Goal: Task Accomplishment & Management: Use online tool/utility

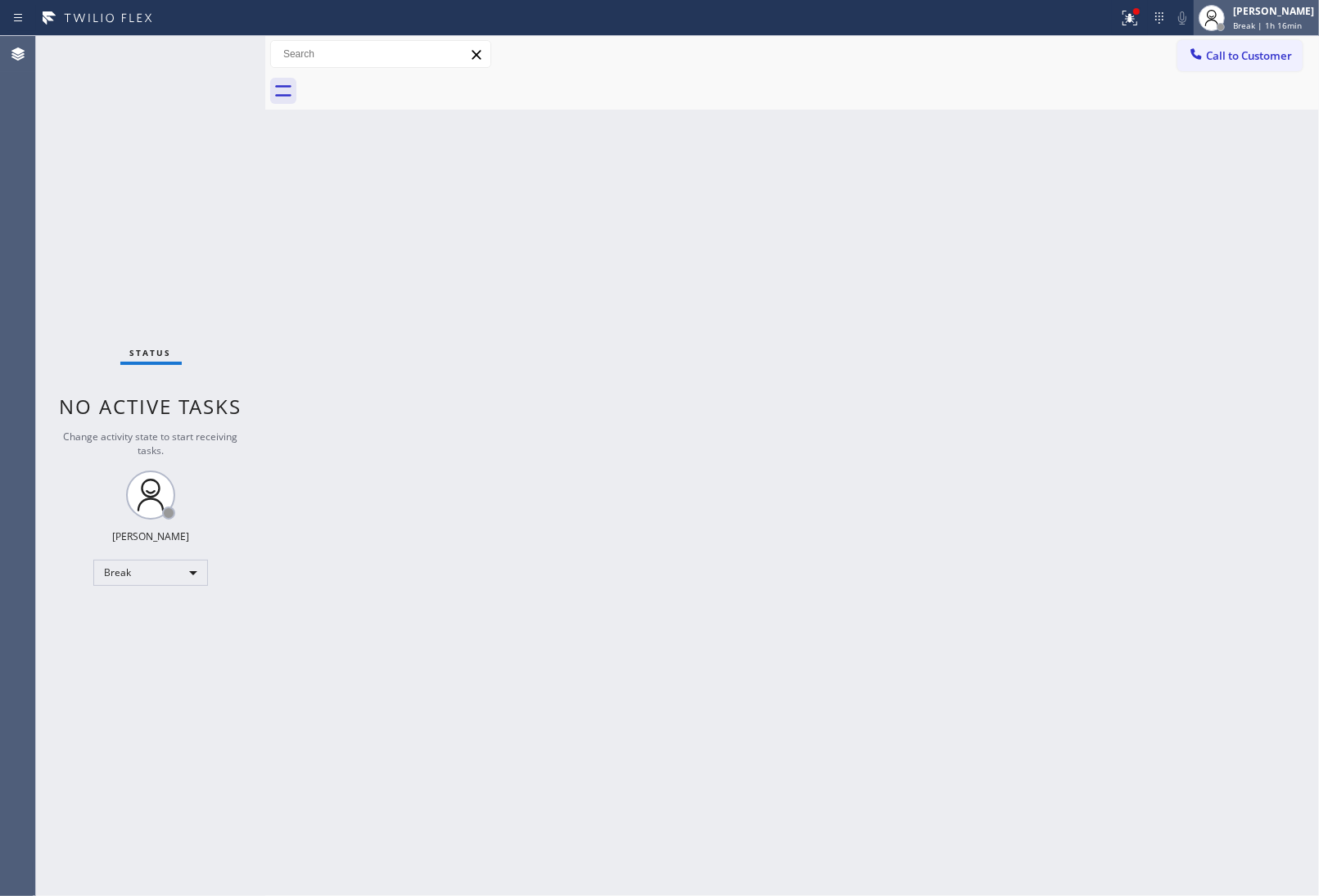
click at [1291, 11] on div "[PERSON_NAME]" at bounding box center [1274, 11] width 81 height 14
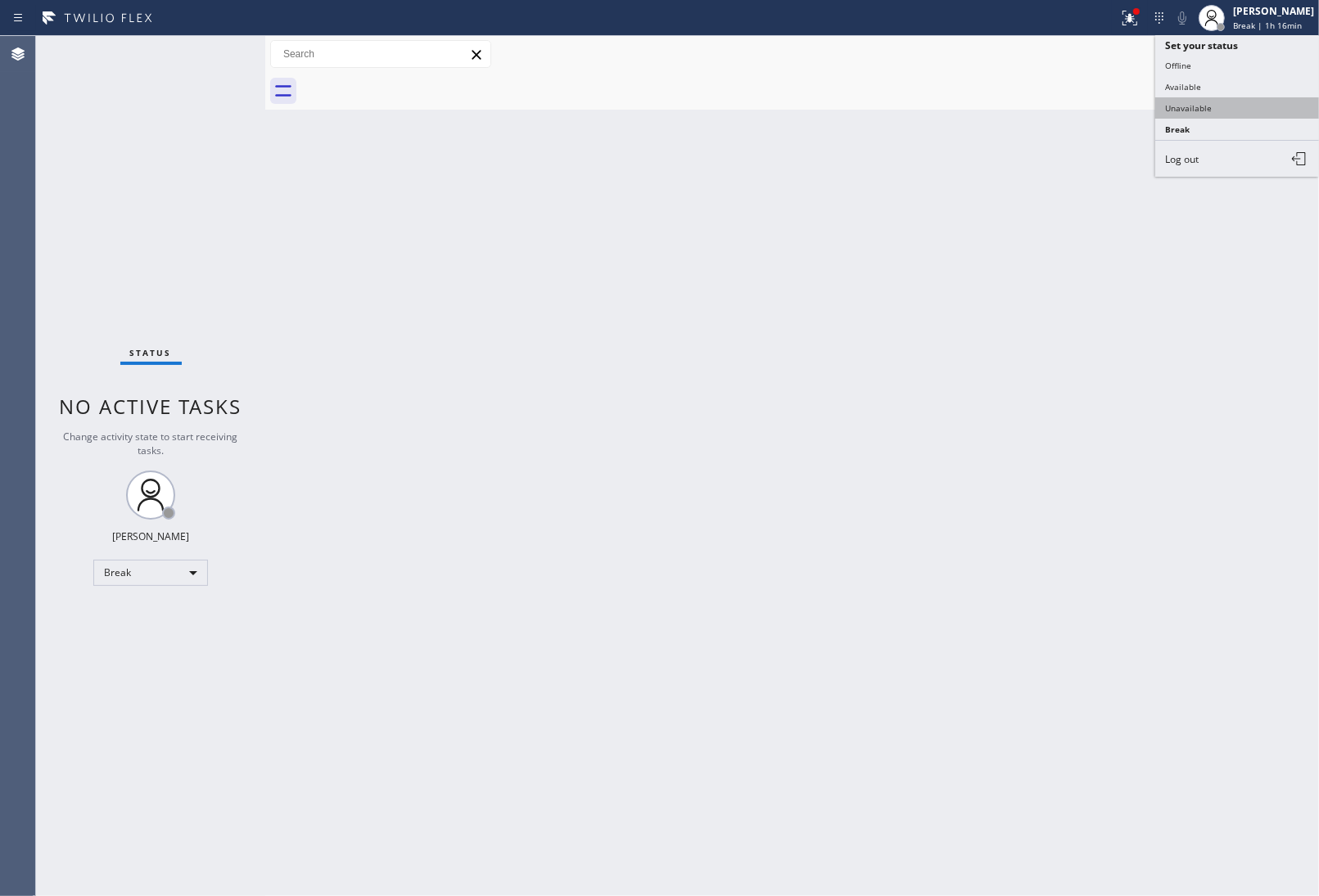
click at [1220, 102] on button "Unavailable" at bounding box center [1237, 108] width 164 height 22
click at [1115, 255] on div "Back to Dashboard Change Sender ID Customers Technicians Select a contact Outbo…" at bounding box center [793, 465] width 1054 height 860
click at [1254, 62] on span "Call to Customer" at bounding box center [1249, 56] width 86 height 15
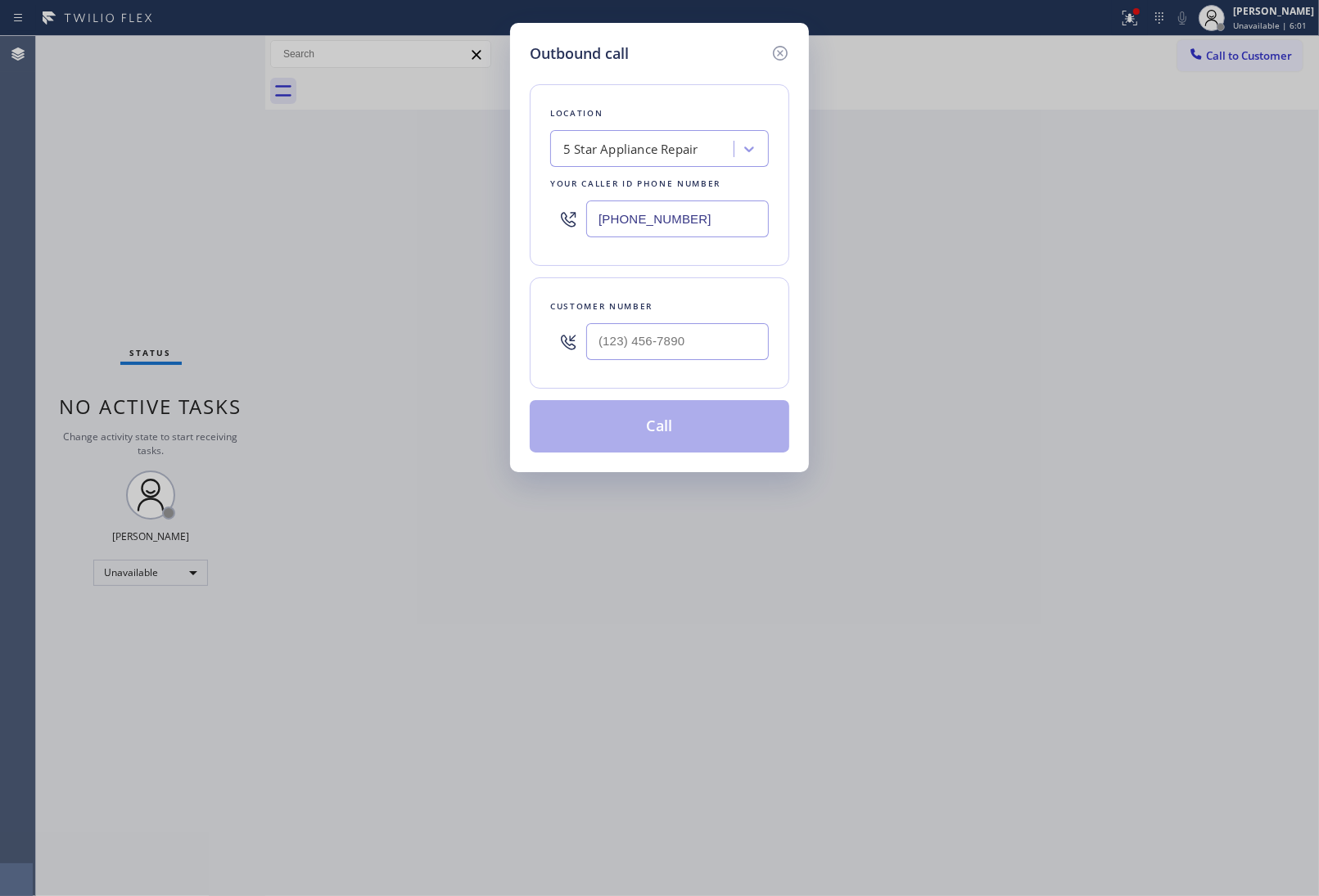
click at [652, 217] on input "[PHONE_NUMBER]" at bounding box center [677, 219] width 183 height 37
paste input "424) 281-6513"
type input "[PHONE_NUMBER]"
click at [681, 334] on input "(___) ___-____" at bounding box center [677, 342] width 183 height 37
paste input "321) 352-6080"
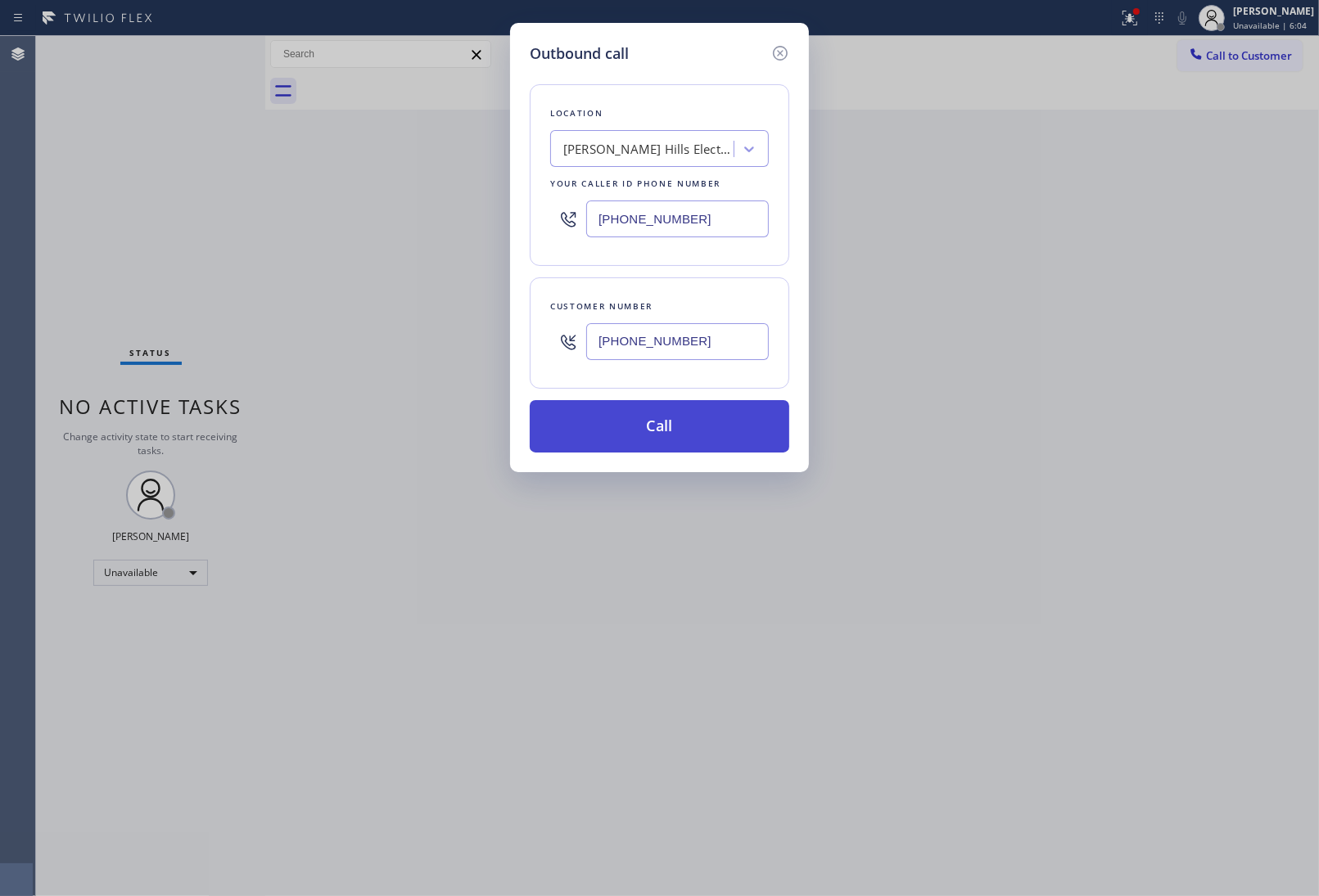
type input "[PHONE_NUMBER]"
click at [657, 434] on button "Call" at bounding box center [659, 426] width 260 height 52
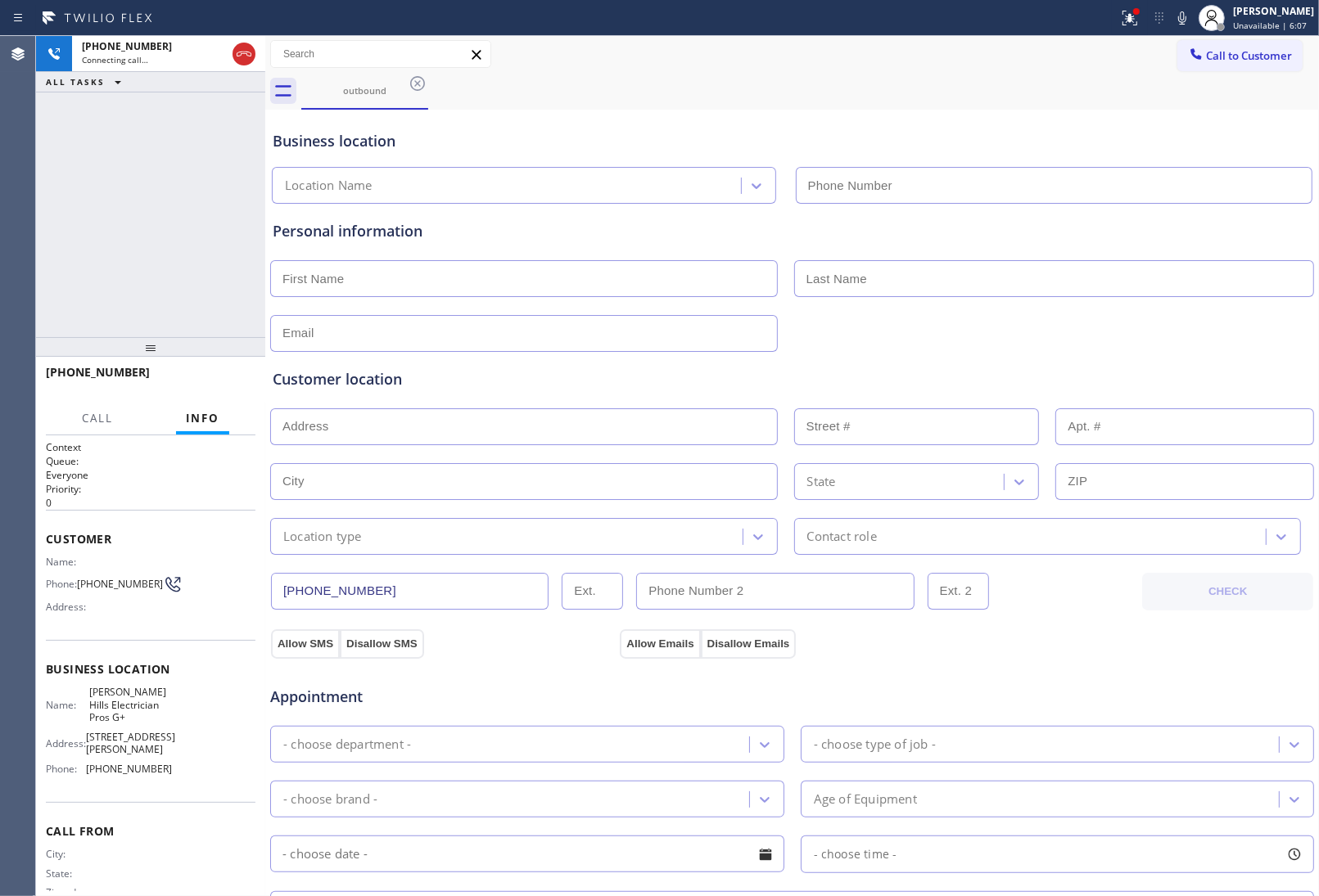
type input "[PHONE_NUMBER]"
click at [1106, 676] on div "Appointment" at bounding box center [793, 687] width 1048 height 41
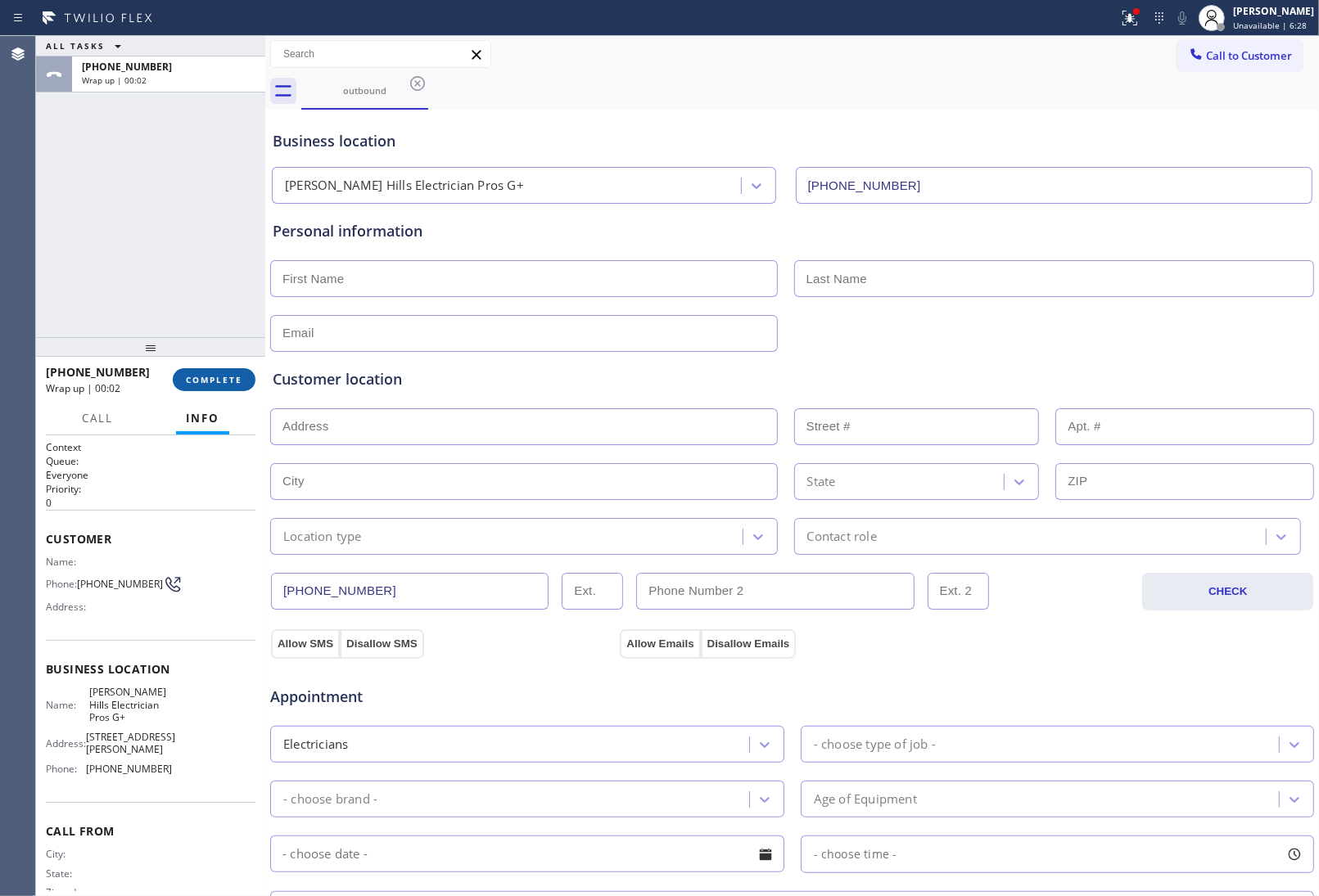
click at [227, 378] on span "COMPLETE" at bounding box center [214, 380] width 56 height 12
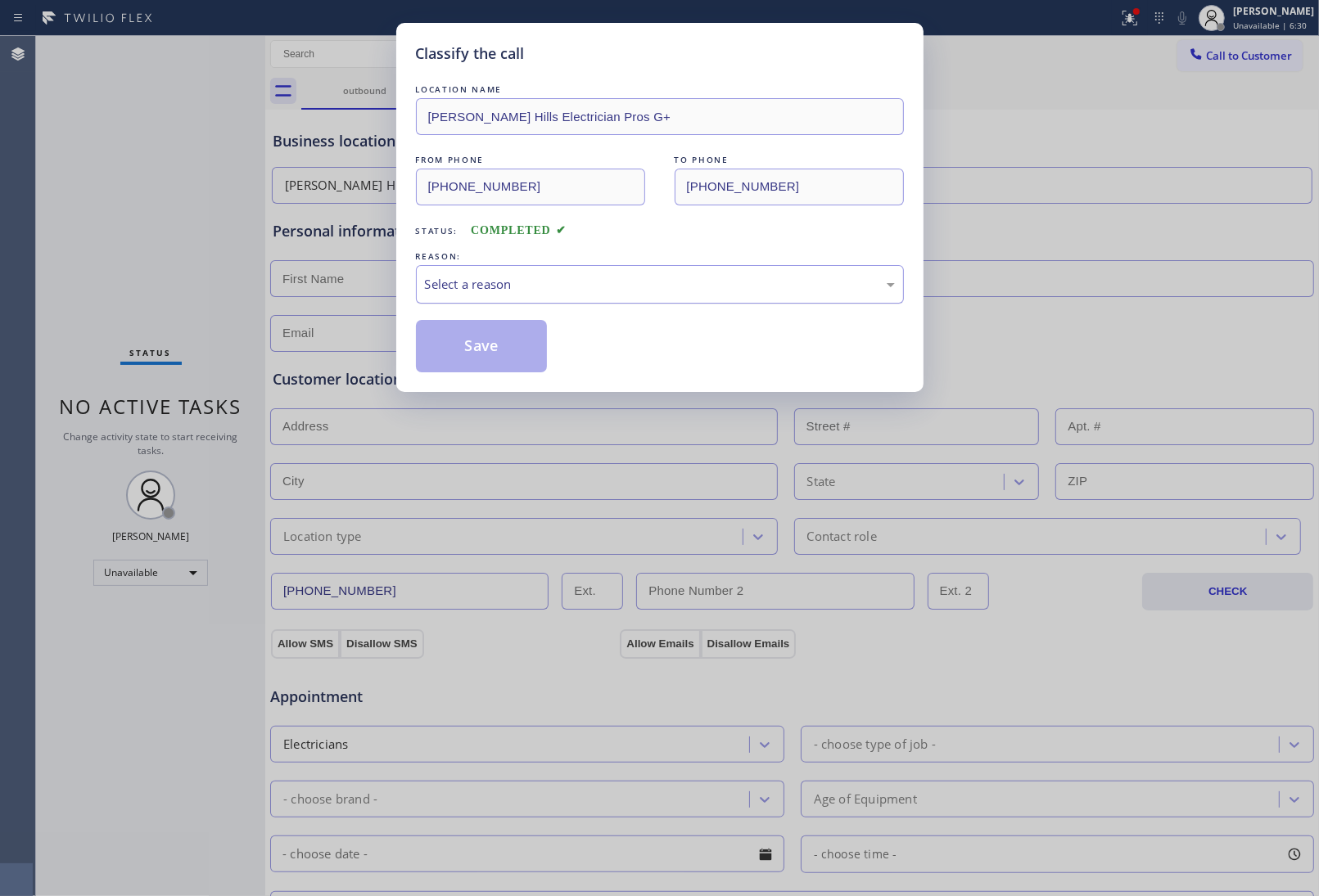
click at [502, 292] on div "Select a reason" at bounding box center [660, 284] width 470 height 19
drag, startPoint x: 489, startPoint y: 344, endPoint x: 729, endPoint y: 866, distance: 574.5
click at [500, 358] on button "Save" at bounding box center [481, 346] width 132 height 52
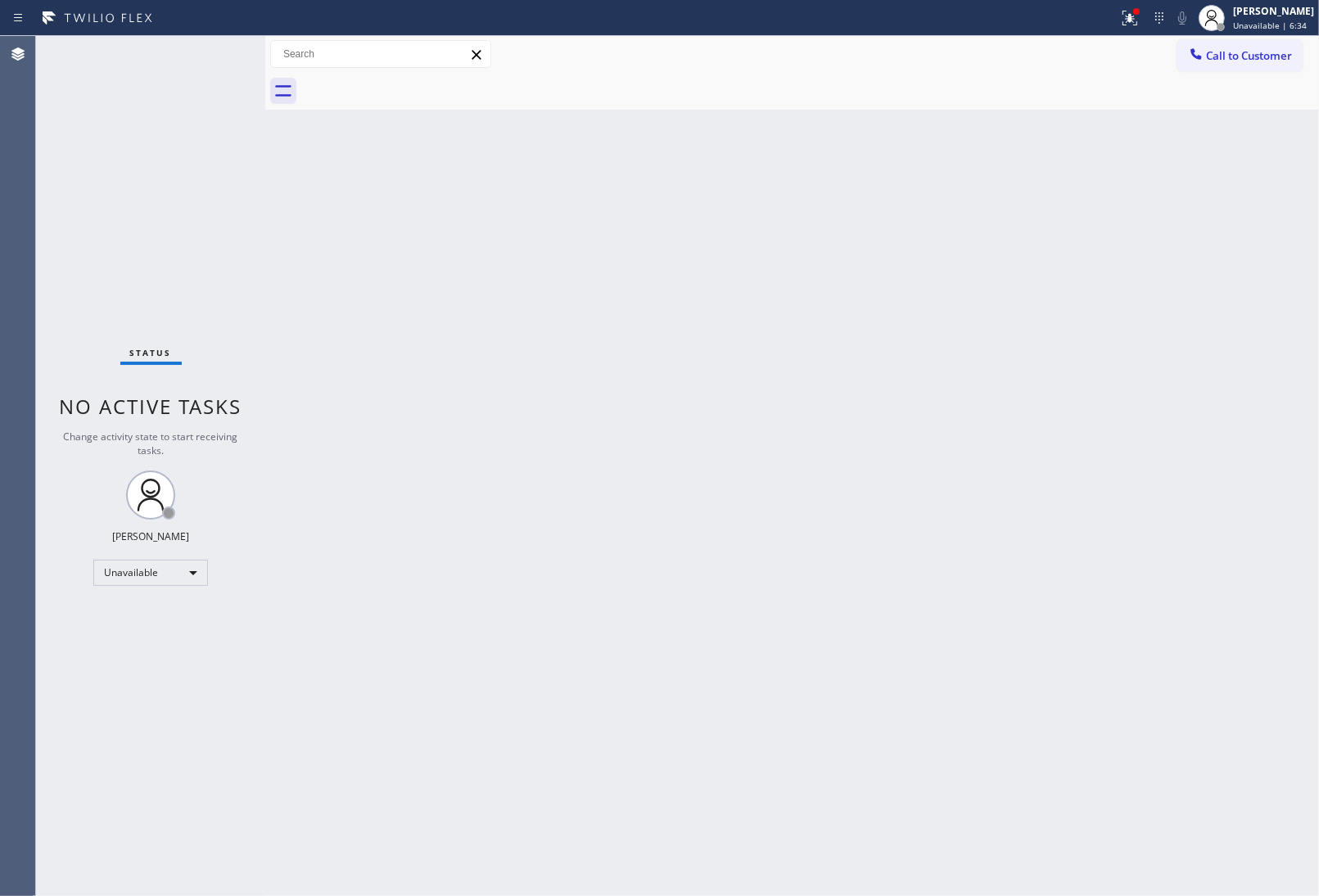
drag, startPoint x: 1115, startPoint y: 394, endPoint x: 1208, endPoint y: 234, distance: 185.1
click at [1117, 390] on div "Back to Dashboard Change Sender ID Customers Technicians Select a contact Outbo…" at bounding box center [793, 465] width 1054 height 860
click at [1240, 60] on span "Call to Customer" at bounding box center [1249, 56] width 86 height 15
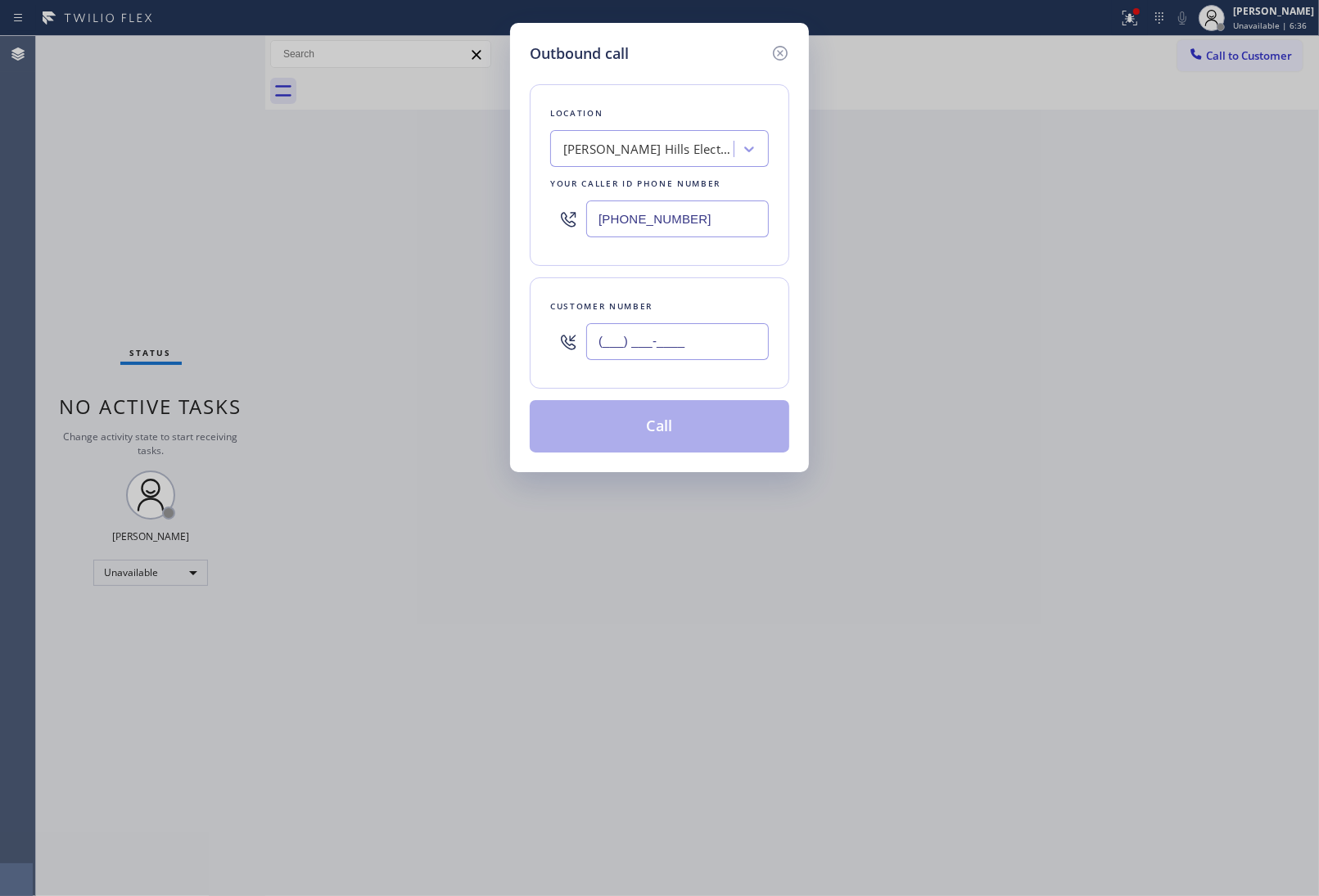
click at [684, 344] on input "(___) ___-____" at bounding box center [677, 342] width 183 height 37
paste input "908) 921-1347"
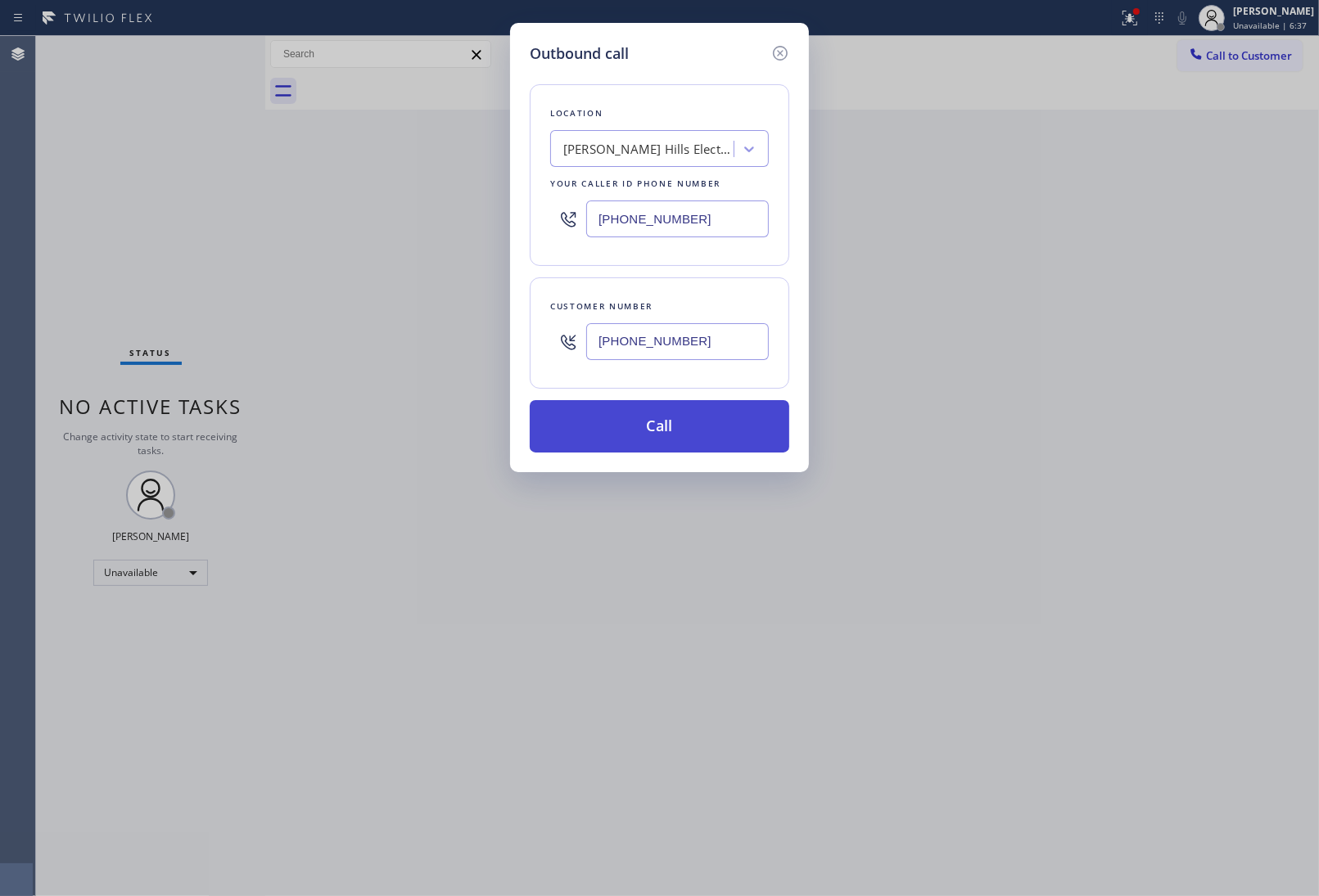
type input "[PHONE_NUMBER]"
click at [681, 432] on button "Call" at bounding box center [659, 426] width 260 height 52
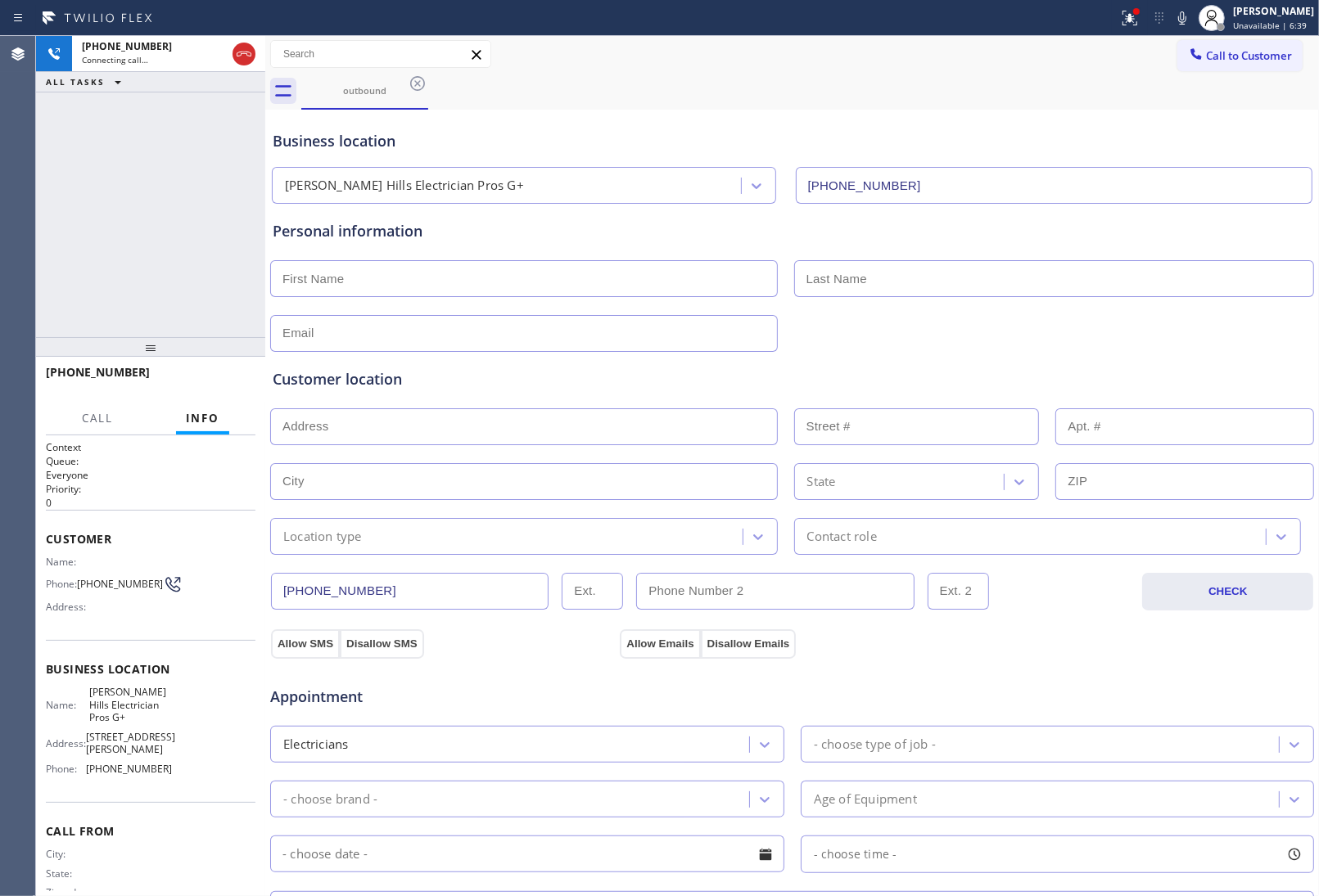
type input "[PHONE_NUMBER]"
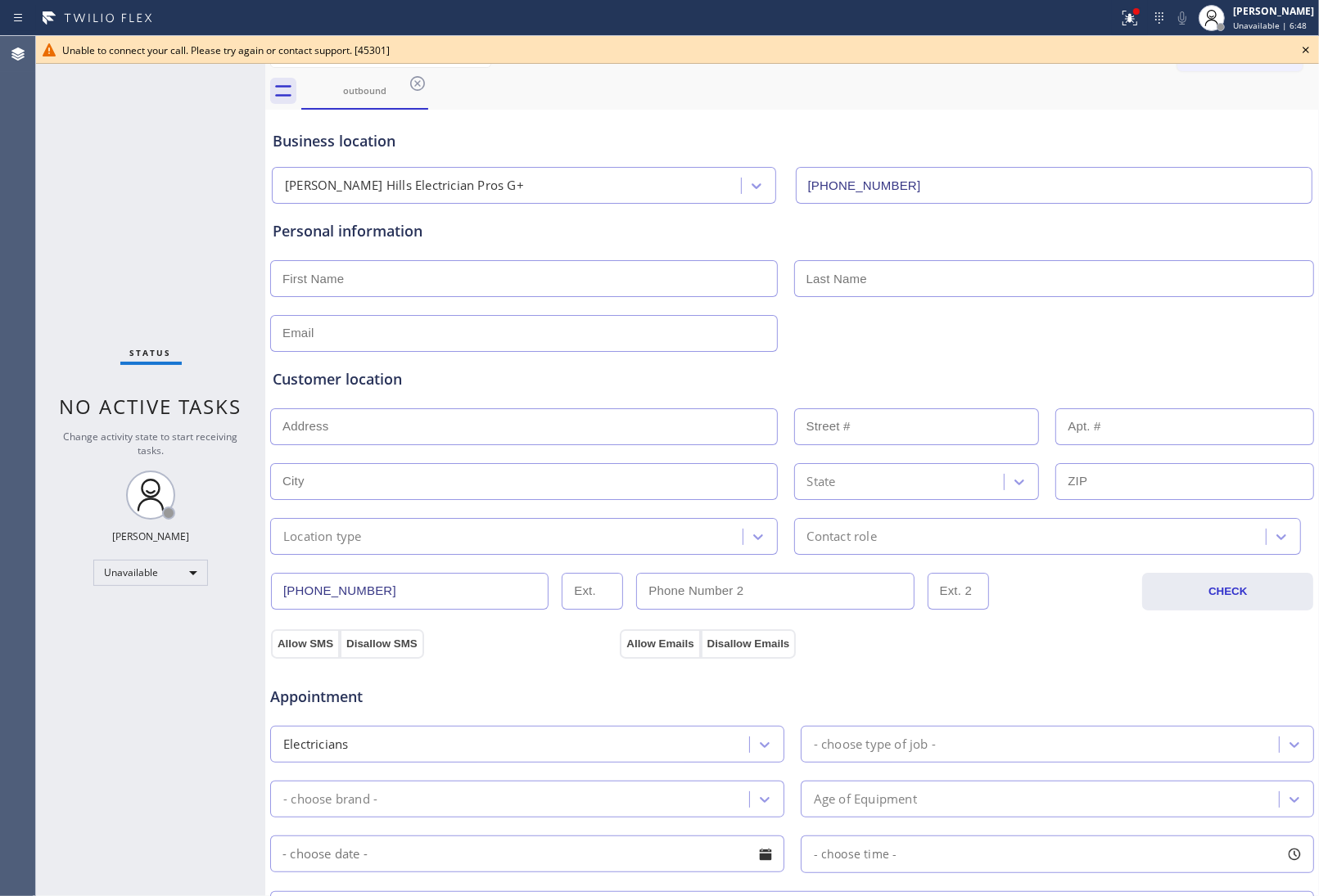
click at [1312, 46] on icon at bounding box center [1306, 50] width 20 height 20
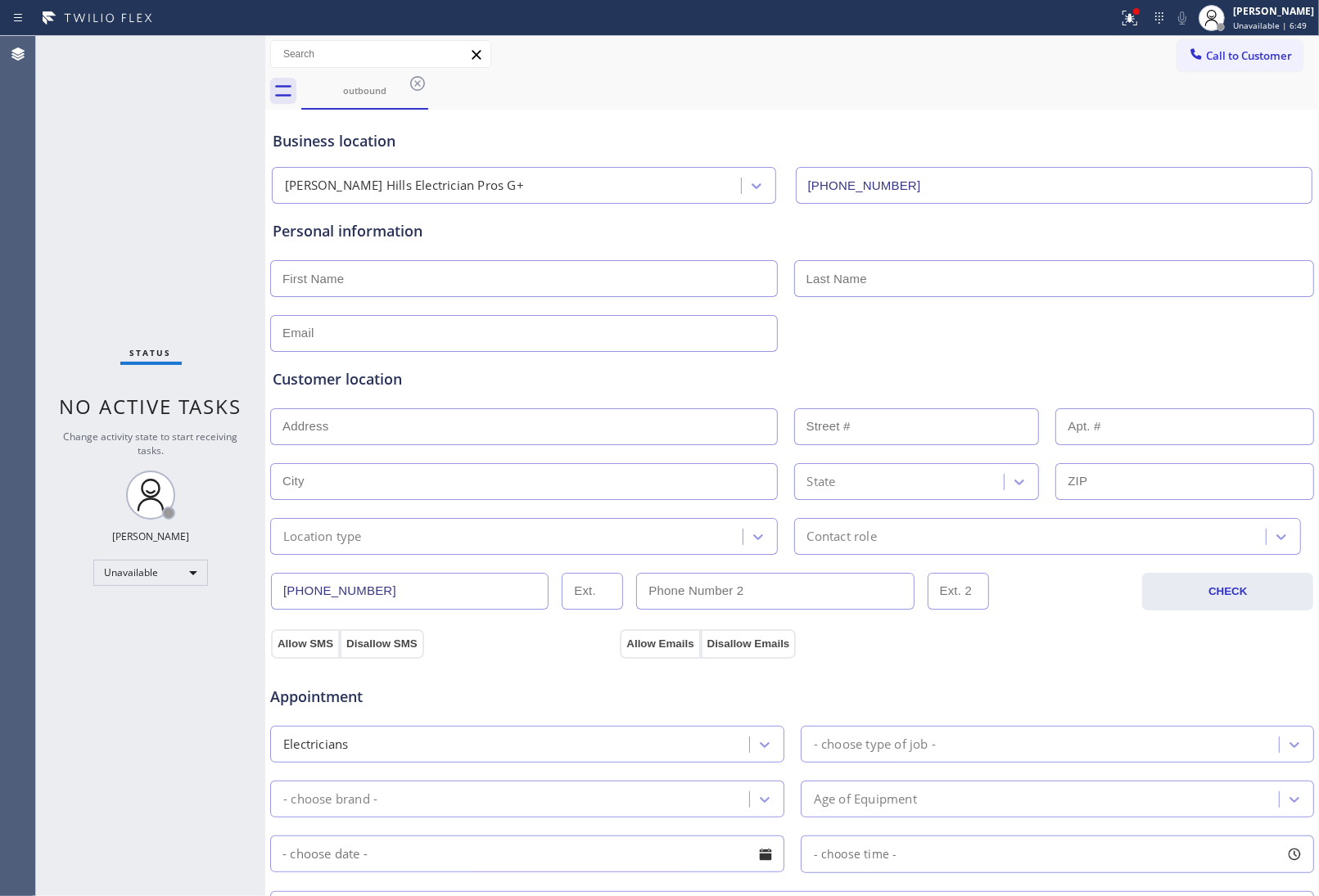
drag, startPoint x: 416, startPoint y: 83, endPoint x: 1007, endPoint y: 62, distance: 591.4
click at [418, 83] on icon at bounding box center [418, 84] width 15 height 15
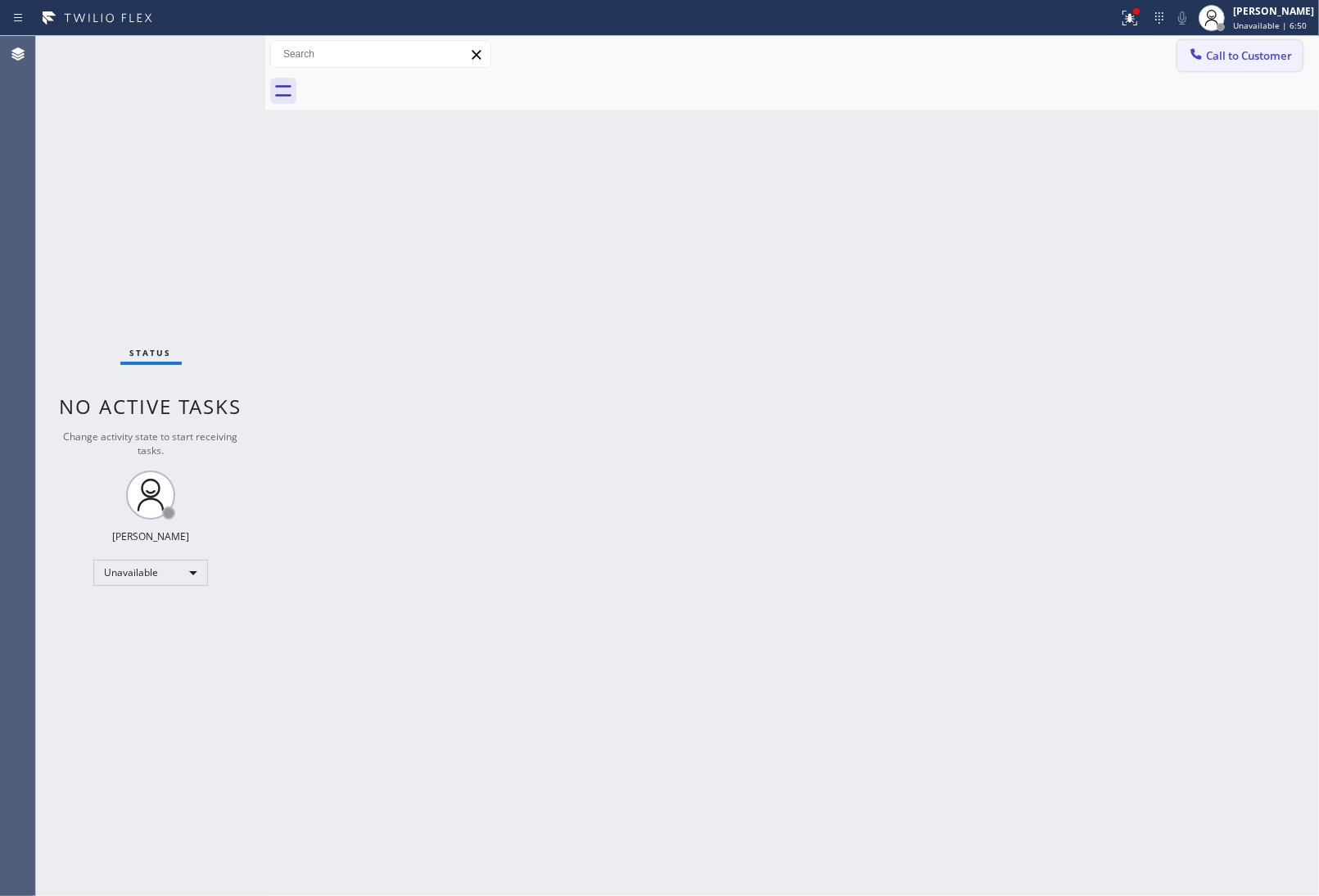
click at [1229, 55] on span "Call to Customer" at bounding box center [1249, 56] width 86 height 15
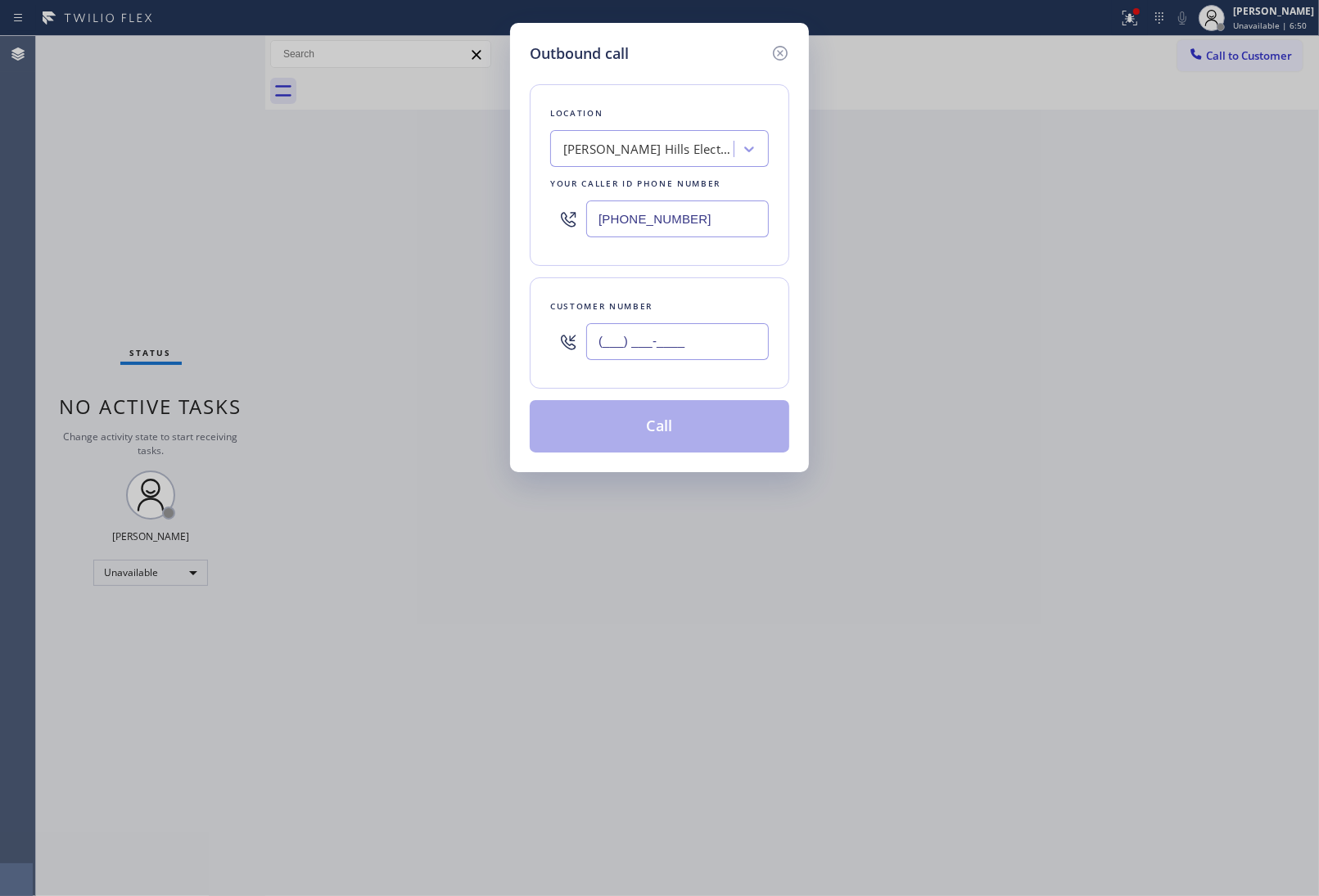
click at [661, 349] on input "(___) ___-____" at bounding box center [677, 342] width 183 height 37
paste input "908) 921-1347"
type input "[PHONE_NUMBER]"
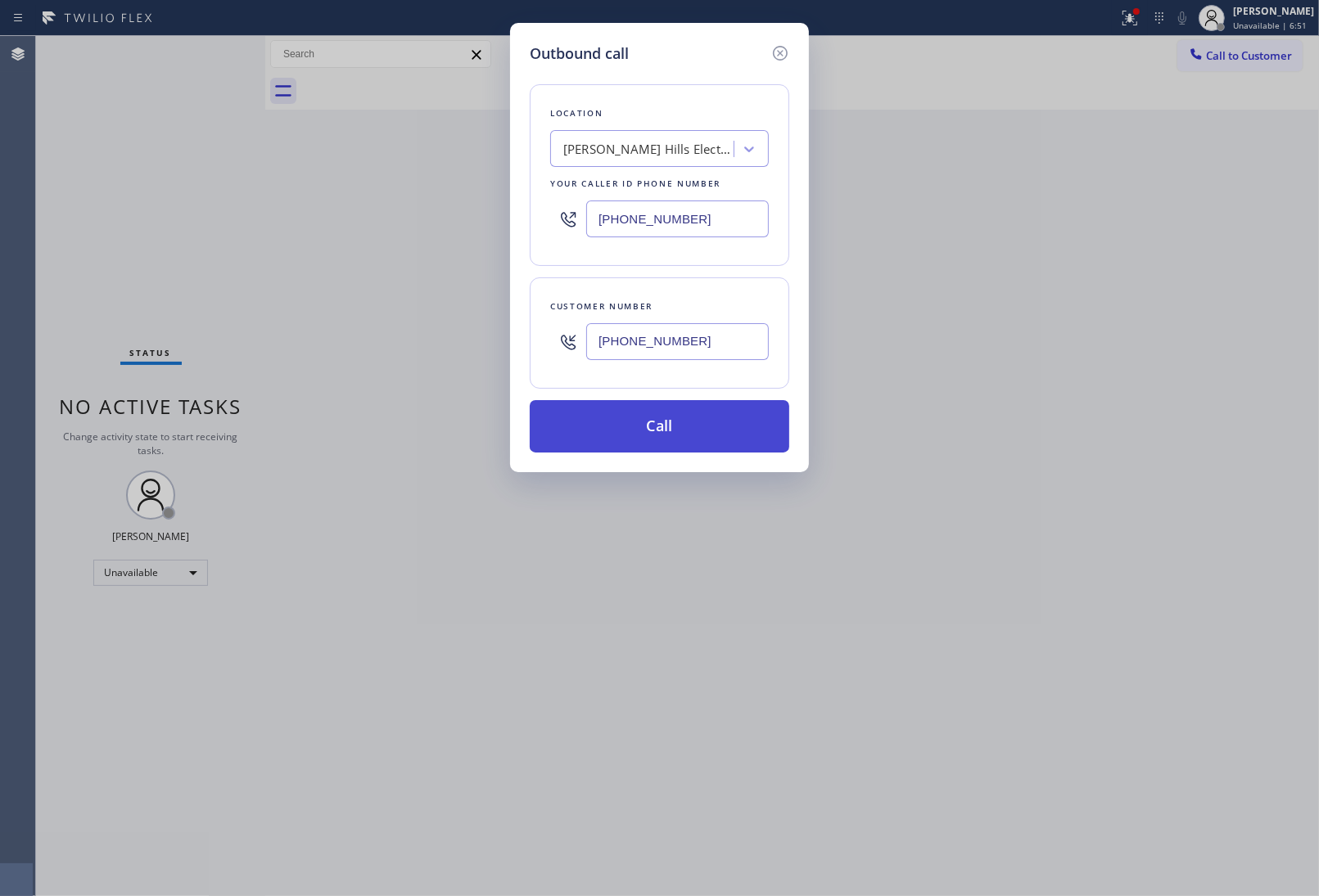
click at [689, 435] on button "Call" at bounding box center [659, 426] width 260 height 52
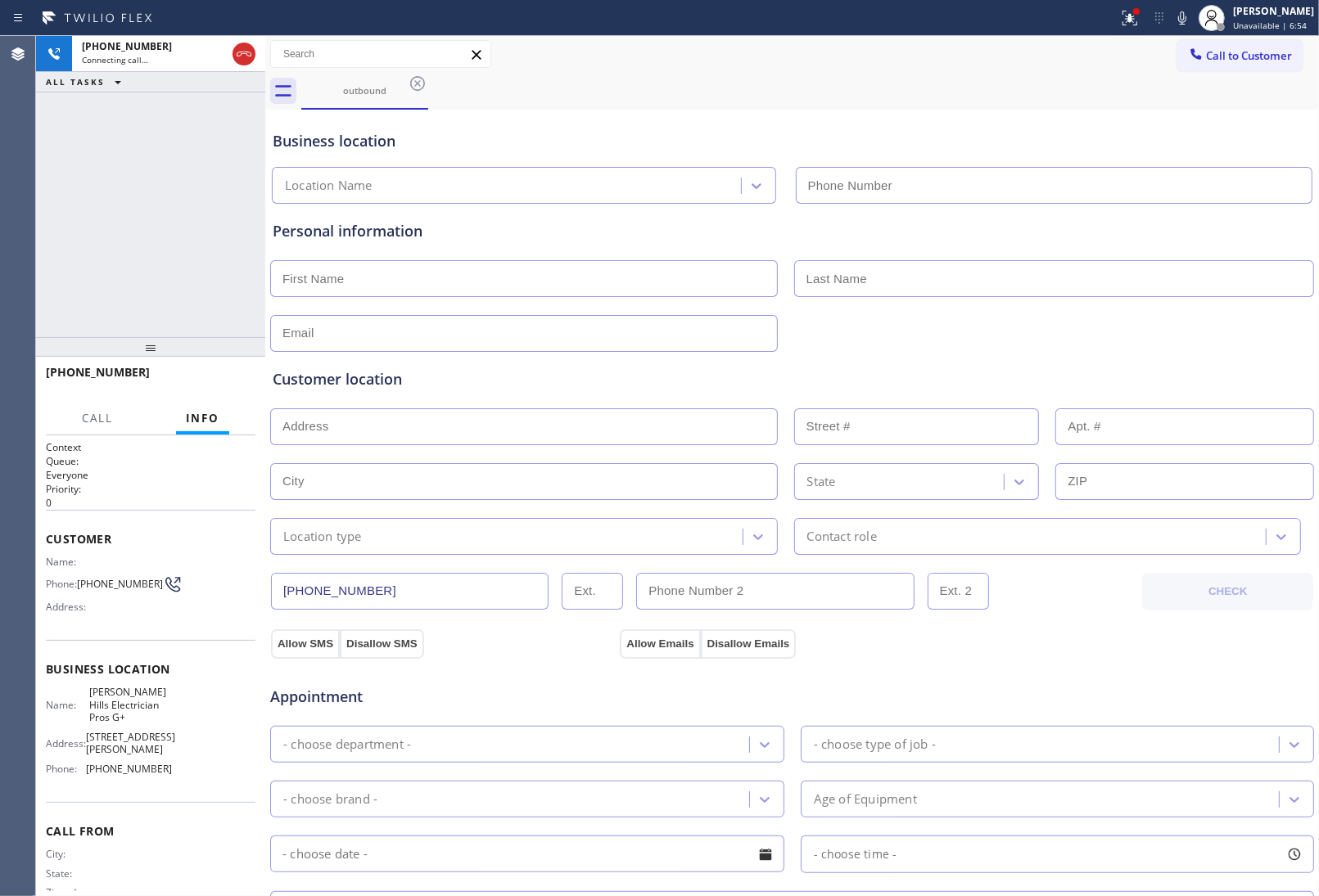
type input "[PHONE_NUMBER]"
click at [1163, 242] on div "Personal information" at bounding box center [792, 231] width 1039 height 22
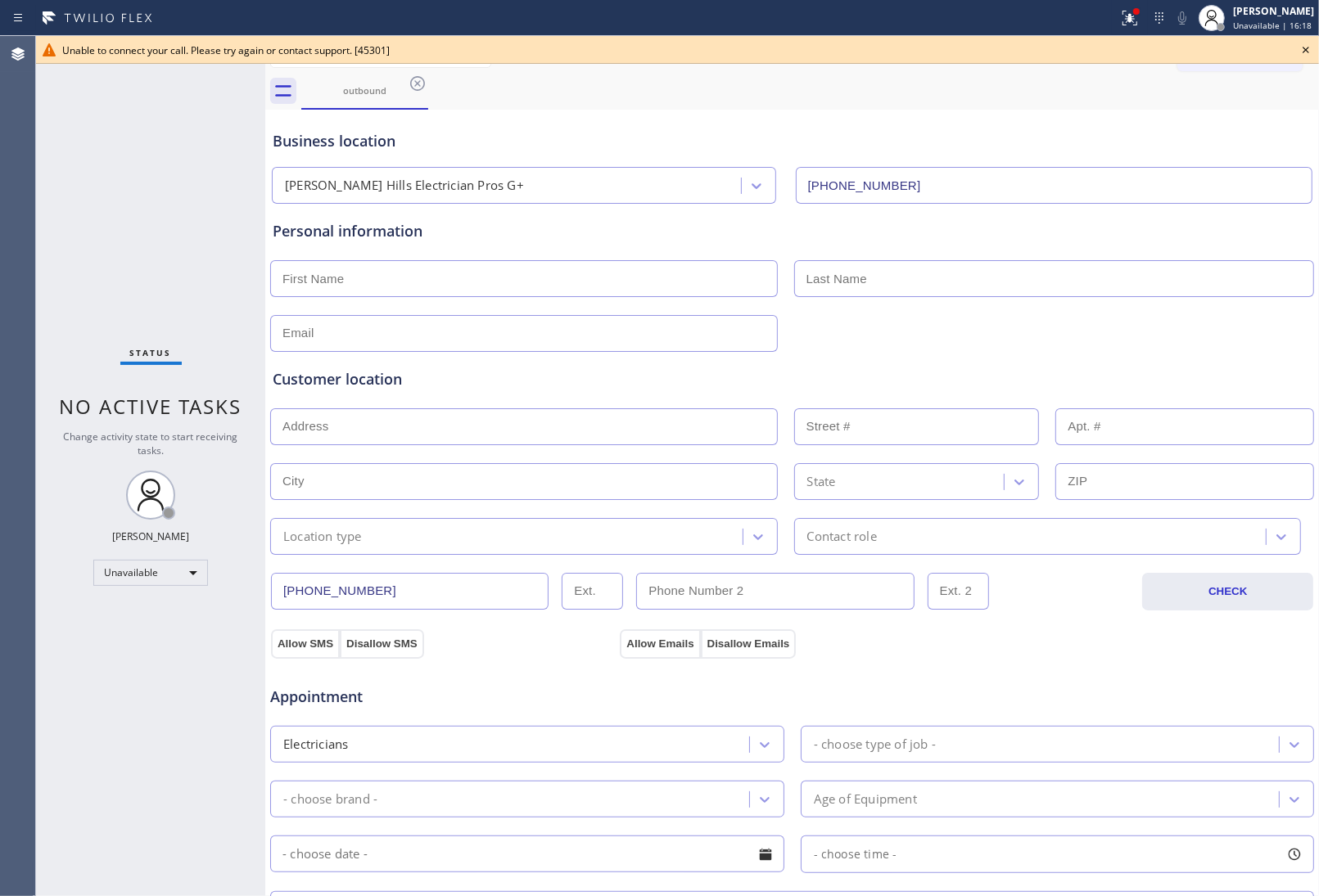
click at [1308, 49] on icon at bounding box center [1306, 50] width 20 height 20
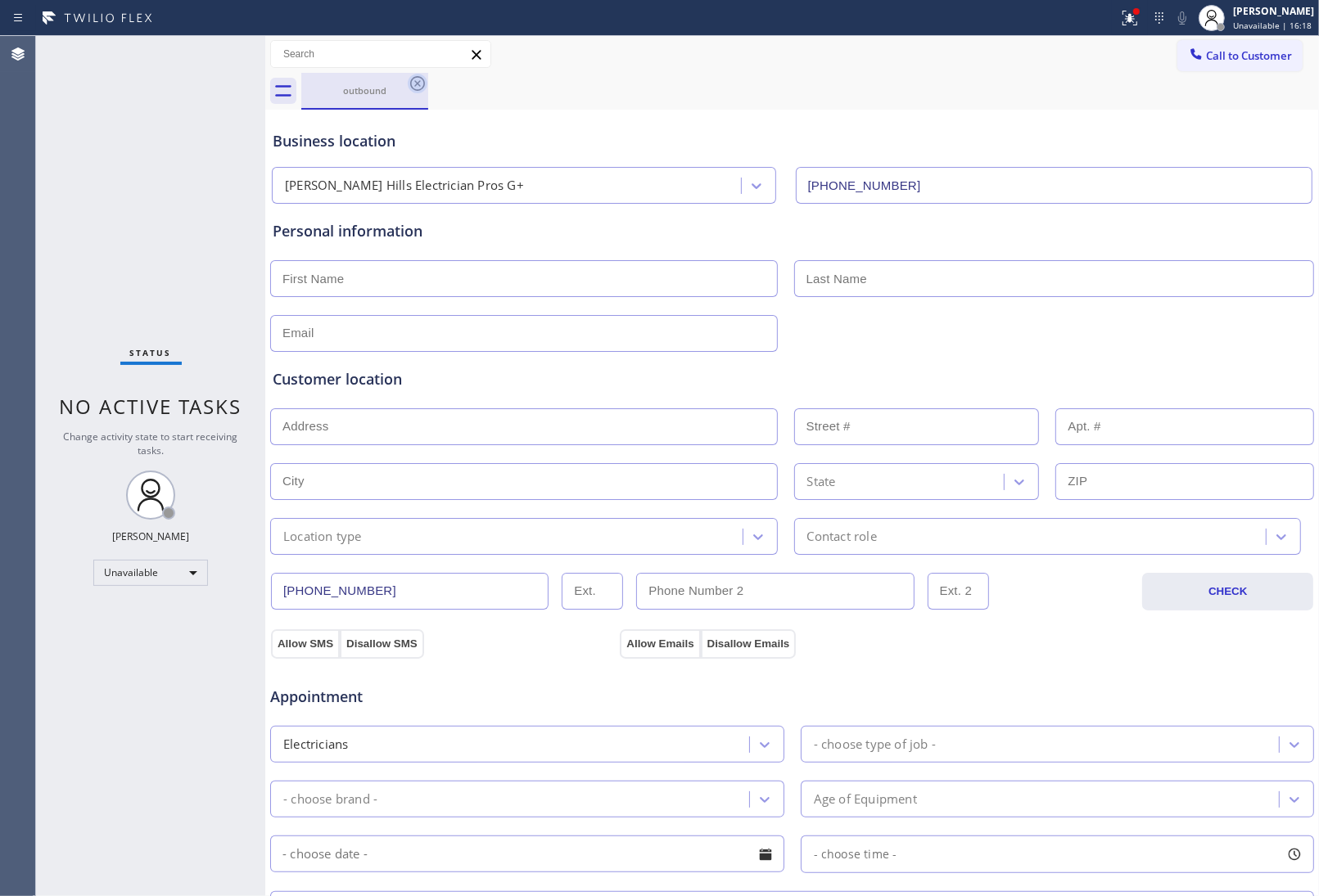
click at [422, 84] on icon at bounding box center [418, 84] width 20 height 20
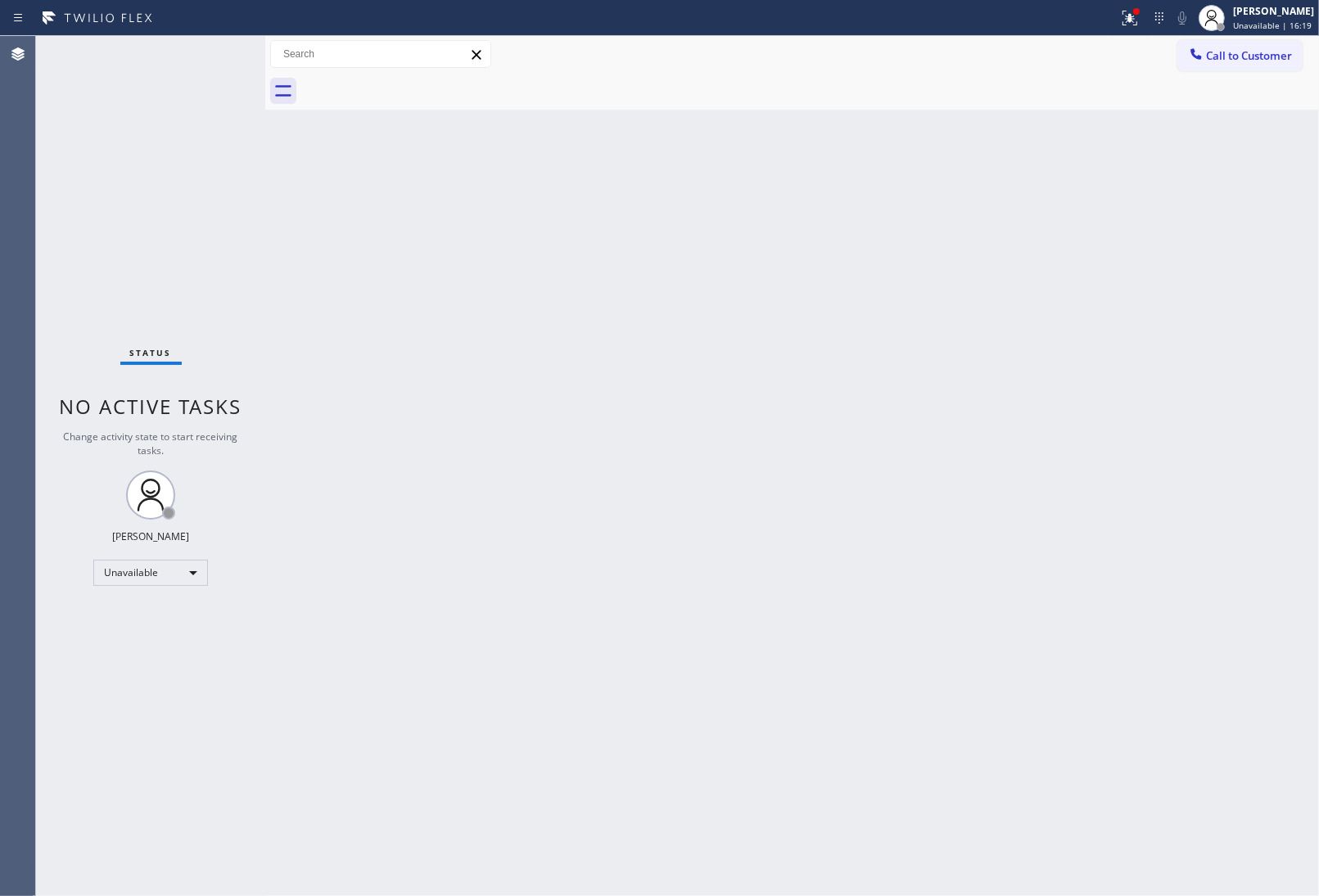
click at [418, 84] on div at bounding box center [810, 91] width 1018 height 37
click at [1177, 640] on div "Back to Dashboard Change Sender ID Customers Technicians Select a contact Outbo…" at bounding box center [793, 465] width 1054 height 860
click at [1144, 491] on div "Back to Dashboard Change Sender ID Customers Technicians Select a contact Outbo…" at bounding box center [793, 465] width 1054 height 860
drag, startPoint x: 1292, startPoint y: 55, endPoint x: 751, endPoint y: 246, distance: 573.7
click at [1284, 57] on span "Call to Customer" at bounding box center [1249, 56] width 86 height 15
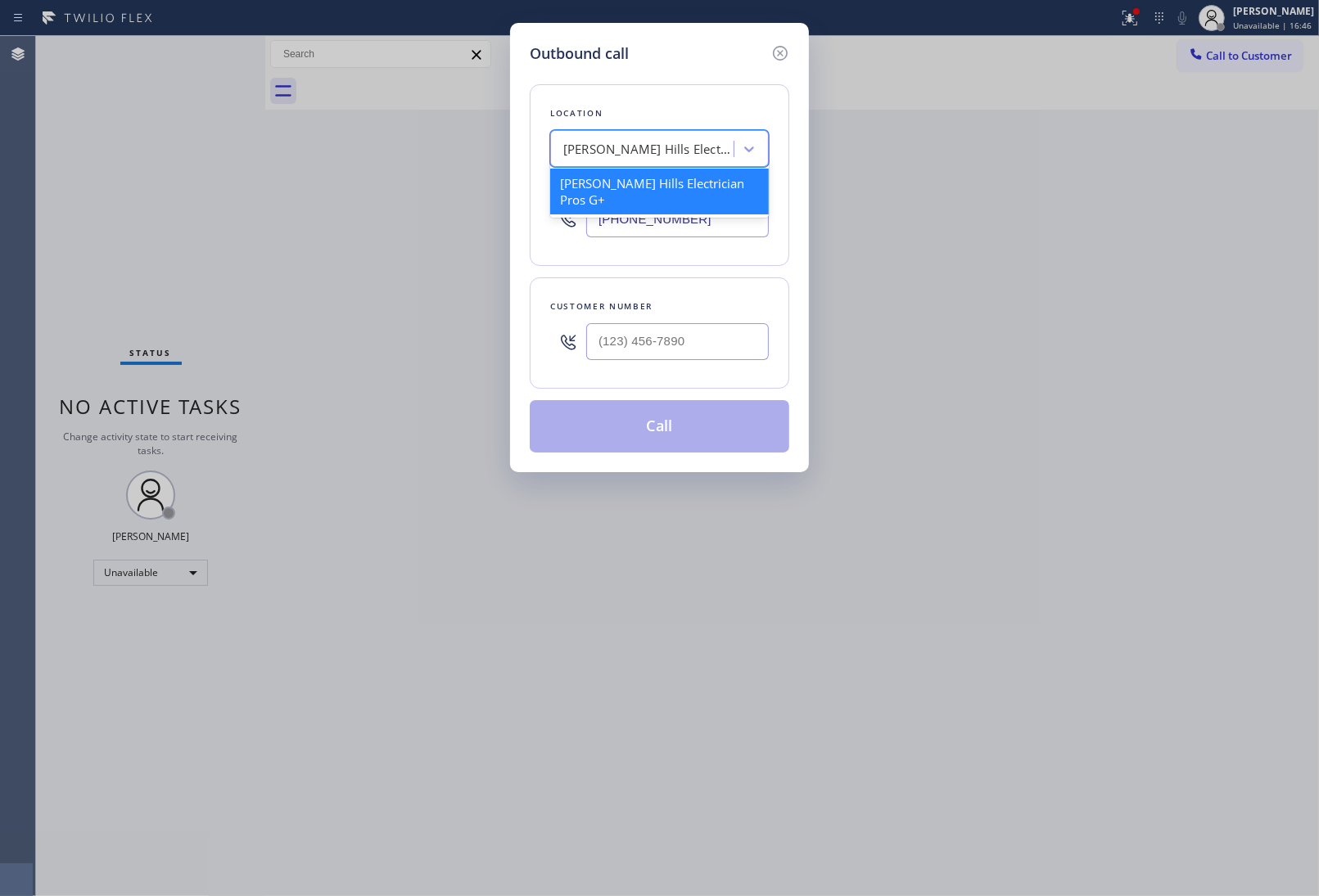
click at [623, 152] on div "[PERSON_NAME] Hills Electrician Pros G+" at bounding box center [649, 149] width 172 height 19
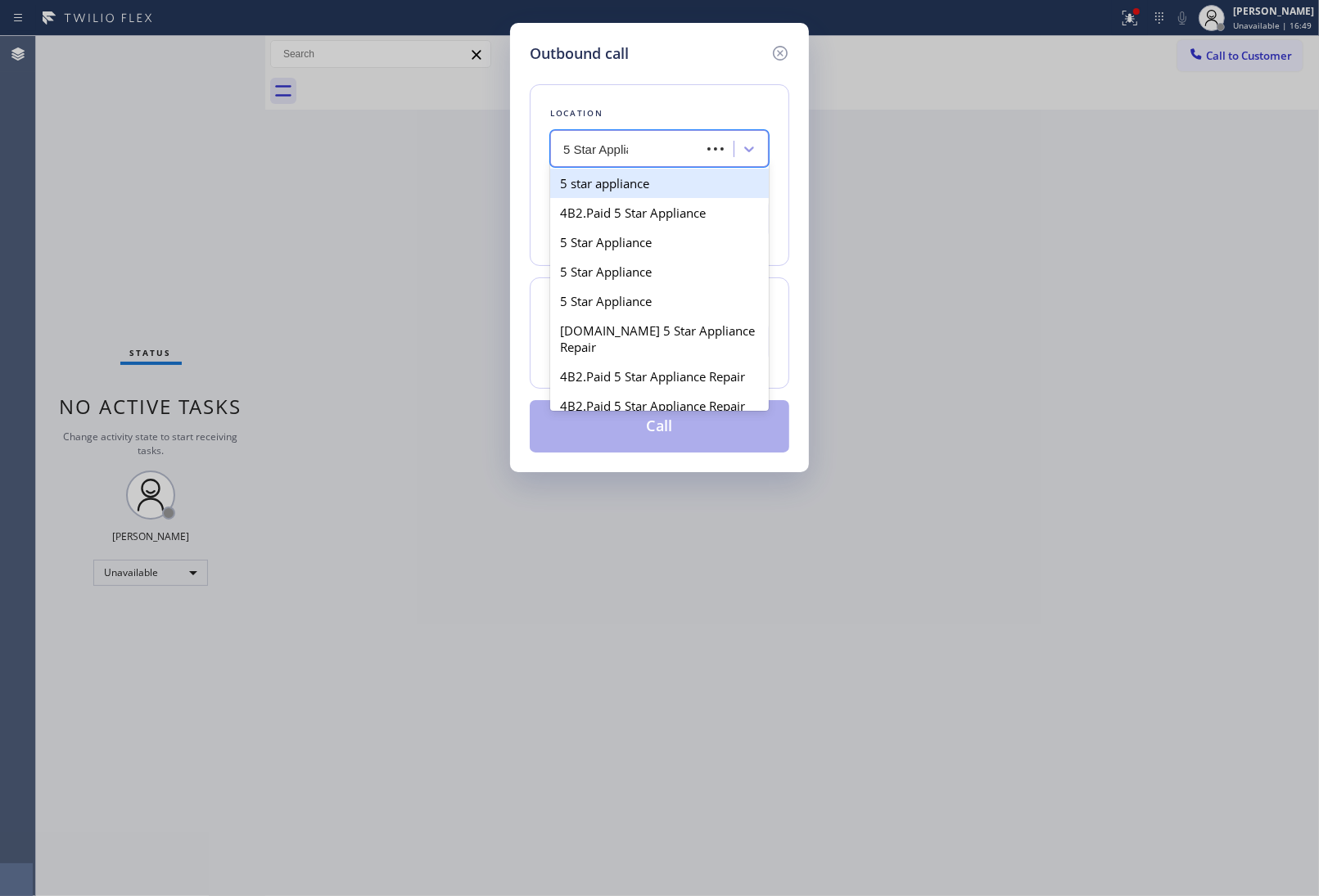
type input "5 Star Applian"
type input "[PHONE_NUMBER]"
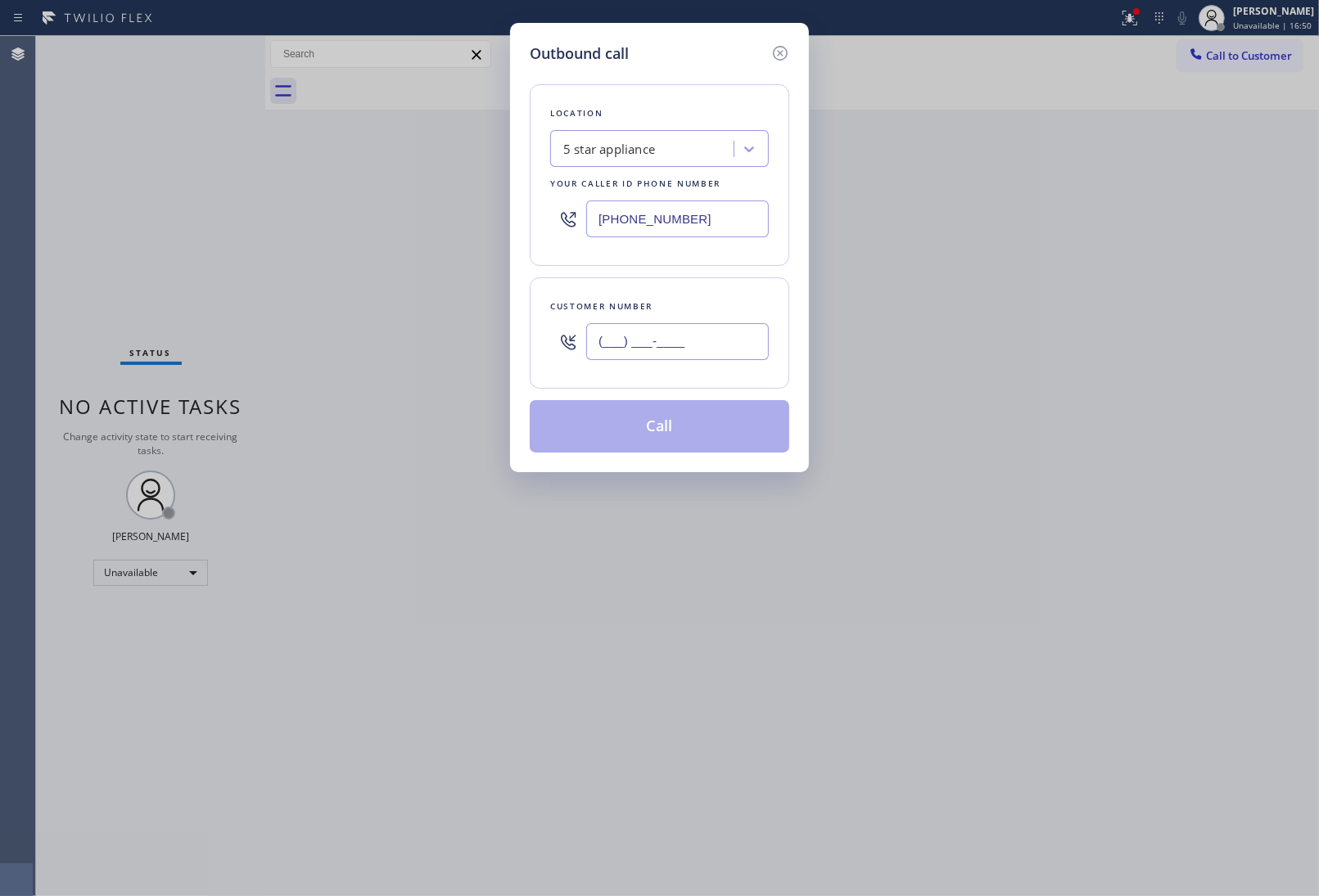
paste input "626) 524-6863"
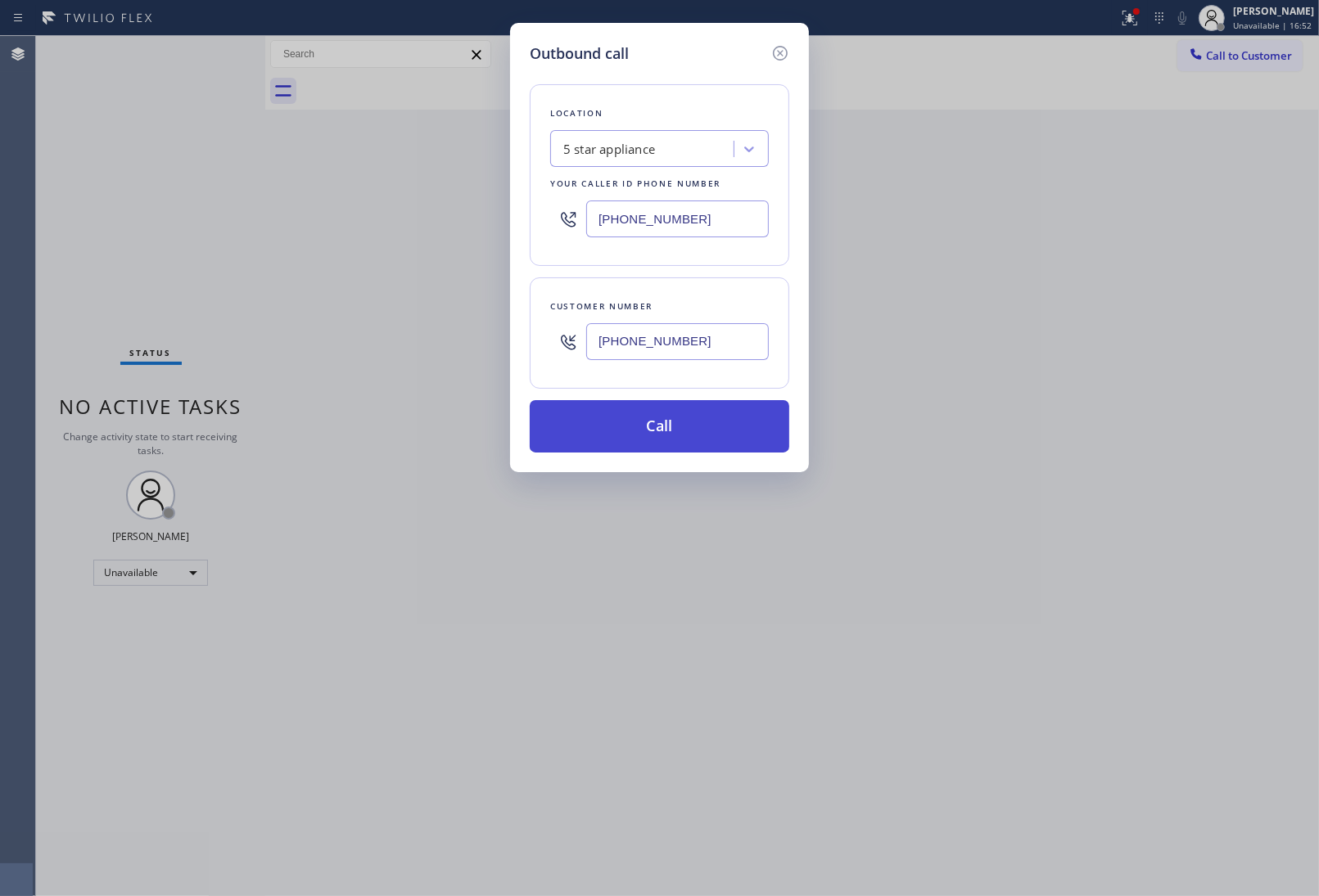
type input "[PHONE_NUMBER]"
click at [677, 432] on button "Call" at bounding box center [659, 426] width 260 height 52
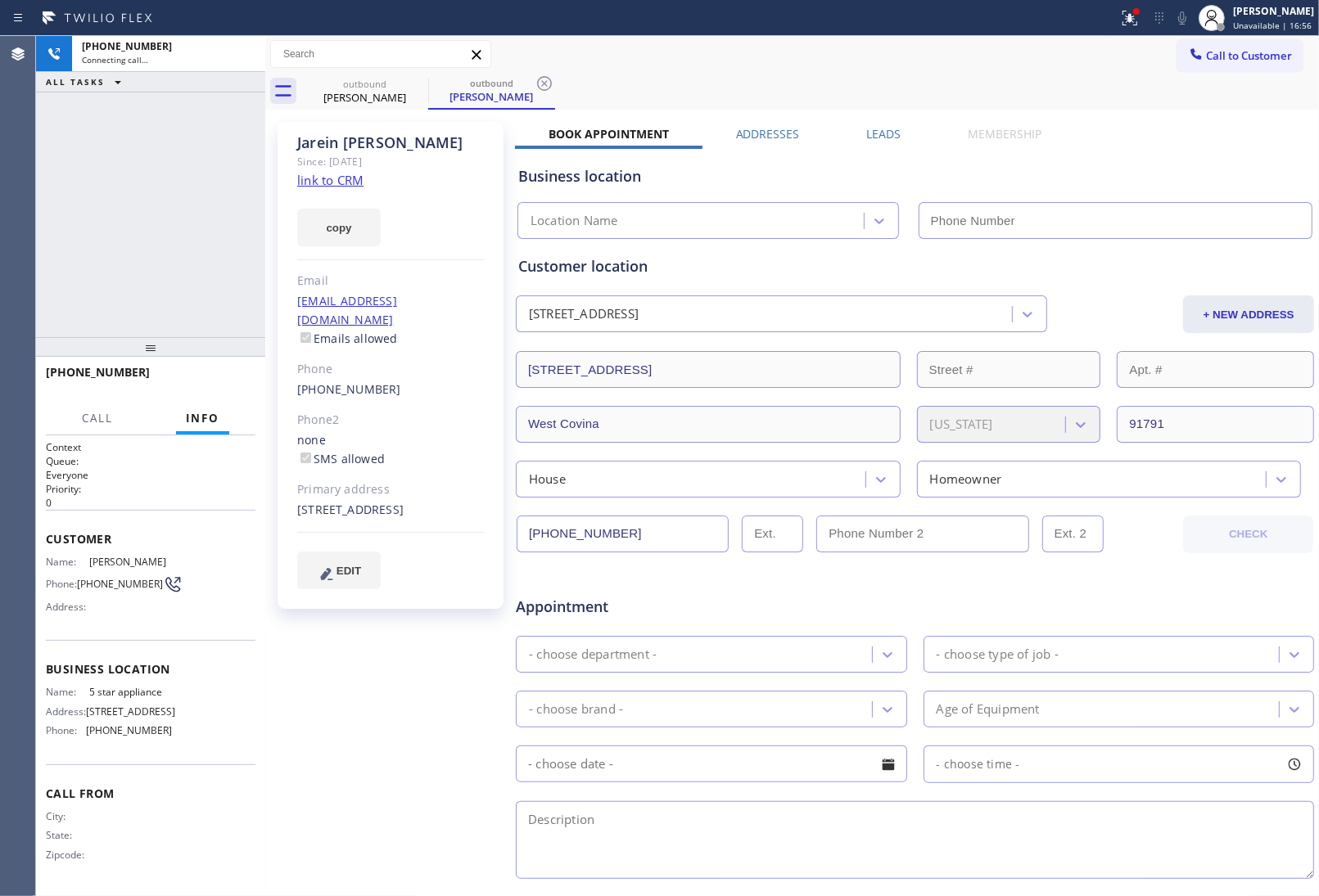
type input "[PHONE_NUMBER]"
click at [344, 174] on link "link to CRM" at bounding box center [330, 180] width 66 height 17
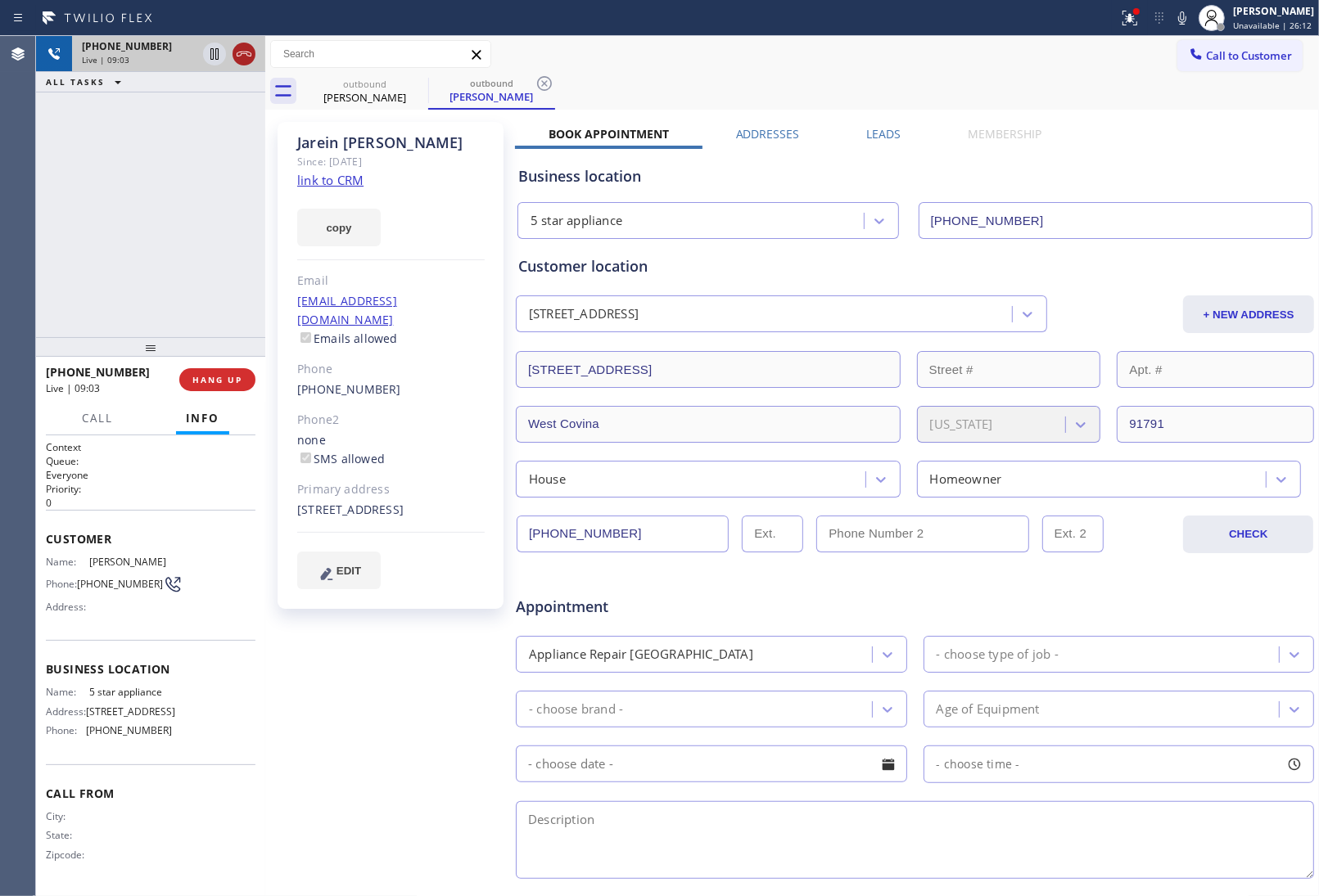
click at [247, 57] on icon at bounding box center [244, 54] width 20 height 20
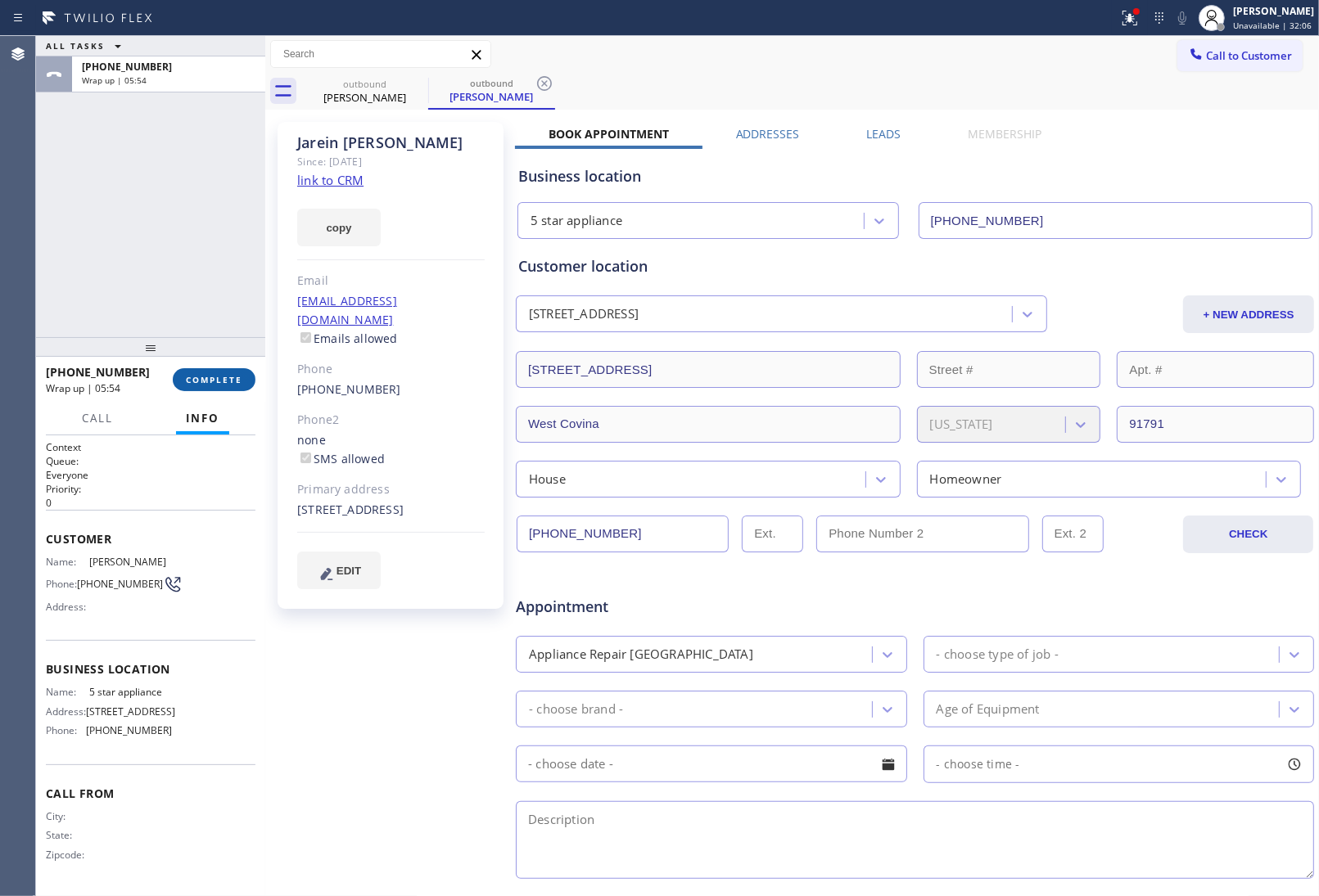
click at [206, 382] on span "COMPLETE" at bounding box center [214, 380] width 56 height 12
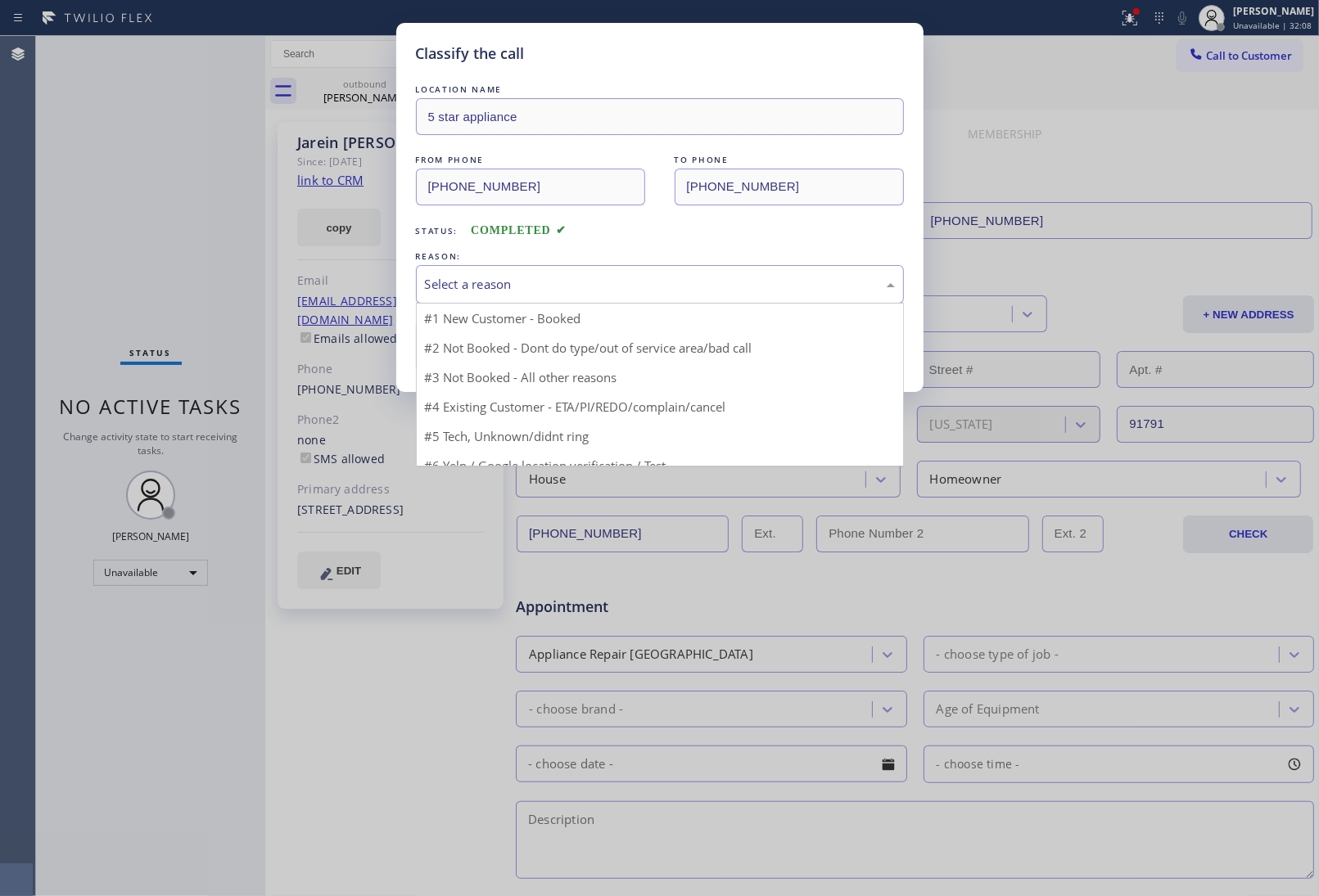
click at [501, 291] on div "Select a reason" at bounding box center [660, 284] width 470 height 19
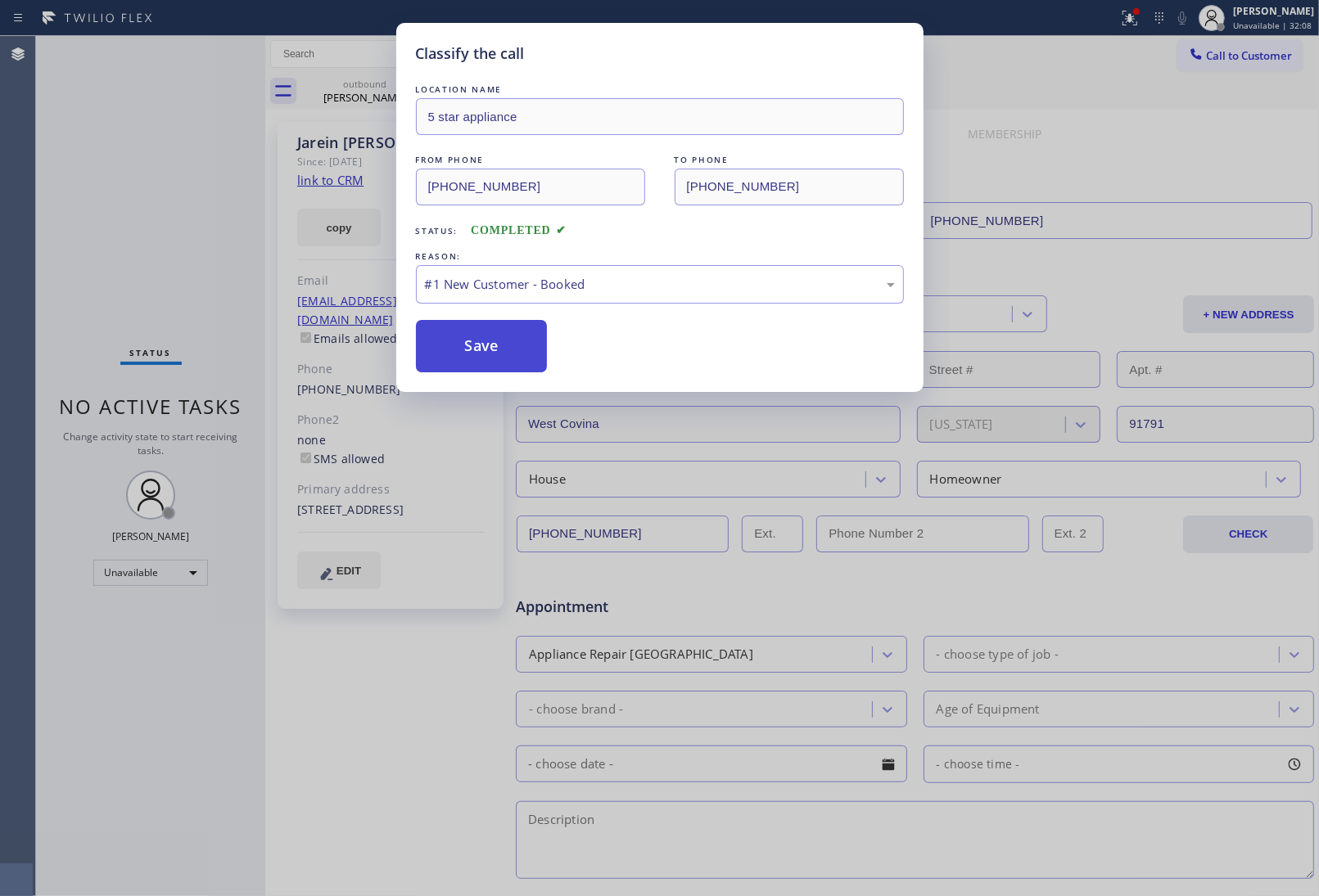
click at [493, 337] on button "Save" at bounding box center [481, 346] width 132 height 52
click at [1258, 61] on div "Classify the call LOCATION NAME [GEOGRAPHIC_DATA] Heating and Air Conditioning …" at bounding box center [677, 465] width 1283 height 860
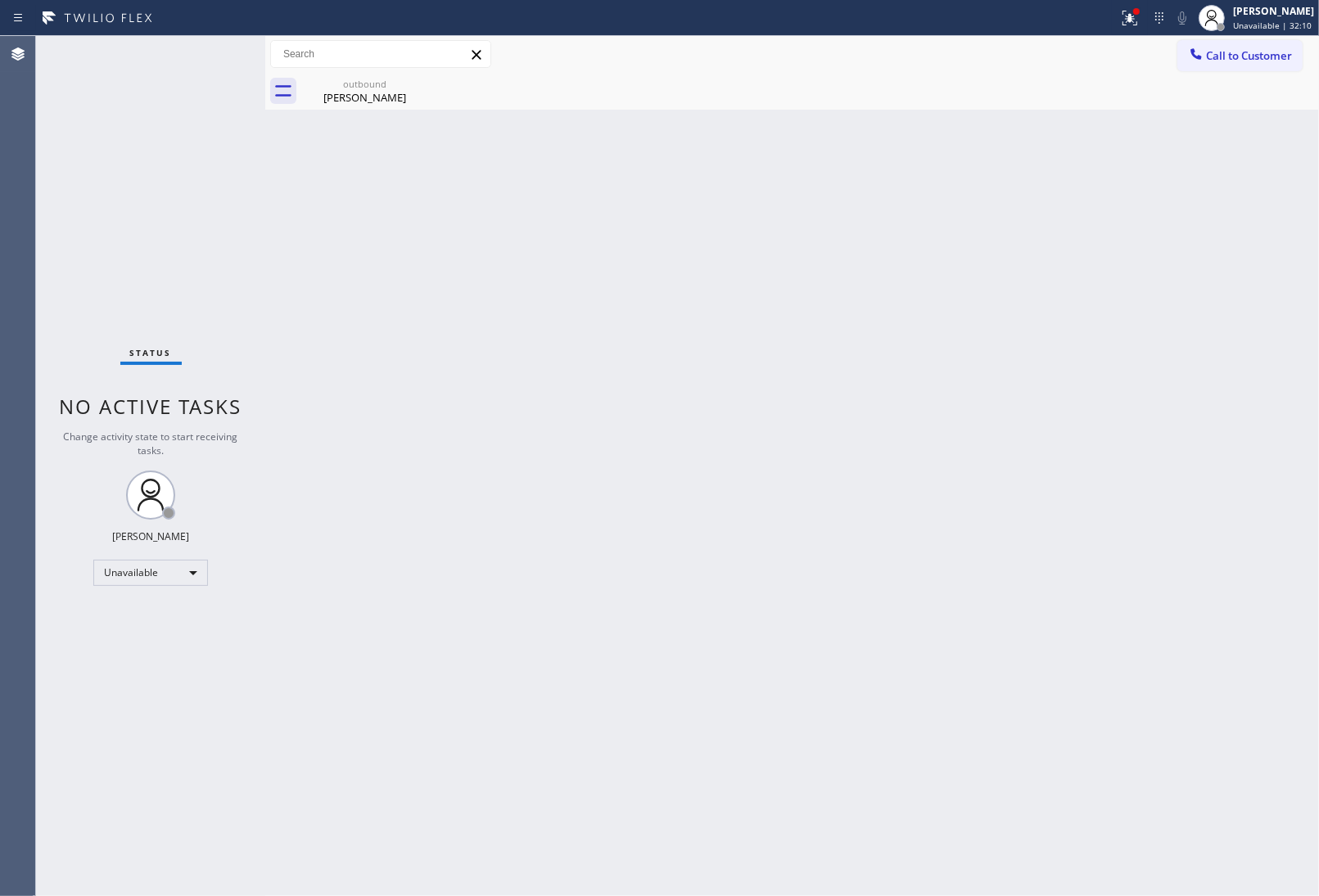
click at [1258, 61] on span "Call to Customer" at bounding box center [1249, 56] width 86 height 15
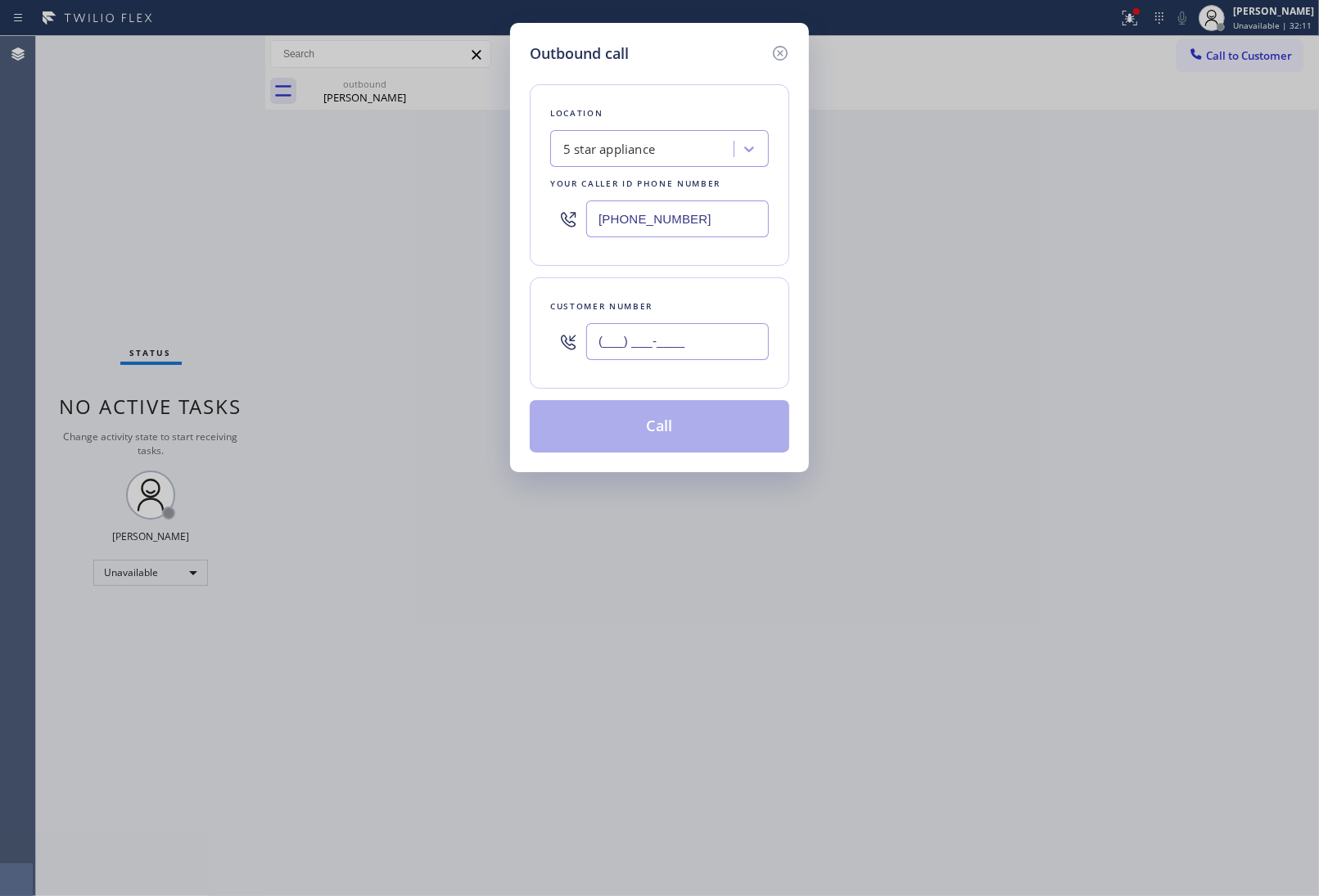
click at [664, 348] on input "(___) ___-____" at bounding box center [677, 342] width 183 height 37
paste input "203) 994-4176"
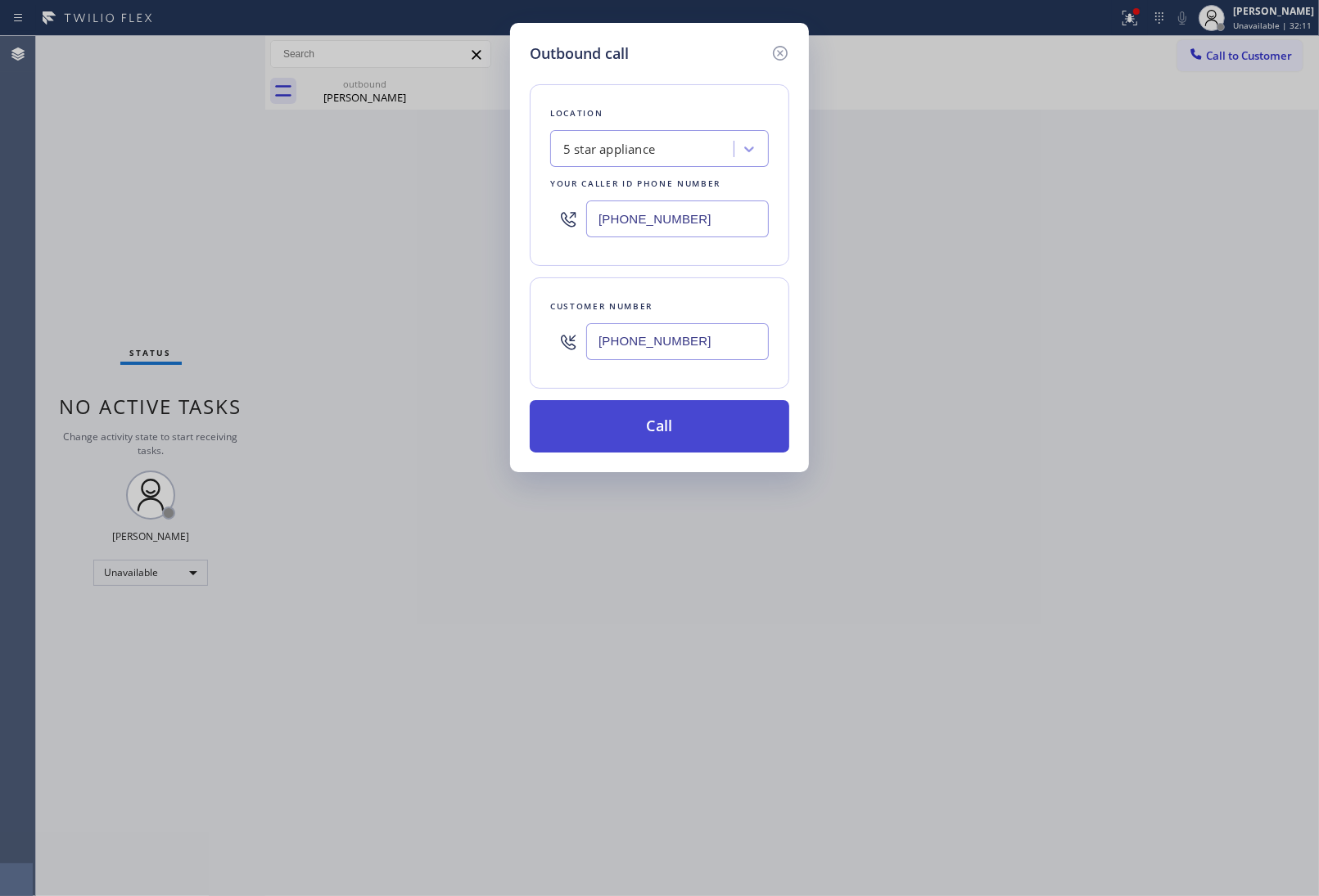
type input "[PHONE_NUMBER]"
click at [686, 434] on button "Call" at bounding box center [659, 426] width 260 height 52
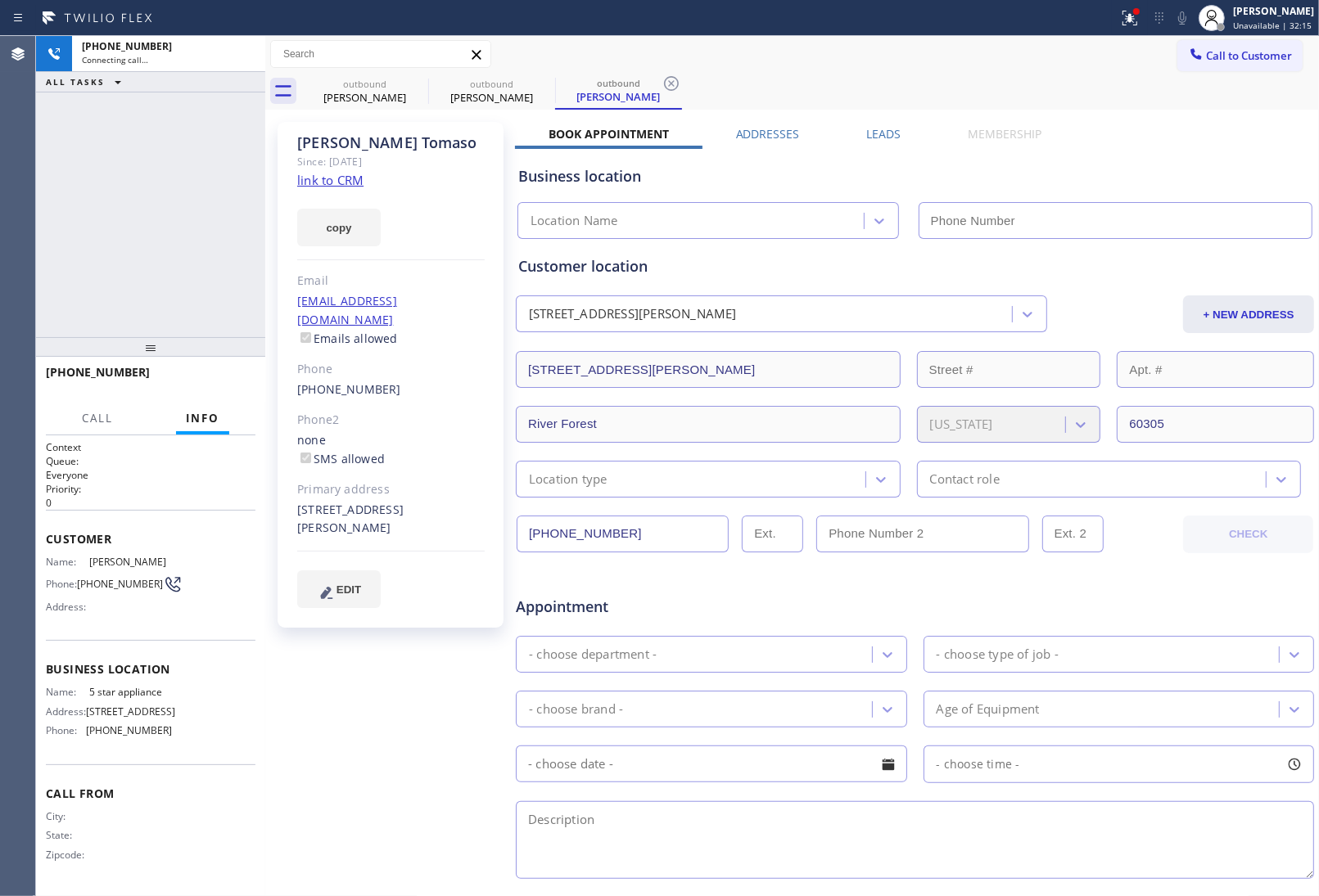
click at [314, 182] on link "link to CRM" at bounding box center [330, 180] width 66 height 17
type input "[PHONE_NUMBER]"
drag, startPoint x: 94, startPoint y: 593, endPoint x: 78, endPoint y: 579, distance: 21.3
click at [78, 579] on div "Phone: [PHONE_NUMBER]" at bounding box center [109, 584] width 126 height 20
copy div "[PHONE_NUMBER]"
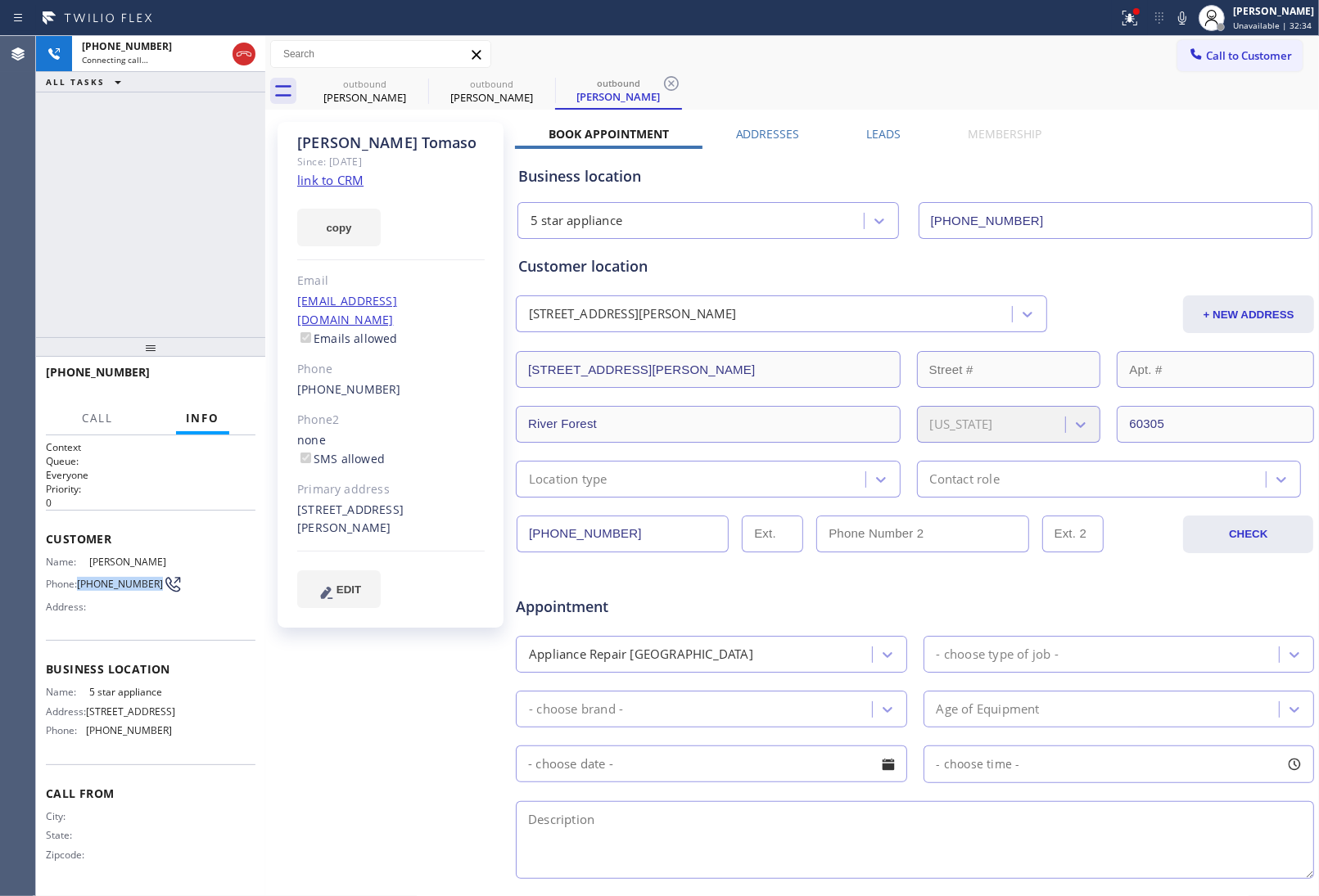
drag, startPoint x: 250, startPoint y: 54, endPoint x: 295, endPoint y: 63, distance: 45.9
click at [250, 54] on icon at bounding box center [244, 54] width 20 height 20
click at [420, 80] on icon at bounding box center [418, 84] width 20 height 20
click at [535, 80] on icon at bounding box center [545, 84] width 20 height 20
click at [662, 80] on icon at bounding box center [672, 84] width 20 height 20
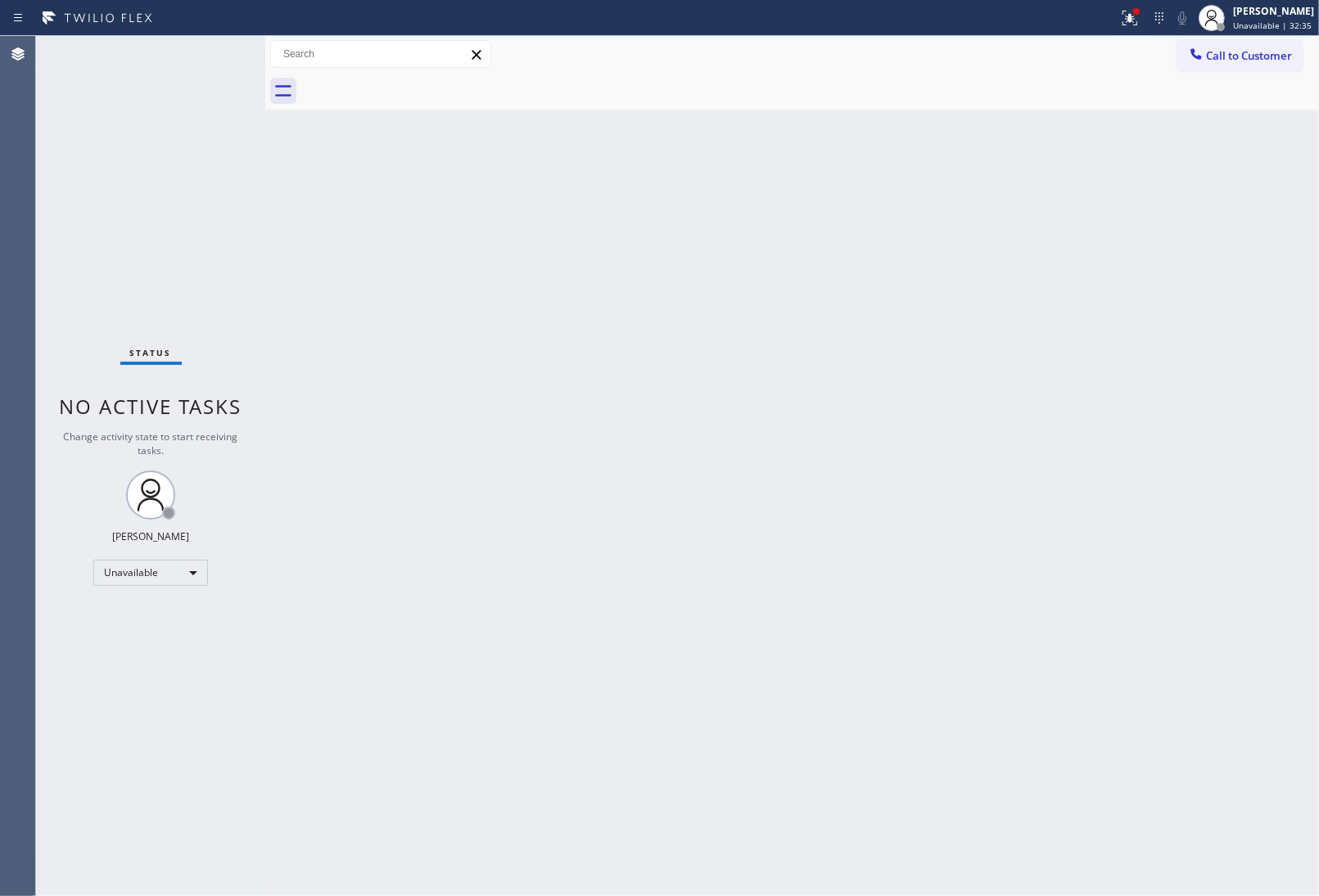
click at [420, 80] on div at bounding box center [810, 91] width 1018 height 37
click at [1218, 39] on div "Call to Customer Outbound call Location 5 star appliance Your caller id phone n…" at bounding box center [793, 54] width 1054 height 37
click at [1226, 53] on span "Call to Customer" at bounding box center [1249, 56] width 86 height 15
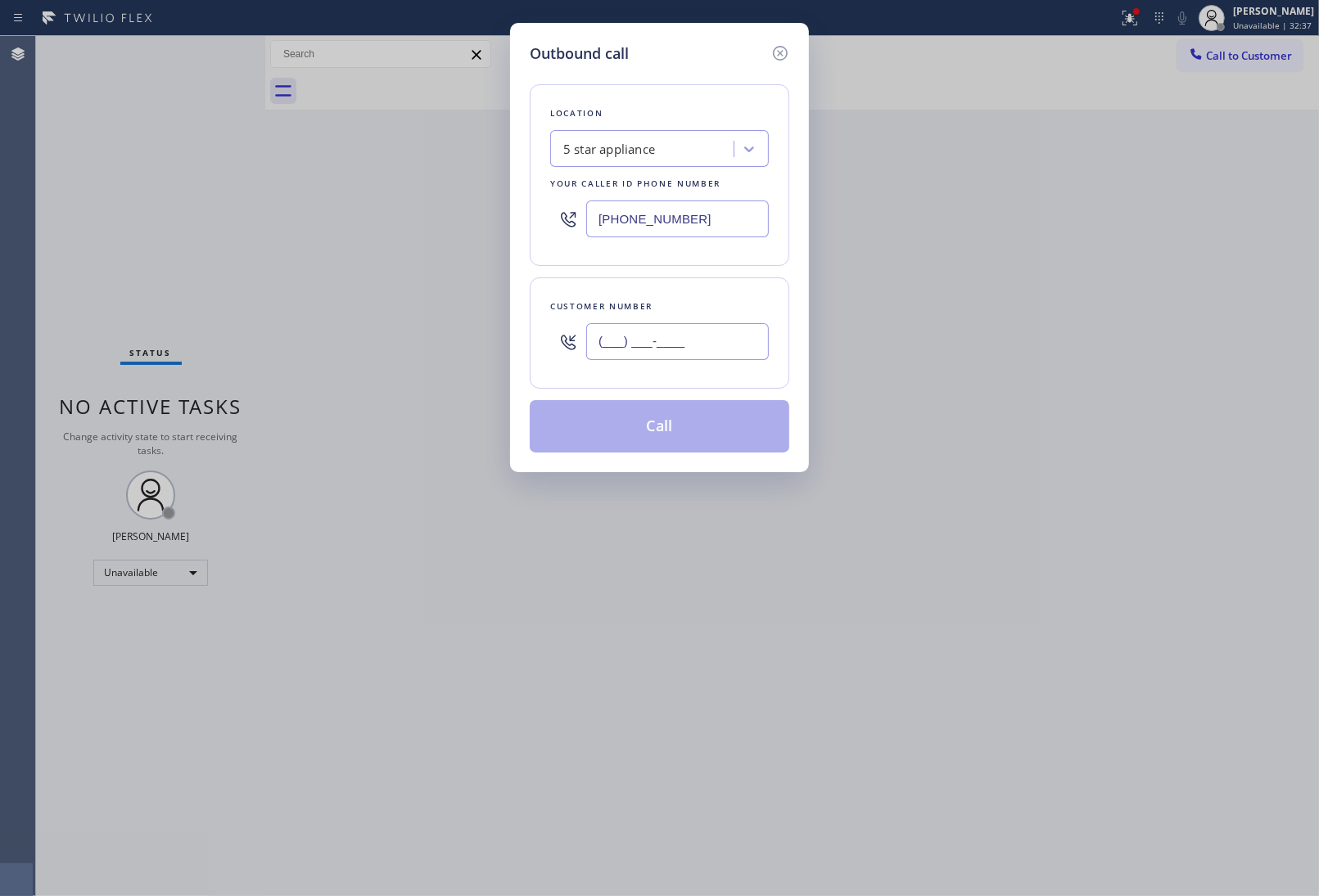
click at [652, 358] on input "(___) ___-____" at bounding box center [677, 342] width 183 height 37
paste input "203) 994-4176"
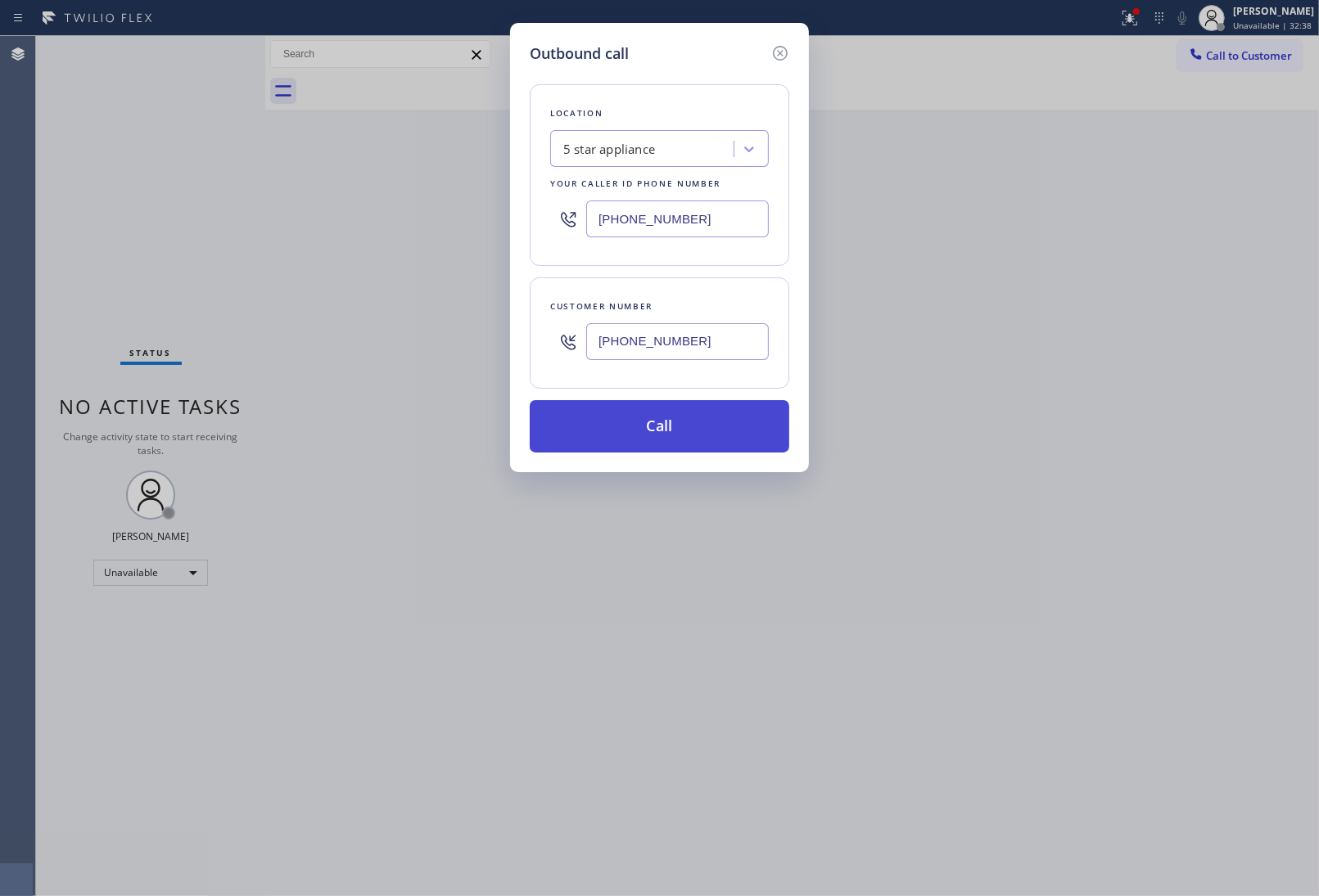
type input "[PHONE_NUMBER]"
click at [678, 439] on button "Call" at bounding box center [659, 426] width 260 height 52
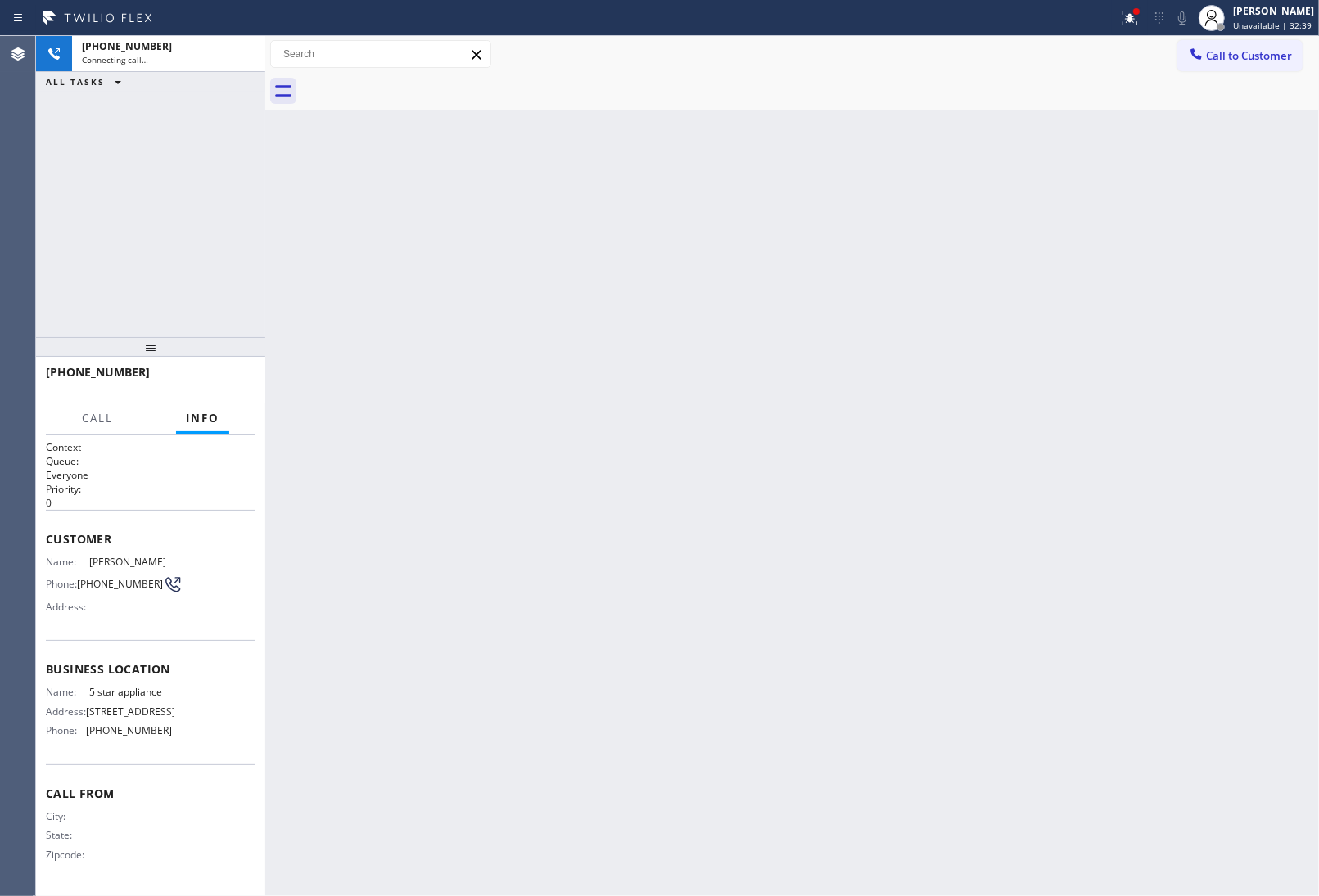
click at [1145, 640] on div "Back to Dashboard Change Sender ID Customers Technicians Select a contact Outbo…" at bounding box center [793, 465] width 1054 height 860
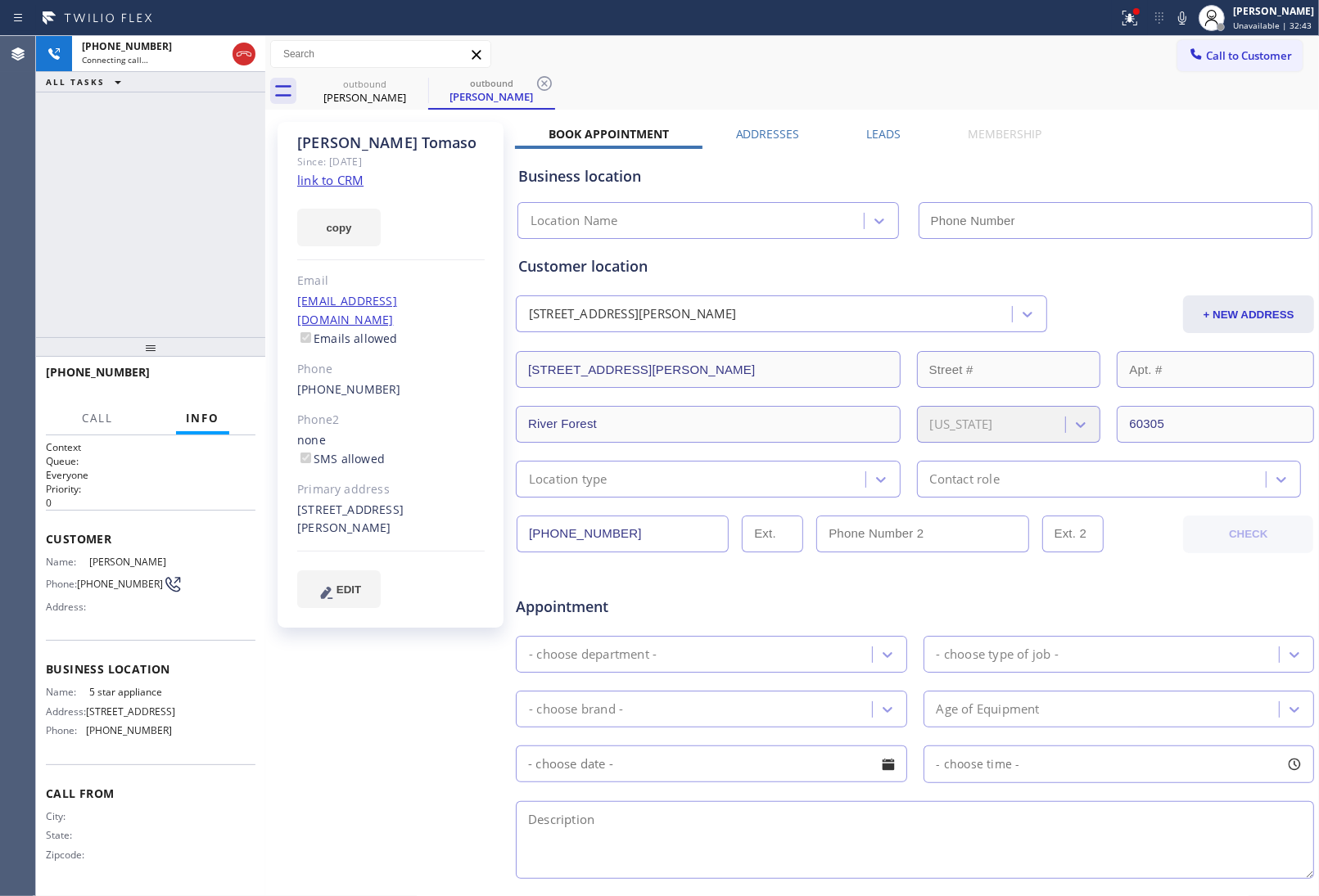
type input "[PHONE_NUMBER]"
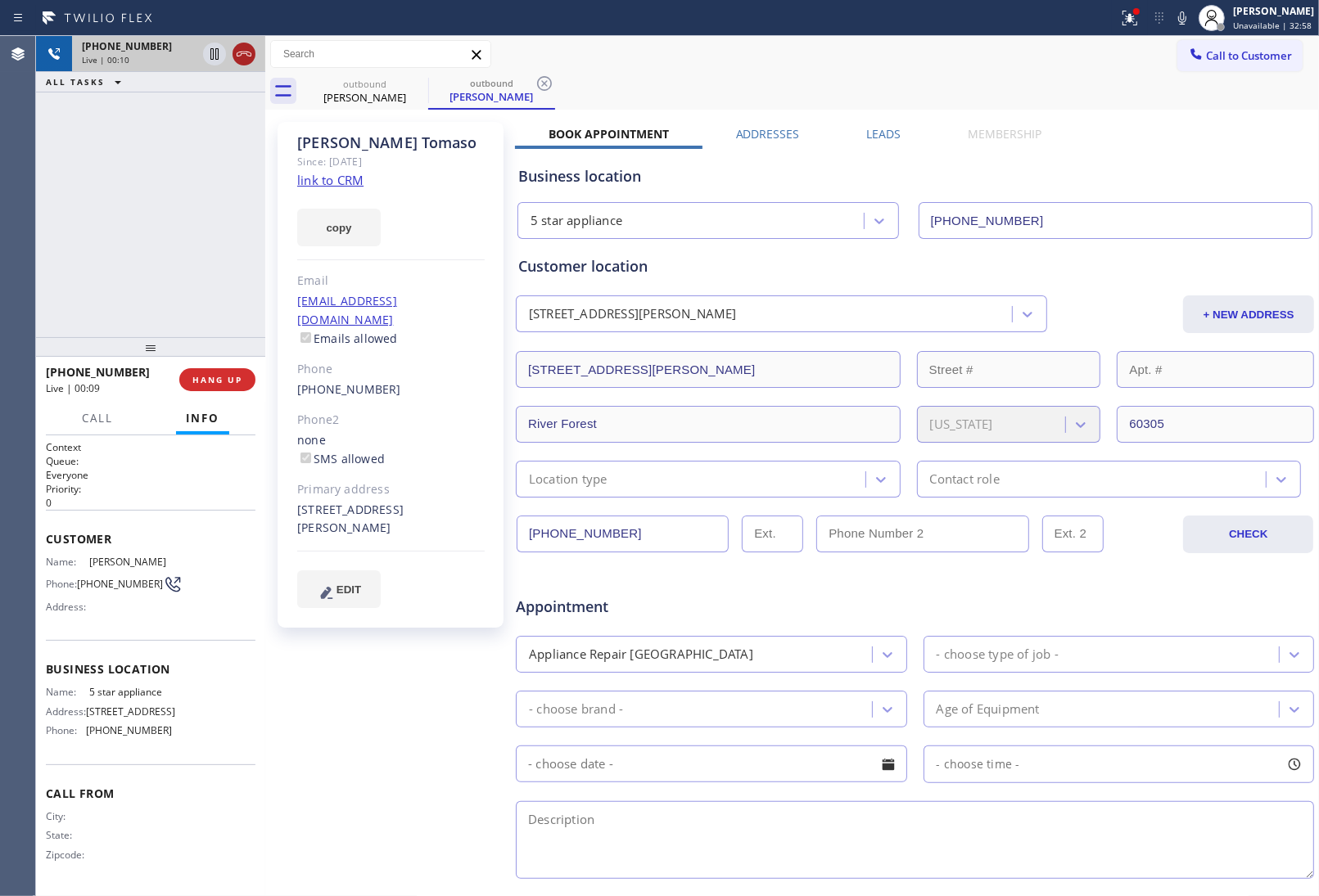
click at [242, 63] on icon at bounding box center [244, 54] width 20 height 20
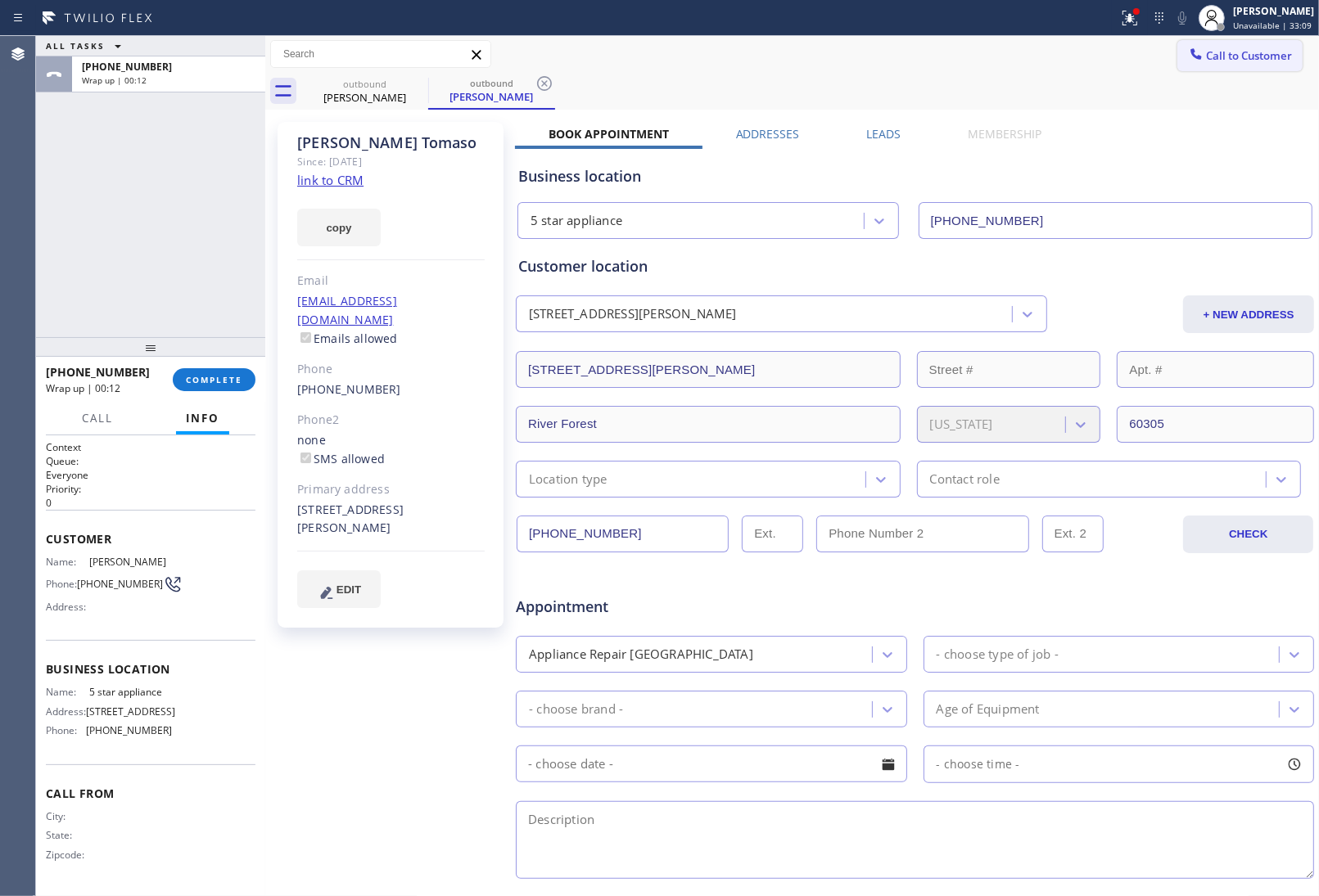
click at [1212, 58] on span "Call to Customer" at bounding box center [1249, 56] width 86 height 15
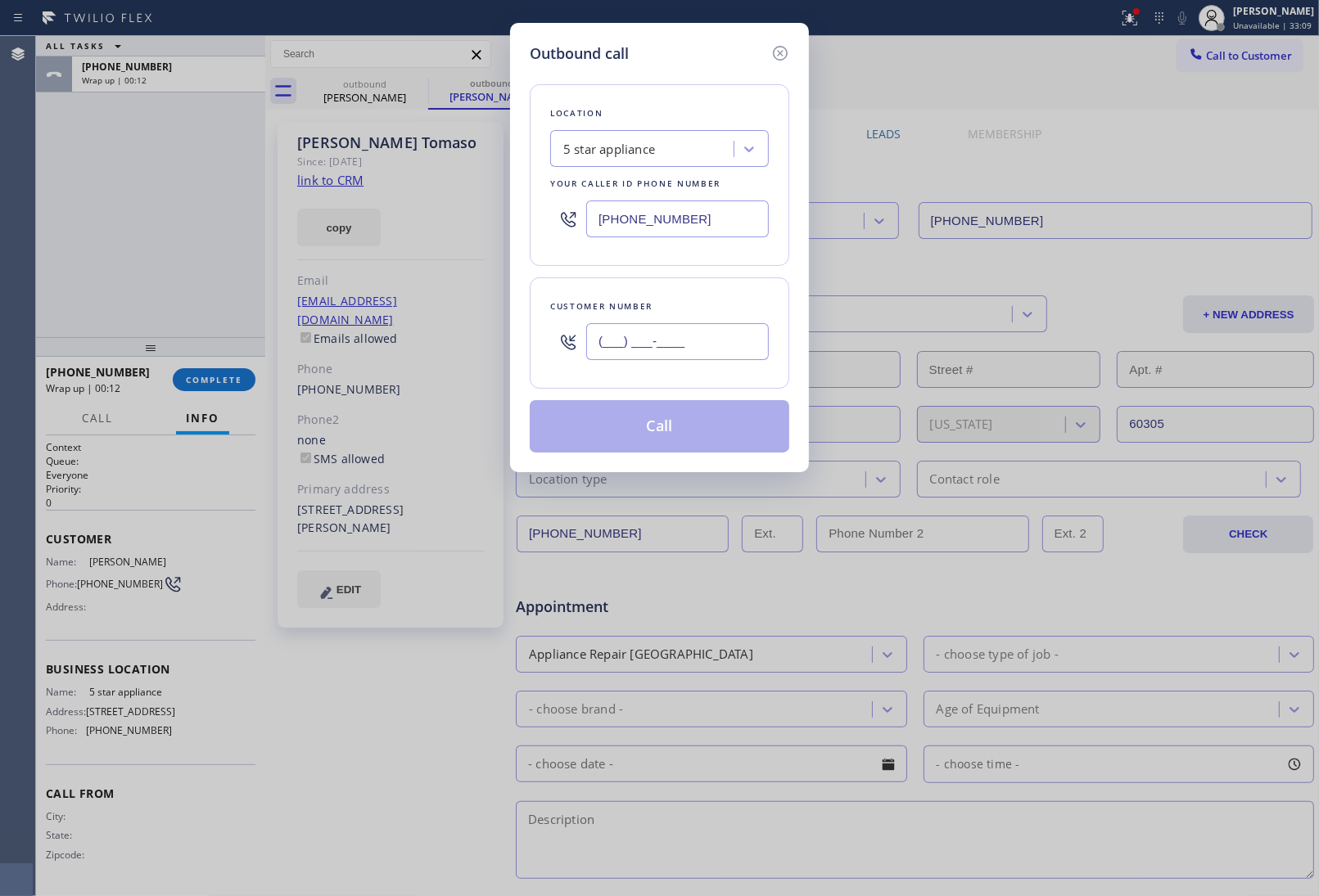
click at [677, 343] on input "(___) ___-____" at bounding box center [677, 342] width 183 height 37
paste input "516) 757-1024"
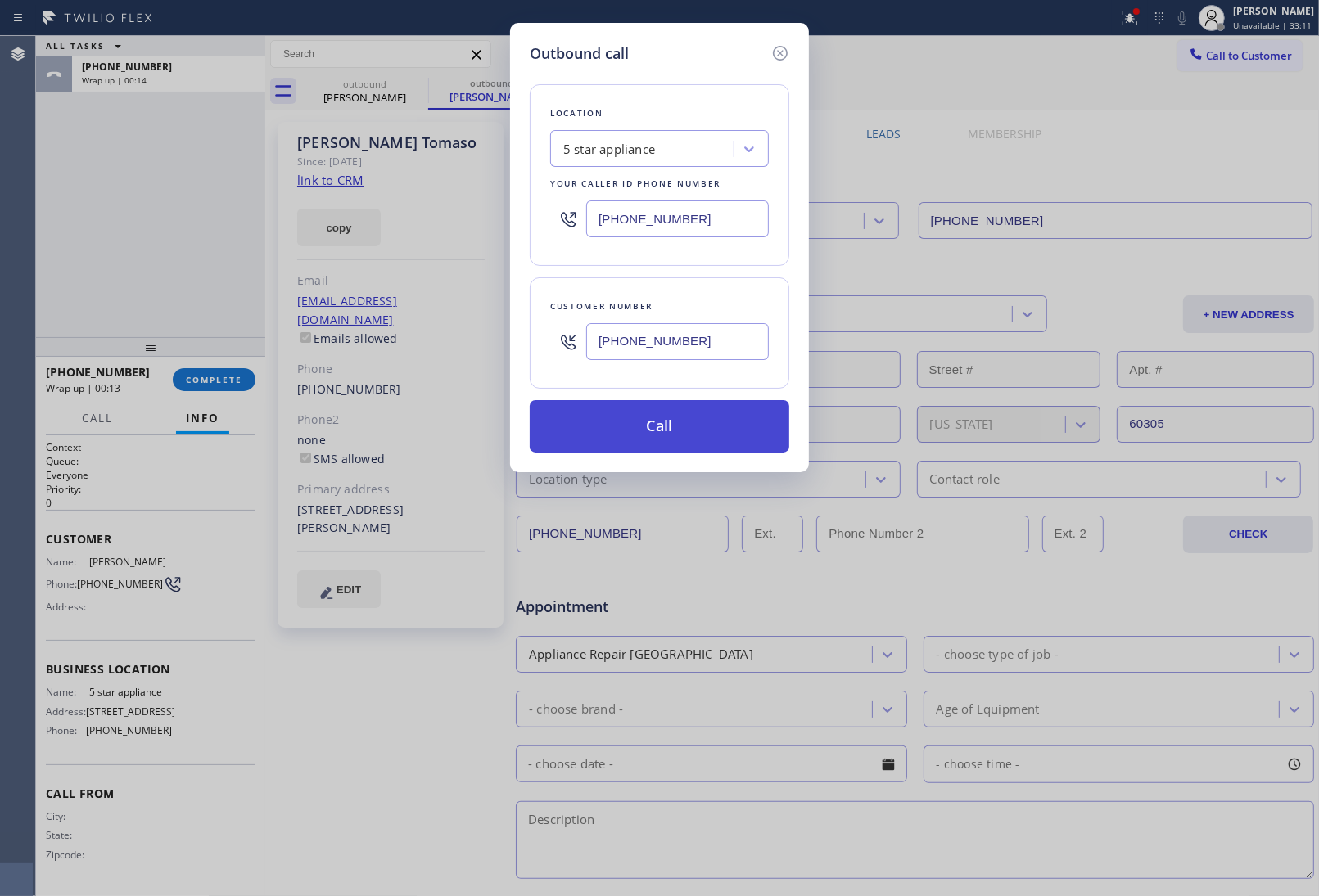
type input "[PHONE_NUMBER]"
click at [691, 436] on button "Call" at bounding box center [659, 426] width 260 height 52
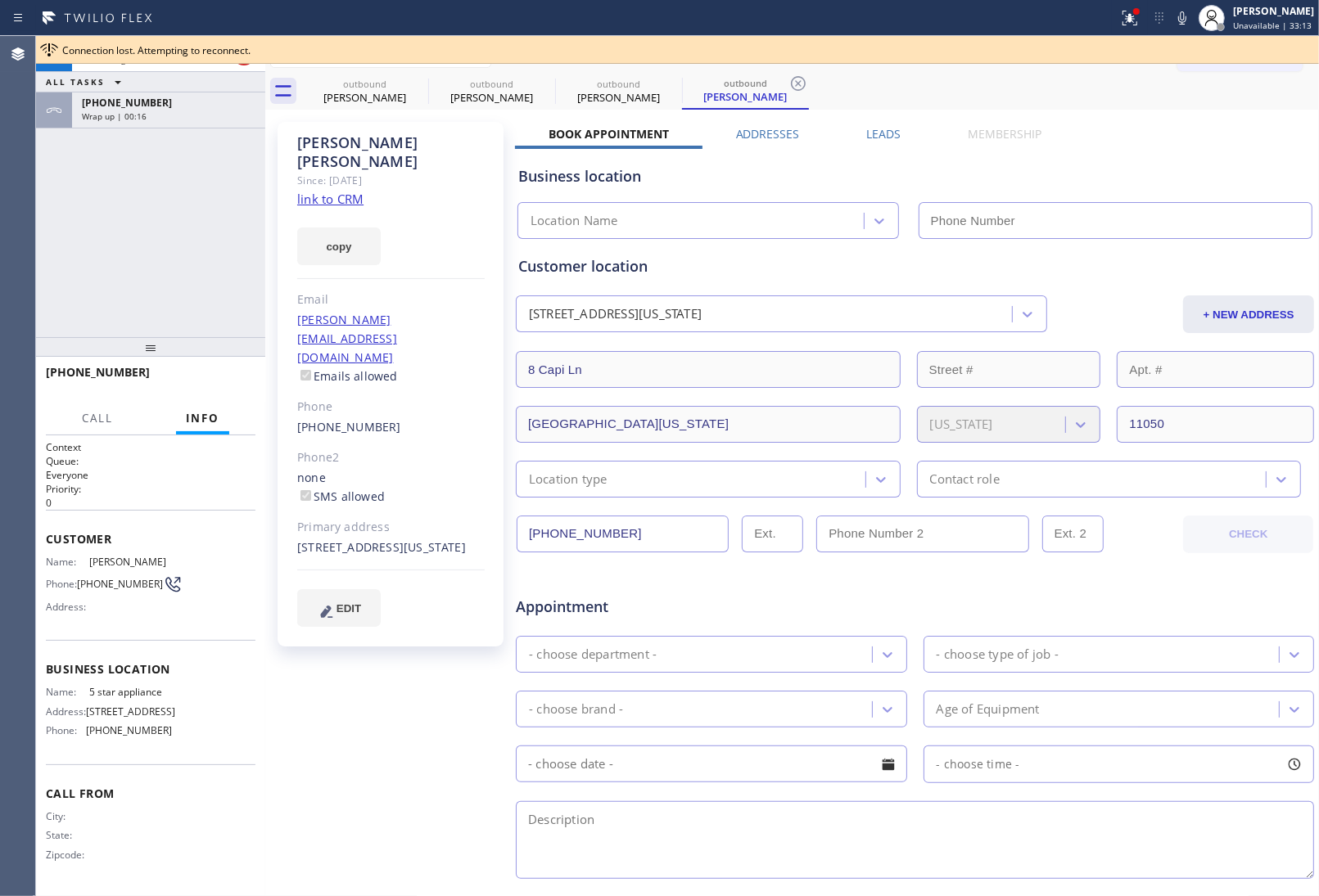
click at [329, 191] on link "link to CRM" at bounding box center [330, 199] width 66 height 17
type input "[PHONE_NUMBER]"
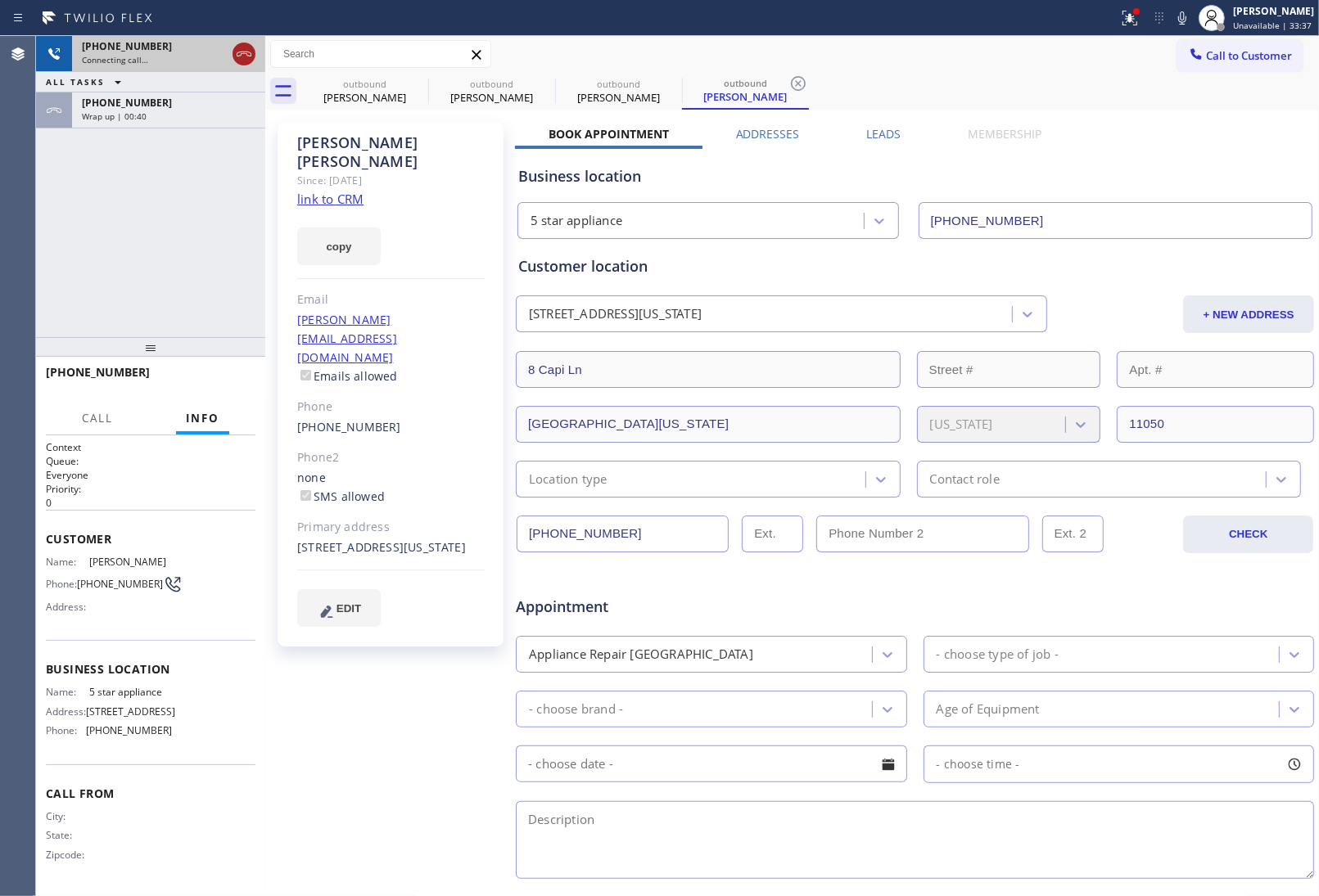
click at [243, 57] on icon at bounding box center [244, 54] width 20 height 20
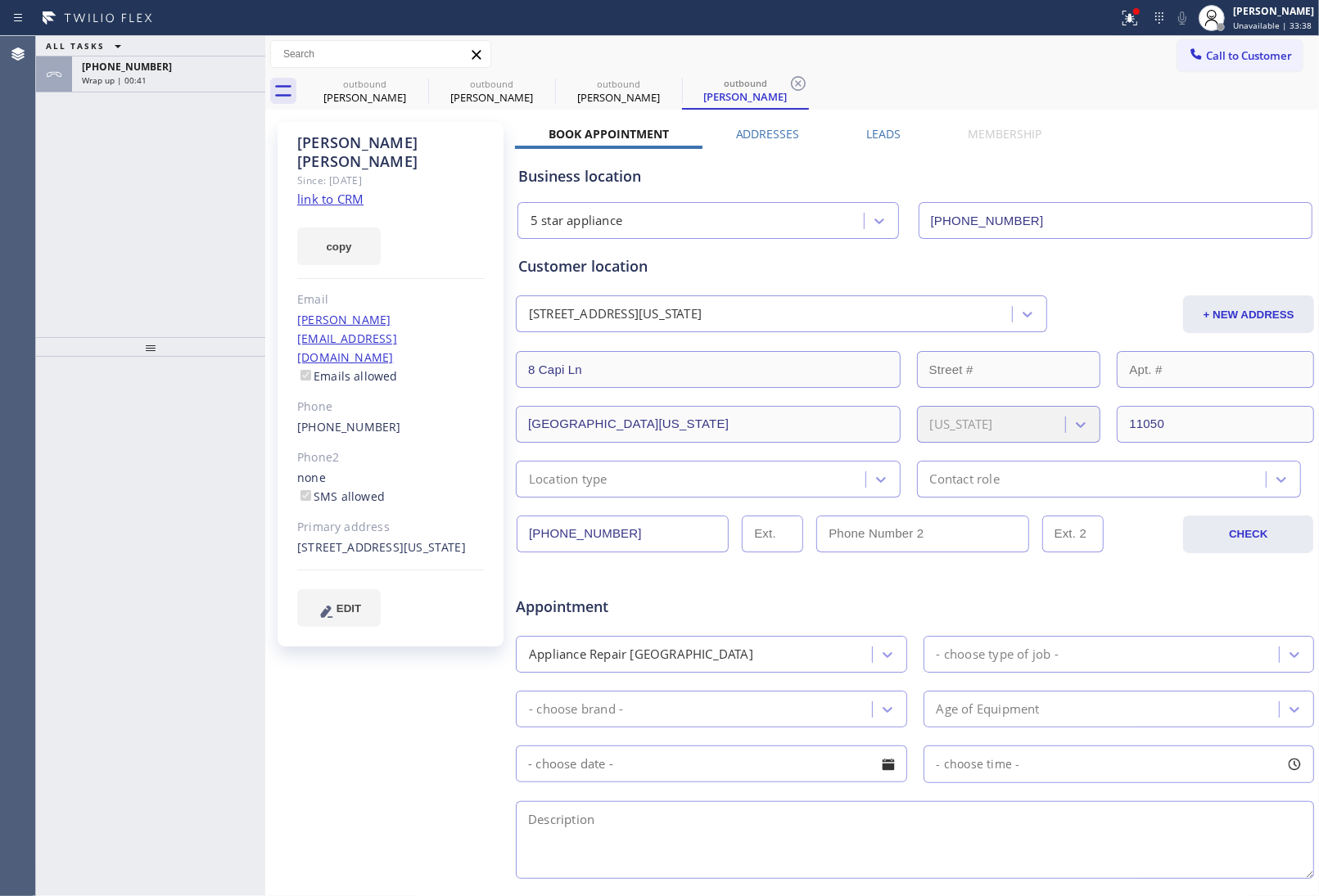
drag, startPoint x: 96, startPoint y: 589, endPoint x: 188, endPoint y: 497, distance: 130.1
click at [92, 582] on div at bounding box center [150, 626] width 229 height 539
drag, startPoint x: 393, startPoint y: 371, endPoint x: 300, endPoint y: 369, distance: 93.0
click at [300, 418] on div "[PHONE_NUMBER]" at bounding box center [391, 427] width 188 height 19
copy link "516) 757-1024"
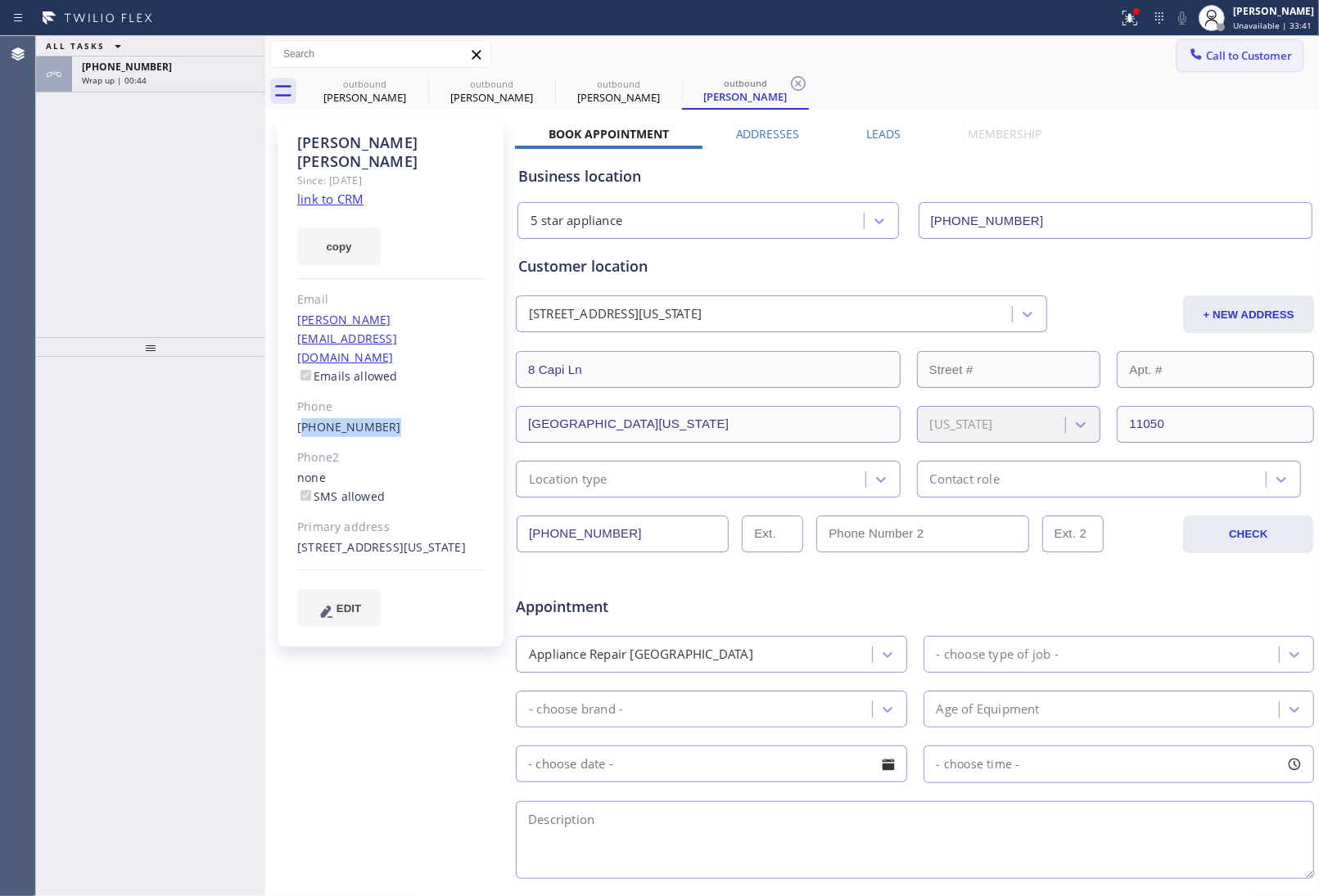
click at [1220, 51] on span "Call to Customer" at bounding box center [1249, 56] width 86 height 15
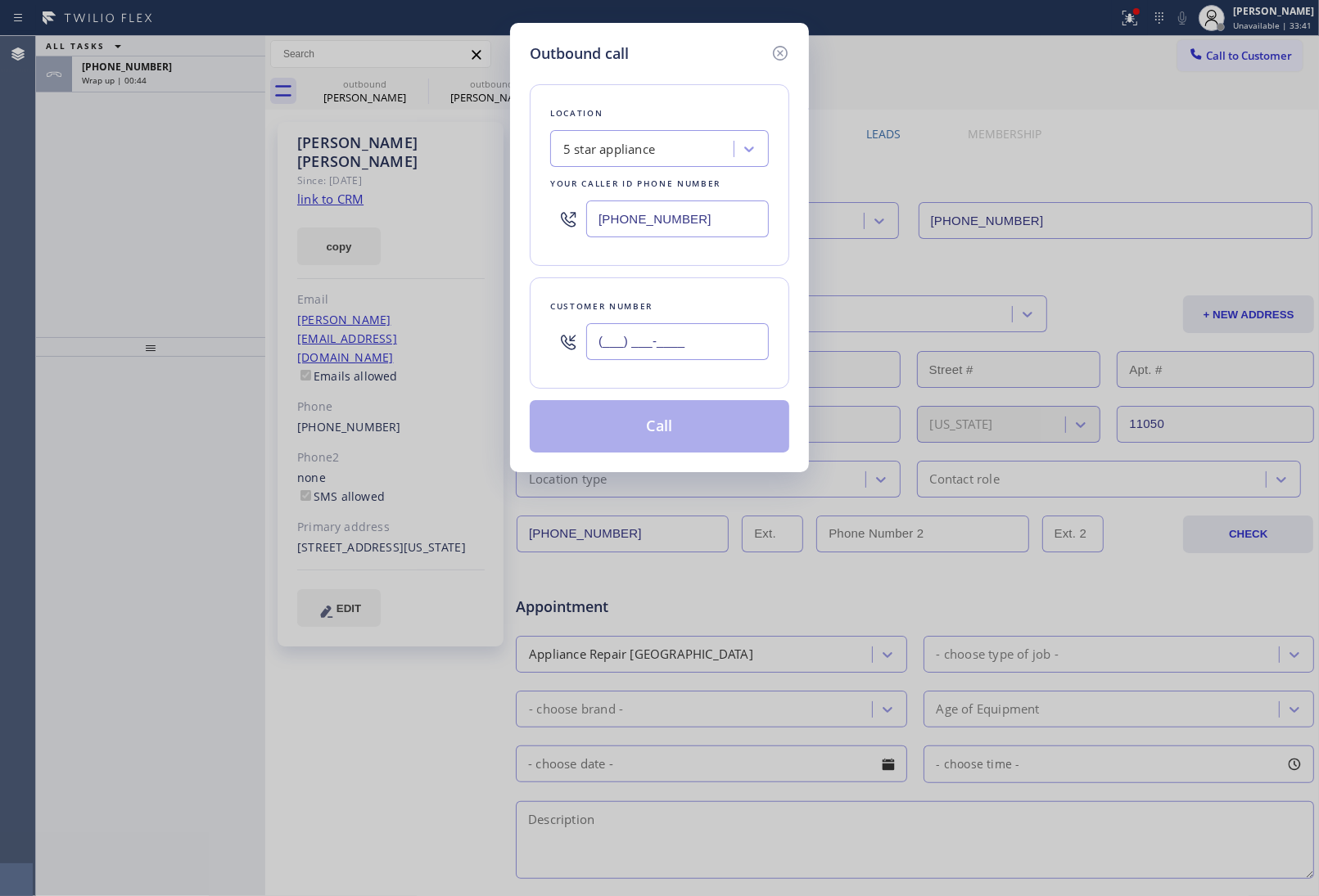
click at [667, 336] on input "(___) ___-____" at bounding box center [677, 342] width 183 height 37
paste input "516) 757-1024"
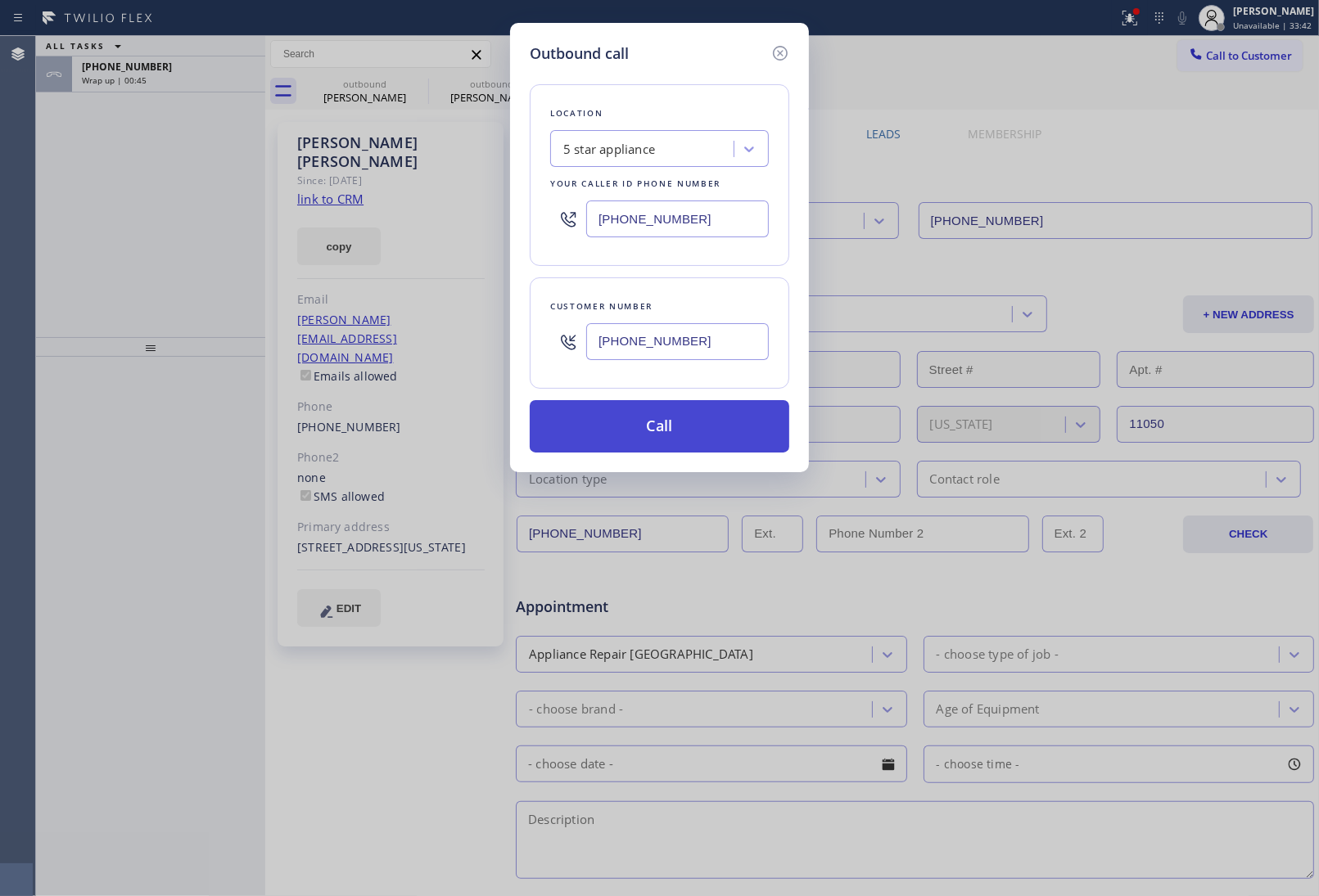
type input "[PHONE_NUMBER]"
click at [686, 430] on button "Call" at bounding box center [659, 426] width 260 height 52
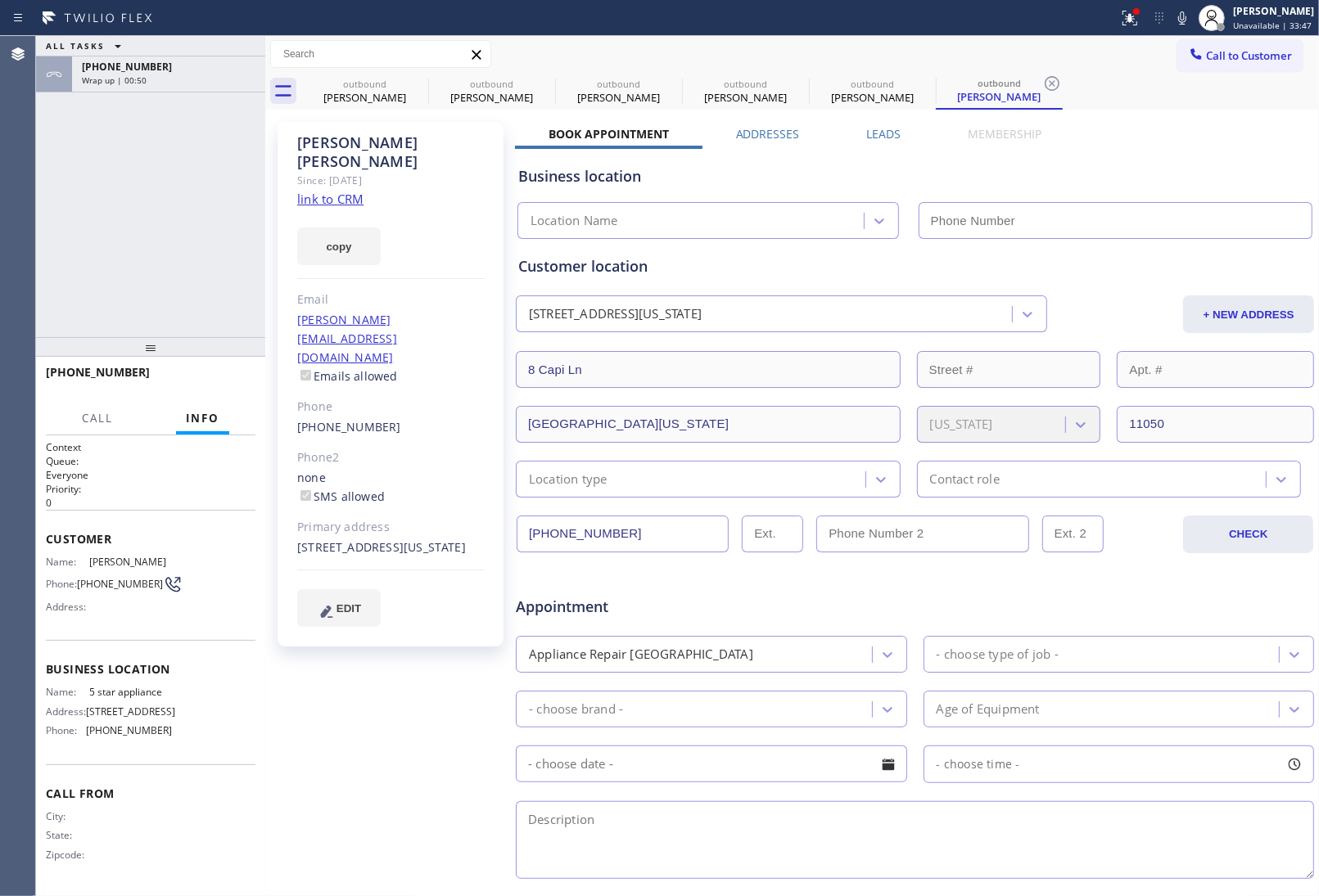
type input "[PHONE_NUMBER]"
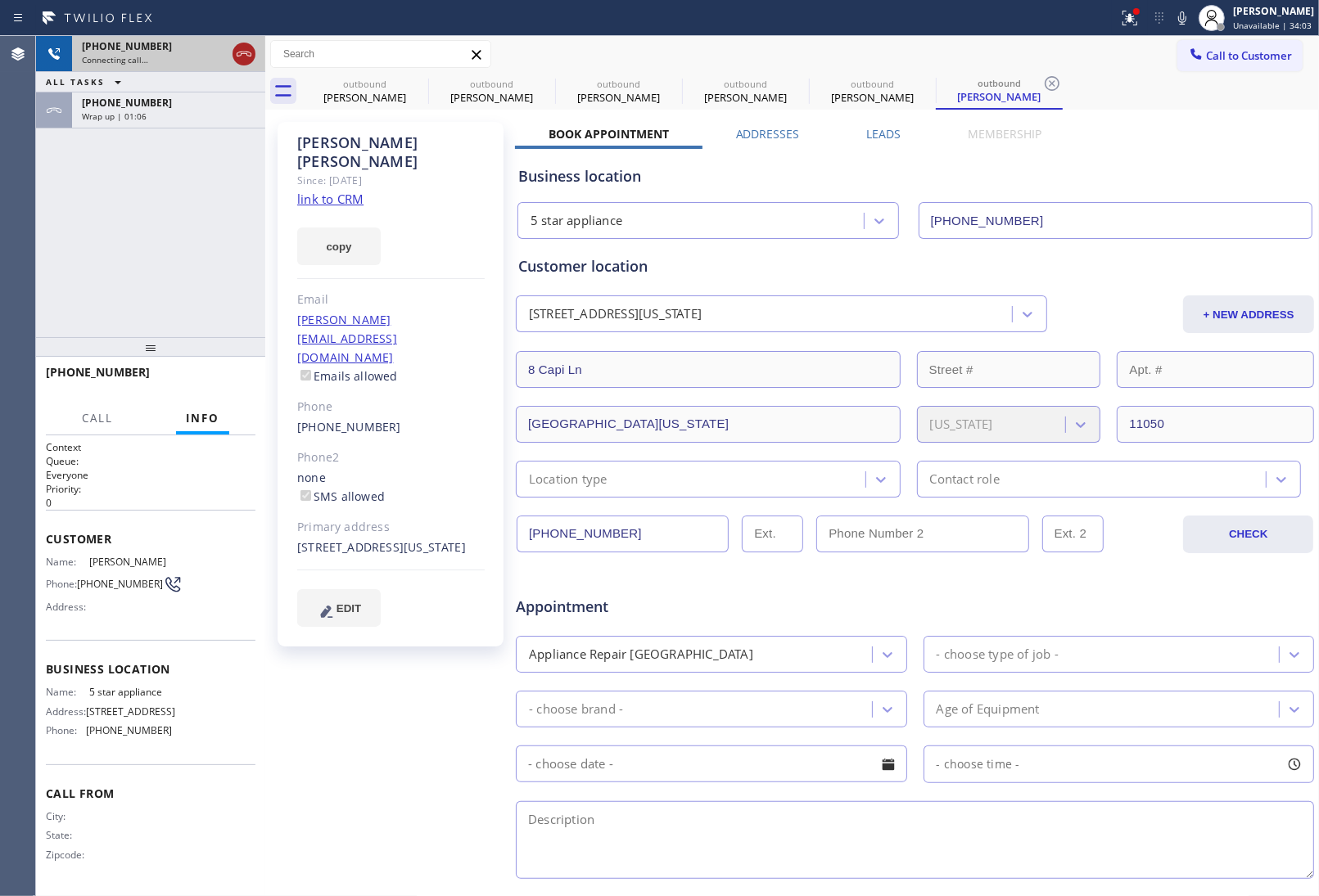
click at [242, 57] on icon at bounding box center [244, 54] width 20 height 20
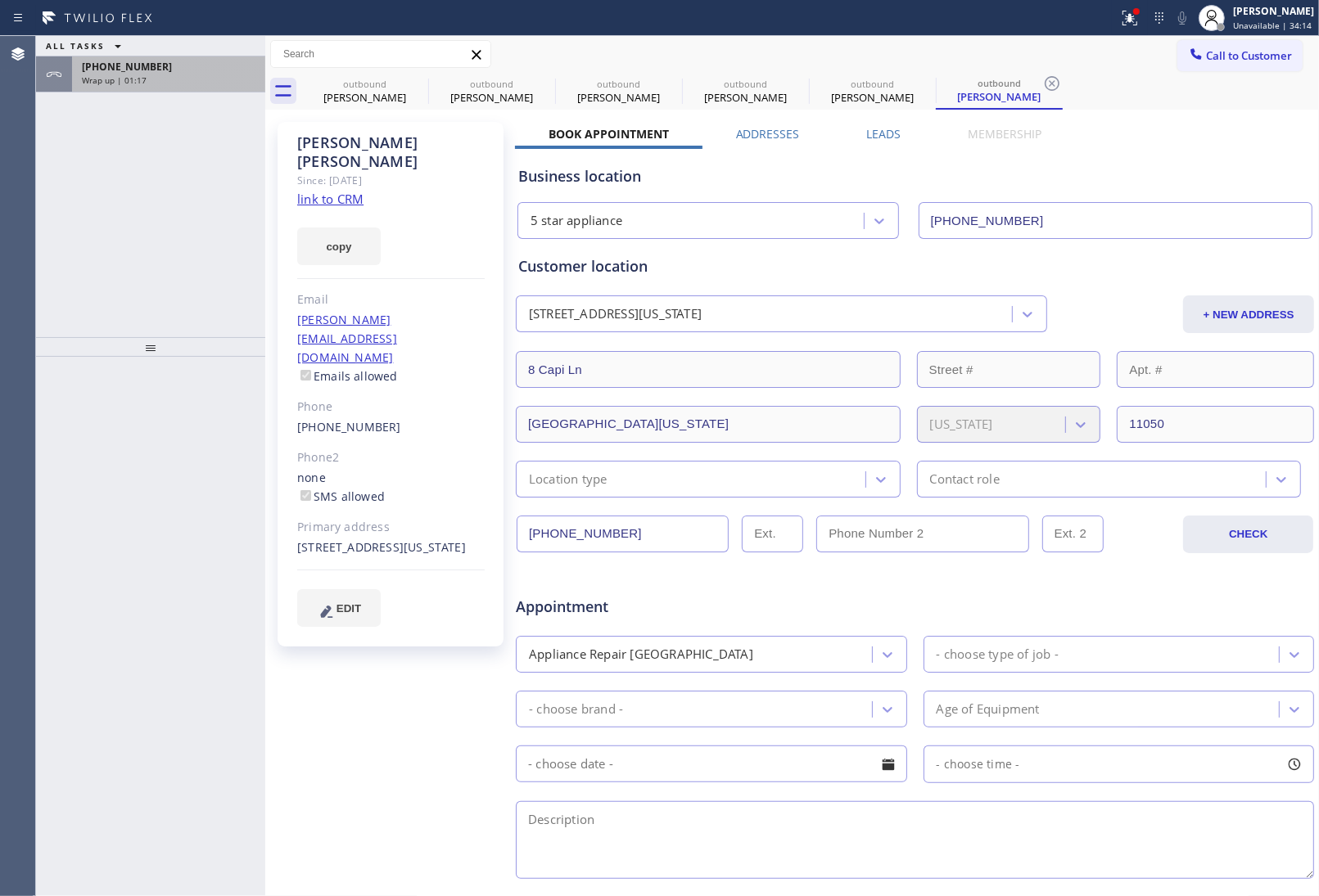
click at [222, 82] on div "Wrap up | 01:17" at bounding box center [169, 80] width 173 height 12
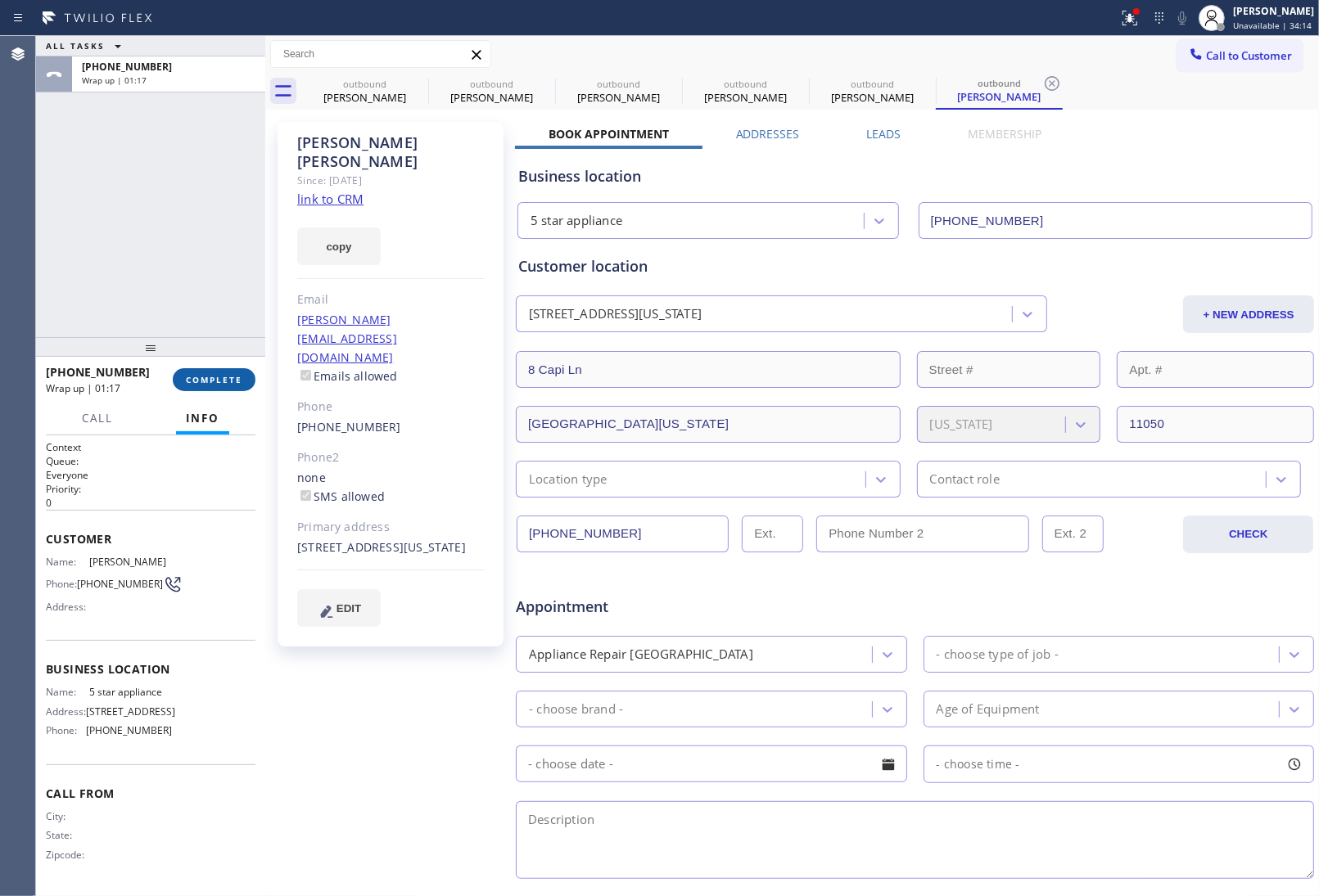
click at [213, 391] on div "[PHONE_NUMBER] Wrap up | 01:17 COMPLETE" at bounding box center [150, 379] width 210 height 42
click at [211, 385] on span "COMPLETE" at bounding box center [214, 380] width 56 height 12
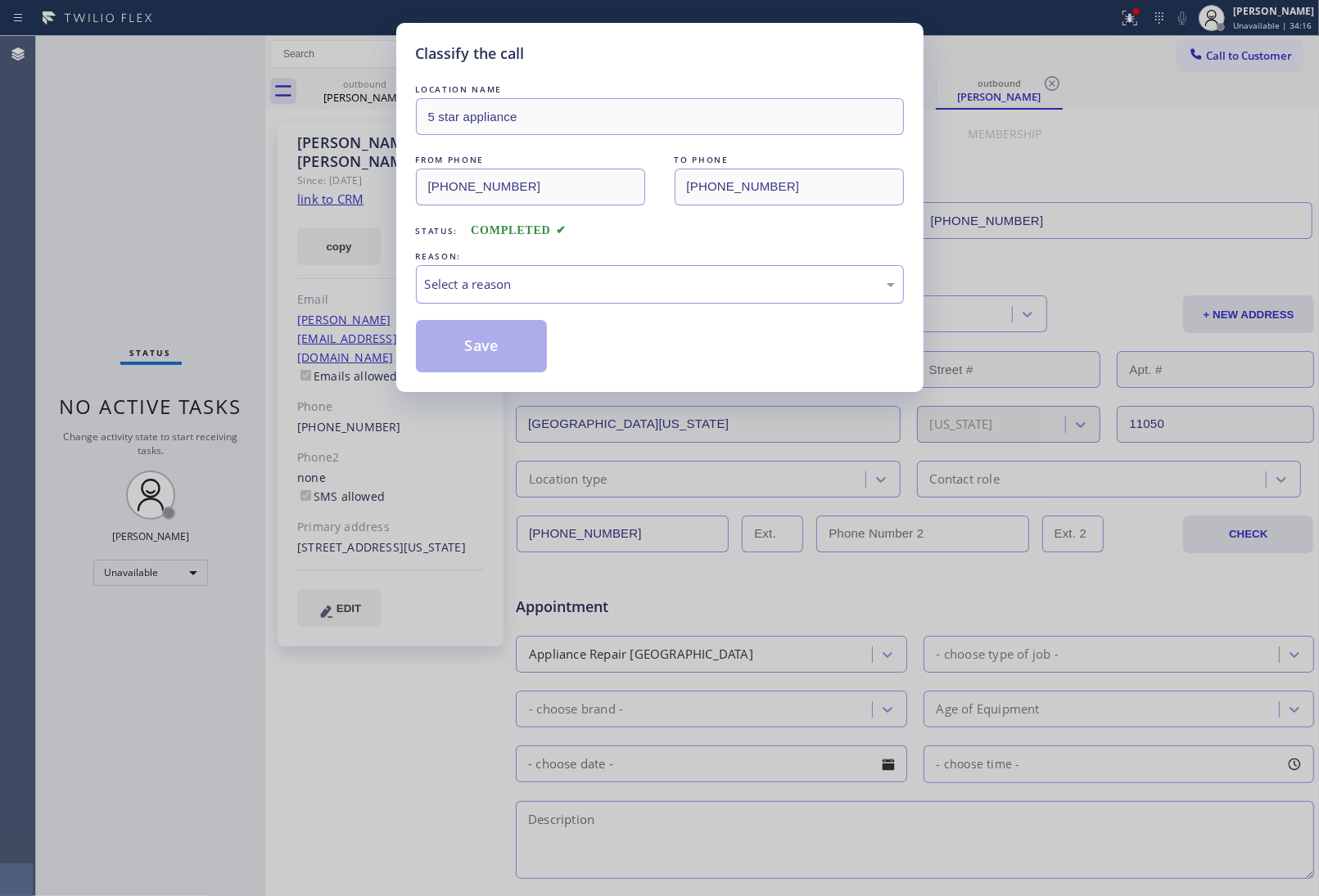
drag, startPoint x: 468, startPoint y: 280, endPoint x: 485, endPoint y: 300, distance: 26.2
click at [469, 280] on div "Select a reason" at bounding box center [660, 284] width 470 height 19
click at [483, 346] on button "Save" at bounding box center [481, 346] width 132 height 52
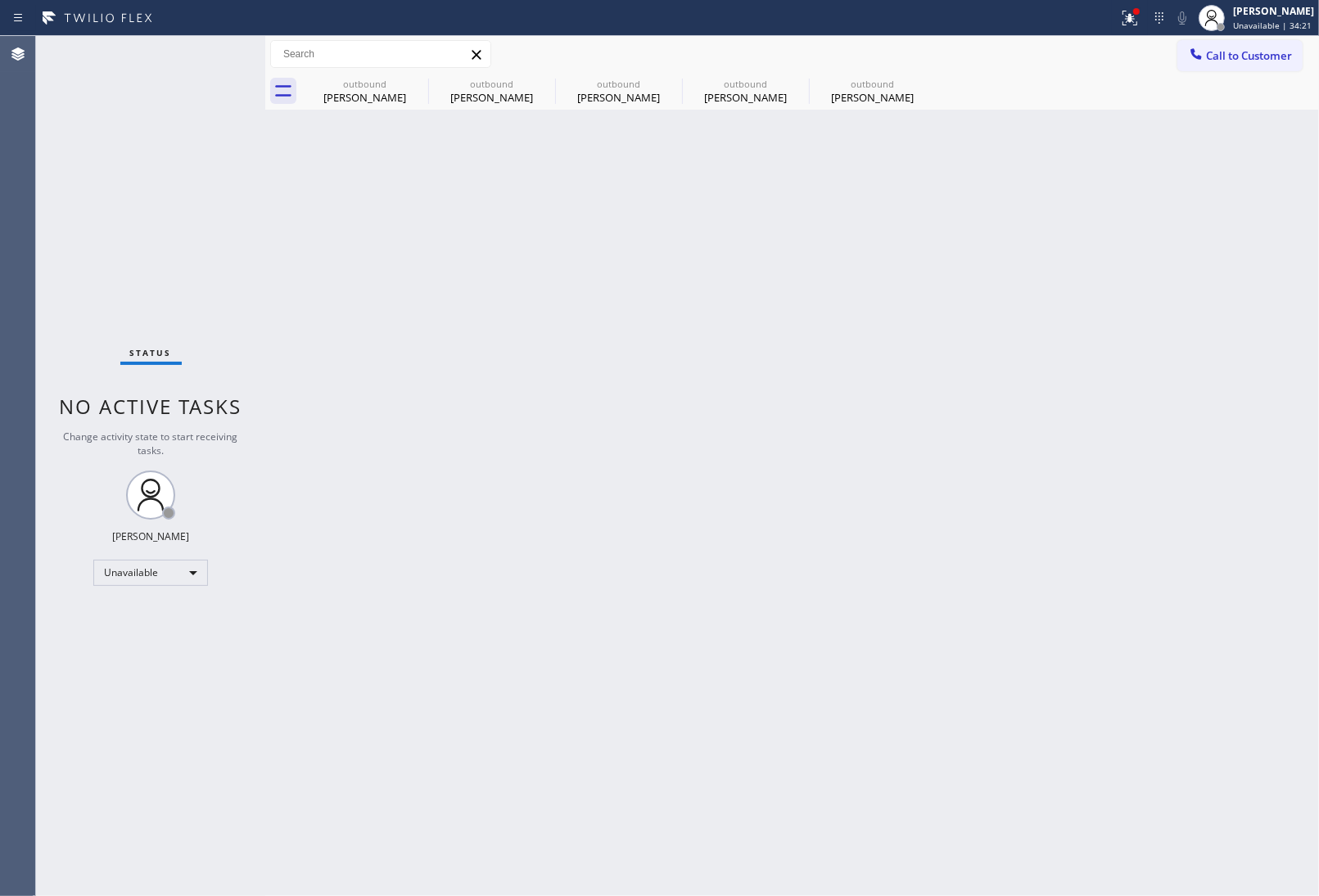
click at [447, 371] on div "Back to Dashboard Change Sender ID Customers Technicians Select a contact Outbo…" at bounding box center [793, 465] width 1054 height 860
click at [1222, 51] on span "Call to Customer" at bounding box center [1249, 56] width 86 height 15
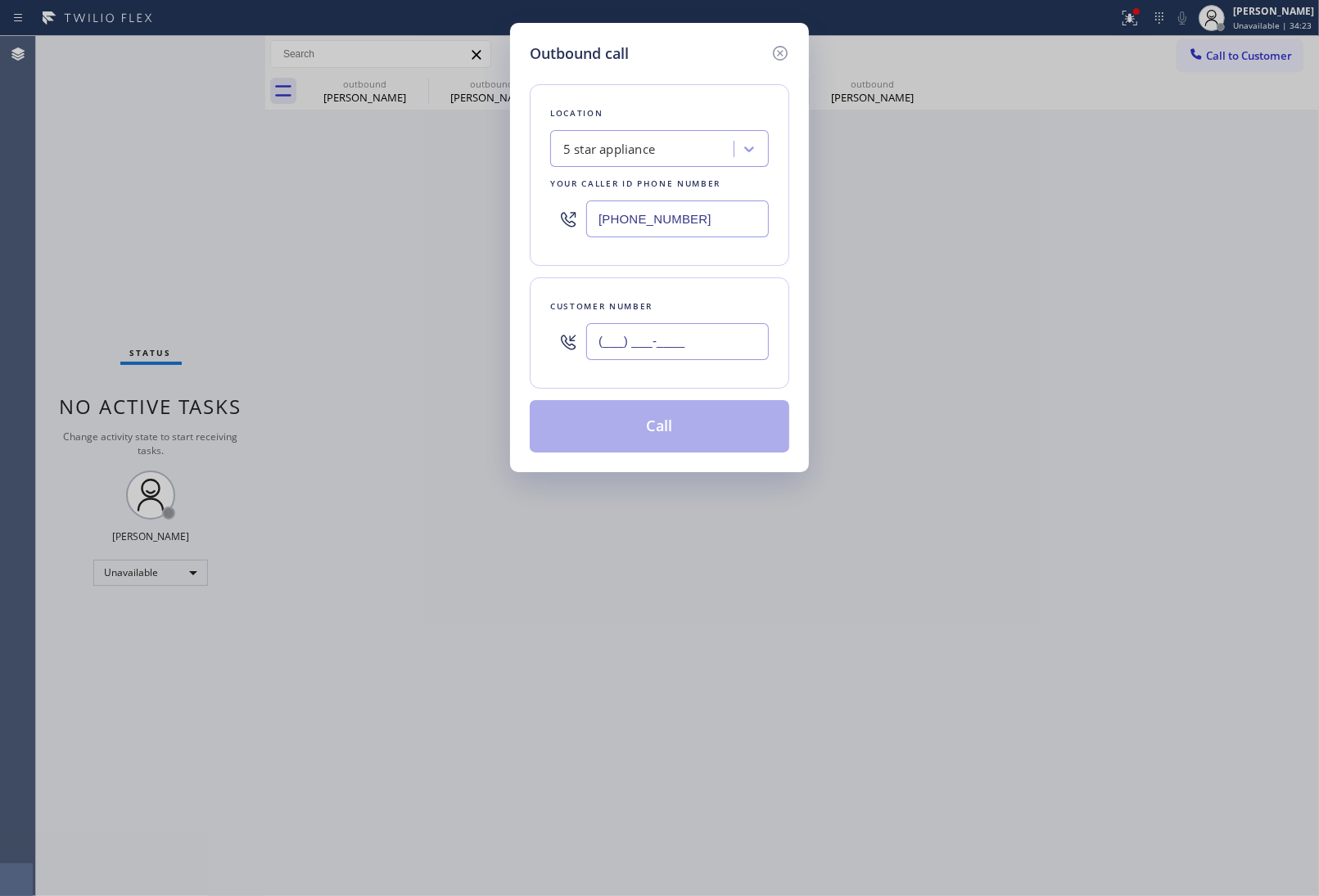
click at [678, 348] on input "(___) ___-____" at bounding box center [677, 342] width 183 height 37
paste input "908) 921-1347"
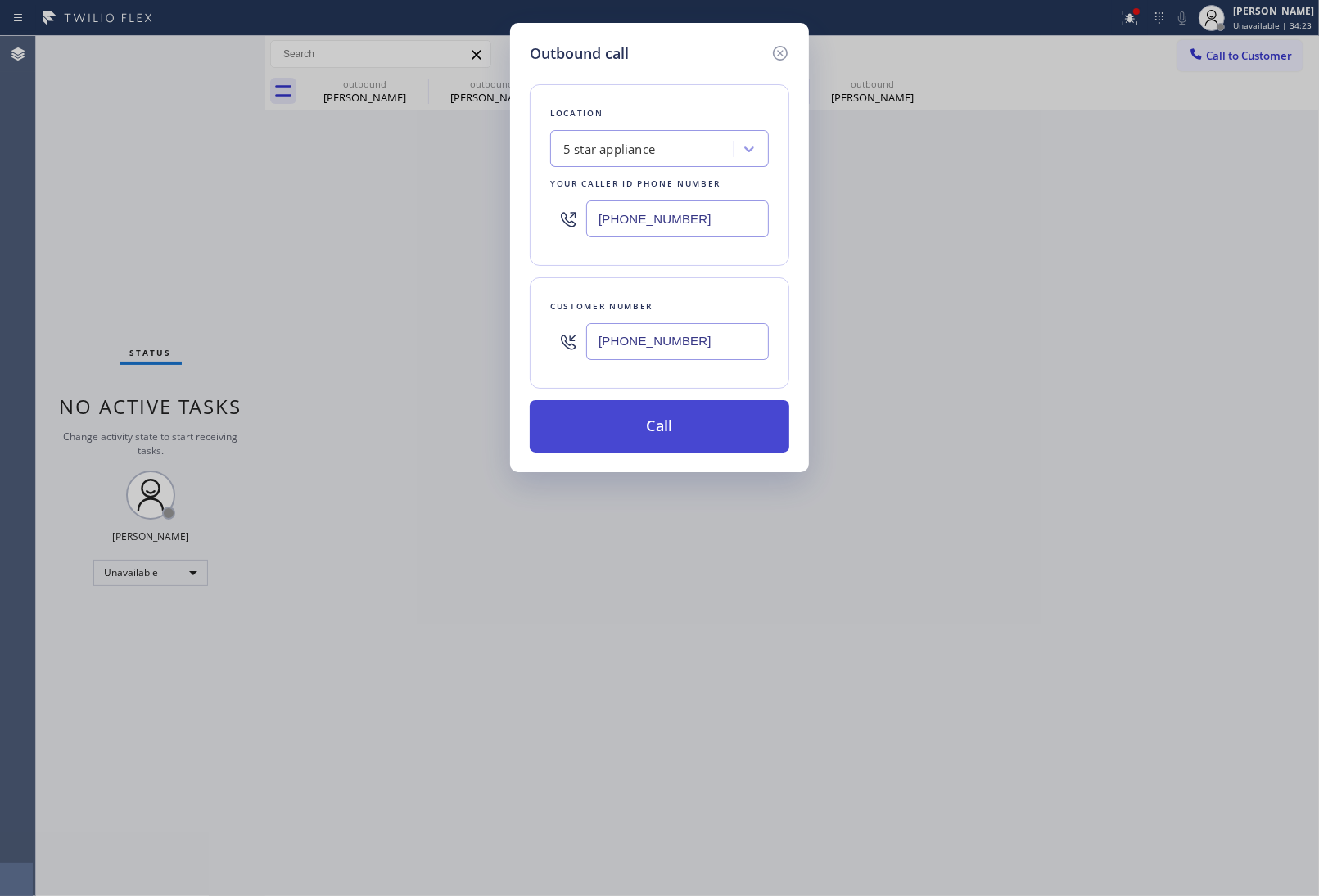
type input "[PHONE_NUMBER]"
click at [669, 426] on button "Call" at bounding box center [659, 426] width 260 height 52
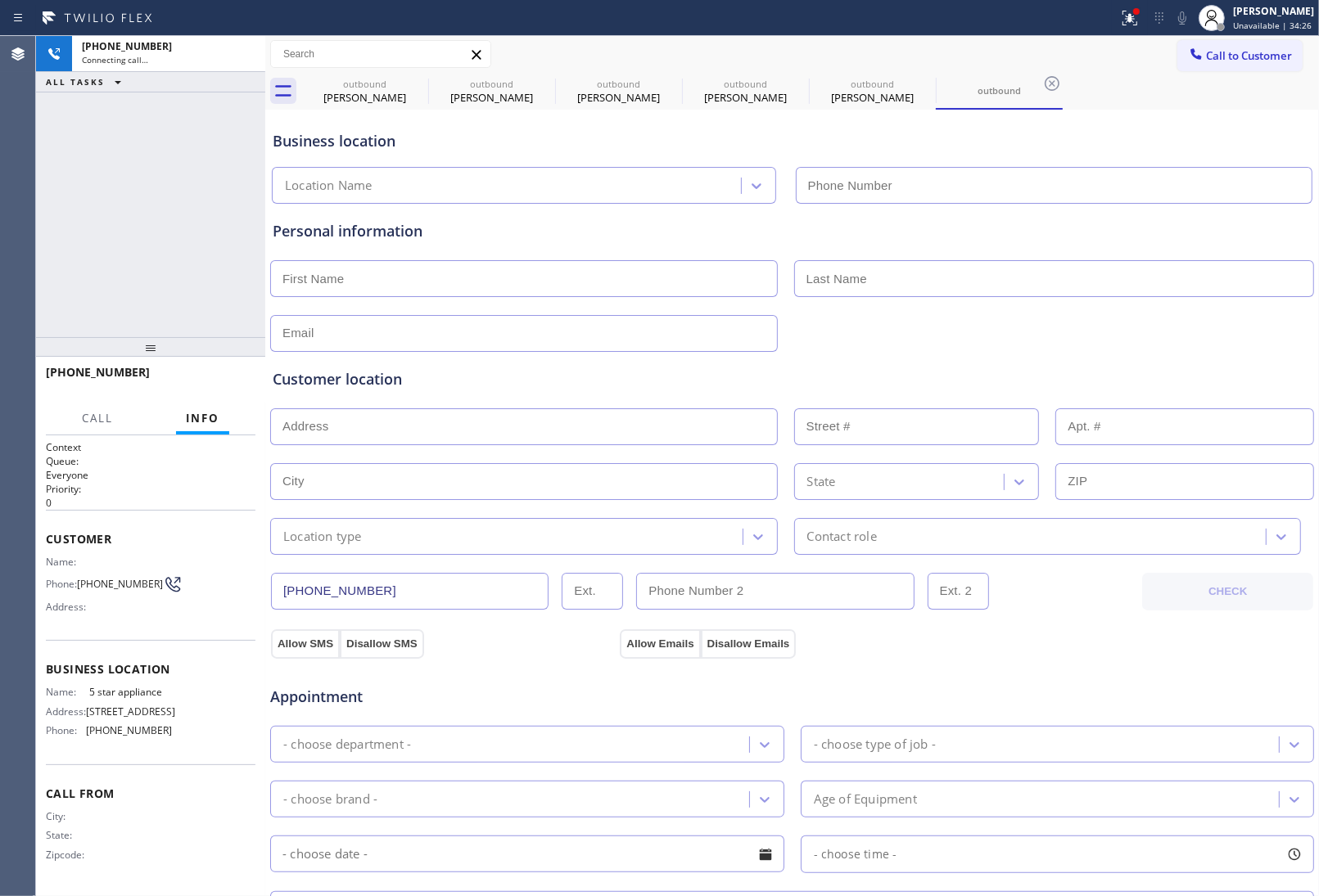
type input "[PHONE_NUMBER]"
click at [1146, 234] on div "Personal information" at bounding box center [792, 231] width 1039 height 22
click at [1051, 80] on icon at bounding box center [1053, 84] width 20 height 20
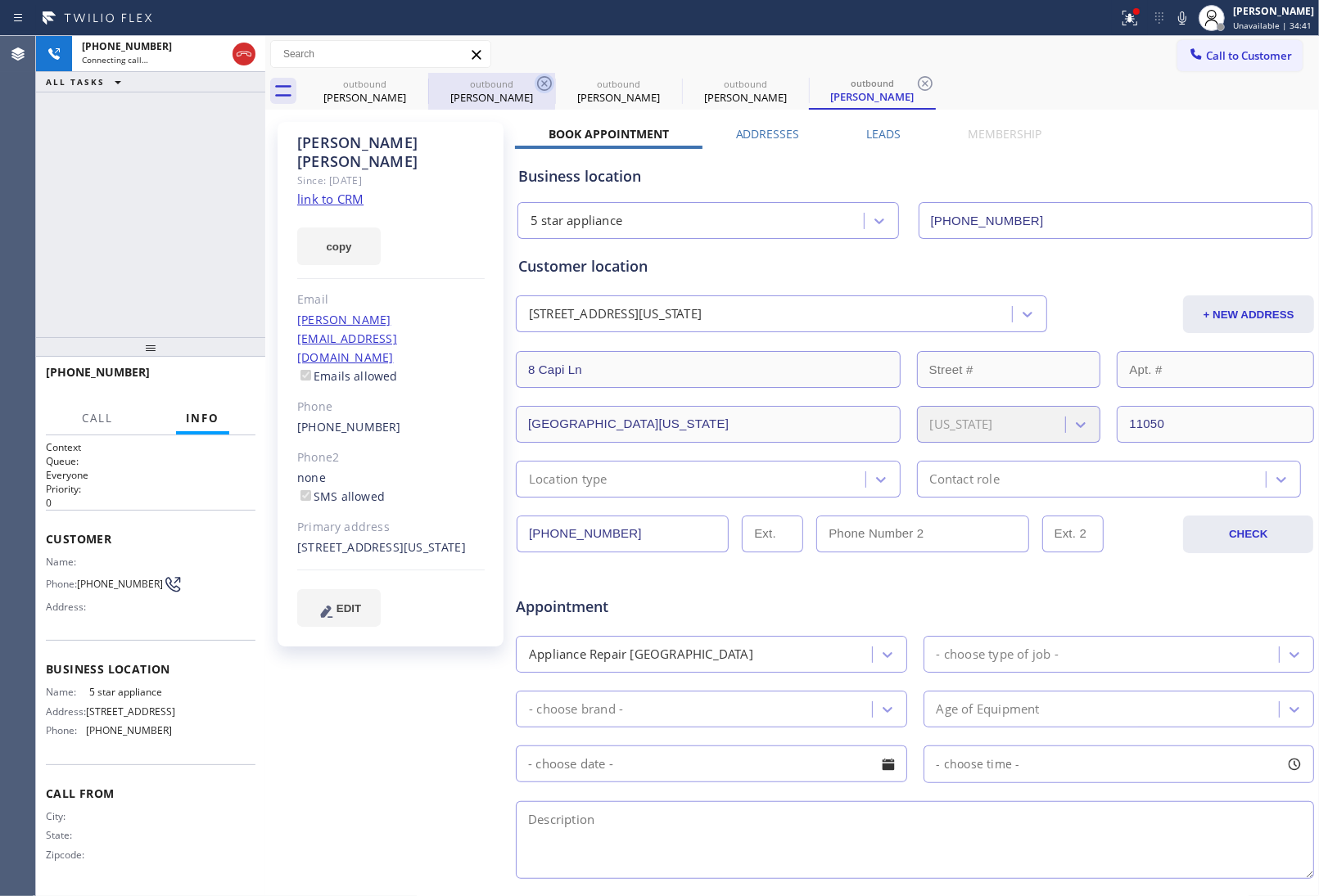
click at [0, 0] on icon at bounding box center [0, 0] width 0 height 0
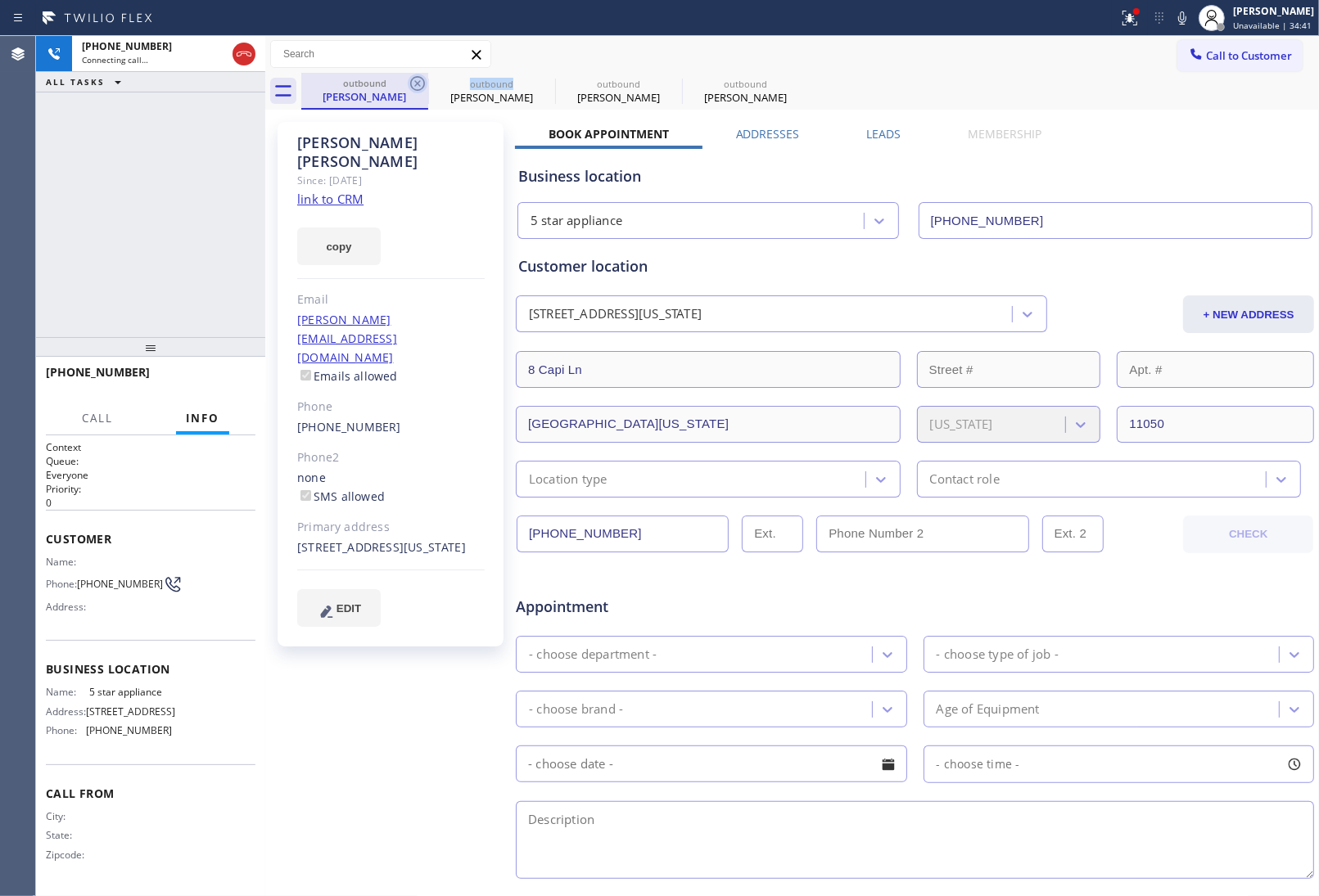
click at [414, 80] on icon at bounding box center [418, 84] width 20 height 20
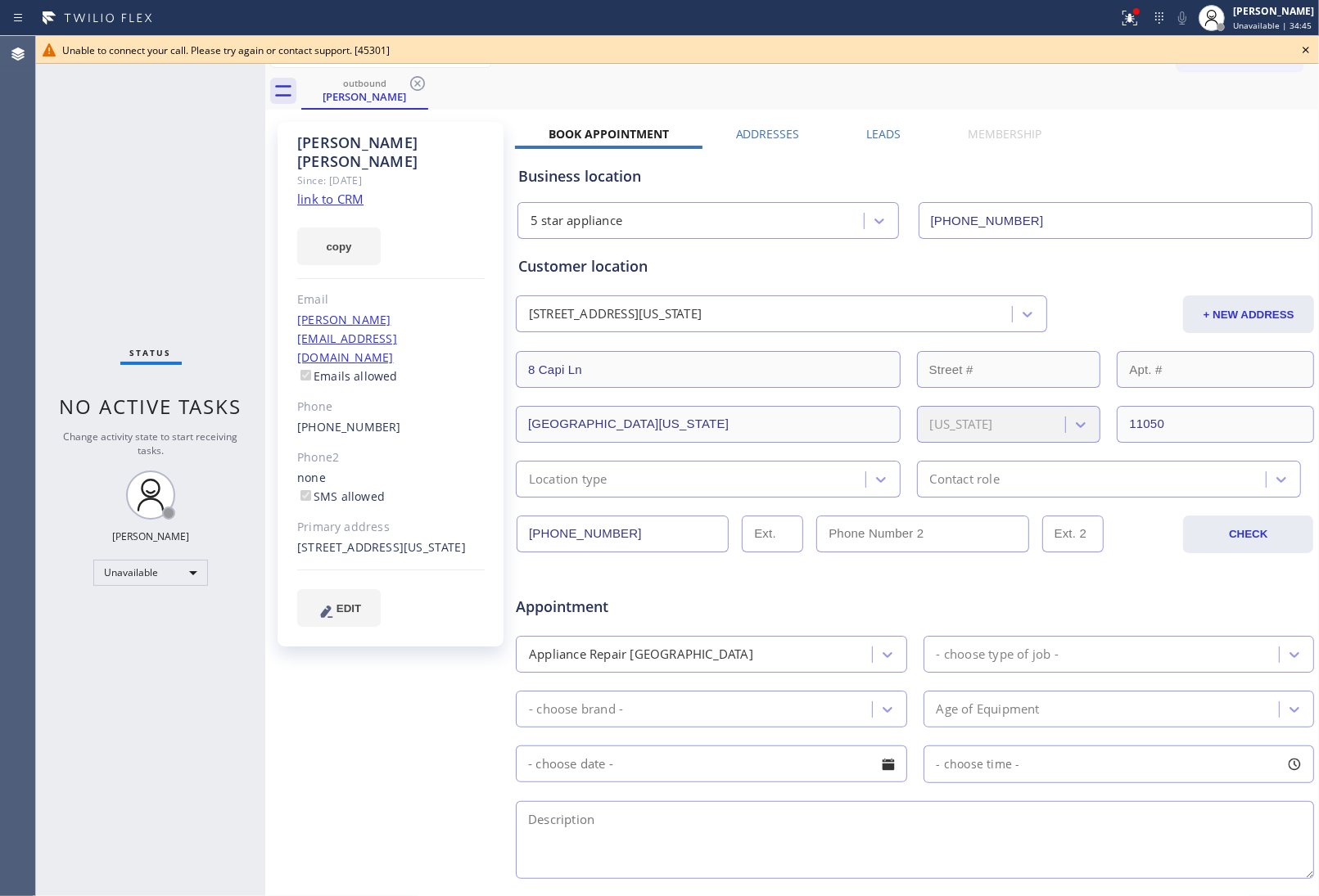
click at [1310, 45] on icon at bounding box center [1306, 50] width 20 height 20
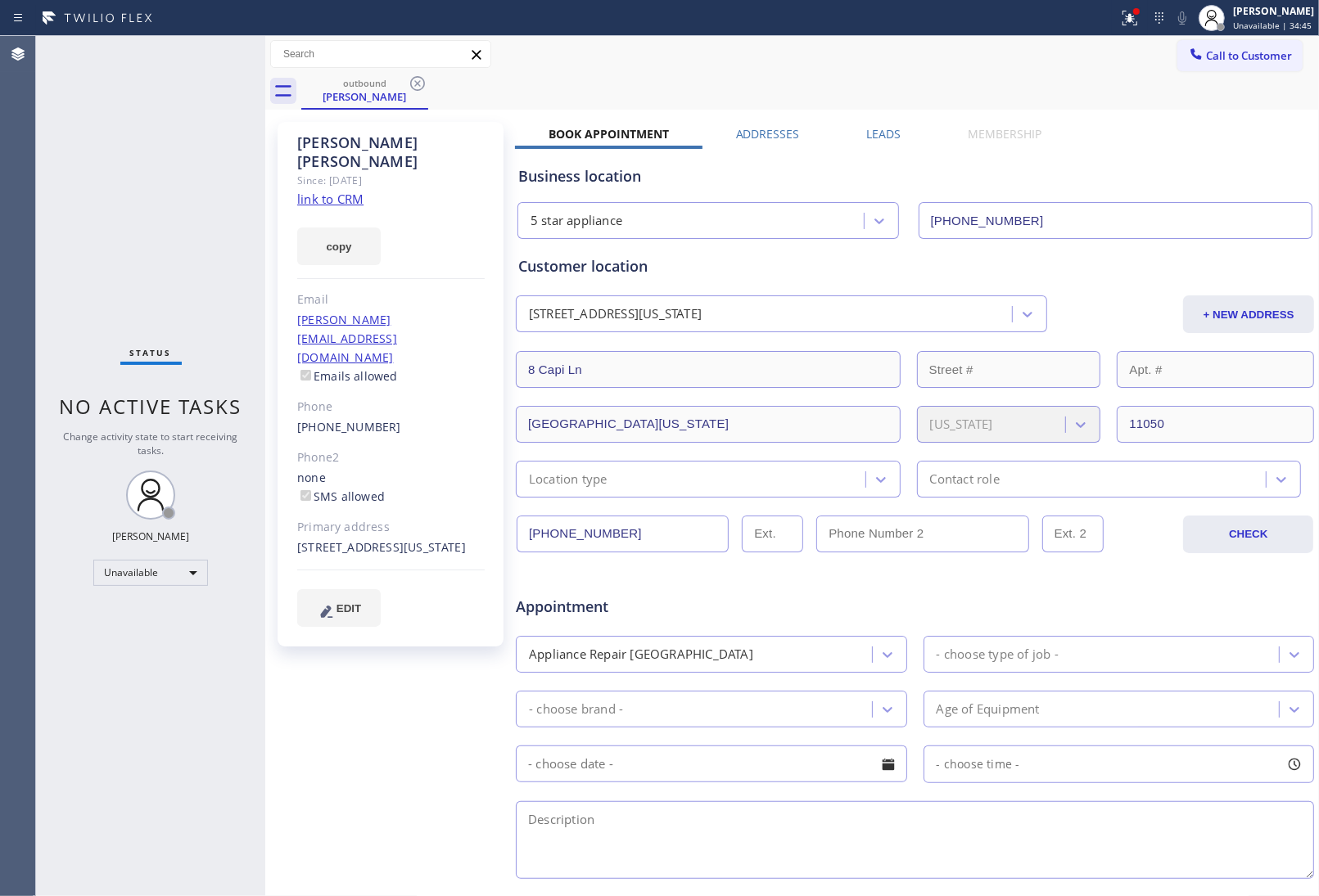
click at [1266, 51] on span "Call to Customer" at bounding box center [1249, 56] width 86 height 15
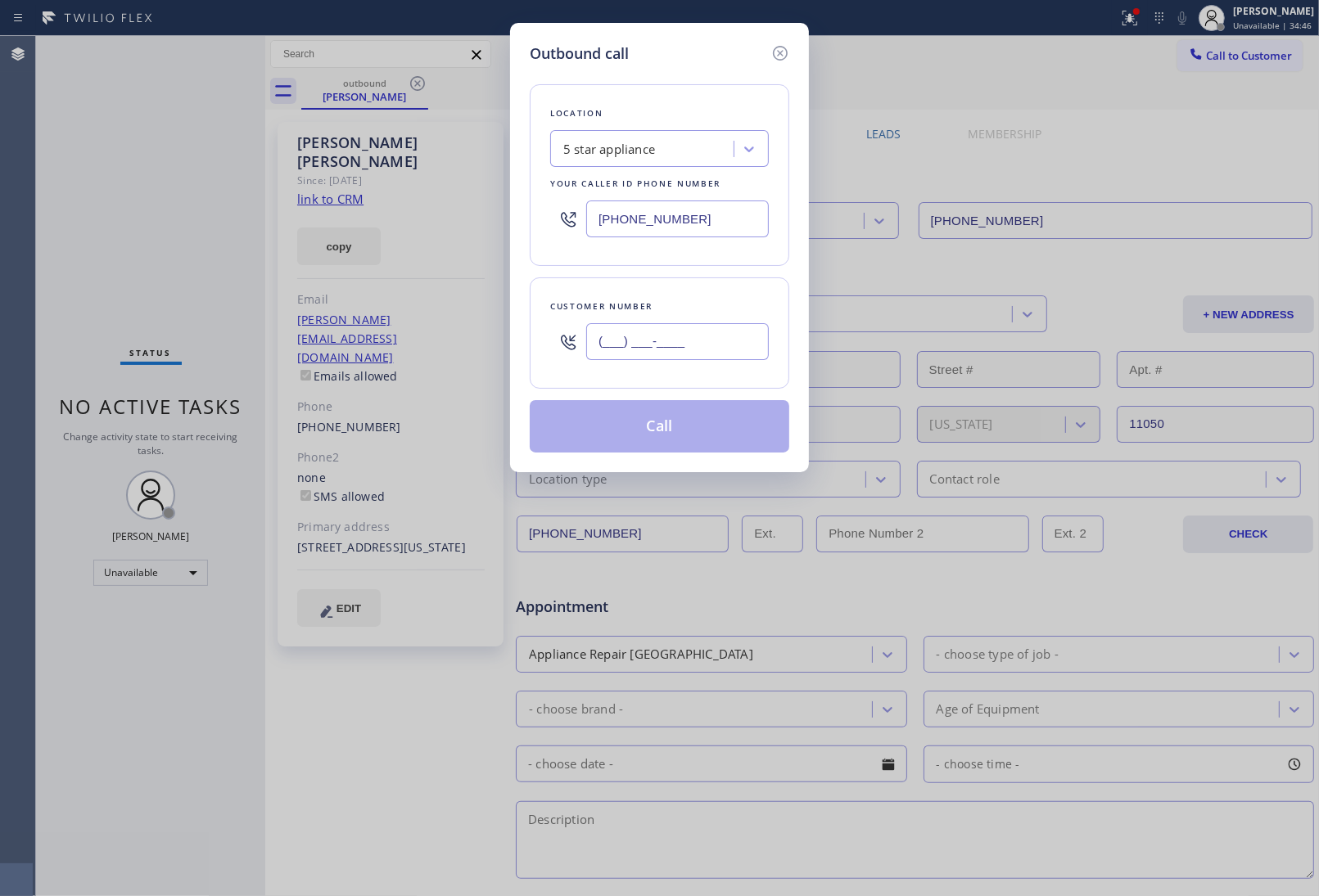
click at [669, 329] on input "(___) ___-____" at bounding box center [677, 342] width 183 height 37
paste input "908) 921-1347"
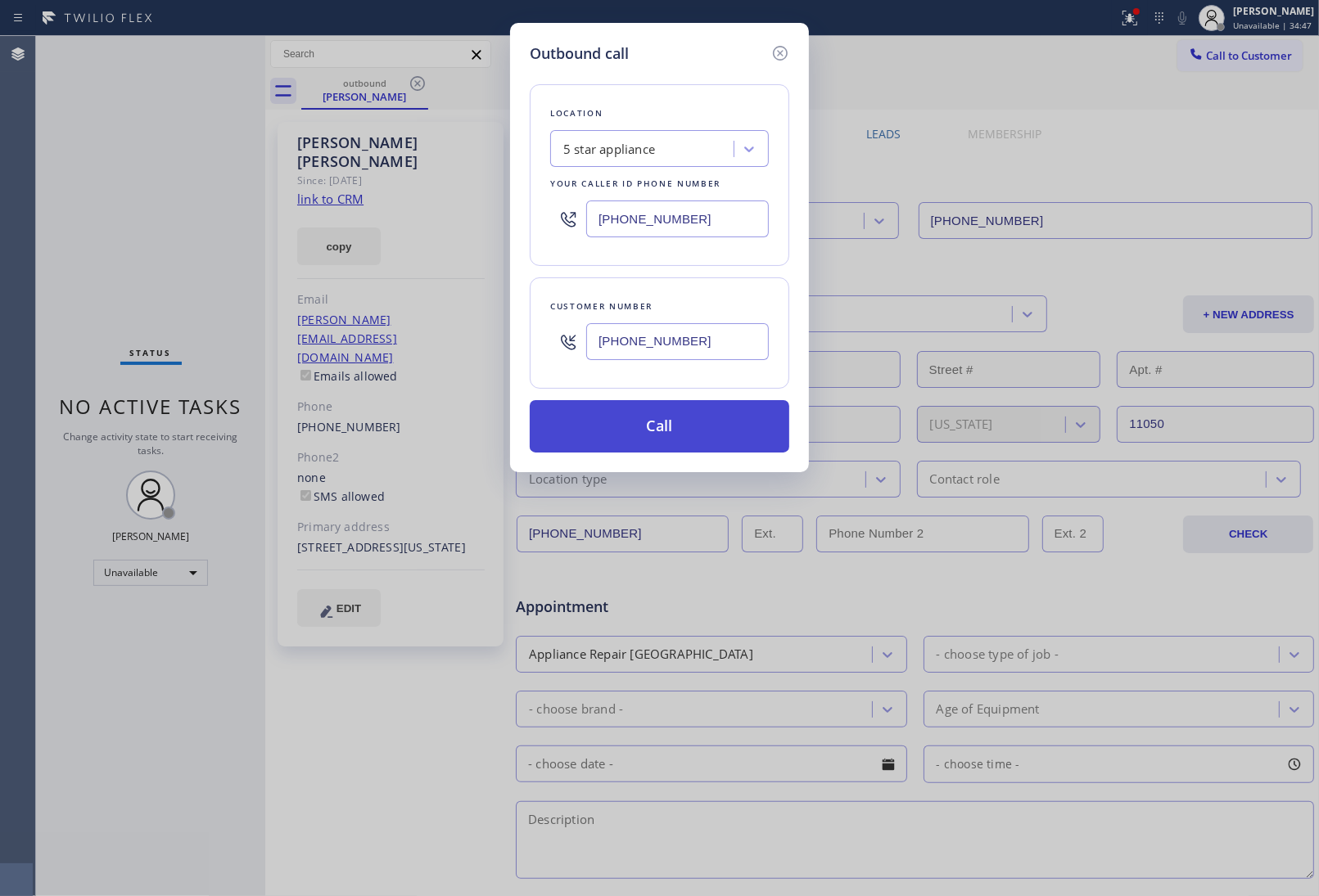
type input "[PHONE_NUMBER]"
click at [668, 436] on button "Call" at bounding box center [659, 426] width 260 height 52
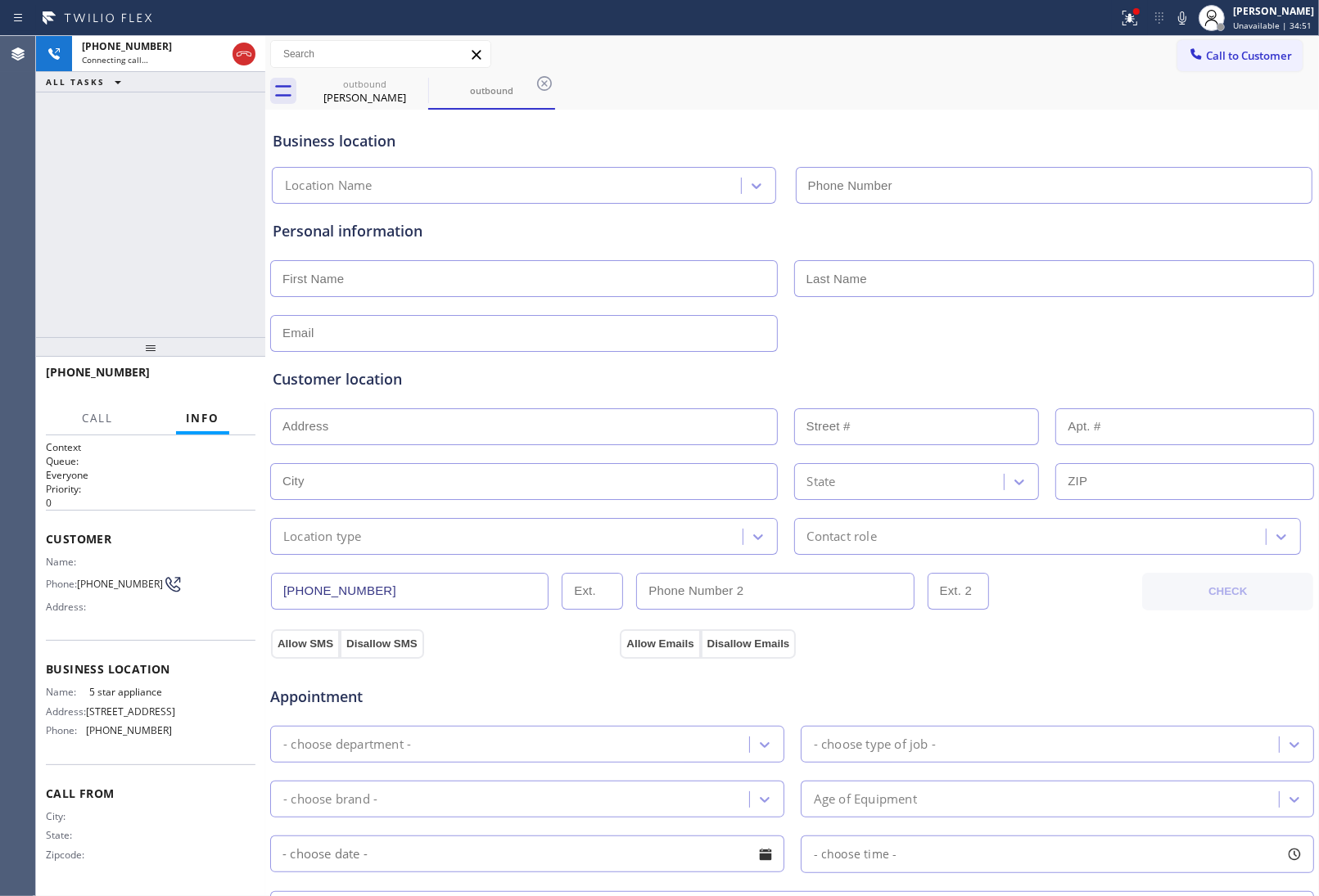
type input "[PHONE_NUMBER]"
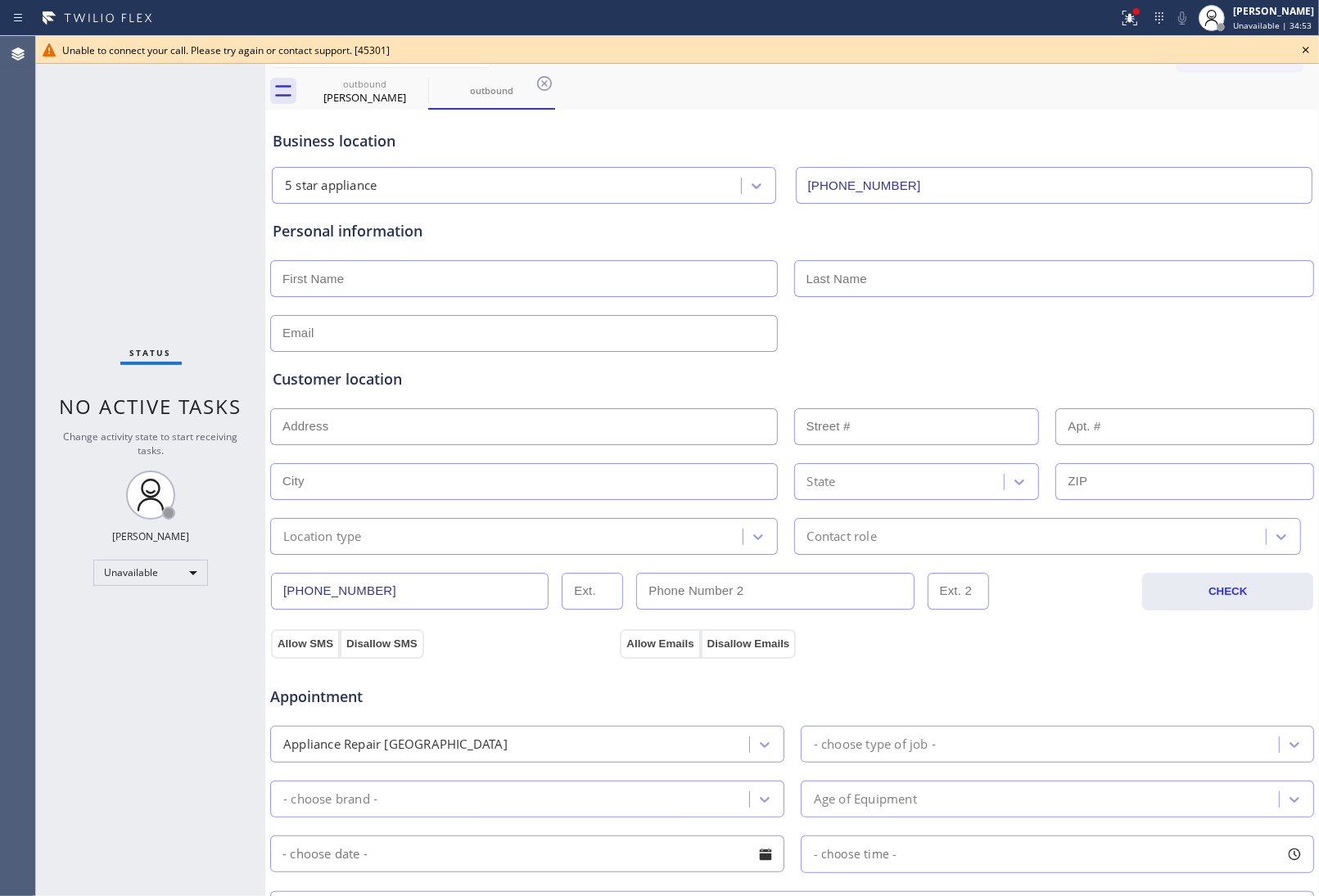
click at [1180, 100] on div "outbound [PERSON_NAME] outbound" at bounding box center [810, 91] width 1018 height 37
click at [1299, 51] on icon at bounding box center [1306, 50] width 20 height 20
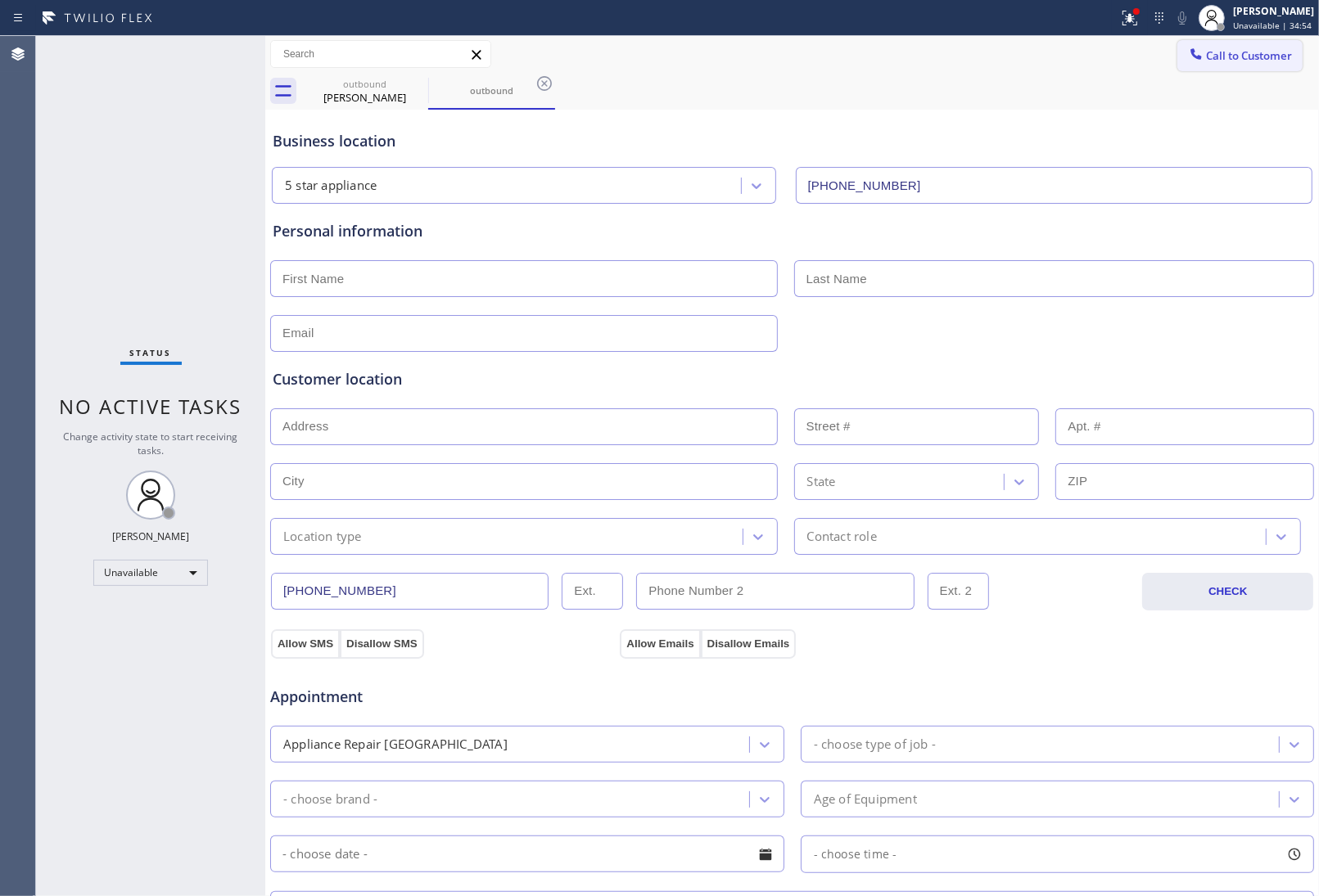
click at [1266, 51] on span "Call to Customer" at bounding box center [1249, 56] width 86 height 15
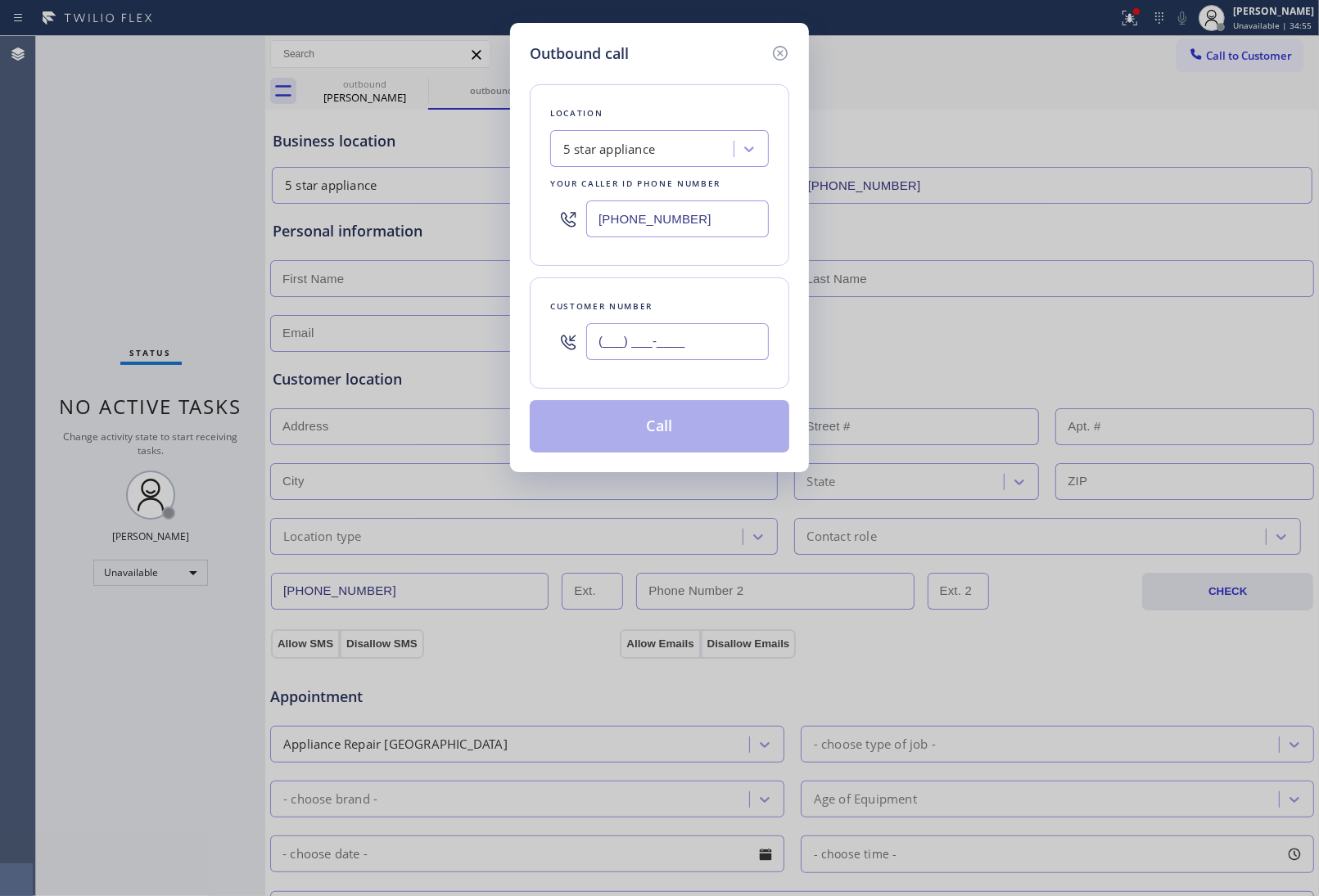
drag, startPoint x: 681, startPoint y: 333, endPoint x: 656, endPoint y: 374, distance: 48.0
click at [678, 335] on input "(___) ___-____" at bounding box center [677, 342] width 183 height 37
paste input "908) 921-1347"
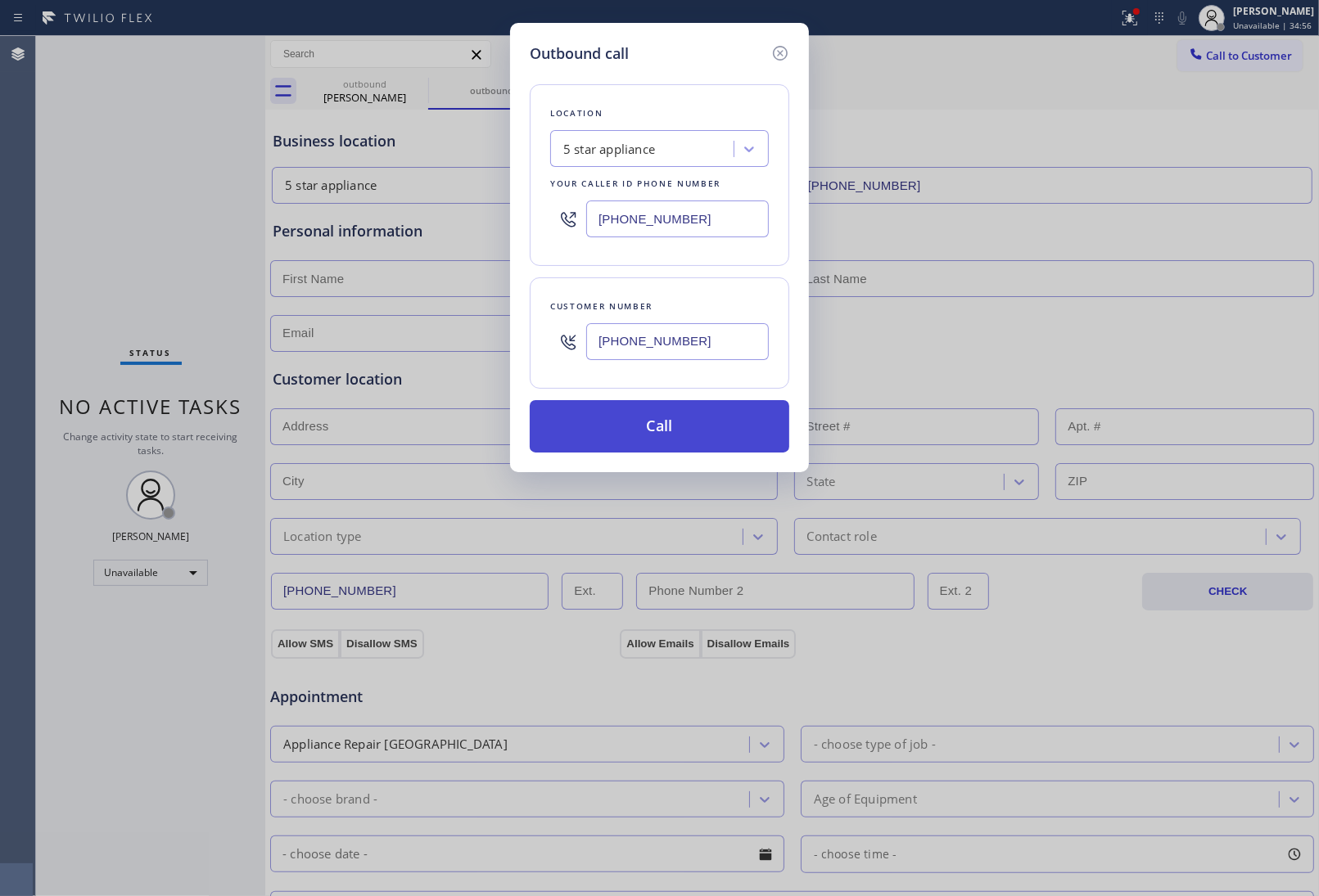
type input "[PHONE_NUMBER]"
click at [665, 427] on button "Call" at bounding box center [659, 426] width 260 height 52
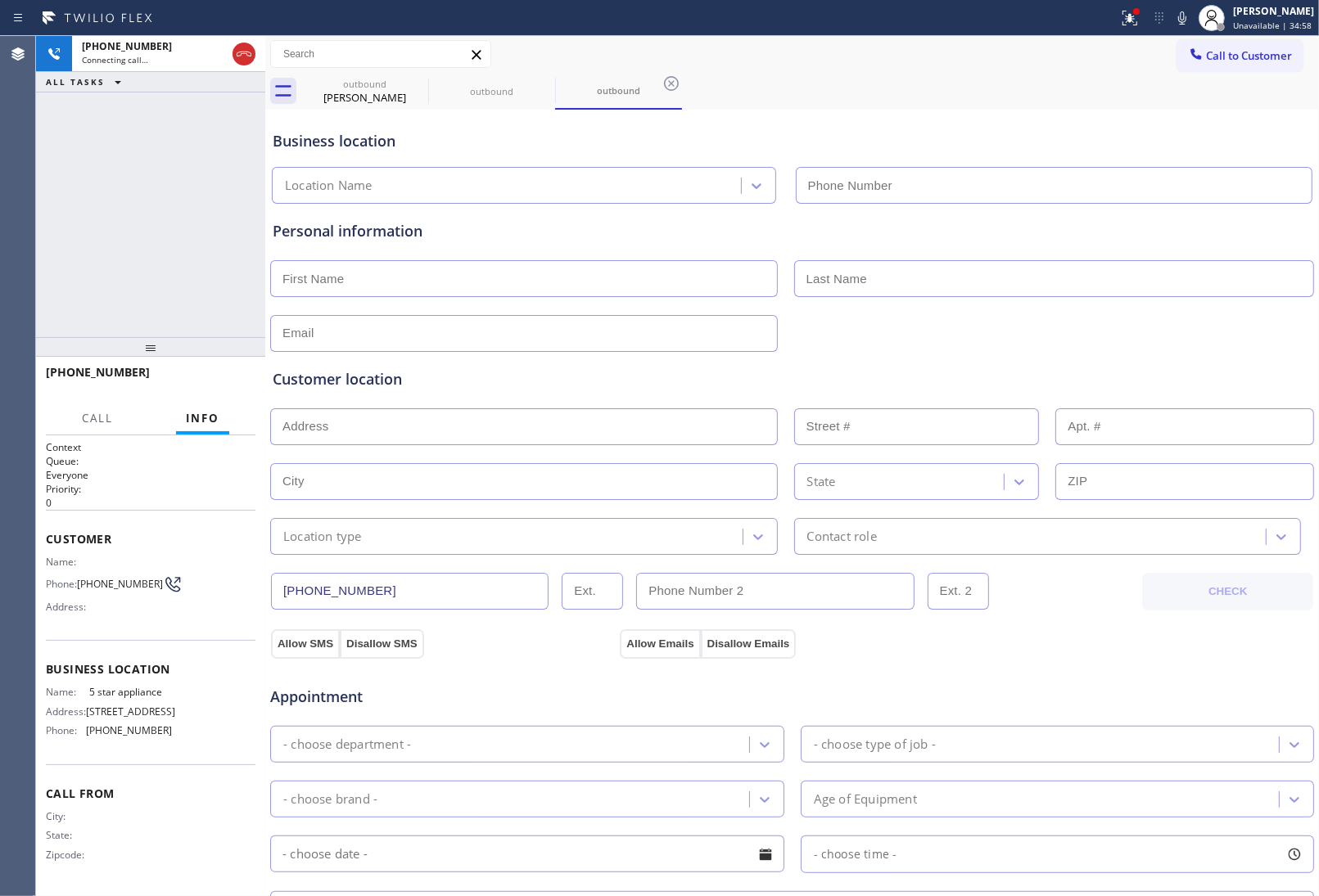
type input "[PHONE_NUMBER]"
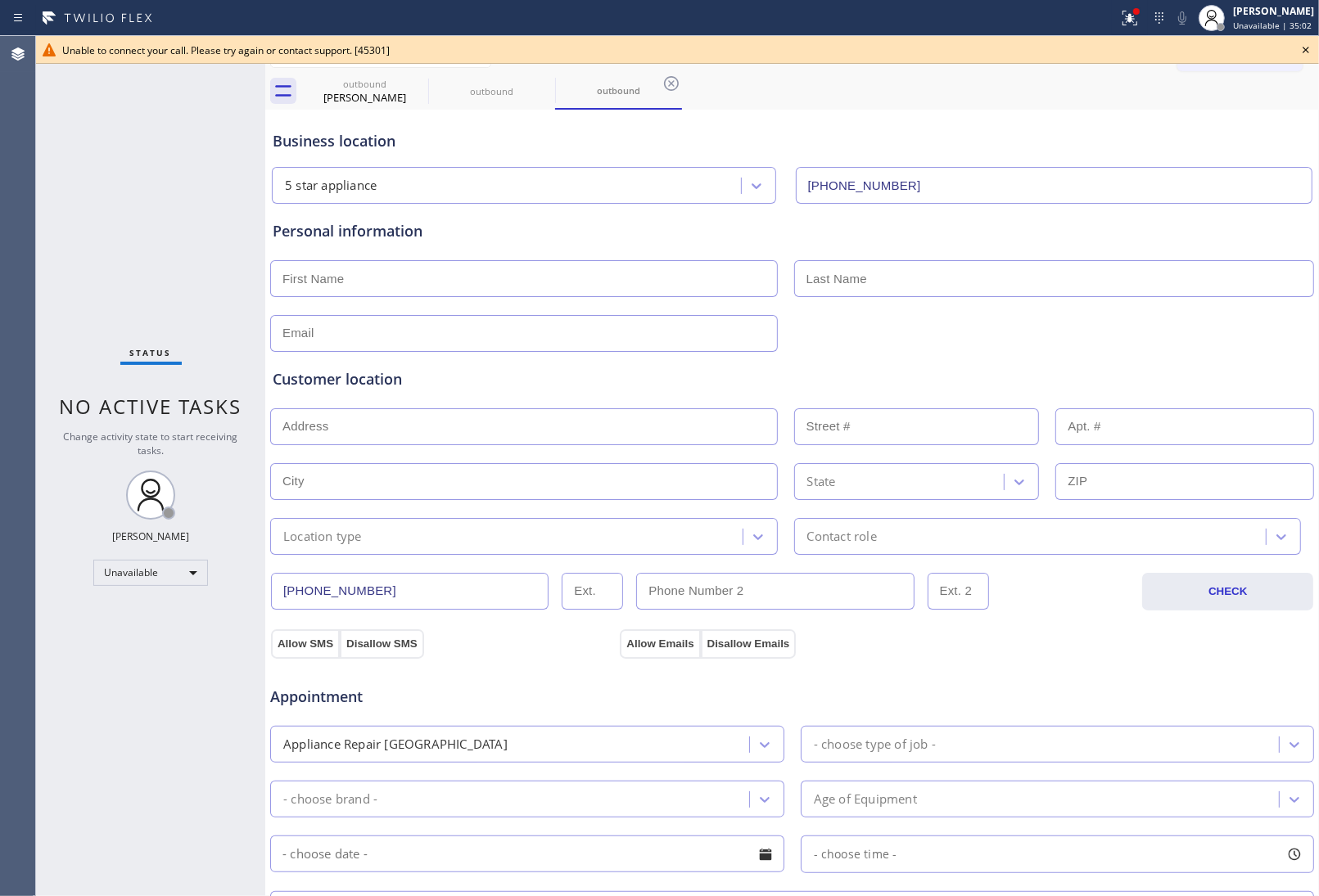
drag, startPoint x: 1175, startPoint y: 95, endPoint x: 1167, endPoint y: 100, distance: 9.4
click at [1167, 100] on div "outbound [PERSON_NAME] outbound outbound" at bounding box center [810, 91] width 1018 height 37
click at [418, 83] on icon at bounding box center [418, 84] width 15 height 15
drag, startPoint x: 1307, startPoint y: 51, endPoint x: 1253, endPoint y: 50, distance: 54.0
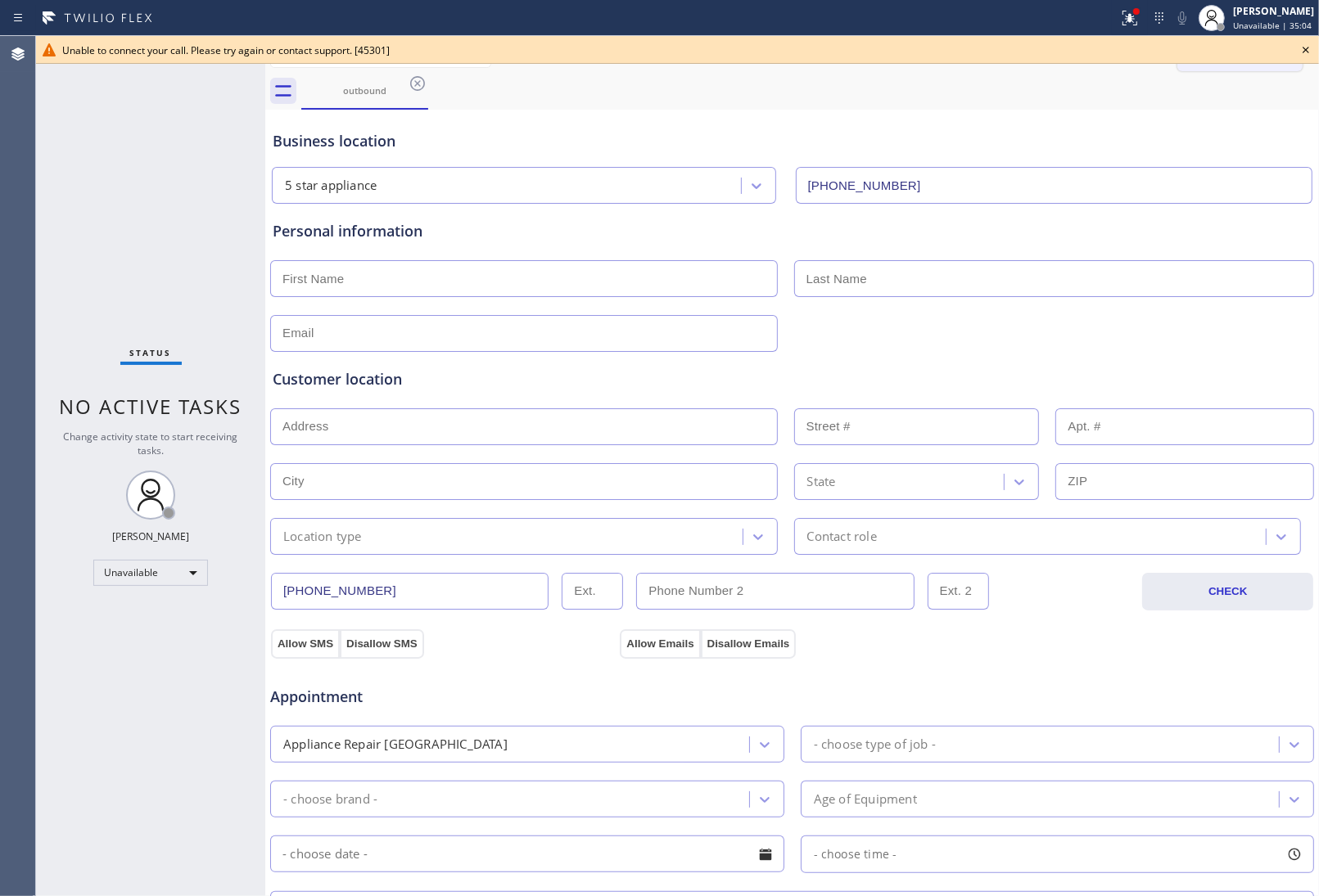
click at [1300, 51] on icon at bounding box center [1306, 50] width 20 height 20
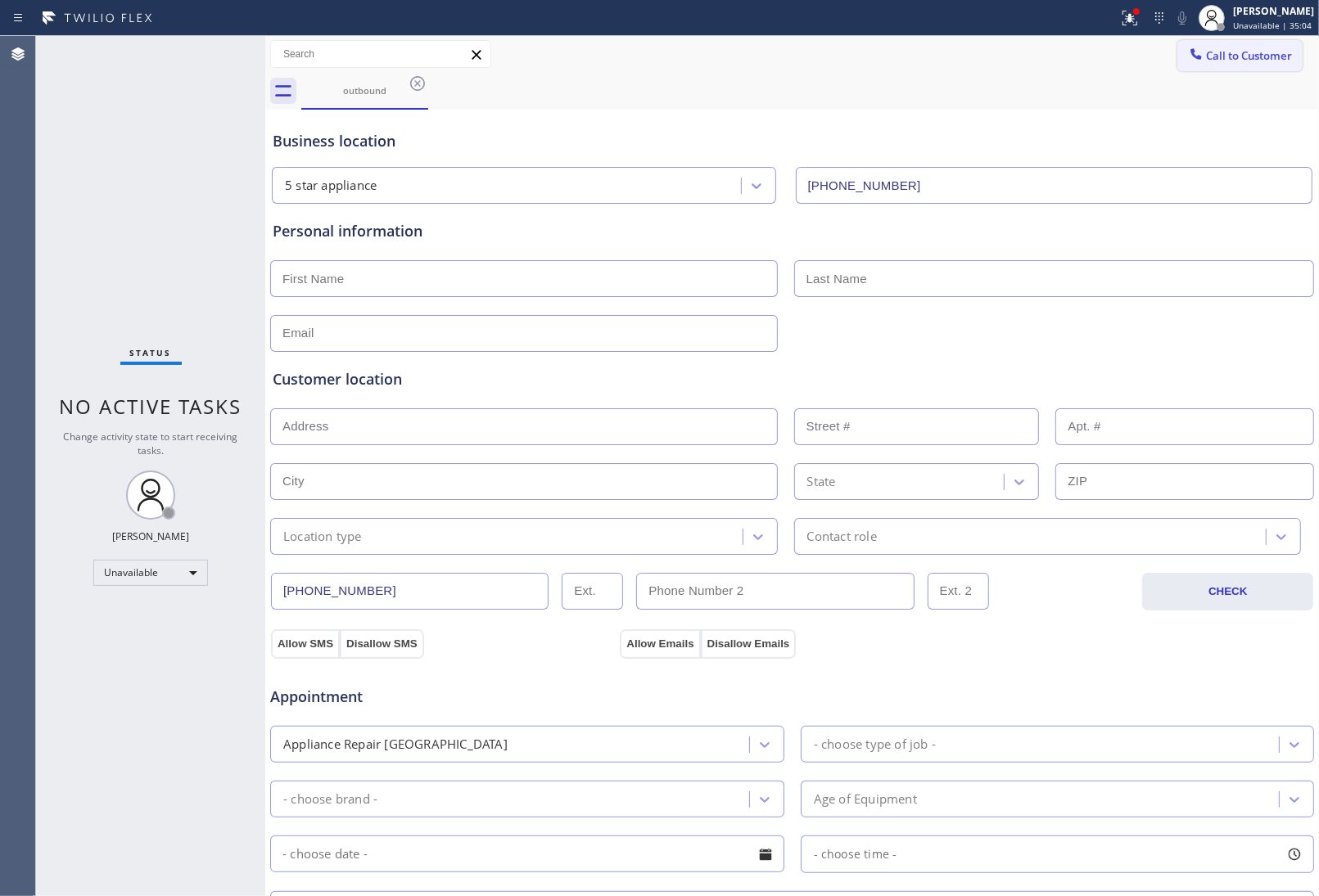
click at [1253, 50] on span "Call to Customer" at bounding box center [1249, 56] width 86 height 15
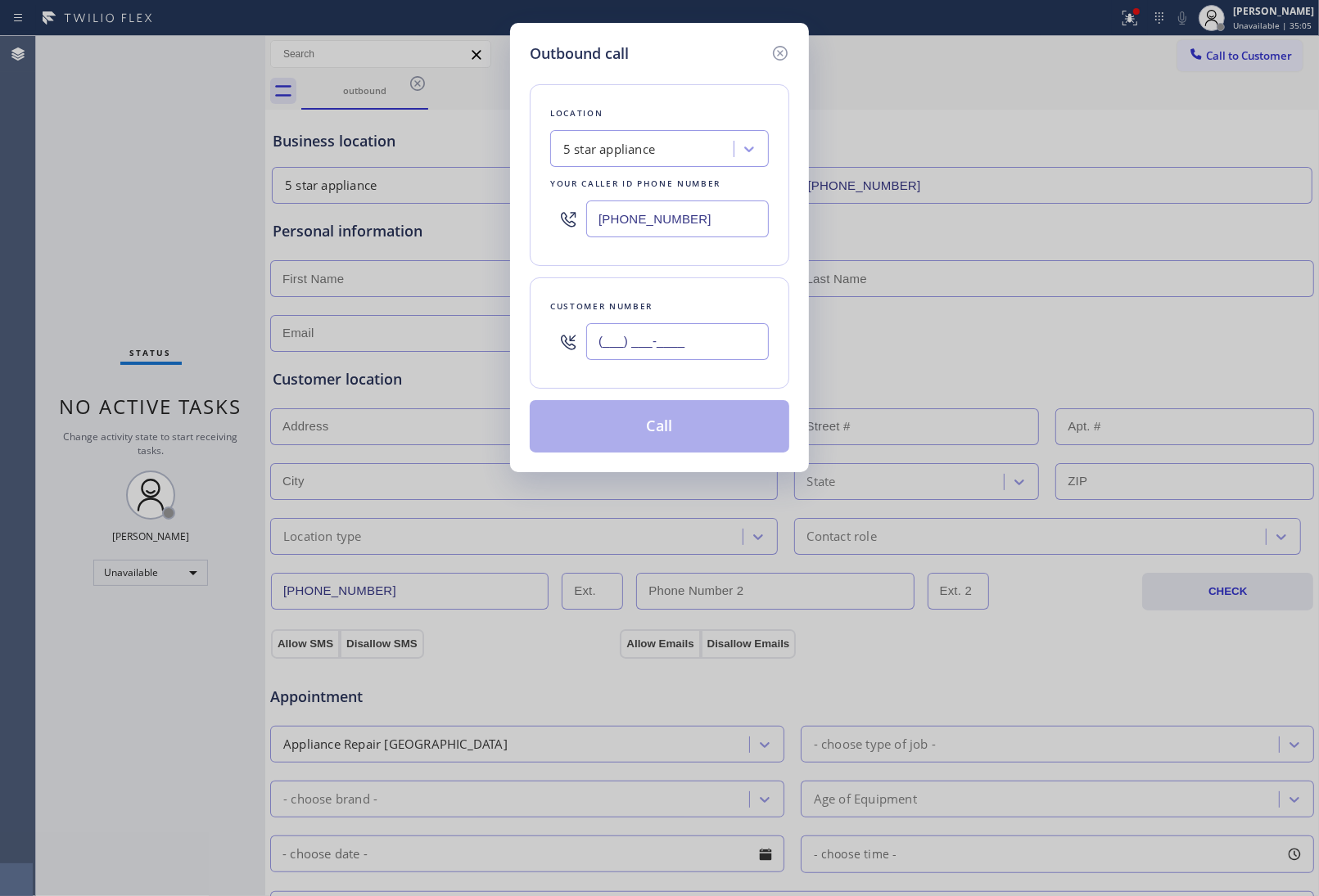
click at [694, 337] on input "(___) ___-____" at bounding box center [677, 342] width 183 height 37
paste input "908) 921-1347"
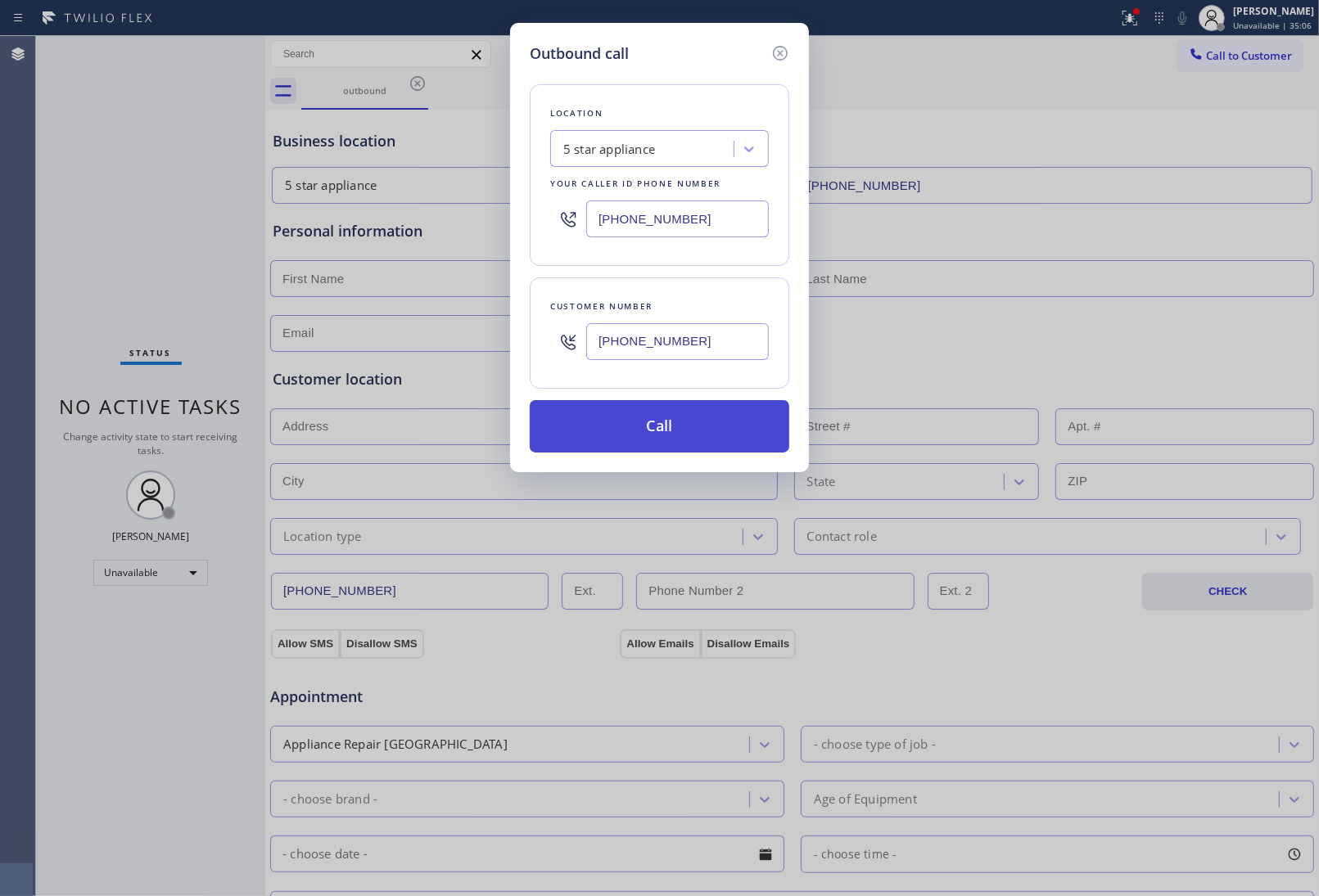
type input "[PHONE_NUMBER]"
click at [670, 436] on button "Call" at bounding box center [659, 426] width 260 height 52
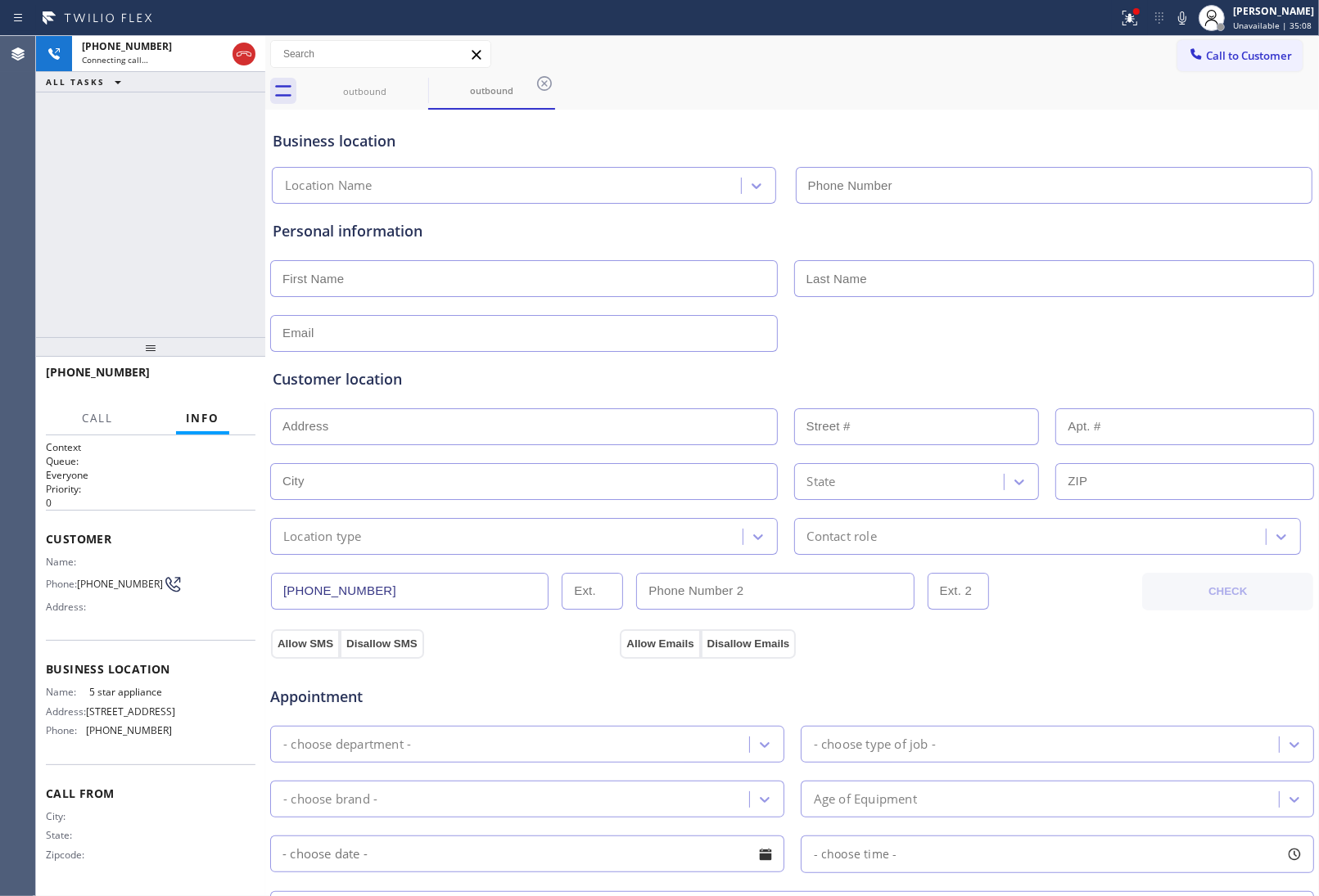
click at [1136, 804] on div "Age of Equipment" at bounding box center [1043, 799] width 474 height 29
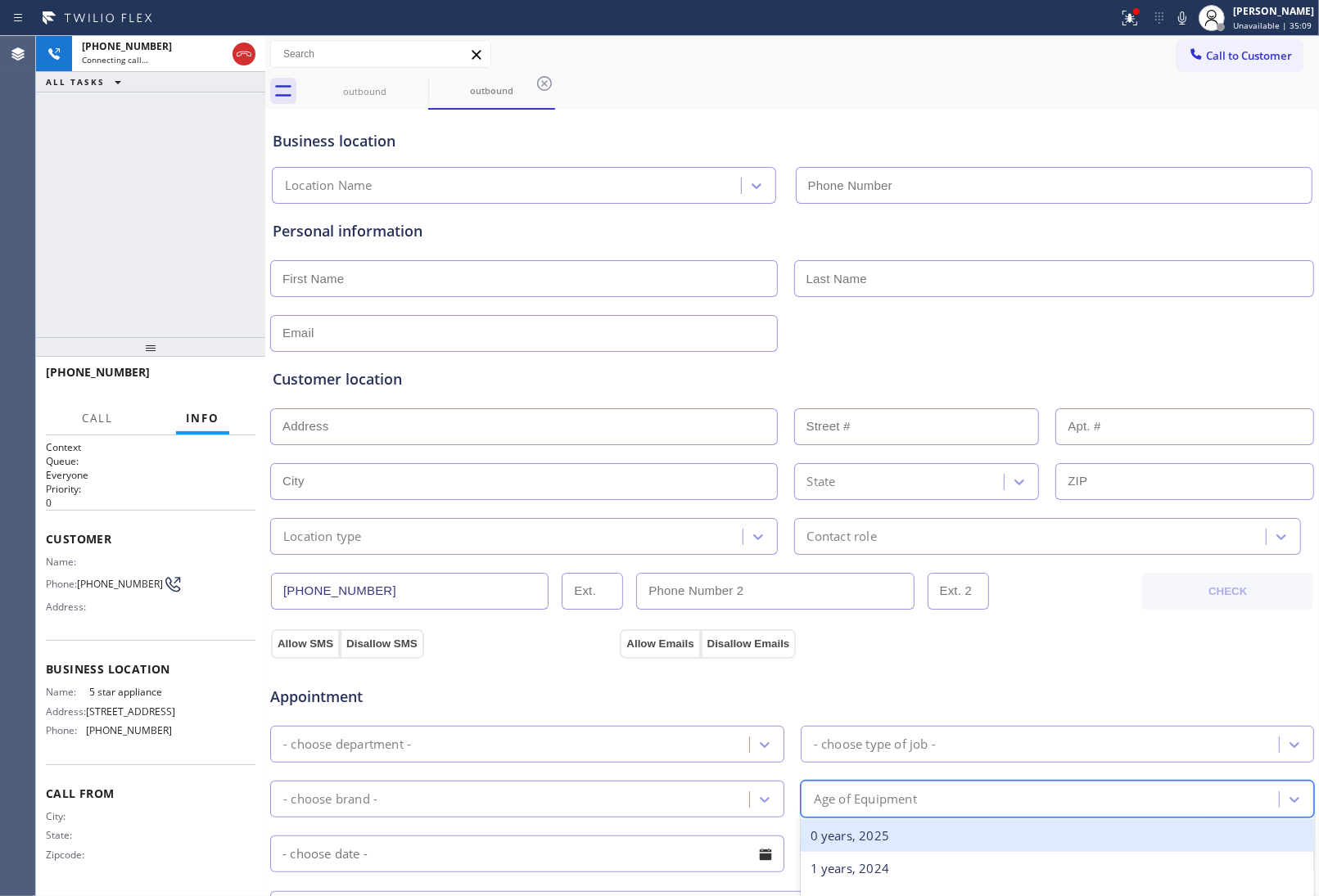
type input "[PHONE_NUMBER]"
click at [1049, 708] on div "Appointment" at bounding box center [793, 687] width 1048 height 41
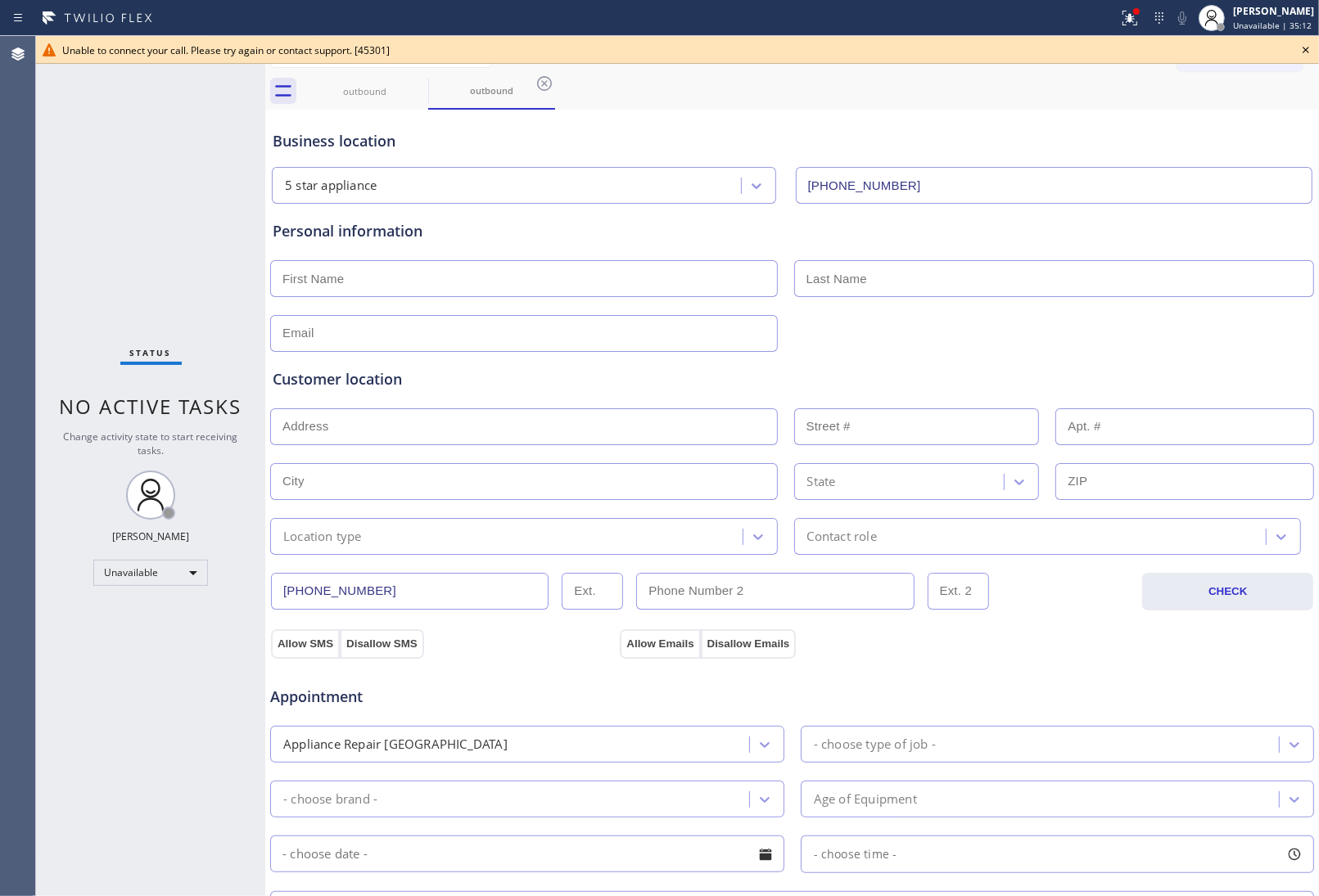
drag, startPoint x: 1218, startPoint y: 88, endPoint x: 1282, endPoint y: 50, distance: 74.4
click at [1226, 86] on div "outbound outbound" at bounding box center [810, 91] width 1018 height 37
click at [1300, 51] on icon at bounding box center [1306, 50] width 20 height 20
click at [1259, 51] on span "Call to Customer" at bounding box center [1249, 56] width 86 height 15
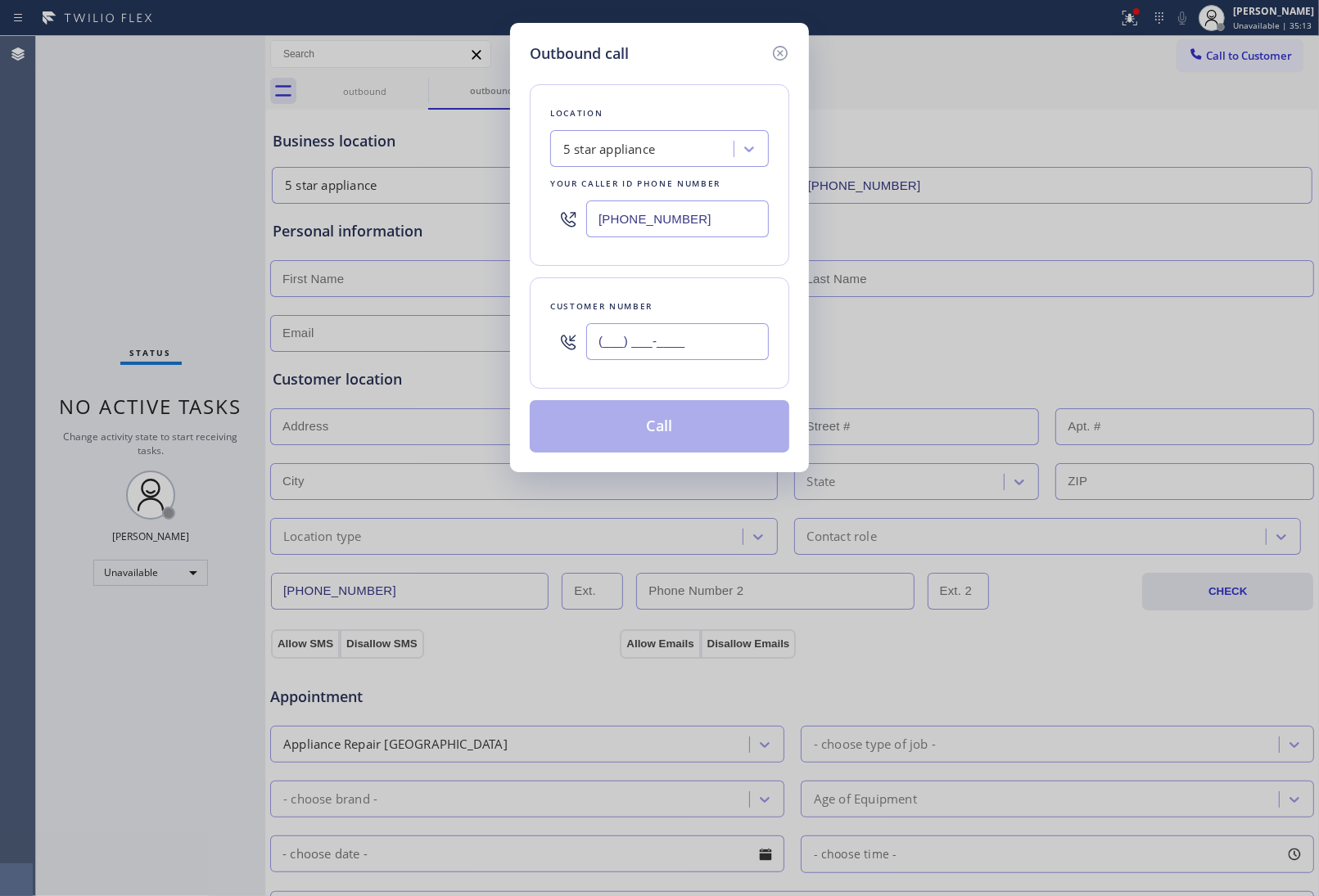
drag, startPoint x: 705, startPoint y: 340, endPoint x: 700, endPoint y: 350, distance: 11.2
click at [705, 340] on input "(___) ___-____" at bounding box center [677, 342] width 183 height 37
paste input "908) 921-1347"
type input "[PHONE_NUMBER]"
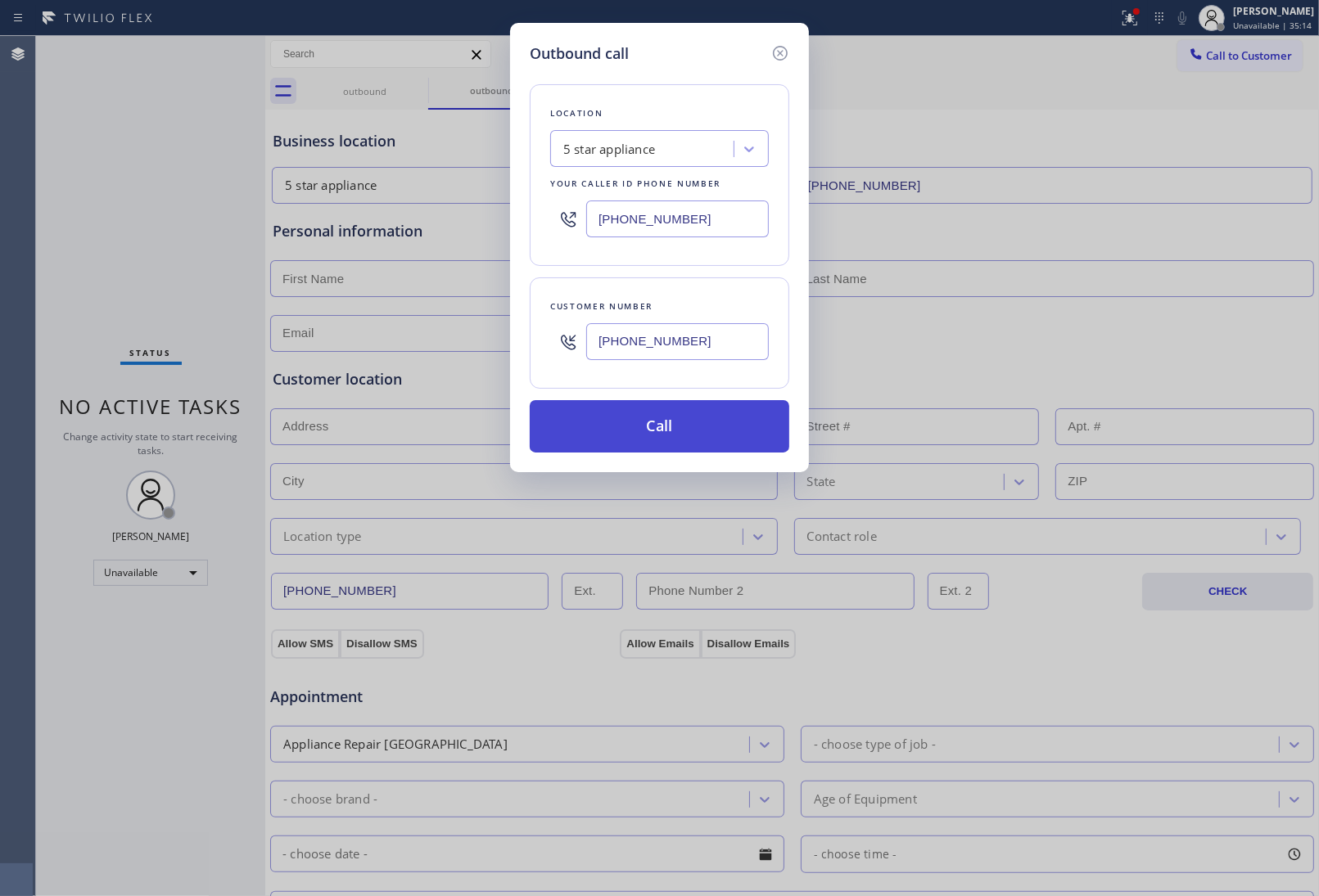
click at [647, 431] on button "Call" at bounding box center [659, 426] width 260 height 52
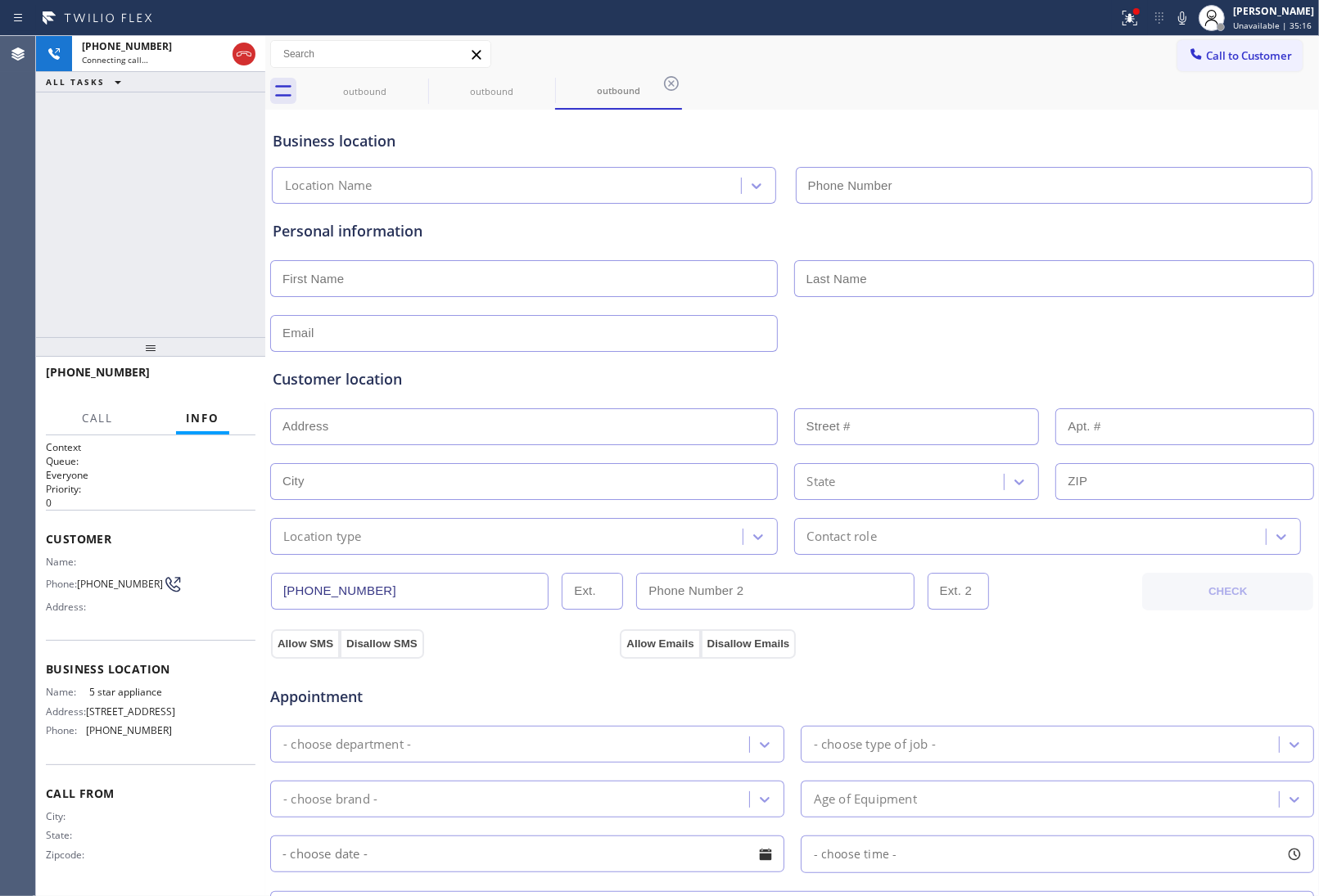
type input "[PHONE_NUMBER]"
drag, startPoint x: 1174, startPoint y: 146, endPoint x: 984, endPoint y: 145, distance: 190.0
click at [1170, 149] on div "Business location" at bounding box center [792, 141] width 1039 height 22
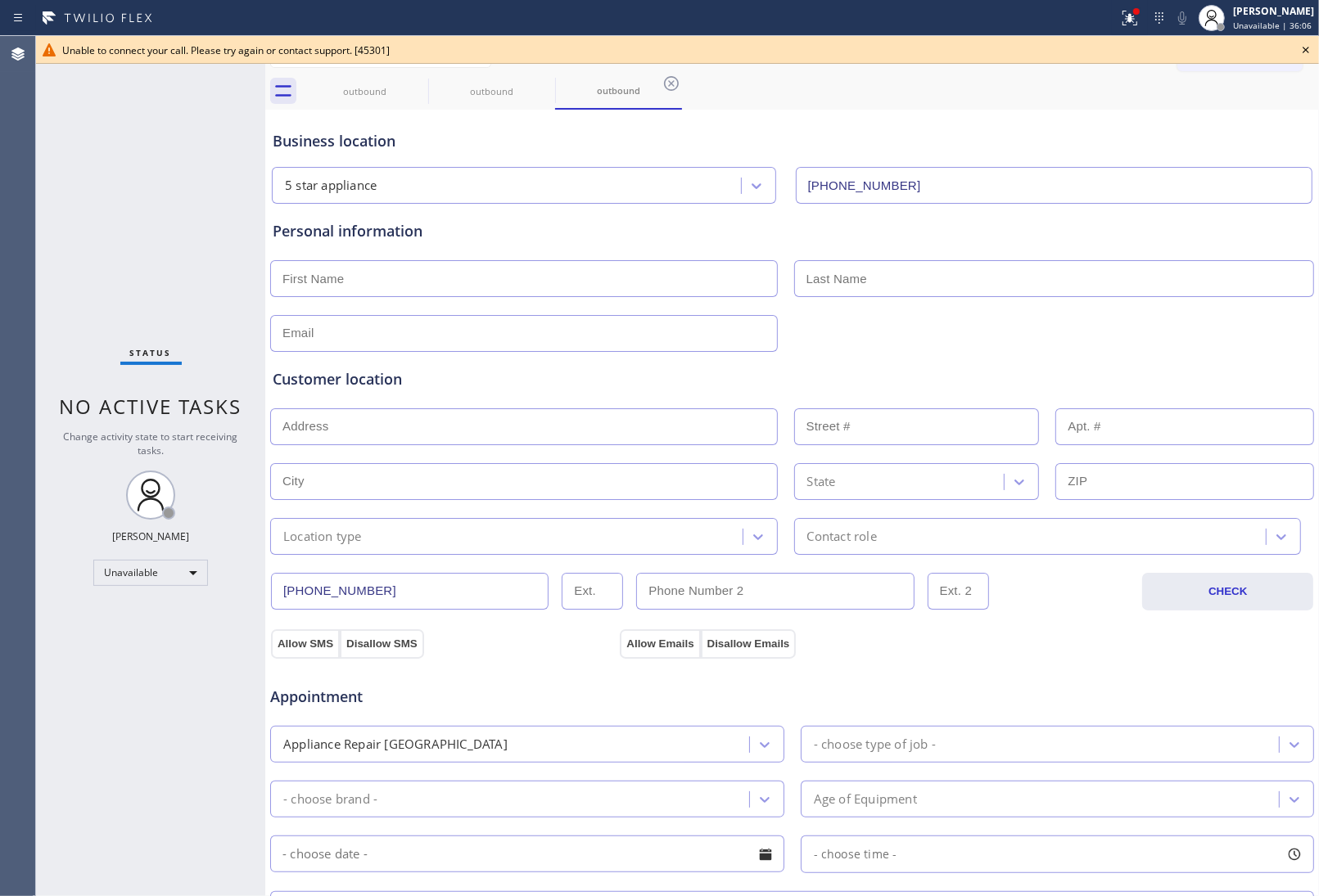
click at [1161, 340] on div at bounding box center [793, 332] width 1048 height 40
click at [1072, 114] on div "Business location 5 star appliance [PHONE_NUMBER]" at bounding box center [793, 158] width 1046 height 90
click at [1296, 51] on icon at bounding box center [1306, 50] width 20 height 20
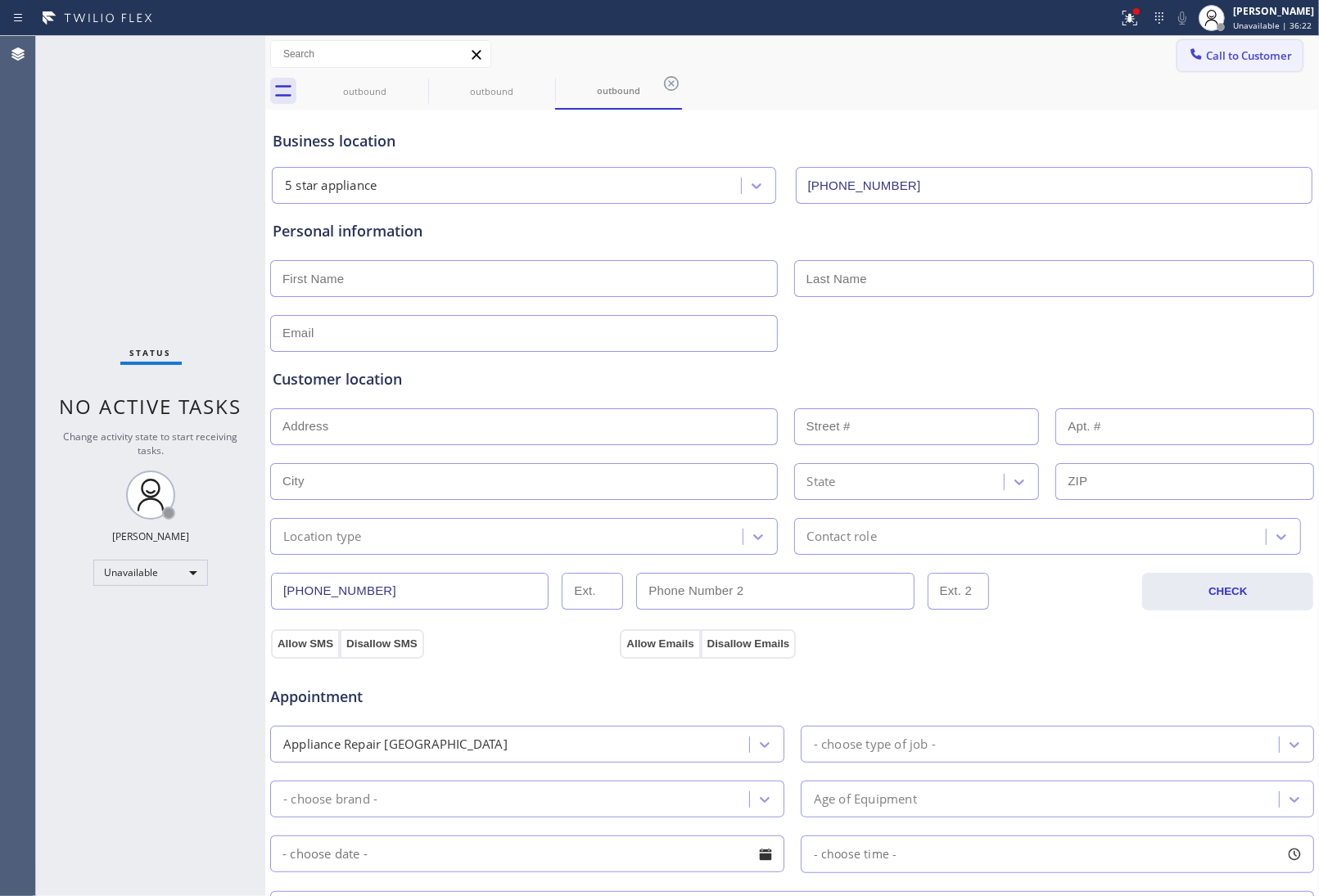
click at [1258, 53] on span "Call to Customer" at bounding box center [1249, 56] width 86 height 15
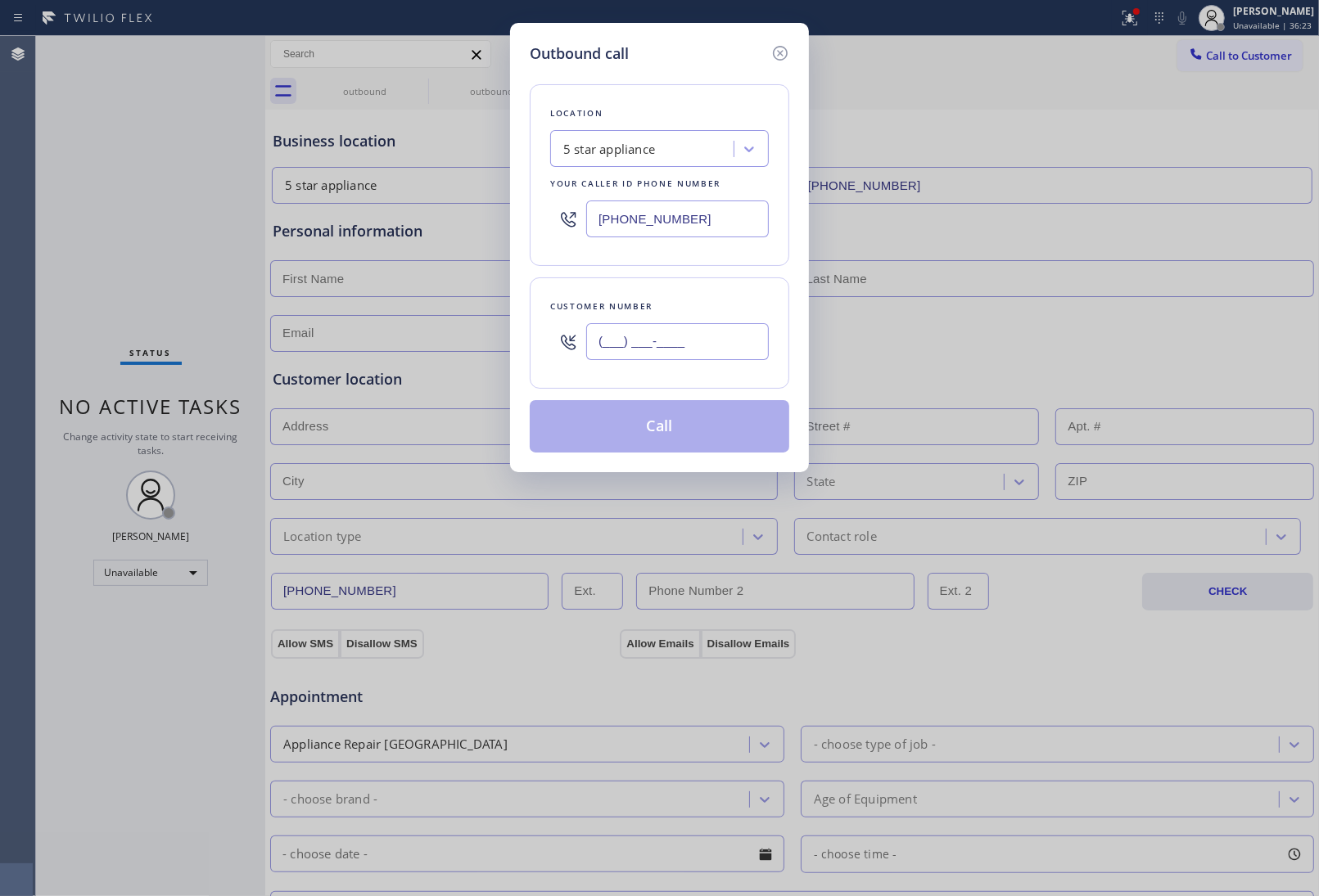
click at [627, 343] on input "(___) ___-____" at bounding box center [677, 342] width 183 height 37
paste input "516) 757-1024"
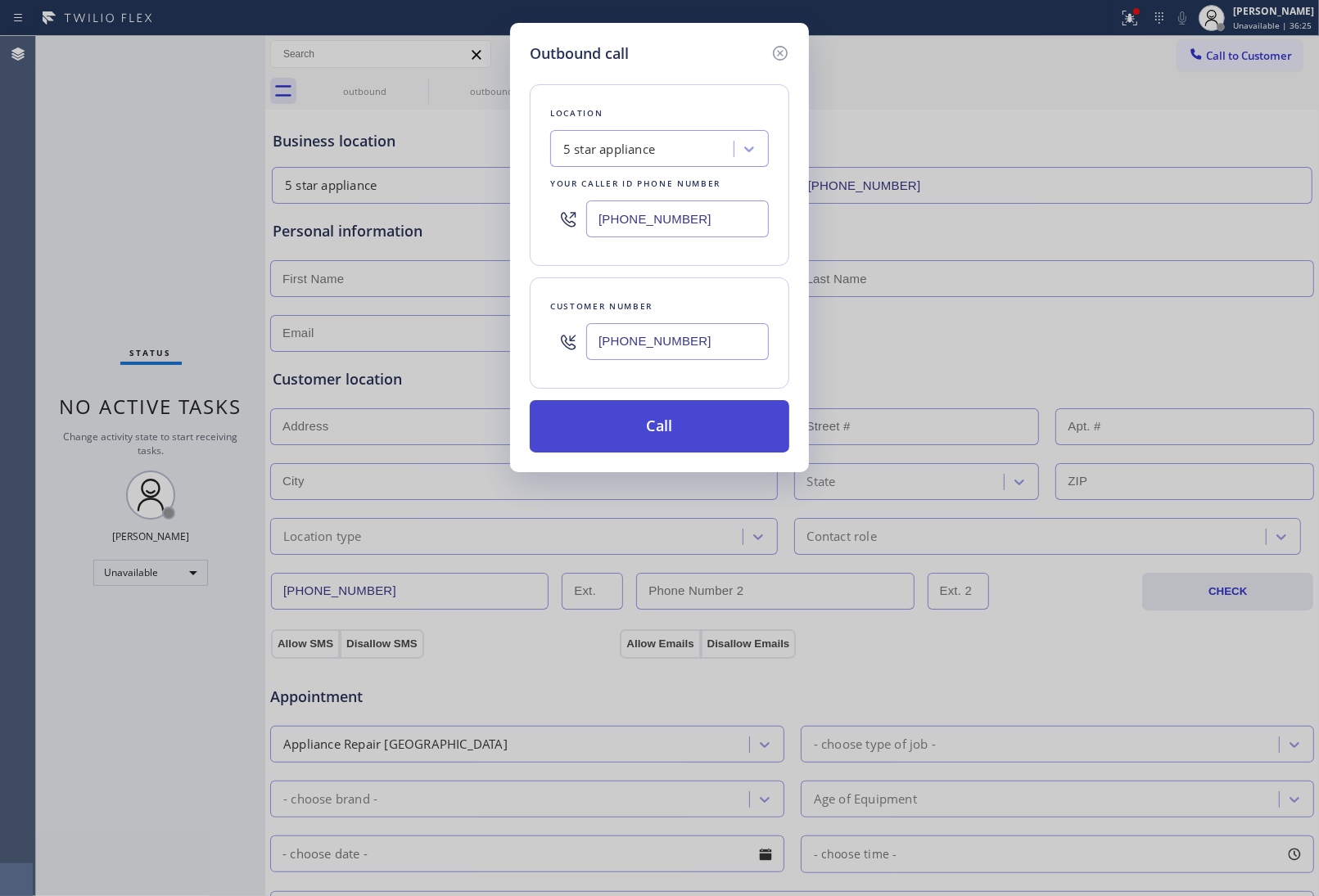
type input "[PHONE_NUMBER]"
click at [625, 432] on button "Call" at bounding box center [659, 426] width 260 height 52
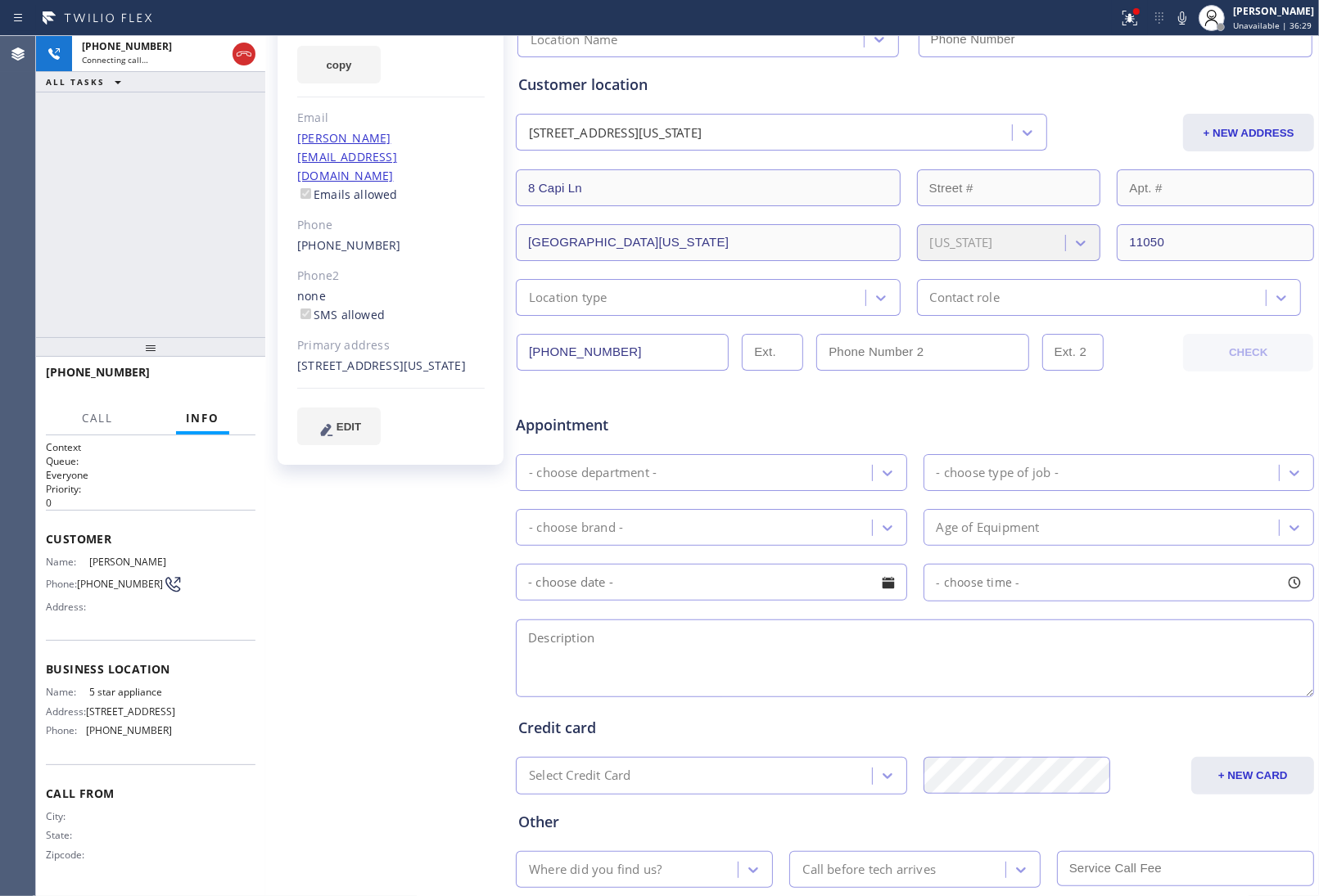
scroll to position [283, 0]
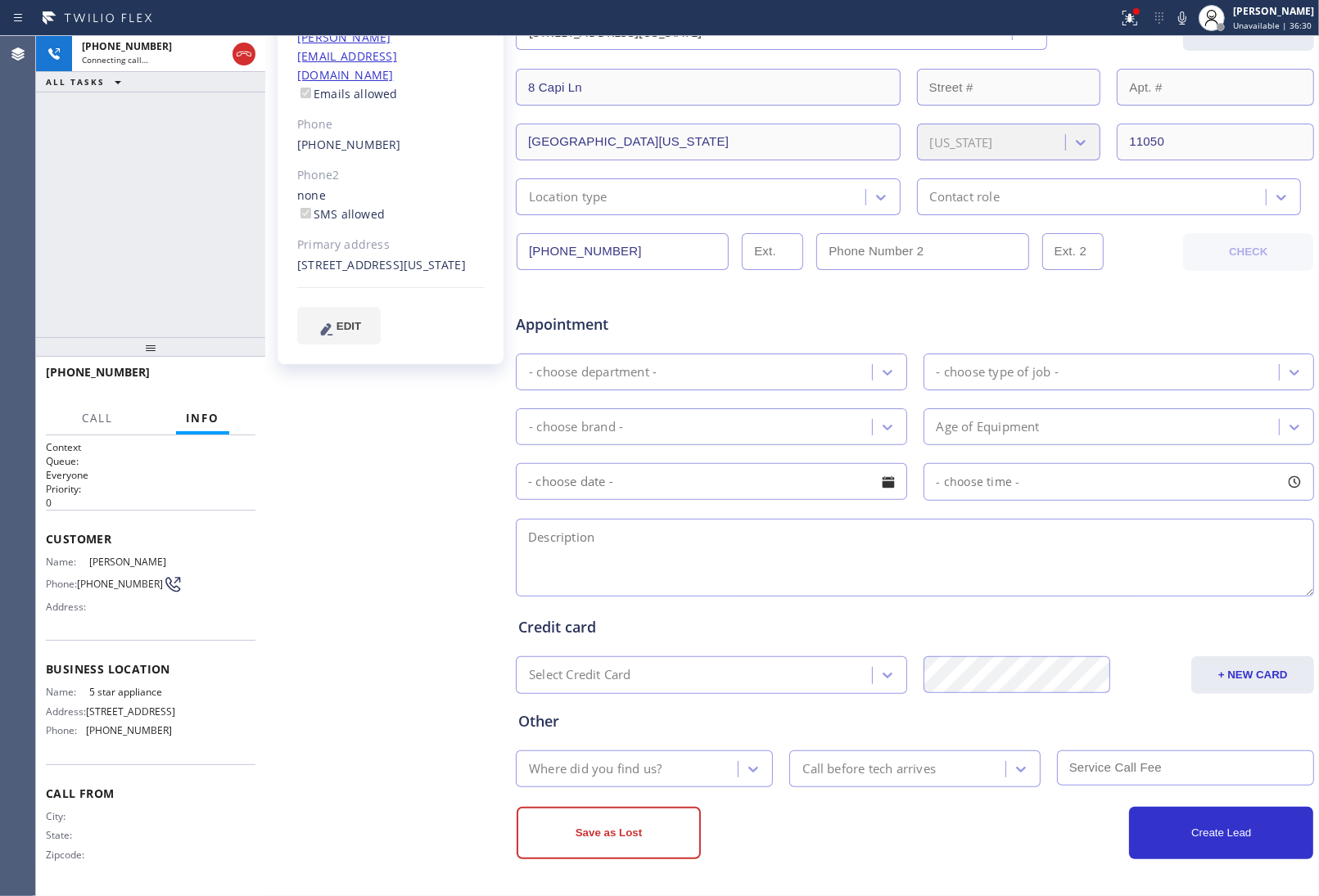
type input "[PHONE_NUMBER]"
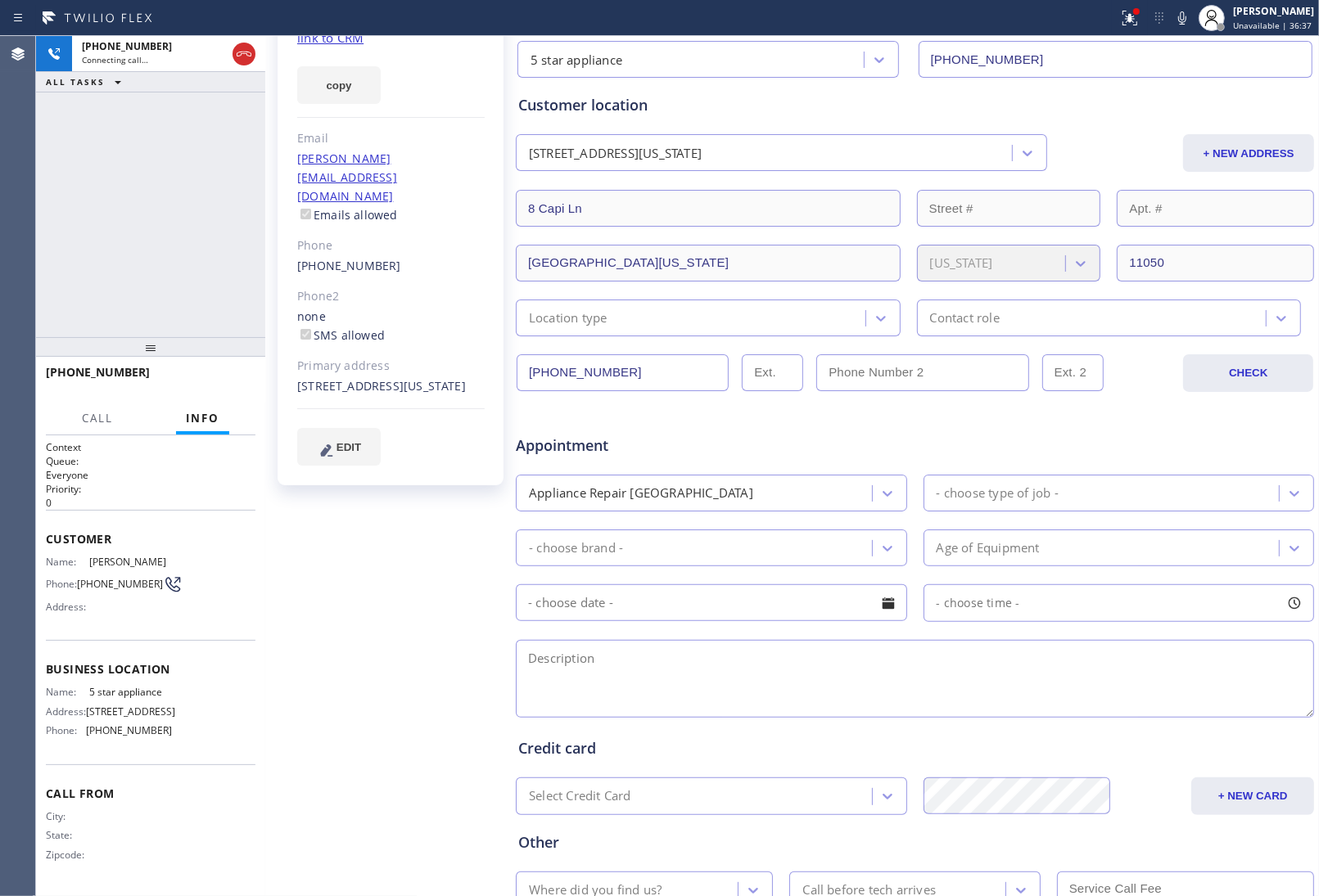
scroll to position [0, 0]
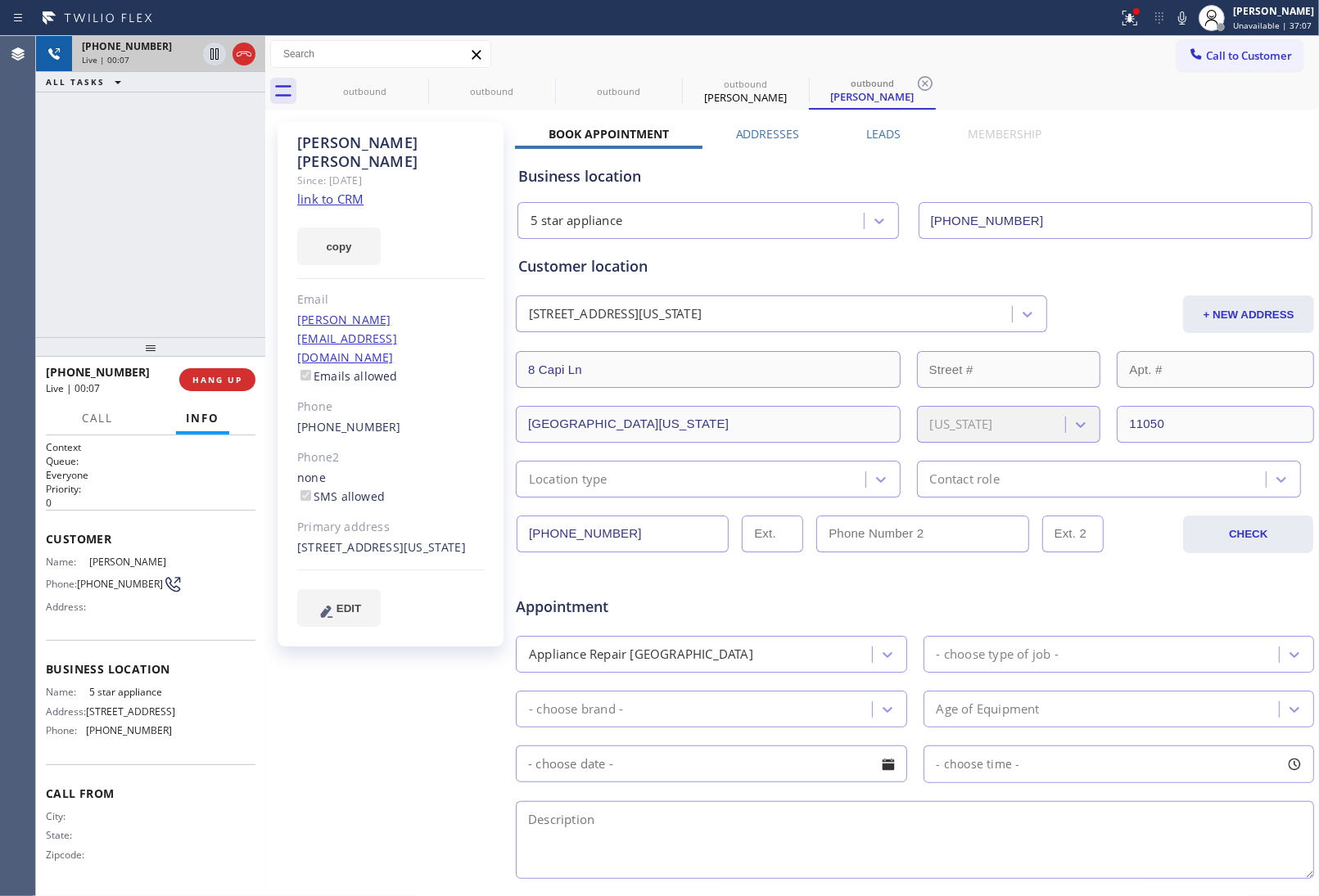
click at [251, 51] on icon at bounding box center [244, 54] width 20 height 20
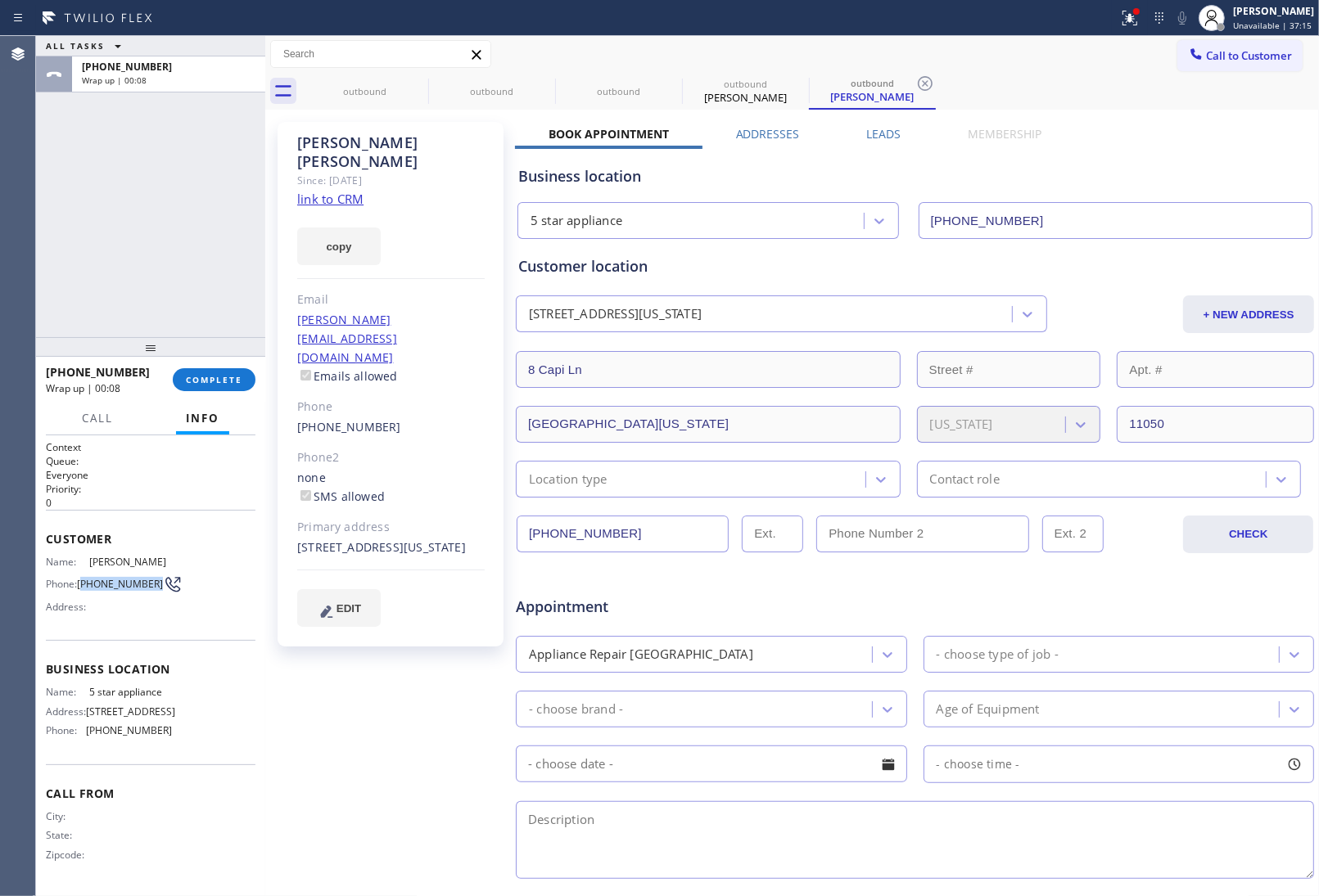
drag, startPoint x: 109, startPoint y: 590, endPoint x: 83, endPoint y: 574, distance: 30.5
click at [83, 577] on span "[PHONE_NUMBER]" at bounding box center [120, 583] width 86 height 12
copy span "516) 757-1024"
drag, startPoint x: 1210, startPoint y: 58, endPoint x: 1171, endPoint y: 95, distance: 53.8
click at [1209, 58] on span "Call to Customer" at bounding box center [1249, 56] width 86 height 15
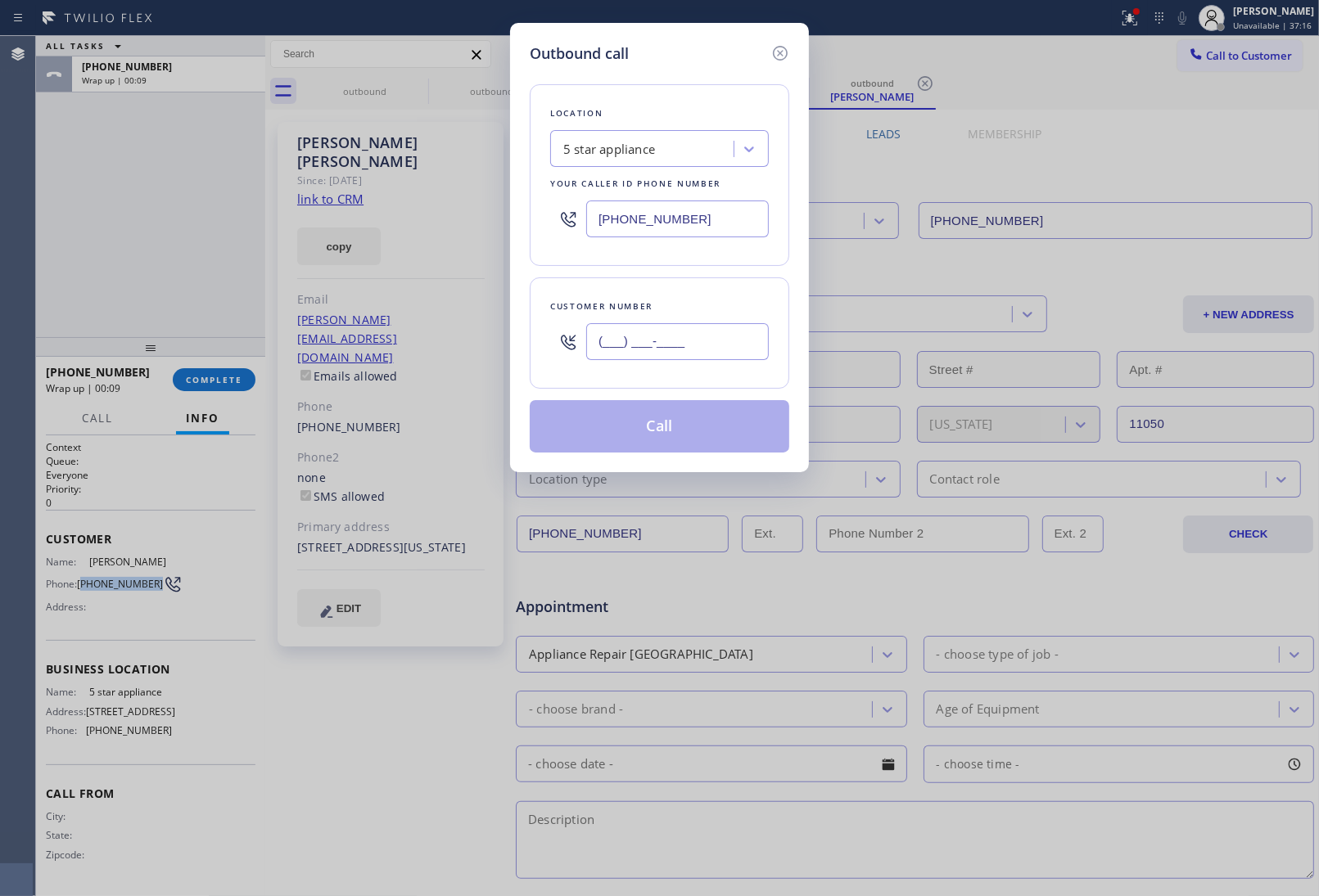
click at [660, 348] on input "(___) ___-____" at bounding box center [677, 342] width 183 height 37
paste input "516) 757-1024"
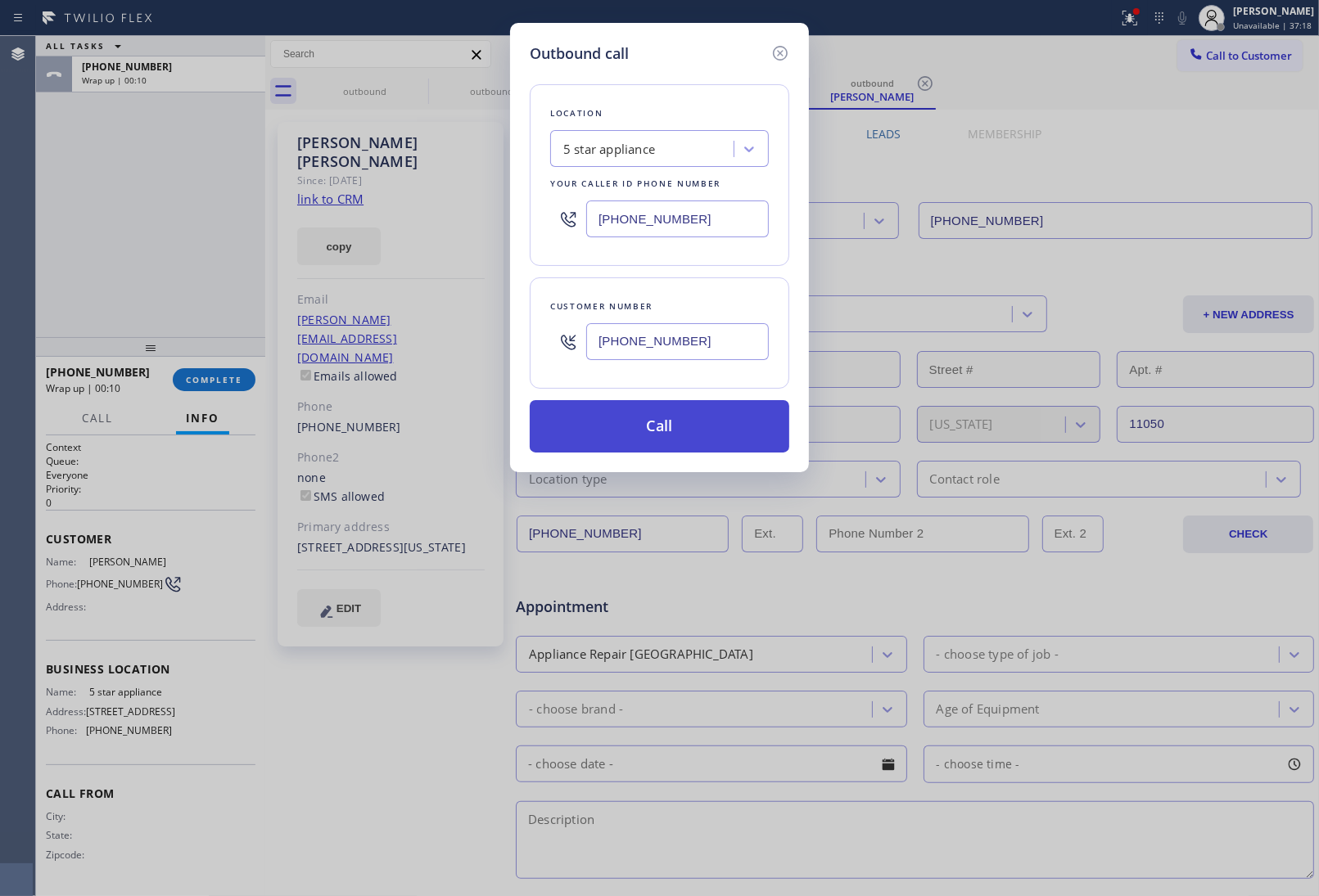
type input "[PHONE_NUMBER]"
click at [686, 431] on button "Call" at bounding box center [659, 426] width 260 height 52
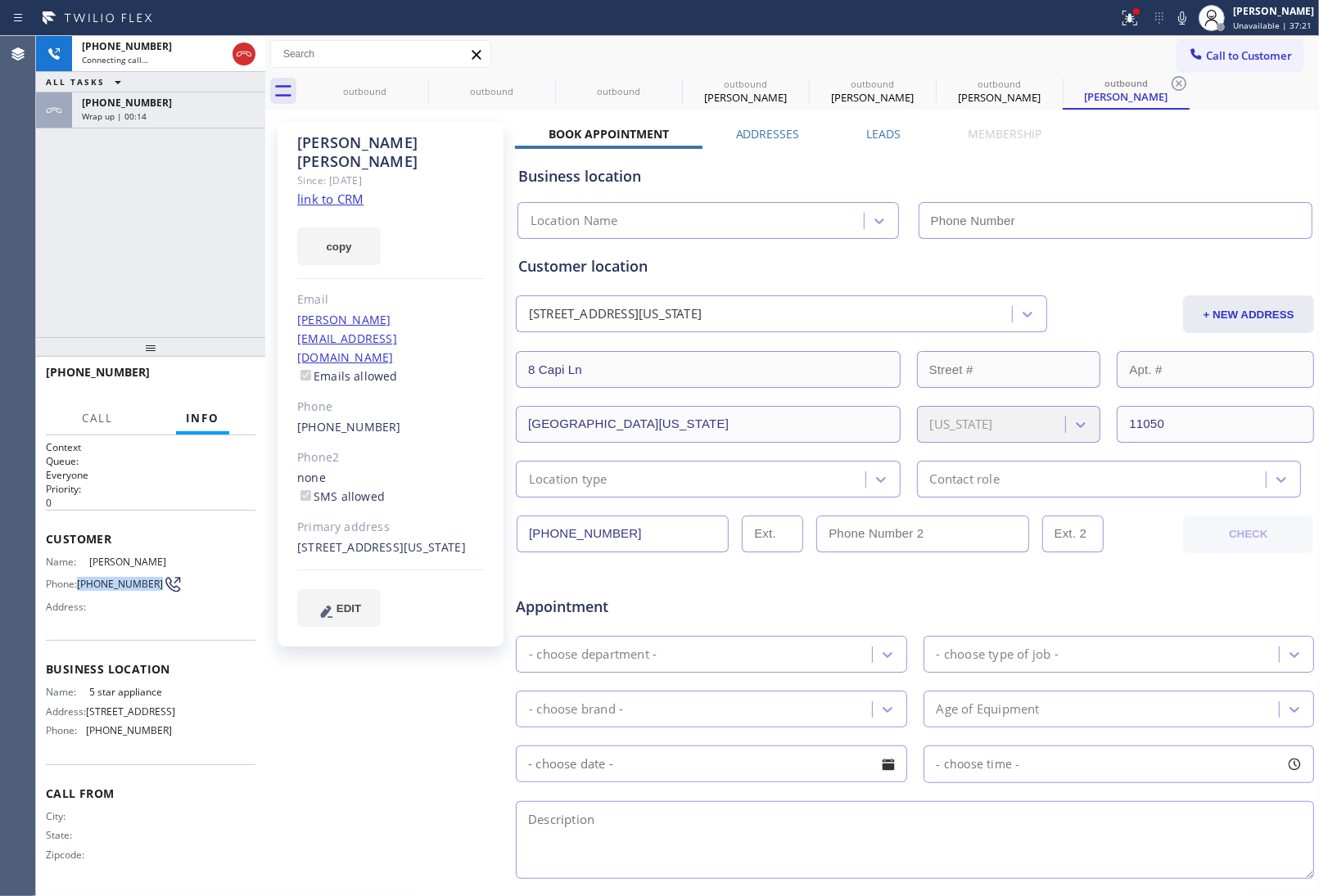
click at [81, 577] on span "[PHONE_NUMBER]" at bounding box center [120, 583] width 86 height 12
copy span "[PHONE_NUMBER]"
type input "[PHONE_NUMBER]"
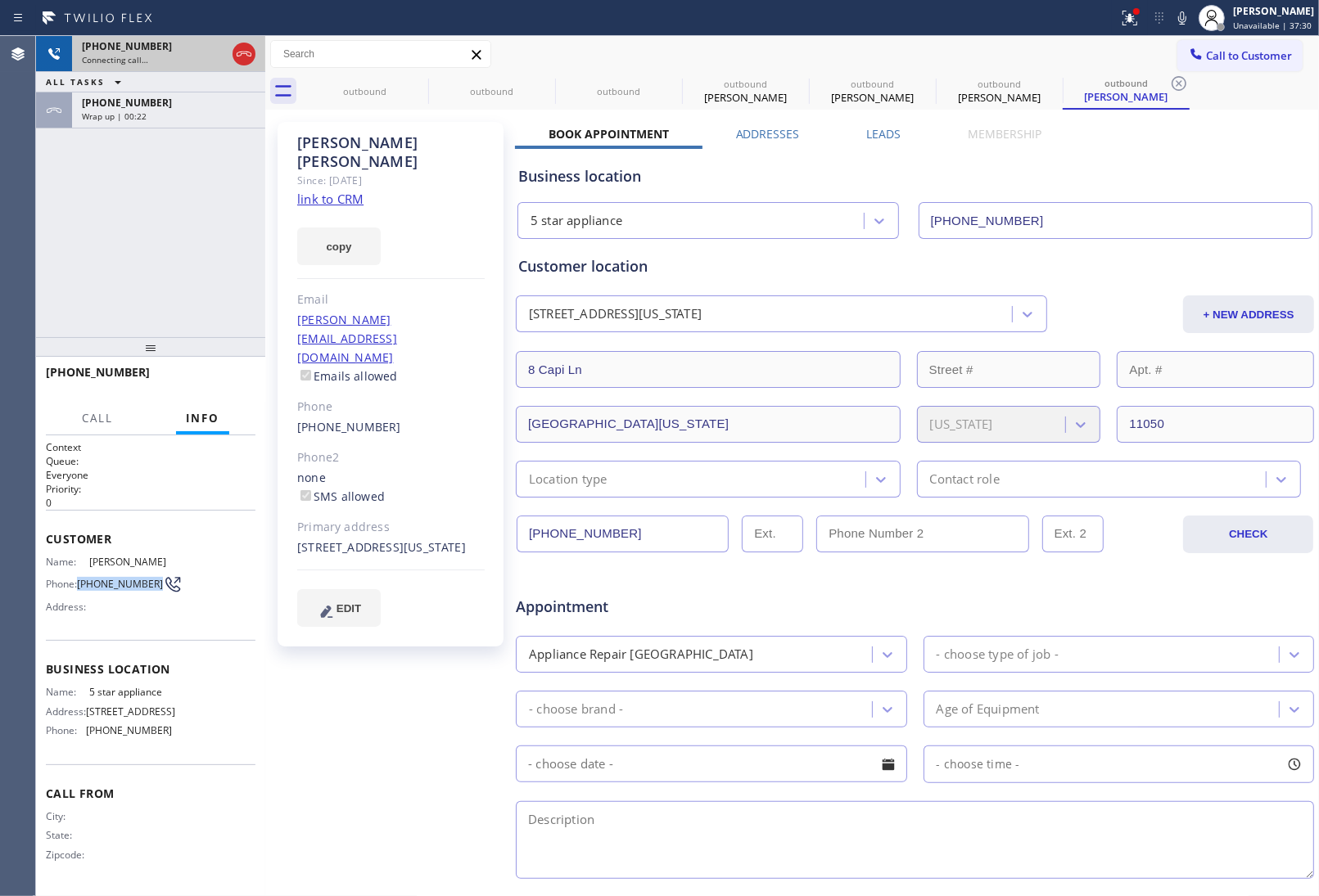
click at [247, 59] on icon at bounding box center [244, 54] width 20 height 20
click at [321, 144] on div "[PERSON_NAME]" at bounding box center [391, 152] width 188 height 37
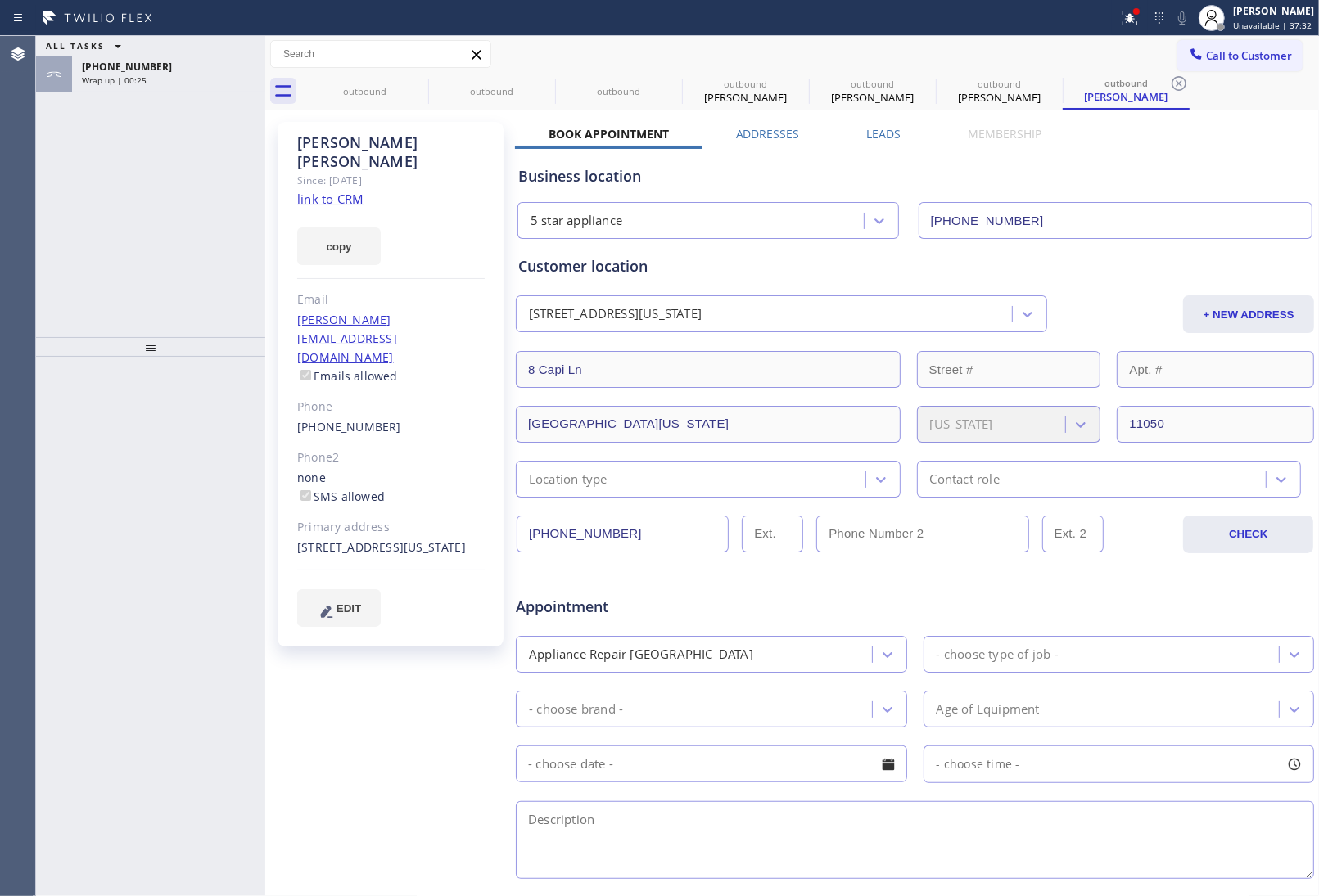
click at [308, 146] on div "[PERSON_NAME]" at bounding box center [391, 152] width 188 height 37
copy div "[PERSON_NAME]"
click at [1246, 57] on span "Call to Customer" at bounding box center [1249, 56] width 86 height 15
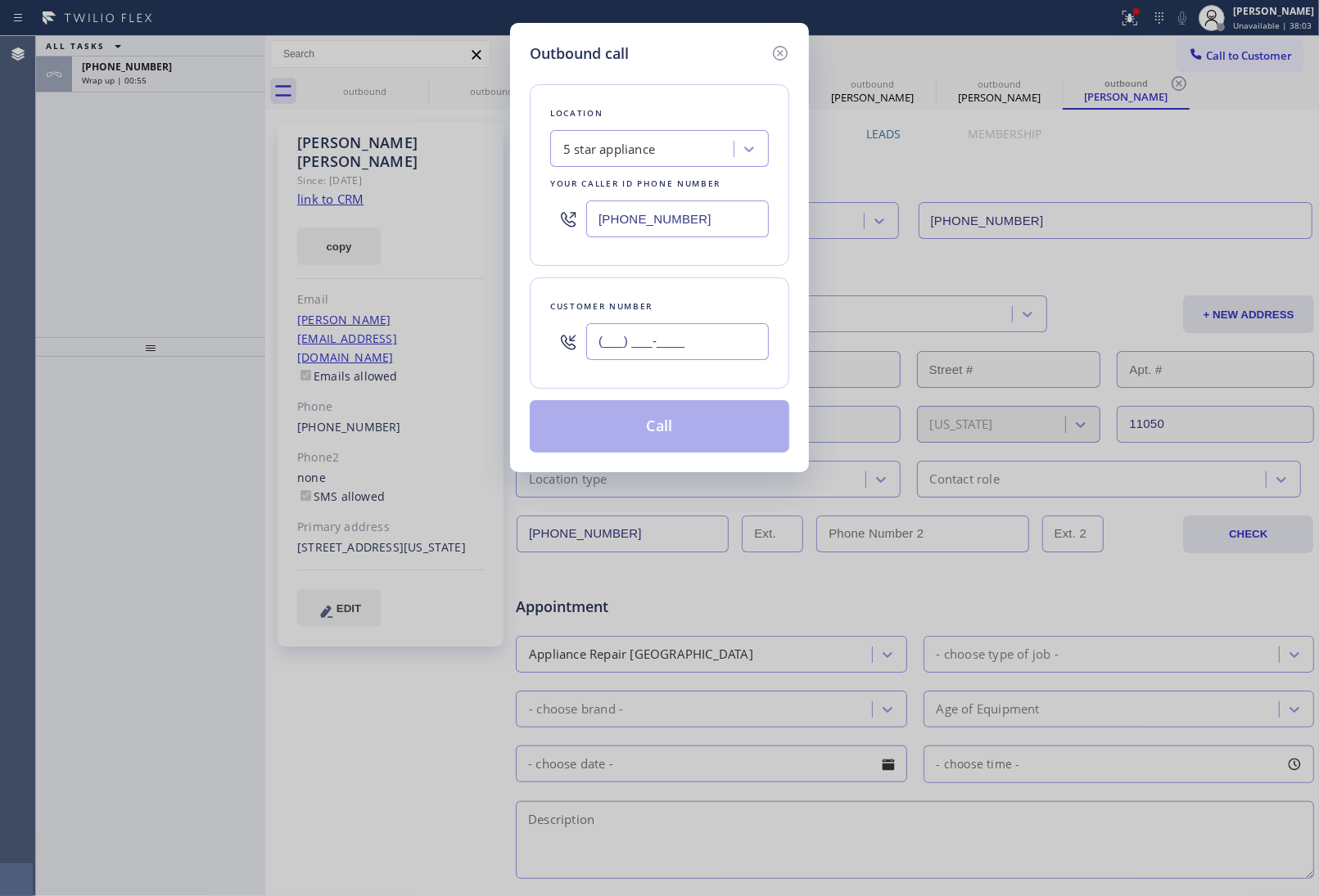
click at [648, 334] on input "(___) ___-____" at bounding box center [677, 342] width 183 height 37
paste input "661) 714-9917"
type input "[PHONE_NUMBER]"
click at [661, 436] on button "Call" at bounding box center [659, 426] width 260 height 52
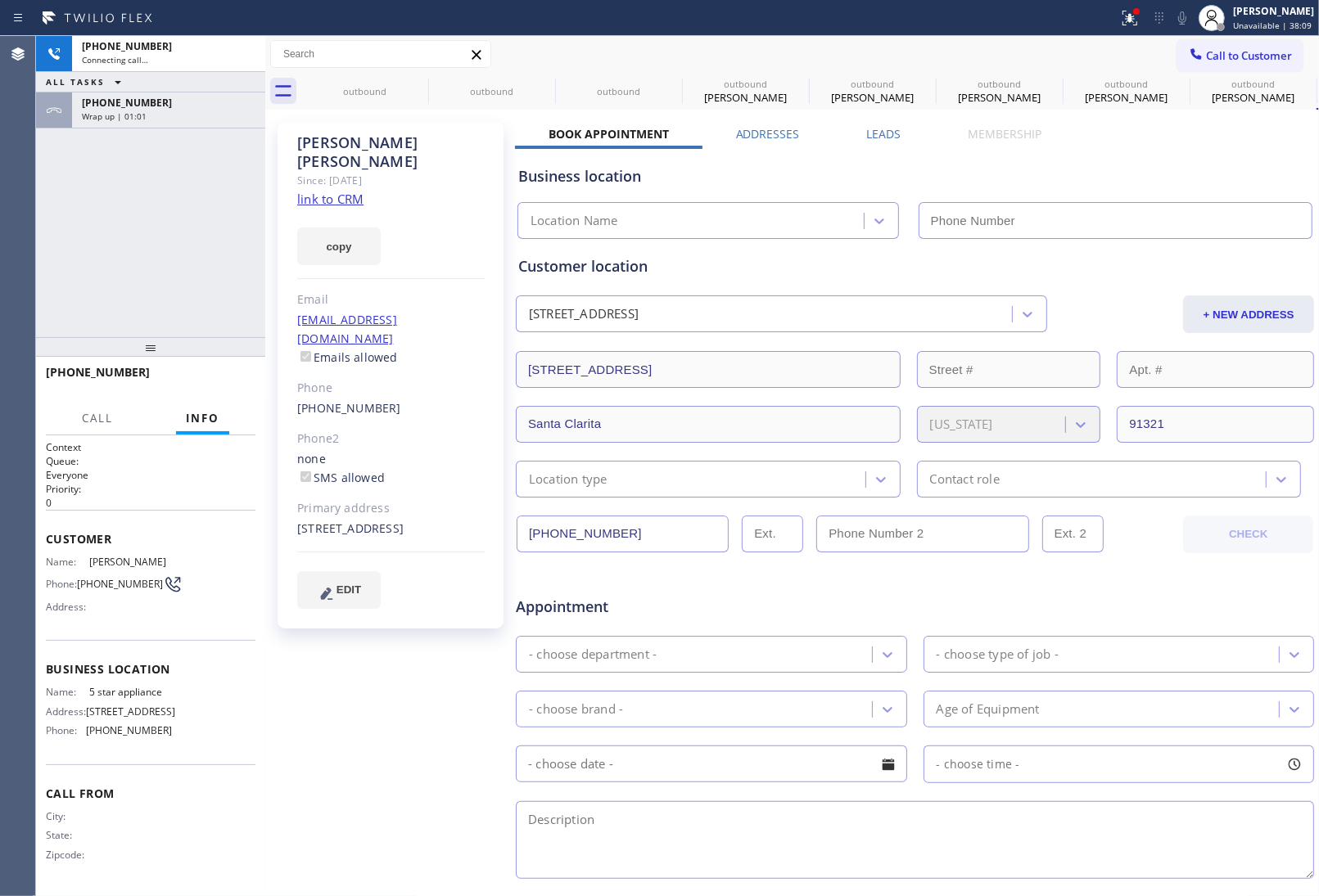
type input "[PHONE_NUMBER]"
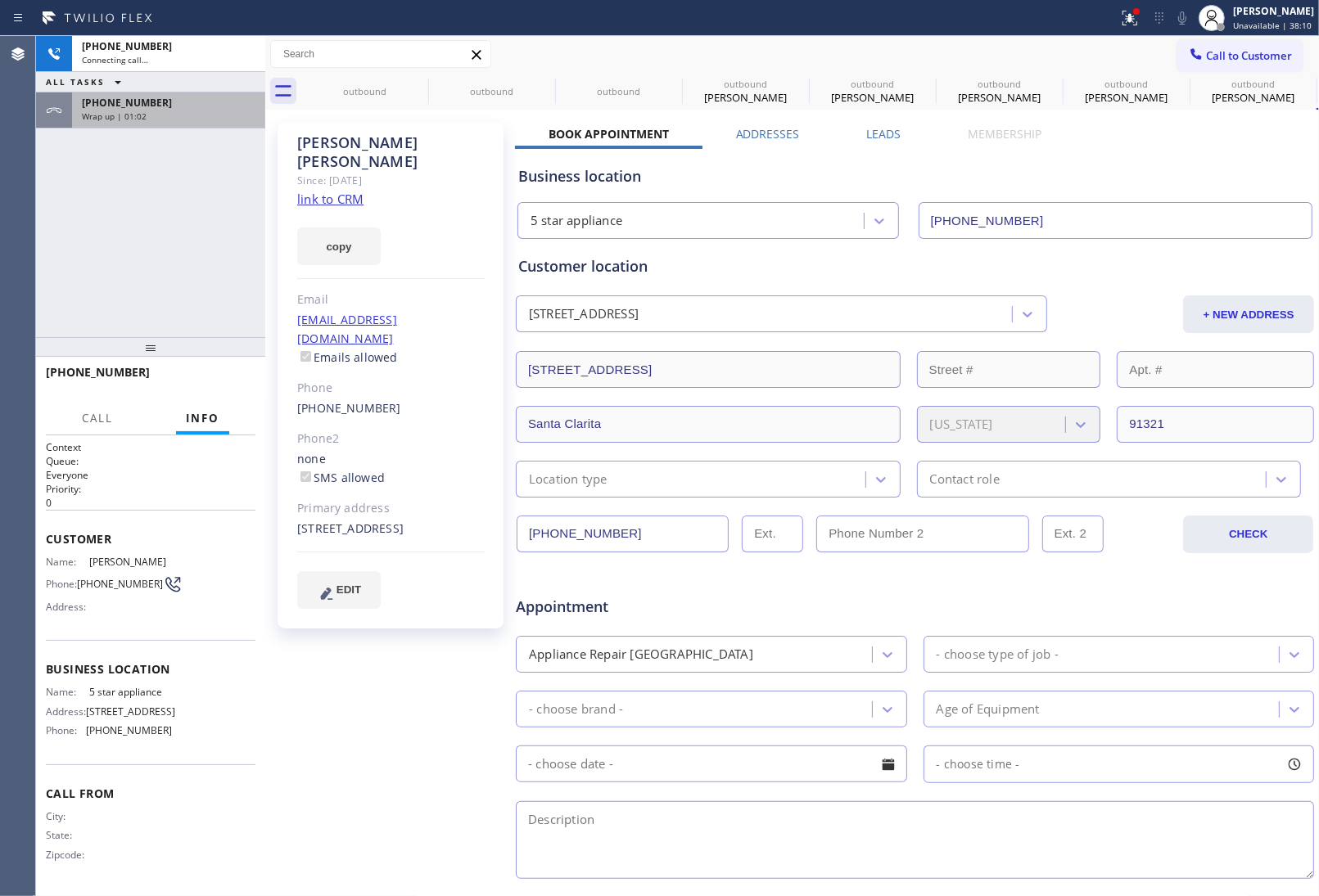
click at [144, 124] on div "[PHONE_NUMBER] Wrap up | 01:02" at bounding box center [165, 110] width 187 height 36
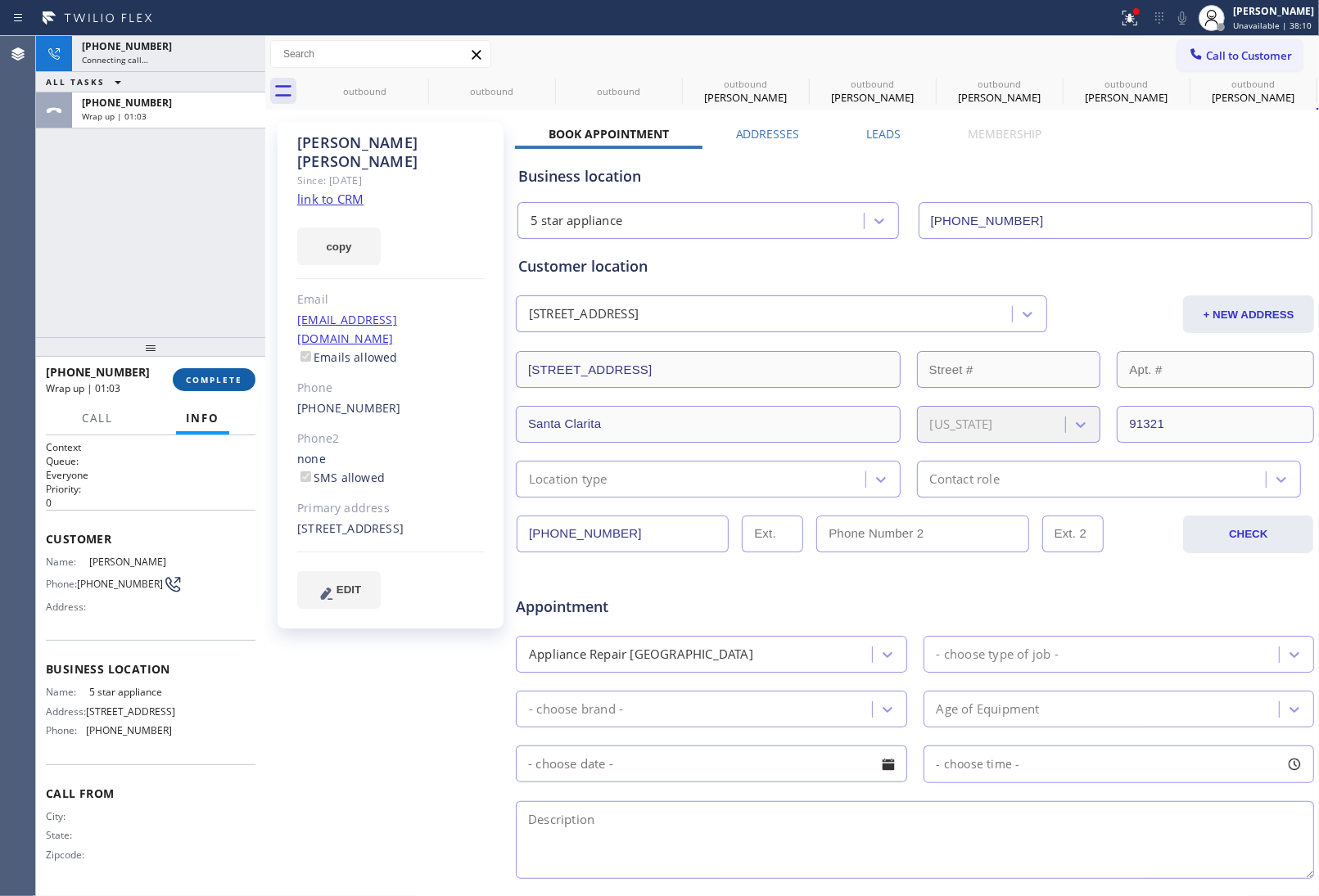
click at [247, 378] on button "COMPLETE" at bounding box center [214, 380] width 83 height 23
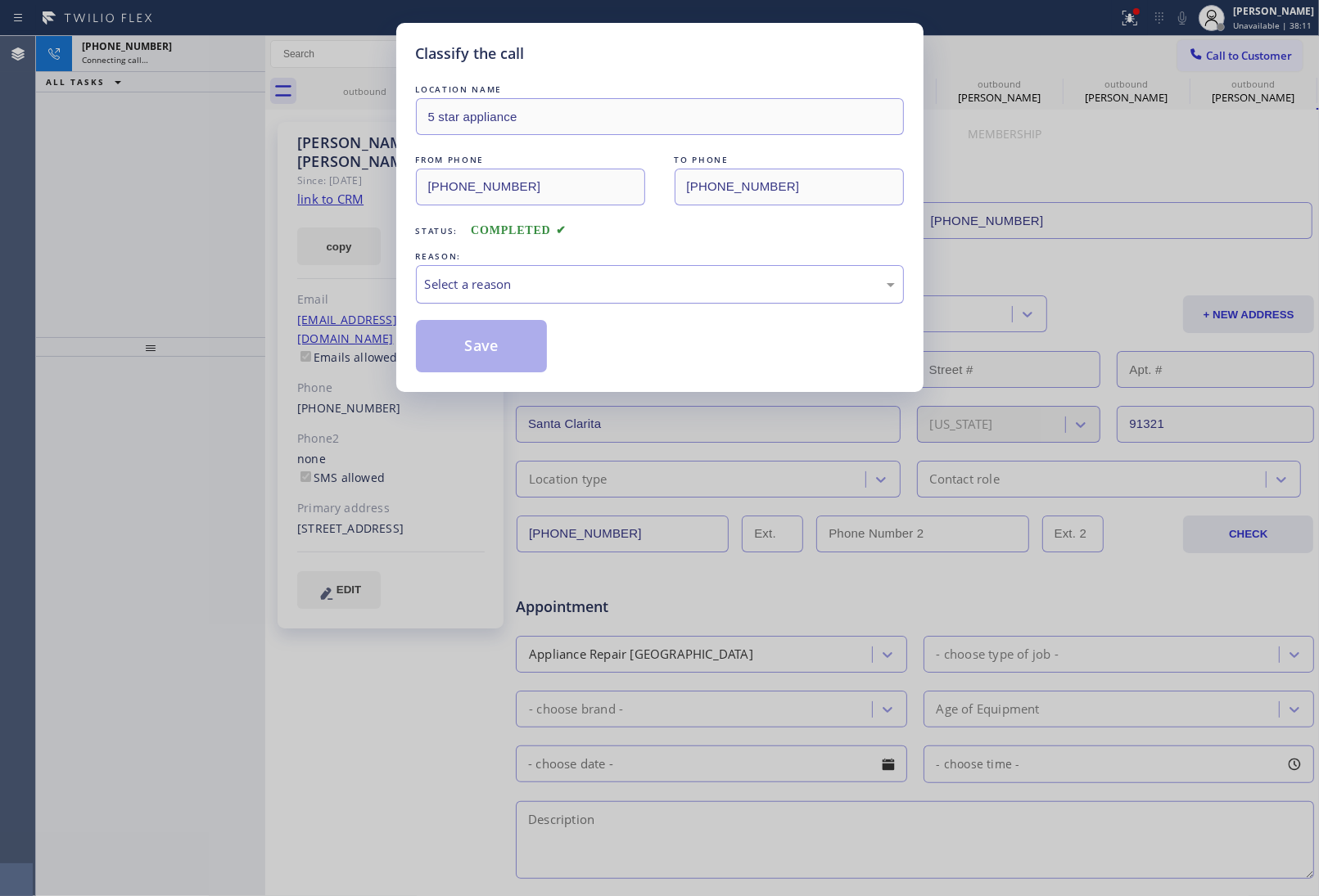
click at [542, 291] on div "Select a reason" at bounding box center [660, 284] width 470 height 19
click at [500, 346] on button "Save" at bounding box center [481, 346] width 132 height 52
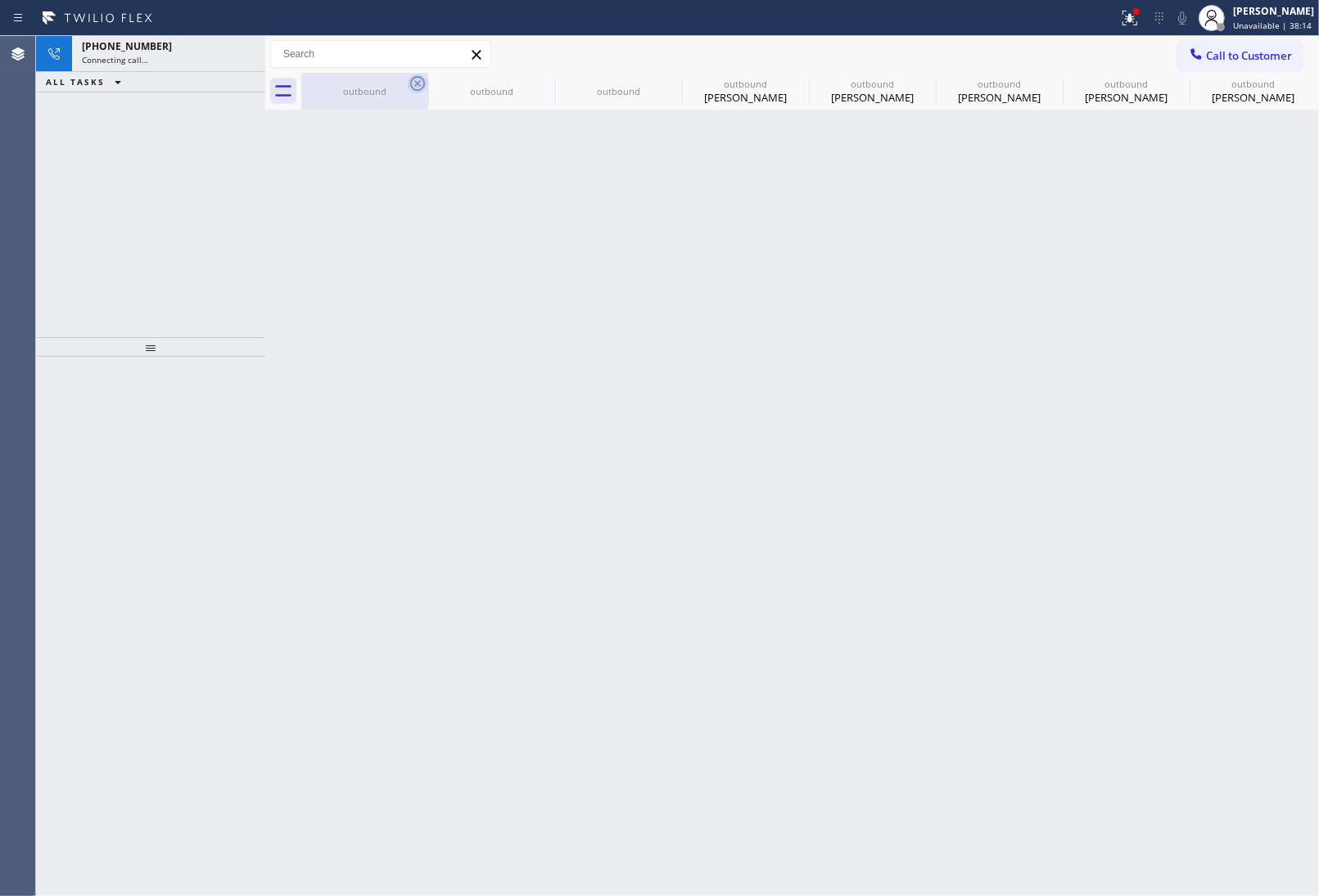
click at [409, 82] on icon at bounding box center [418, 84] width 20 height 20
click at [0, 0] on icon at bounding box center [0, 0] width 0 height 0
click at [664, 84] on icon at bounding box center [672, 84] width 15 height 15
click at [0, 0] on icon at bounding box center [0, 0] width 0 height 0
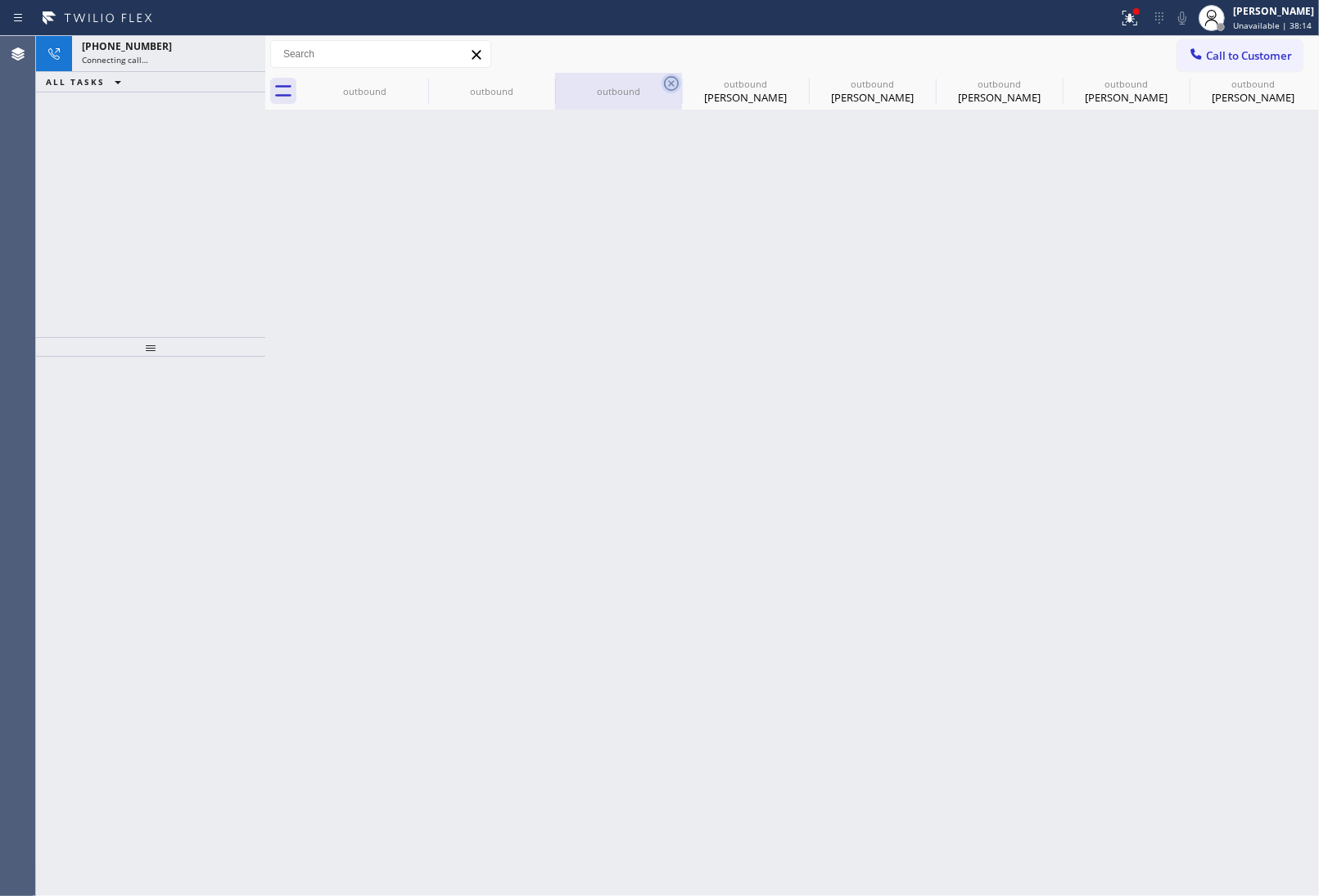
click at [0, 0] on icon at bounding box center [0, 0] width 0 height 0
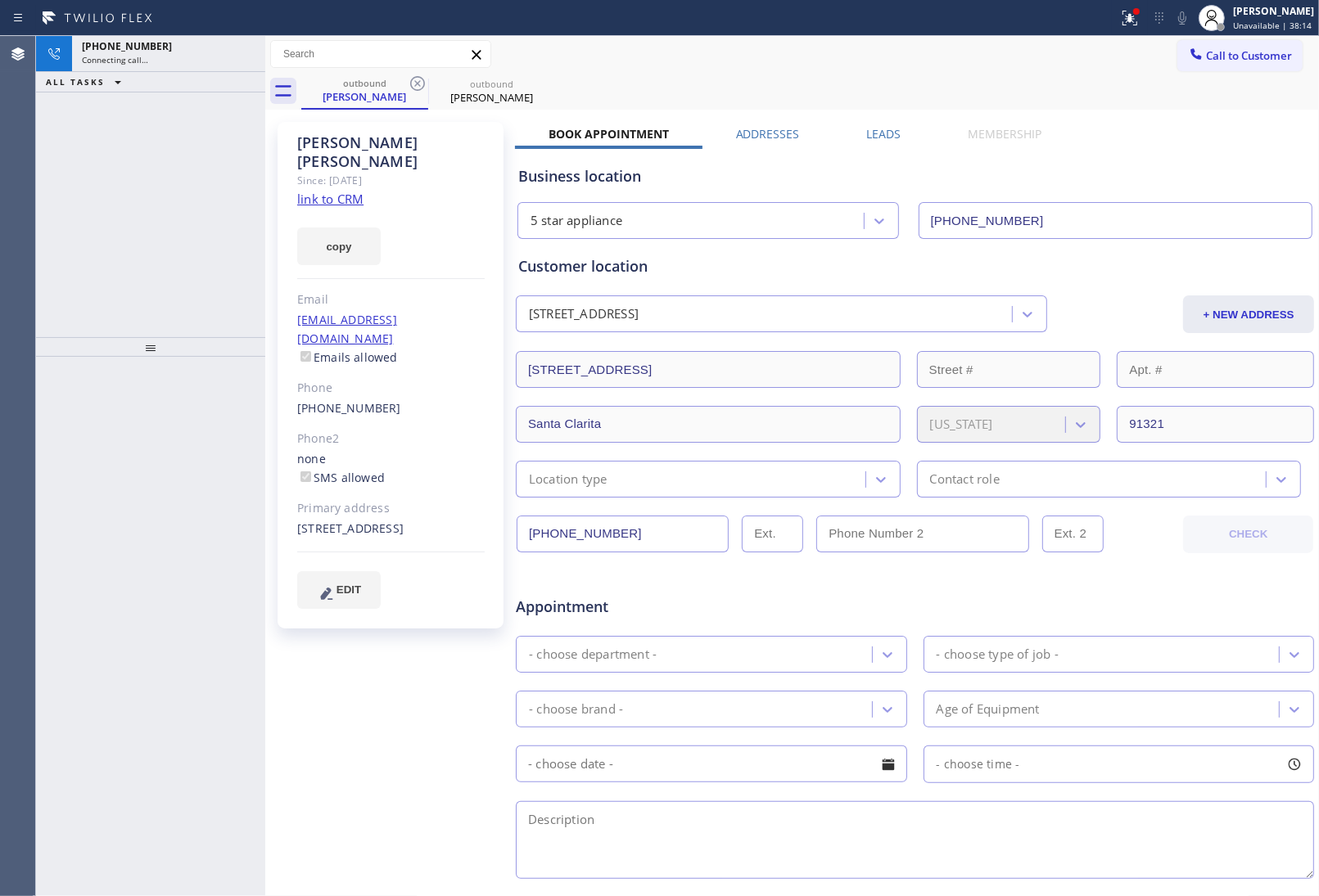
click at [416, 84] on icon at bounding box center [418, 84] width 15 height 15
click at [316, 191] on link "link to CRM" at bounding box center [330, 199] width 66 height 17
click at [138, 70] on div "[PHONE_NUMBER] Live | 00:03" at bounding box center [136, 53] width 128 height 36
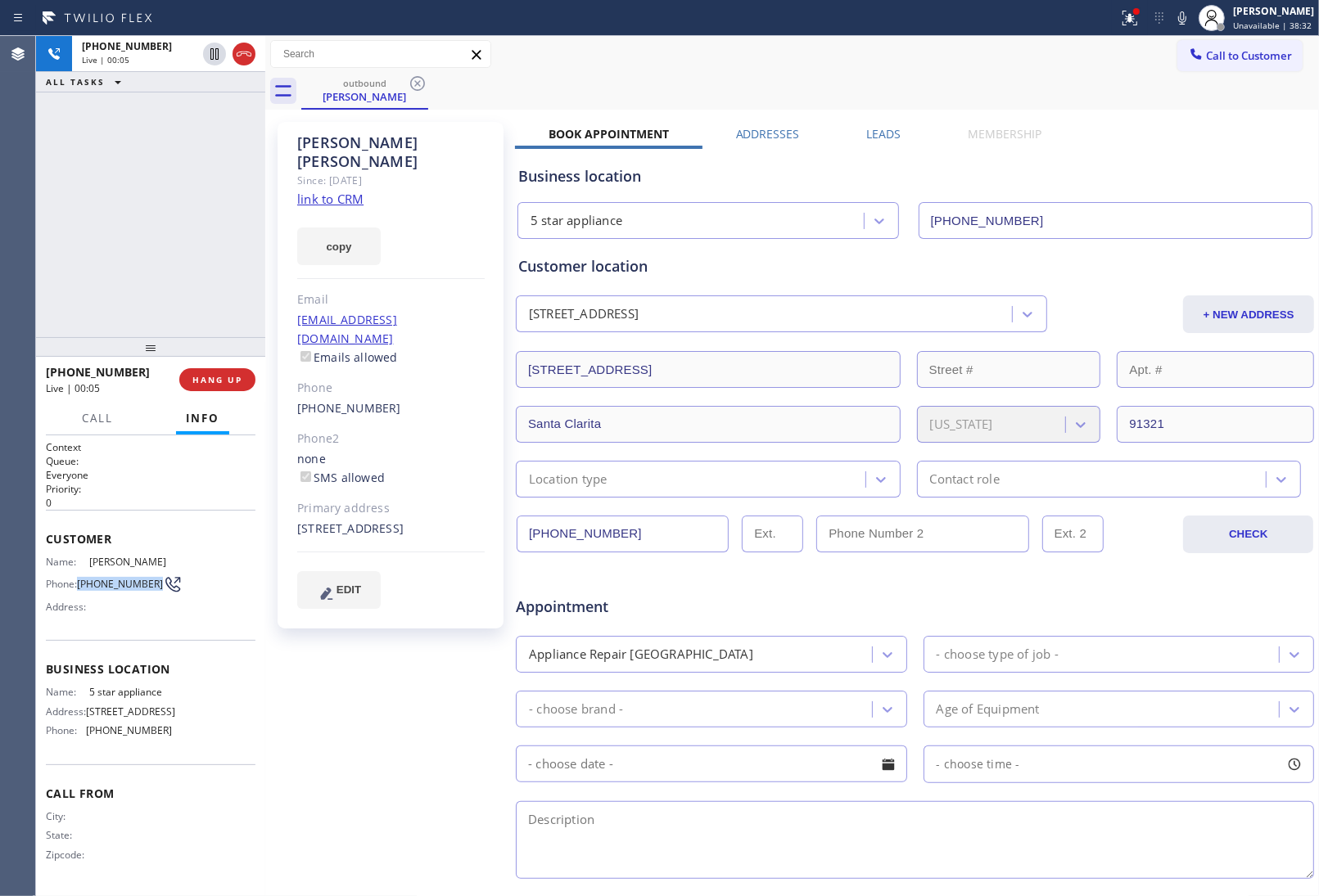
click at [81, 577] on span "[PHONE_NUMBER]" at bounding box center [120, 583] width 86 height 12
copy span "[PHONE_NUMBER]"
click at [213, 383] on span "HANG UP" at bounding box center [217, 380] width 50 height 12
drag, startPoint x: 1262, startPoint y: 58, endPoint x: 757, endPoint y: 325, distance: 571.2
click at [1261, 58] on span "Call to Customer" at bounding box center [1249, 56] width 86 height 15
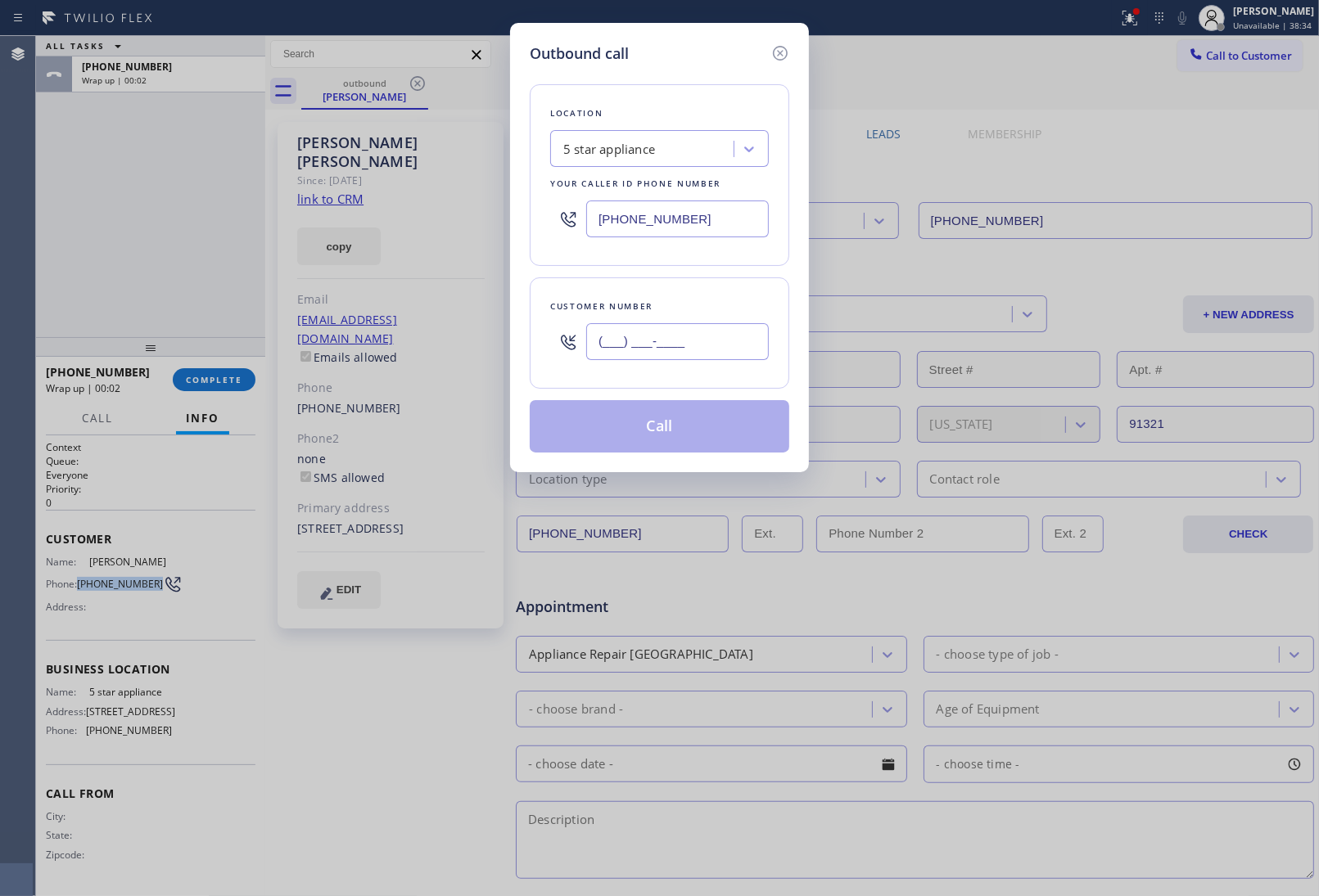
click at [689, 352] on input "(___) ___-____" at bounding box center [677, 342] width 183 height 37
paste input "661) 714-9917"
type input "[PHONE_NUMBER]"
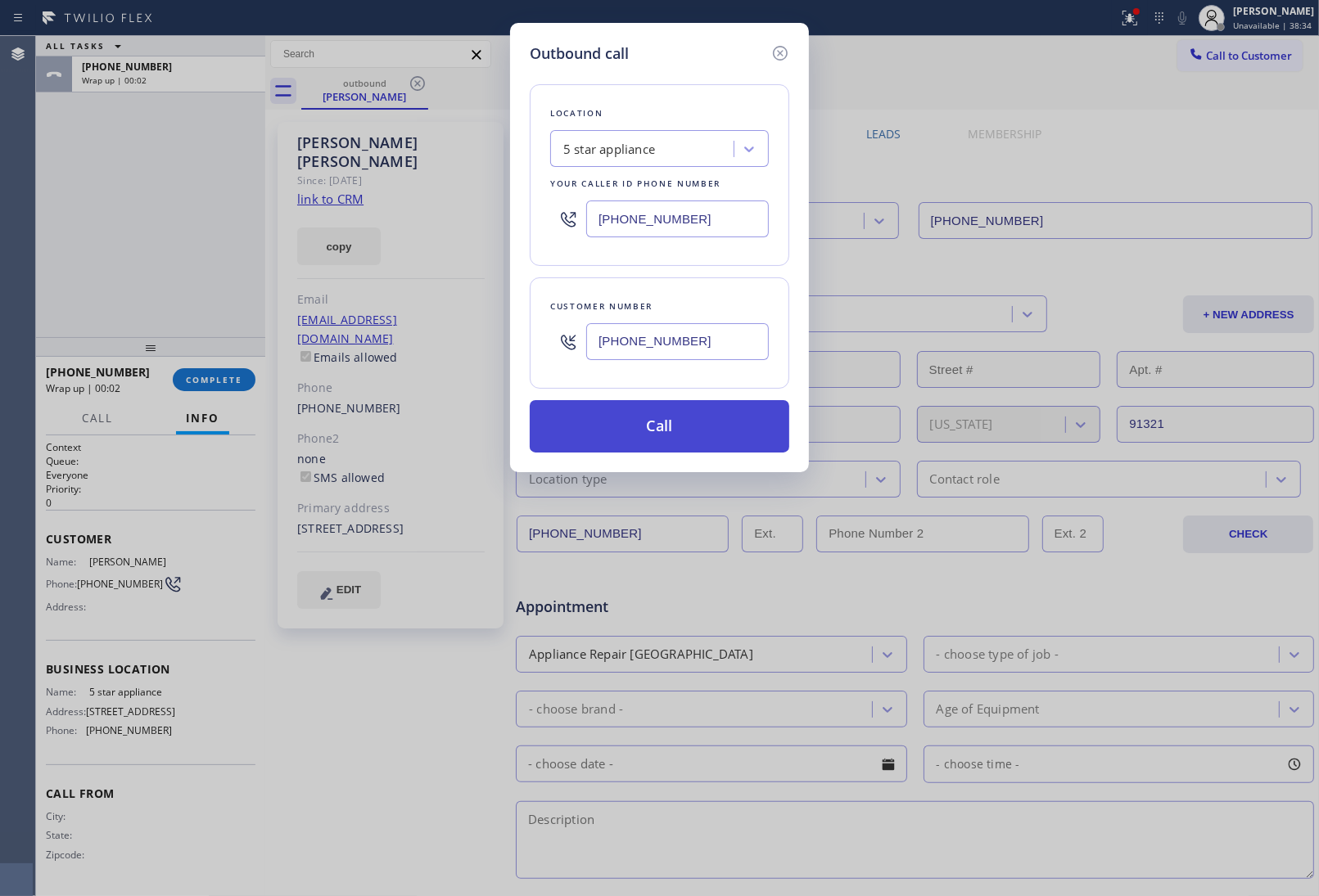
click at [678, 430] on button "Call" at bounding box center [659, 426] width 260 height 52
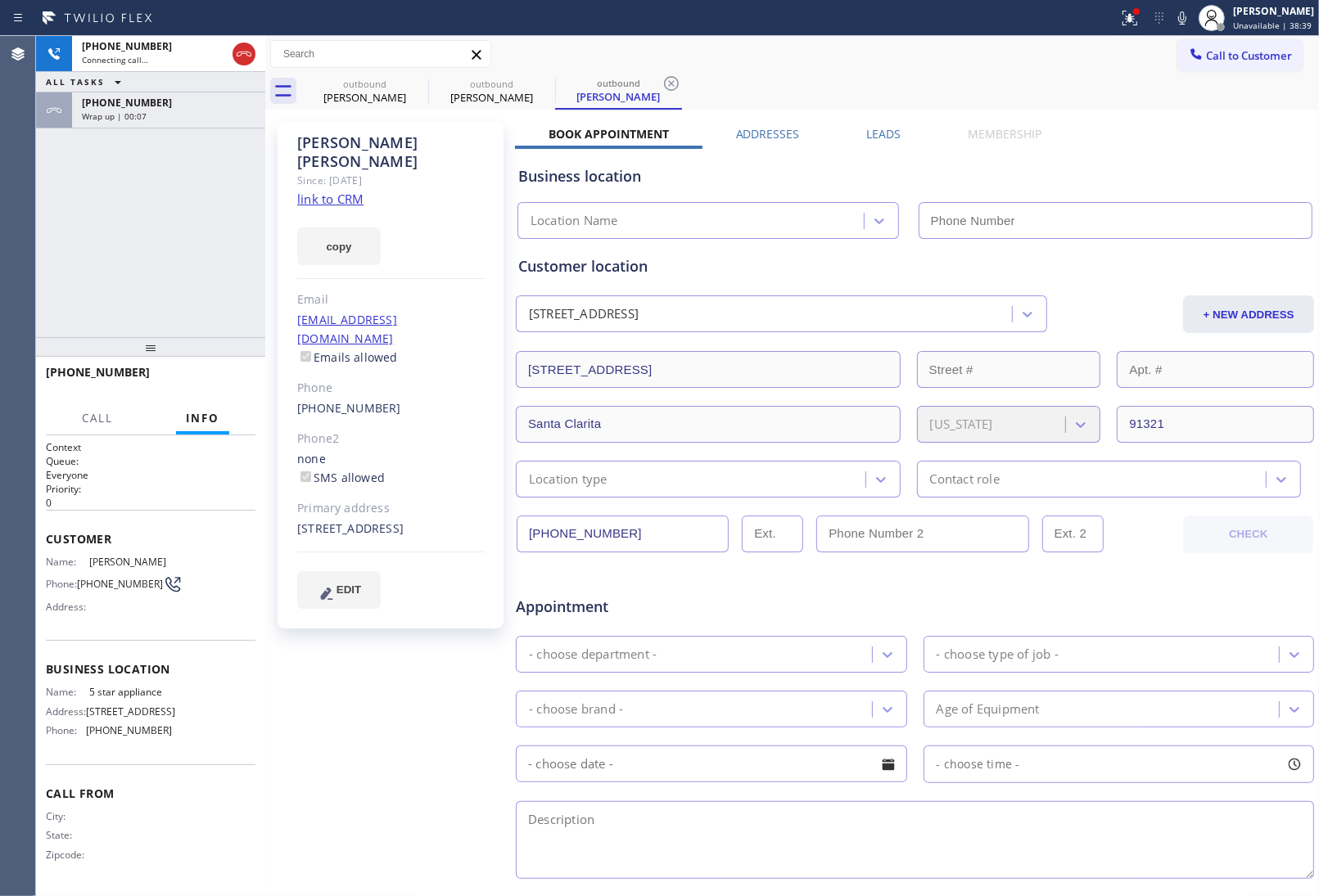
type input "[PHONE_NUMBER]"
click at [1155, 132] on div "Book Appointment Addresses Leads Membership Business location 5 star appliance …" at bounding box center [915, 650] width 800 height 1049
drag, startPoint x: 247, startPoint y: 51, endPoint x: 262, endPoint y: 7, distance: 46.5
click at [247, 55] on icon at bounding box center [244, 54] width 20 height 20
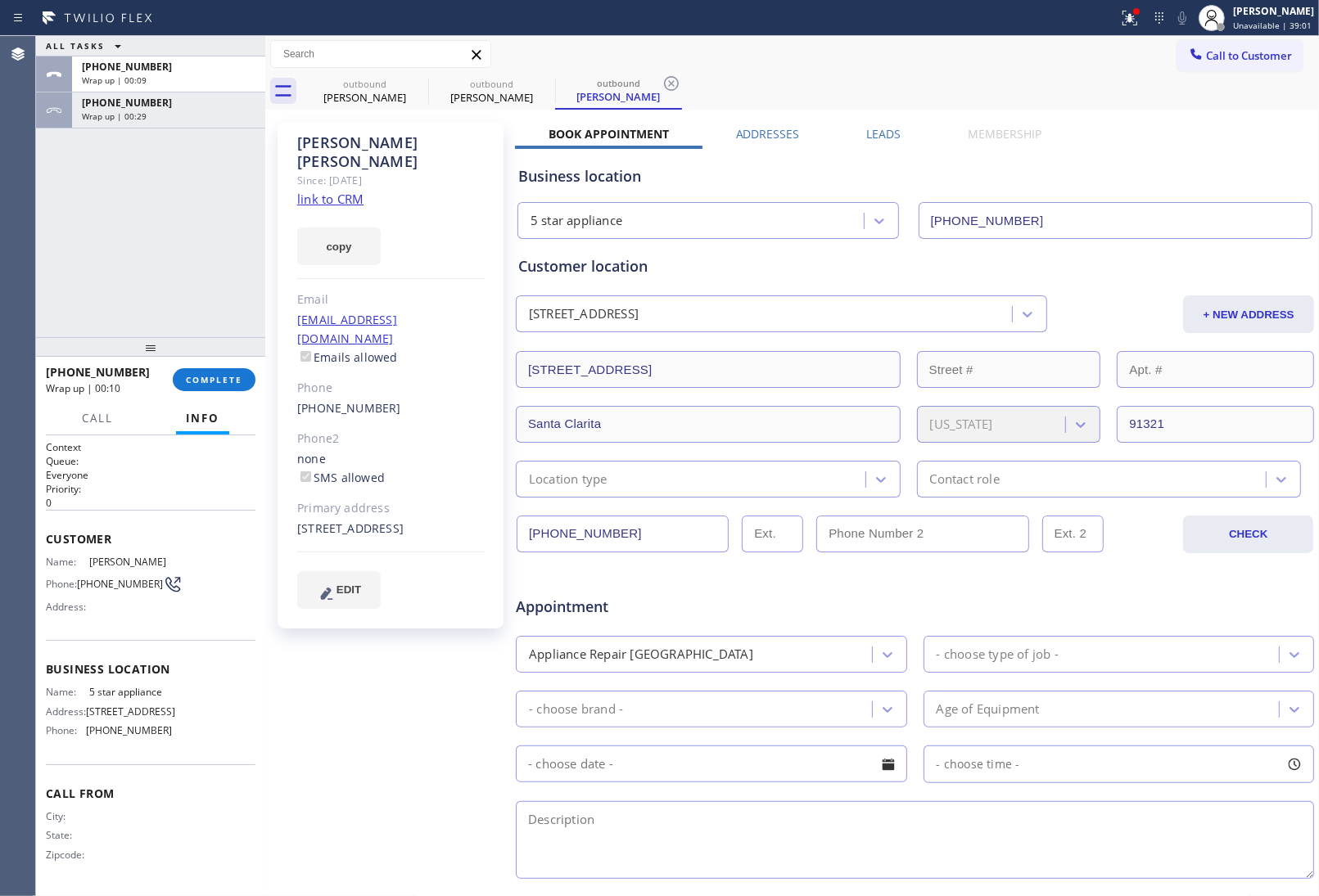
click at [1254, 73] on div "outbound [PERSON_NAME] outbound [PERSON_NAME] outbound [PERSON_NAME]" at bounding box center [810, 91] width 1018 height 37
drag, startPoint x: 1226, startPoint y: 56, endPoint x: 807, endPoint y: 261, distance: 466.5
click at [1227, 57] on span "Call to Customer" at bounding box center [1249, 56] width 86 height 15
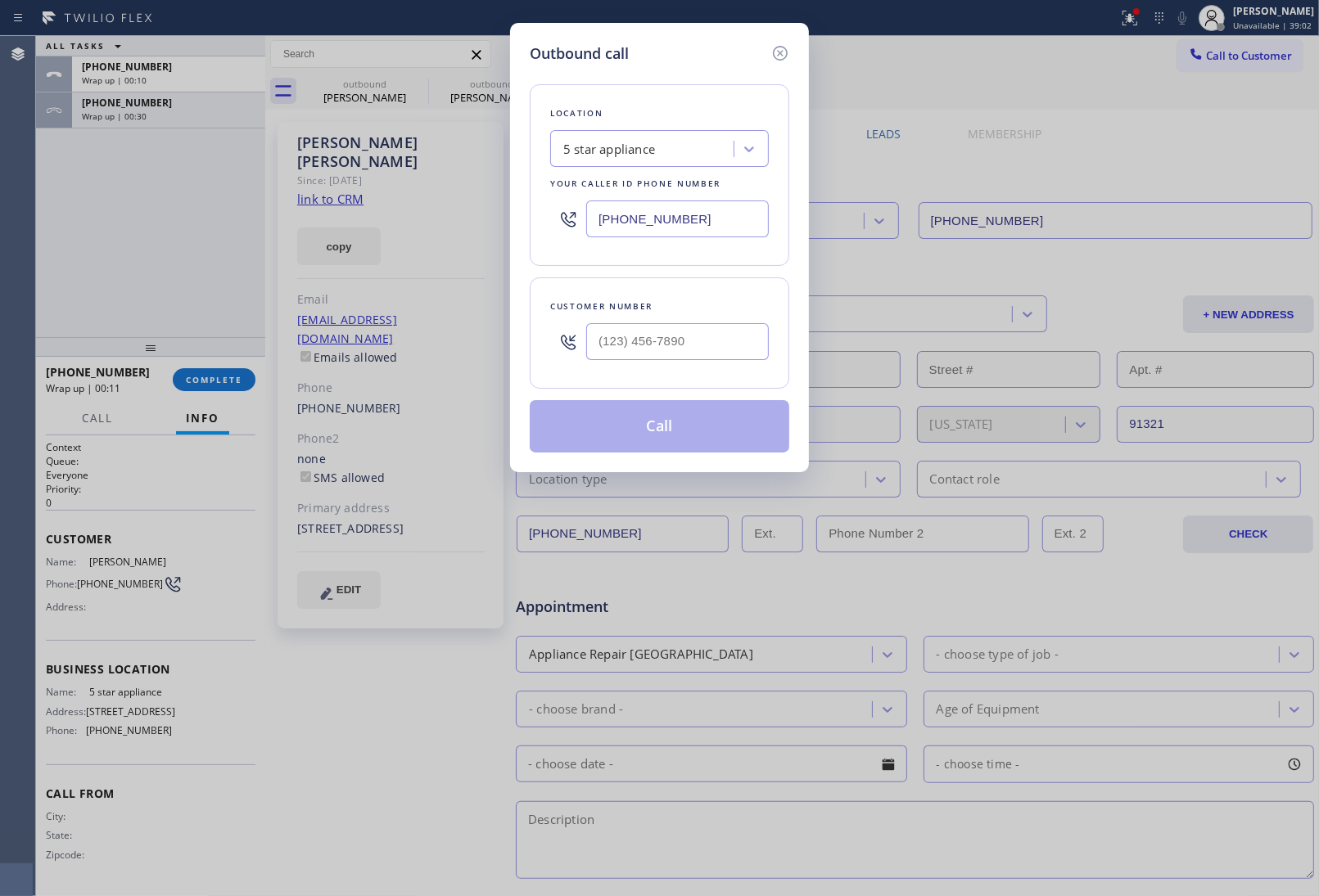
click at [686, 374] on div "Customer number" at bounding box center [659, 333] width 260 height 111
click at [673, 358] on input "(___) ___-____" at bounding box center [677, 342] width 183 height 37
paste input "203) 644-6804"
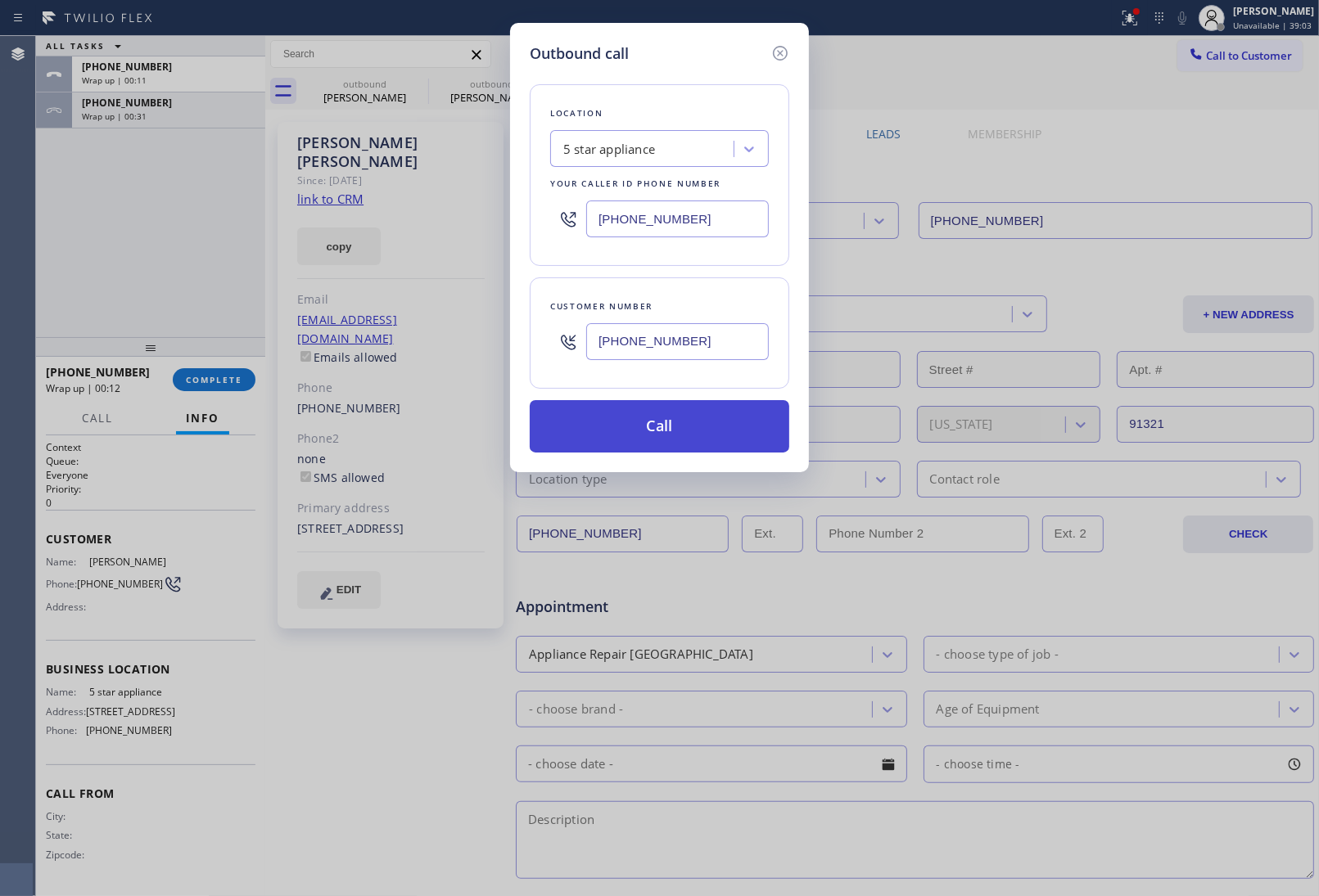
type input "[PHONE_NUMBER]"
click at [666, 441] on button "Call" at bounding box center [659, 426] width 260 height 52
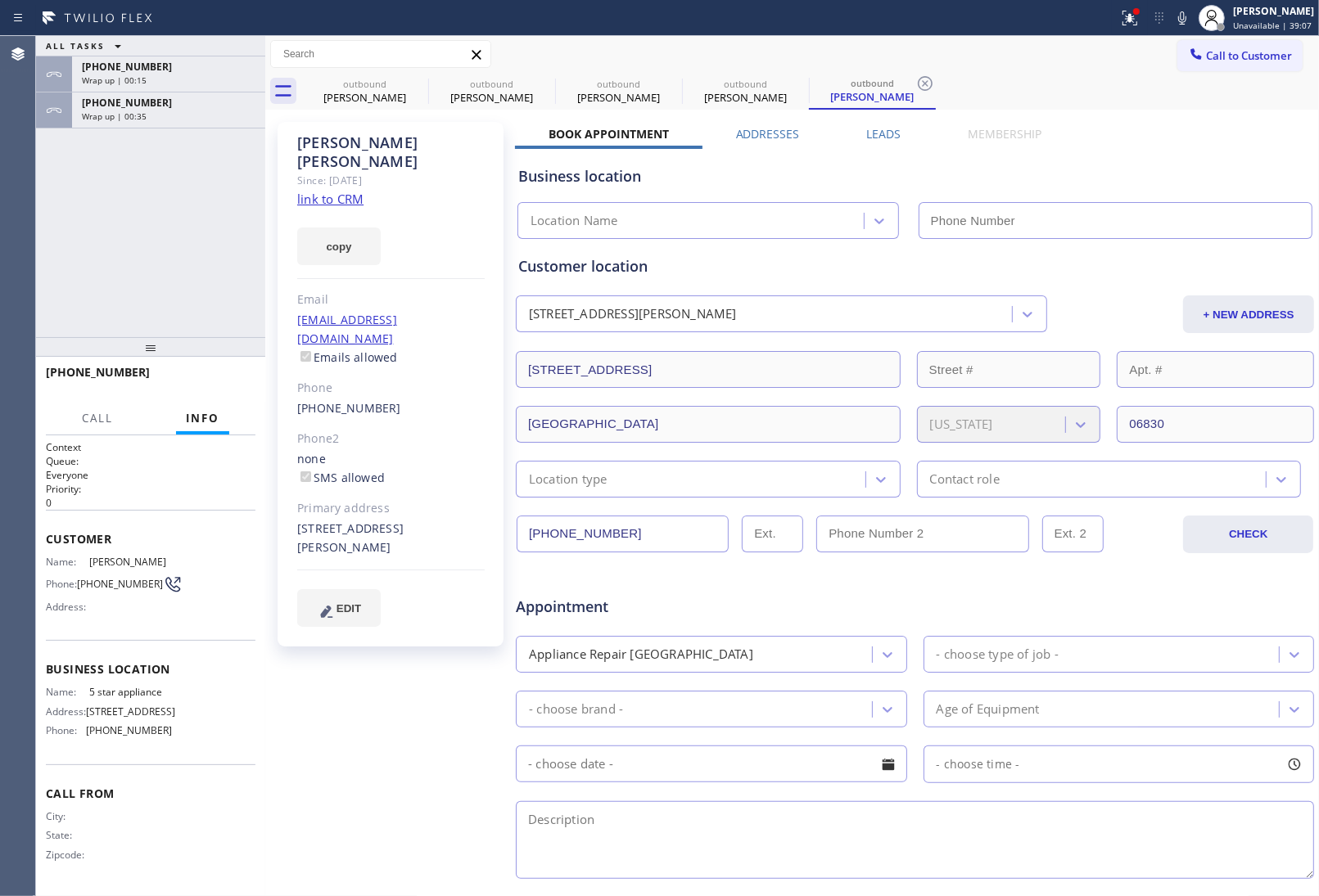
type input "[PHONE_NUMBER]"
click at [1115, 259] on div "Customer location" at bounding box center [915, 266] width 794 height 22
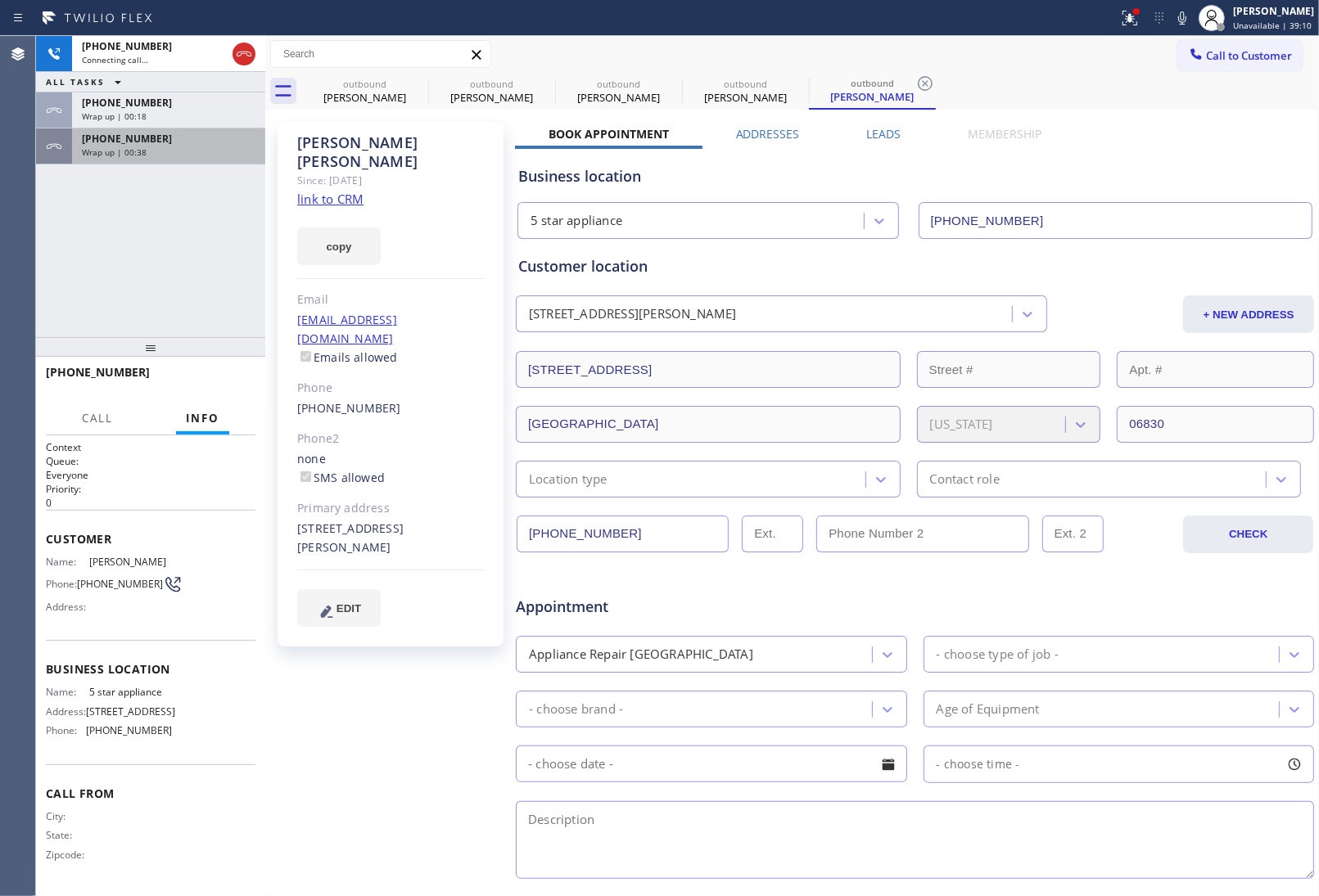
click at [115, 142] on span "[PHONE_NUMBER]" at bounding box center [127, 139] width 90 height 14
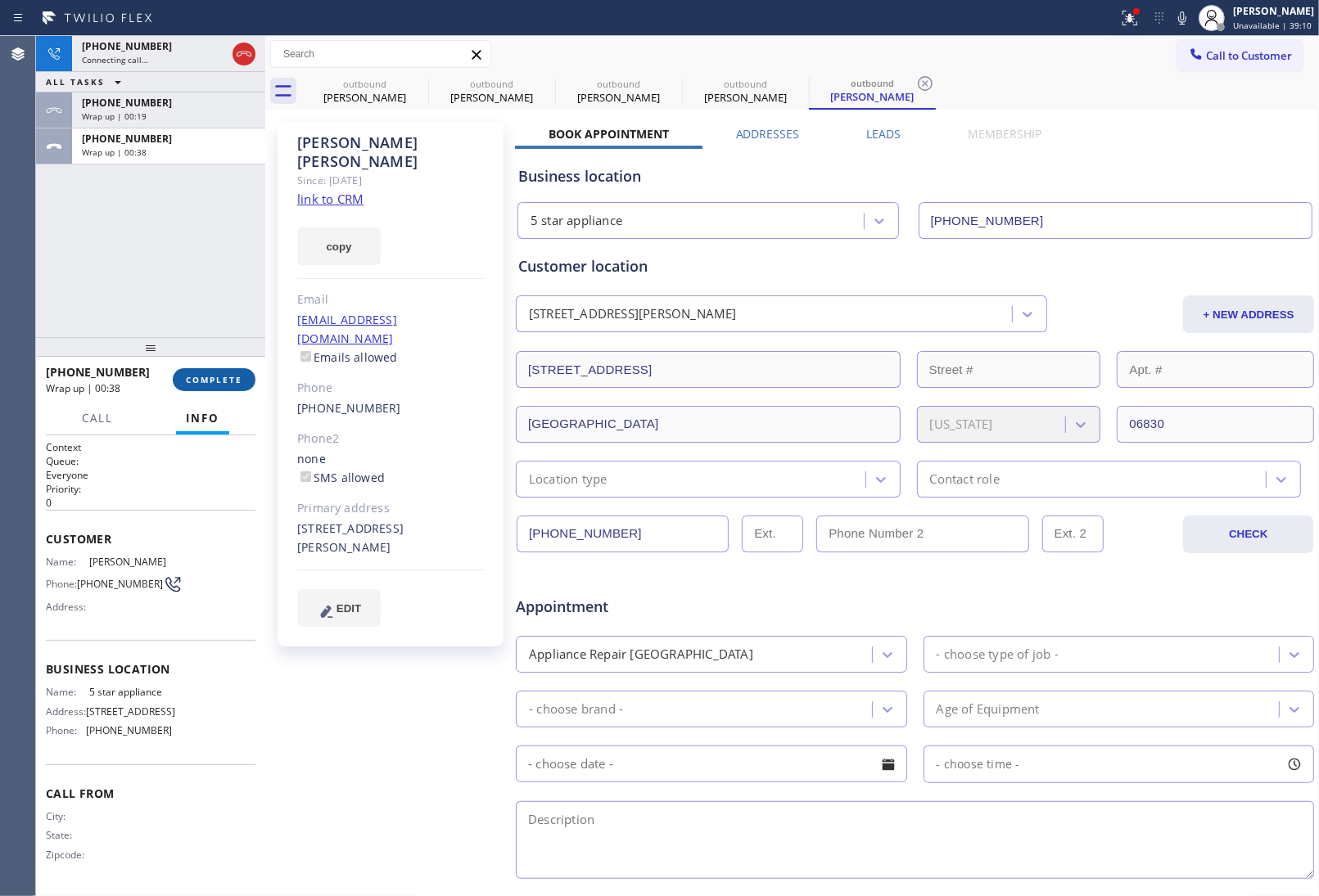
click at [226, 368] on button "COMPLETE" at bounding box center [214, 380] width 83 height 23
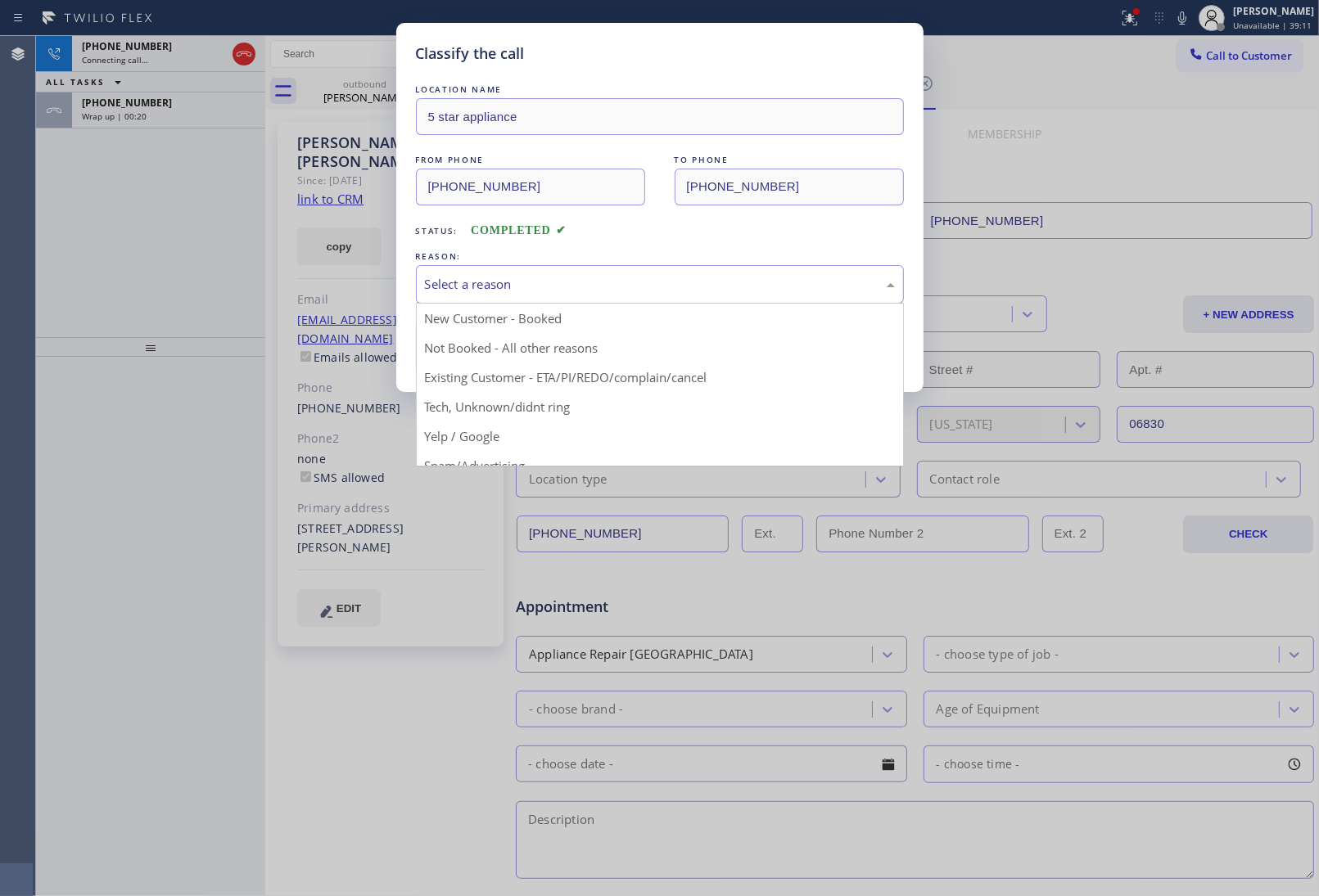
click at [502, 275] on div "Select a reason" at bounding box center [660, 285] width 488 height 38
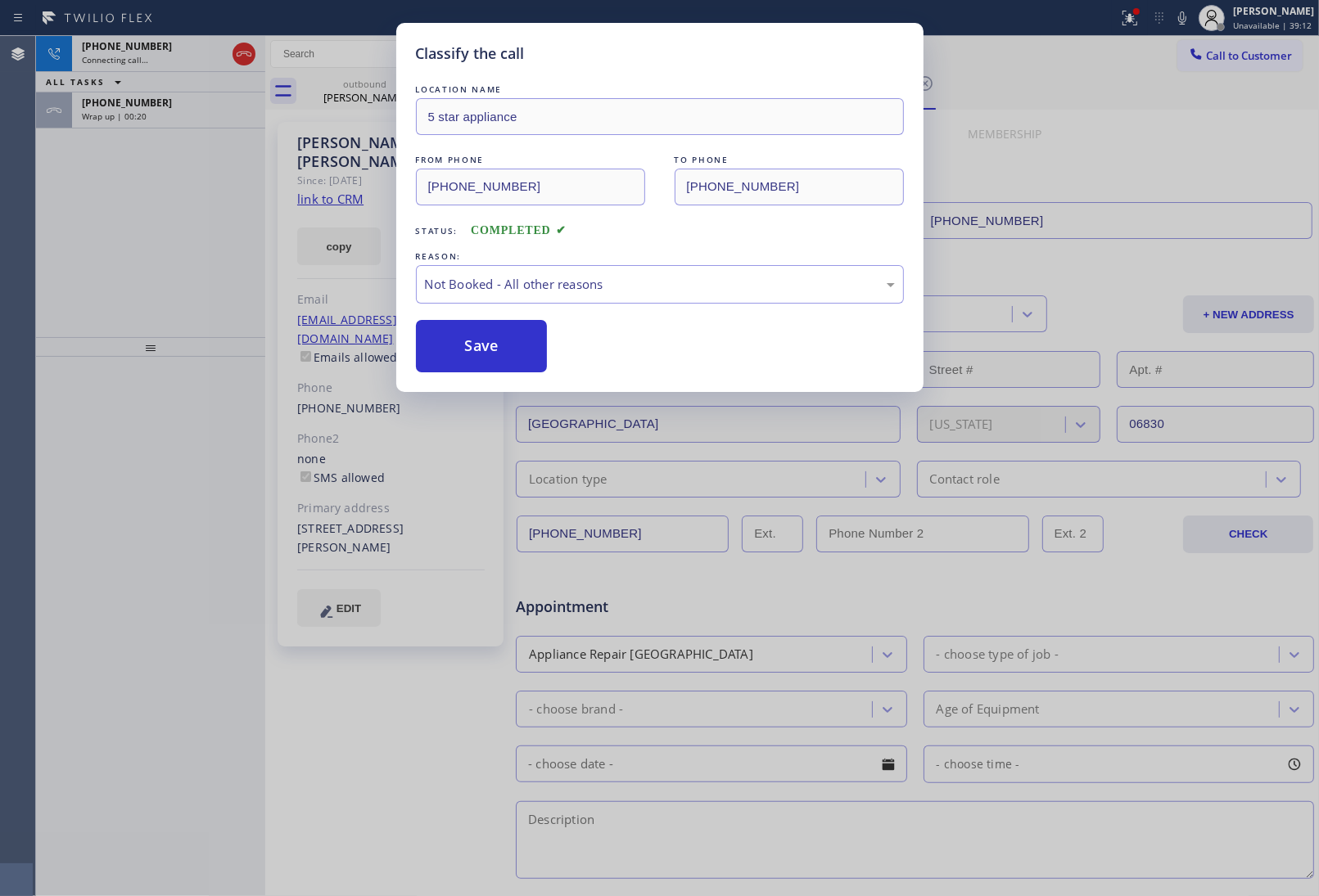
click at [504, 345] on button "Save" at bounding box center [481, 346] width 132 height 52
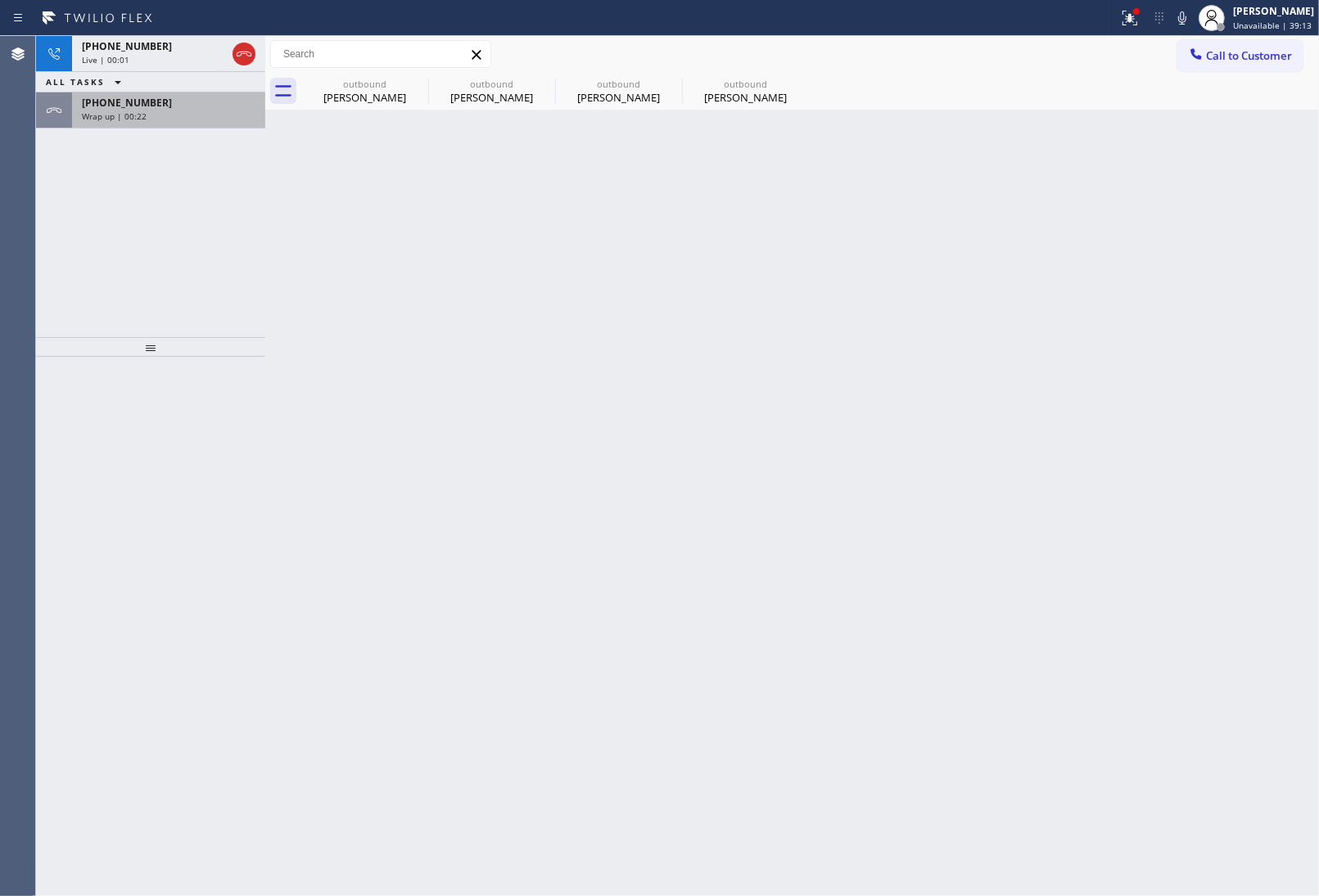
click at [189, 121] on div "[PHONE_NUMBER] Wrap up | 00:22" at bounding box center [165, 110] width 187 height 36
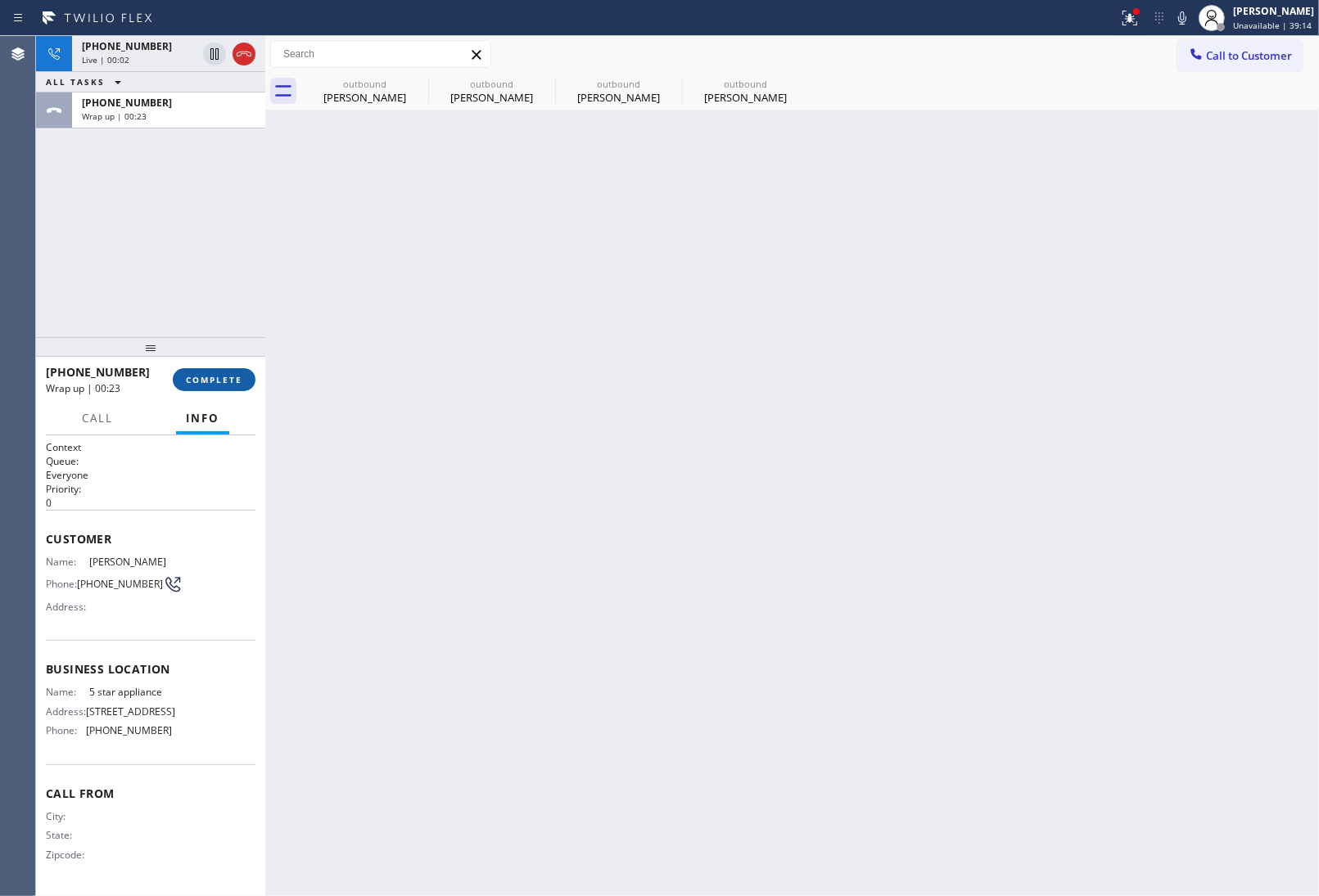
click at [223, 387] on button "COMPLETE" at bounding box center [214, 380] width 83 height 23
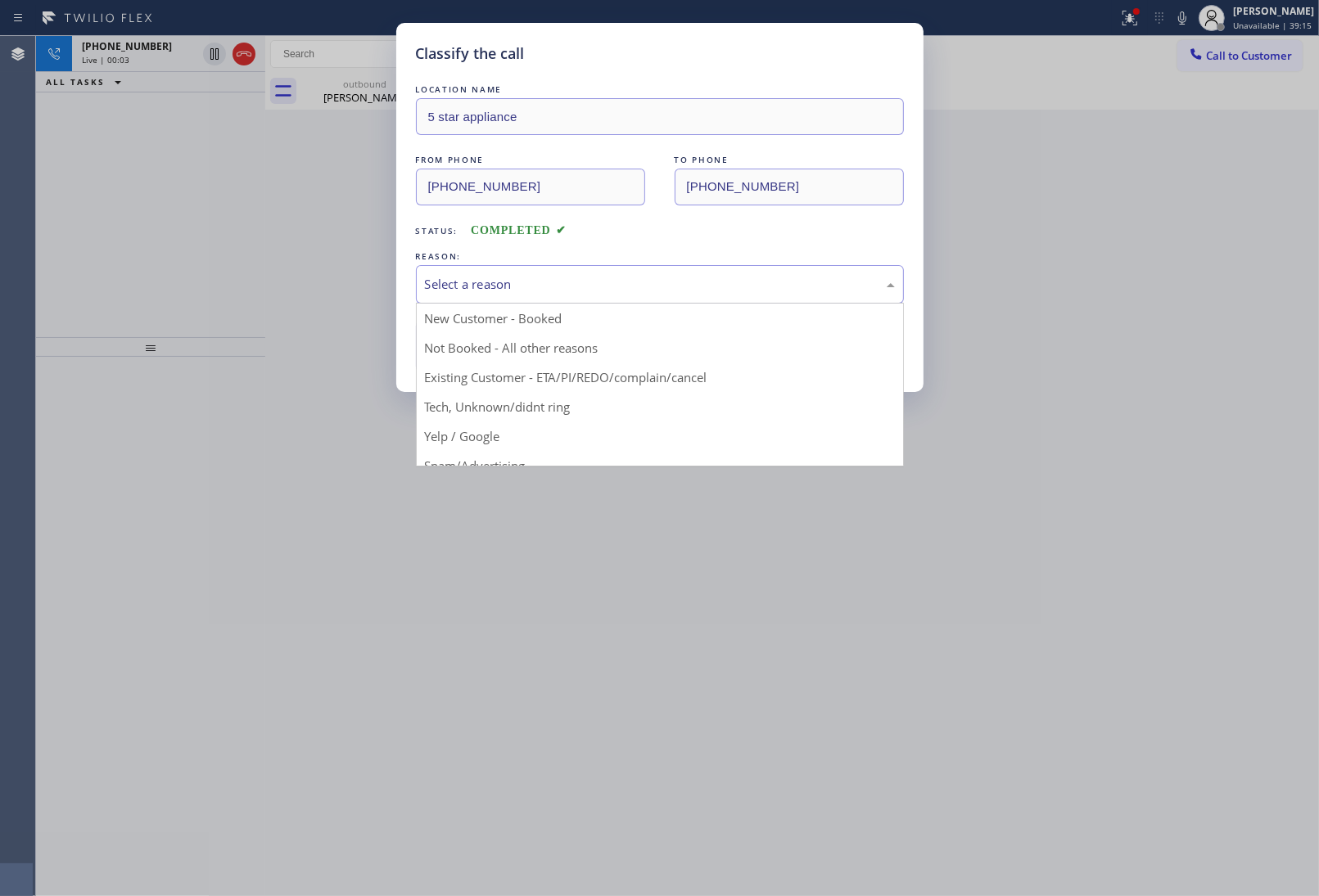
click at [521, 287] on div "Select a reason" at bounding box center [660, 284] width 470 height 19
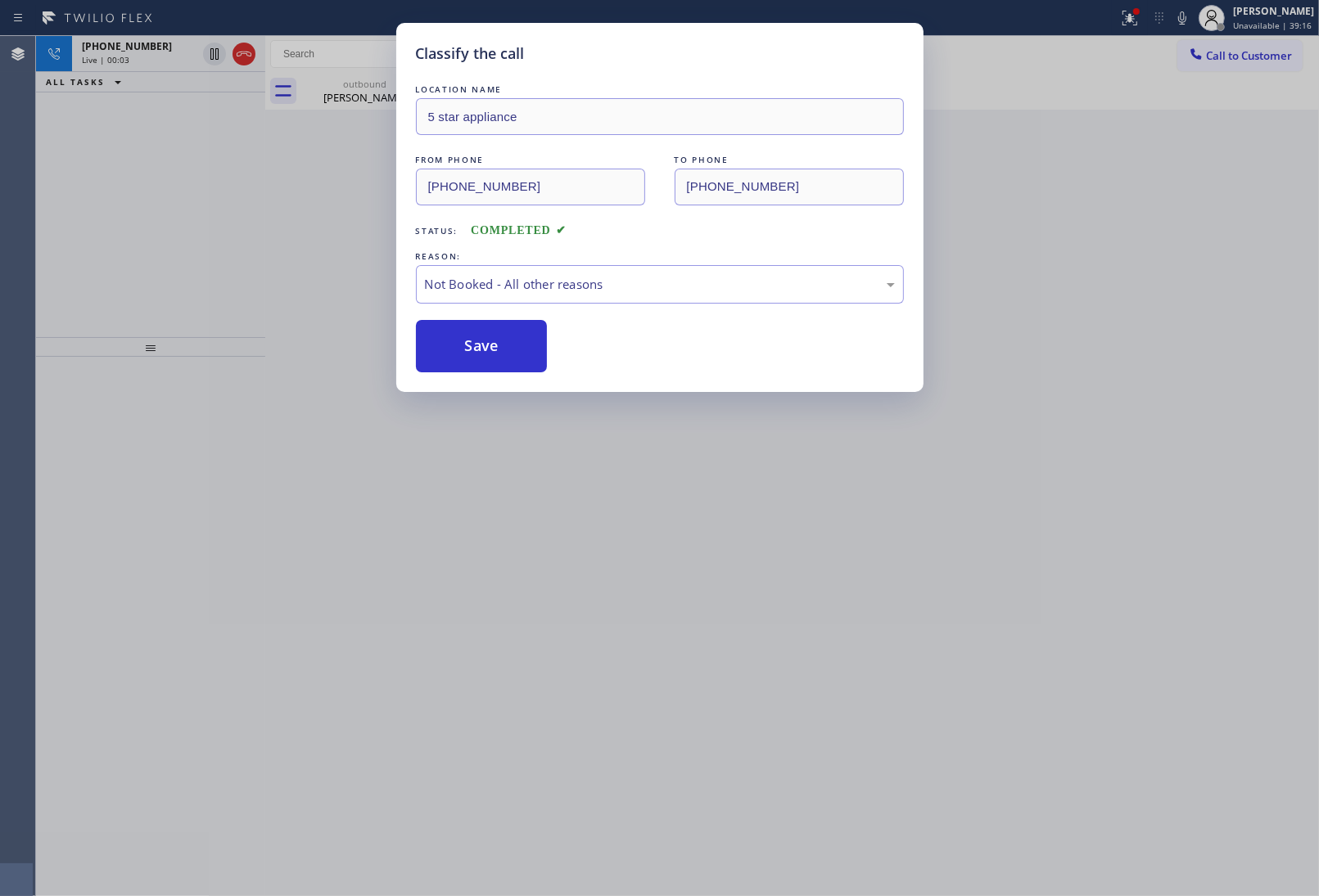
click at [505, 348] on button "Save" at bounding box center [481, 346] width 132 height 52
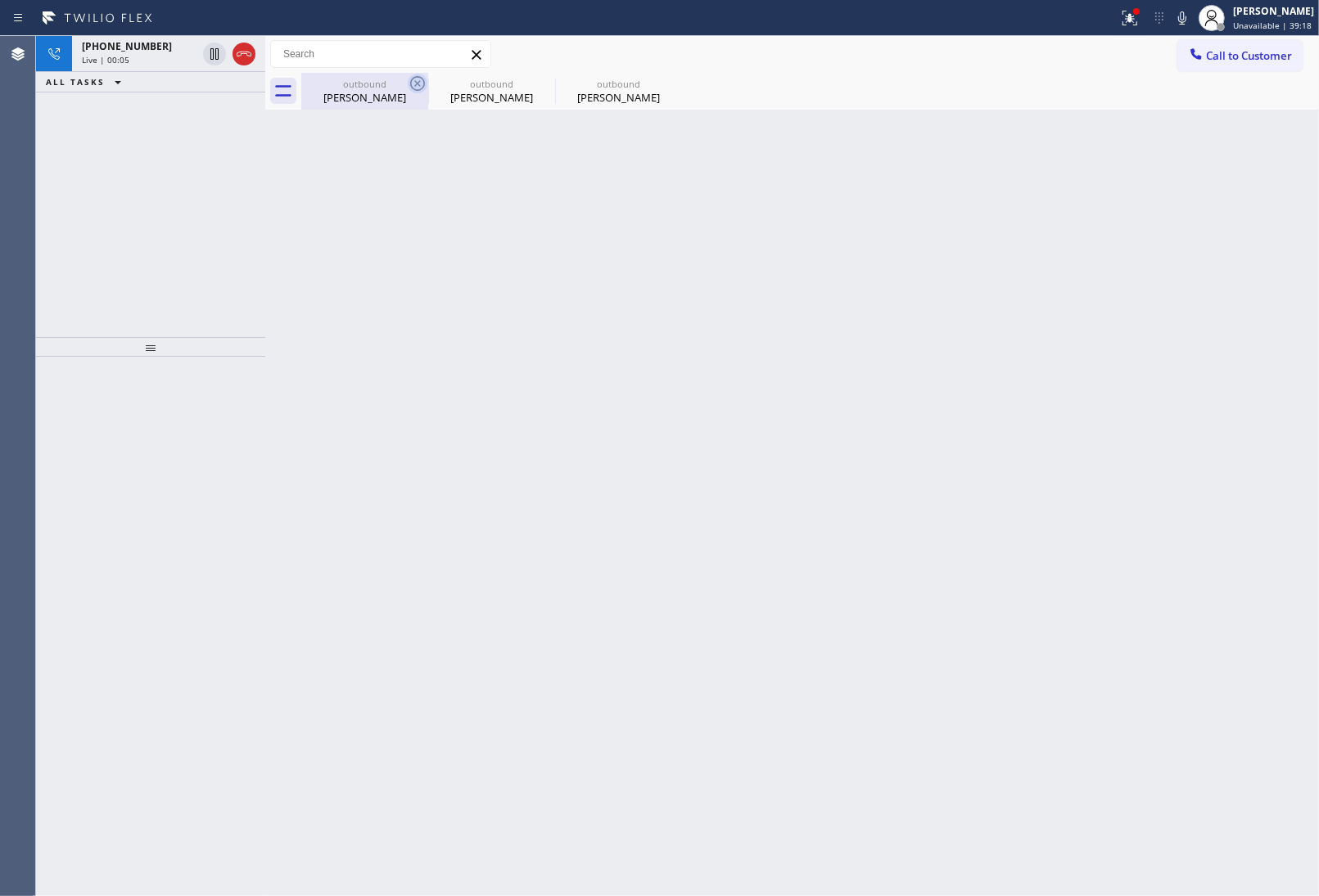
click at [416, 80] on icon at bounding box center [418, 84] width 20 height 20
click at [0, 0] on icon at bounding box center [0, 0] width 0 height 0
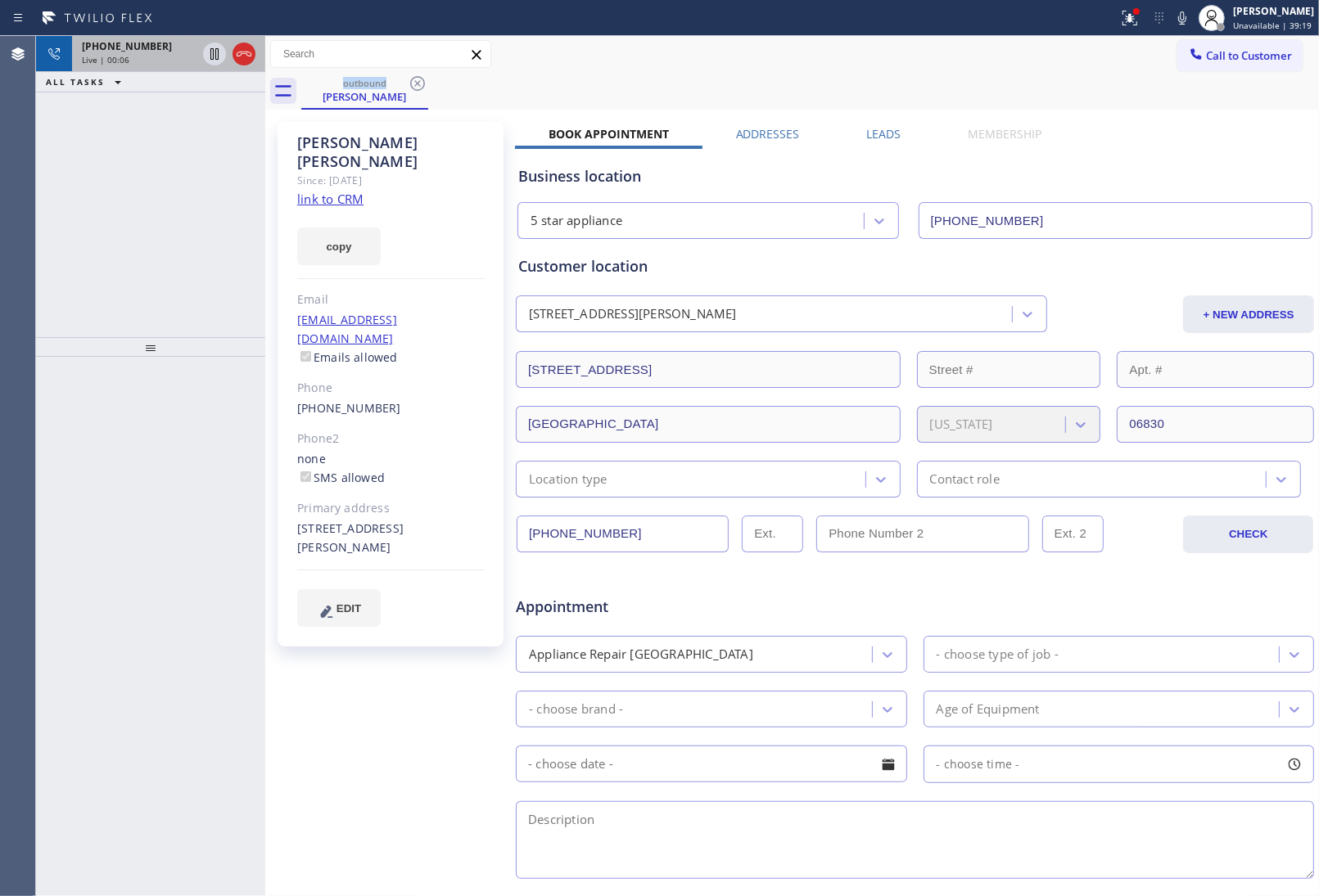
click at [152, 49] on div "[PHONE_NUMBER]" at bounding box center [139, 46] width 115 height 14
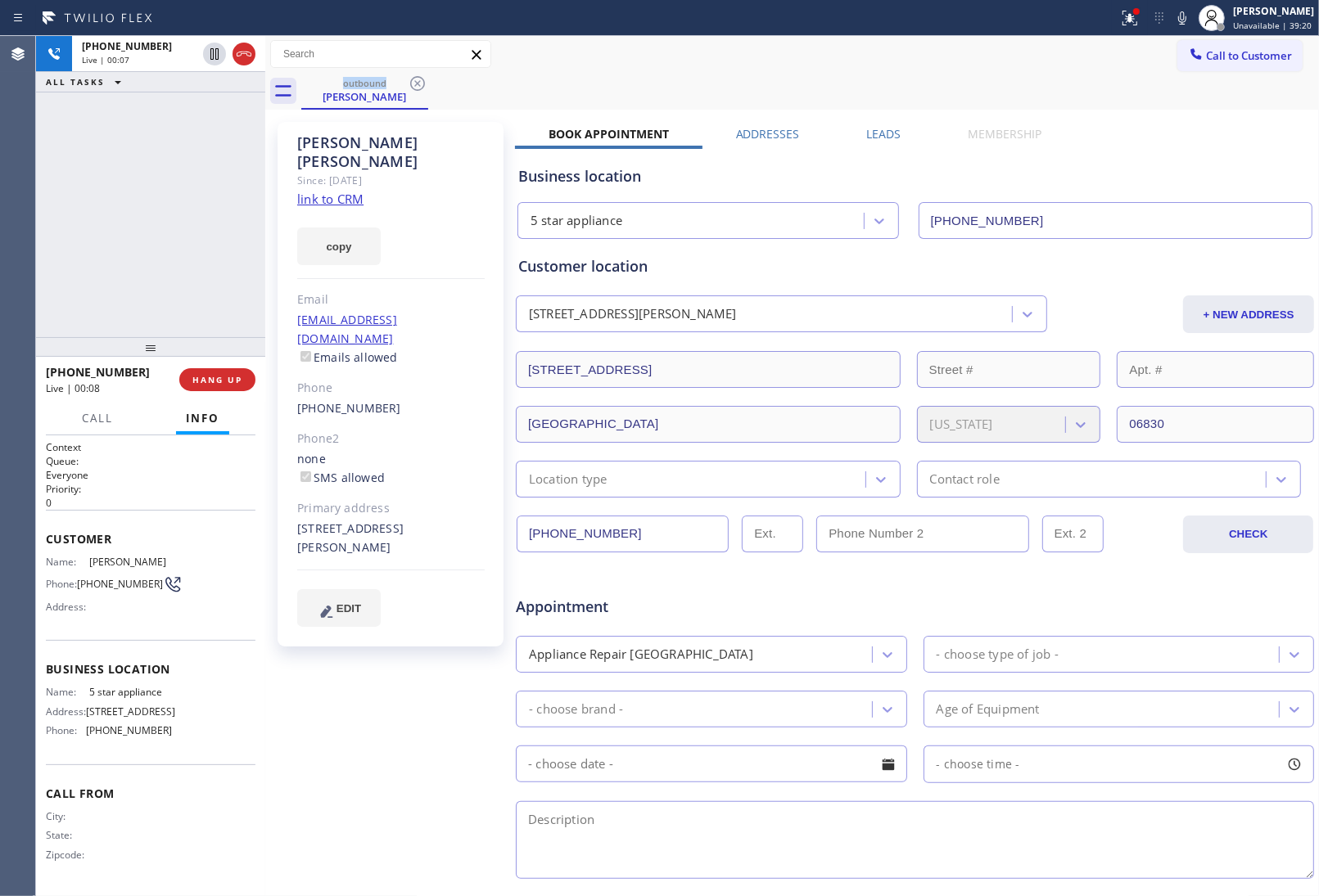
drag, startPoint x: 210, startPoint y: 382, endPoint x: 156, endPoint y: 559, distance: 185.1
click at [211, 383] on span "HANG UP" at bounding box center [217, 380] width 50 height 12
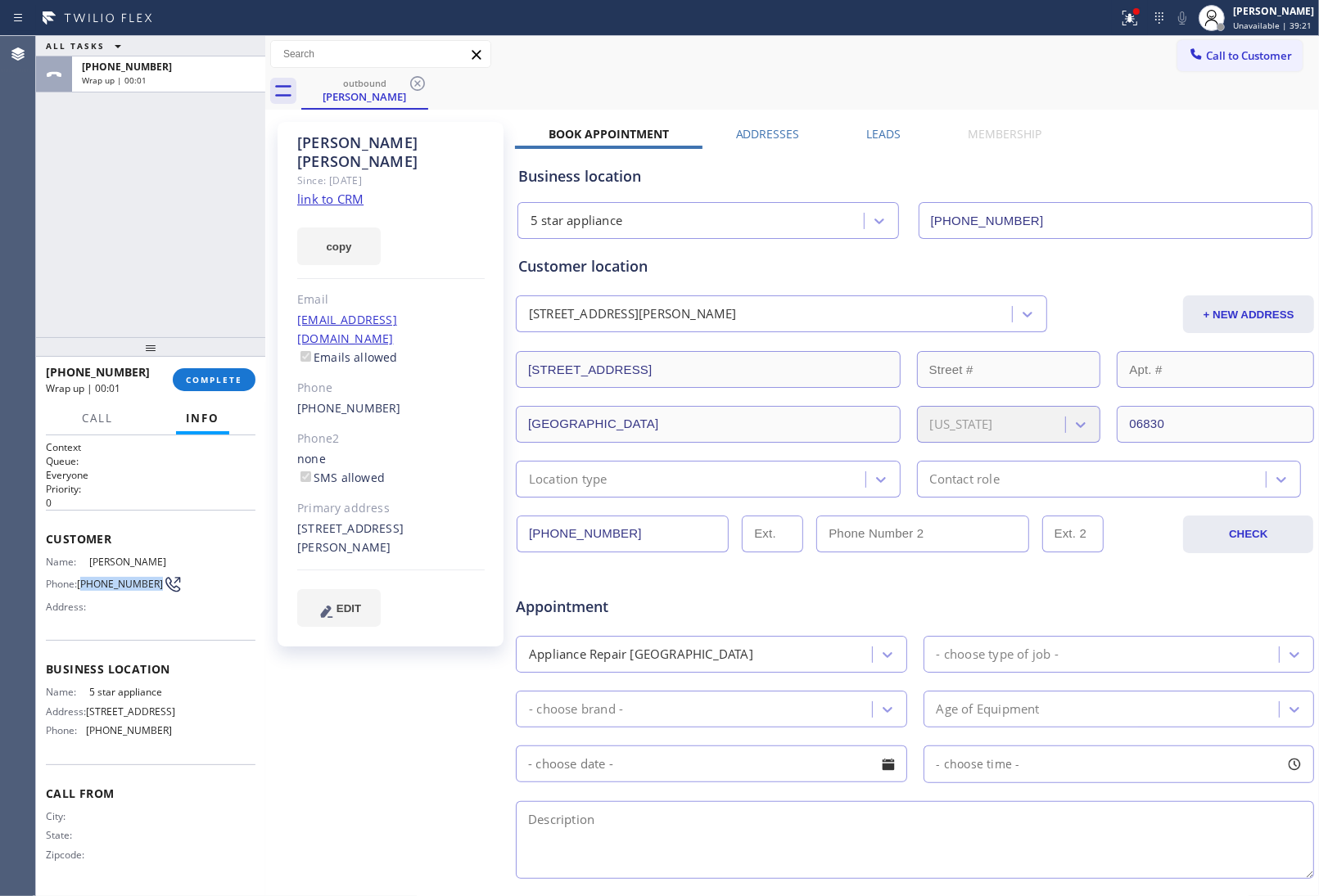
click at [85, 577] on span "[PHONE_NUMBER]" at bounding box center [120, 583] width 86 height 12
copy span "203) 644-6804"
drag, startPoint x: 1218, startPoint y: 67, endPoint x: 935, endPoint y: 240, distance: 331.7
click at [1214, 70] on button "Call to Customer" at bounding box center [1239, 55] width 125 height 31
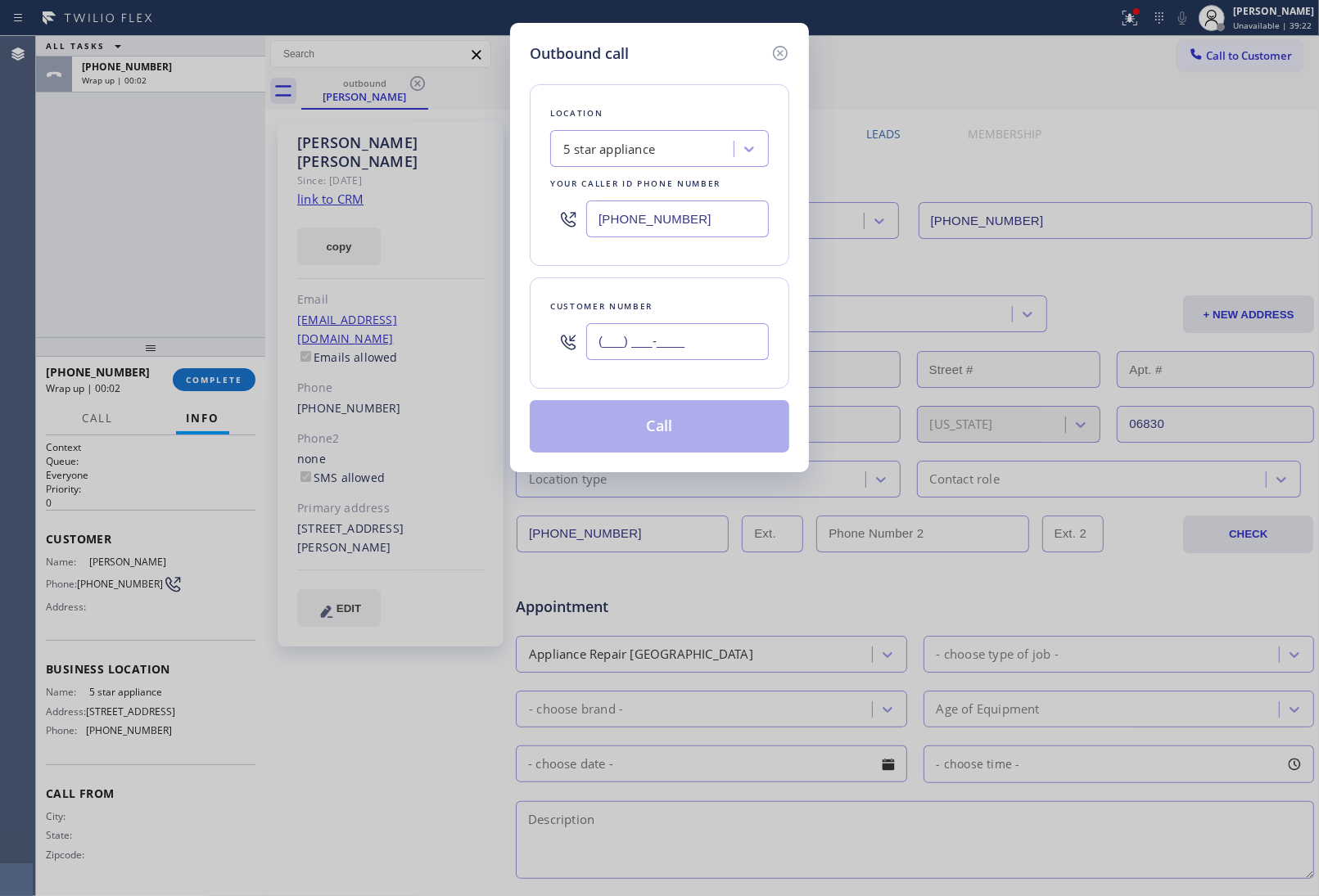
click at [688, 334] on input "(___) ___-____" at bounding box center [677, 342] width 183 height 37
paste input "203) 644-6804"
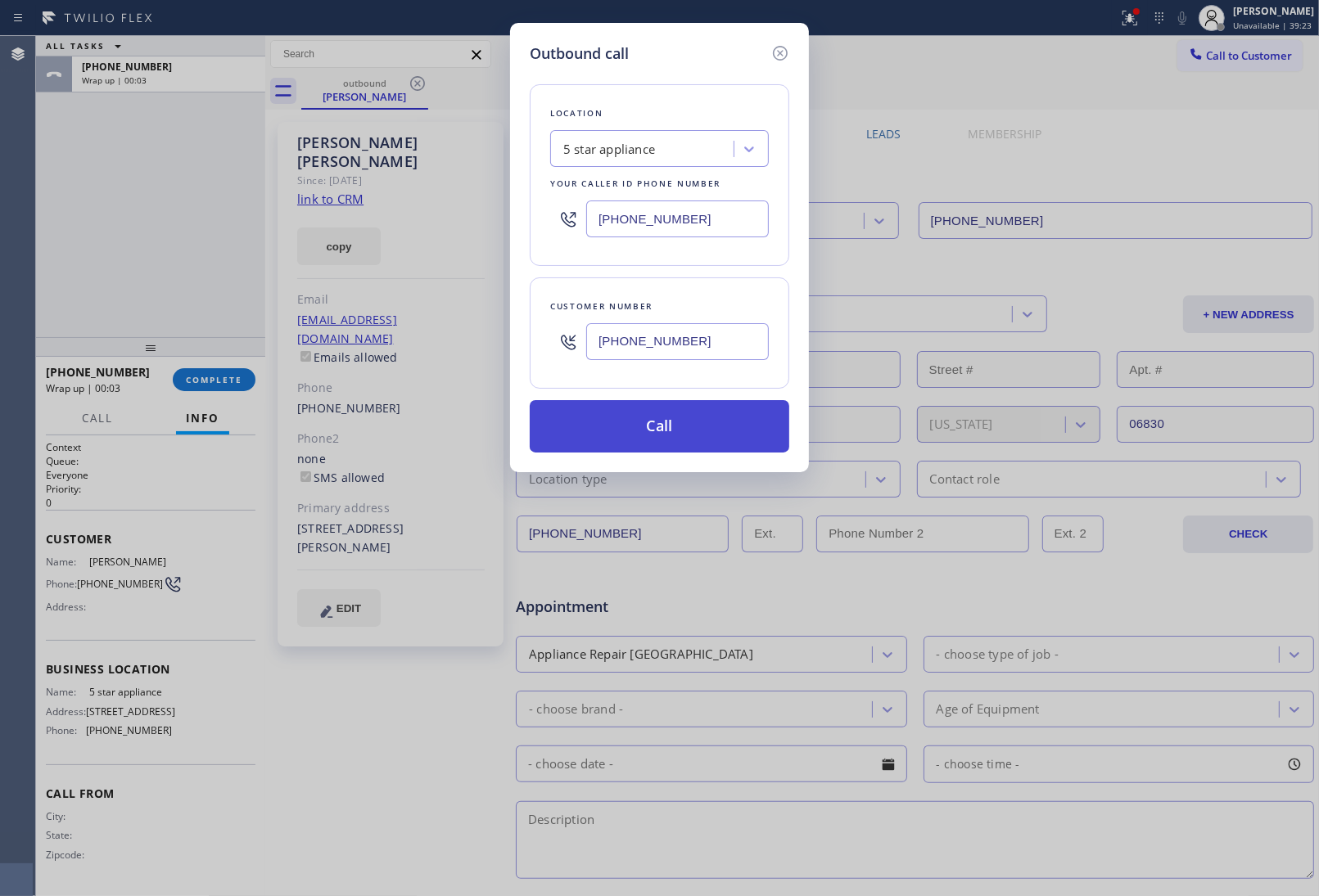
type input "[PHONE_NUMBER]"
click at [642, 431] on button "Call" at bounding box center [659, 426] width 260 height 52
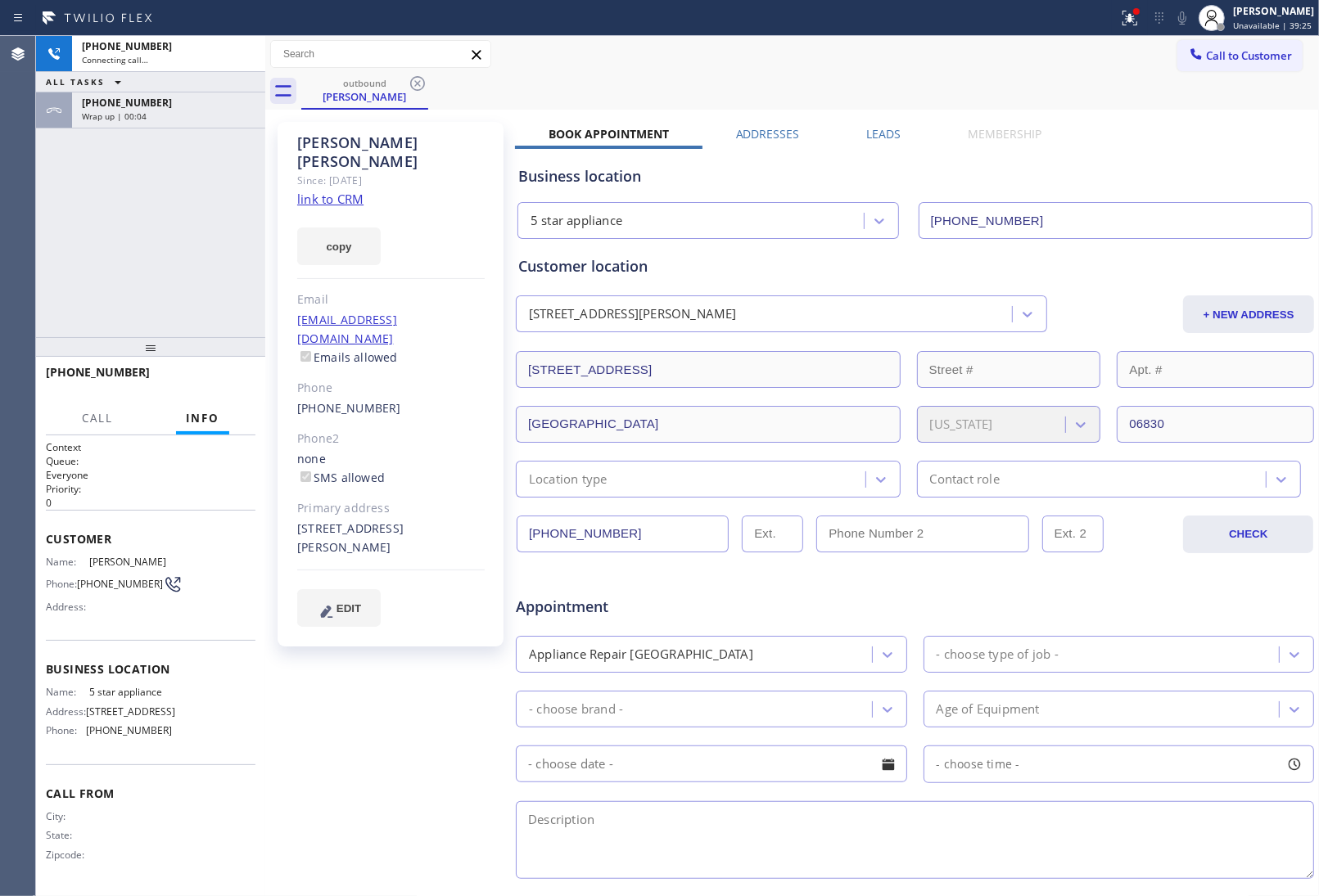
click at [331, 190] on div "outbound [PERSON_NAME] Call to Customer Outbound call Location Search location …" at bounding box center [793, 606] width 1054 height 1142
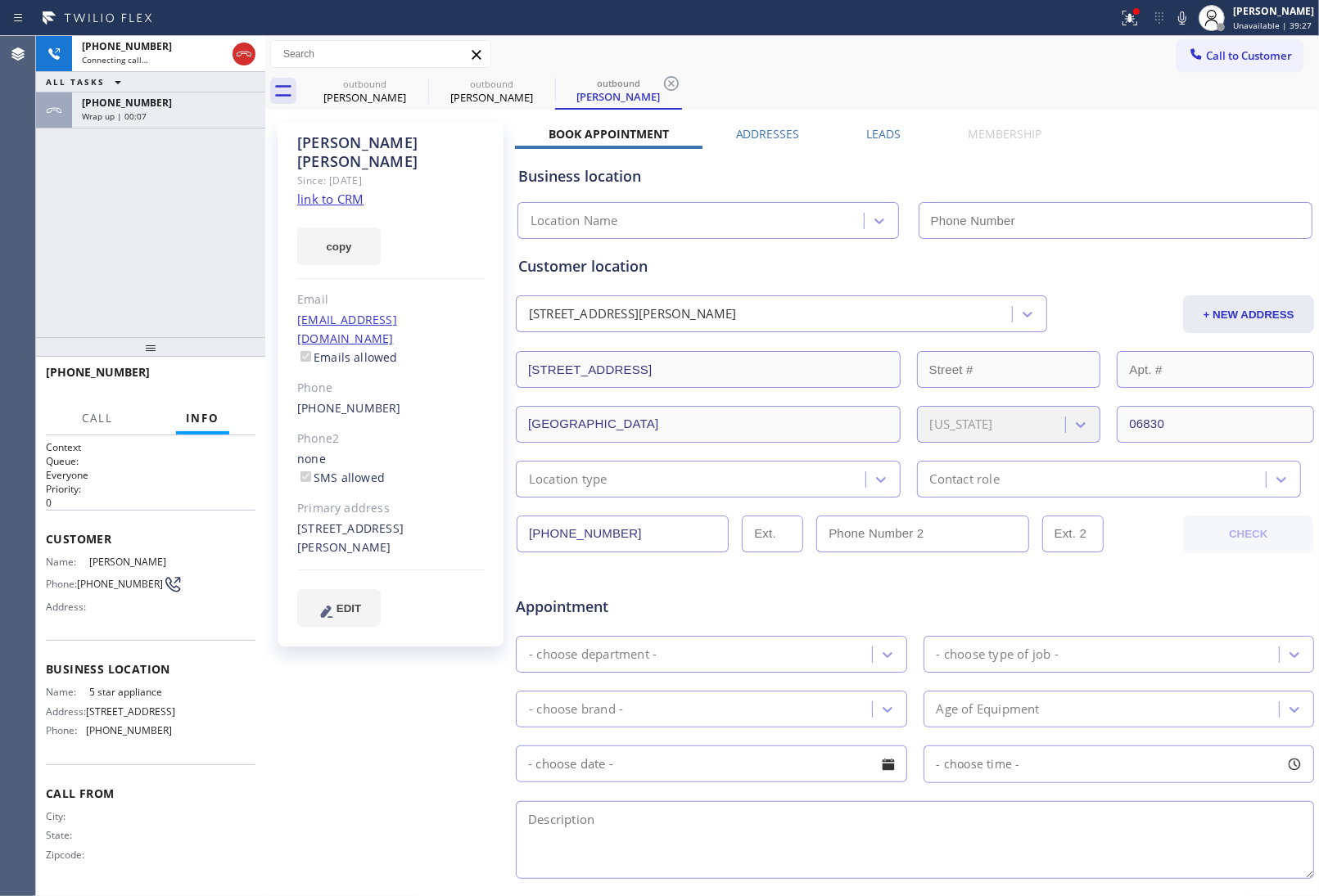
type input "[PHONE_NUMBER]"
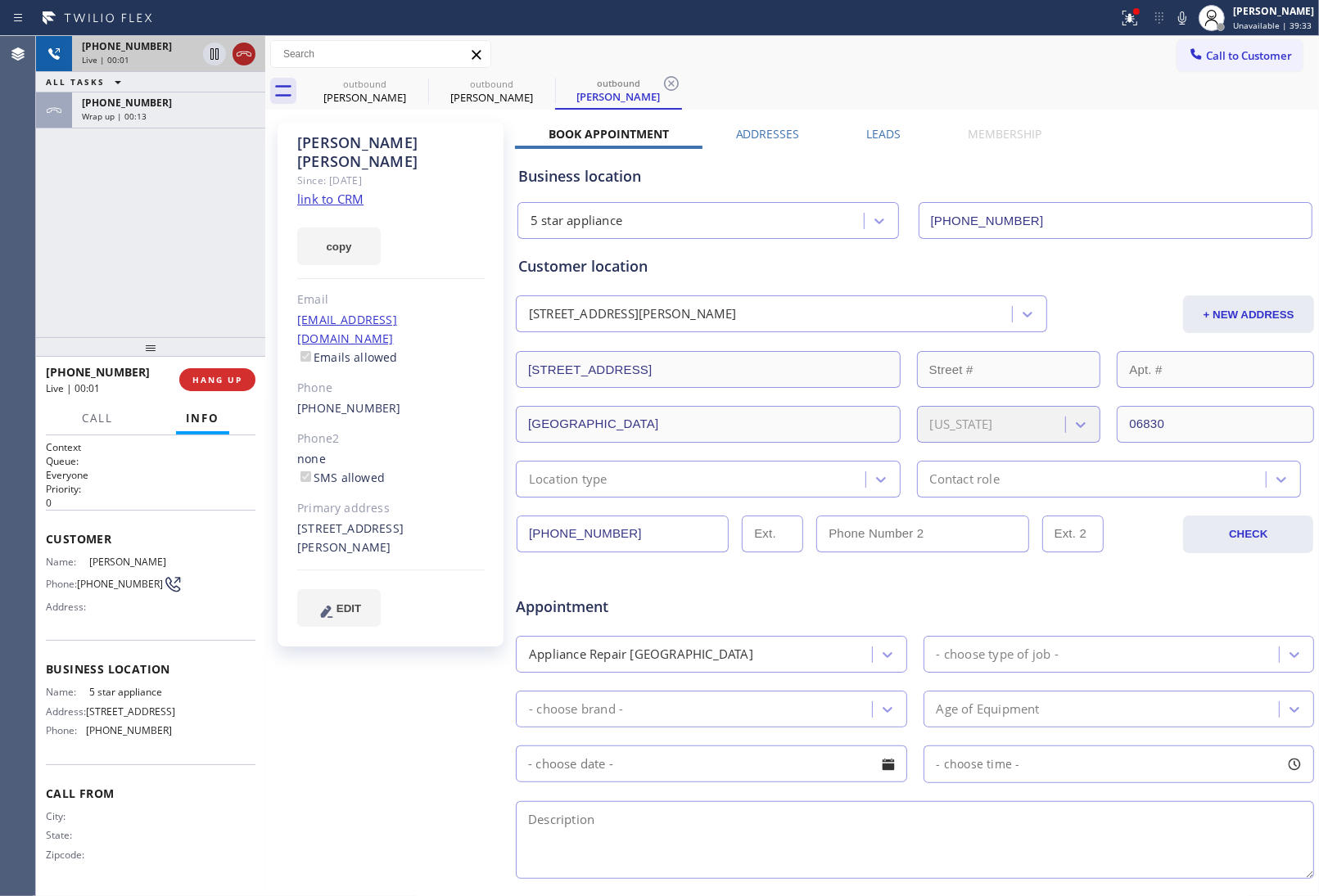
click at [248, 54] on icon at bounding box center [244, 54] width 20 height 20
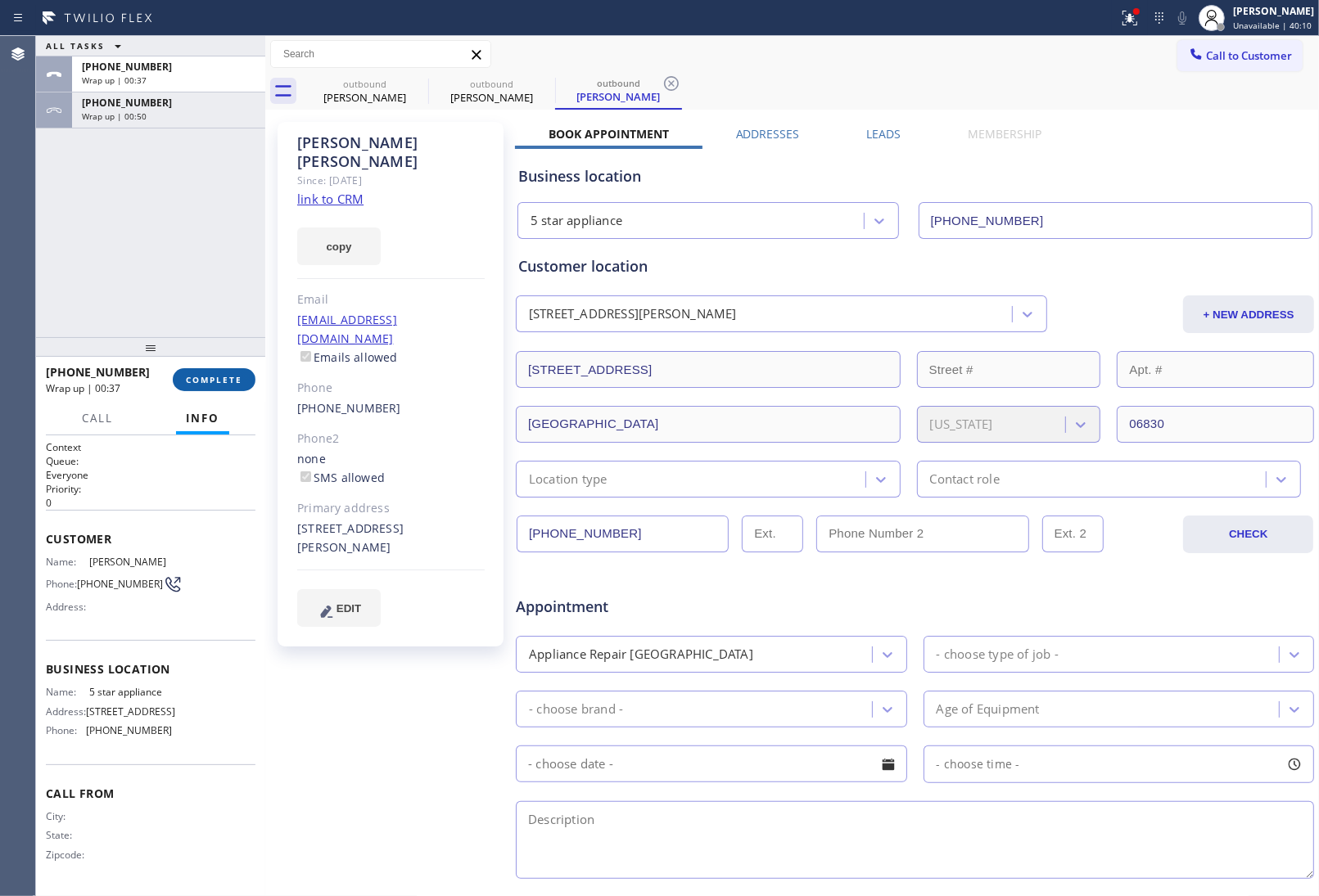
click at [209, 383] on span "COMPLETE" at bounding box center [214, 380] width 56 height 12
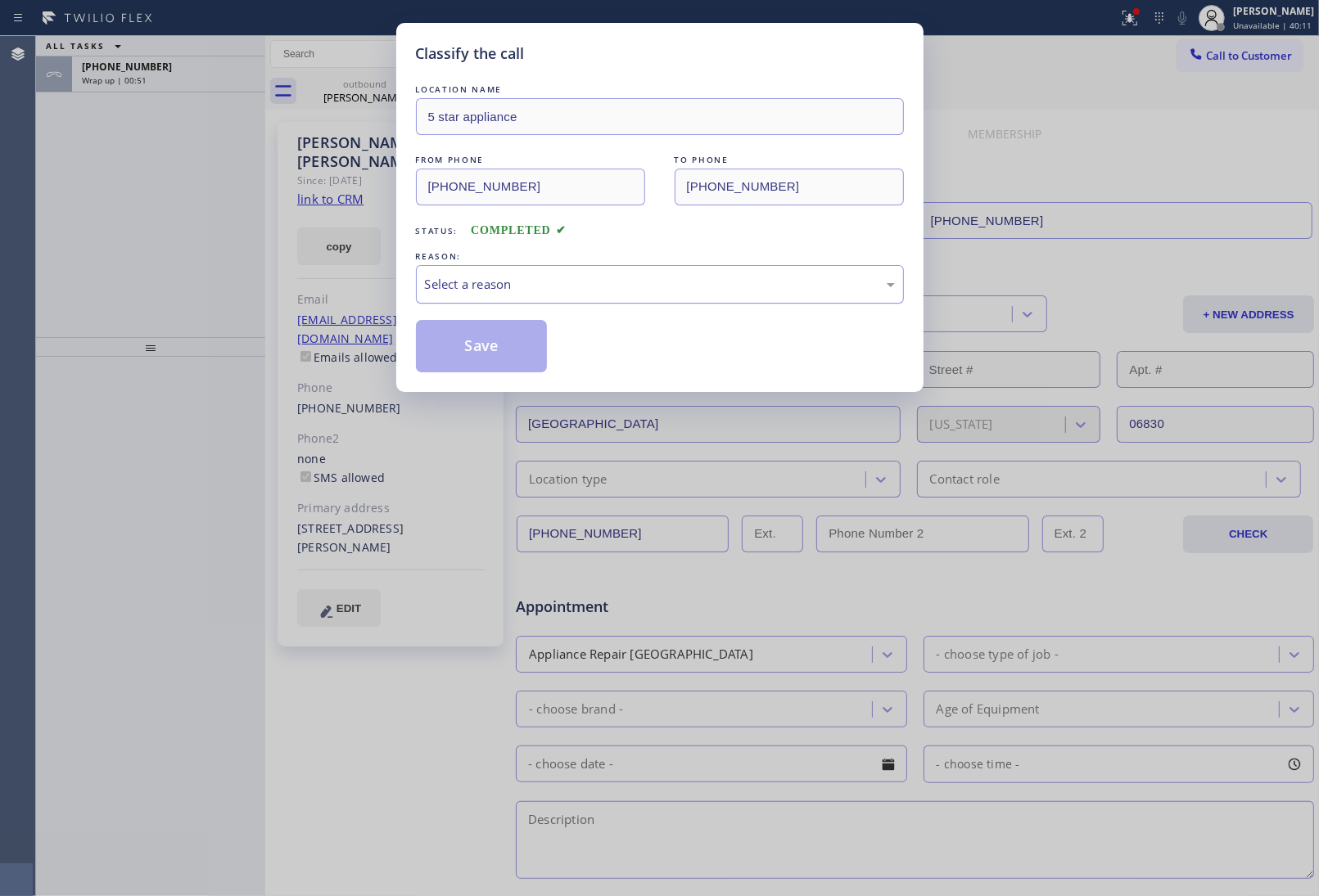
drag, startPoint x: 511, startPoint y: 290, endPoint x: 508, endPoint y: 300, distance: 10.4
click at [509, 294] on div "Select a reason" at bounding box center [660, 284] width 470 height 19
click at [485, 337] on button "Save" at bounding box center [481, 346] width 132 height 52
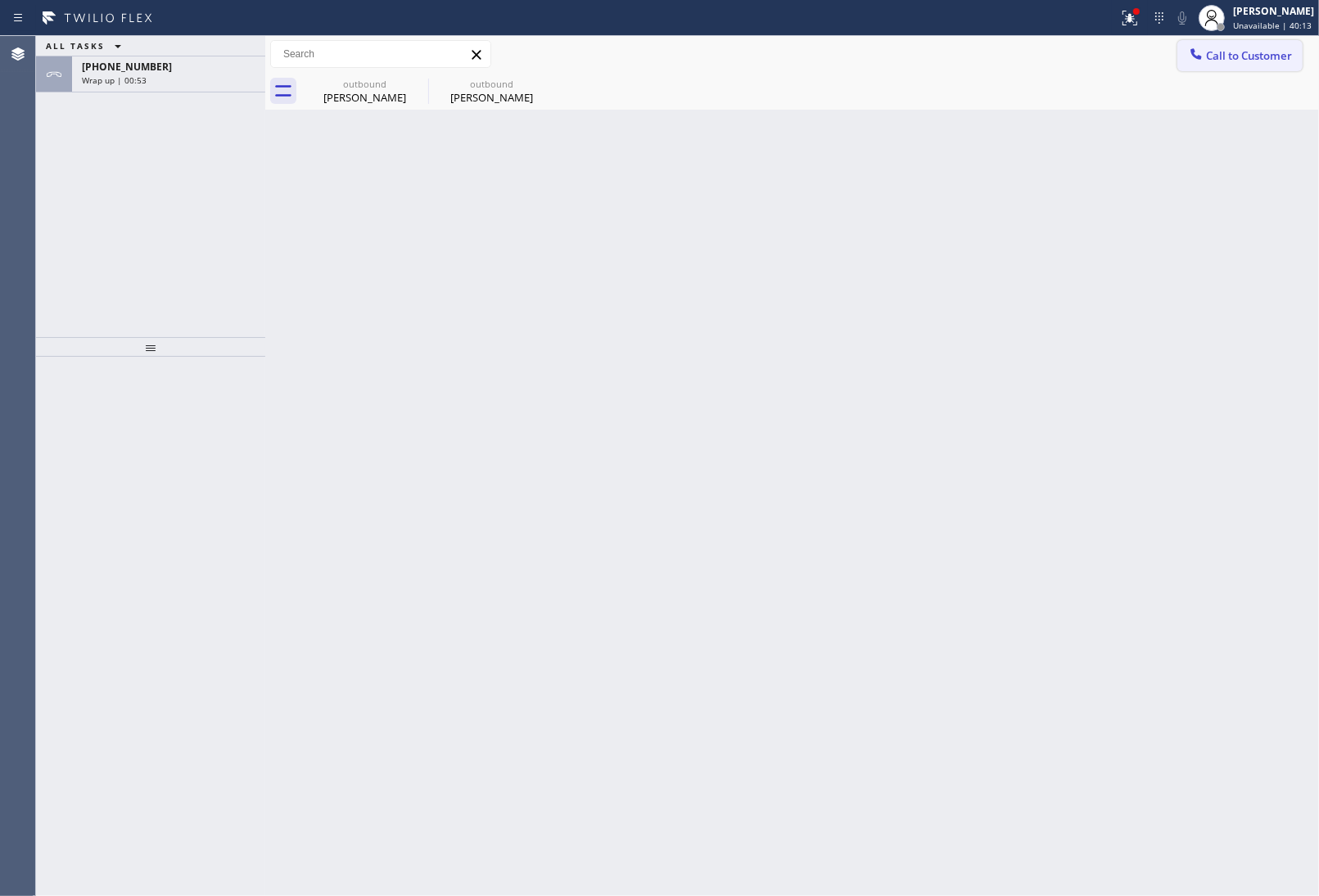
click at [1230, 57] on span "Call to Customer" at bounding box center [1249, 56] width 86 height 15
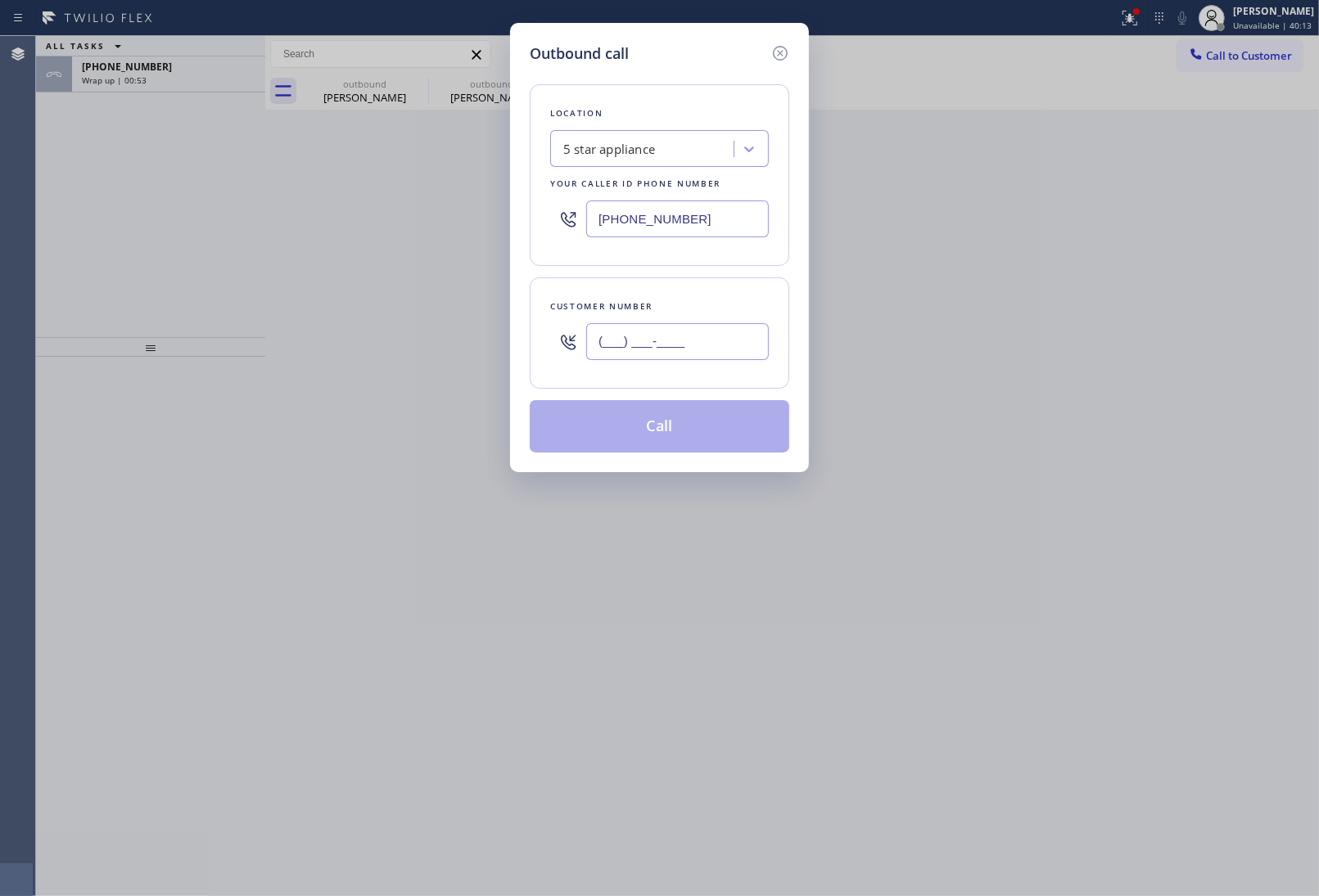
click at [656, 353] on input "(___) ___-____" at bounding box center [677, 342] width 183 height 37
paste input "949) 505-2048"
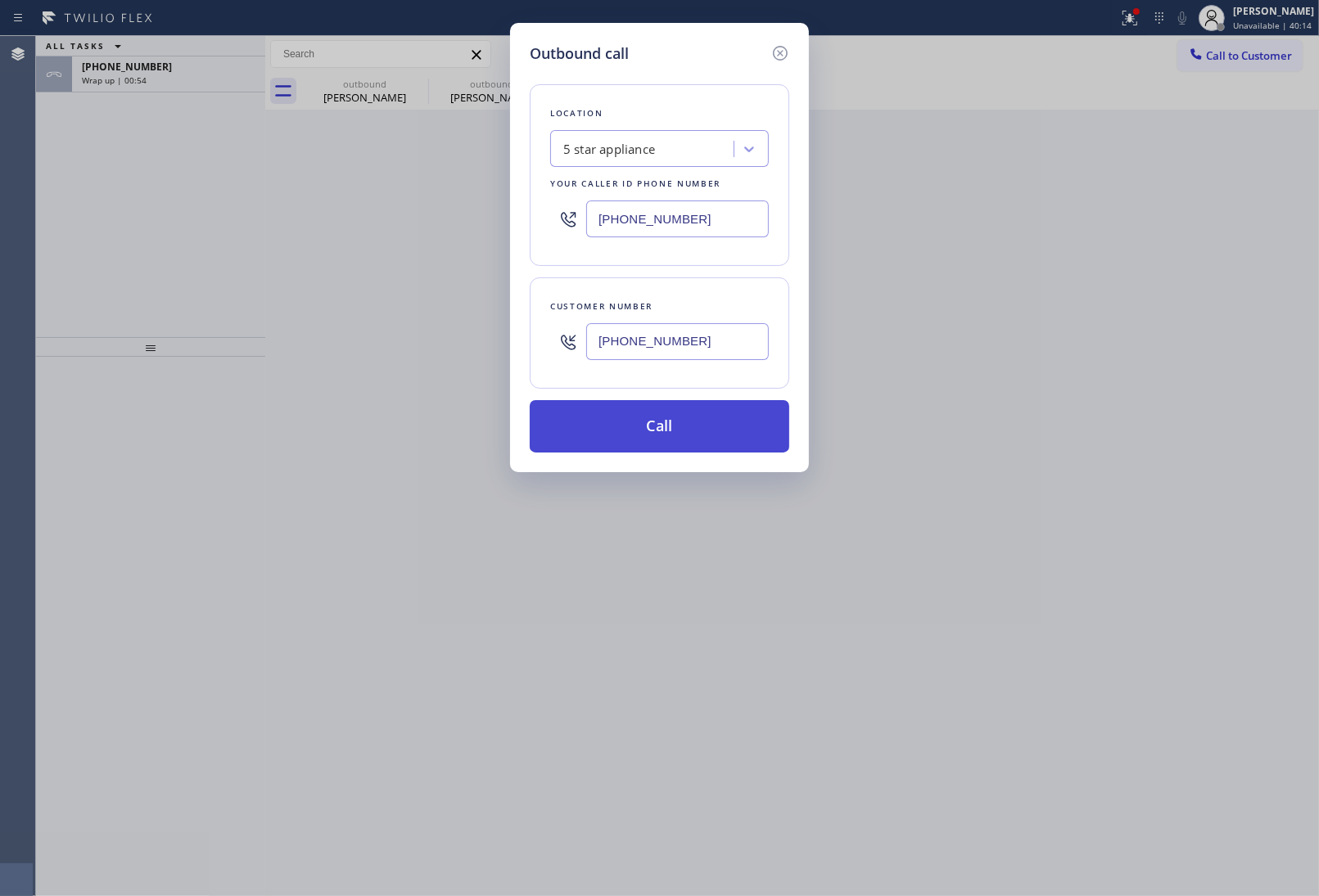
type input "[PHONE_NUMBER]"
click at [661, 439] on button "Call" at bounding box center [659, 426] width 260 height 52
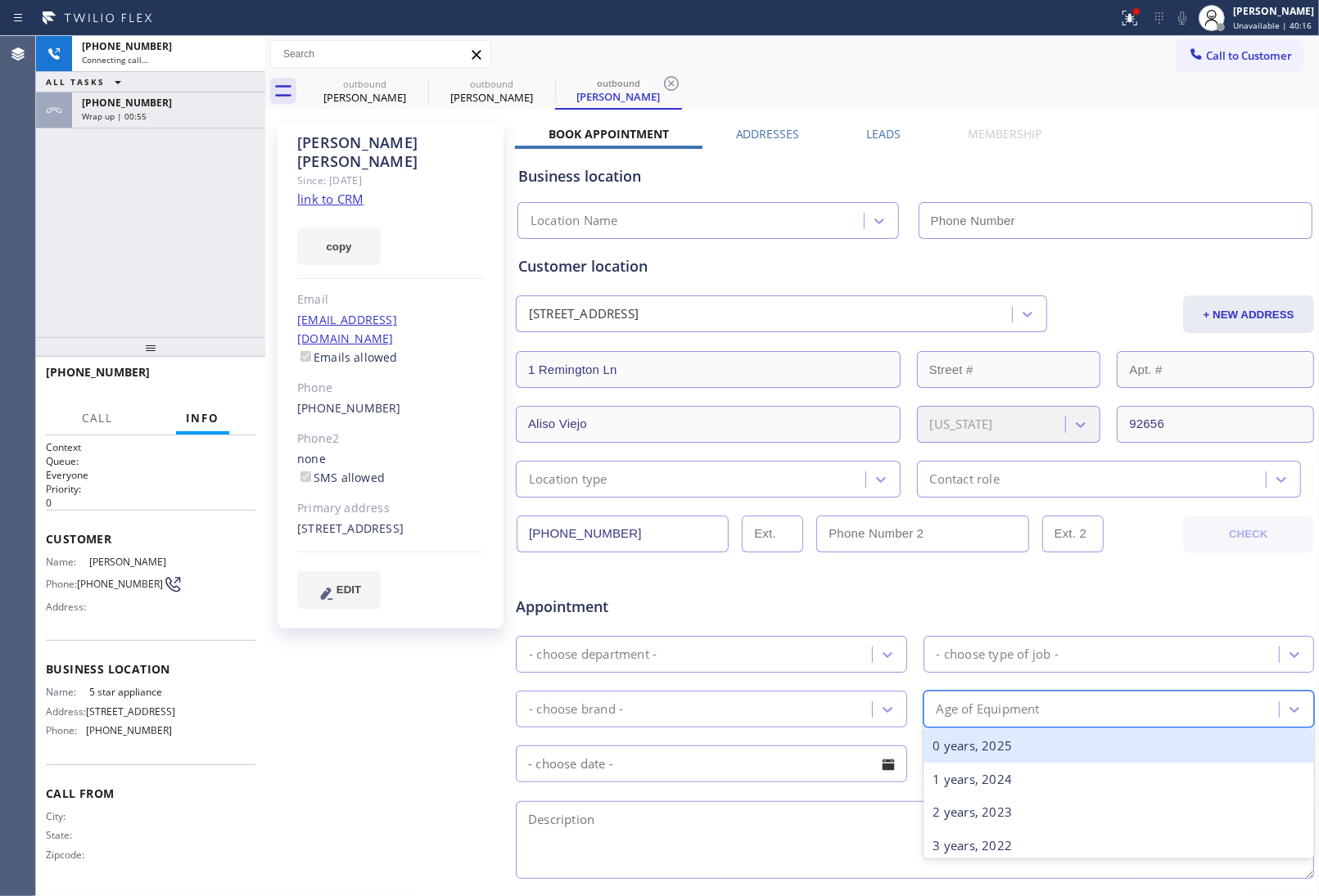
click at [1214, 694] on div "Age of Equipment" at bounding box center [1120, 709] width 392 height 37
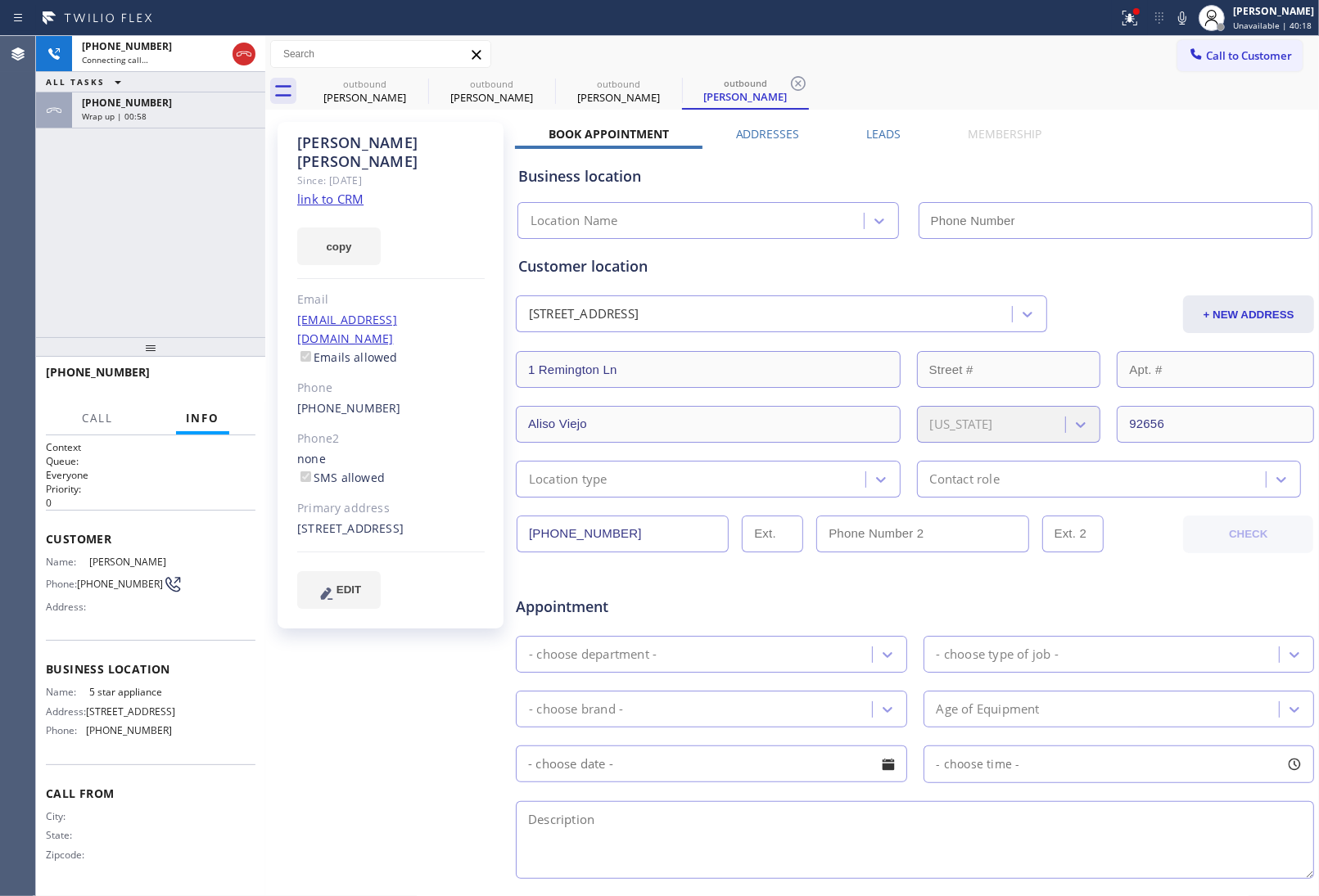
click at [311, 191] on link "link to CRM" at bounding box center [330, 199] width 66 height 17
type input "[PHONE_NUMBER]"
drag, startPoint x: 100, startPoint y: 591, endPoint x: 84, endPoint y: 574, distance: 23.3
click at [84, 577] on span "[PHONE_NUMBER]" at bounding box center [120, 583] width 86 height 12
copy span "949) 505-2048"
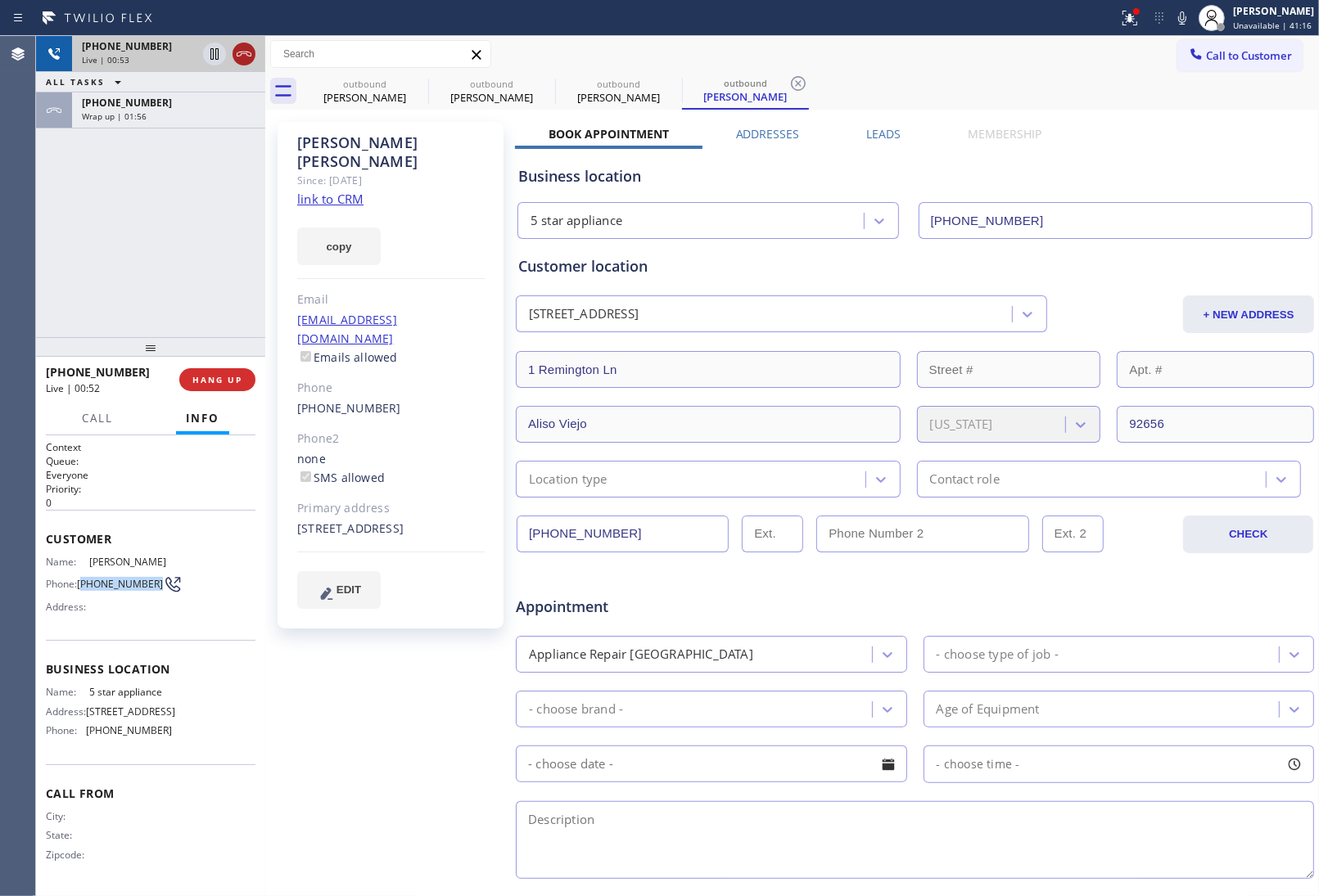
click at [239, 55] on icon at bounding box center [244, 54] width 20 height 20
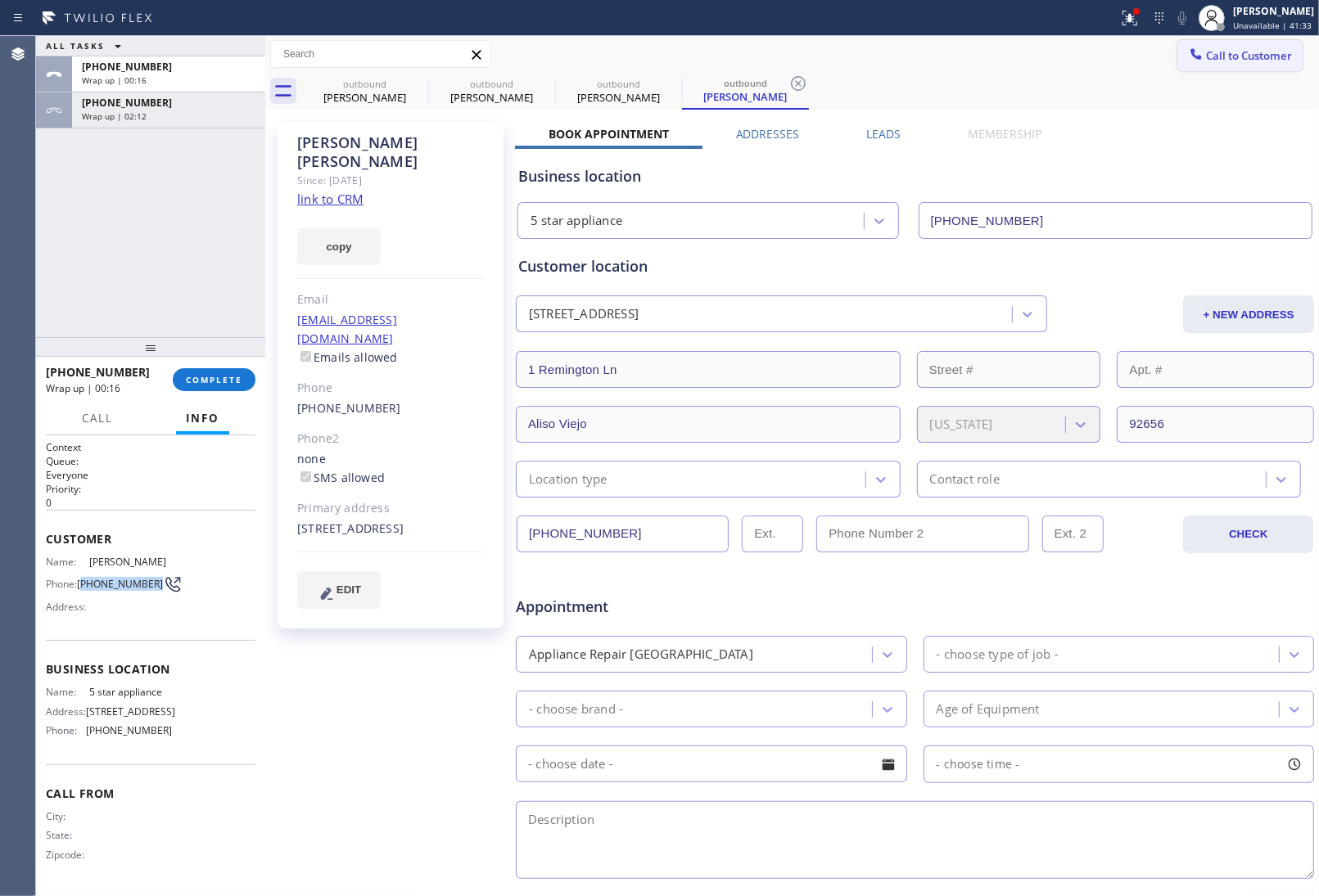
drag, startPoint x: 1231, startPoint y: 58, endPoint x: 1126, endPoint y: 129, distance: 126.8
click at [1230, 58] on span "Call to Customer" at bounding box center [1249, 56] width 86 height 15
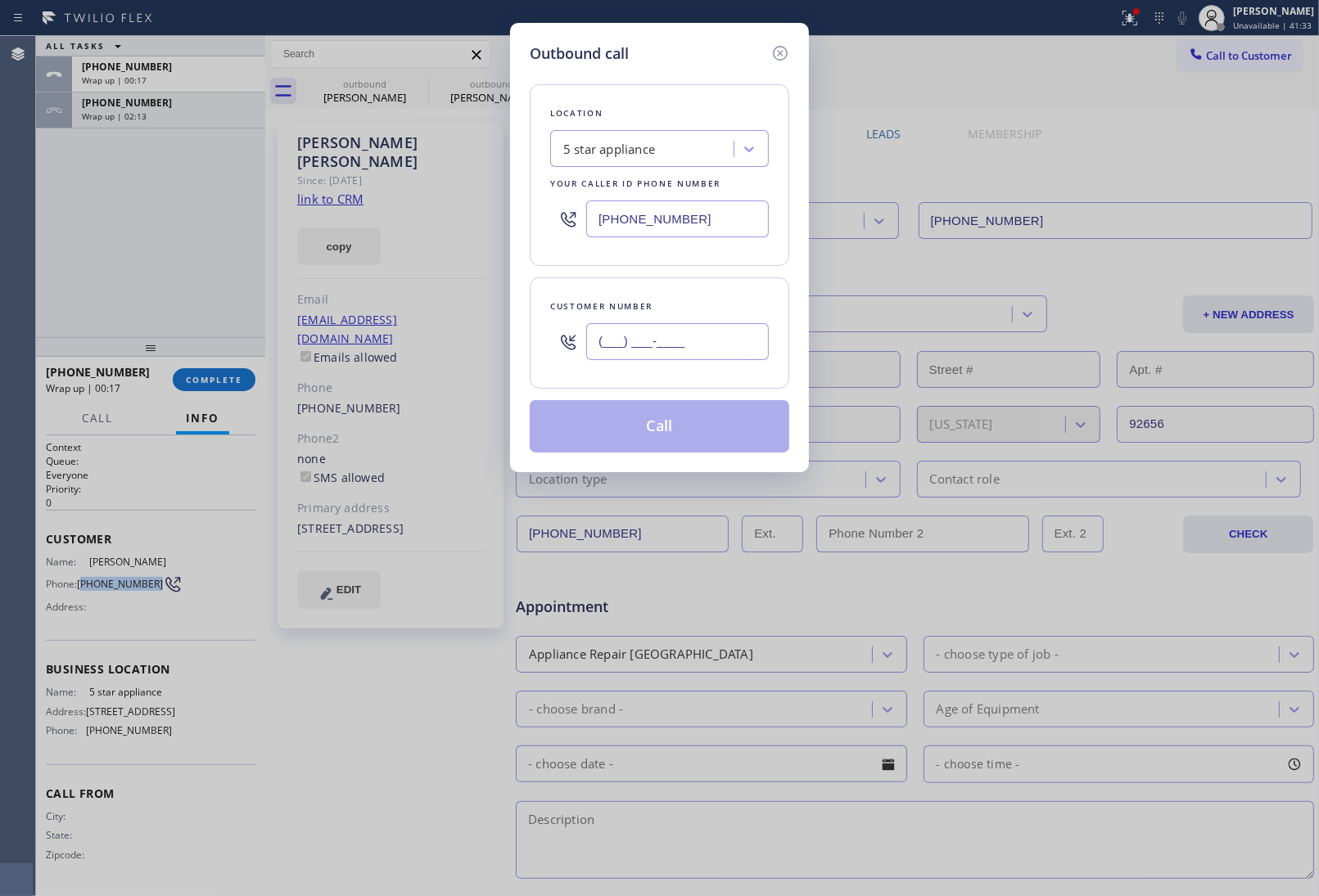
click at [640, 345] on input "(___) ___-____" at bounding box center [677, 342] width 183 height 37
paste input "206) 399-7611"
type input "[PHONE_NUMBER]"
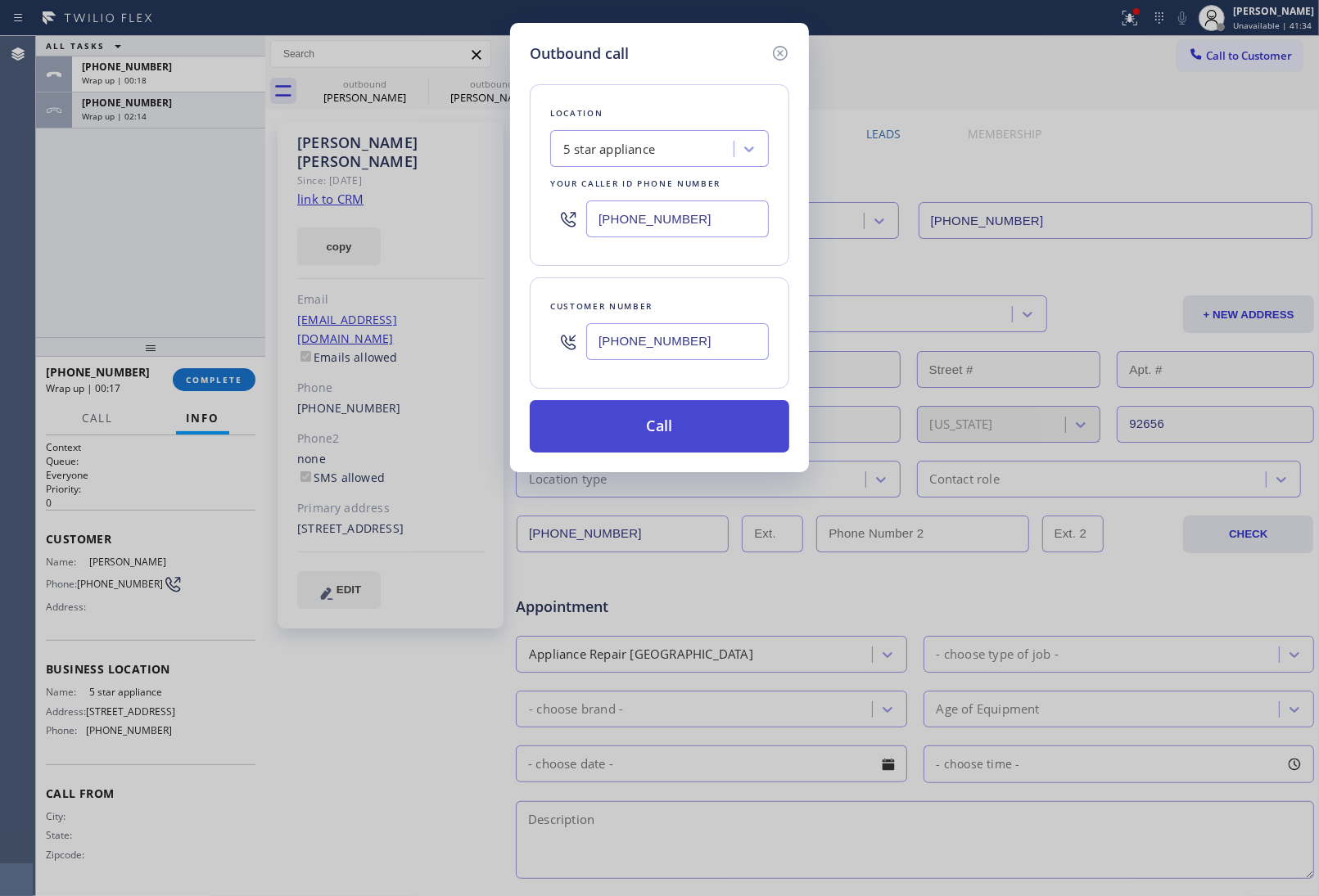
click at [635, 434] on button "Call" at bounding box center [659, 426] width 260 height 52
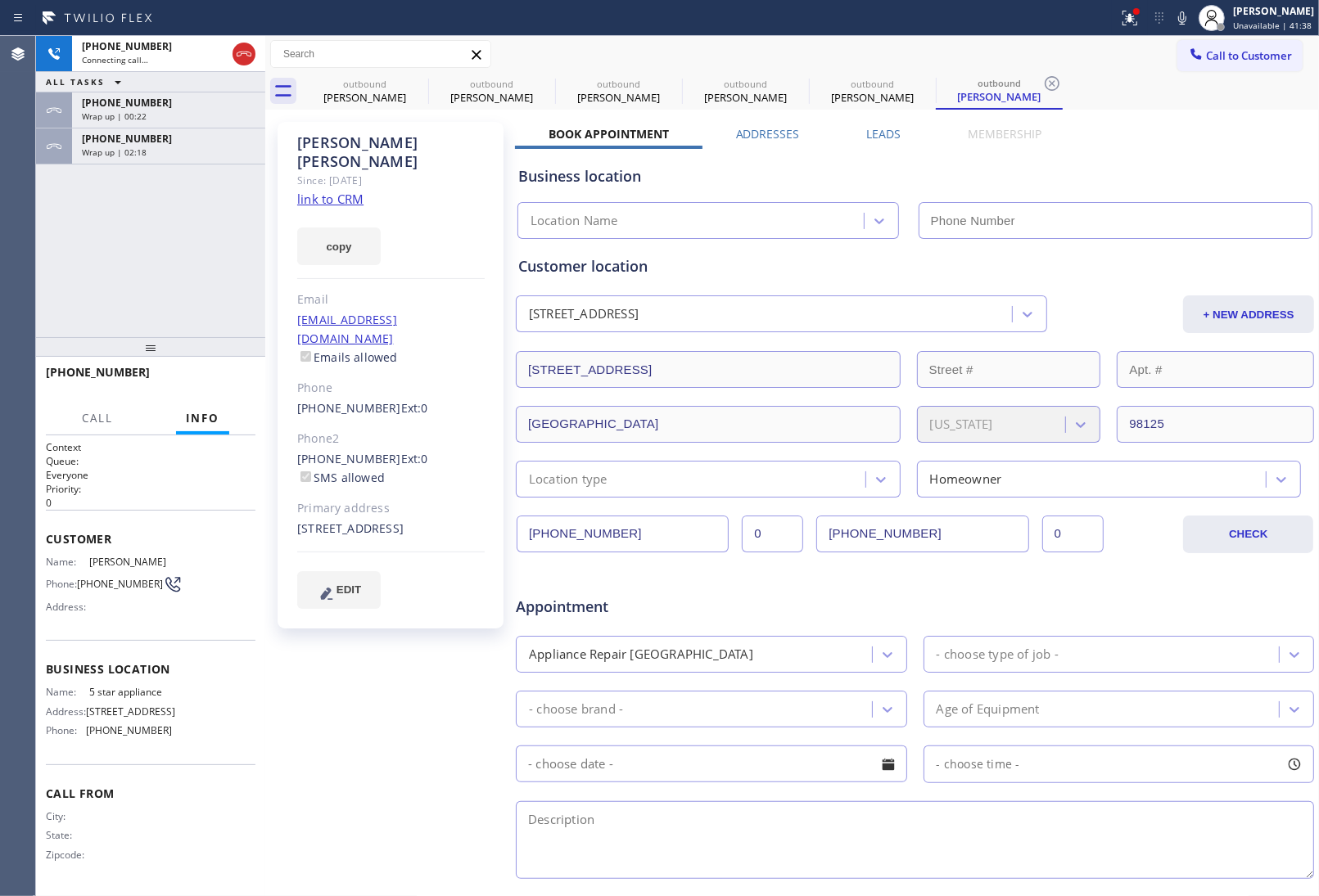
type input "[PHONE_NUMBER]"
click at [330, 191] on link "link to CRM" at bounding box center [330, 199] width 66 height 17
drag, startPoint x: 100, startPoint y: 592, endPoint x: 84, endPoint y: 577, distance: 21.9
click at [84, 577] on span "[PHONE_NUMBER]" at bounding box center [120, 583] width 86 height 12
copy span "206) 399-7611"
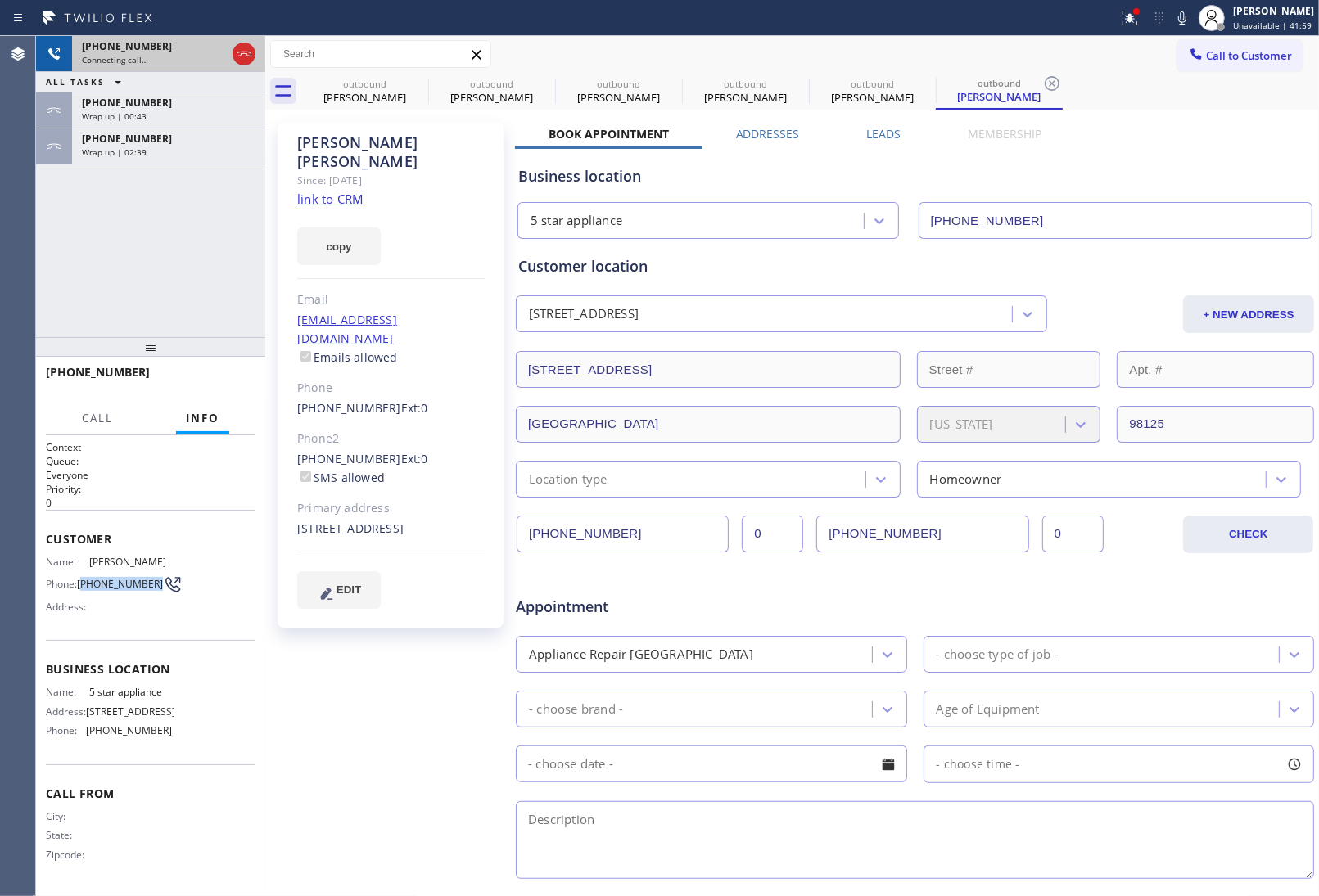
click at [260, 54] on div "[PHONE_NUMBER] Connecting call…" at bounding box center [150, 53] width 229 height 36
click at [250, 50] on icon at bounding box center [244, 54] width 20 height 20
click at [1279, 45] on button "Call to Customer" at bounding box center [1239, 55] width 125 height 31
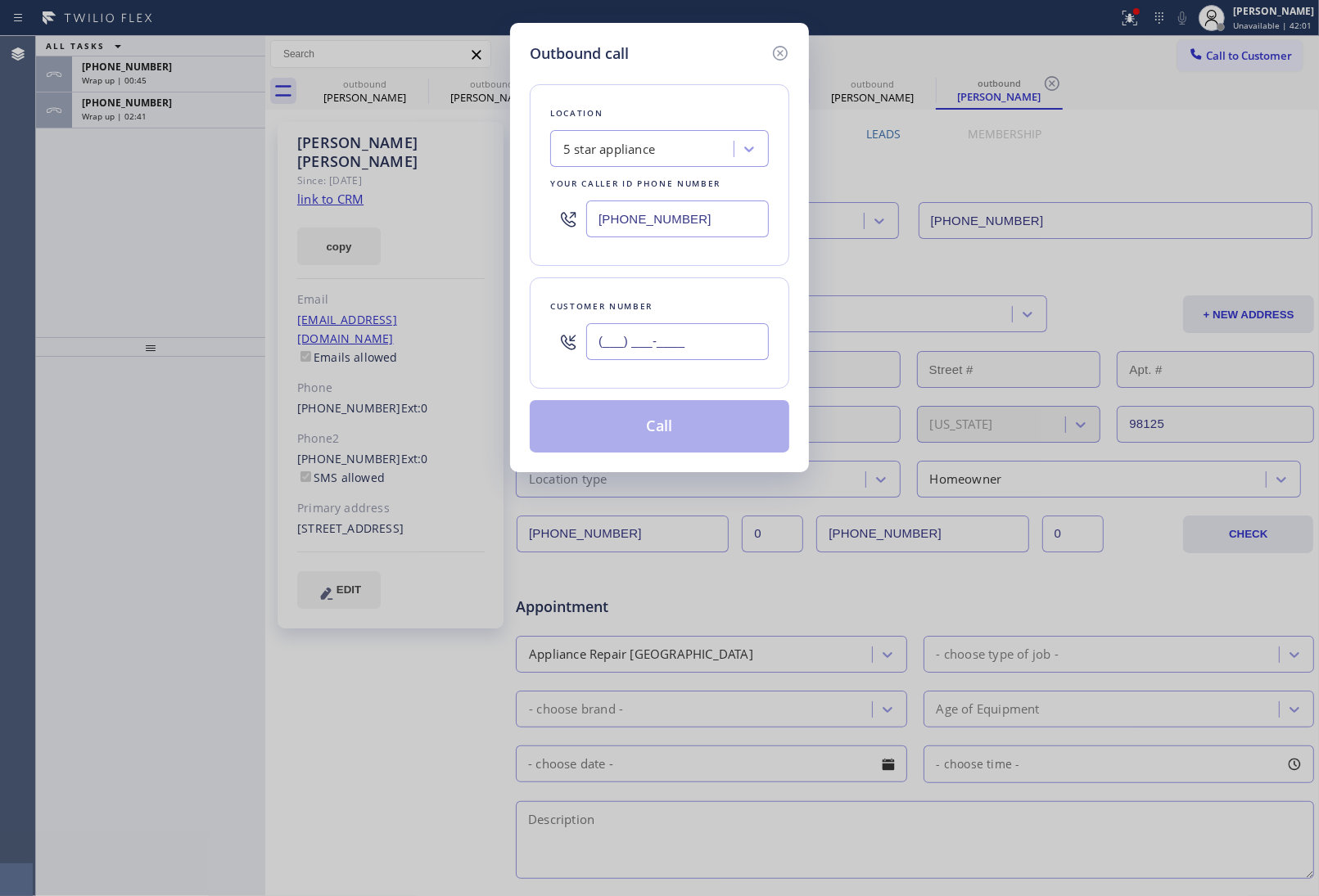
click at [612, 342] on input "(___) ___-____" at bounding box center [677, 342] width 183 height 37
paste input "206) 399-7611"
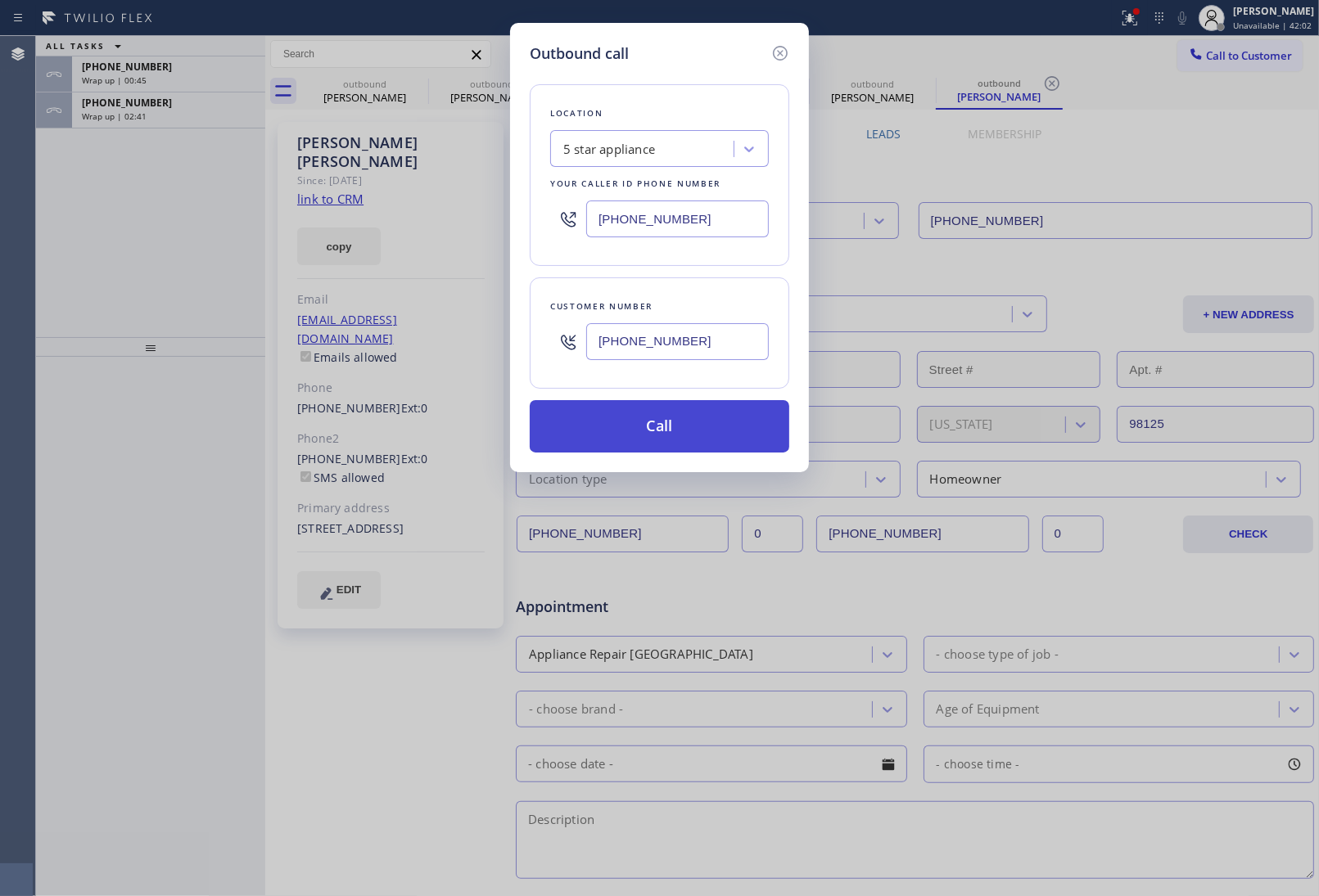
type input "[PHONE_NUMBER]"
click at [661, 436] on button "Call" at bounding box center [659, 426] width 260 height 52
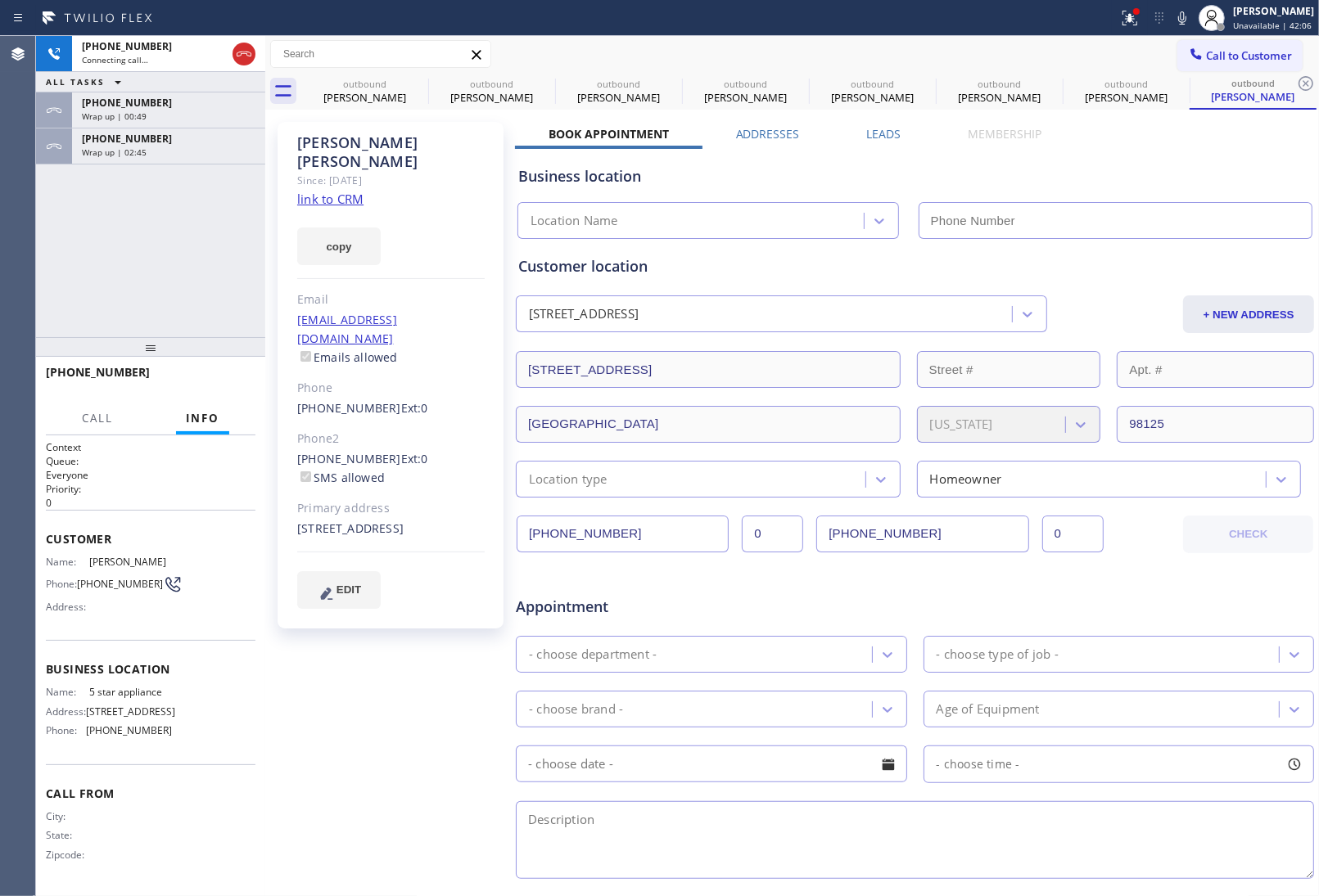
type input "[PHONE_NUMBER]"
click at [405, 734] on div "[PERSON_NAME] Since: [DATE] link to CRM copy Email [EMAIL_ADDRESS][DOMAIN_NAME]…" at bounding box center [393, 644] width 246 height 1060
click at [0, 0] on icon at bounding box center [0, 0] width 0 height 0
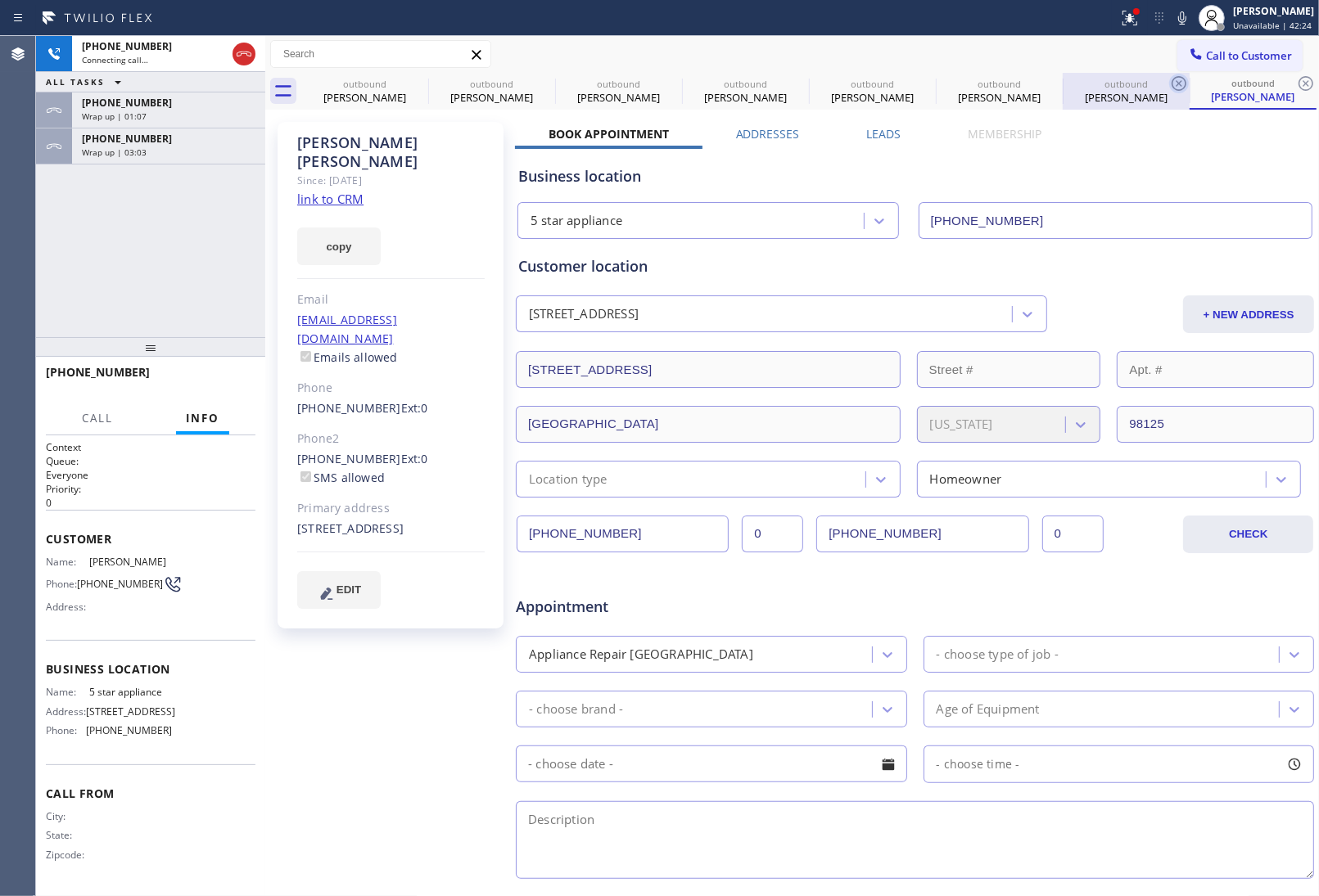
click at [0, 0] on icon at bounding box center [0, 0] width 0 height 0
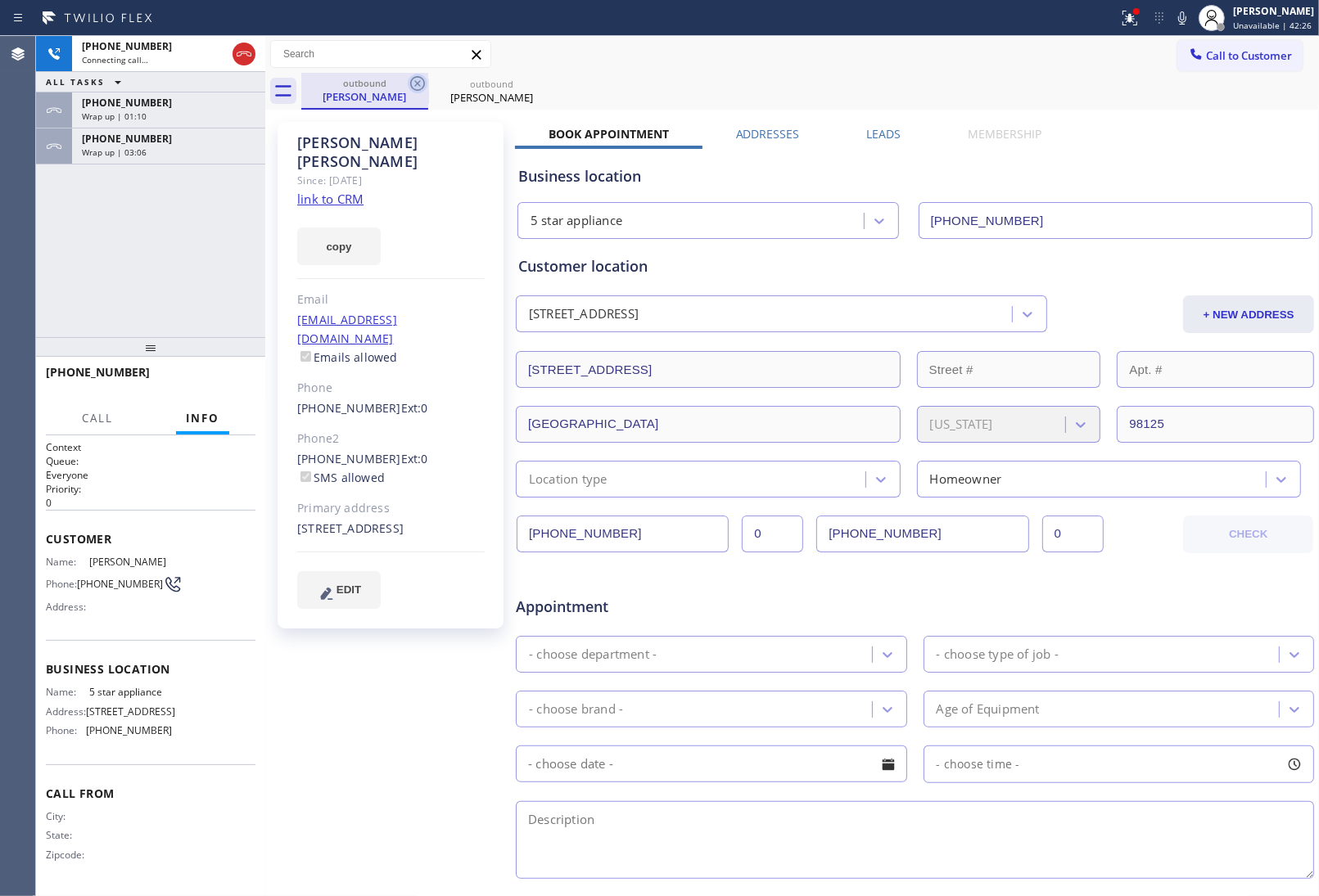
click at [416, 82] on icon at bounding box center [418, 84] width 15 height 15
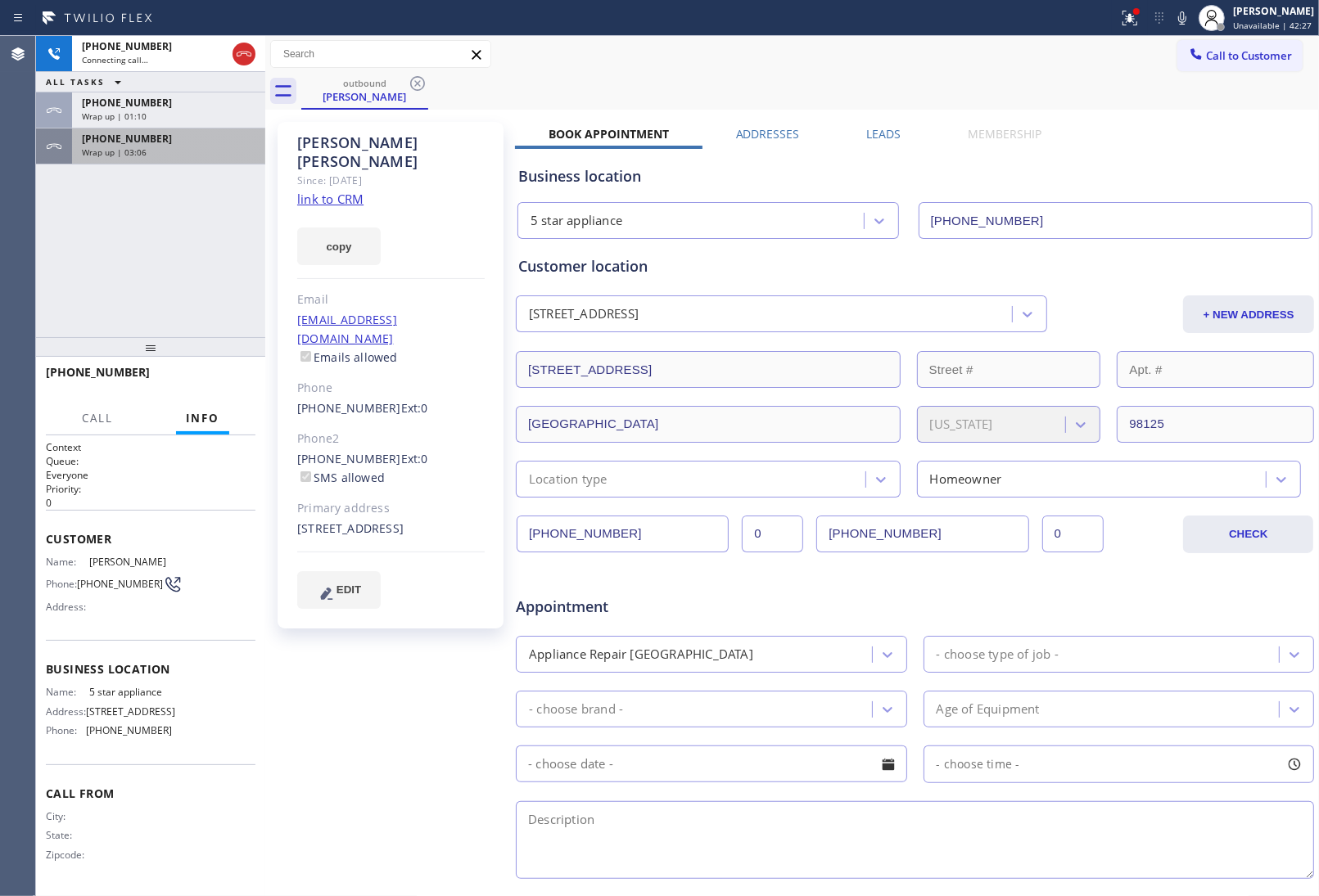
click at [193, 150] on div "Wrap up | 03:06" at bounding box center [169, 153] width 173 height 12
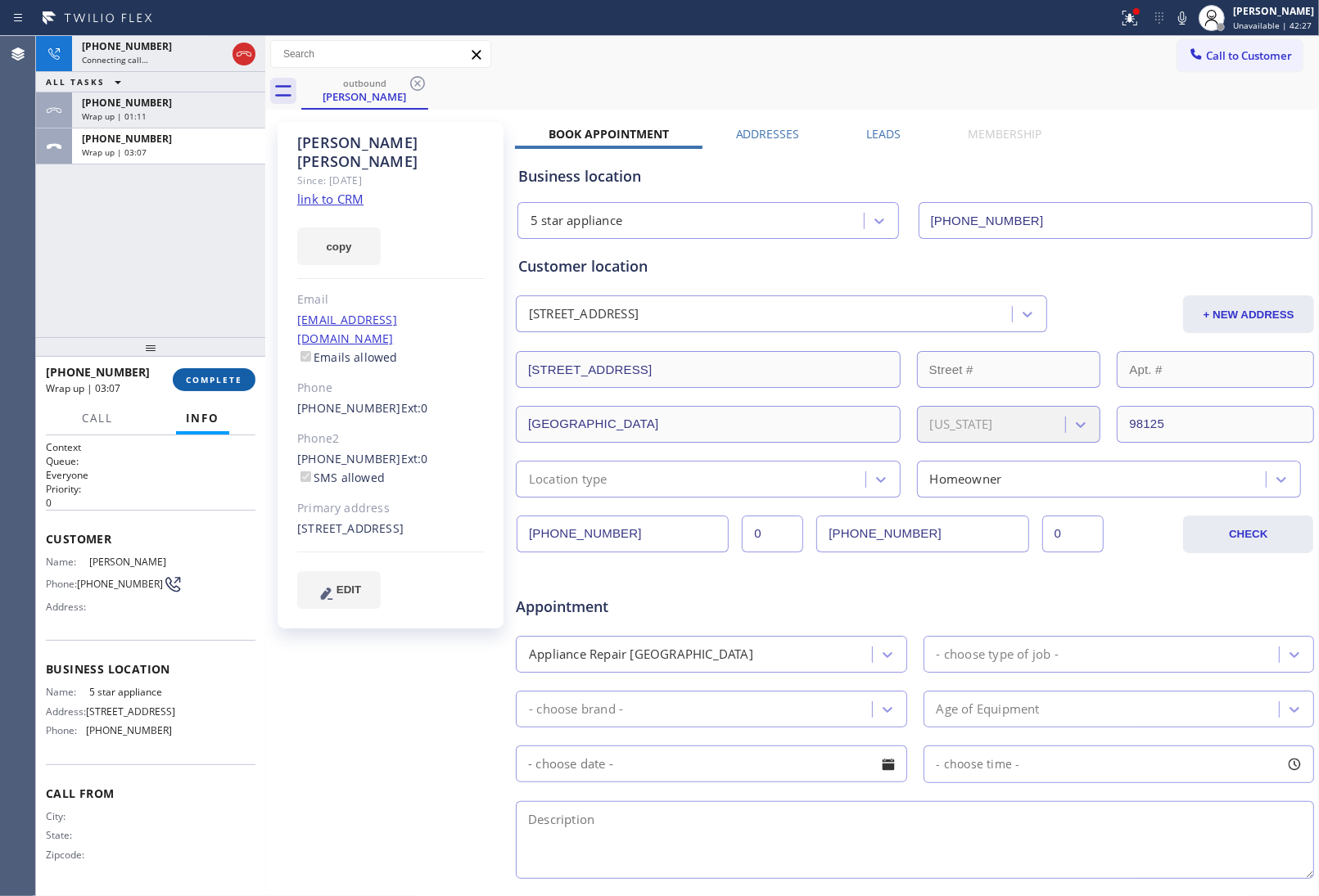
click at [213, 375] on span "COMPLETE" at bounding box center [214, 380] width 56 height 12
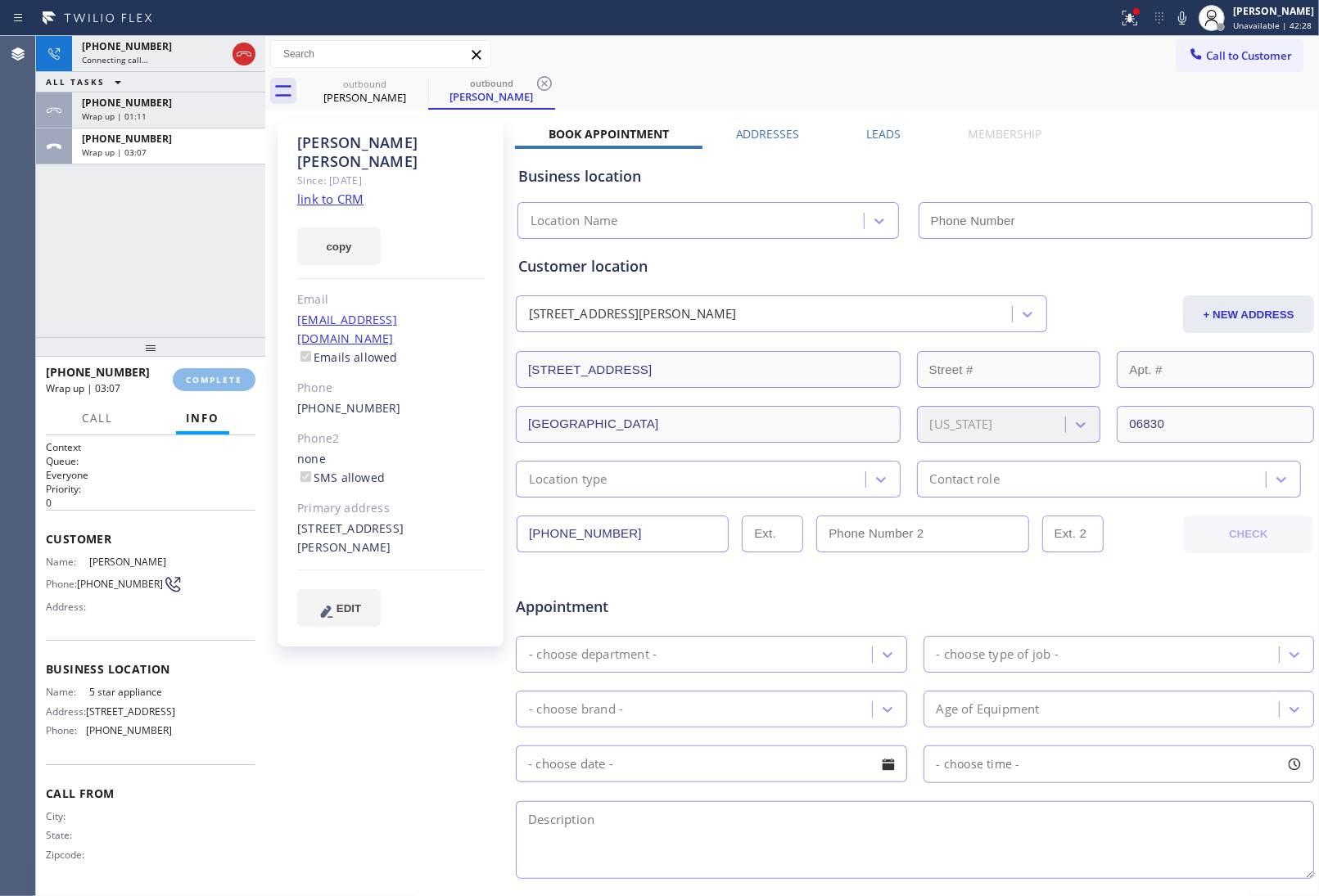
type input "[PHONE_NUMBER]"
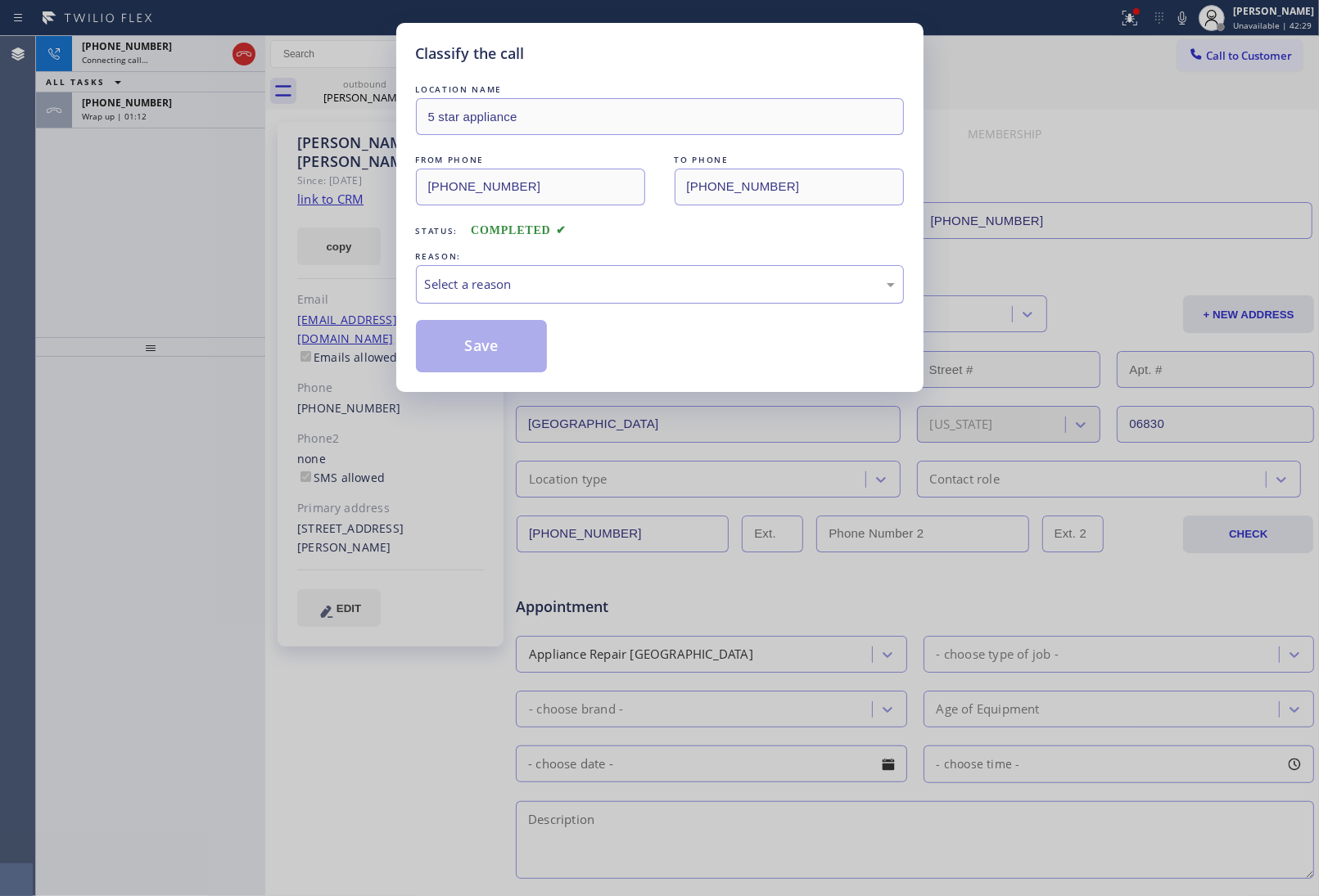
click at [452, 280] on div "Select a reason" at bounding box center [660, 284] width 470 height 19
click at [468, 341] on button "Save" at bounding box center [481, 346] width 132 height 52
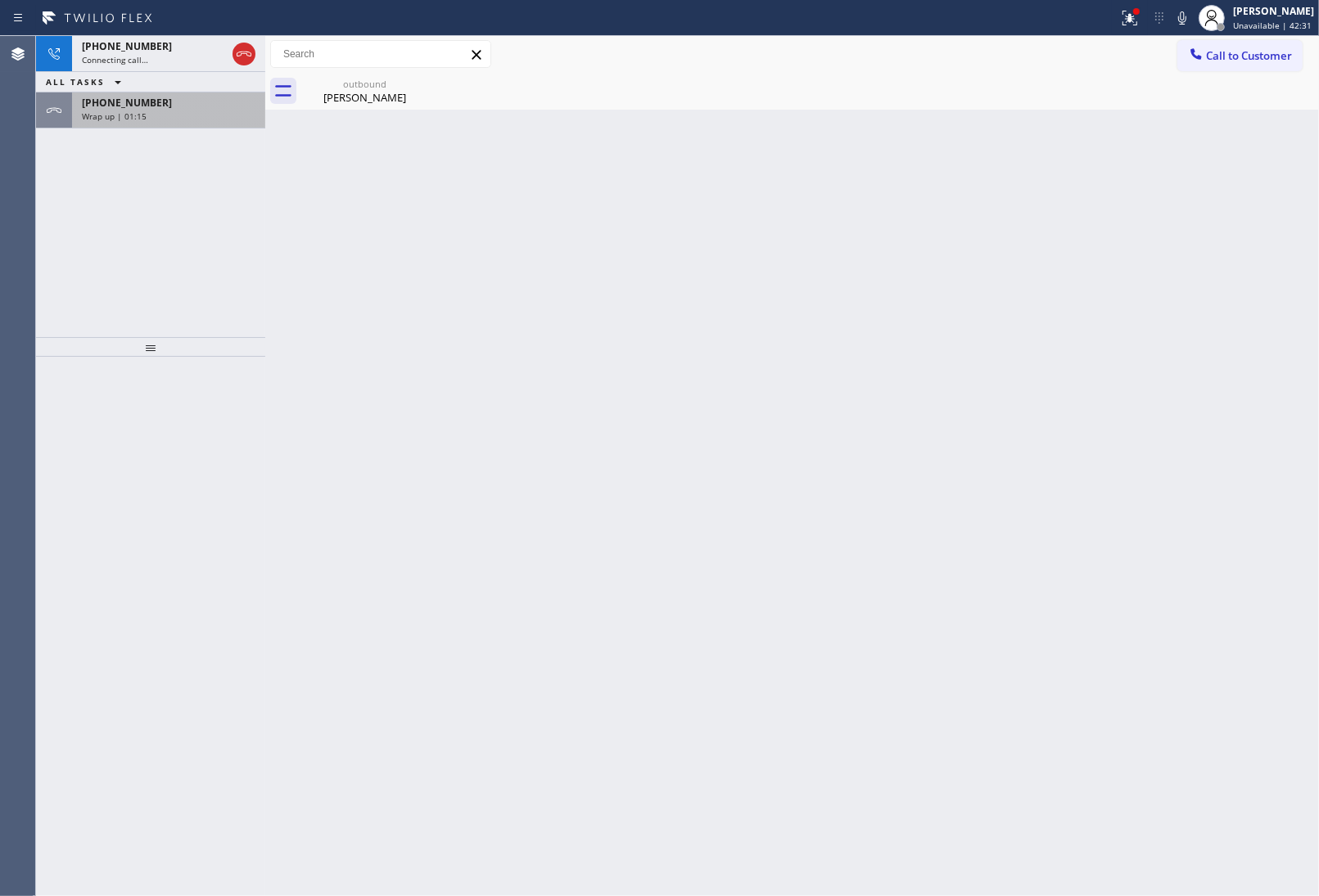
click at [194, 125] on div "[PHONE_NUMBER] Wrap up | 01:15" at bounding box center [165, 110] width 187 height 36
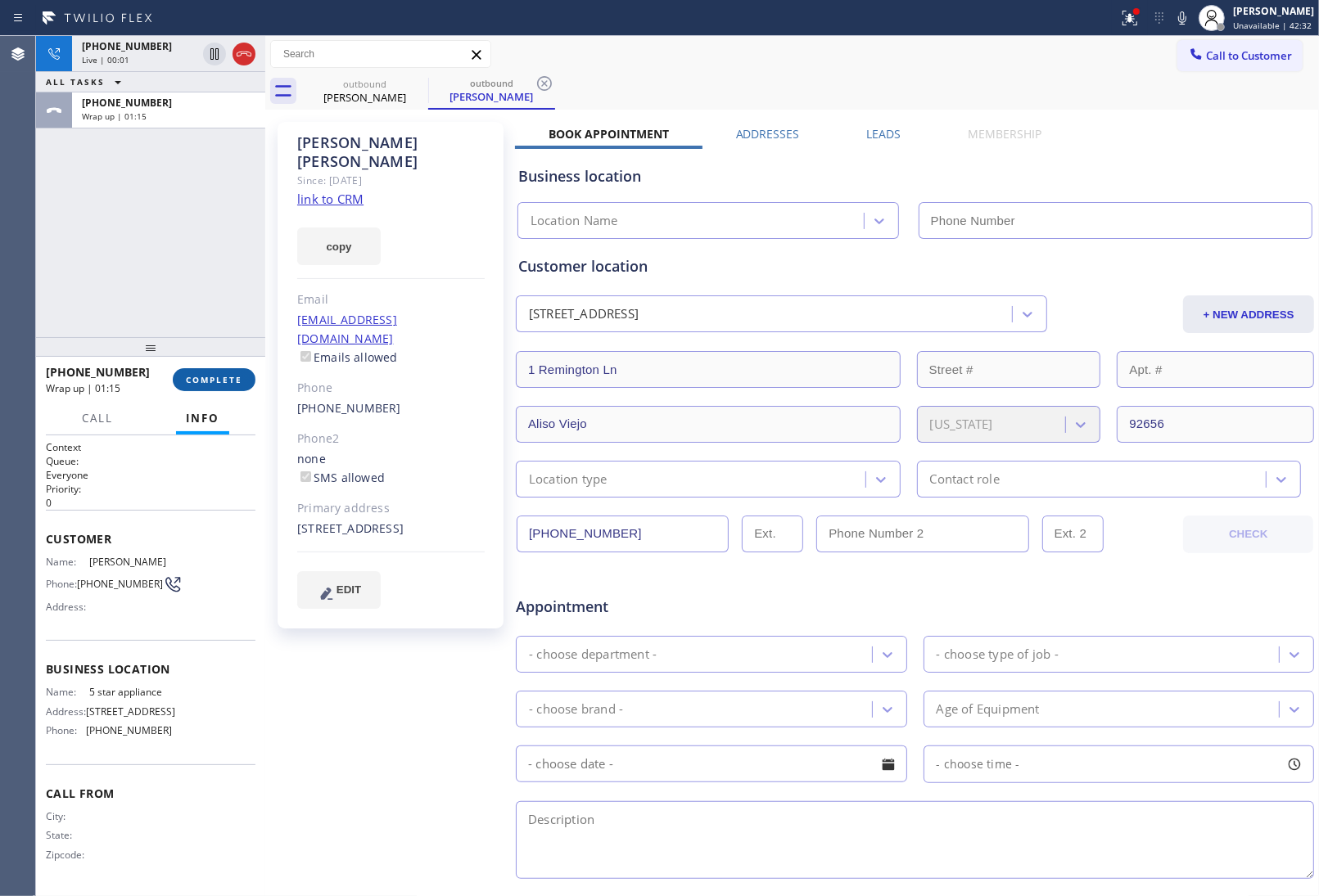
click at [232, 378] on span "COMPLETE" at bounding box center [214, 380] width 56 height 12
type input "[PHONE_NUMBER]"
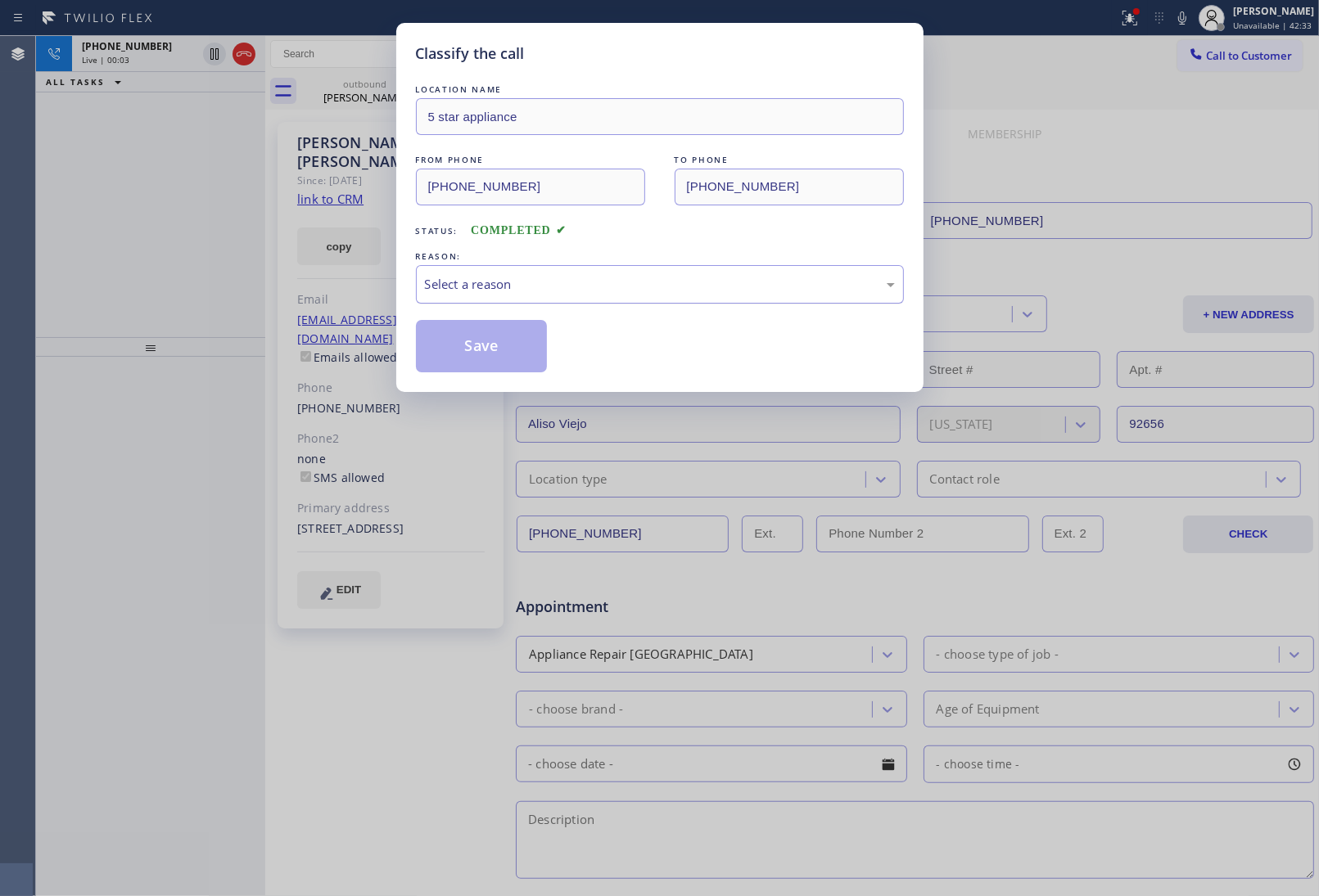
click at [490, 285] on div "Select a reason" at bounding box center [660, 284] width 470 height 19
click at [481, 343] on button "Save" at bounding box center [481, 346] width 132 height 52
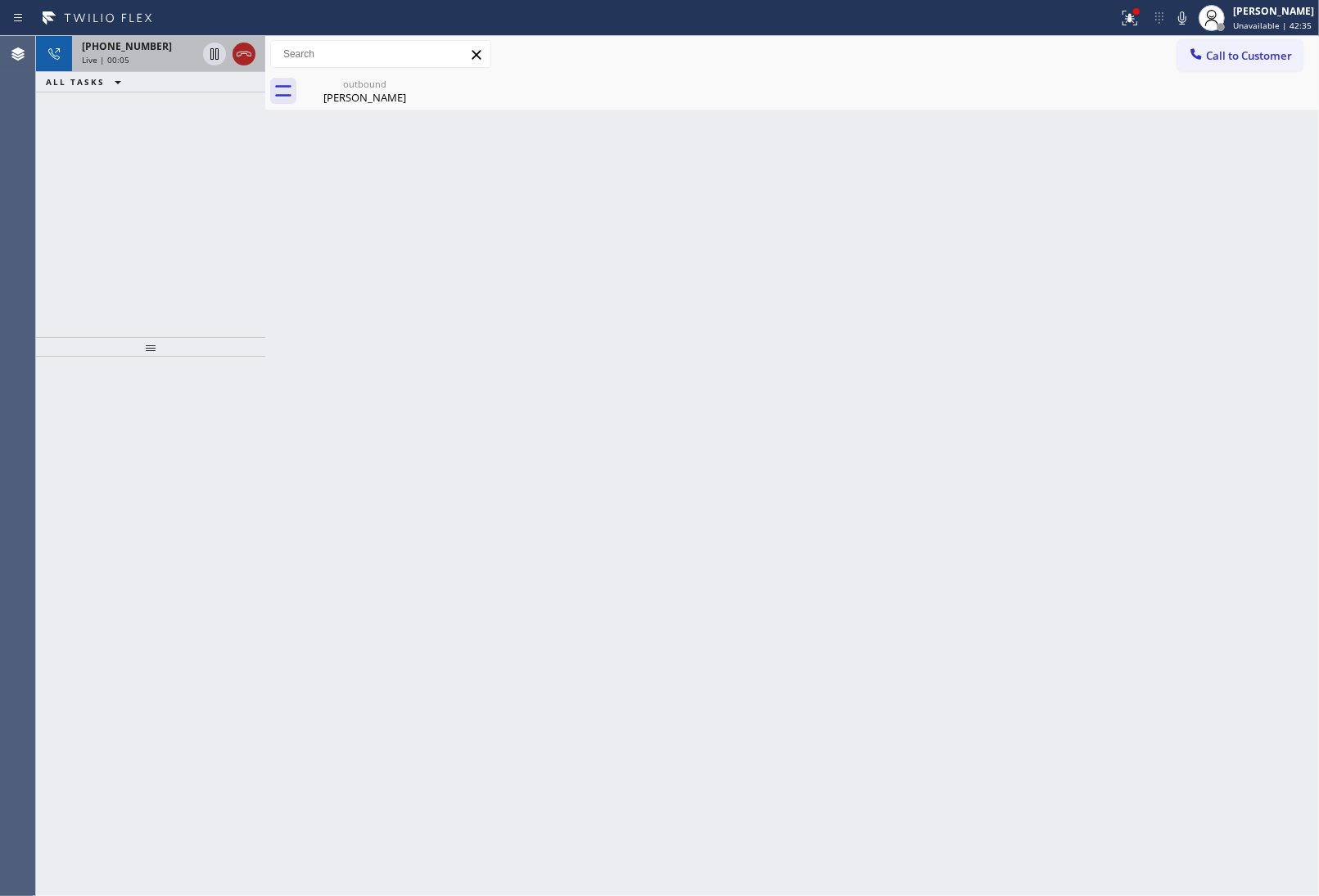
click at [239, 53] on icon at bounding box center [244, 54] width 20 height 20
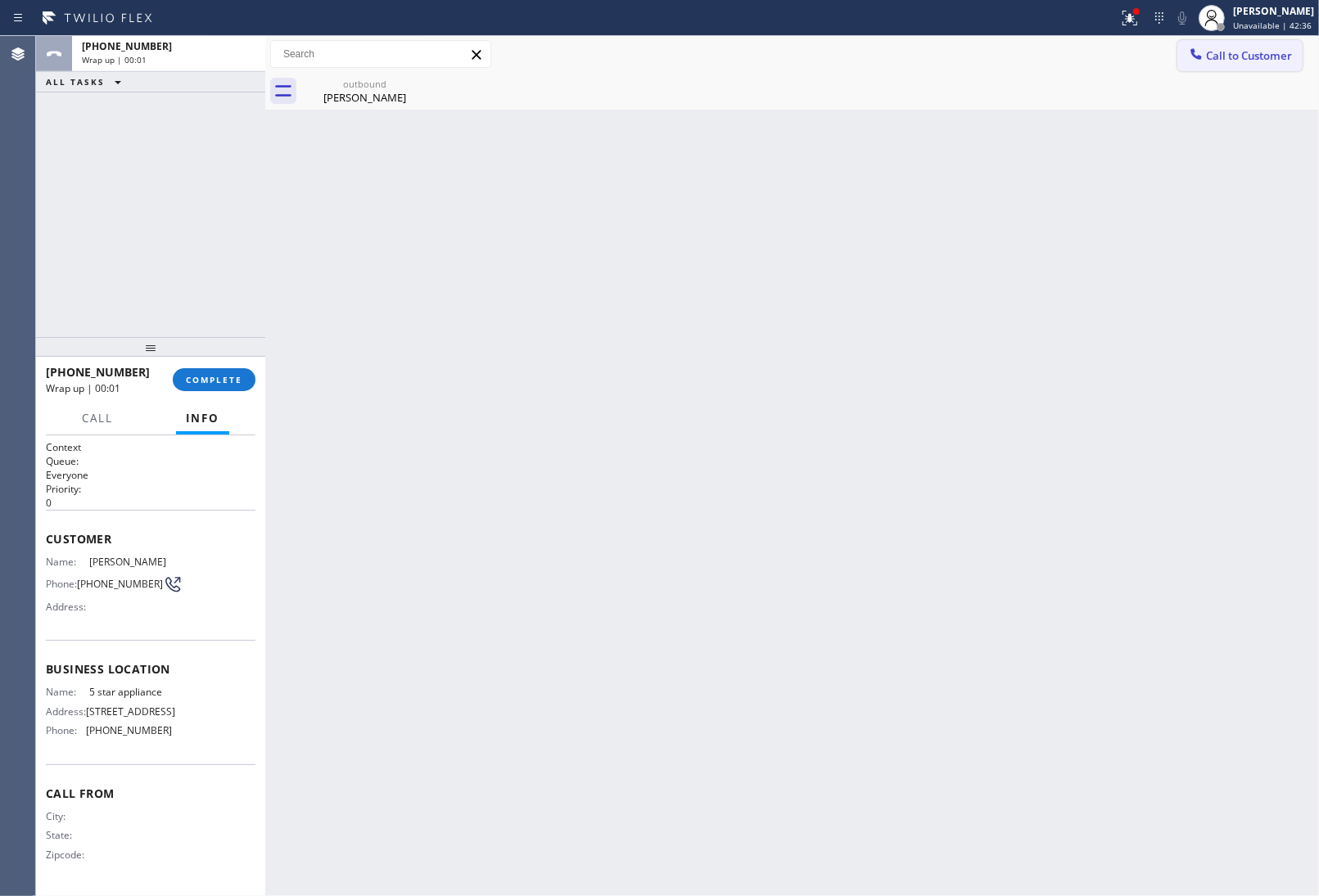
click at [1226, 63] on button "Call to Customer" at bounding box center [1239, 55] width 125 height 31
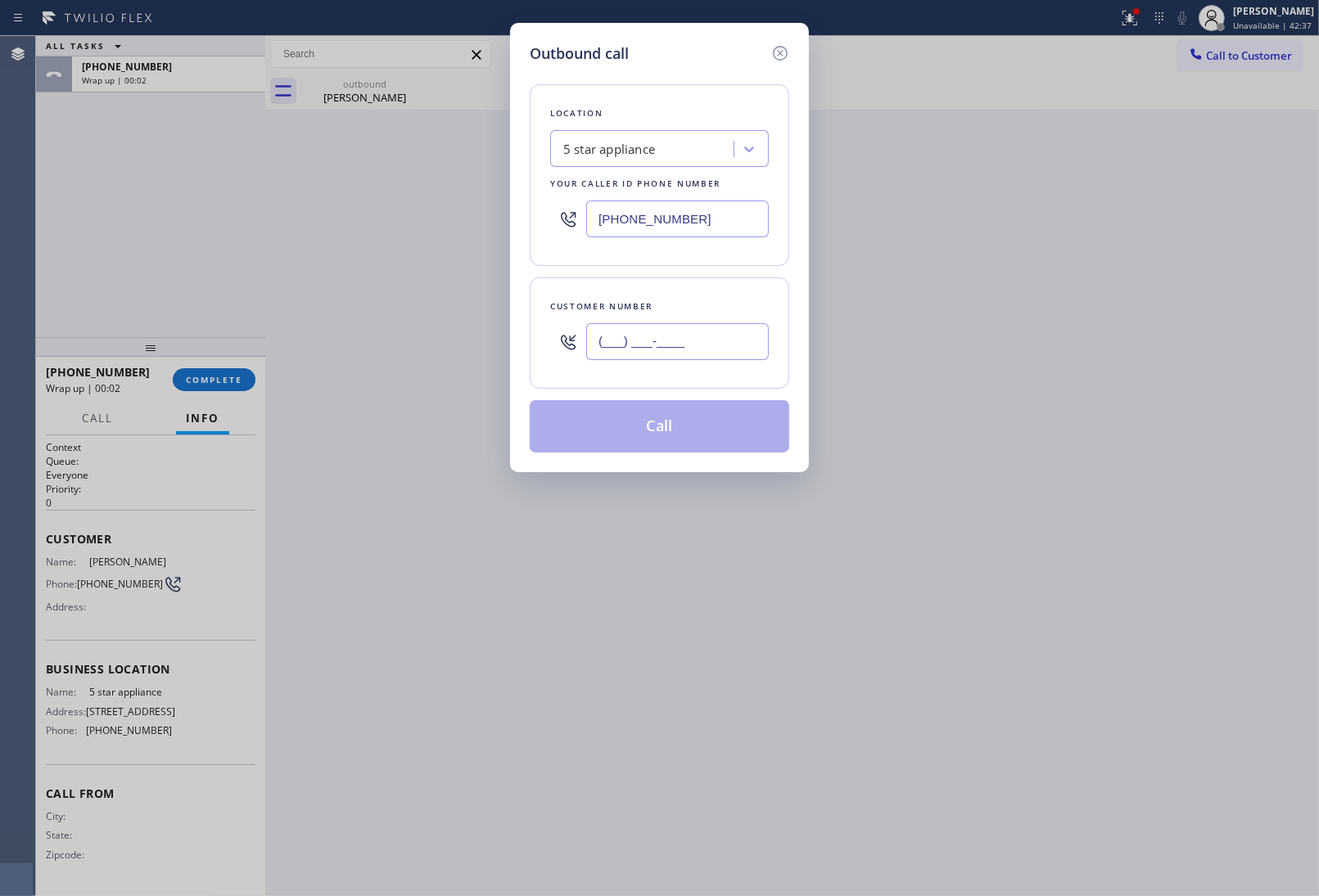
click at [681, 348] on input "(___) ___-____" at bounding box center [677, 342] width 183 height 37
paste input "463) 356-9501"
type input "[PHONE_NUMBER]"
click at [674, 424] on button "Call" at bounding box center [659, 426] width 260 height 52
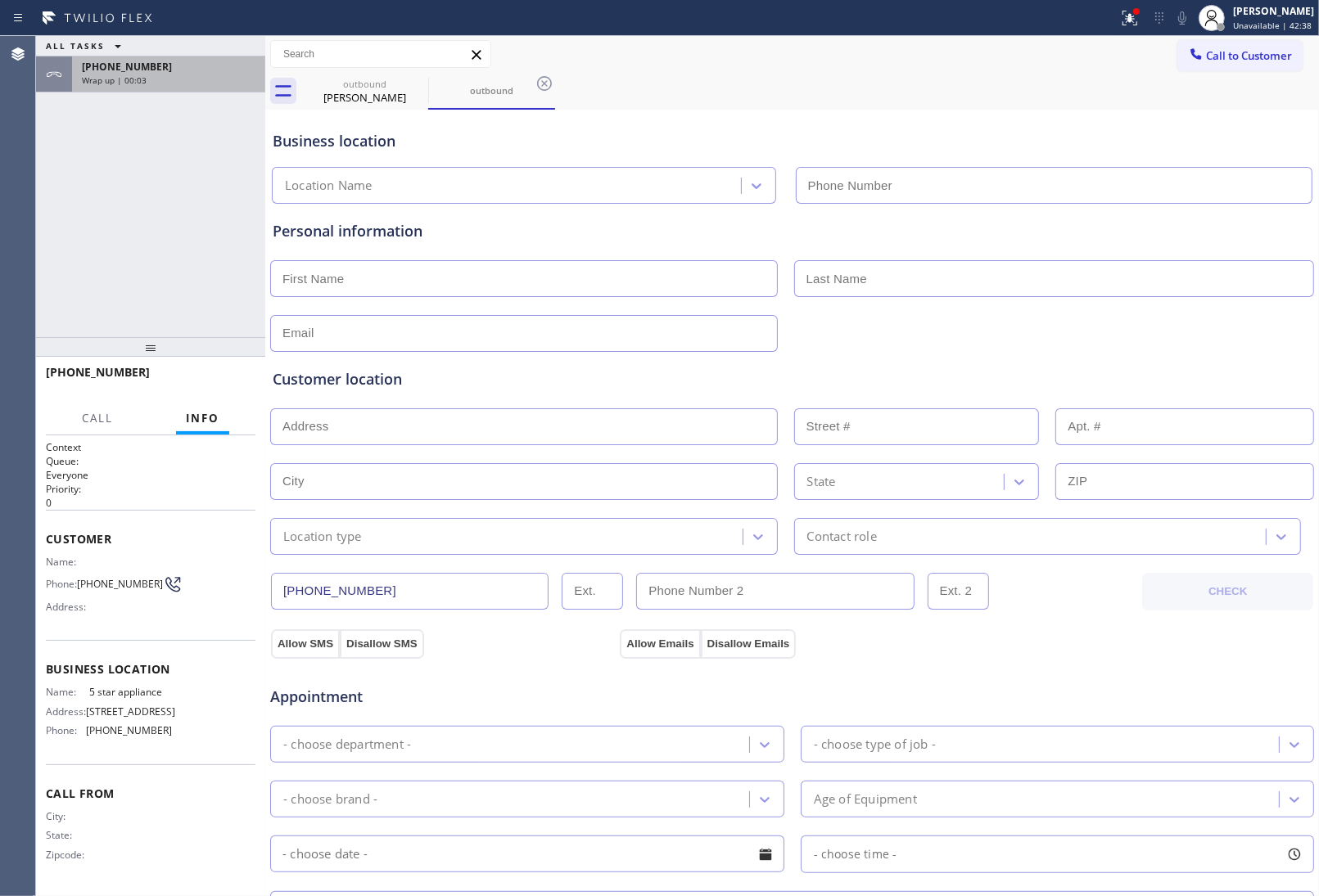
type input "[PHONE_NUMBER]"
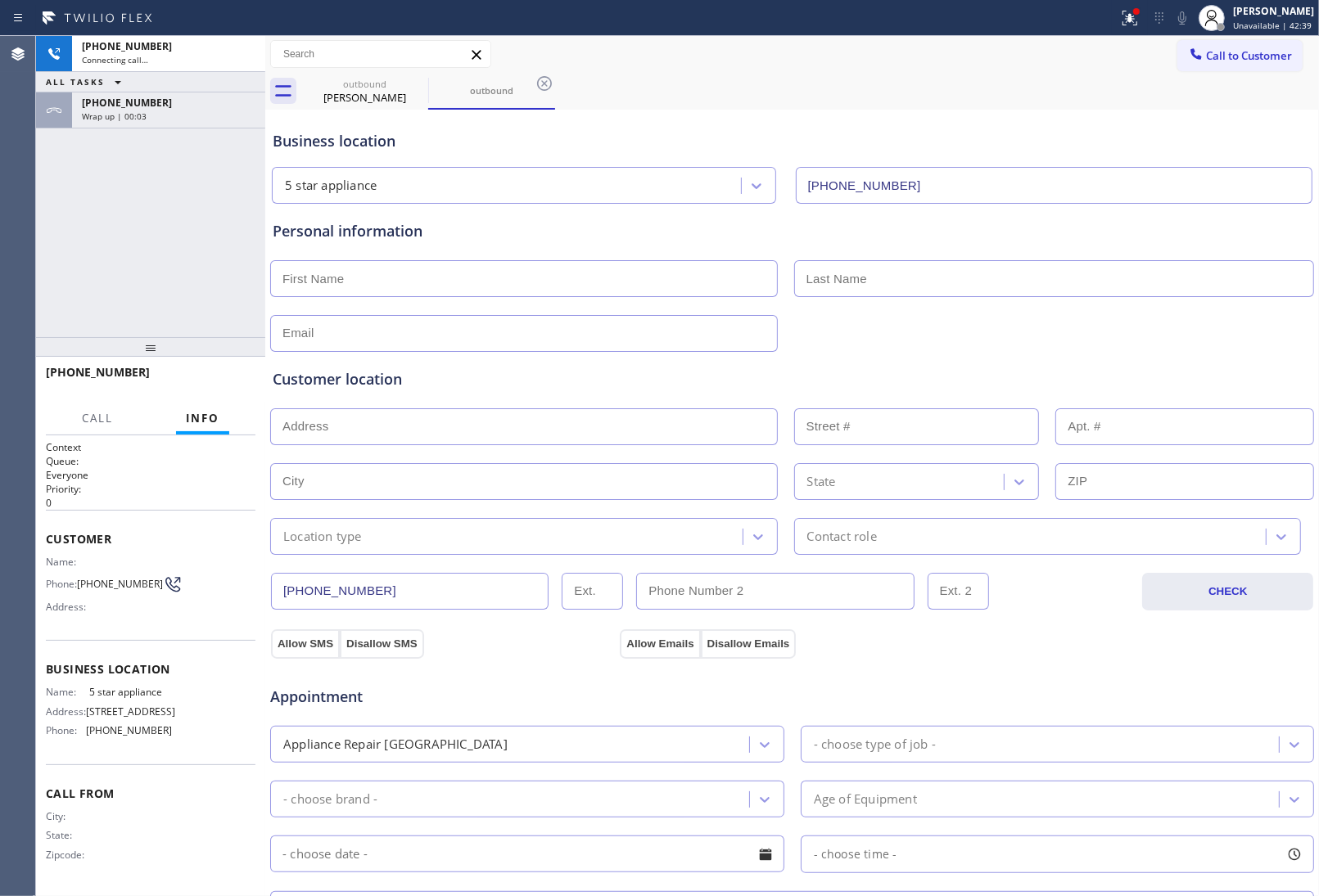
click at [136, 76] on div "ALL TASKS ALL TASKS ACTIVE TASKS TASKS IN WRAP UP" at bounding box center [150, 82] width 229 height 21
click at [142, 102] on span "[PHONE_NUMBER]" at bounding box center [127, 102] width 90 height 14
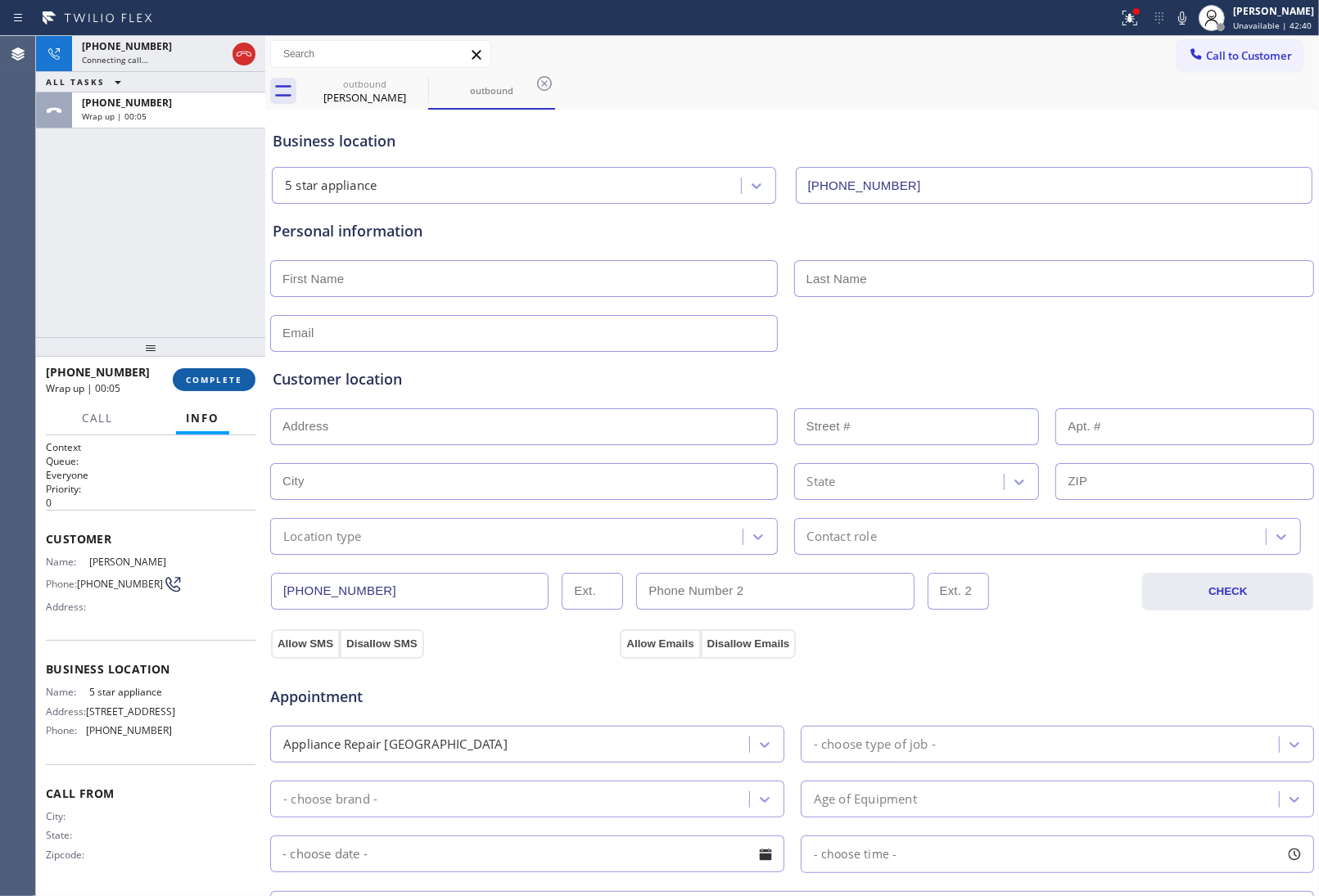
click at [223, 374] on span "COMPLETE" at bounding box center [214, 380] width 56 height 12
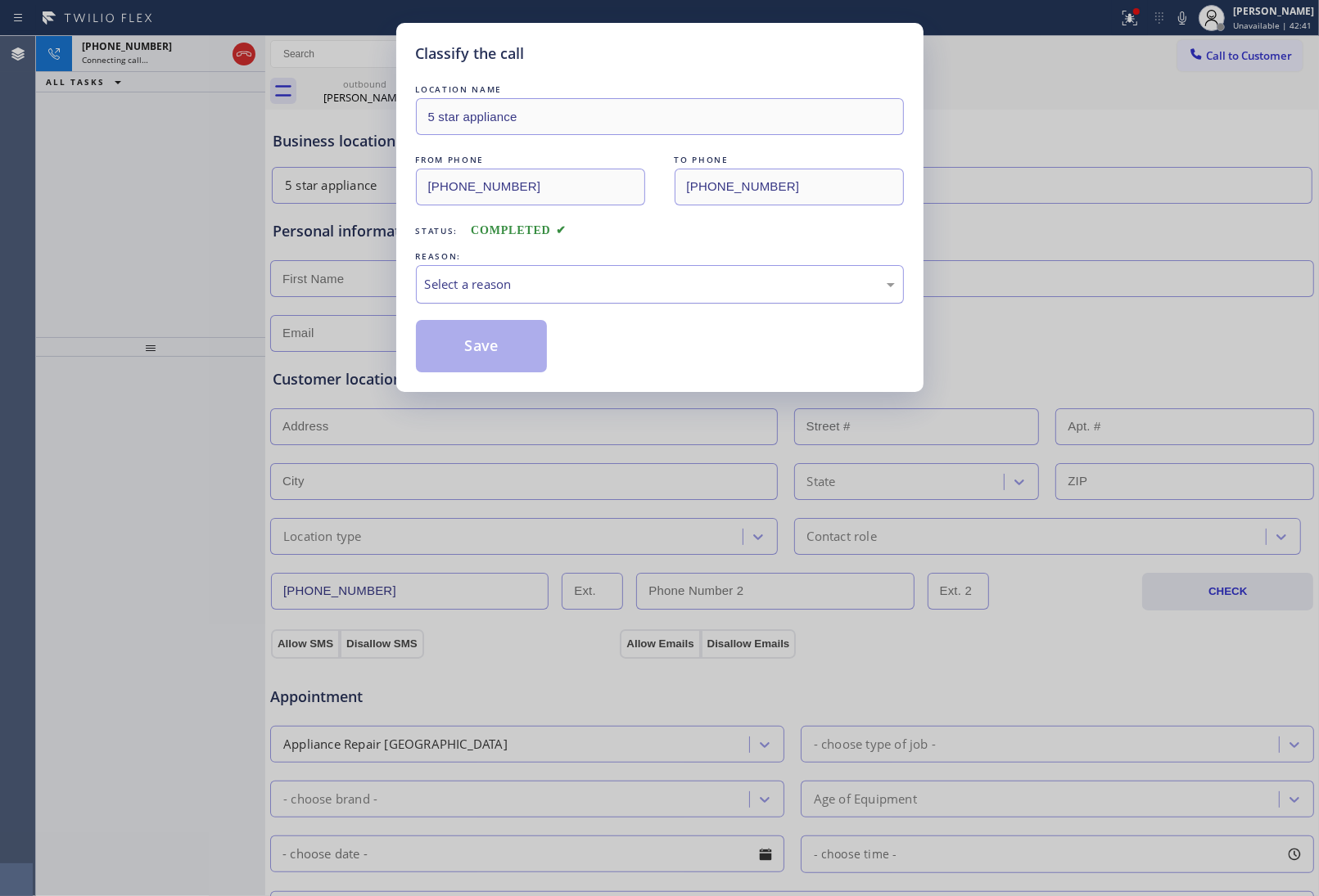
drag, startPoint x: 551, startPoint y: 279, endPoint x: 558, endPoint y: 295, distance: 17.5
click at [554, 285] on div "Select a reason" at bounding box center [660, 284] width 470 height 19
click at [501, 348] on button "Save" at bounding box center [481, 346] width 132 height 52
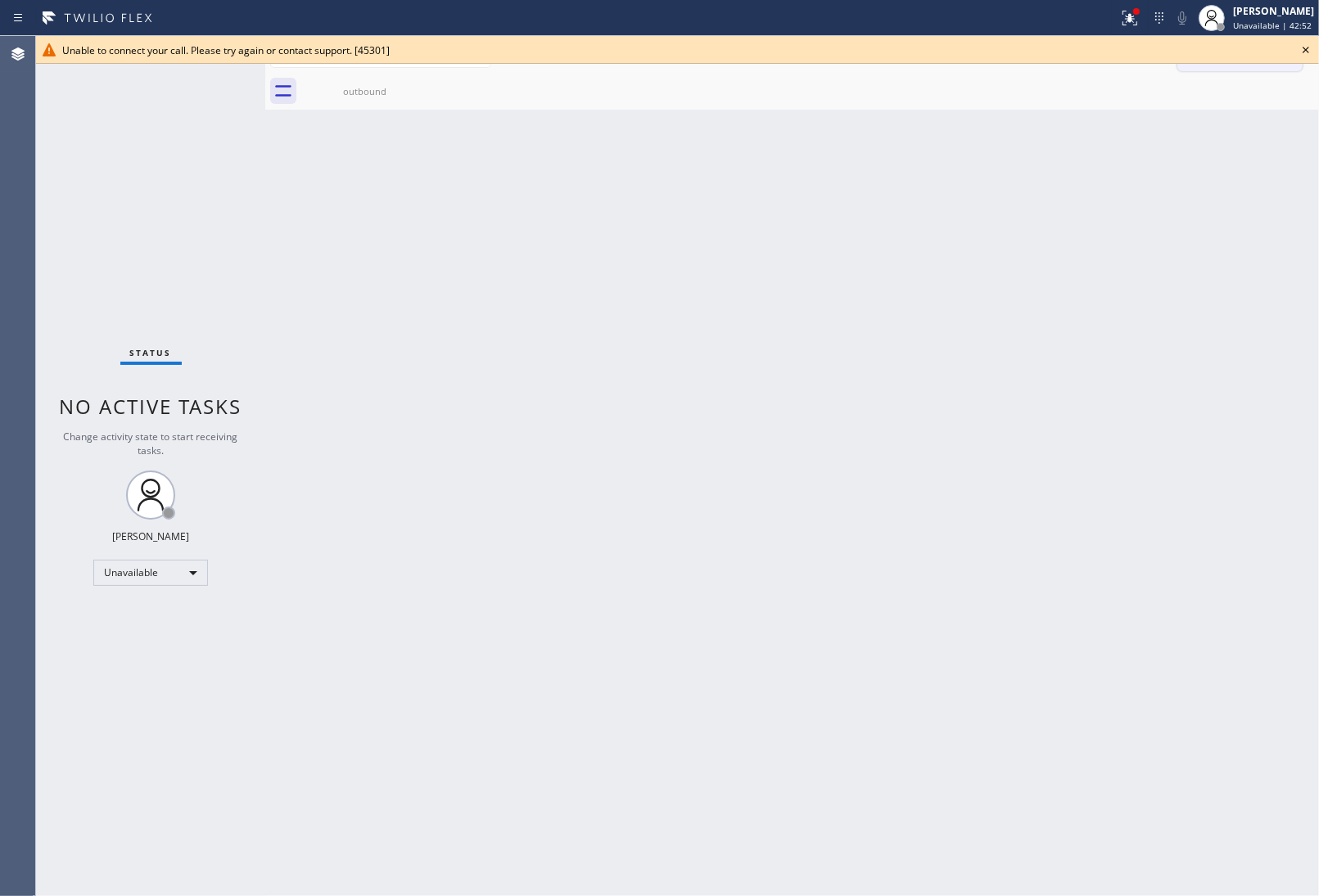
click at [1299, 51] on icon at bounding box center [1306, 50] width 20 height 20
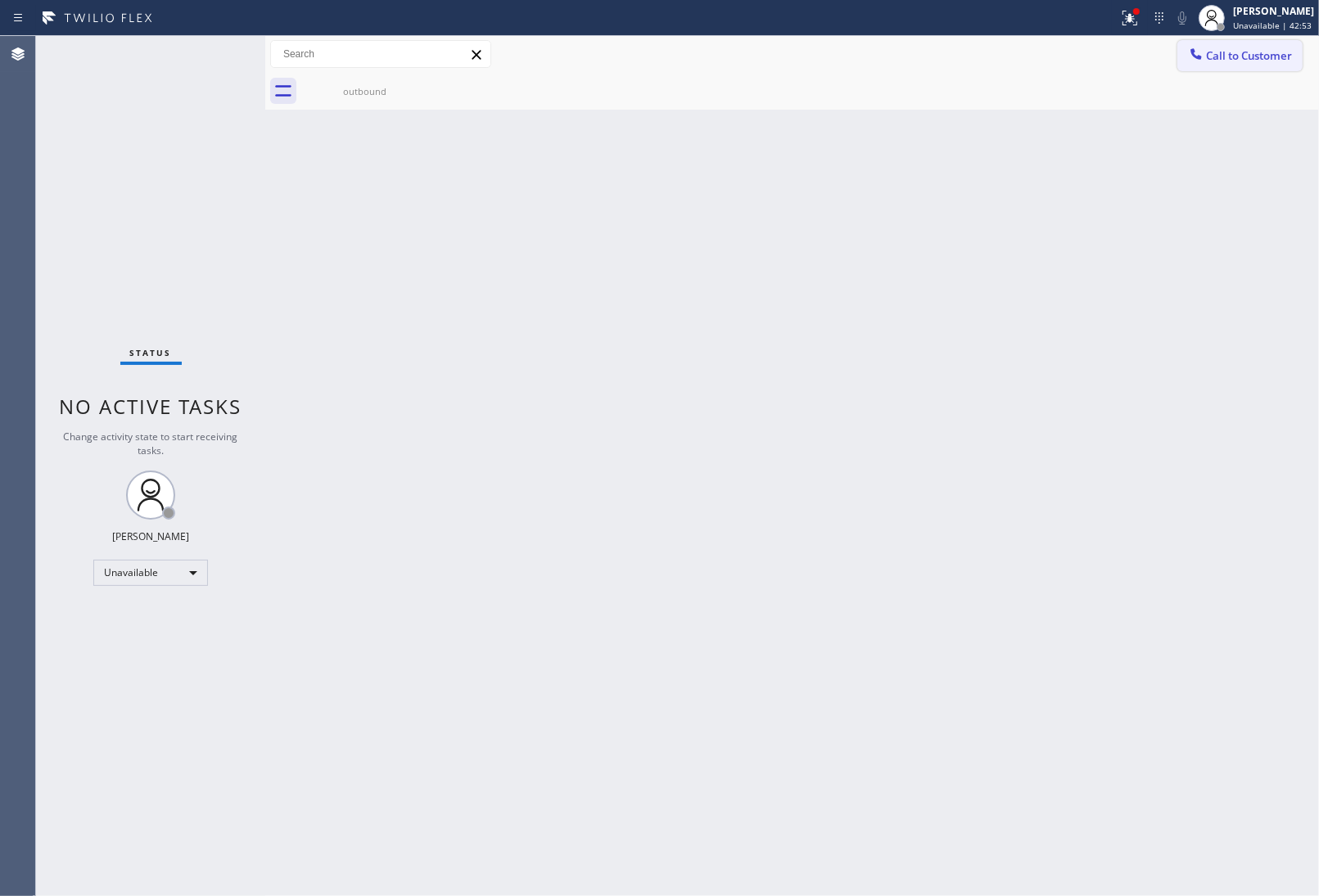
click at [1214, 51] on span "Call to Customer" at bounding box center [1249, 56] width 86 height 15
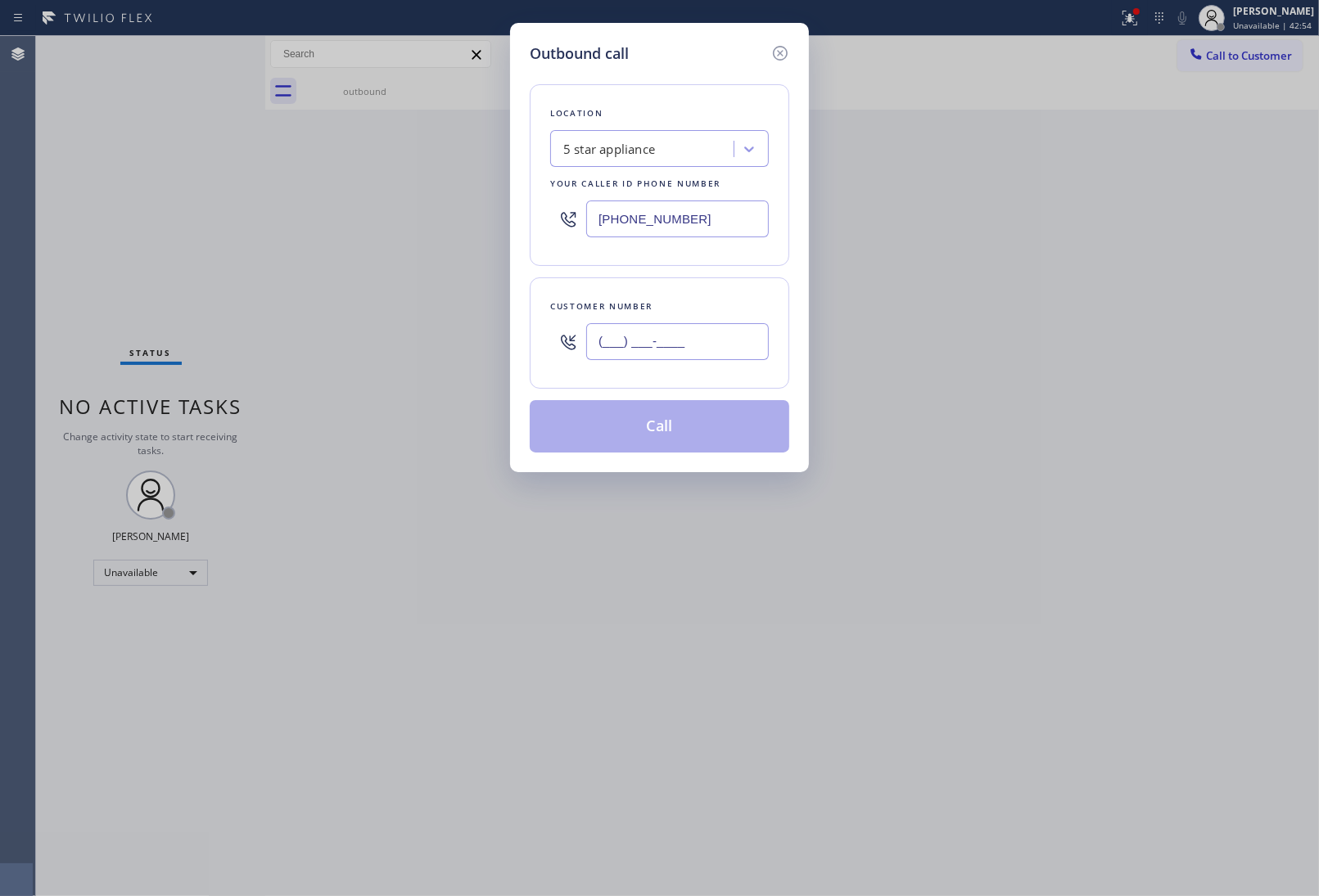
click at [661, 337] on input "(___) ___-____" at bounding box center [677, 342] width 183 height 37
paste input "463) 356-9501"
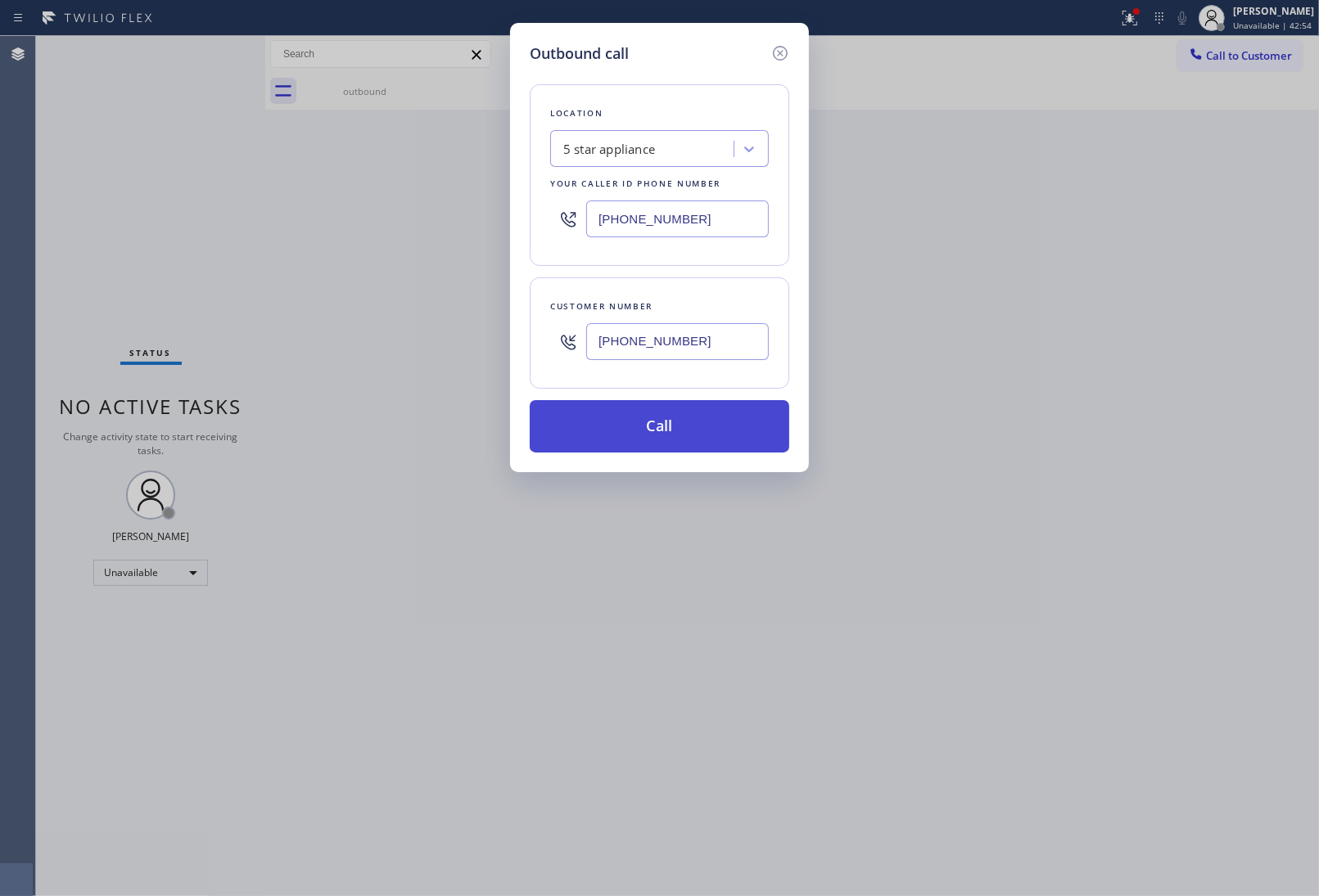
type input "[PHONE_NUMBER]"
click at [651, 431] on button "Call" at bounding box center [659, 426] width 260 height 52
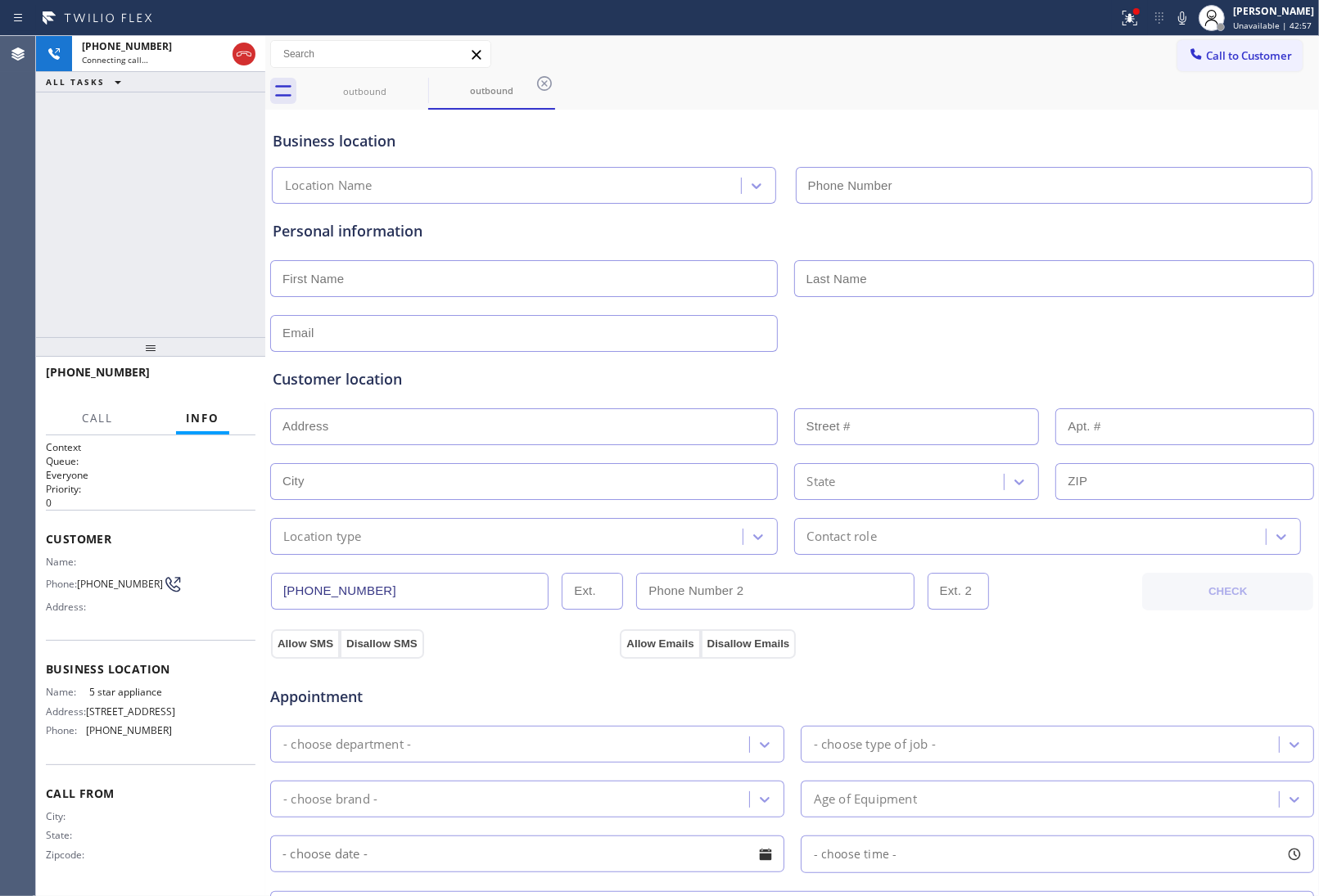
type input "[PHONE_NUMBER]"
click at [172, 211] on div "[PHONE_NUMBER] Connecting call… ALL TASKS ALL TASKS ACTIVE TASKS TASKS IN WRAP …" at bounding box center [150, 186] width 229 height 301
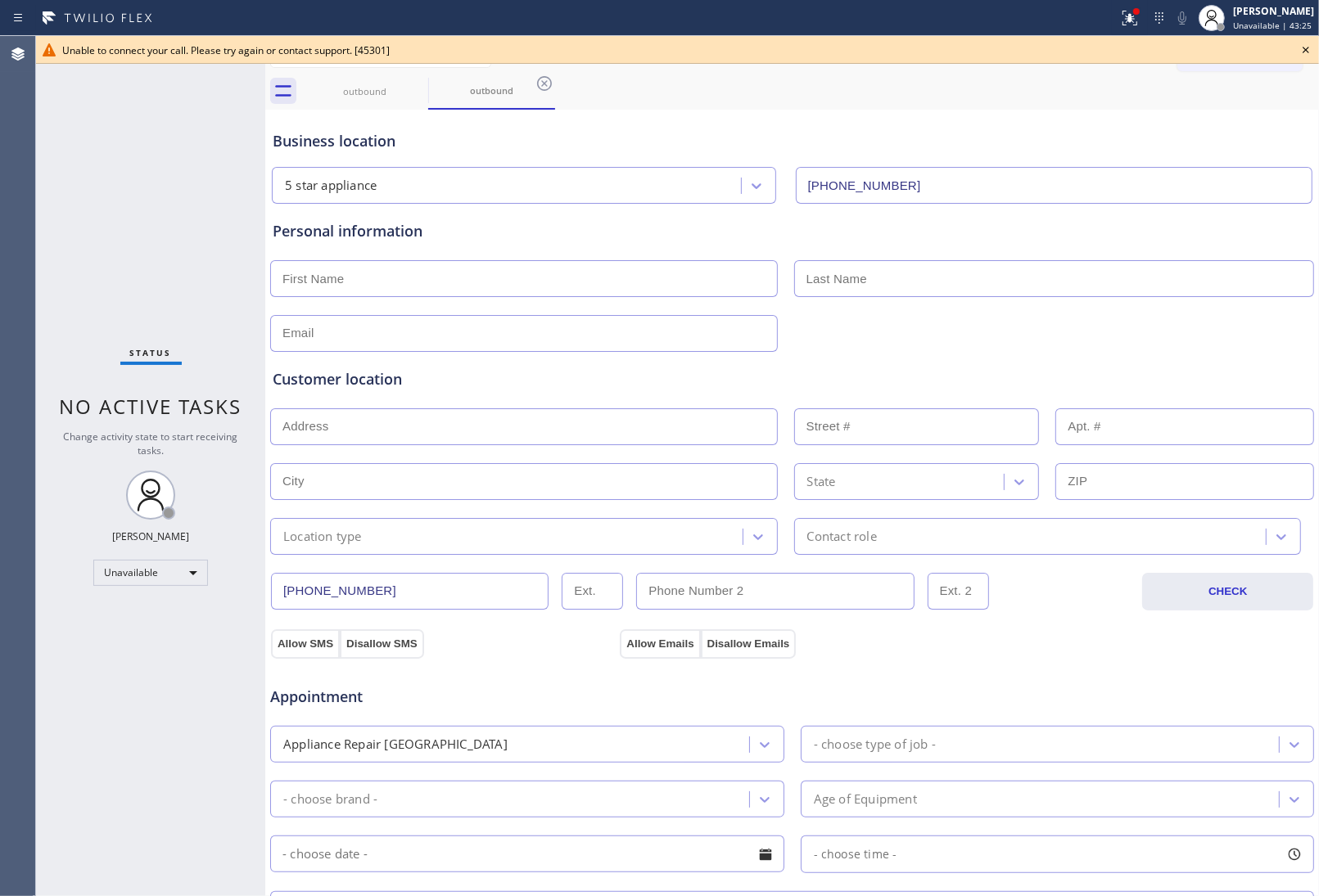
drag, startPoint x: 1298, startPoint y: 51, endPoint x: 1250, endPoint y: 51, distance: 48.0
click at [1296, 51] on icon at bounding box center [1306, 50] width 20 height 20
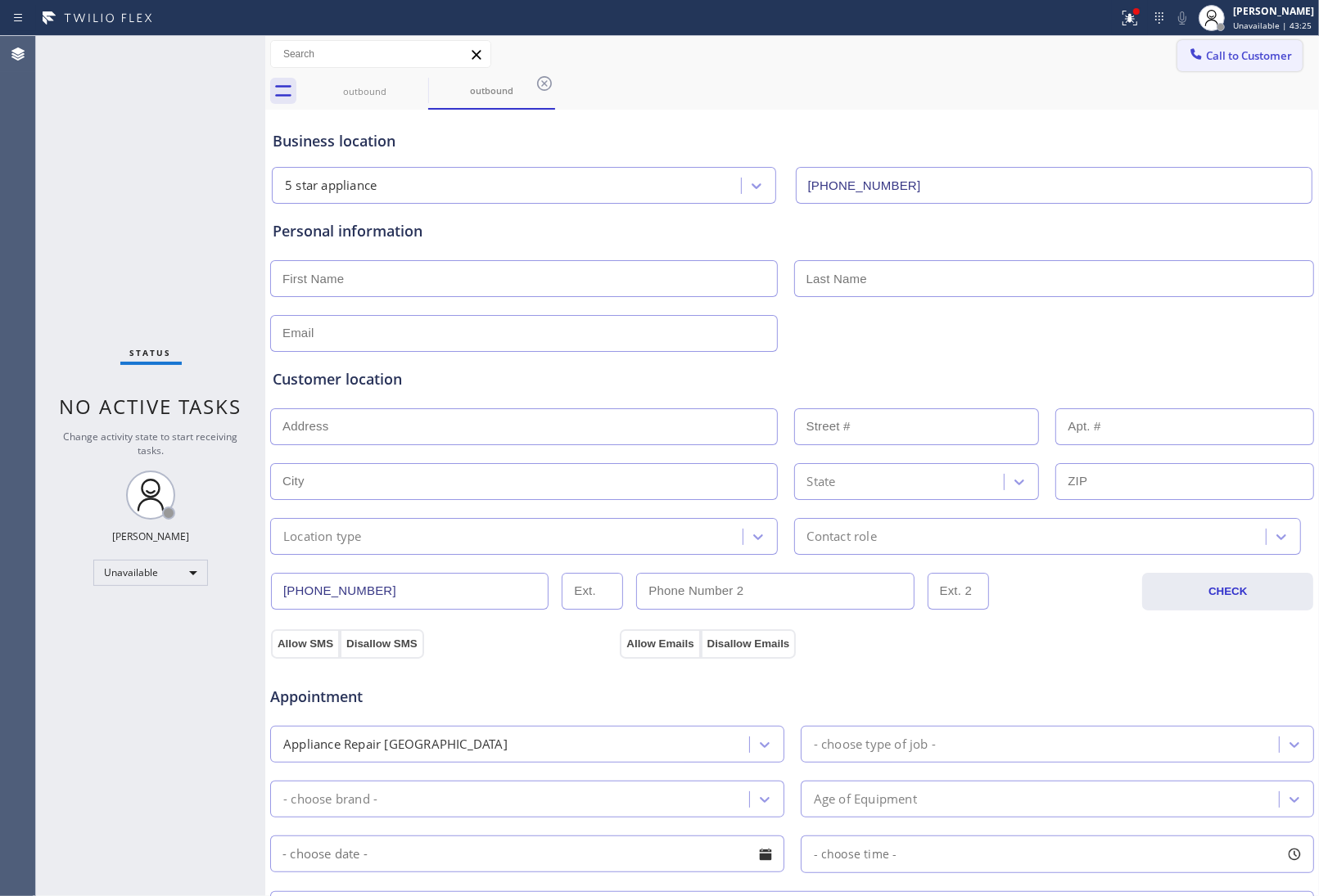
click at [1250, 51] on span "Call to Customer" at bounding box center [1249, 56] width 86 height 15
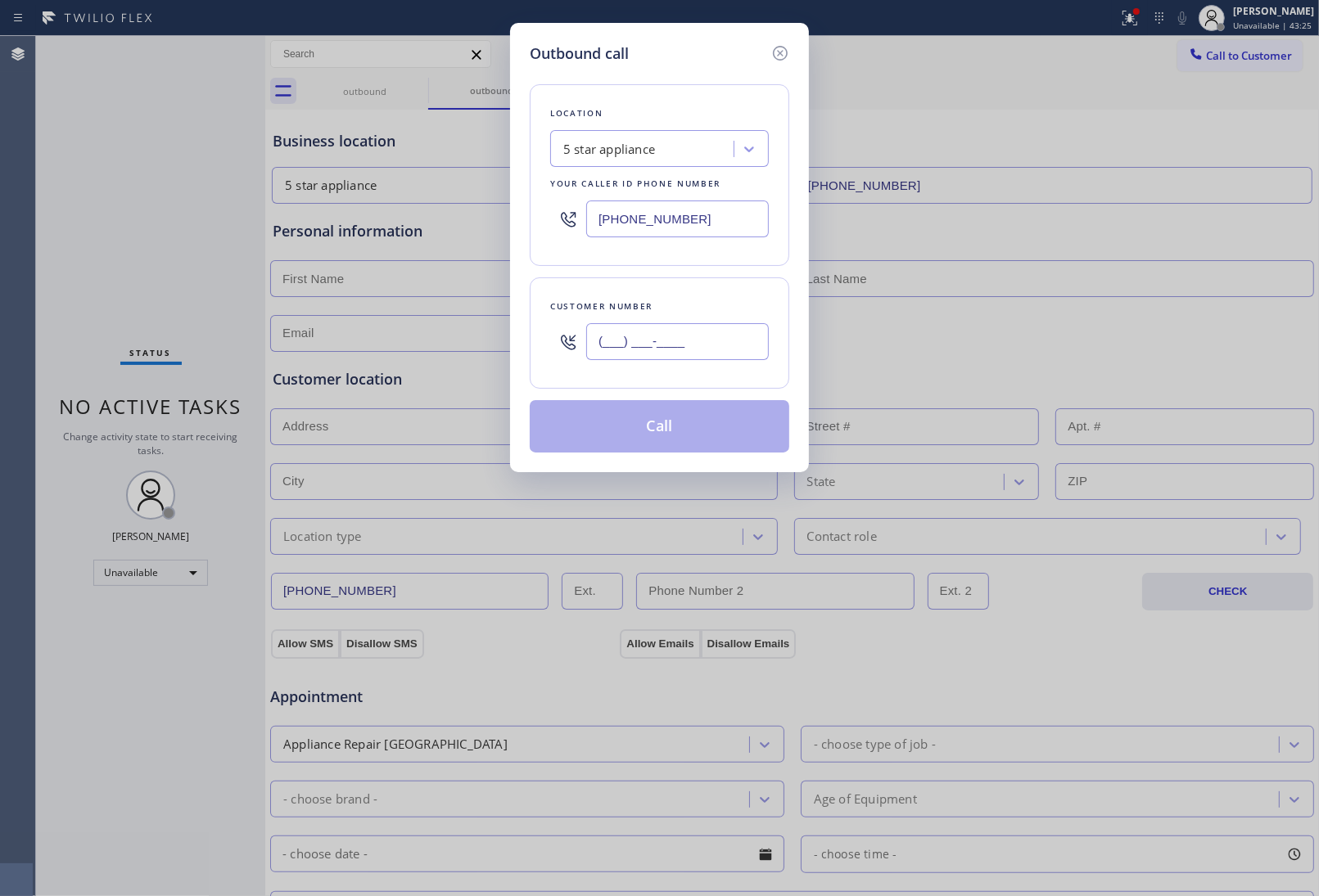
click at [689, 348] on input "(___) ___-____" at bounding box center [677, 342] width 183 height 37
paste input "415) 285-3273"
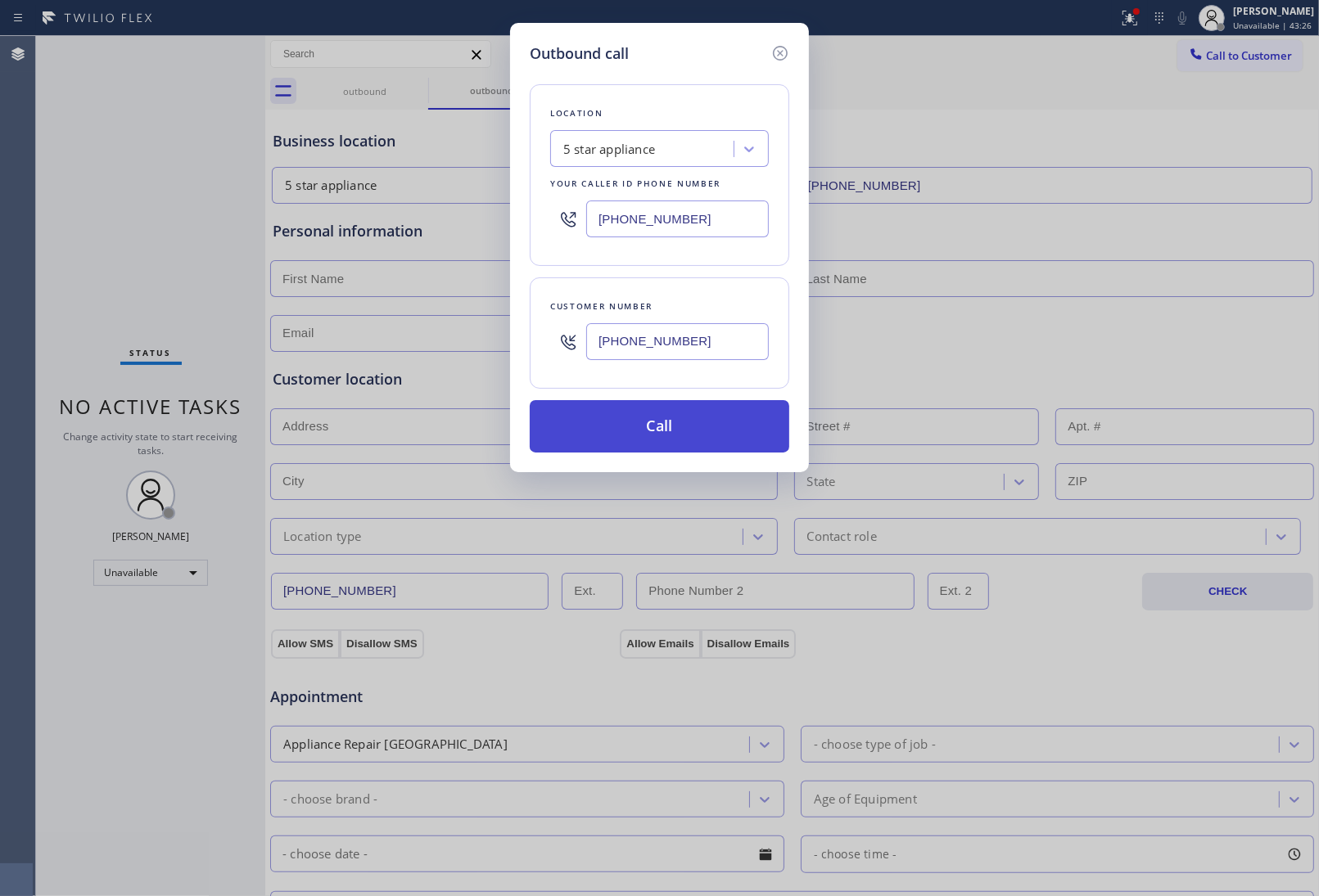
type input "[PHONE_NUMBER]"
click at [661, 421] on button "Call" at bounding box center [659, 426] width 260 height 52
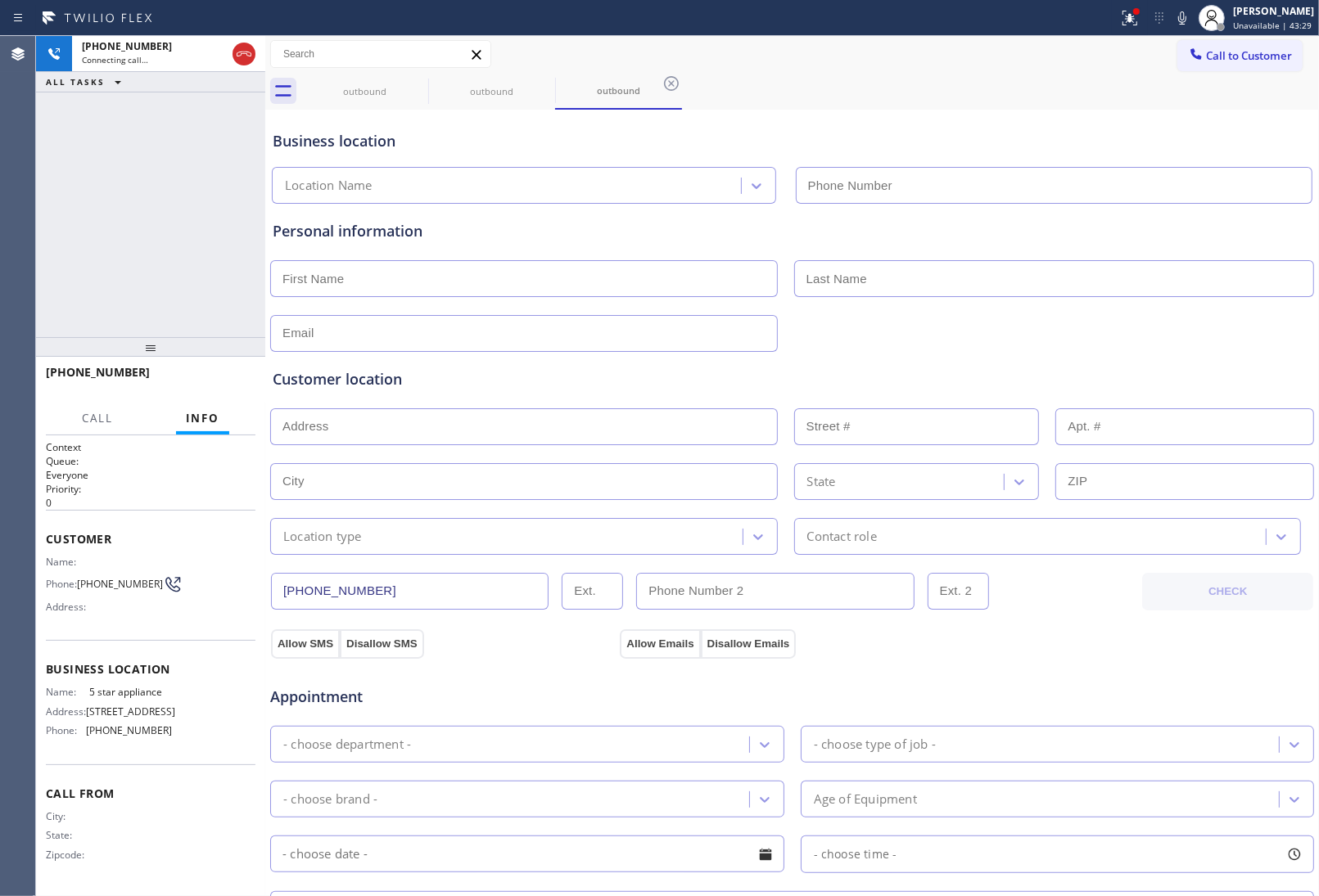
type input "[PHONE_NUMBER]"
drag, startPoint x: 1195, startPoint y: 230, endPoint x: 448, endPoint y: 109, distance: 756.7
click at [1195, 230] on div "Personal information" at bounding box center [792, 231] width 1039 height 22
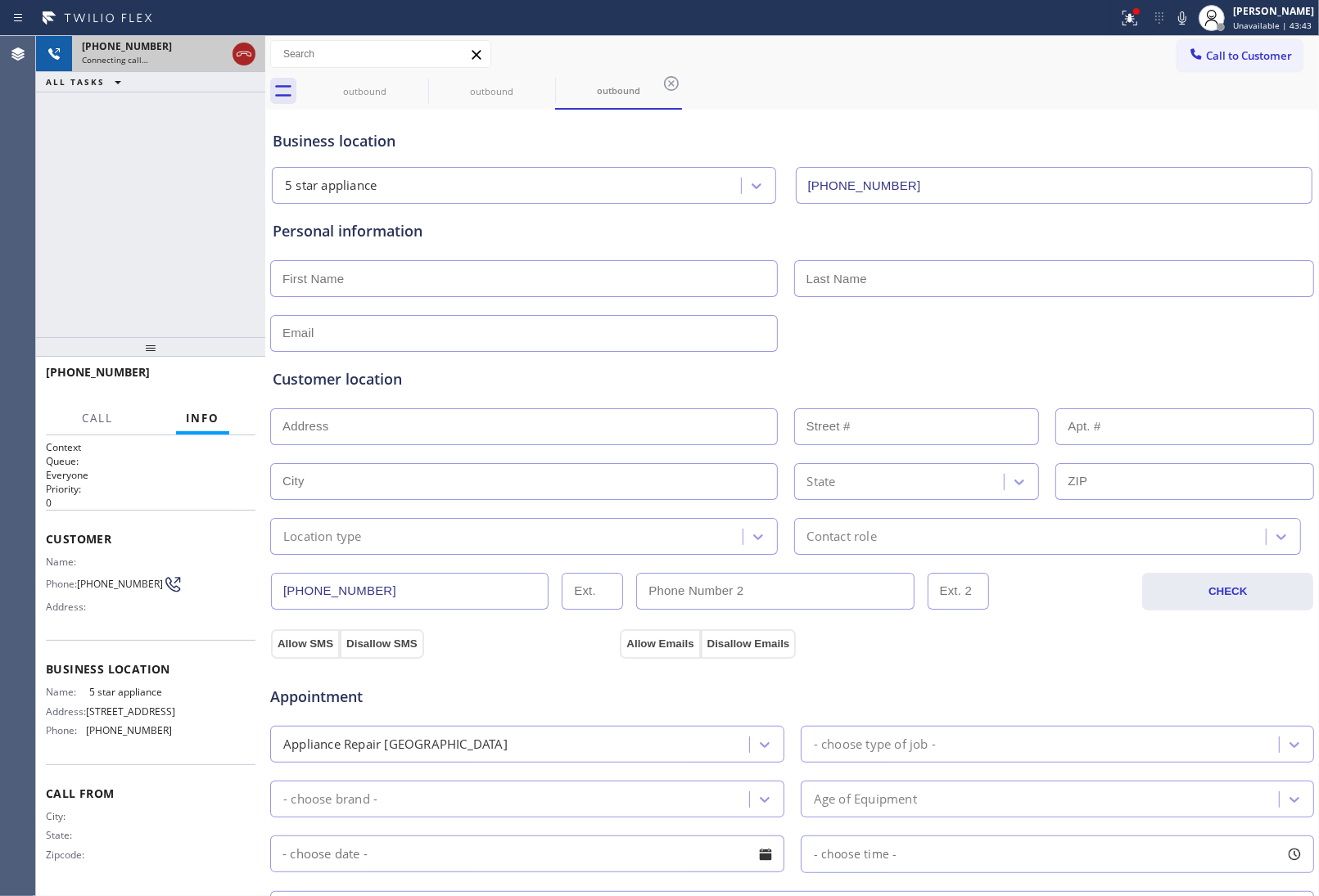
click at [247, 53] on icon at bounding box center [244, 54] width 20 height 20
drag, startPoint x: 1217, startPoint y: 55, endPoint x: 688, endPoint y: 365, distance: 613.1
click at [1206, 58] on span "Call to Customer" at bounding box center [1249, 56] width 86 height 15
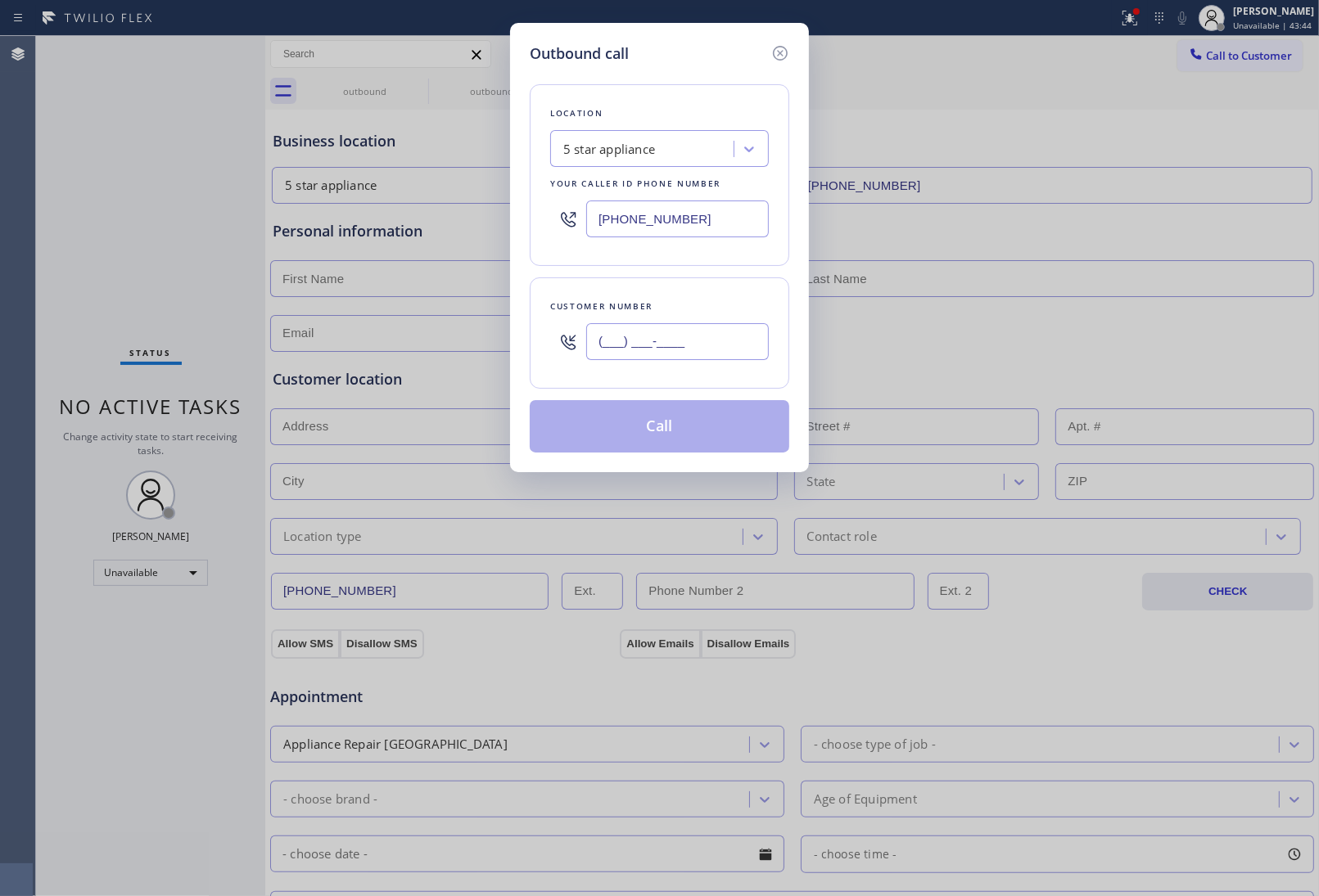
click at [641, 342] on input "(___) ___-____" at bounding box center [677, 342] width 183 height 37
paste input "415) 285-3273"
type input "[PHONE_NUMBER]"
click at [659, 432] on button "Call" at bounding box center [659, 426] width 260 height 52
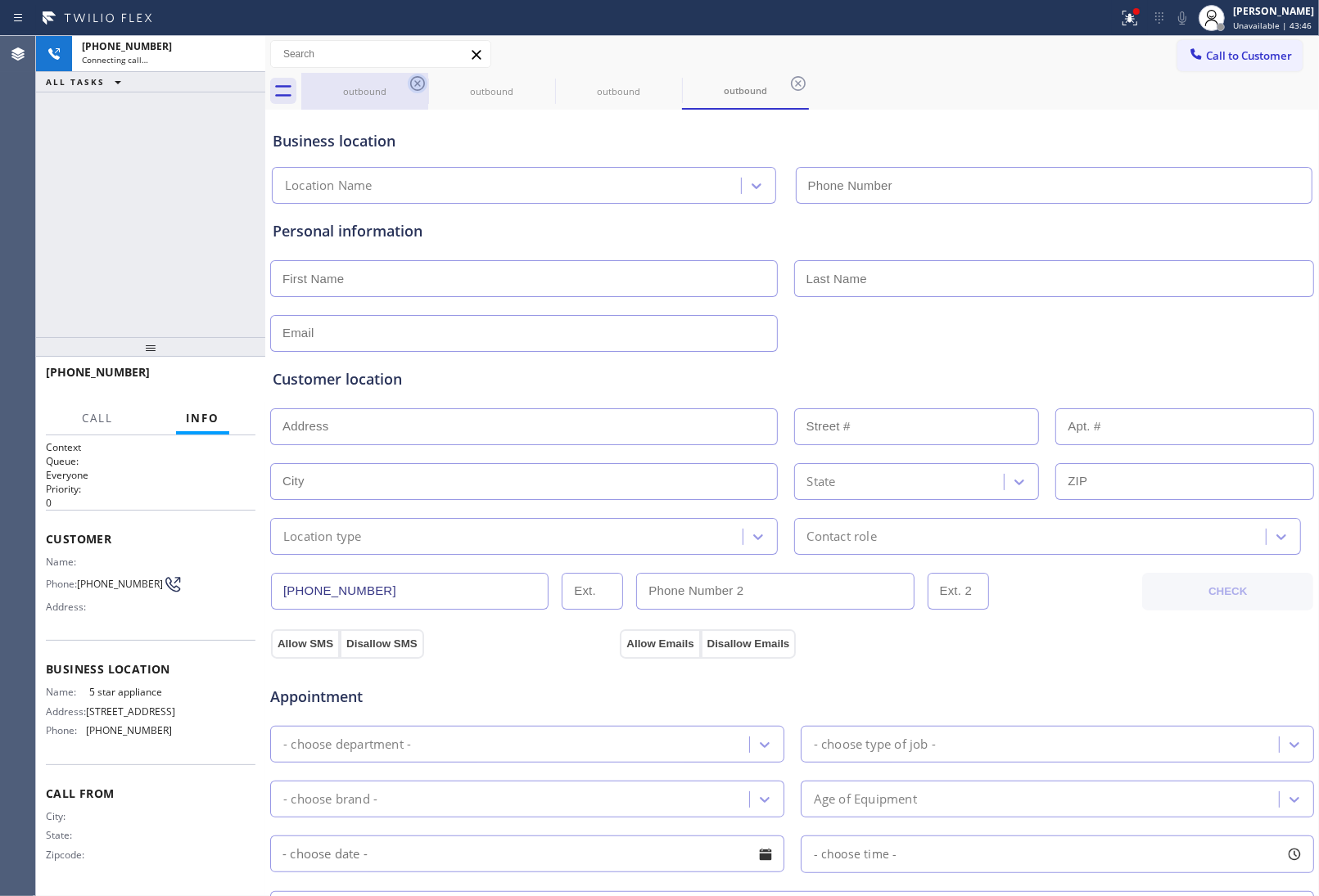
click at [419, 83] on icon at bounding box center [418, 84] width 20 height 20
click at [0, 0] on icon at bounding box center [0, 0] width 0 height 0
click at [419, 83] on icon at bounding box center [418, 84] width 20 height 20
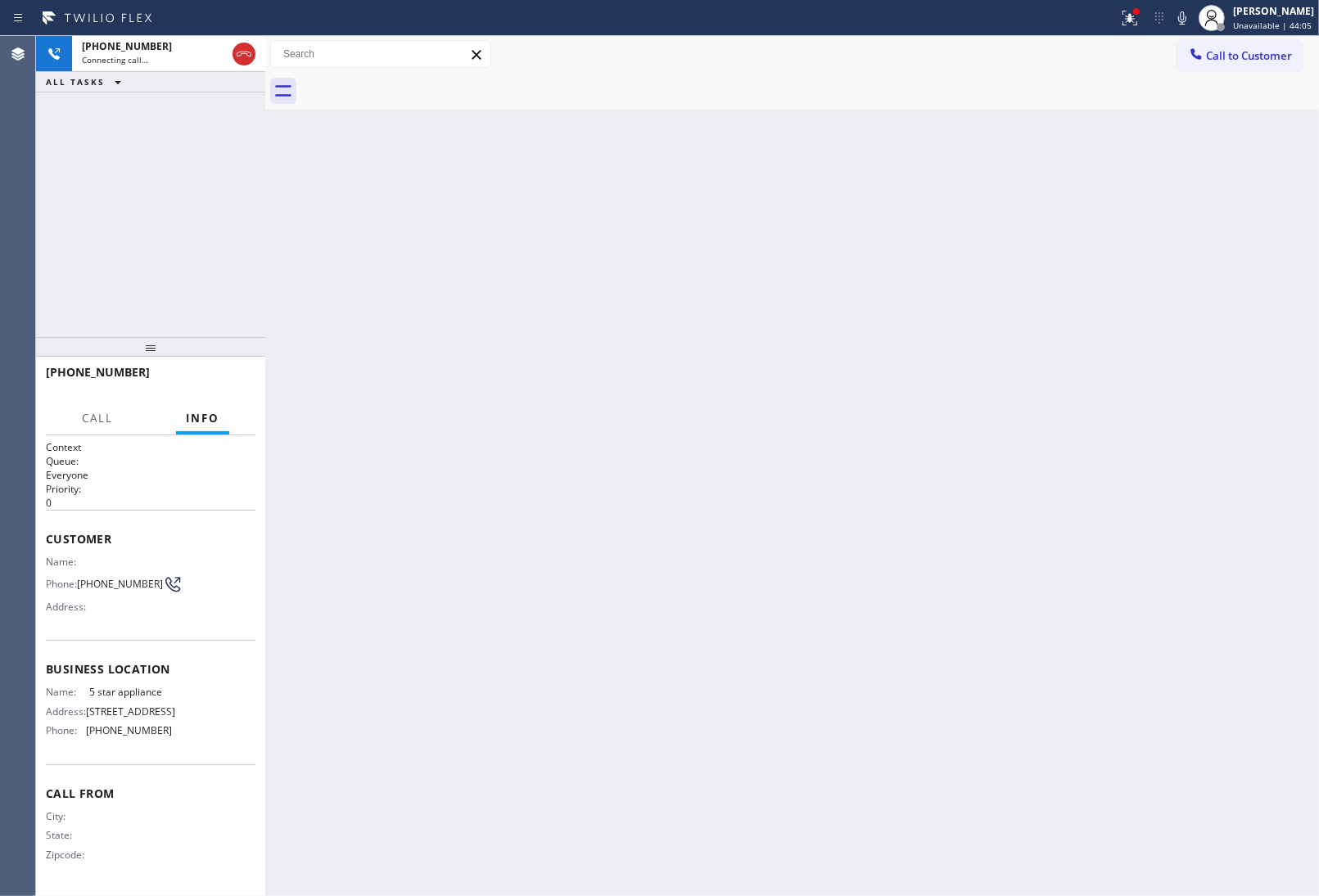
click at [1117, 373] on div "Back to Dashboard Change Sender ID Customers Technicians Select a contact Outbo…" at bounding box center [793, 465] width 1054 height 860
click at [240, 47] on icon at bounding box center [244, 54] width 20 height 20
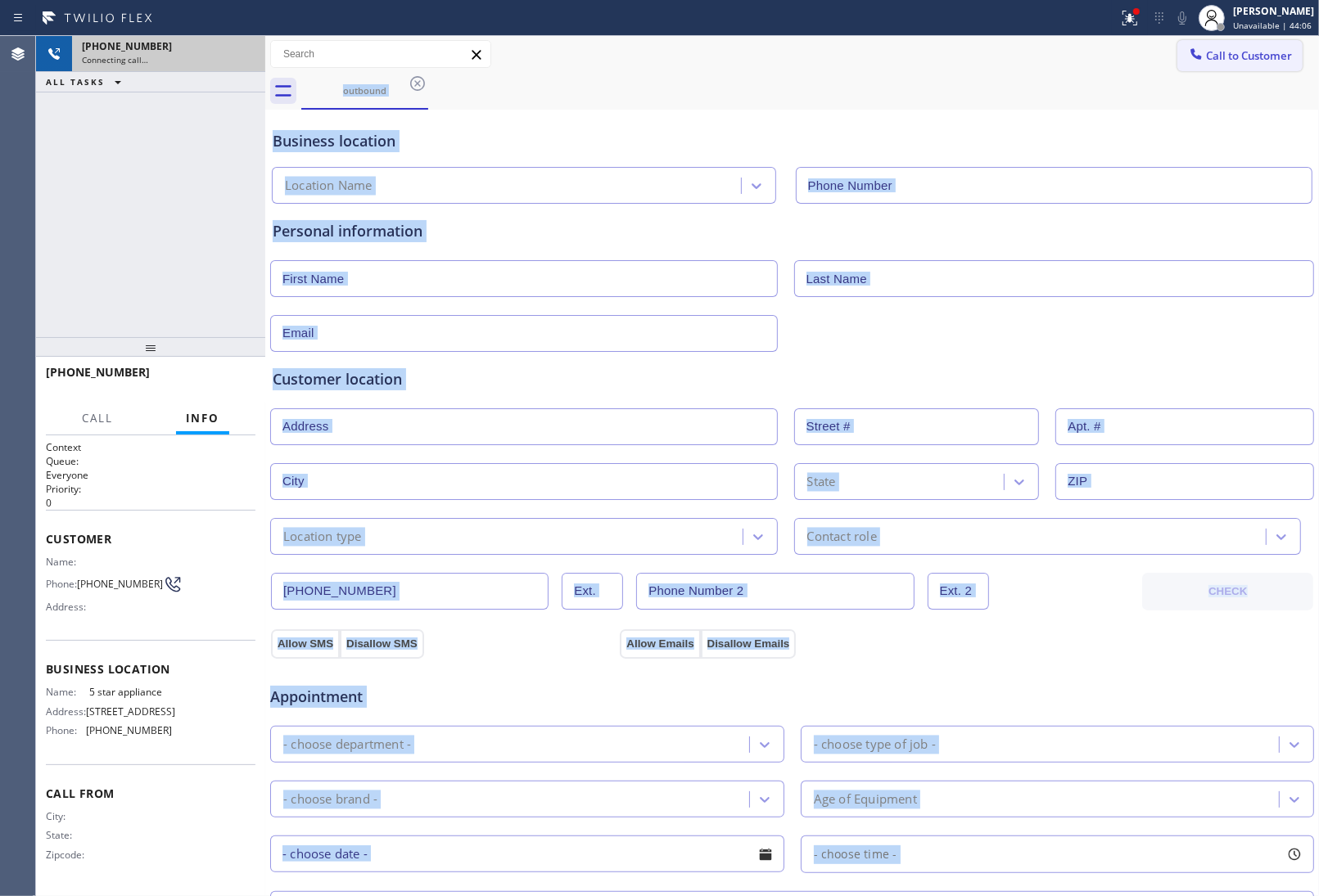
click at [1261, 55] on span "Call to Customer" at bounding box center [1249, 56] width 86 height 15
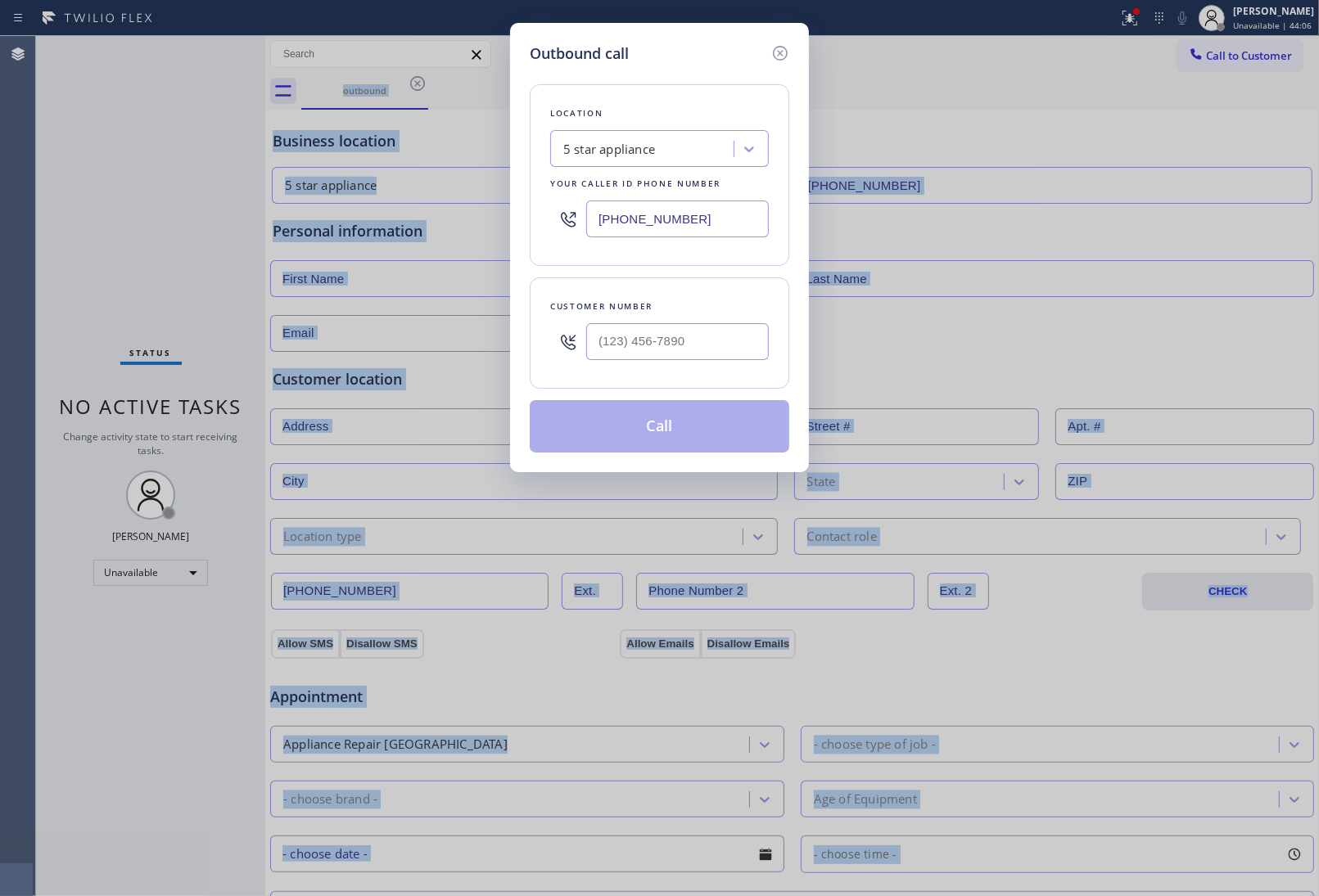
type input "[PHONE_NUMBER]"
click at [661, 344] on input "(___) ___-____" at bounding box center [677, 342] width 183 height 37
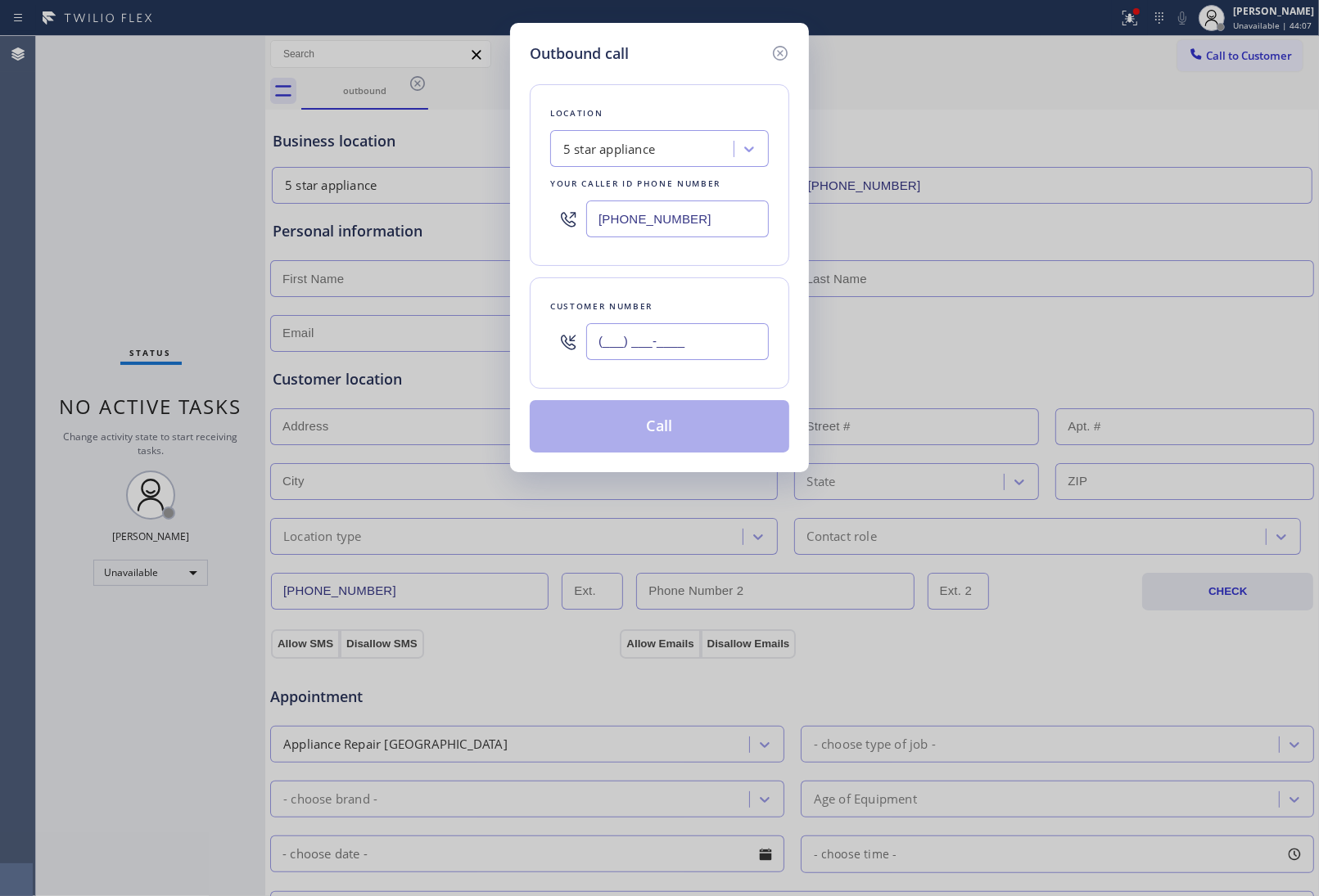
paste input "415) 285-3273"
type input "[PHONE_NUMBER]"
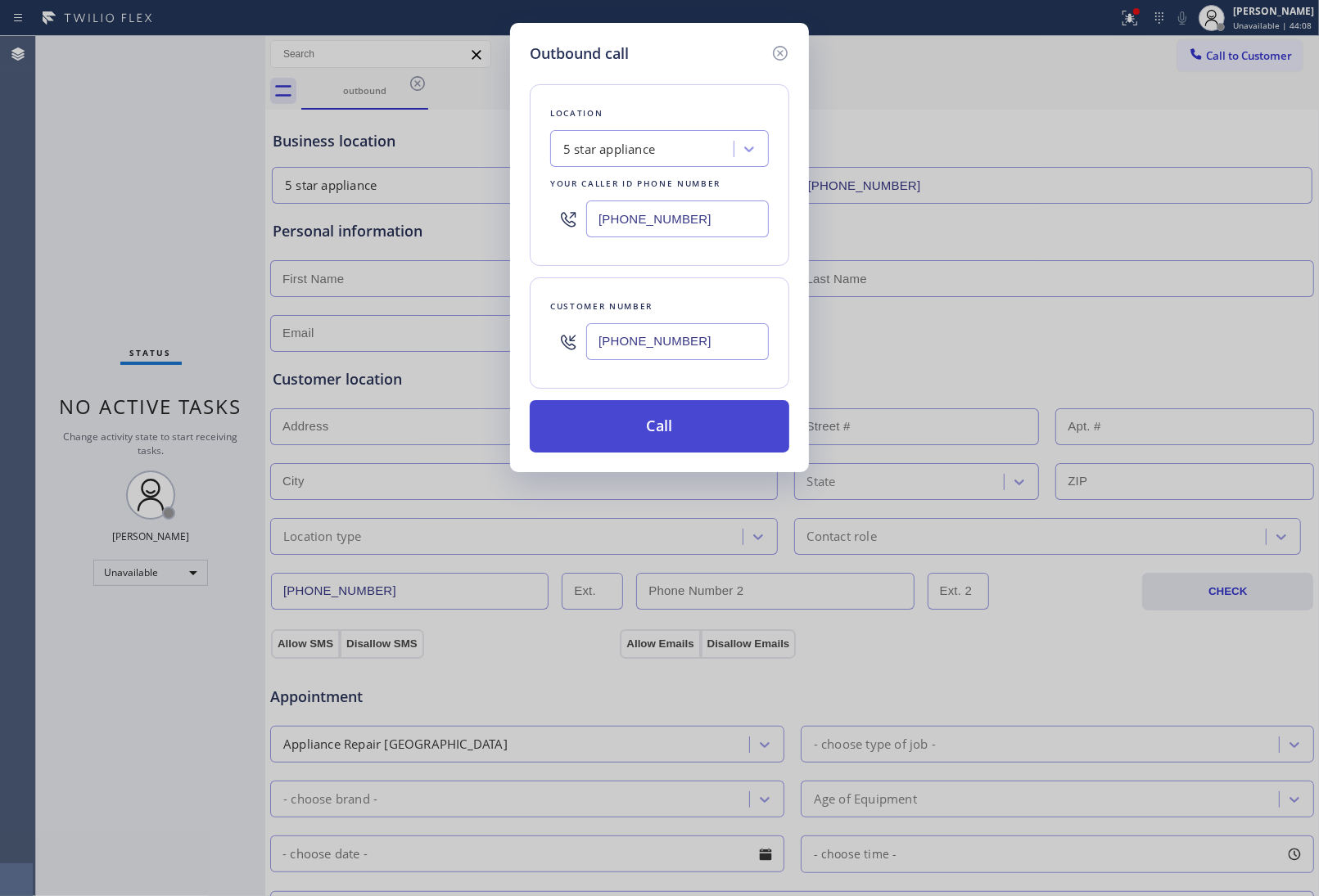
click at [656, 436] on button "Call" at bounding box center [659, 426] width 260 height 52
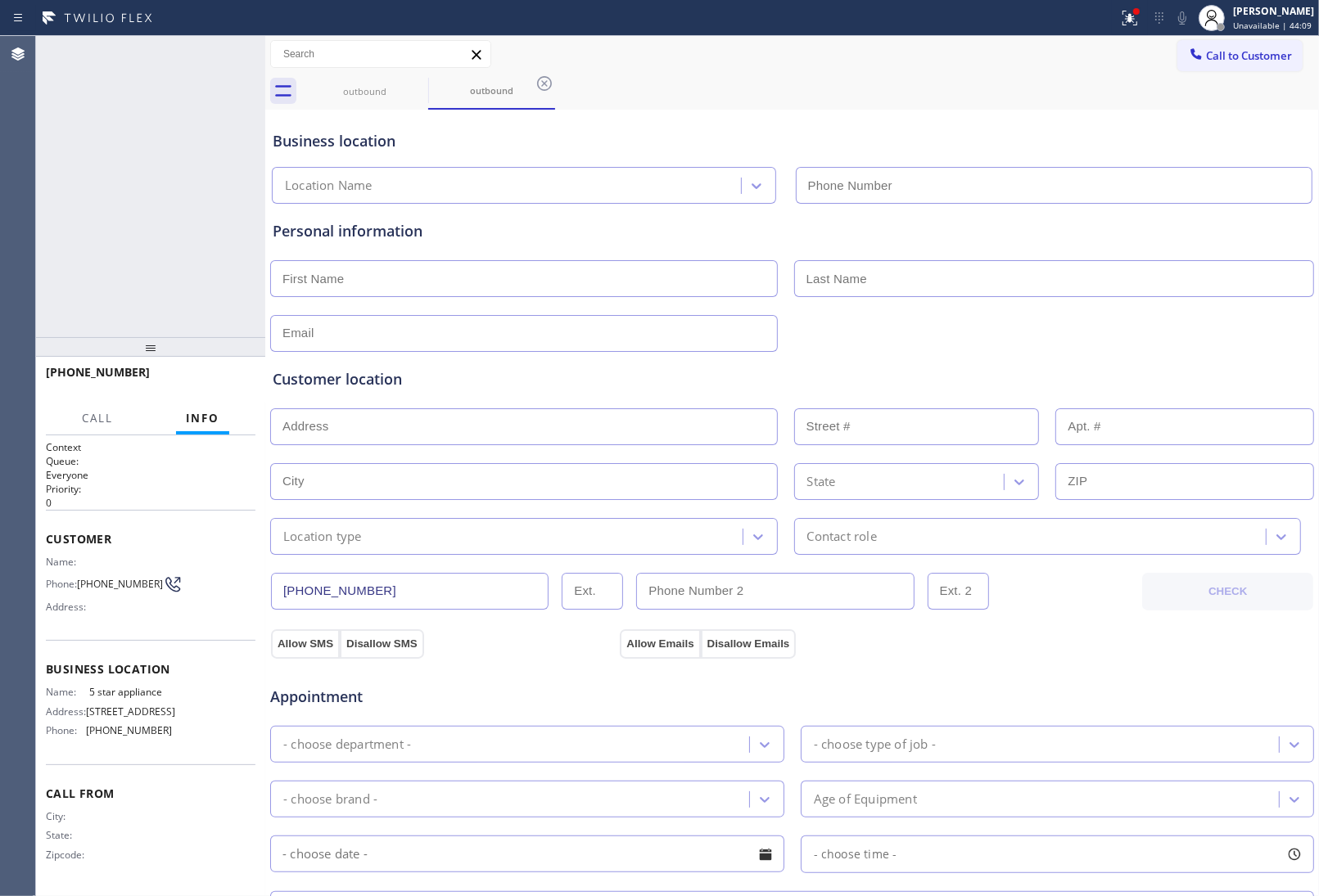
type input "[PHONE_NUMBER]"
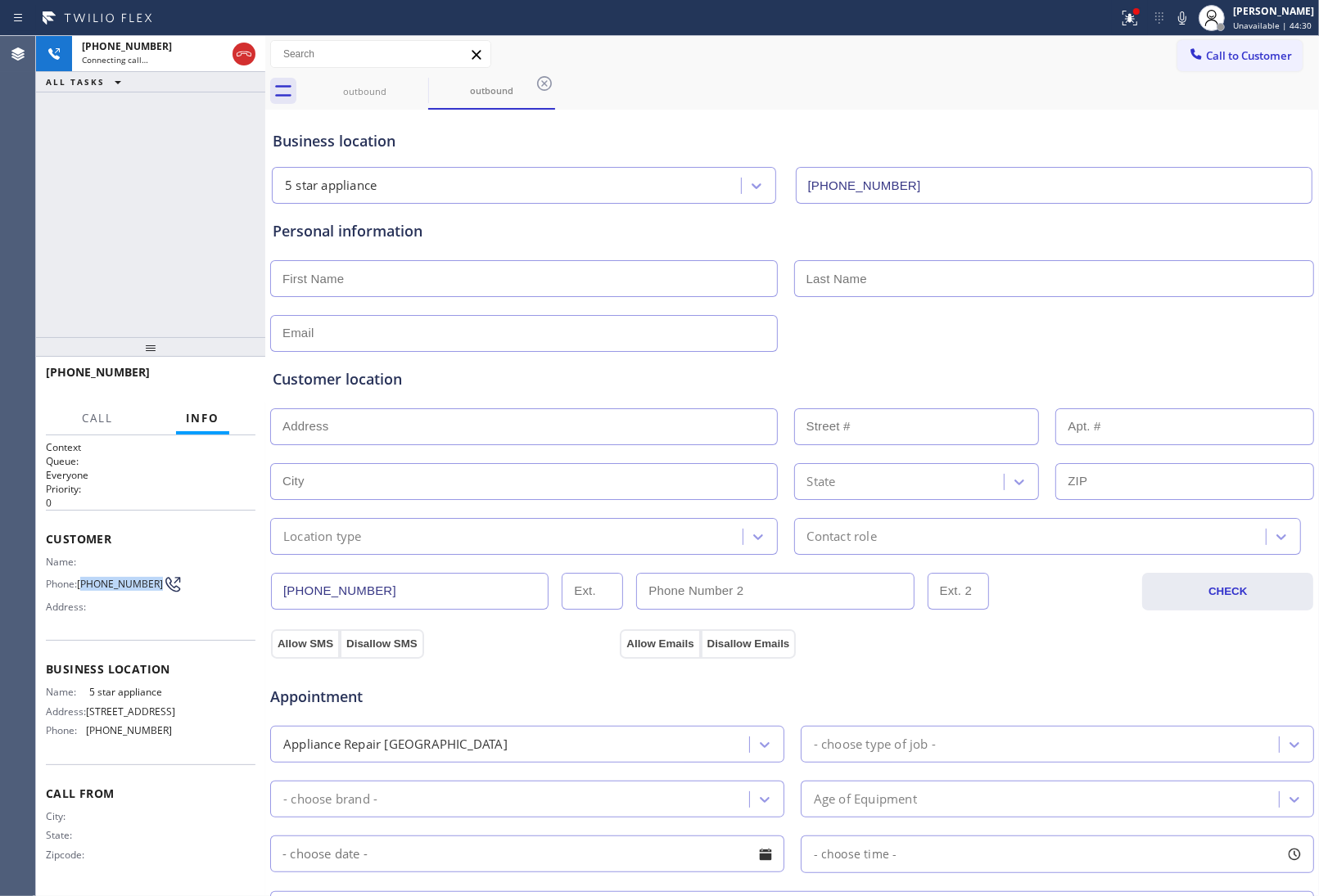
drag, startPoint x: 107, startPoint y: 590, endPoint x: 83, endPoint y: 571, distance: 30.6
click at [83, 577] on span "[PHONE_NUMBER]" at bounding box center [120, 583] width 86 height 12
copy span "415) 285-3273"
click at [243, 49] on icon at bounding box center [244, 54] width 20 height 20
click at [1242, 49] on span "Call to Customer" at bounding box center [1249, 56] width 86 height 15
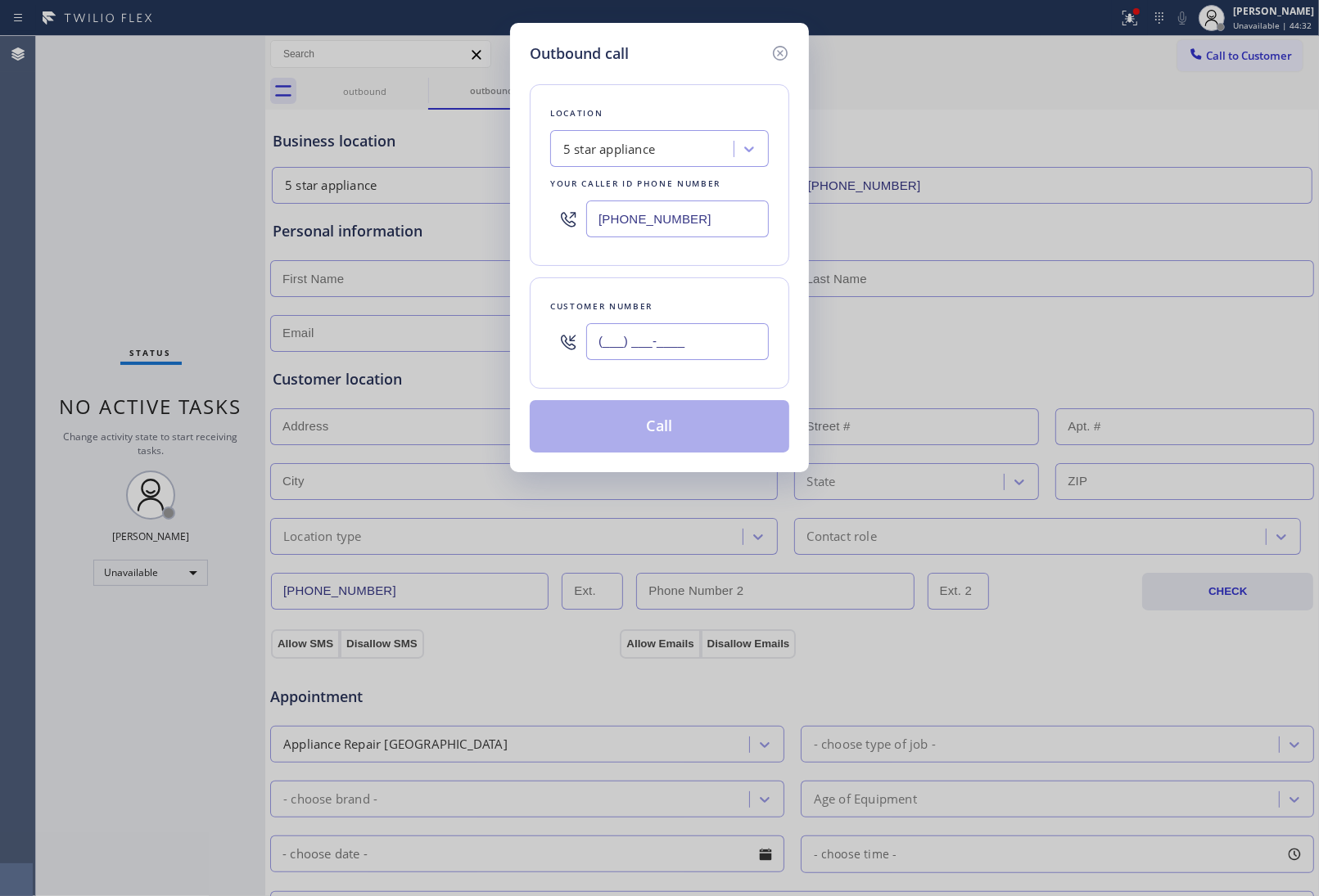
click at [705, 340] on input "(___) ___-____" at bounding box center [677, 342] width 183 height 37
paste input "415) 285-3273"
type input "[PHONE_NUMBER]"
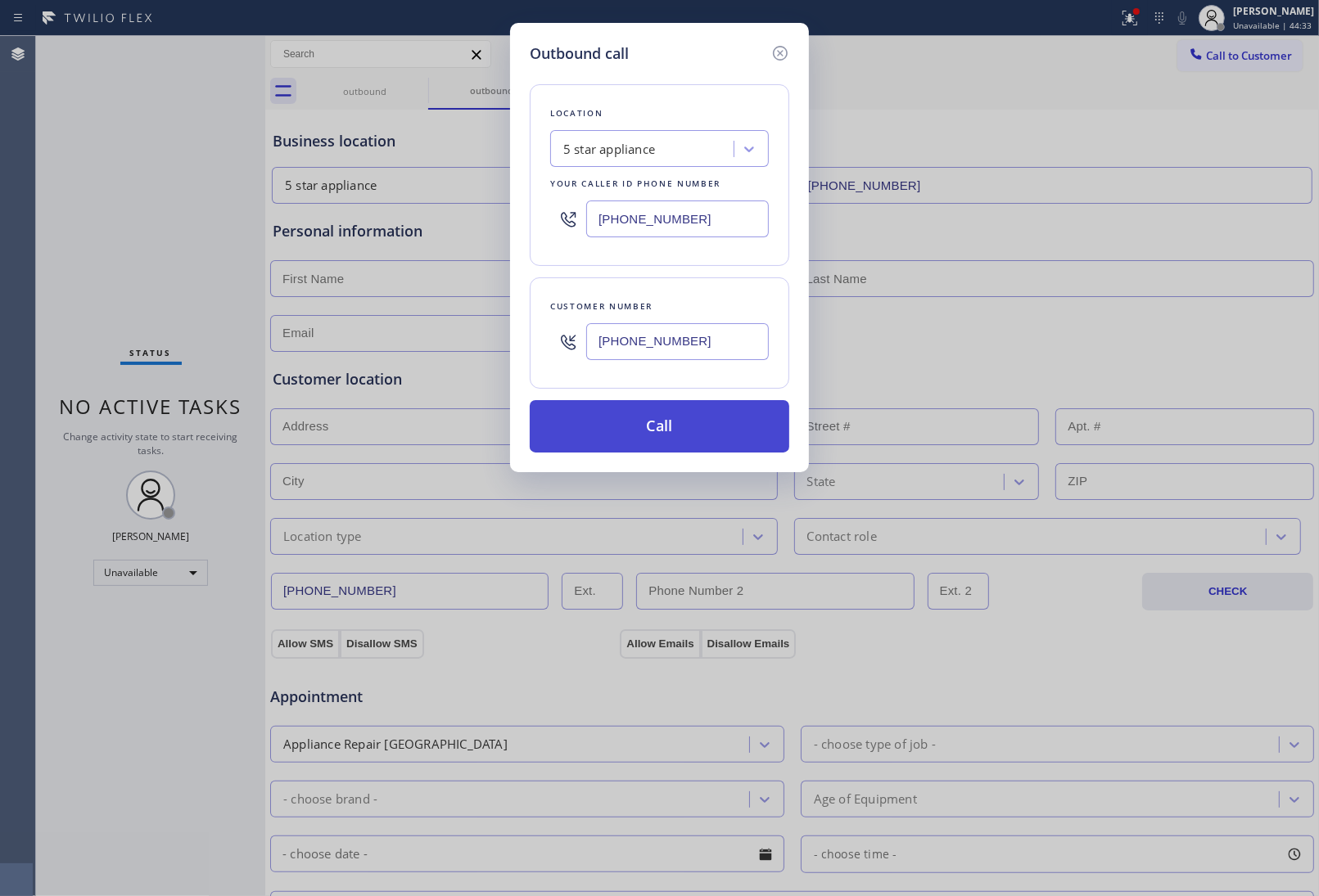
click at [631, 436] on button "Call" at bounding box center [659, 426] width 260 height 52
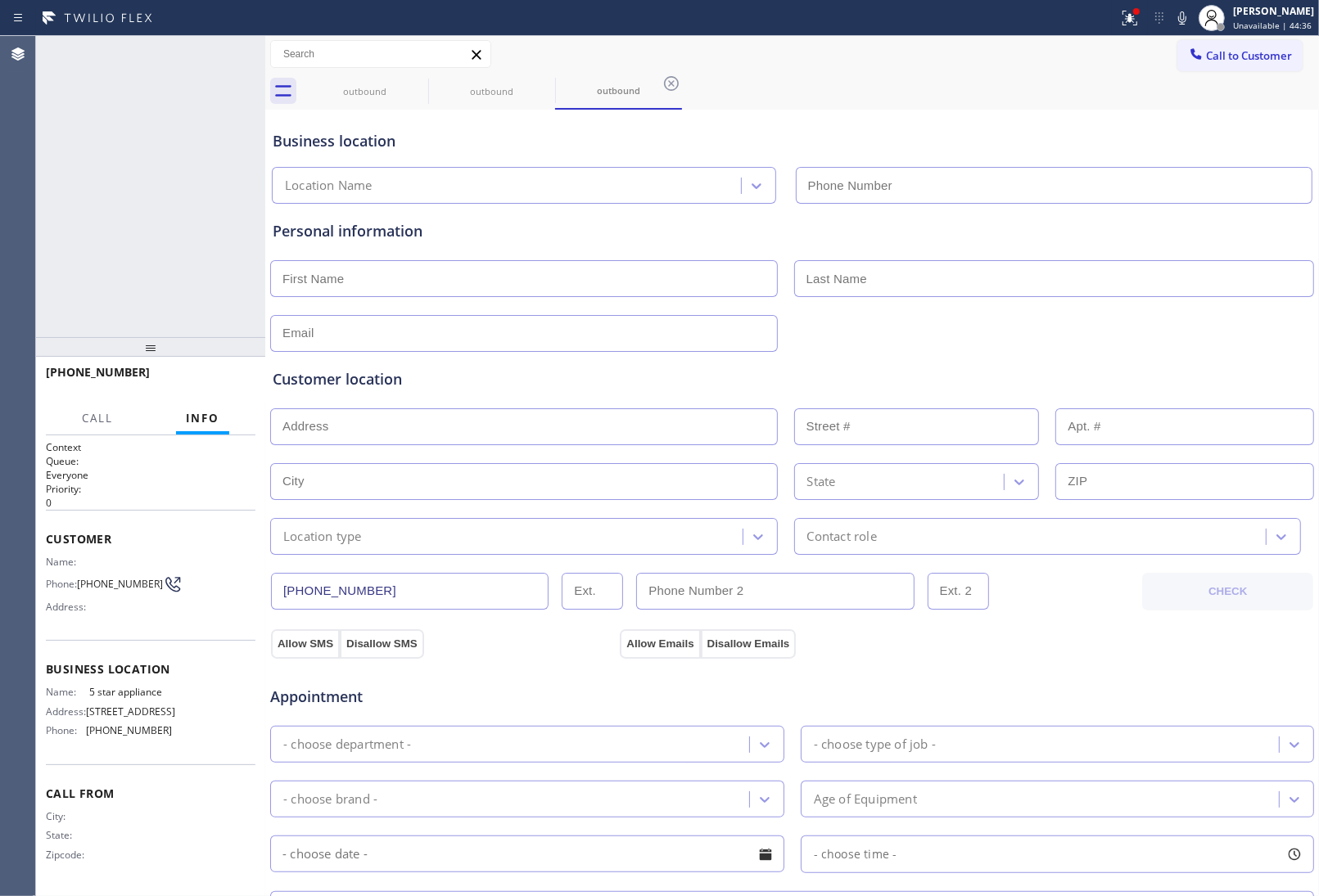
type input "[PHONE_NUMBER]"
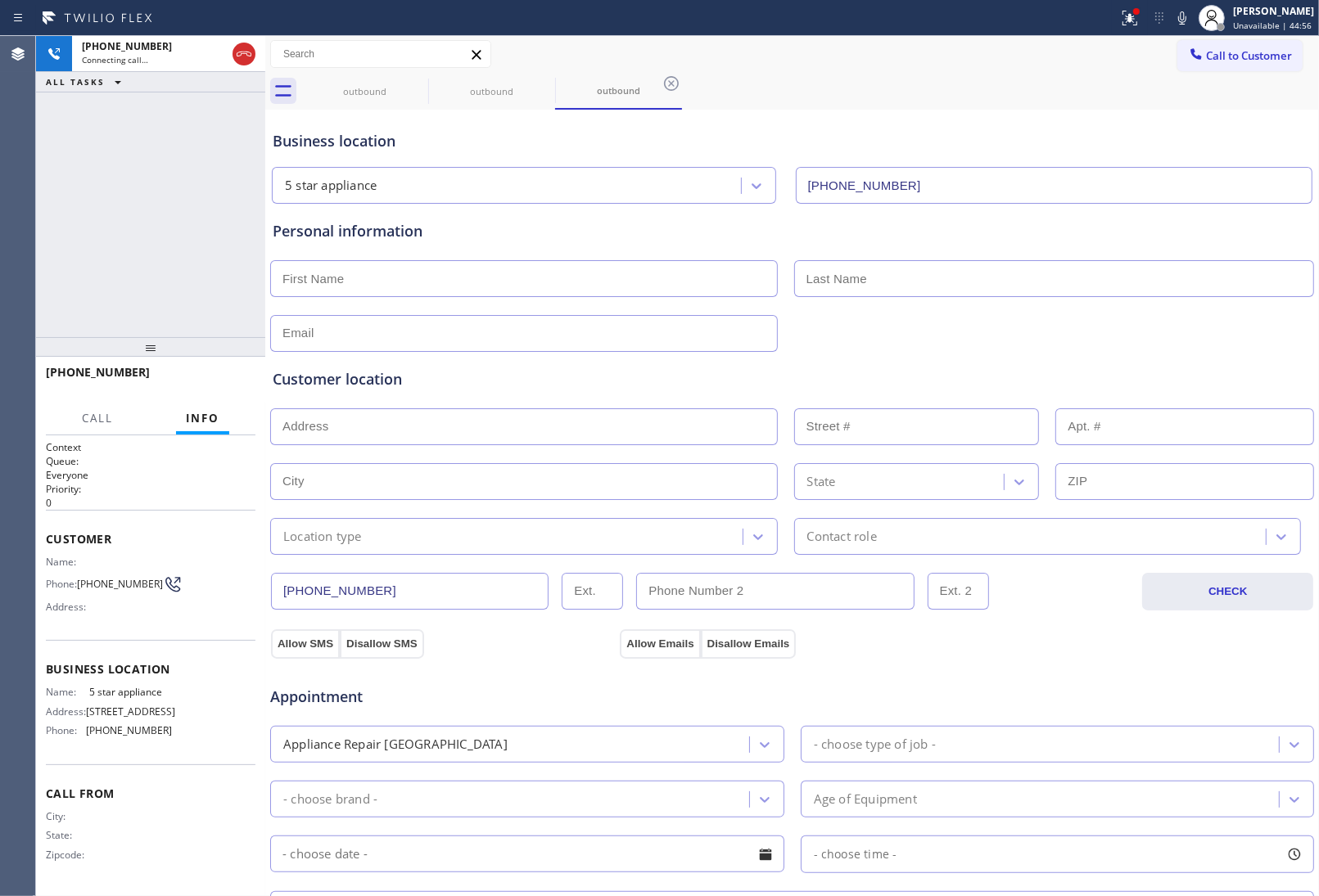
click at [558, 135] on div "Business location" at bounding box center [792, 141] width 1039 height 22
click at [0, 0] on icon at bounding box center [0, 0] width 0 height 0
click at [411, 85] on icon at bounding box center [418, 84] width 15 height 15
drag, startPoint x: 109, startPoint y: 598, endPoint x: 84, endPoint y: 572, distance: 36.1
click at [84, 572] on div "Name: Phone: [PHONE_NUMBER] Address:" at bounding box center [109, 588] width 126 height 65
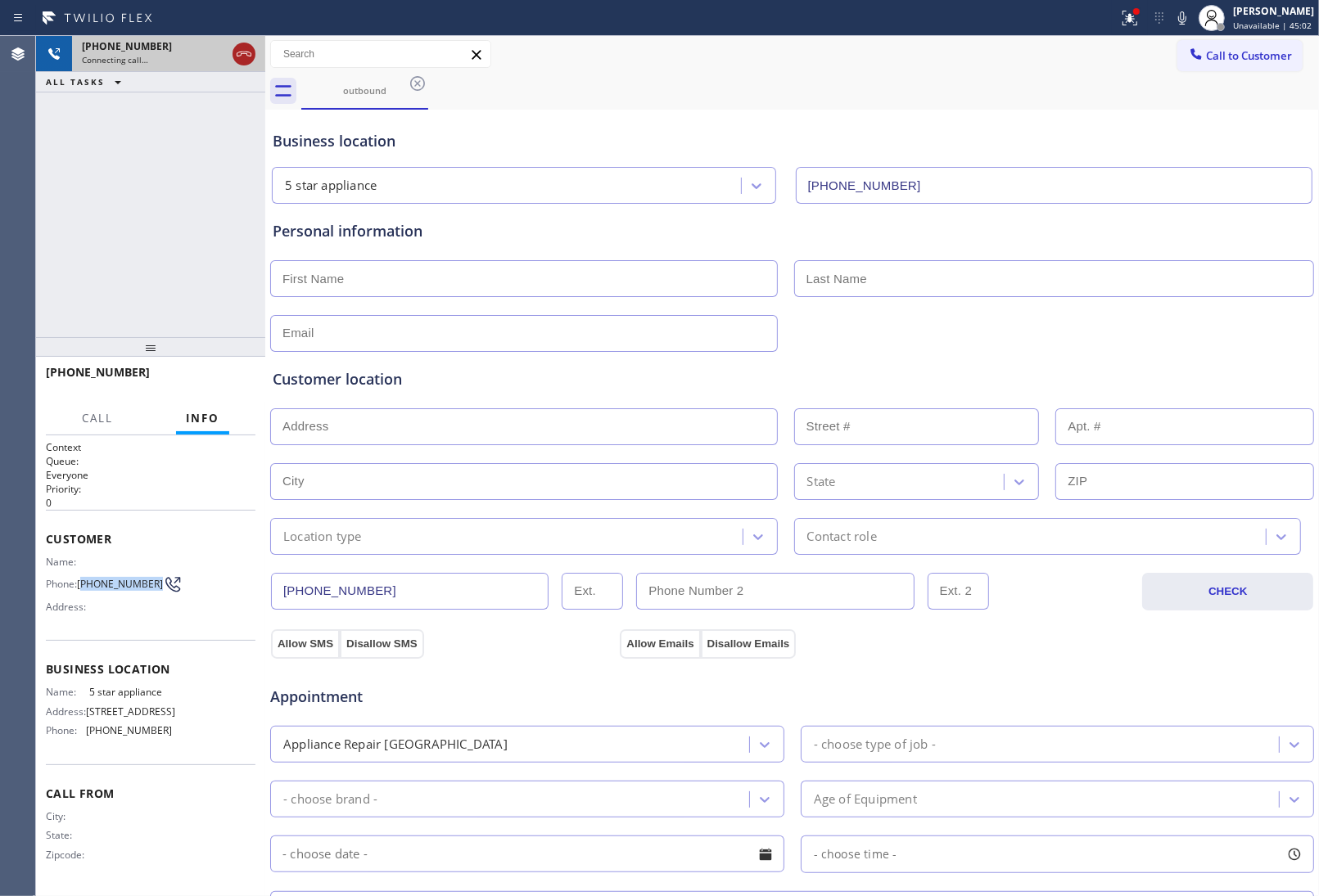
click at [251, 54] on icon at bounding box center [244, 54] width 15 height 5
drag, startPoint x: 1280, startPoint y: 51, endPoint x: 942, endPoint y: 244, distance: 389.2
click at [1279, 51] on button "Call to Customer" at bounding box center [1239, 55] width 125 height 31
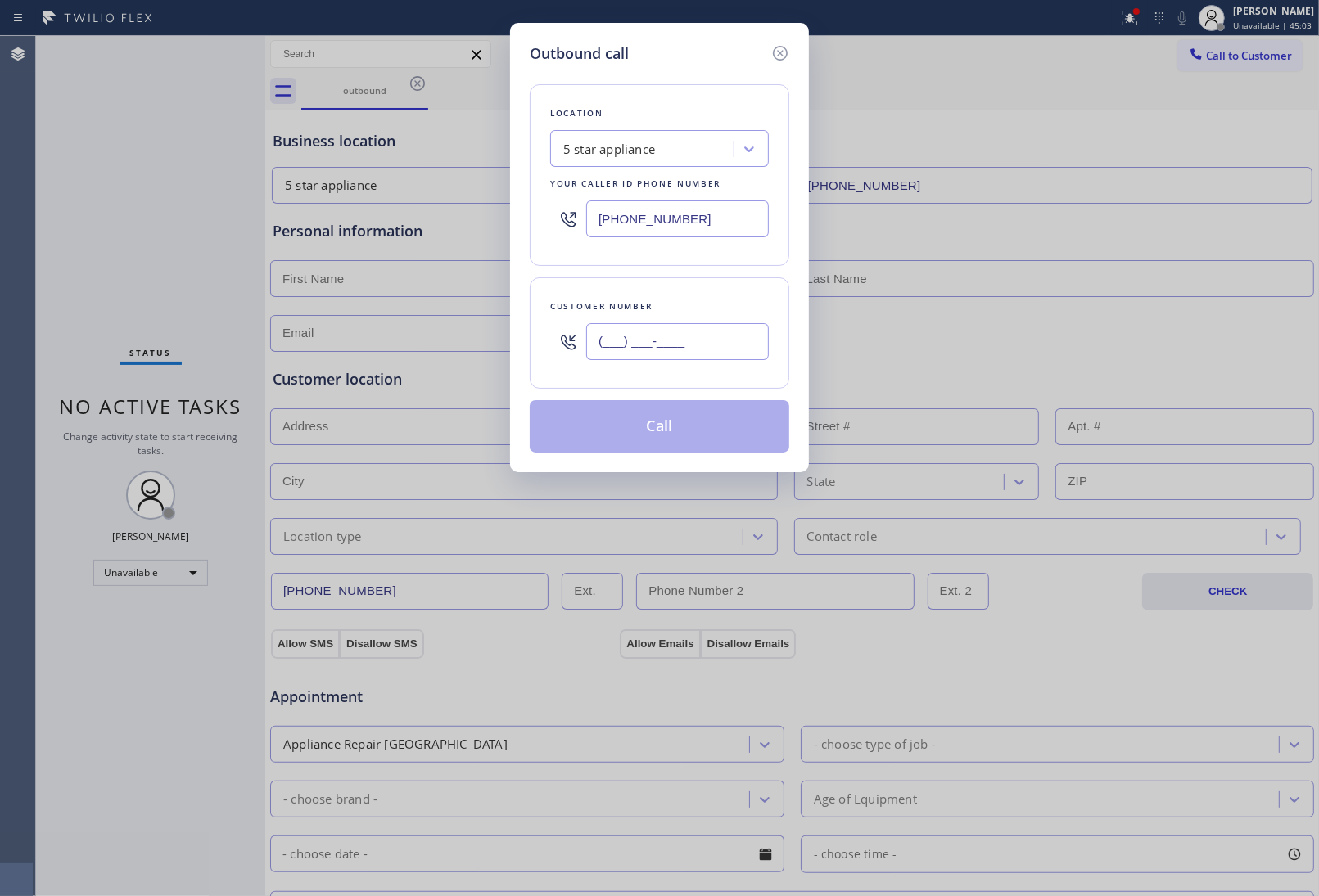
drag, startPoint x: 729, startPoint y: 339, endPoint x: 737, endPoint y: 350, distance: 13.6
click at [727, 340] on input "(___) ___-____" at bounding box center [677, 342] width 183 height 37
paste input "415) 285-3273"
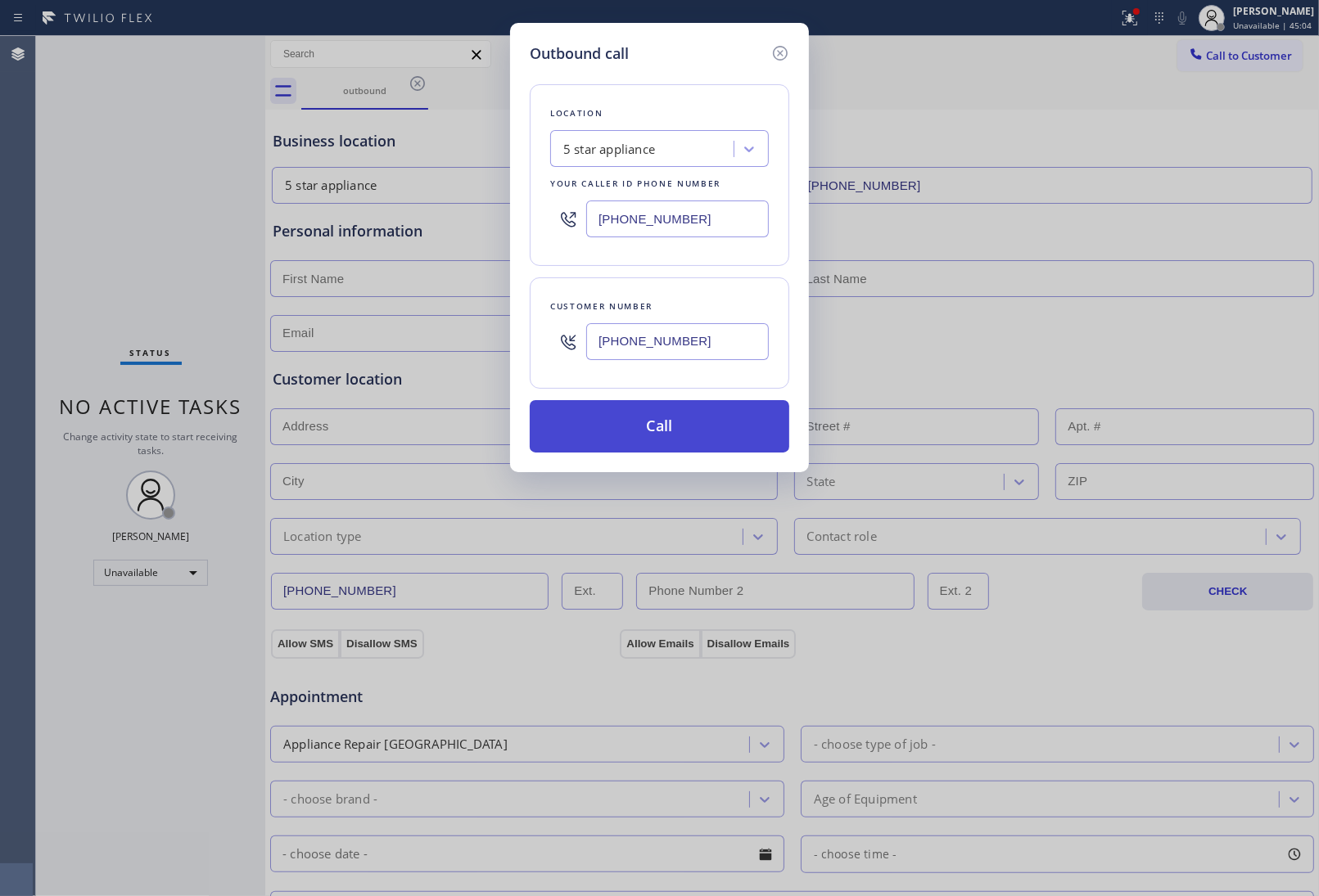
type input "[PHONE_NUMBER]"
click at [684, 428] on button "Call" at bounding box center [659, 426] width 260 height 52
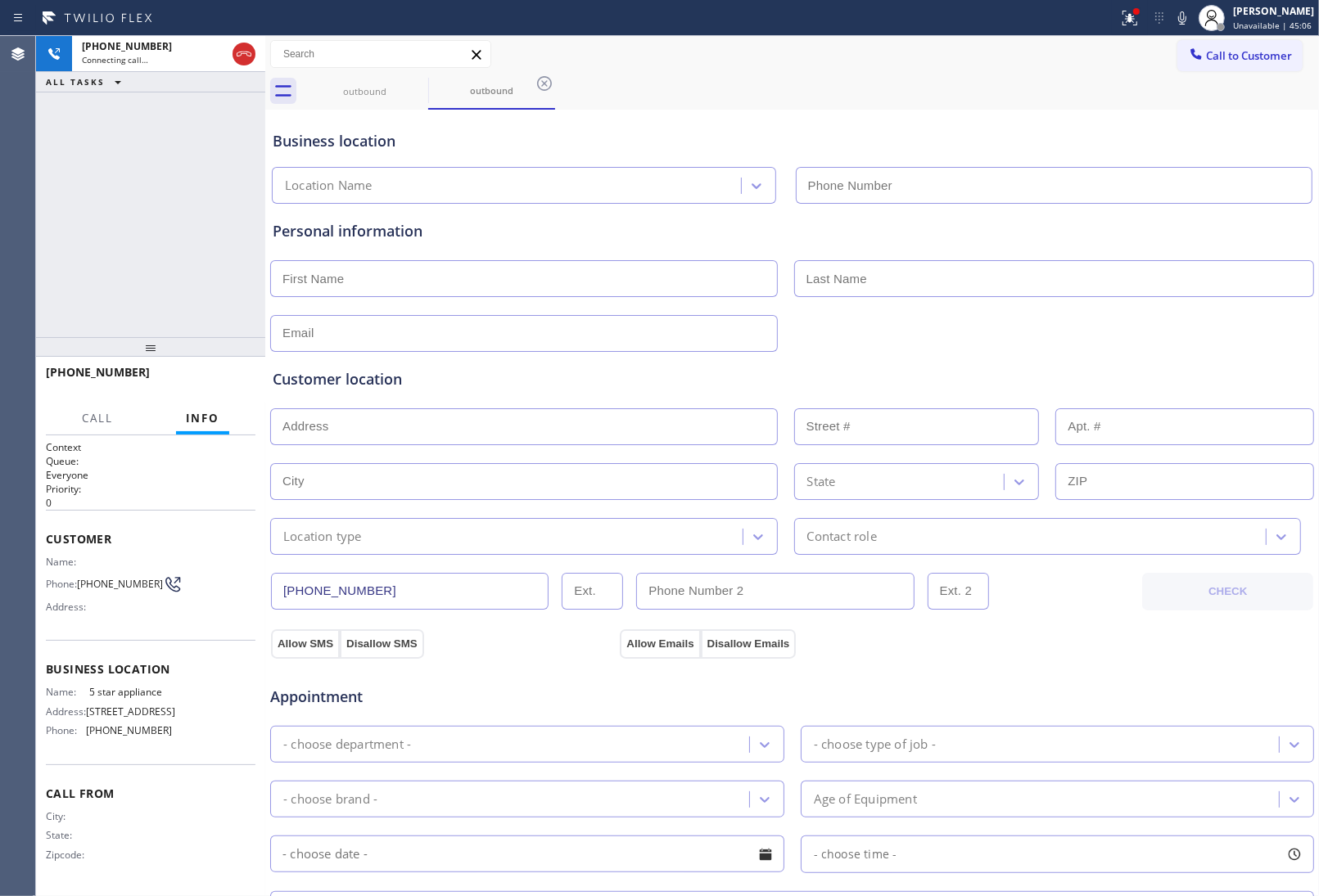
type input "[PHONE_NUMBER]"
click at [1095, 350] on div "Customer location >> ADD NEW ADDRESS << + NEW ADDRESS State Location type Conta…" at bounding box center [793, 450] width 1046 height 210
drag, startPoint x: 104, startPoint y: 587, endPoint x: 271, endPoint y: 129, distance: 487.5
click at [81, 577] on span "[PHONE_NUMBER]" at bounding box center [120, 583] width 86 height 12
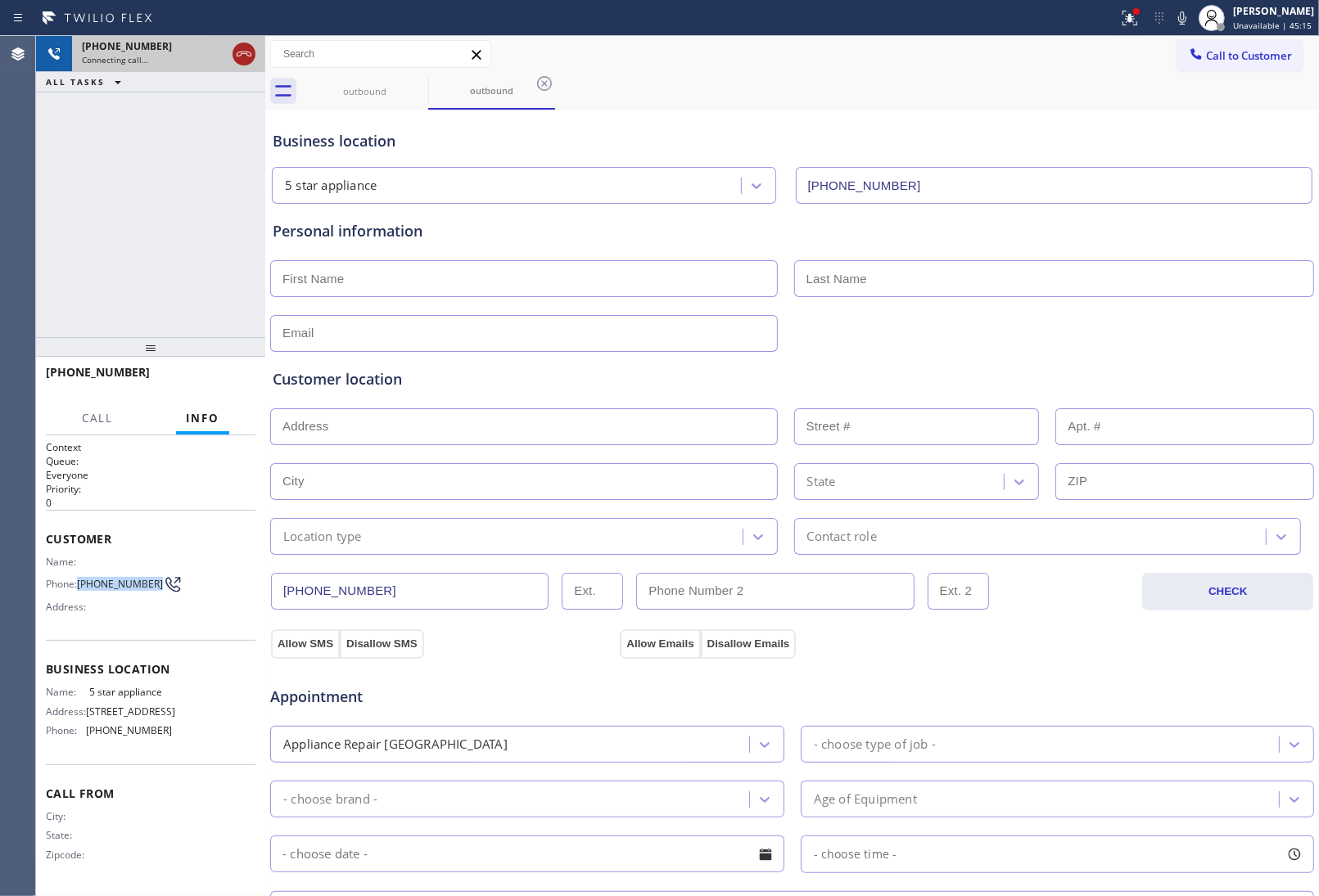
click at [246, 55] on icon at bounding box center [244, 54] width 20 height 20
click at [1201, 37] on div "Call to Customer Outbound call Location 5 star appliance Your caller id phone n…" at bounding box center [793, 54] width 1054 height 37
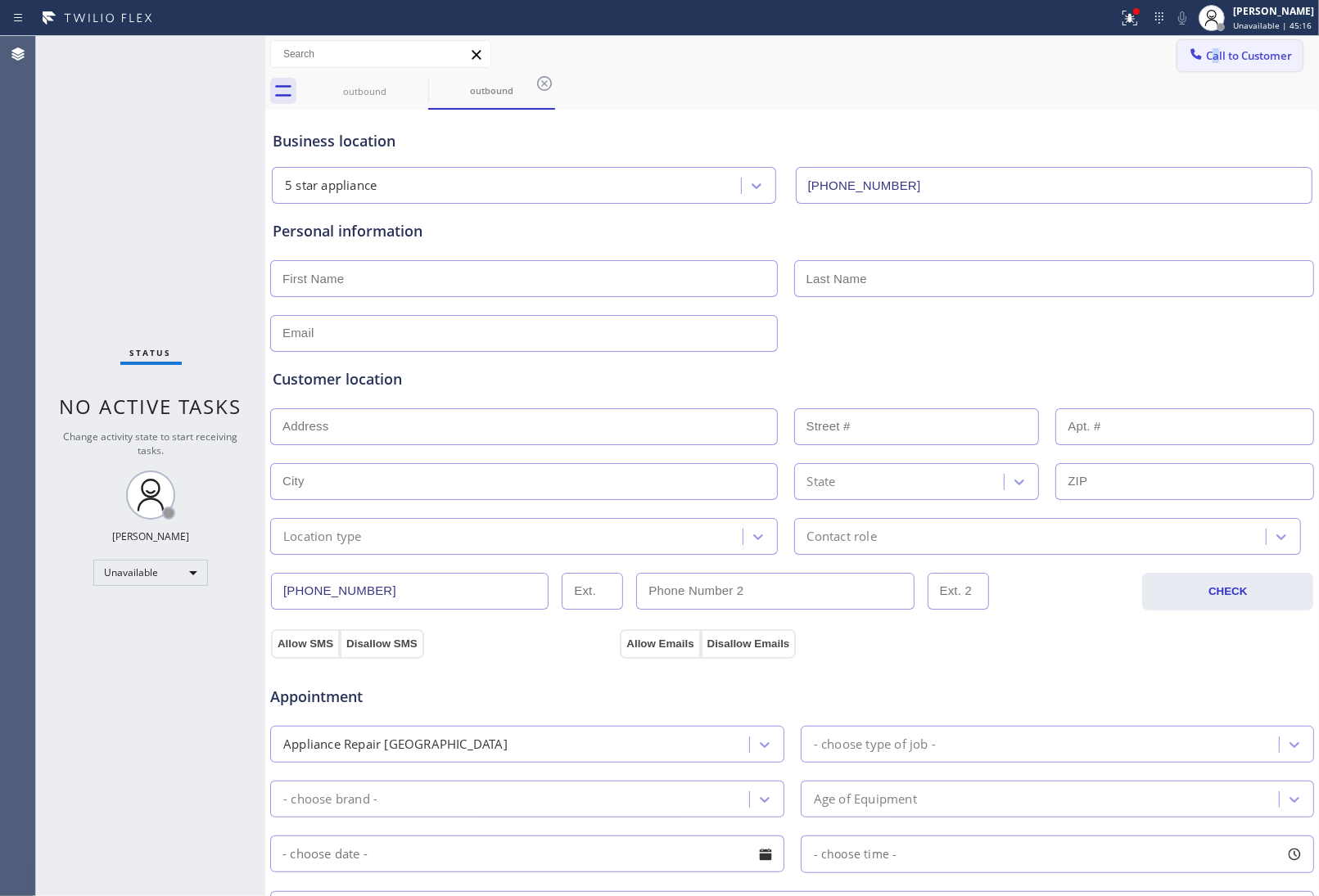
click at [1227, 41] on button "Call to Customer" at bounding box center [1239, 55] width 125 height 31
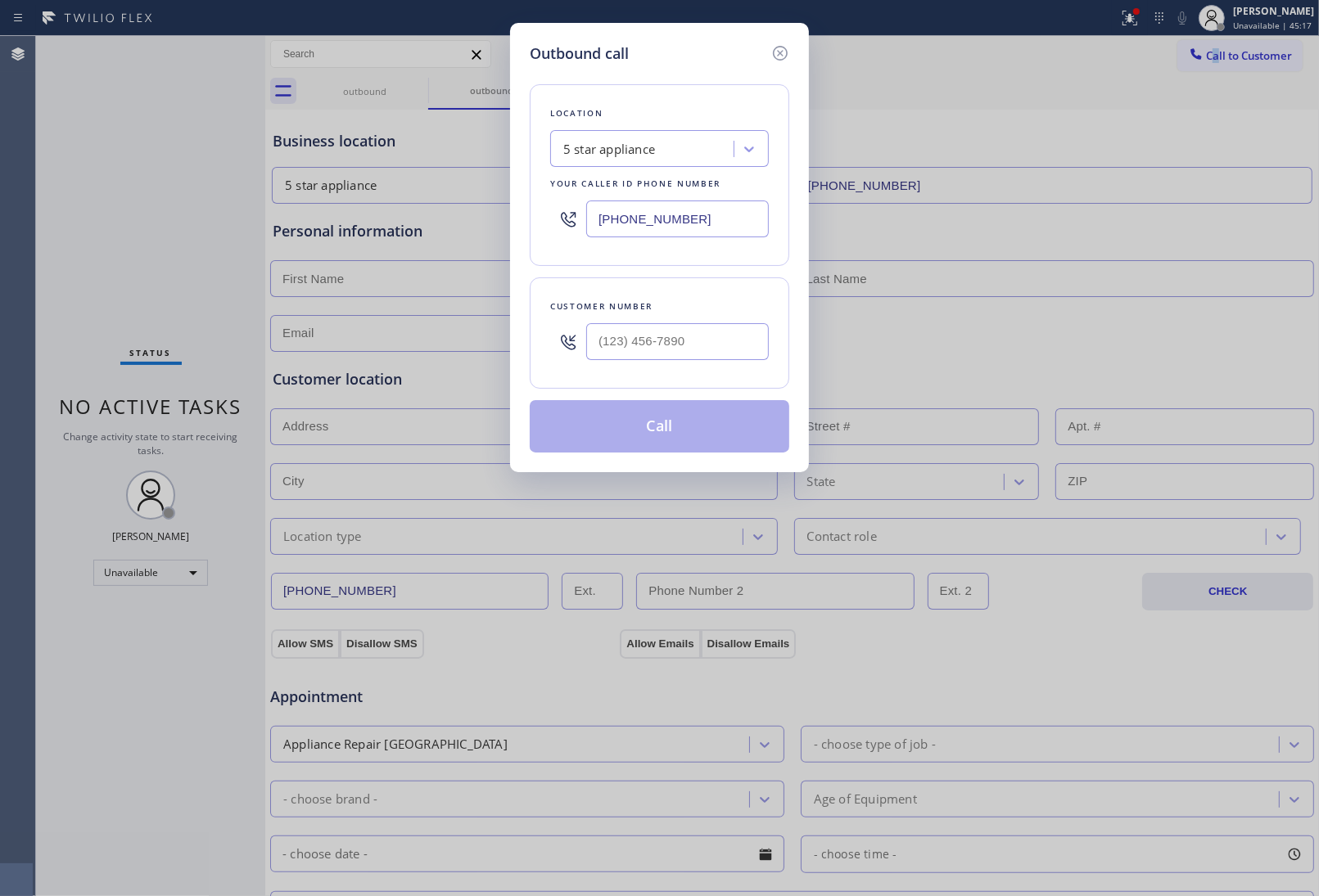
type input "(___) ___-____"
click at [691, 348] on input "(___) ___-____" at bounding box center [677, 342] width 183 height 37
click at [664, 329] on input "(___) ___-____" at bounding box center [677, 342] width 183 height 37
paste input "443) 421-0740"
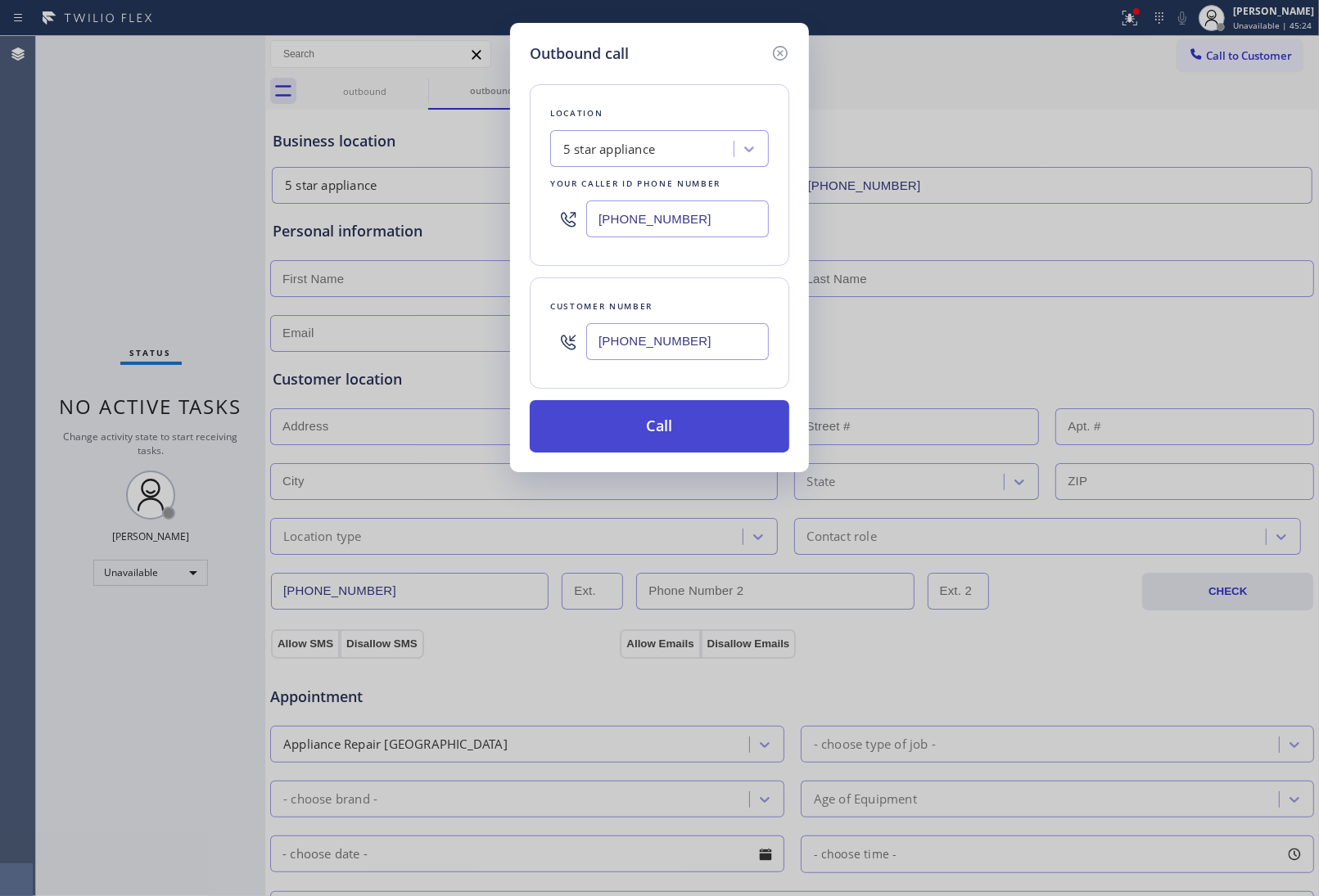
type input "[PHONE_NUMBER]"
click at [623, 446] on button "Call" at bounding box center [659, 426] width 260 height 52
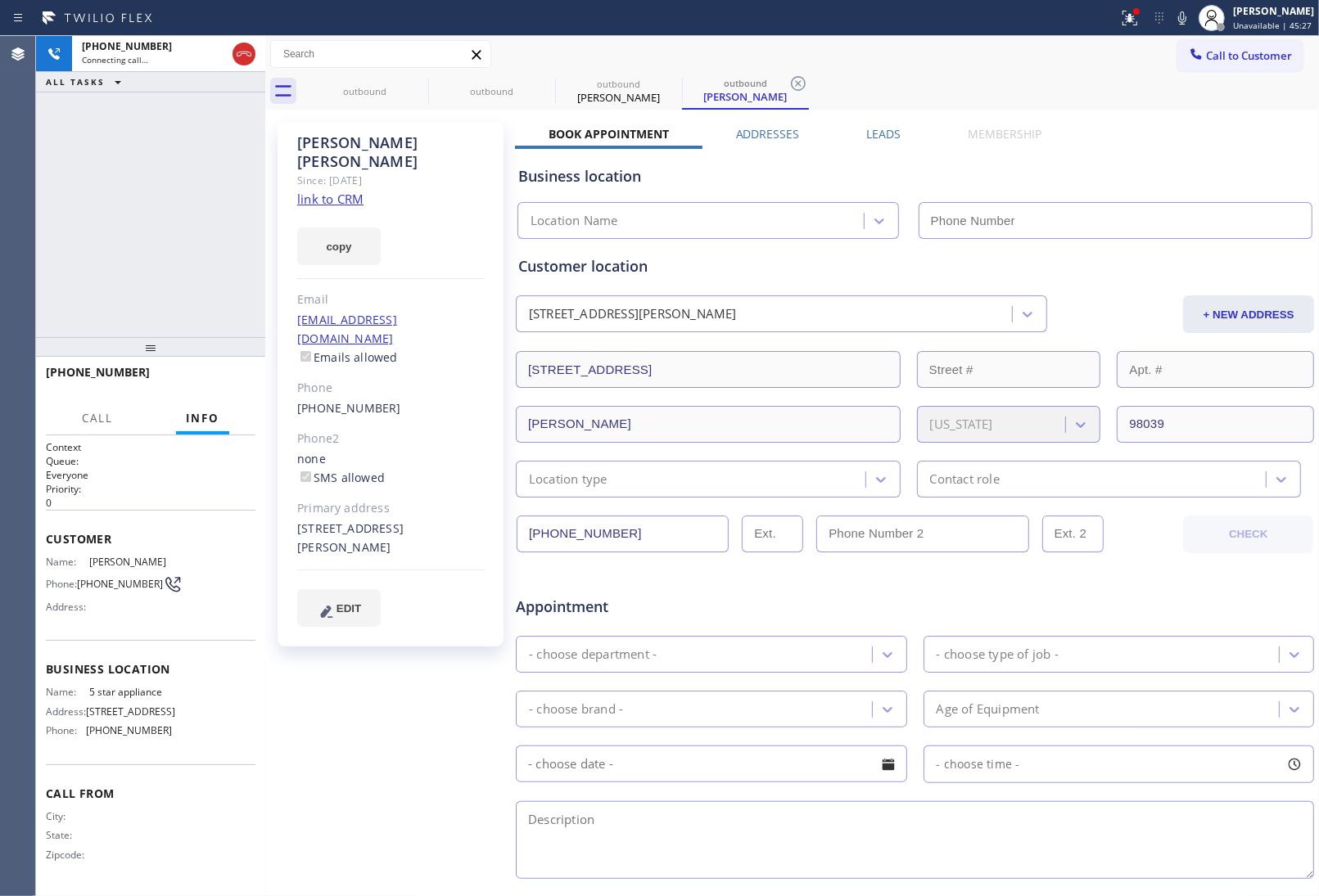
click at [334, 191] on link "link to CRM" at bounding box center [330, 199] width 66 height 17
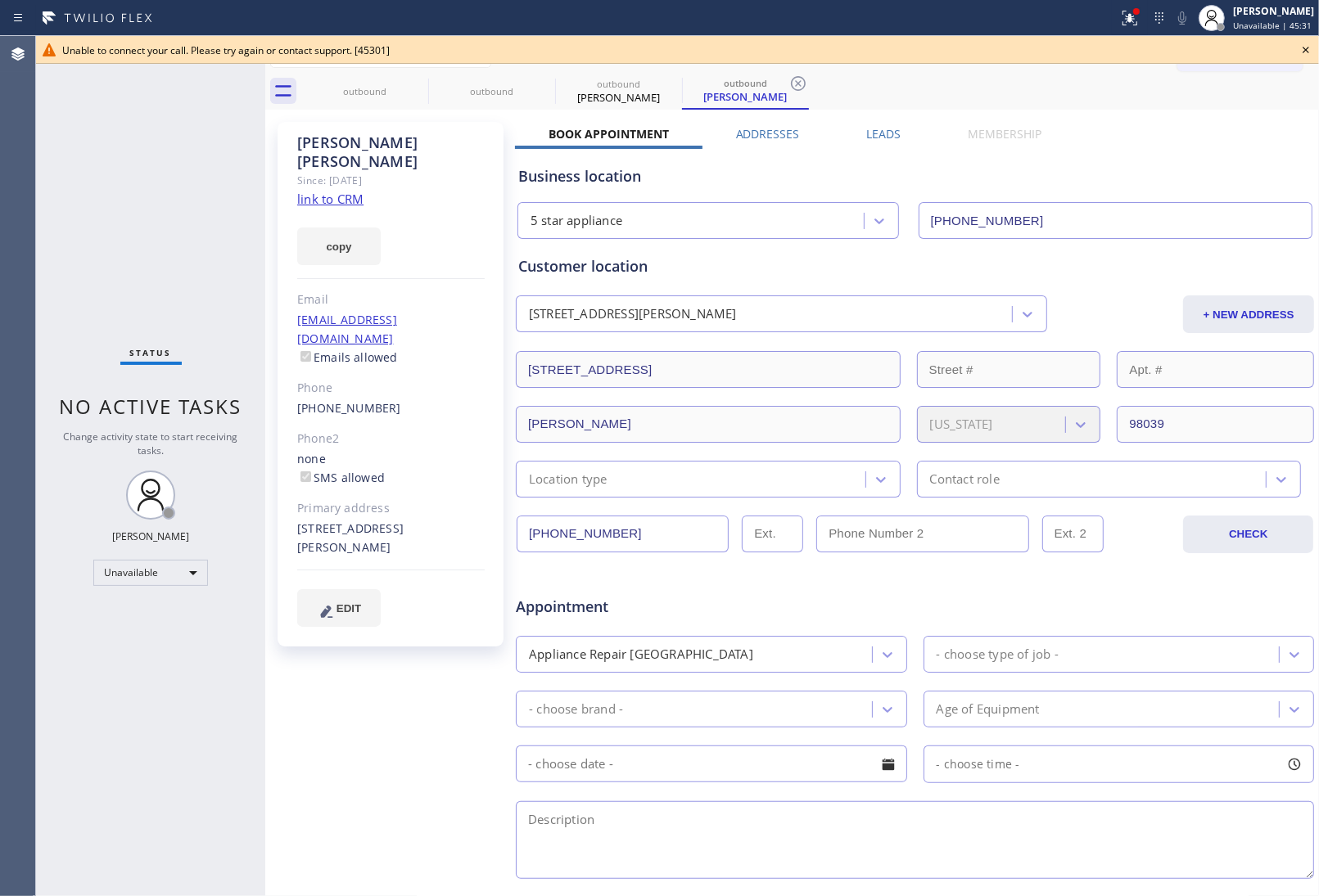
type input "[PHONE_NUMBER]"
drag, startPoint x: 379, startPoint y: 370, endPoint x: 300, endPoint y: 373, distance: 79.1
click at [300, 399] on div "[PHONE_NUMBER]" at bounding box center [391, 408] width 188 height 19
drag, startPoint x: 1304, startPoint y: 50, endPoint x: 1253, endPoint y: 53, distance: 51.1
click at [1304, 53] on icon at bounding box center [1306, 50] width 20 height 20
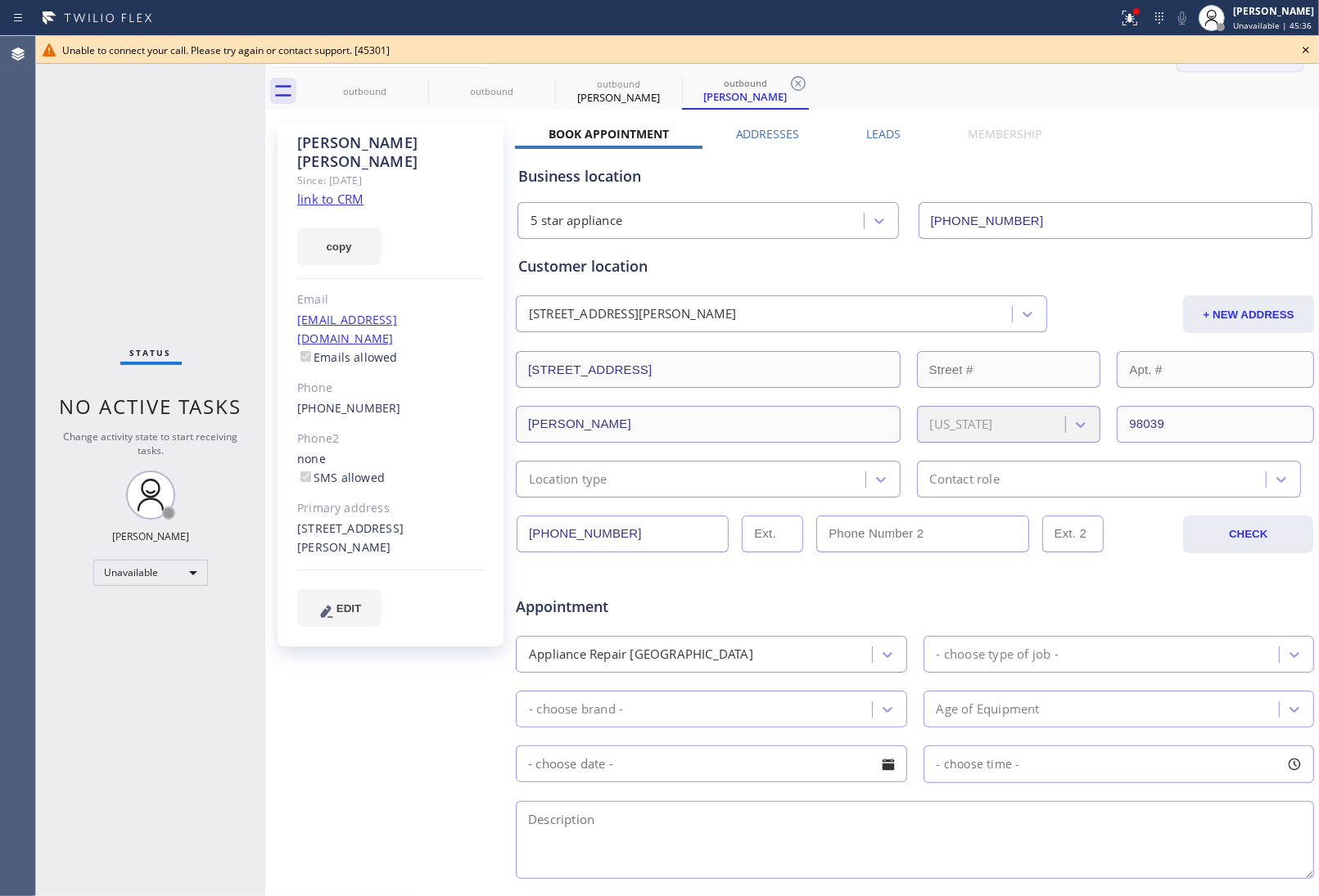
click at [1253, 53] on span "Call to Customer" at bounding box center [1249, 56] width 86 height 15
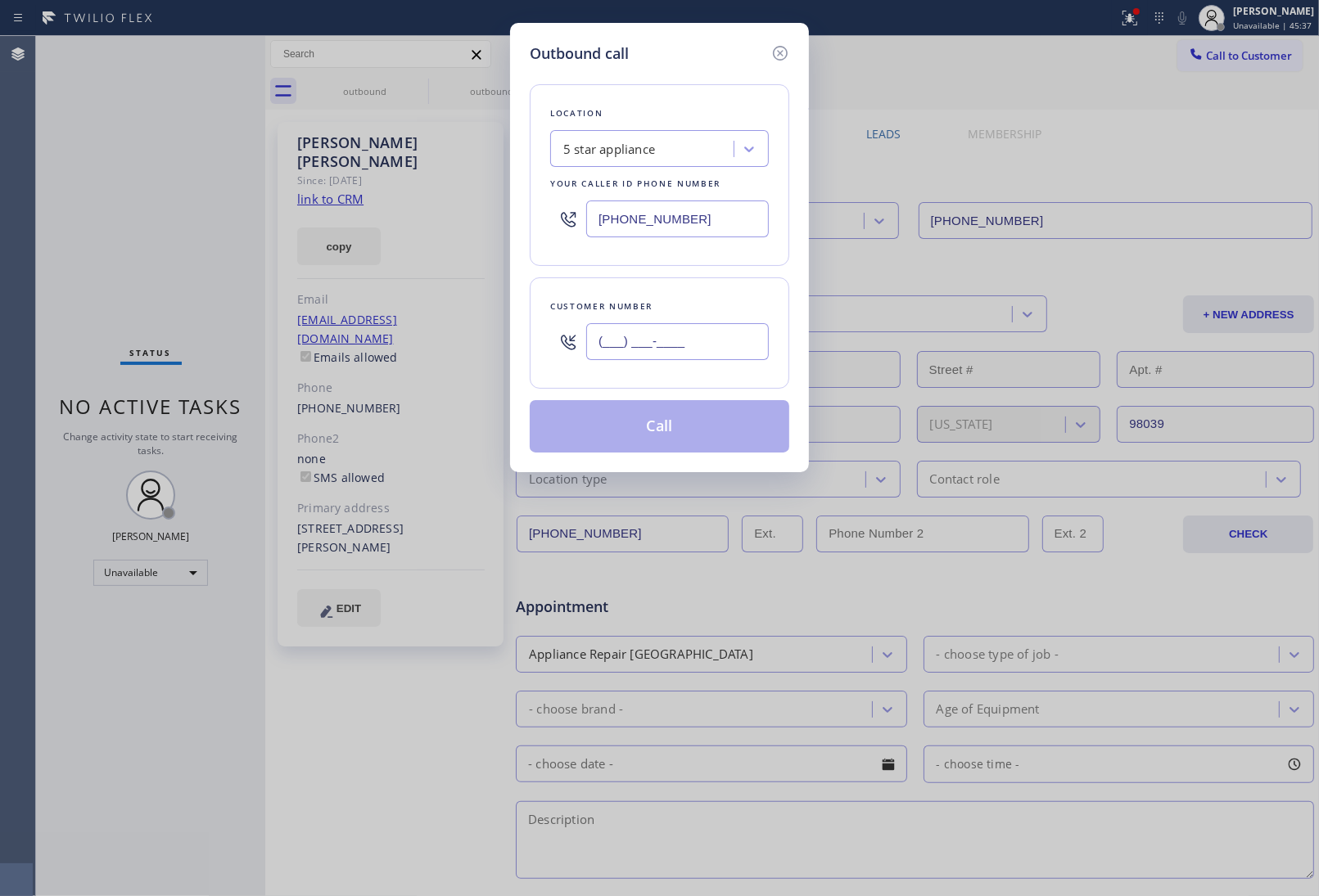
click at [702, 331] on input "(___) ___-____" at bounding box center [677, 342] width 183 height 37
paste input "443) 421-0740"
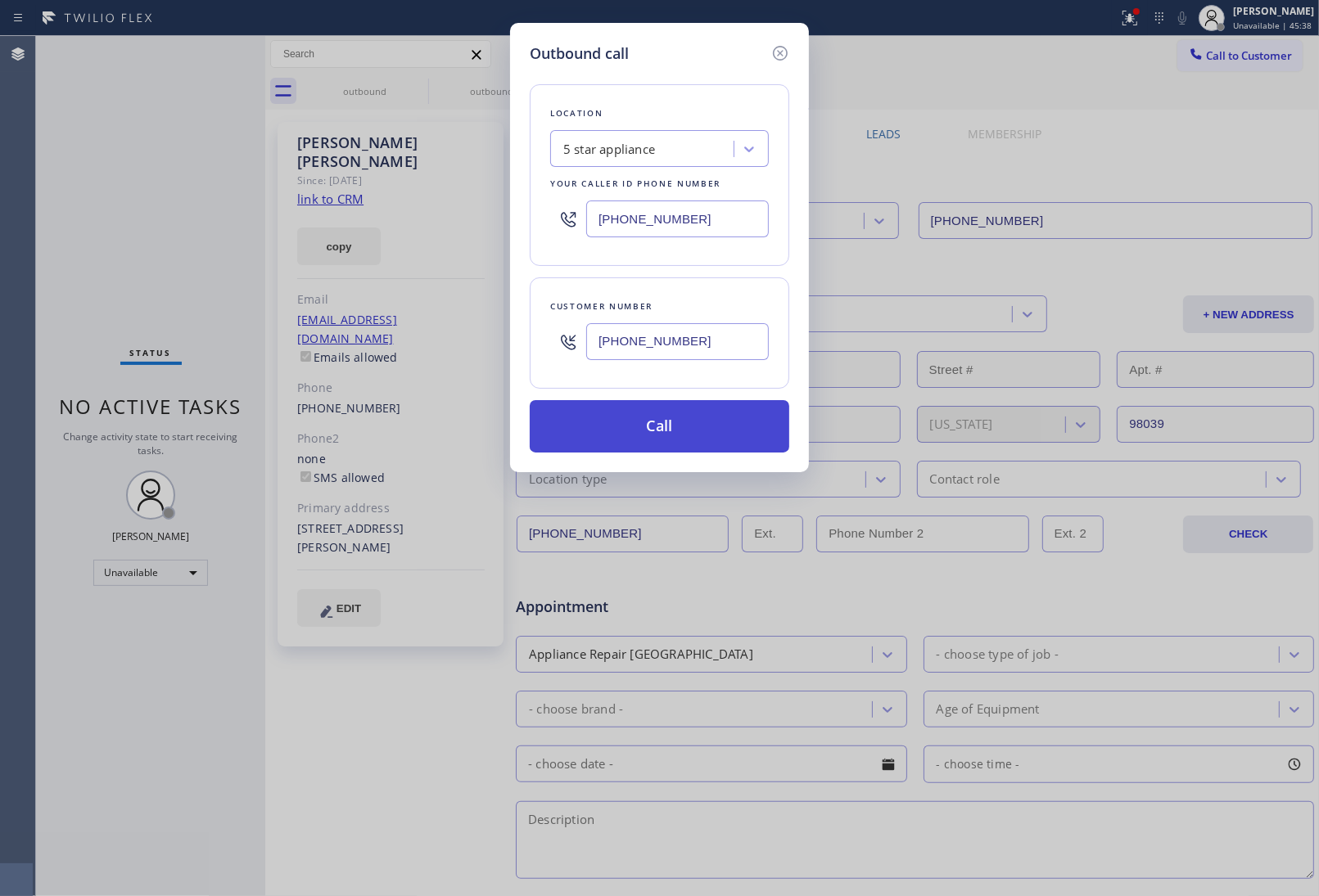
type input "[PHONE_NUMBER]"
click at [663, 428] on button "Call" at bounding box center [659, 426] width 260 height 52
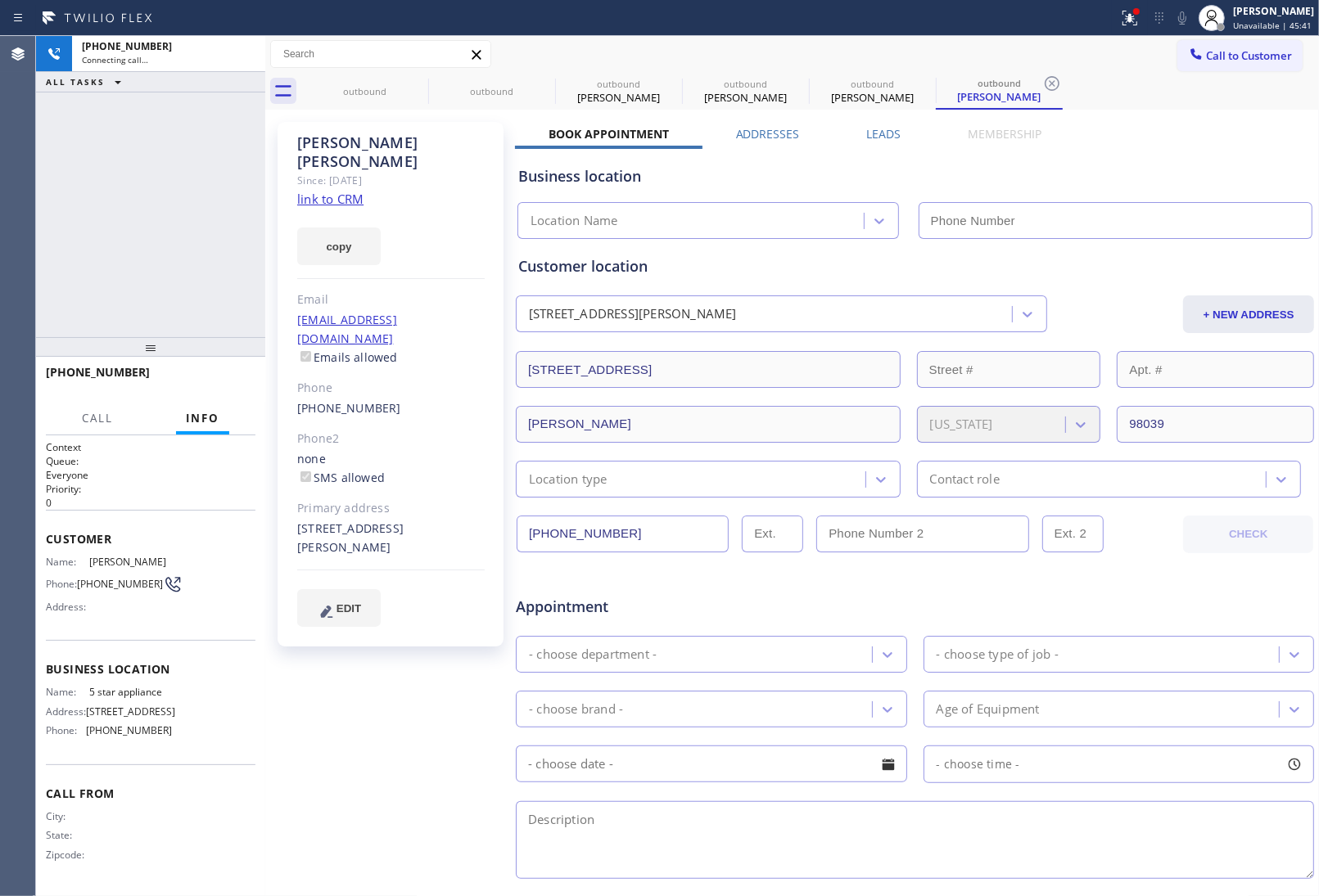
drag, startPoint x: 1170, startPoint y: 157, endPoint x: 440, endPoint y: 178, distance: 730.3
click at [1165, 158] on div "Business location Location Name" at bounding box center [915, 194] width 800 height 90
type input "[PHONE_NUMBER]"
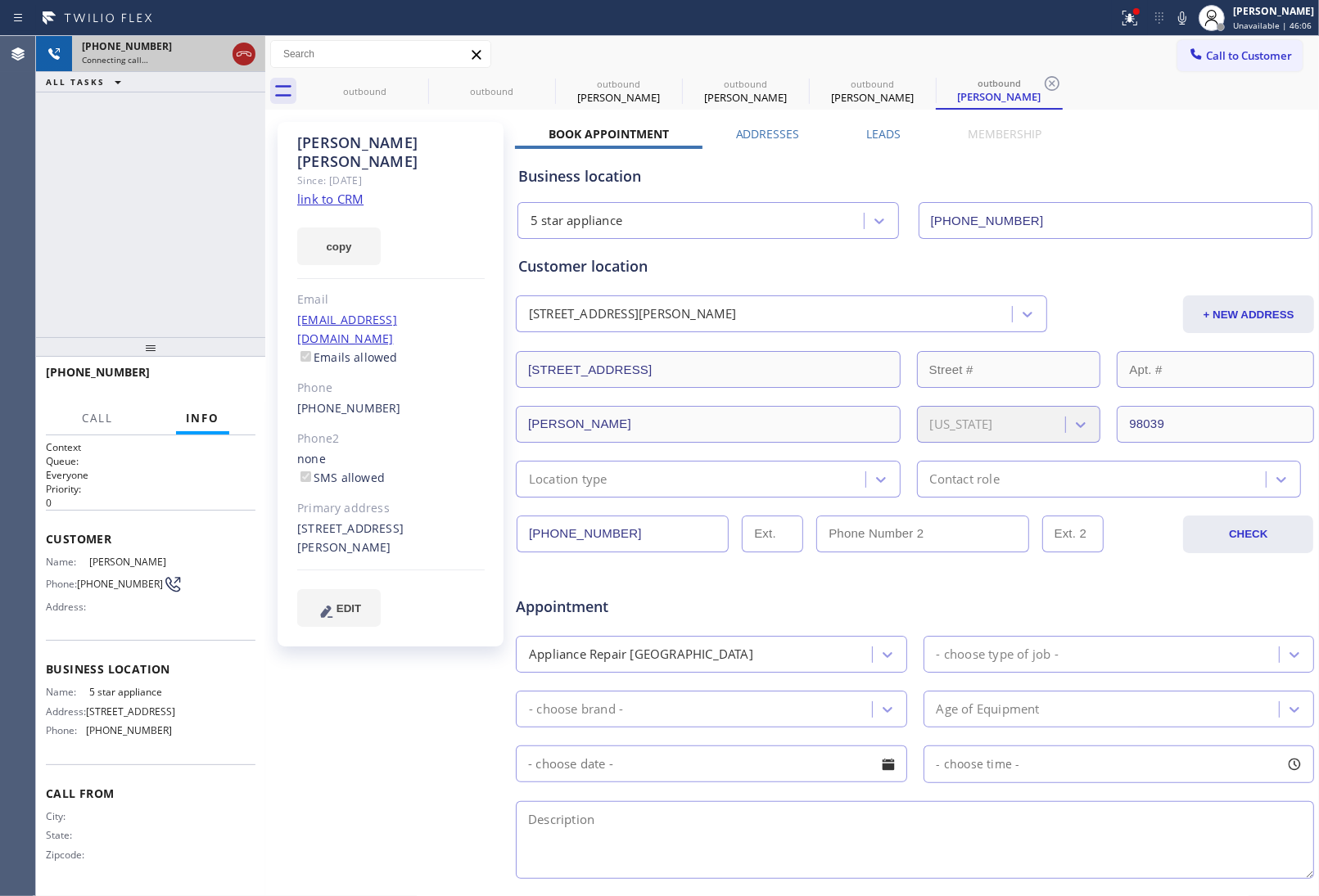
click at [246, 61] on icon at bounding box center [244, 54] width 20 height 20
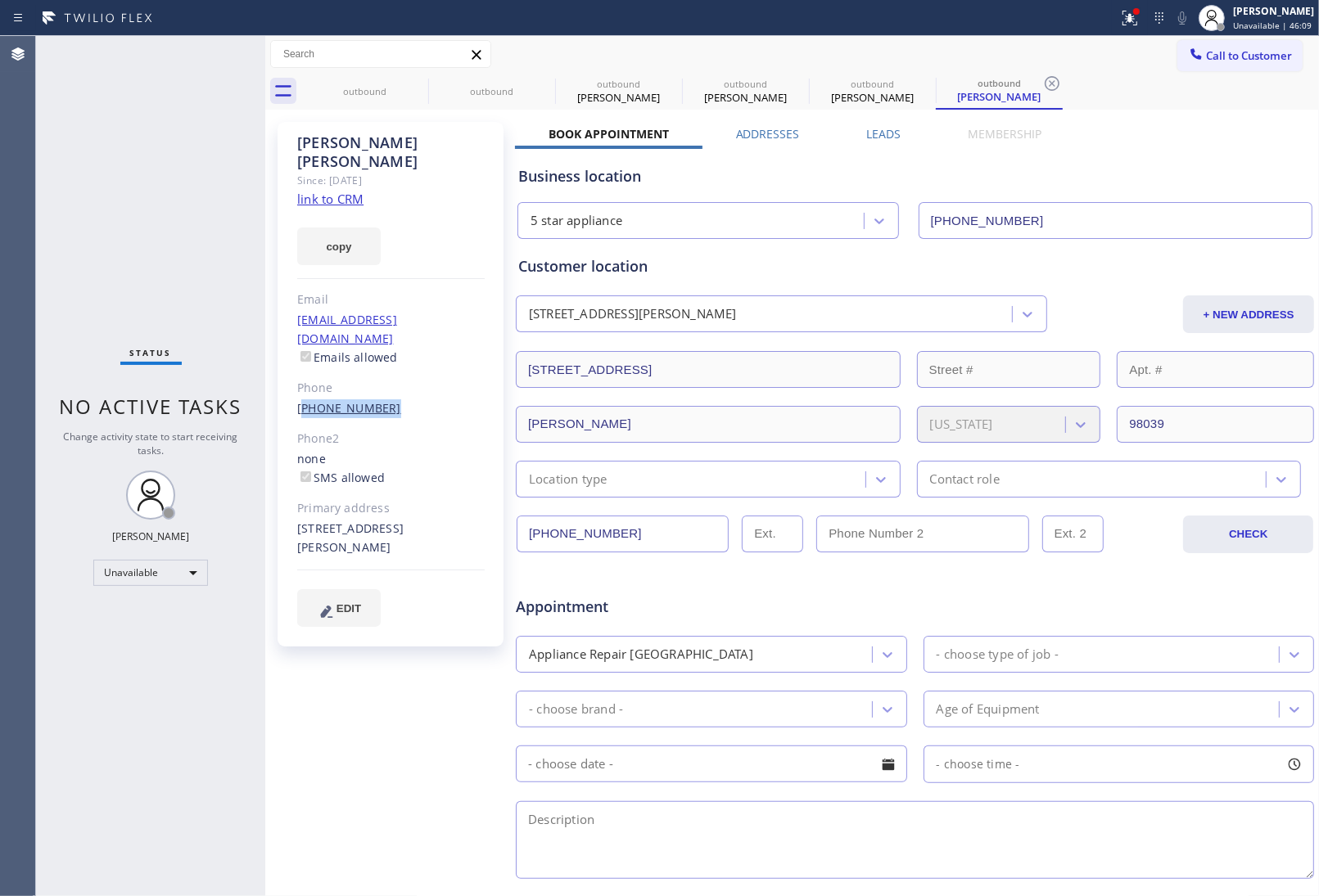
drag, startPoint x: 377, startPoint y: 382, endPoint x: 300, endPoint y: 374, distance: 77.4
click at [300, 399] on div "[PHONE_NUMBER]" at bounding box center [391, 408] width 188 height 19
click at [1220, 57] on span "Call to Customer" at bounding box center [1249, 56] width 86 height 15
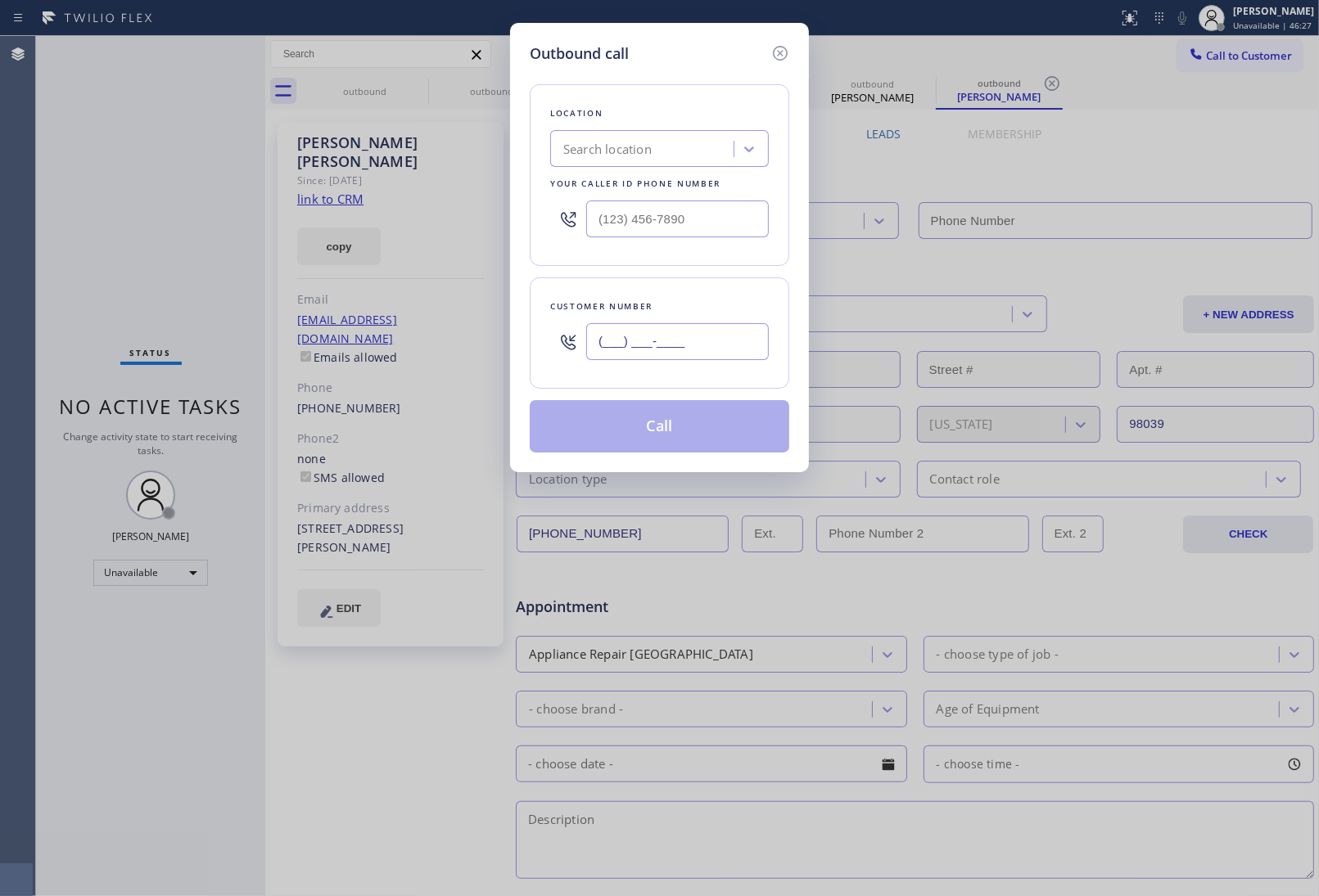
click at [665, 340] on input "(___) ___-____" at bounding box center [677, 342] width 183 height 37
paste input "443) 421-0740"
type input "[PHONE_NUMBER]"
click at [611, 157] on div "Search location" at bounding box center [608, 149] width 89 height 19
type input "5"
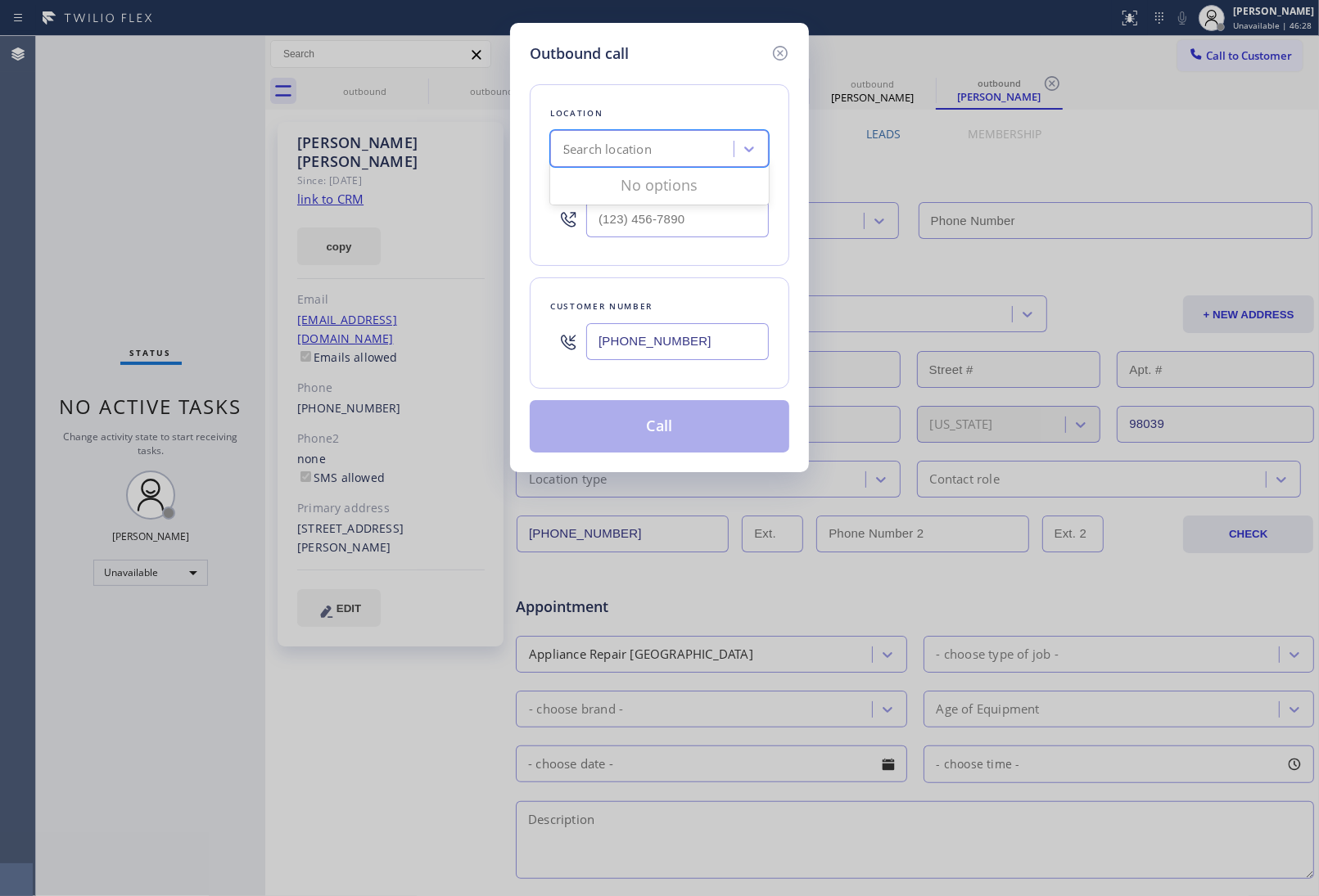
type input "[PHONE_NUMBER]"
type input "5 Star Appliance Re"
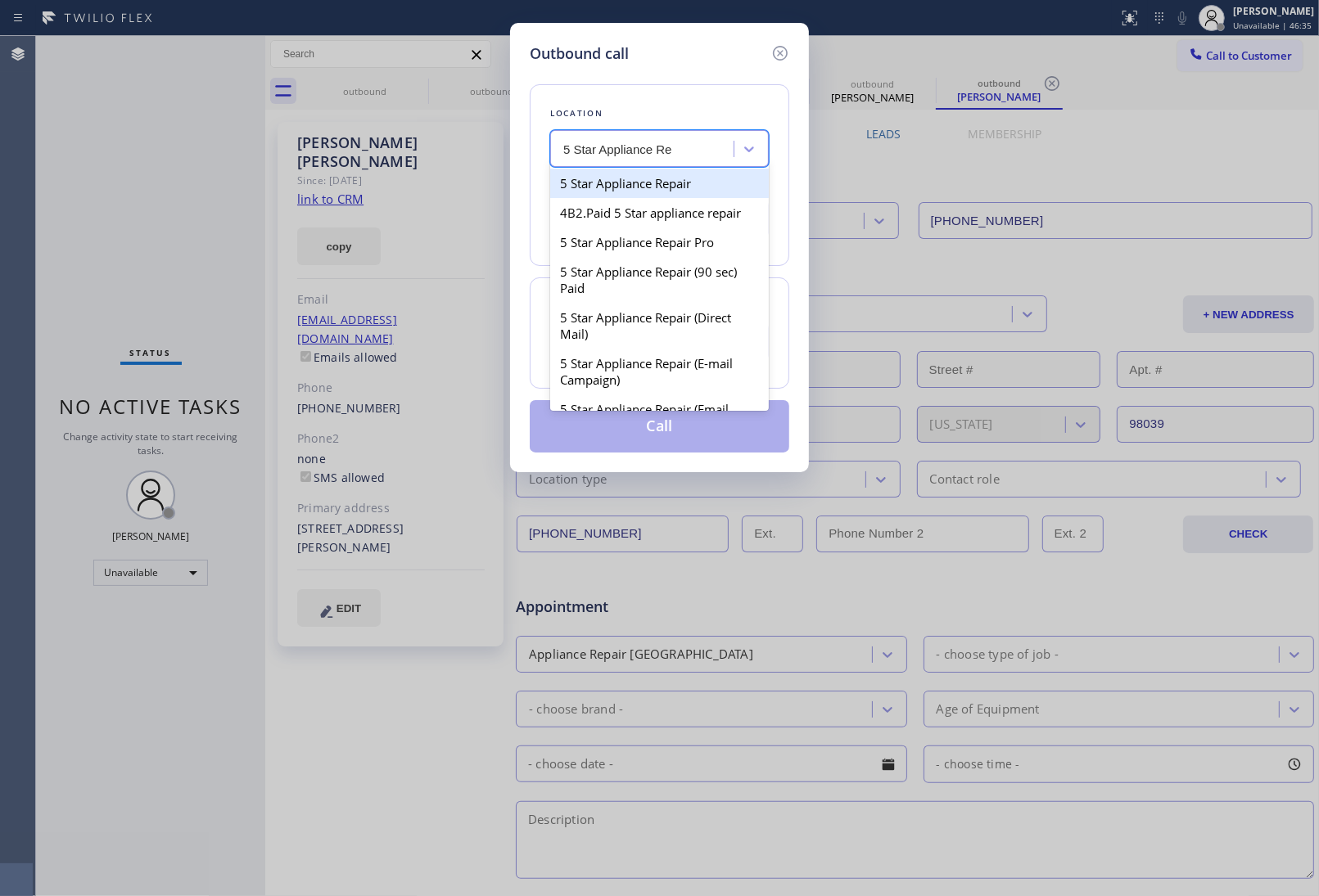
click at [665, 189] on div "5 Star Appliance Repair" at bounding box center [659, 183] width 218 height 30
type input "(855) 731-4952"
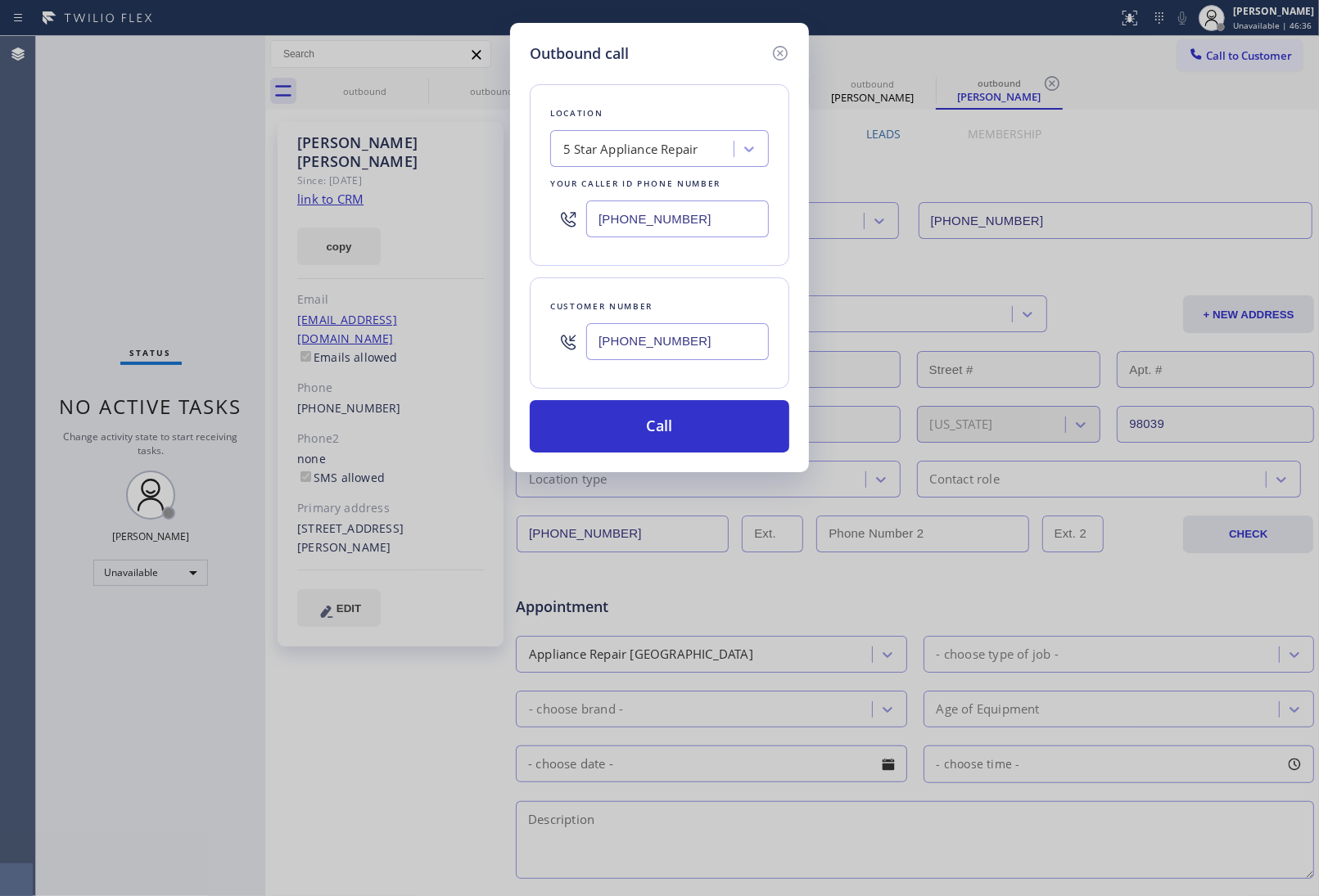
click at [636, 399] on div "Location 5 Star Appliance Repair Your caller id phone number (855) 731-4952 Cus…" at bounding box center [659, 259] width 260 height 388
click at [629, 427] on button "Call" at bounding box center [659, 426] width 260 height 52
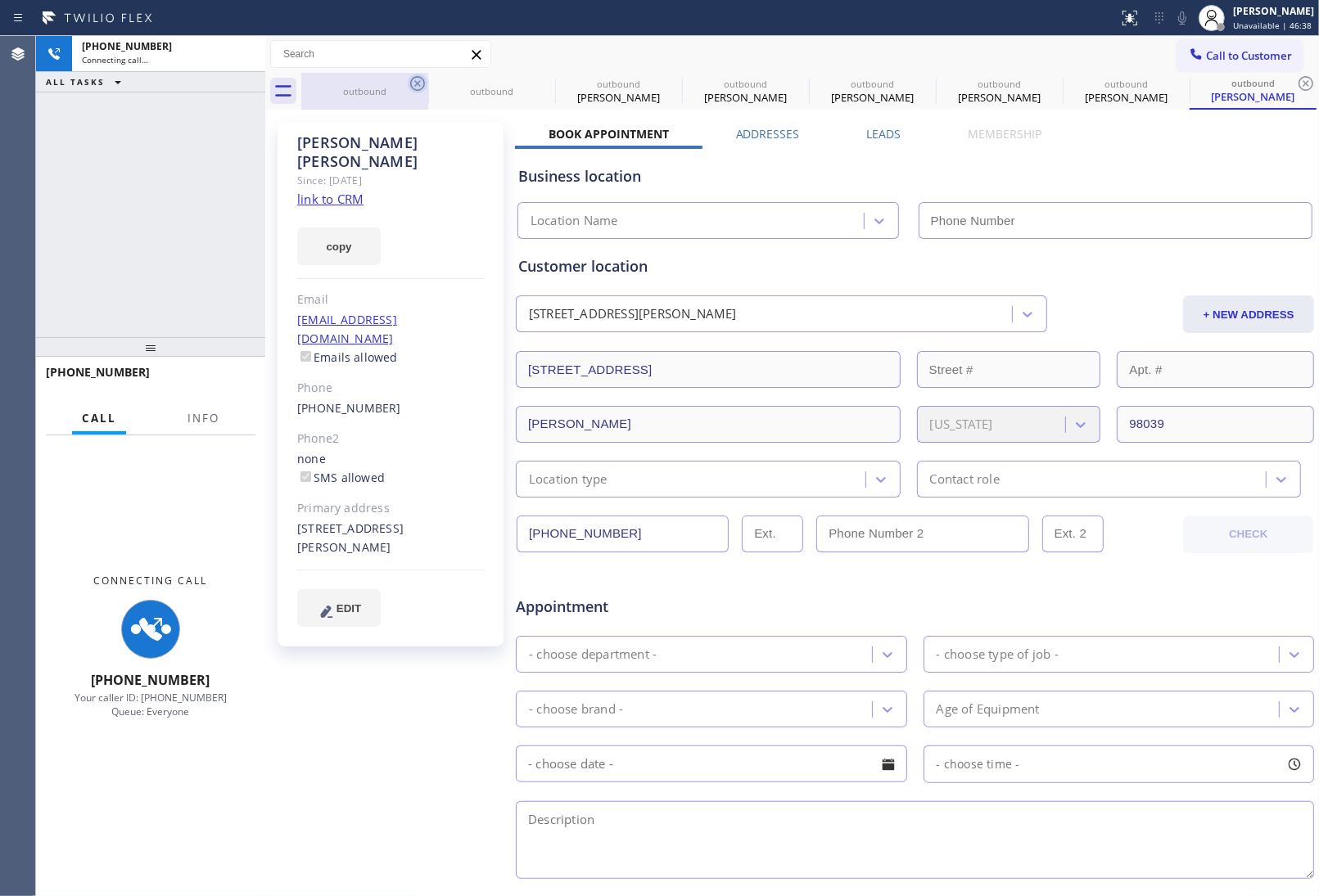
click at [419, 86] on icon at bounding box center [418, 84] width 15 height 15
click at [0, 0] on icon at bounding box center [0, 0] width 0 height 0
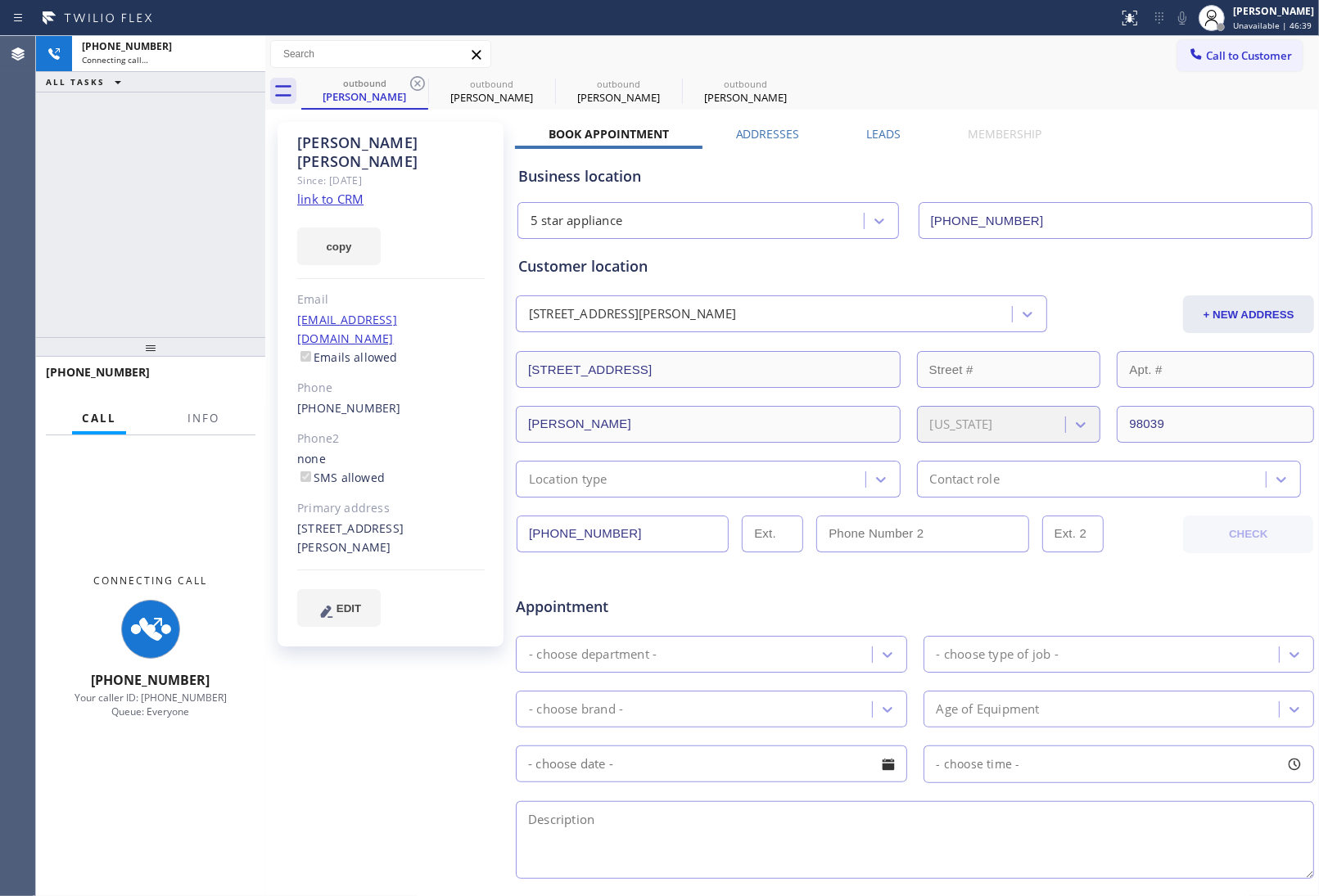
click at [419, 86] on icon at bounding box center [418, 84] width 15 height 15
type input "(855) 731-4952"
click at [419, 86] on icon at bounding box center [418, 84] width 15 height 15
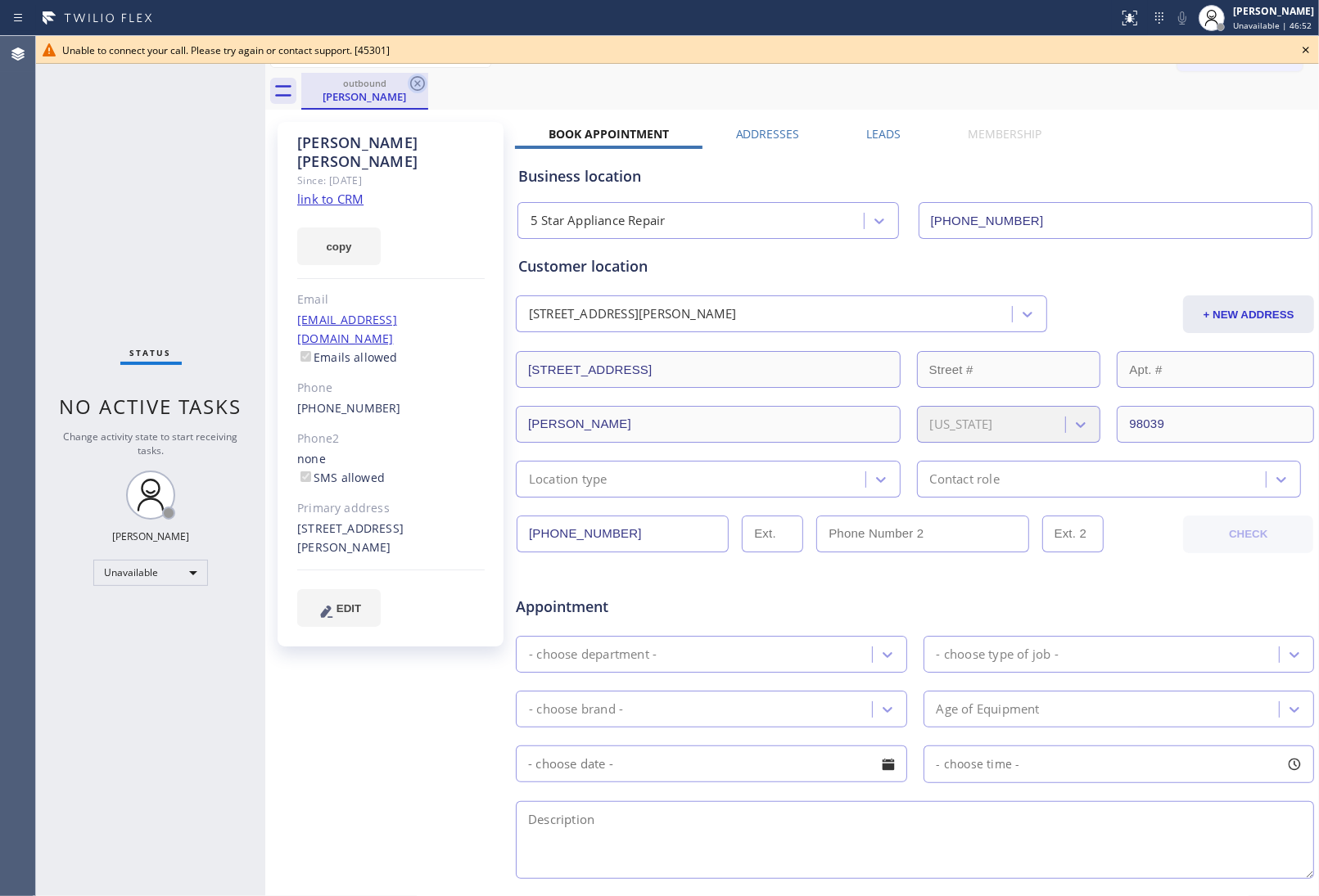
click at [420, 80] on icon at bounding box center [418, 84] width 20 height 20
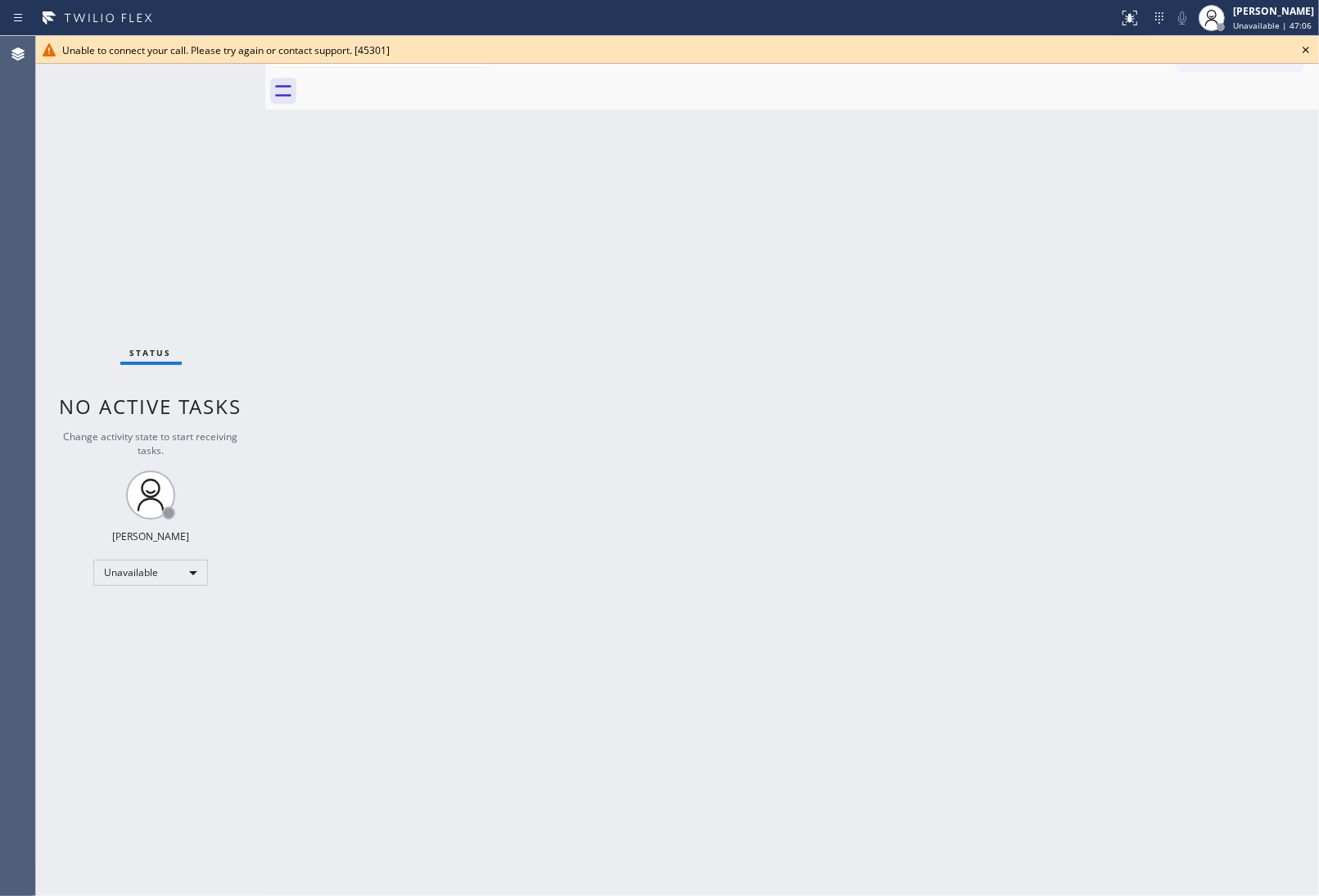
click at [1300, 45] on icon at bounding box center [1306, 50] width 20 height 20
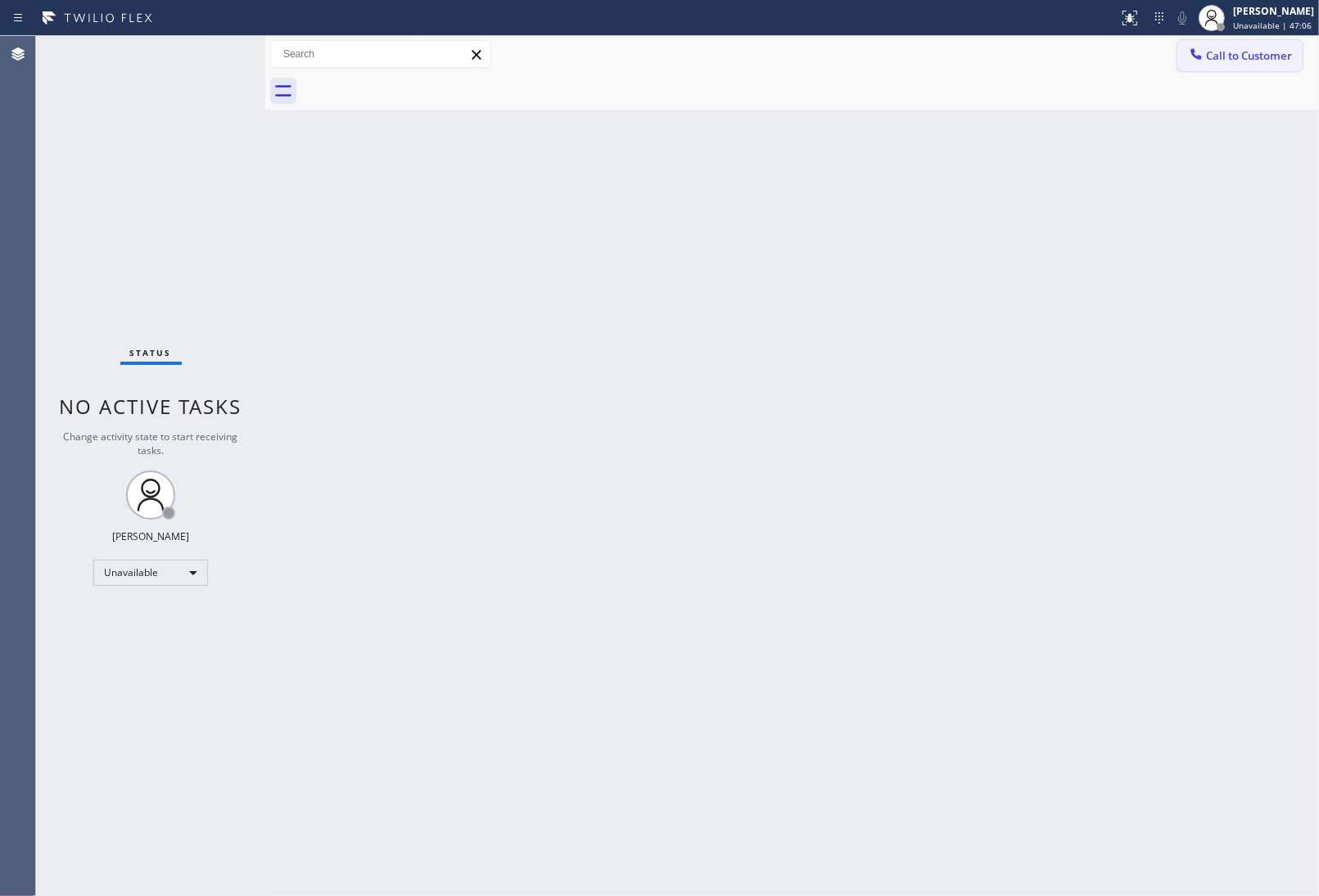
click at [1258, 57] on span "Call to Customer" at bounding box center [1249, 56] width 86 height 15
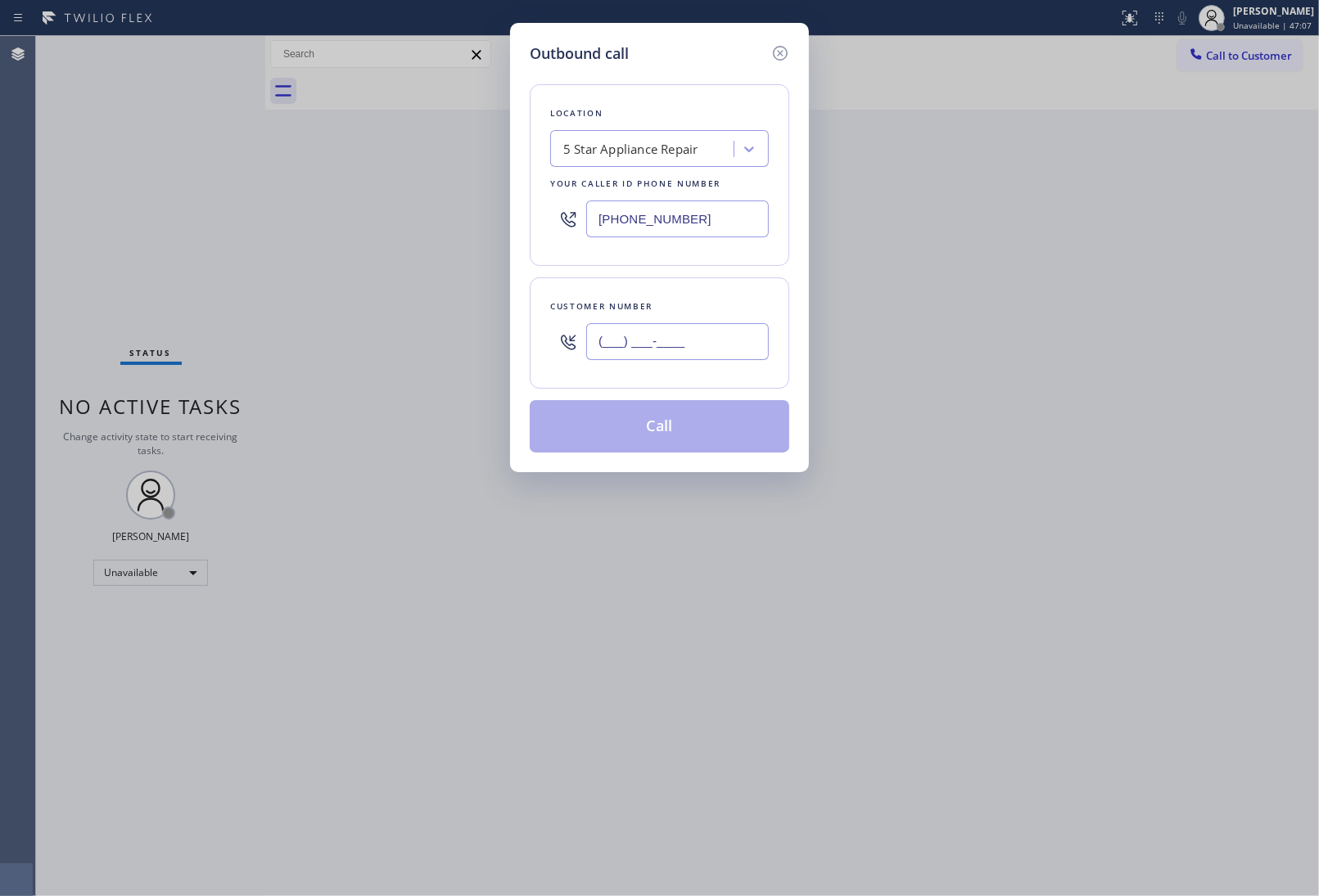
click at [659, 358] on input "(___) ___-____" at bounding box center [677, 342] width 183 height 37
paste input "303) 880-7828"
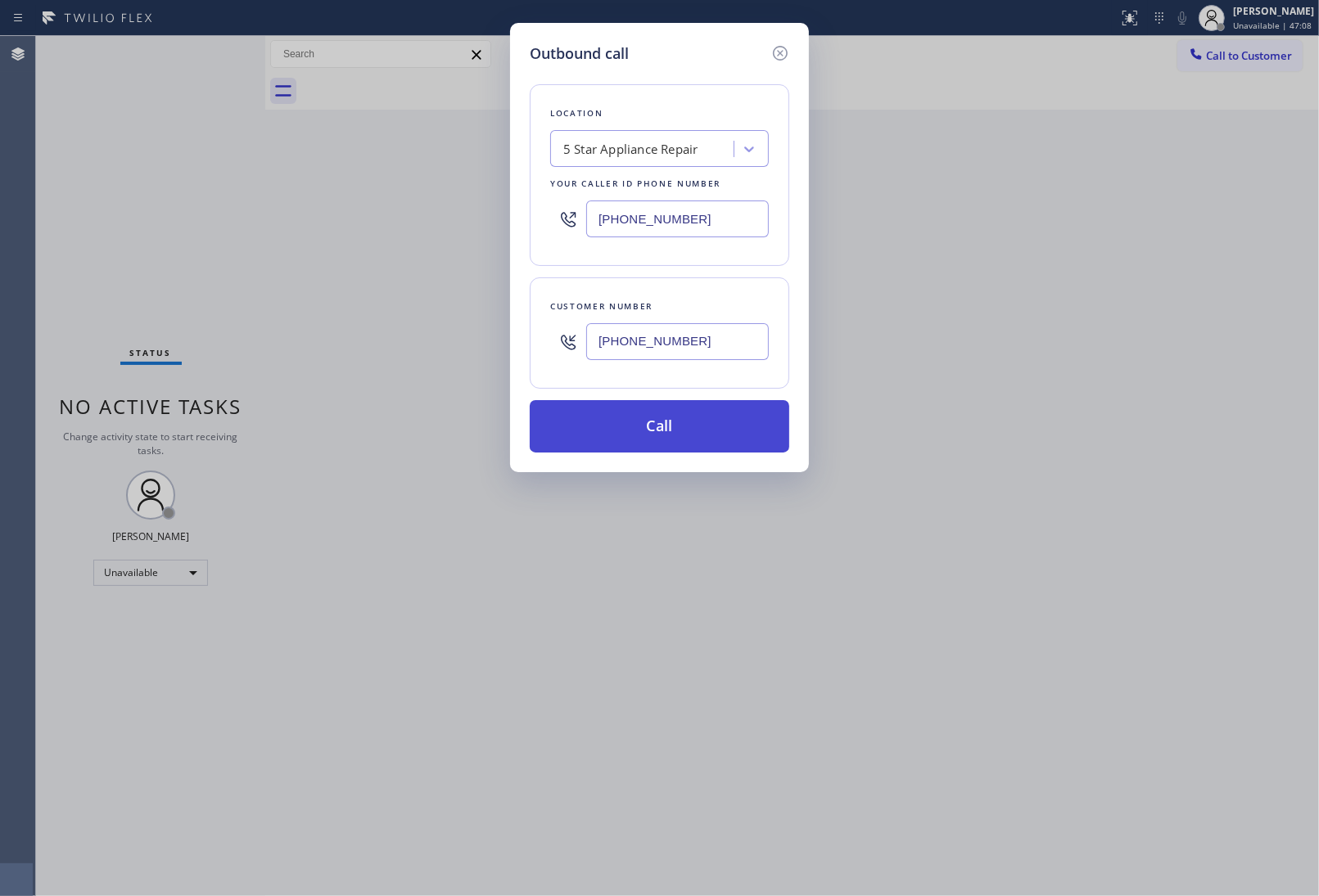
type input "(303) 880-7828"
click at [657, 439] on button "Call" at bounding box center [659, 426] width 260 height 52
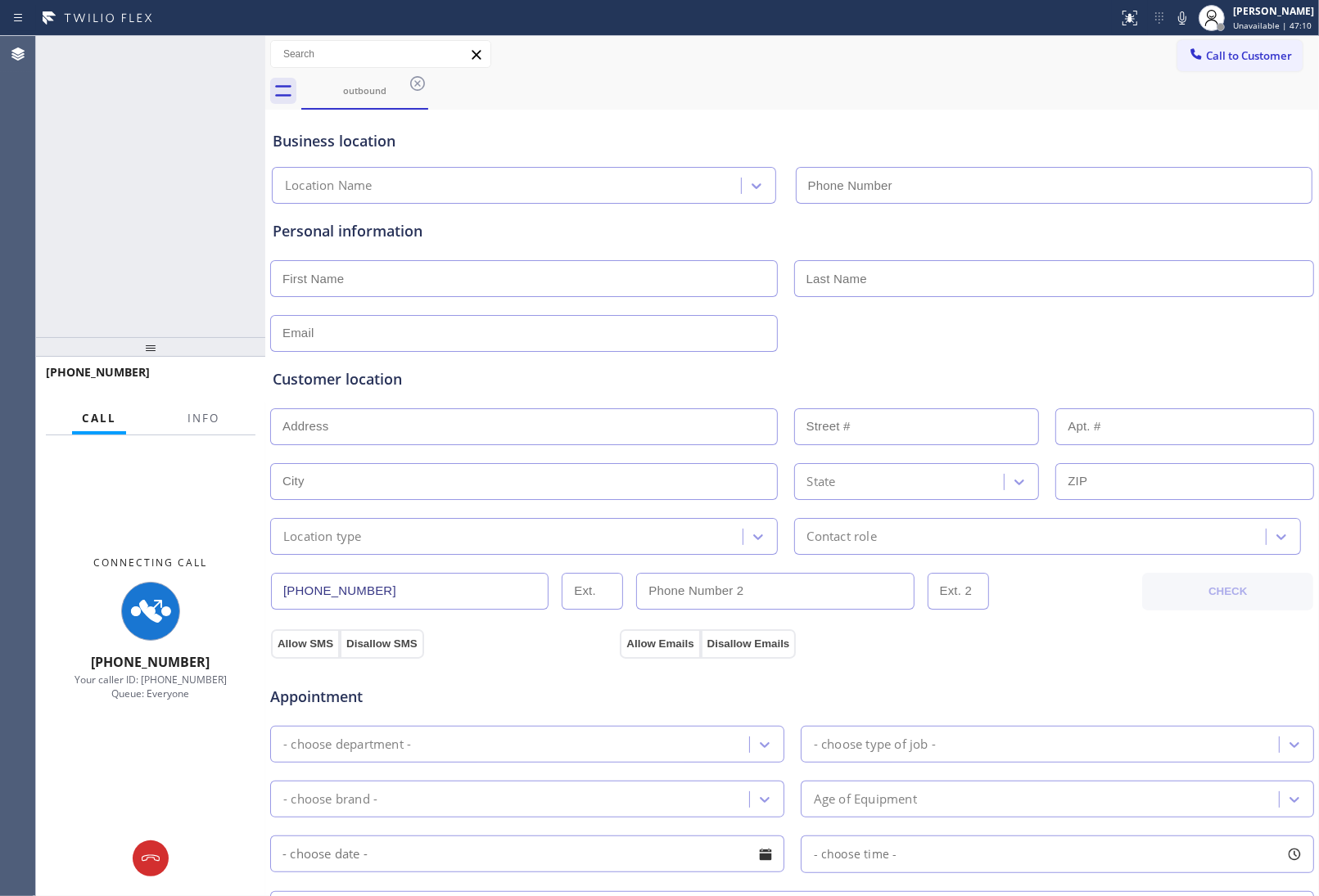
type input "(855) 731-4952"
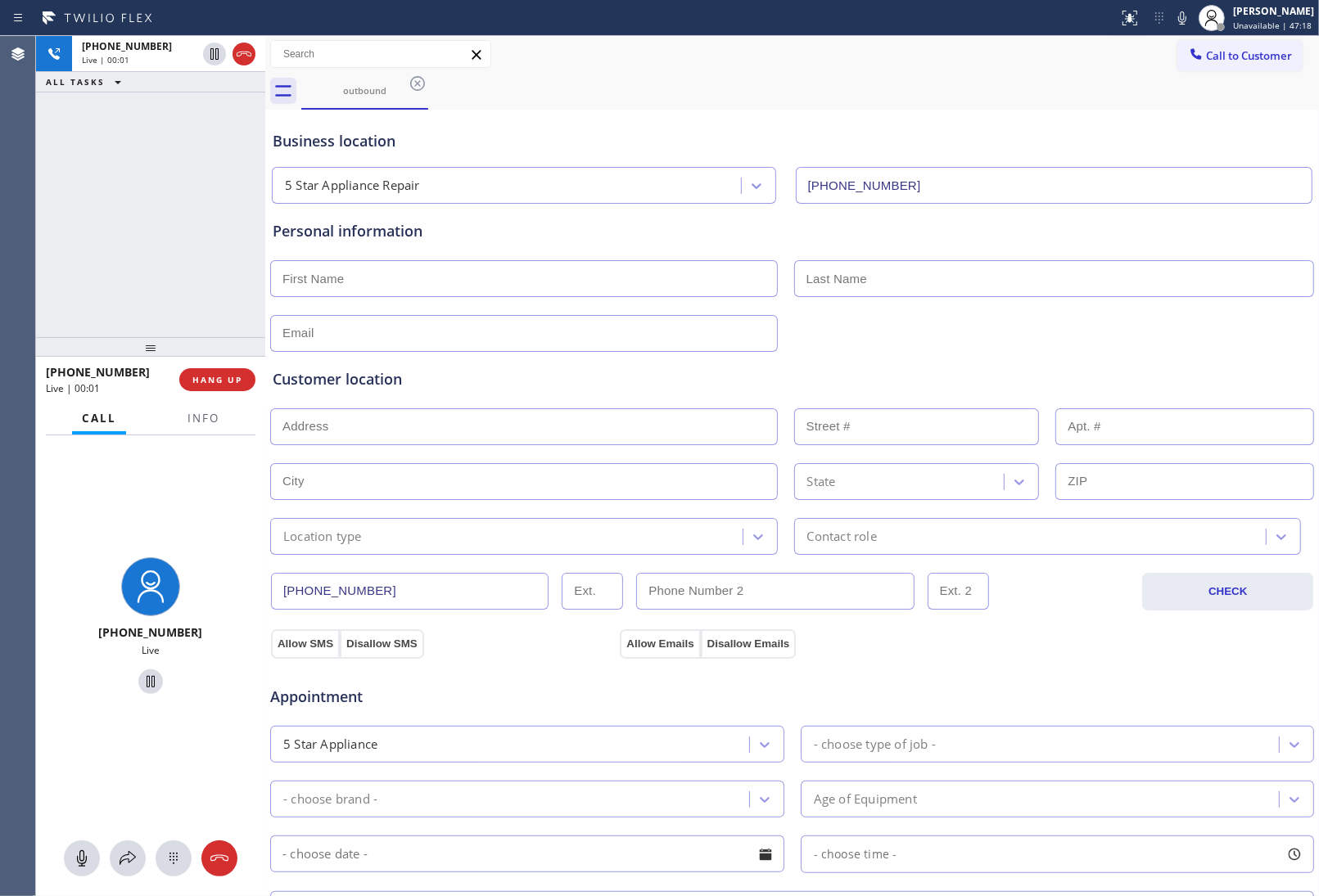
click at [1126, 309] on div "Personal information" at bounding box center [792, 285] width 1039 height 132
drag, startPoint x: 254, startPoint y: 51, endPoint x: 338, endPoint y: 62, distance: 84.7
click at [251, 53] on div at bounding box center [244, 54] width 23 height 20
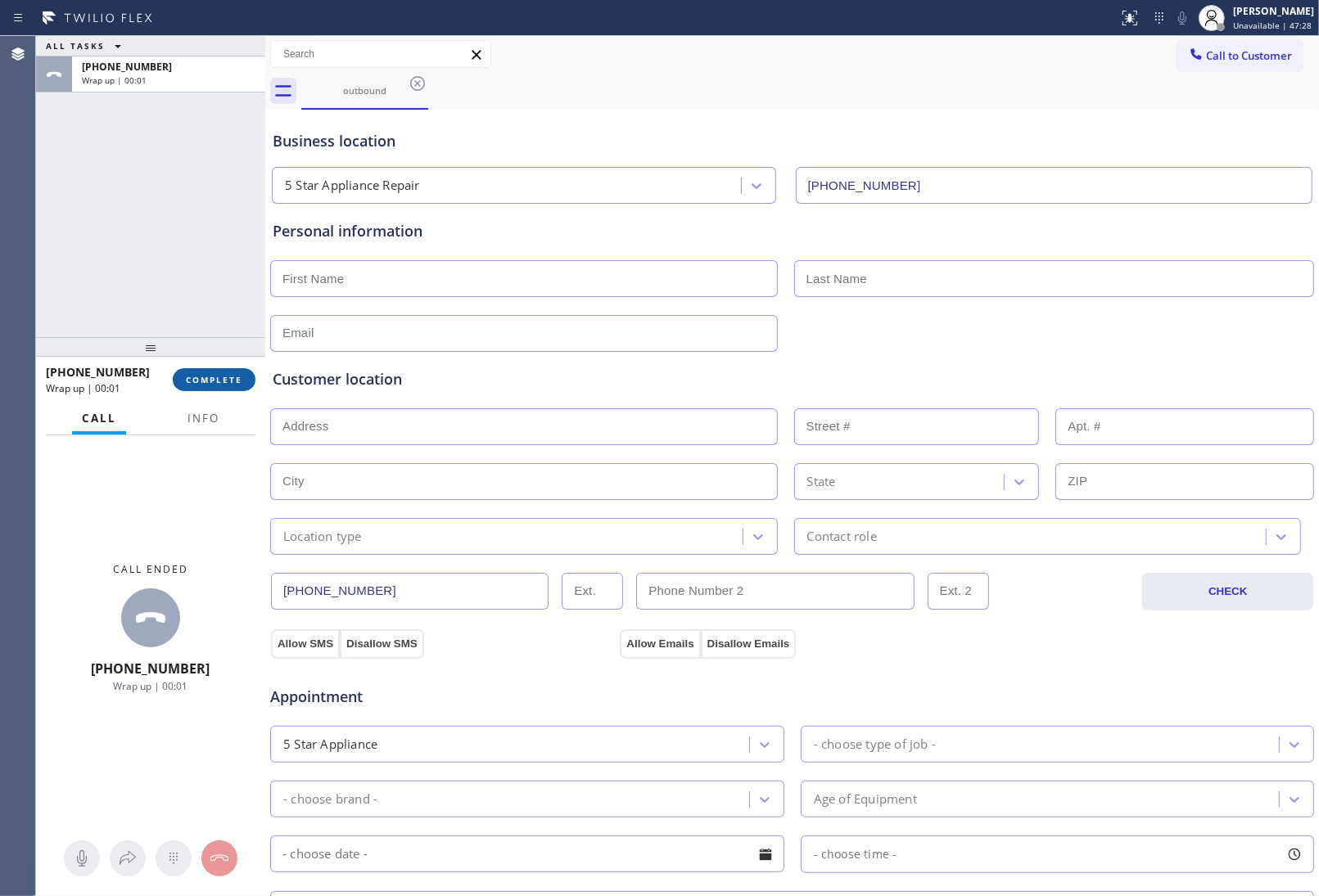
click at [230, 378] on span "COMPLETE" at bounding box center [214, 380] width 56 height 12
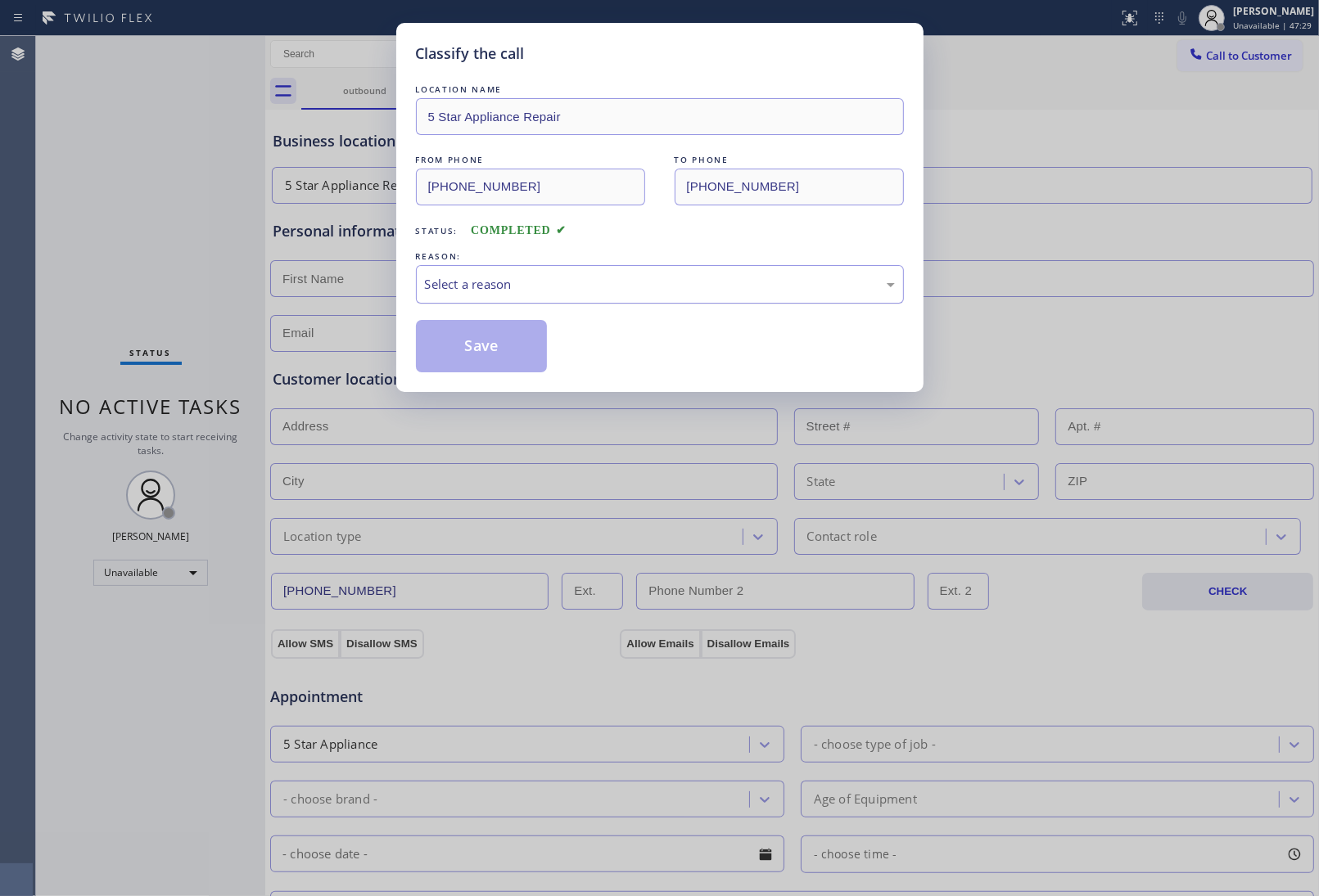
click at [536, 289] on div "Select a reason" at bounding box center [660, 284] width 470 height 19
click at [506, 348] on button "Save" at bounding box center [481, 346] width 132 height 52
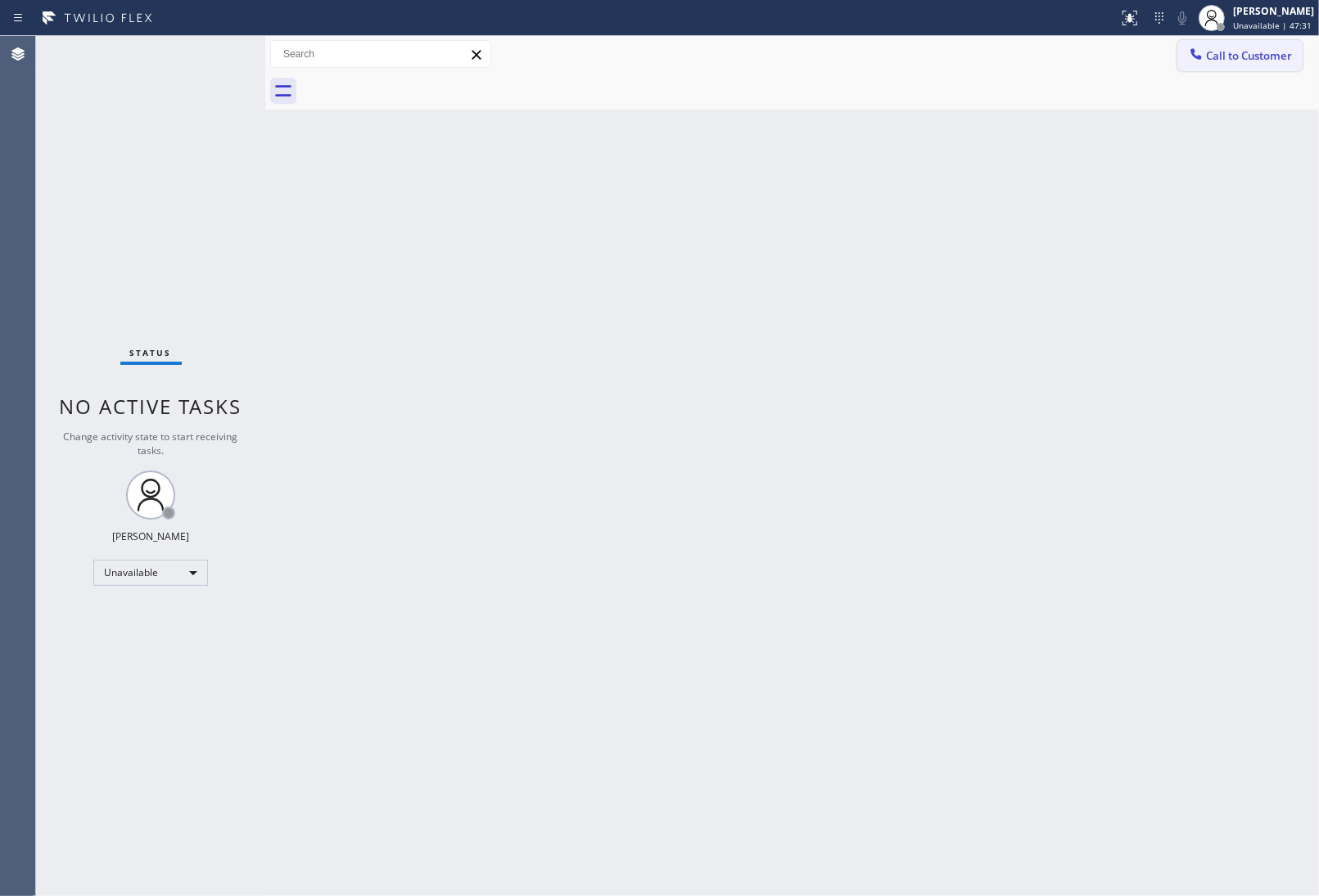
click at [1248, 50] on span "Call to Customer" at bounding box center [1249, 56] width 86 height 15
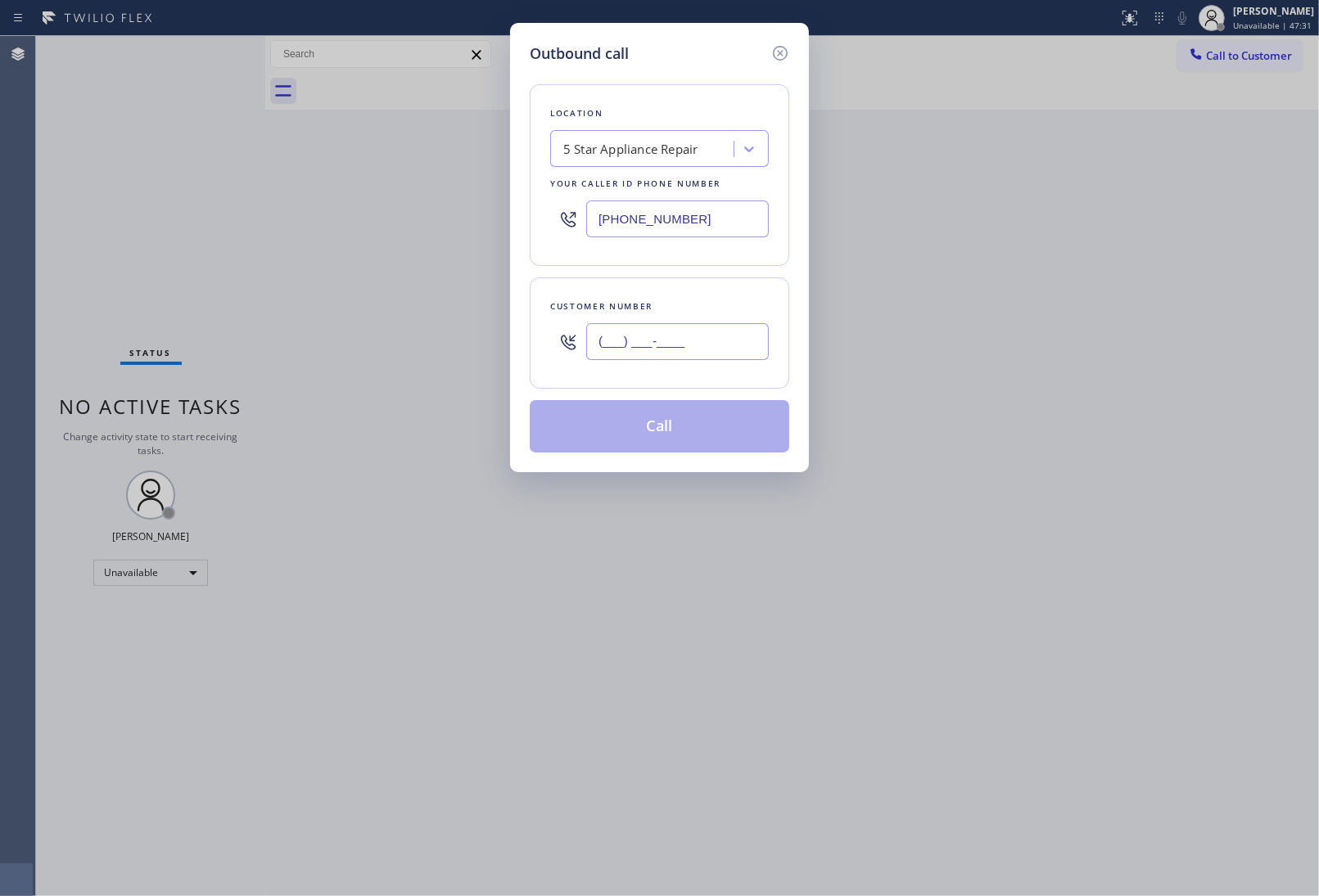
click at [627, 344] on input "(___) ___-____" at bounding box center [677, 342] width 183 height 37
paste input "303) 880-7828"
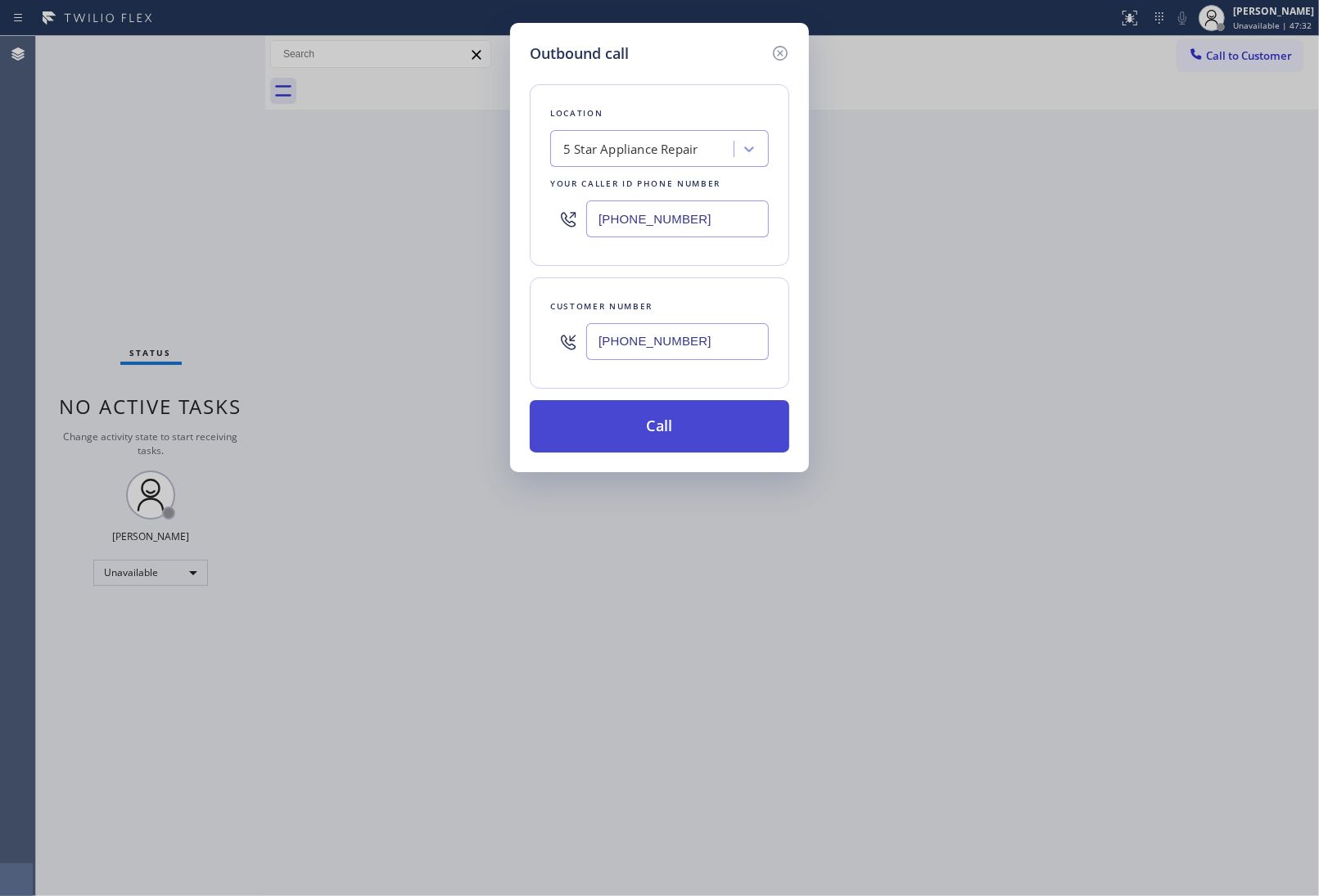
type input "(303) 880-7828"
click at [649, 422] on button "Call" at bounding box center [659, 426] width 260 height 52
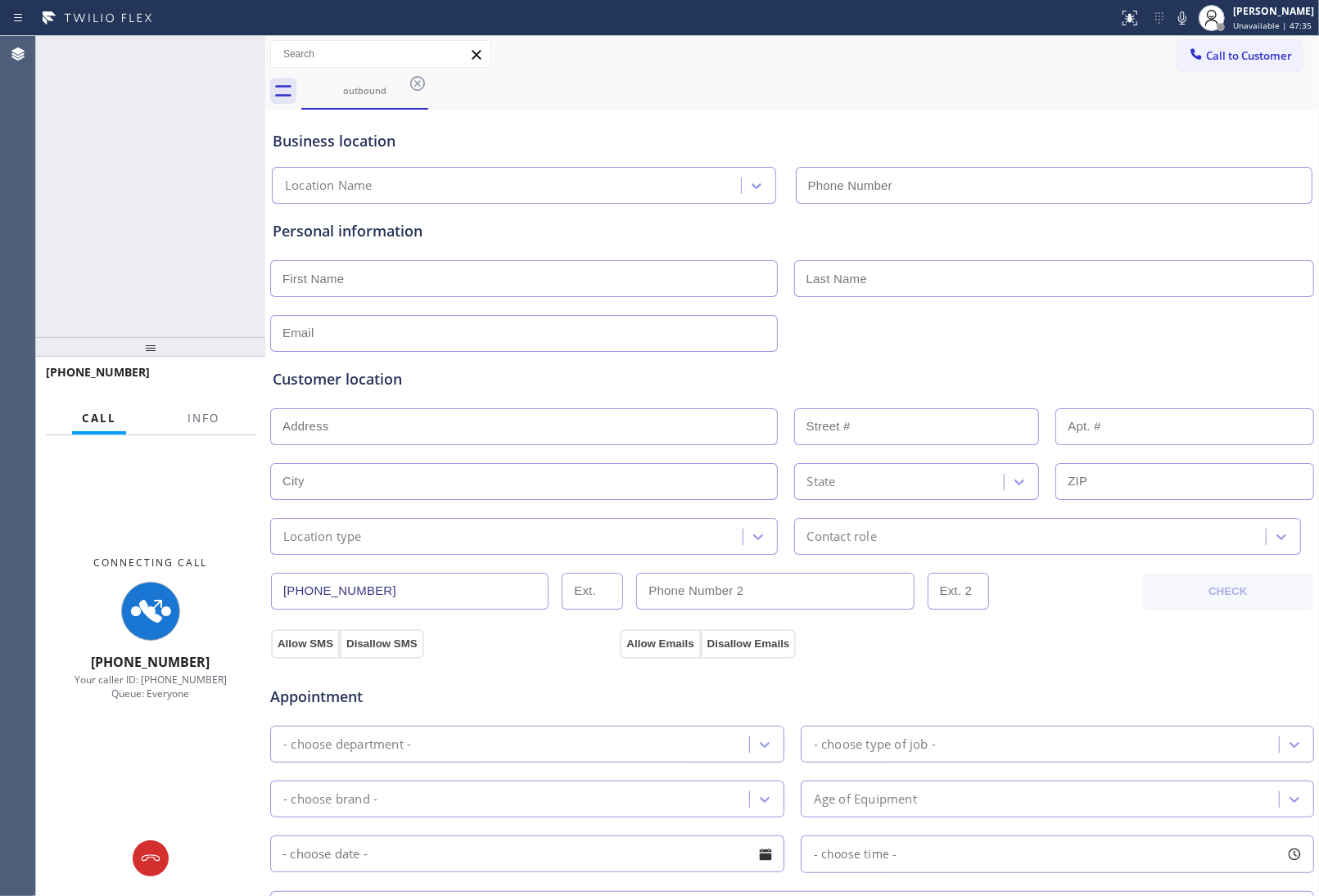
type input "(855) 731-4952"
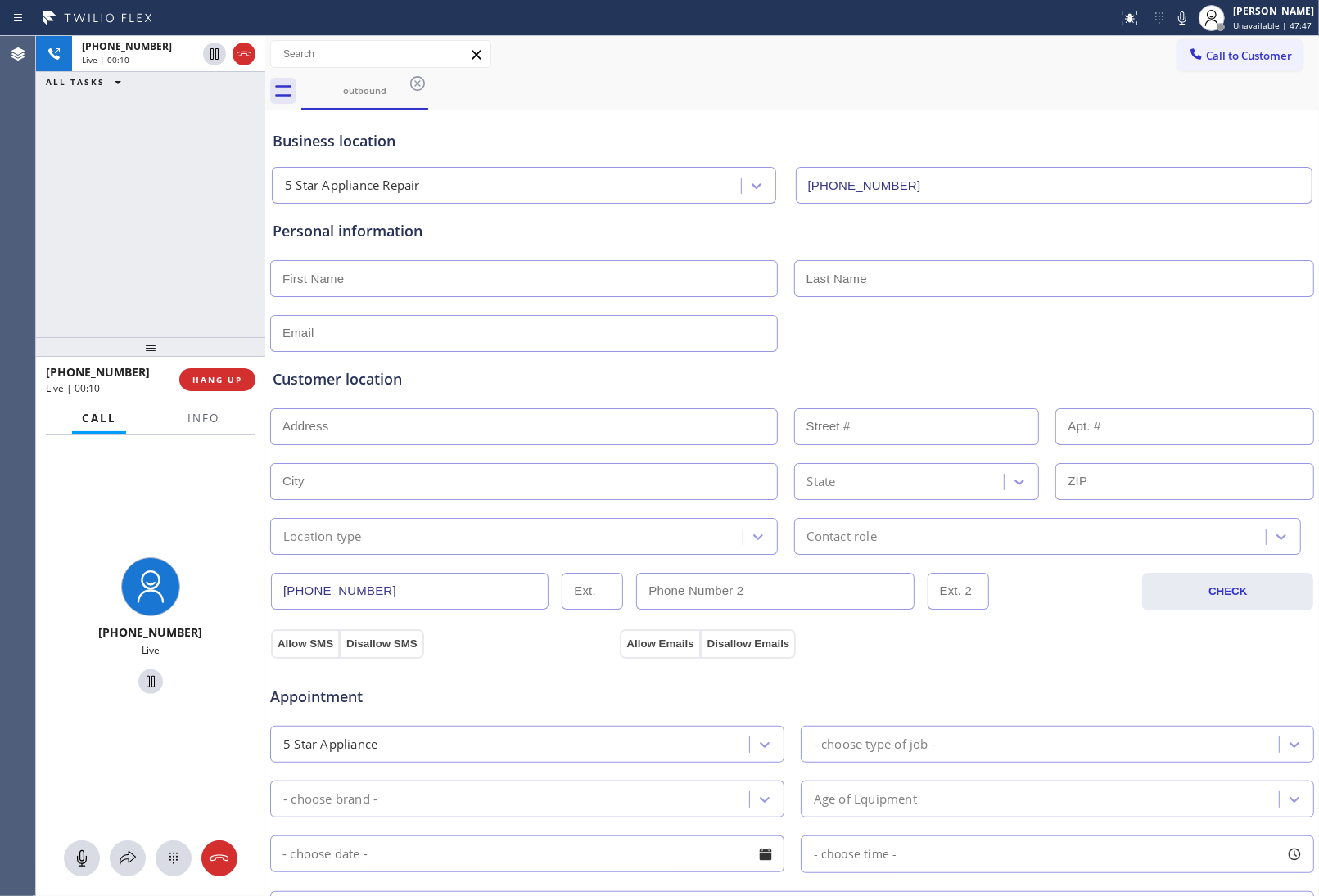
click at [247, 49] on icon at bounding box center [244, 54] width 20 height 20
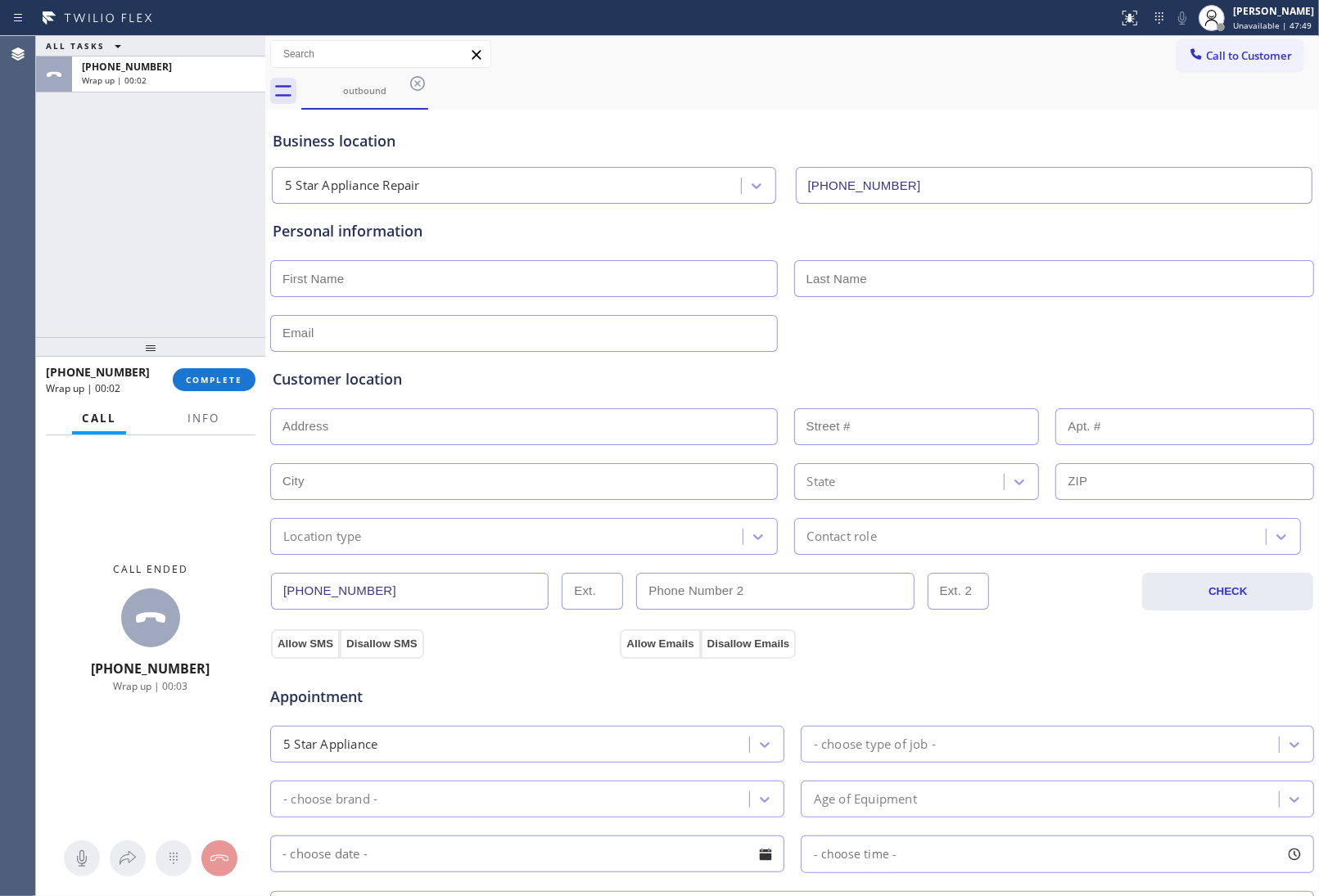
click at [1149, 121] on div "Business location 5 Star Appliance Repair (855) 731-4952" at bounding box center [793, 158] width 1046 height 90
click at [239, 387] on button "COMPLETE" at bounding box center [214, 380] width 83 height 23
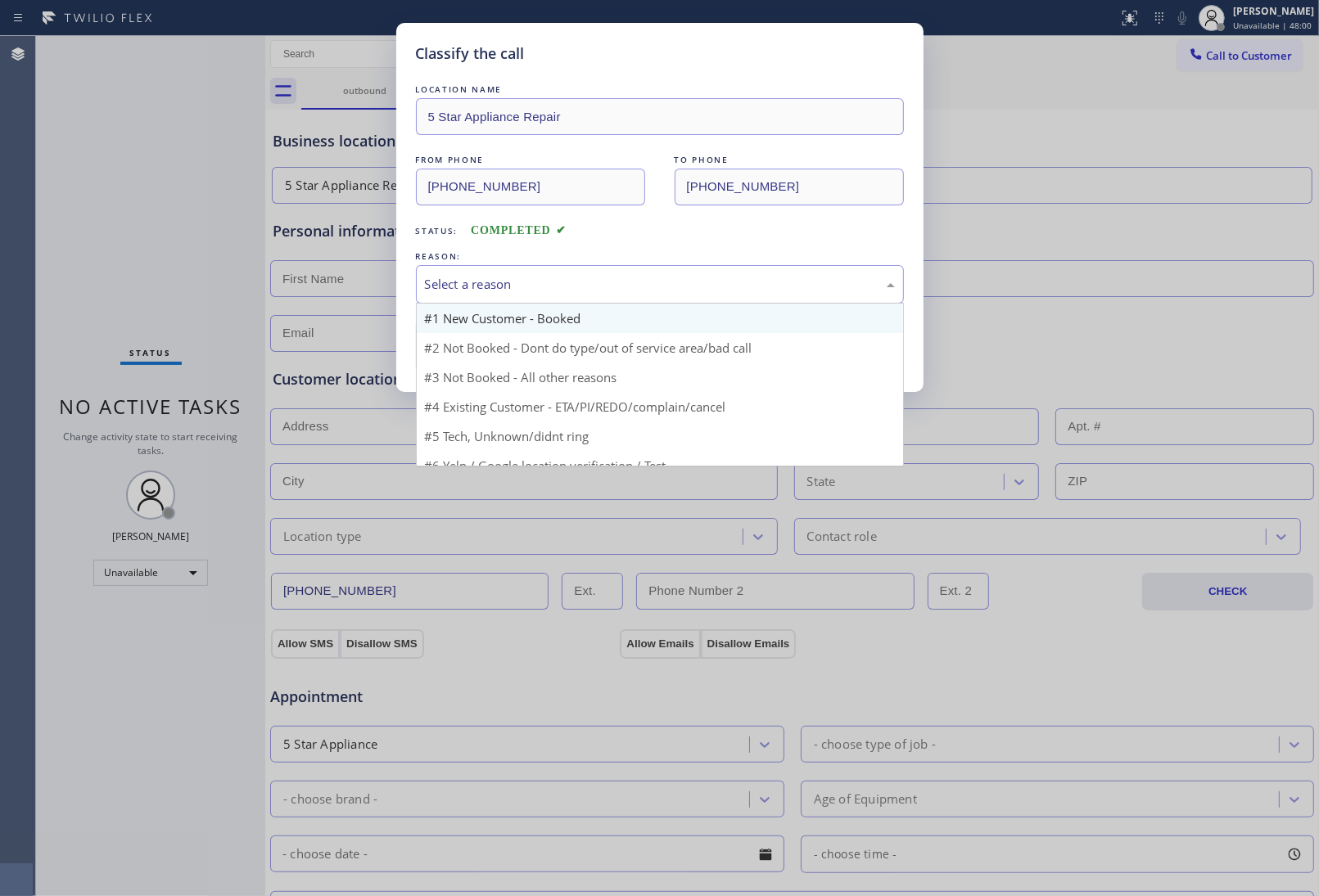
drag, startPoint x: 501, startPoint y: 271, endPoint x: 509, endPoint y: 333, distance: 62.5
click at [502, 271] on div "Select a reason" at bounding box center [660, 285] width 488 height 38
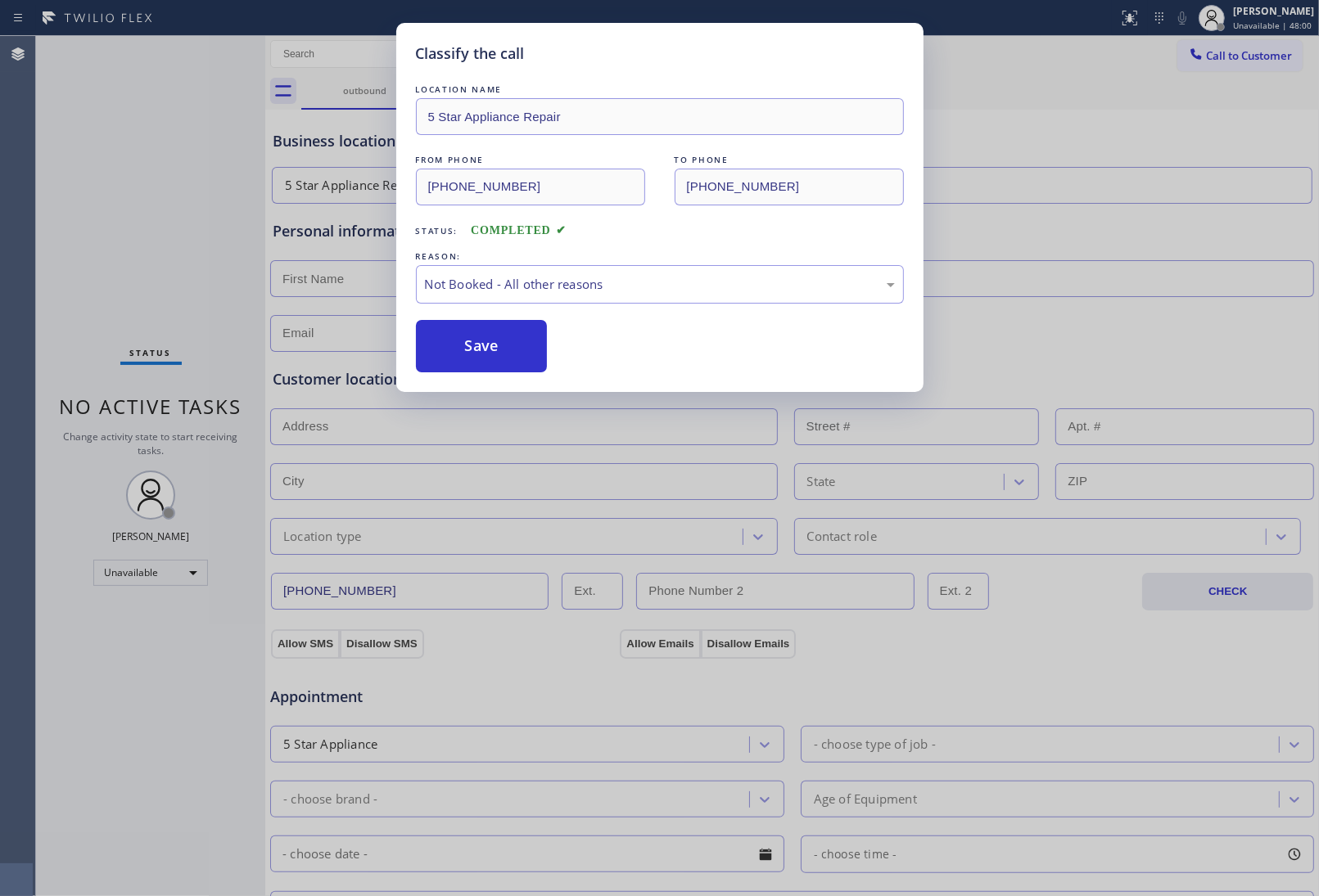
click at [491, 348] on button "Save" at bounding box center [481, 346] width 132 height 52
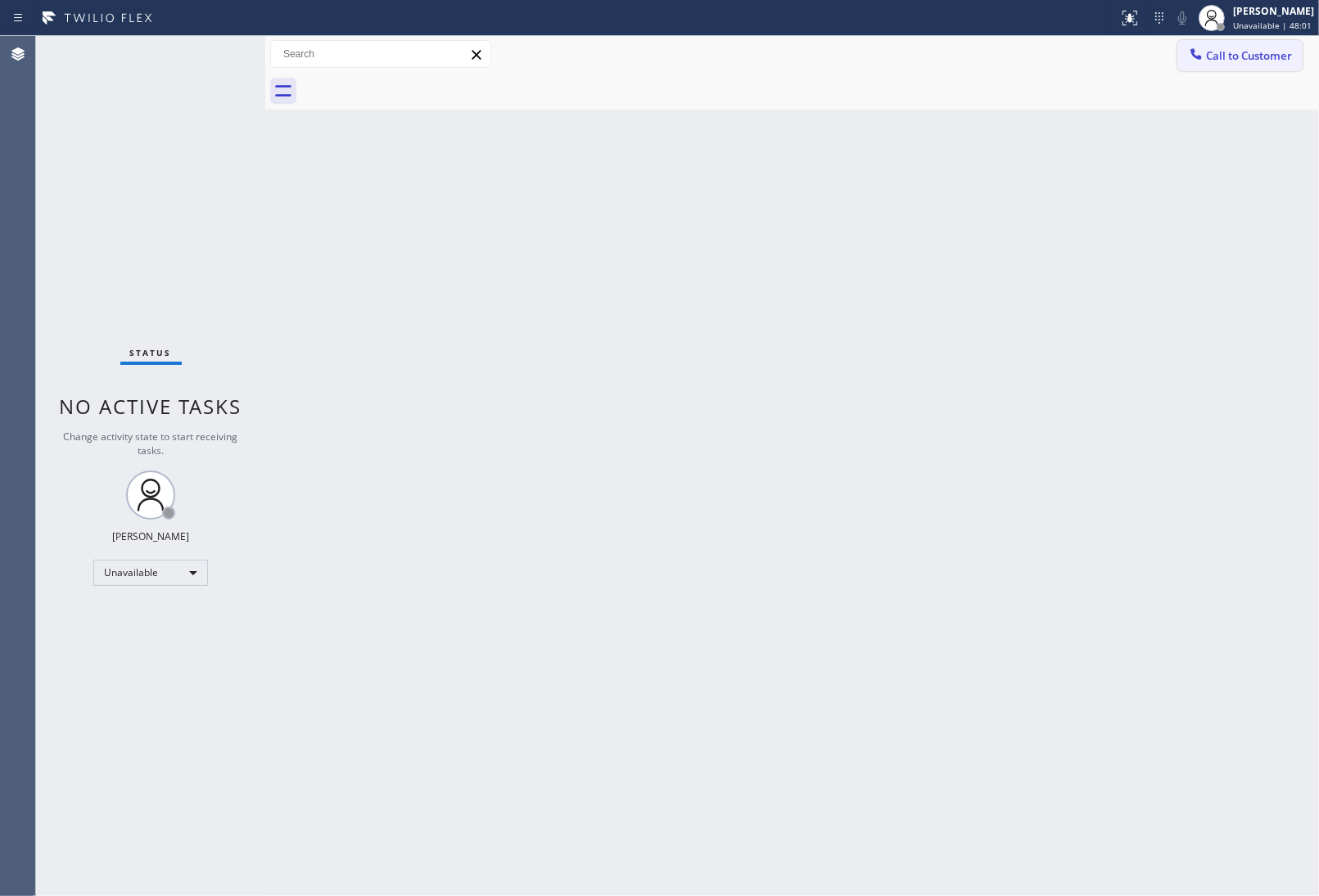
click at [1237, 49] on span "Call to Customer" at bounding box center [1249, 56] width 86 height 15
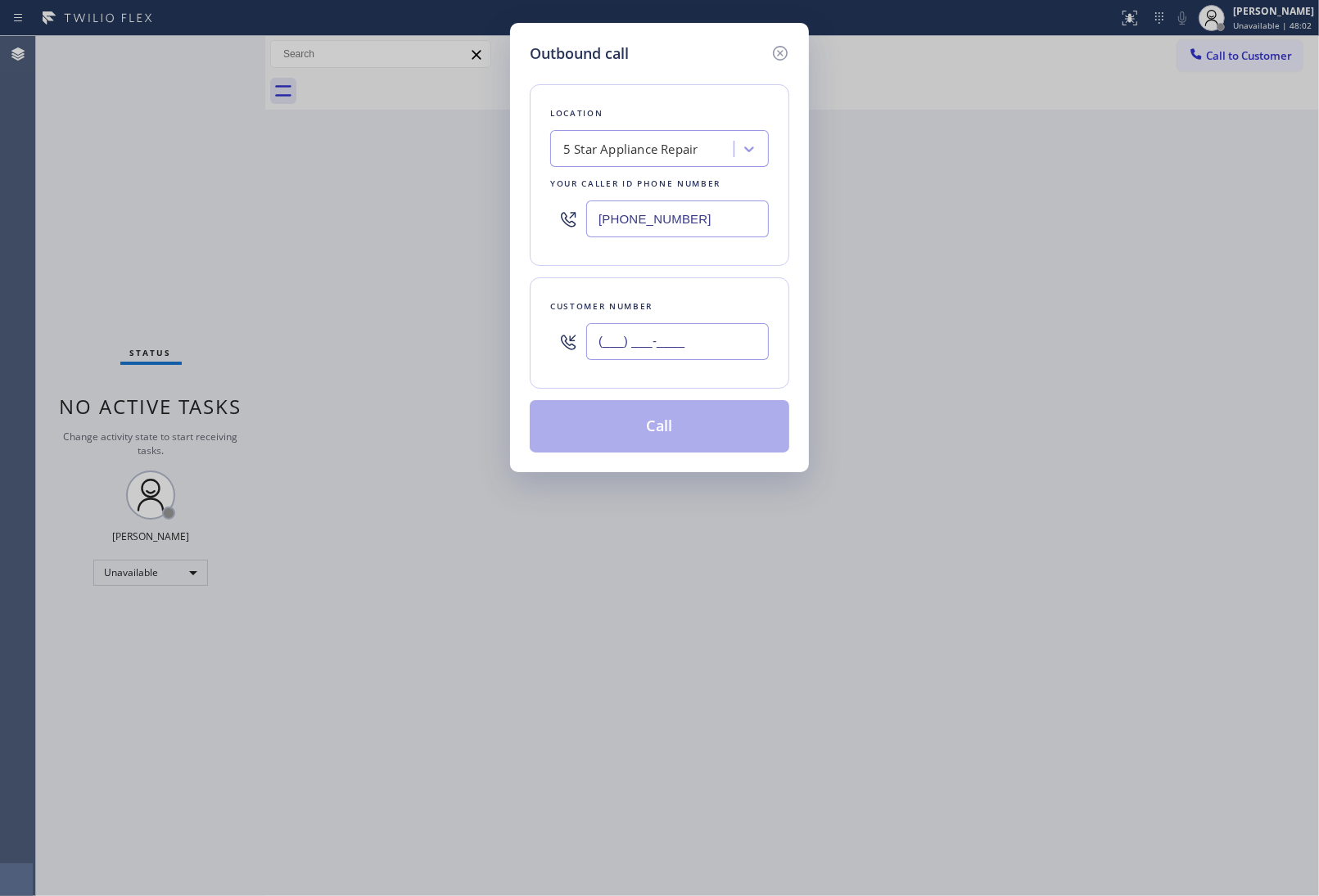
click at [651, 353] on input "(___) ___-____" at bounding box center [677, 342] width 183 height 37
paste input "310) 293-5505"
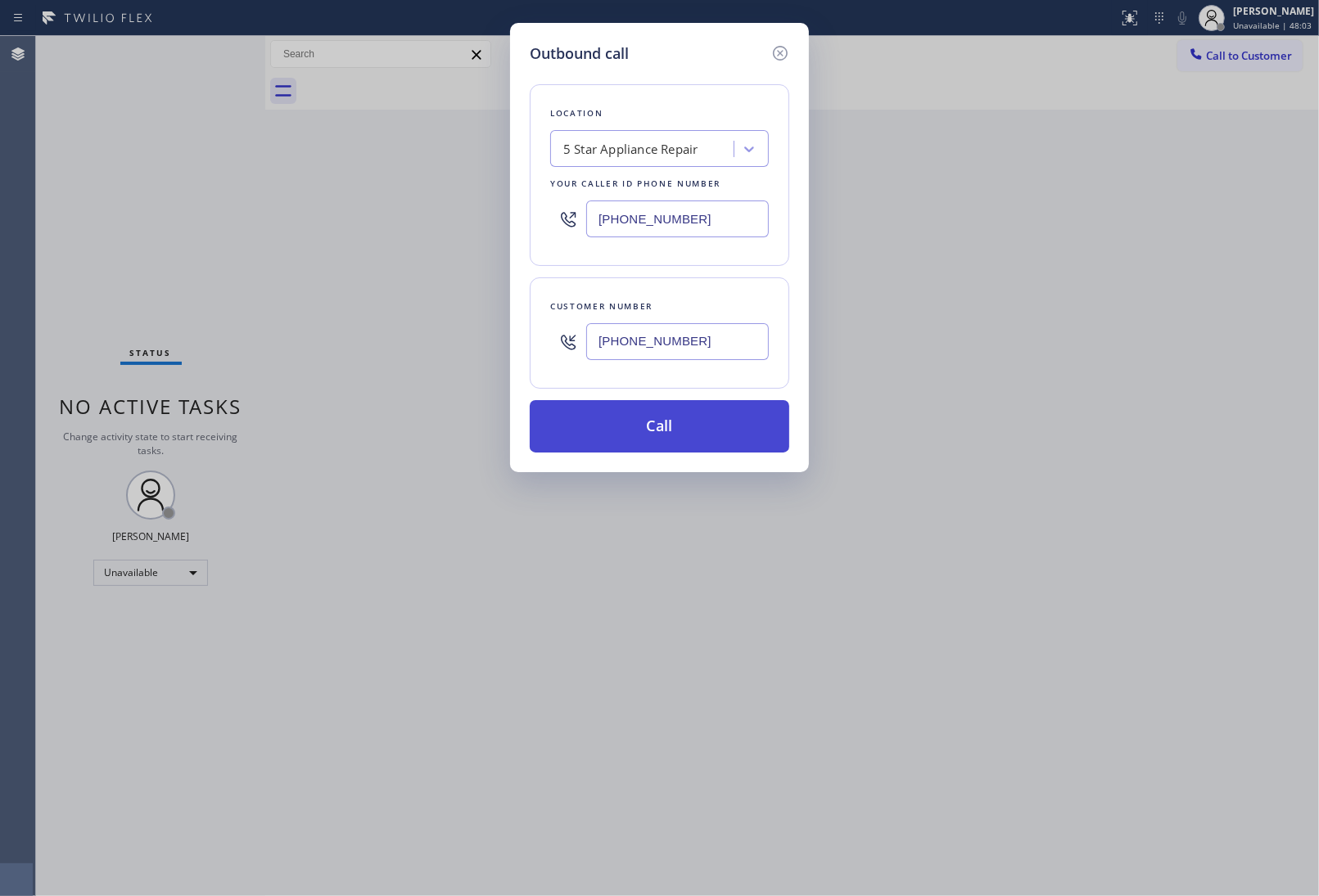
type input "(310) 293-5505"
click at [664, 436] on button "Call" at bounding box center [659, 426] width 260 height 52
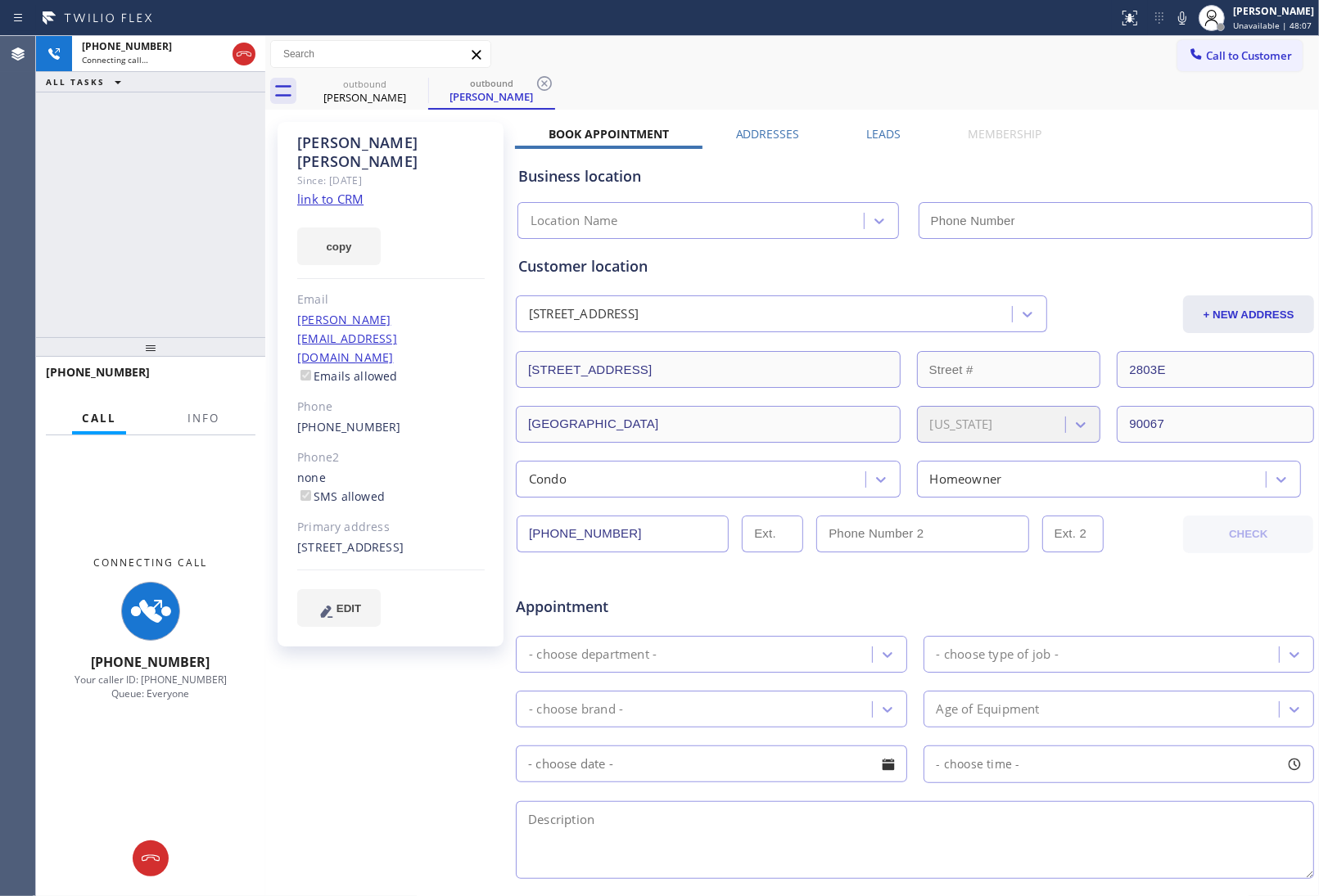
type input "(855) 731-4952"
click at [320, 191] on link "link to CRM" at bounding box center [330, 199] width 66 height 17
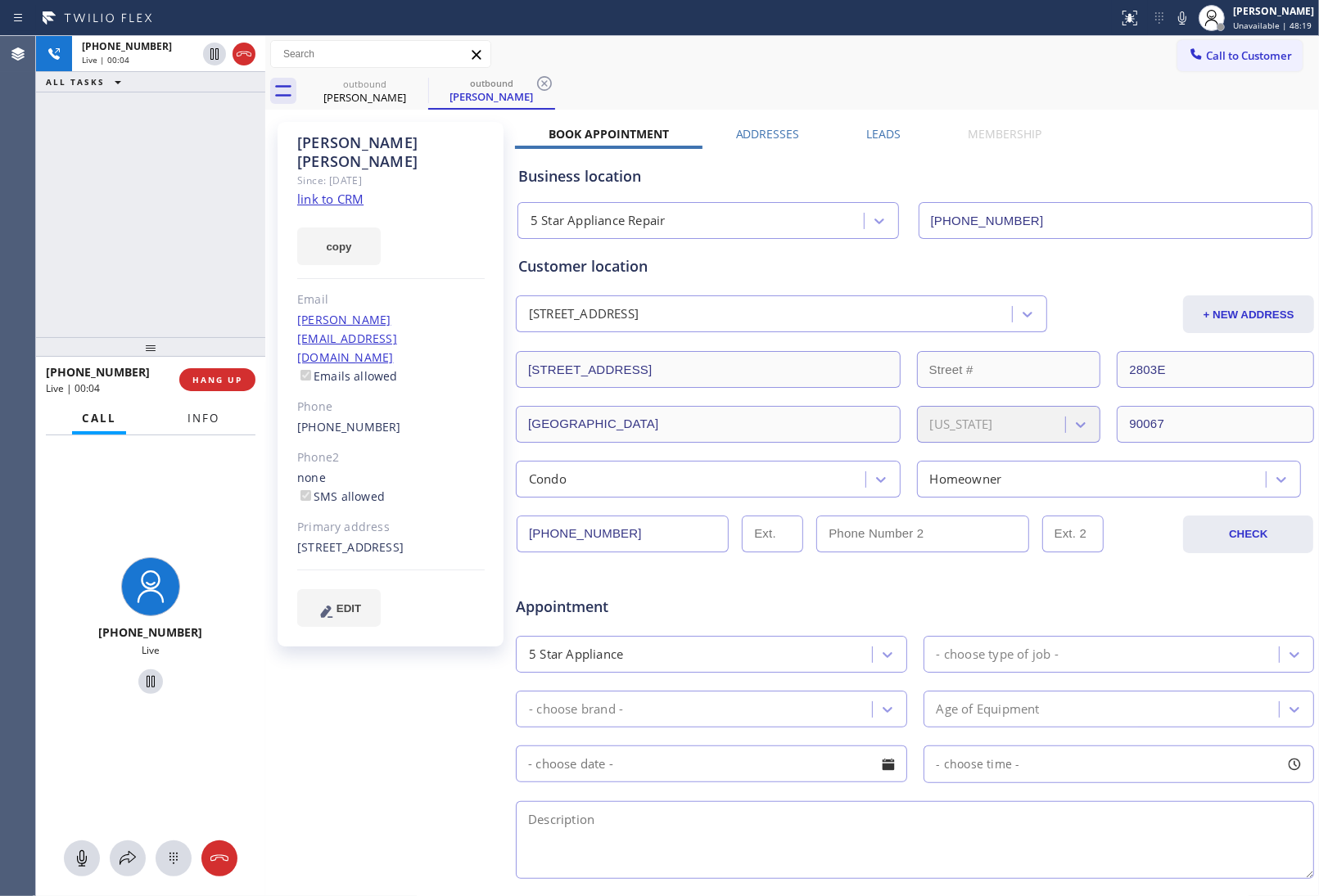
click at [198, 422] on span "Info" at bounding box center [203, 418] width 32 height 15
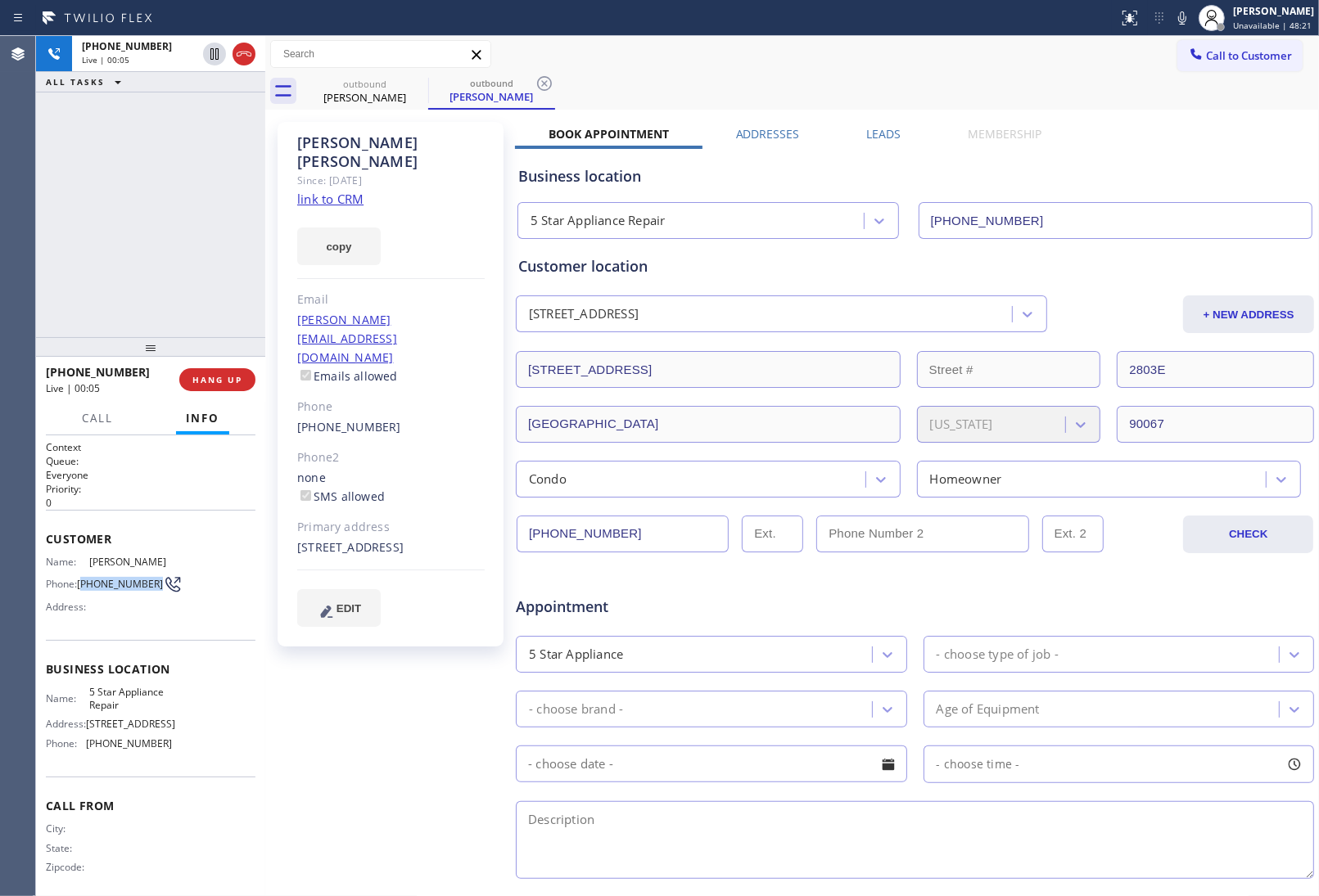
drag, startPoint x: 104, startPoint y: 604, endPoint x: 84, endPoint y: 590, distance: 24.4
click at [84, 590] on span "(310) 293-5505" at bounding box center [120, 583] width 86 height 12
copy span "310) 293-5505"
drag, startPoint x: 244, startPoint y: 366, endPoint x: 238, endPoint y: 375, distance: 10.8
click at [242, 369] on div "+13102935505 Live | 00:06 HANG UP" at bounding box center [150, 379] width 210 height 42
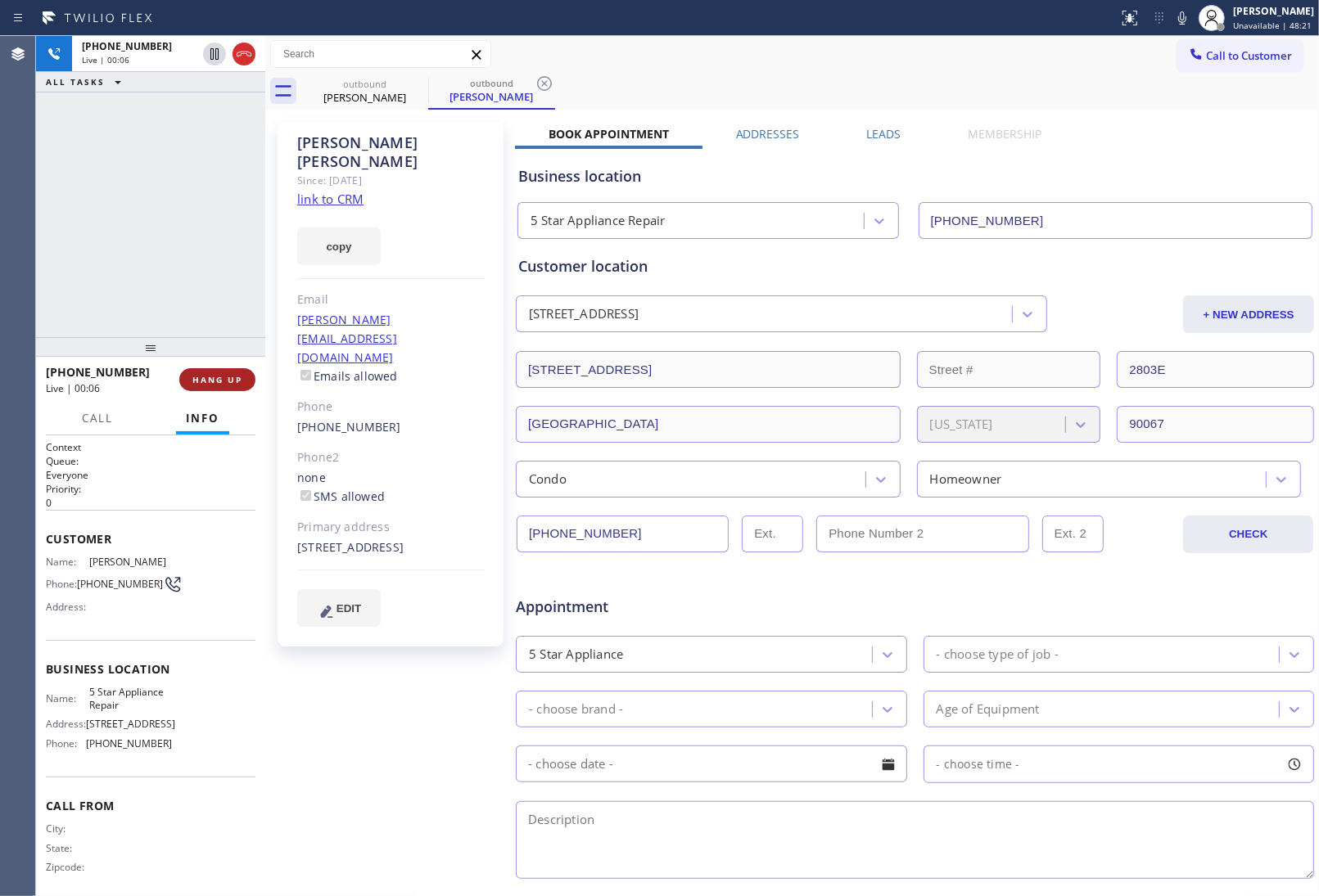
click at [235, 378] on span "HANG UP" at bounding box center [217, 380] width 50 height 12
click at [1248, 36] on div "Call to Customer Outbound call Location 5 Star Appliance Repair Your caller id …" at bounding box center [793, 54] width 1054 height 37
drag, startPoint x: 1233, startPoint y: 50, endPoint x: 926, endPoint y: 269, distance: 377.1
click at [1233, 50] on span "Call to Customer" at bounding box center [1249, 56] width 86 height 15
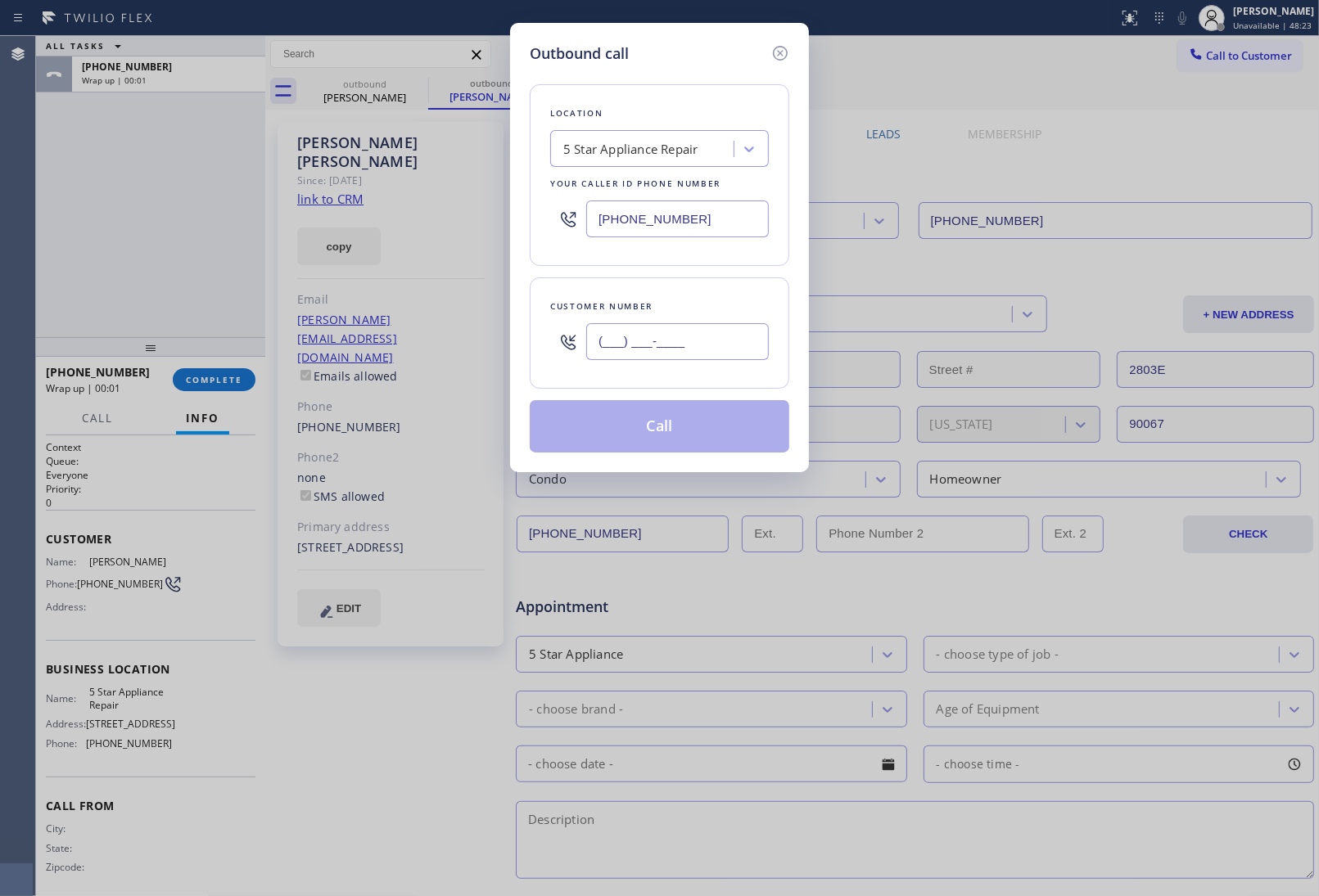
click at [684, 339] on input "(___) ___-____" at bounding box center [677, 342] width 183 height 37
paste input "310) 293-5505"
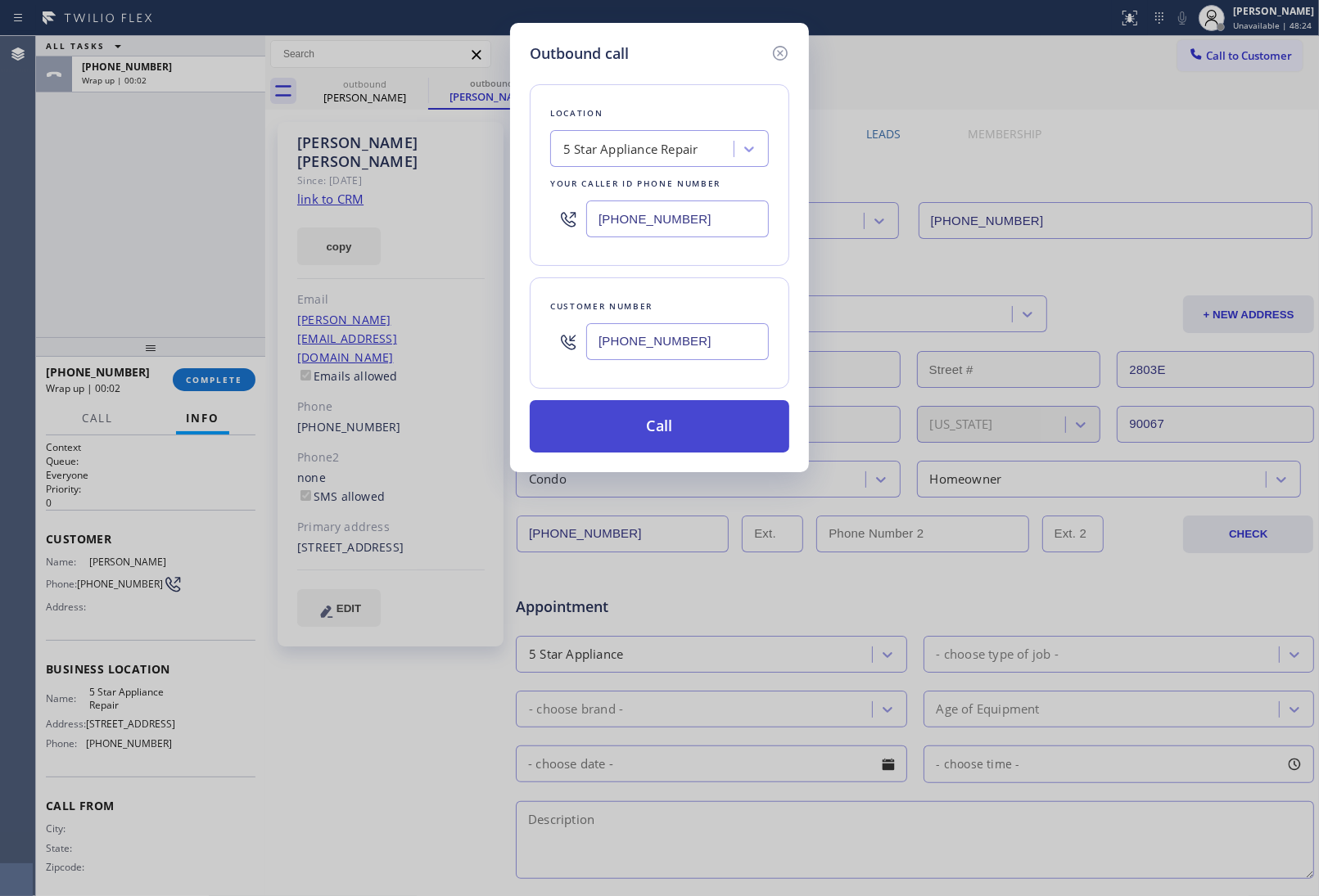
type input "(310) 293-5505"
click at [661, 431] on button "Call" at bounding box center [659, 426] width 260 height 52
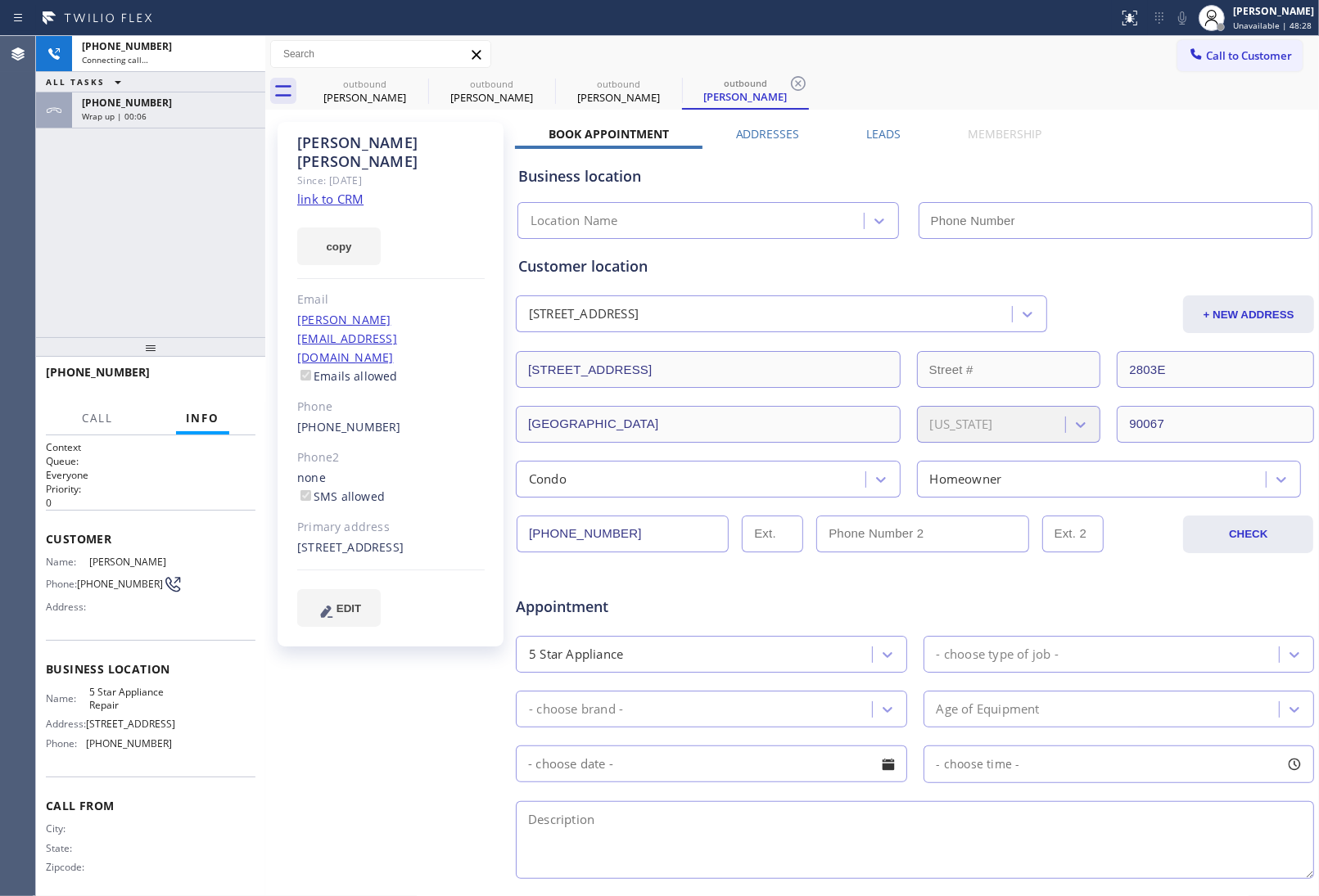
type input "(855) 731-4952"
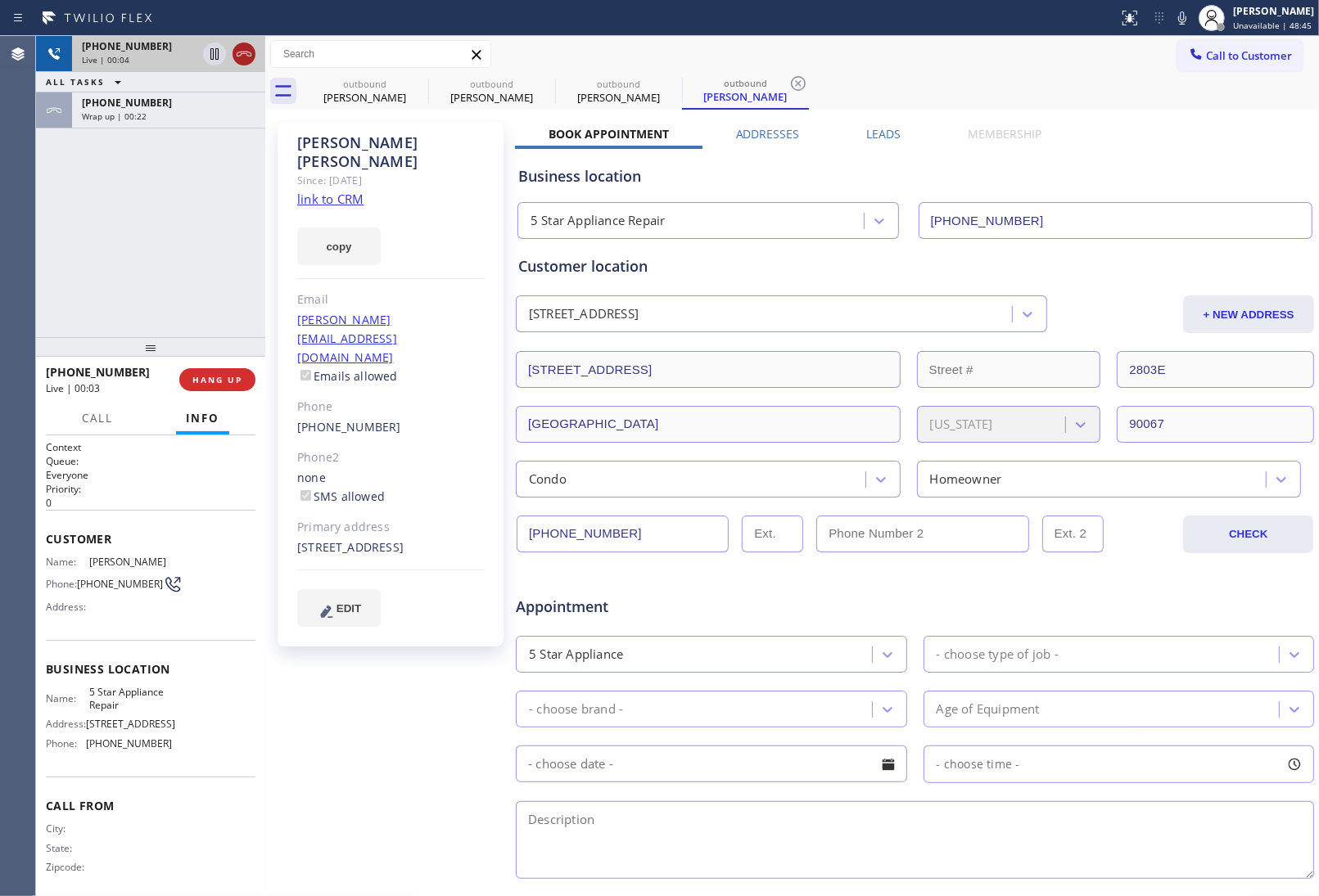
click at [250, 51] on icon at bounding box center [244, 54] width 20 height 20
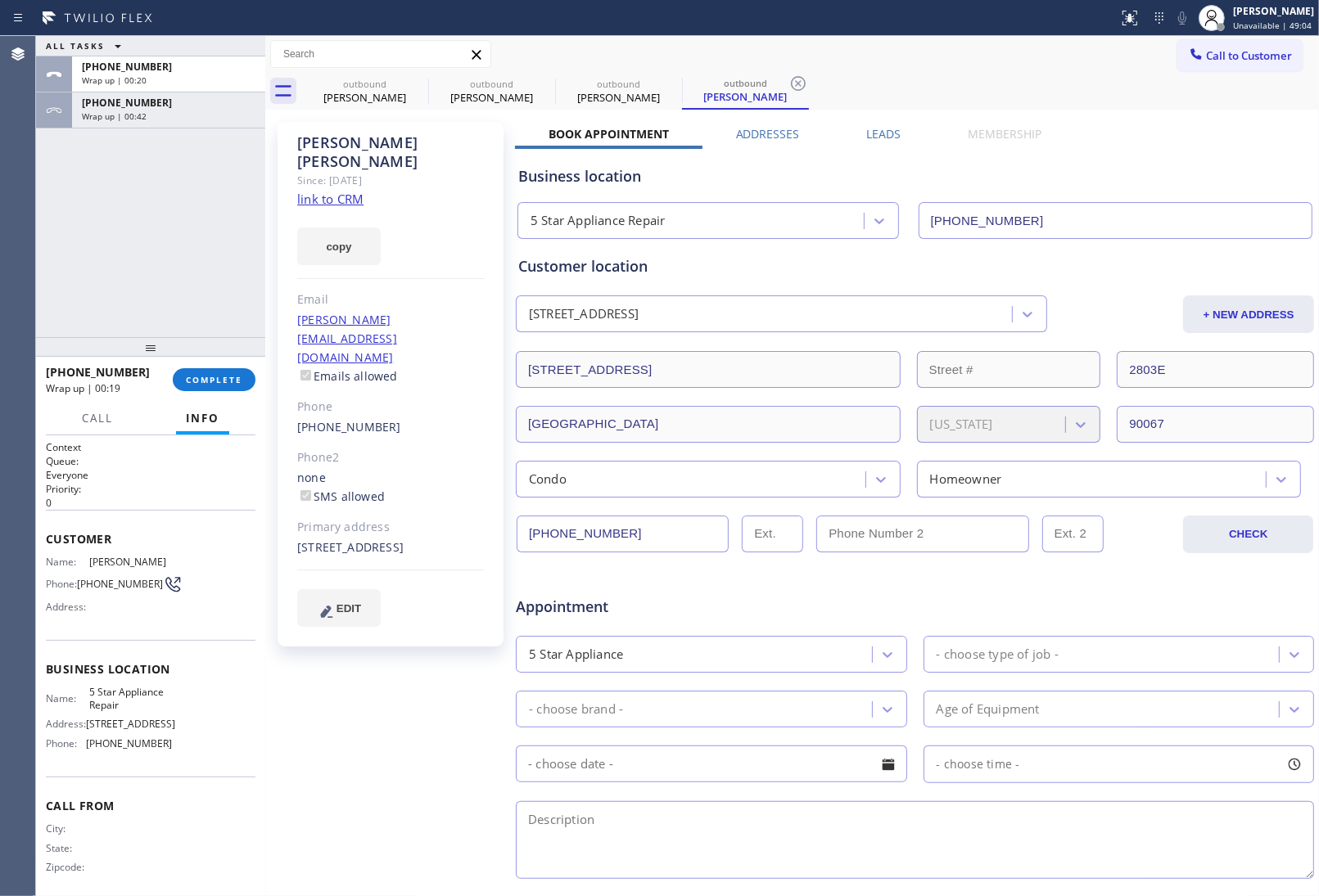
click at [1236, 75] on div "outbound Nicole Sassaman outbound Nicole Sassaman outbound Nicole Sassaman outb…" at bounding box center [810, 91] width 1018 height 37
drag, startPoint x: 1181, startPoint y: 75, endPoint x: 1214, endPoint y: 63, distance: 35.1
click at [1185, 71] on div "Call to Customer Outbound call Location 5 Star Appliance Repair Your caller id …" at bounding box center [793, 72] width 1054 height 74
click at [329, 191] on link "link to CRM" at bounding box center [330, 199] width 66 height 17
click at [1235, 70] on button "Call to Customer" at bounding box center [1239, 55] width 125 height 31
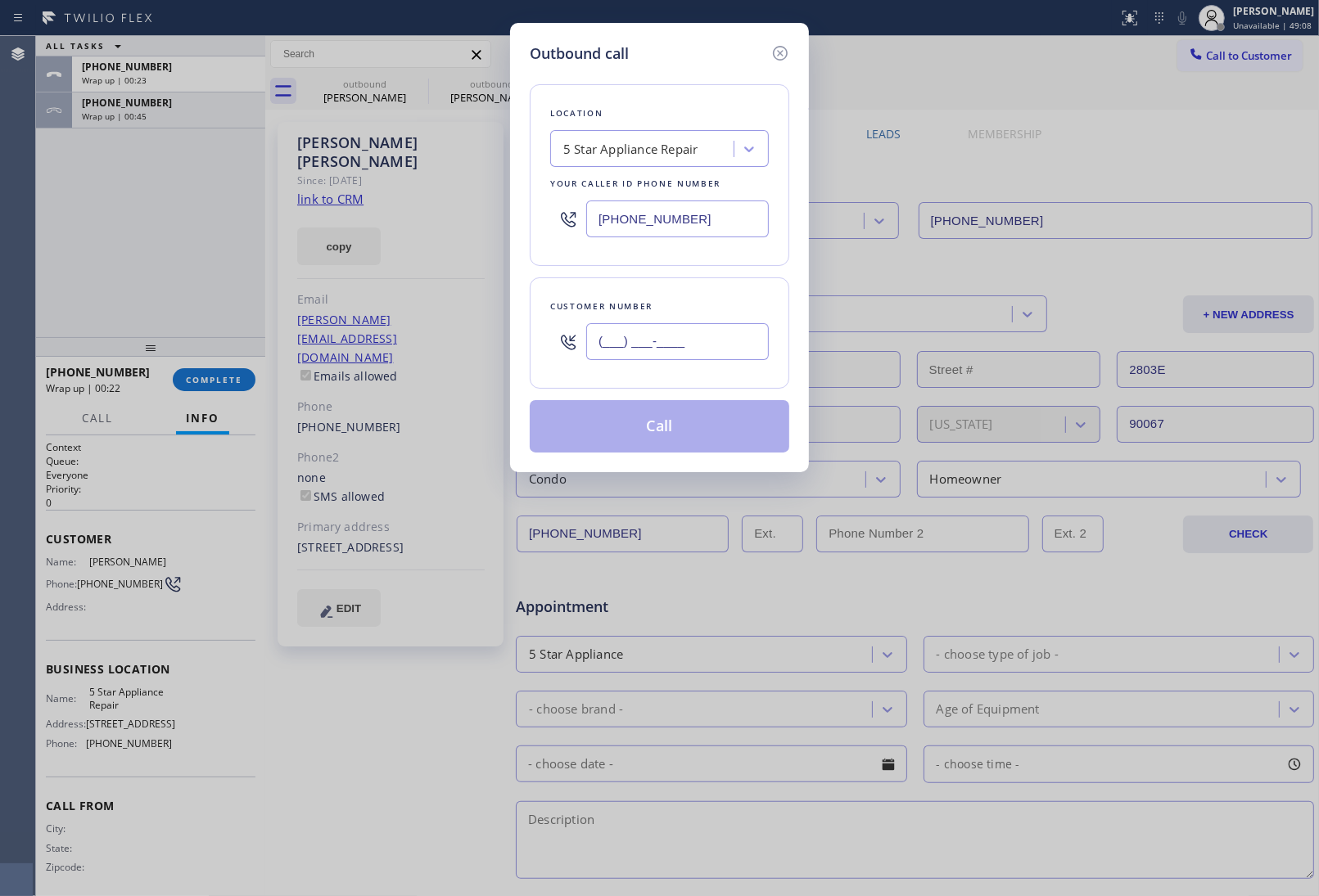
click at [657, 337] on input "(___) ___-____" at bounding box center [677, 342] width 183 height 37
paste input "480) 266-1051"
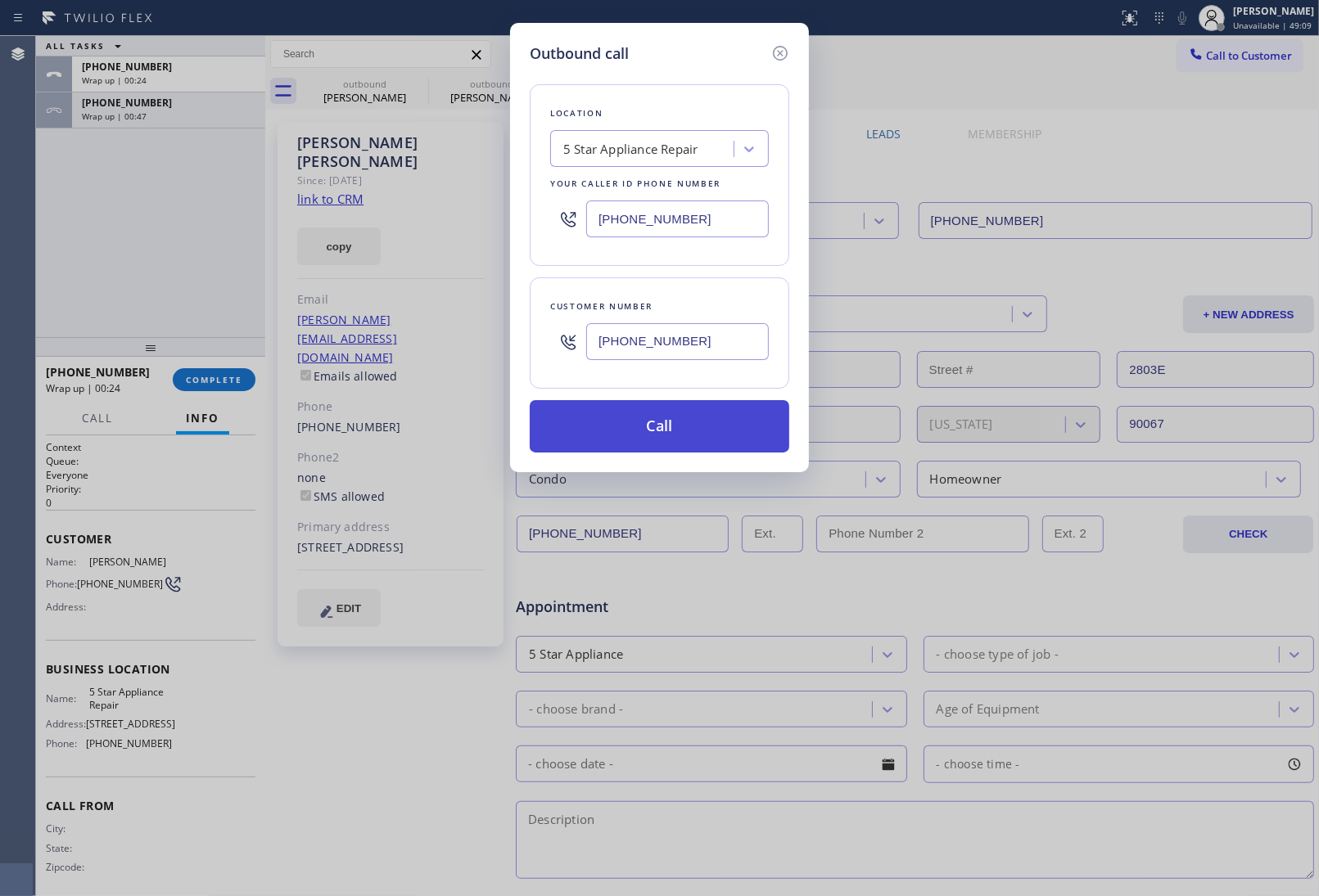
type input "(480) 266-1051"
click at [667, 426] on button "Call" at bounding box center [659, 426] width 260 height 52
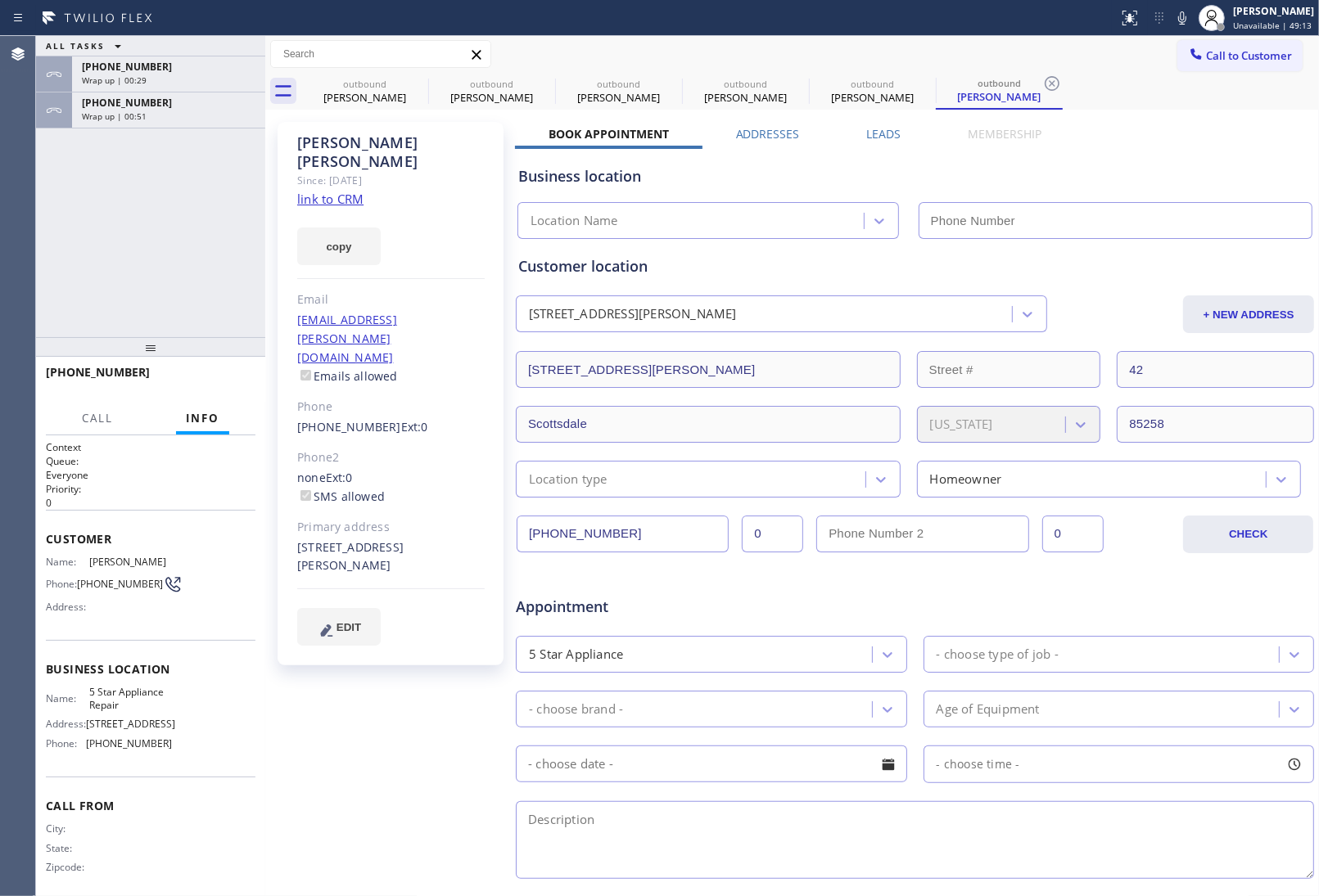
type input "(855) 731-4952"
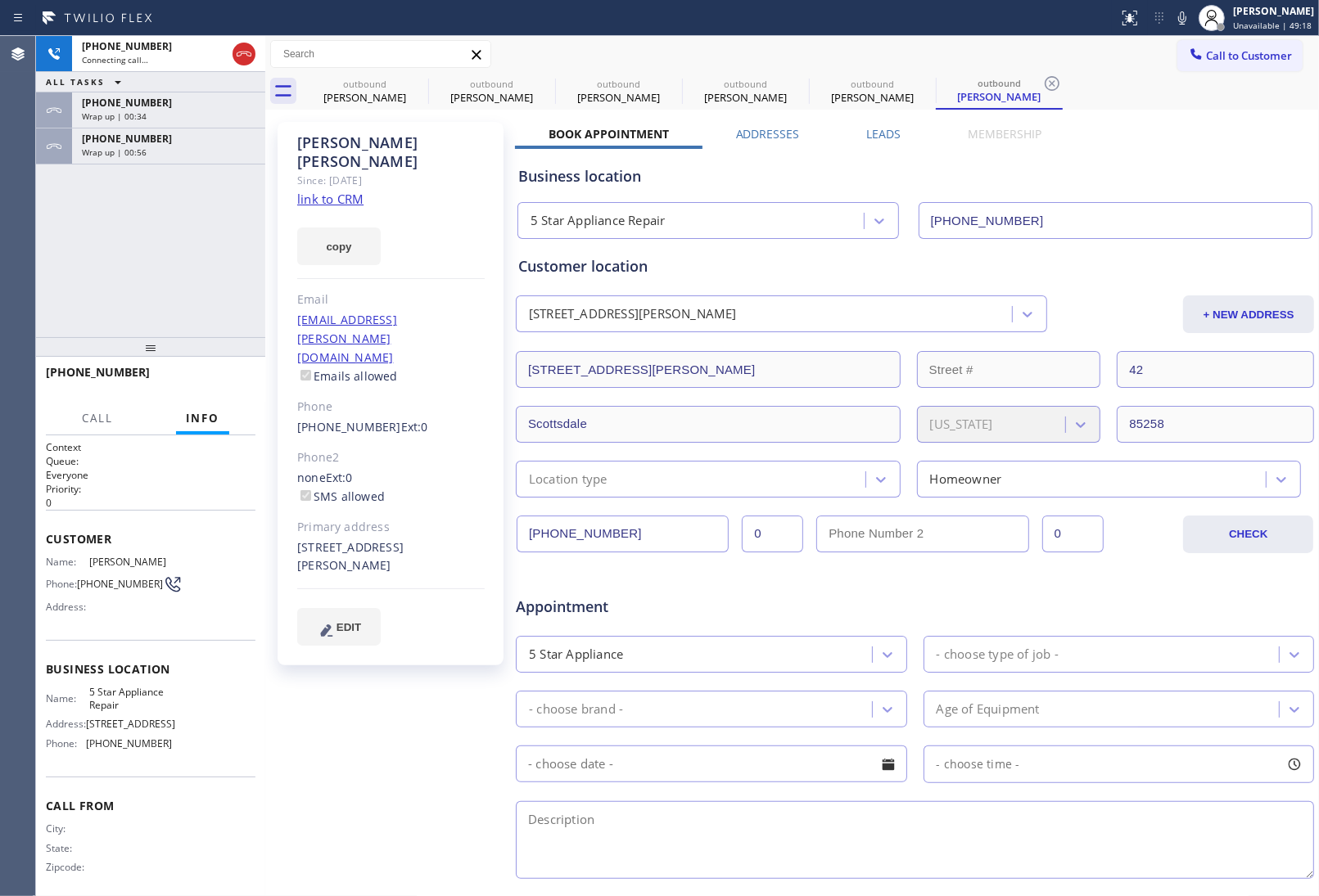
click at [330, 191] on link "link to CRM" at bounding box center [330, 199] width 66 height 17
drag, startPoint x: 107, startPoint y: 592, endPoint x: 80, endPoint y: 577, distance: 30.9
click at [80, 577] on span "(480) 266-1051" at bounding box center [120, 583] width 86 height 12
copy span "(480) 266-1051"
click at [234, 381] on span "HANG UP" at bounding box center [217, 380] width 50 height 12
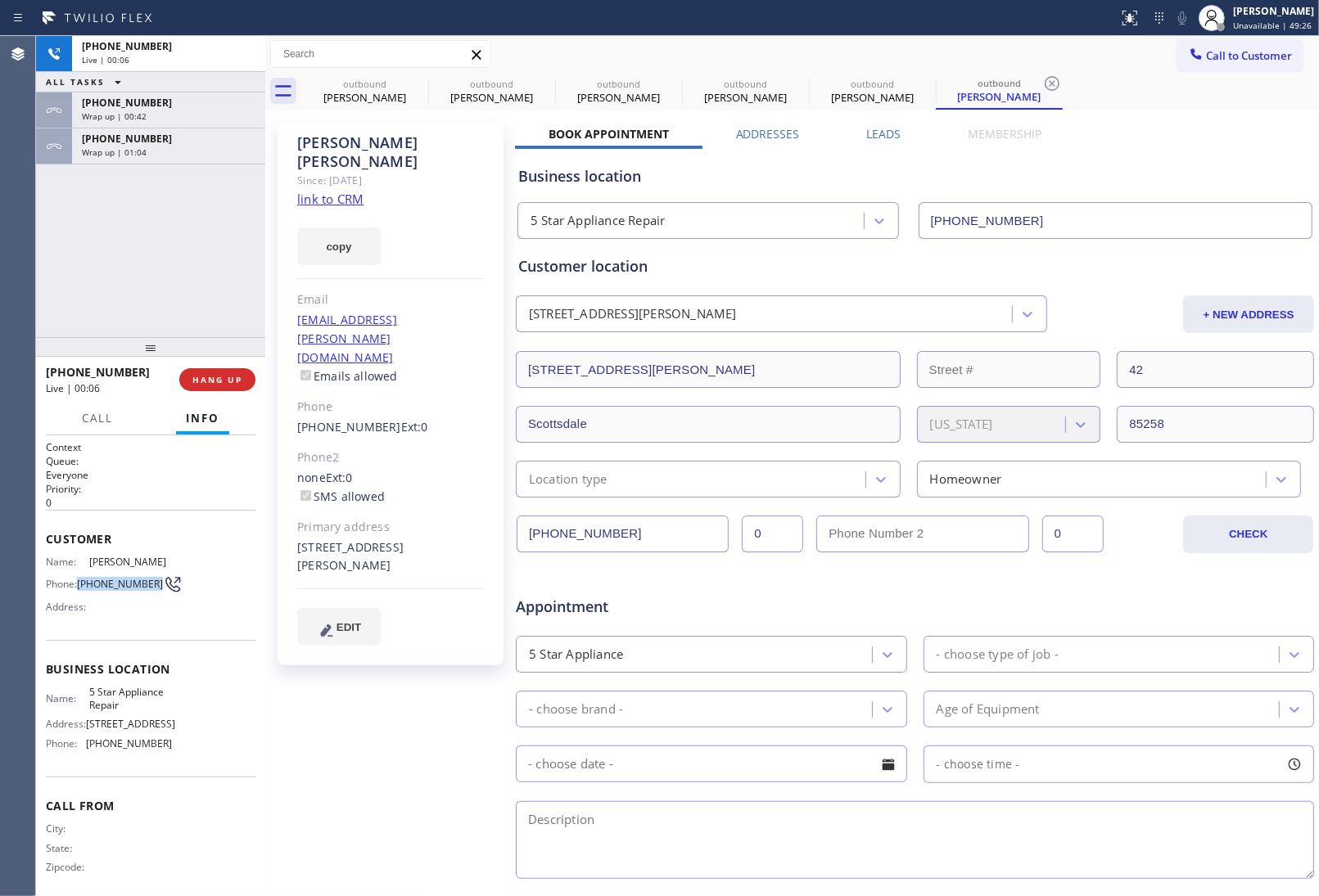
click at [1220, 51] on span "Call to Customer" at bounding box center [1249, 56] width 86 height 15
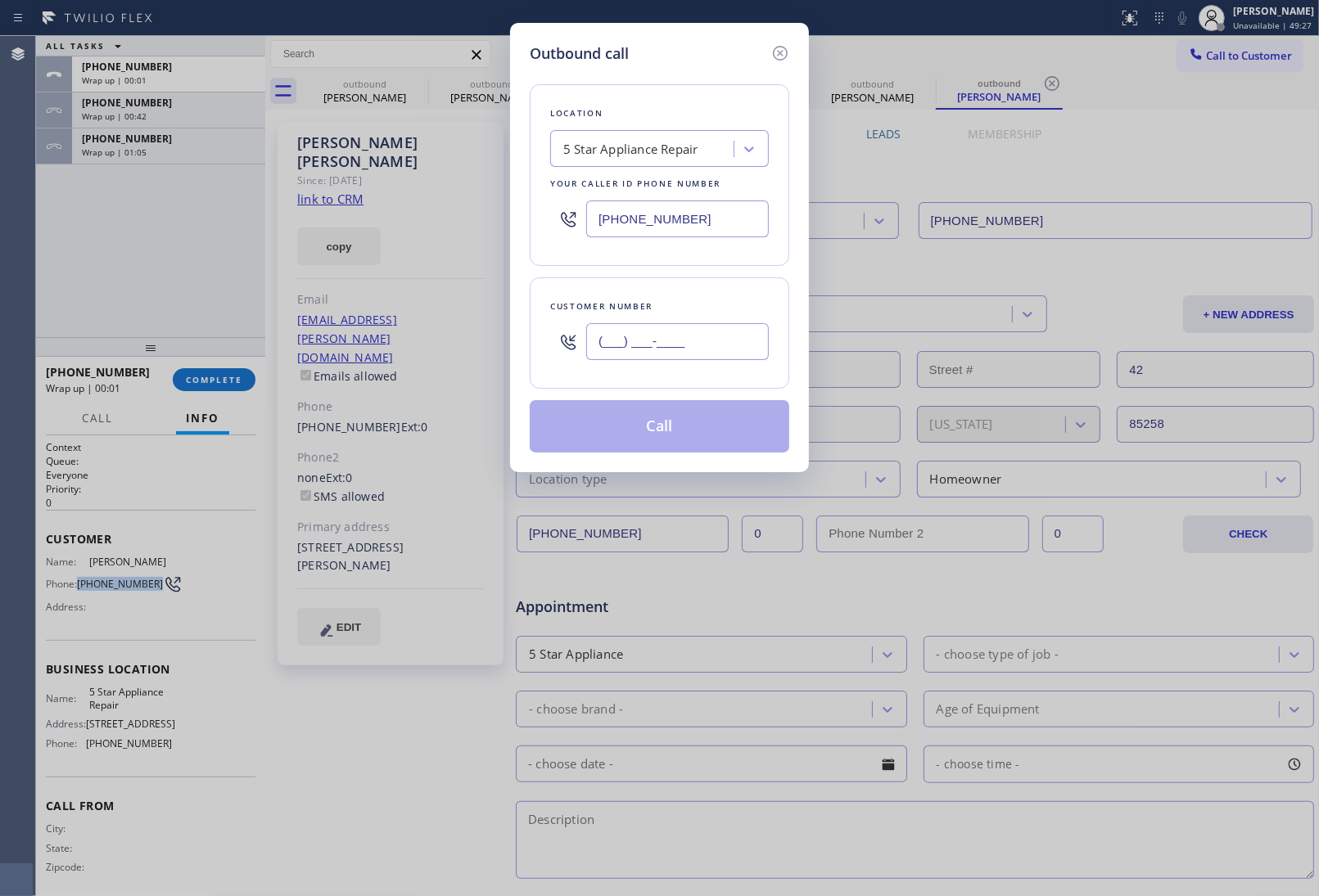
click at [688, 341] on input "(___) ___-____" at bounding box center [677, 342] width 183 height 37
paste input "480) 266-1051"
type input "(480) 266-1051"
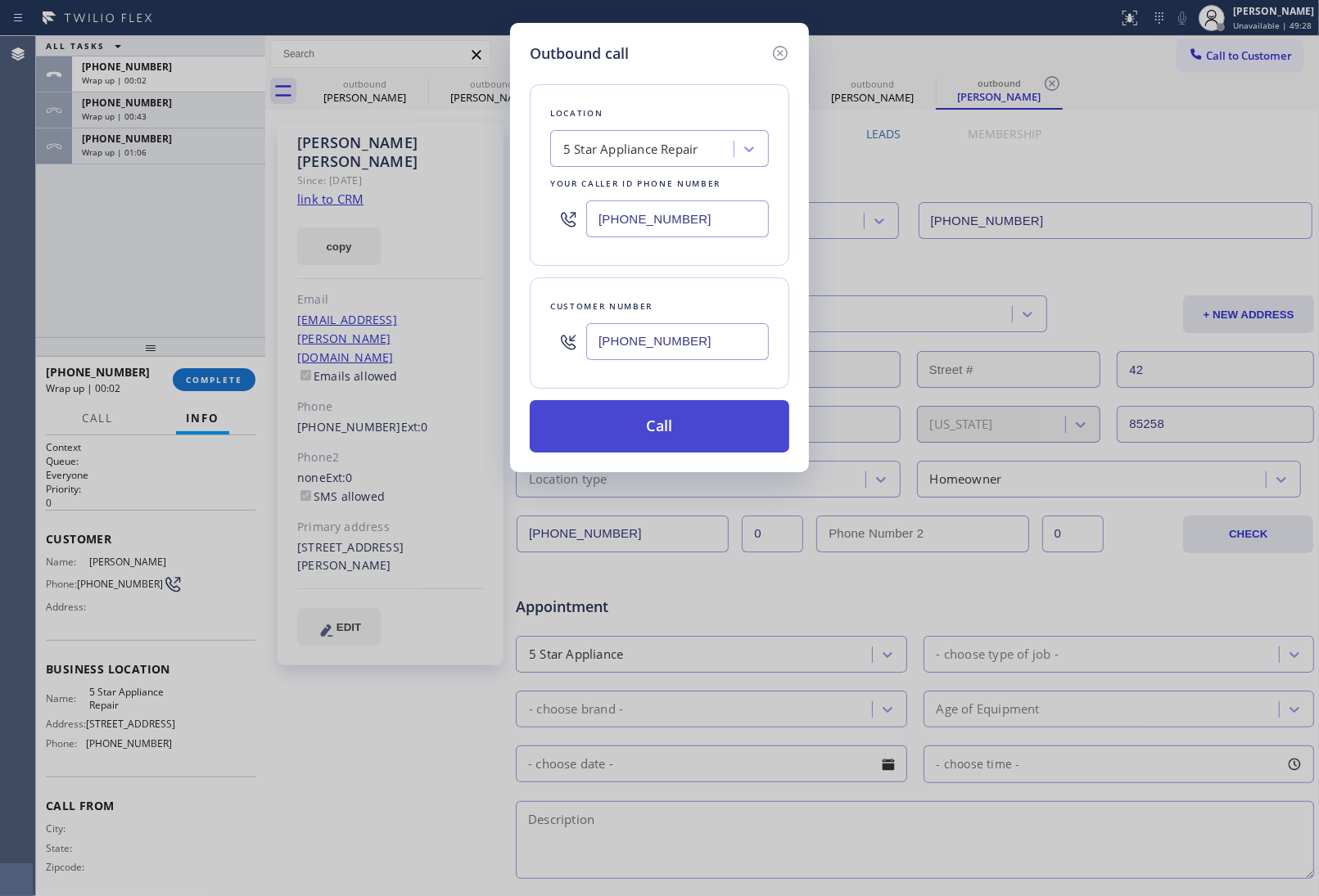
click at [663, 435] on button "Call" at bounding box center [659, 426] width 260 height 52
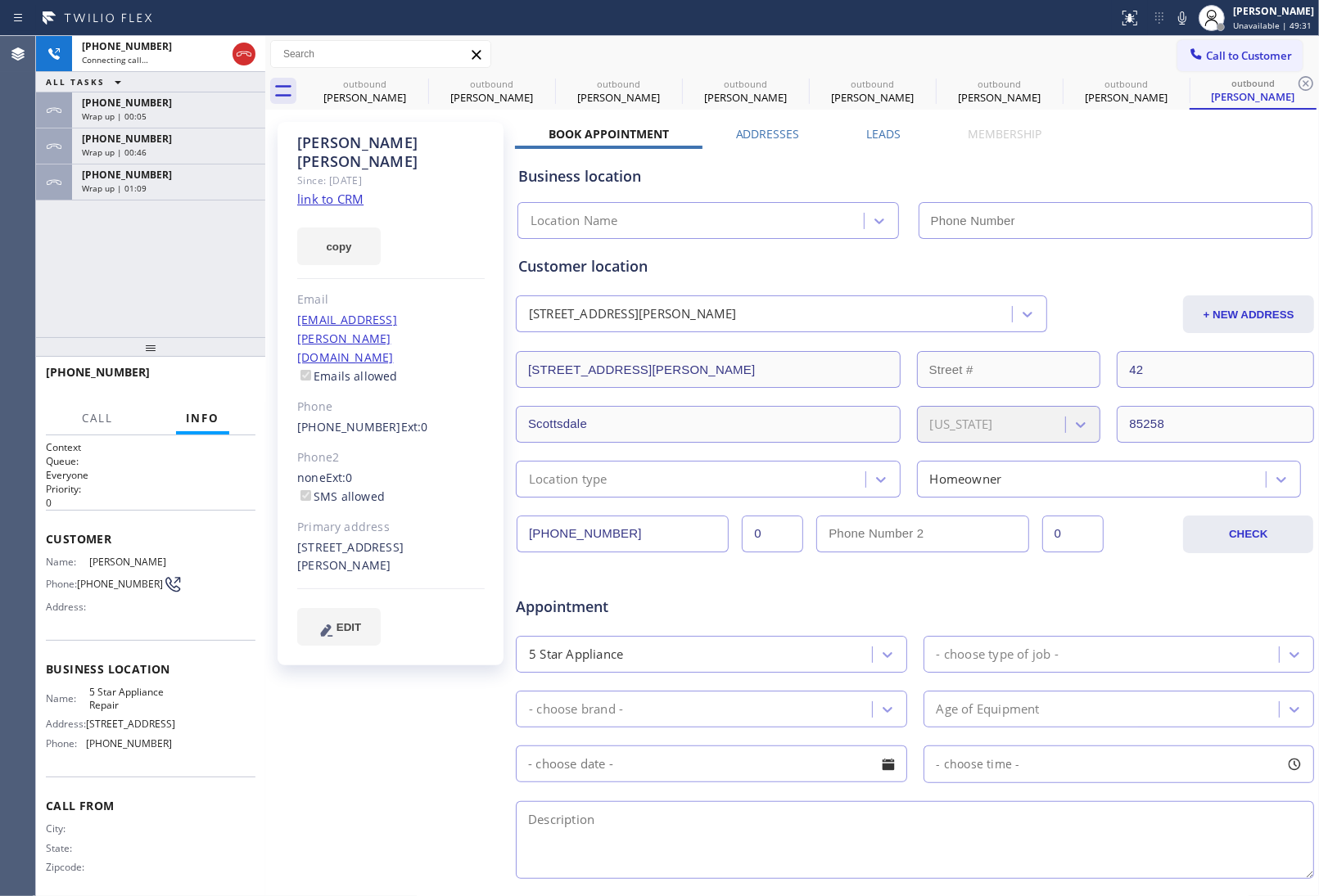
type input "(855) 731-4952"
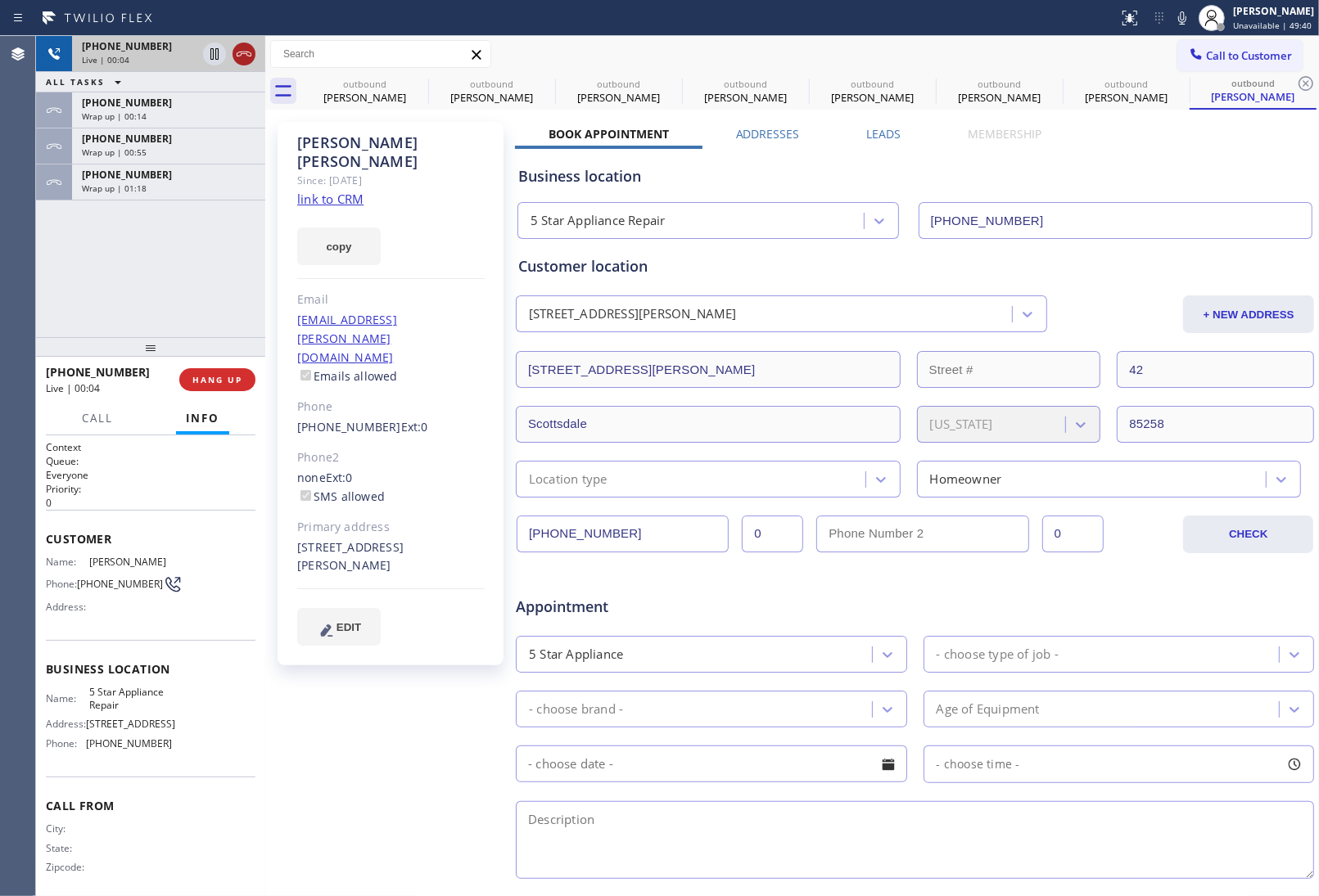
click at [247, 51] on icon at bounding box center [244, 54] width 15 height 5
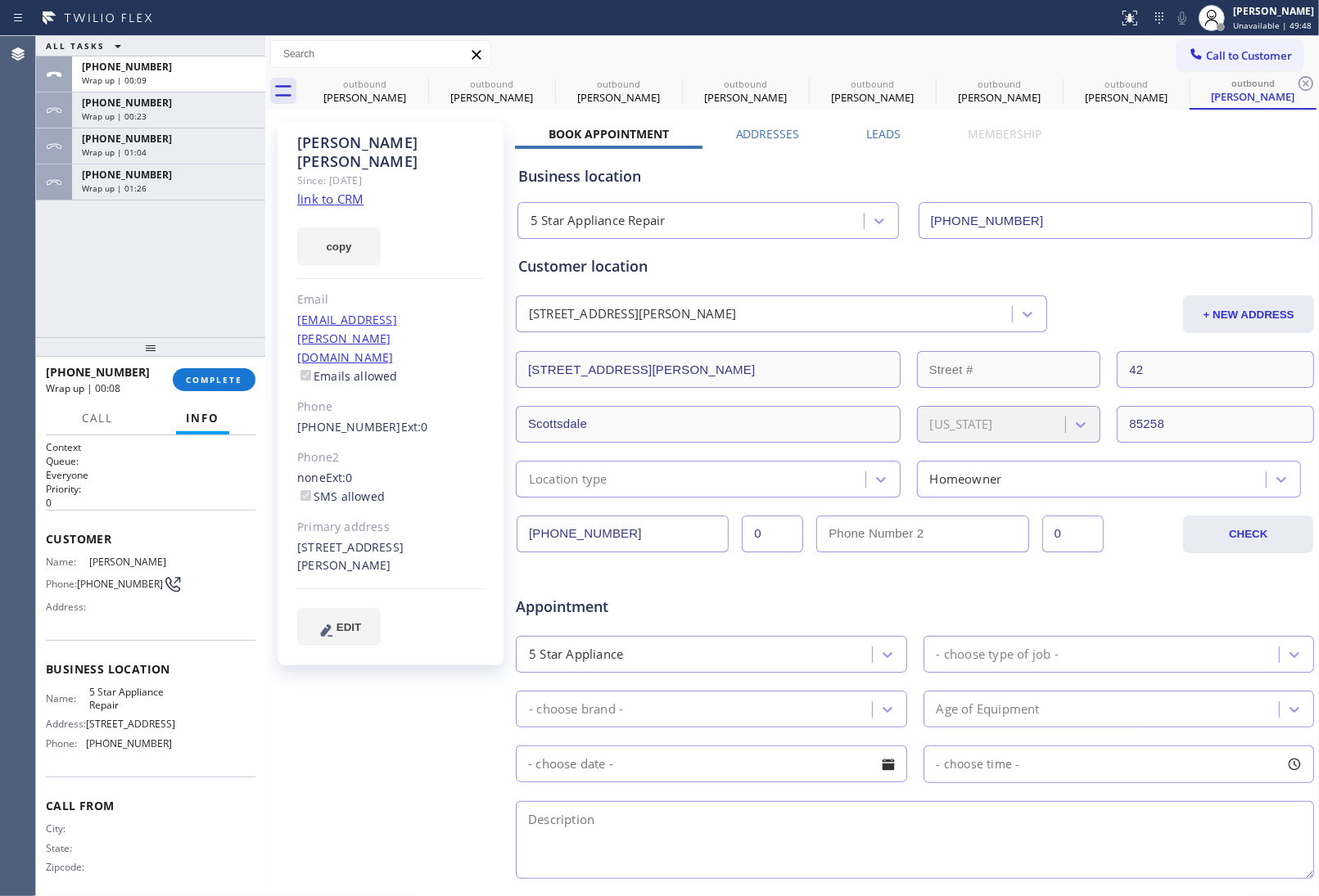
click at [1258, 63] on button "Call to Customer" at bounding box center [1239, 55] width 125 height 31
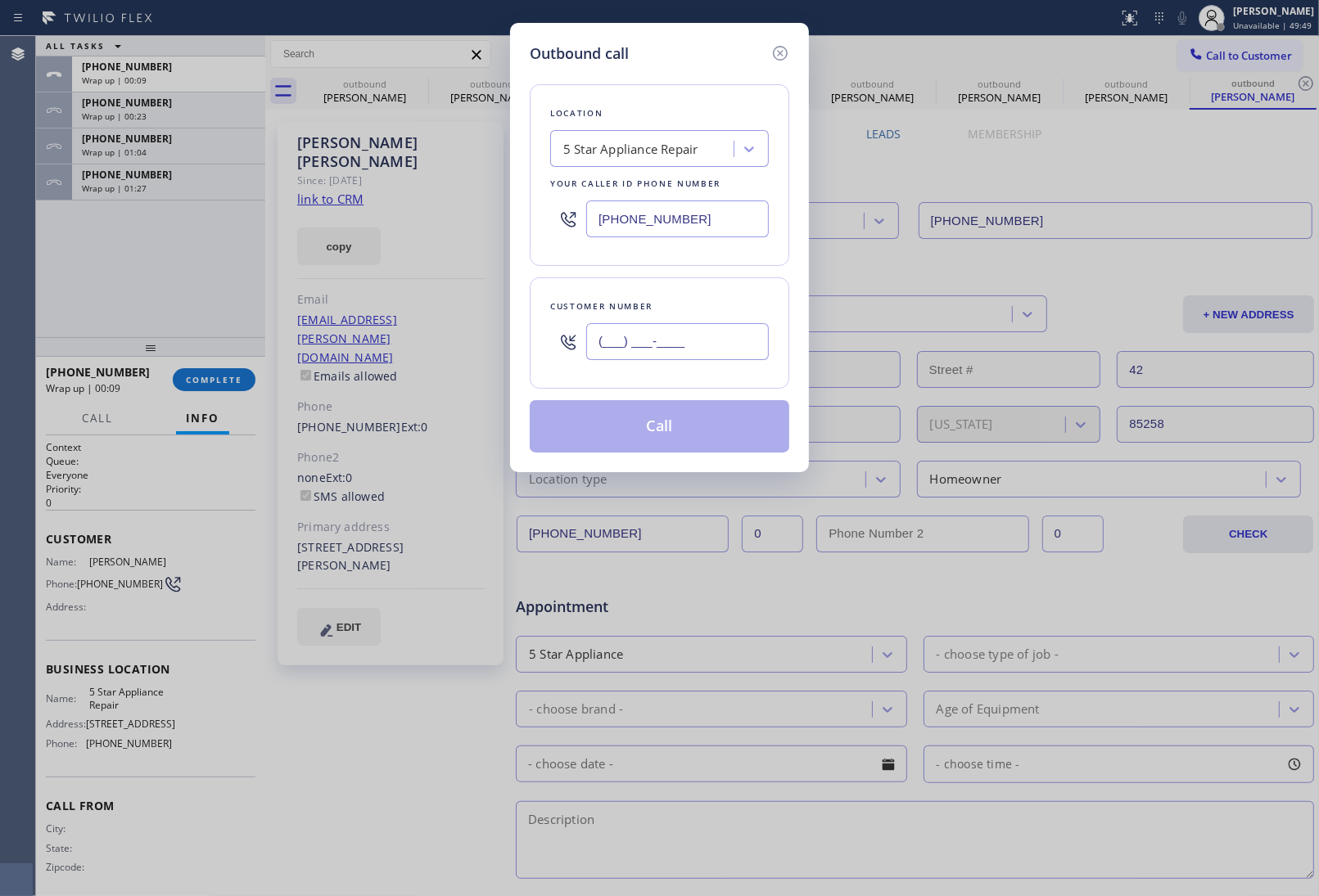
click at [681, 344] on input "(___) ___-____" at bounding box center [677, 342] width 183 height 37
paste input "201) 315-8895"
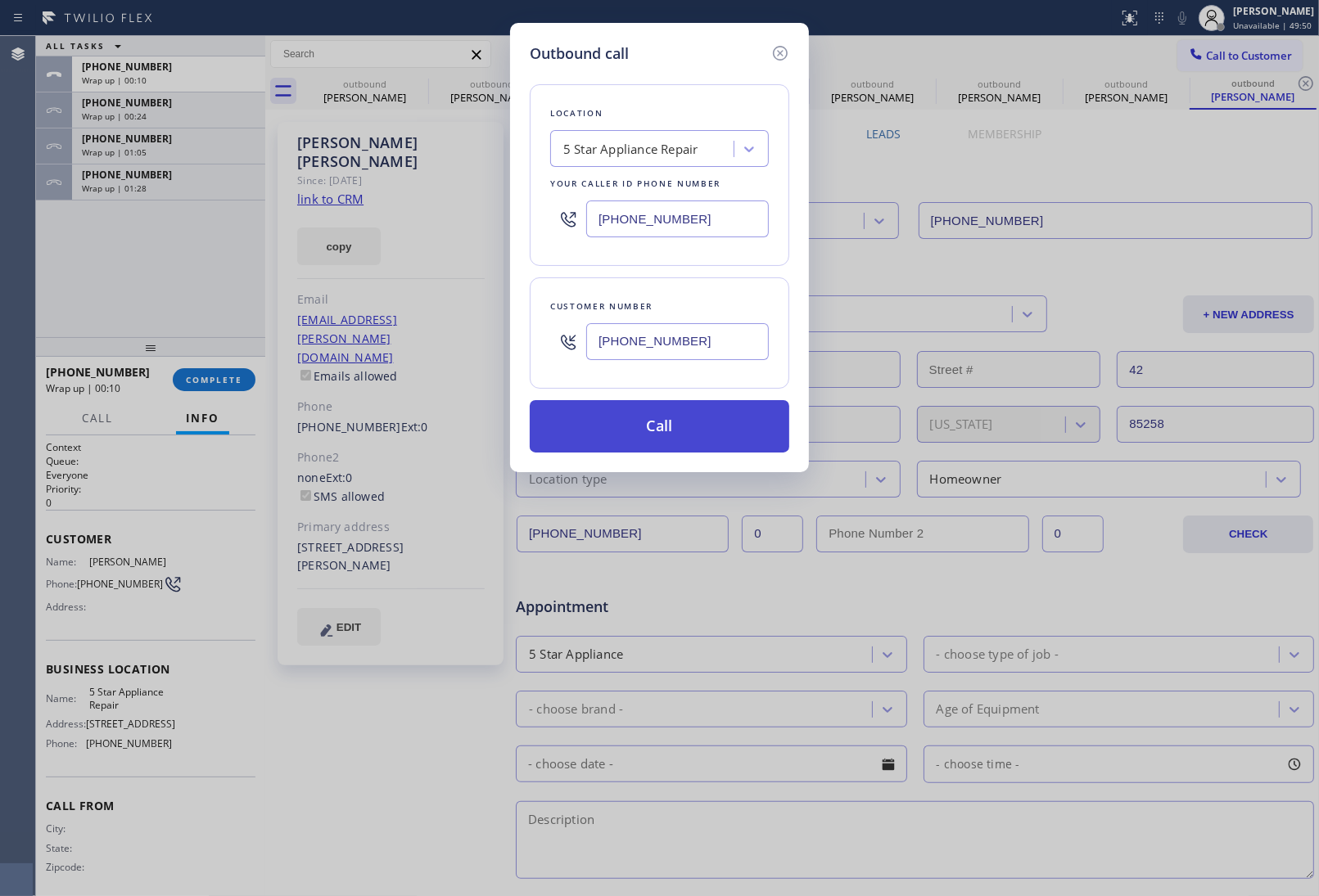
type input "(201) 315-8895"
click at [640, 430] on button "Call" at bounding box center [659, 426] width 260 height 52
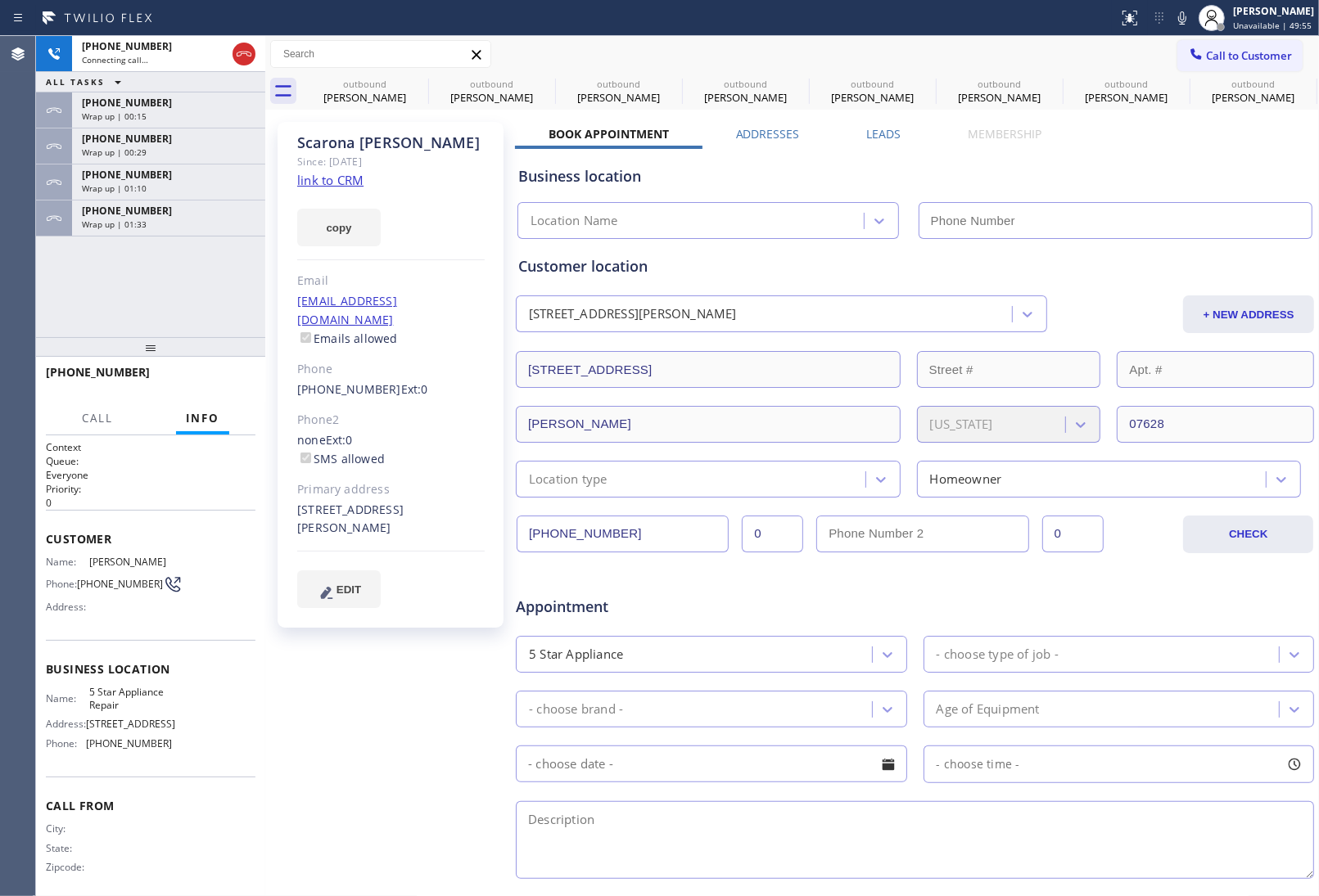
type input "(855) 731-4952"
click at [1168, 599] on div "Appointment" at bounding box center [915, 597] width 802 height 41
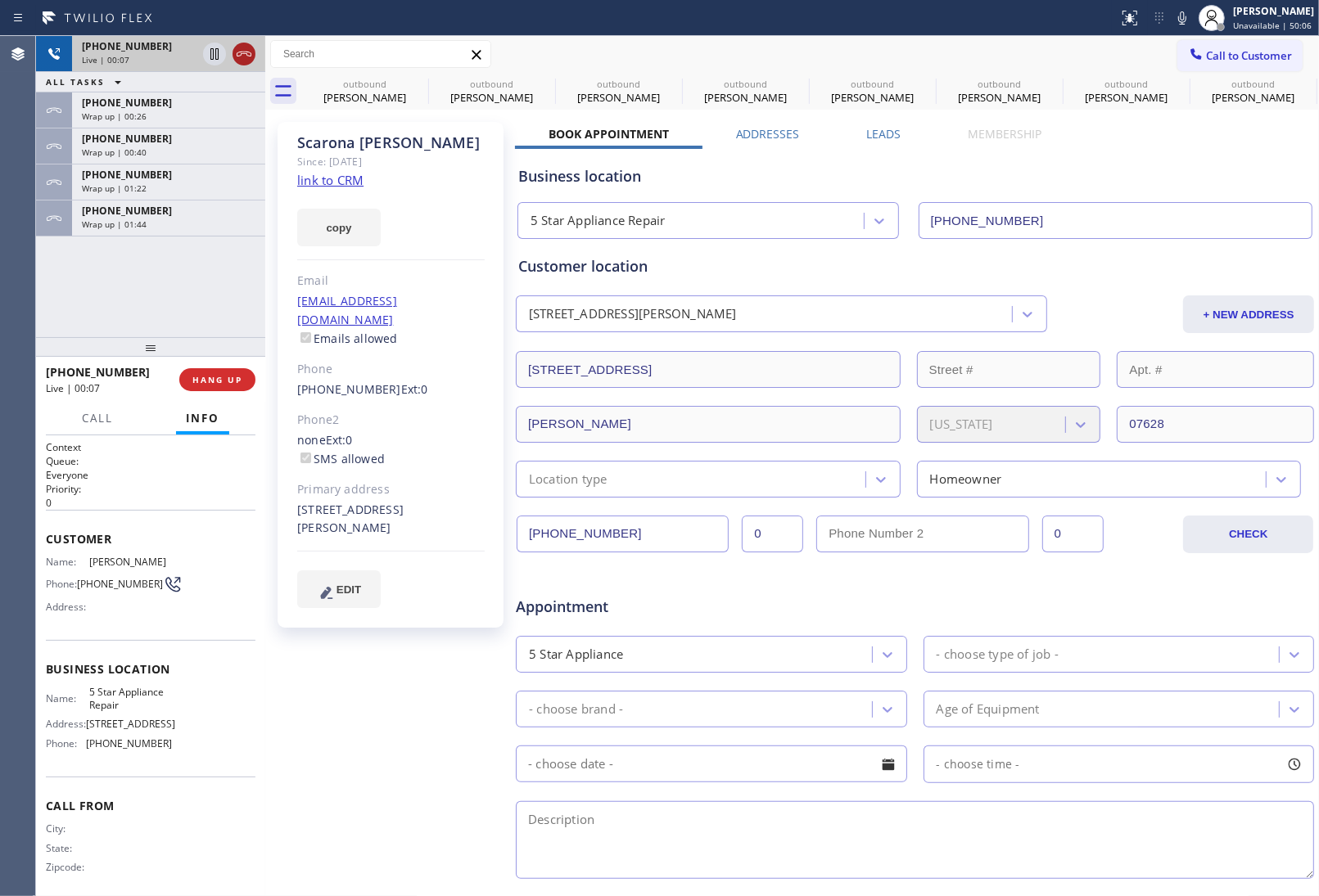
click at [242, 55] on icon at bounding box center [244, 54] width 20 height 20
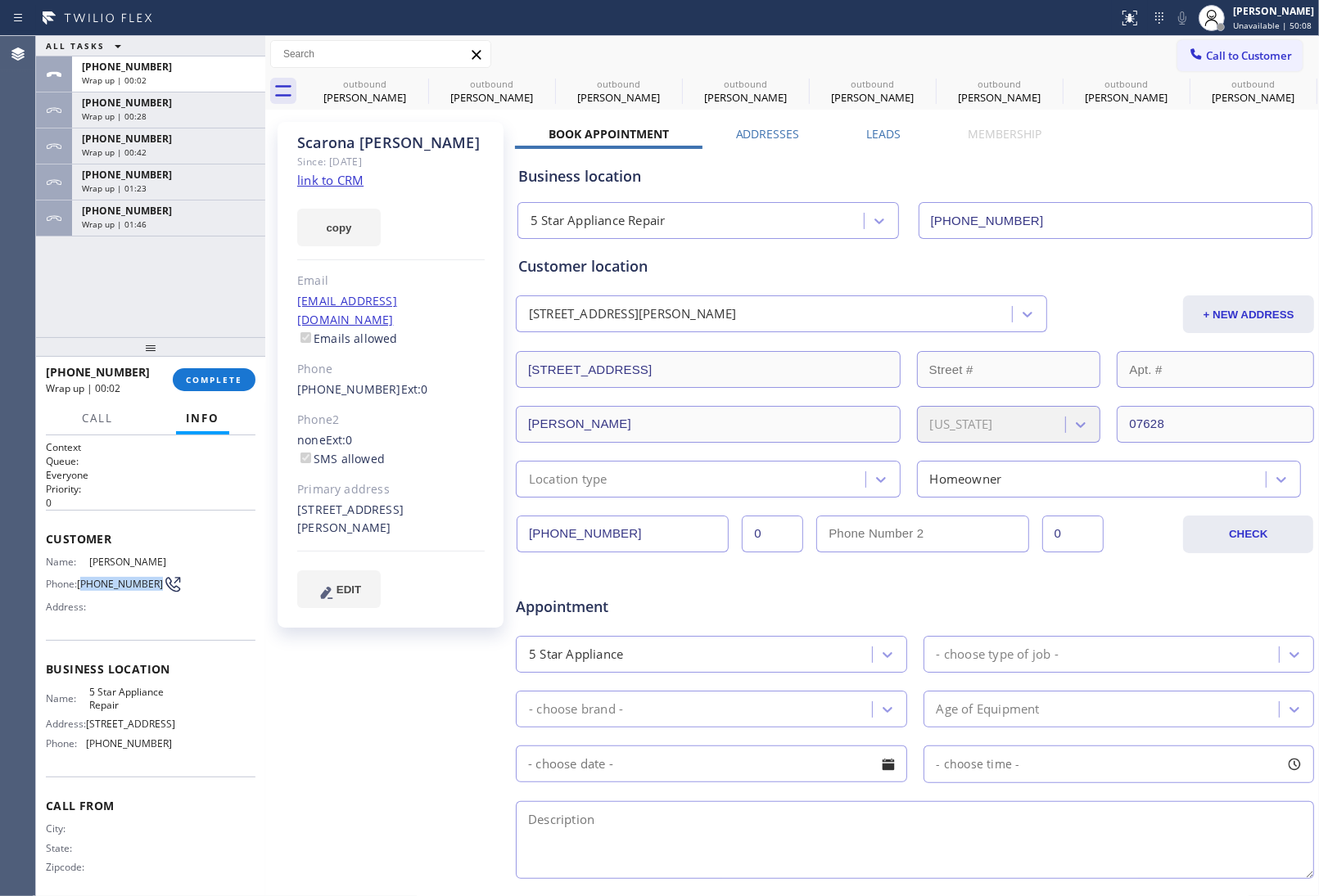
drag, startPoint x: 107, startPoint y: 604, endPoint x: 84, endPoint y: 591, distance: 26.4
click at [84, 590] on span "(201) 315-8895" at bounding box center [120, 583] width 86 height 12
copy span "201) 315-8895"
click at [1213, 51] on span "Call to Customer" at bounding box center [1249, 56] width 86 height 15
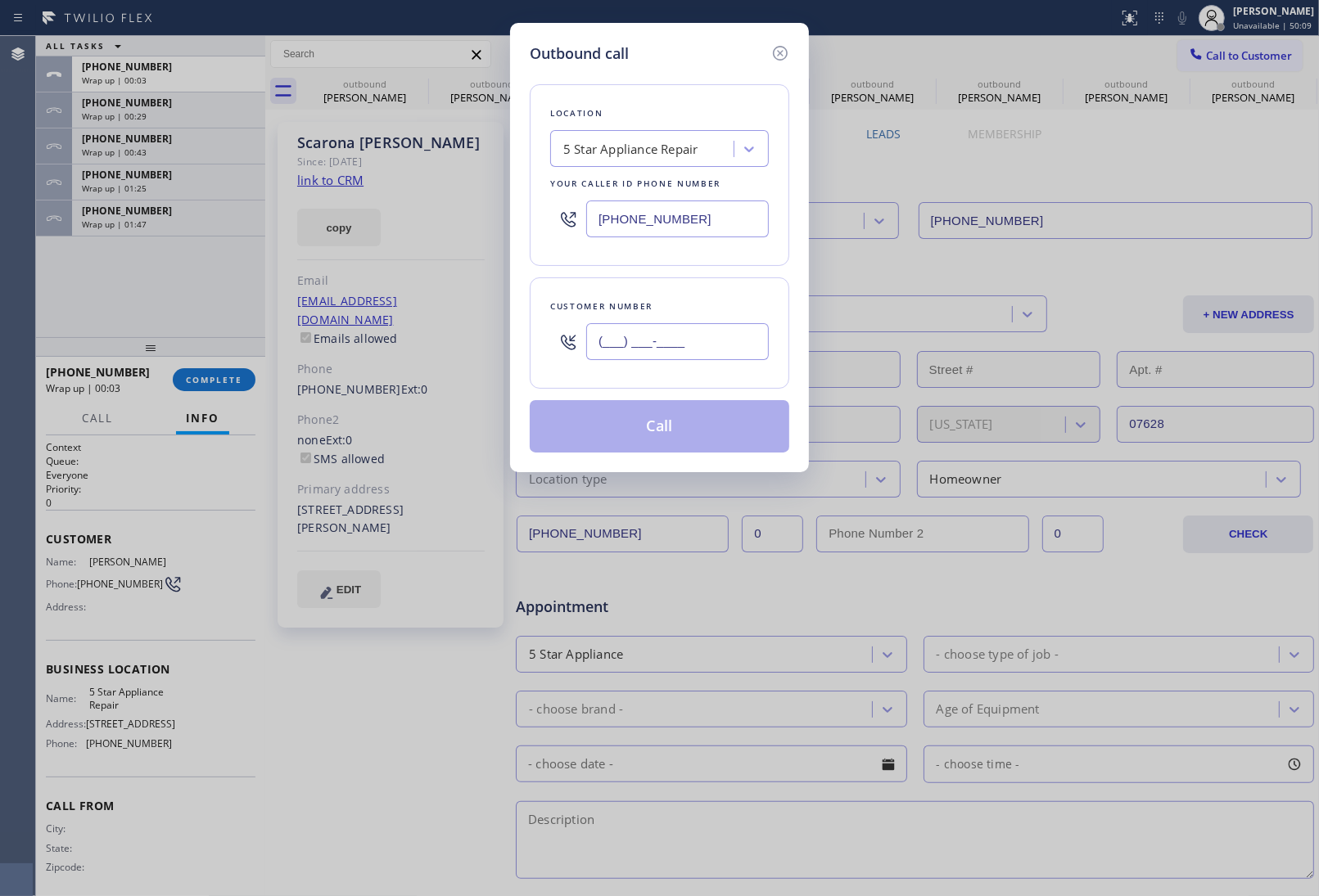
click at [659, 341] on input "(___) ___-____" at bounding box center [677, 342] width 183 height 37
paste input "201) 315-8895"
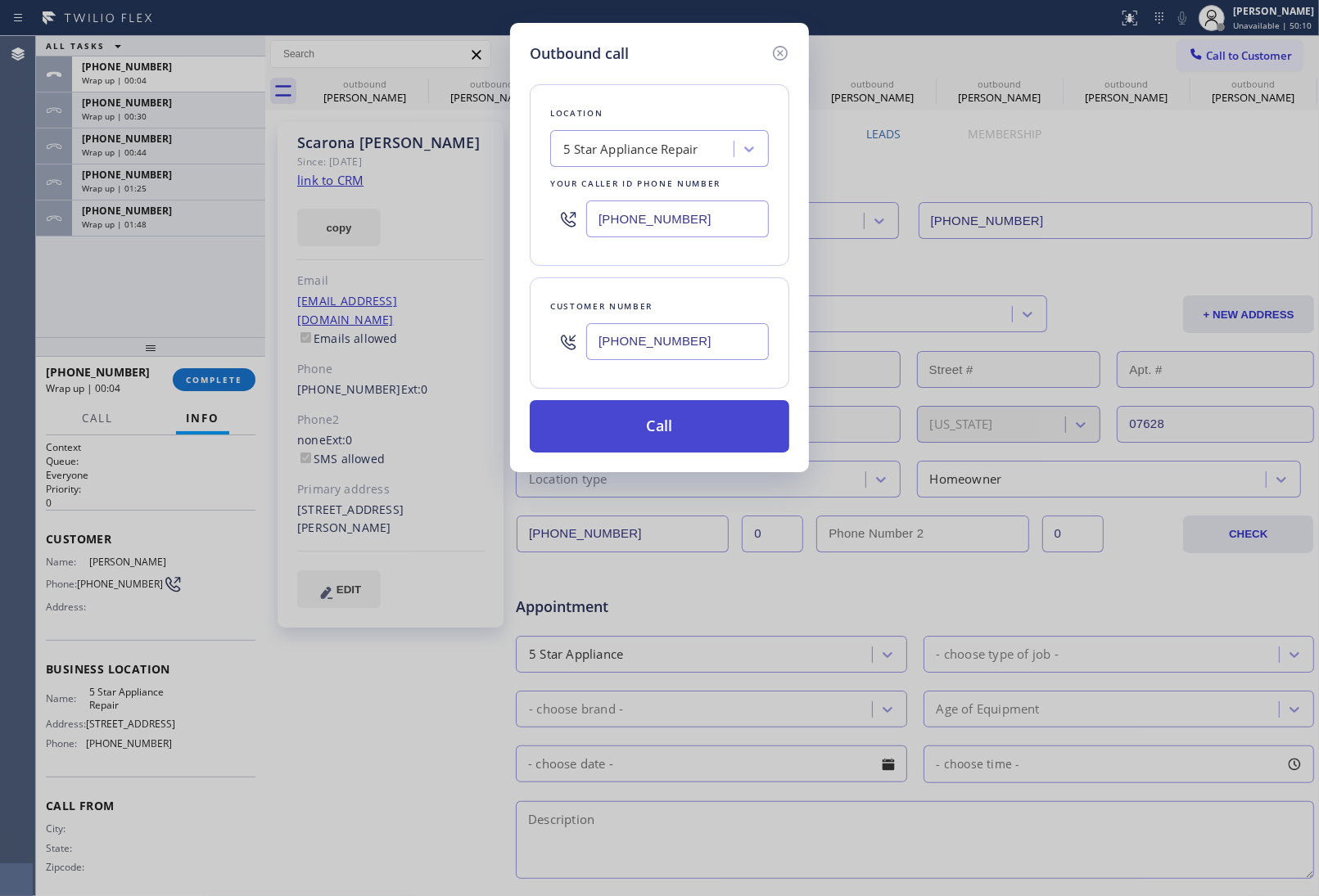
type input "(201) 315-8895"
click at [685, 438] on button "Call" at bounding box center [659, 426] width 260 height 52
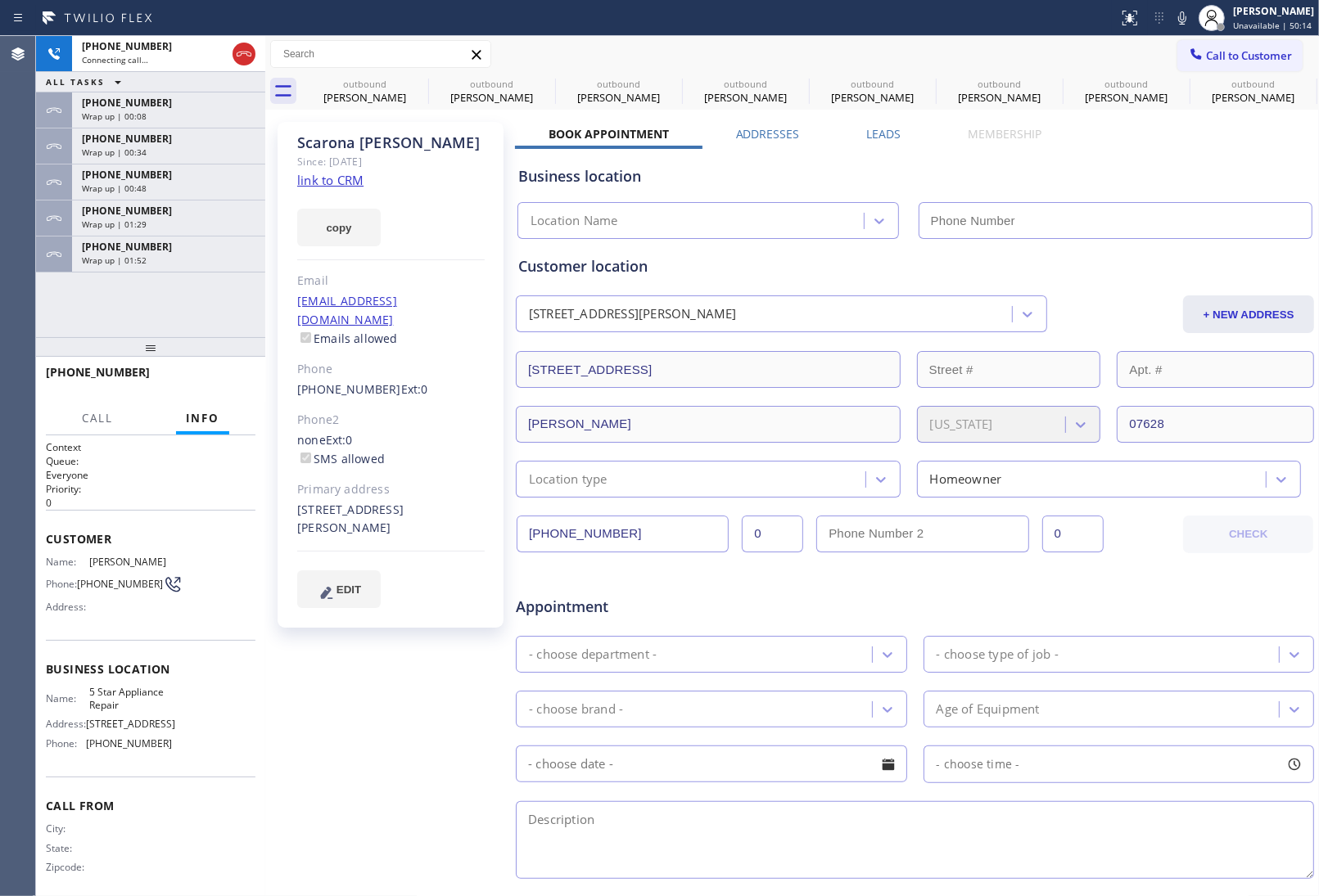
type input "(855) 731-4952"
click at [1117, 261] on div "Customer location" at bounding box center [915, 266] width 794 height 22
click at [1117, 265] on div "Customer location" at bounding box center [915, 266] width 794 height 22
click at [342, 173] on link "link to CRM" at bounding box center [330, 180] width 66 height 17
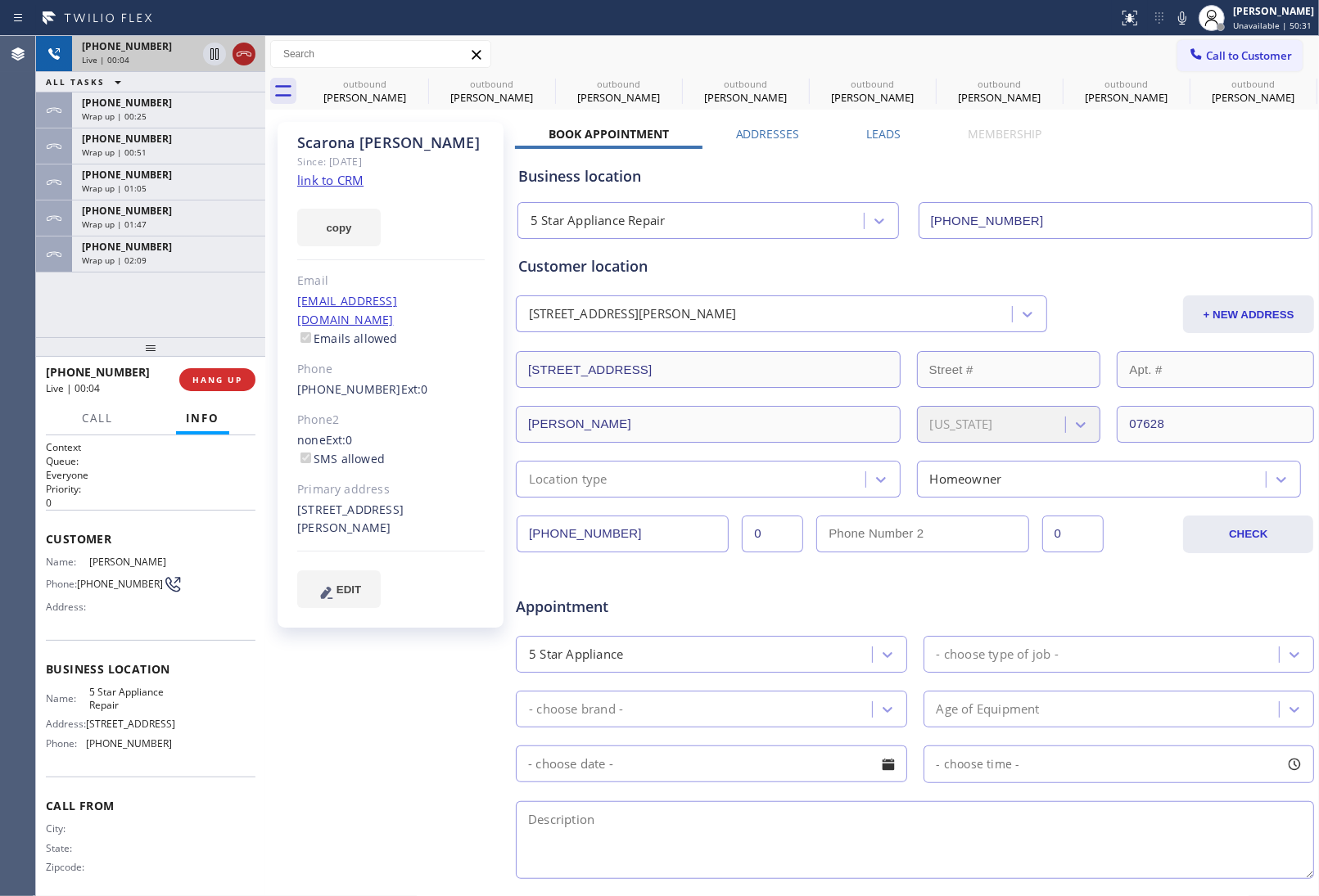
click at [242, 53] on icon at bounding box center [244, 54] width 20 height 20
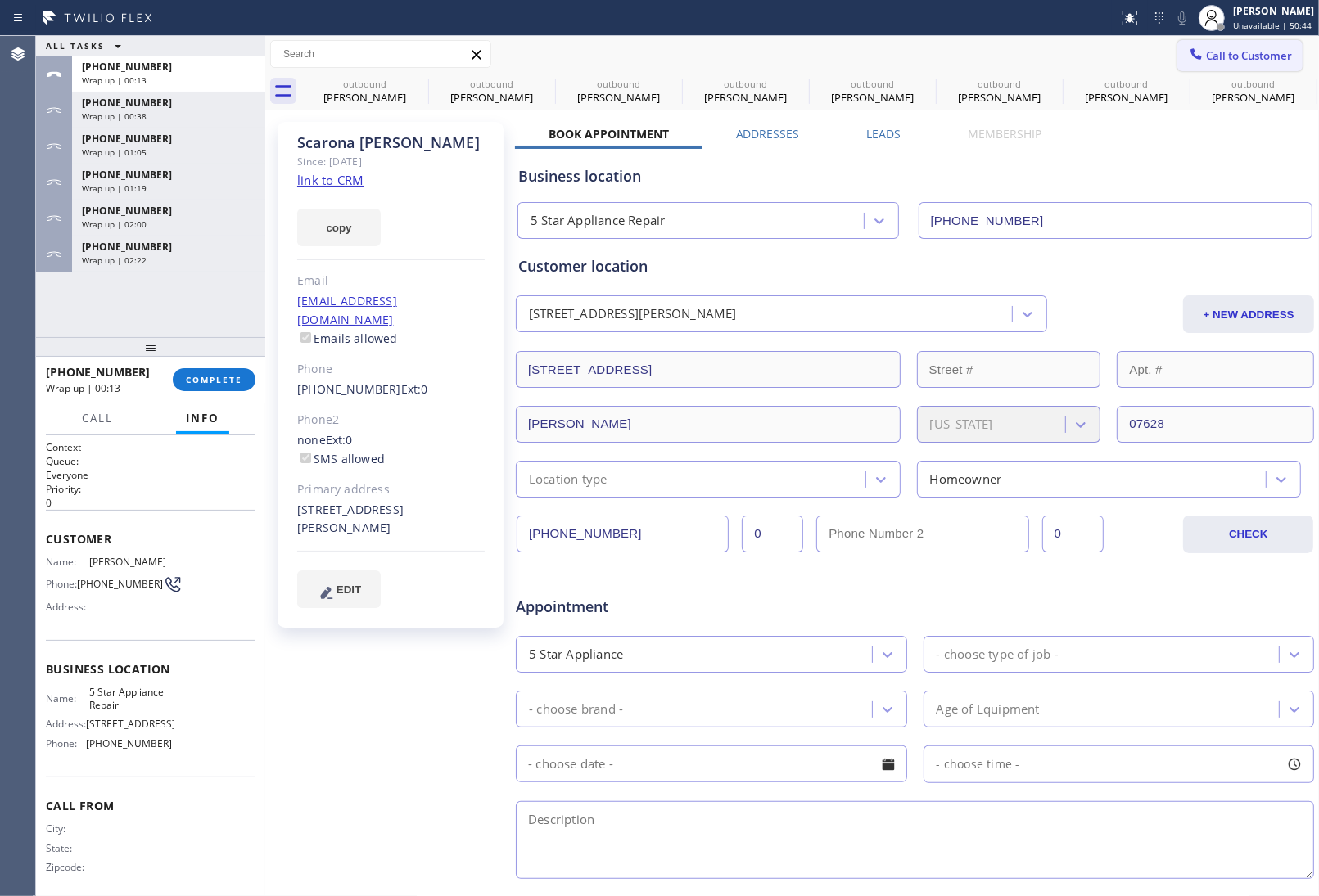
click at [1221, 51] on span "Call to Customer" at bounding box center [1249, 56] width 86 height 15
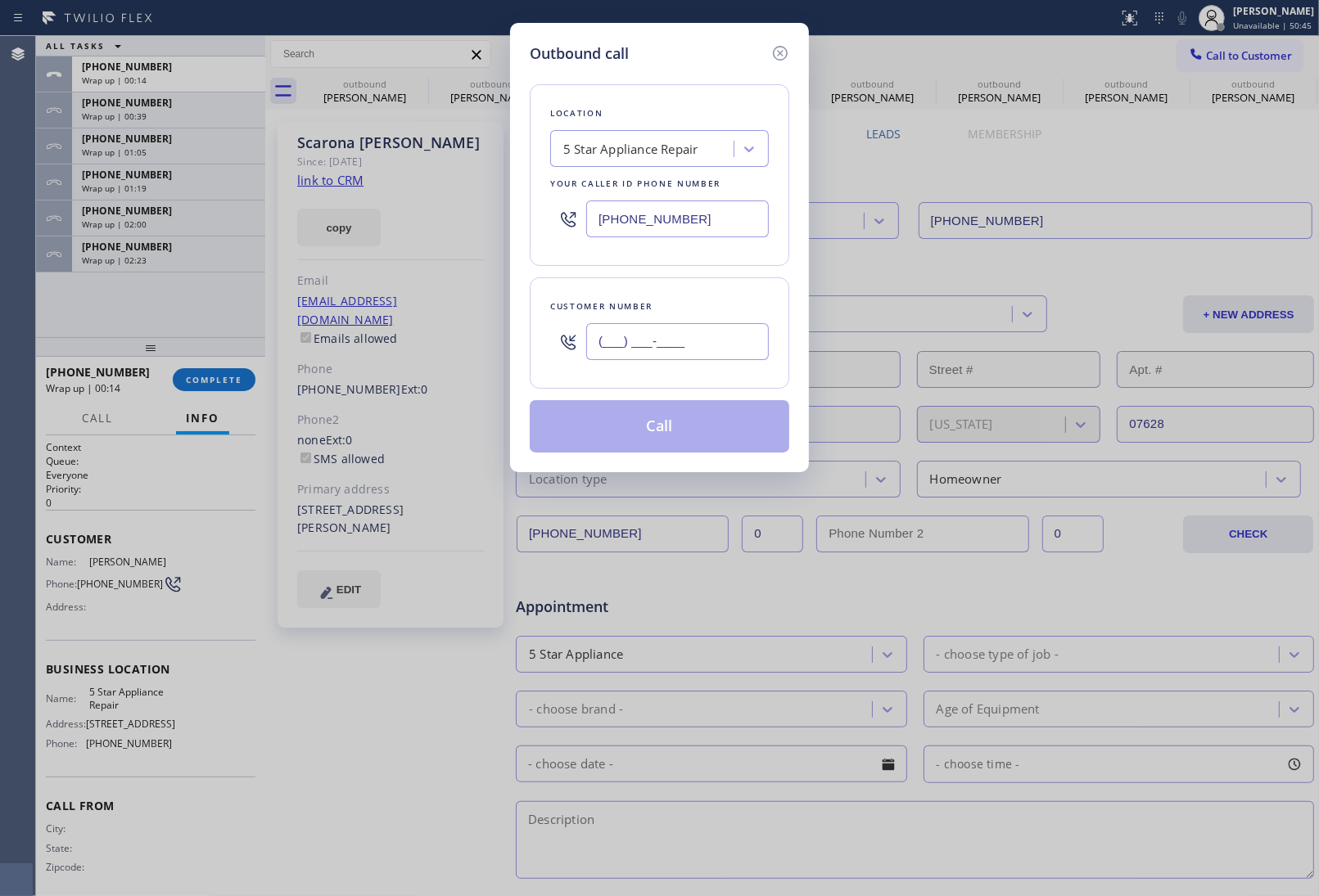
click at [657, 344] on input "(___) ___-____" at bounding box center [677, 342] width 183 height 37
paste input "415) 285-3273"
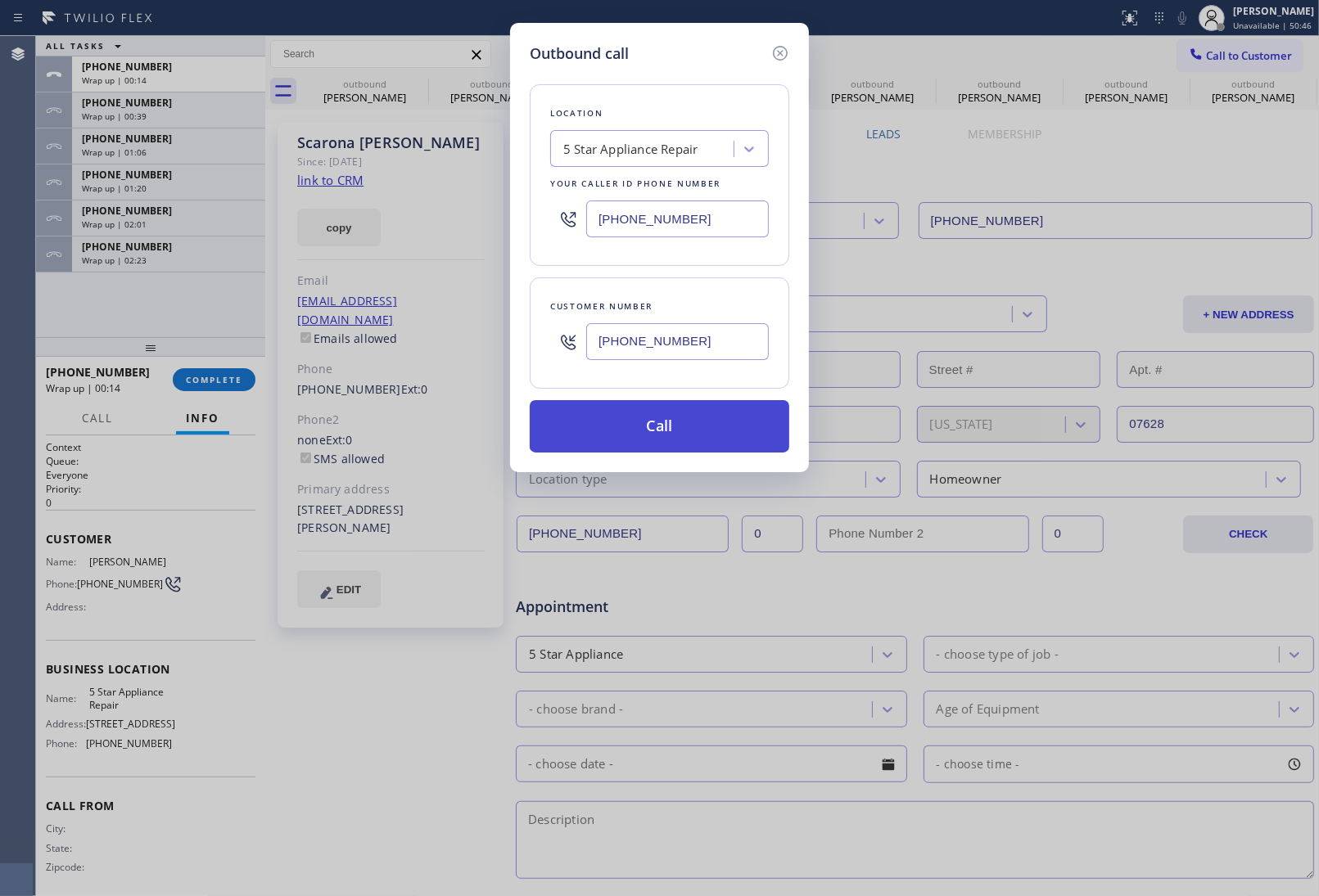
type input "[PHONE_NUMBER]"
click at [676, 439] on button "Call" at bounding box center [659, 426] width 260 height 52
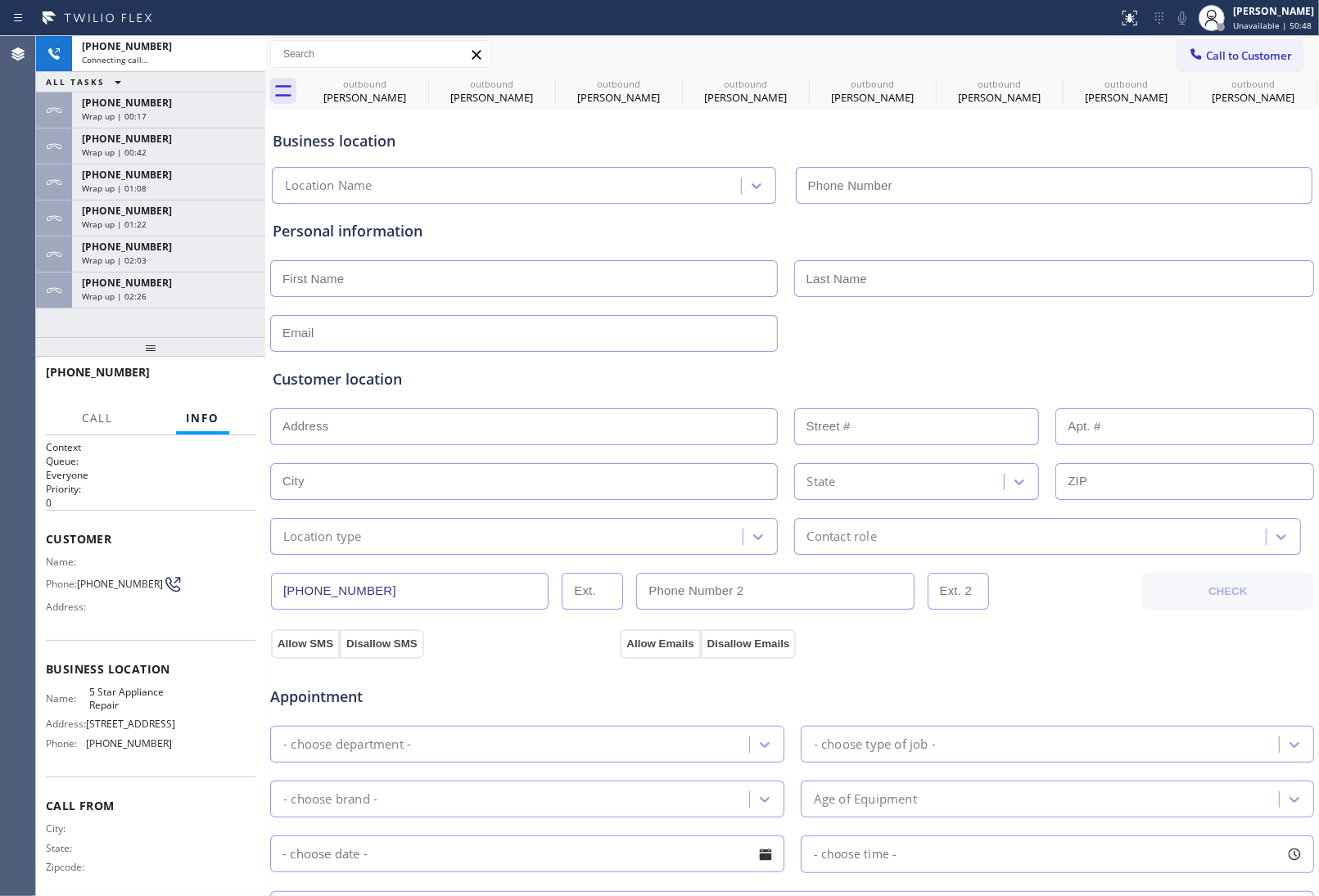
type input "(855) 731-4952"
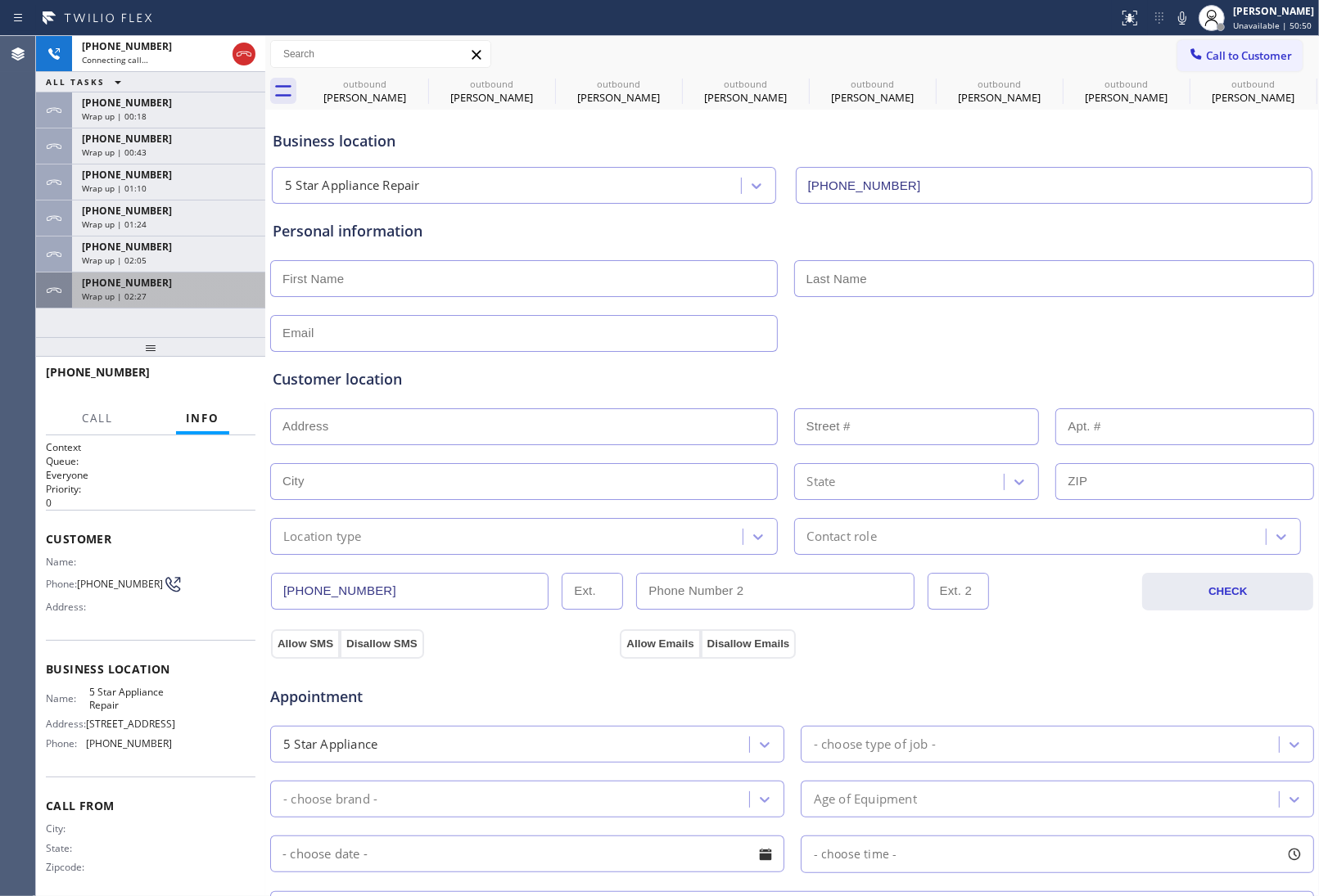
click at [146, 288] on span "+13102935505" at bounding box center [127, 282] width 90 height 14
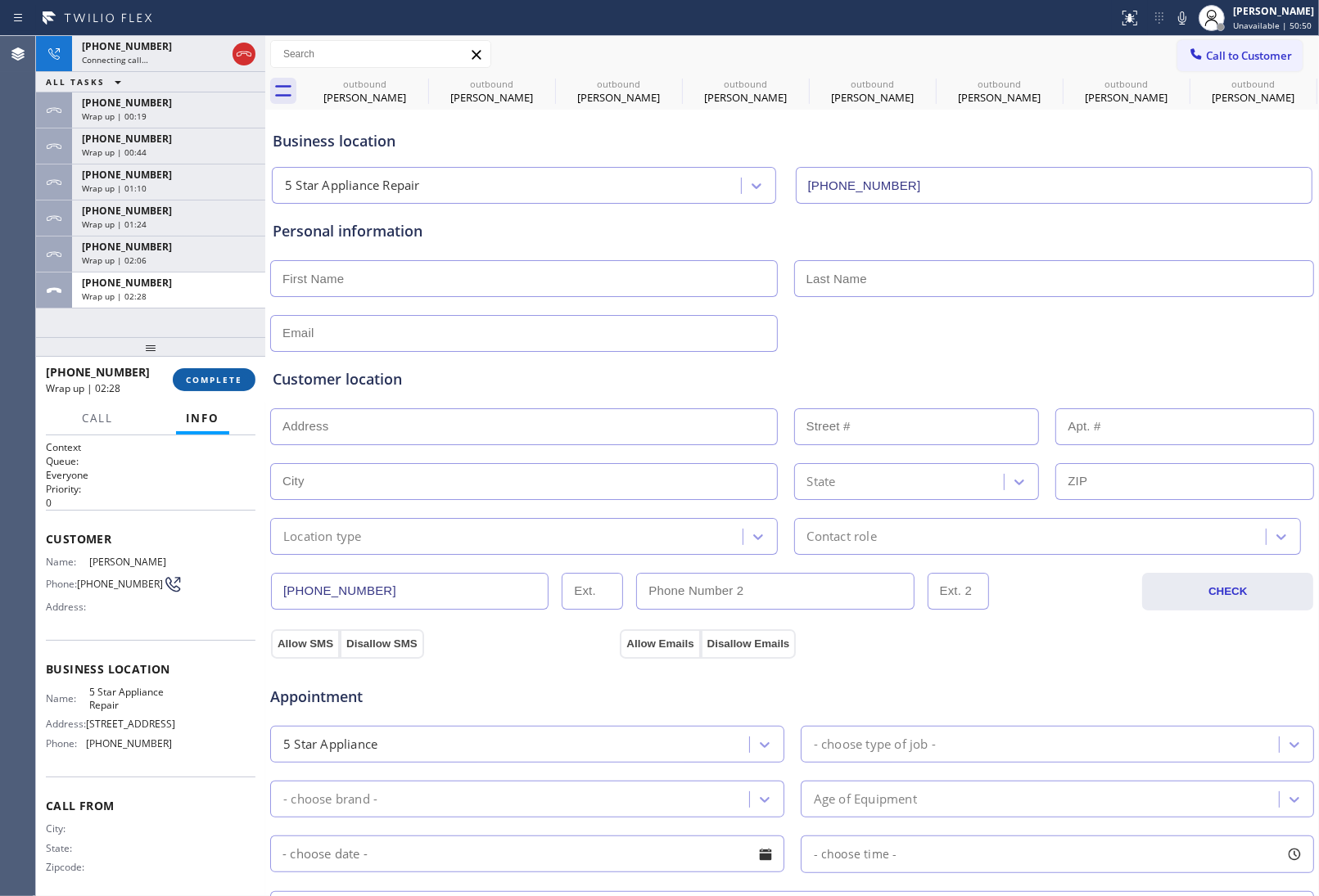
click at [219, 382] on span "COMPLETE" at bounding box center [214, 380] width 56 height 12
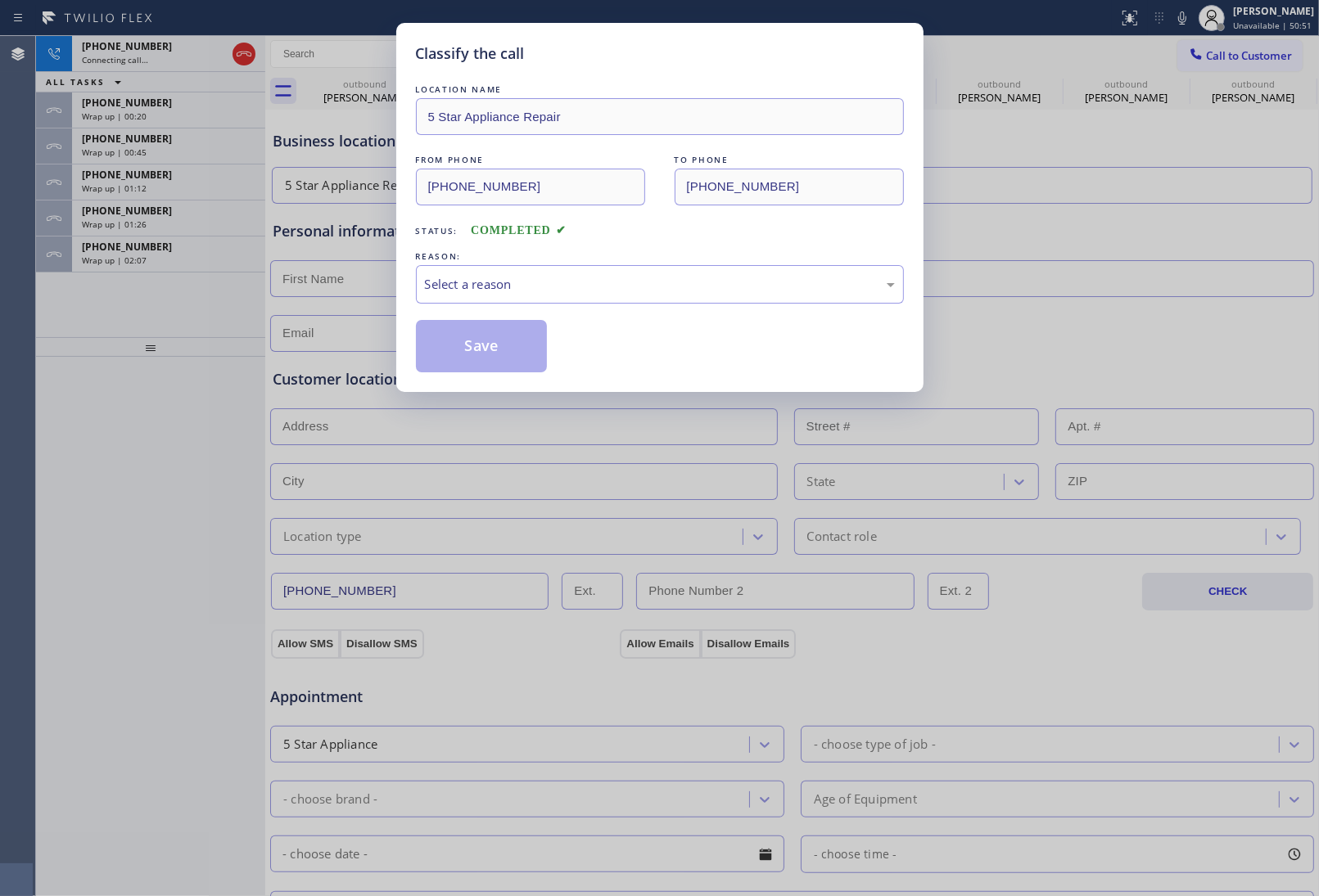
click at [493, 260] on div "REASON:" at bounding box center [660, 256] width 488 height 17
click at [497, 290] on div "Select a reason" at bounding box center [660, 284] width 470 height 19
click at [484, 350] on button "Save" at bounding box center [481, 346] width 132 height 52
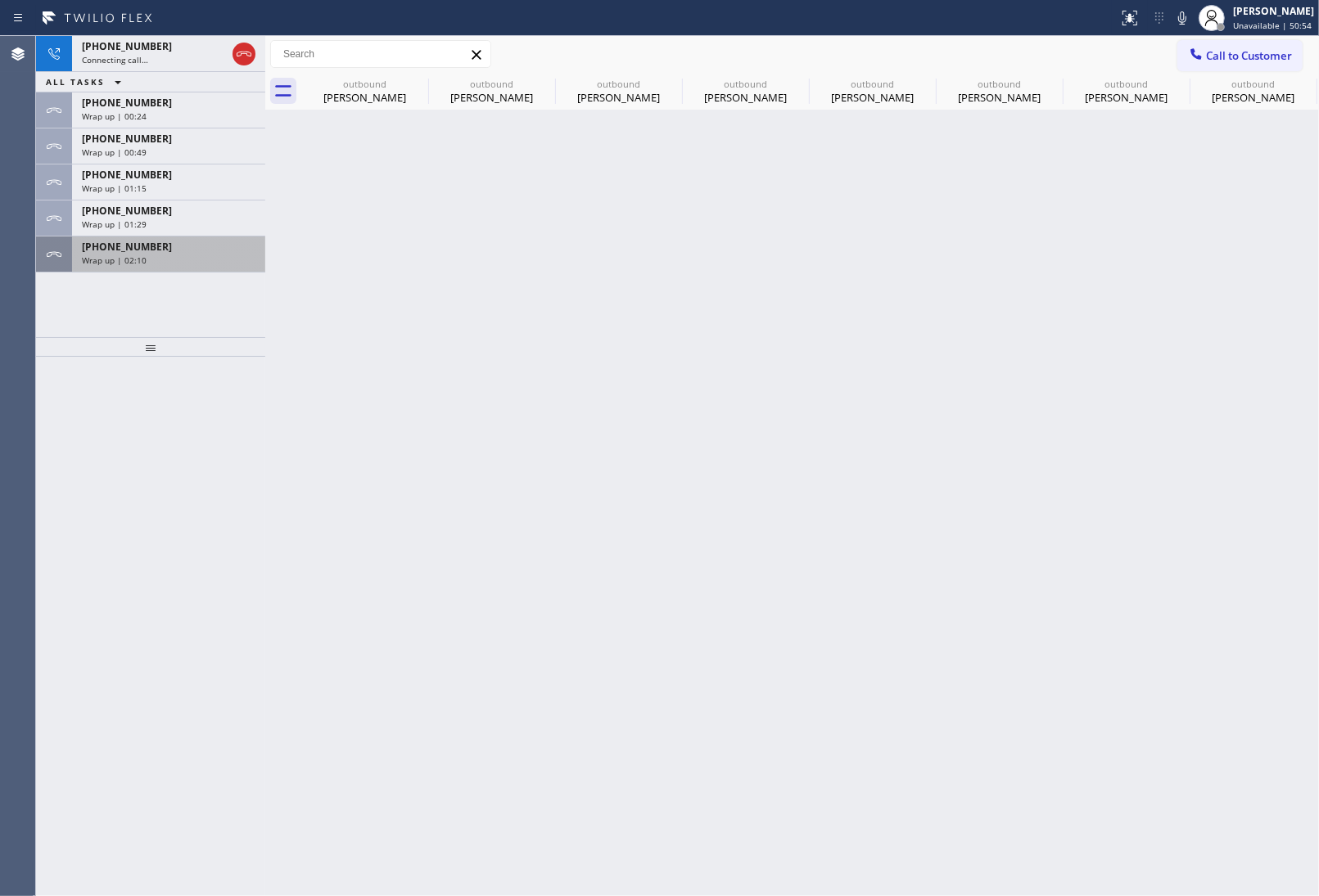
click at [123, 264] on span "Wrap up | 02:10" at bounding box center [115, 261] width 65 height 12
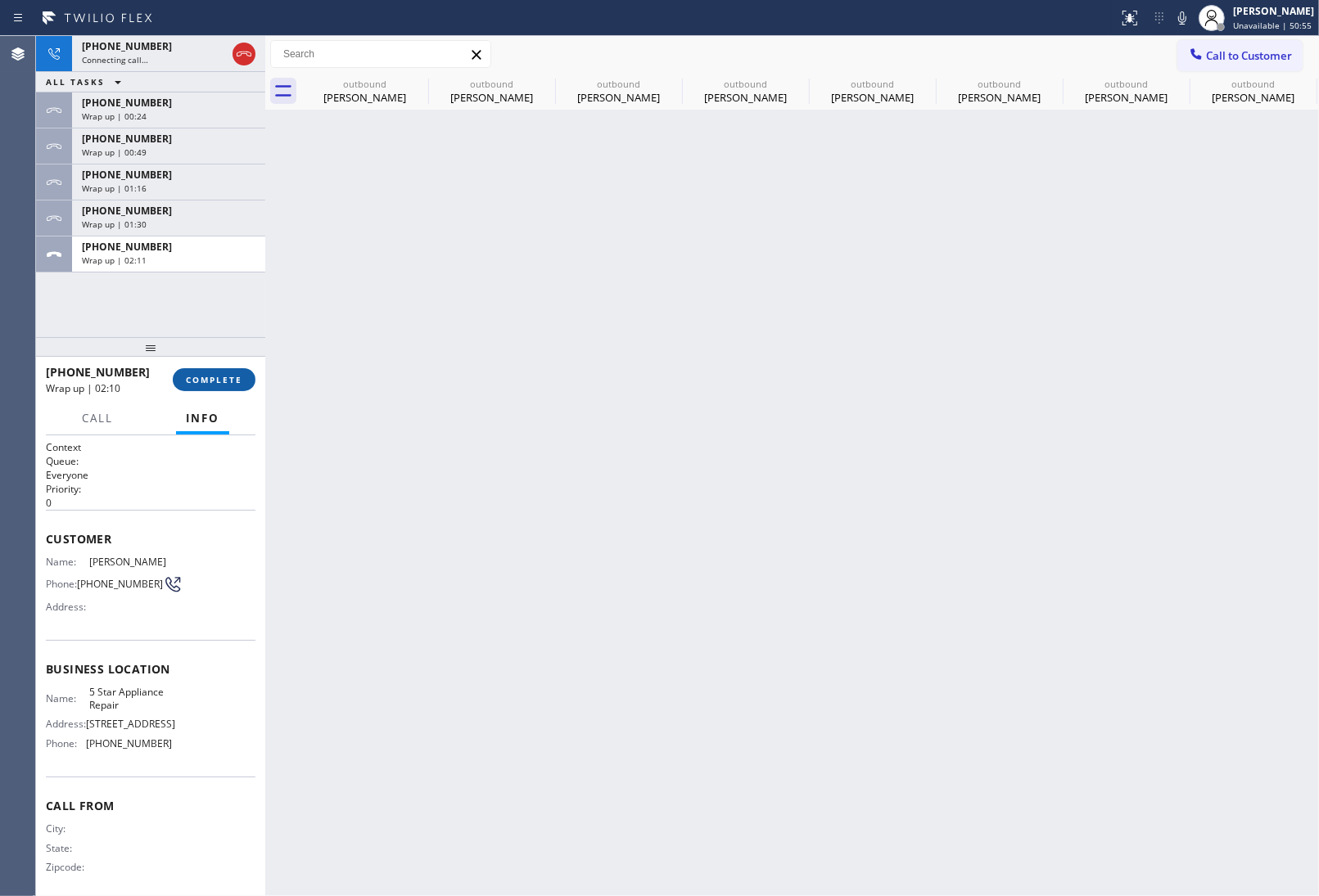
click at [203, 378] on span "COMPLETE" at bounding box center [214, 380] width 56 height 12
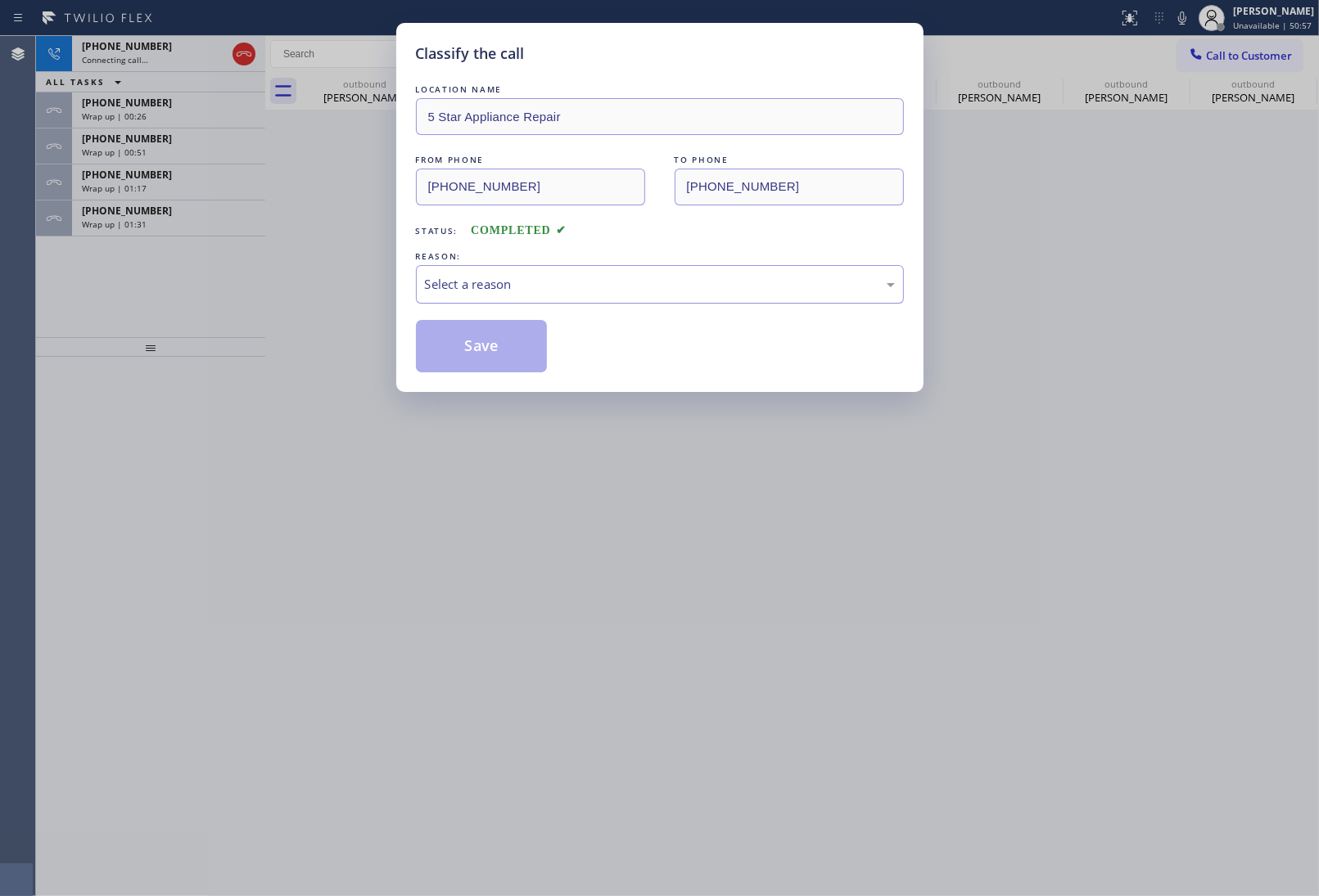
click at [547, 275] on div "Select a reason" at bounding box center [660, 284] width 470 height 19
click at [468, 353] on button "Save" at bounding box center [481, 346] width 132 height 52
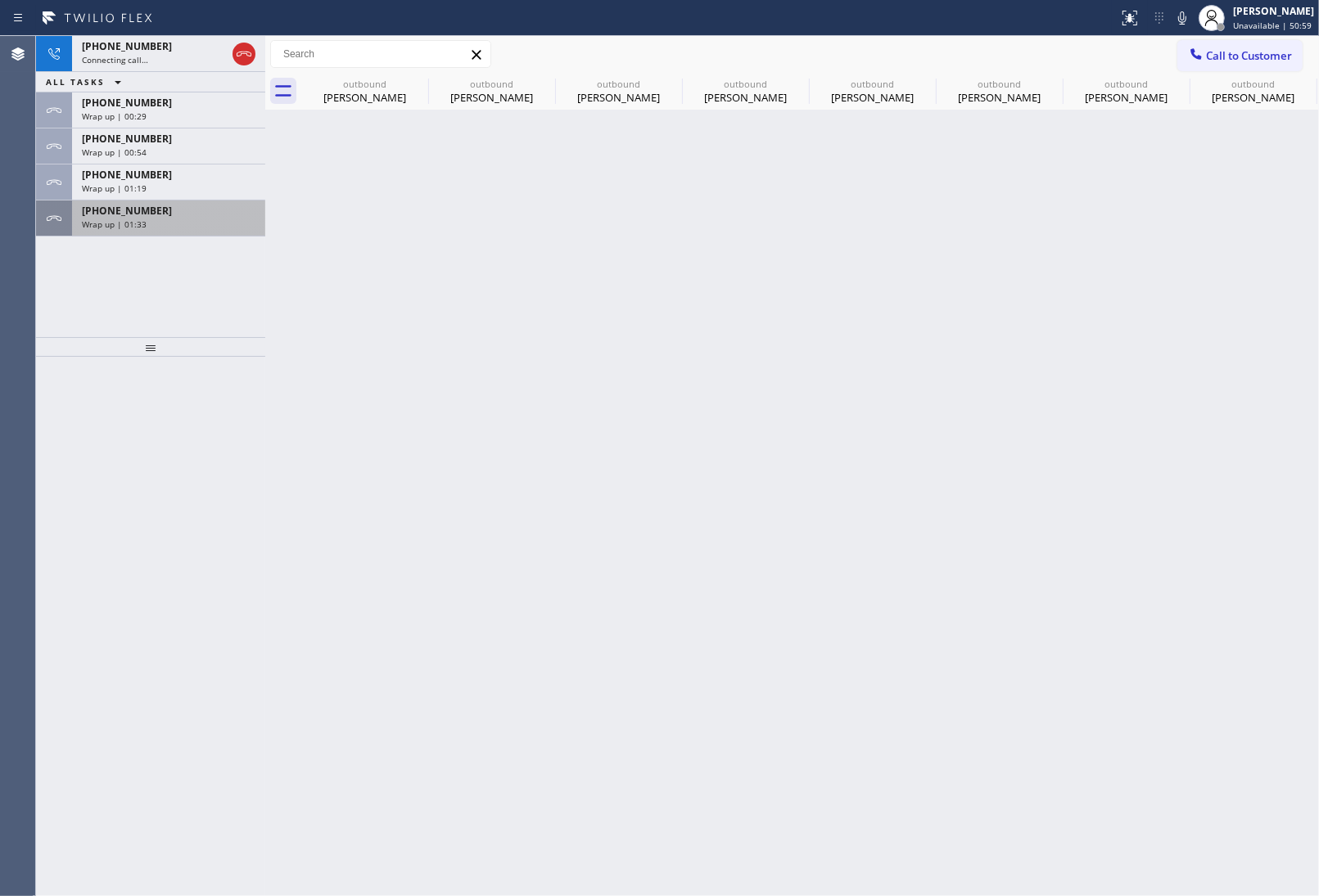
click at [178, 226] on div "Wrap up | 01:33" at bounding box center [169, 224] width 173 height 12
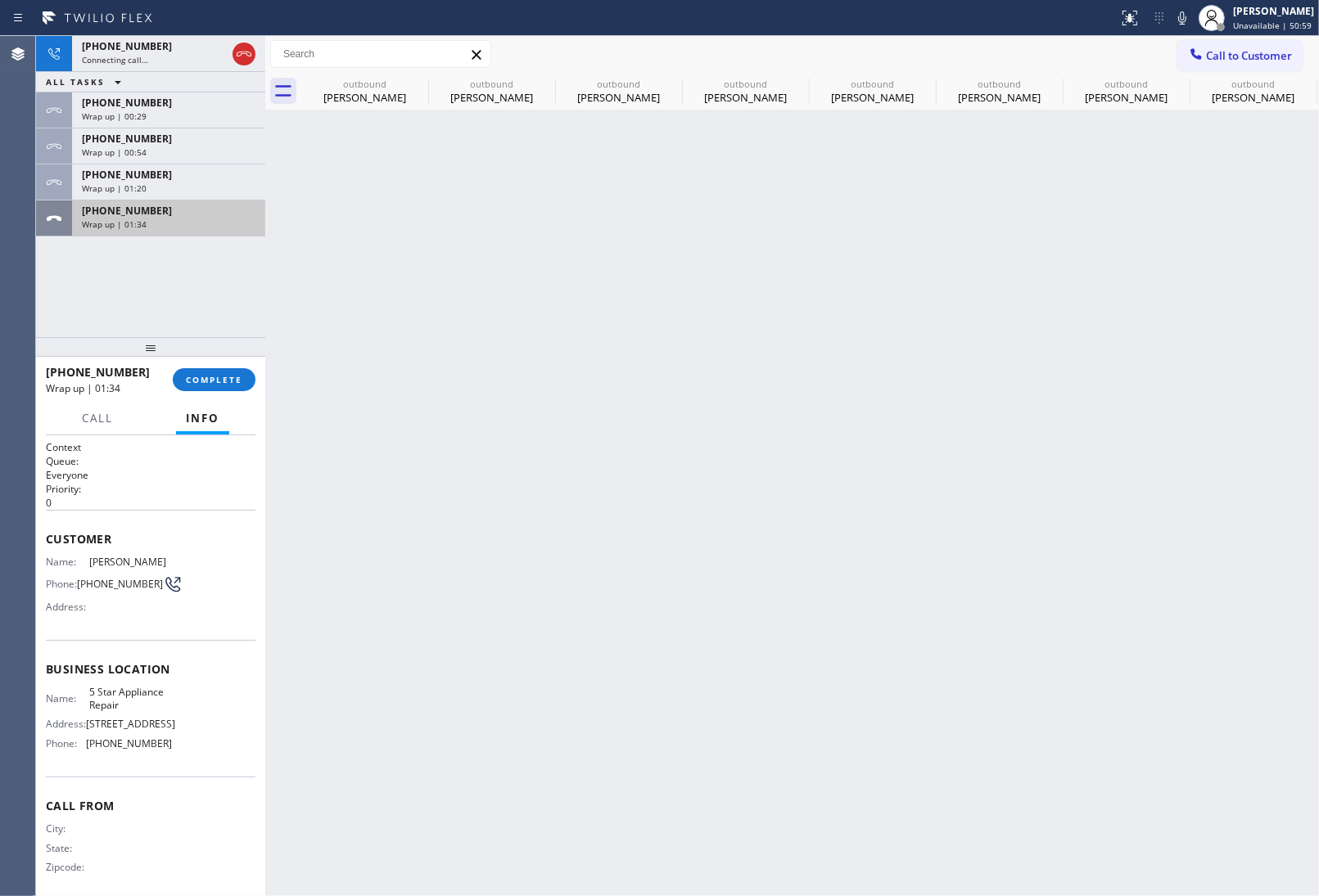
click at [178, 226] on div "Wrap up | 01:34" at bounding box center [169, 224] width 173 height 12
click at [201, 377] on span "COMPLETE" at bounding box center [214, 380] width 56 height 12
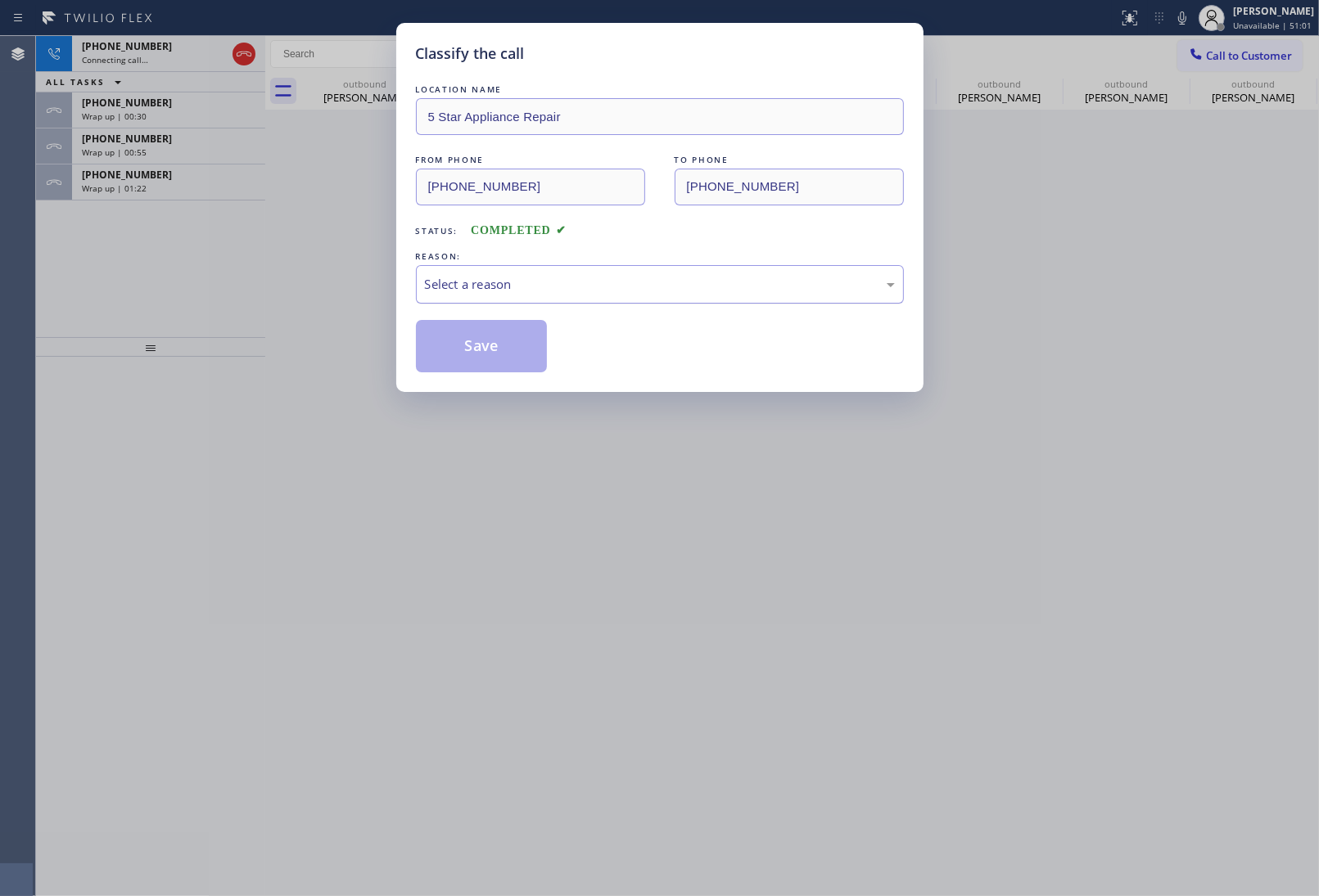
click at [553, 292] on div "Select a reason" at bounding box center [660, 284] width 470 height 19
click at [480, 342] on button "Save" at bounding box center [481, 346] width 132 height 52
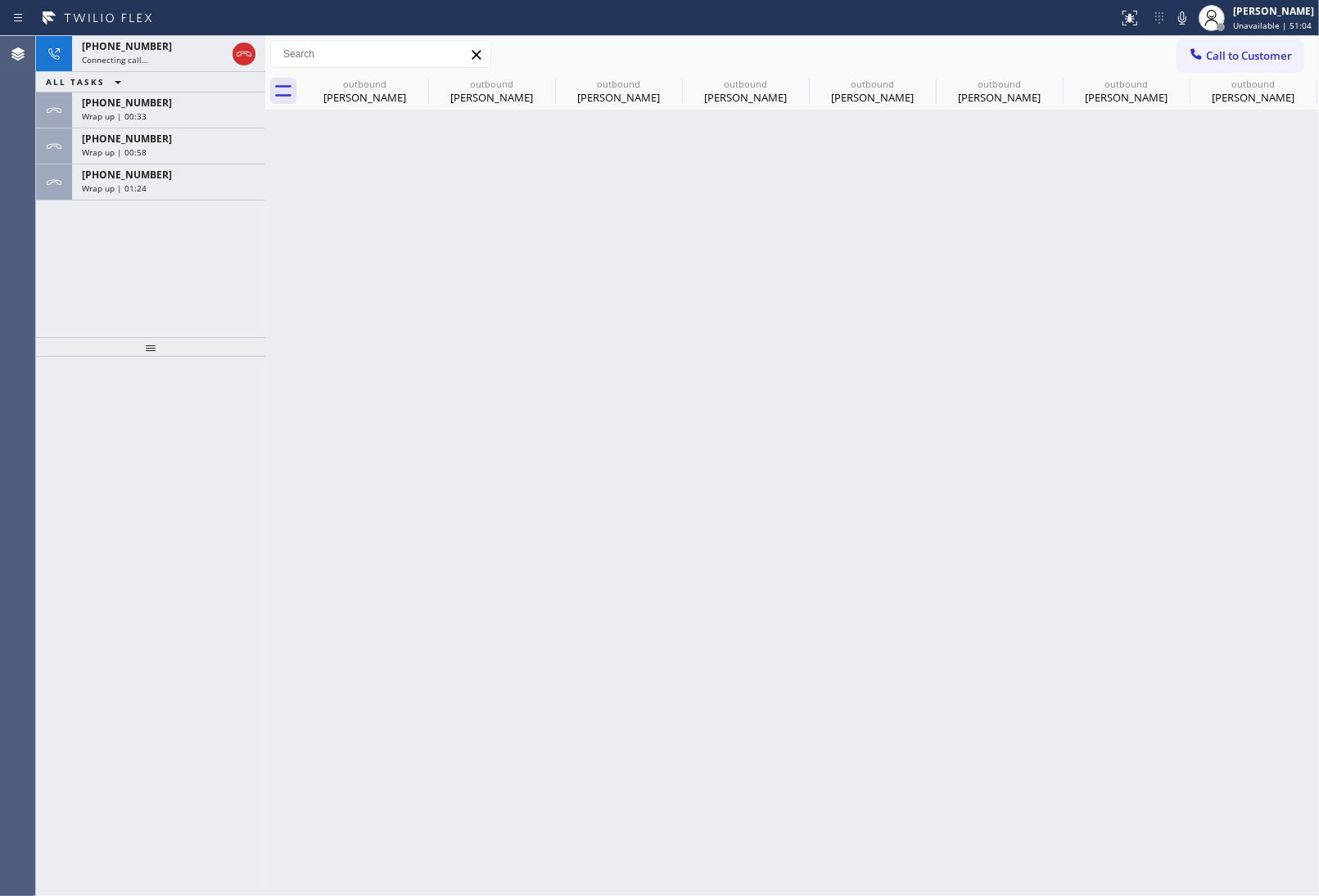
drag, startPoint x: 243, startPoint y: 56, endPoint x: 959, endPoint y: 131, distance: 719.9
click at [239, 55] on icon at bounding box center [244, 54] width 20 height 20
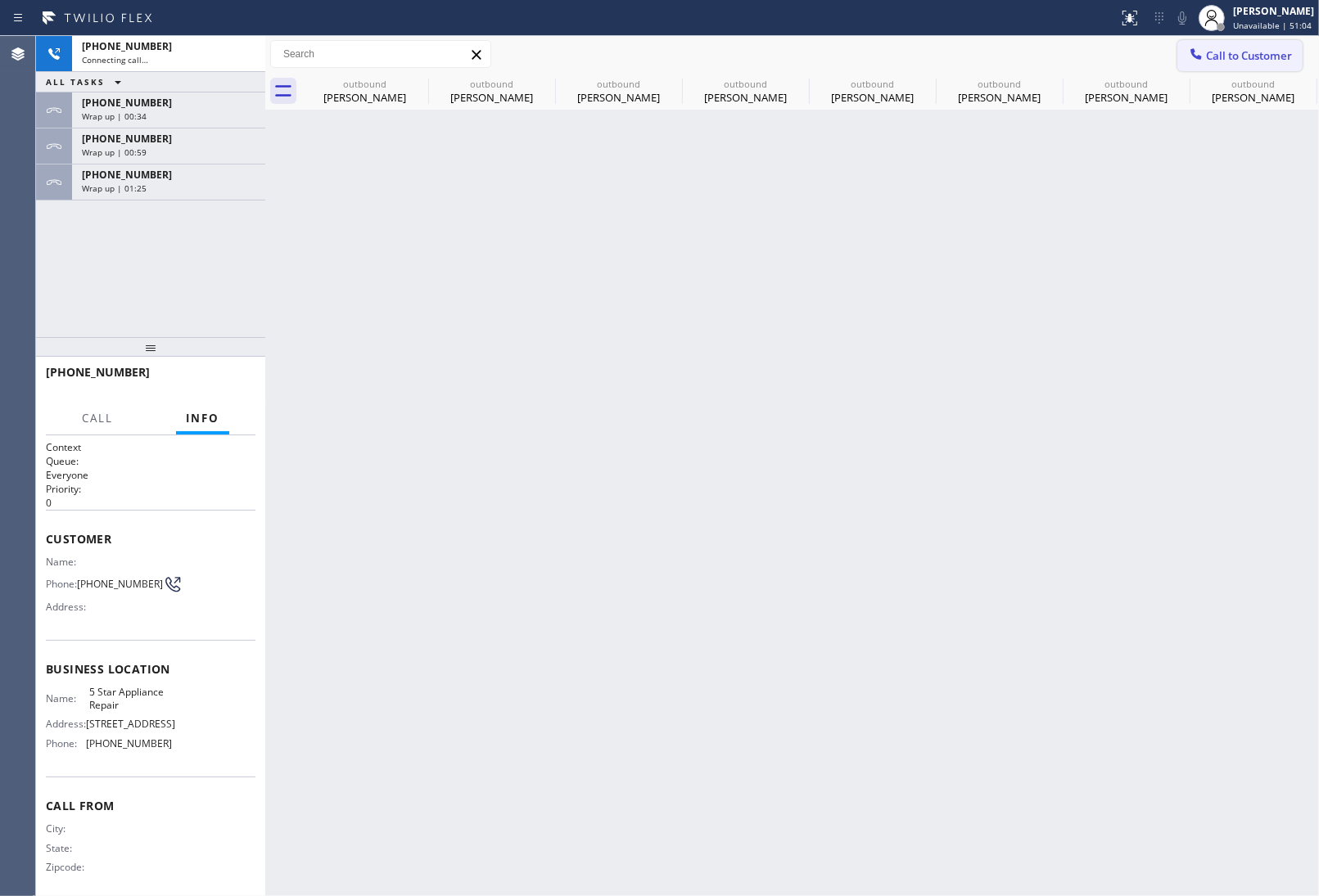
click at [1258, 46] on button "Call to Customer" at bounding box center [1239, 55] width 125 height 31
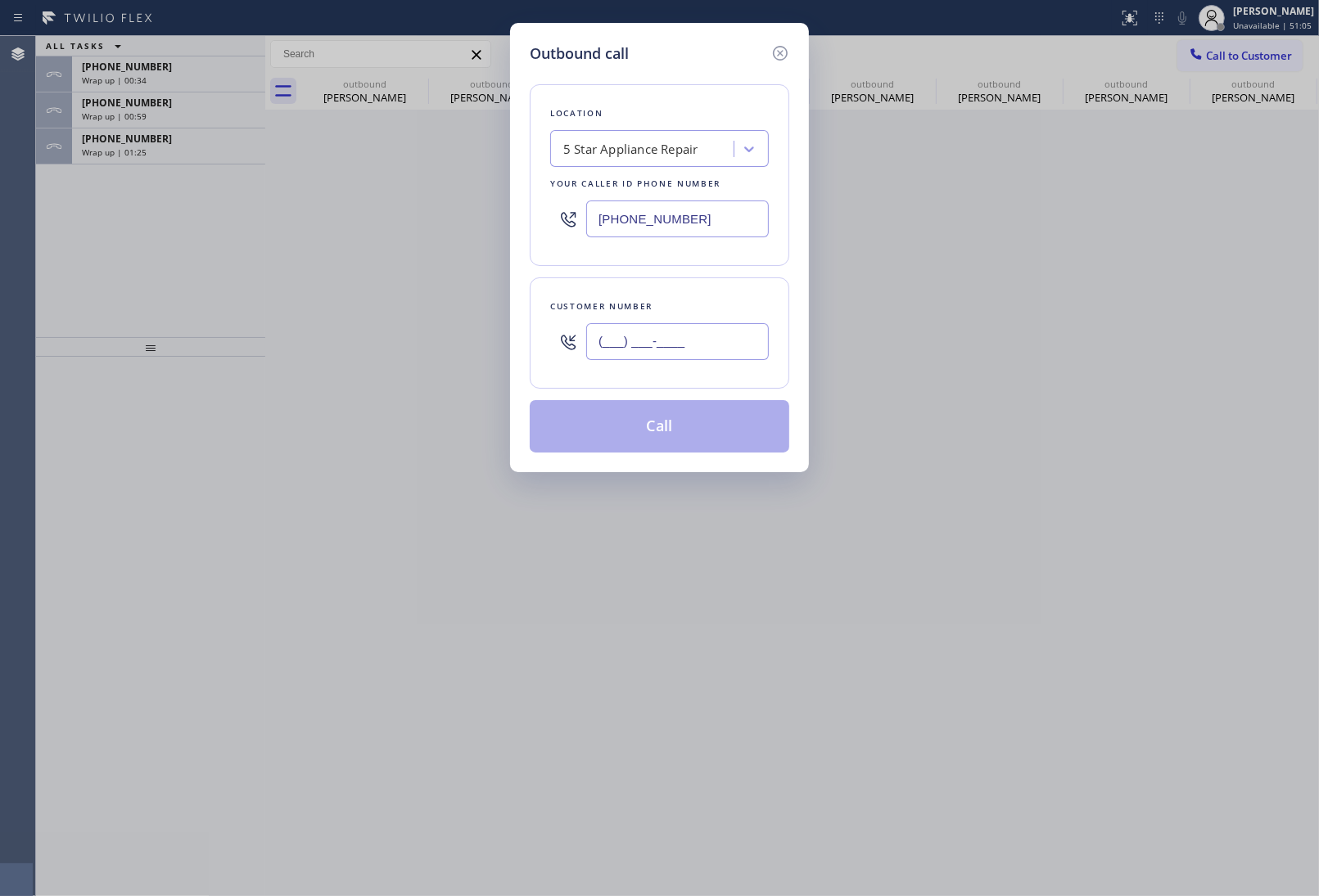
click at [704, 337] on input "(___) ___-____" at bounding box center [677, 342] width 183 height 37
paste input "415) 285-3273"
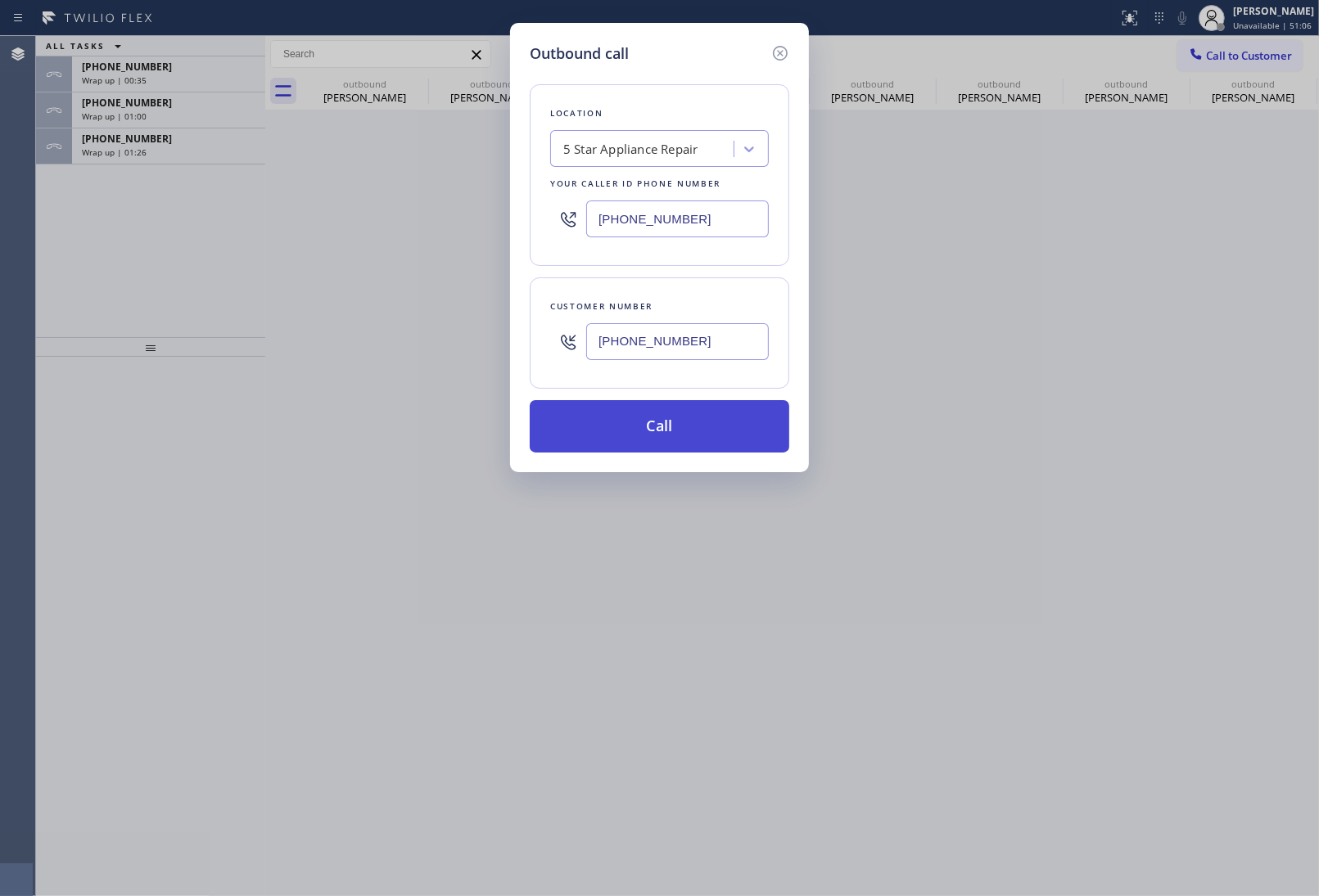
type input "[PHONE_NUMBER]"
click at [677, 423] on button "Call" at bounding box center [659, 426] width 260 height 52
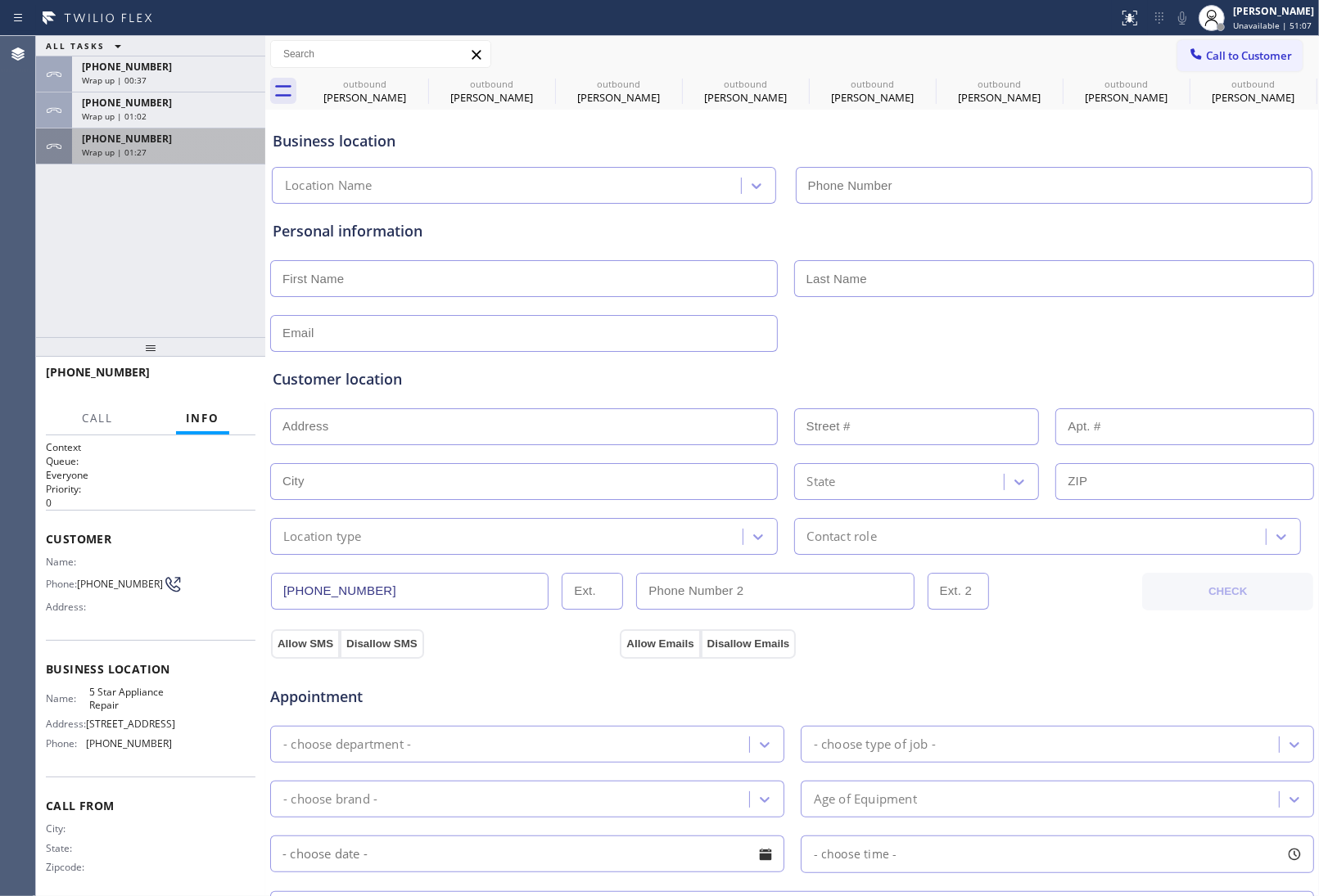
click at [160, 153] on div "+14802661051 Wrap up | 01:27" at bounding box center [165, 146] width 187 height 36
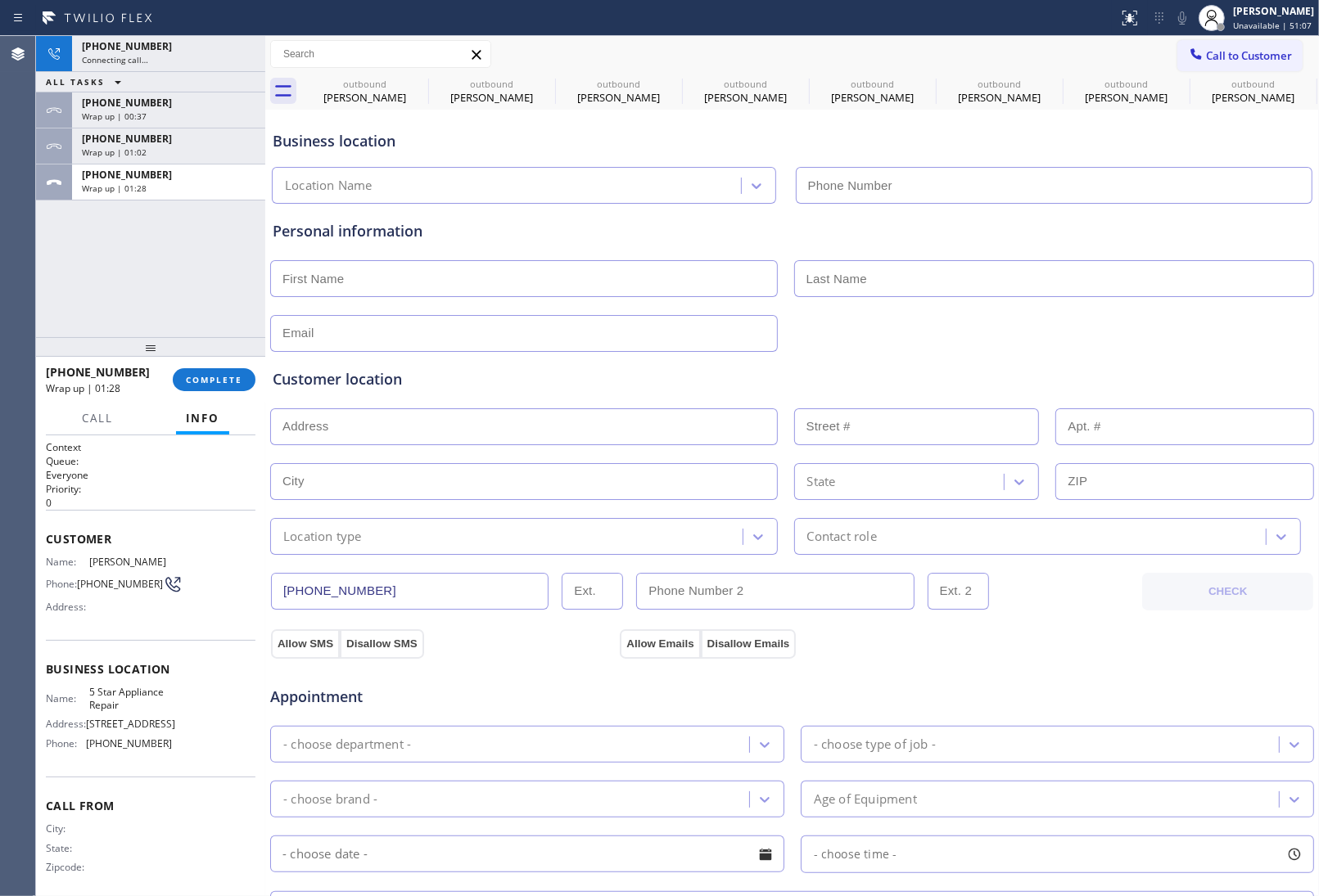
type input "(855) 731-4952"
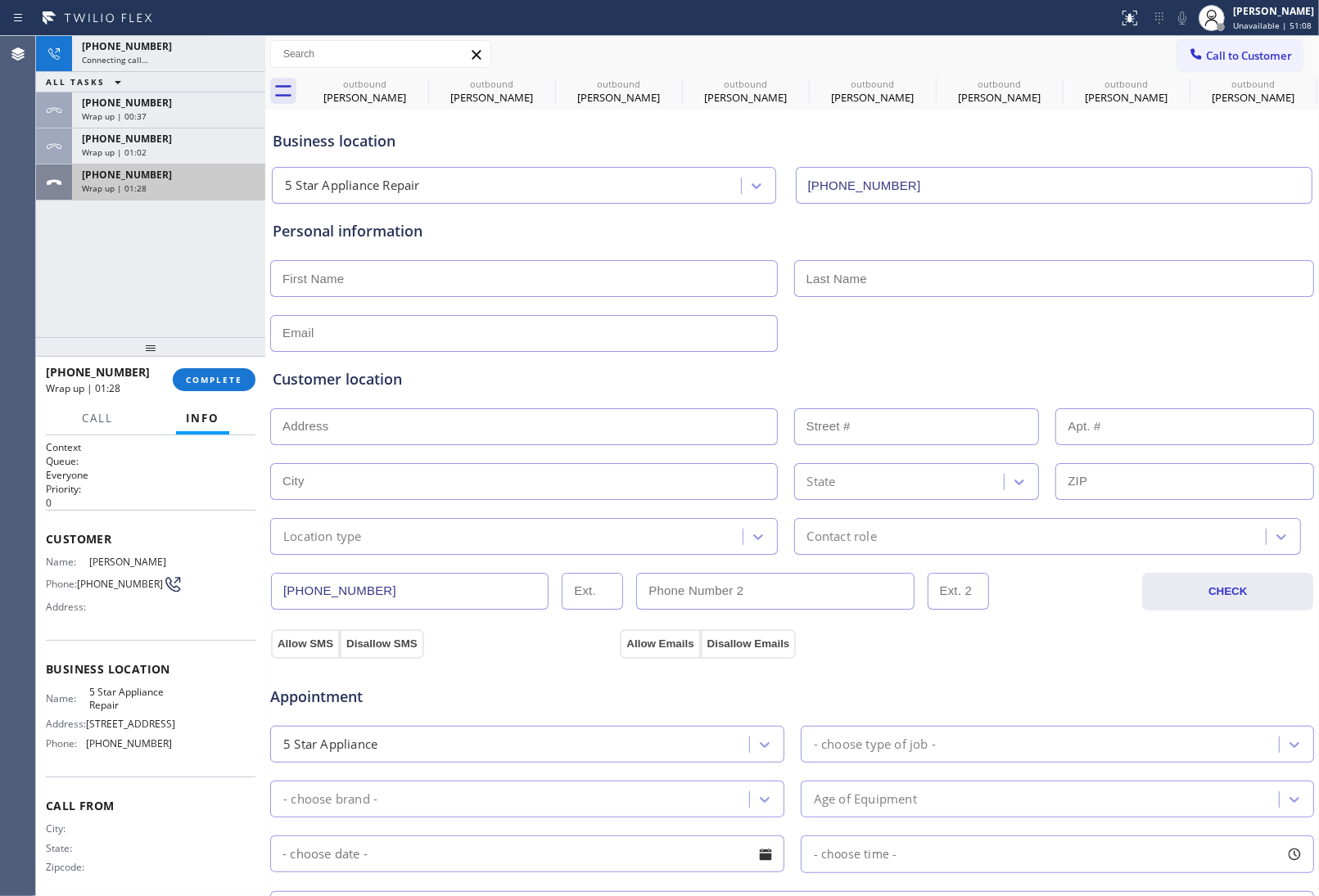
click at [129, 178] on span "+14802661051" at bounding box center [127, 174] width 90 height 14
click at [211, 379] on span "COMPLETE" at bounding box center [214, 380] width 56 height 12
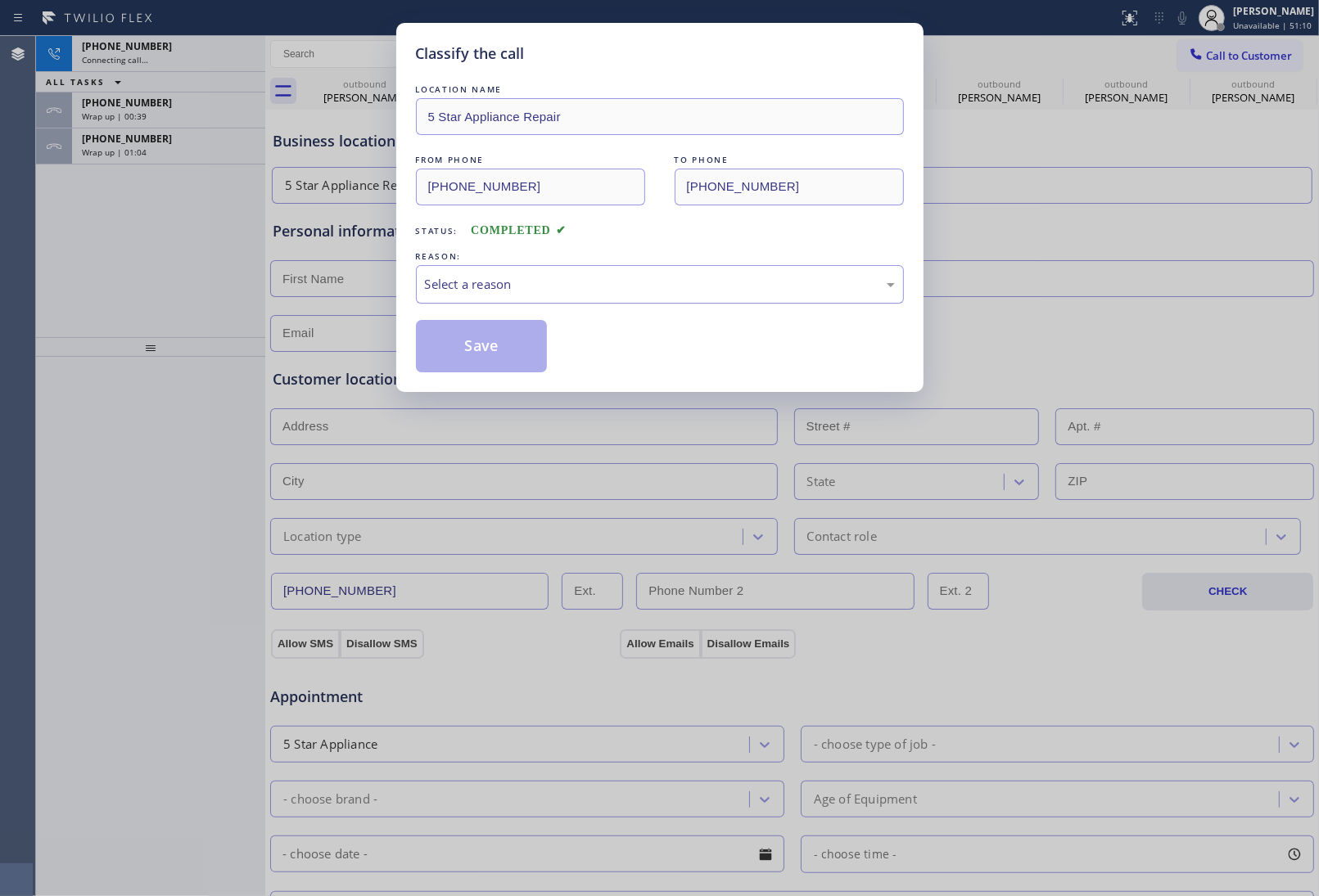
click at [506, 301] on div "Select a reason" at bounding box center [660, 285] width 488 height 38
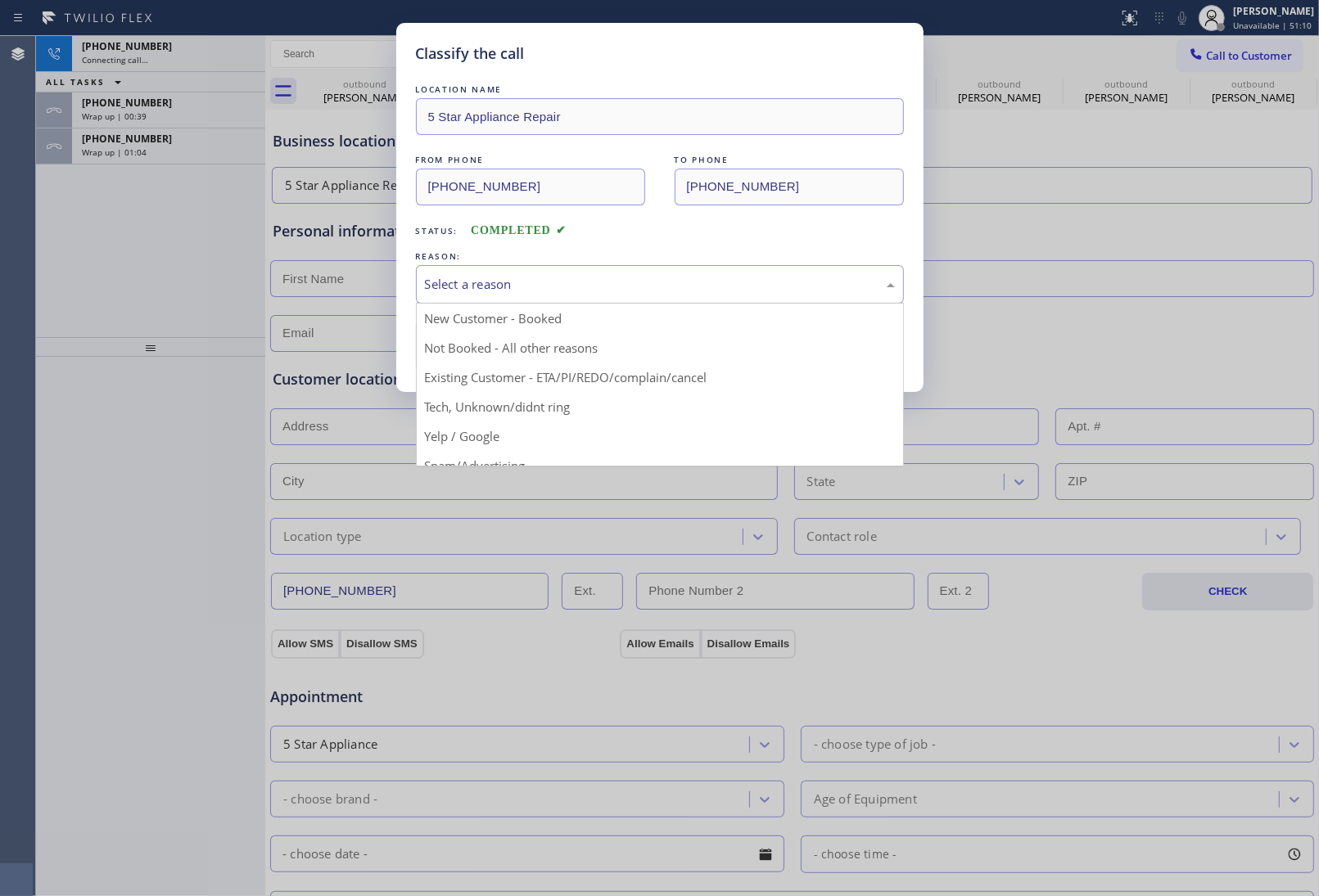
click at [485, 357] on button "Save" at bounding box center [481, 346] width 132 height 52
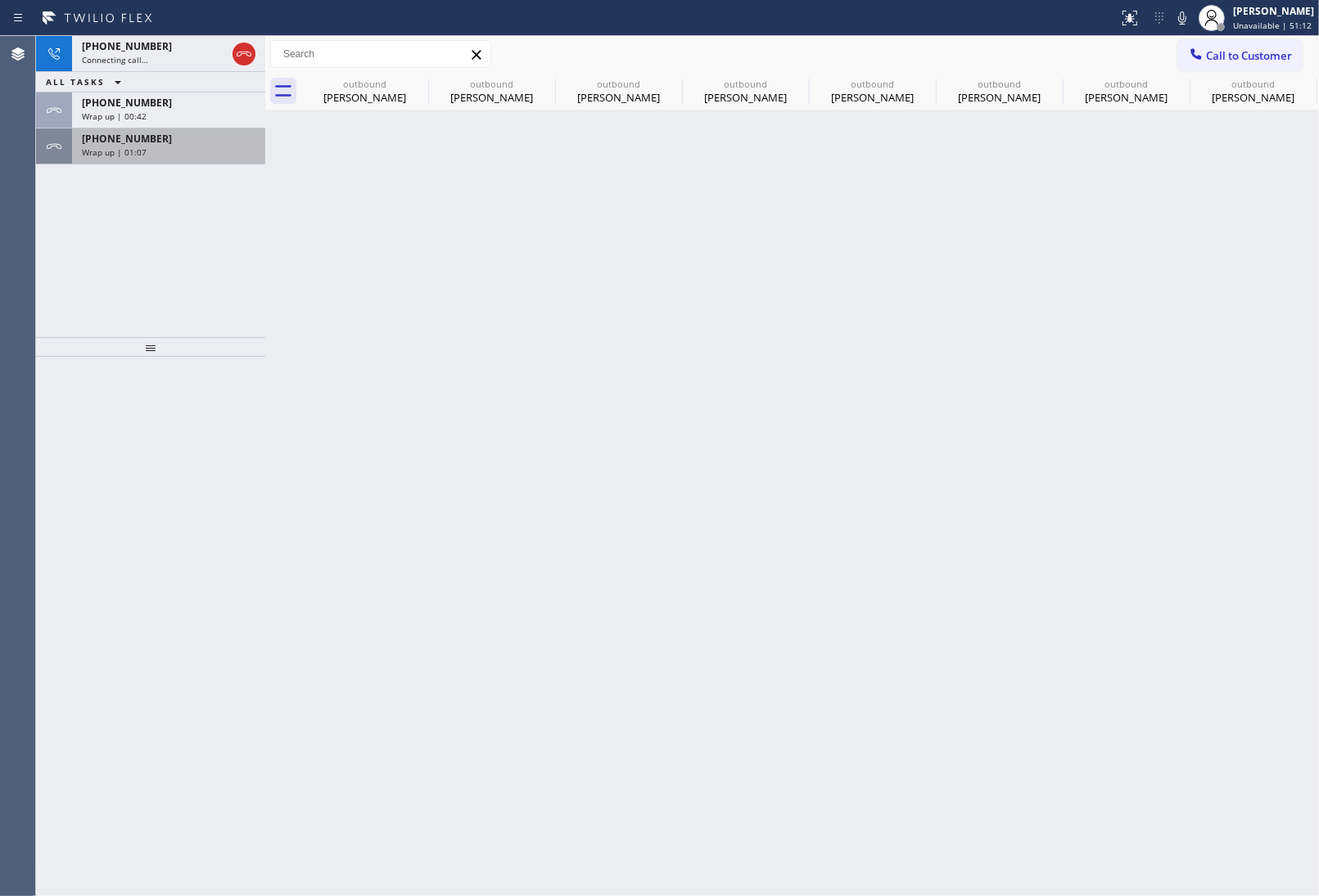
click at [144, 152] on span "Wrap up | 01:07" at bounding box center [115, 153] width 65 height 12
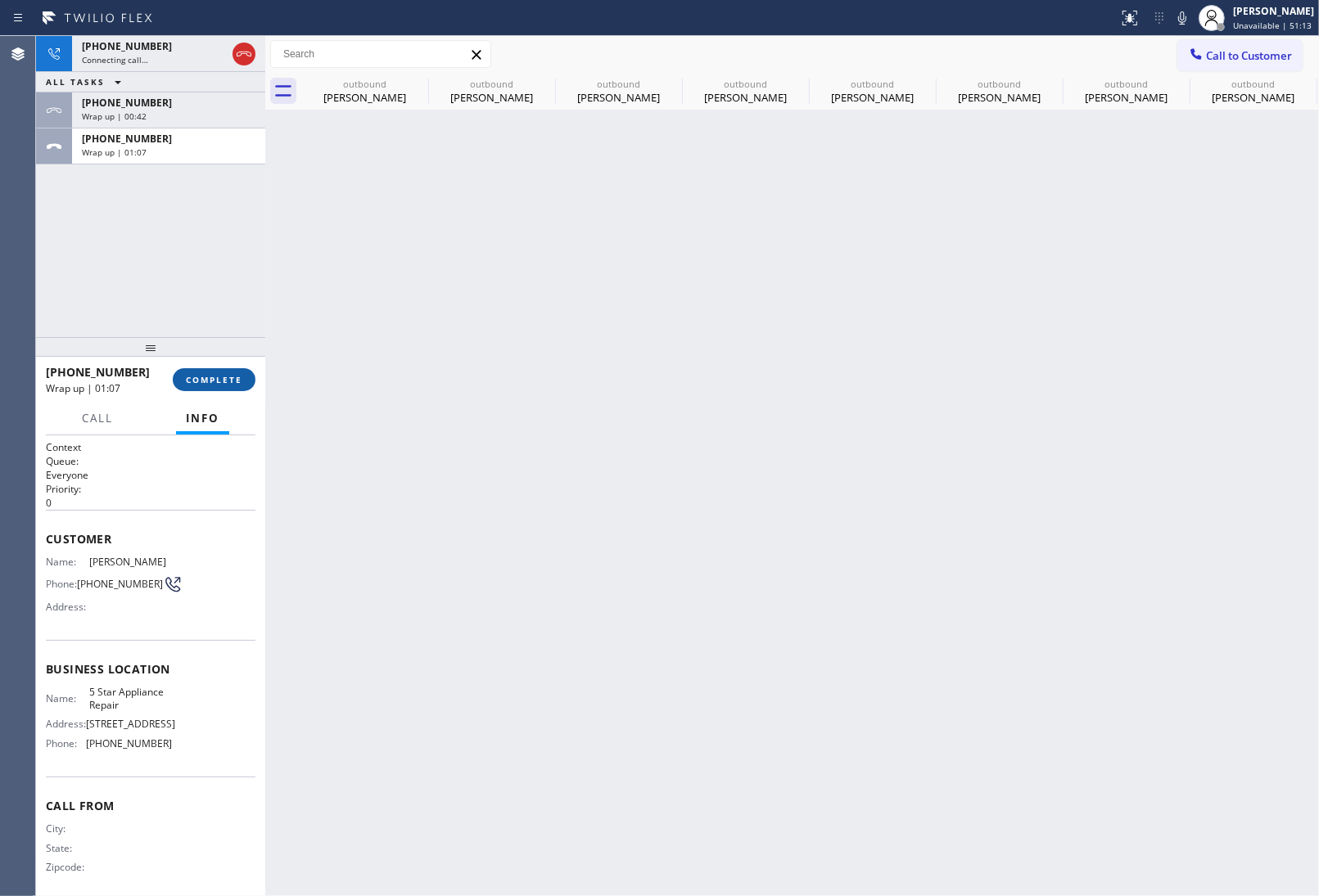
click at [223, 381] on span "COMPLETE" at bounding box center [214, 380] width 56 height 12
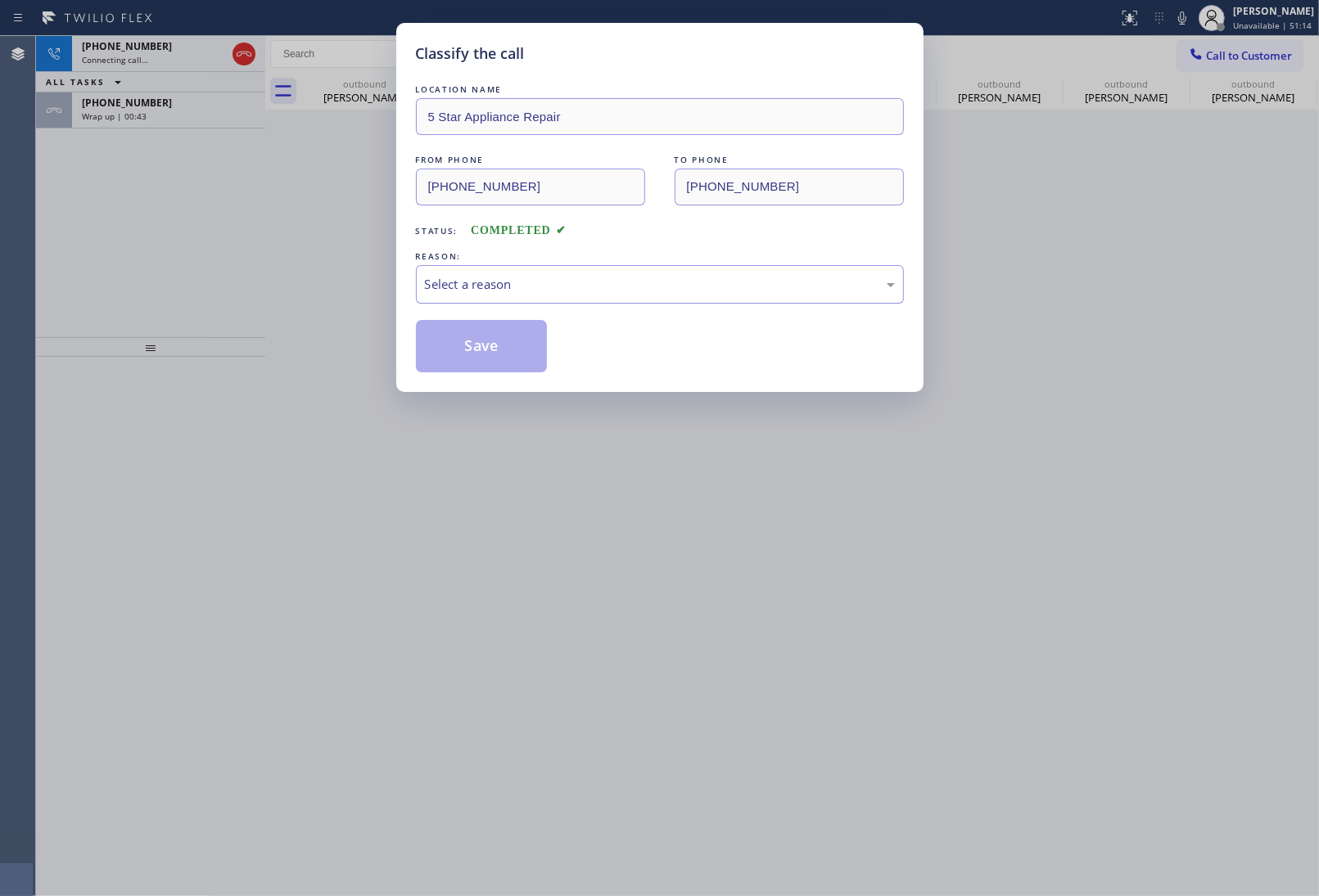
click at [476, 283] on div "Select a reason" at bounding box center [660, 284] width 470 height 19
click at [480, 360] on button "Save" at bounding box center [481, 346] width 132 height 52
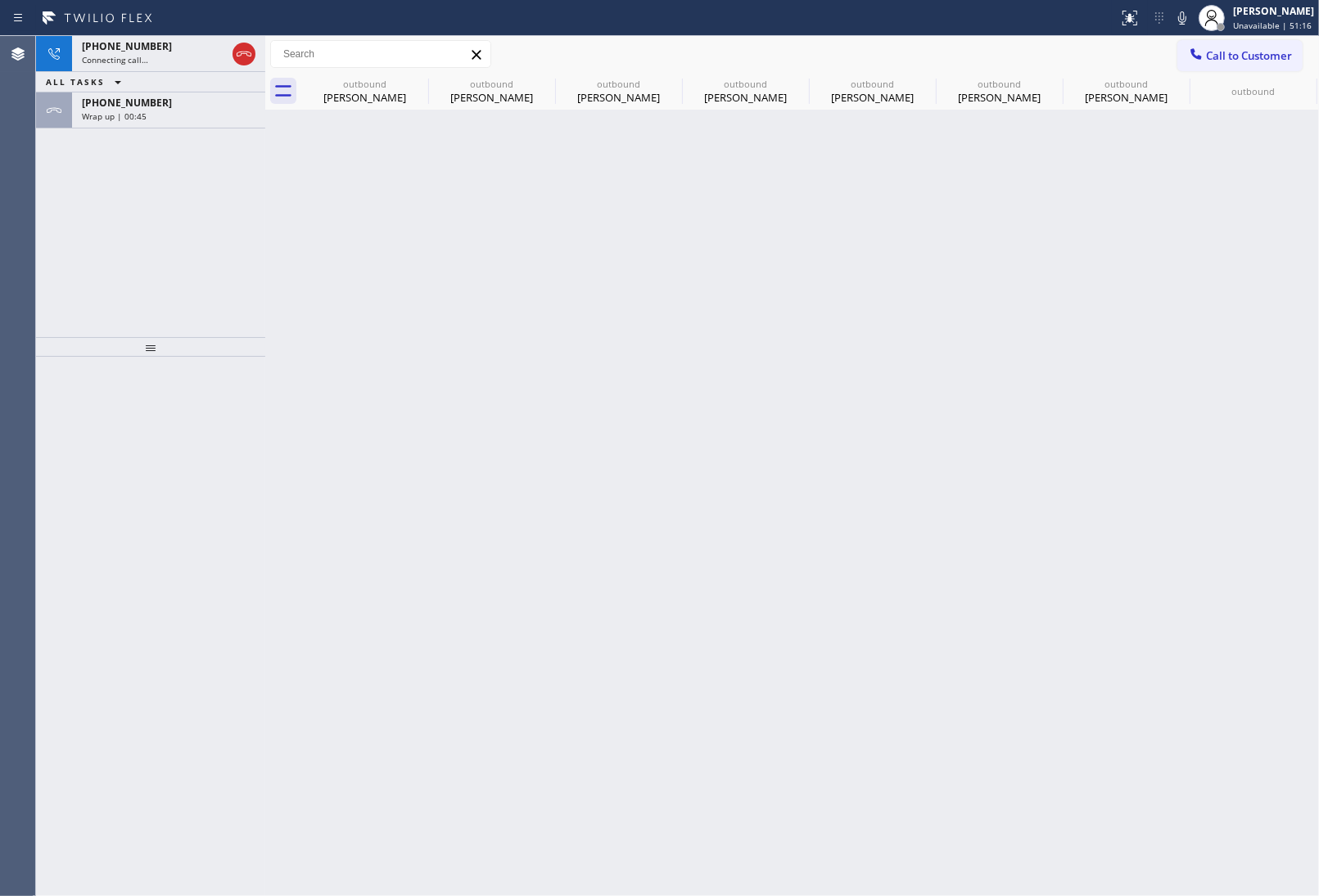
click at [120, 111] on span "Wrap up | 00:45" at bounding box center [115, 116] width 65 height 12
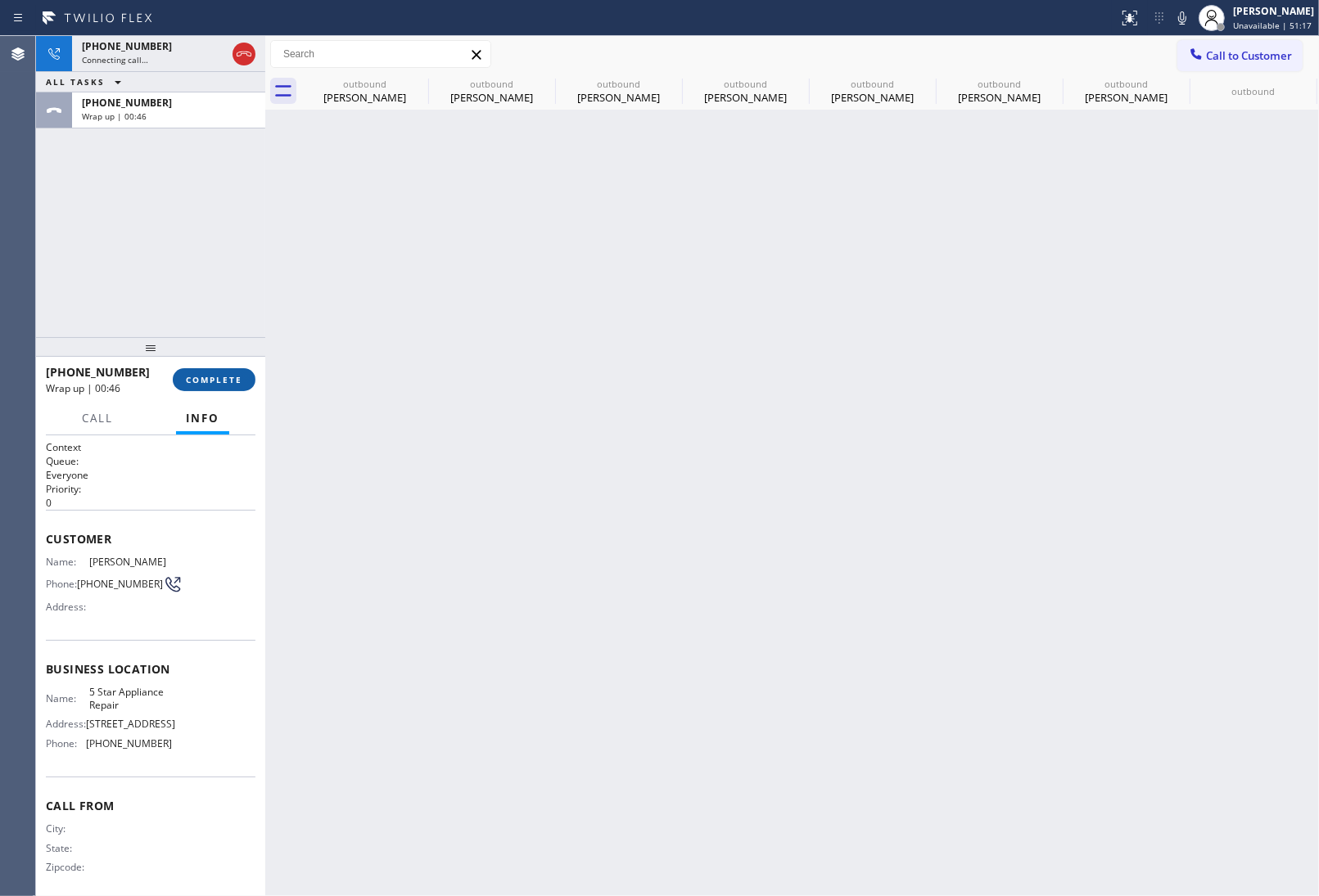
click at [201, 378] on span "COMPLETE" at bounding box center [214, 380] width 56 height 12
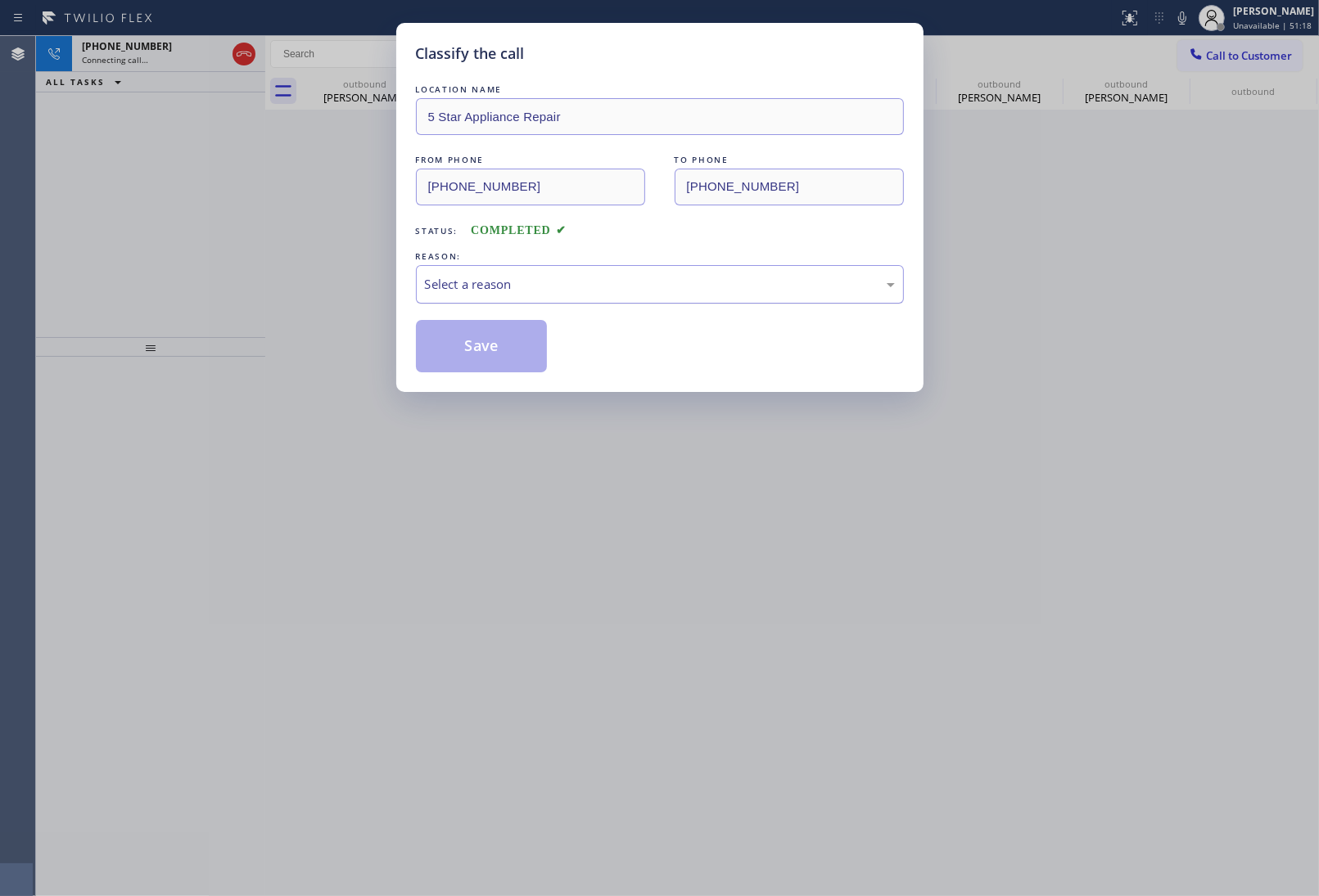
drag, startPoint x: 487, startPoint y: 282, endPoint x: 502, endPoint y: 295, distance: 19.8
click at [496, 290] on div "Select a reason" at bounding box center [660, 284] width 470 height 19
click at [508, 354] on button "Save" at bounding box center [481, 346] width 132 height 52
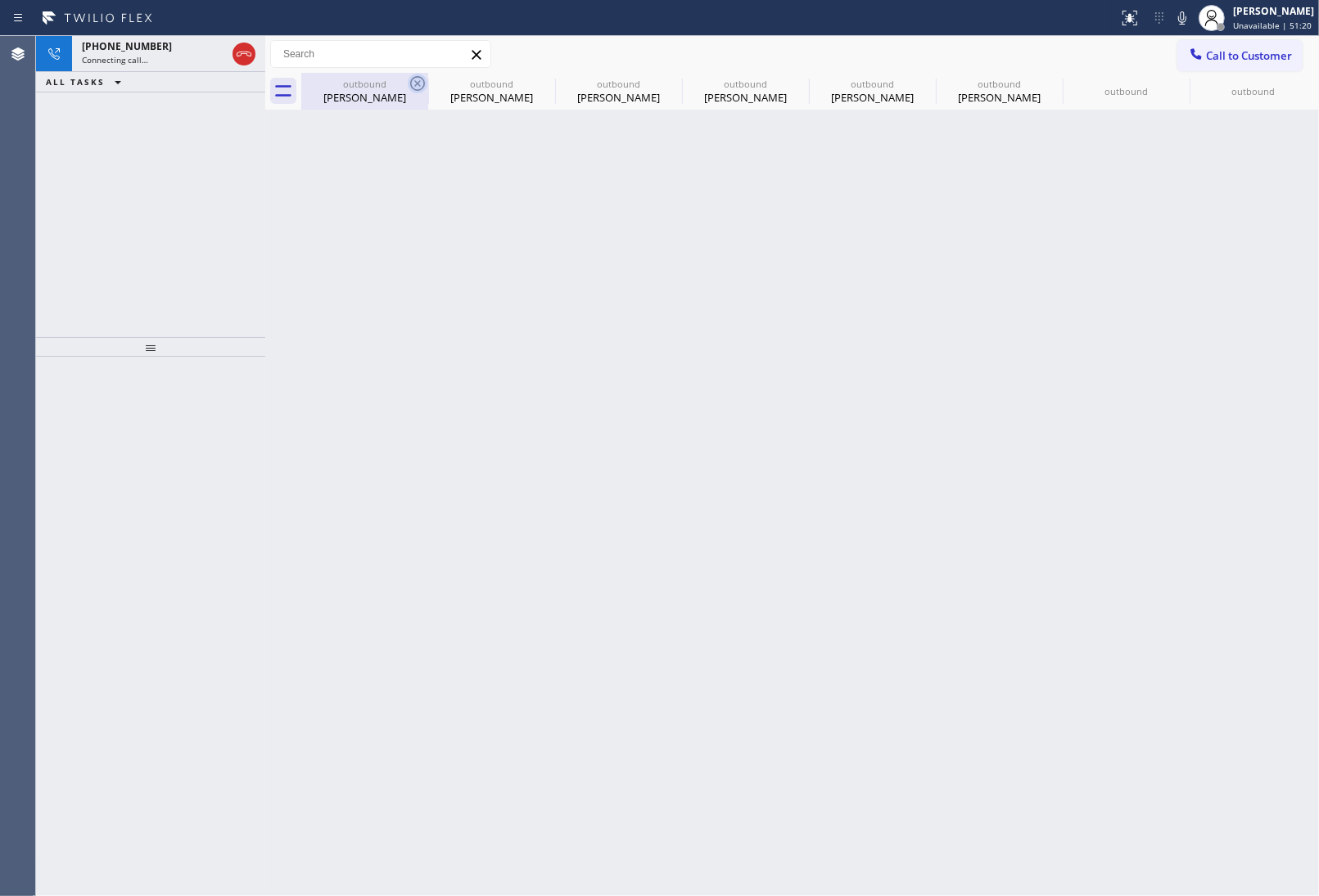
click at [410, 79] on div "outbound Nicole Sassaman" at bounding box center [364, 91] width 127 height 37
click at [418, 82] on icon at bounding box center [418, 84] width 15 height 15
click at [0, 0] on icon at bounding box center [0, 0] width 0 height 0
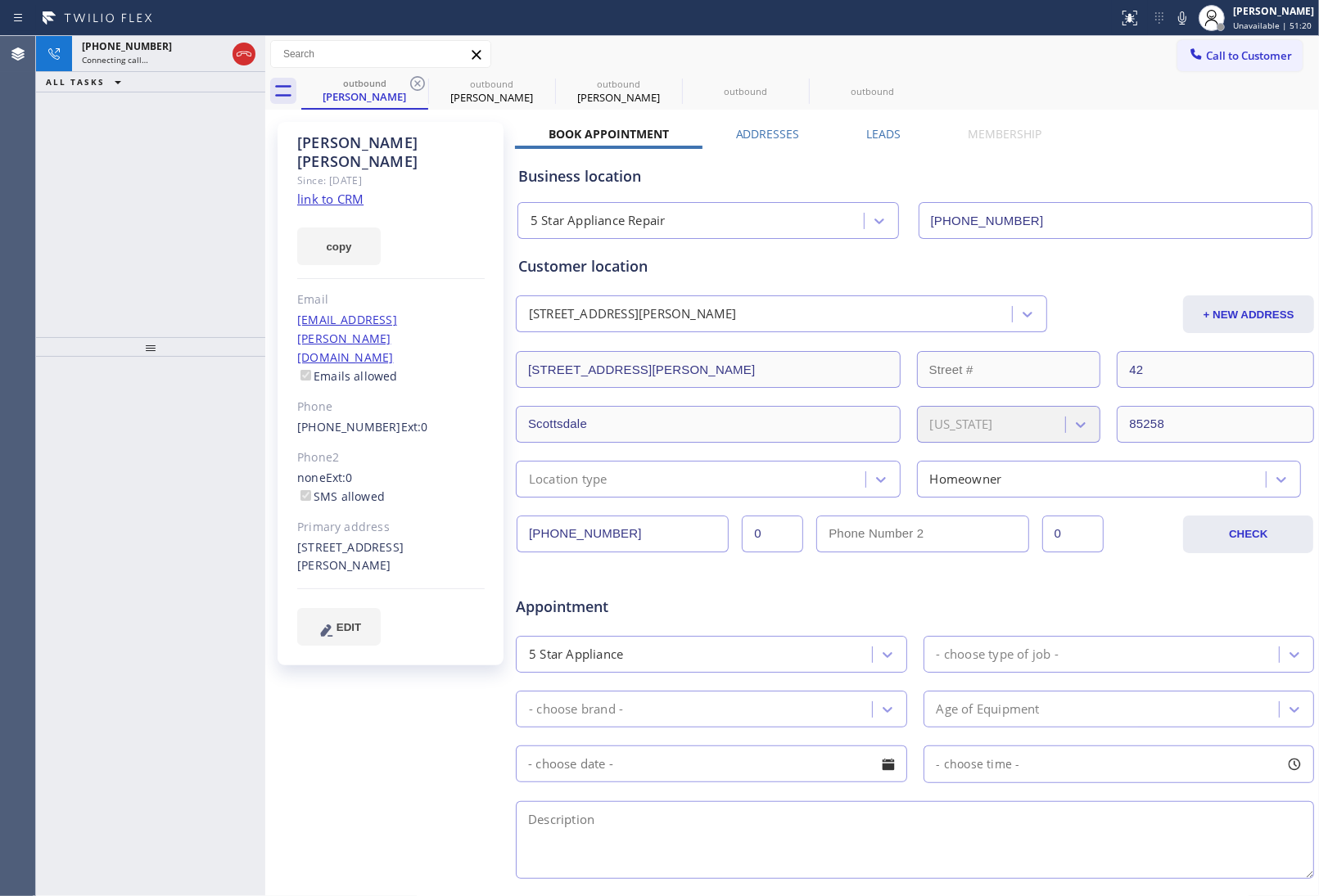
click at [418, 82] on icon at bounding box center [418, 84] width 15 height 15
click at [0, 0] on icon at bounding box center [0, 0] width 0 height 0
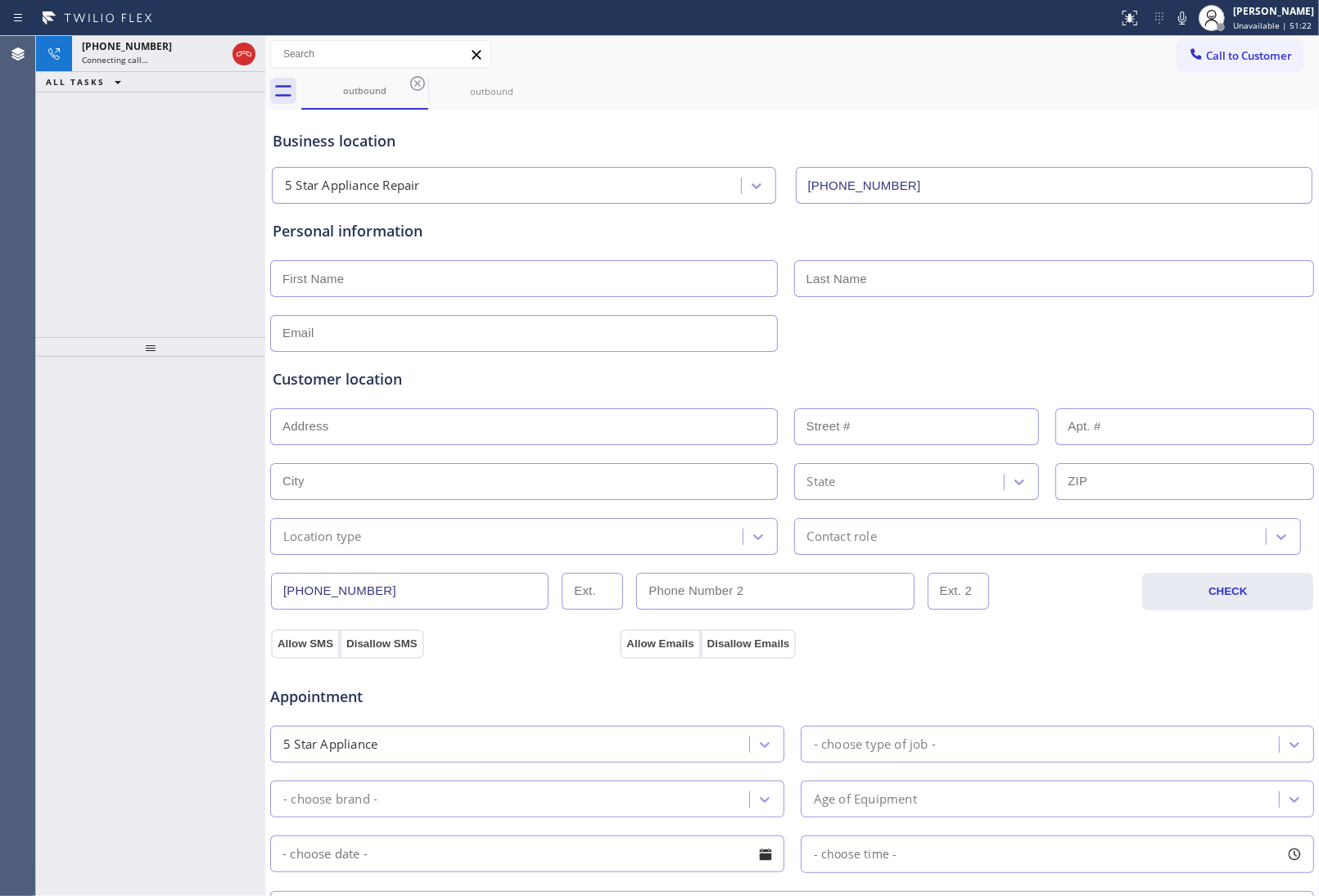
click at [418, 82] on icon at bounding box center [418, 84] width 15 height 15
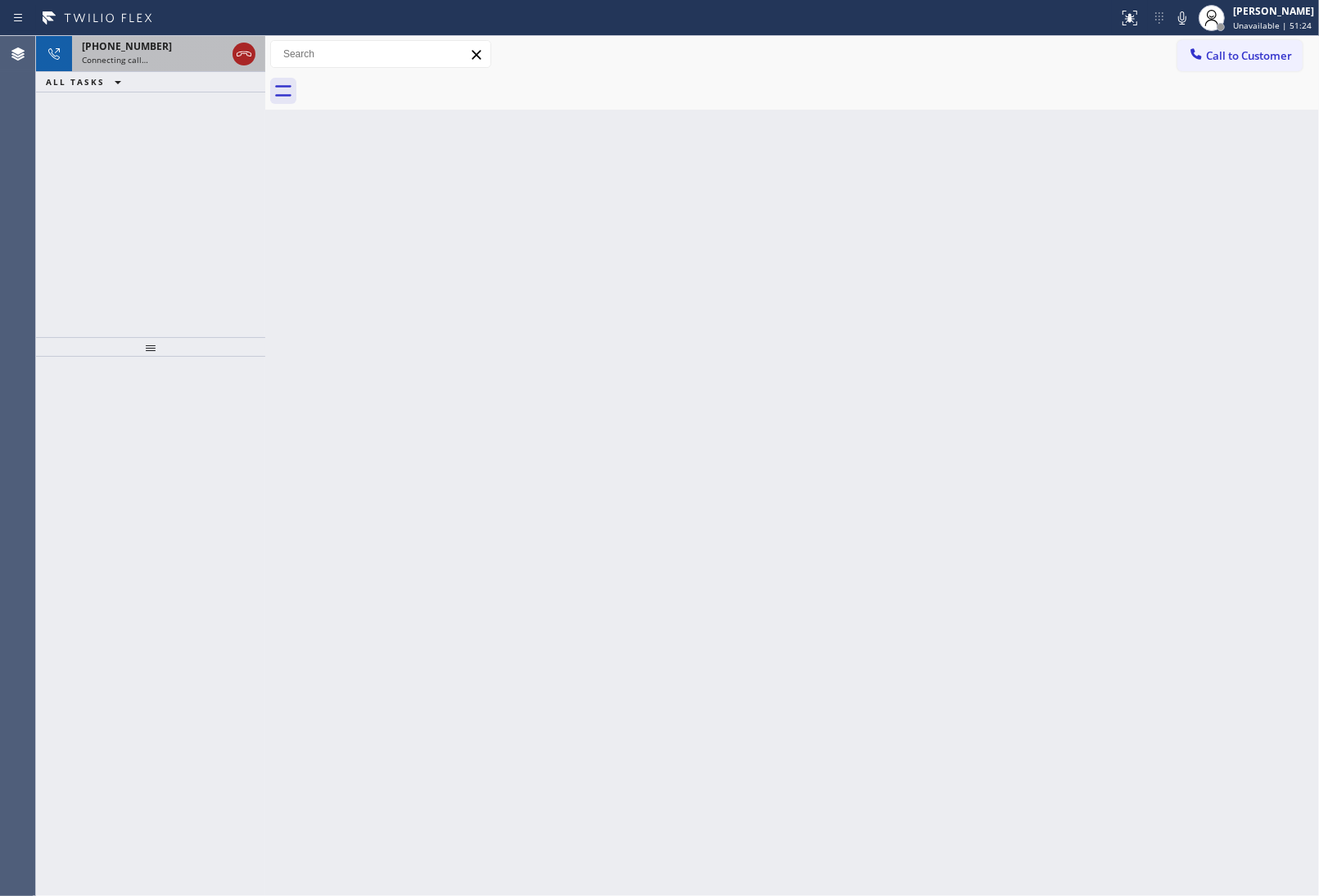
click at [247, 49] on icon at bounding box center [244, 54] width 20 height 20
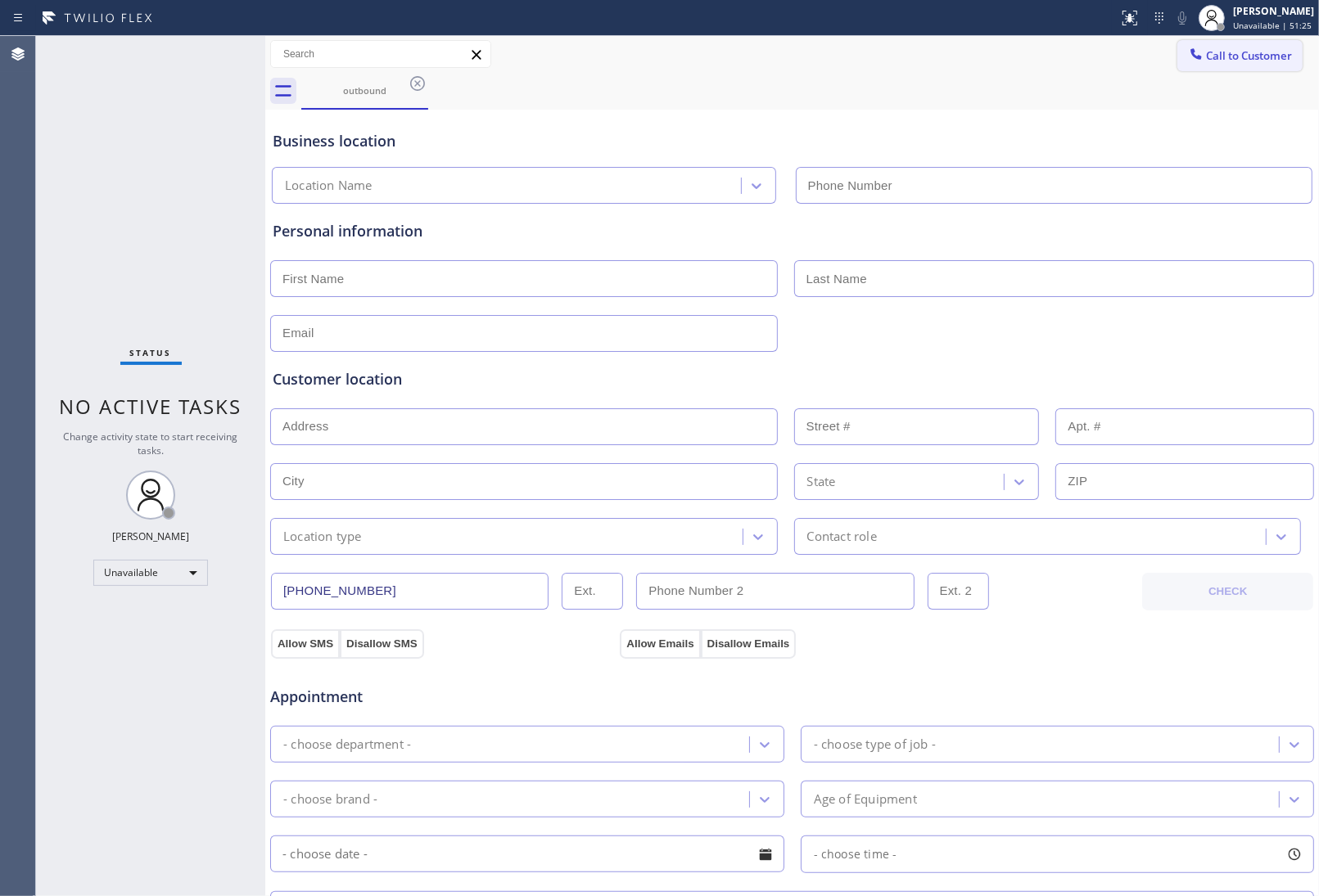
click at [1194, 64] on button "Call to Customer" at bounding box center [1239, 55] width 125 height 31
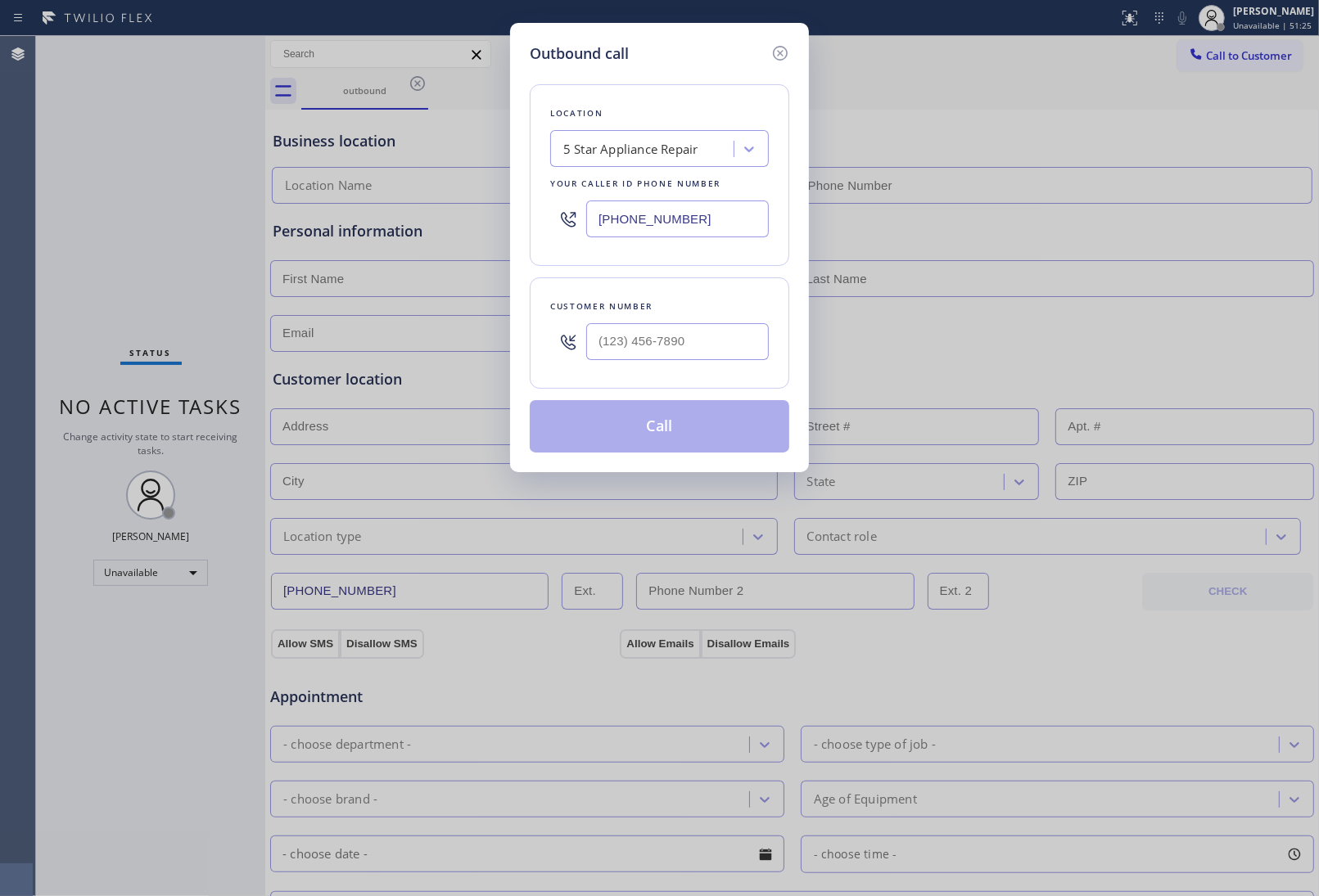
type input "(___) ___-____"
type input "(855) 731-4952"
click at [701, 345] on input "(___) ___-____" at bounding box center [677, 342] width 183 height 37
paste input "415) 285-3273"
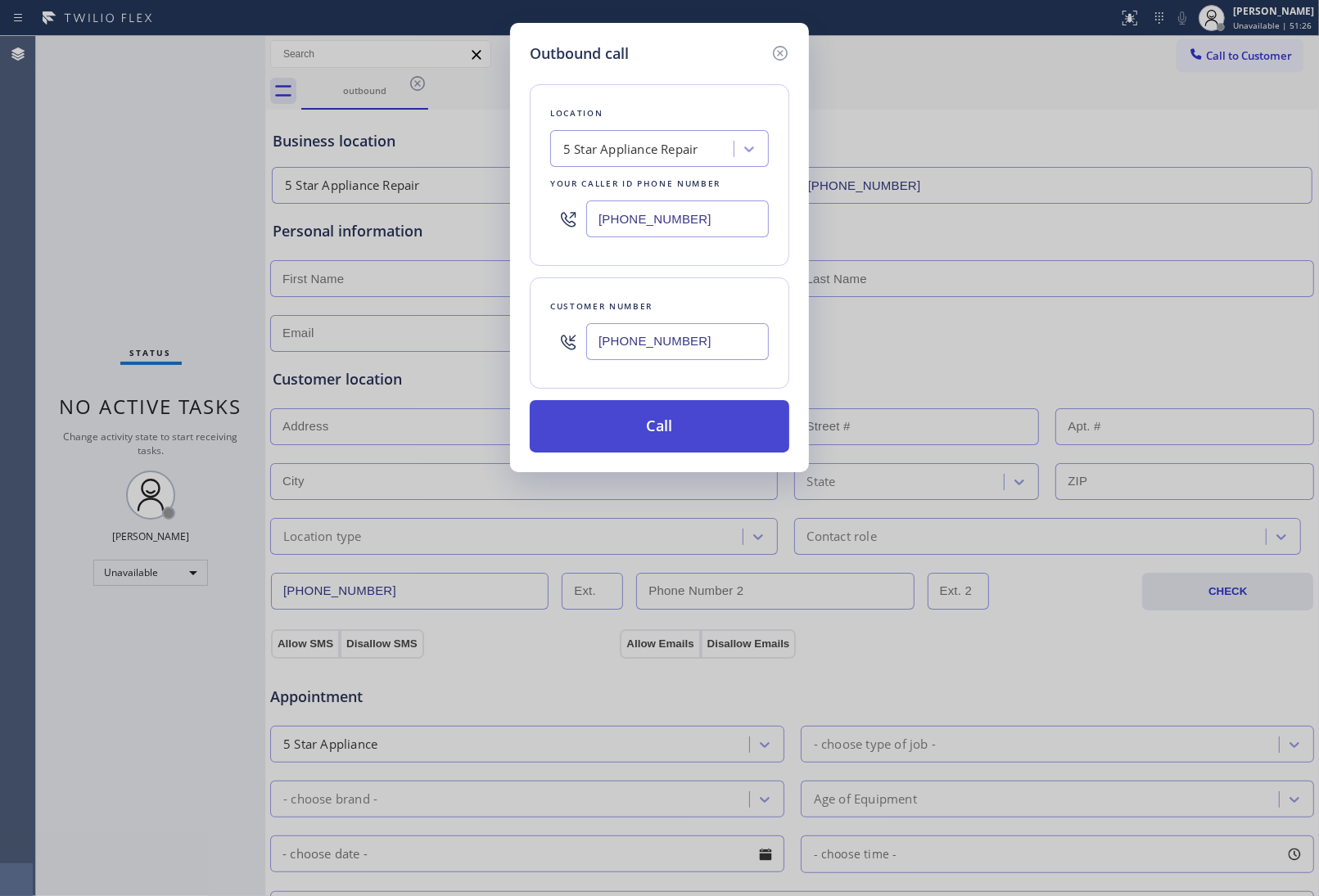
type input "[PHONE_NUMBER]"
click at [673, 436] on button "Call" at bounding box center [659, 426] width 260 height 52
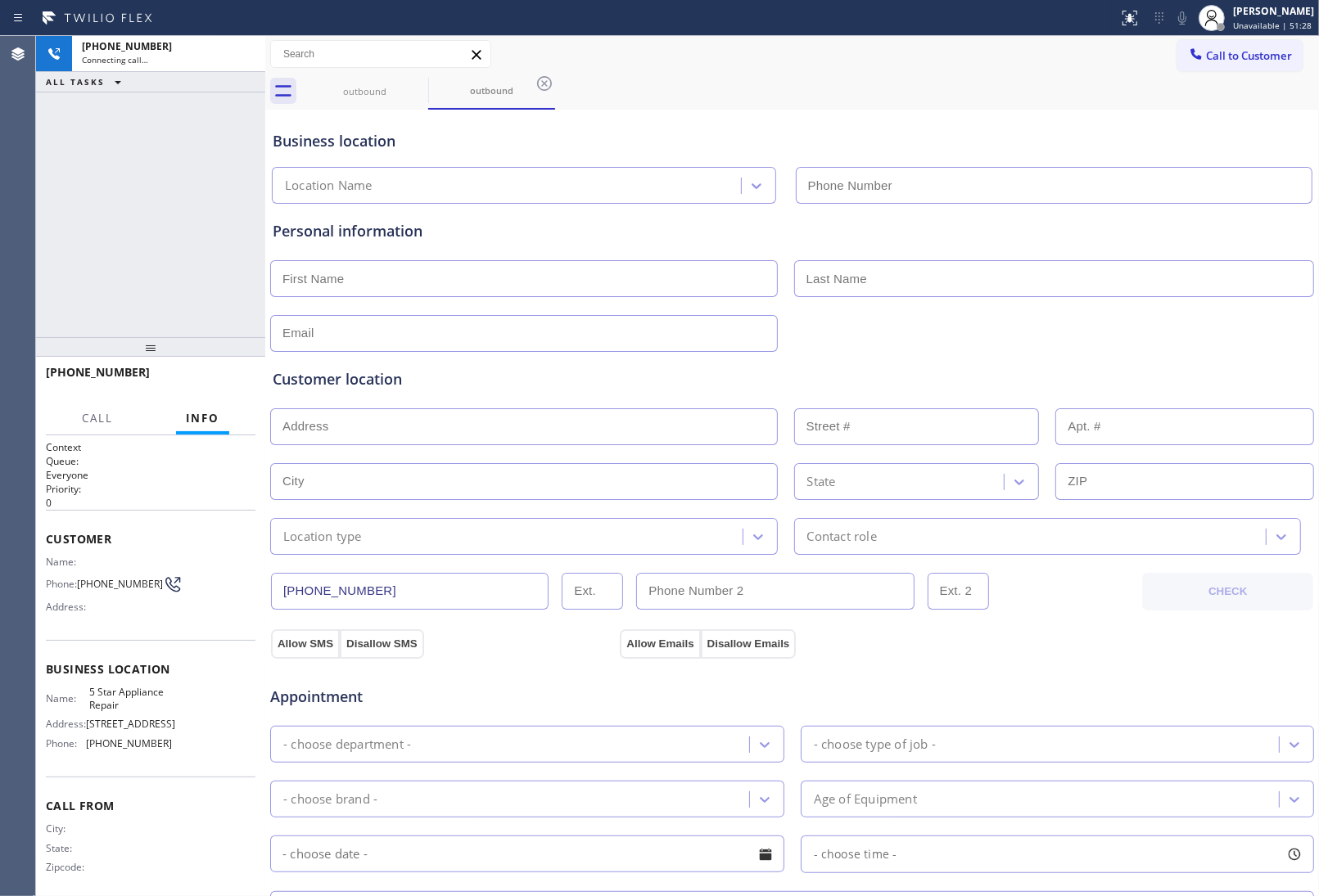
type input "(855) 731-4952"
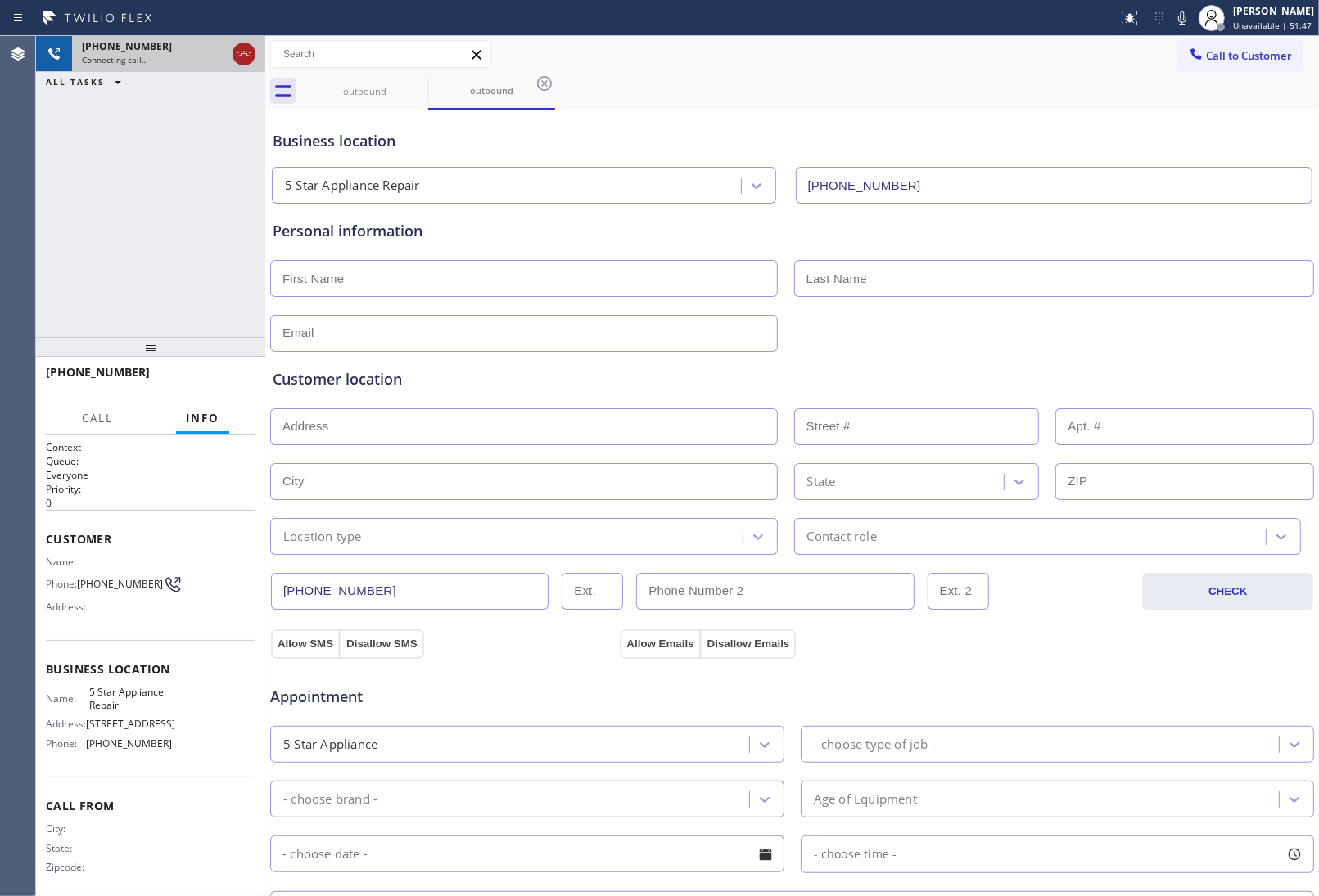
click at [250, 57] on icon at bounding box center [244, 54] width 20 height 20
drag, startPoint x: 1249, startPoint y: 46, endPoint x: 535, endPoint y: 382, distance: 789.1
click at [1244, 51] on button "Call to Customer" at bounding box center [1239, 55] width 125 height 31
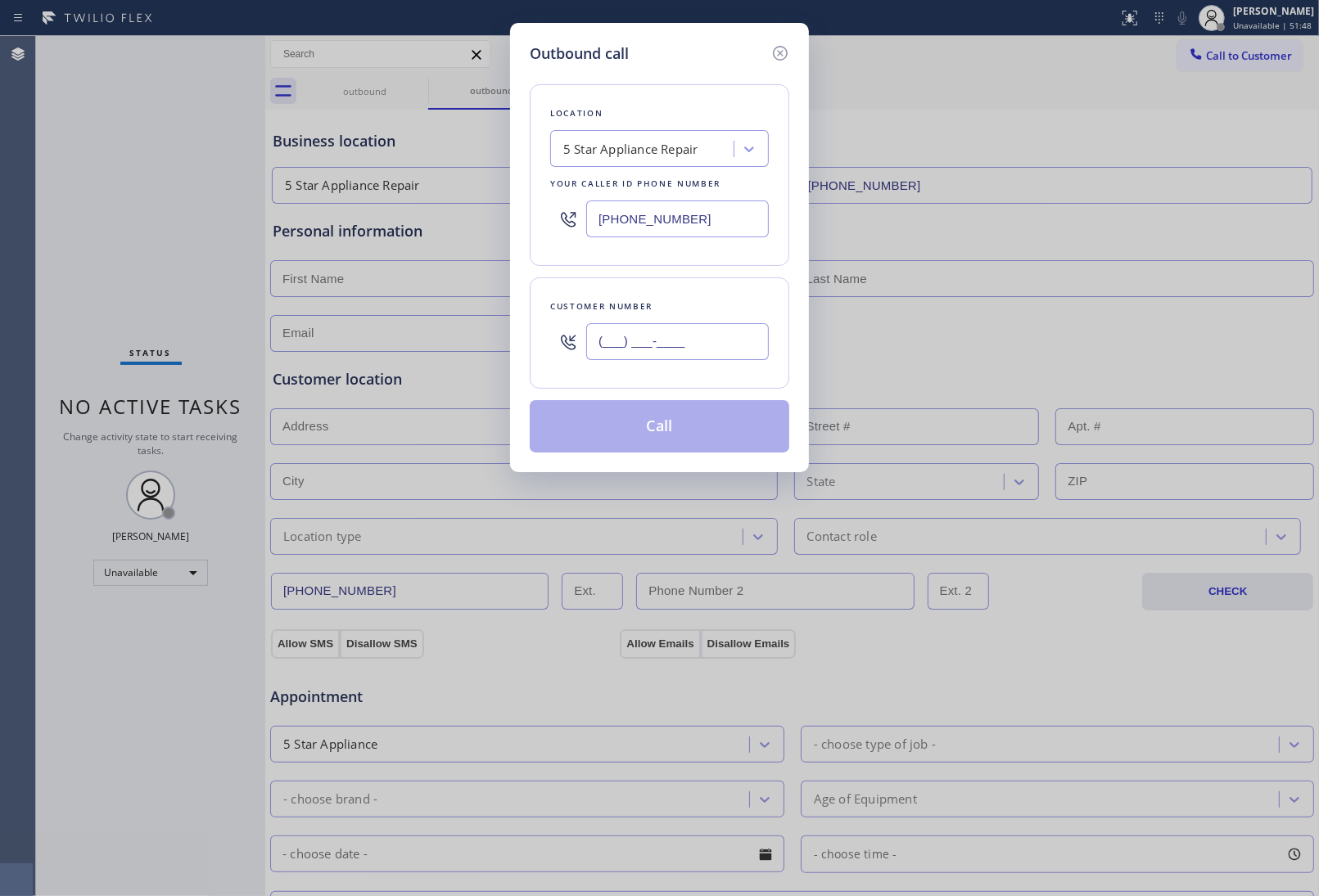
click at [633, 346] on input "(___) ___-____" at bounding box center [677, 342] width 183 height 37
paste input "415) 285-3273"
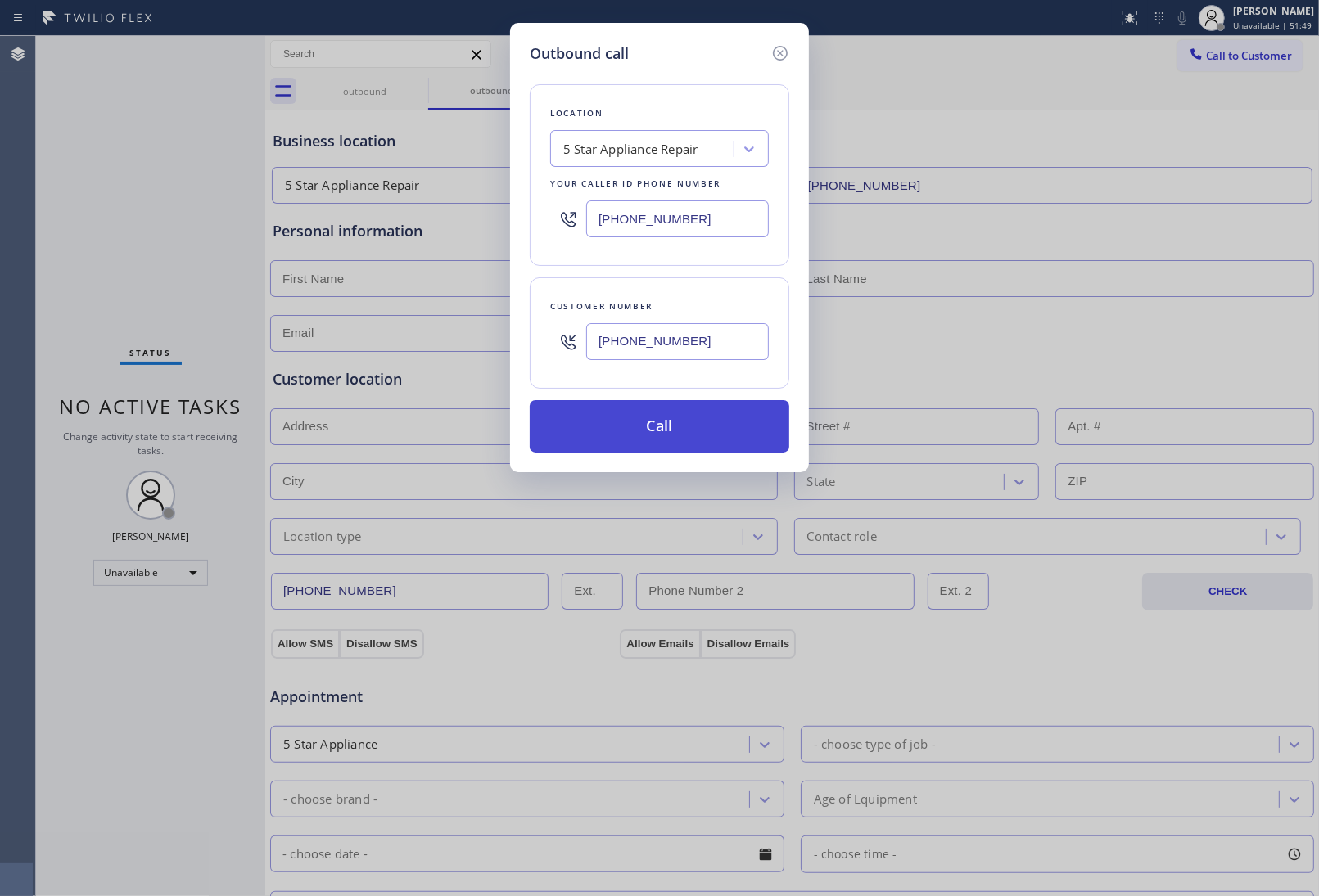
type input "[PHONE_NUMBER]"
click at [643, 426] on button "Call" at bounding box center [659, 426] width 260 height 52
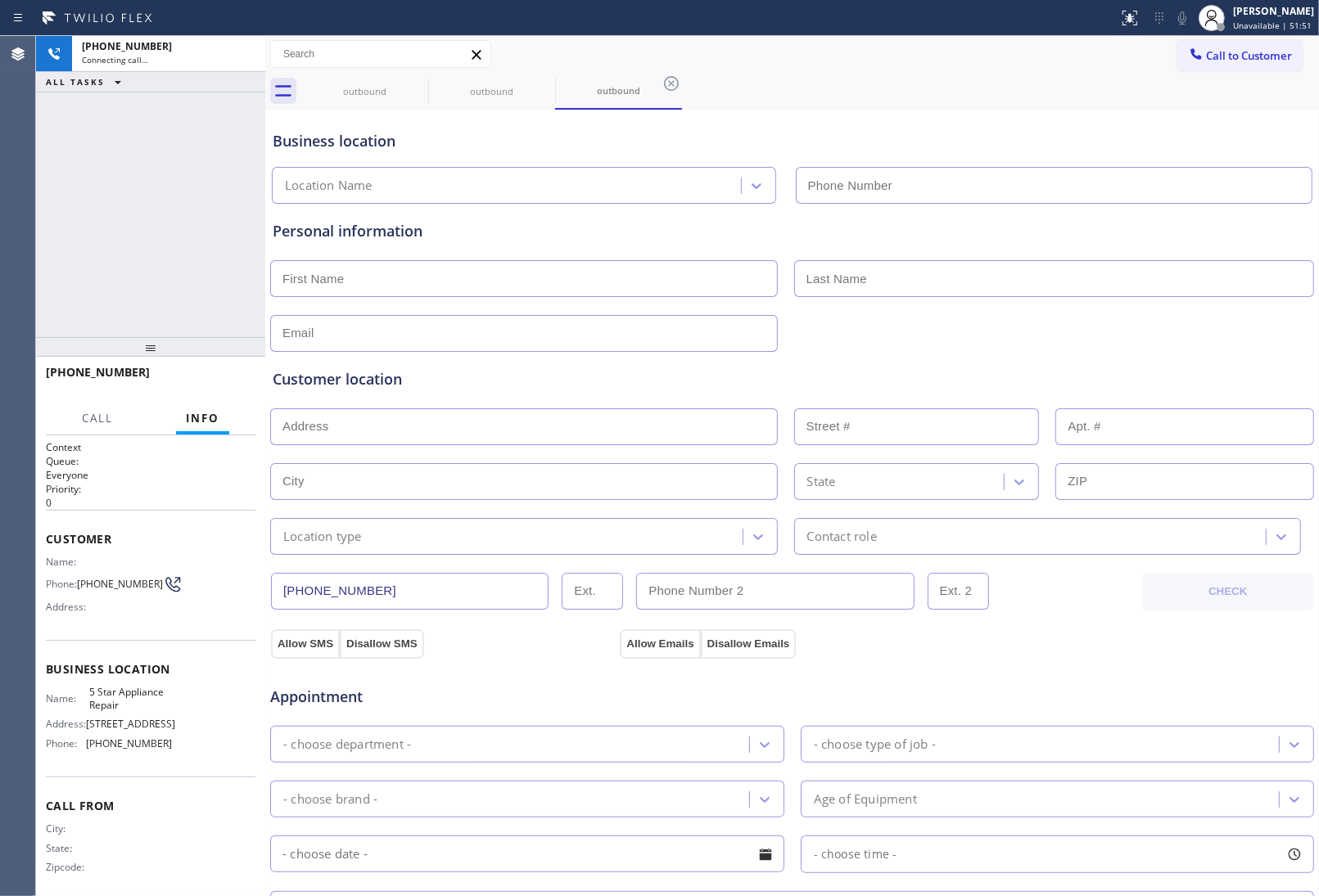
type input "(855) 731-4952"
click at [1114, 367] on div "Customer location >> ADD NEW ADDRESS << + NEW ADDRESS State Location type Conta…" at bounding box center [793, 453] width 1046 height 203
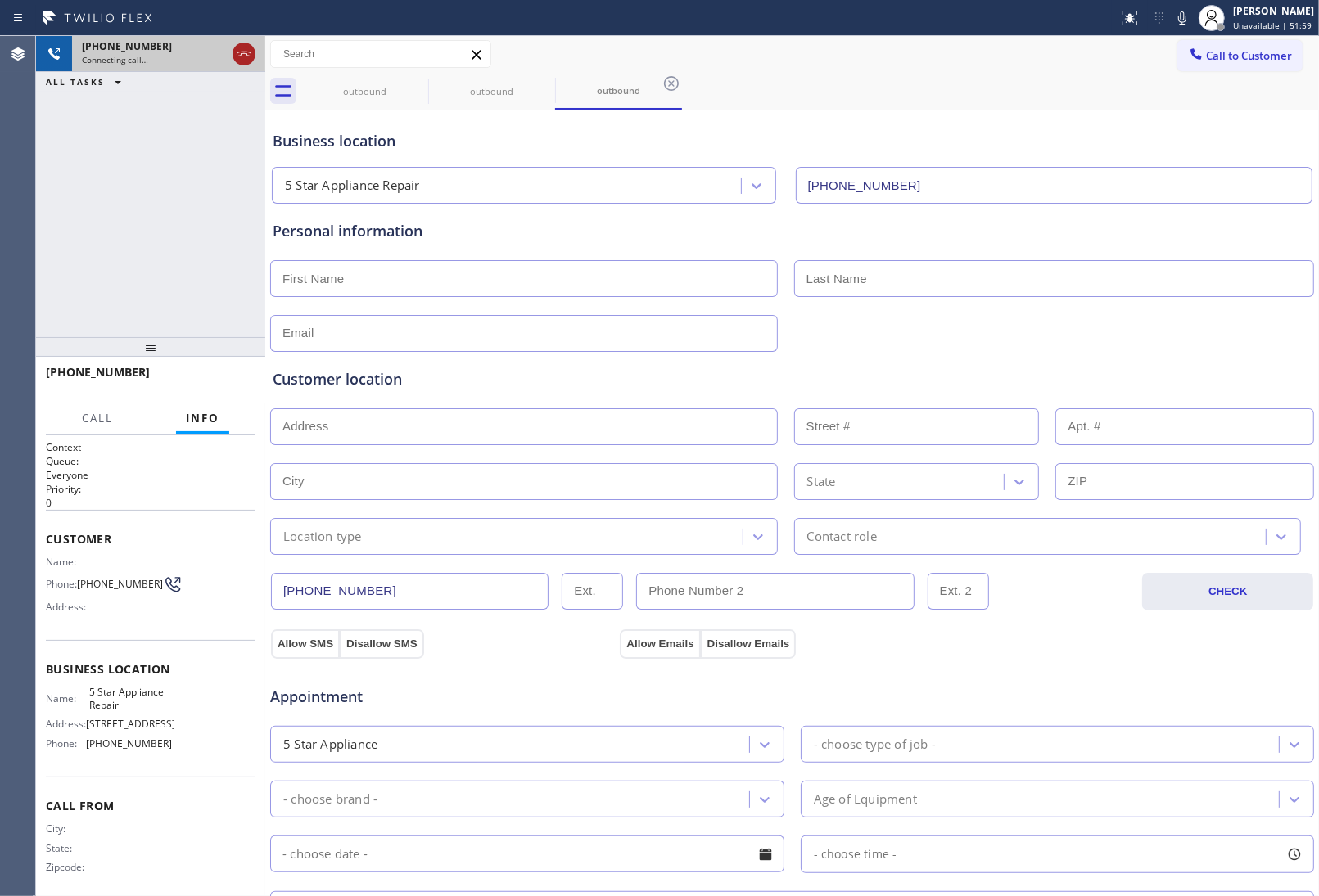
click at [236, 55] on icon at bounding box center [244, 54] width 20 height 20
click at [406, 84] on div "outbound" at bounding box center [364, 91] width 124 height 37
click at [408, 84] on div "outbound" at bounding box center [364, 91] width 127 height 37
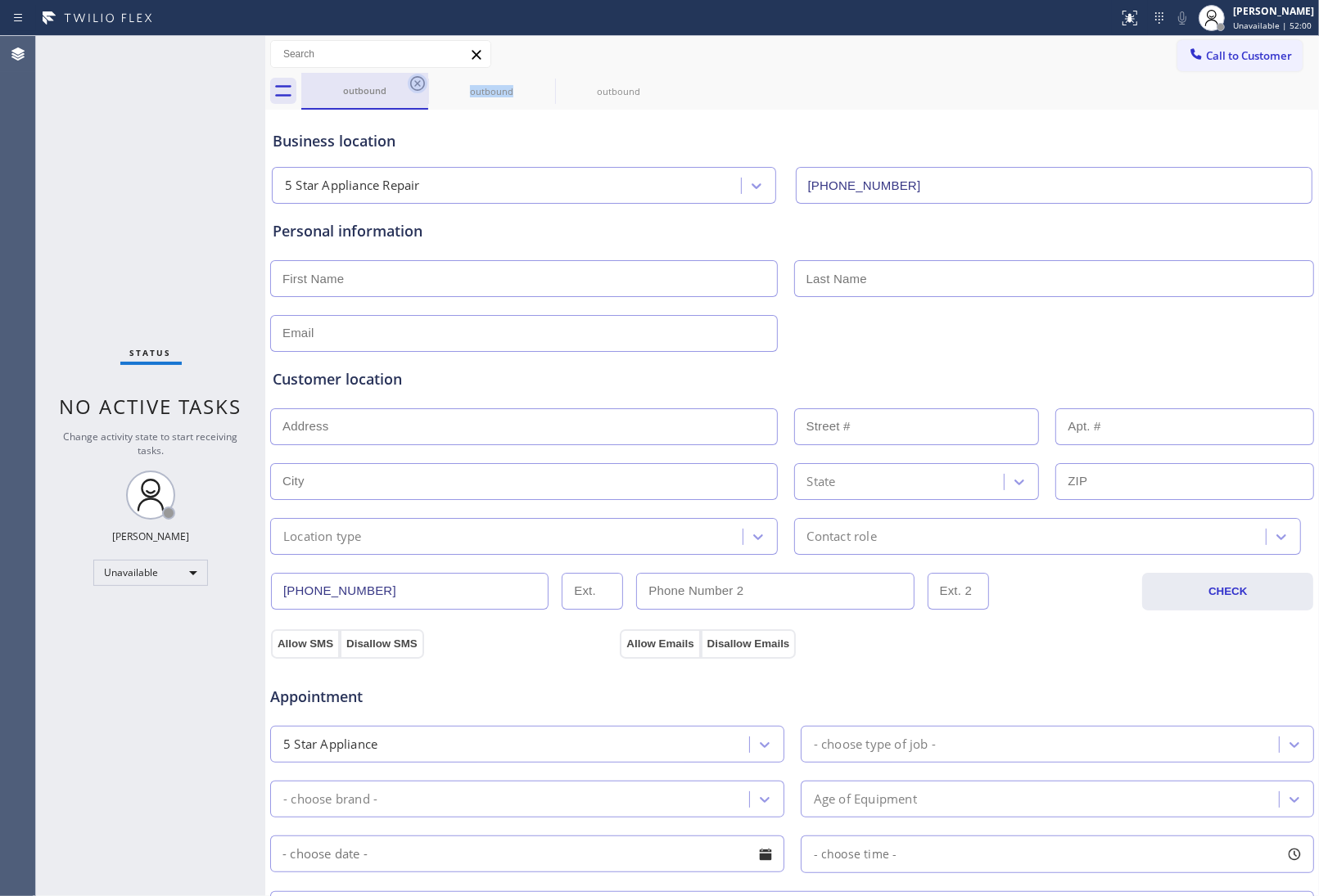
click at [413, 84] on icon at bounding box center [418, 84] width 20 height 20
click at [412, 85] on icon at bounding box center [418, 84] width 20 height 20
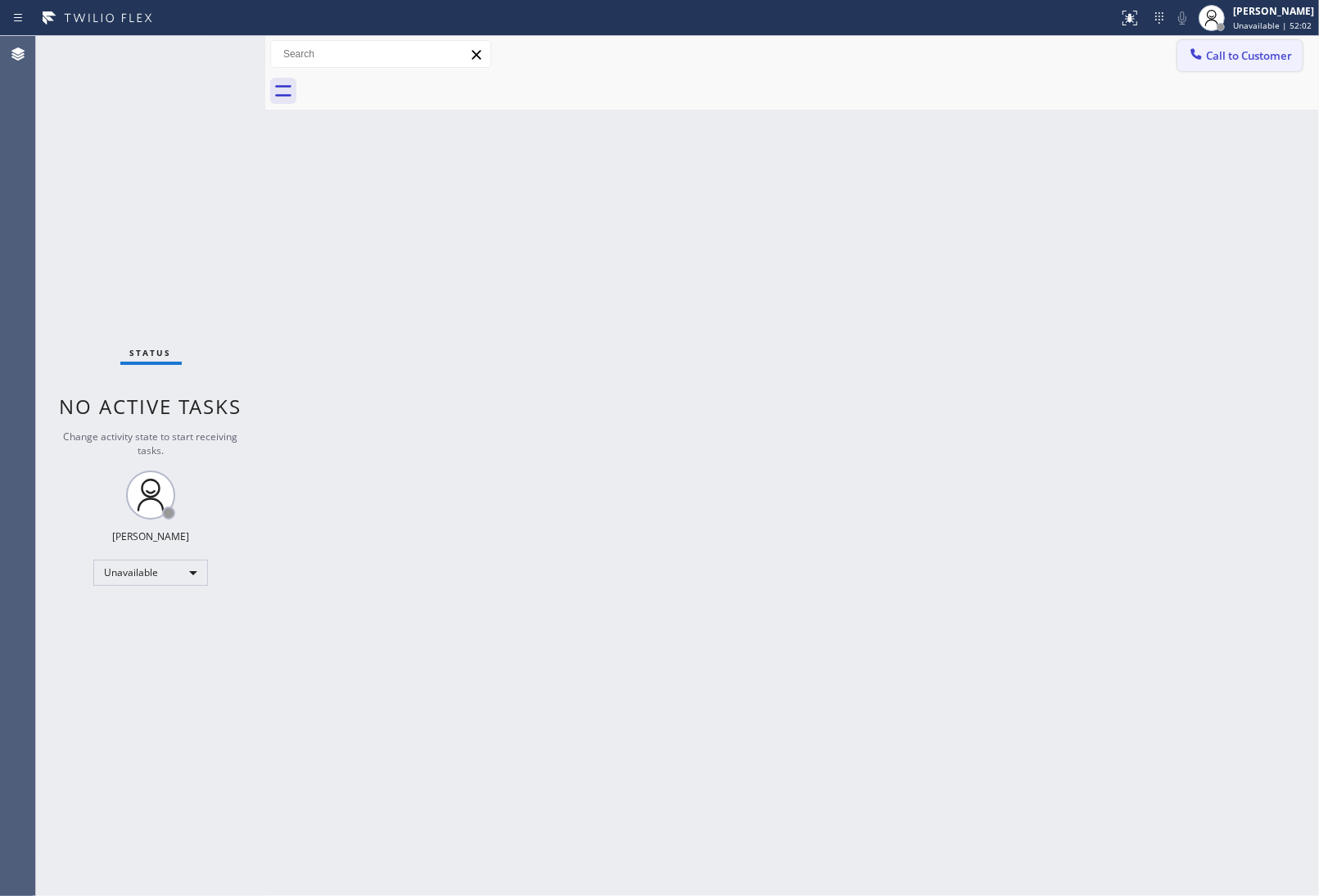
click at [1243, 60] on span "Call to Customer" at bounding box center [1249, 56] width 86 height 15
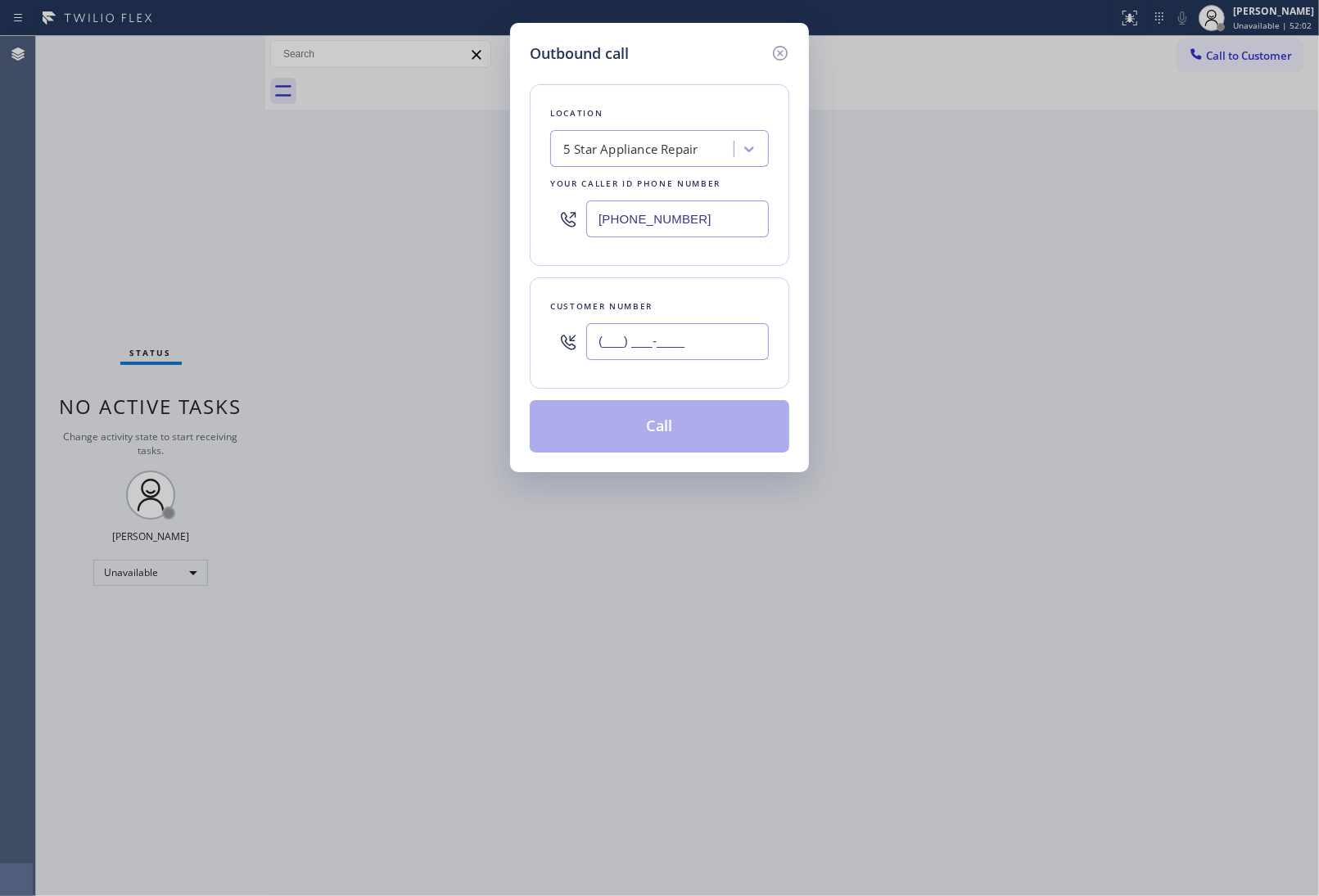
click at [701, 344] on input "(___) ___-____" at bounding box center [677, 342] width 183 height 37
paste input "415) 285-3273"
type input "[PHONE_NUMBER]"
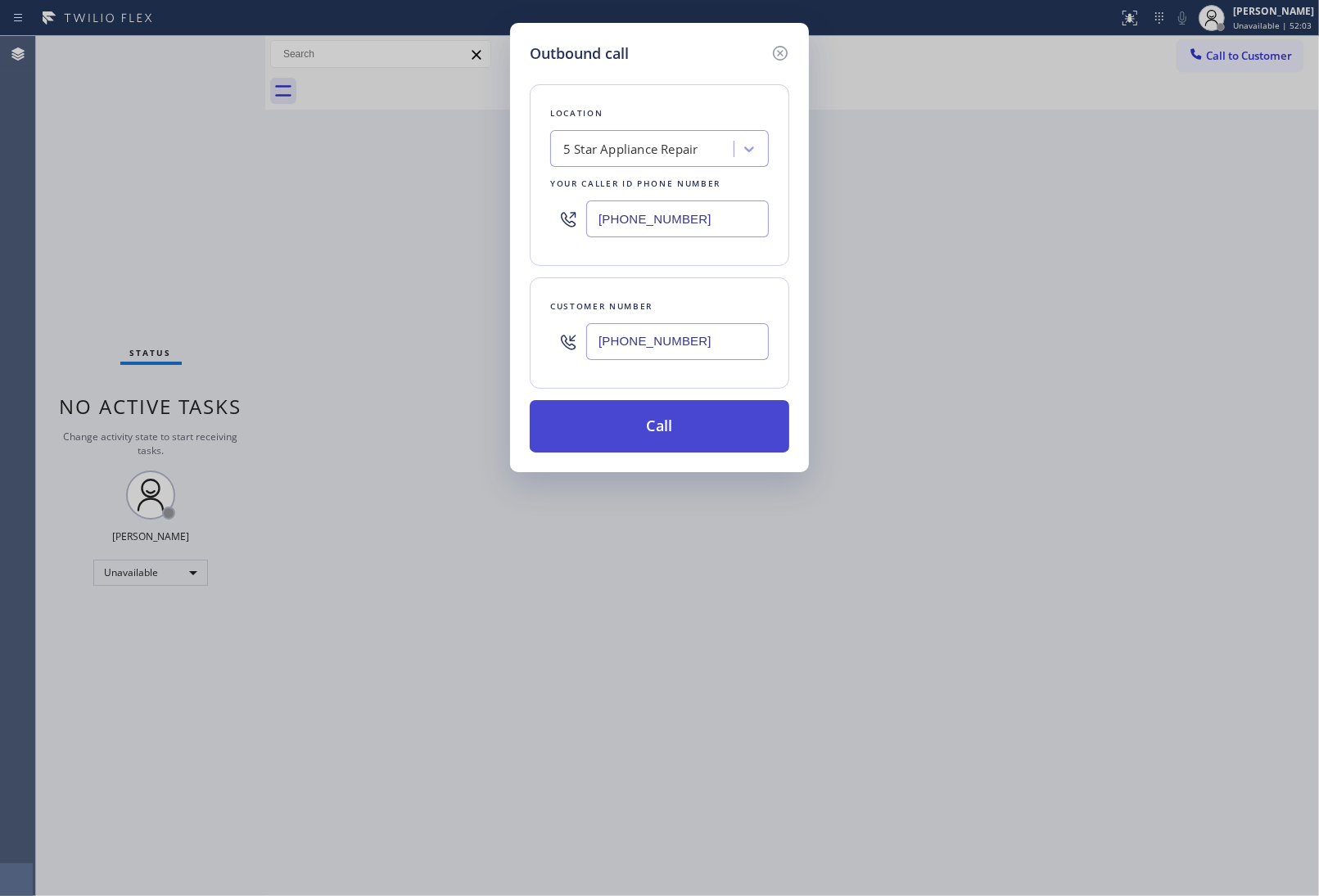
click at [688, 436] on button "Call" at bounding box center [659, 426] width 260 height 52
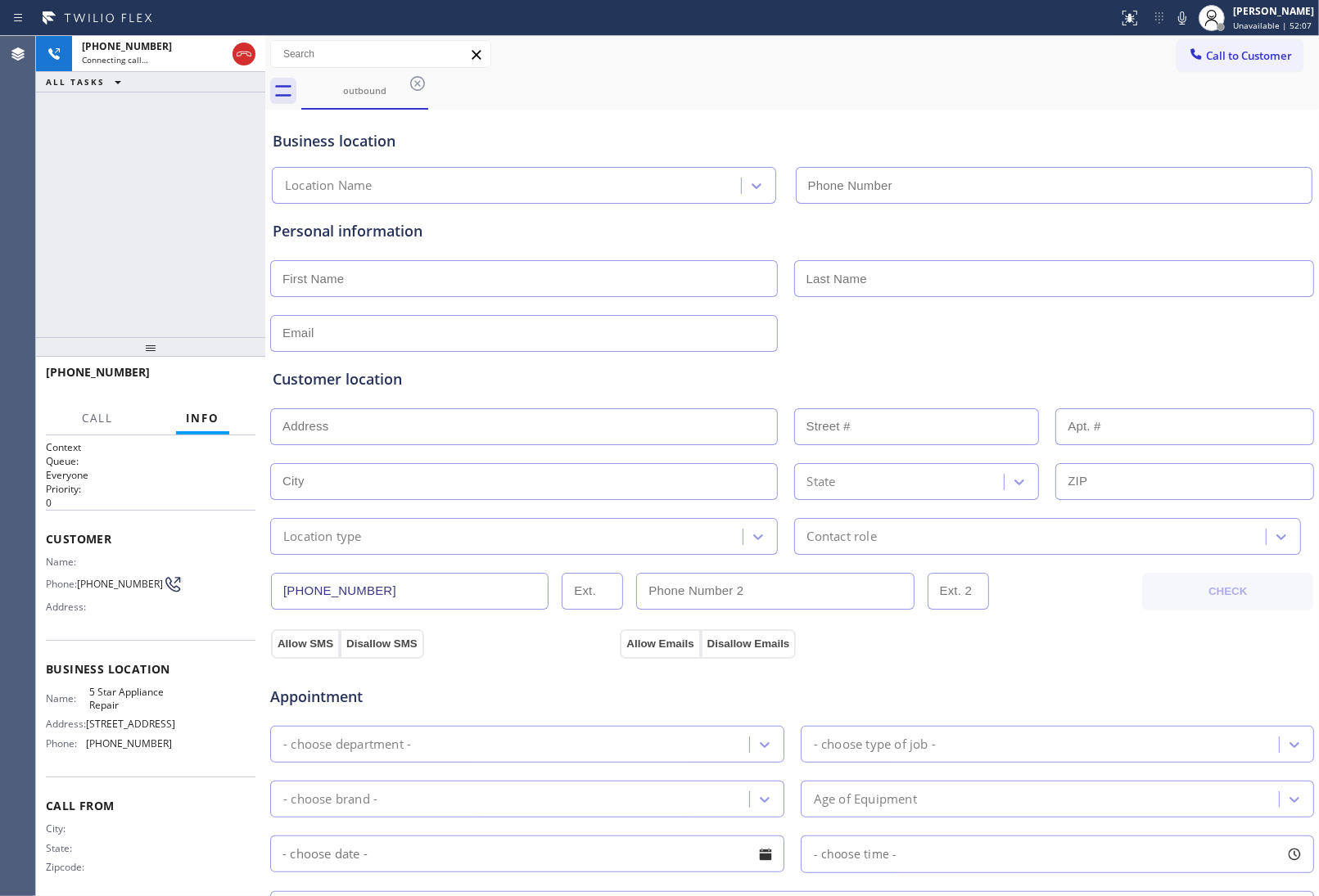
type input "(855) 731-4952"
click at [1167, 326] on div at bounding box center [793, 332] width 1048 height 40
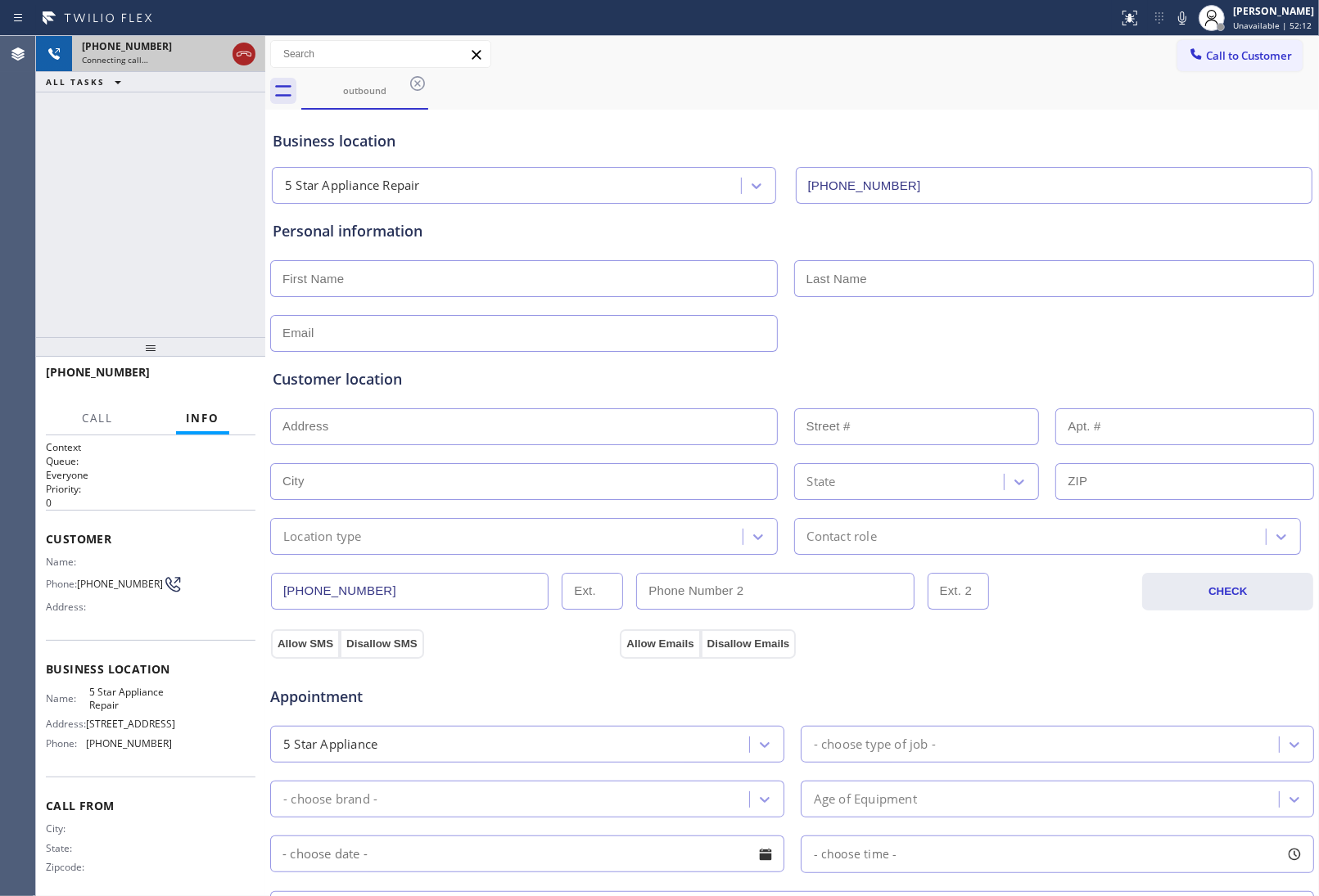
click at [242, 46] on icon at bounding box center [244, 54] width 20 height 20
click at [1230, 64] on button "Call to Customer" at bounding box center [1239, 55] width 125 height 31
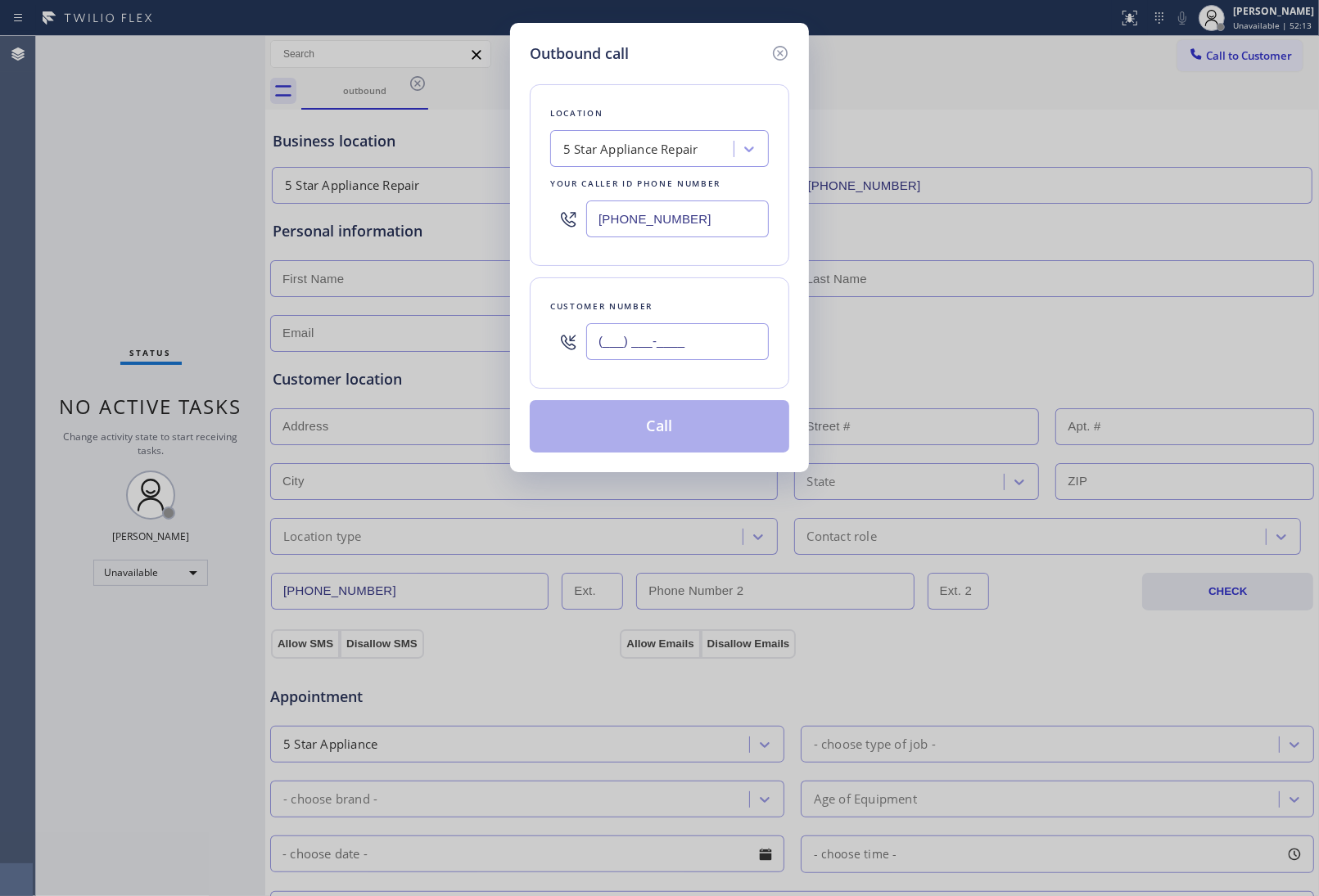
click at [656, 329] on input "(___) ___-____" at bounding box center [677, 342] width 183 height 37
paste input "415) 285-3273"
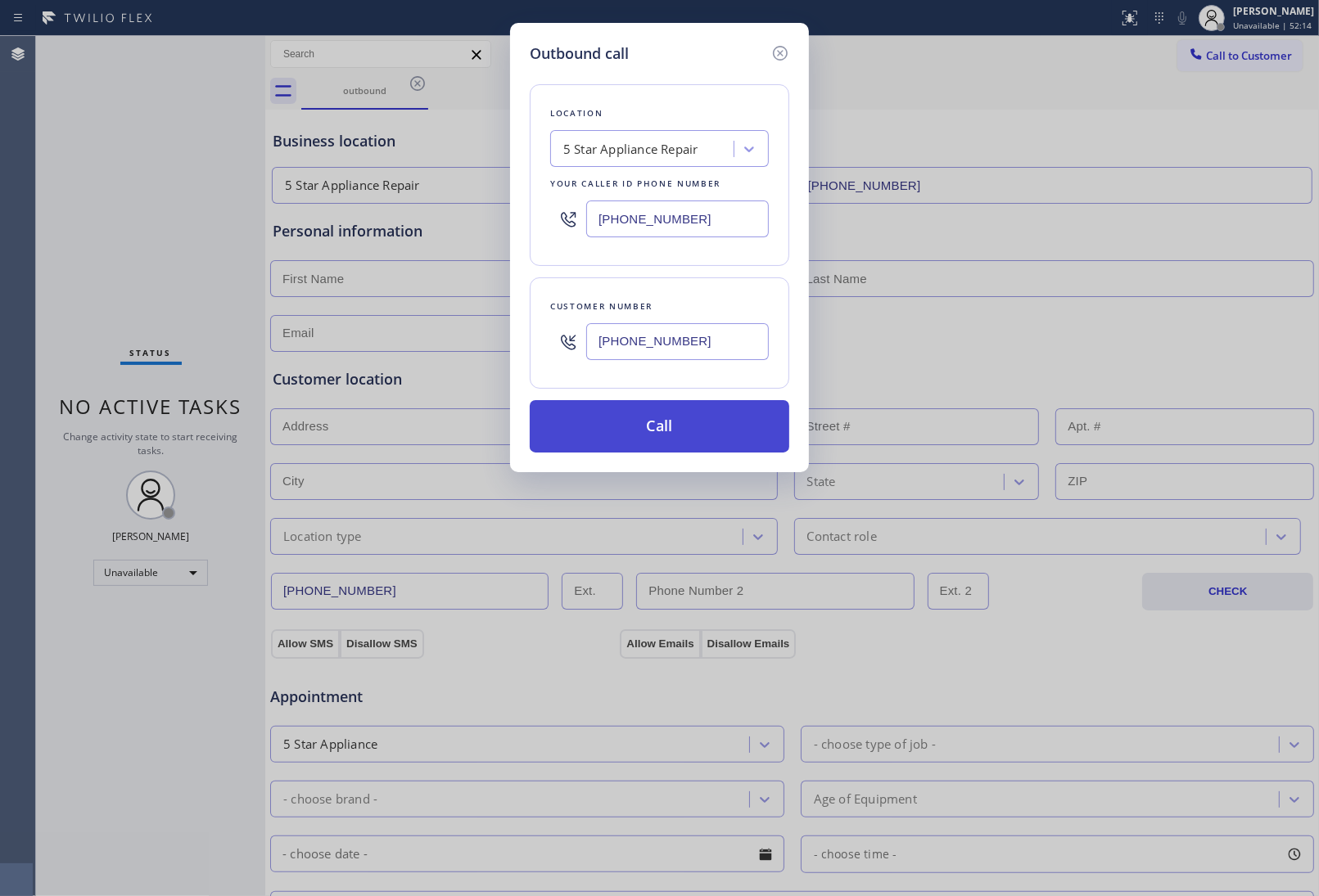
type input "[PHONE_NUMBER]"
click at [657, 436] on button "Call" at bounding box center [659, 426] width 260 height 52
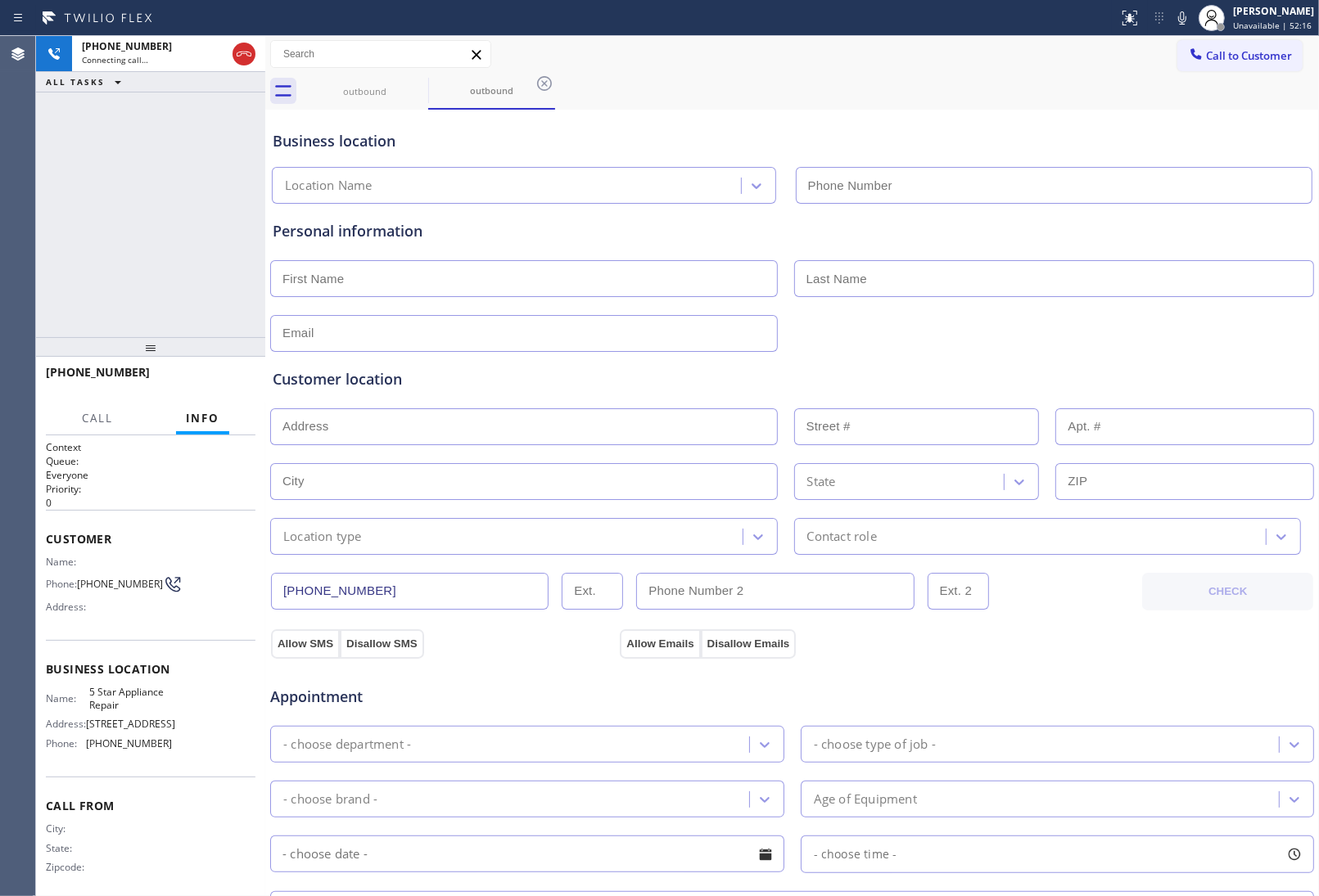
type input "(855) 731-4952"
drag, startPoint x: 1205, startPoint y: 326, endPoint x: 379, endPoint y: 128, distance: 849.4
click at [1199, 324] on div at bounding box center [793, 332] width 1048 height 40
click at [248, 49] on icon at bounding box center [244, 54] width 20 height 20
click at [1236, 51] on span "Call to Customer" at bounding box center [1249, 56] width 86 height 15
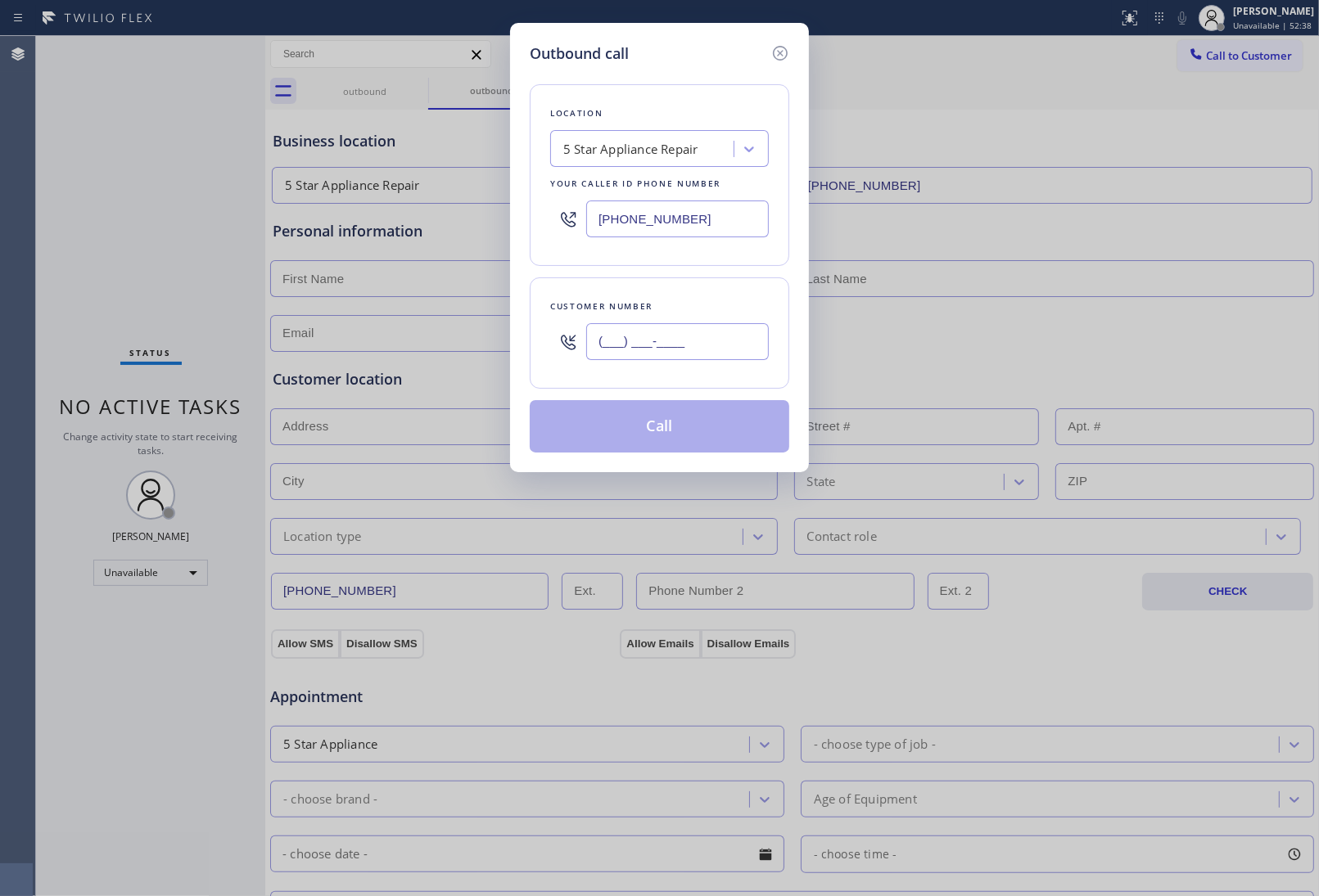
click at [719, 331] on input "(___) ___-____" at bounding box center [677, 342] width 183 height 37
paste input "510) 237-3396"
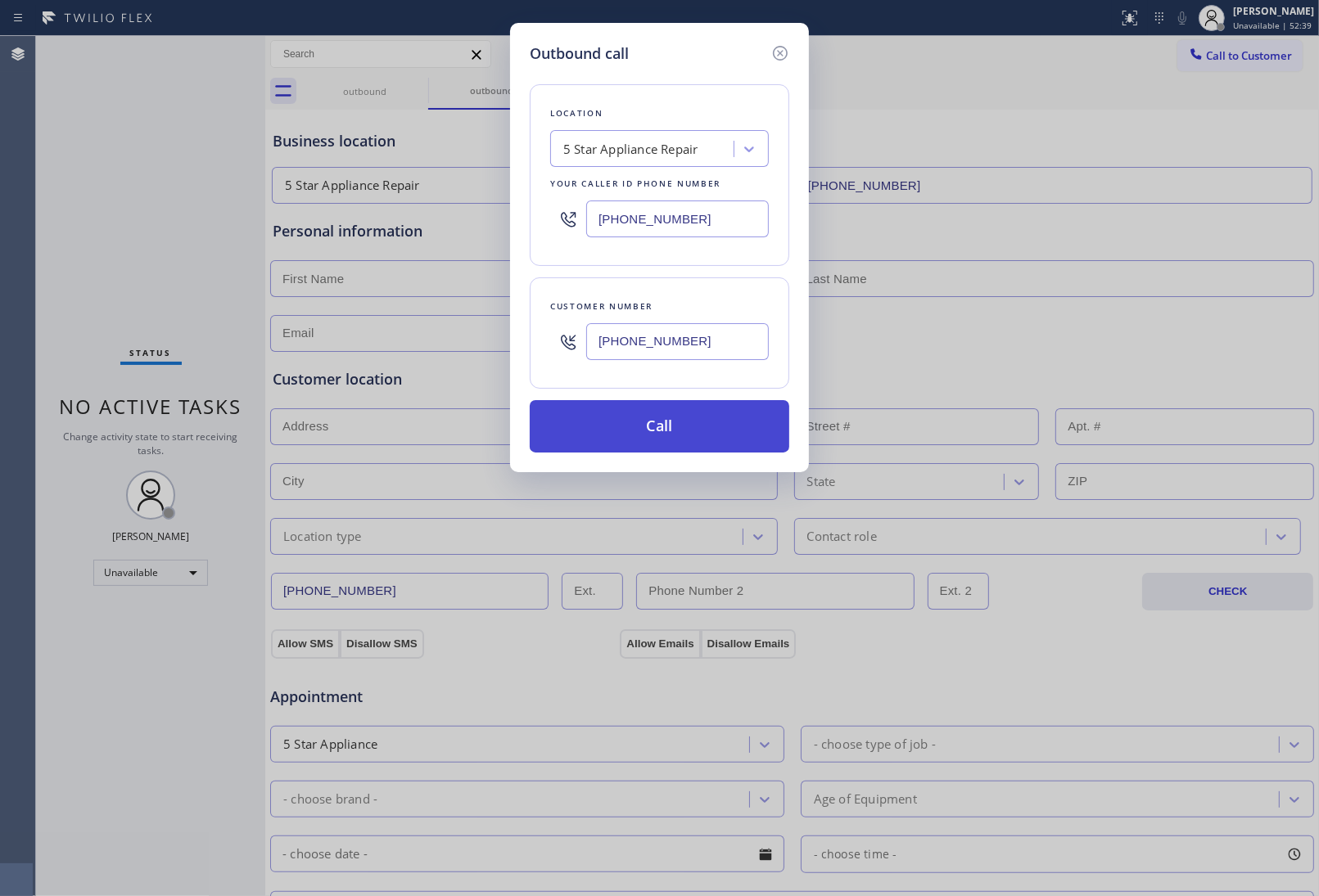
type input "(510) 237-3396"
click at [682, 431] on button "Call" at bounding box center [659, 426] width 260 height 52
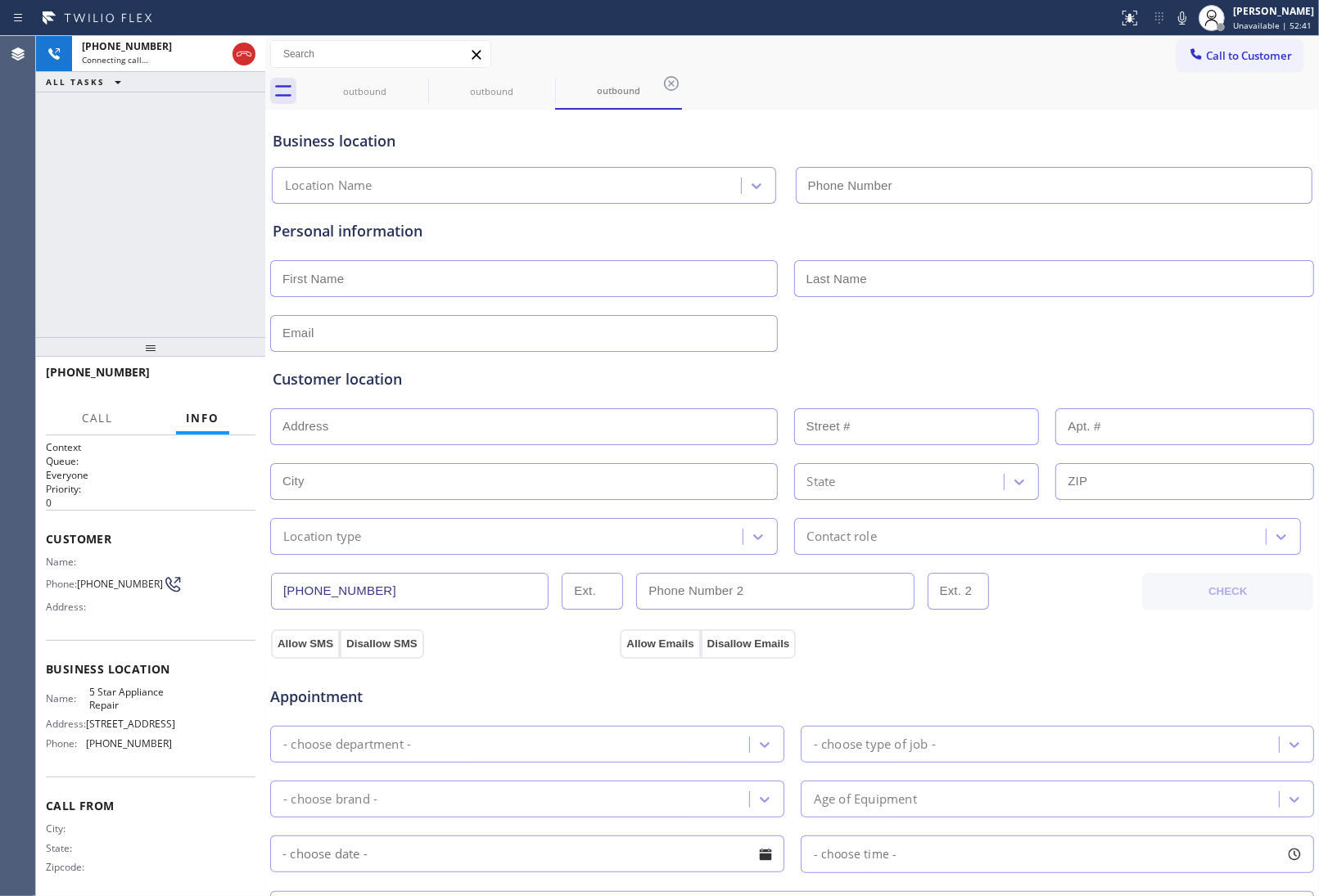
type input "(855) 731-4952"
click at [1150, 300] on div "Personal information" at bounding box center [792, 285] width 1039 height 132
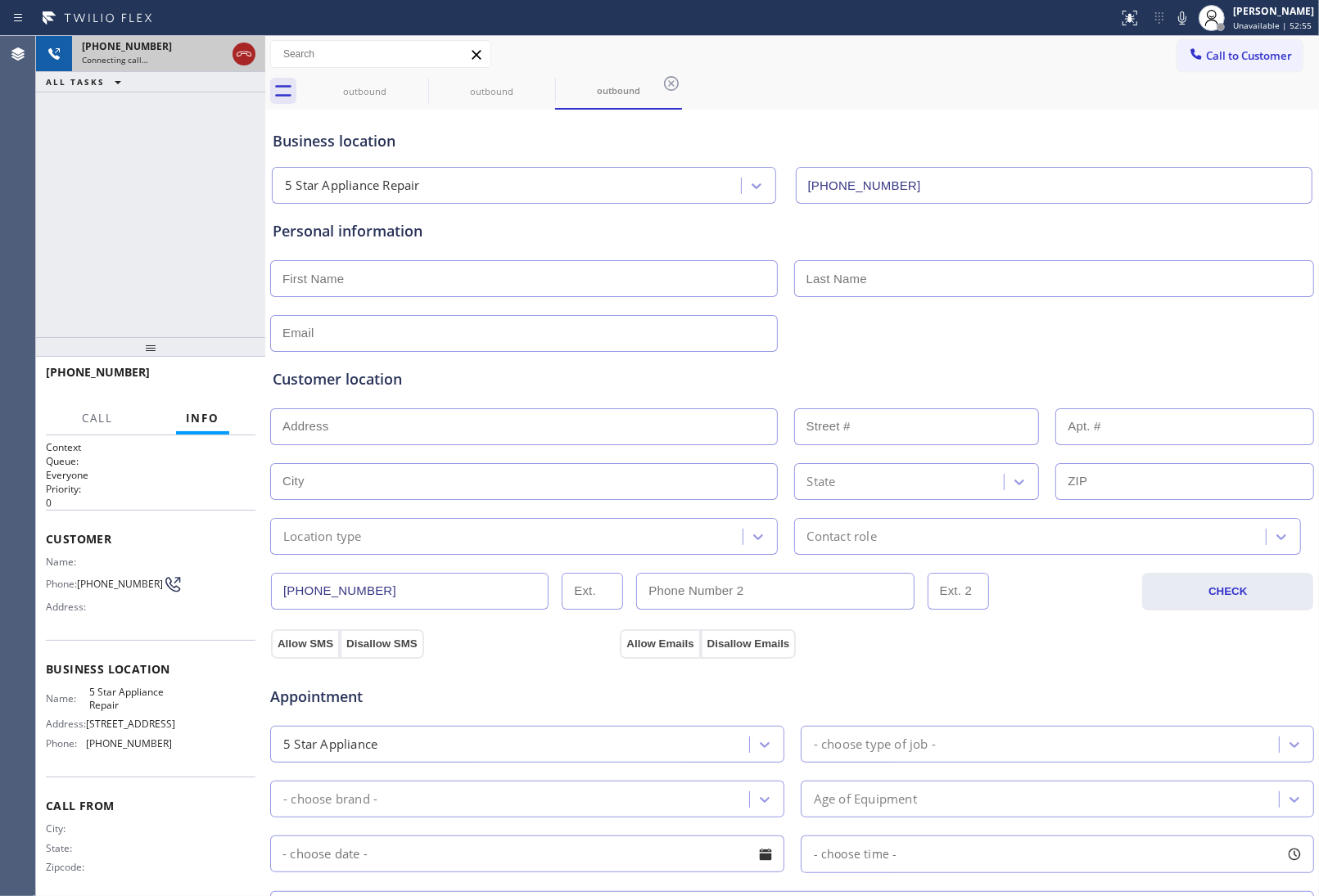
click at [238, 58] on icon at bounding box center [244, 54] width 20 height 20
click at [1243, 50] on span "Call to Customer" at bounding box center [1249, 56] width 86 height 15
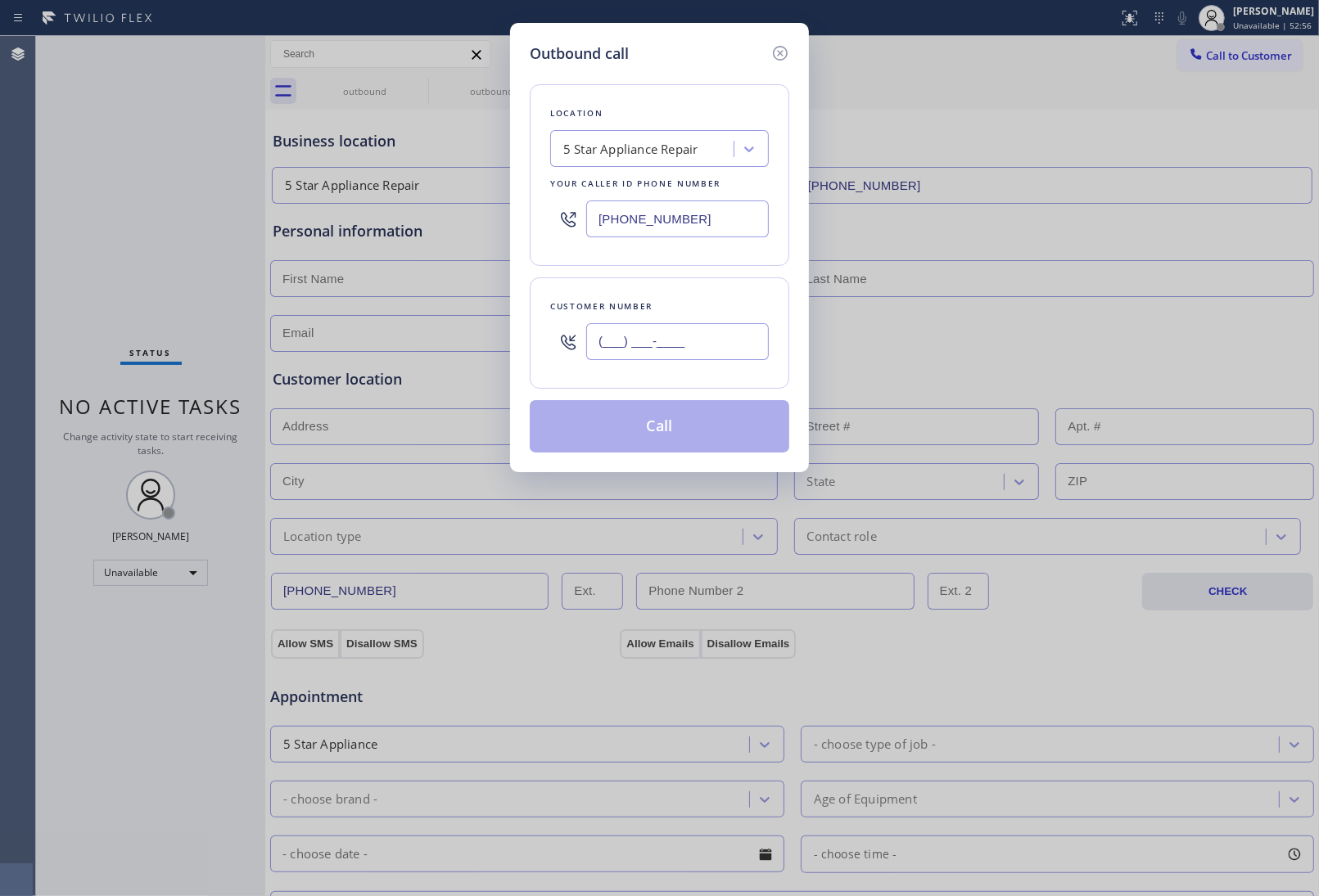
click at [666, 345] on input "(___) ___-____" at bounding box center [677, 342] width 183 height 37
paste input "510) 237-3396"
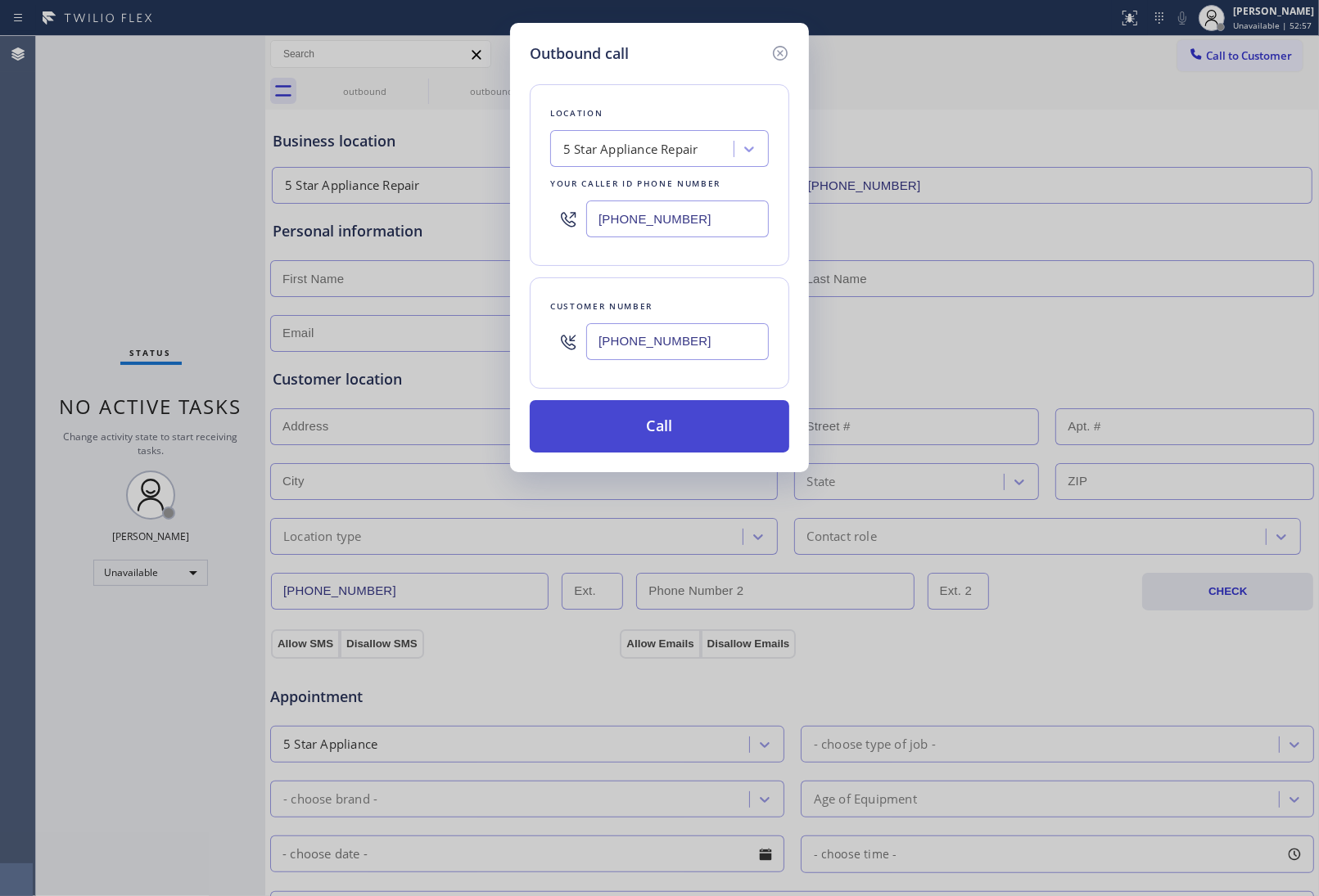
type input "(510) 237-3396"
click at [677, 438] on button "Call" at bounding box center [659, 426] width 260 height 52
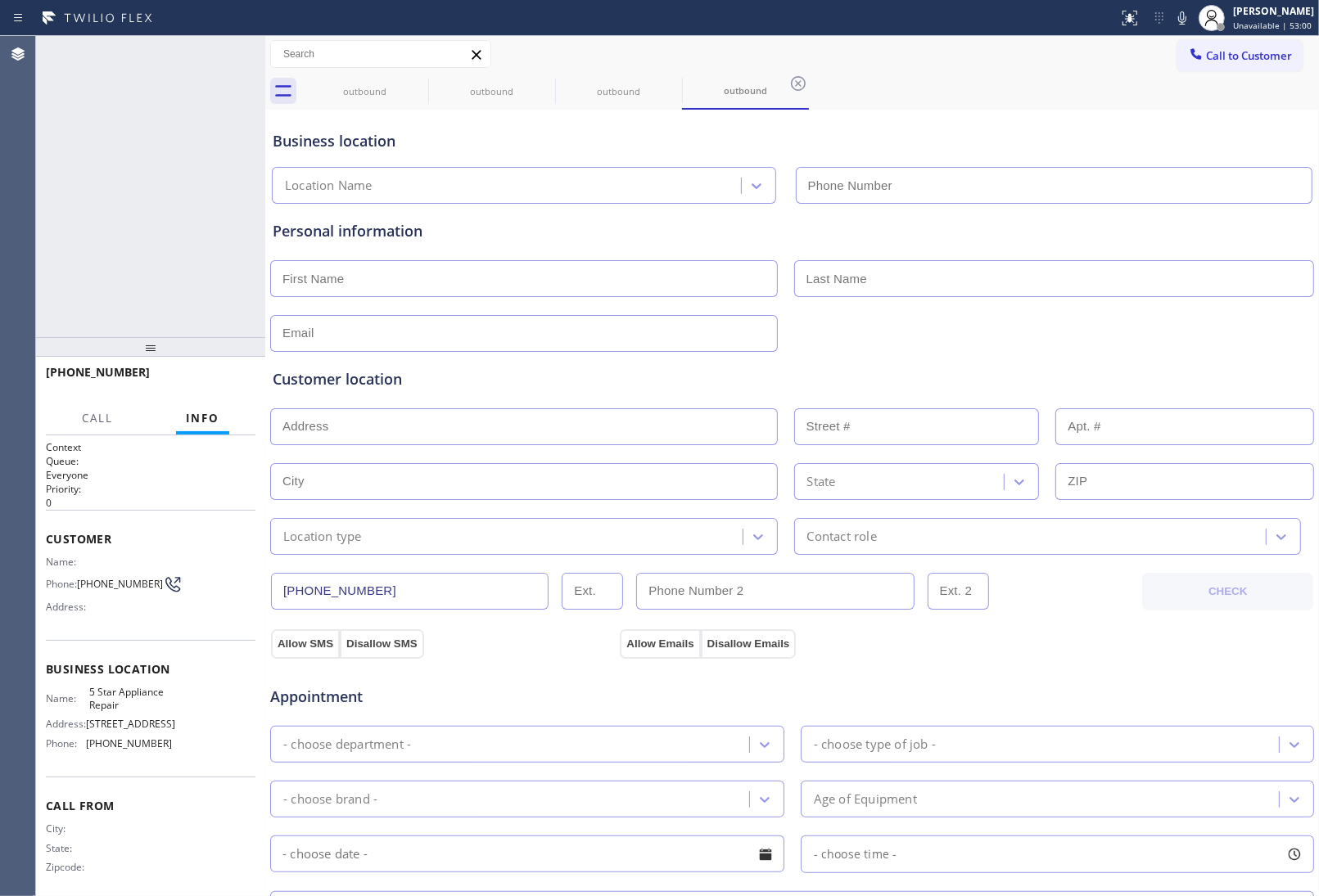
type input "(855) 731-4952"
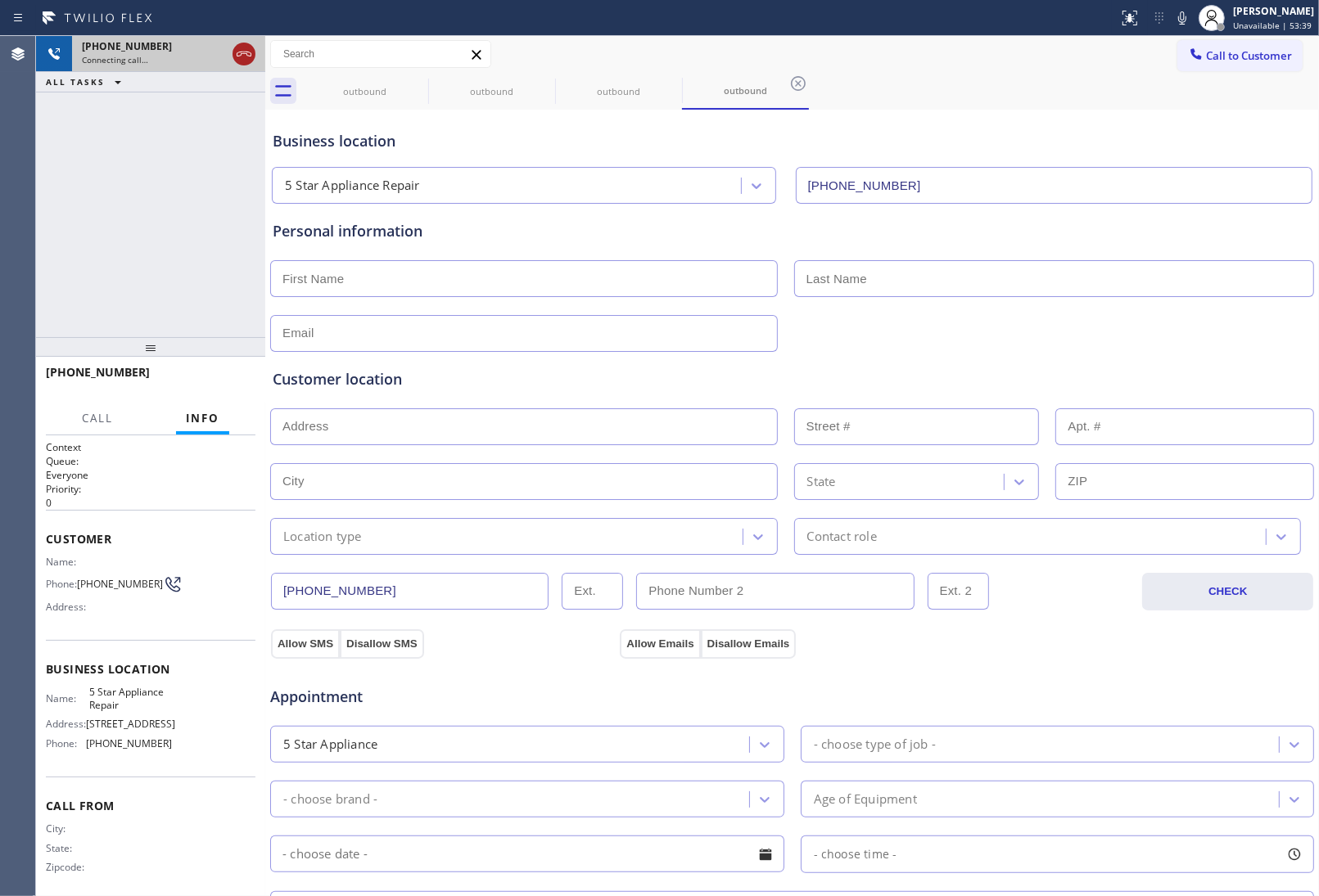
click at [242, 51] on icon at bounding box center [244, 54] width 20 height 20
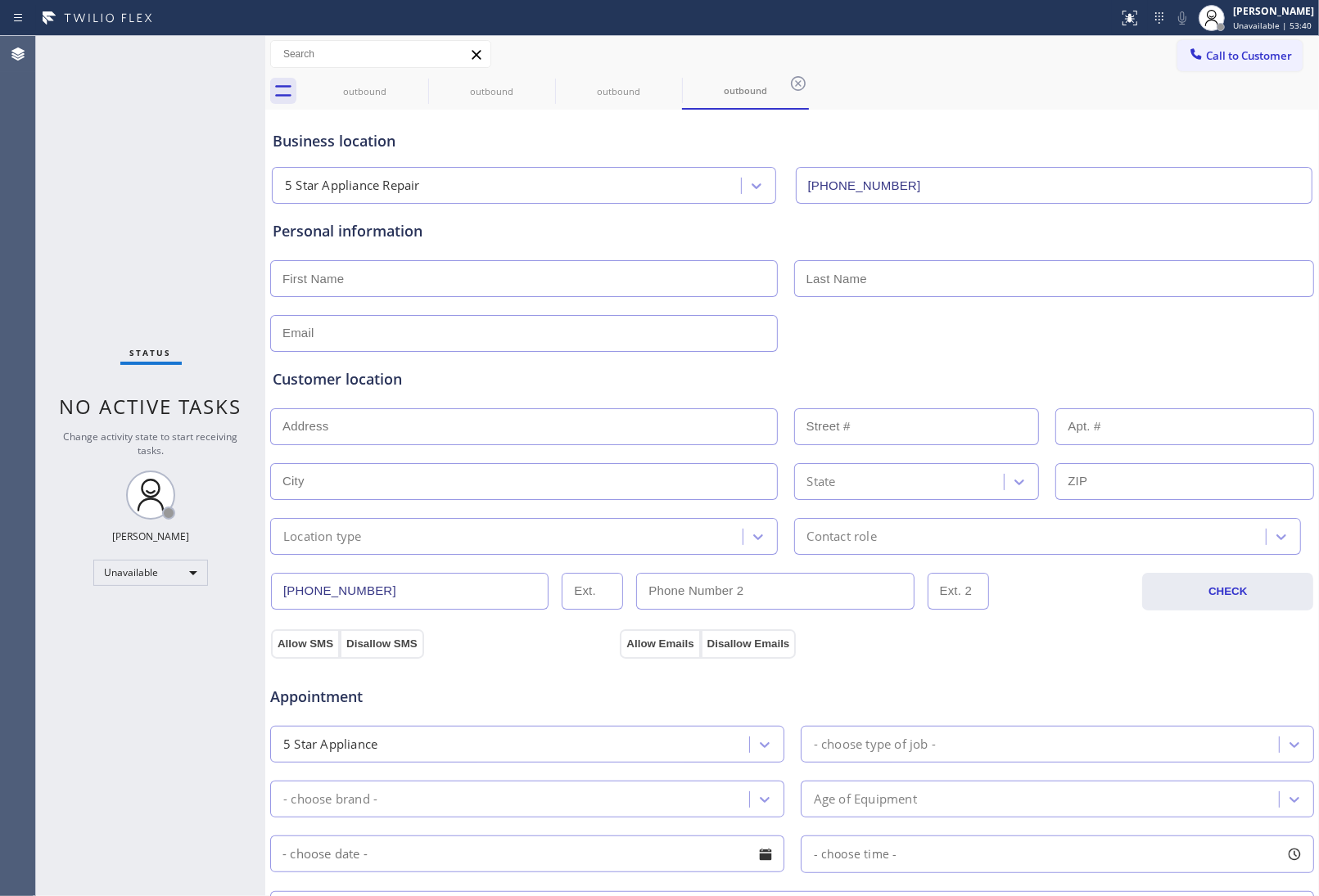
drag, startPoint x: 112, startPoint y: 593, endPoint x: 108, endPoint y: 582, distance: 11.7
click at [199, 146] on div "Status No active tasks Change activity state to start receiving tasks. JOHN FEL…" at bounding box center [150, 465] width 229 height 860
click at [1225, 41] on div "Call to Customer Outbound call Location 5 Star Appliance Repair Your caller id …" at bounding box center [793, 54] width 1054 height 37
click at [1218, 74] on div "outbound outbound outbound outbound" at bounding box center [810, 91] width 1018 height 37
click at [1186, 64] on div at bounding box center [1196, 56] width 20 height 20
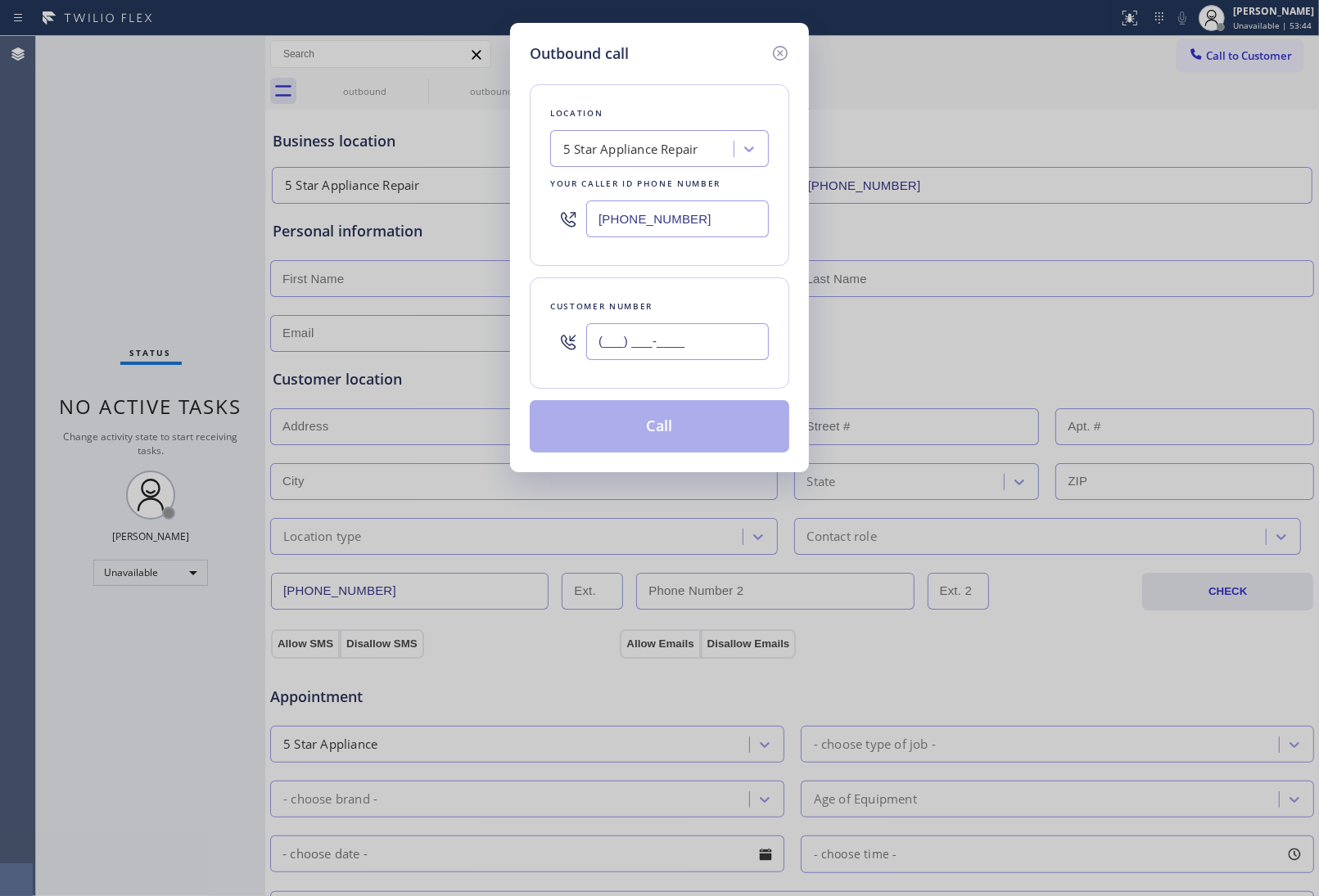
click at [615, 328] on input "(___) ___-____" at bounding box center [677, 342] width 183 height 37
paste input "510) 237-3396"
type input "(510) 237-3396"
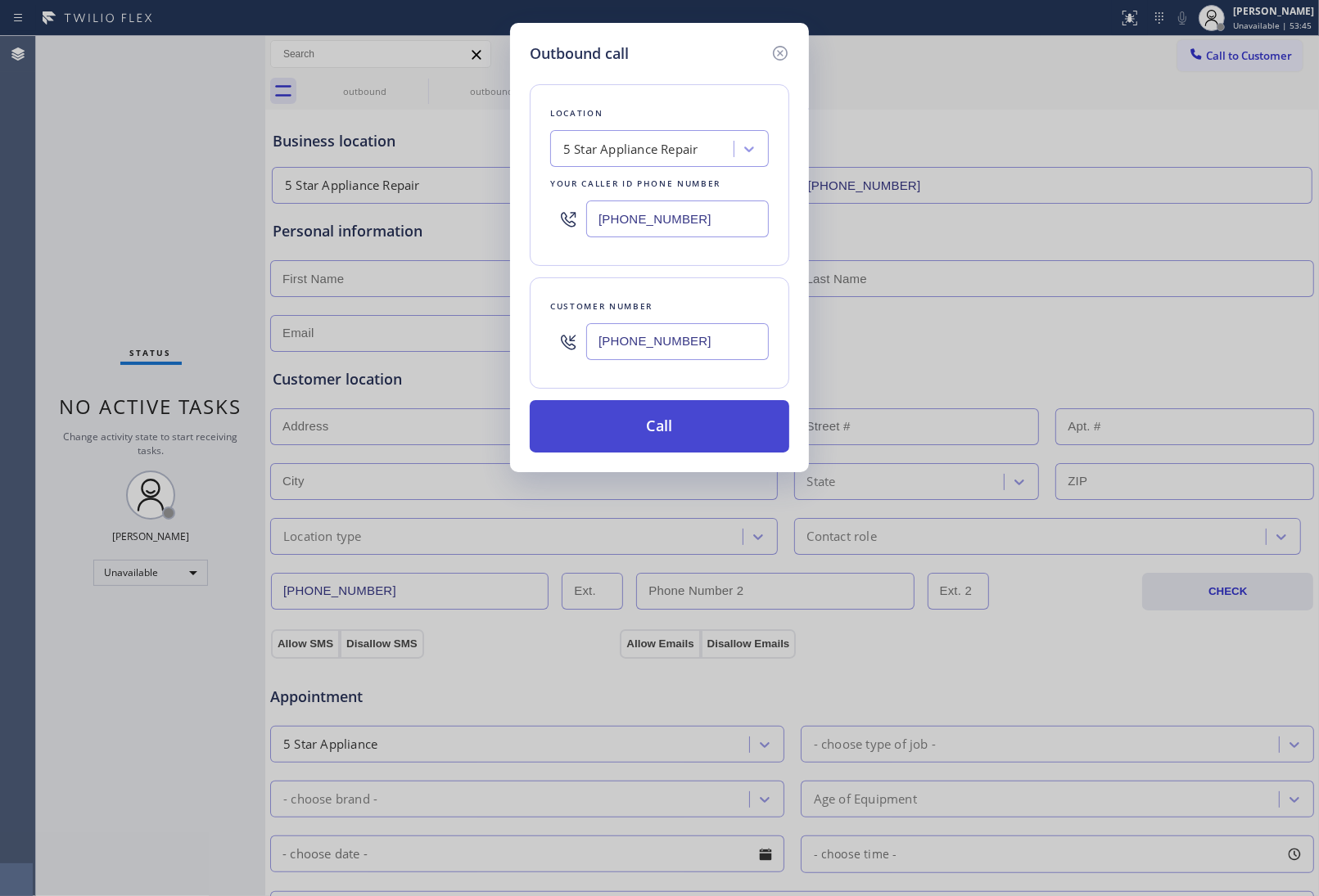
click at [676, 431] on button "Call" at bounding box center [659, 426] width 260 height 52
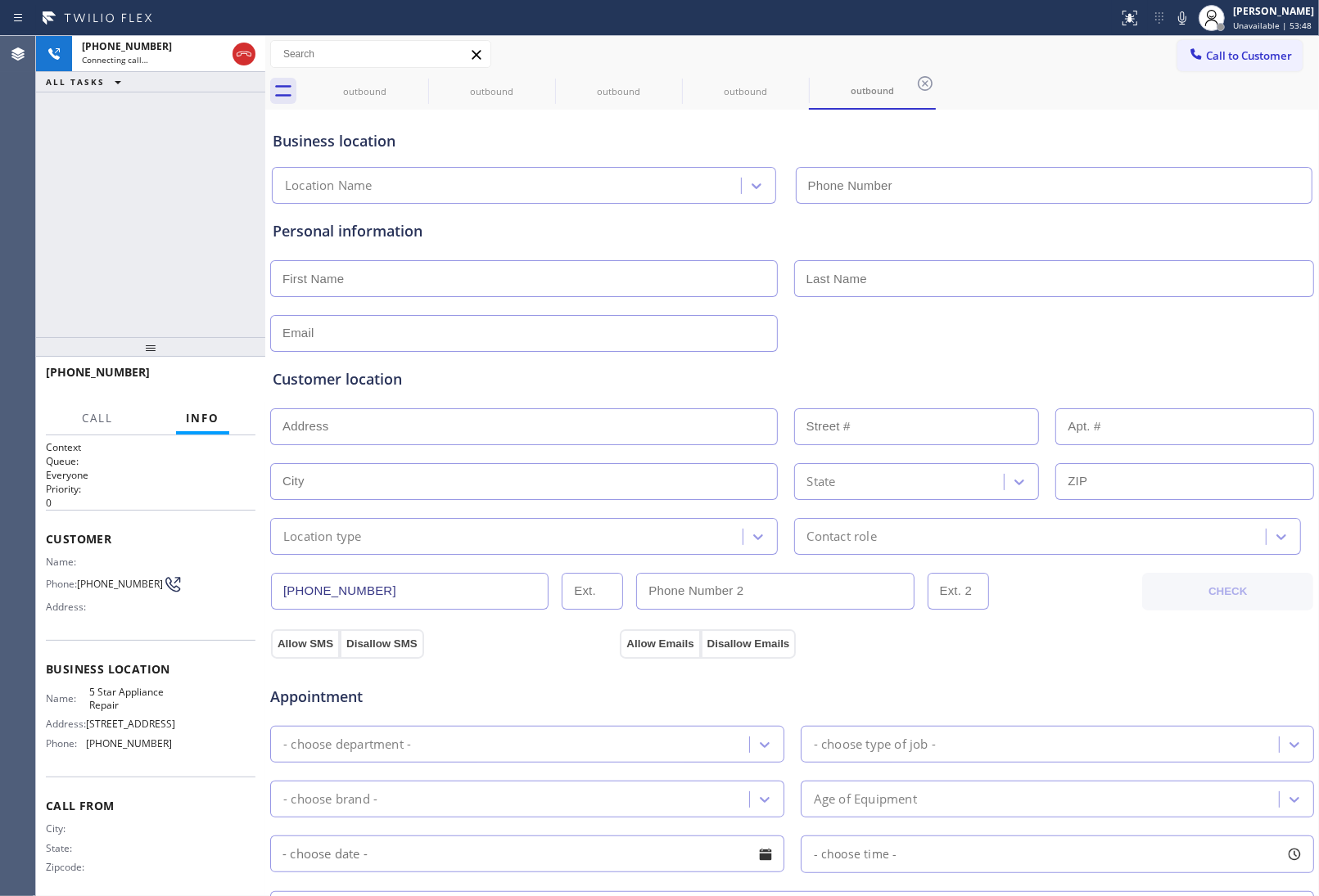
type input "(855) 731-4952"
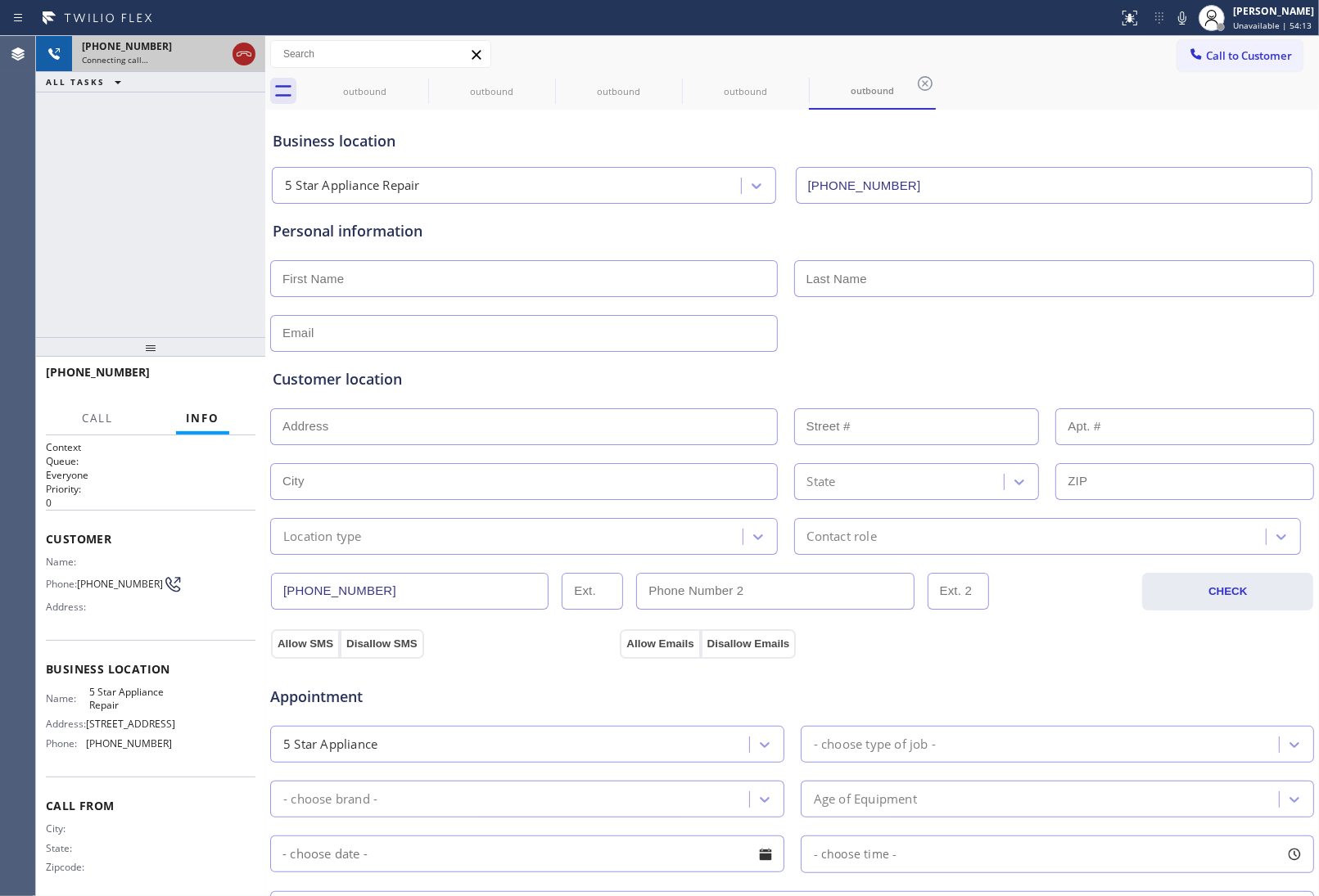
click at [242, 51] on icon at bounding box center [244, 54] width 20 height 20
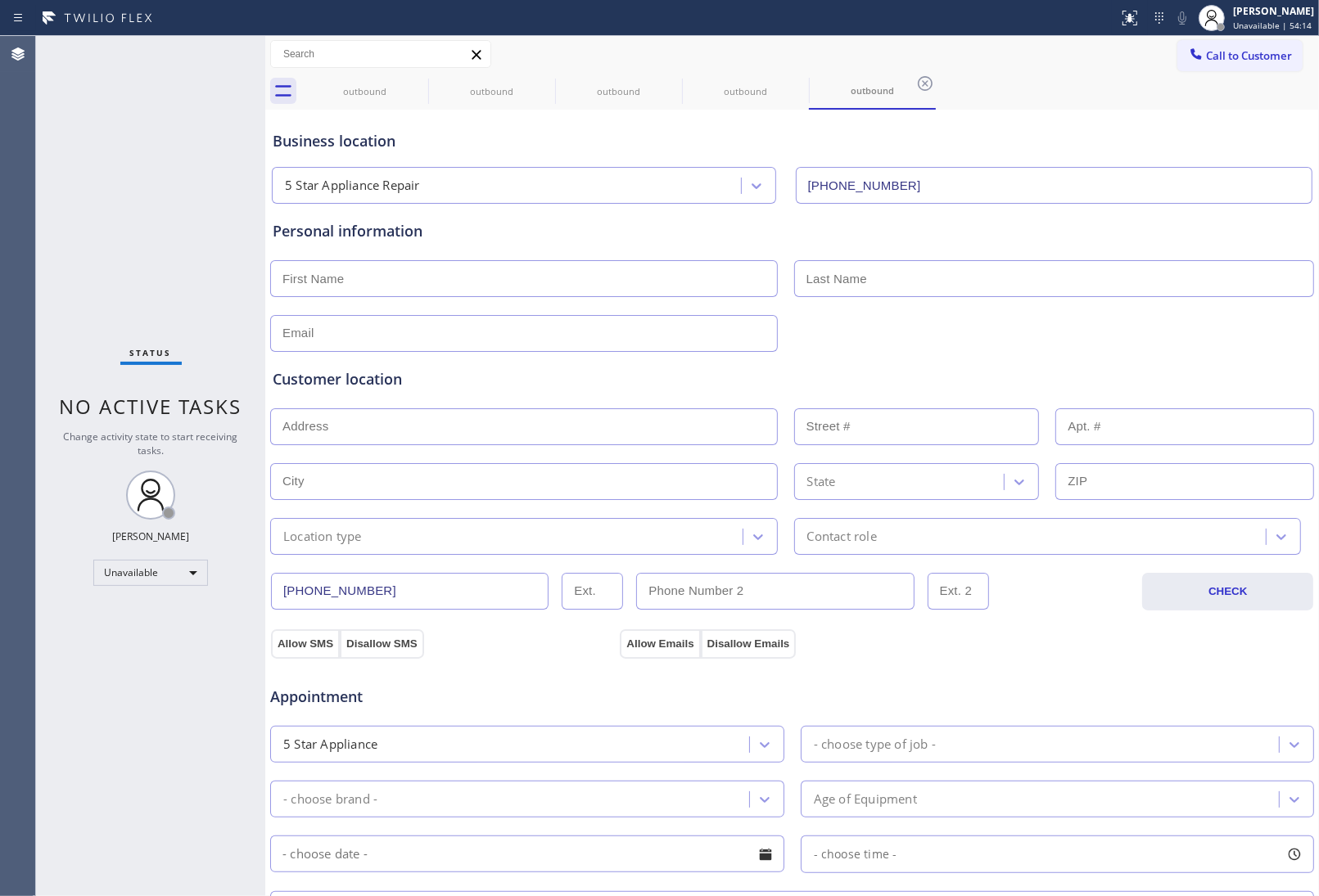
click at [95, 577] on div "Status No active tasks Change activity state to start receiving tasks. JOHN FEL…" at bounding box center [150, 465] width 229 height 860
drag, startPoint x: 144, startPoint y: 240, endPoint x: 418, endPoint y: 248, distance: 274.1
click at [164, 248] on div "Status No active tasks Change activity state to start receiving tasks. JOHN FEL…" at bounding box center [150, 465] width 229 height 860
click at [1216, 71] on button "Call to Customer" at bounding box center [1239, 55] width 125 height 31
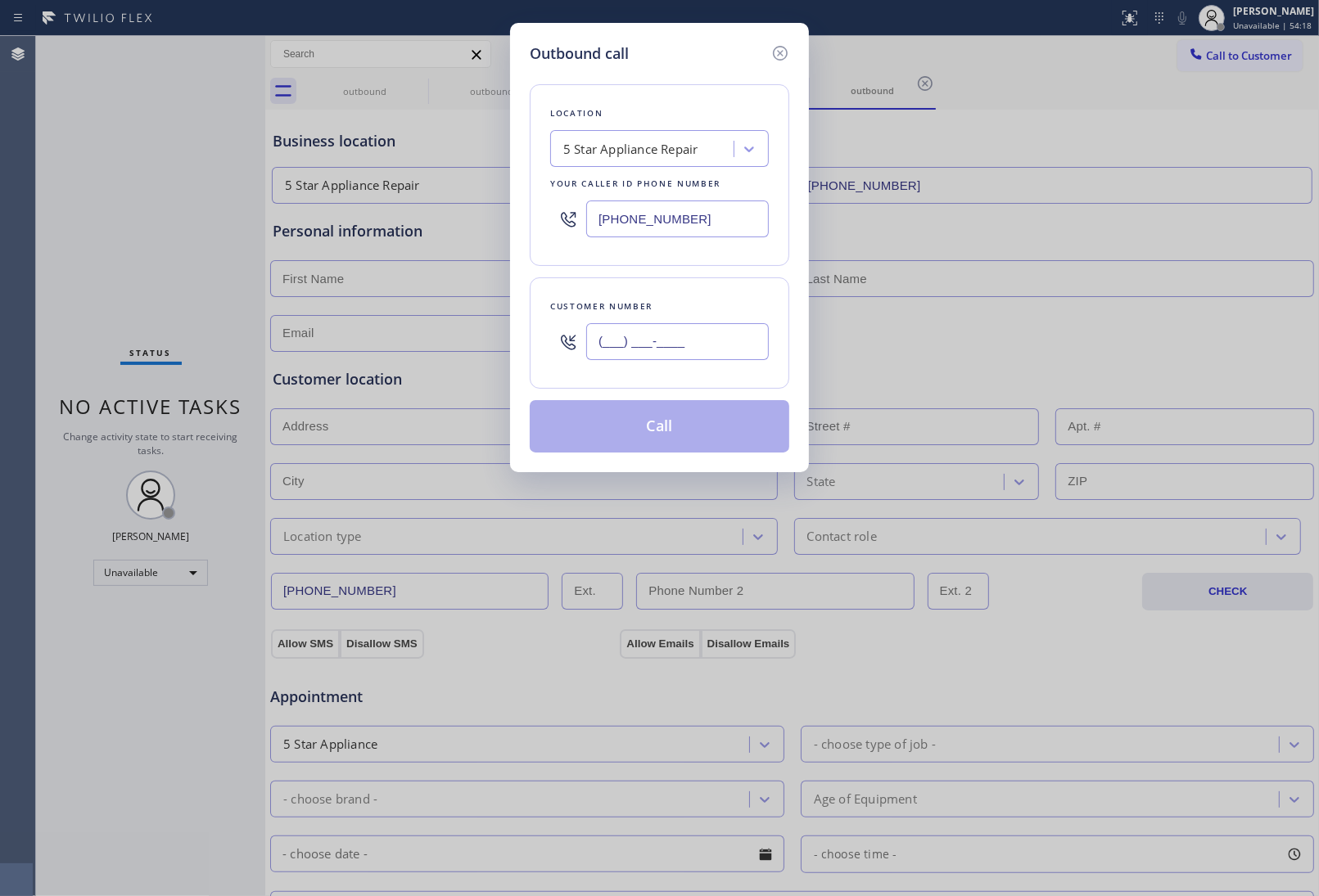
click at [725, 338] on input "(___) ___-____" at bounding box center [677, 342] width 183 height 37
paste input "510) 237-3396"
type input "(510) 237-3396"
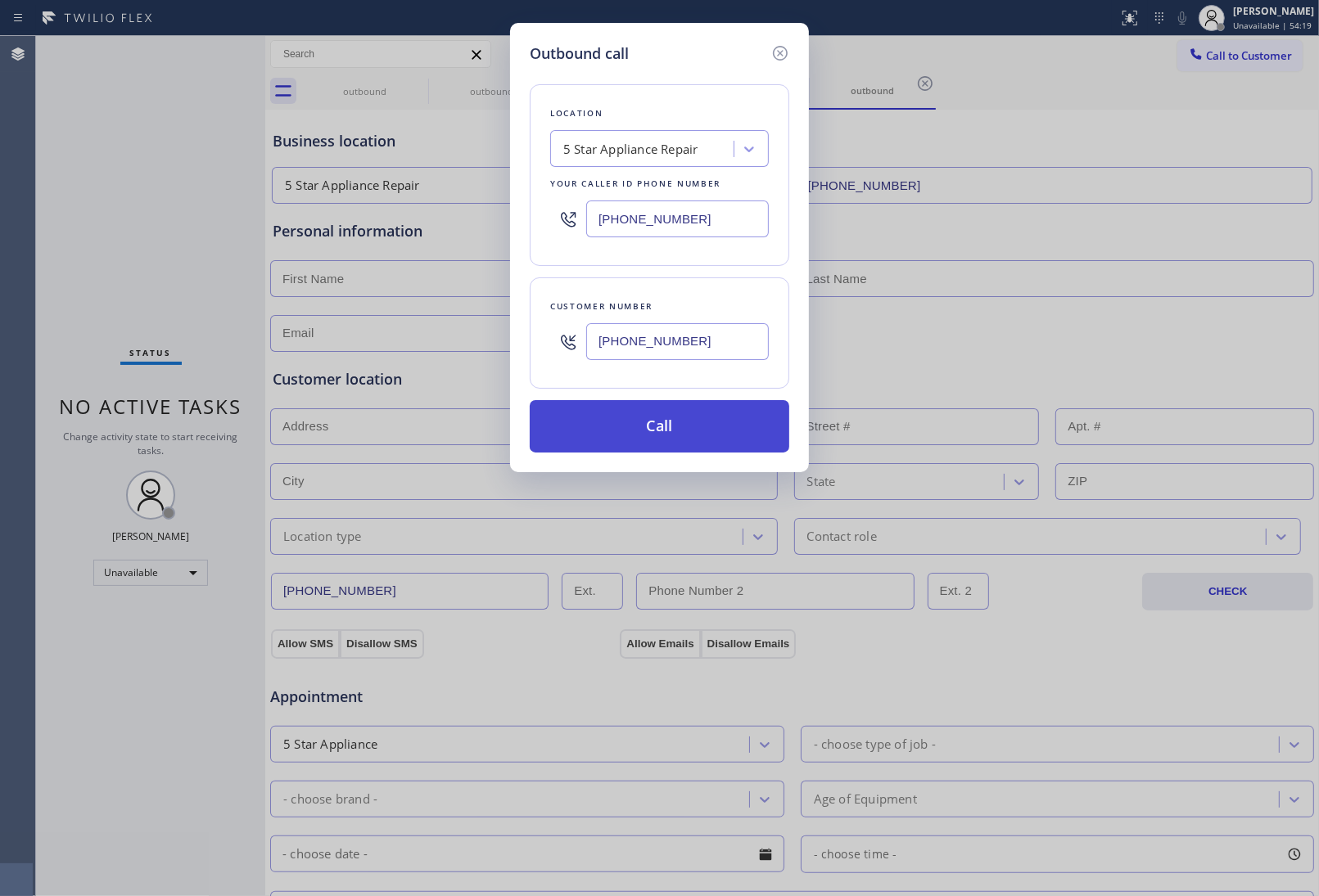
click at [660, 430] on button "Call" at bounding box center [659, 426] width 260 height 52
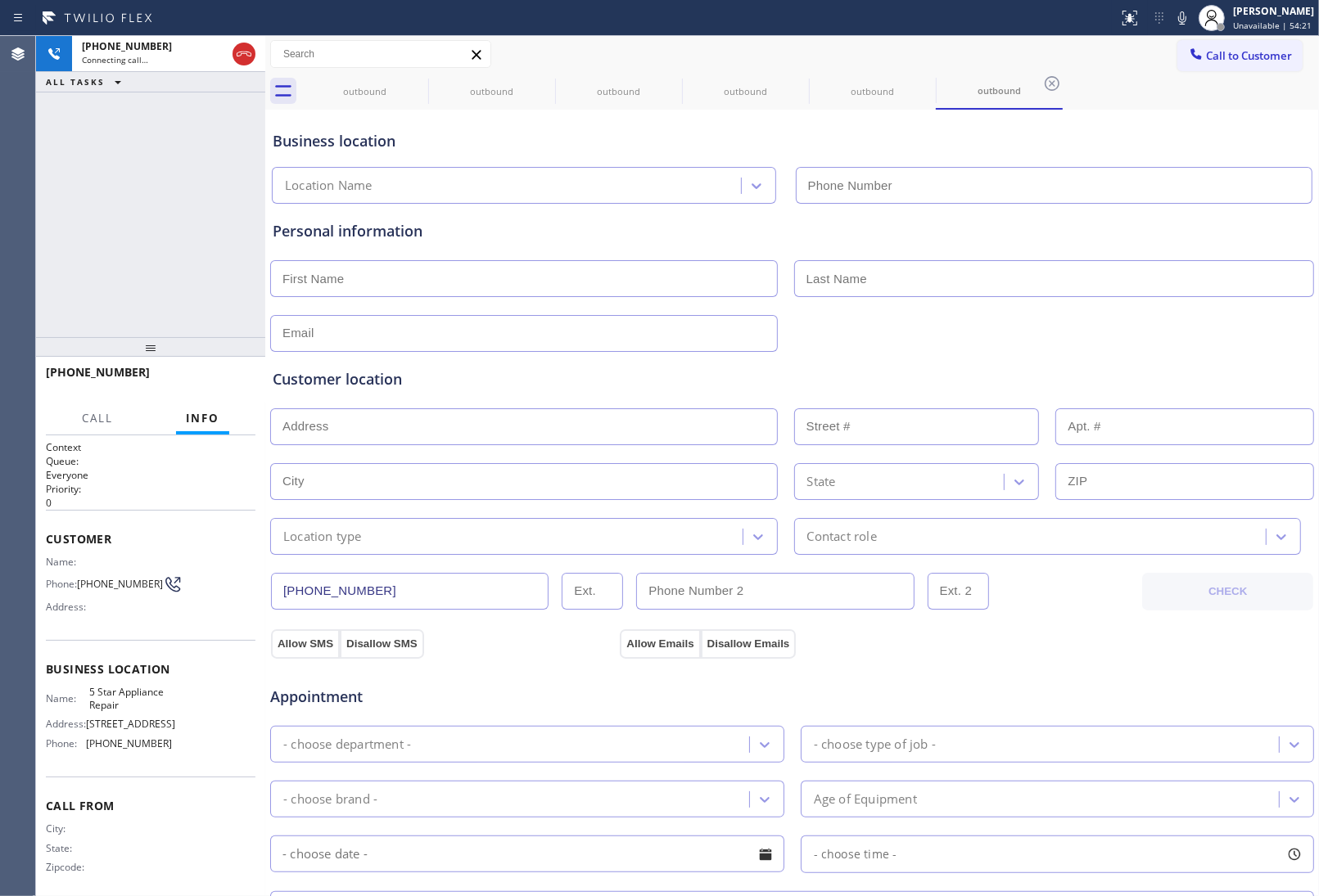
type input "(855) 731-4952"
drag, startPoint x: 250, startPoint y: 53, endPoint x: 861, endPoint y: 119, distance: 614.6
click at [248, 53] on icon at bounding box center [244, 54] width 20 height 20
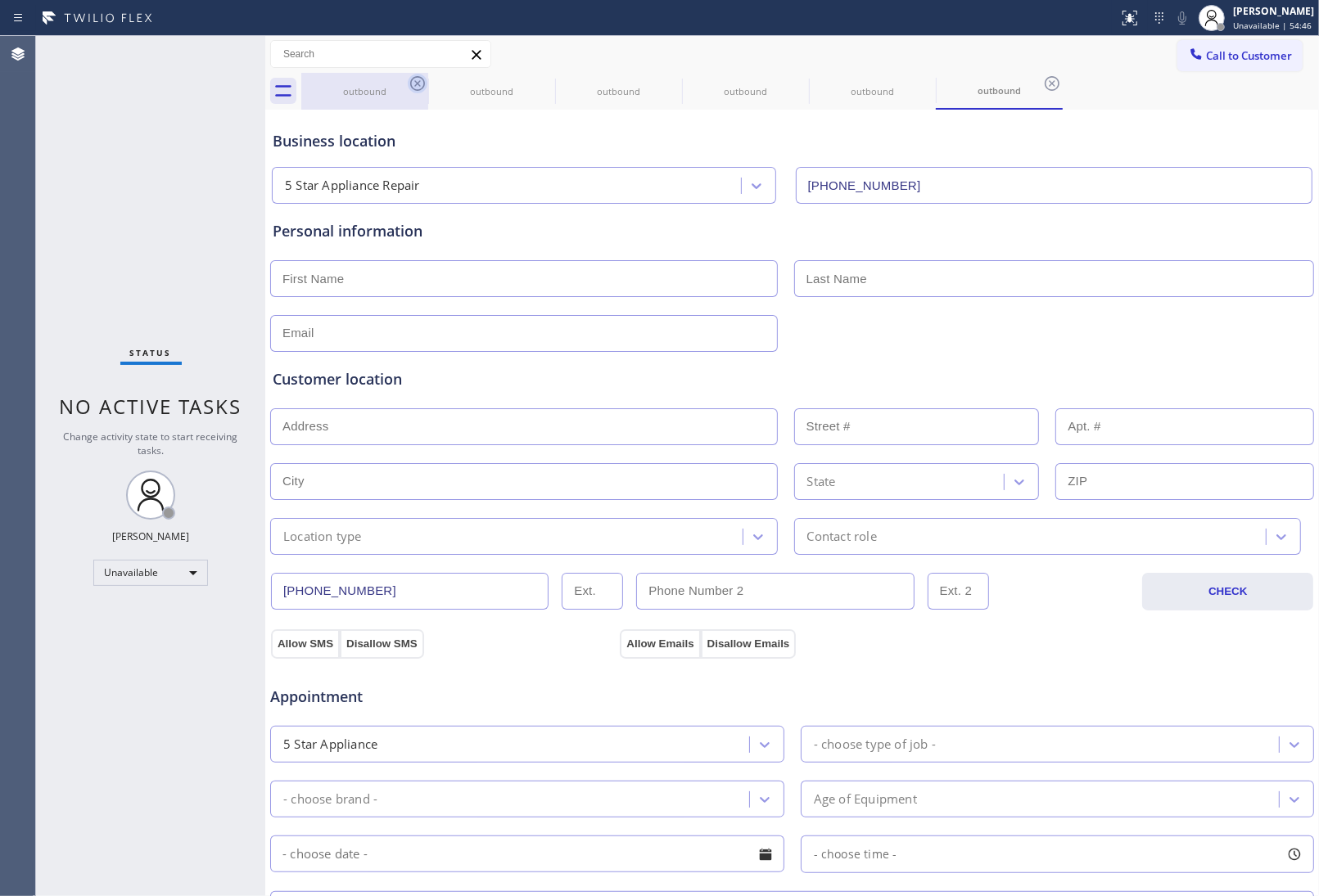
click at [420, 87] on icon at bounding box center [418, 84] width 20 height 20
click at [535, 87] on icon at bounding box center [545, 84] width 20 height 20
click at [0, 0] on icon at bounding box center [0, 0] width 0 height 0
click at [419, 87] on icon at bounding box center [418, 84] width 20 height 20
click at [0, 0] on icon at bounding box center [0, 0] width 0 height 0
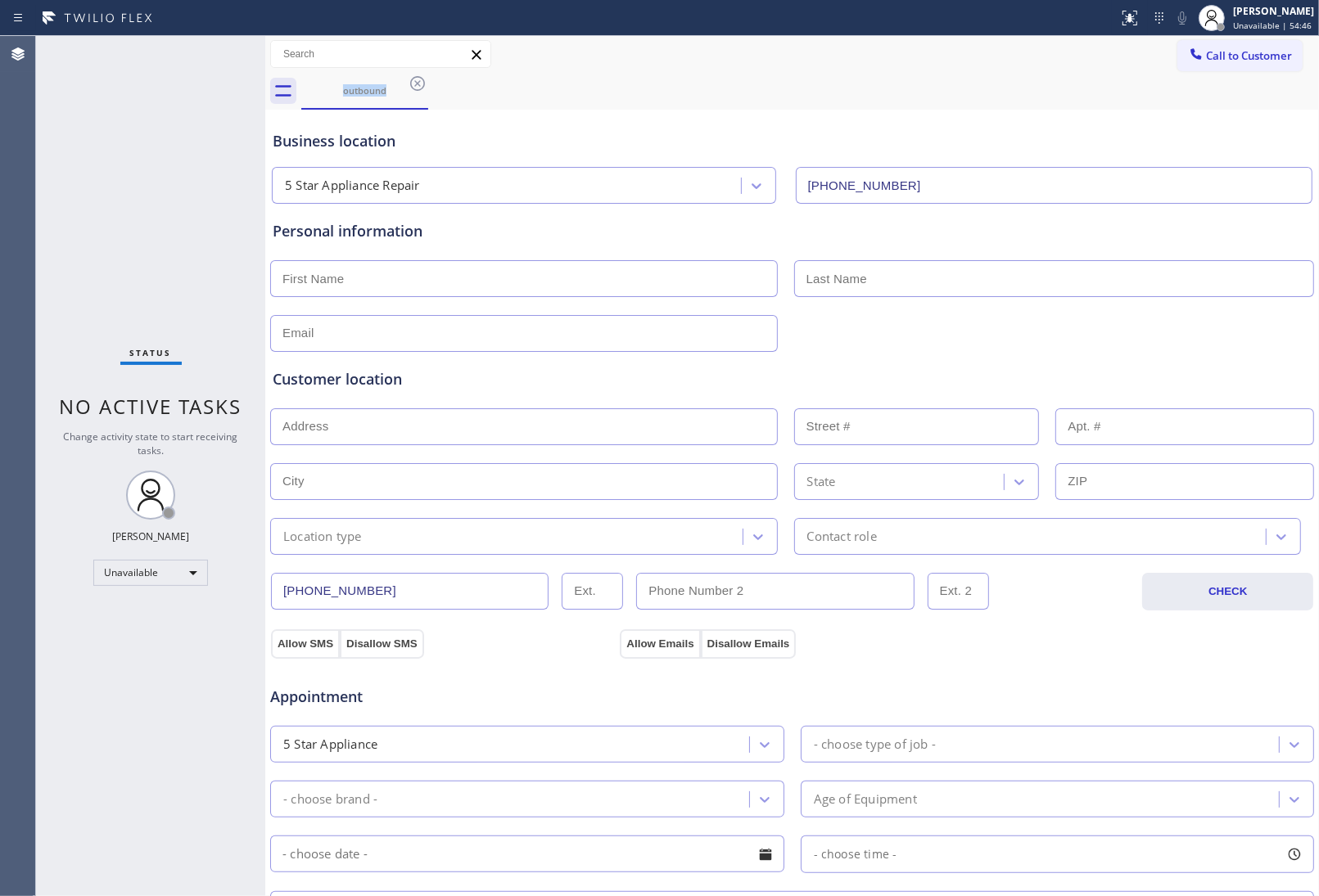
click at [419, 87] on icon at bounding box center [418, 84] width 20 height 20
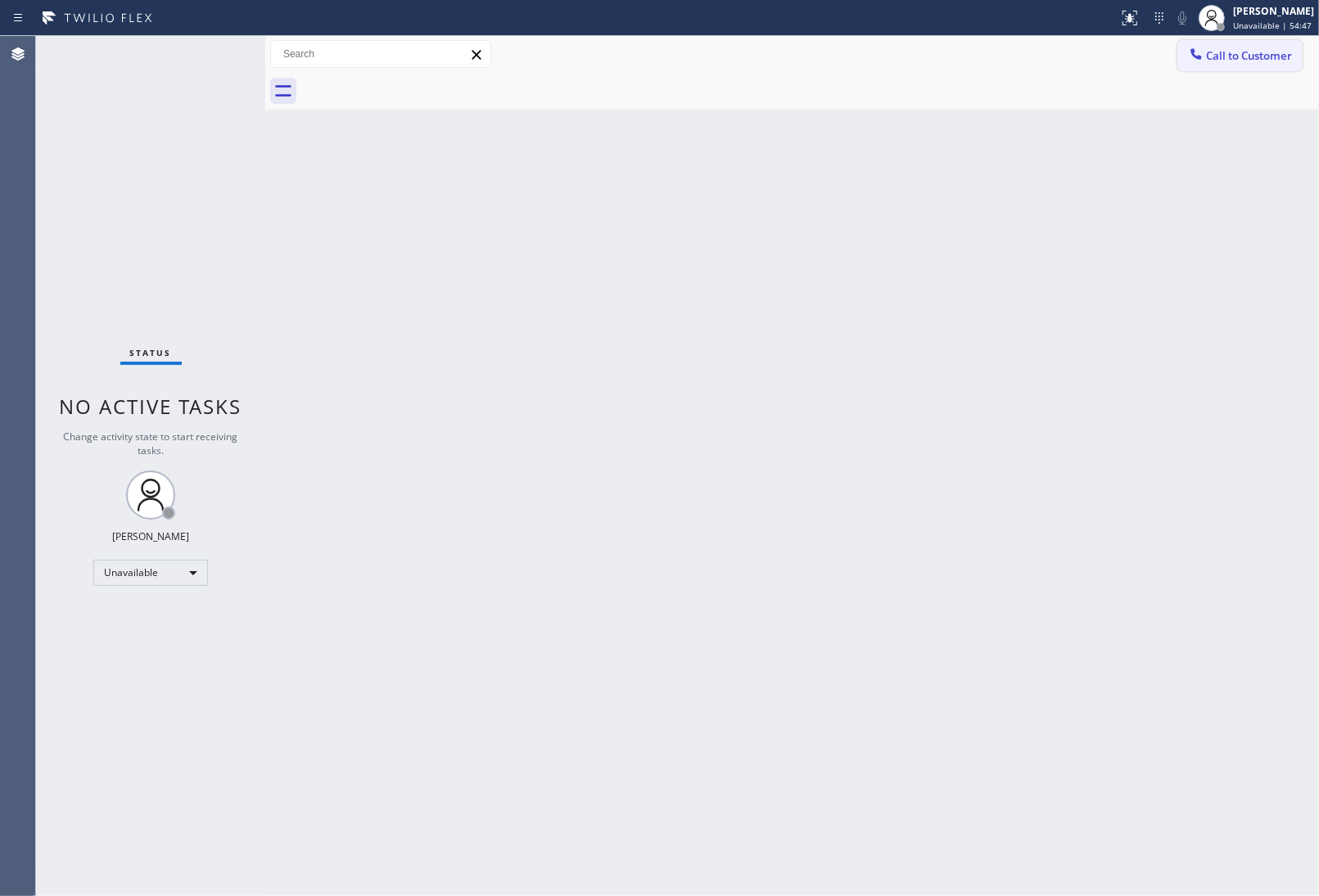
click at [1217, 56] on span "Call to Customer" at bounding box center [1249, 56] width 86 height 15
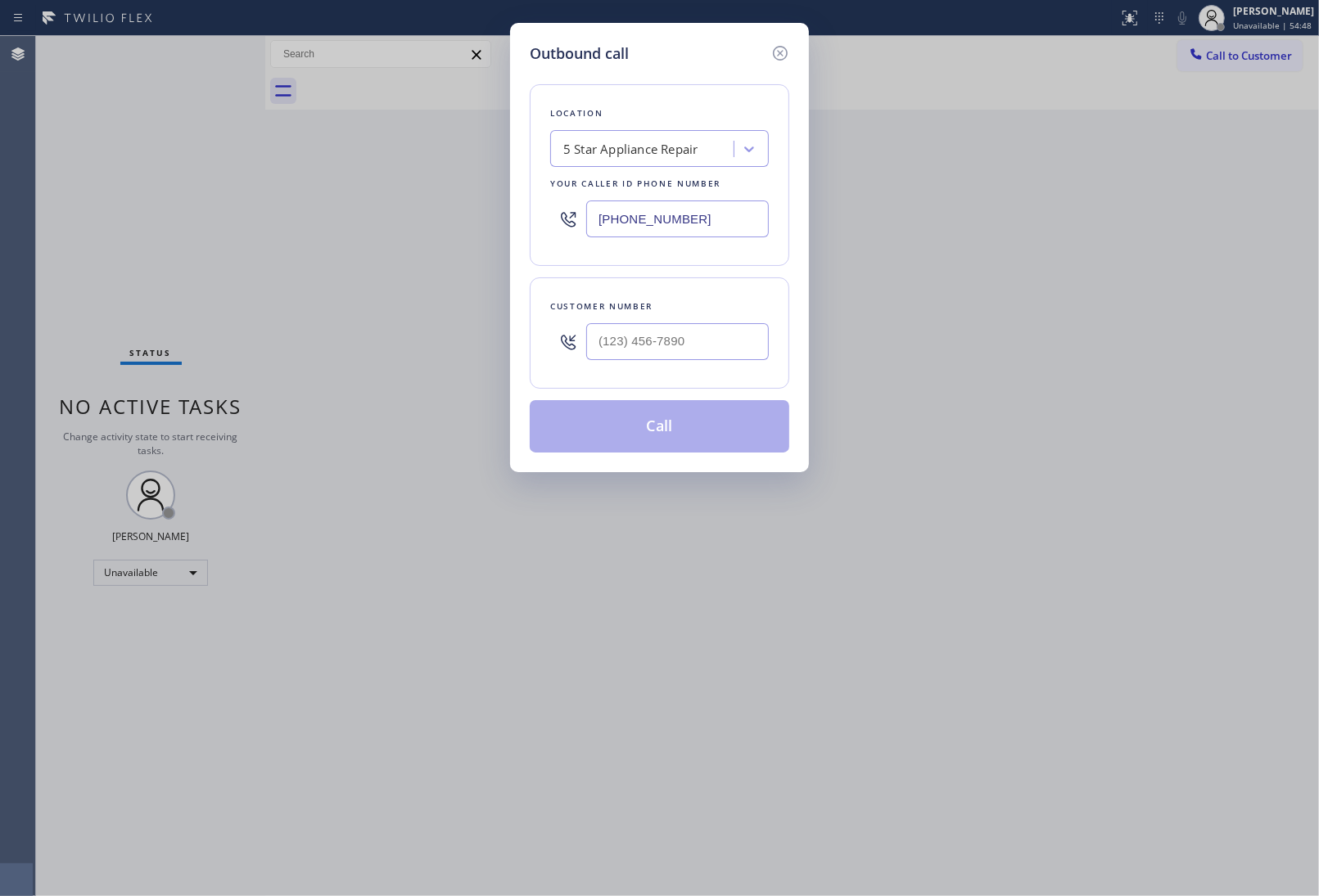
click at [729, 326] on div at bounding box center [677, 342] width 183 height 53
click at [721, 338] on input "(___) ___-____" at bounding box center [677, 342] width 183 height 37
paste input "510) 237-3396"
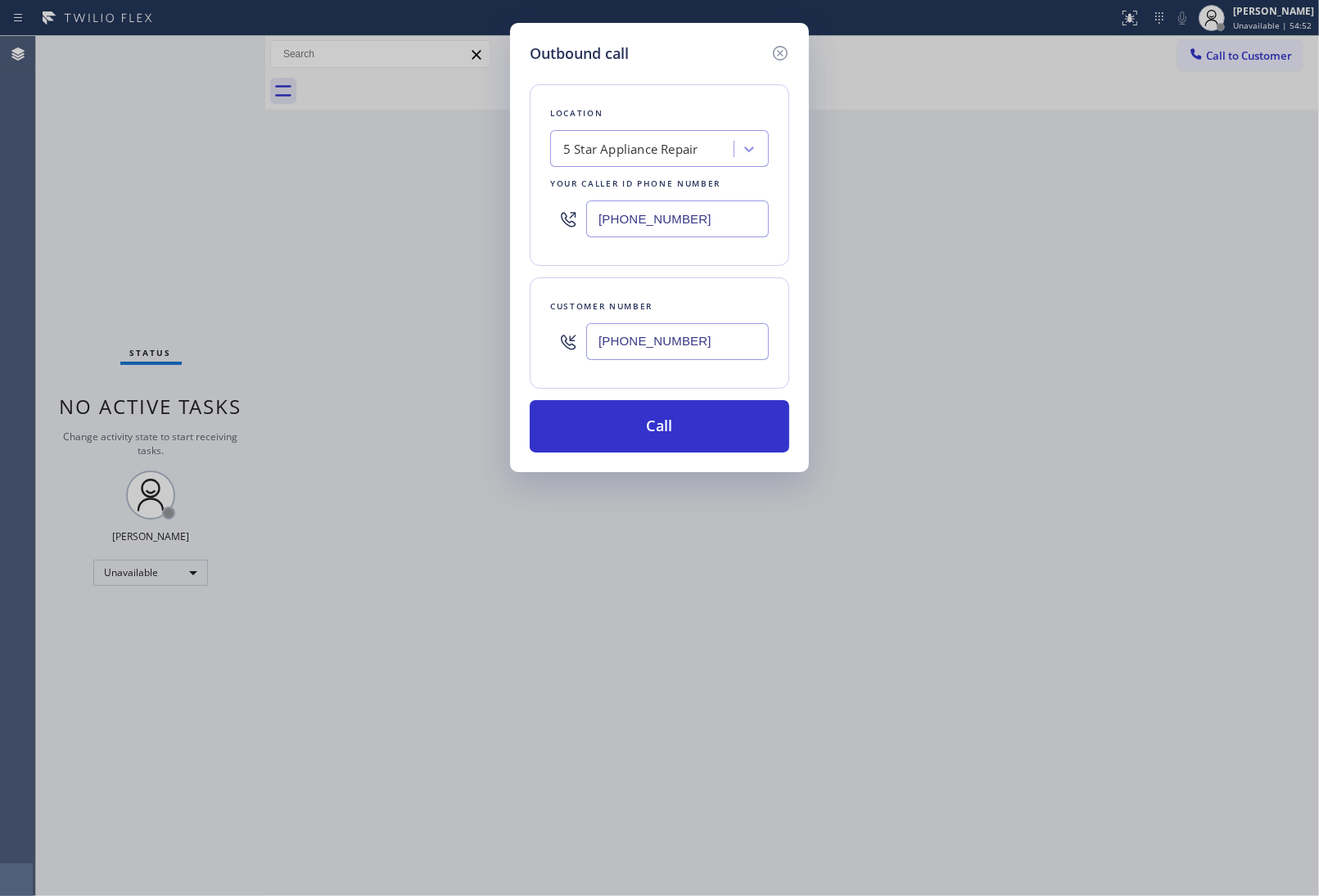
click at [1147, 282] on div "Outbound call Location 5 Star Appliance Repair Your caller id phone number (855…" at bounding box center [659, 448] width 1319 height 896
click at [628, 358] on input "(510) 237-3396" at bounding box center [677, 342] width 183 height 37
paste input "text"
type input "(510) 237-3396"
click at [686, 444] on button "Call" at bounding box center [659, 426] width 260 height 52
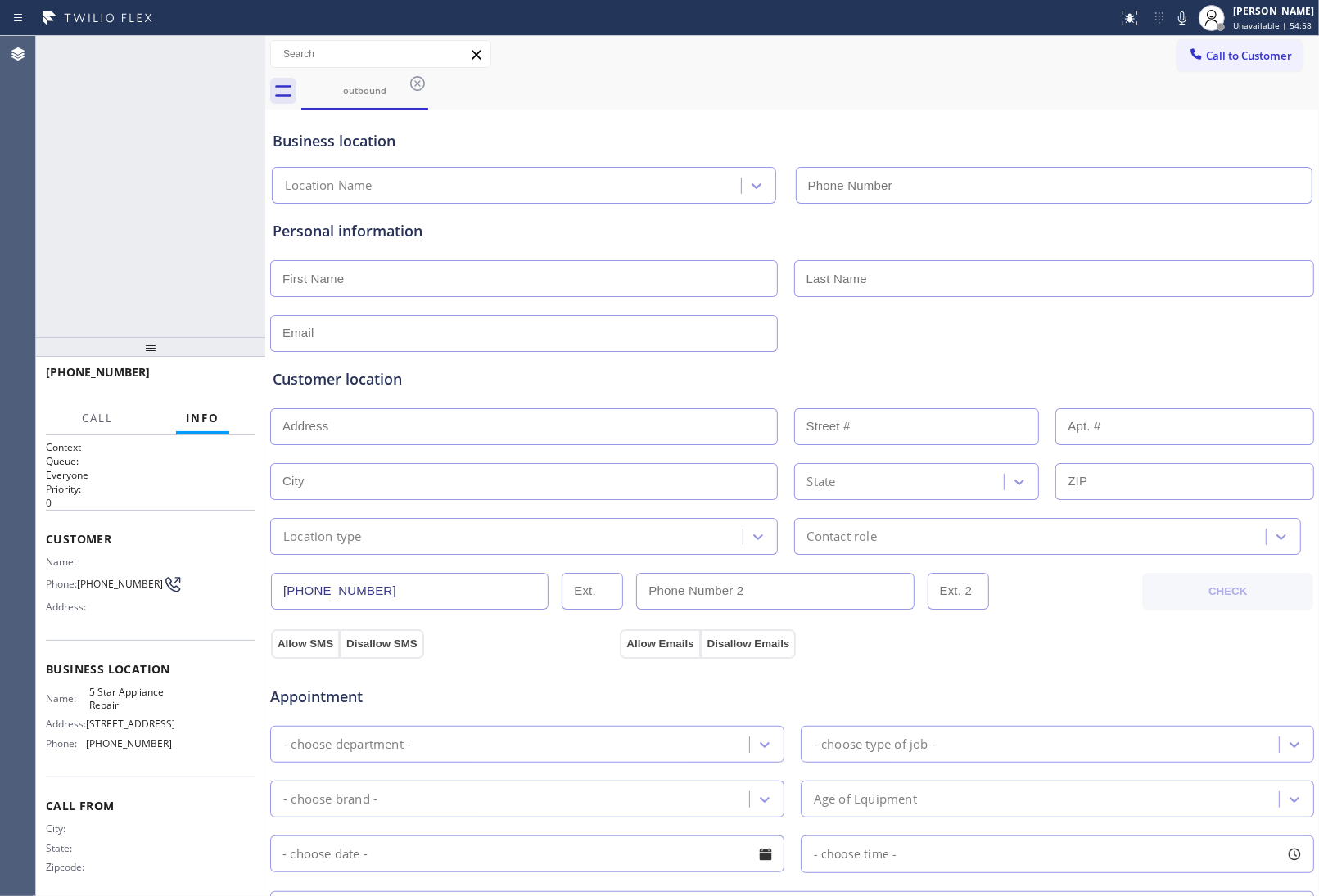
type input "(855) 731-4952"
drag, startPoint x: 238, startPoint y: 54, endPoint x: 924, endPoint y: 100, distance: 687.5
click at [239, 54] on icon at bounding box center [244, 54] width 20 height 20
click at [1216, 63] on button "Call to Customer" at bounding box center [1239, 55] width 125 height 31
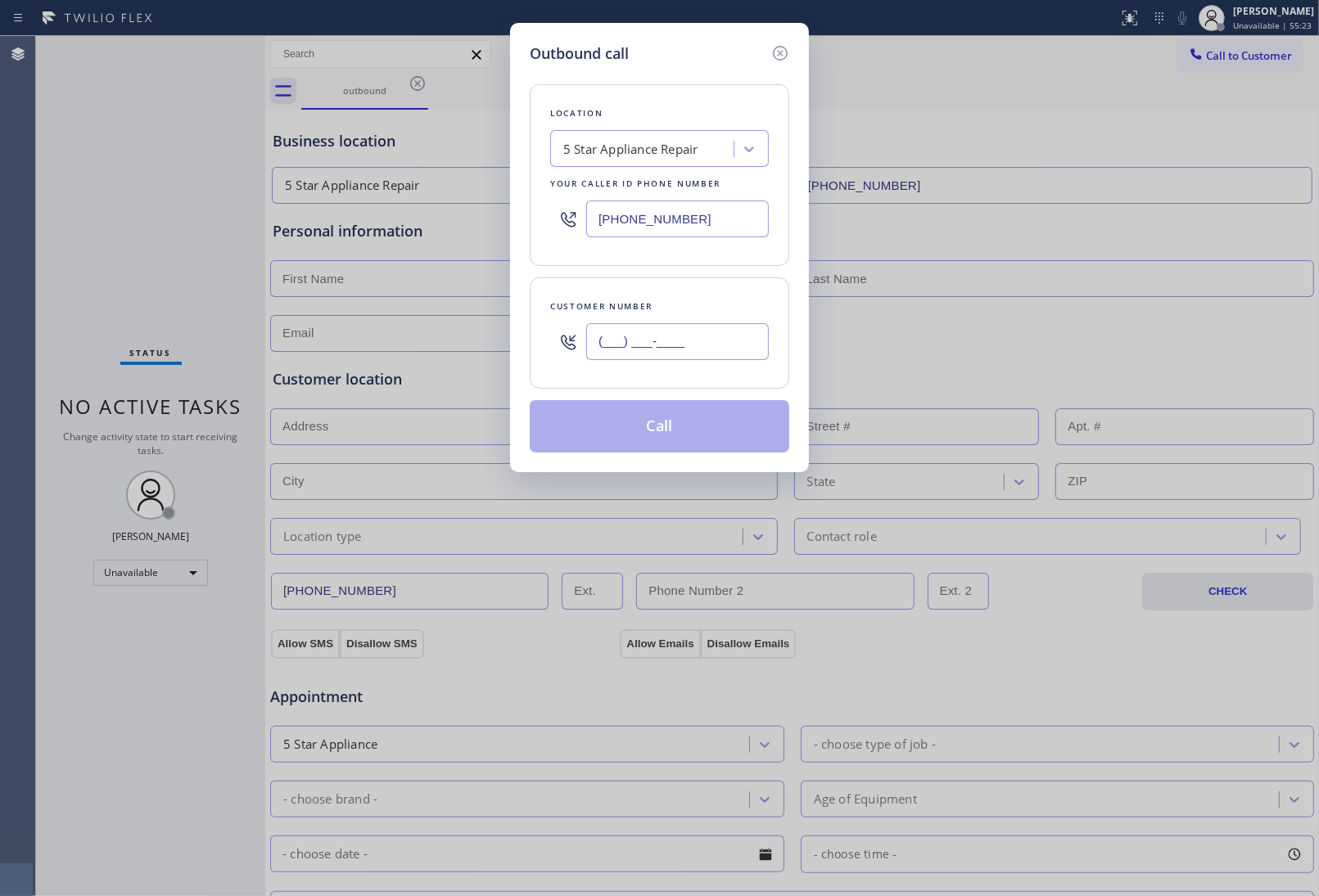
drag, startPoint x: 697, startPoint y: 353, endPoint x: 693, endPoint y: 435, distance: 82.1
click at [697, 352] on input "(___) ___-____" at bounding box center [677, 342] width 183 height 37
paste input "480) 254-7216"
type input "(480) 254-7216"
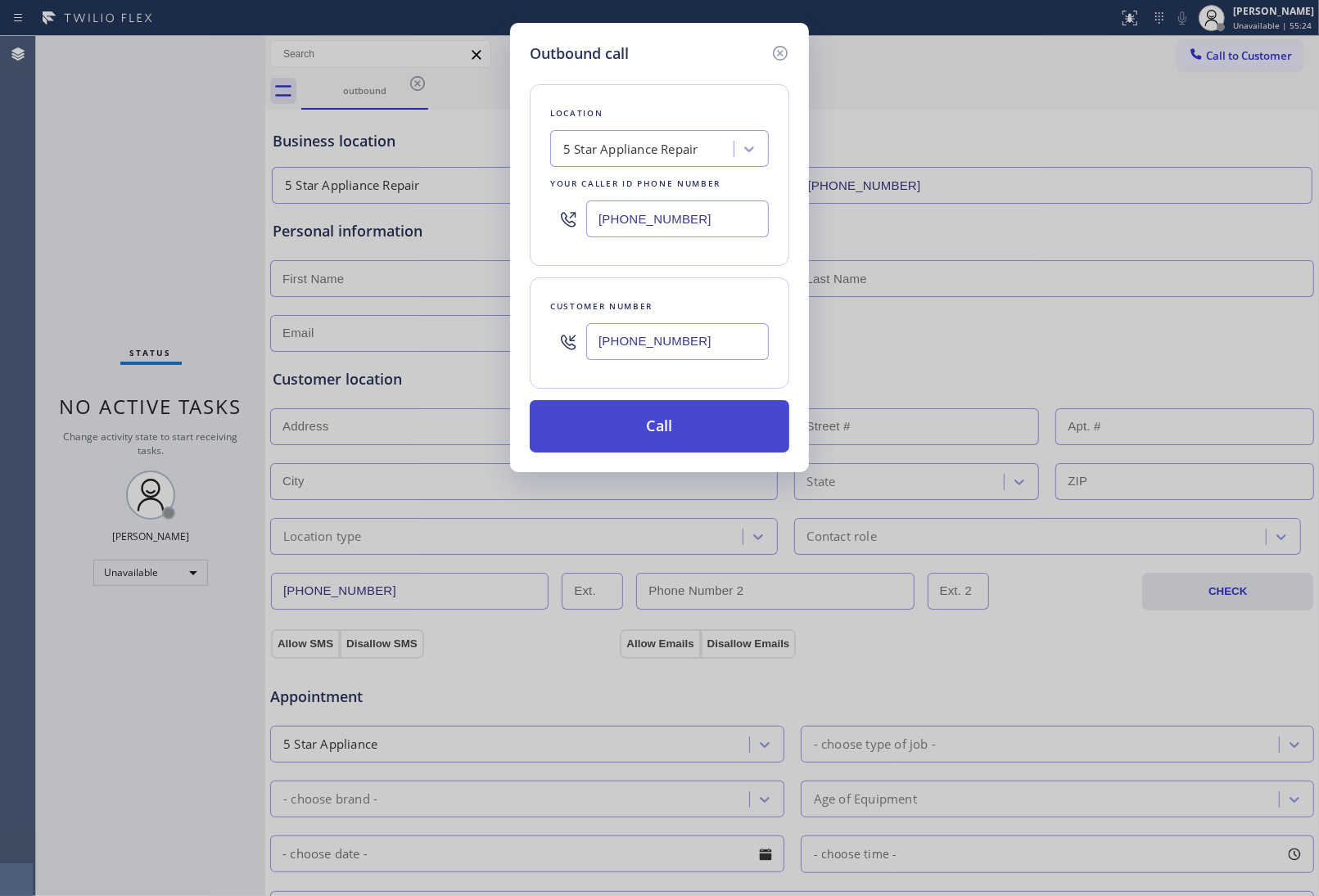
click at [665, 428] on button "Call" at bounding box center [659, 426] width 260 height 52
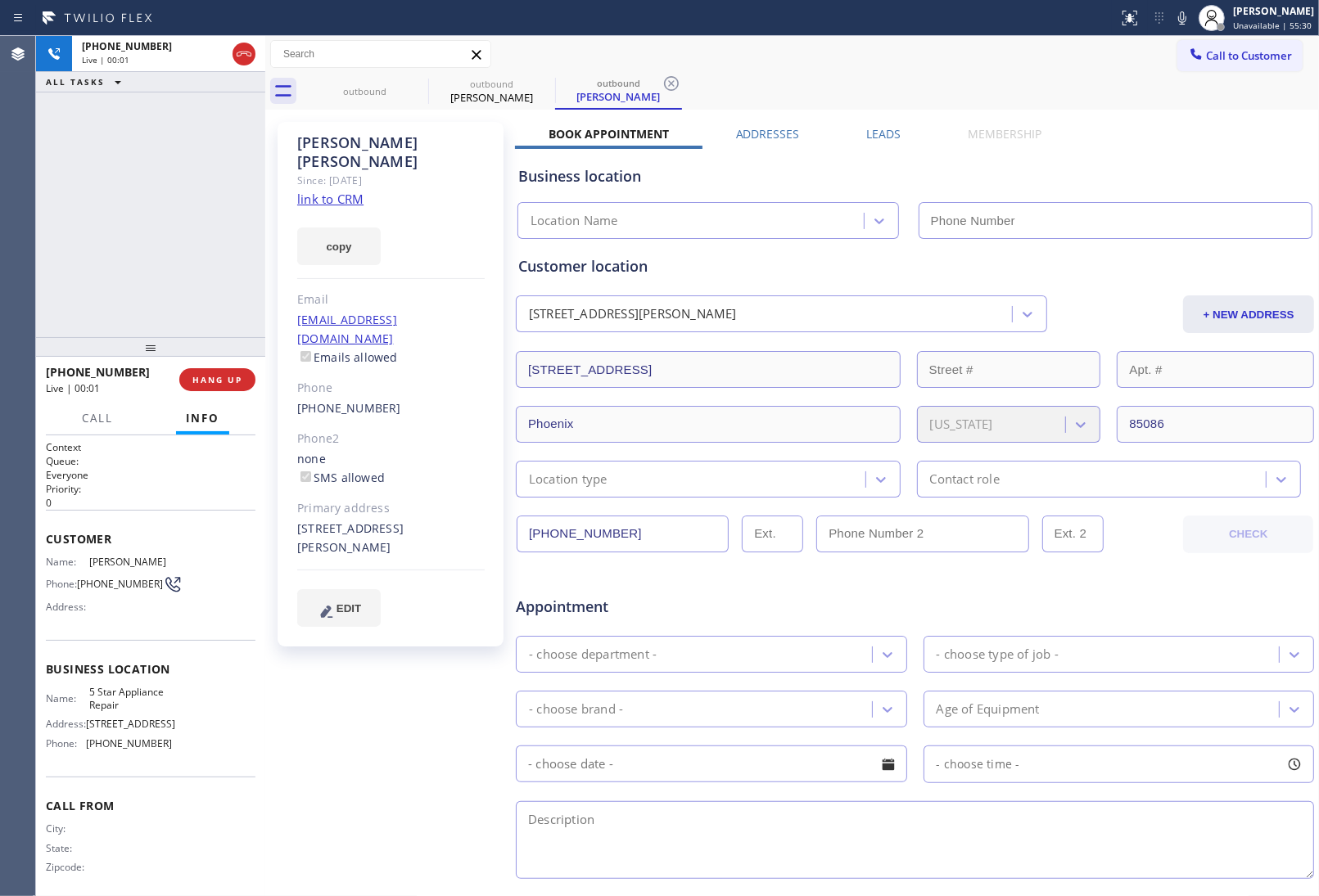
type input "(855) 731-4952"
click at [849, 266] on div "Customer location" at bounding box center [915, 266] width 794 height 22
drag, startPoint x: 112, startPoint y: 595, endPoint x: 81, endPoint y: 577, distance: 35.8
click at [81, 577] on span "(480) 254-7216" at bounding box center [120, 583] width 86 height 12
copy span "(480) 254-7216"
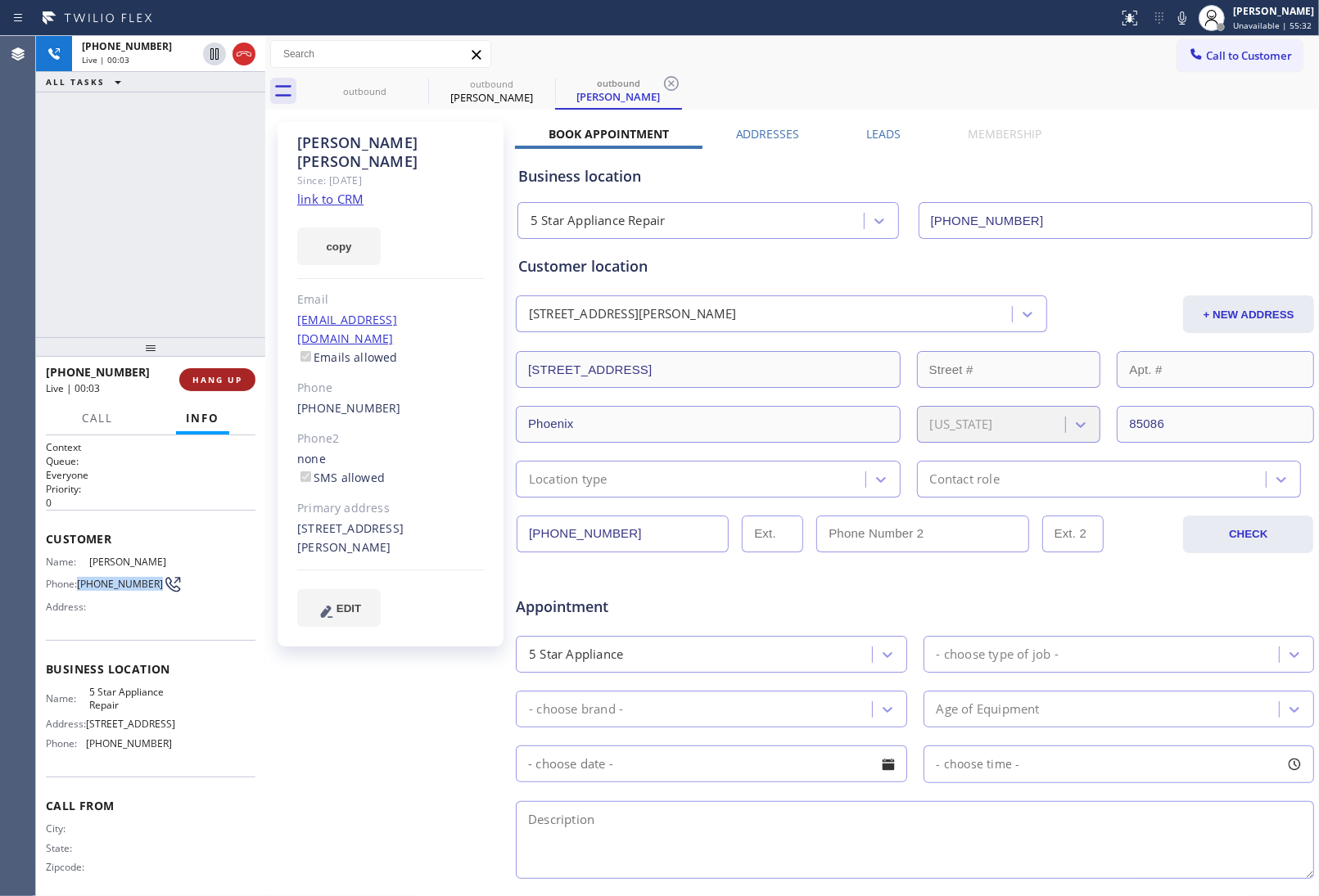
click at [222, 379] on span "HANG UP" at bounding box center [217, 380] width 50 height 12
click at [1193, 64] on button "Call to Customer" at bounding box center [1239, 55] width 125 height 31
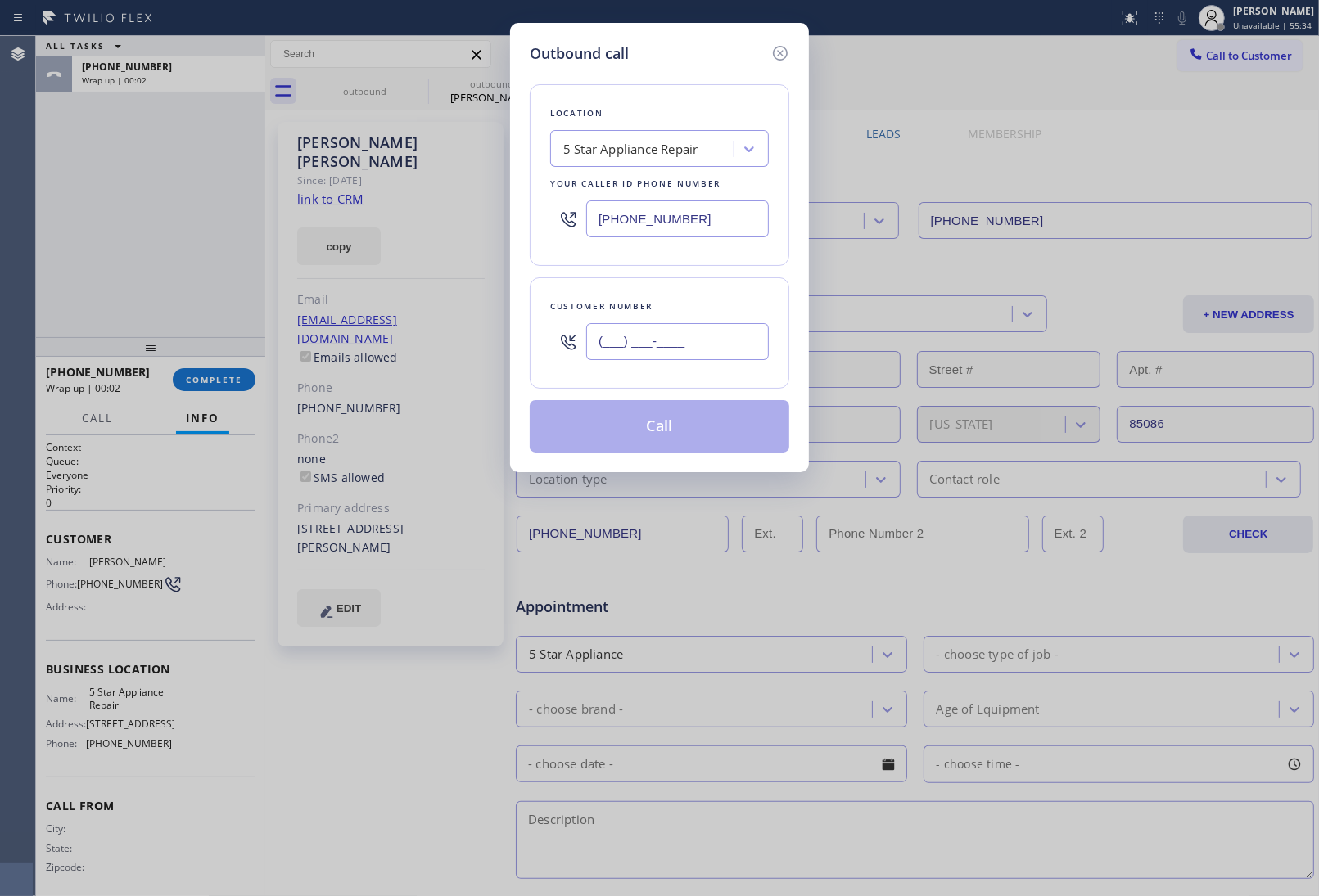
click at [649, 346] on input "(___) ___-____" at bounding box center [677, 342] width 183 height 37
paste input "480) 254-7216"
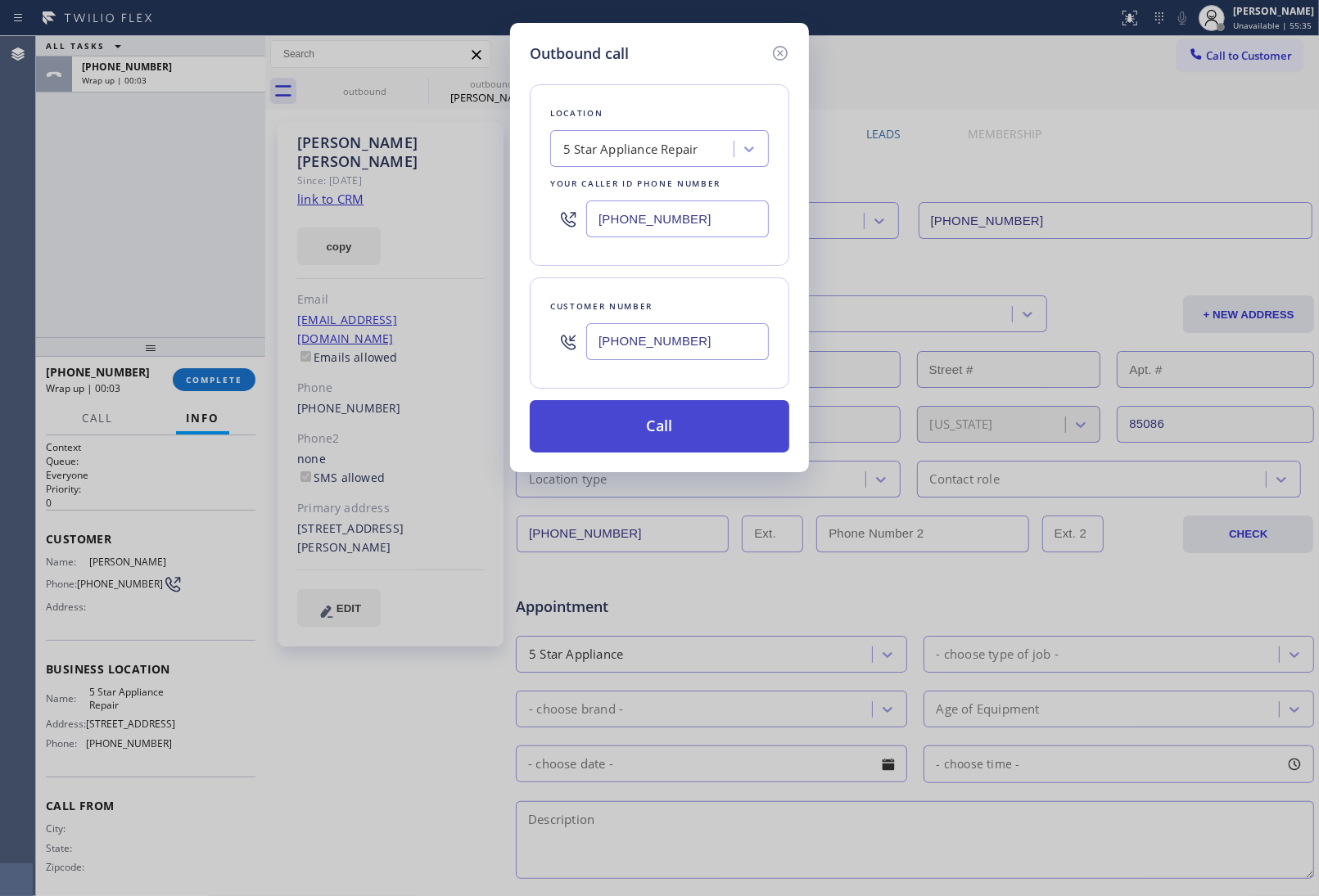
type input "(480) 254-7216"
click at [676, 434] on button "Call" at bounding box center [659, 426] width 260 height 52
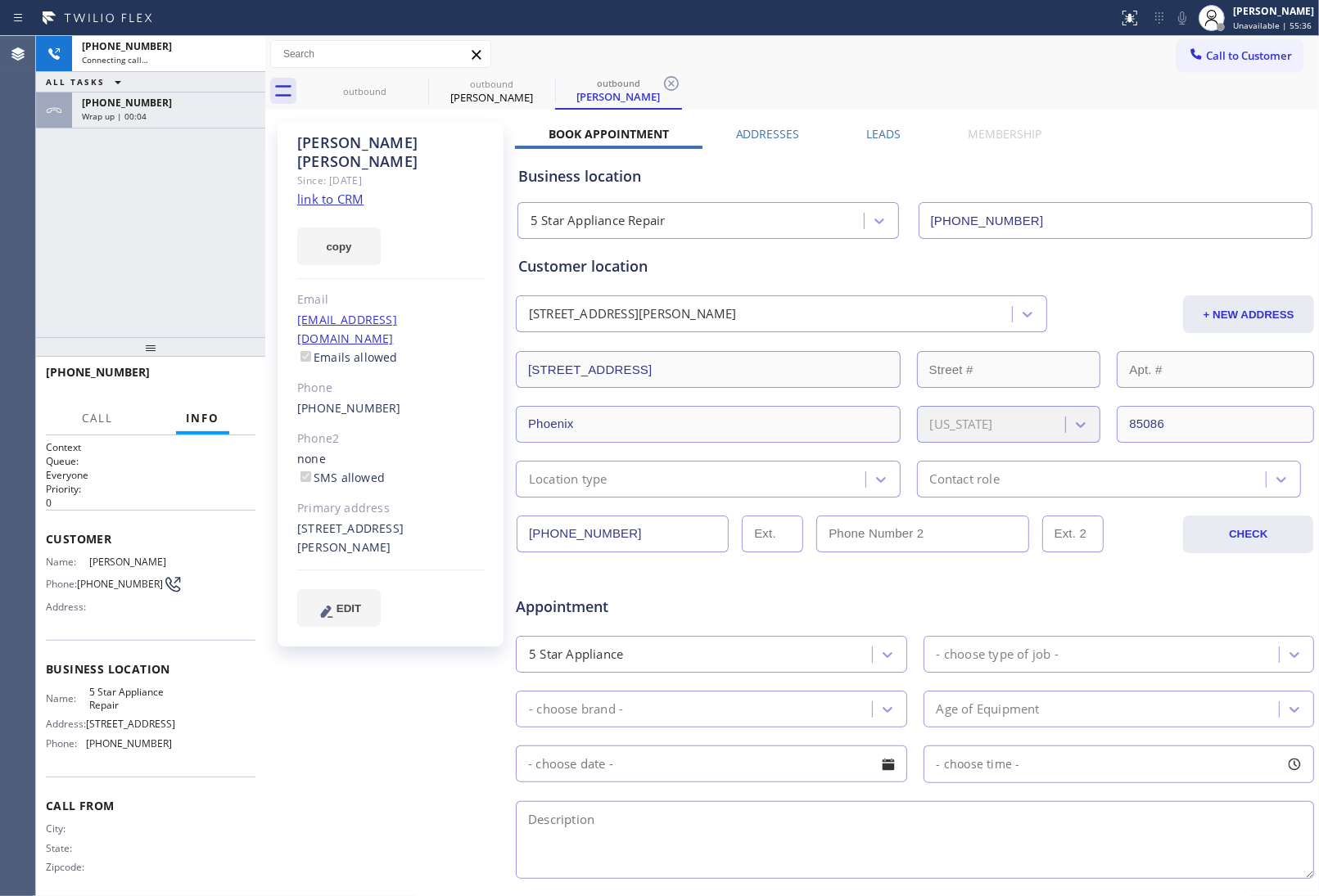
click at [340, 191] on link "link to CRM" at bounding box center [330, 199] width 66 height 17
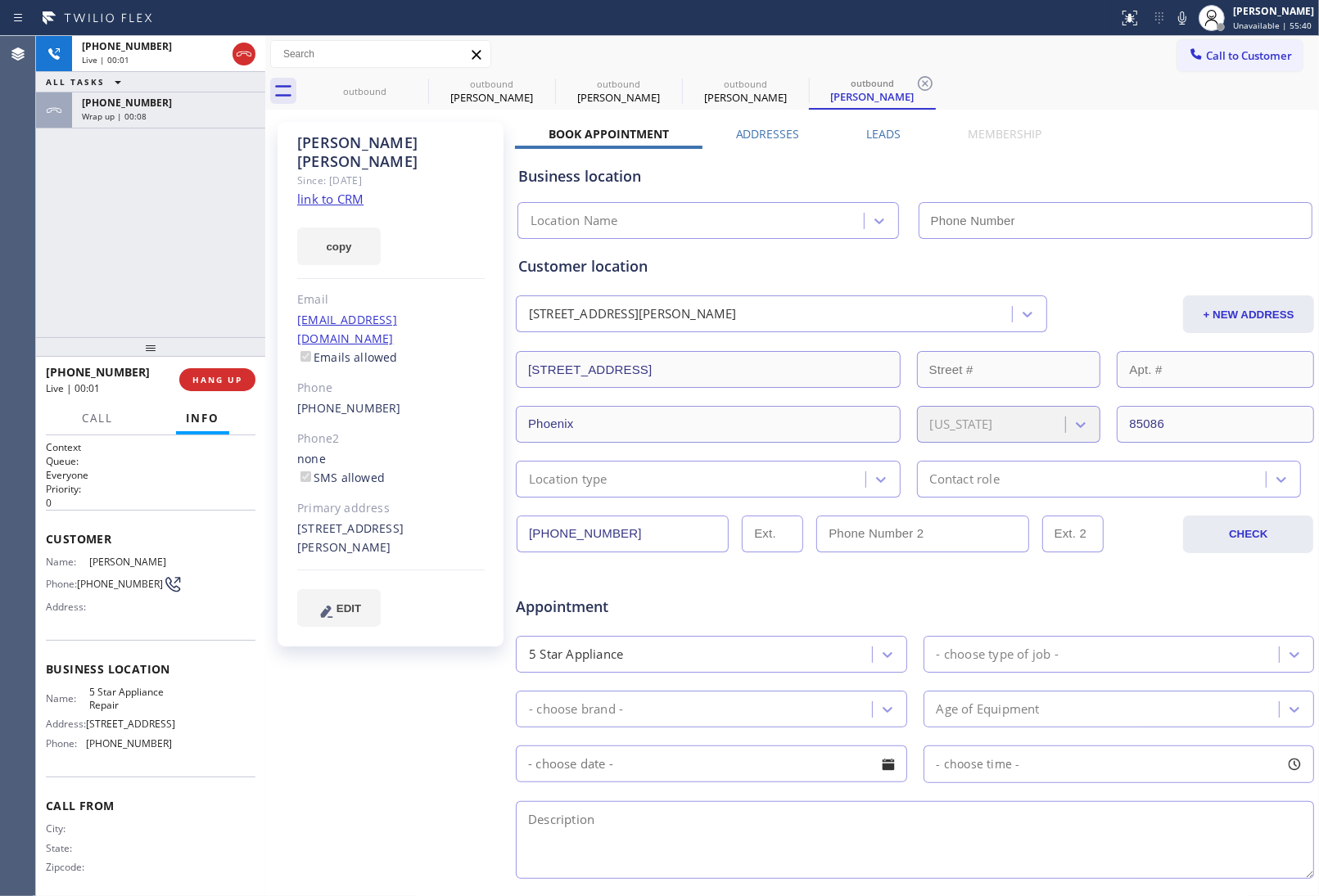
type input "(855) 731-4952"
click at [244, 59] on icon at bounding box center [244, 54] width 20 height 20
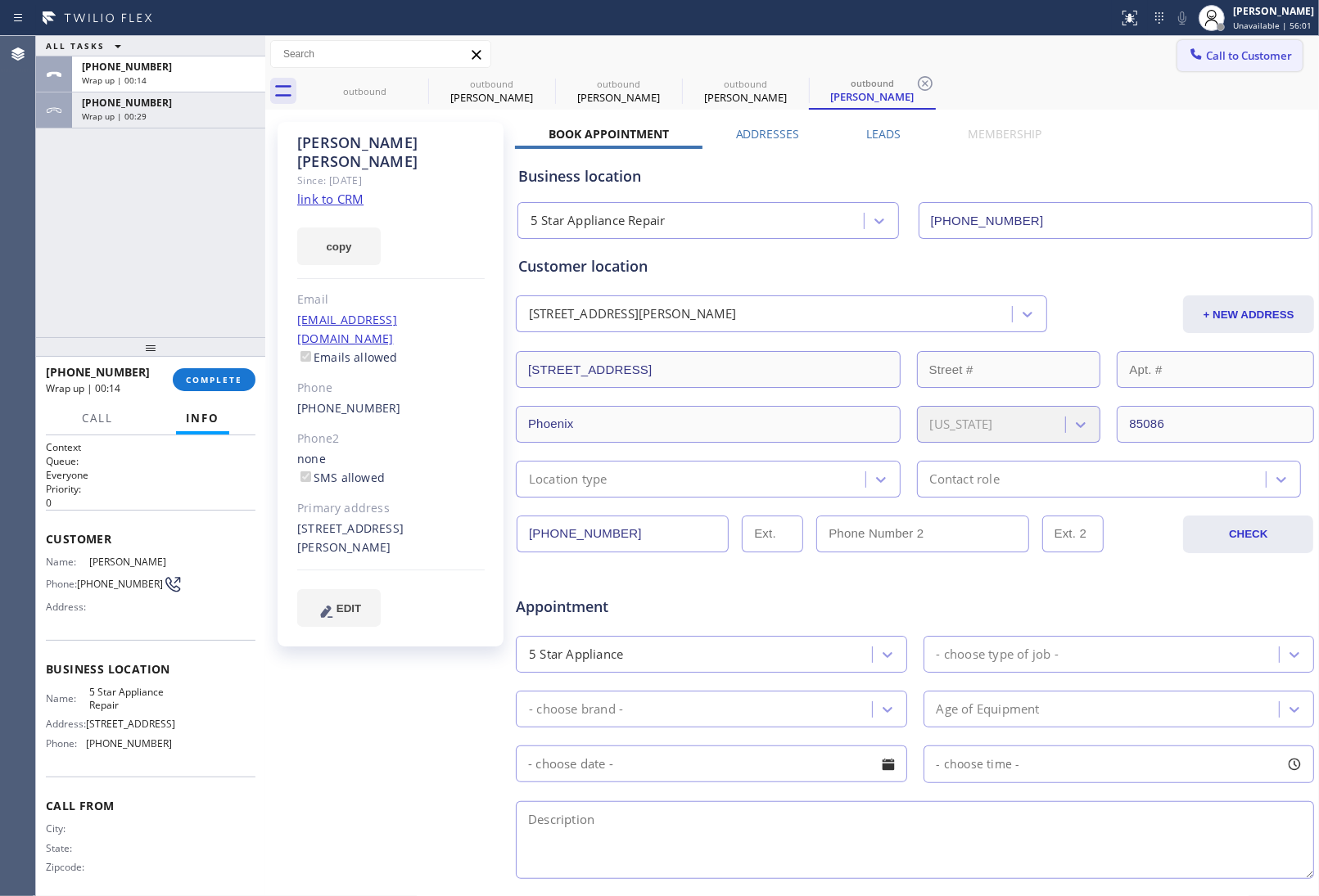
click at [1188, 55] on icon at bounding box center [1196, 54] width 17 height 17
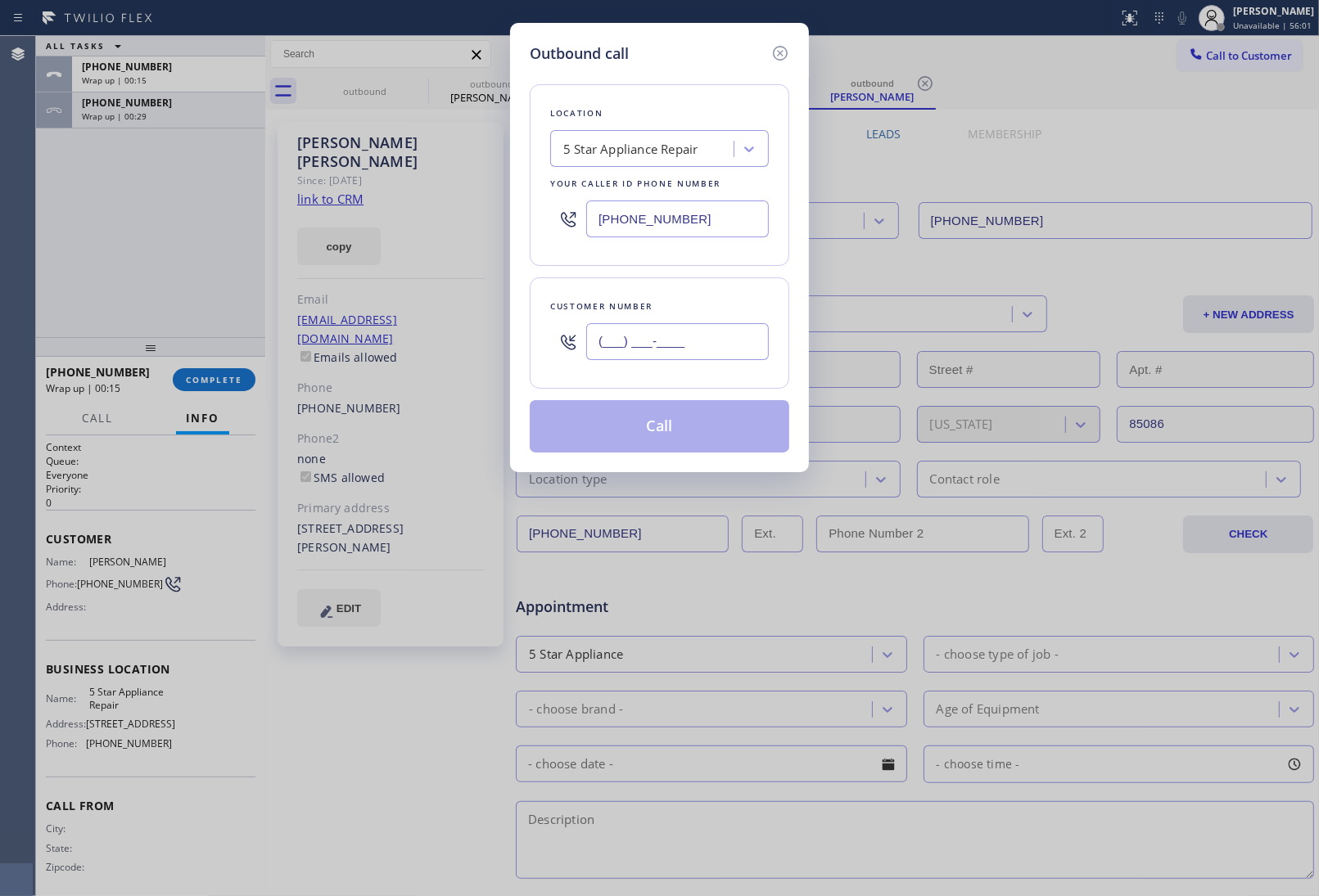
click at [685, 345] on input "(___) ___-____" at bounding box center [677, 342] width 183 height 37
paste input "305) 613-6776"
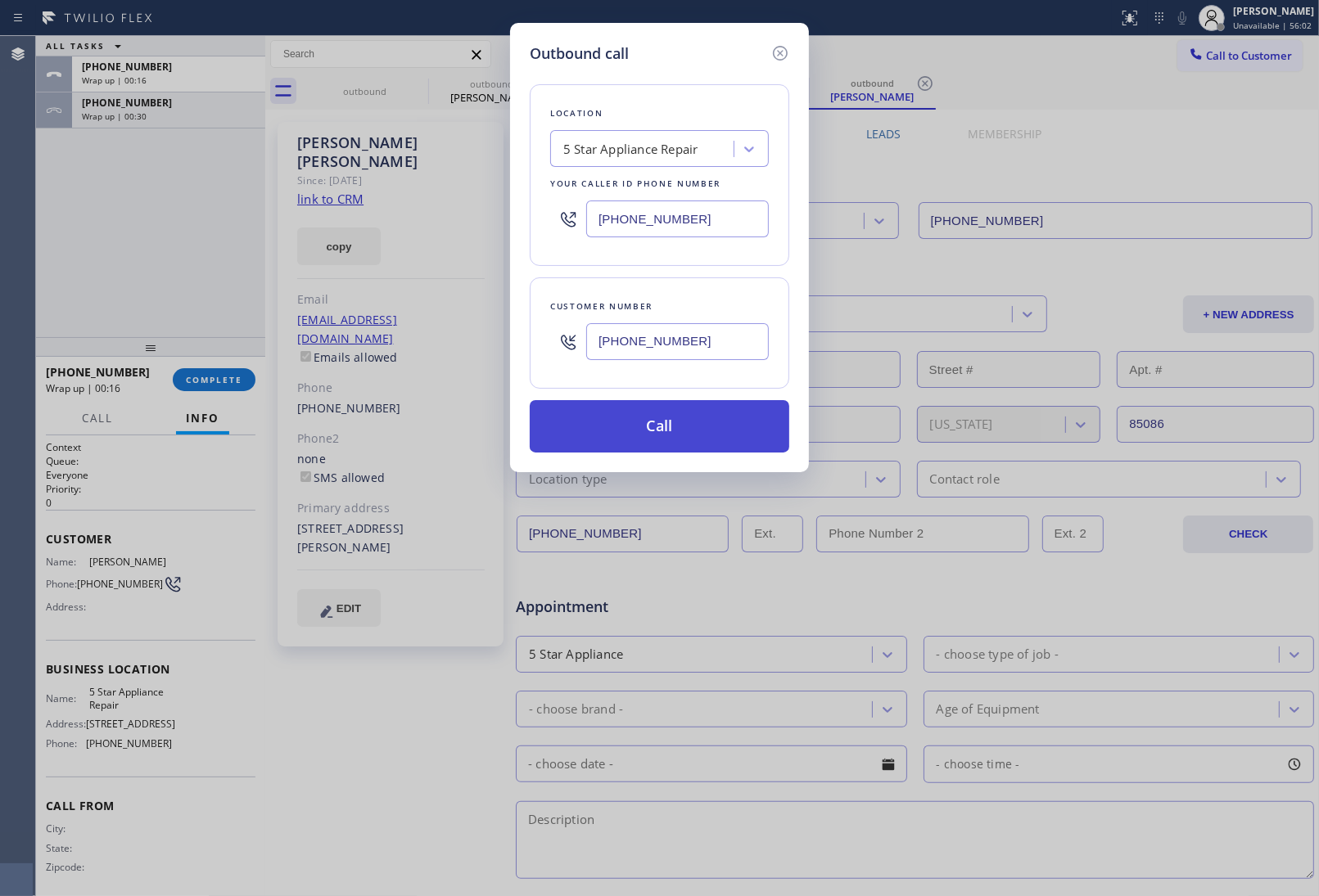
type input "(305) 613-6776"
click at [664, 439] on button "Call" at bounding box center [659, 426] width 260 height 52
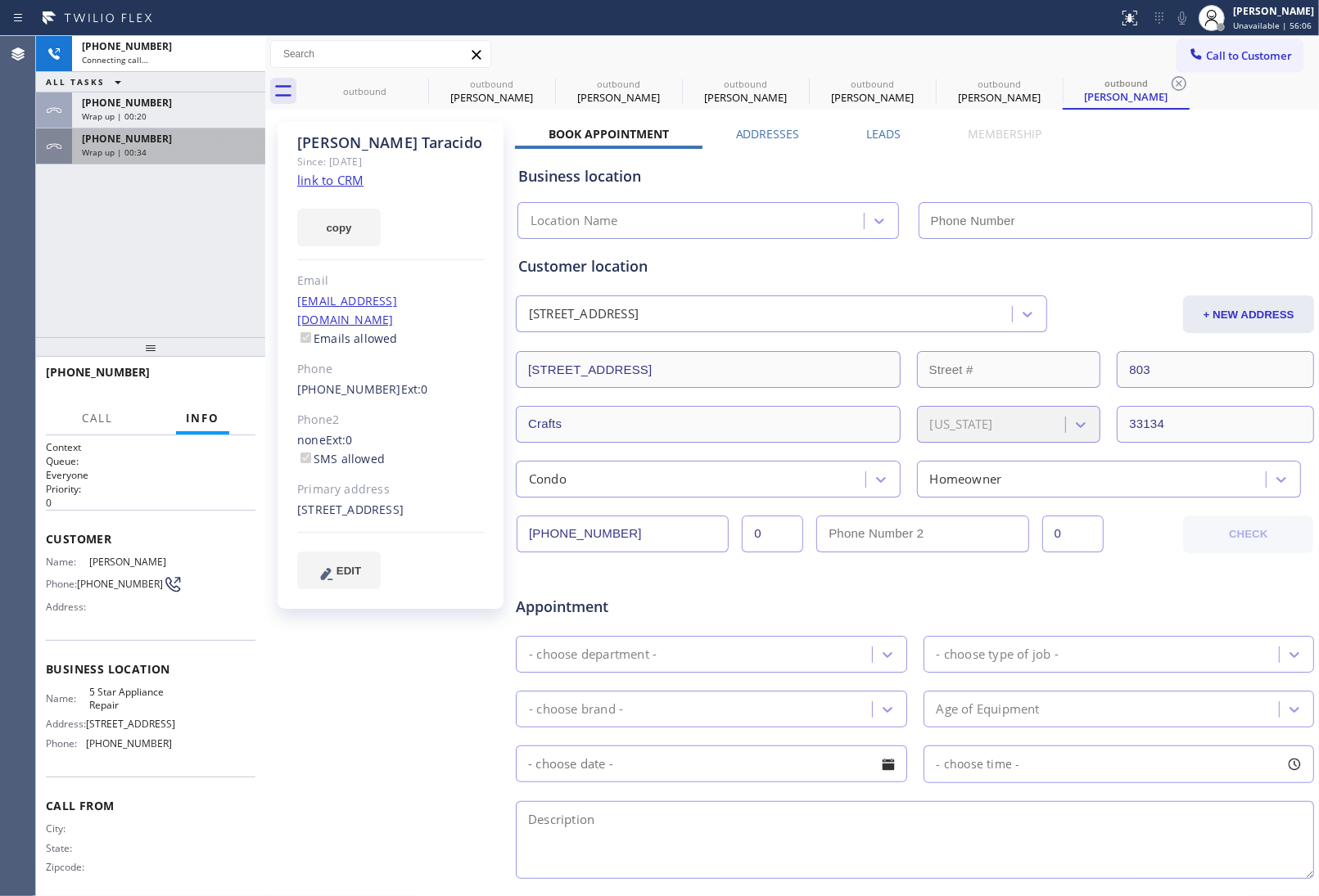
click at [166, 137] on div "+14802547216" at bounding box center [169, 139] width 173 height 14
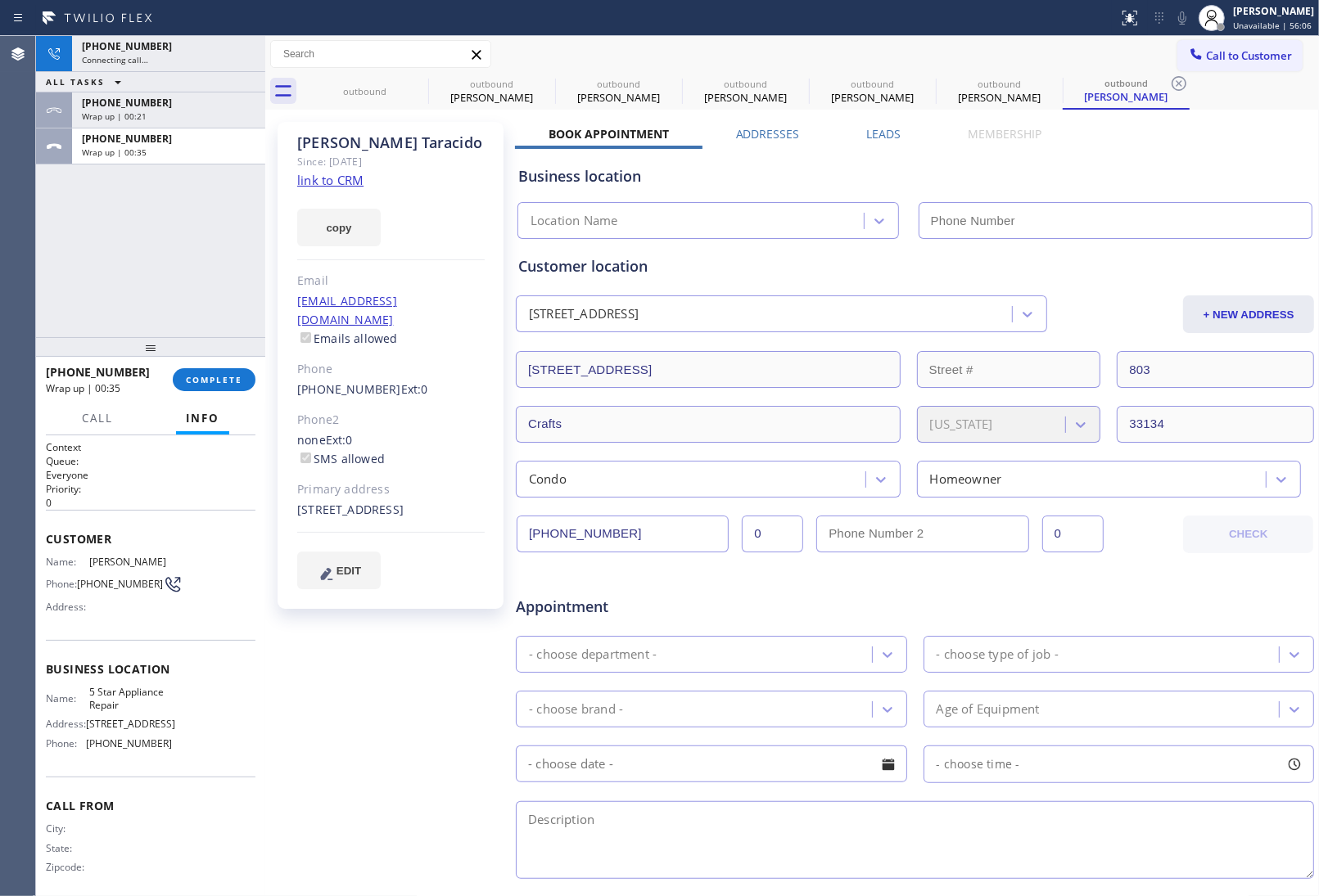
type input "(855) 731-4952"
click at [217, 371] on button "COMPLETE" at bounding box center [214, 380] width 83 height 23
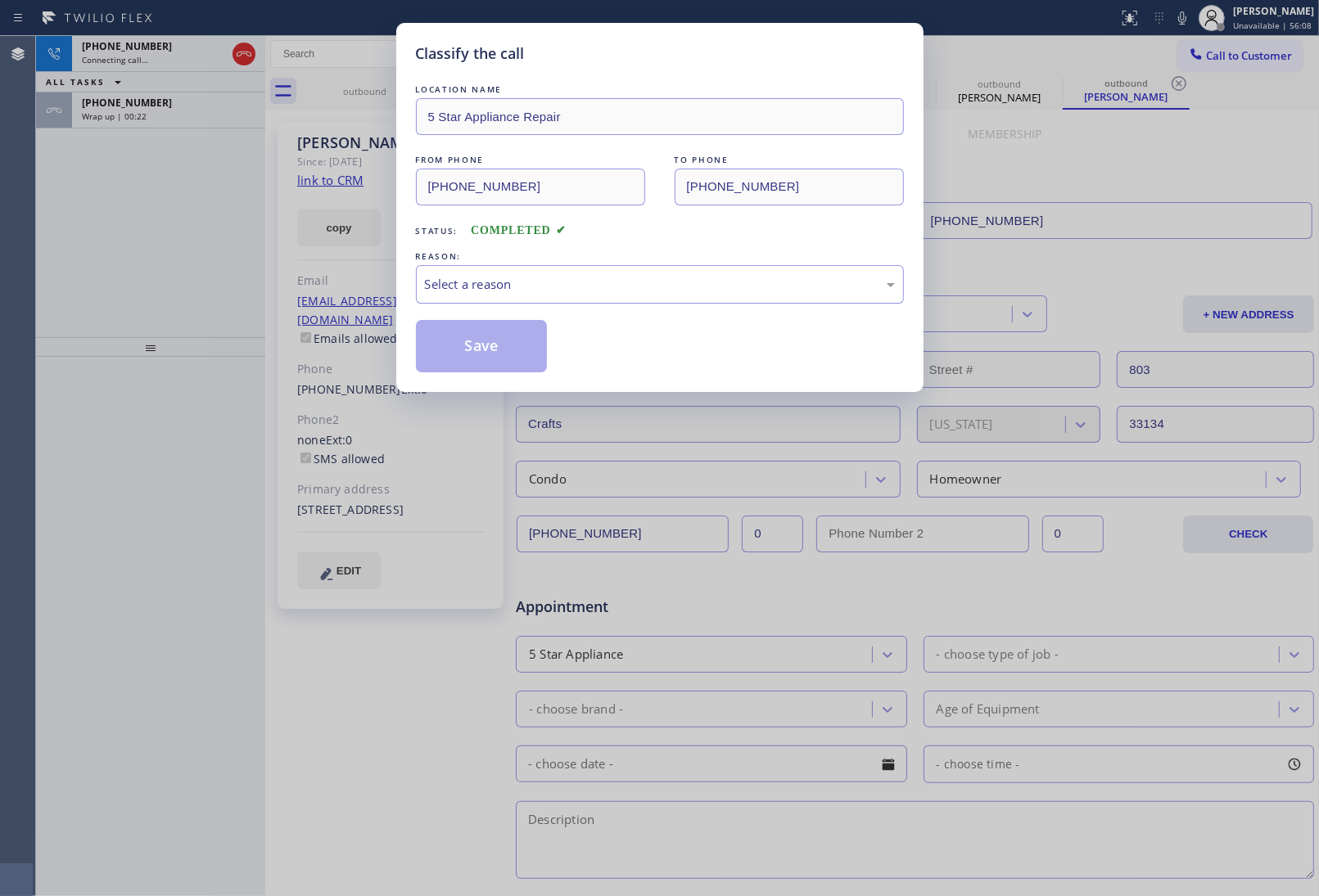
click at [541, 299] on div "Select a reason" at bounding box center [660, 285] width 488 height 38
click at [509, 350] on button "Save" at bounding box center [481, 346] width 132 height 52
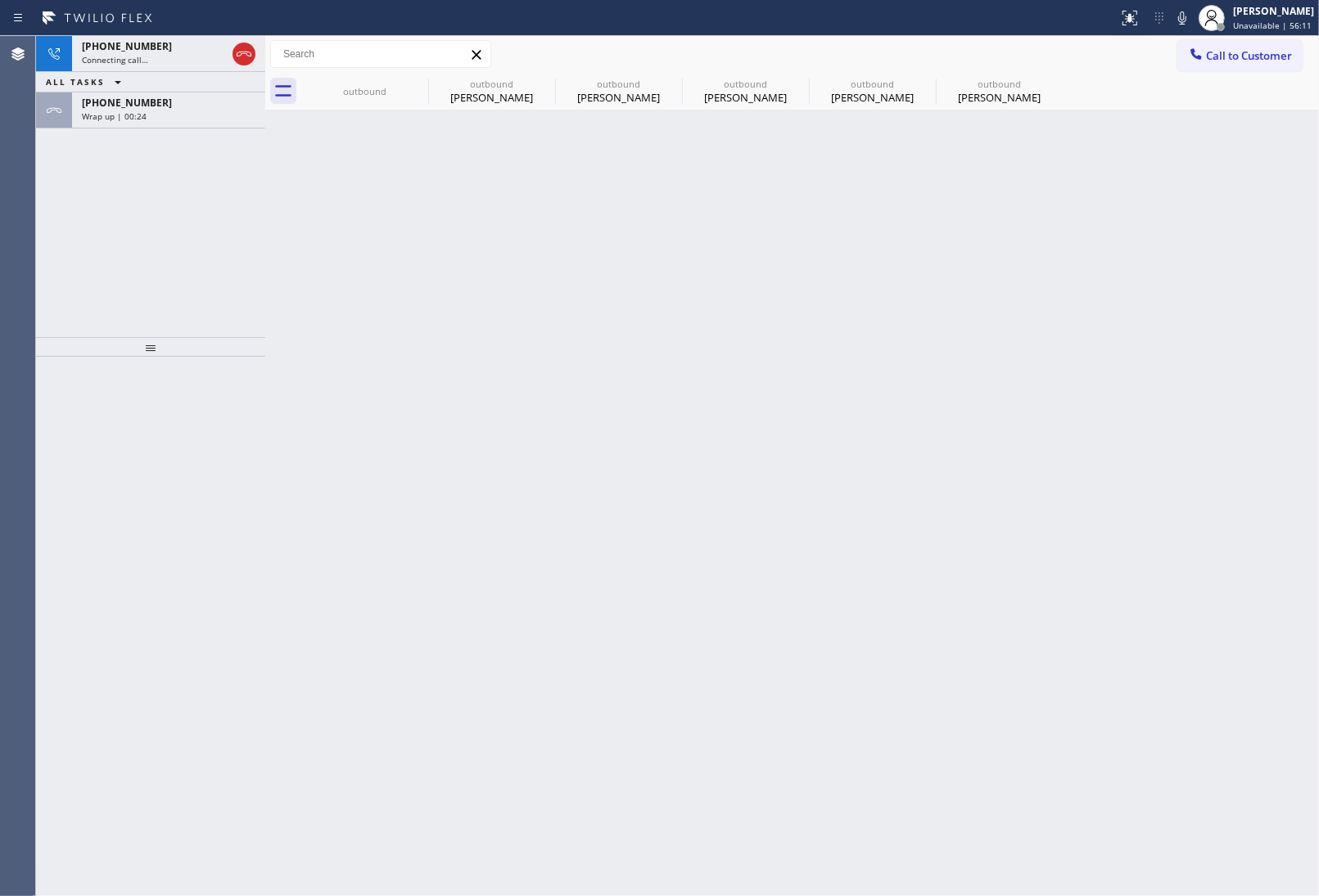
click at [124, 113] on span "Wrap up | 00:24" at bounding box center [115, 116] width 65 height 12
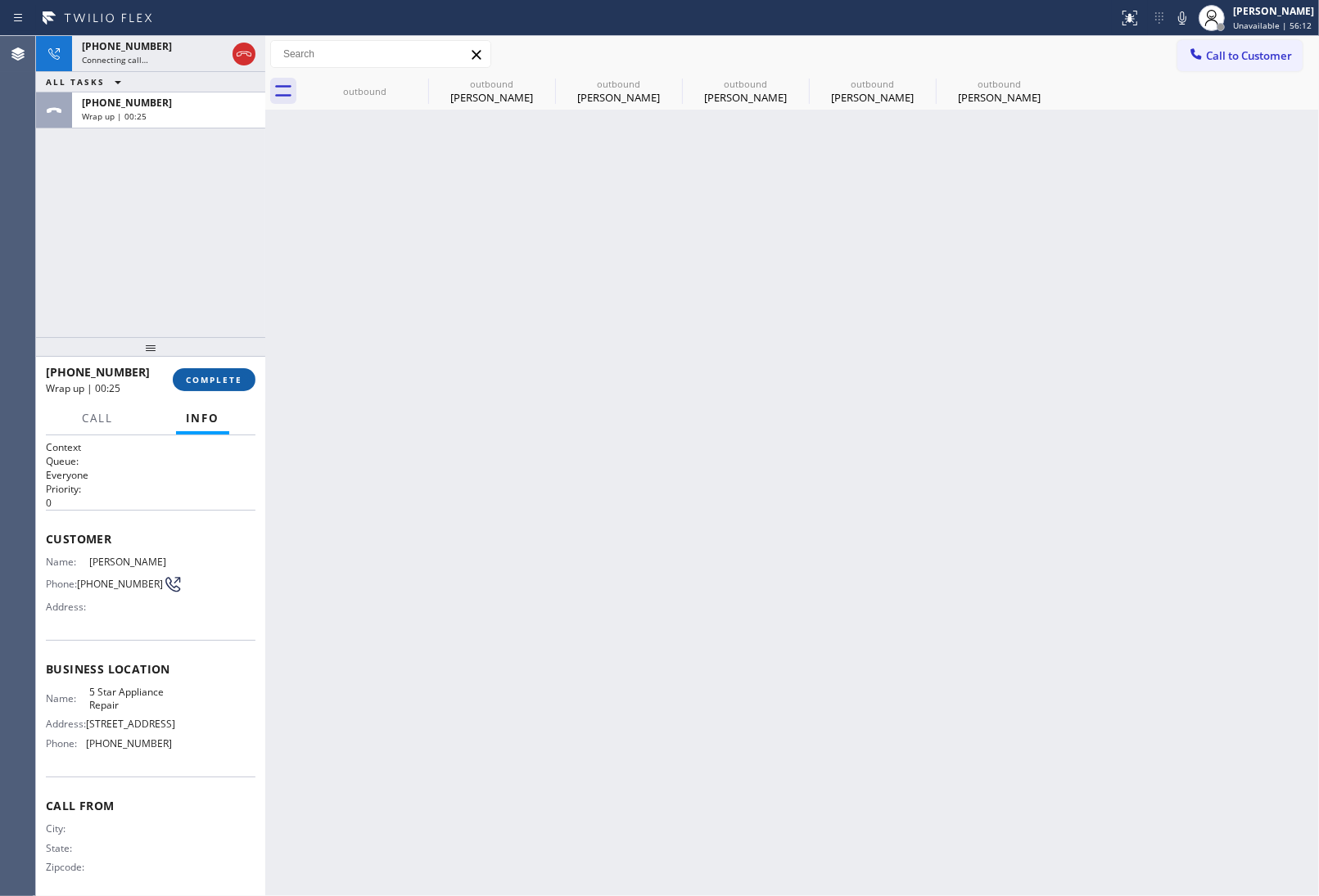
click at [222, 374] on span "COMPLETE" at bounding box center [214, 380] width 56 height 12
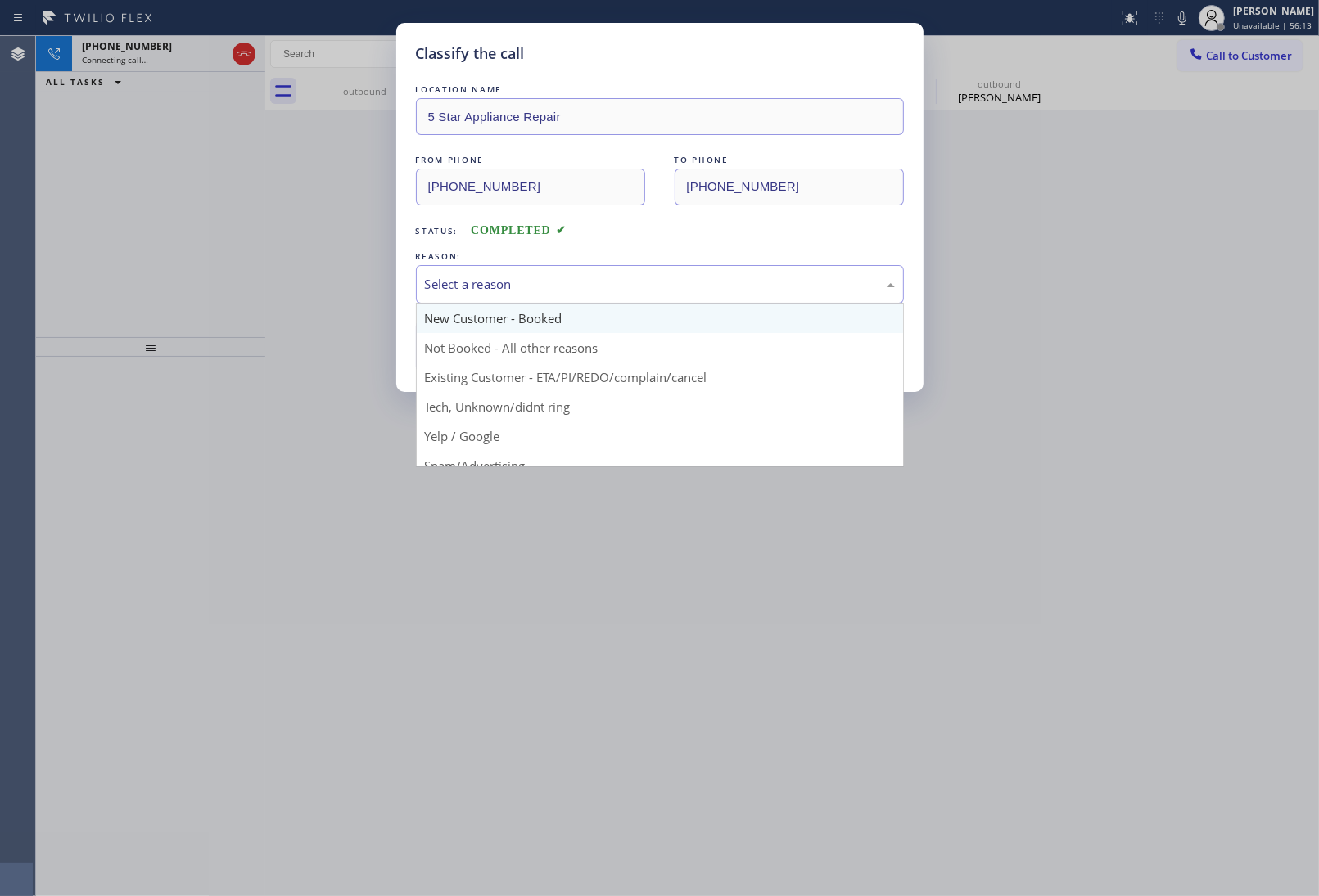
drag, startPoint x: 483, startPoint y: 275, endPoint x: 498, endPoint y: 329, distance: 56.0
click at [493, 275] on div "Select a reason" at bounding box center [660, 284] width 470 height 19
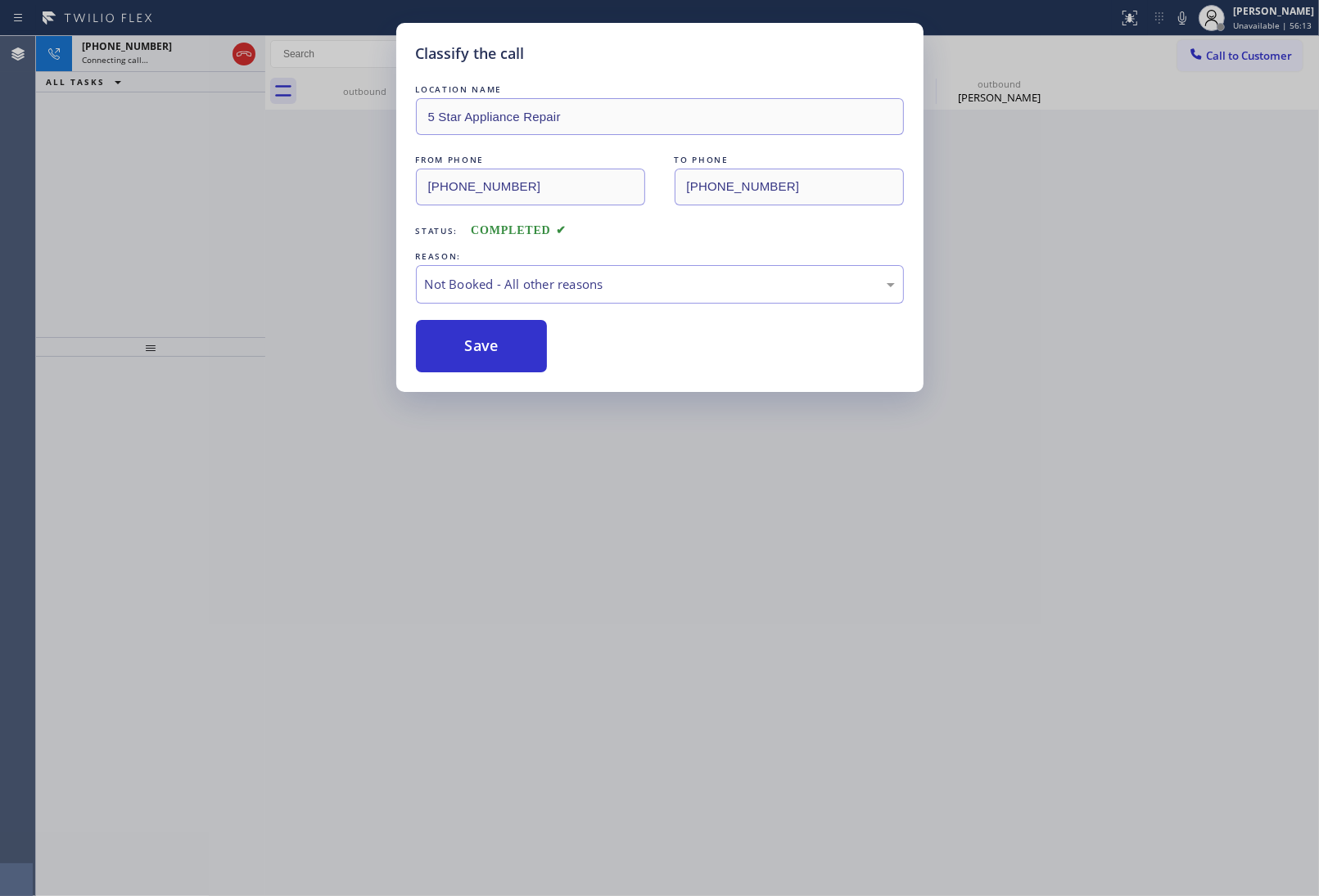
click at [473, 343] on button "Save" at bounding box center [481, 346] width 132 height 52
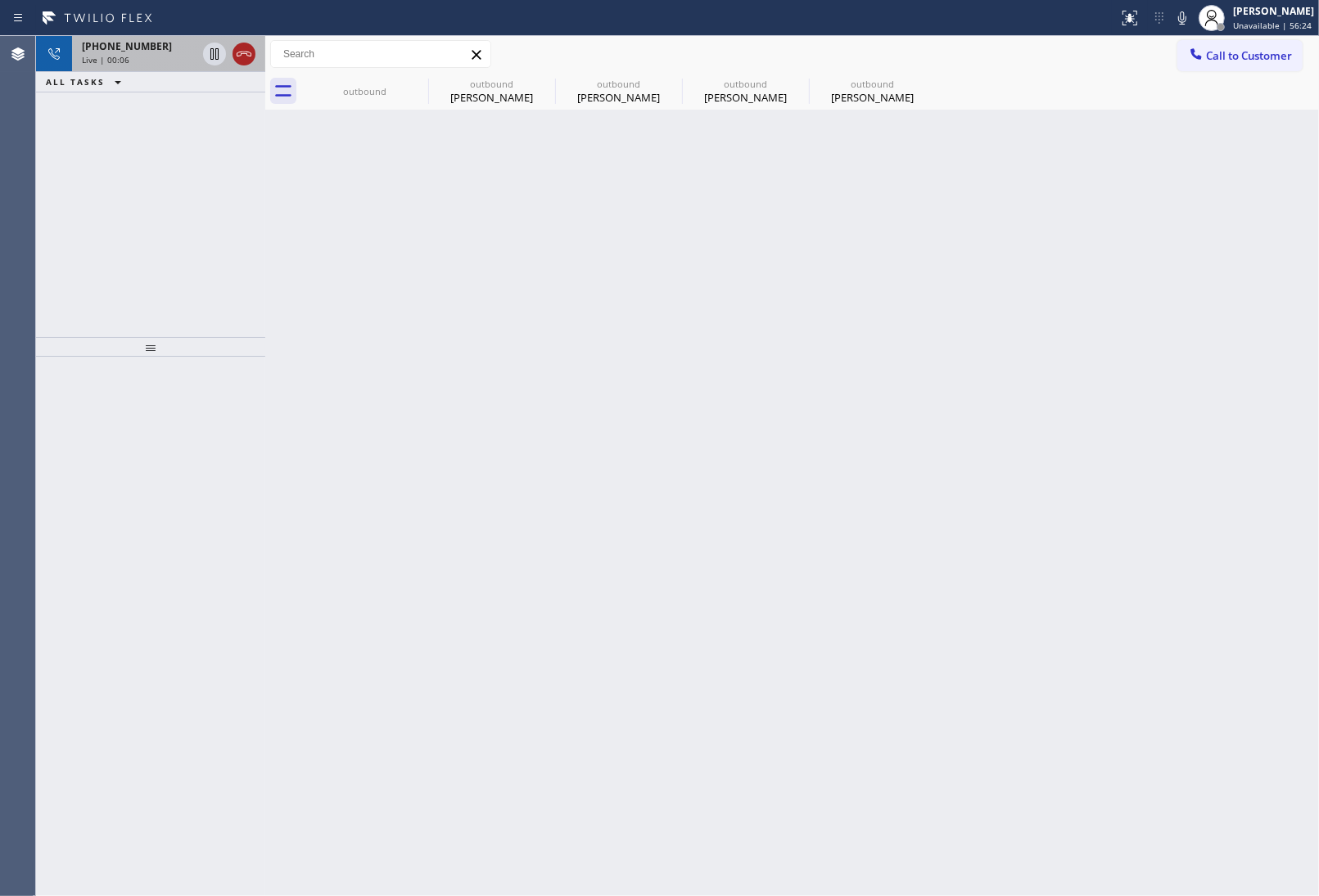
click at [240, 50] on icon at bounding box center [244, 54] width 20 height 20
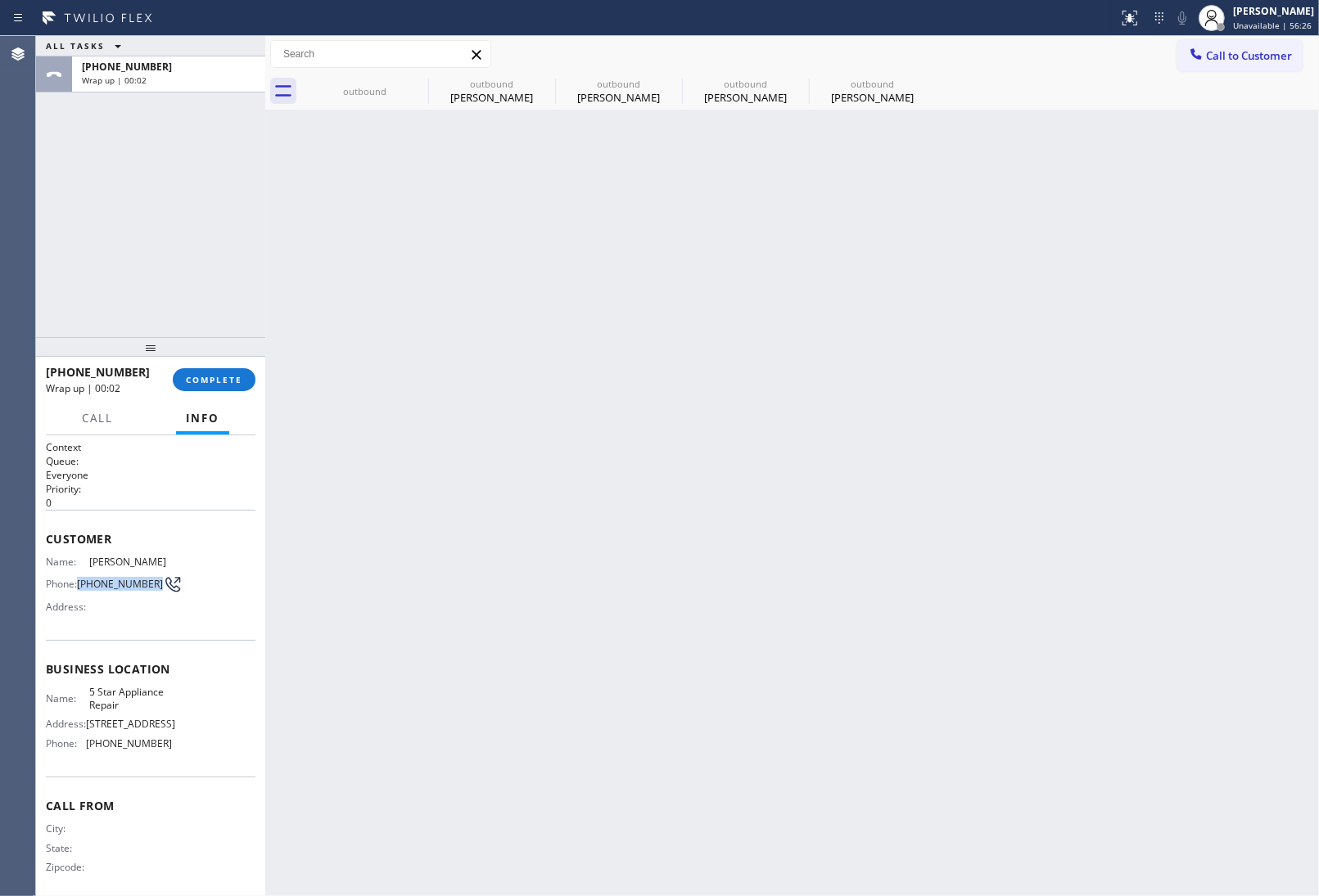
drag, startPoint x: 105, startPoint y: 593, endPoint x: 81, endPoint y: 577, distance: 28.8
click at [81, 577] on div "Name: Manuel Taracido Phone: (305) 613-6776 Address:" at bounding box center [109, 588] width 126 height 65
copy span "(305) 613-6776"
click at [432, 82] on div "outbound" at bounding box center [491, 84] width 124 height 12
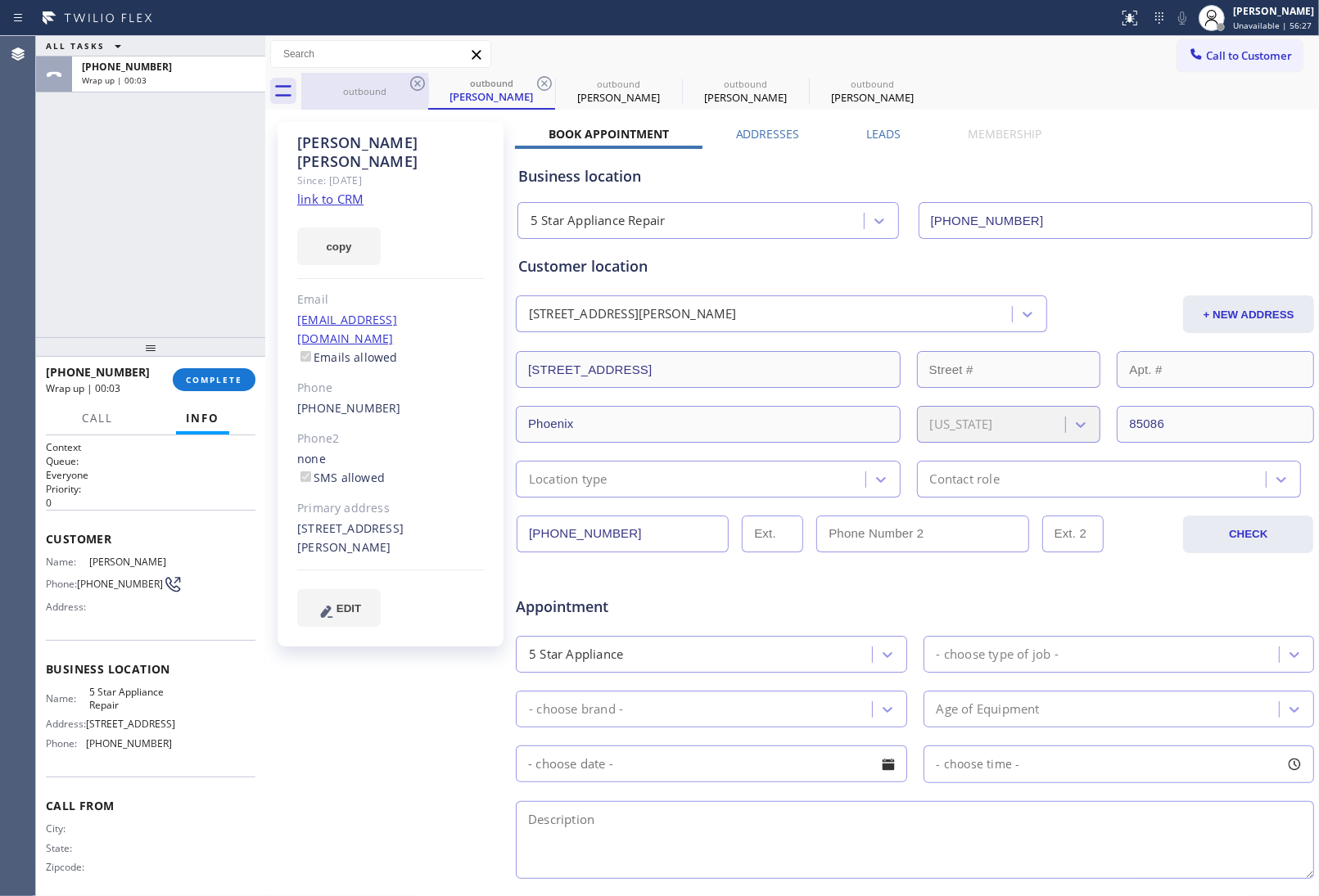
click at [427, 82] on icon at bounding box center [418, 84] width 20 height 20
click at [423, 80] on icon at bounding box center [418, 84] width 20 height 20
click at [428, 80] on div "outbound Julie Yudall" at bounding box center [491, 91] width 127 height 37
click at [535, 80] on icon at bounding box center [545, 84] width 20 height 20
click at [0, 0] on icon at bounding box center [0, 0] width 0 height 0
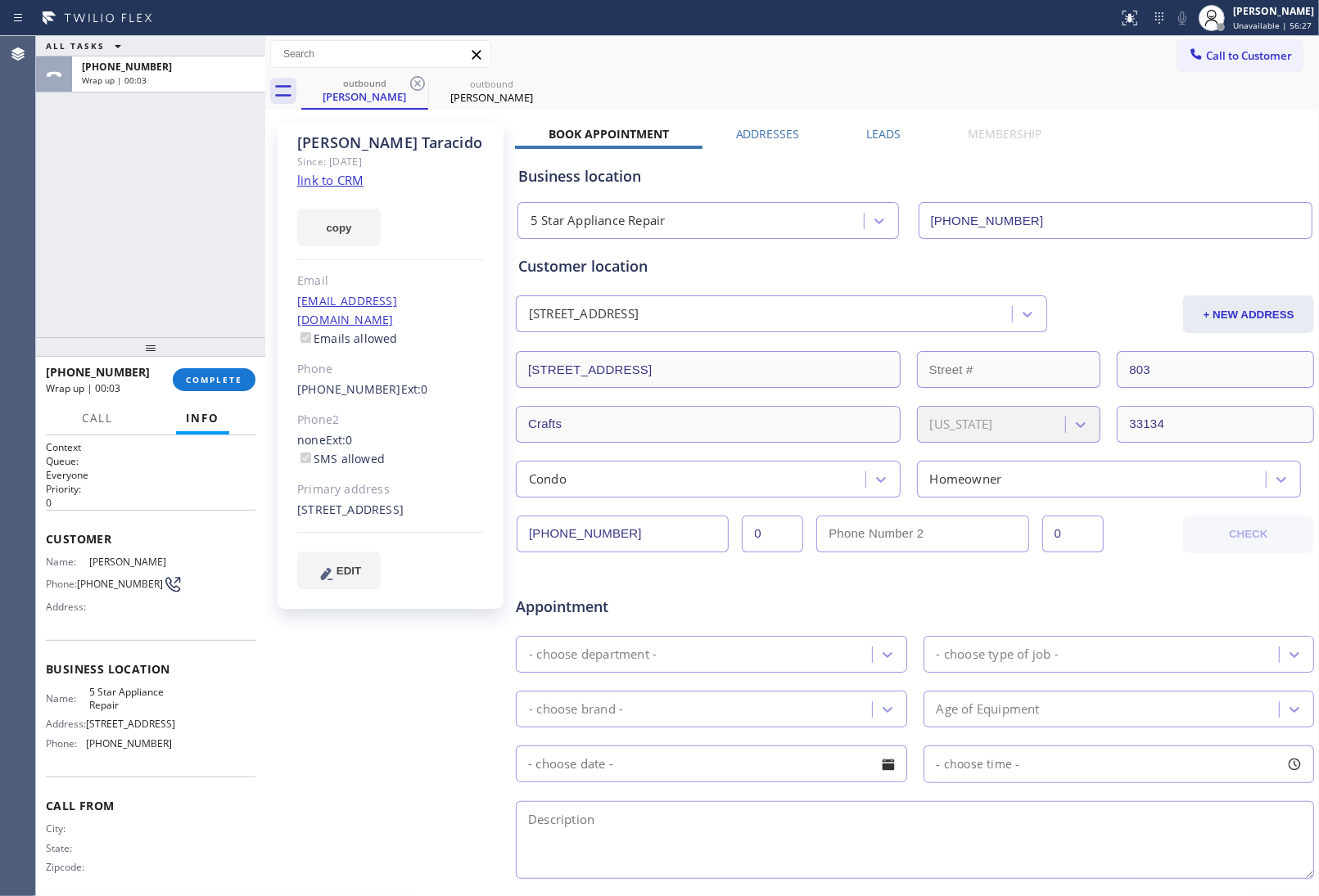
click at [423, 80] on icon at bounding box center [418, 84] width 20 height 20
click at [0, 0] on icon at bounding box center [0, 0] width 0 height 0
click at [423, 80] on div "outbound Manuel Taracido outbound Manuel Taracido" at bounding box center [810, 91] width 1018 height 37
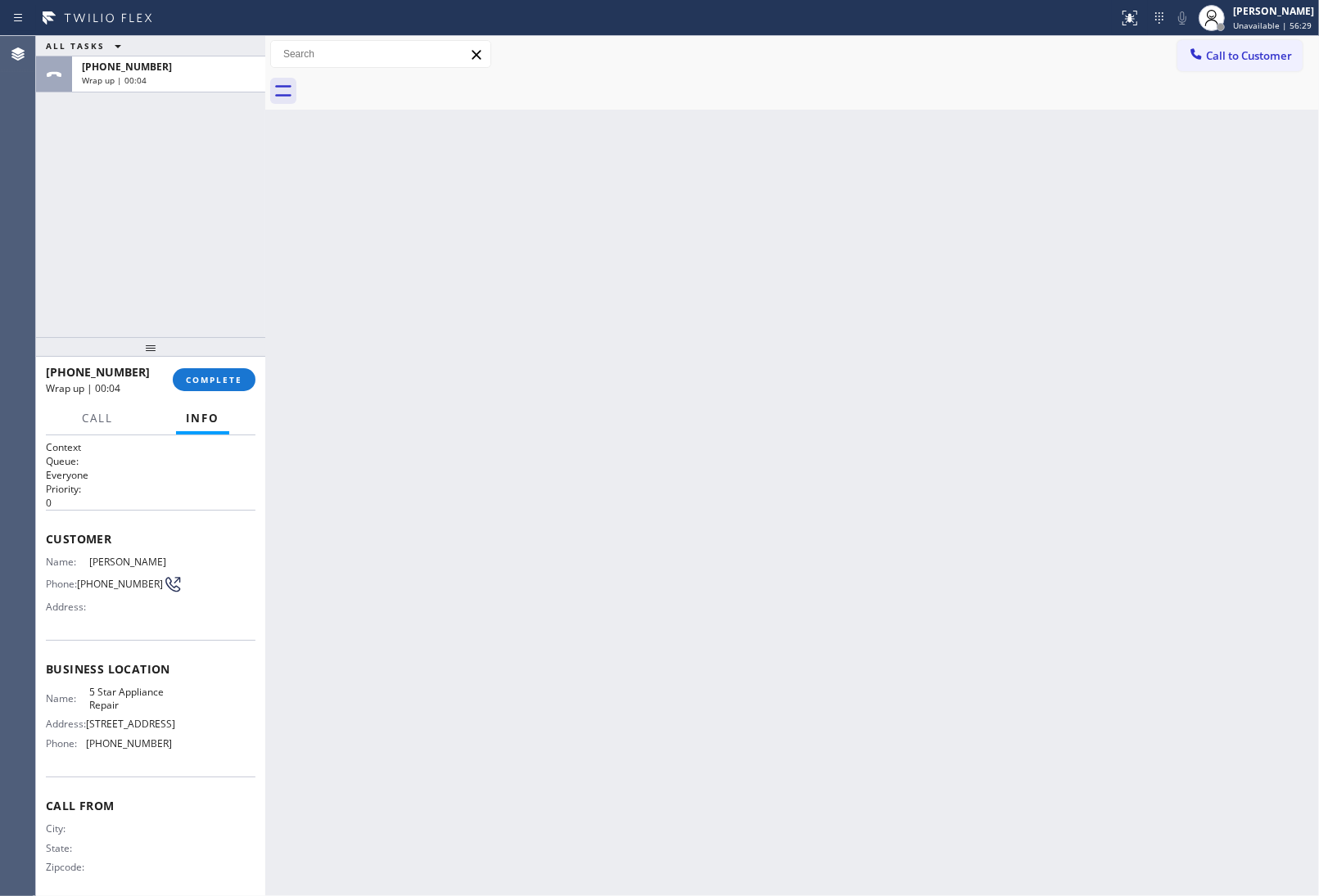
click at [423, 80] on div at bounding box center [810, 91] width 1018 height 37
drag, startPoint x: 1251, startPoint y: 62, endPoint x: 1020, endPoint y: 182, distance: 260.3
click at [1249, 62] on span "Call to Customer" at bounding box center [1249, 56] width 86 height 15
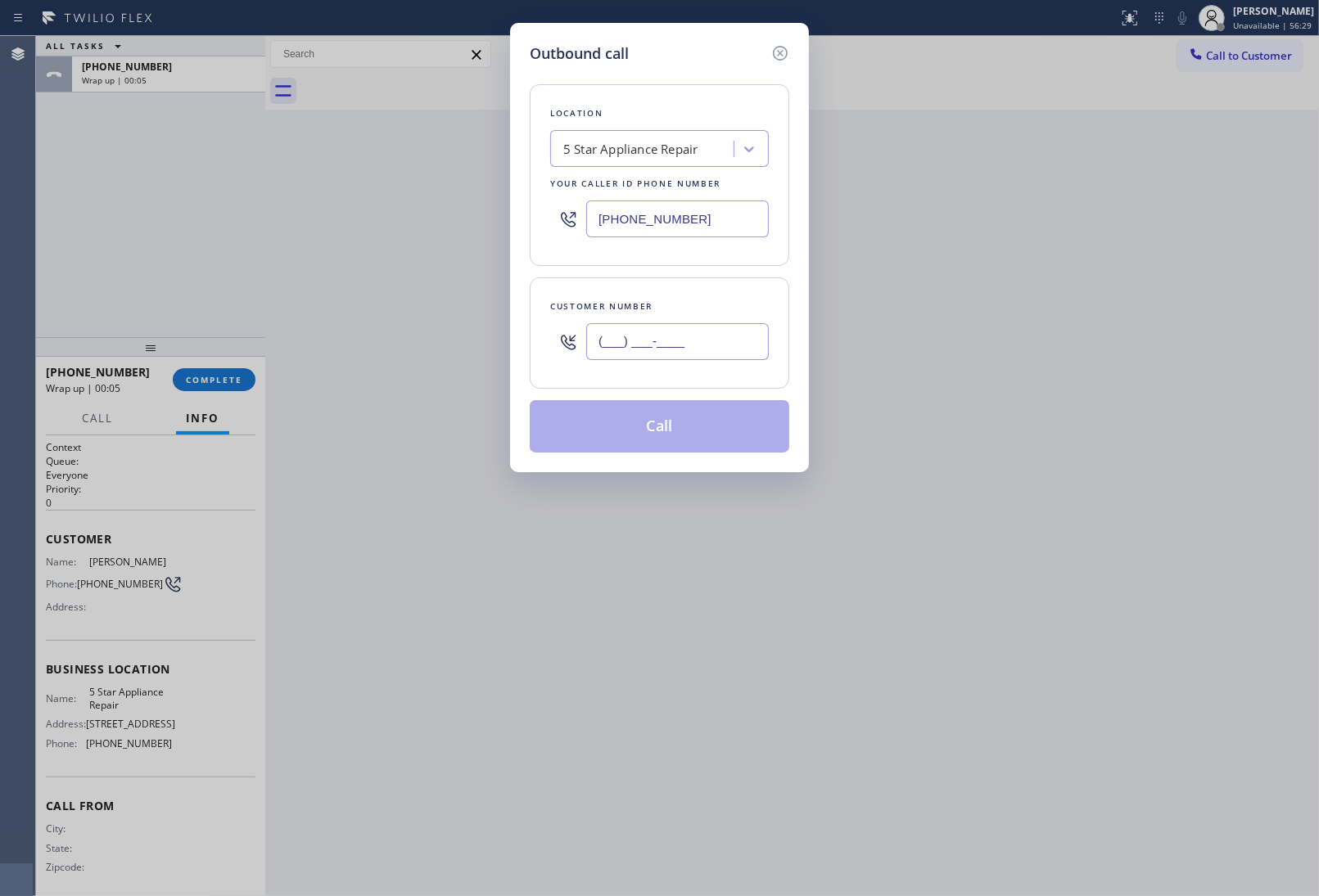
click at [657, 329] on input "(___) ___-____" at bounding box center [677, 342] width 183 height 37
click at [656, 335] on input "(___) ___-____" at bounding box center [677, 342] width 183 height 37
paste input "305) 613-6776"
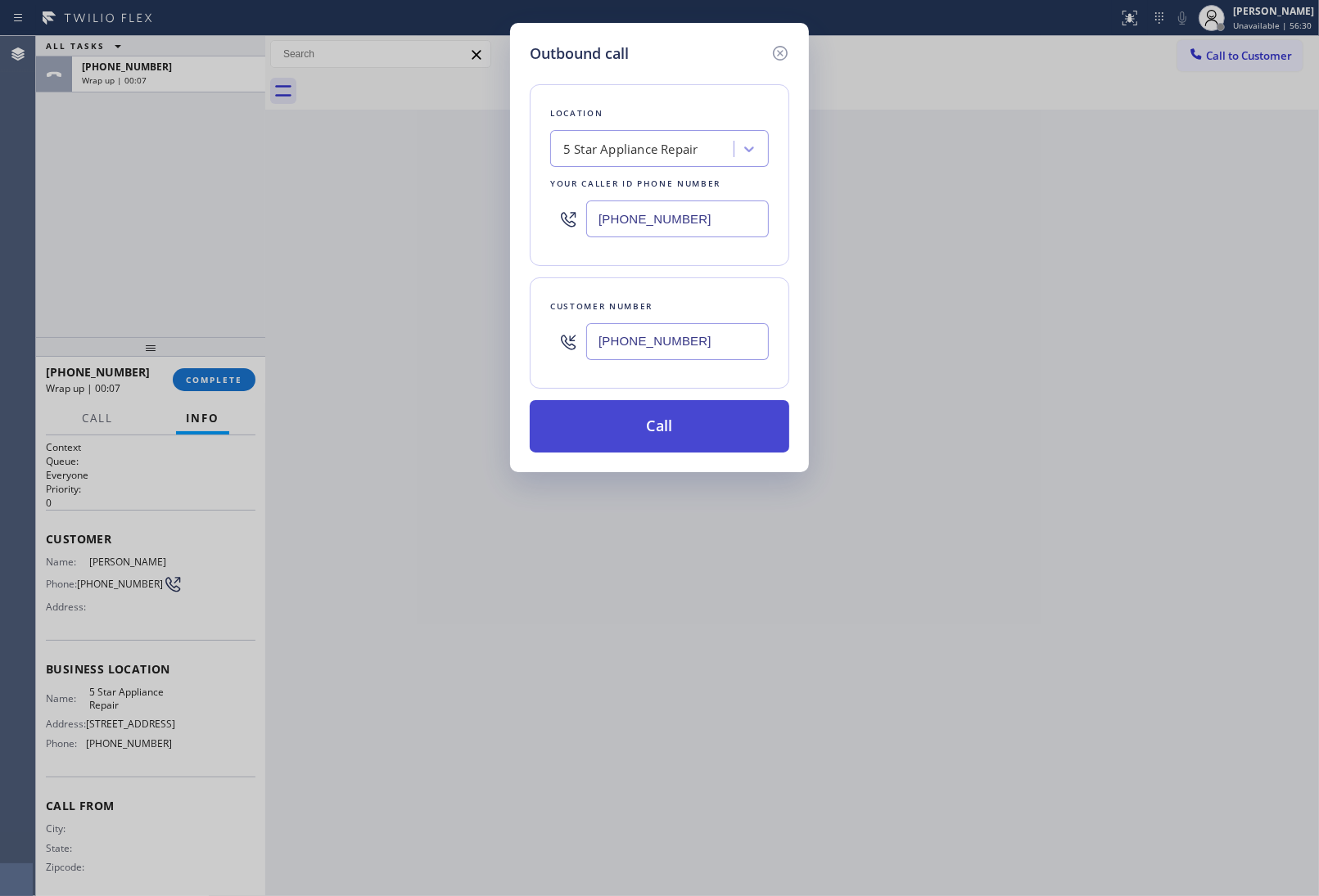
type input "(305) 613-6776"
click at [668, 436] on button "Call" at bounding box center [659, 426] width 260 height 52
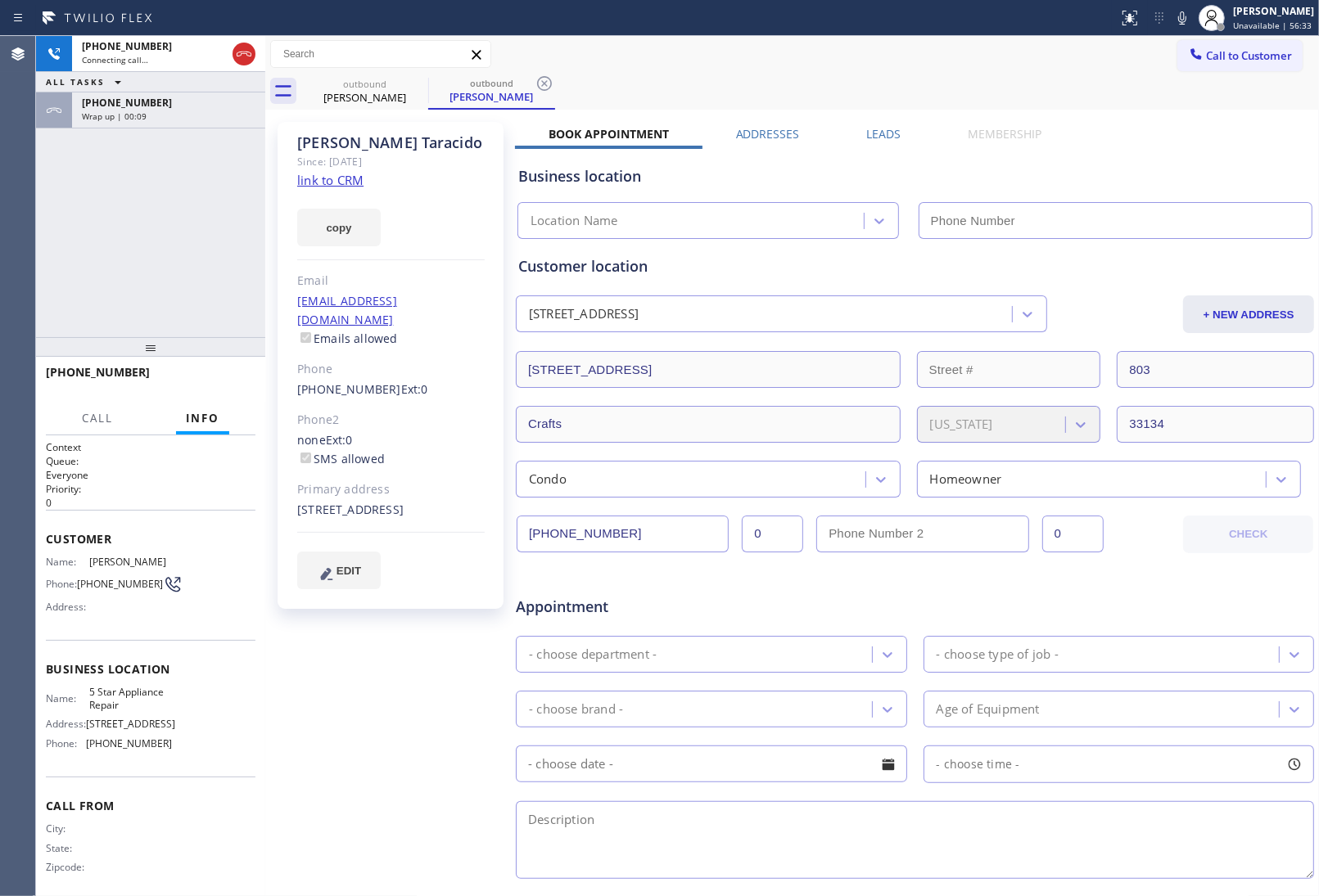
click at [350, 180] on link "link to CRM" at bounding box center [330, 180] width 66 height 17
type input "(855) 731-4952"
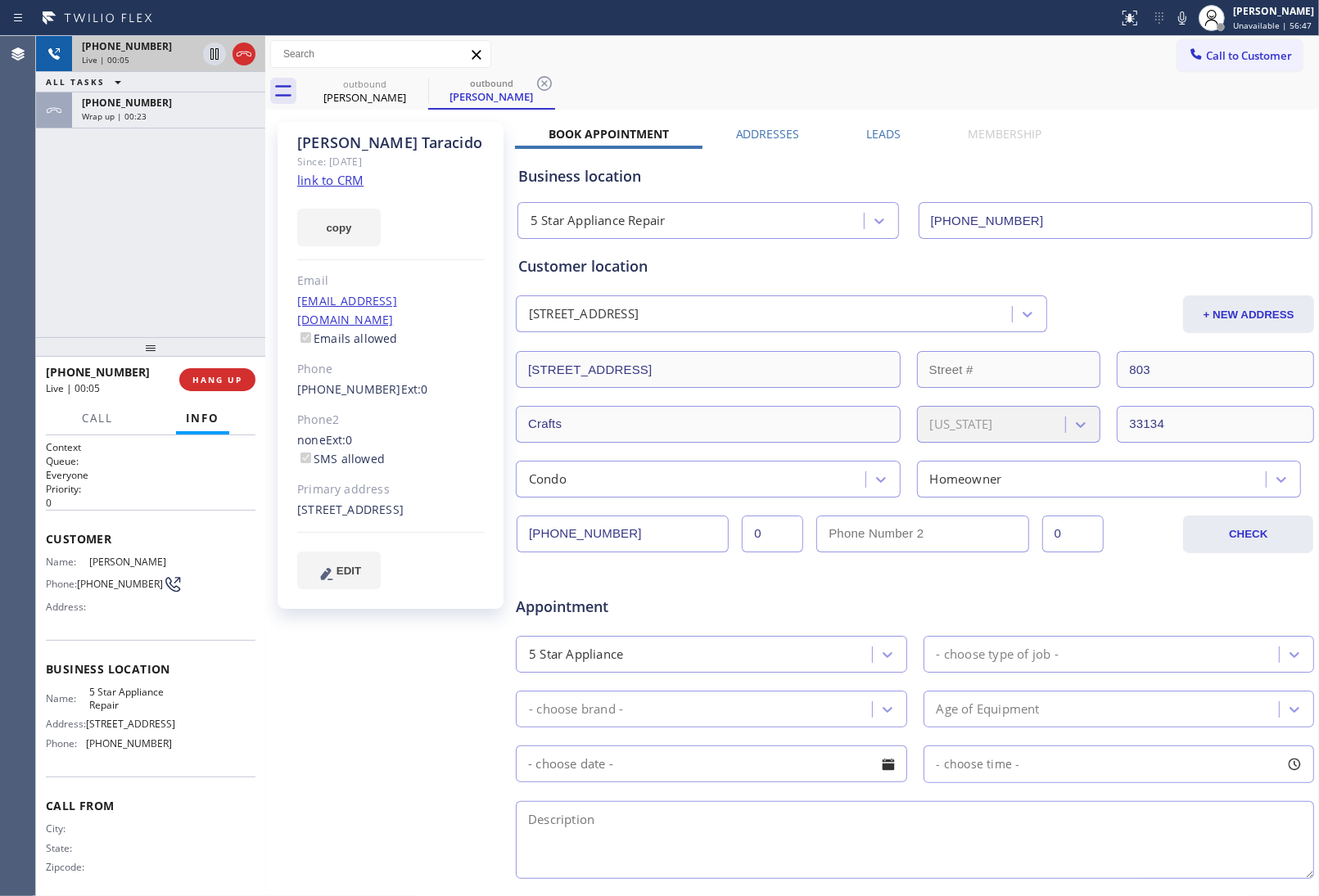
click at [251, 50] on icon at bounding box center [244, 54] width 20 height 20
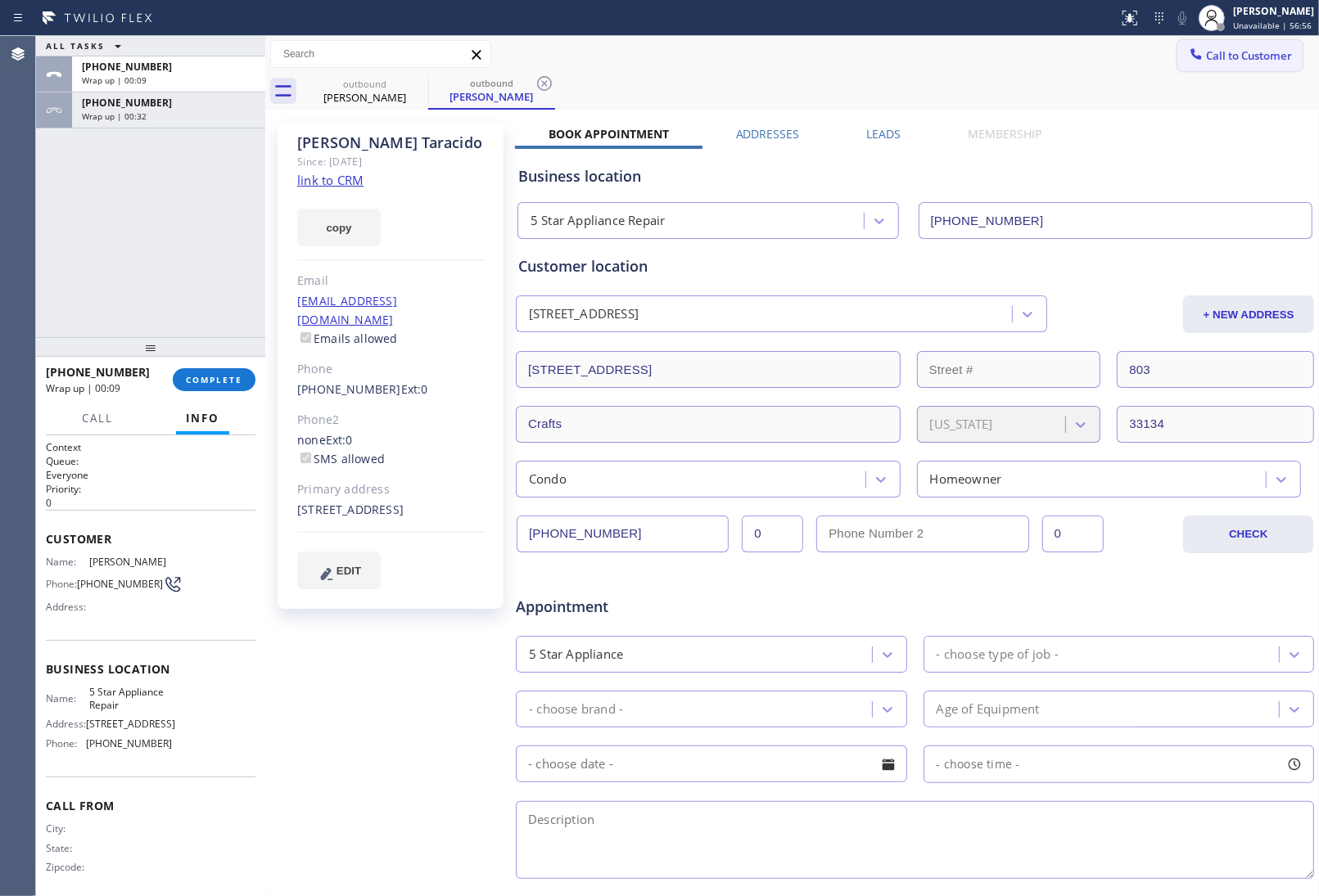
click at [1237, 62] on button "Call to Customer" at bounding box center [1239, 55] width 125 height 31
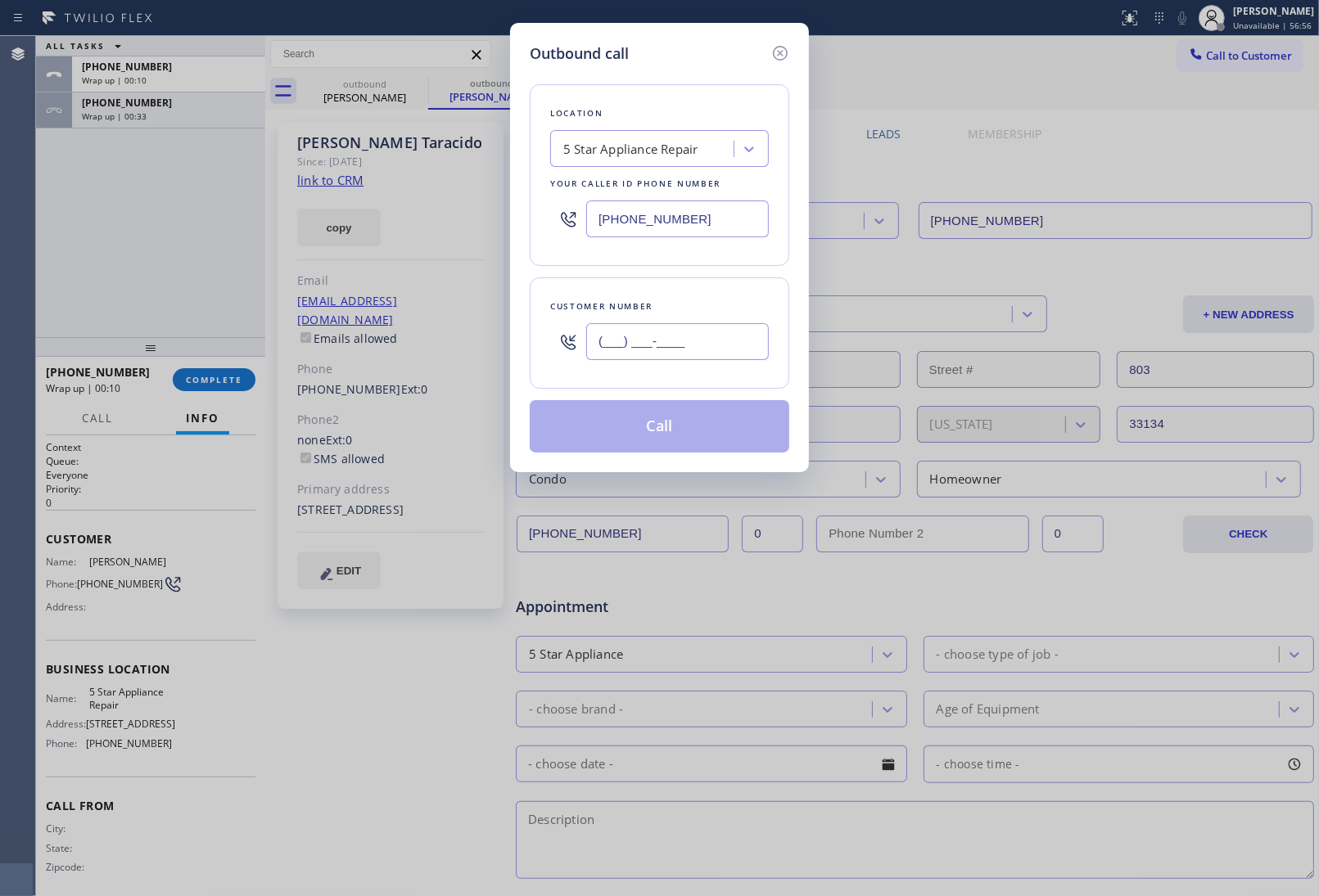
drag, startPoint x: 686, startPoint y: 331, endPoint x: 681, endPoint y: 346, distance: 15.8
click at [678, 345] on input "(___) ___-____" at bounding box center [677, 342] width 183 height 37
click at [684, 343] on input "(___) ___-____" at bounding box center [677, 342] width 183 height 37
paste input "949) 633-3008"
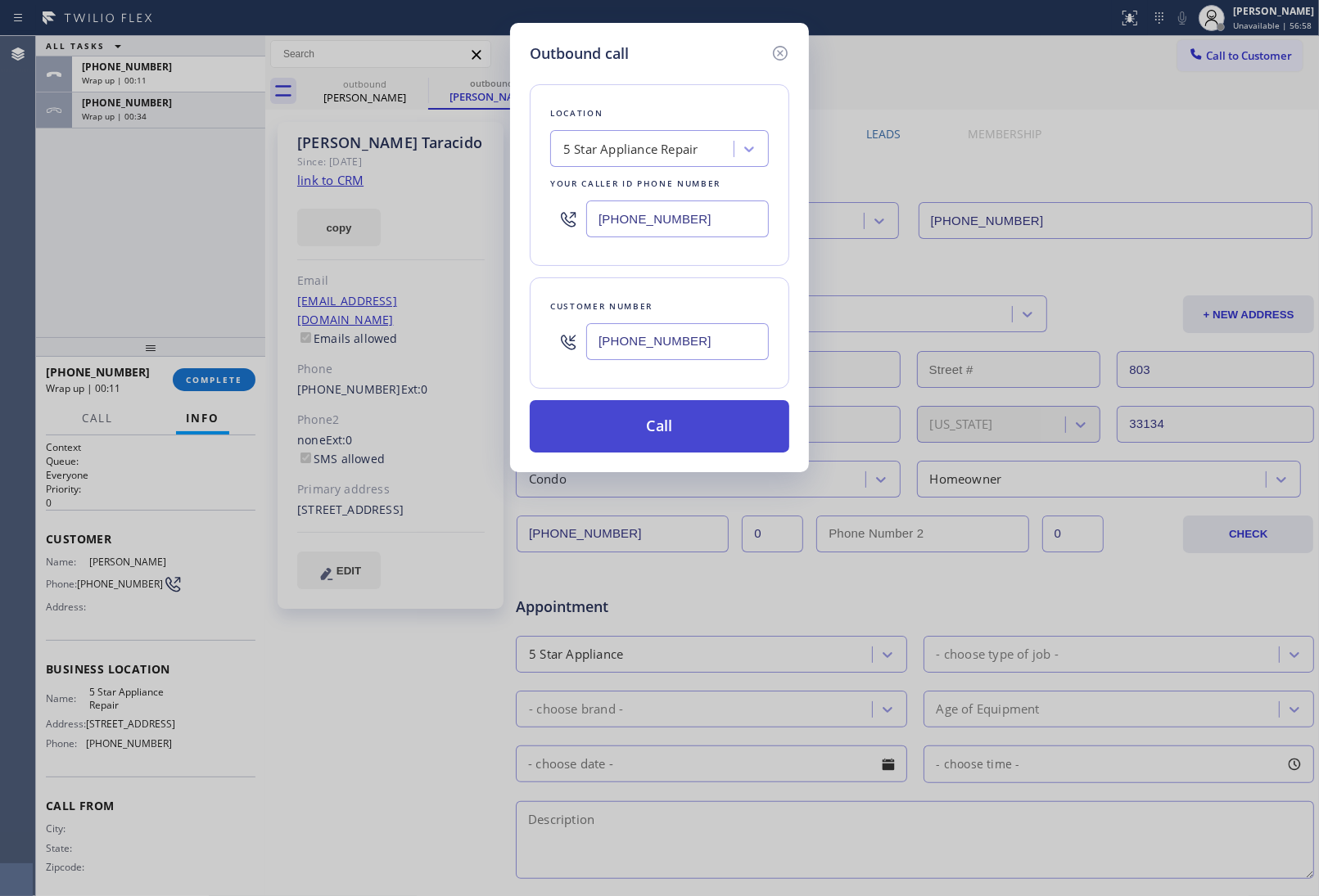
type input "(949) 633-3008"
click at [645, 436] on button "Call" at bounding box center [659, 426] width 260 height 52
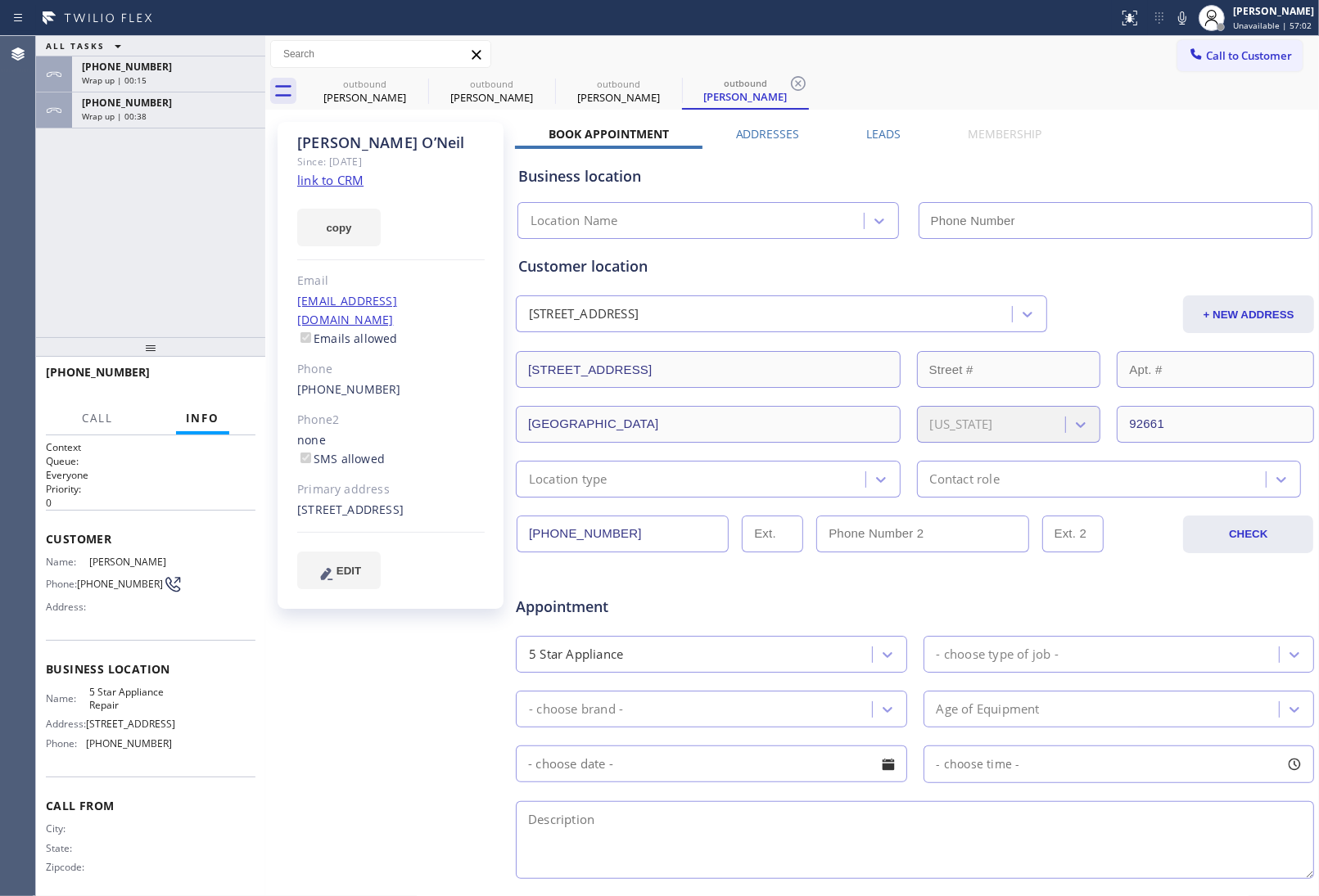
type input "(855) 731-4952"
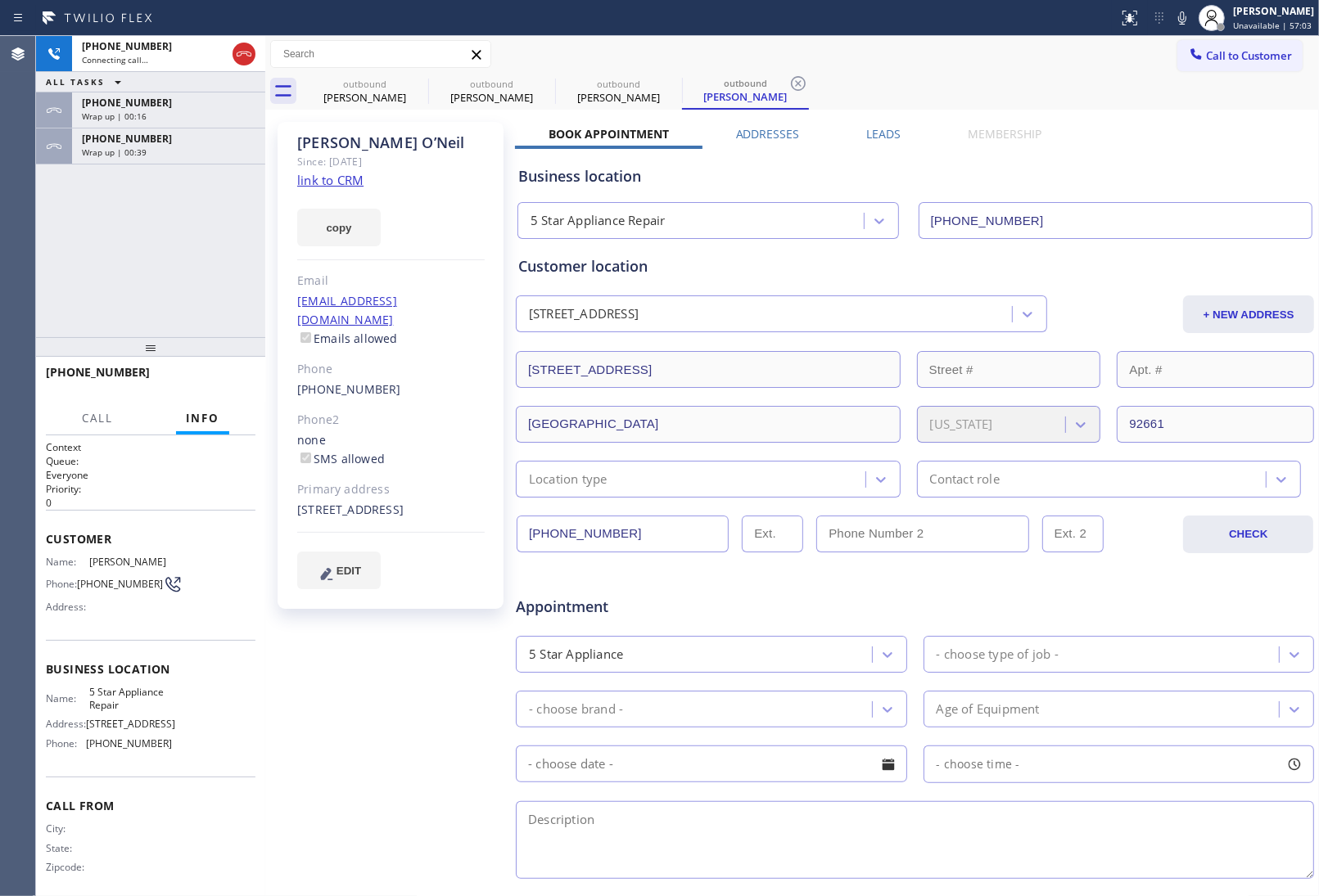
click at [340, 178] on link "link to CRM" at bounding box center [330, 180] width 66 height 17
drag, startPoint x: 103, startPoint y: 592, endPoint x: 81, endPoint y: 577, distance: 26.6
click at [81, 577] on span "(949) 633-3008" at bounding box center [120, 583] width 86 height 12
copy span "(949) 633-3008"
click at [225, 382] on span "HANG UP" at bounding box center [217, 380] width 50 height 12
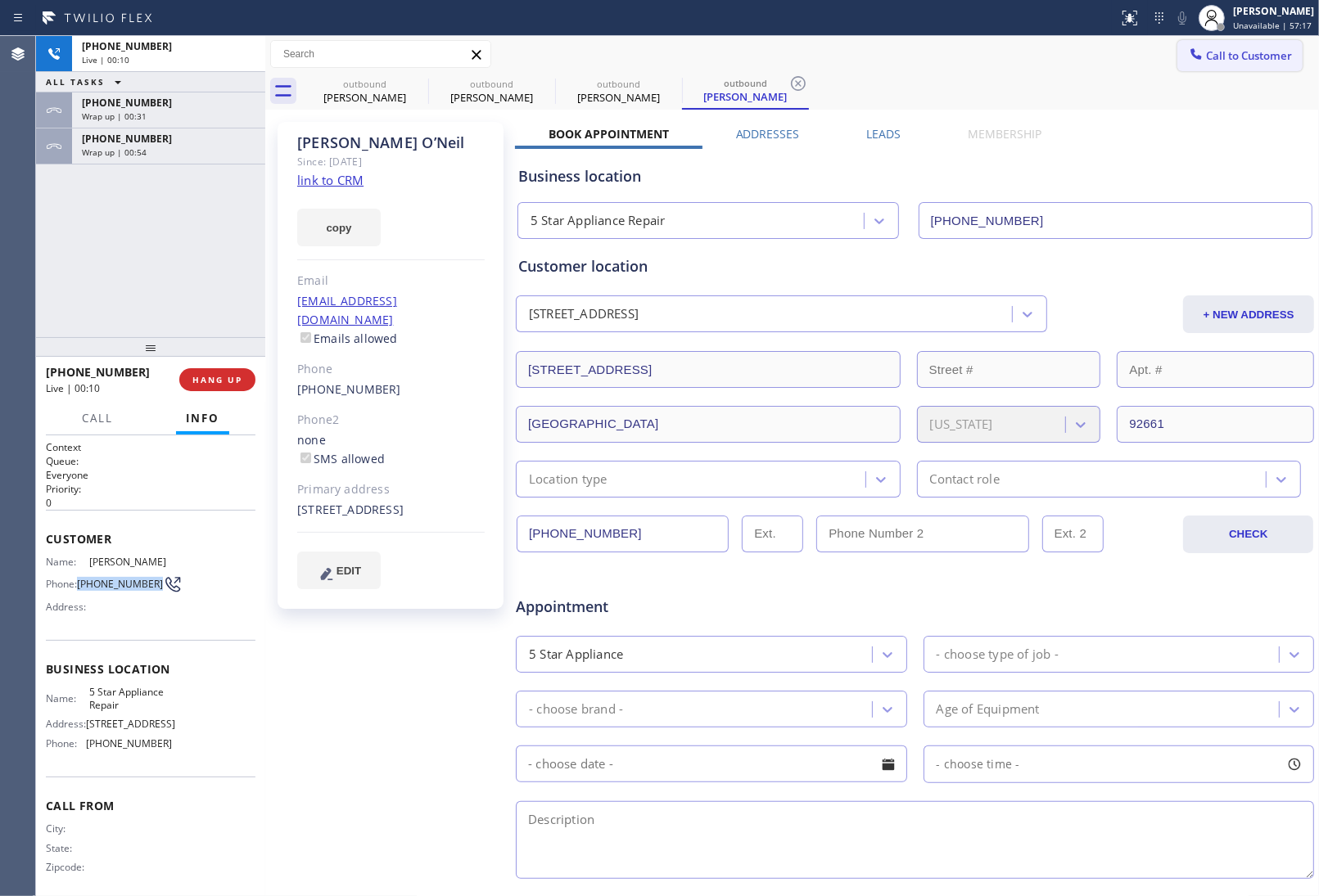
click at [1208, 53] on span "Call to Customer" at bounding box center [1249, 56] width 86 height 15
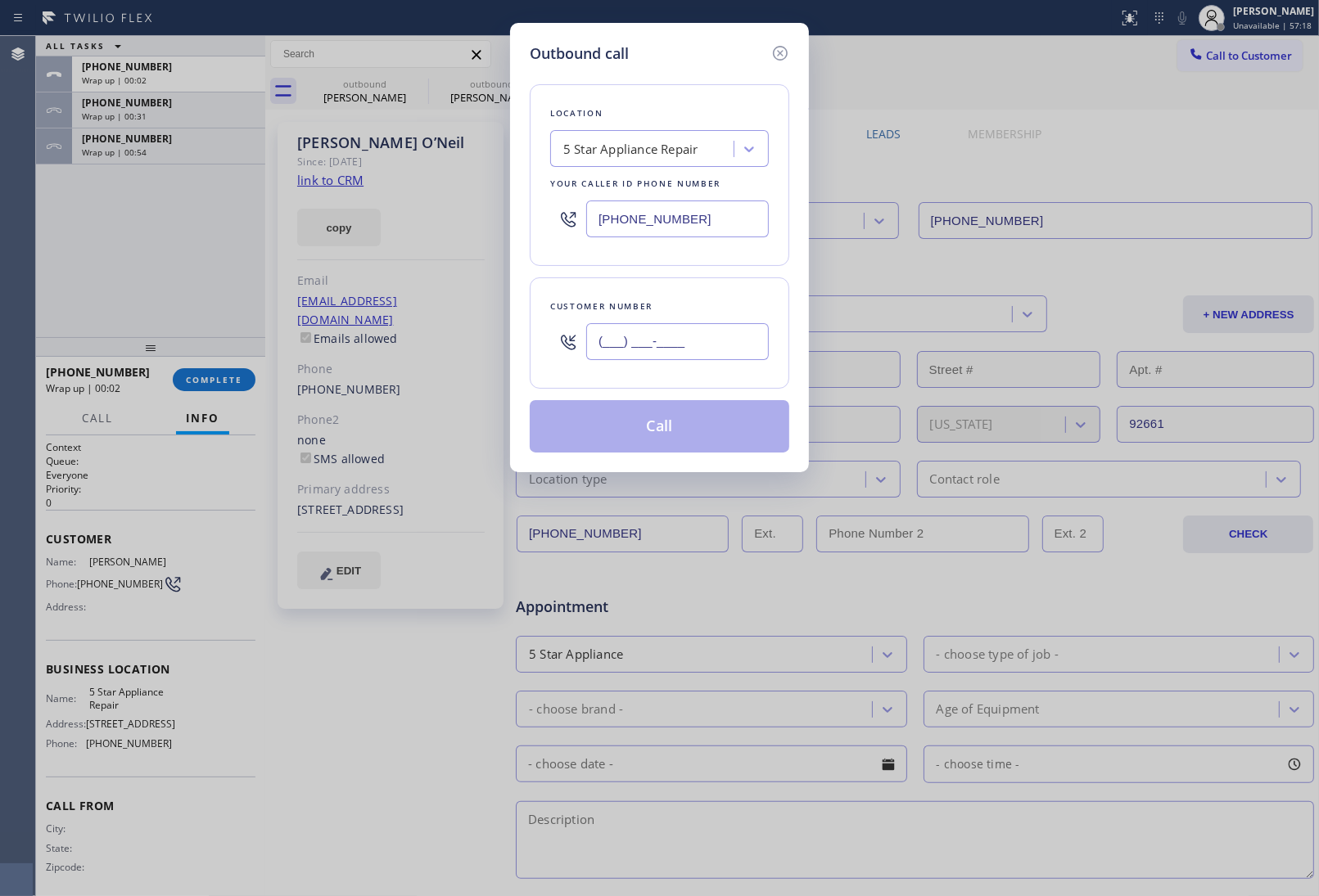
click at [642, 339] on input "(___) ___-____" at bounding box center [677, 342] width 183 height 37
paste input "949) 633-3008"
type input "(949) 633-3008"
click at [639, 431] on button "Call" at bounding box center [659, 426] width 260 height 52
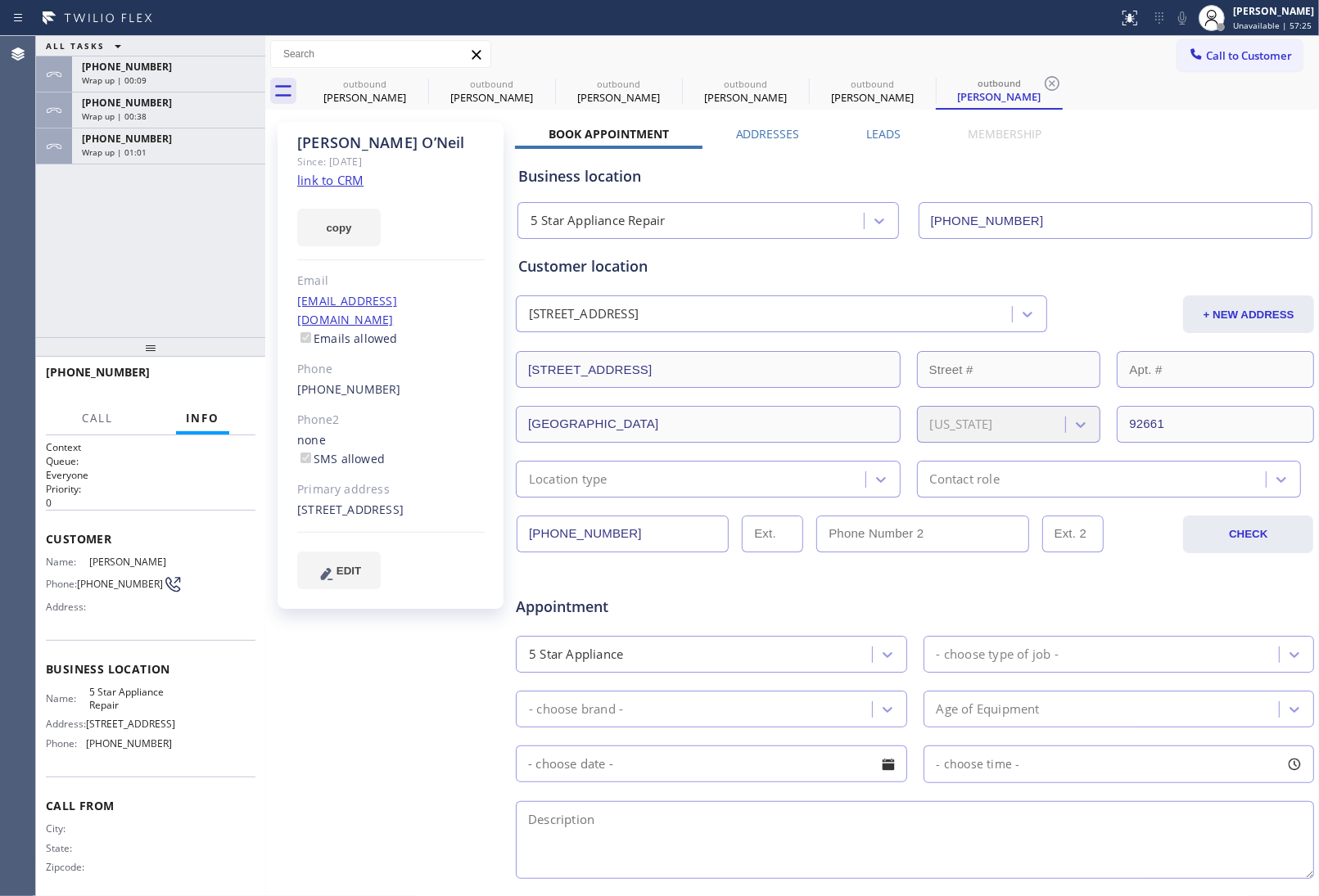
type input "(855) 731-4952"
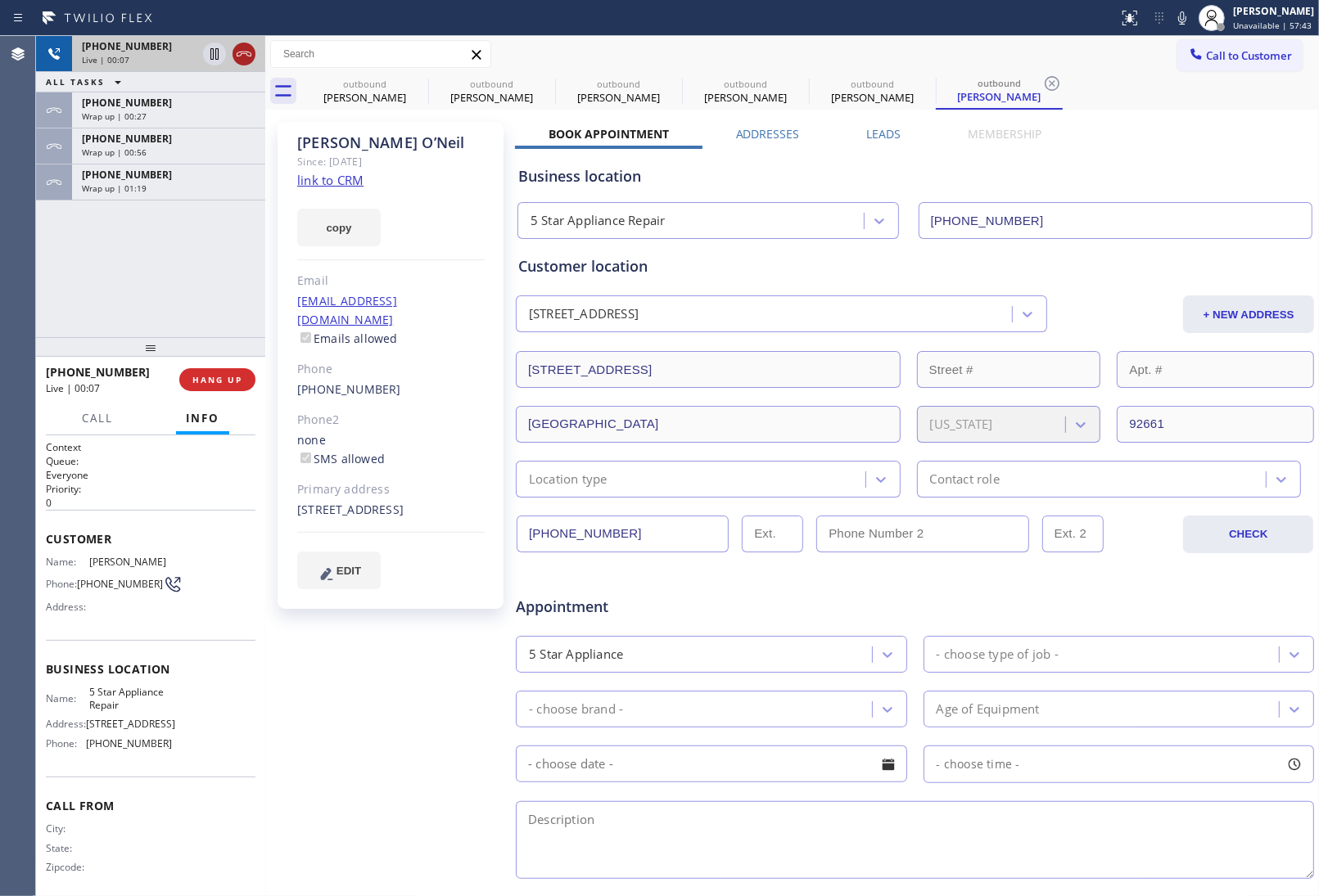
click at [244, 54] on icon at bounding box center [244, 54] width 20 height 20
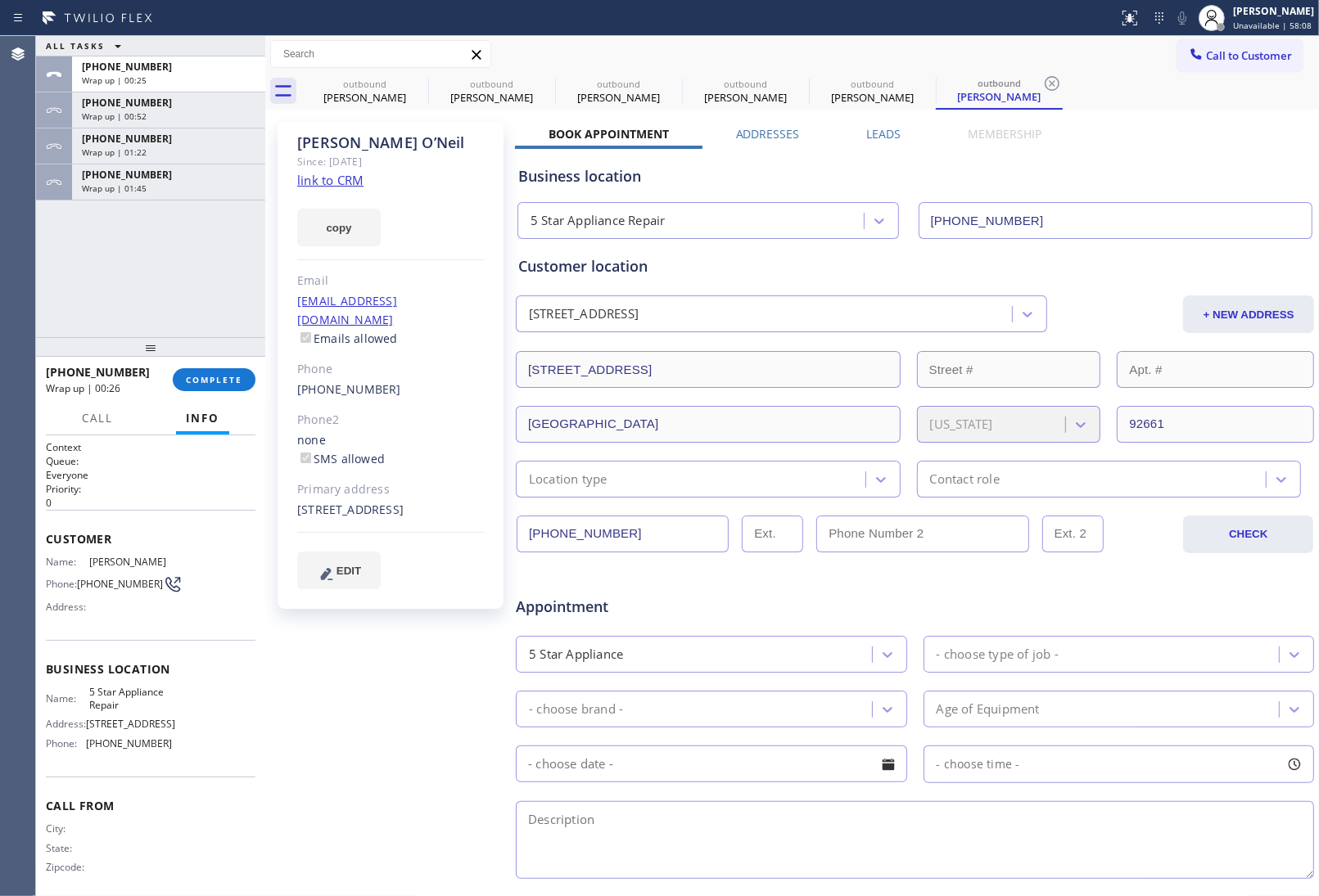
drag, startPoint x: 1261, startPoint y: 66, endPoint x: 1200, endPoint y: 99, distance: 69.4
click at [1258, 66] on button "Call to Customer" at bounding box center [1239, 55] width 125 height 31
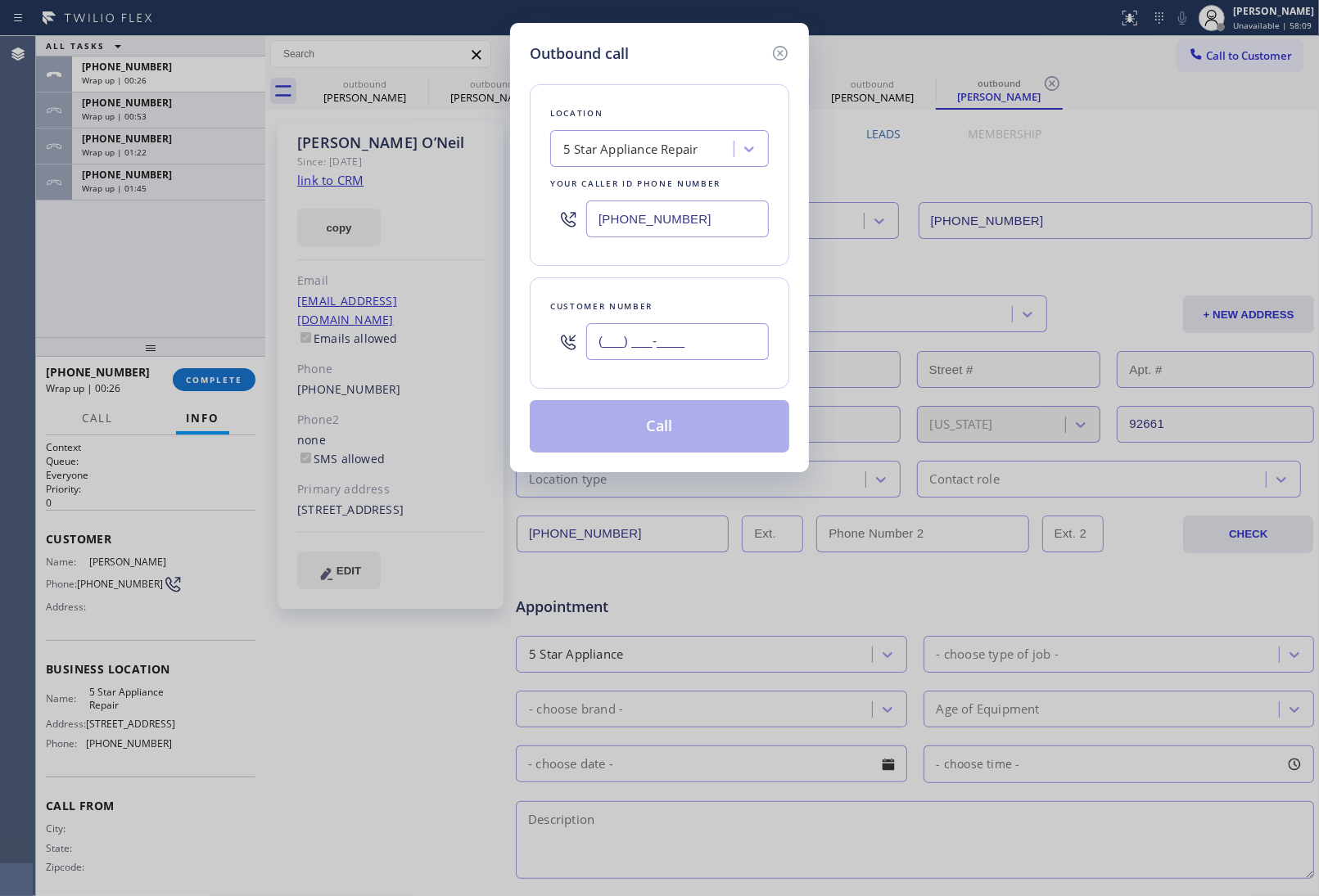
click at [690, 329] on input "(___) ___-____" at bounding box center [677, 342] width 183 height 37
paste input "650) 888-5455"
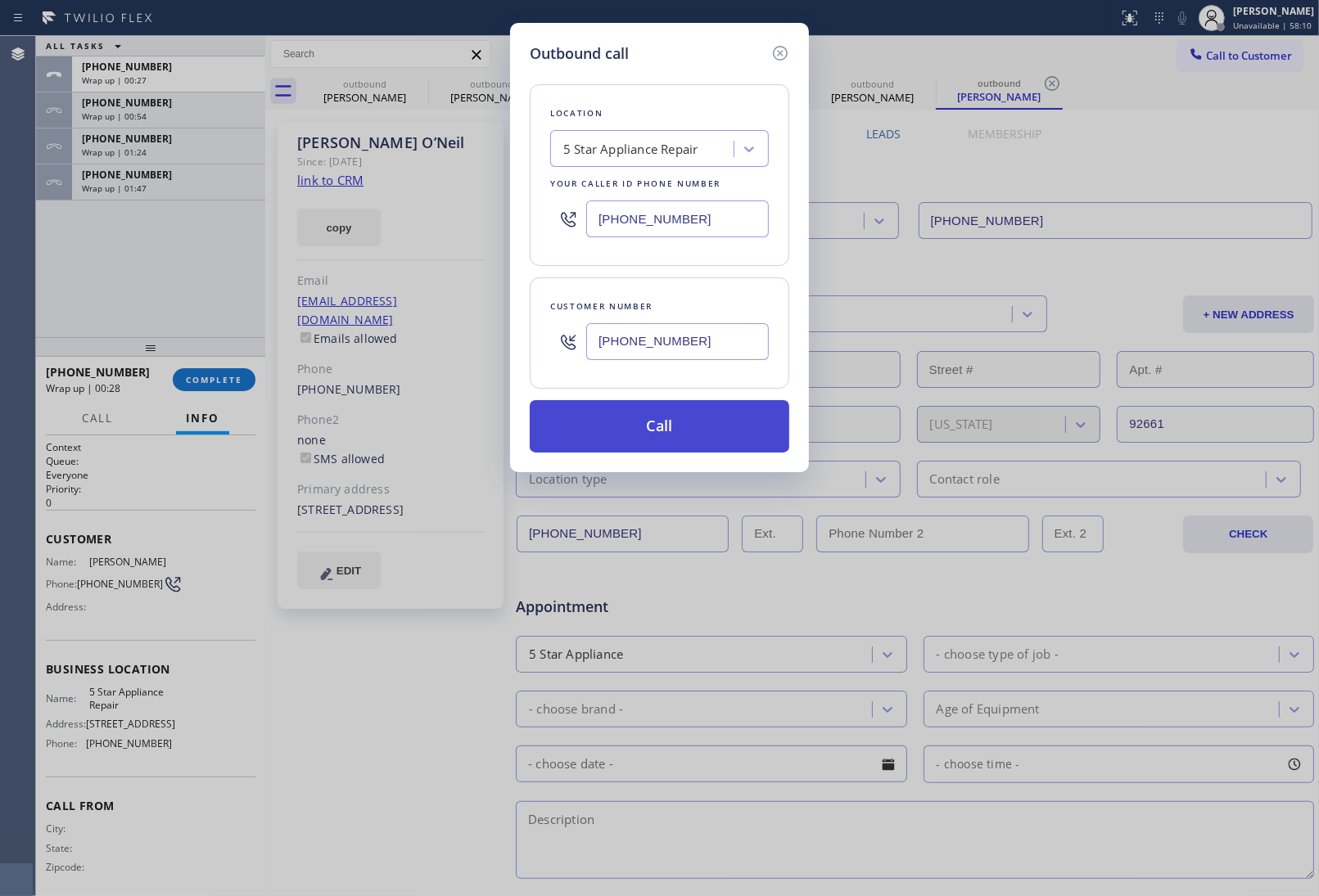
type input "(650) 888-5455"
click at [640, 428] on button "Call" at bounding box center [659, 426] width 260 height 52
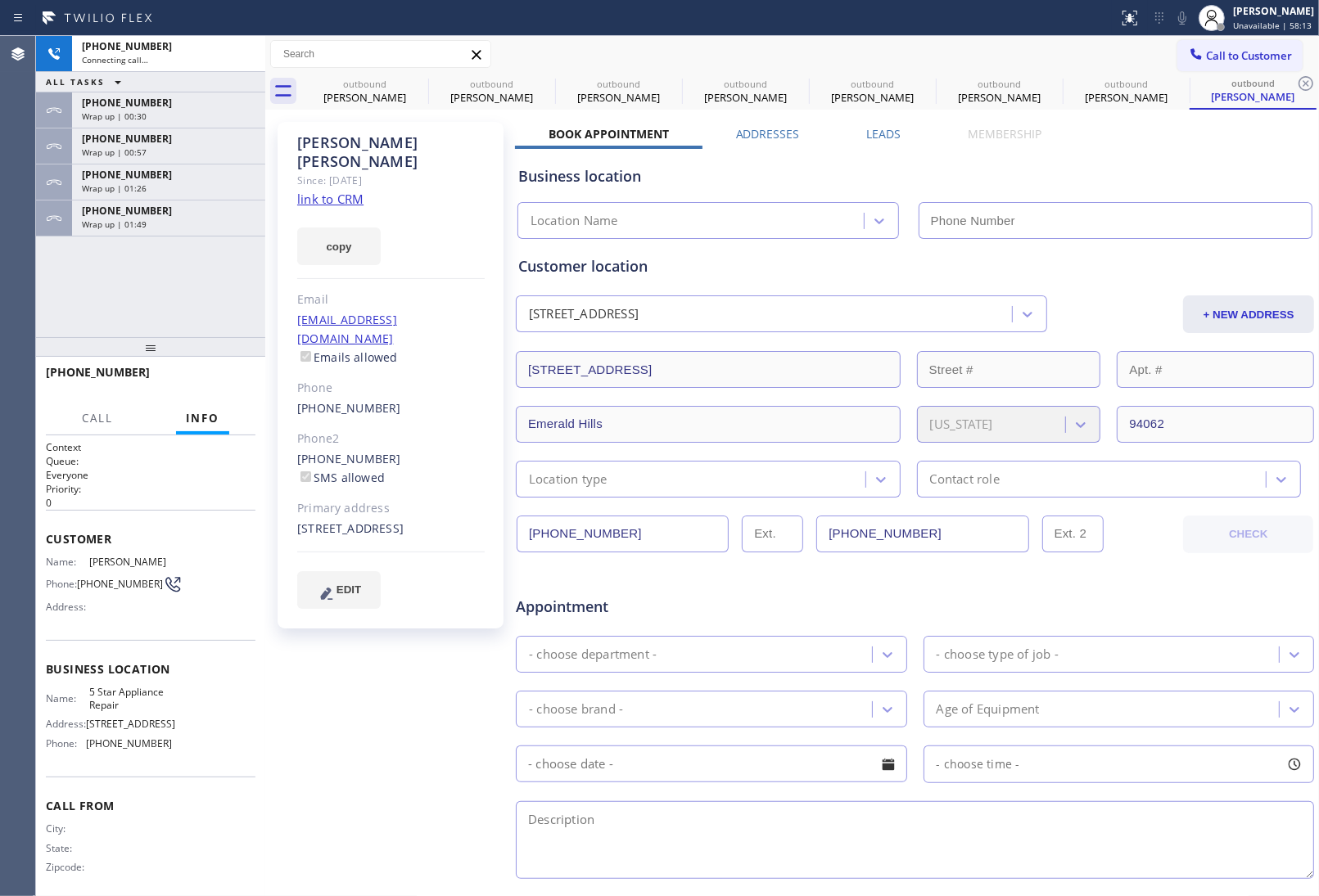
click at [336, 191] on link "link to CRM" at bounding box center [330, 199] width 66 height 17
type input "(855) 731-4952"
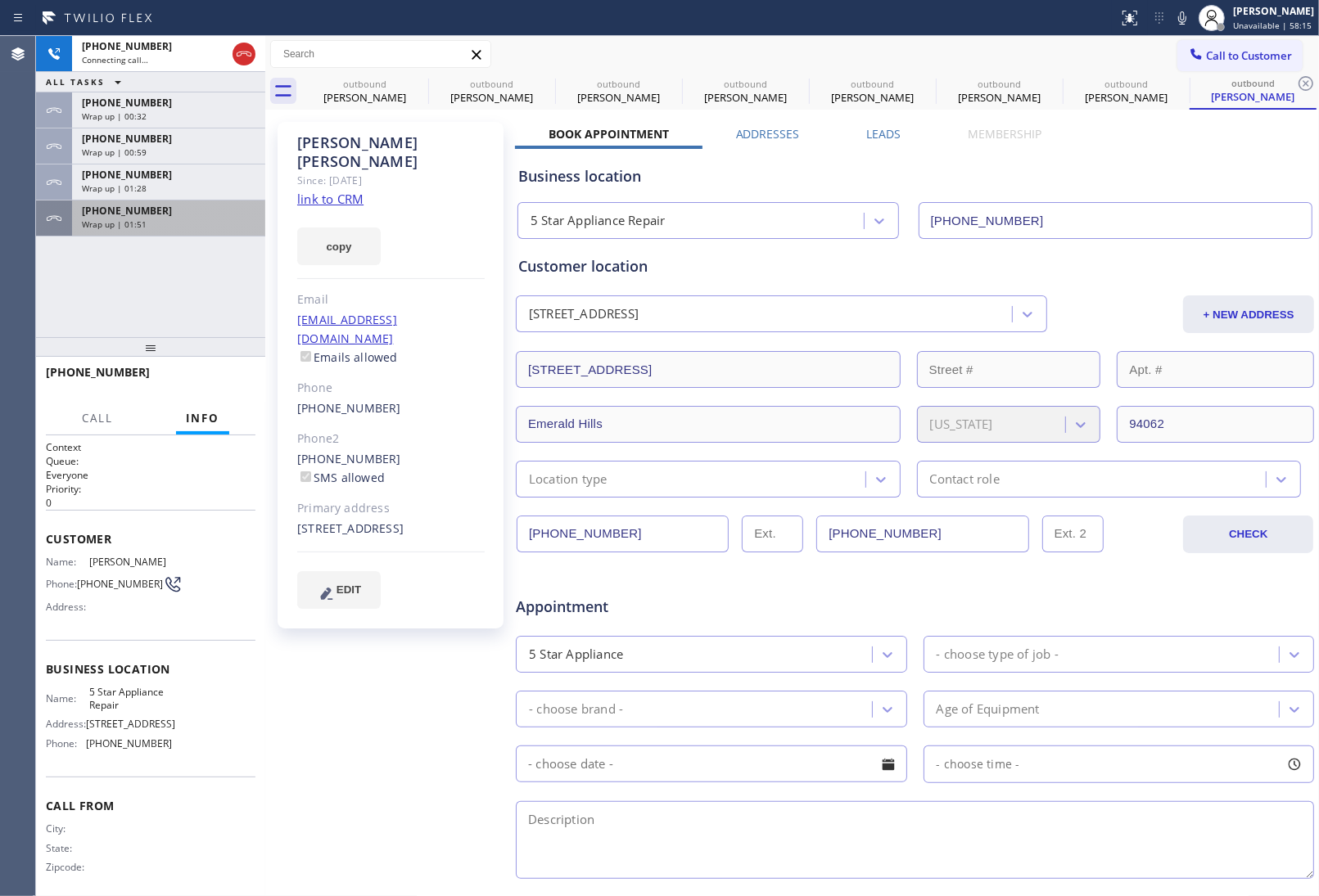
click at [206, 204] on div "+13056136776" at bounding box center [169, 211] width 173 height 14
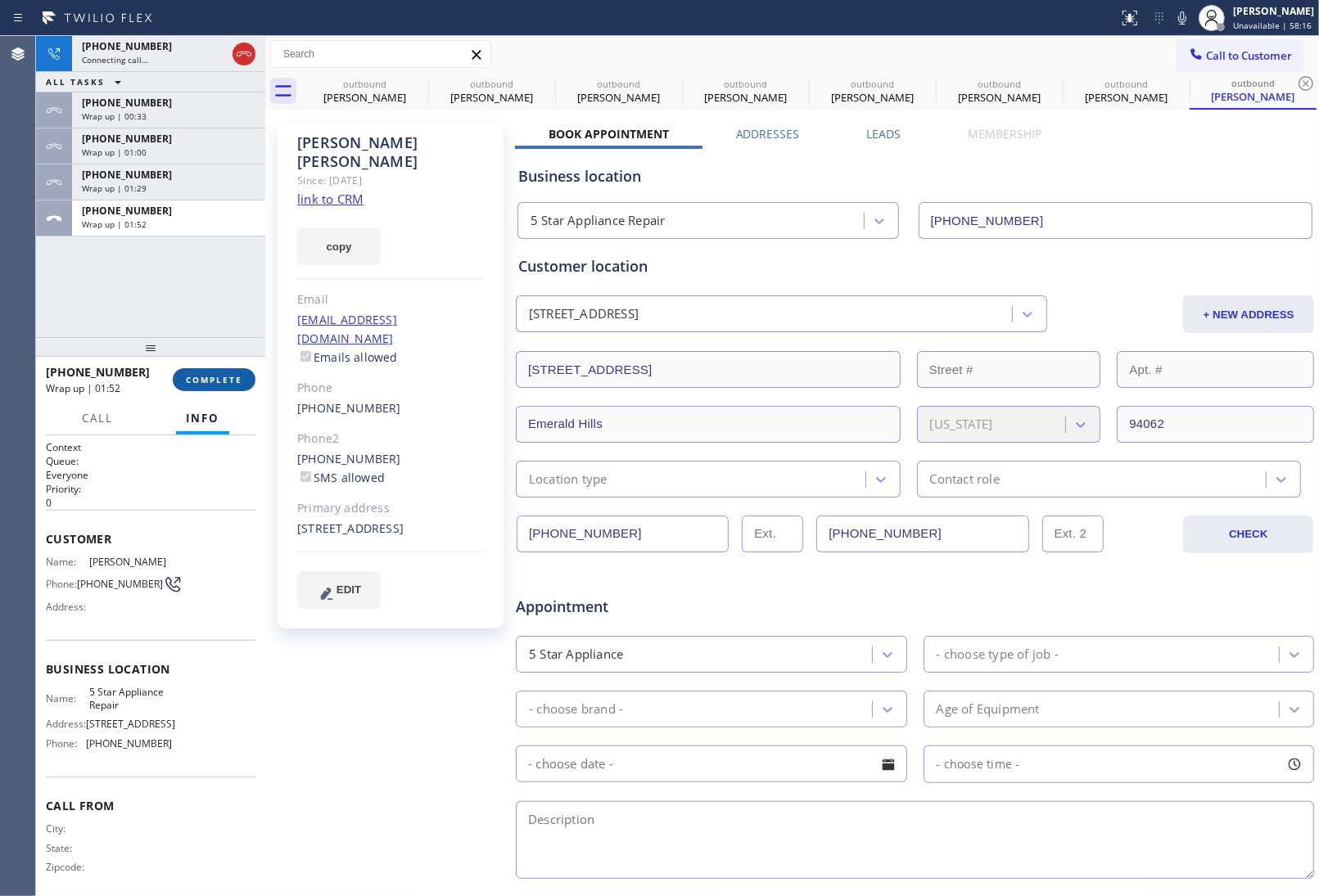
click at [222, 387] on button "COMPLETE" at bounding box center [214, 380] width 83 height 23
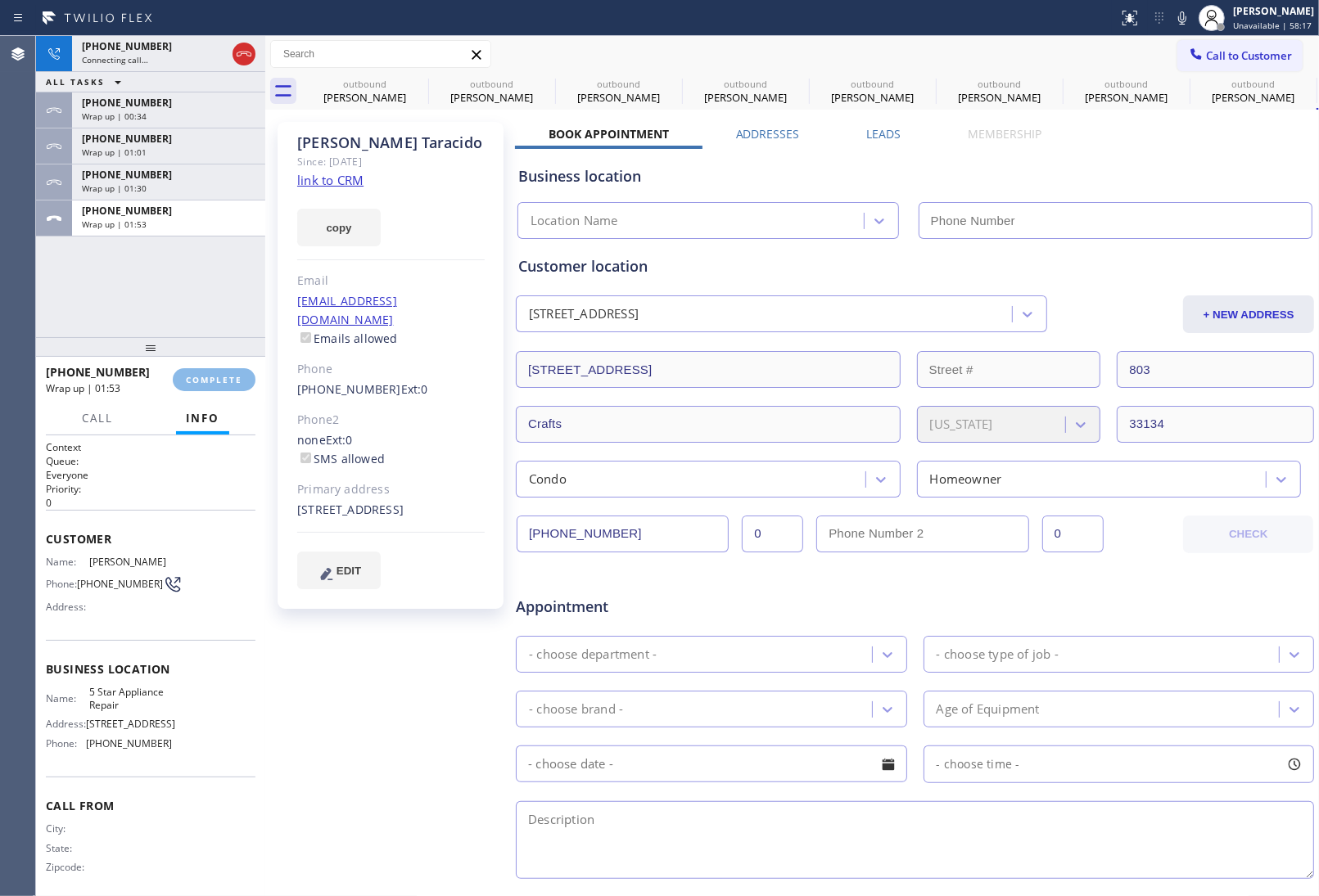
type input "(855) 731-4952"
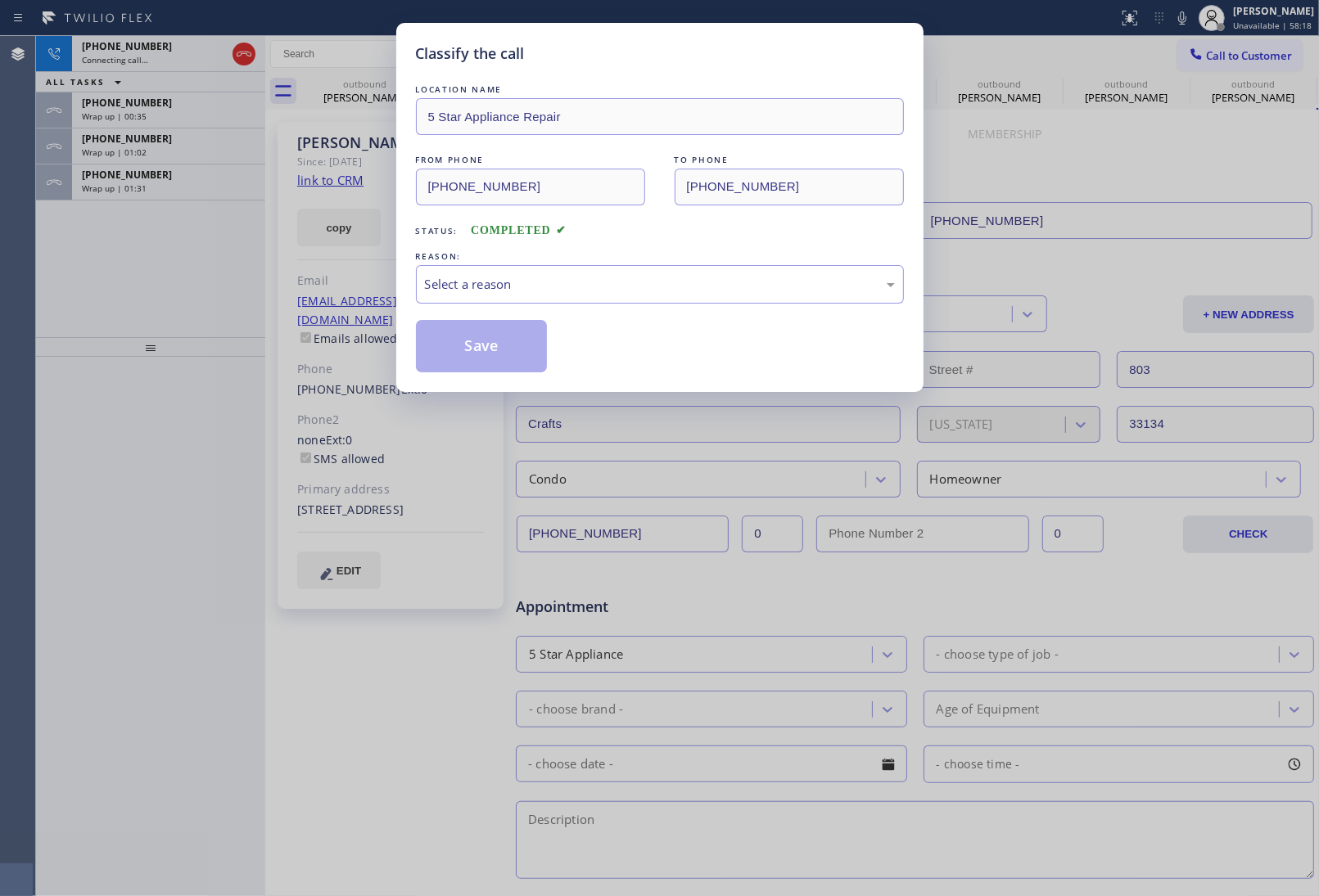
click at [483, 309] on div "LOCATION NAME 5 Star Appliance Repair FROM PHONE (855) 731-4952 TO PHONE (305) …" at bounding box center [660, 226] width 488 height 291
click at [493, 288] on div "Select a reason" at bounding box center [660, 284] width 470 height 19
click at [481, 342] on button "Save" at bounding box center [481, 346] width 132 height 52
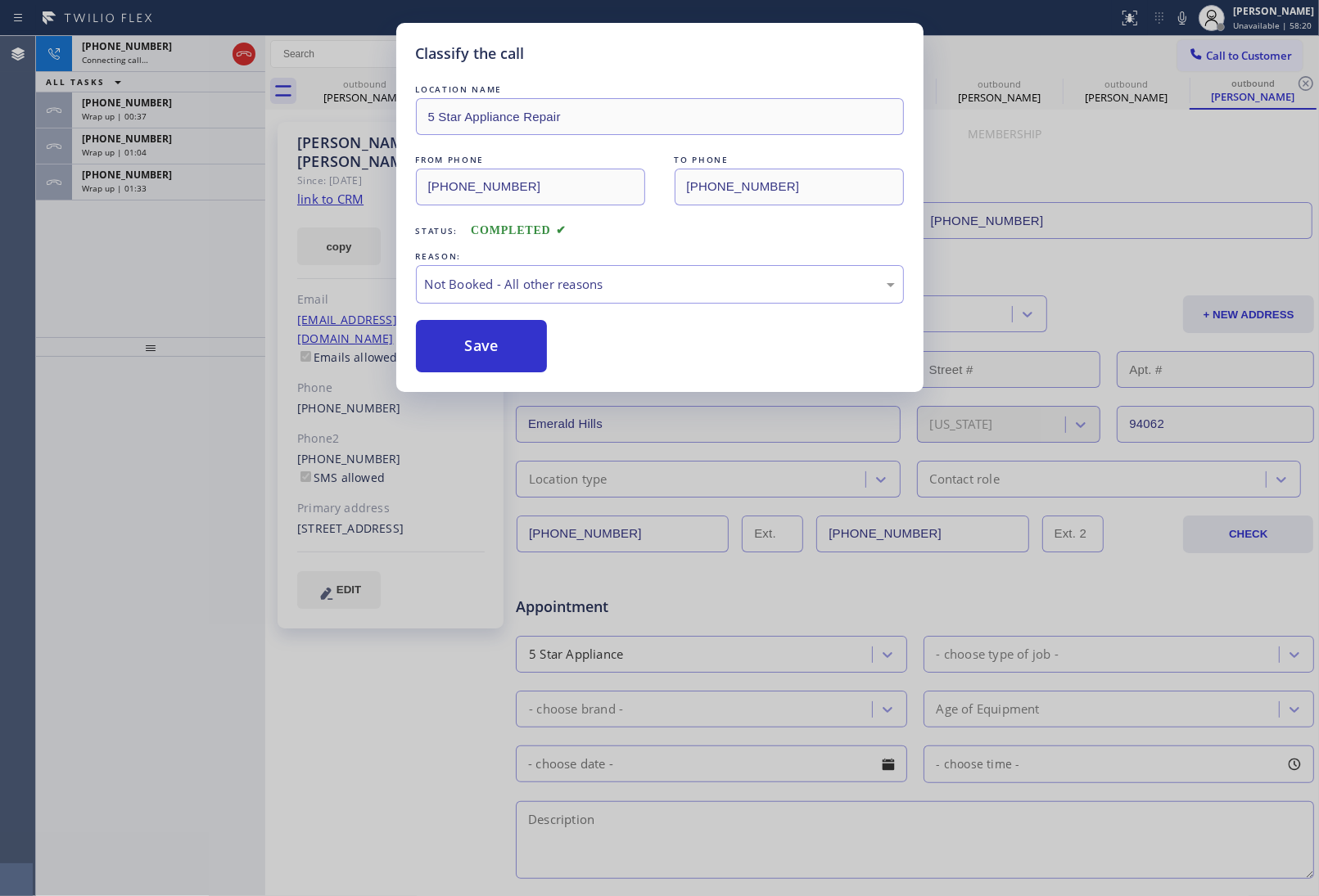
click at [155, 178] on div "Classify the call LOCATION NAME 5 Star Appliance Repair FROM PHONE (855) 731-49…" at bounding box center [659, 448] width 1319 height 896
click at [155, 178] on div "Classify the call LOCATION NAME 5 Star Appliance Repair FROM PHONE (855) 731-49…" at bounding box center [677, 465] width 1283 height 860
click at [155, 178] on div "+13056136776" at bounding box center [169, 174] width 173 height 14
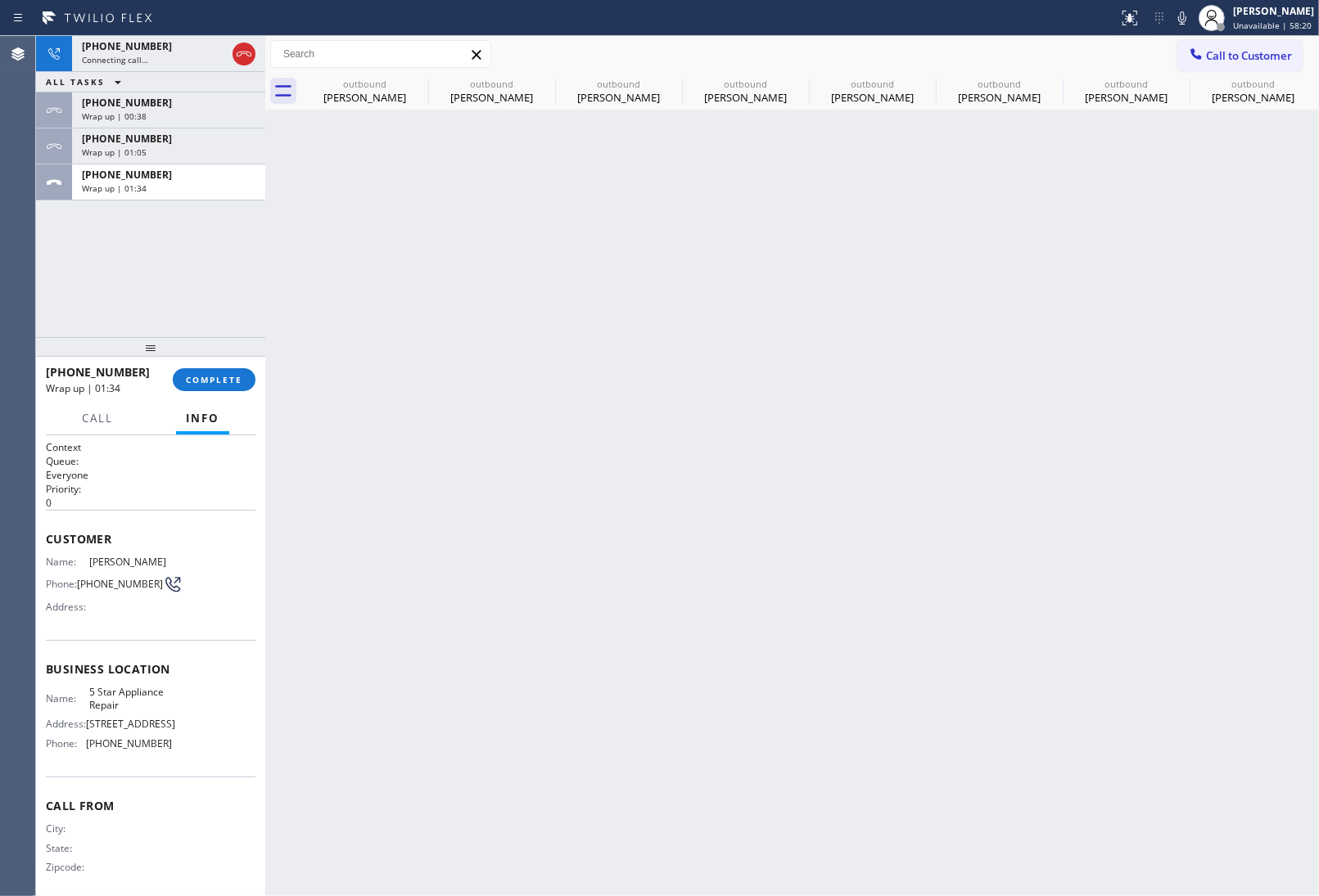
click at [155, 178] on div "+13056136776" at bounding box center [169, 174] width 173 height 14
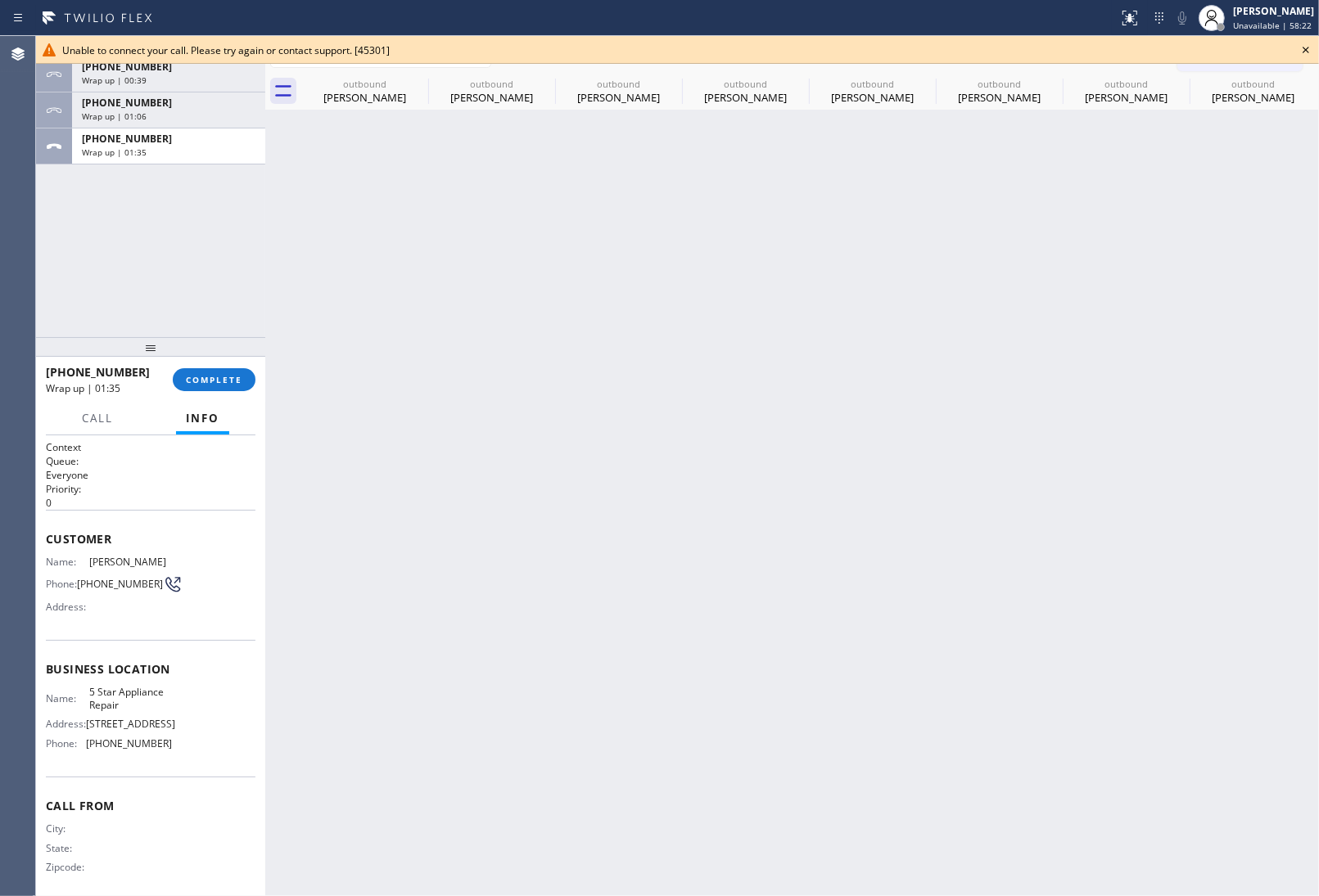
drag, startPoint x: 225, startPoint y: 382, endPoint x: 278, endPoint y: 378, distance: 53.2
click at [225, 382] on span "COMPLETE" at bounding box center [214, 380] width 56 height 12
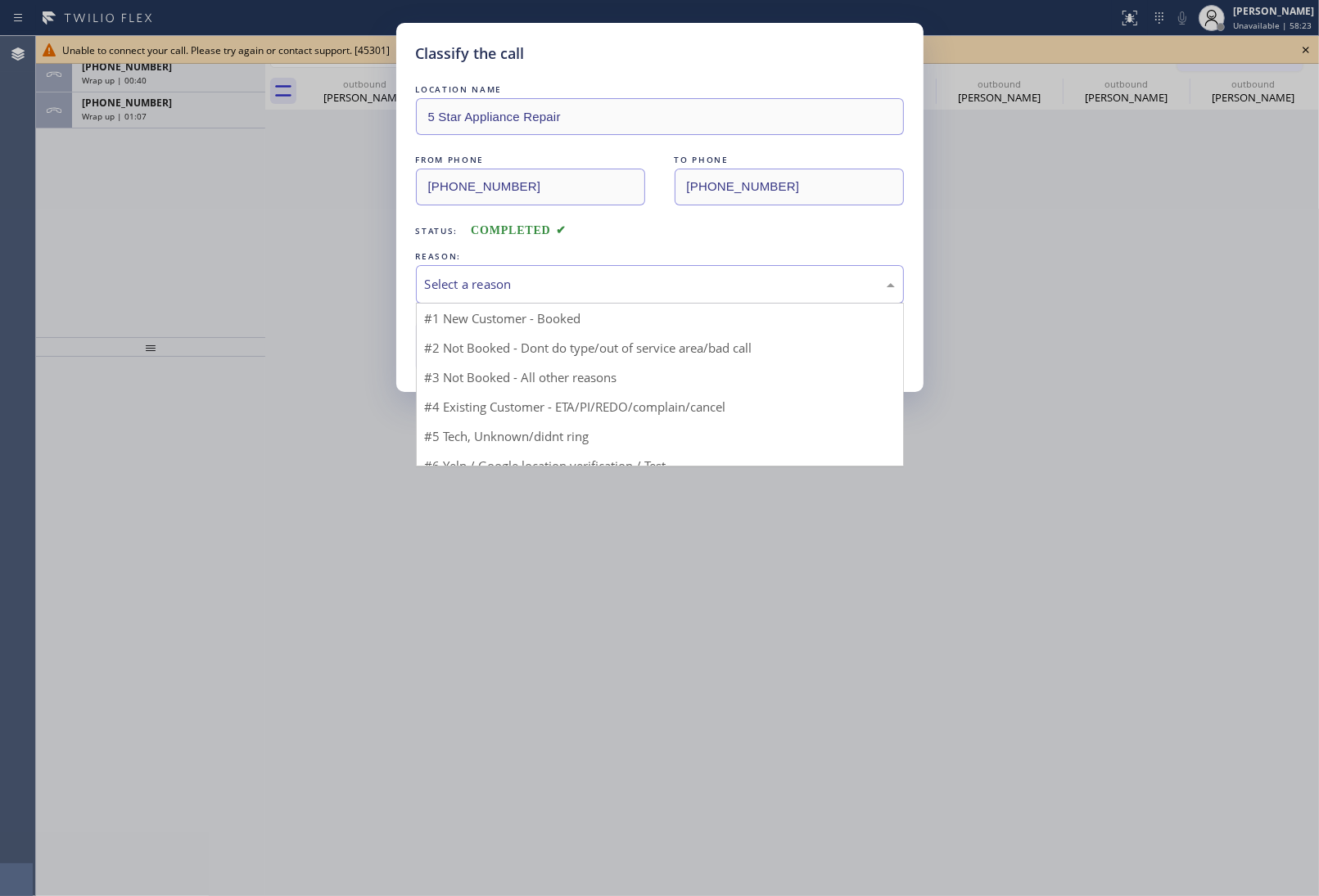
click at [512, 278] on div "Select a reason" at bounding box center [660, 284] width 470 height 19
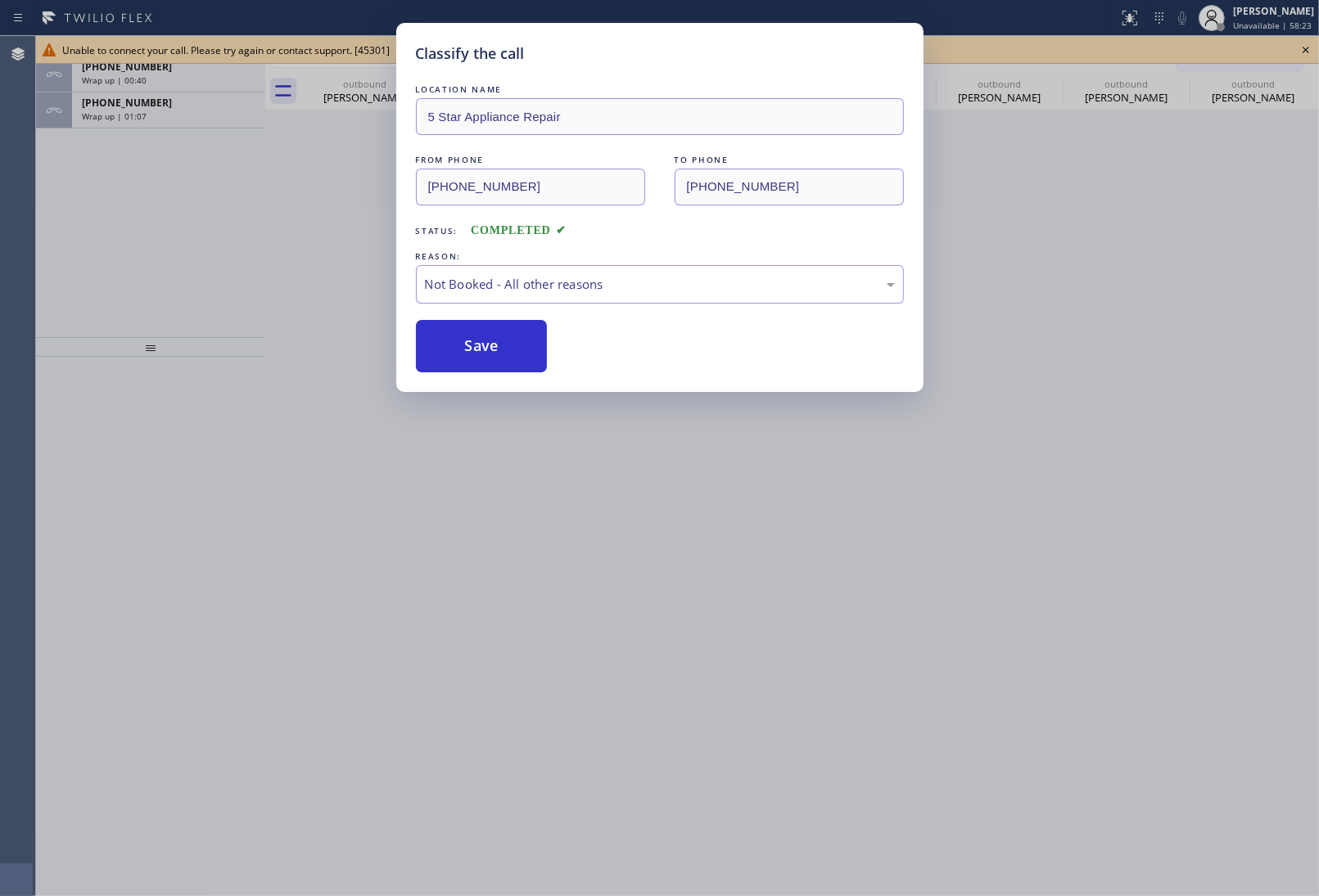
click at [494, 346] on button "Save" at bounding box center [481, 346] width 132 height 52
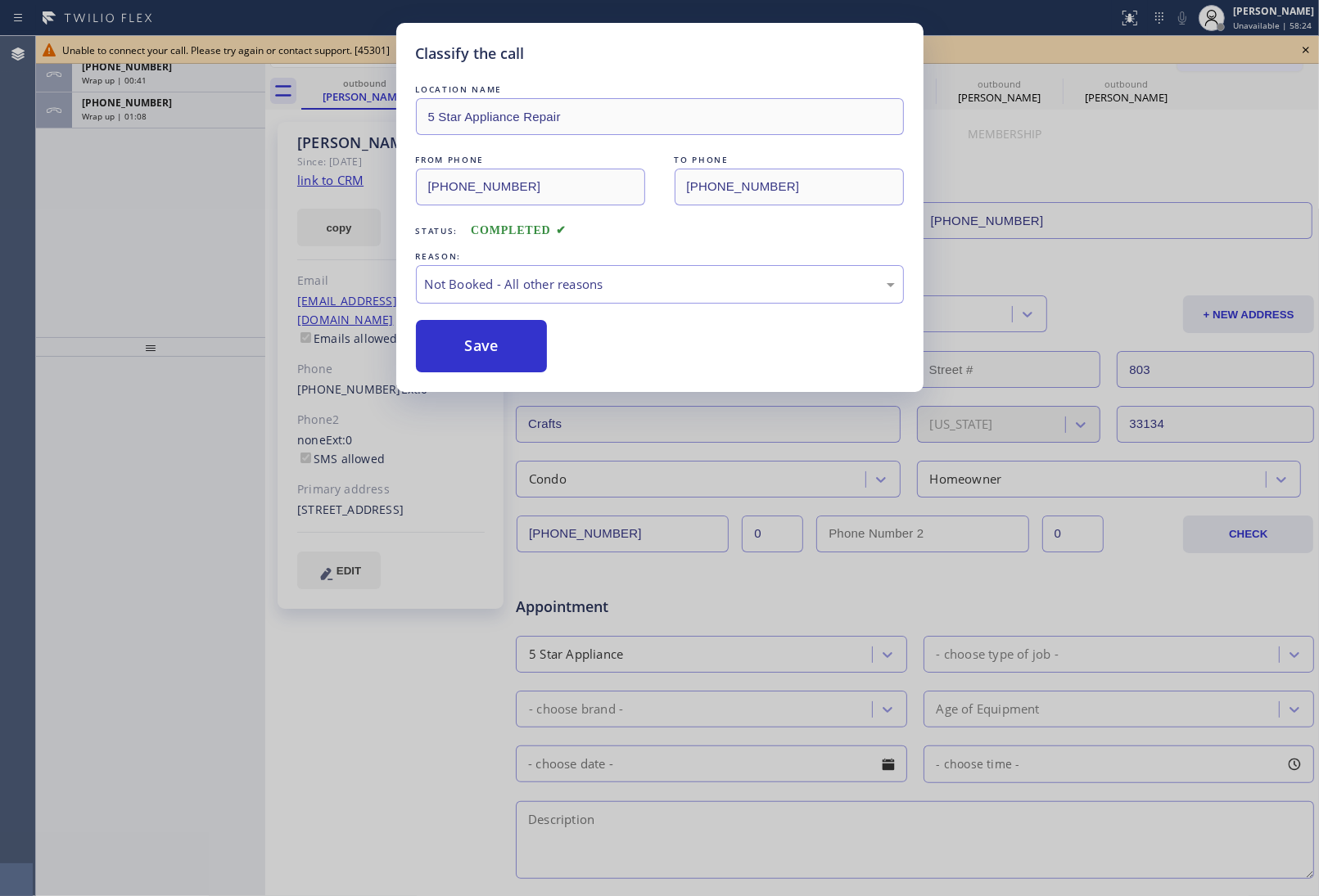
click at [157, 112] on div "Classify the call LOCATION NAME 5 Star Appliance Repair FROM PHONE (855) 731-49…" at bounding box center [659, 448] width 1319 height 896
click at [157, 112] on div "Wrap up | 01:09" at bounding box center [169, 116] width 173 height 12
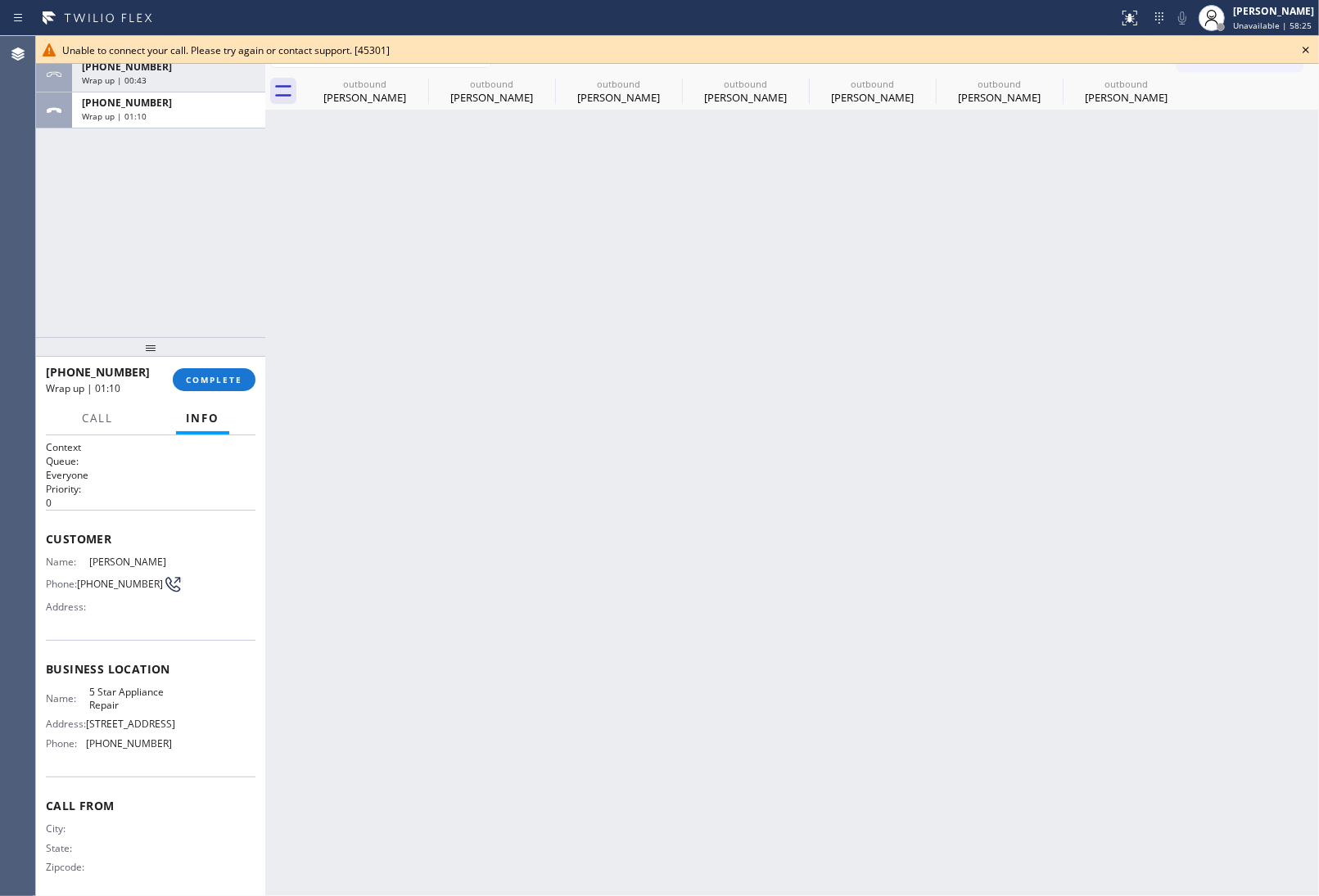
click at [157, 112] on div "Wrap up | 01:10" at bounding box center [169, 116] width 173 height 12
click at [157, 114] on div "Wrap up | 01:10" at bounding box center [169, 116] width 173 height 12
click at [232, 377] on span "COMPLETE" at bounding box center [214, 380] width 56 height 12
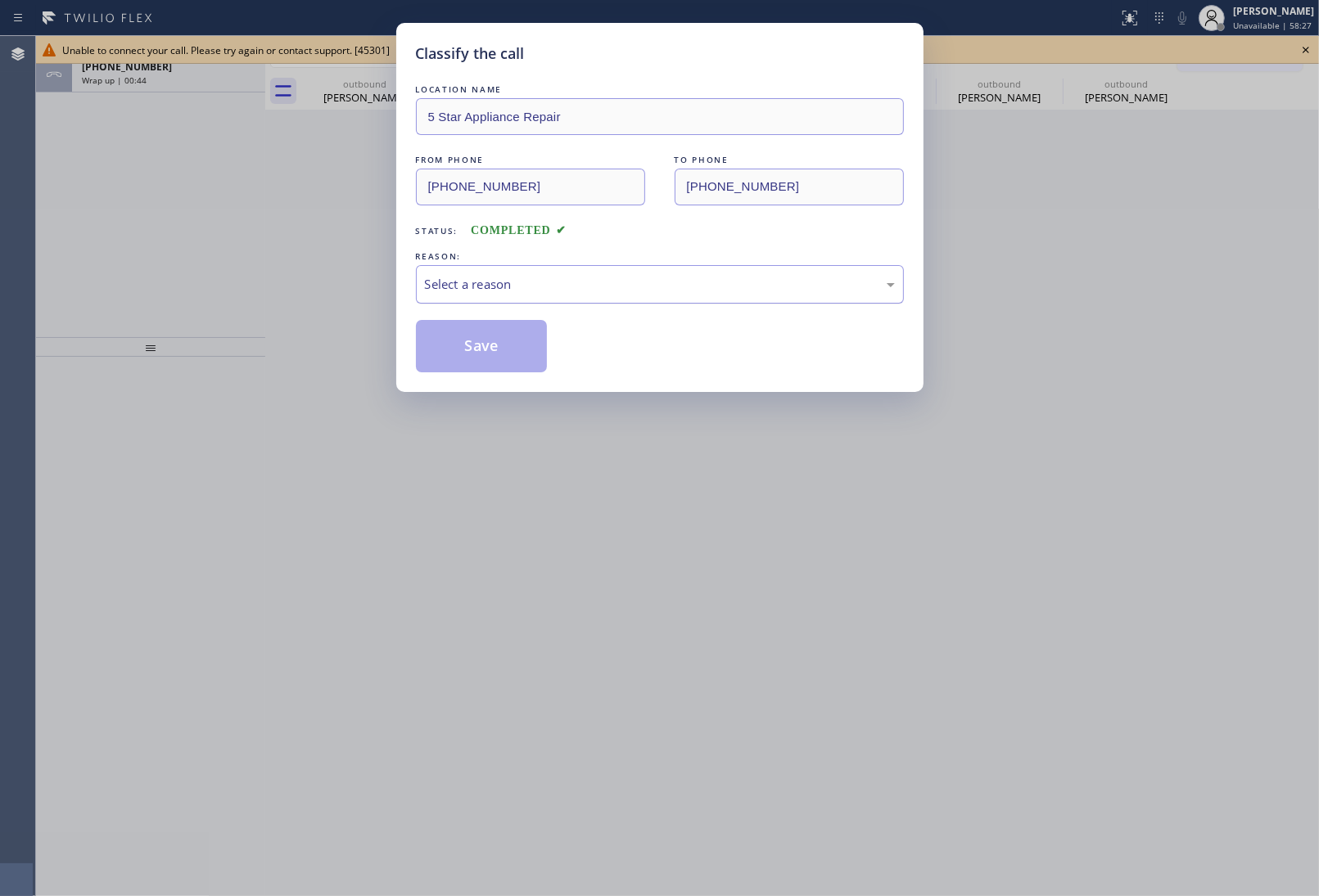
click at [554, 271] on div "Select a reason" at bounding box center [660, 285] width 488 height 38
click at [481, 352] on button "Save" at bounding box center [481, 346] width 132 height 52
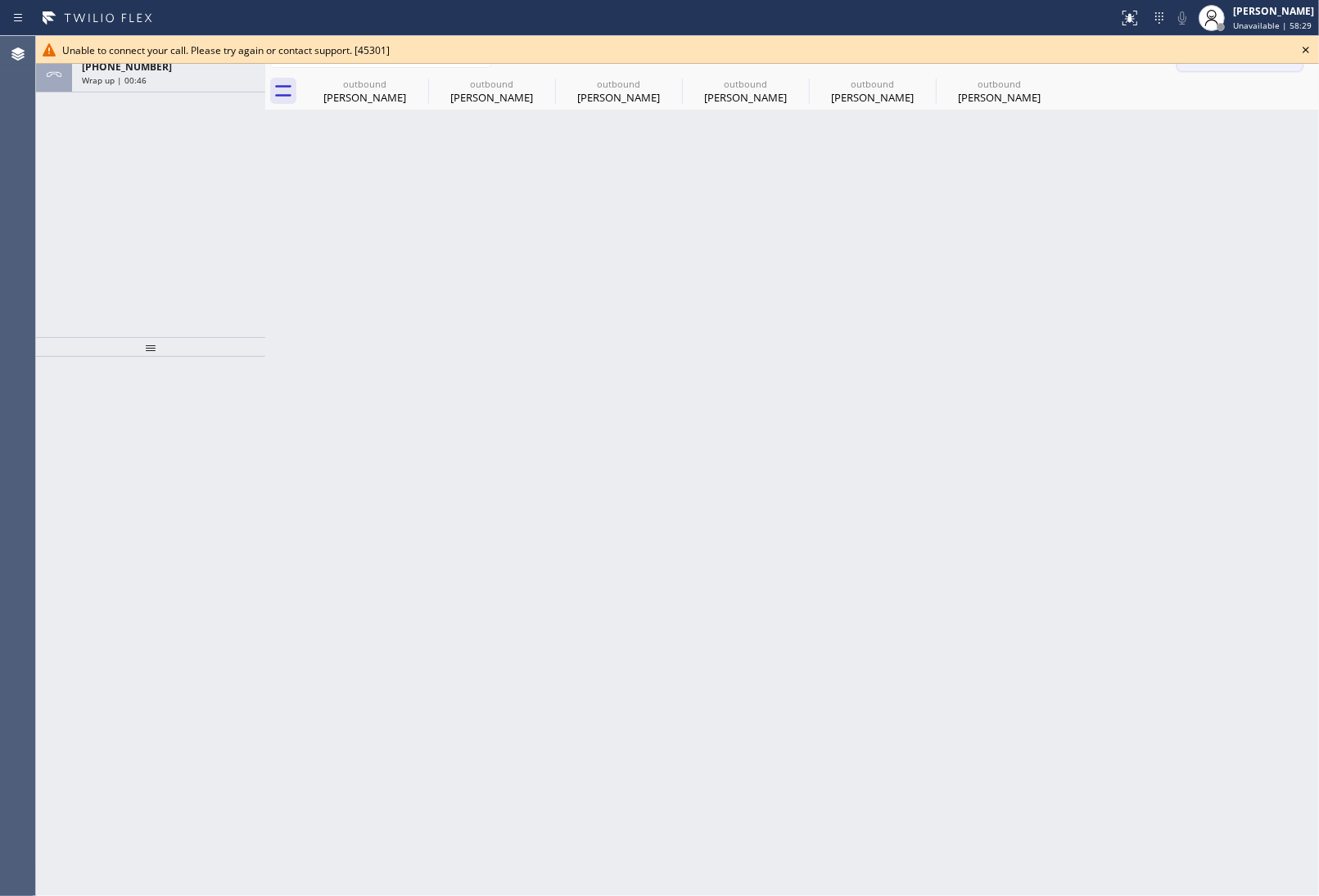
drag, startPoint x: 1304, startPoint y: 49, endPoint x: 1261, endPoint y: 61, distance: 44.6
click at [1303, 49] on icon at bounding box center [1306, 50] width 20 height 20
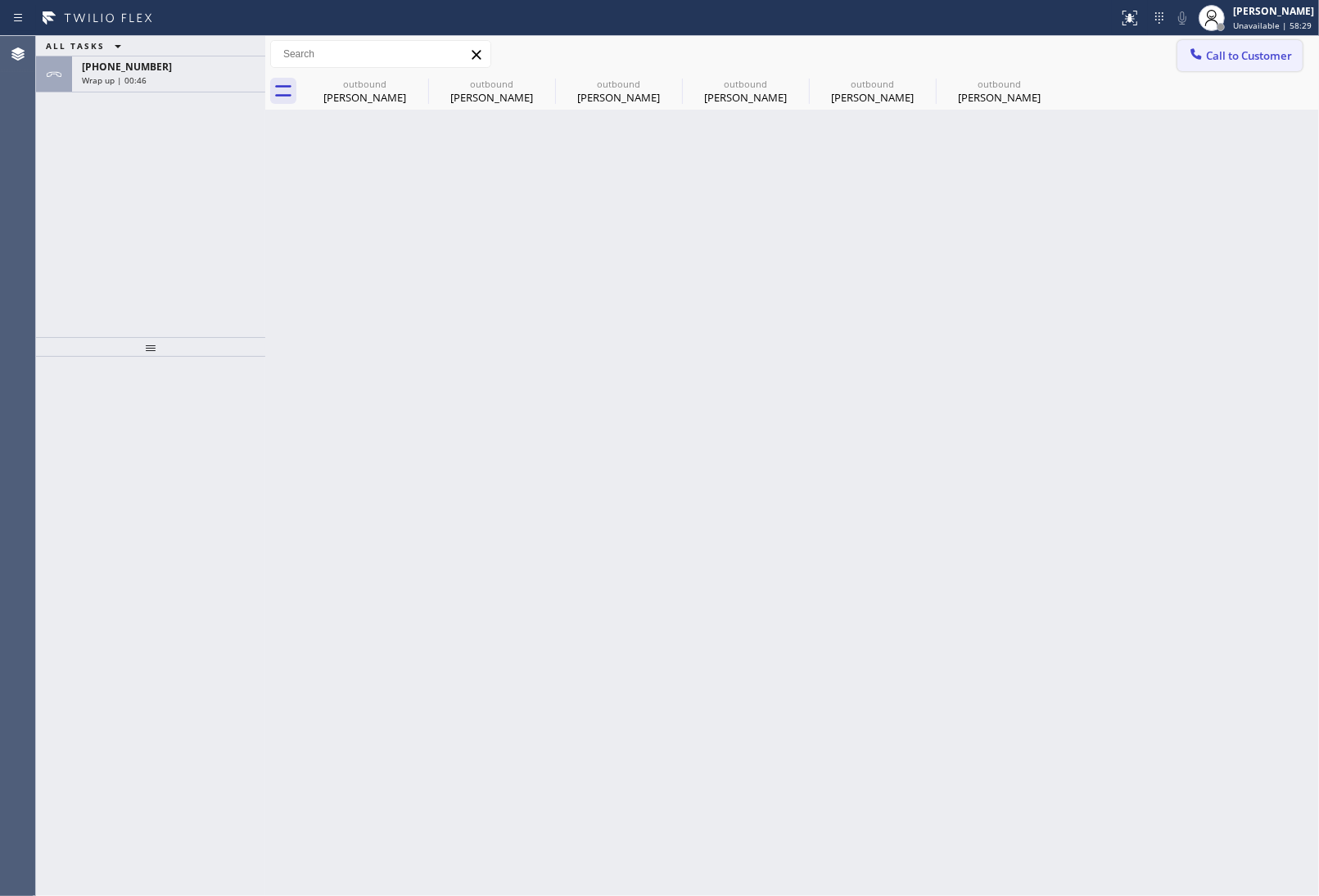
click at [1238, 59] on span "Call to Customer" at bounding box center [1249, 56] width 86 height 15
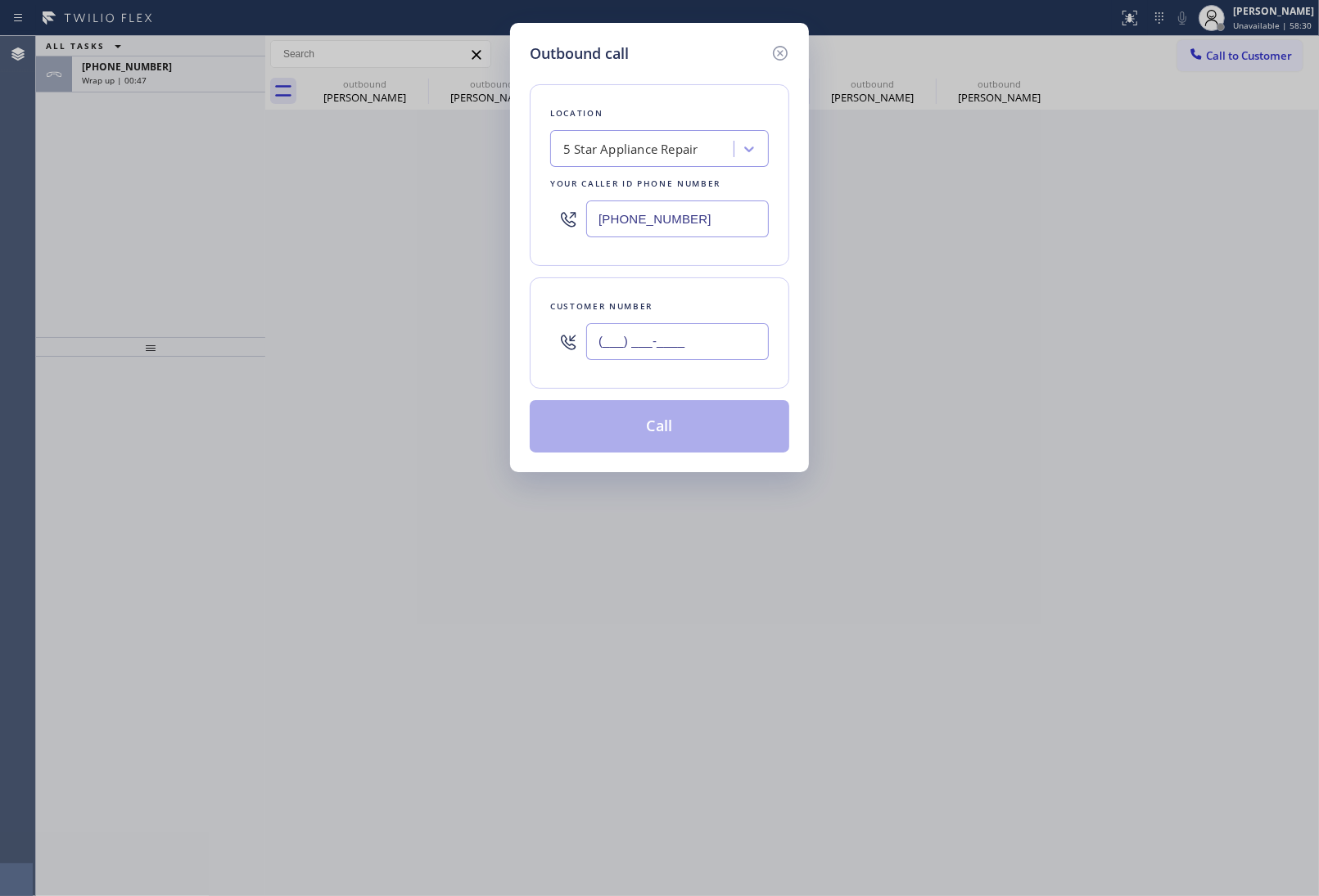
click at [677, 350] on input "(___) ___-____" at bounding box center [677, 342] width 183 height 37
paste input "650) 888-5455"
type input "(650) 888-5455"
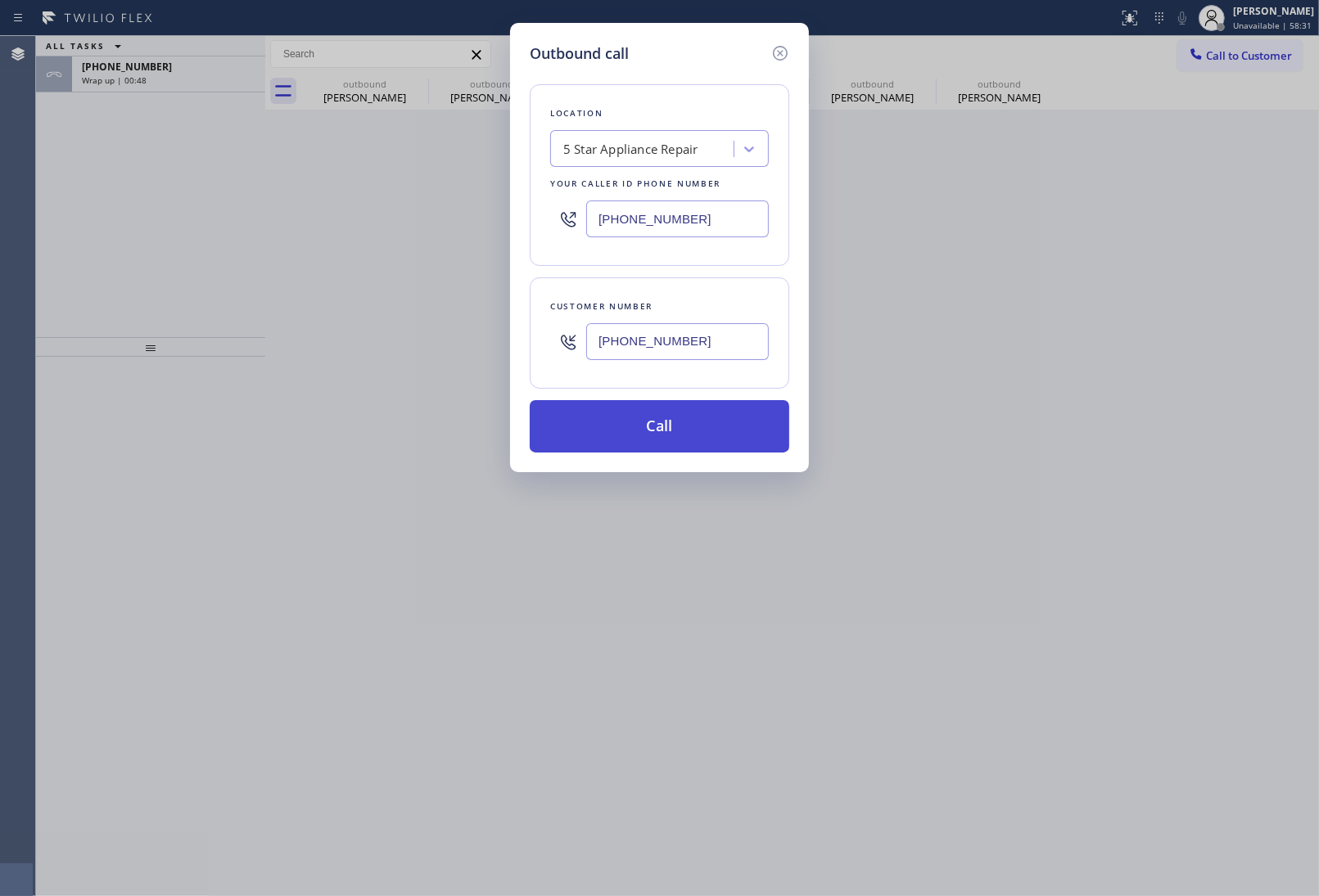
click at [656, 428] on button "Call" at bounding box center [659, 426] width 260 height 52
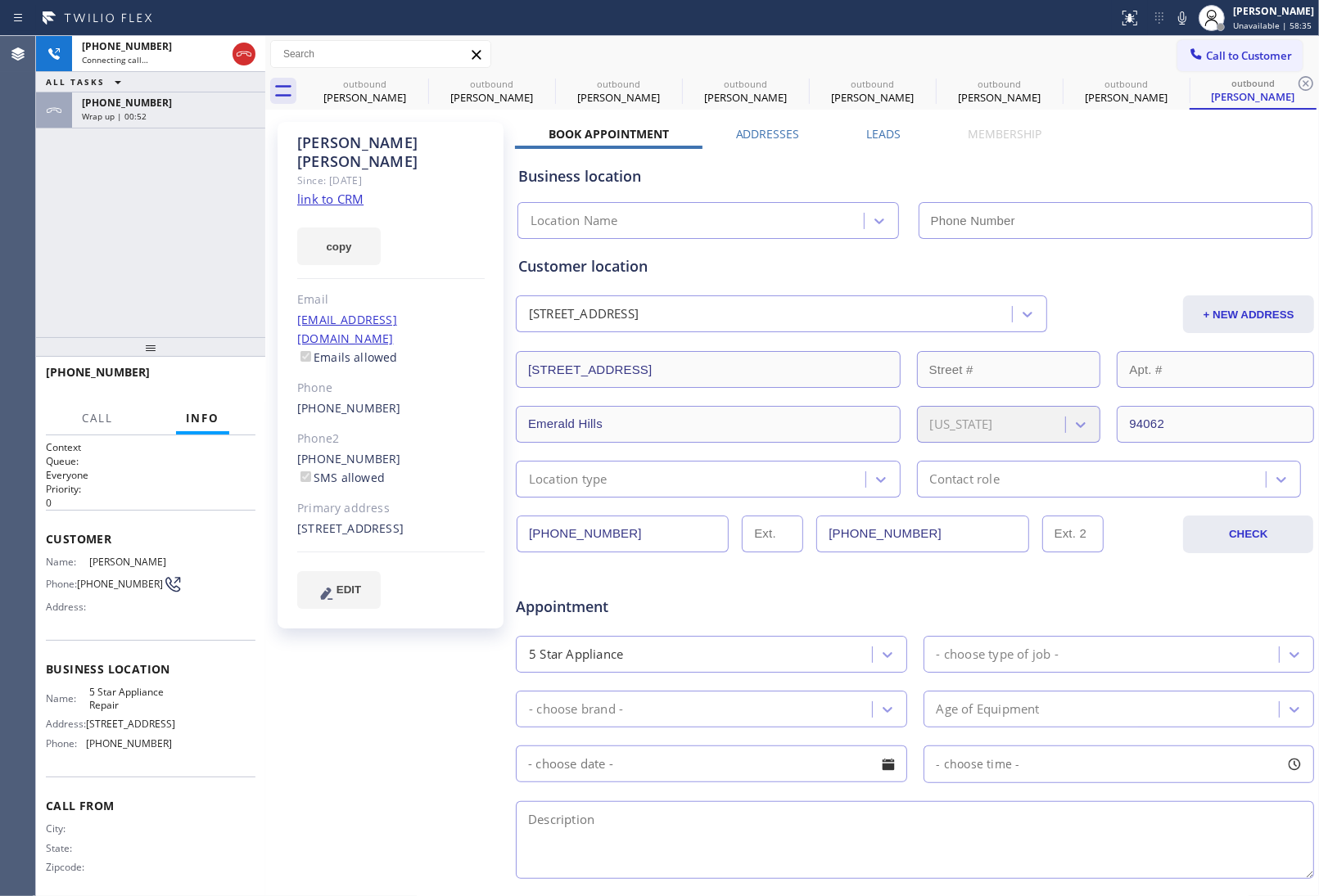
type input "(855) 731-4952"
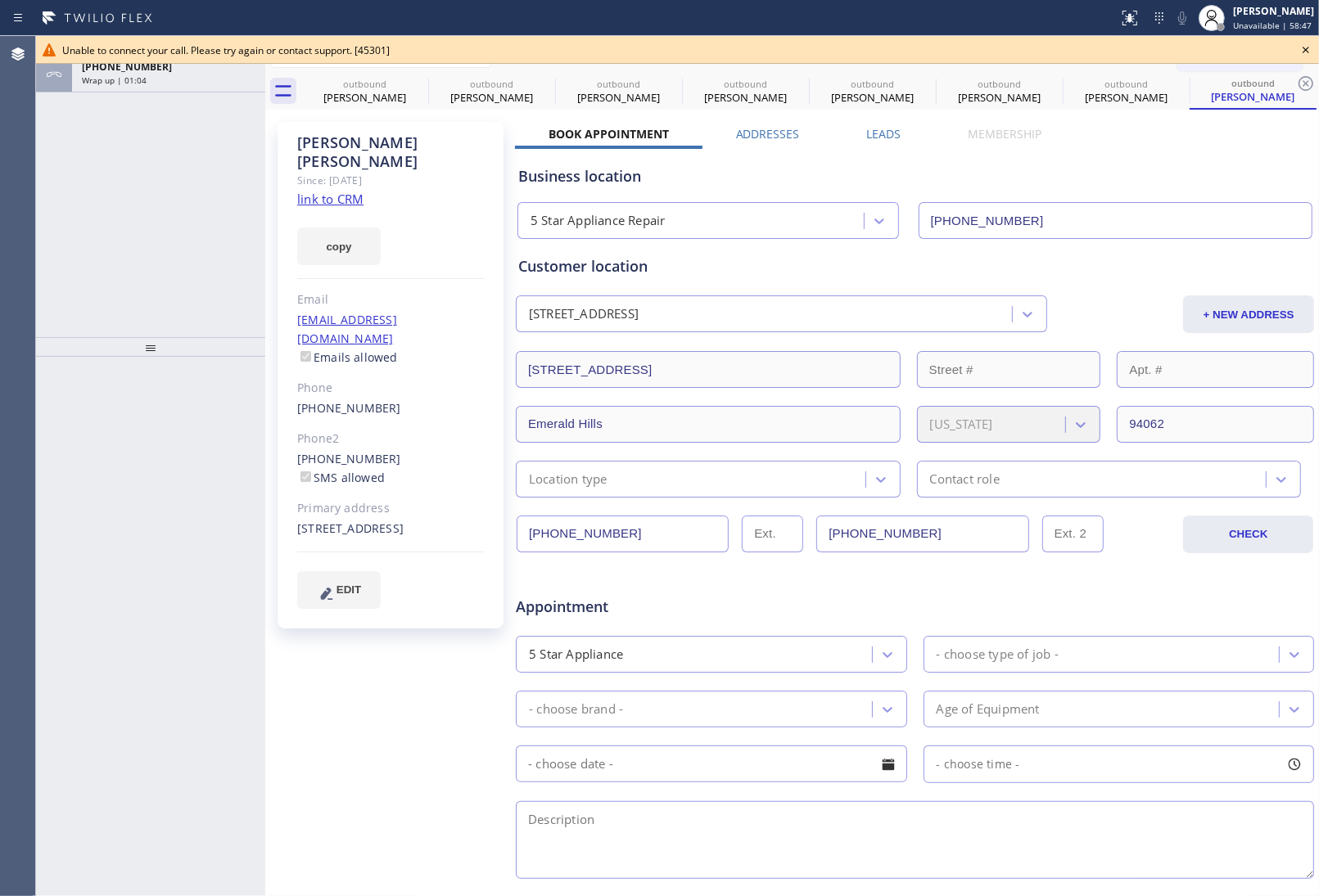
click at [183, 90] on div "+19496333008 Wrap up | 01:04" at bounding box center [165, 74] width 187 height 36
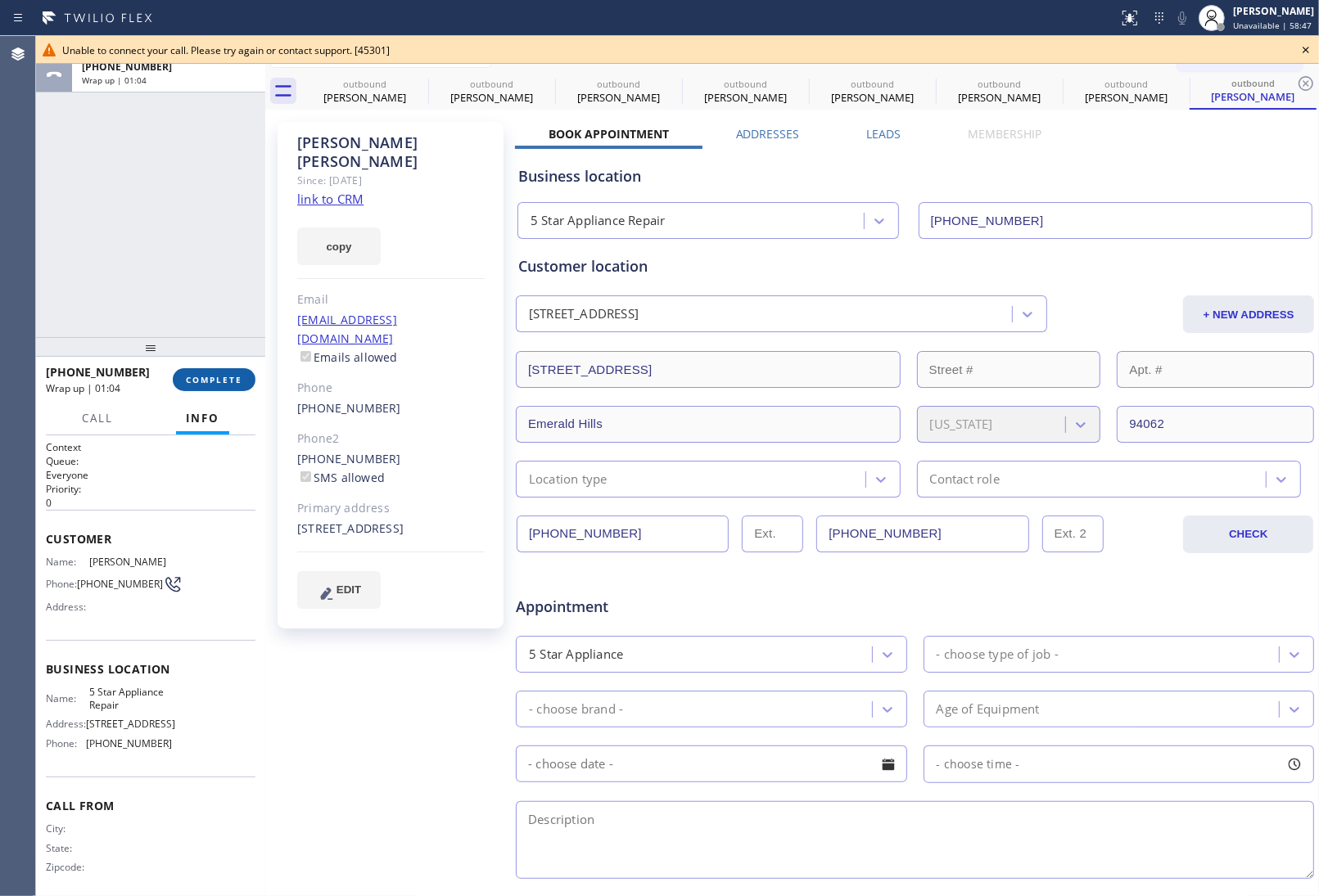
drag, startPoint x: 217, startPoint y: 393, endPoint x: 209, endPoint y: 377, distance: 17.9
click at [210, 385] on div "+19496333008 Wrap up | 01:04 COMPLETE" at bounding box center [150, 379] width 210 height 42
click at [209, 377] on span "COMPLETE" at bounding box center [214, 380] width 56 height 12
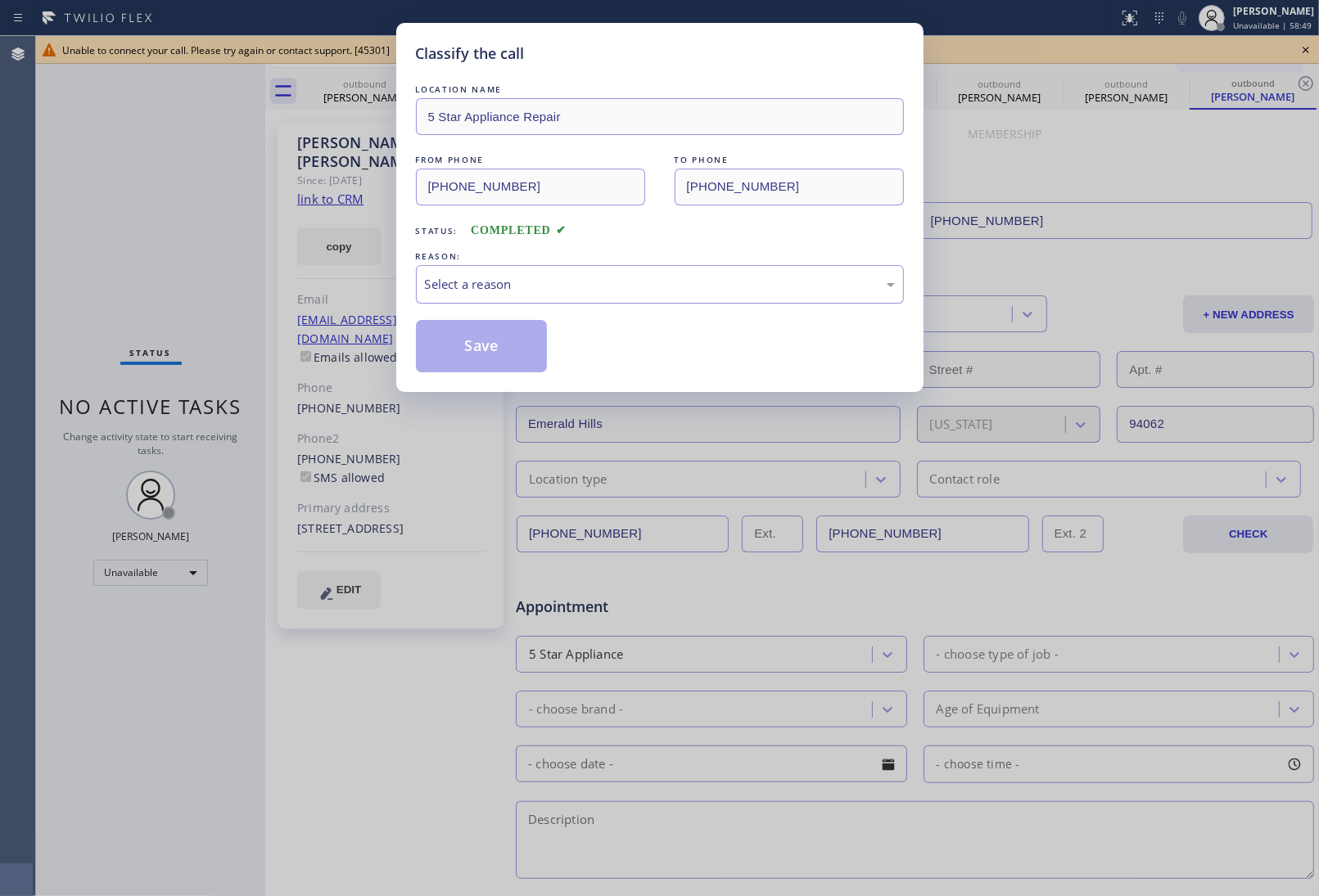
drag, startPoint x: 547, startPoint y: 279, endPoint x: 530, endPoint y: 301, distance: 27.8
click at [545, 280] on div "Select a reason" at bounding box center [660, 284] width 470 height 19
click at [481, 350] on button "Save" at bounding box center [481, 346] width 132 height 52
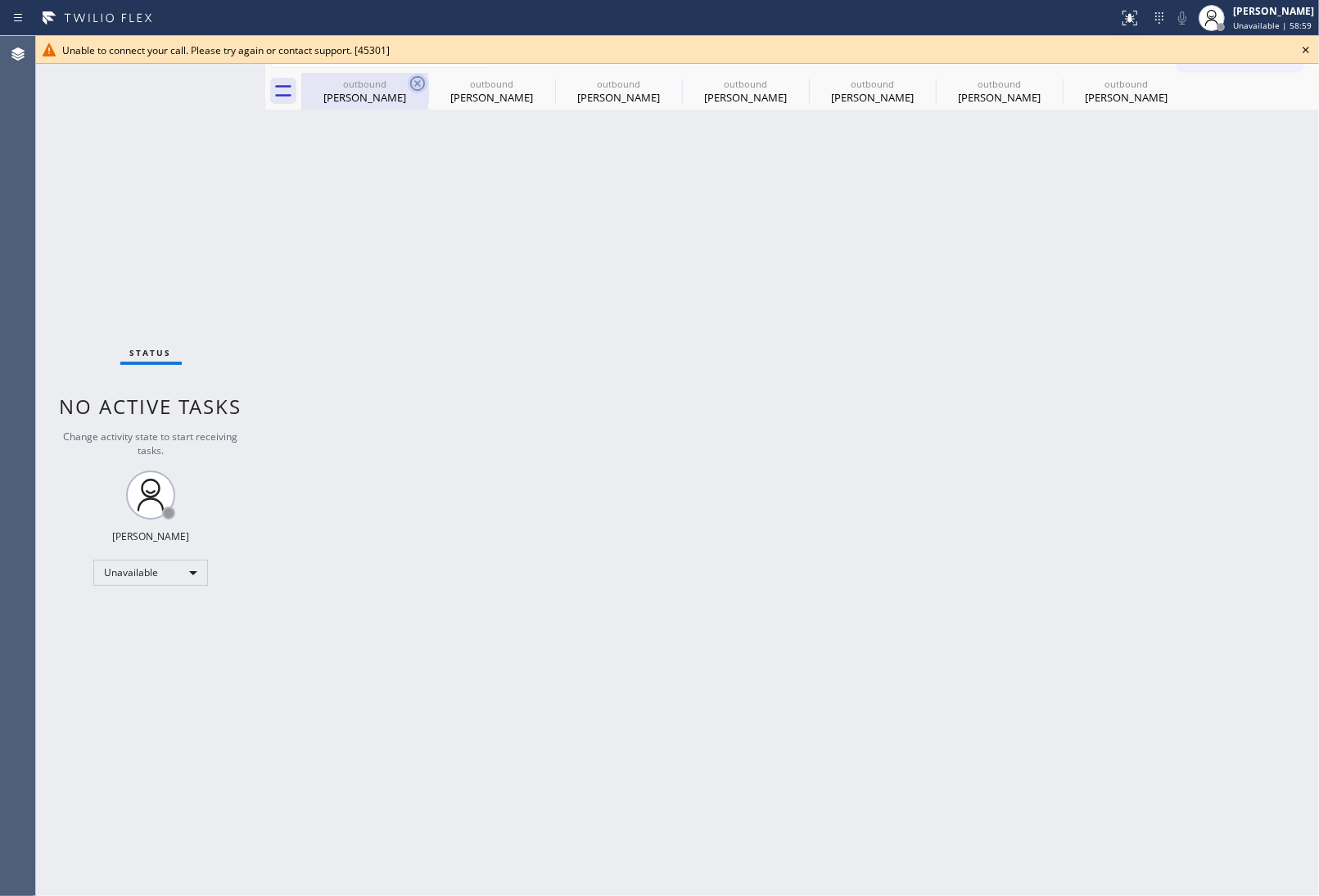
click at [415, 80] on icon at bounding box center [418, 84] width 20 height 20
click at [0, 0] on icon at bounding box center [0, 0] width 0 height 0
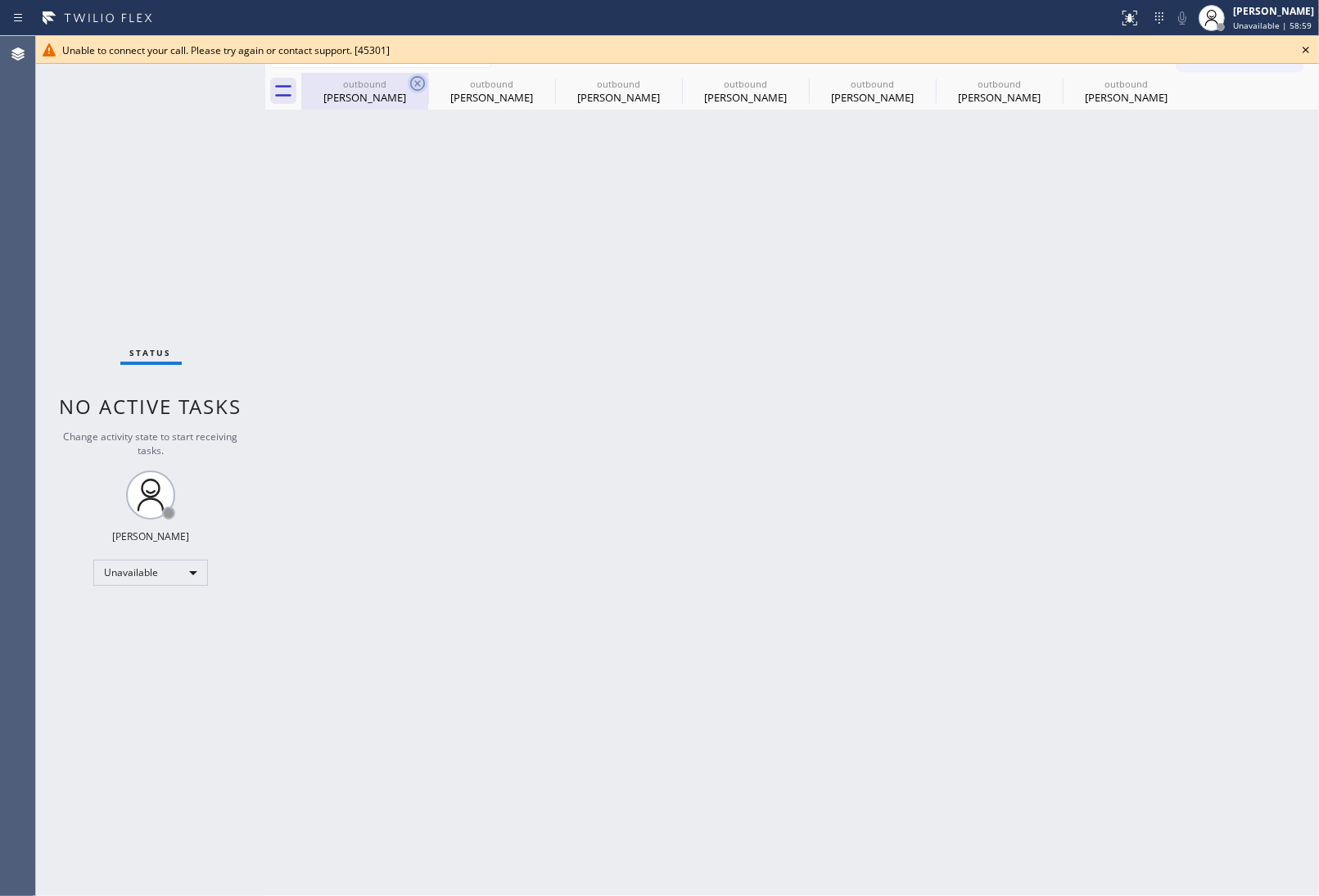
click at [0, 0] on icon at bounding box center [0, 0] width 0 height 0
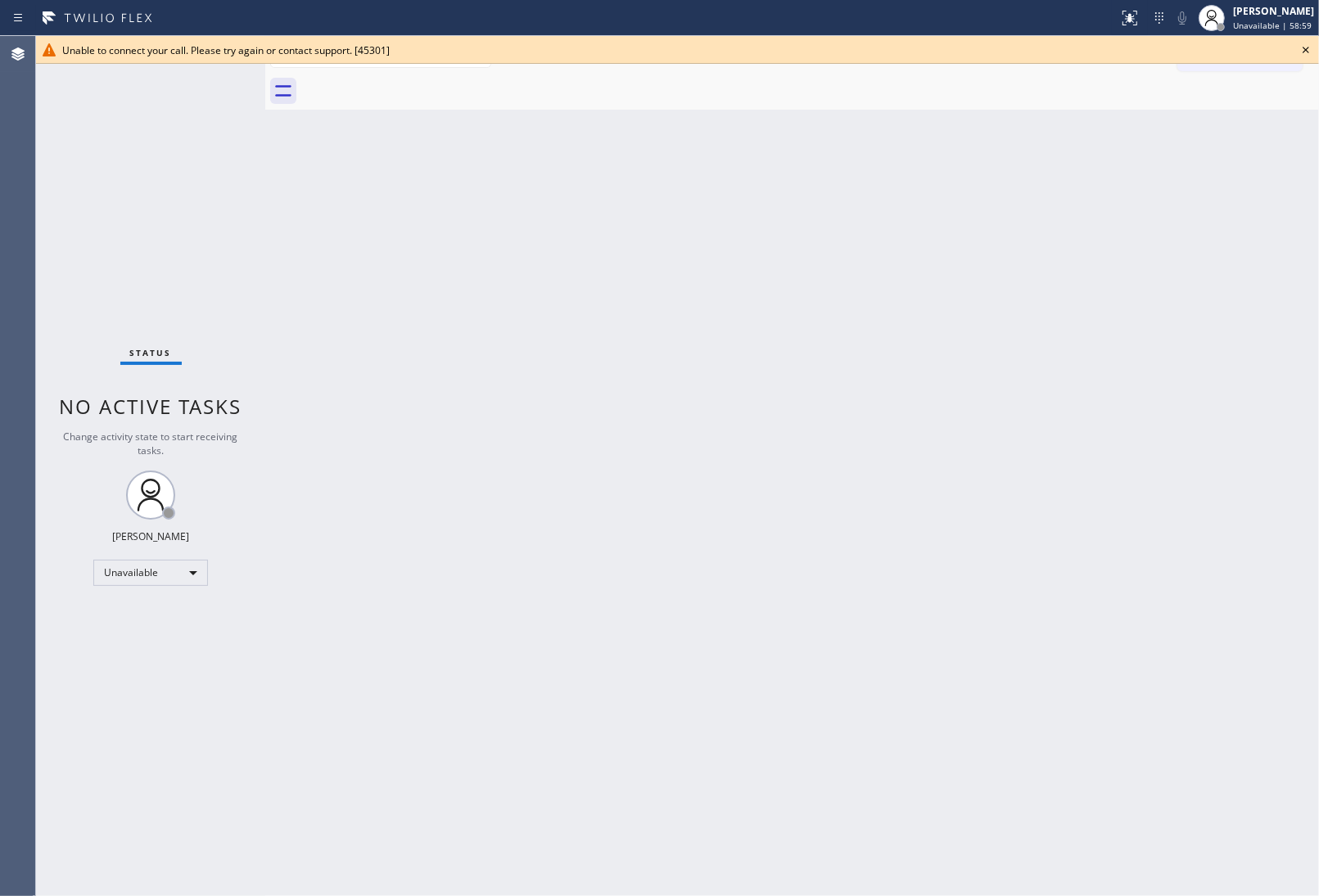
click at [415, 80] on div at bounding box center [810, 91] width 1018 height 37
click at [1298, 49] on icon at bounding box center [1306, 50] width 20 height 20
click at [1258, 51] on span "Call to Customer" at bounding box center [1249, 56] width 86 height 15
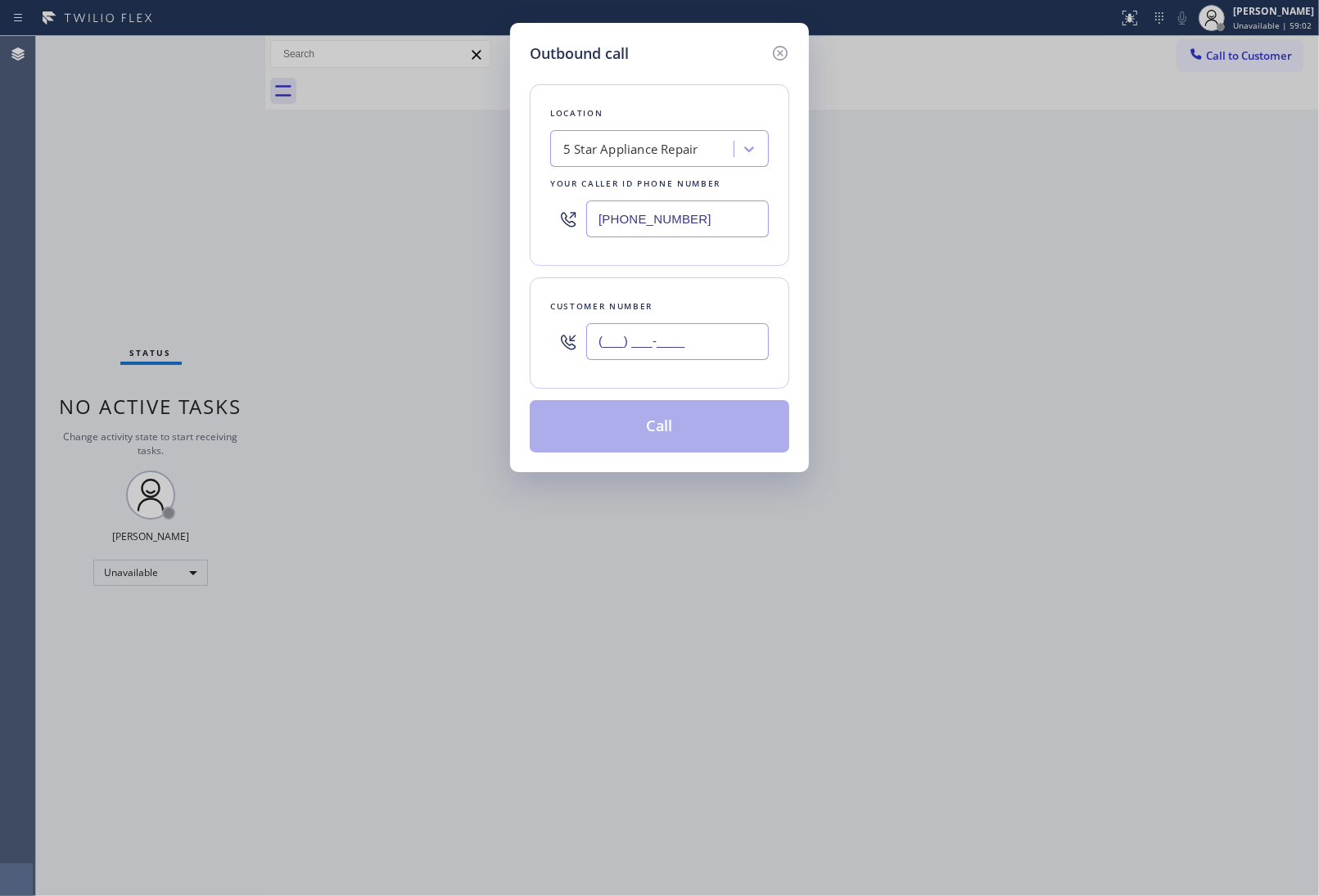
click at [706, 337] on input "(___) ___-____" at bounding box center [677, 342] width 183 height 37
paste input "626) 885-3588"
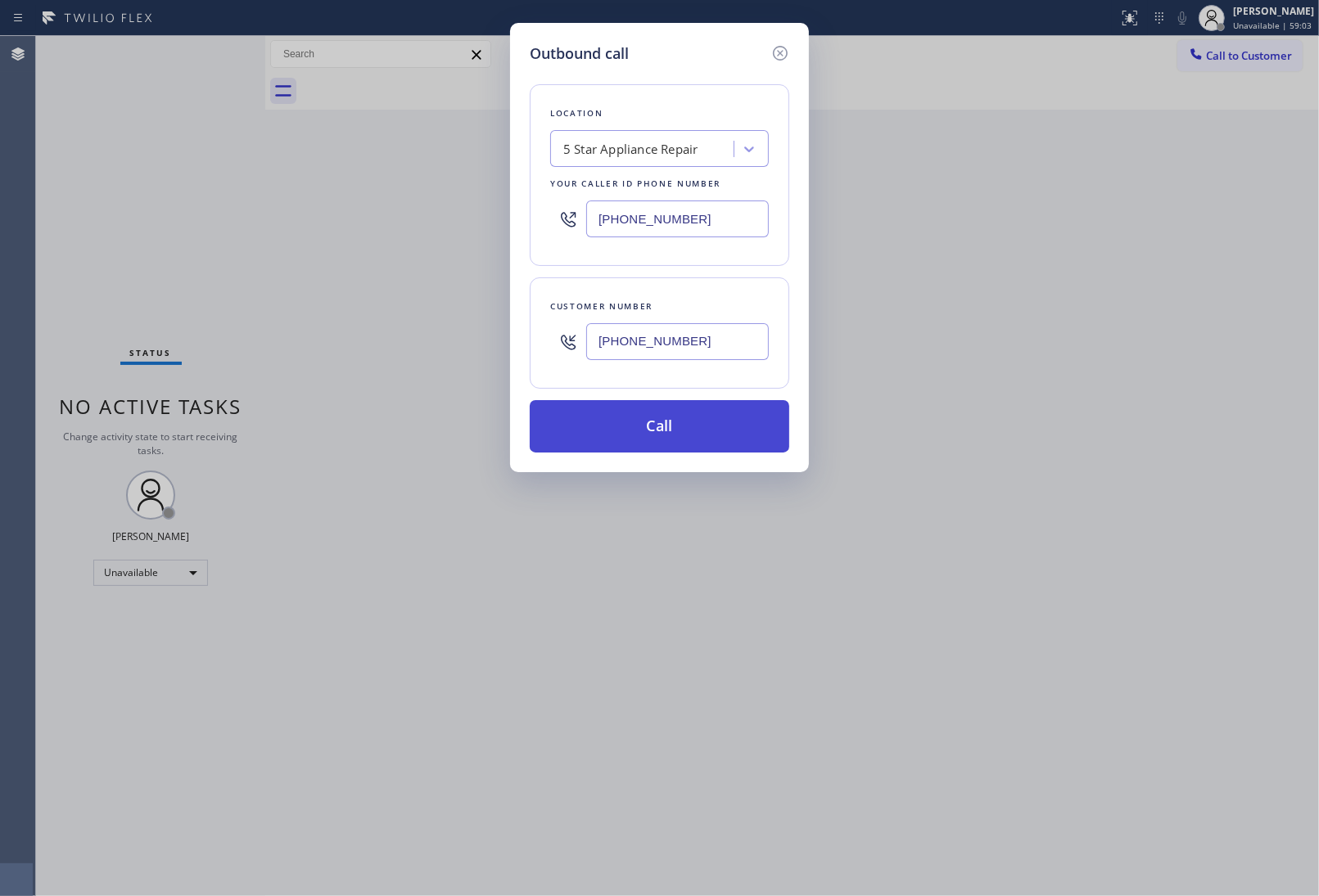
type input "(626) 885-3588"
click at [673, 436] on button "Call" at bounding box center [659, 426] width 260 height 52
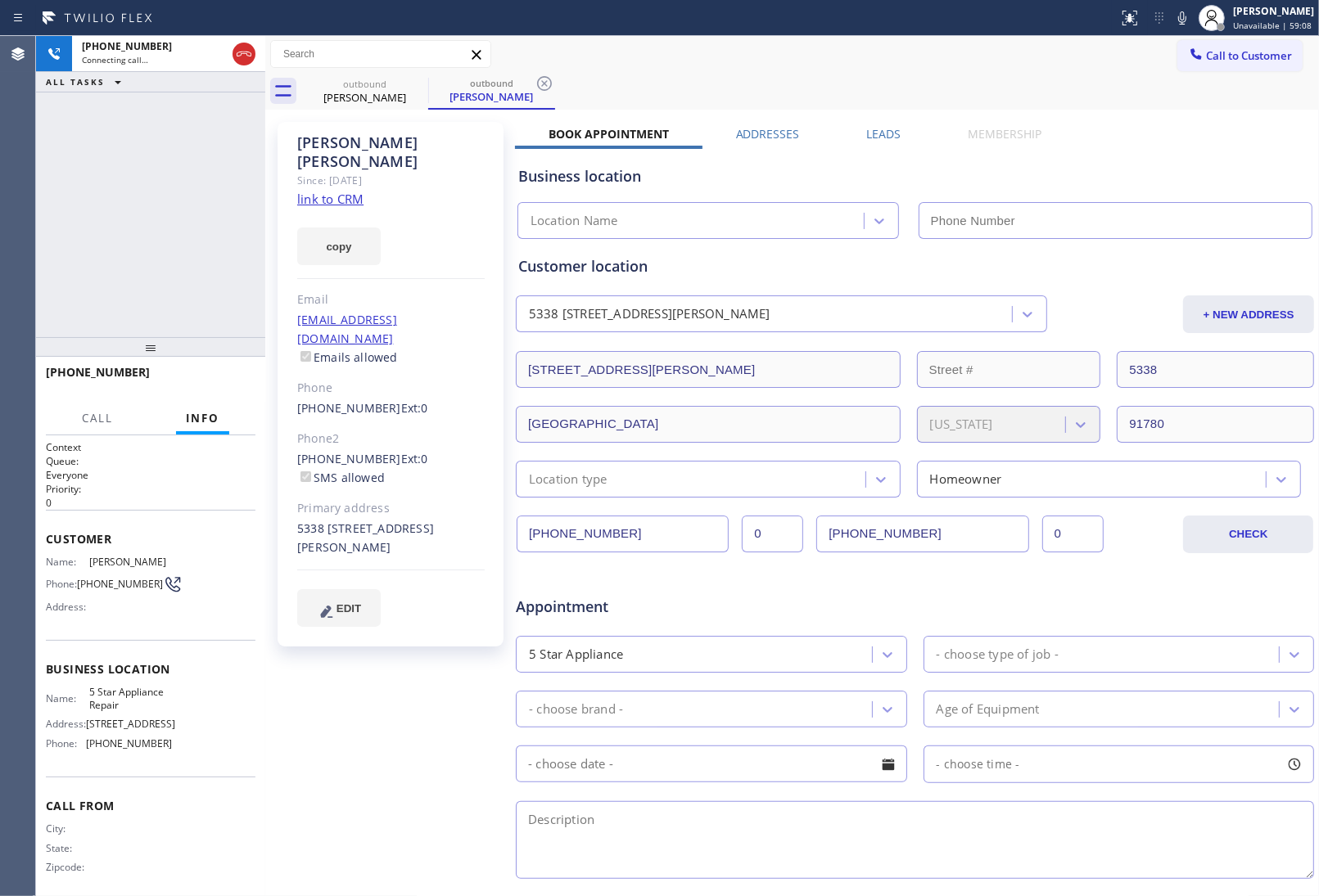
click at [317, 191] on link "link to CRM" at bounding box center [330, 199] width 66 height 17
type input "(855) 731-4952"
drag, startPoint x: 244, startPoint y: 46, endPoint x: 214, endPoint y: 0, distance: 54.9
click at [244, 47] on icon at bounding box center [244, 54] width 20 height 20
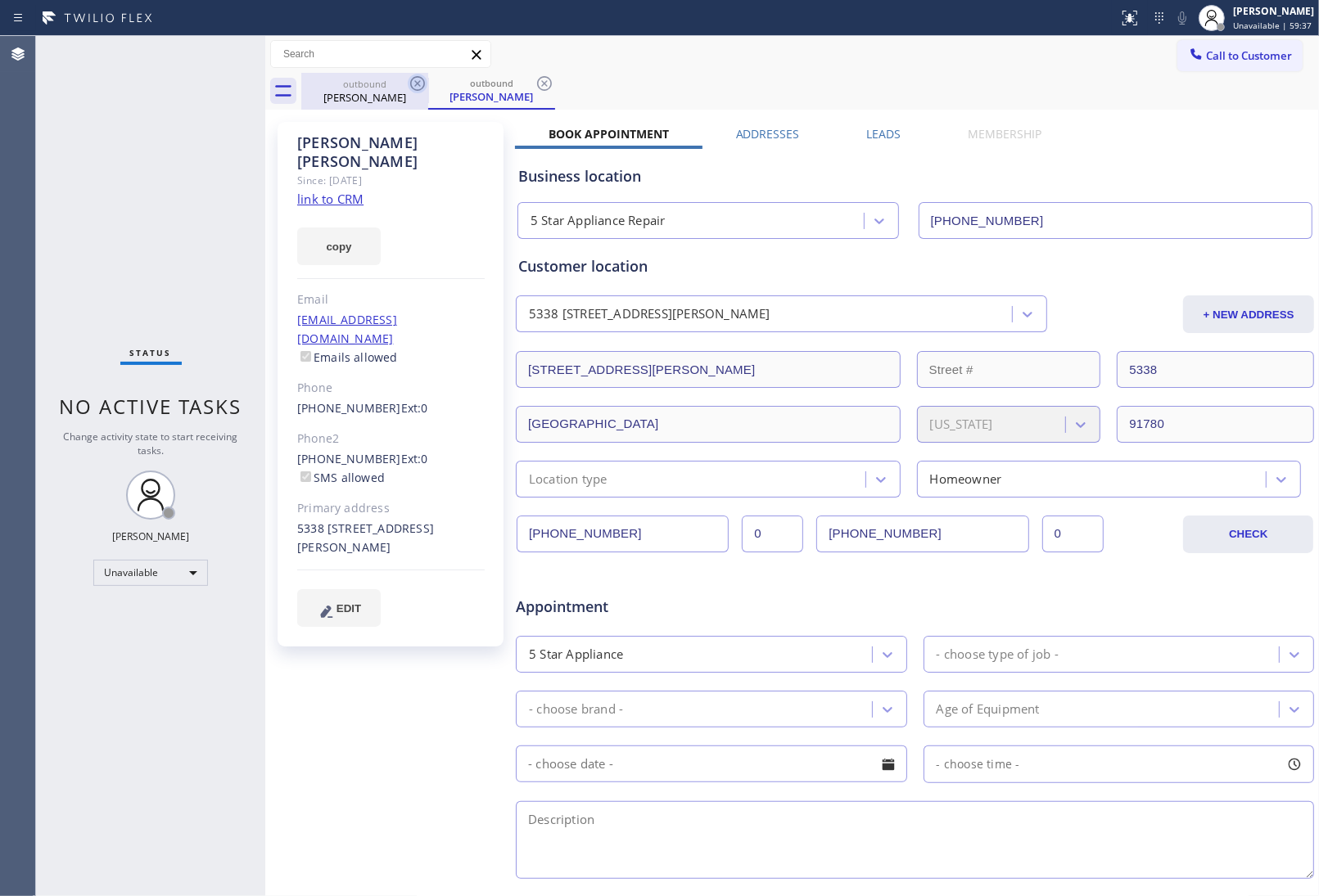
click at [413, 83] on icon at bounding box center [418, 84] width 20 height 20
click at [428, 83] on div "outbound Catherine Jin" at bounding box center [491, 91] width 127 height 37
click at [535, 83] on icon at bounding box center [545, 84] width 20 height 20
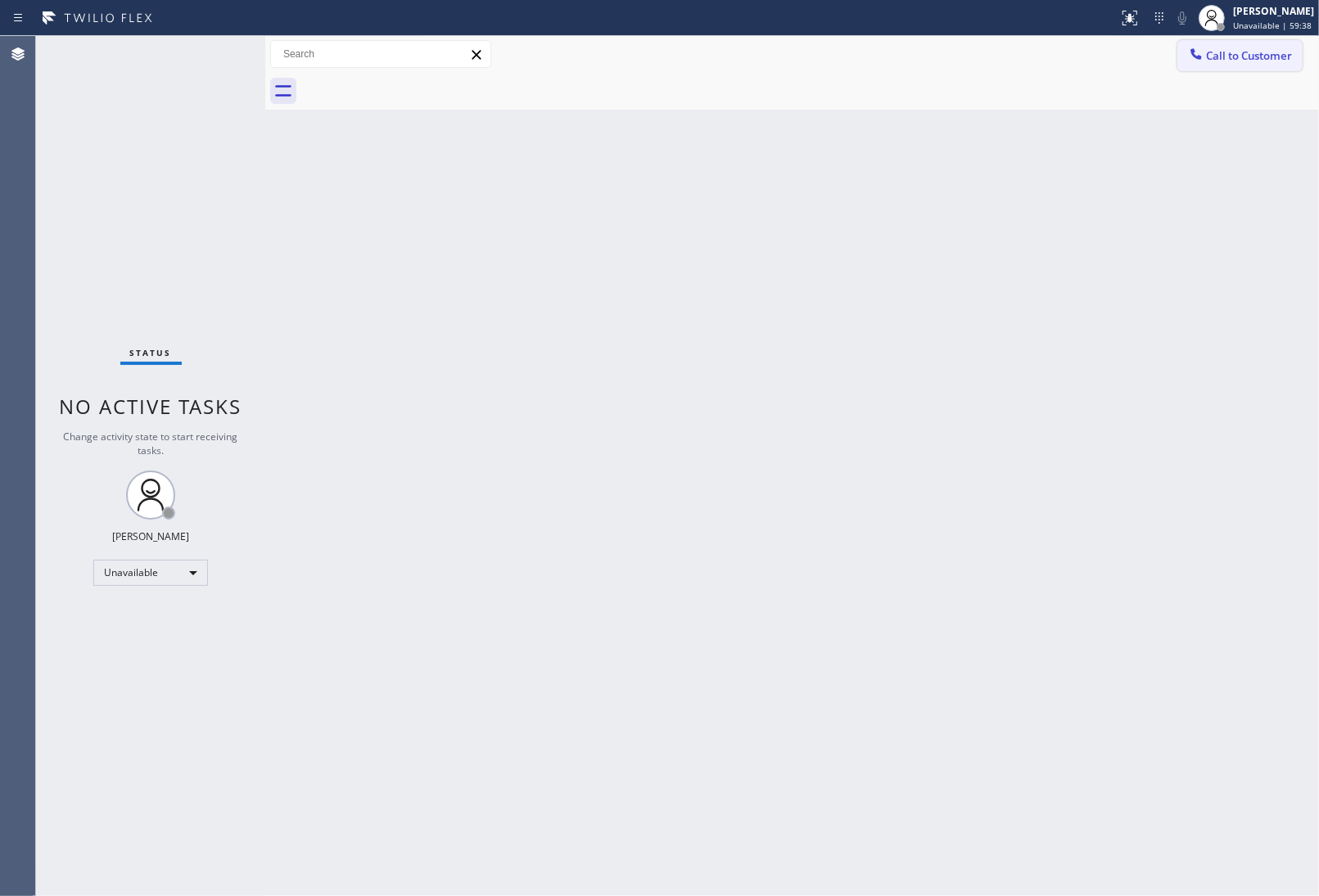
drag, startPoint x: 1149, startPoint y: 63, endPoint x: 1188, endPoint y: 57, distance: 39.5
click at [1180, 59] on div "Call to Customer Outbound call Location 5 Star Appliance Repair Your caller id …" at bounding box center [793, 54] width 1054 height 29
drag, startPoint x: 1195, startPoint y: 57, endPoint x: 943, endPoint y: 197, distance: 288.3
click at [1196, 57] on icon at bounding box center [1196, 53] width 11 height 11
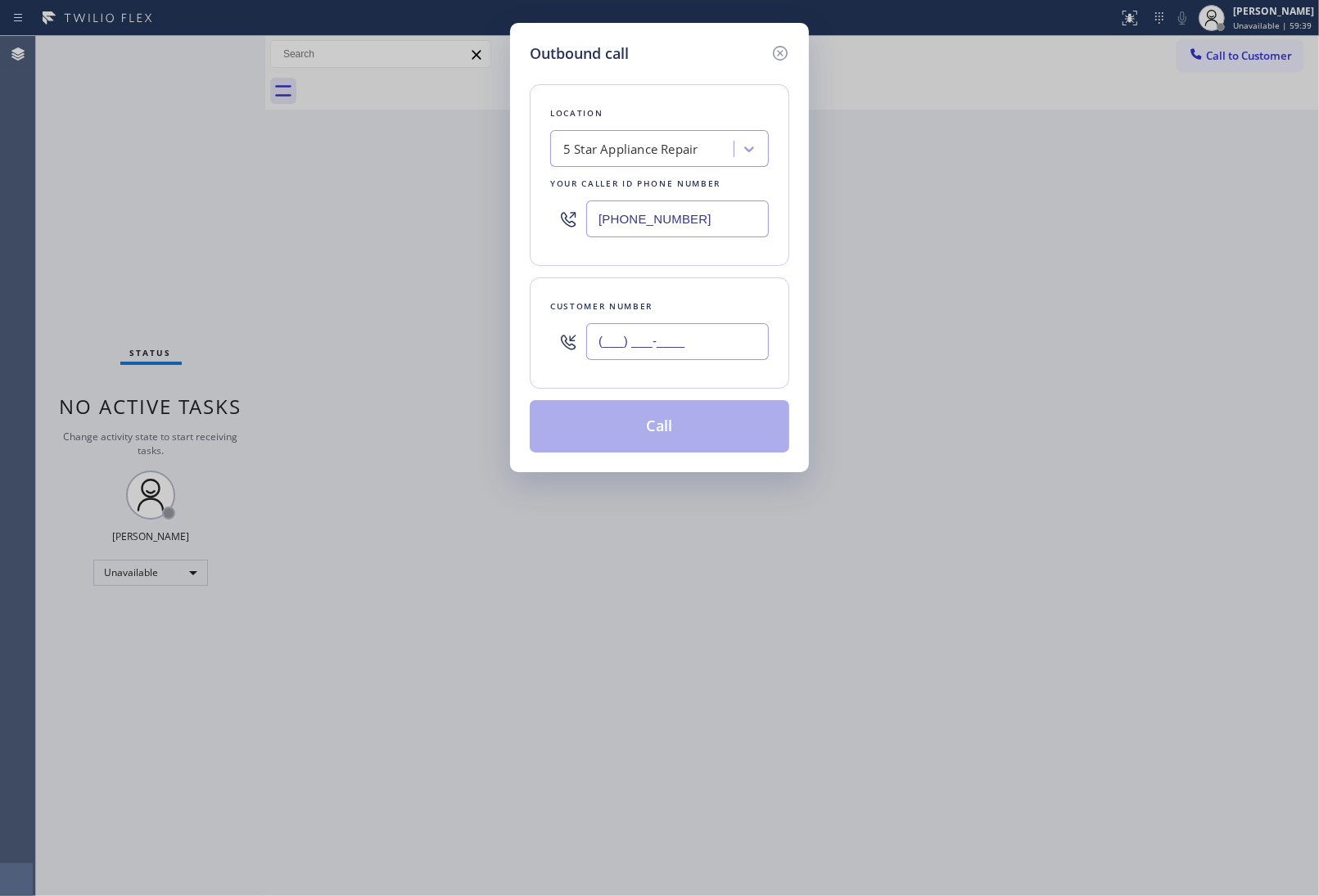
click at [651, 332] on input "(___) ___-____" at bounding box center [677, 342] width 183 height 37
paste input "949) 244-5685"
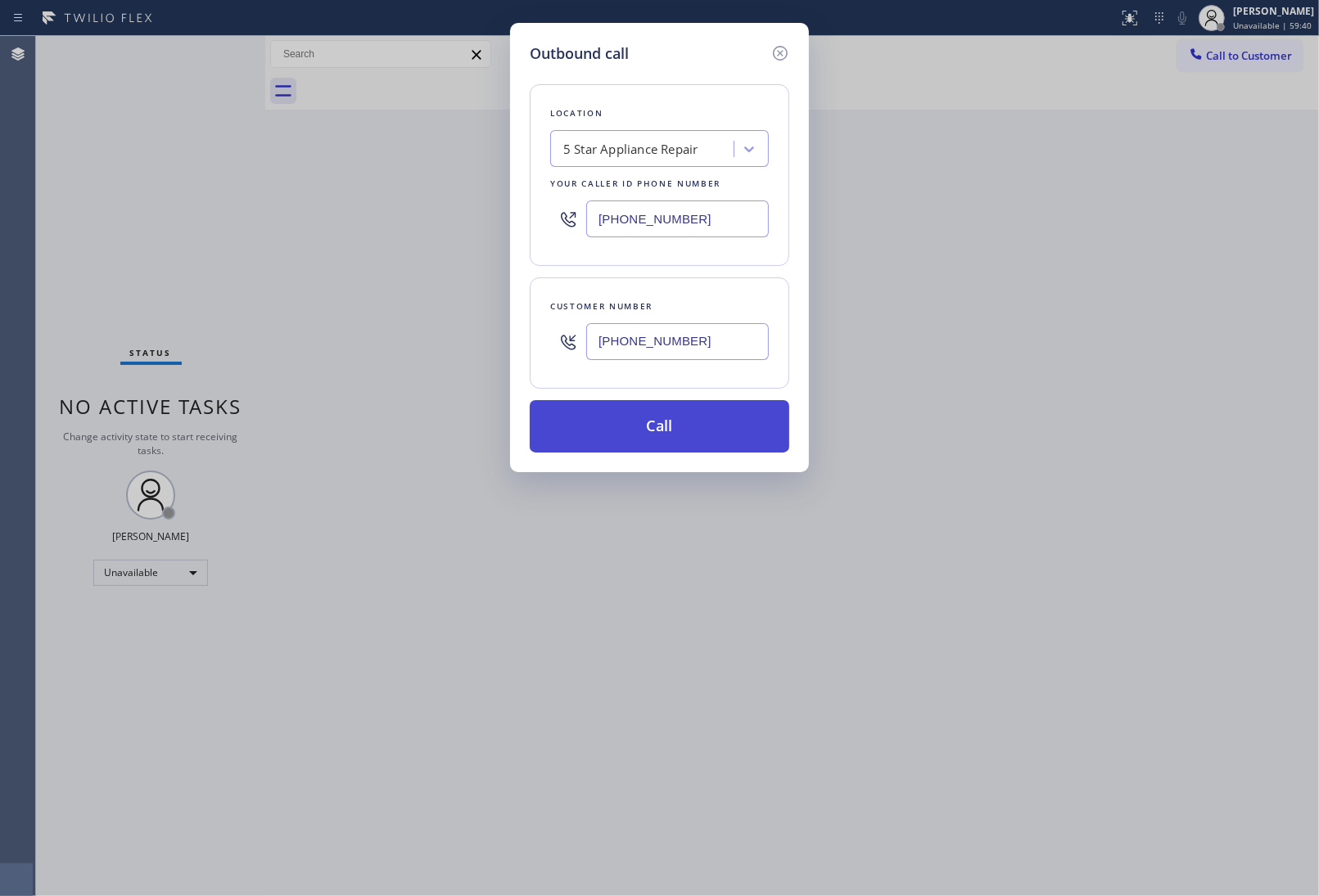
type input "(949) 244-5685"
click at [645, 428] on button "Call" at bounding box center [659, 426] width 260 height 52
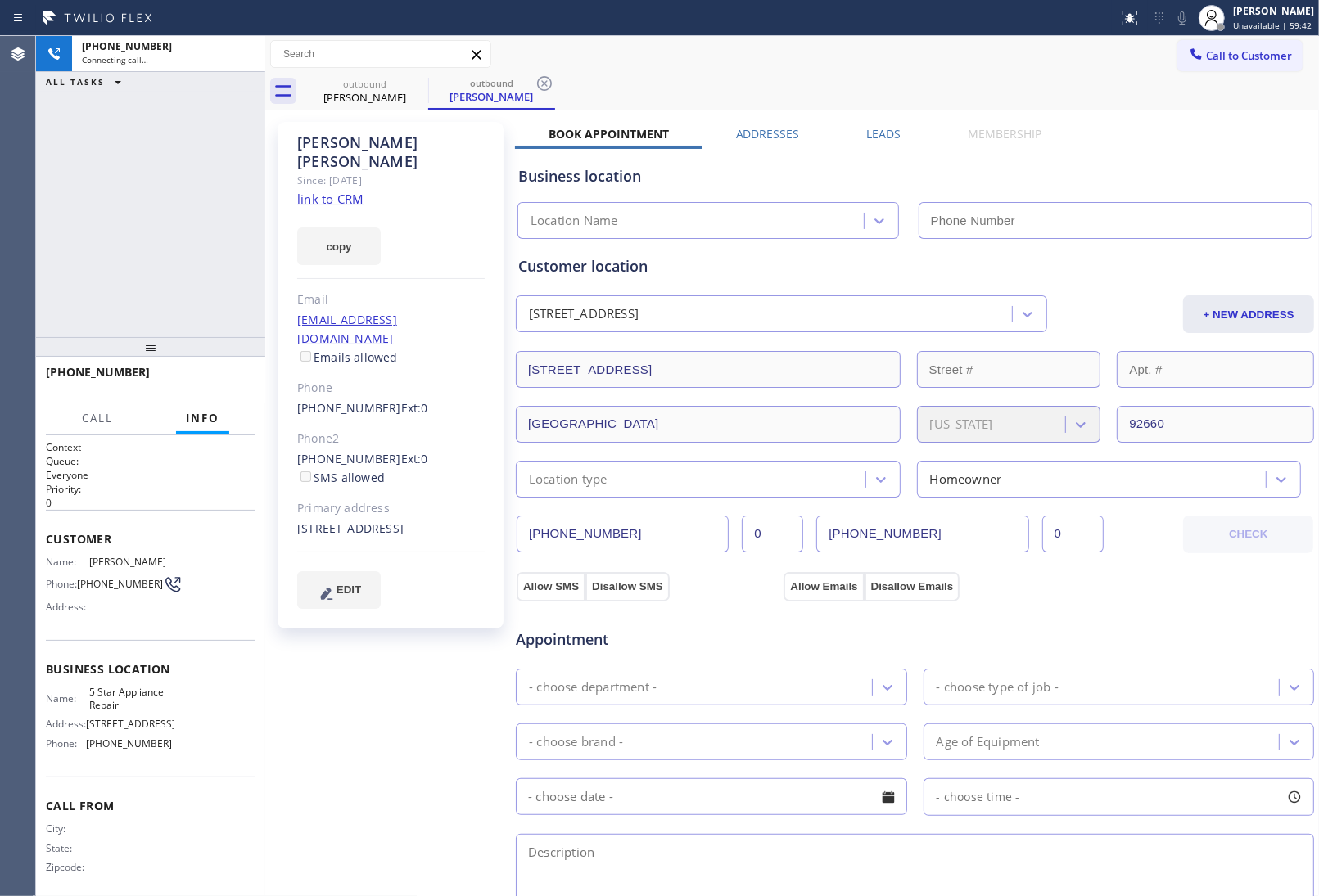
click at [322, 191] on link "link to CRM" at bounding box center [330, 199] width 66 height 17
type input "(855) 731-4952"
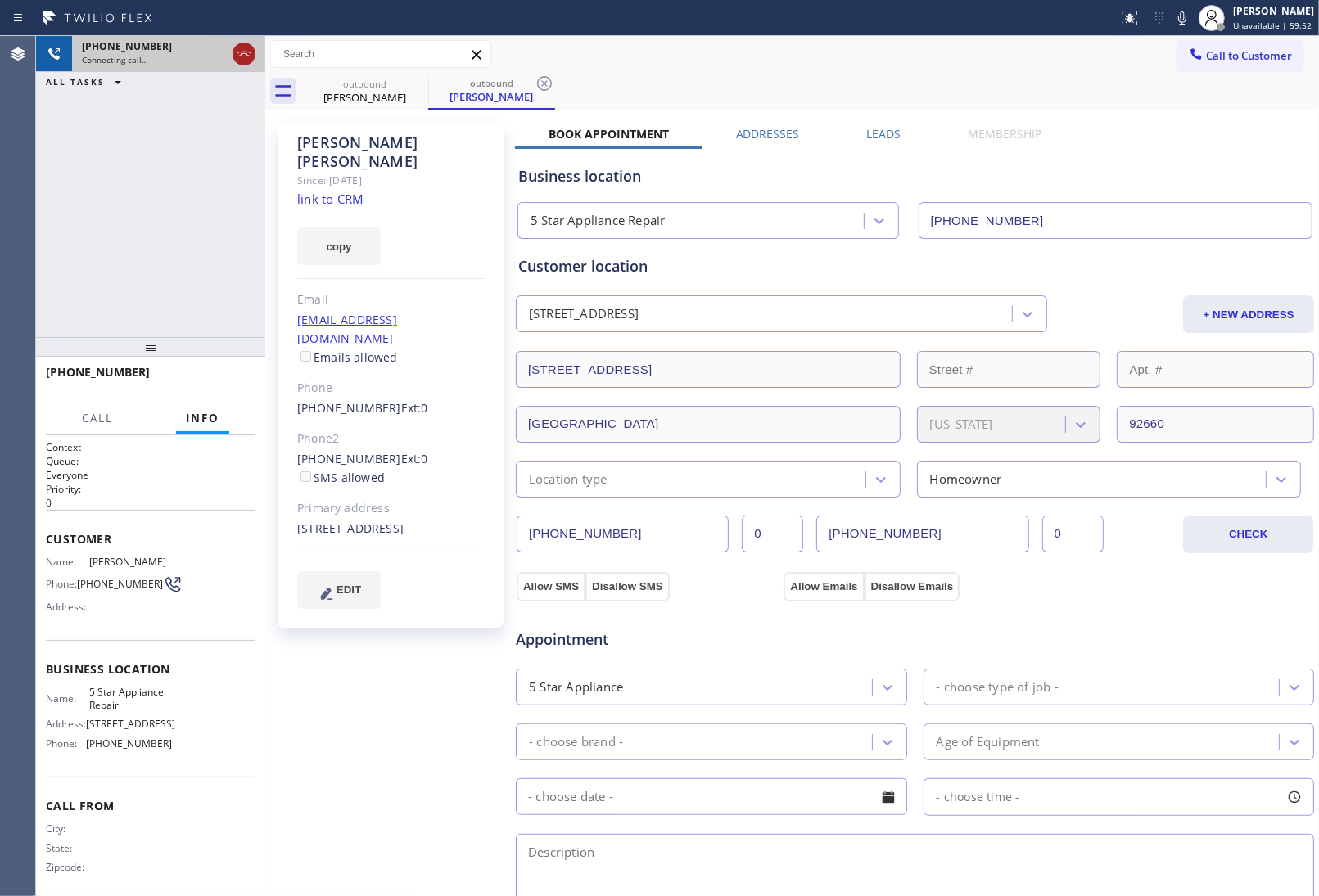
click at [234, 57] on icon at bounding box center [244, 54] width 20 height 20
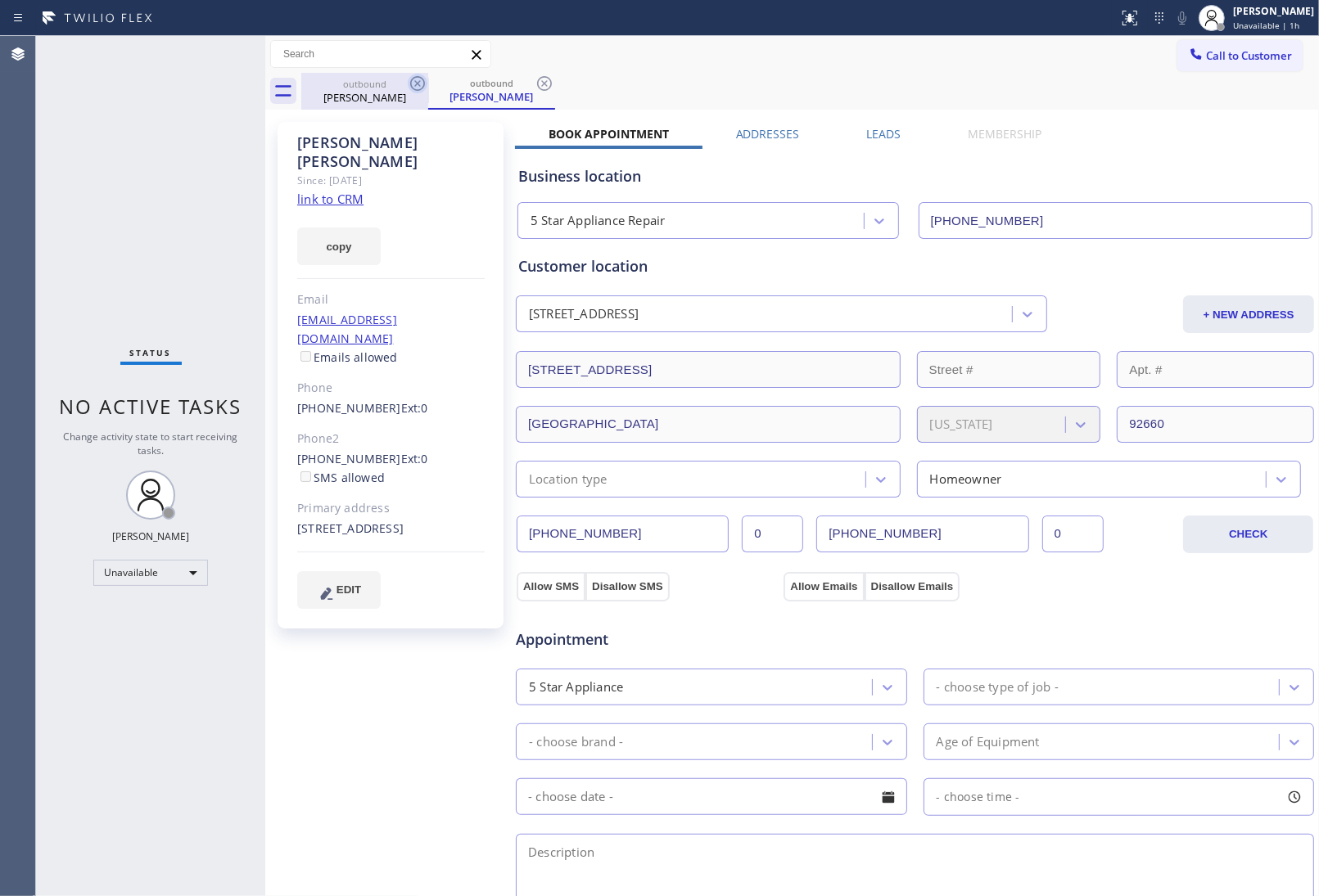
click at [415, 78] on icon at bounding box center [418, 84] width 15 height 15
click at [428, 78] on div "outbound Suzanne Sandmeyer" at bounding box center [491, 91] width 127 height 37
drag, startPoint x: 1236, startPoint y: 57, endPoint x: 737, endPoint y: 265, distance: 540.6
click at [1229, 58] on span "Call to Customer" at bounding box center [1249, 56] width 86 height 15
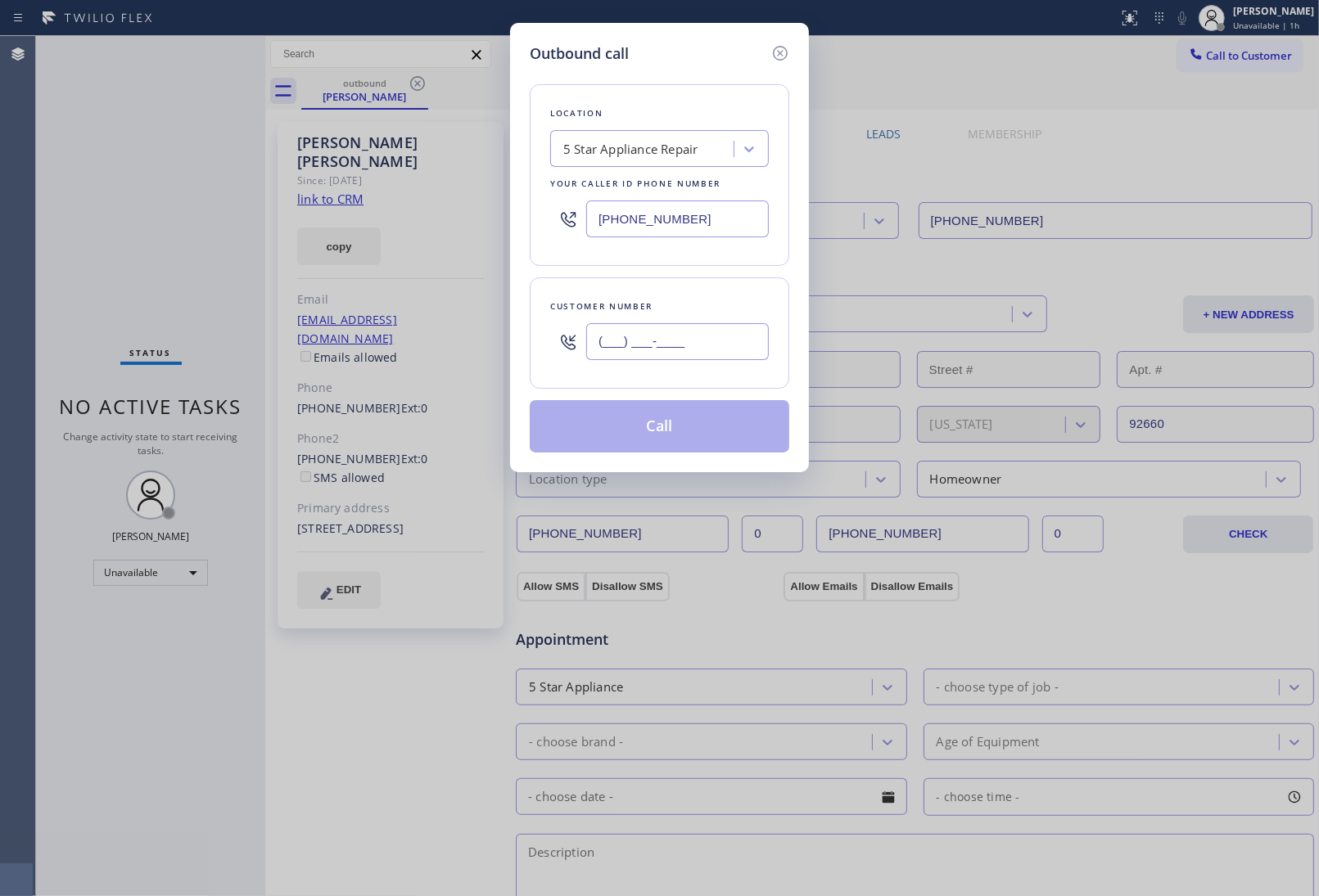
click at [677, 352] on input "(___) ___-____" at bounding box center [677, 342] width 183 height 37
paste input "229) 251-3440"
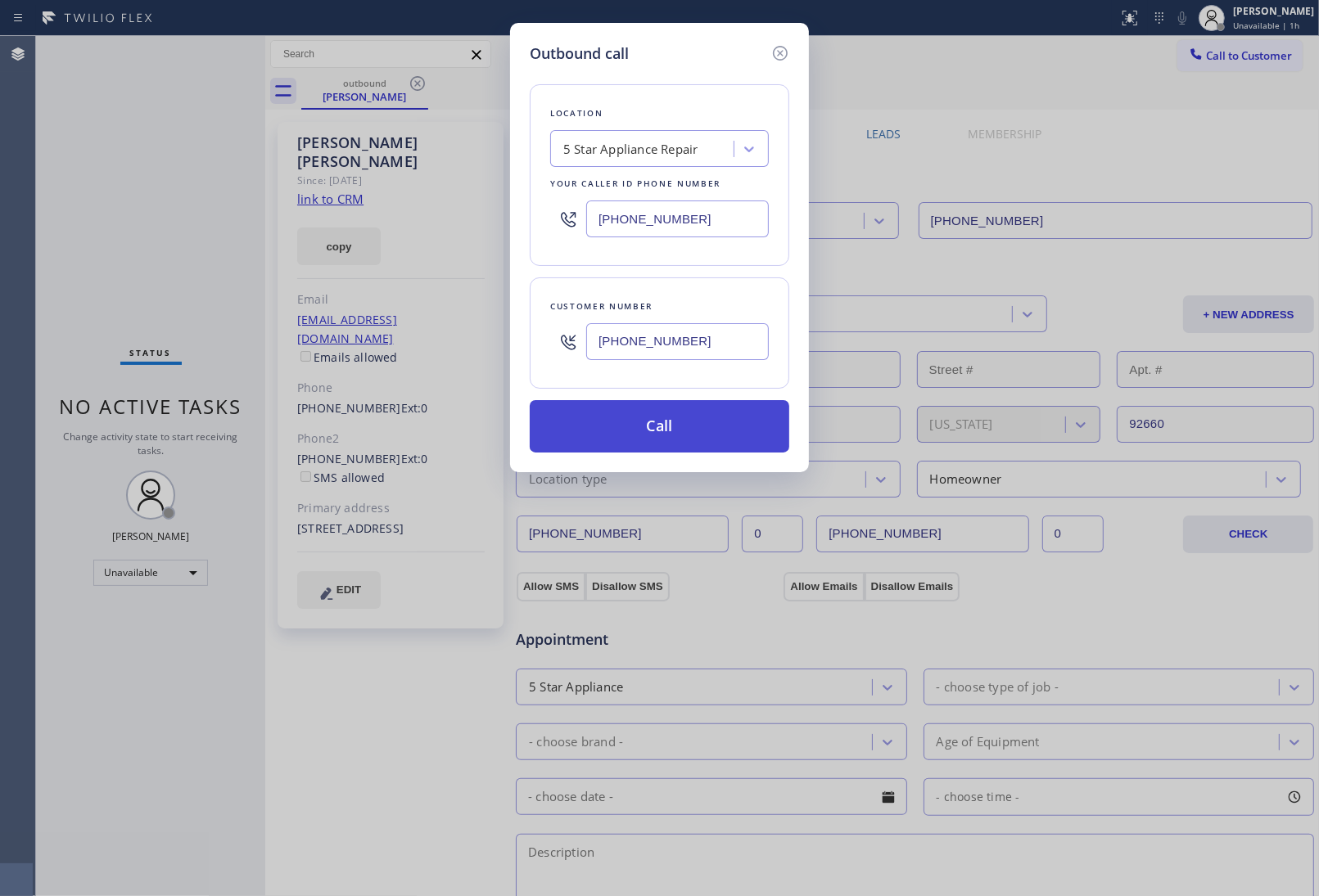
type input "(229) 251-3440"
click at [667, 436] on button "Call" at bounding box center [659, 426] width 260 height 52
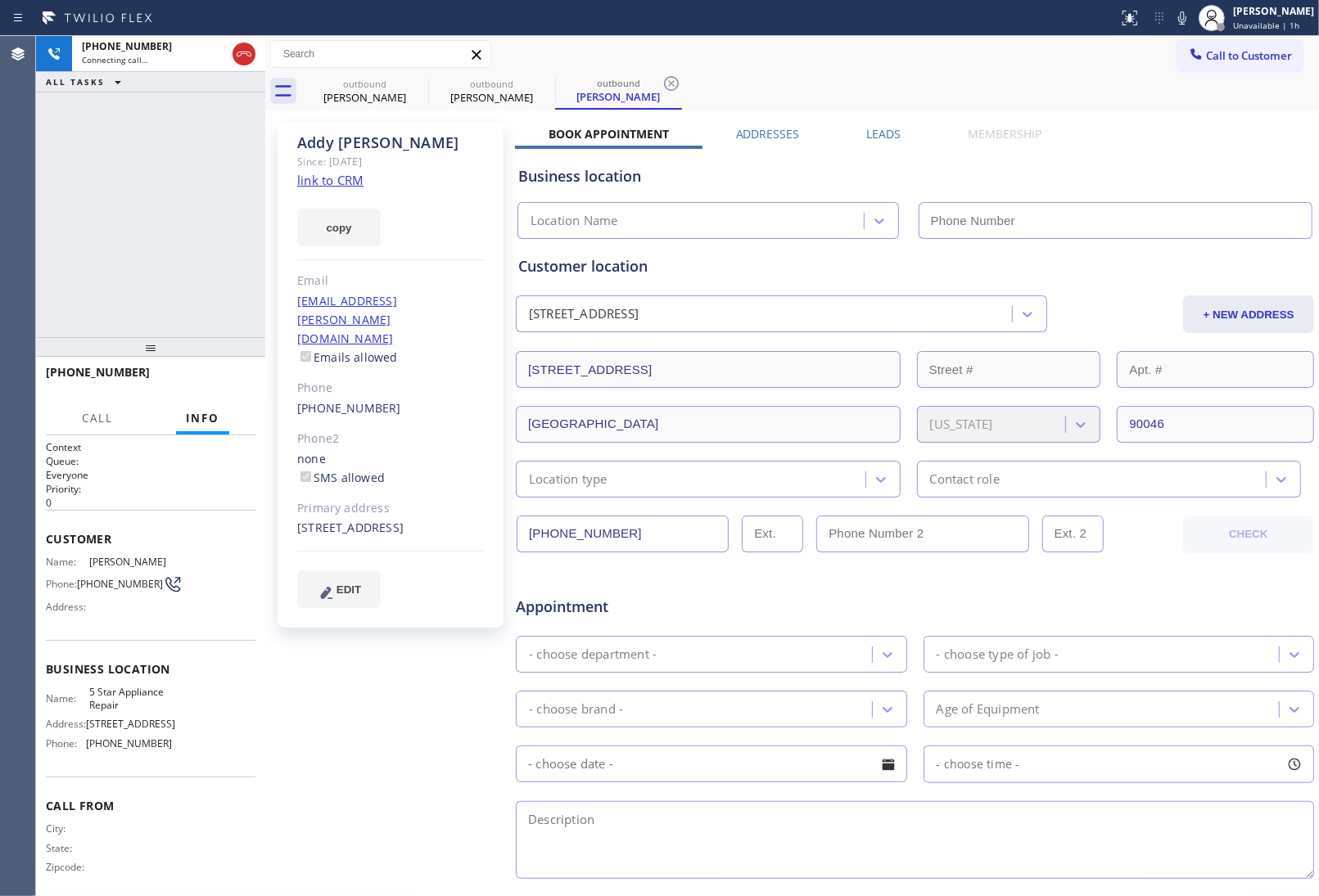
click at [335, 176] on link "link to CRM" at bounding box center [330, 180] width 66 height 17
type input "(855) 731-4952"
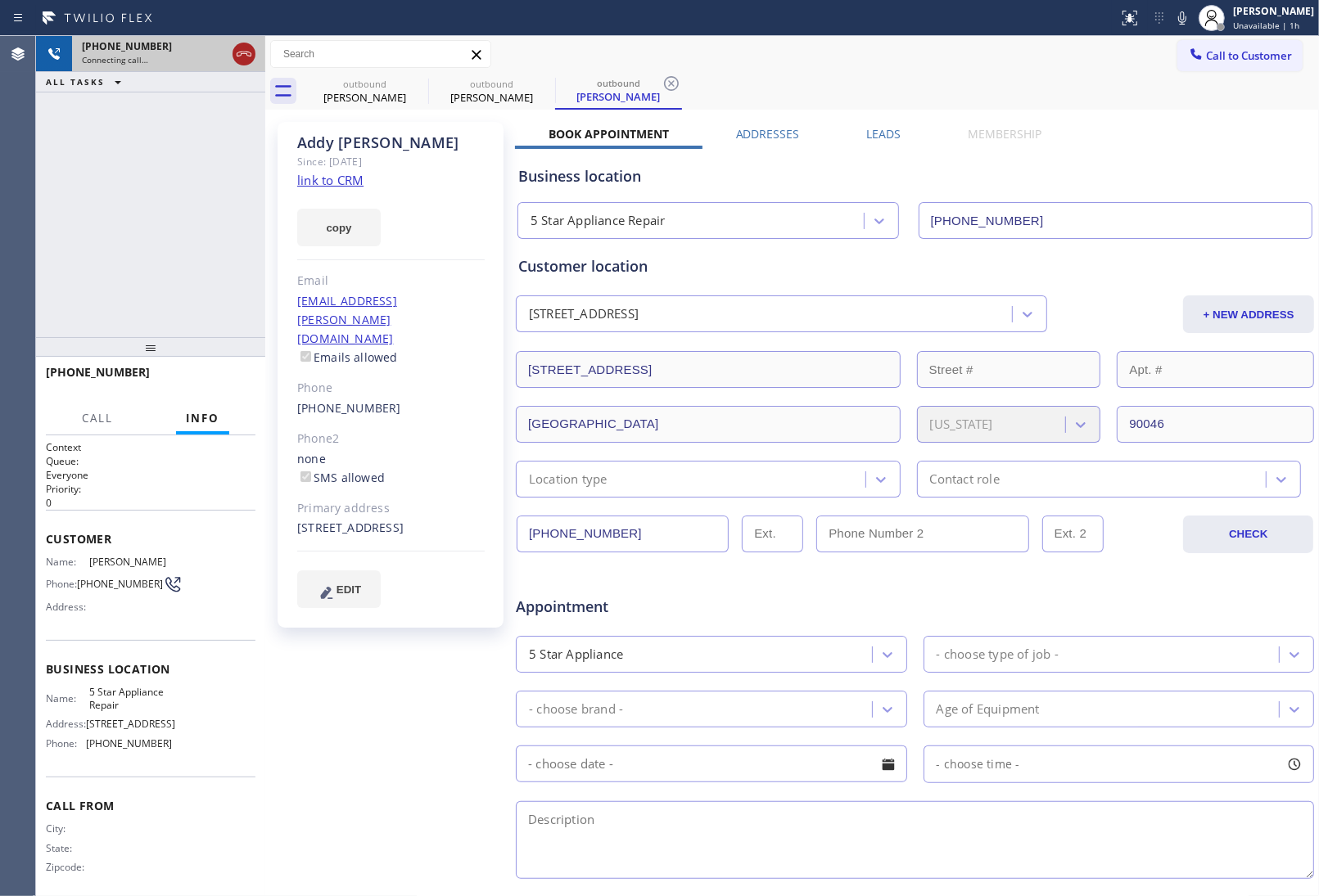
click at [242, 53] on icon at bounding box center [244, 54] width 15 height 5
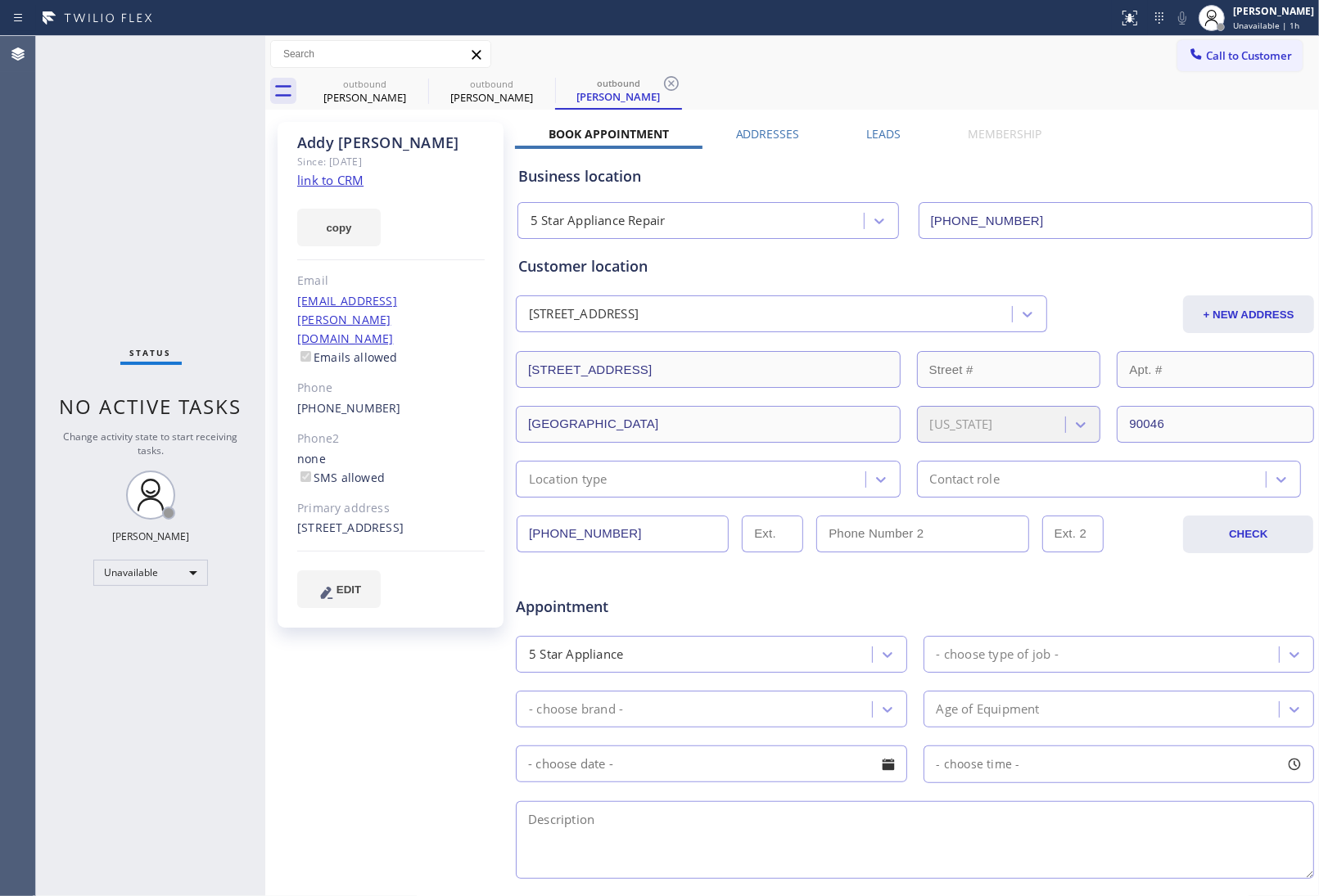
drag, startPoint x: 115, startPoint y: 582, endPoint x: 106, endPoint y: 562, distance: 21.9
drag, startPoint x: 344, startPoint y: 368, endPoint x: 297, endPoint y: 374, distance: 47.4
click at [297, 399] on div "(229) 251-3440" at bounding box center [391, 408] width 188 height 19
copy link "(229) 251-3440"
click at [428, 83] on div at bounding box center [428, 92] width 1 height 27
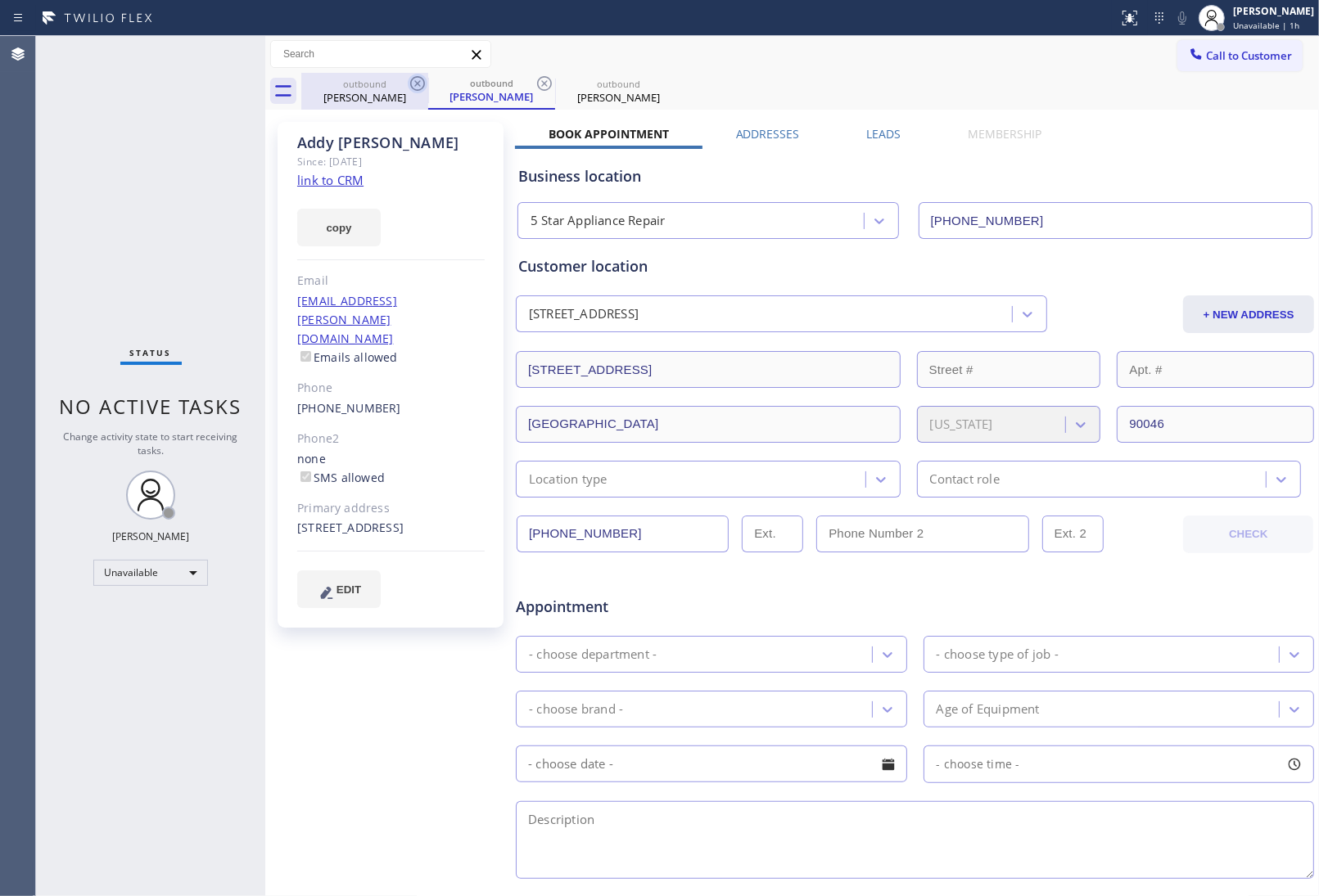
click at [423, 80] on icon at bounding box center [418, 84] width 20 height 20
click at [422, 80] on icon at bounding box center [418, 84] width 20 height 20
click at [428, 80] on div "outbound Addy Perlman" at bounding box center [491, 91] width 127 height 37
click at [535, 80] on icon at bounding box center [545, 84] width 20 height 20
click at [0, 0] on icon at bounding box center [0, 0] width 0 height 0
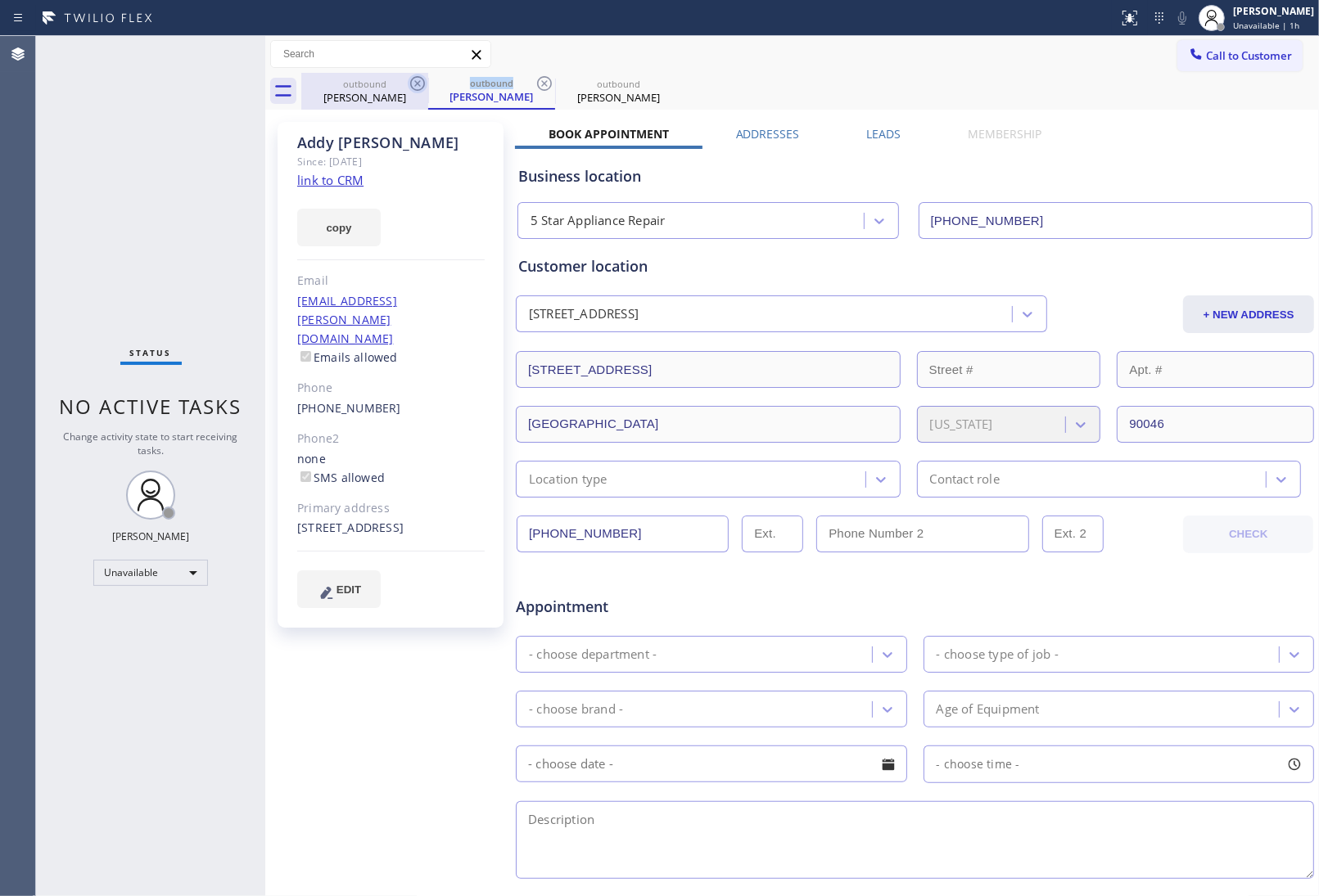
click at [422, 80] on div "outbound Suzanne Sandmeyer outbound Addy Perlman outbound Addy Perlman" at bounding box center [810, 91] width 1018 height 37
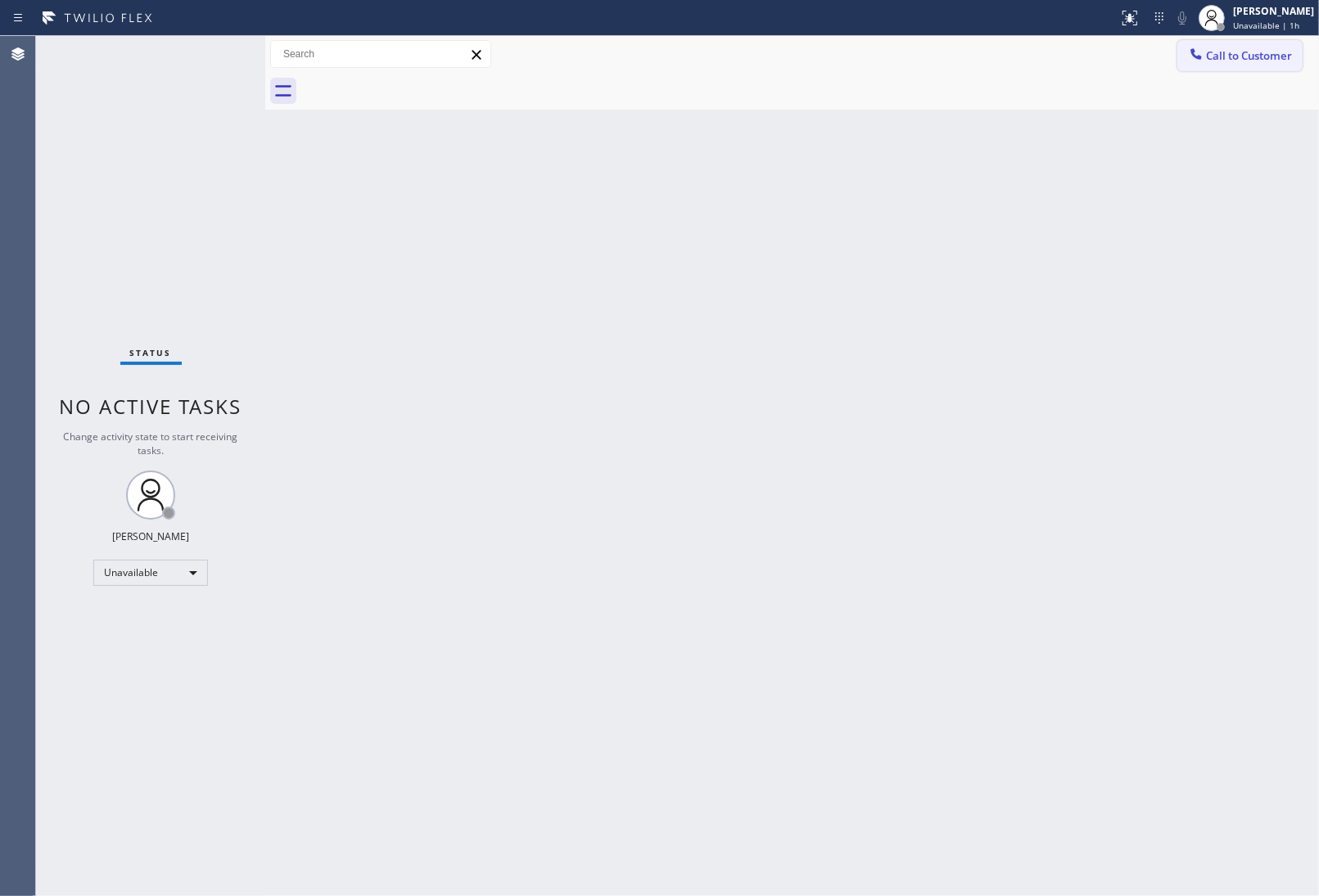
click at [1237, 59] on span "Call to Customer" at bounding box center [1249, 56] width 86 height 15
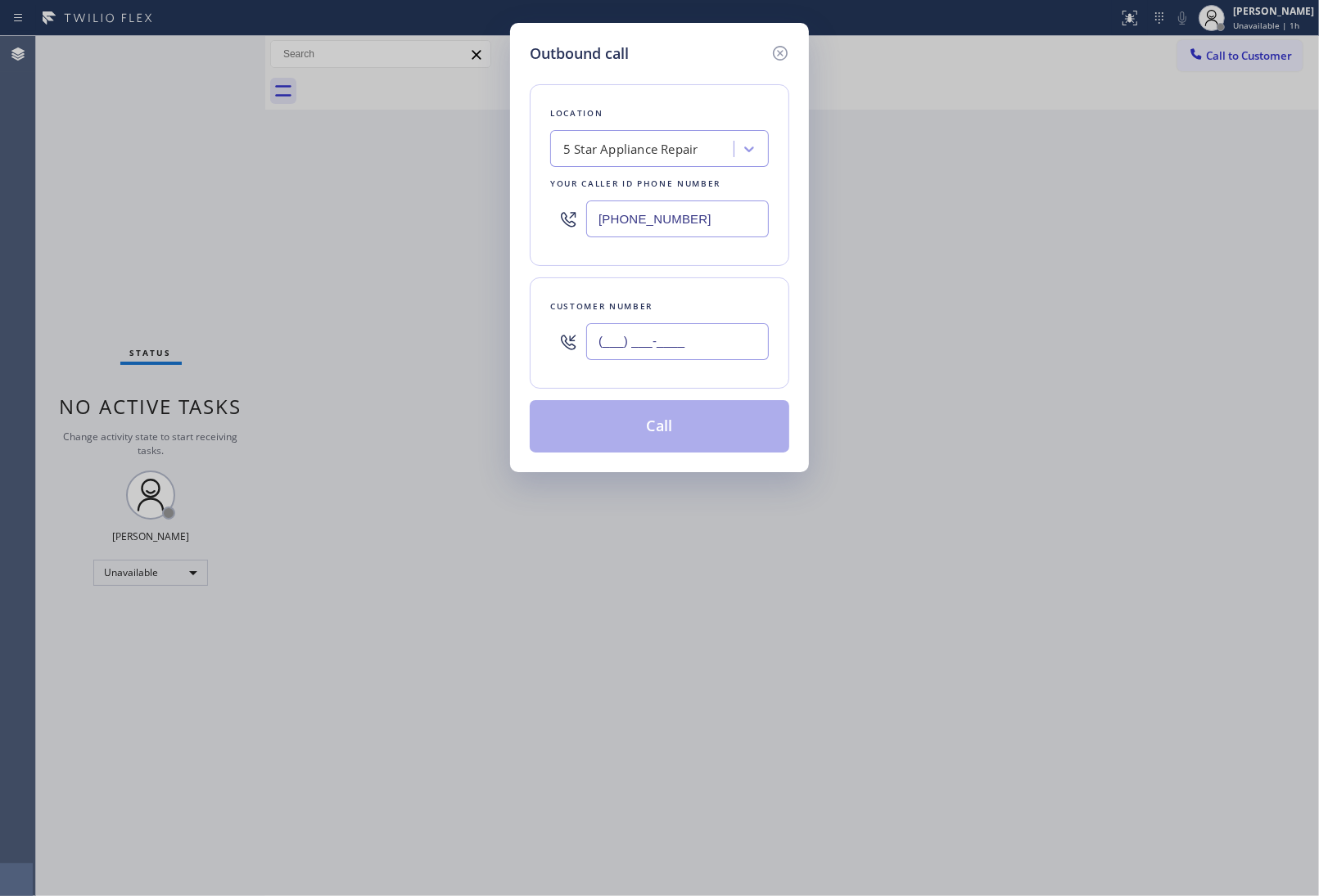
click at [672, 358] on input "(___) ___-____" at bounding box center [677, 342] width 183 height 37
paste input "229) 251-3440"
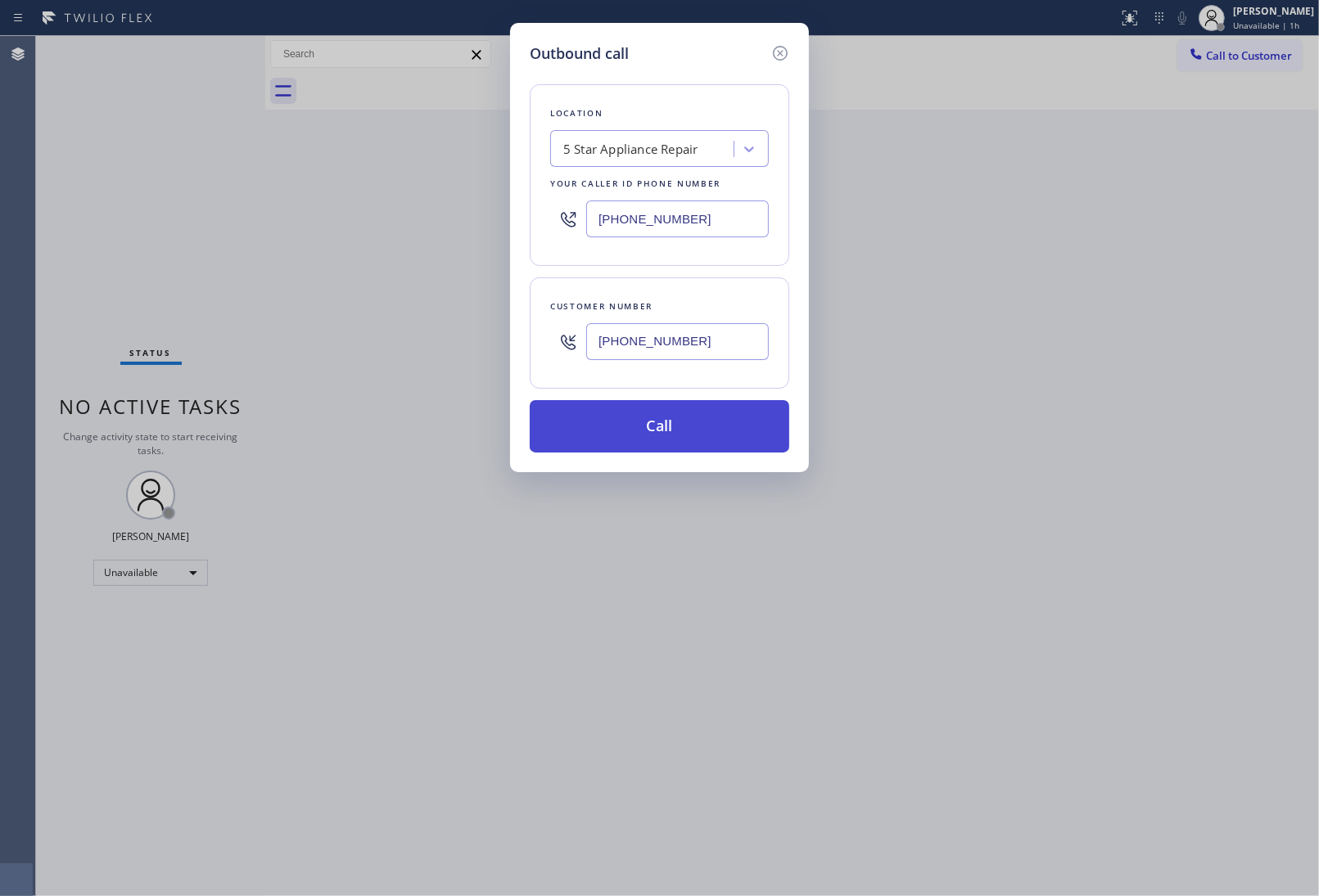
type input "(229) 251-3440"
click at [672, 442] on button "Call" at bounding box center [659, 426] width 260 height 52
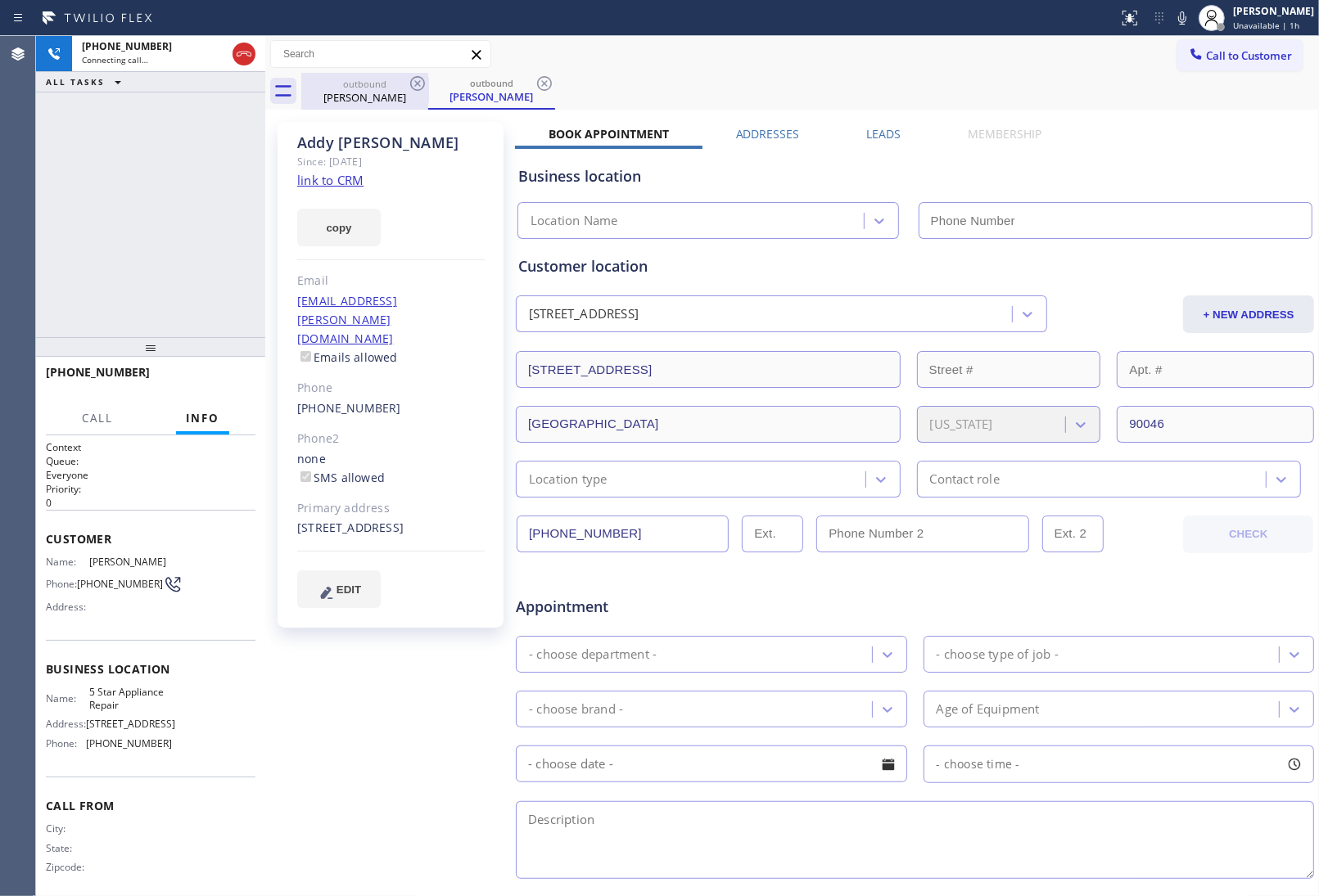
type input "(855) 731-4952"
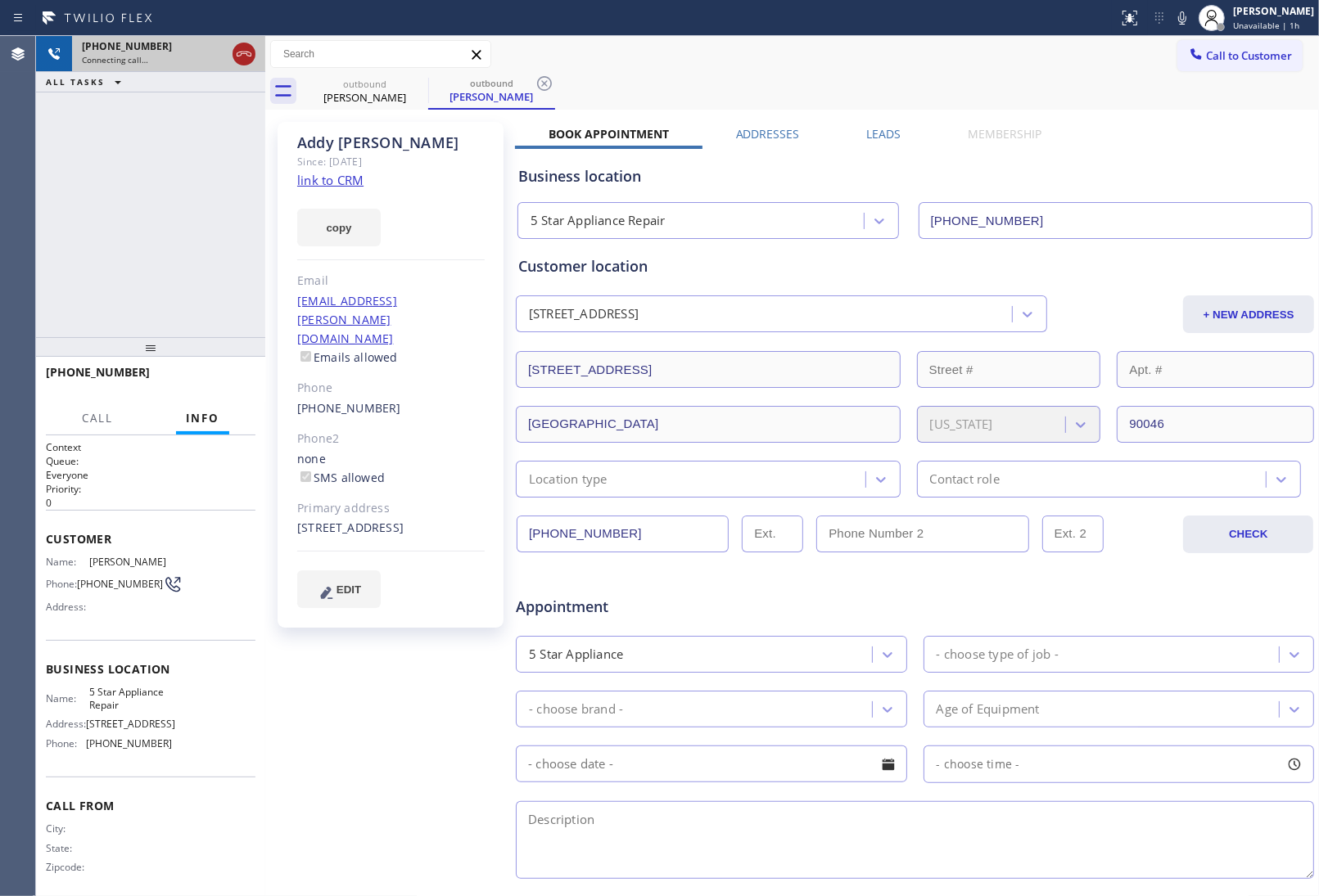
click at [239, 51] on icon at bounding box center [244, 54] width 20 height 20
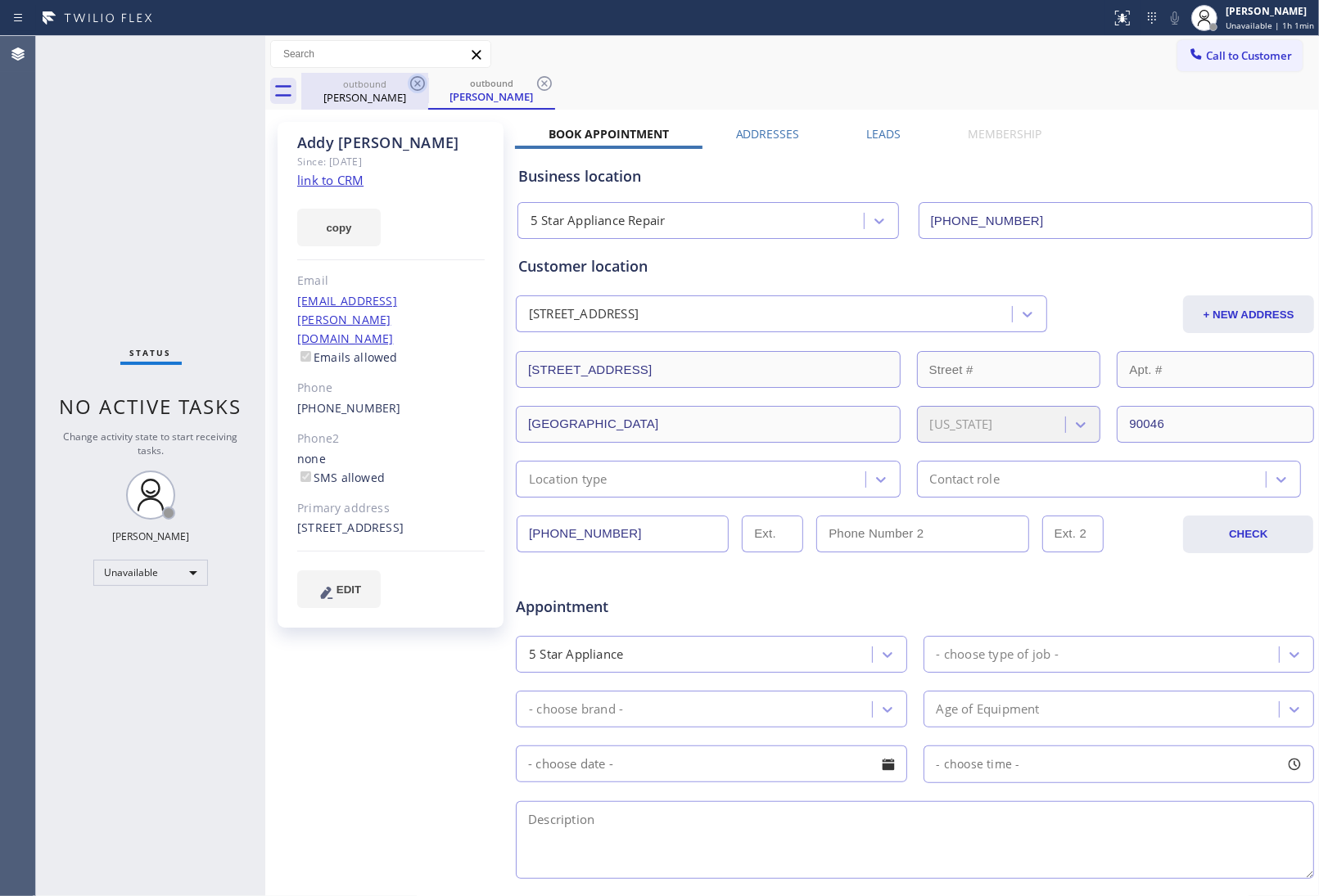
click at [424, 80] on icon at bounding box center [418, 84] width 20 height 20
click at [422, 80] on icon at bounding box center [418, 84] width 20 height 20
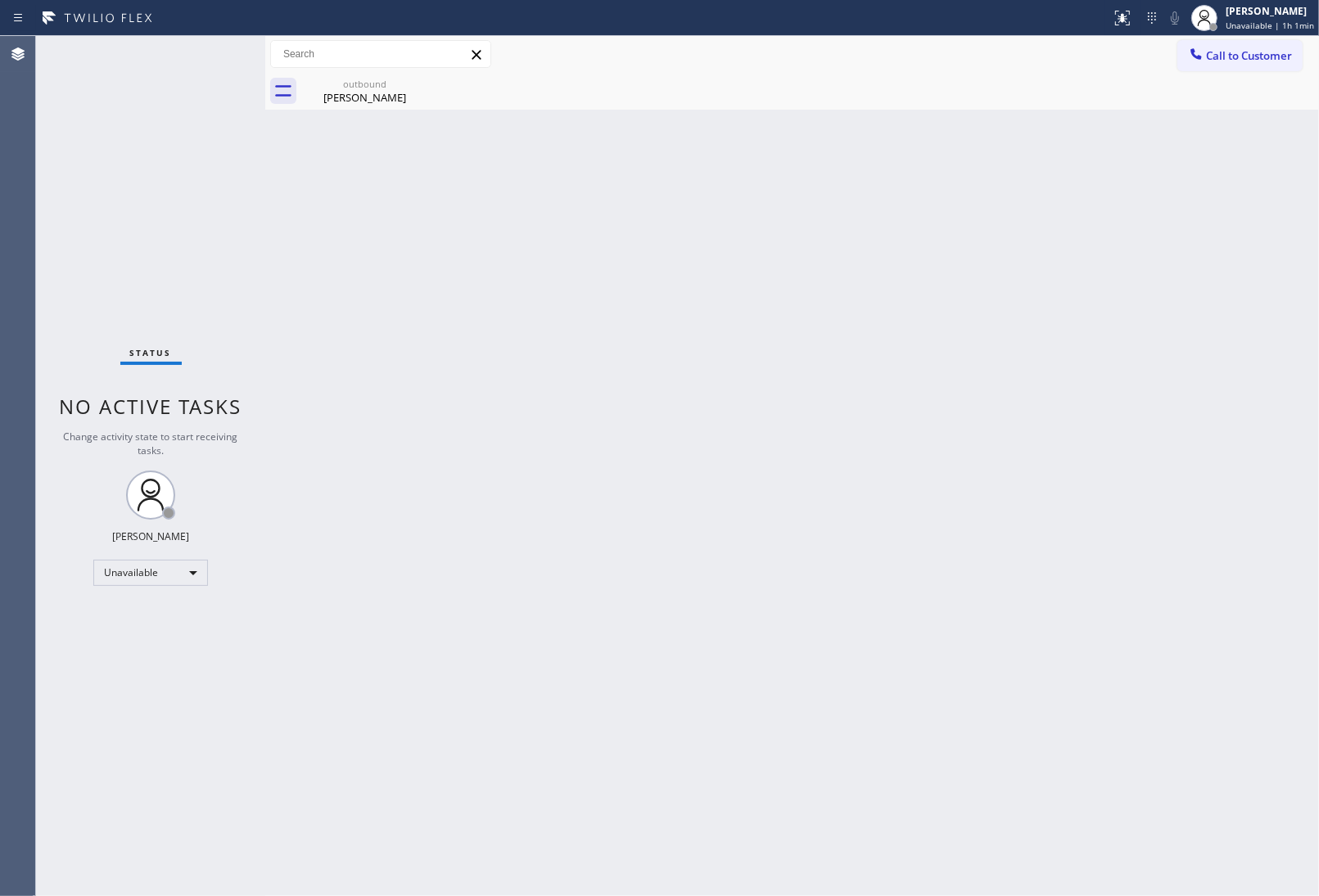
click at [422, 80] on div "outbound Addy Perlman" at bounding box center [364, 91] width 127 height 37
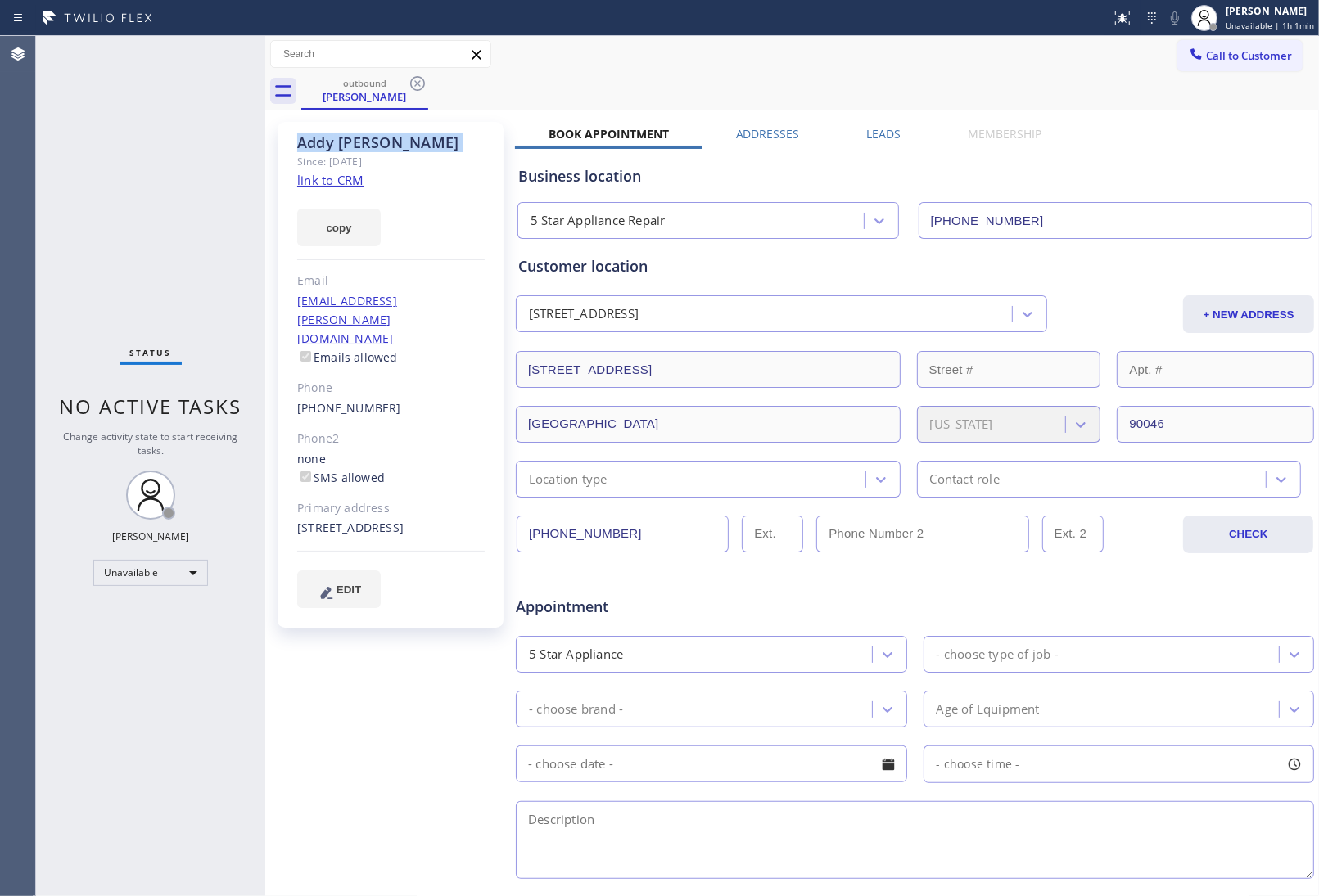
click at [422, 80] on icon at bounding box center [418, 84] width 20 height 20
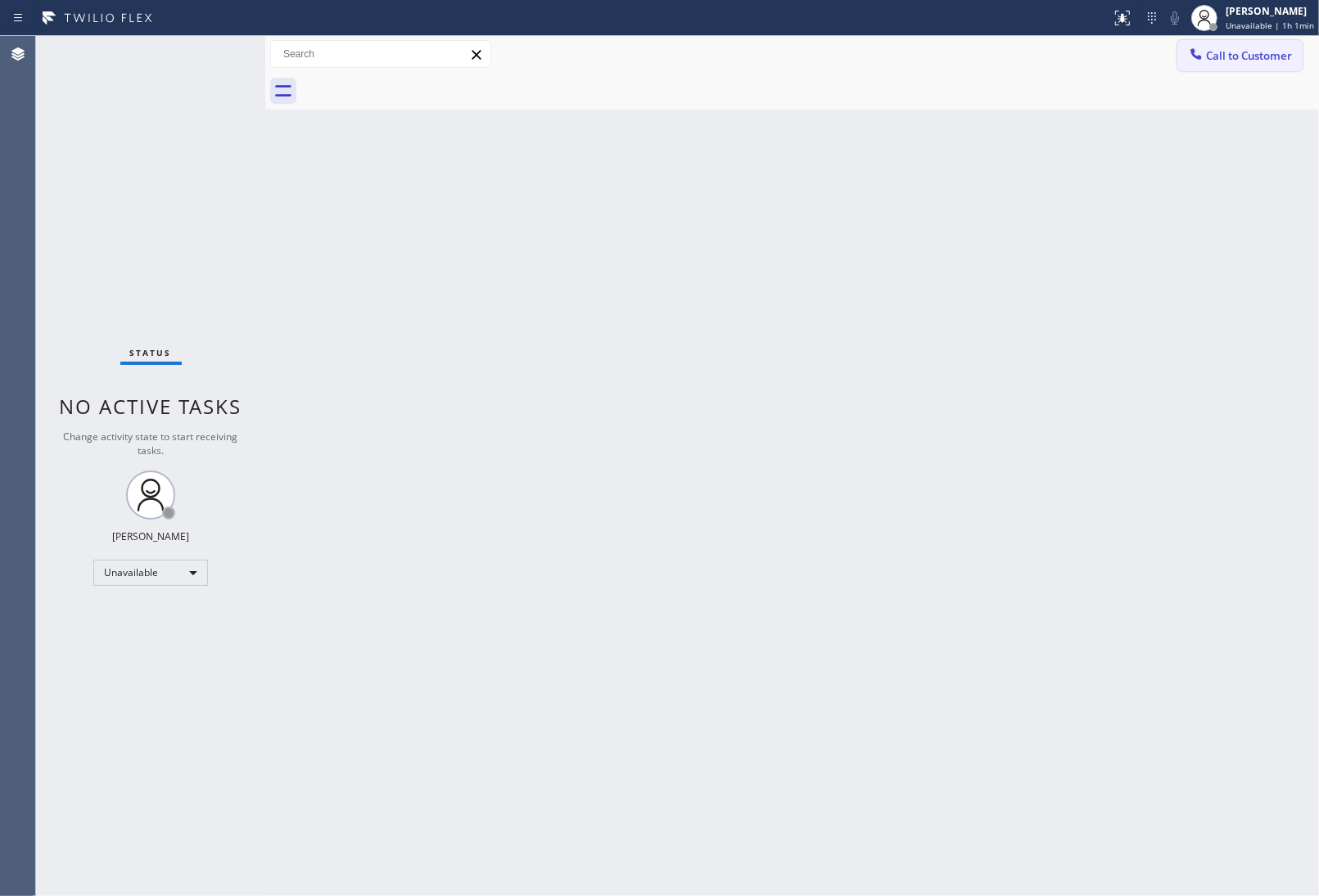
click at [1214, 57] on span "Call to Customer" at bounding box center [1249, 56] width 86 height 15
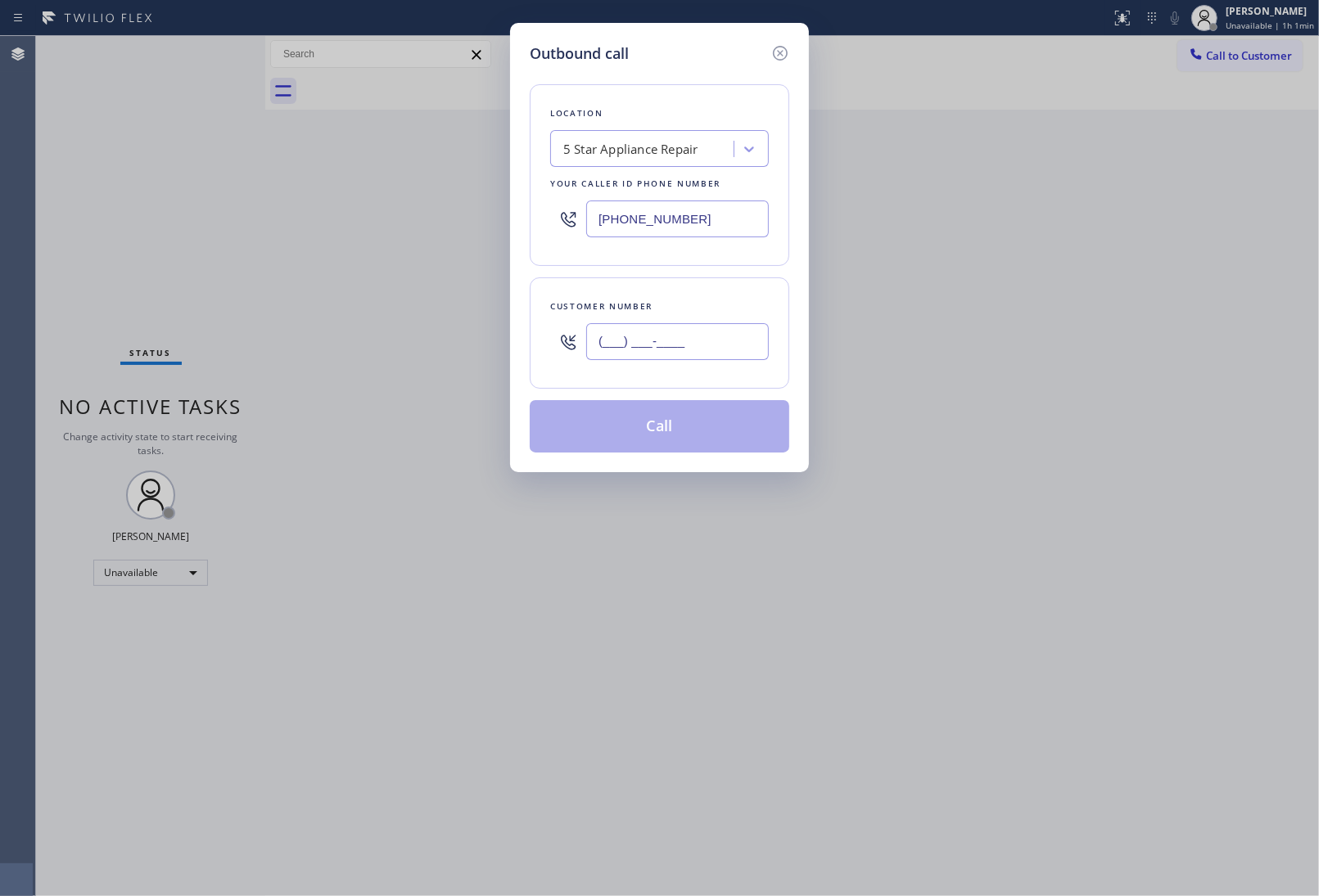
click at [647, 350] on input "(___) ___-____" at bounding box center [677, 342] width 183 height 37
paste input "714) 394-1349"
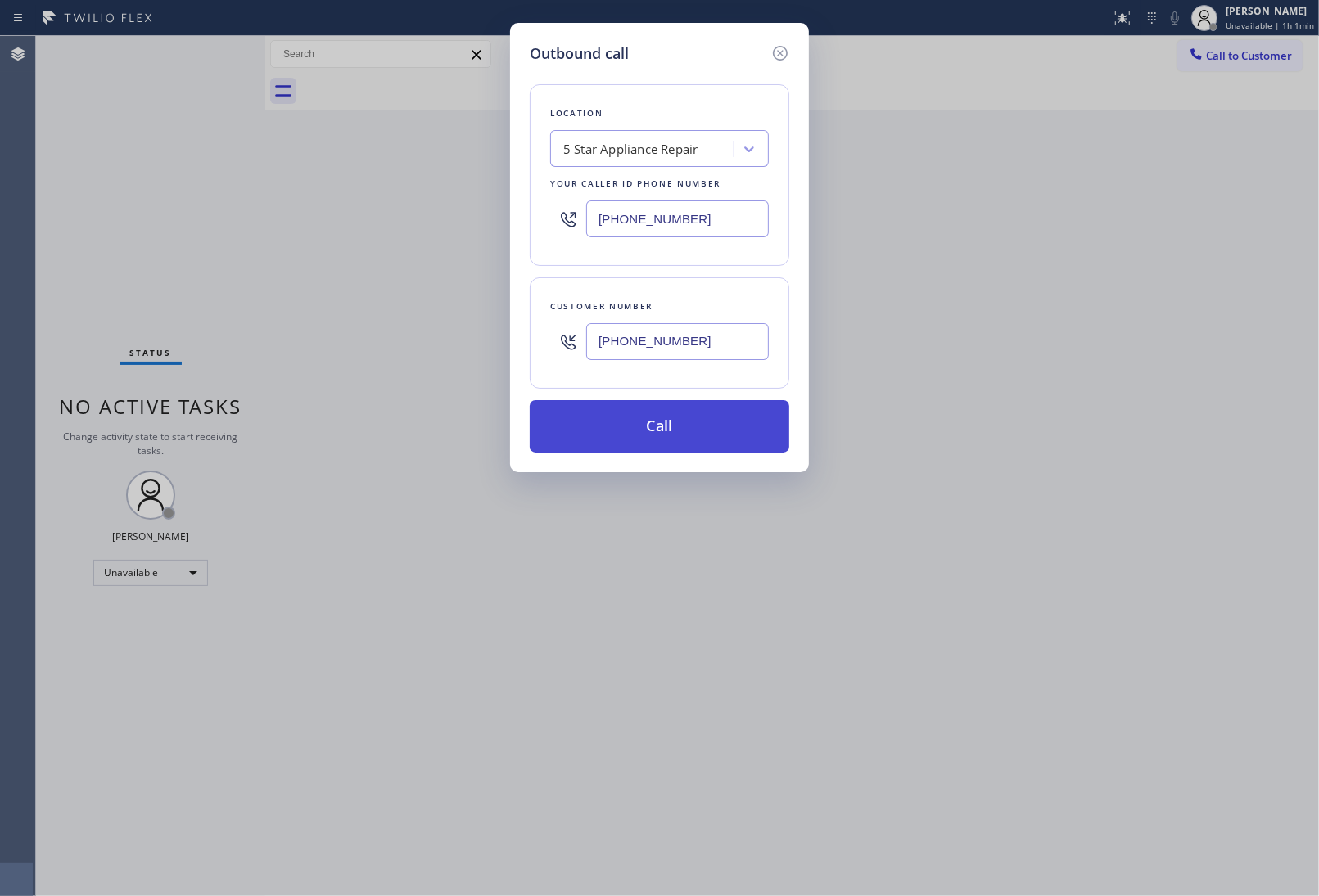
type input "(714) 394-1349"
click at [668, 431] on button "Call" at bounding box center [659, 426] width 260 height 52
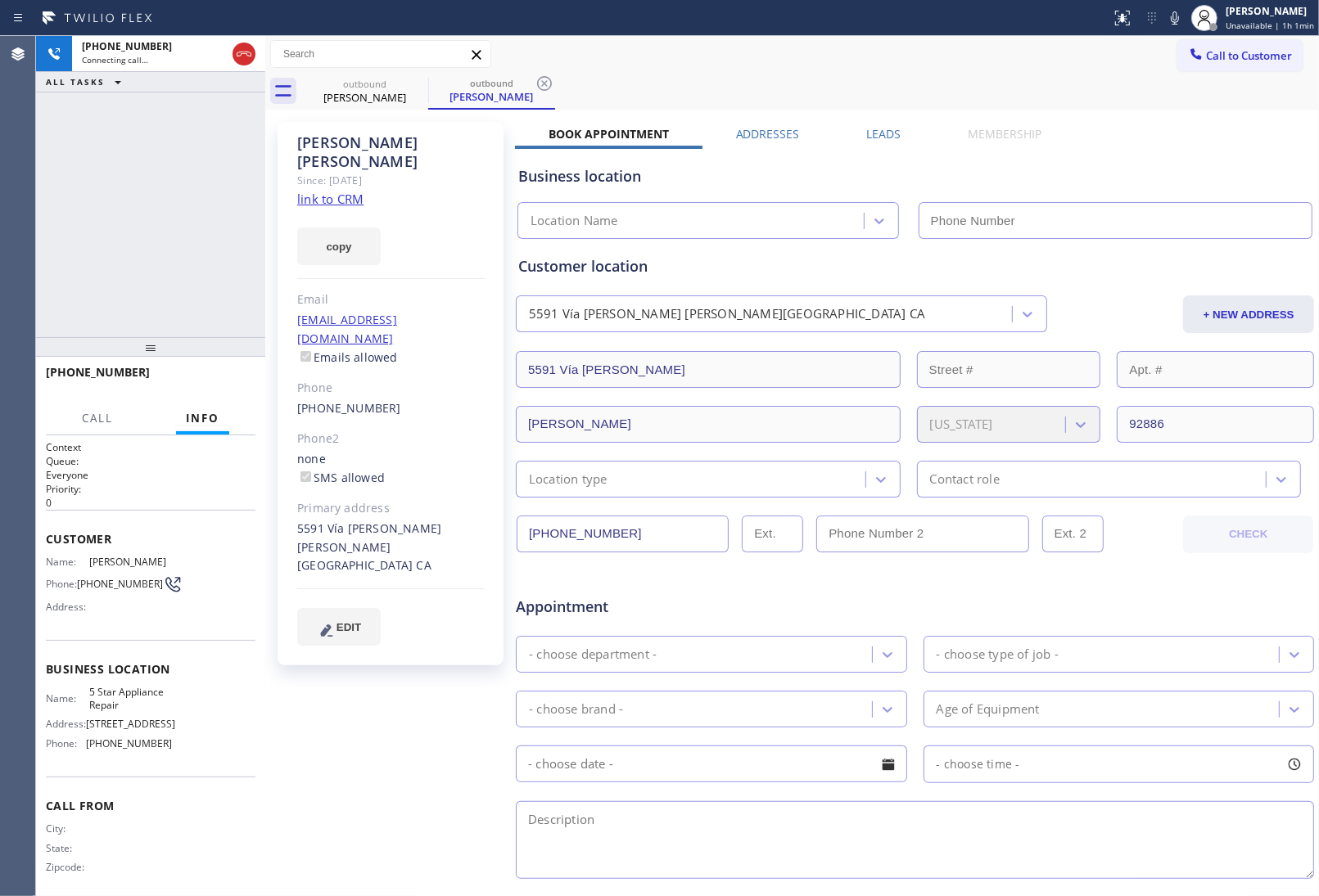
click at [345, 191] on link "link to CRM" at bounding box center [330, 199] width 66 height 17
type input "(855) 731-4952"
drag, startPoint x: 106, startPoint y: 604, endPoint x: 81, endPoint y: 591, distance: 28.2
click at [81, 590] on span "(714) 394-1349" at bounding box center [120, 583] width 86 height 12
copy span "(714) 394-1349"
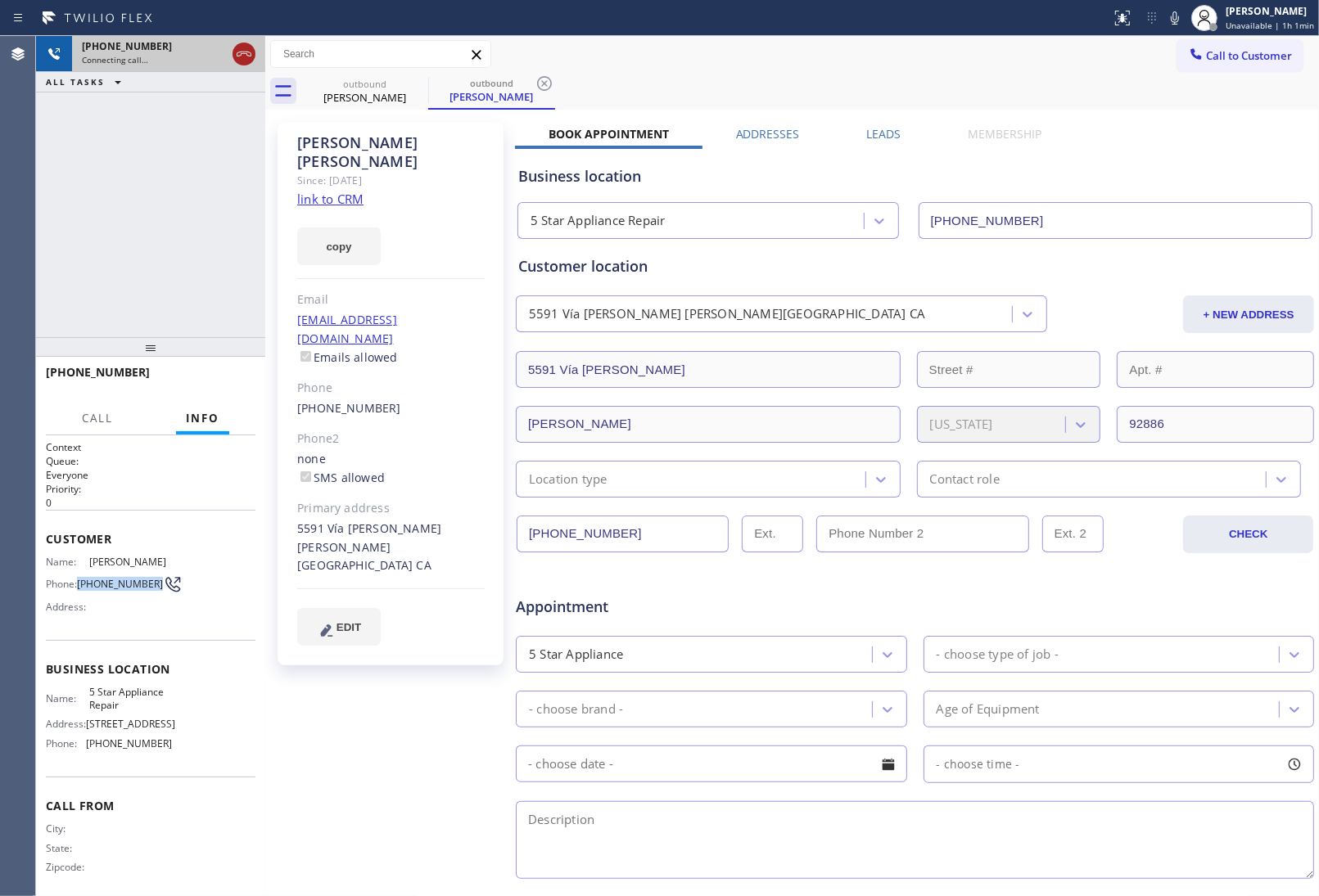
click at [250, 55] on icon at bounding box center [244, 54] width 20 height 20
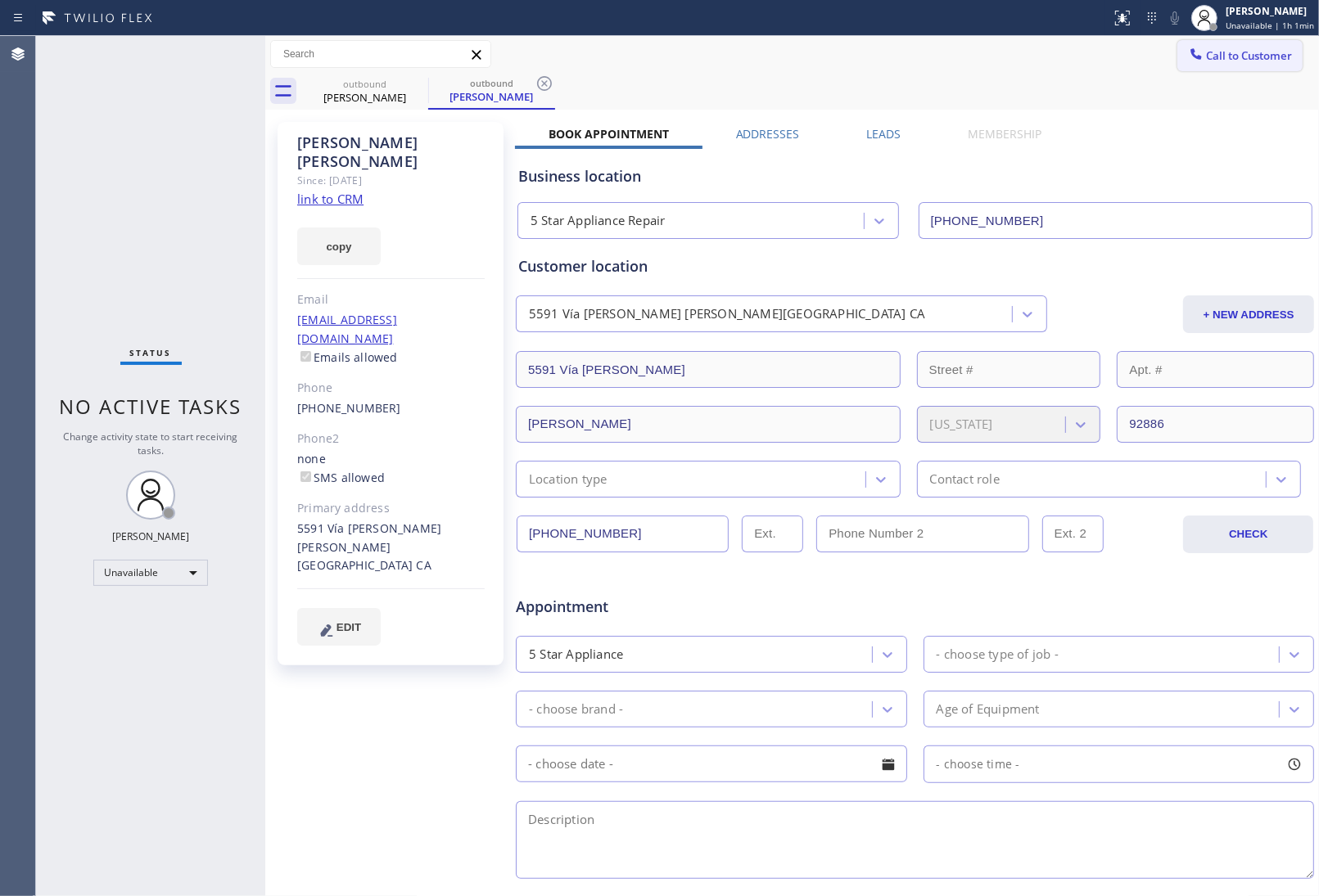
click at [1234, 53] on span "Call to Customer" at bounding box center [1249, 56] width 86 height 15
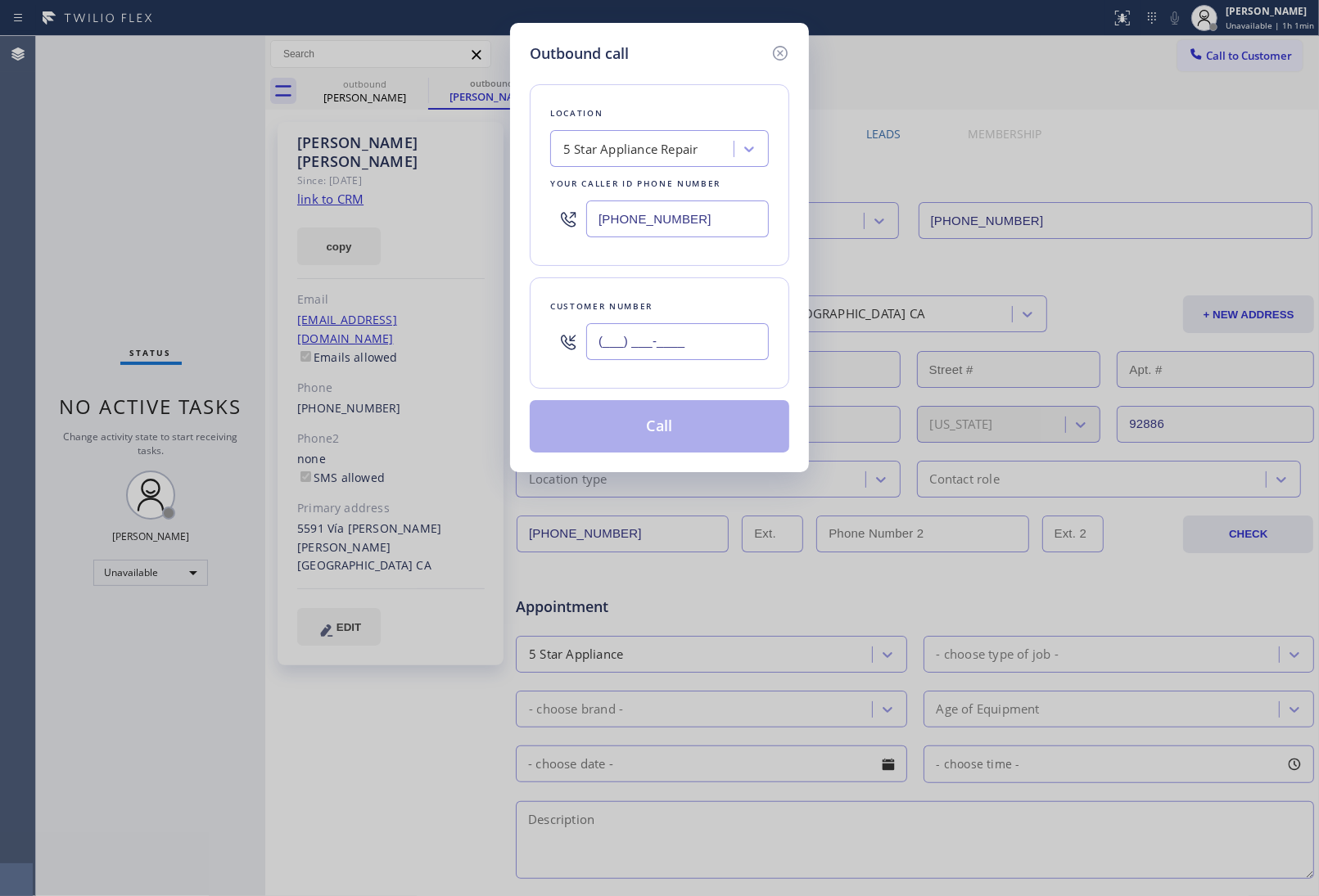
click at [712, 348] on input "(___) ___-____" at bounding box center [677, 342] width 183 height 37
paste input "714) 394-1349"
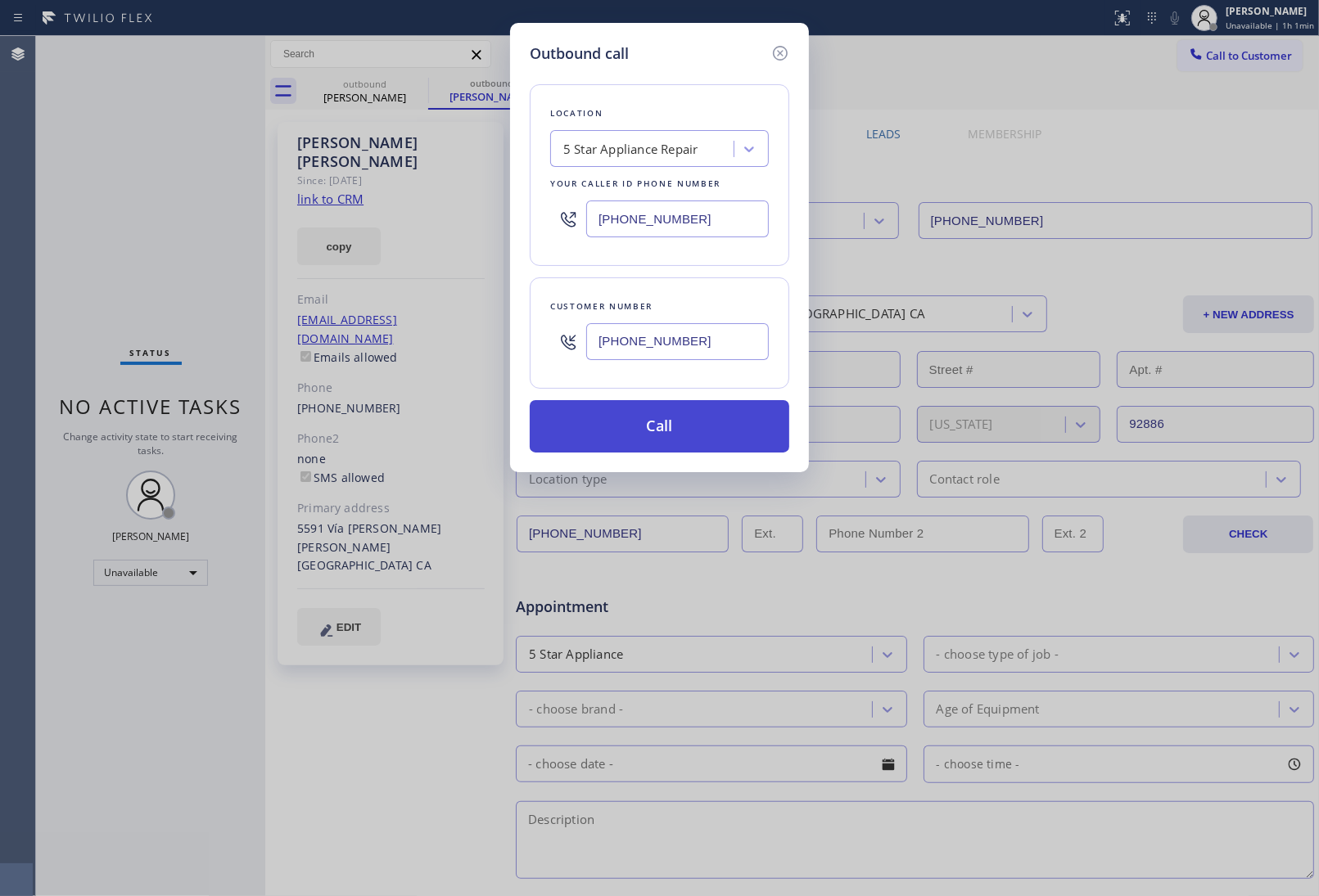
type input "(714) 394-1349"
click at [674, 436] on button "Call" at bounding box center [659, 426] width 260 height 52
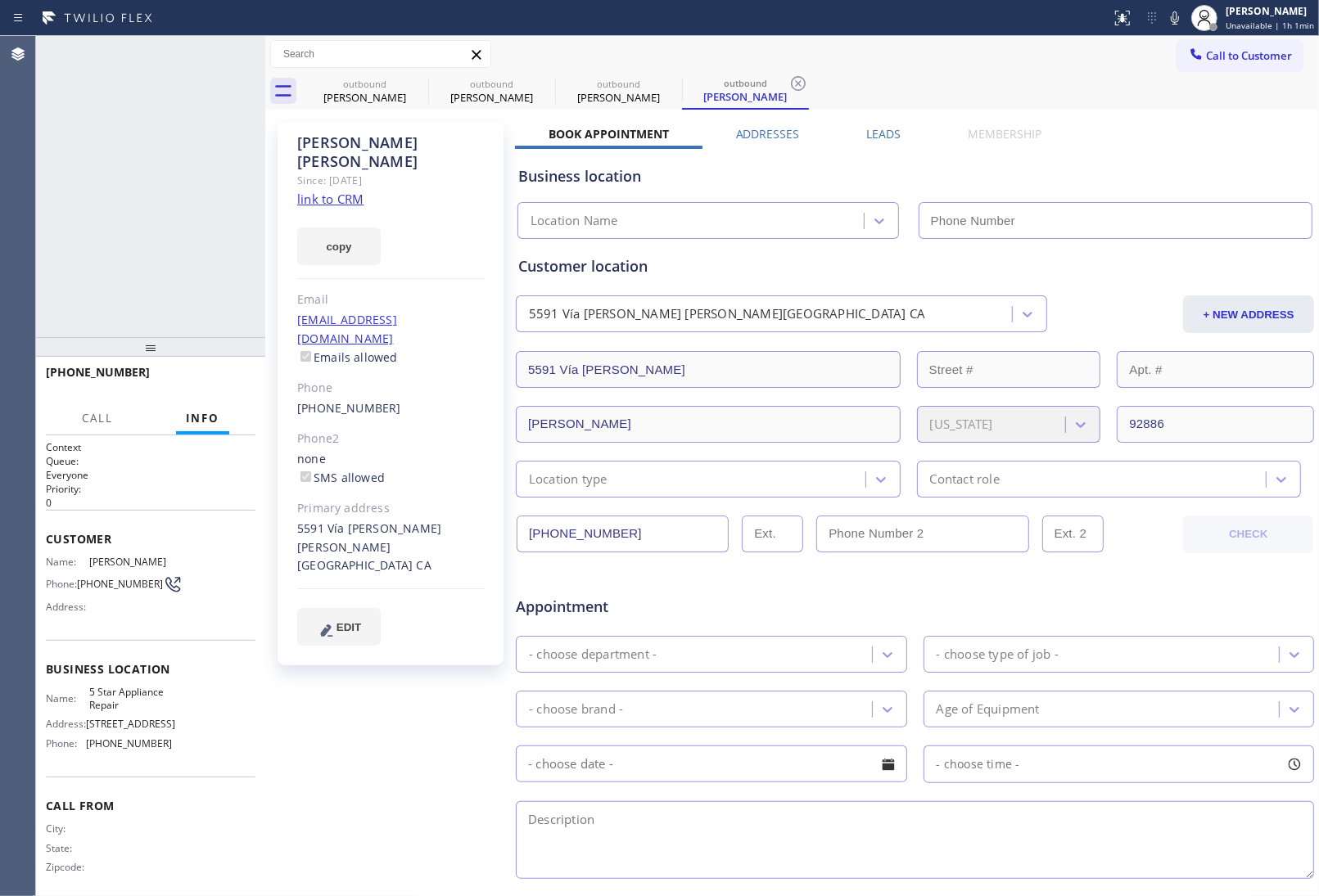
type input "(855) 731-4952"
click at [1163, 146] on div "Business location 5 Star Appliance Repair (855) 731-4952" at bounding box center [915, 191] width 800 height 96
click at [198, 227] on div "+17143941349 Connecting call… ALL TASKS ALL TASKS ACTIVE TASKS TASKS IN WRAP UP" at bounding box center [150, 186] width 229 height 301
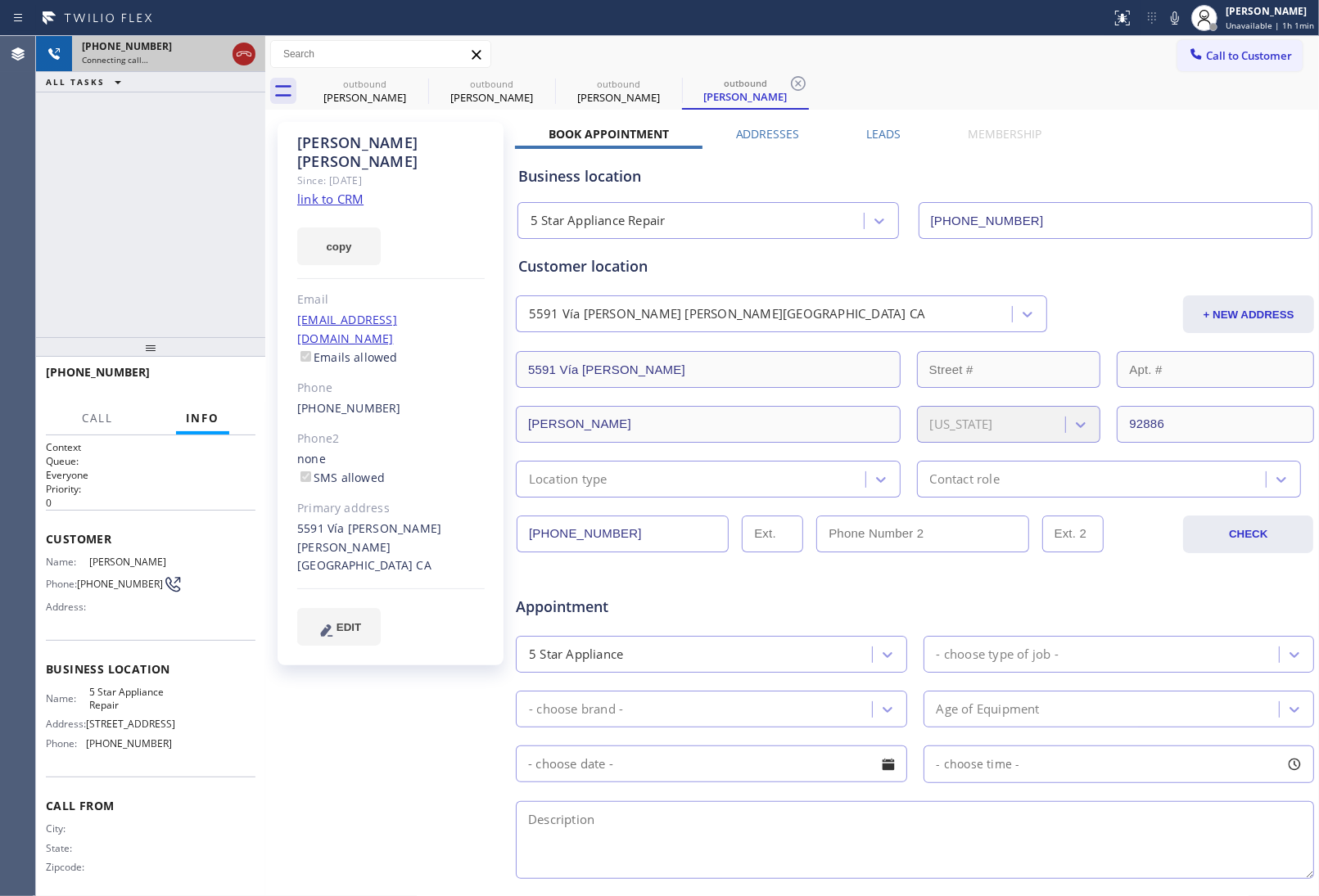
click at [248, 47] on icon at bounding box center [244, 54] width 20 height 20
click at [1225, 57] on span "Call to Customer" at bounding box center [1249, 56] width 86 height 15
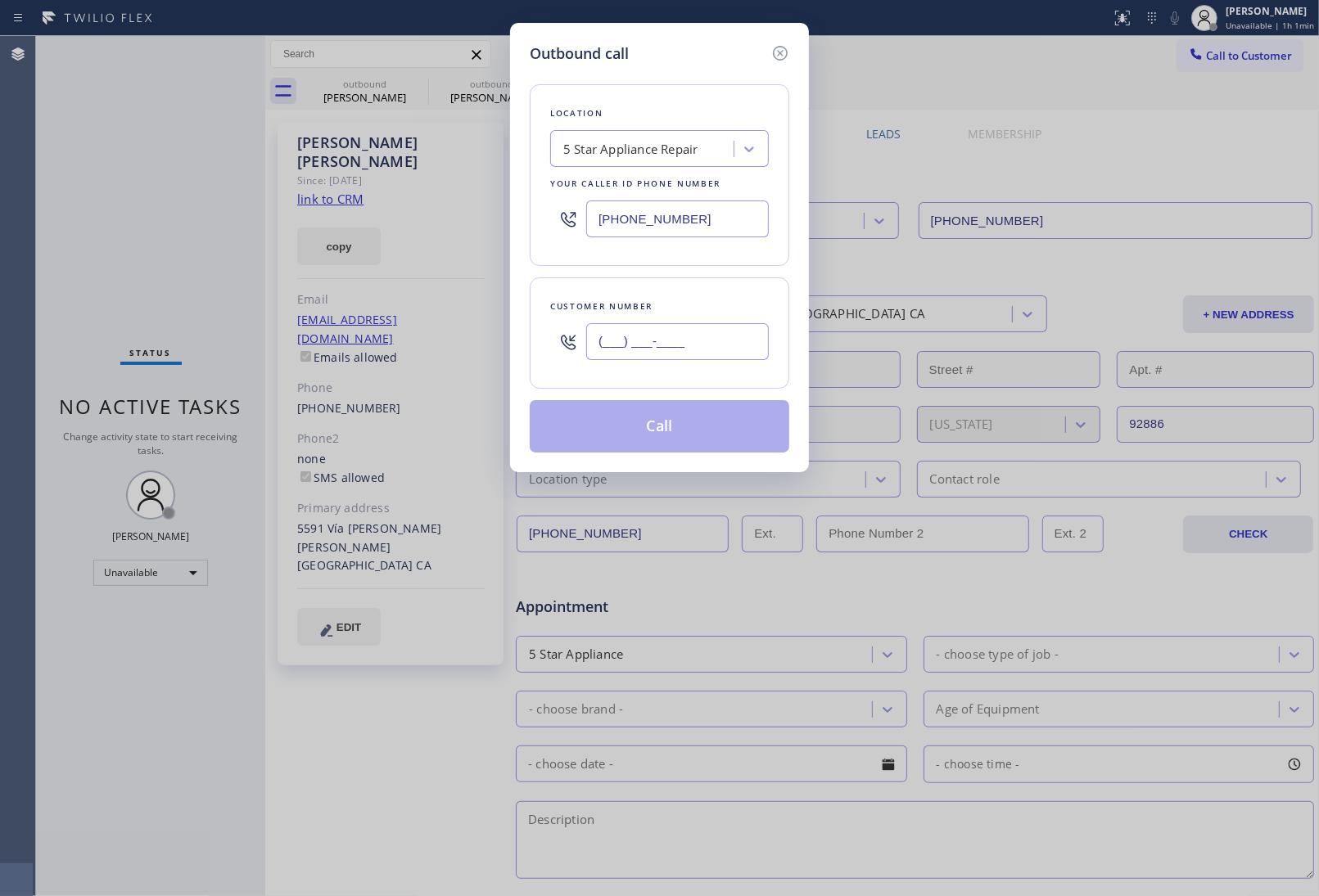
click at [717, 342] on input "(___) ___-____" at bounding box center [677, 342] width 183 height 37
paste input "415) 285-3273"
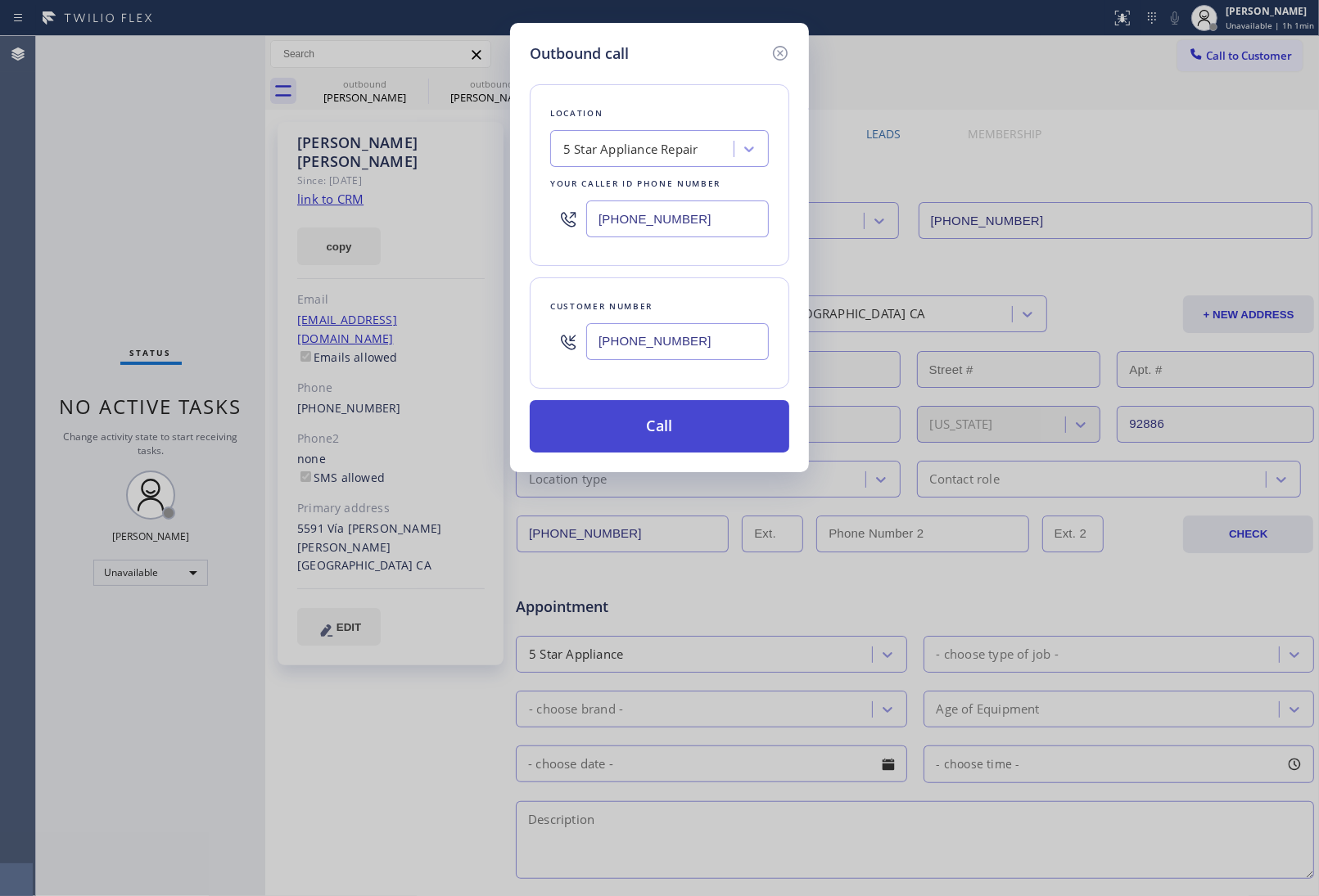
type input "[PHONE_NUMBER]"
click at [667, 435] on button "Call" at bounding box center [659, 426] width 260 height 52
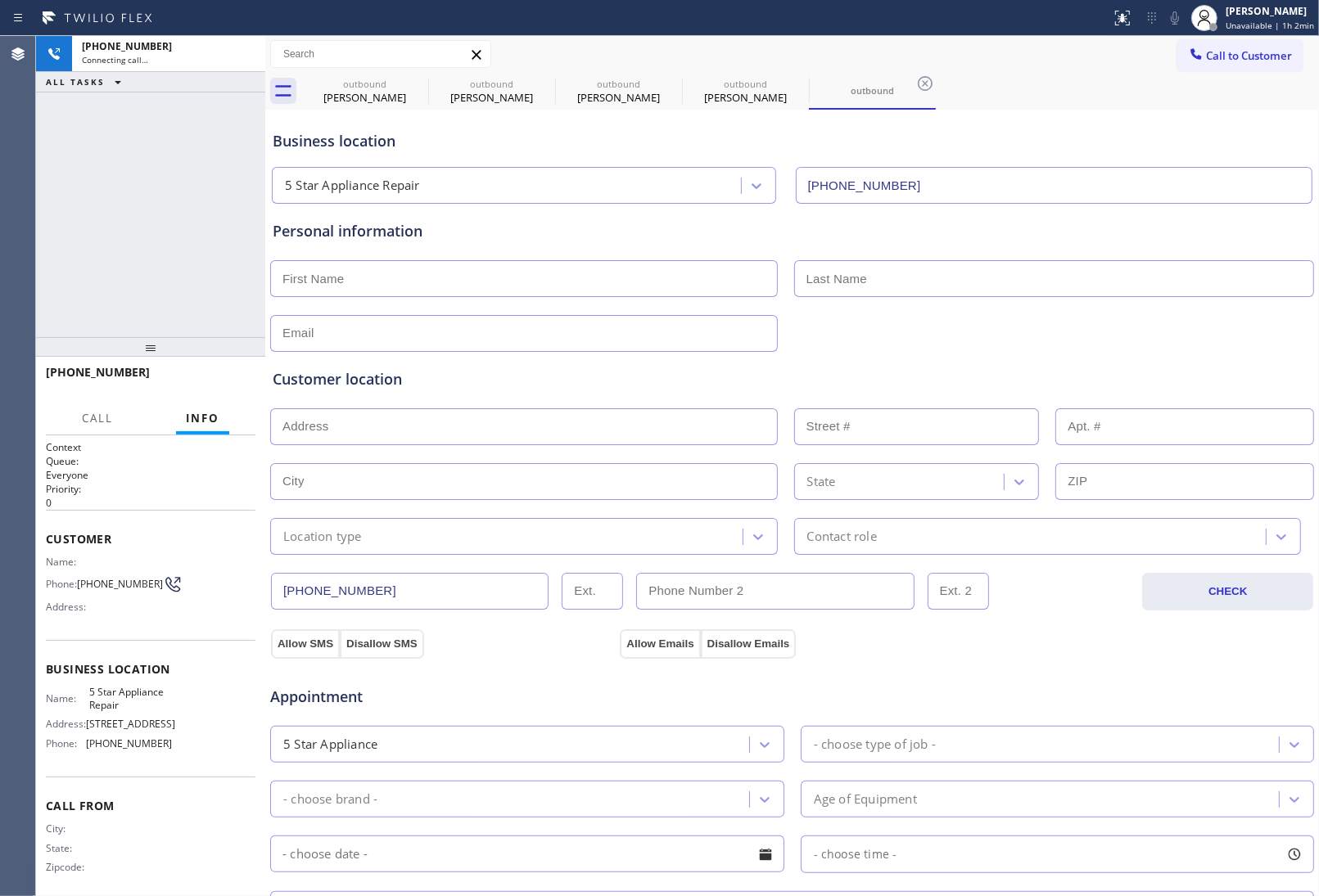
type input "(855) 731-4952"
drag, startPoint x: 113, startPoint y: 590, endPoint x: 82, endPoint y: 577, distance: 33.6
click at [82, 577] on span "[PHONE_NUMBER]" at bounding box center [120, 583] width 86 height 12
copy span "415) 285-3273"
click at [677, 84] on icon at bounding box center [672, 84] width 20 height 20
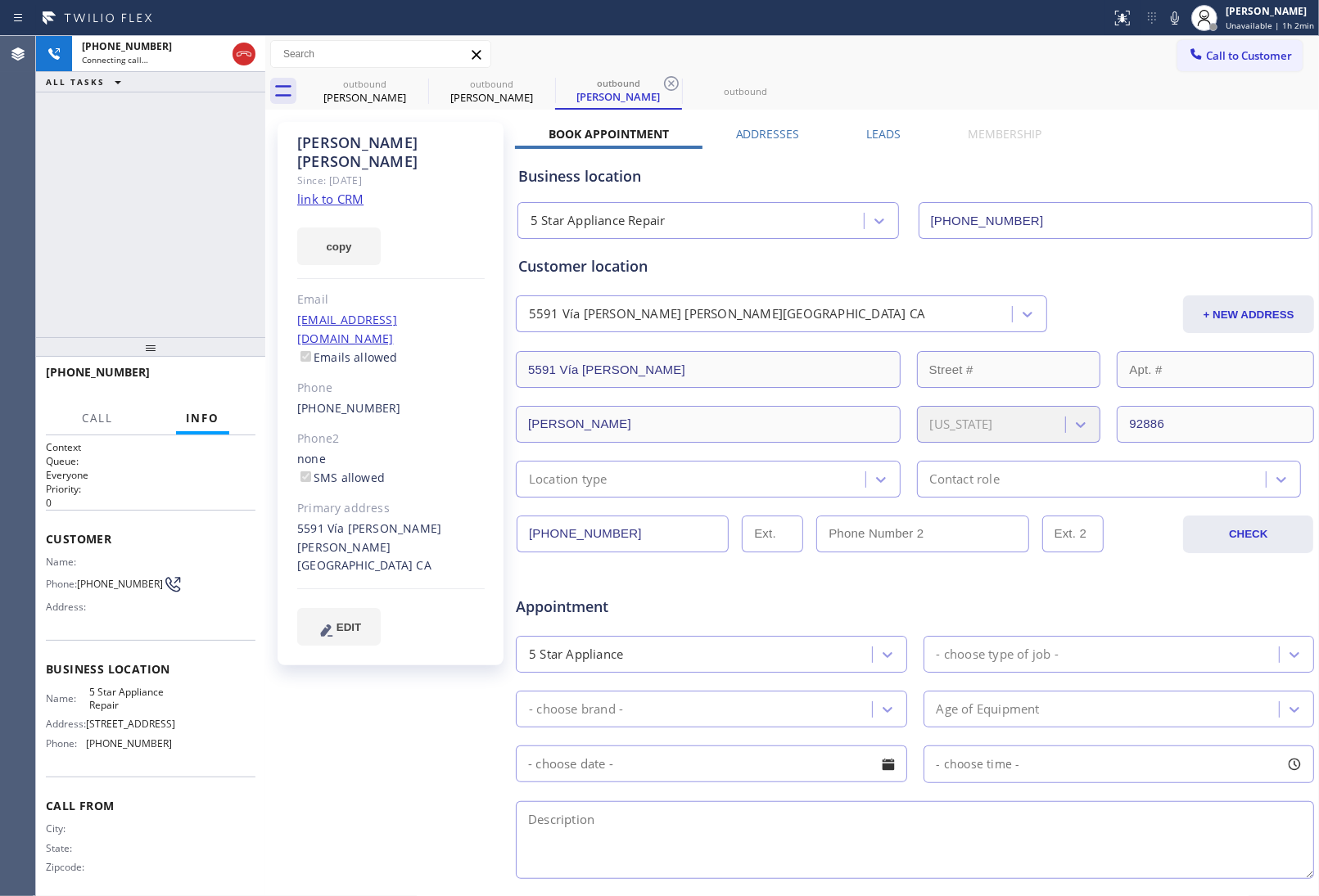
click at [677, 84] on icon at bounding box center [672, 84] width 20 height 20
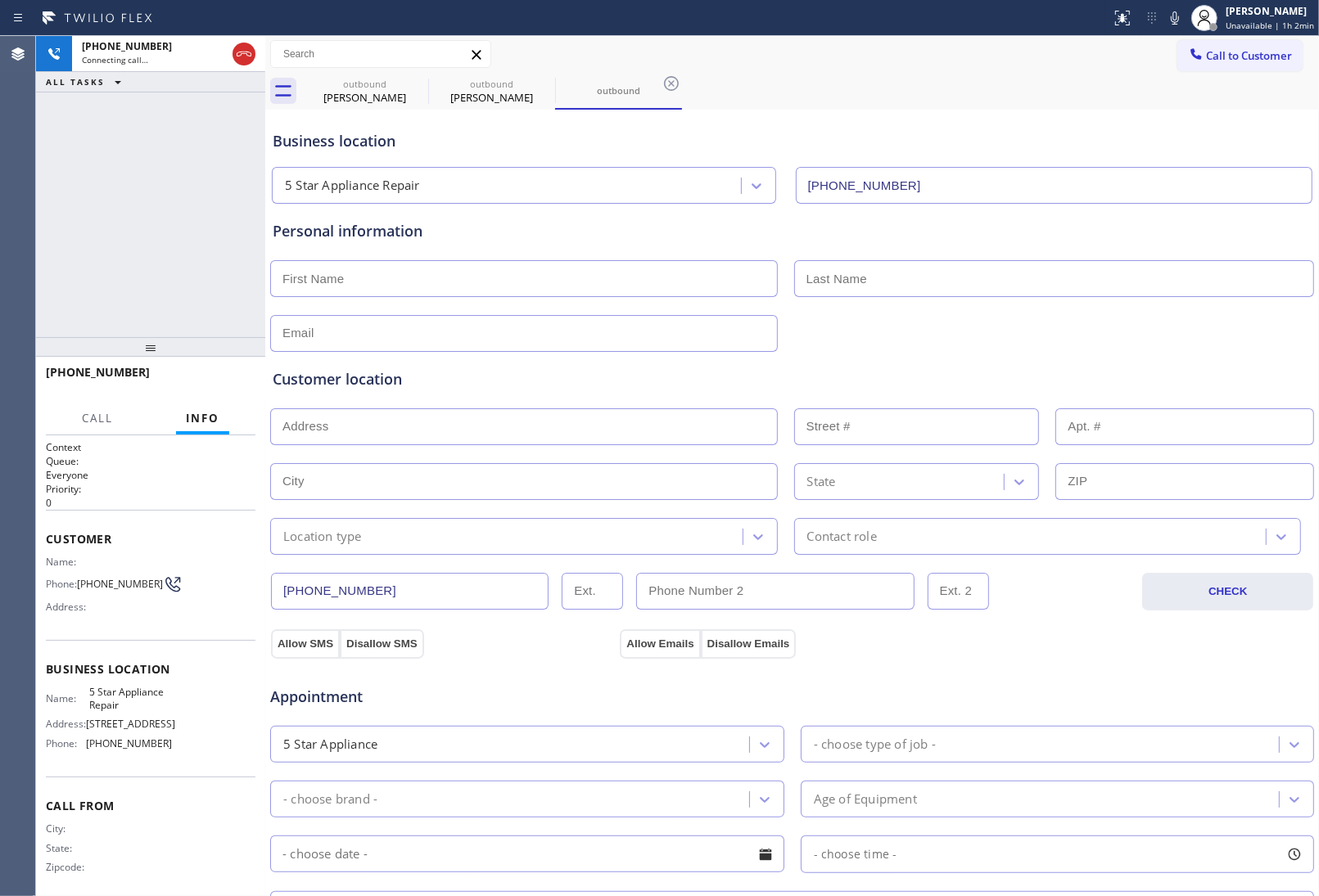
click at [677, 84] on icon at bounding box center [672, 84] width 20 height 20
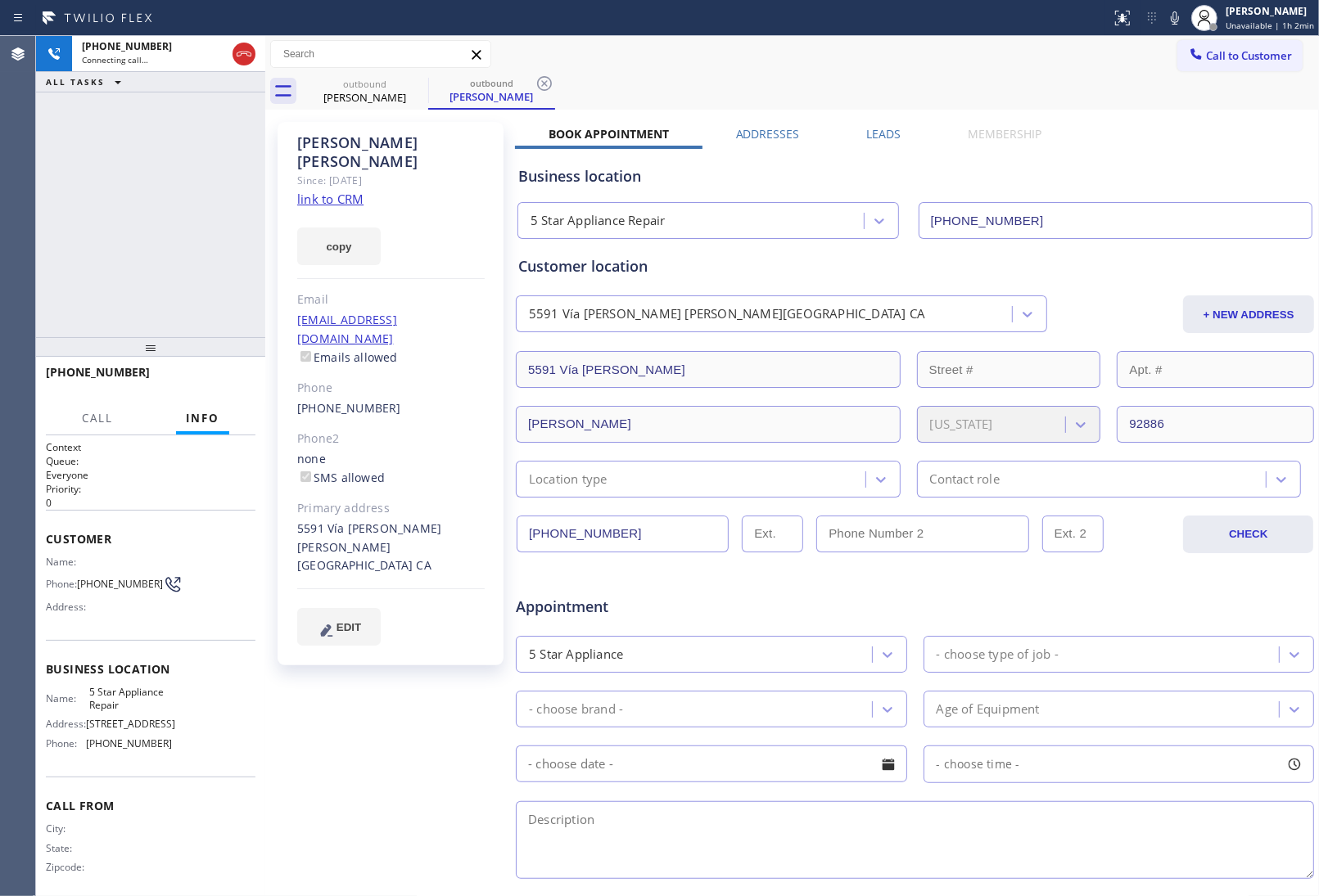
click at [541, 83] on icon at bounding box center [545, 84] width 20 height 20
click at [701, 43] on div "Call to Customer Outbound call Location 5 Star Appliance Repair Your caller id …" at bounding box center [793, 54] width 1054 height 29
click at [1072, 124] on div "Marcie Herrmann Since: 20 may 2020 link to CRM copy Email herrmannins@gmail.com…" at bounding box center [793, 644] width 1046 height 1060
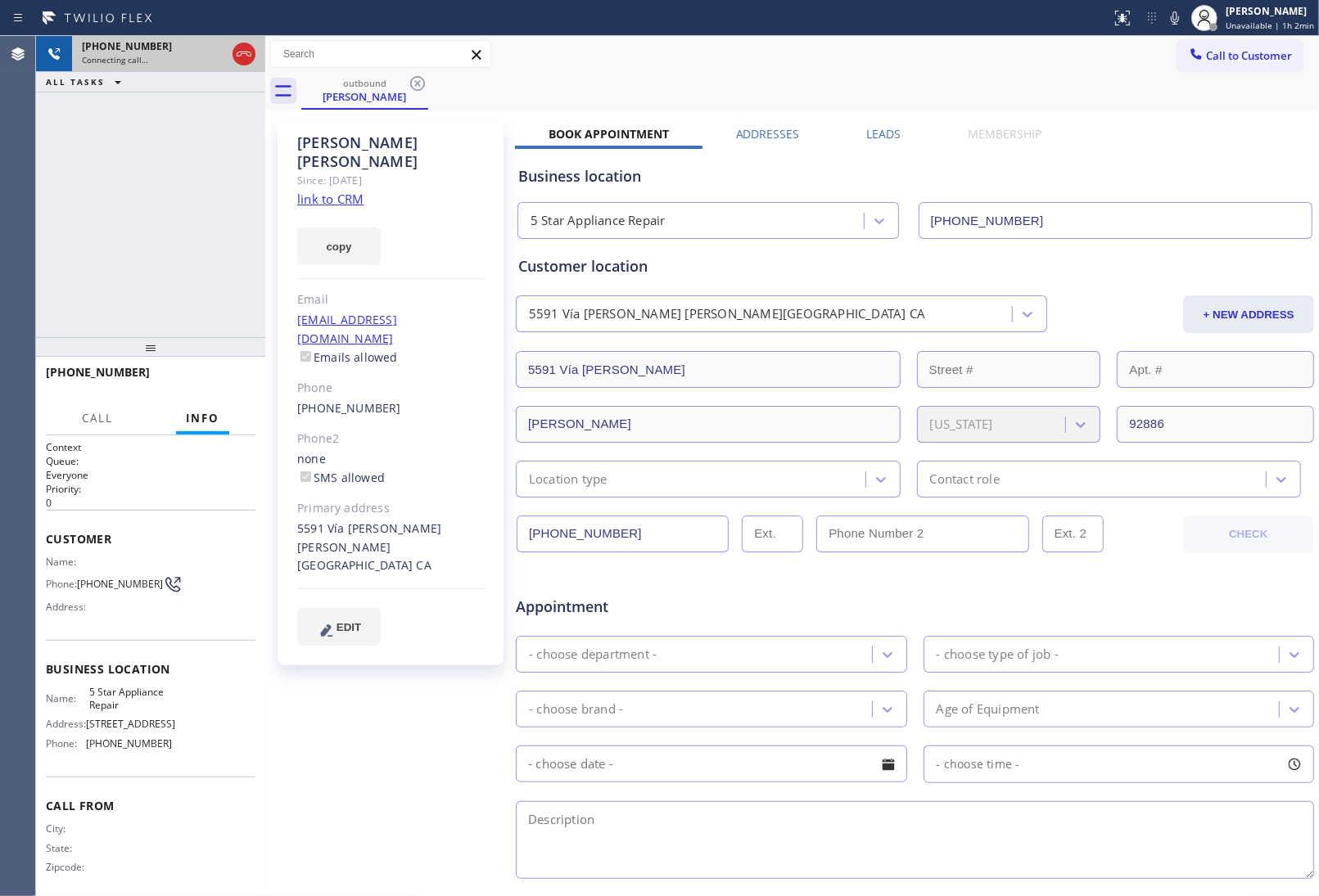
click at [120, 56] on span "Connecting call…" at bounding box center [115, 60] width 66 height 12
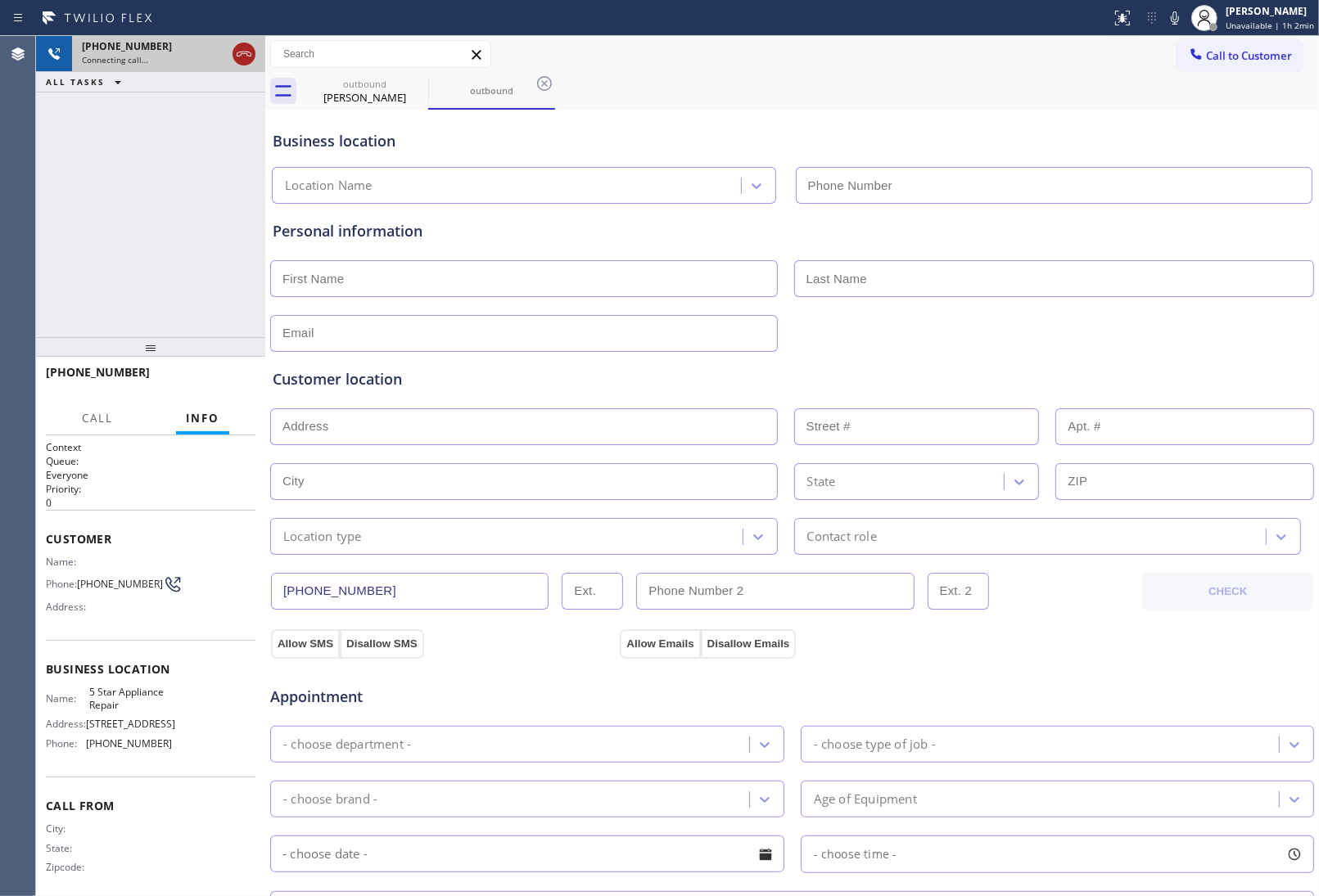
click at [247, 55] on icon at bounding box center [244, 54] width 20 height 20
type input "(855) 731-4952"
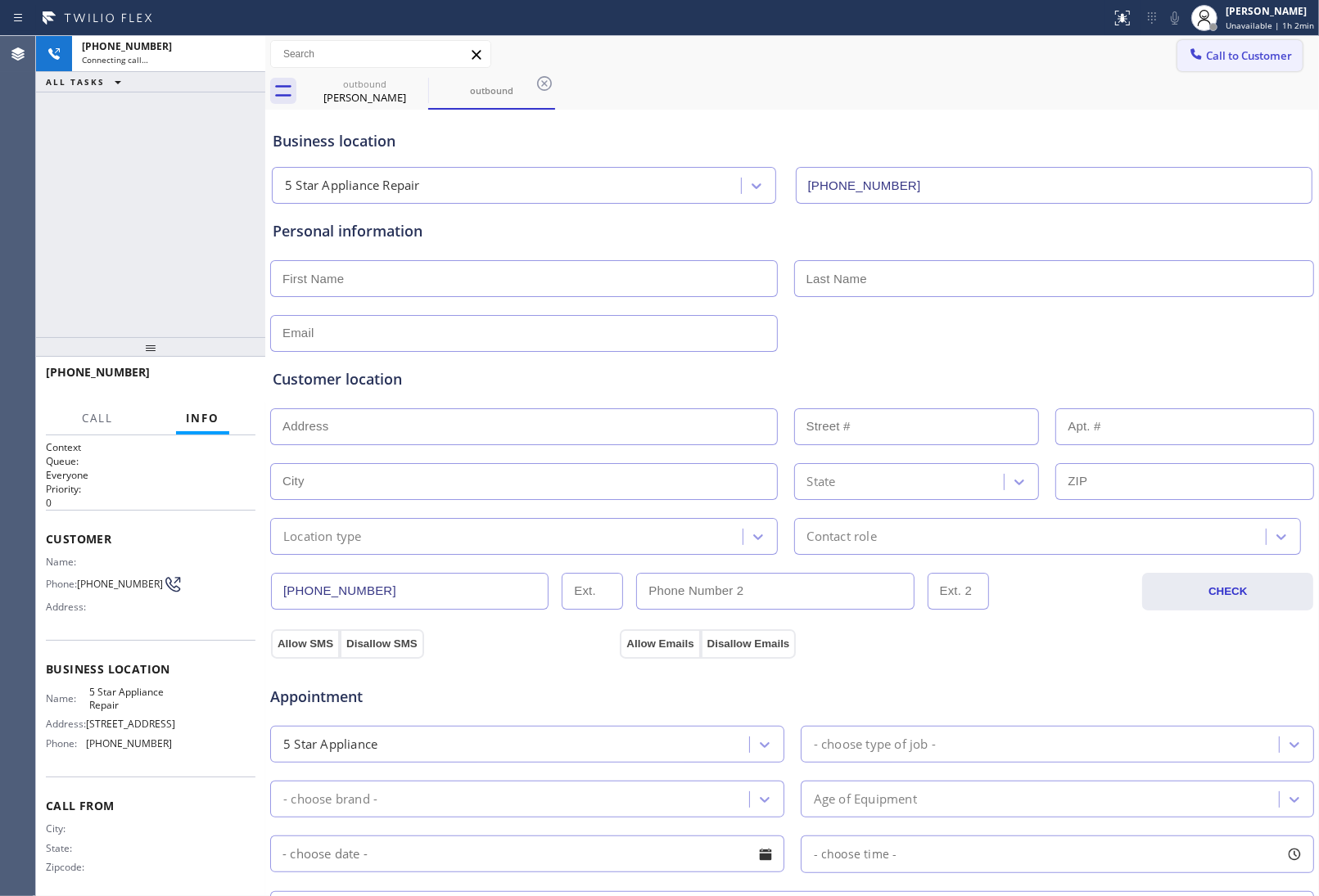
click at [1263, 51] on span "Call to Customer" at bounding box center [1249, 56] width 86 height 15
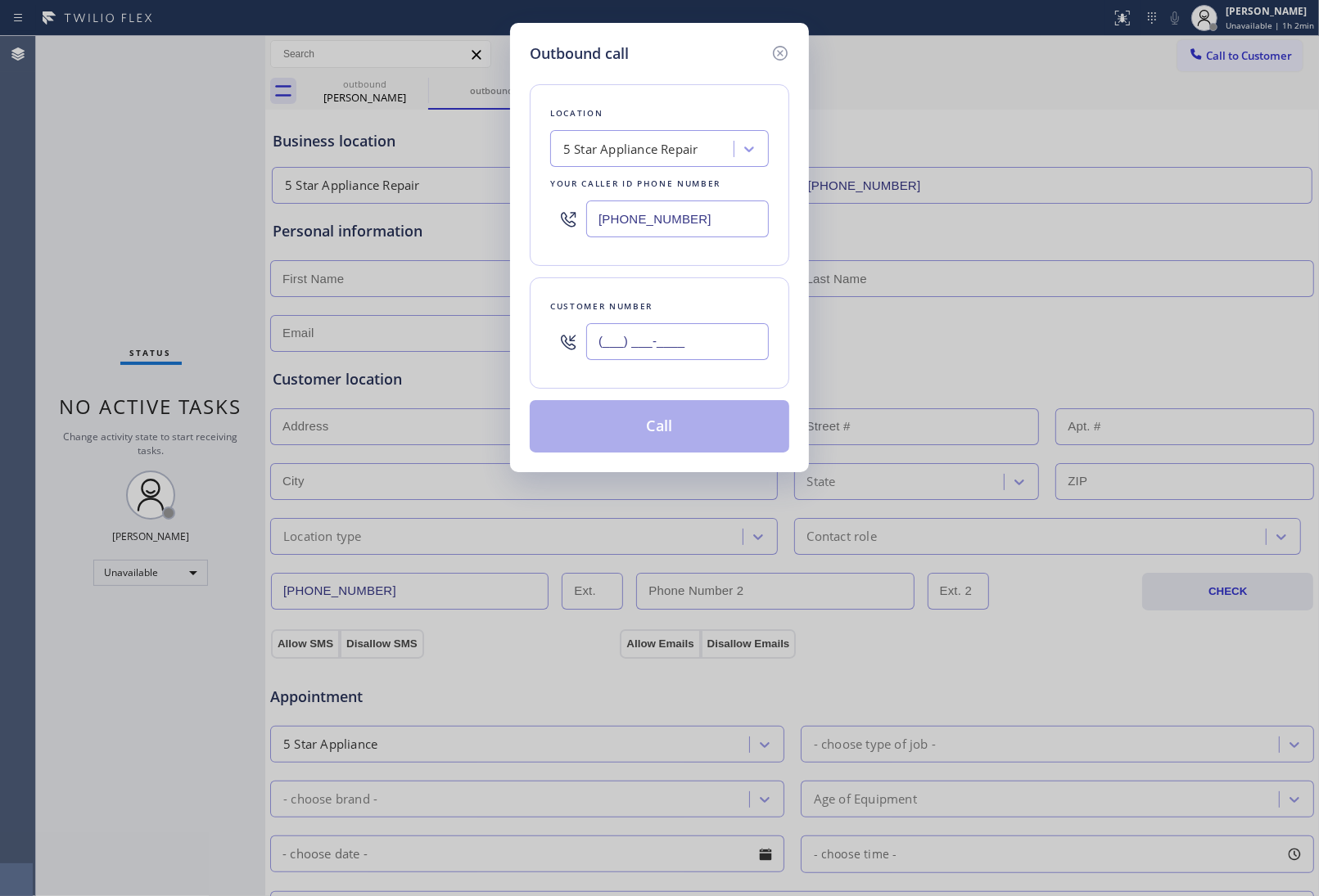
click at [709, 332] on input "(___) ___-____" at bounding box center [677, 342] width 183 height 37
paste input "415) 285-3273"
type input "[PHONE_NUMBER]"
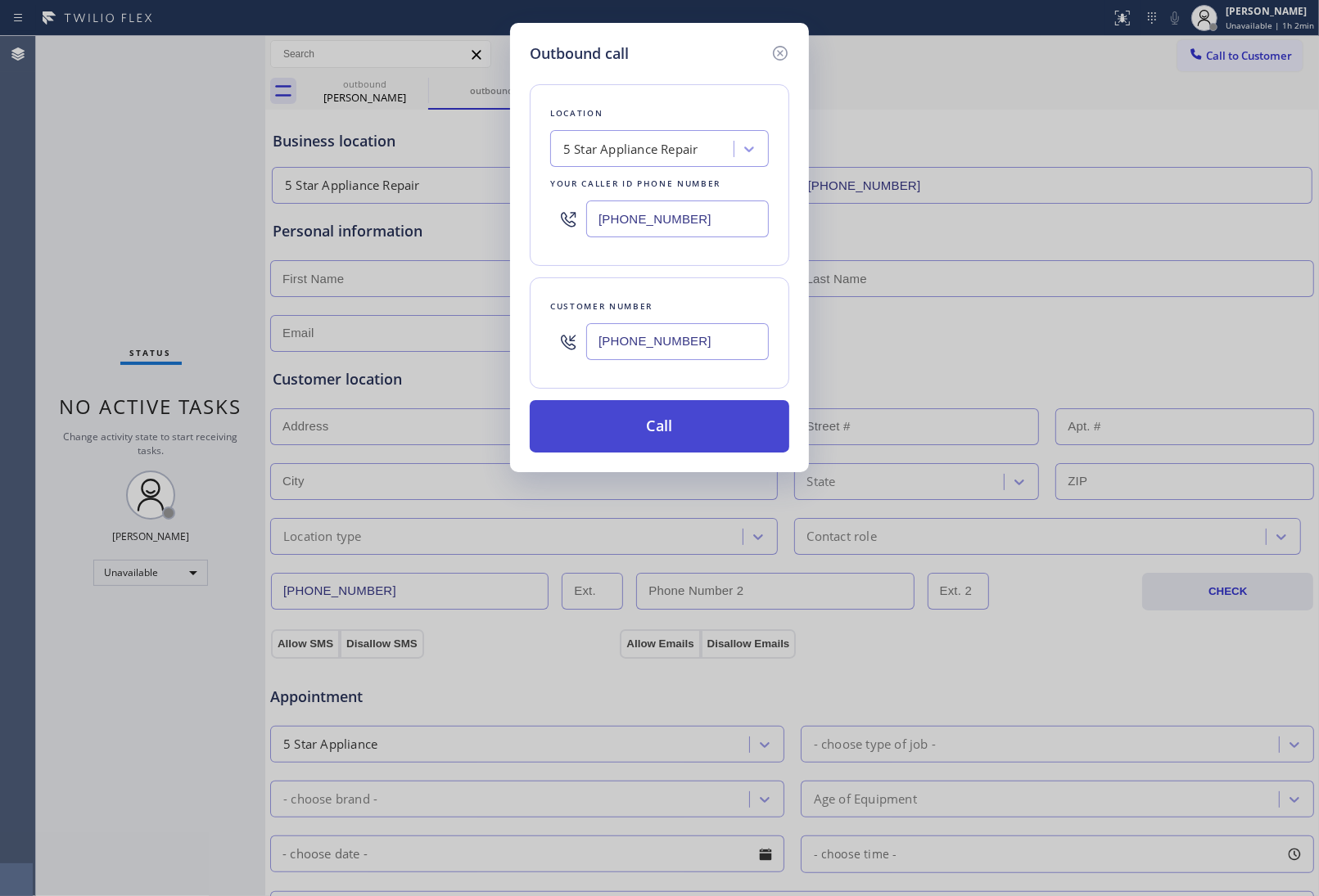
click at [718, 431] on button "Call" at bounding box center [659, 426] width 260 height 52
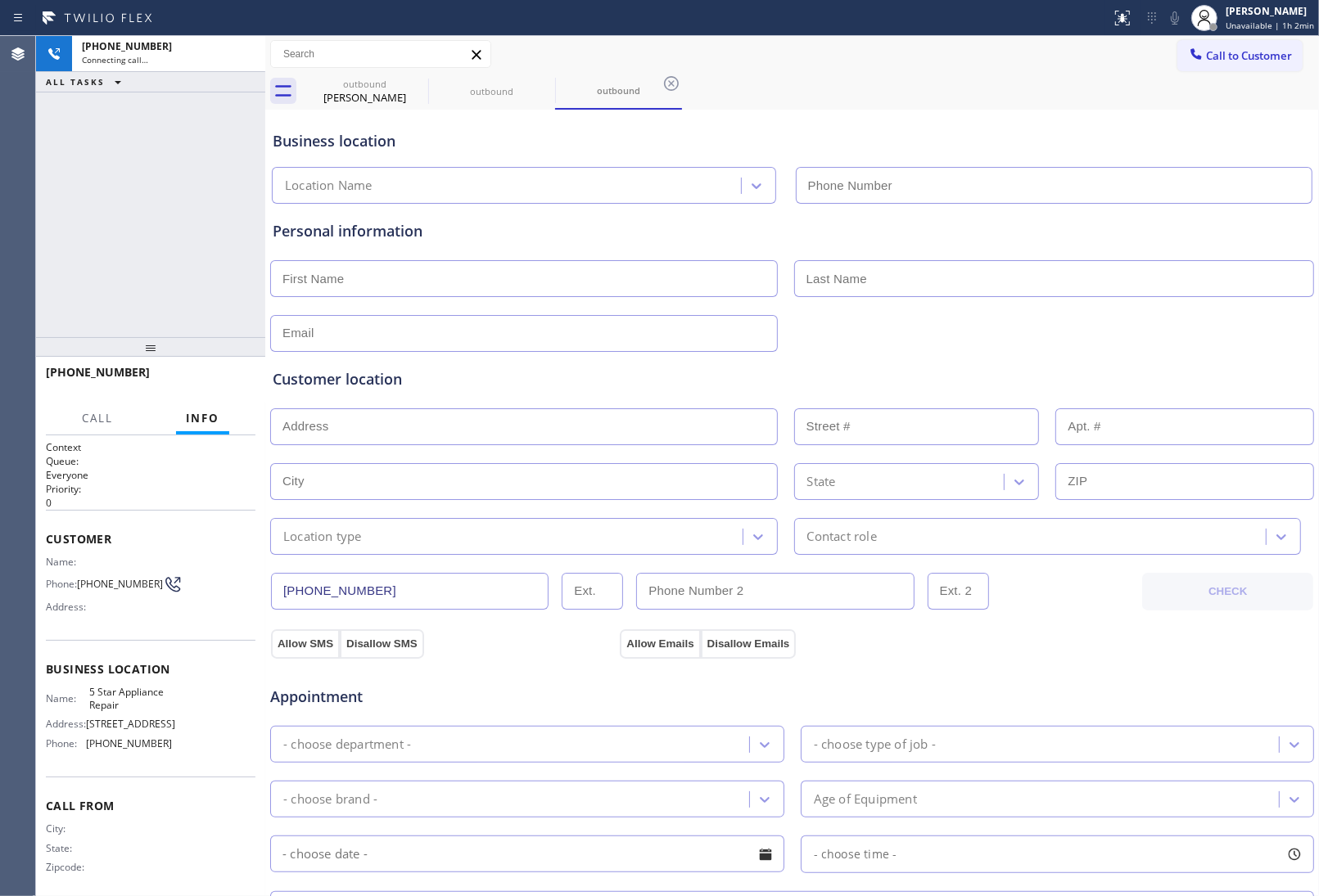
type input "(855) 731-4952"
click at [428, 79] on div at bounding box center [428, 92] width 1 height 27
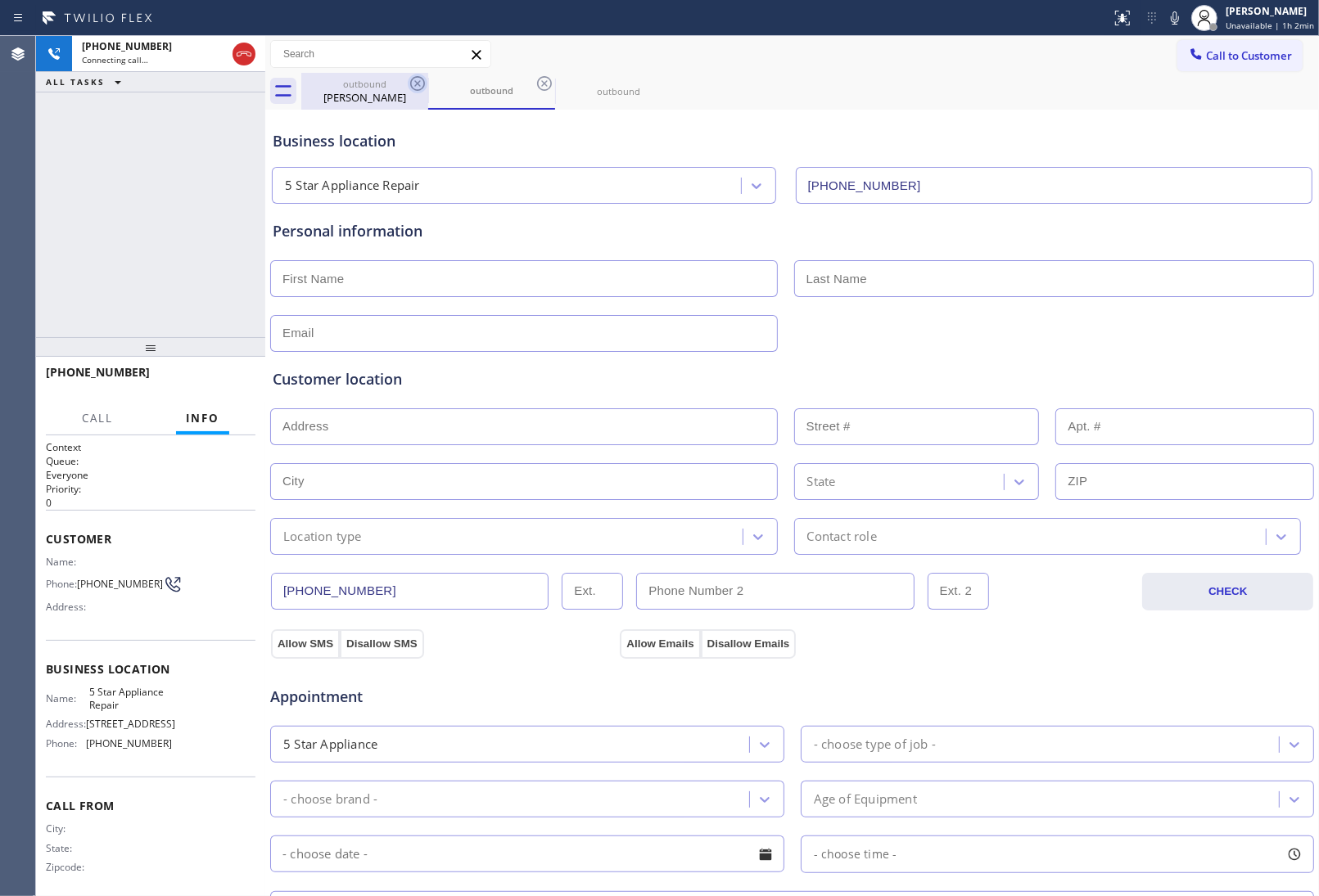
click at [420, 78] on icon at bounding box center [418, 84] width 15 height 15
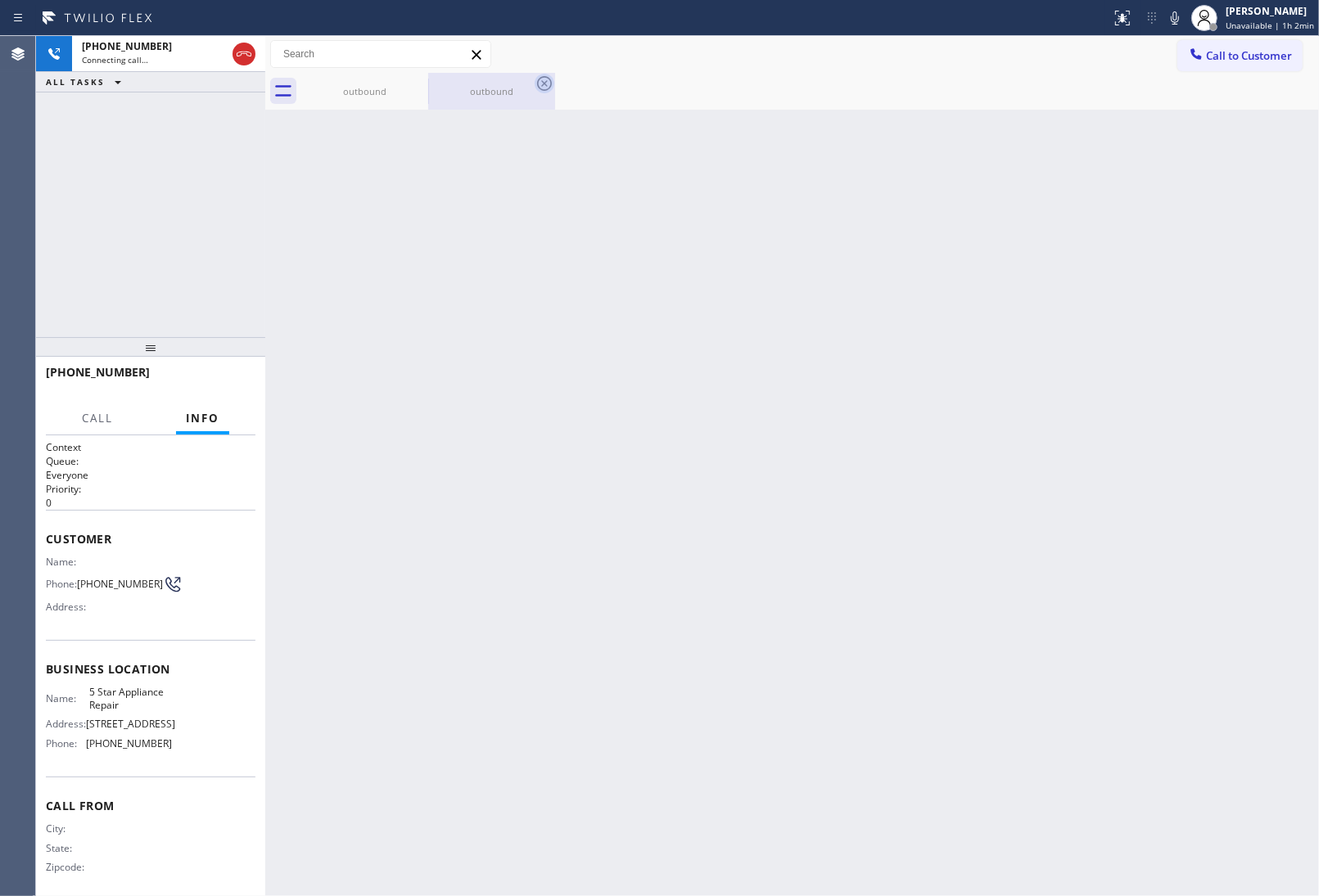
click at [0, 0] on icon at bounding box center [0, 0] width 0 height 0
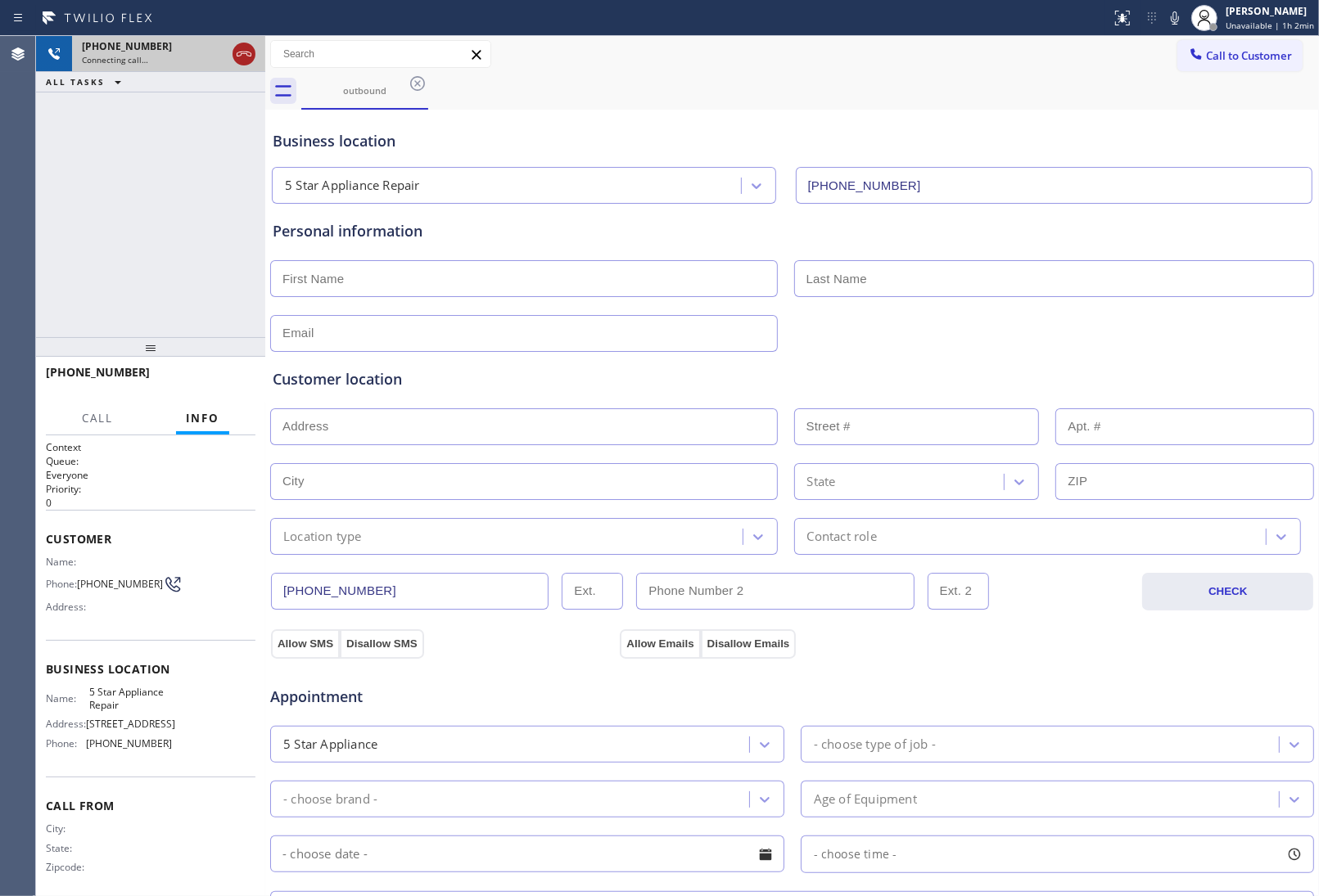
click at [250, 49] on icon at bounding box center [244, 54] width 20 height 20
drag, startPoint x: 1234, startPoint y: 66, endPoint x: 1216, endPoint y: 87, distance: 27.7
click at [1234, 66] on button "Call to Customer" at bounding box center [1239, 55] width 125 height 31
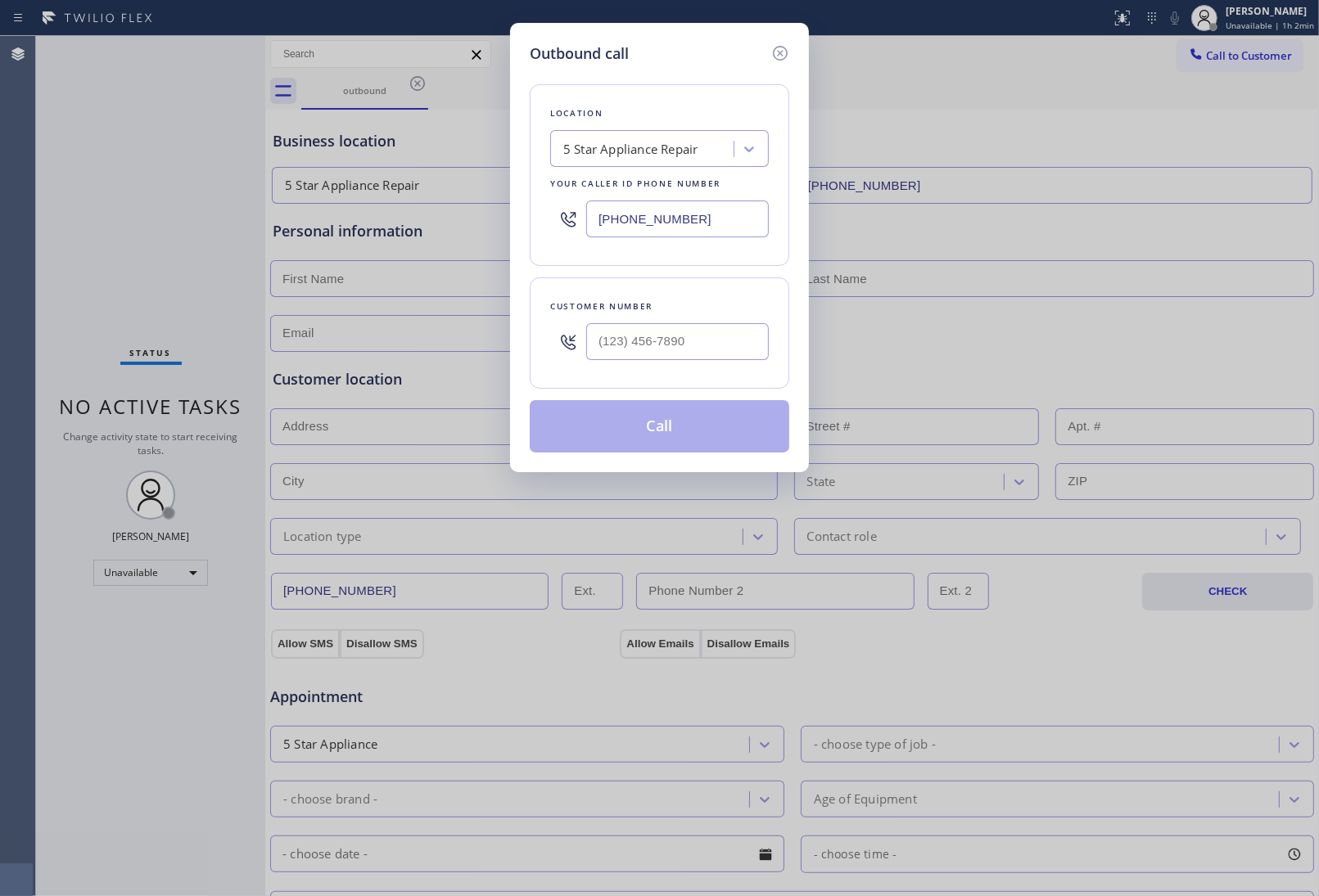
click at [647, 368] on div at bounding box center [677, 342] width 183 height 53
click at [652, 350] on input "(___) ___-____" at bounding box center [677, 342] width 183 height 37
paste input "415) 285-3273"
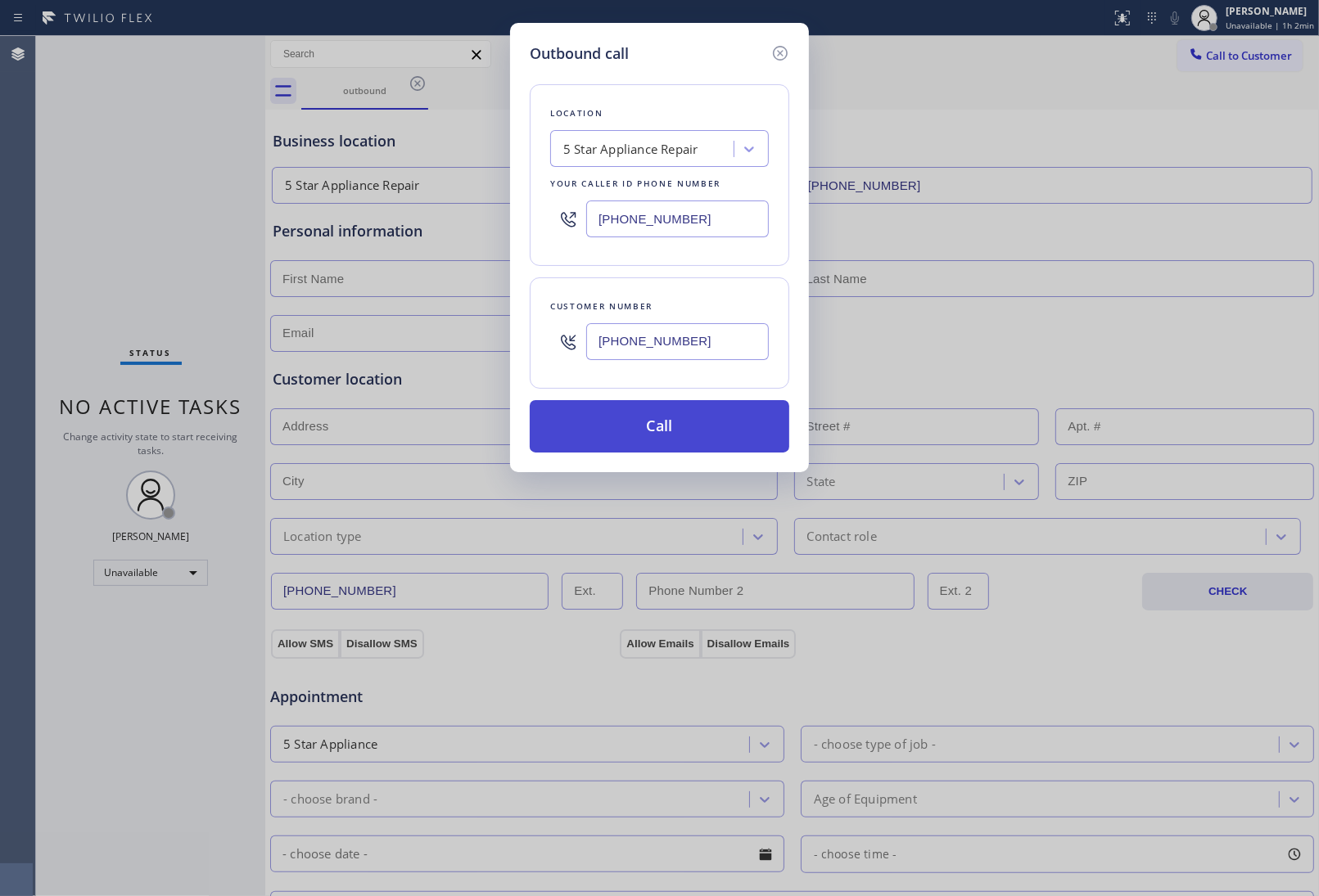
type input "[PHONE_NUMBER]"
drag, startPoint x: 693, startPoint y: 424, endPoint x: 696, endPoint y: 831, distance: 407.0
click at [702, 439] on button "Call" at bounding box center [659, 426] width 260 height 52
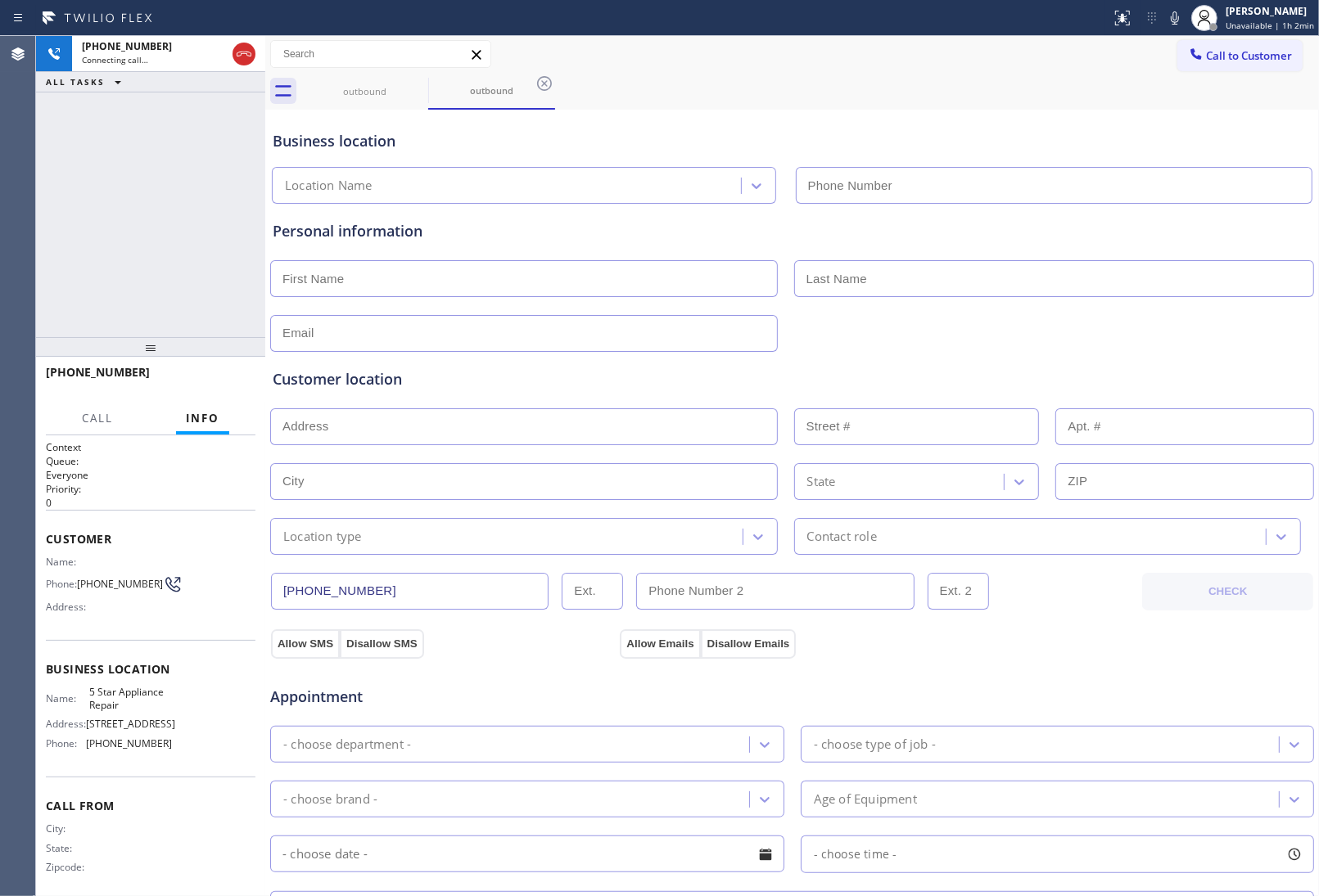
type input "(855) 731-4952"
drag, startPoint x: 1136, startPoint y: 155, endPoint x: 817, endPoint y: 153, distance: 319.0
click at [1136, 153] on div "Business location 5 Star Appliance Repair (855) 731-4952" at bounding box center [793, 158] width 1046 height 90
drag, startPoint x: 251, startPoint y: 46, endPoint x: 268, endPoint y: 66, distance: 26.2
click at [250, 46] on icon at bounding box center [244, 54] width 20 height 20
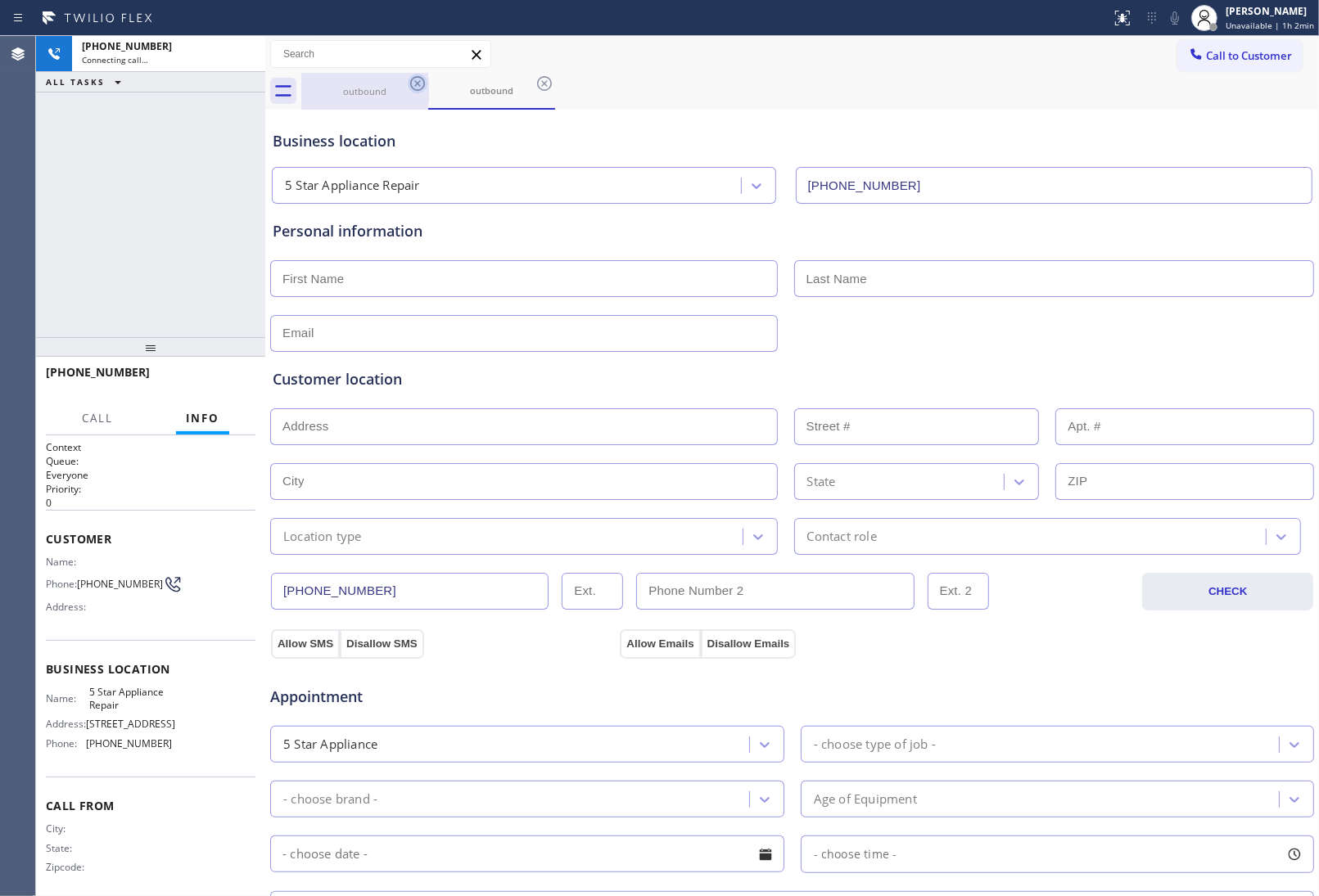
click at [415, 84] on icon at bounding box center [418, 84] width 20 height 20
click at [535, 84] on icon at bounding box center [545, 84] width 20 height 20
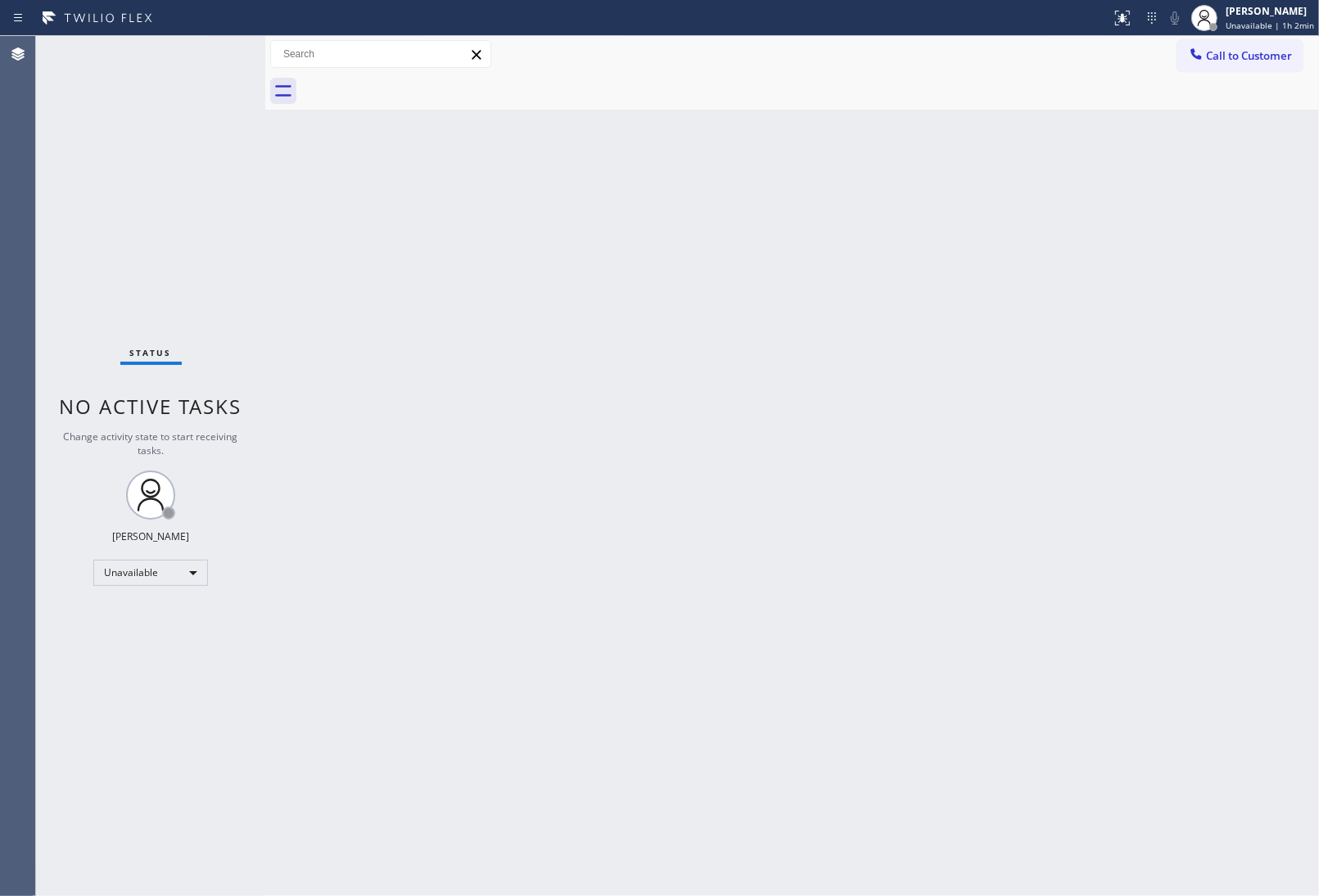
click at [414, 84] on div at bounding box center [810, 91] width 1018 height 37
click at [1229, 51] on span "Call to Customer" at bounding box center [1249, 56] width 86 height 15
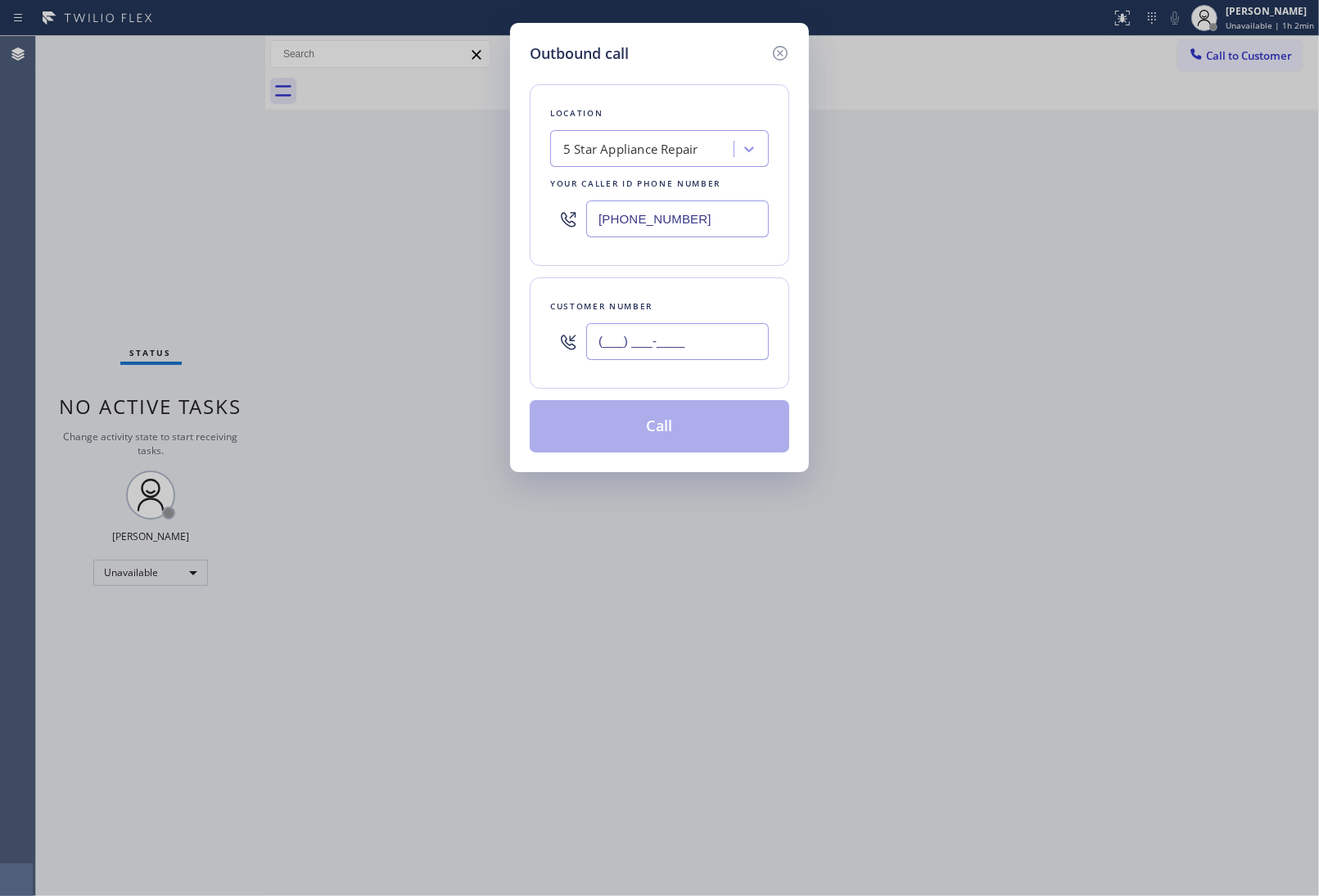
click at [712, 339] on input "(___) ___-____" at bounding box center [677, 342] width 183 height 37
paste input "415) 285-3273"
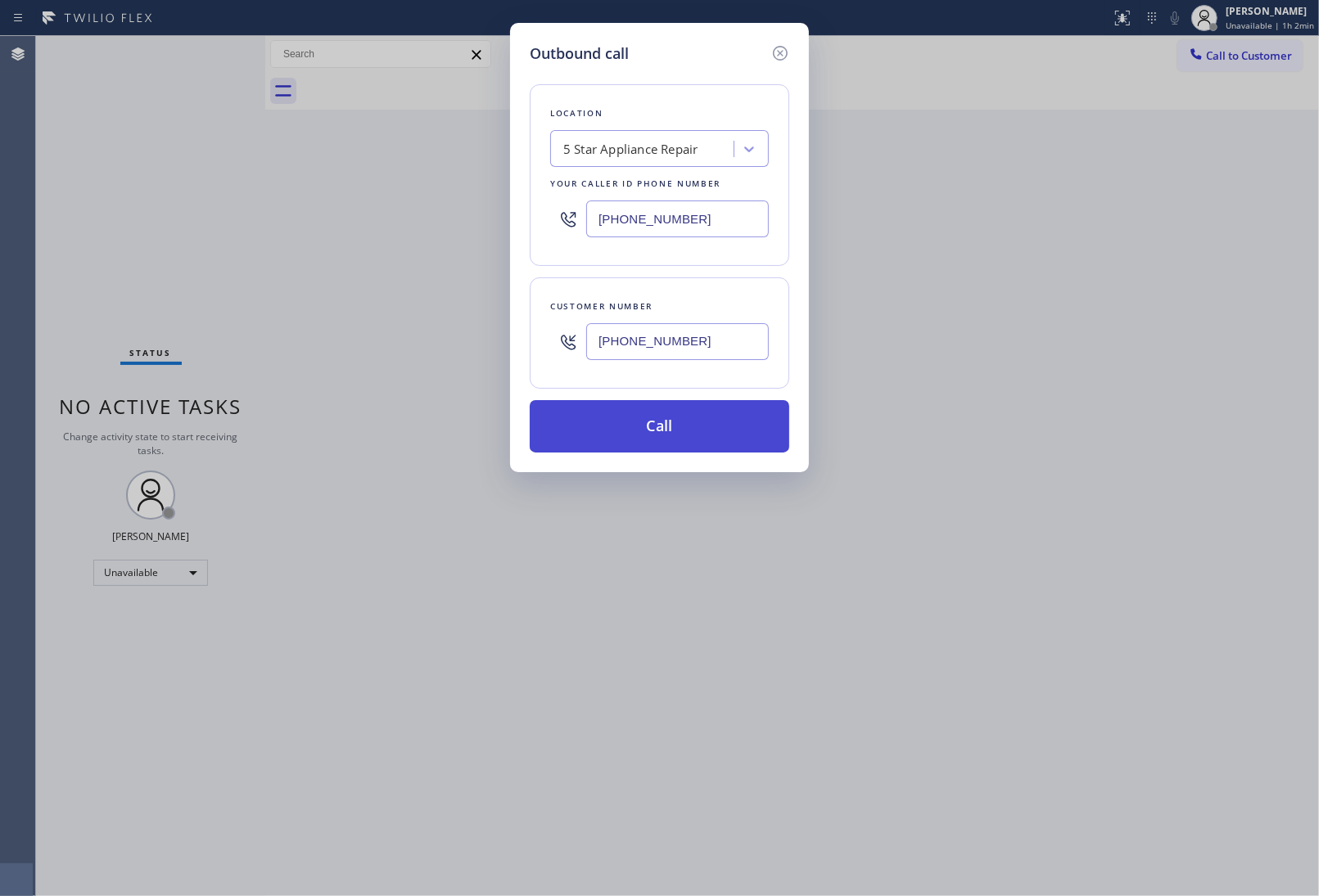
type input "[PHONE_NUMBER]"
click at [696, 439] on button "Call" at bounding box center [659, 426] width 260 height 52
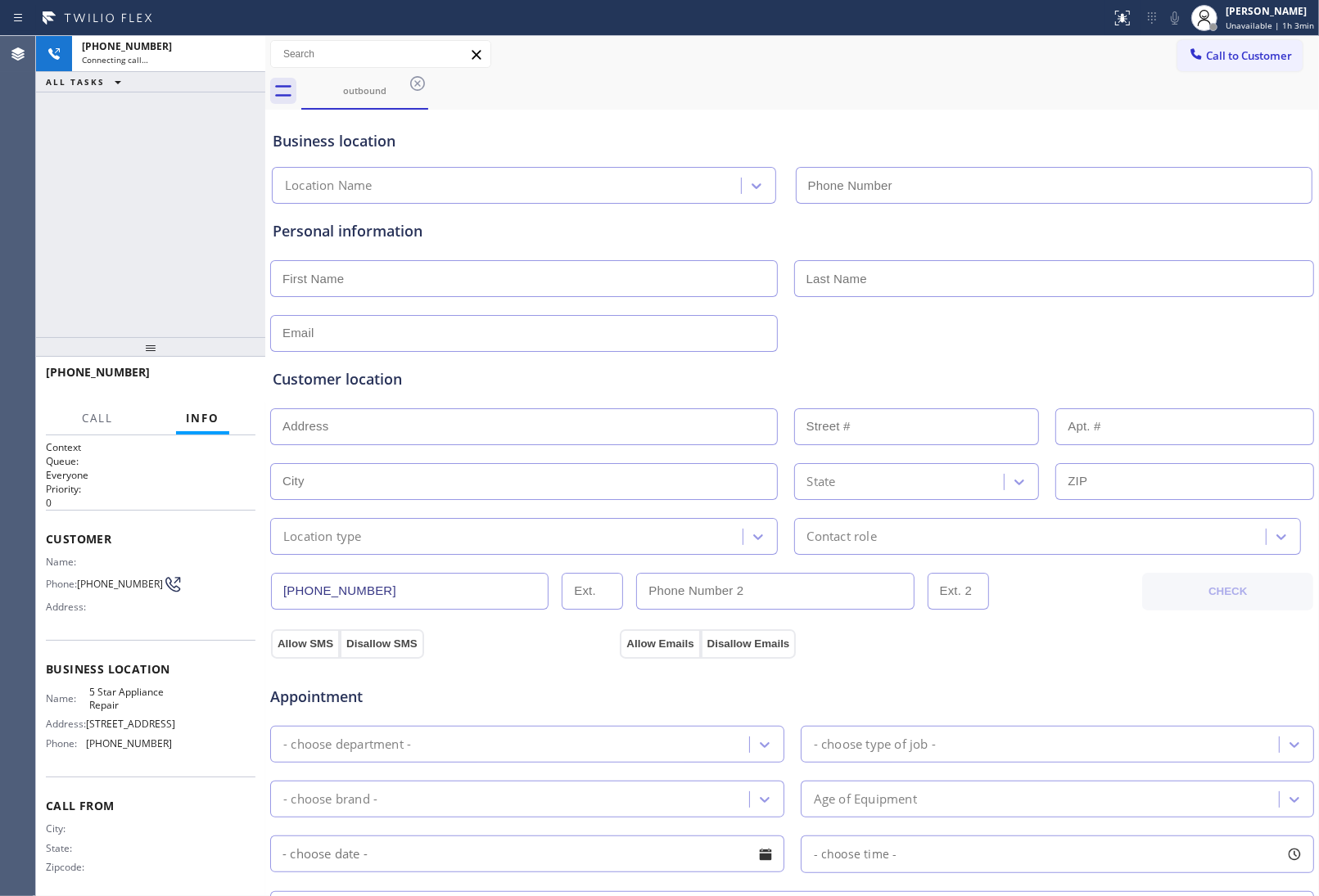
type input "(855) 731-4952"
drag, startPoint x: 1167, startPoint y: 113, endPoint x: 1175, endPoint y: 106, distance: 10.6
click at [1169, 111] on div "Business location 5 Star Appliance Repair (855) 731-4952" at bounding box center [793, 155] width 1046 height 96
drag, startPoint x: 242, startPoint y: 51, endPoint x: 835, endPoint y: 63, distance: 593.1
click at [242, 51] on icon at bounding box center [244, 54] width 20 height 20
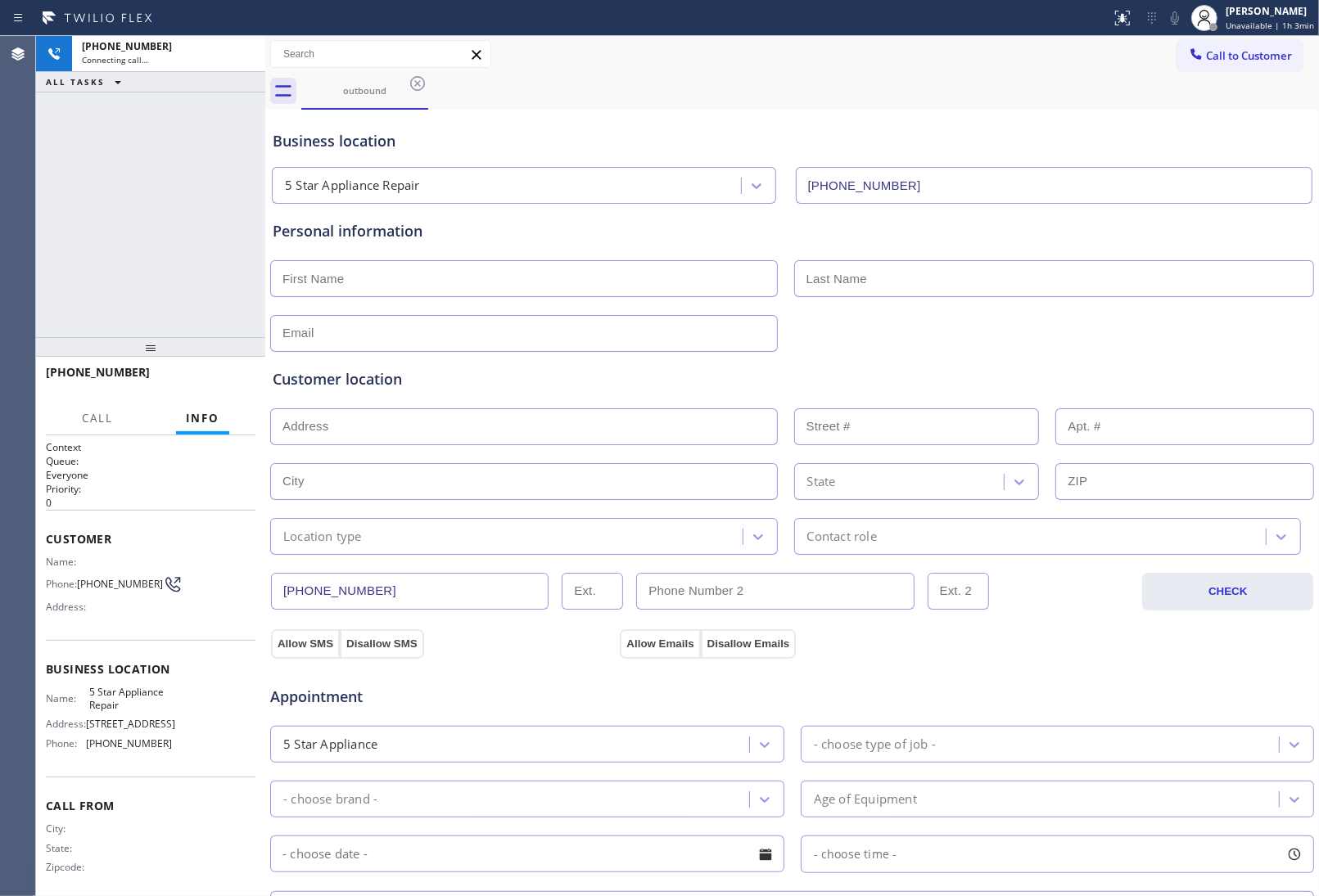
drag, startPoint x: 1246, startPoint y: 55, endPoint x: 842, endPoint y: 309, distance: 477.2
click at [1245, 55] on span "Call to Customer" at bounding box center [1249, 56] width 86 height 15
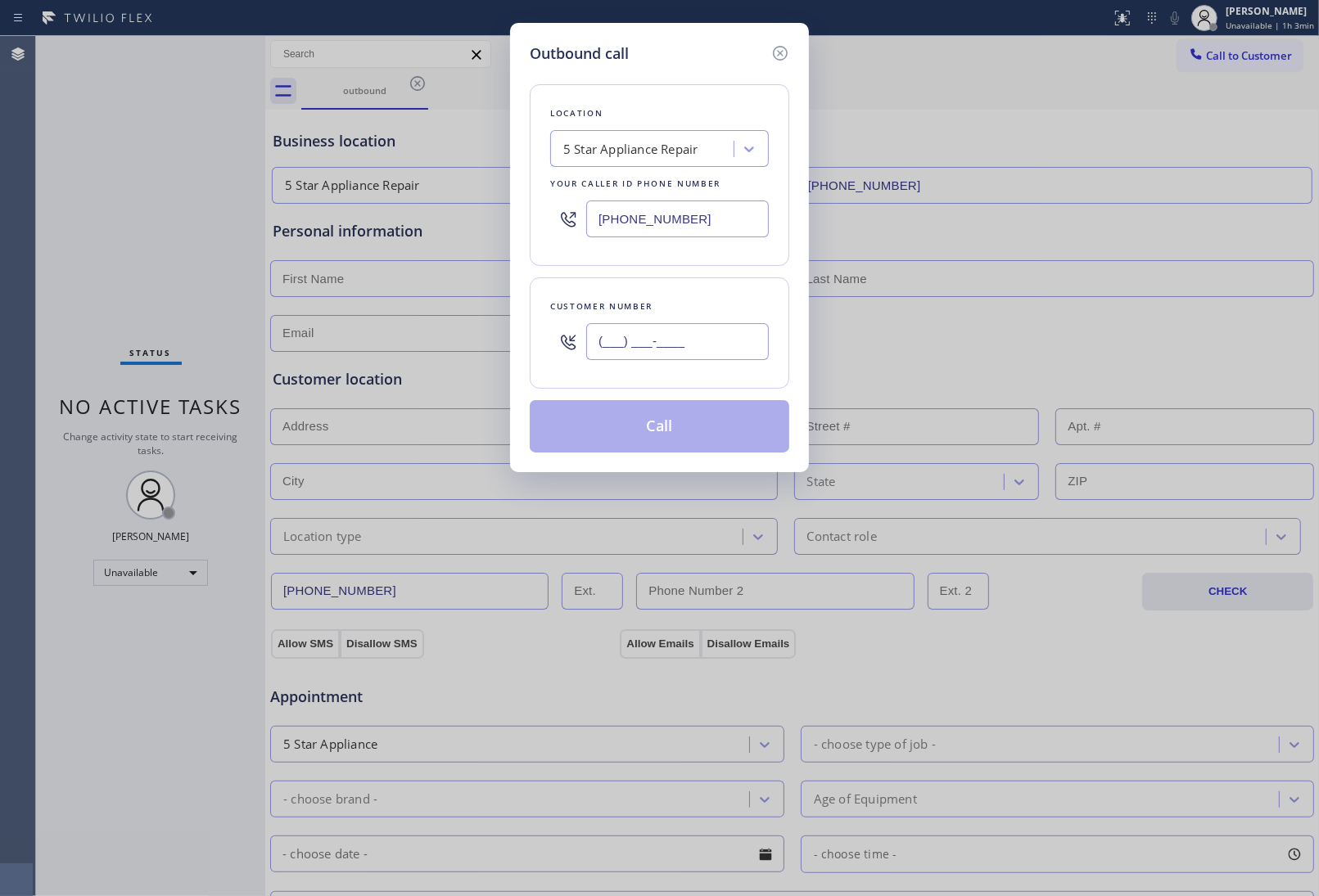
click at [729, 335] on input "(___) ___-____" at bounding box center [677, 342] width 183 height 37
paste input "415) 285-3273"
type input "[PHONE_NUMBER]"
click at [686, 432] on button "Call" at bounding box center [659, 426] width 260 height 52
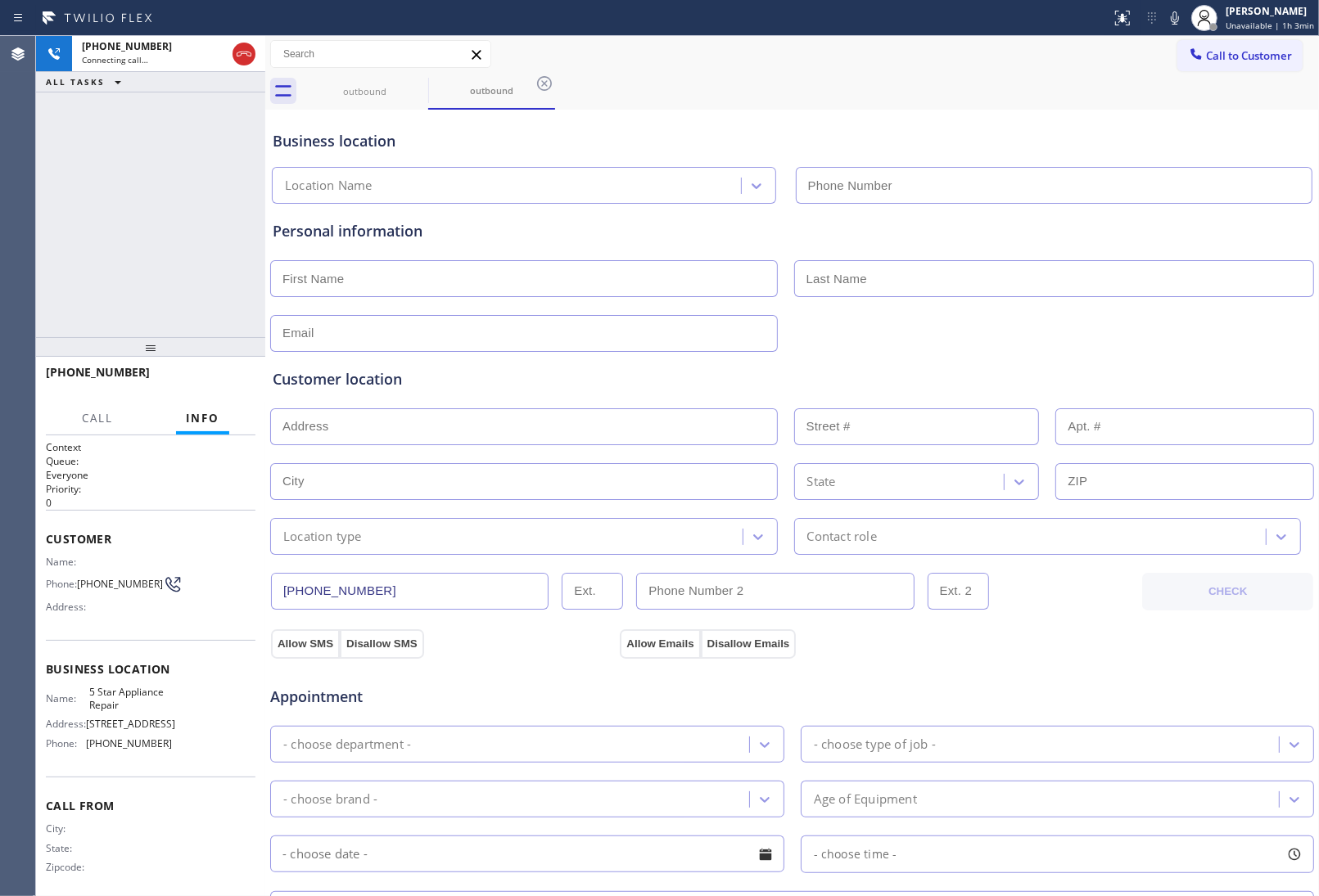
type input "(855) 731-4952"
drag, startPoint x: 247, startPoint y: 56, endPoint x: 1111, endPoint y: 61, distance: 864.0
click at [248, 56] on icon at bounding box center [244, 54] width 20 height 20
click at [1263, 56] on span "Call to Customer" at bounding box center [1249, 56] width 86 height 15
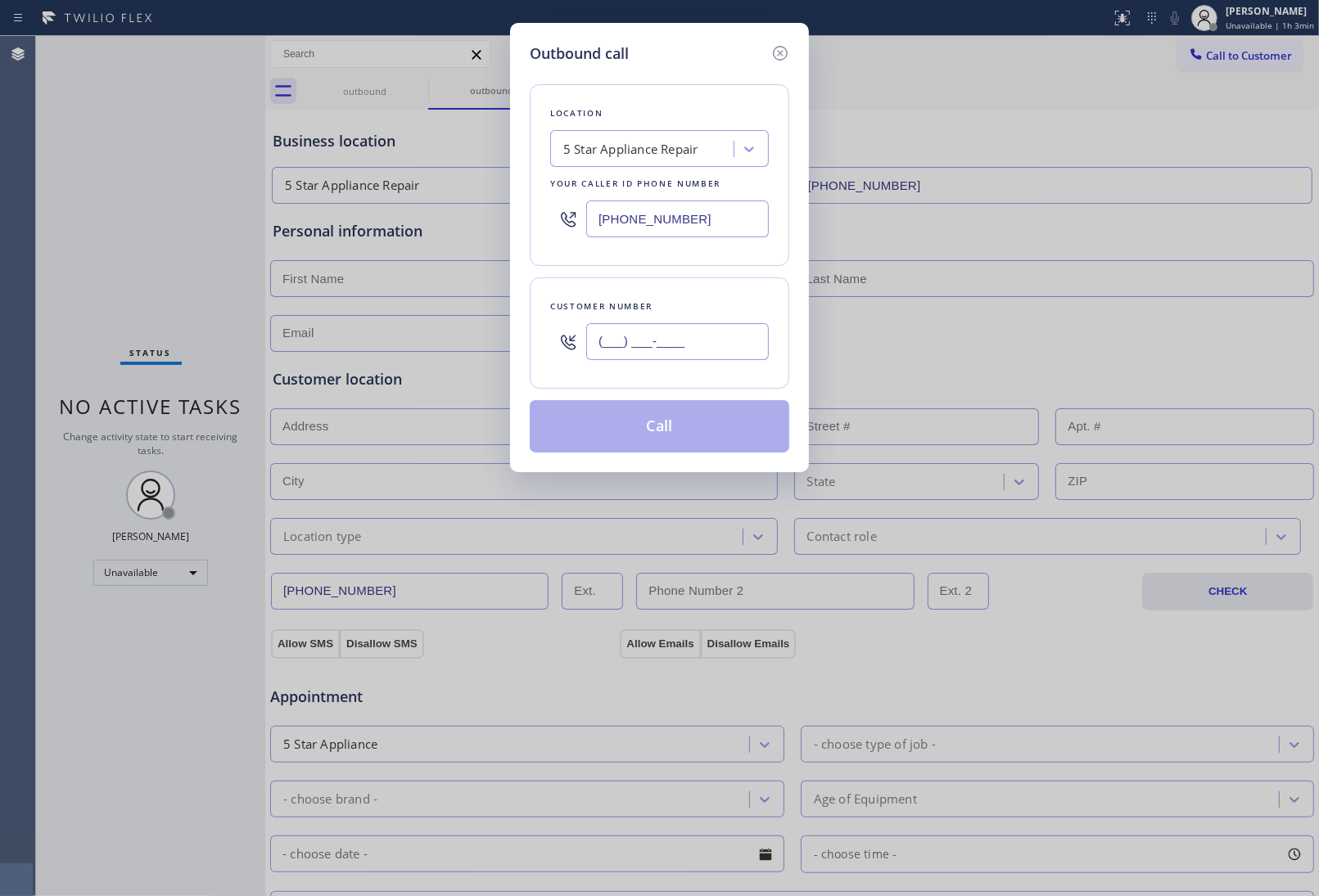
click at [655, 346] on input "(___) ___-____" at bounding box center [677, 342] width 183 height 37
paste input "415) 285-3273"
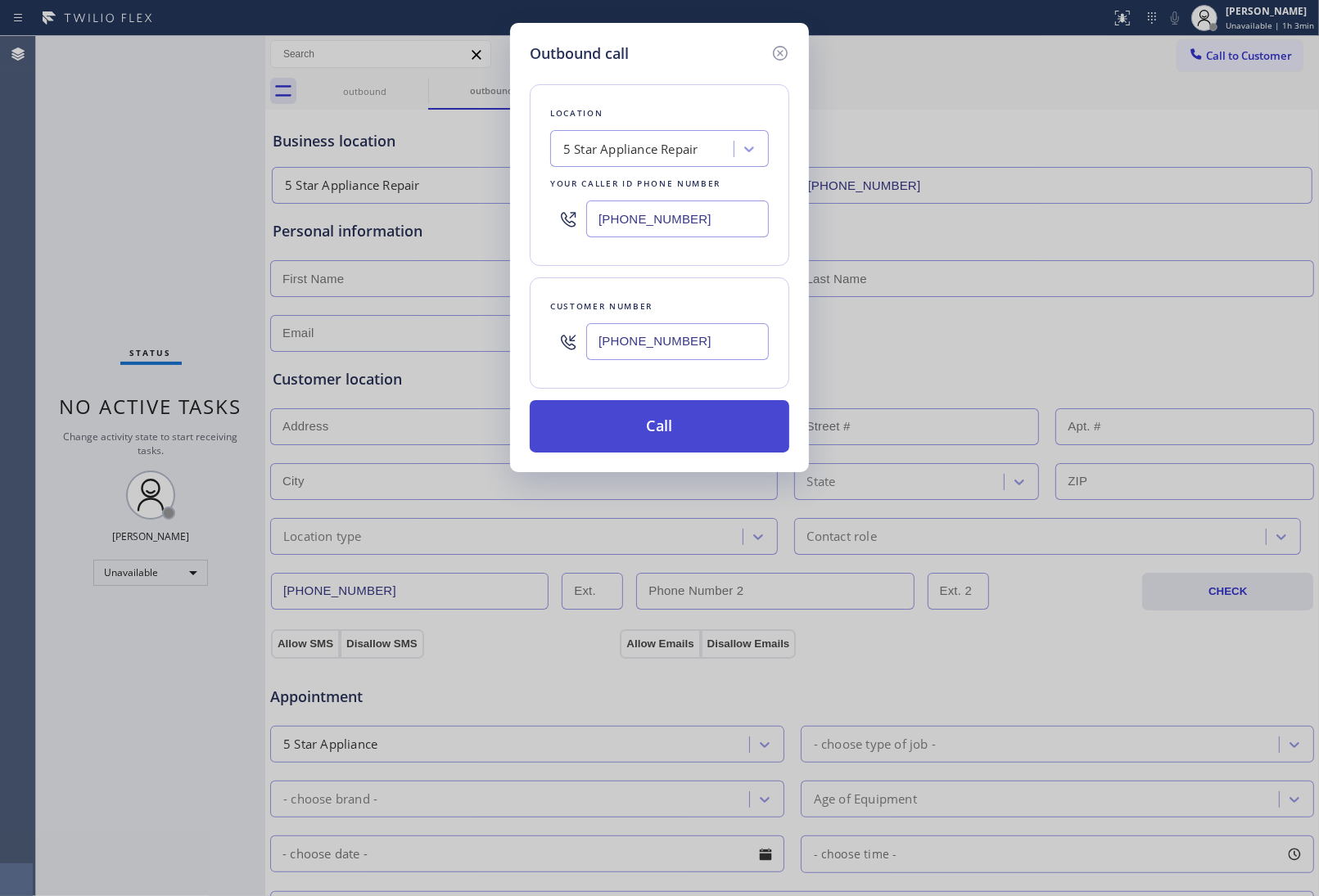
type input "[PHONE_NUMBER]"
click at [689, 423] on button "Call" at bounding box center [659, 426] width 260 height 52
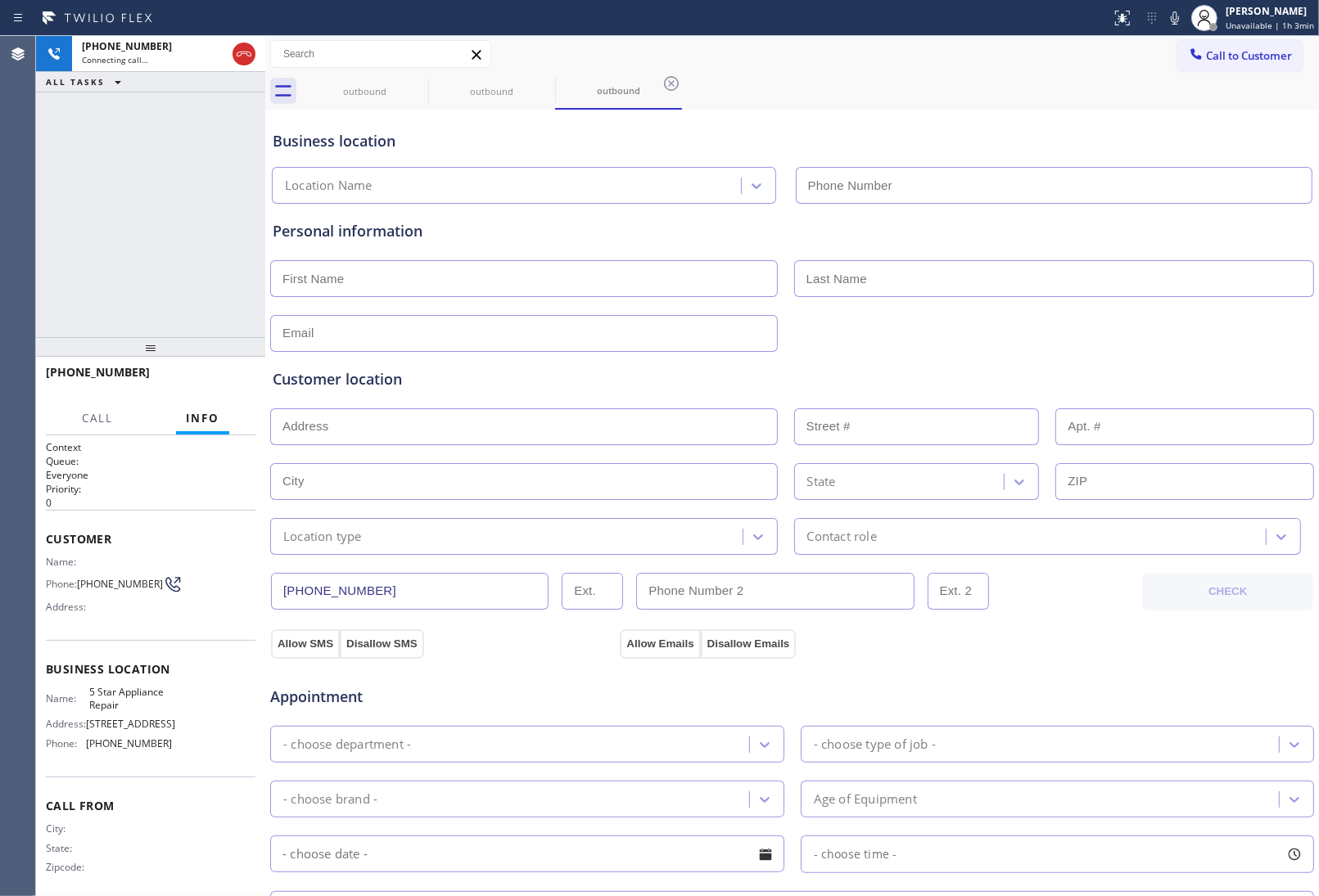
type input "(855) 731-4952"
drag, startPoint x: 445, startPoint y: 75, endPoint x: 383, endPoint y: 90, distance: 63.8
click at [435, 76] on div "outbound" at bounding box center [491, 91] width 124 height 37
drag, startPoint x: 390, startPoint y: 85, endPoint x: 410, endPoint y: 82, distance: 20.2
click at [398, 85] on div "outbound" at bounding box center [364, 91] width 124 height 12
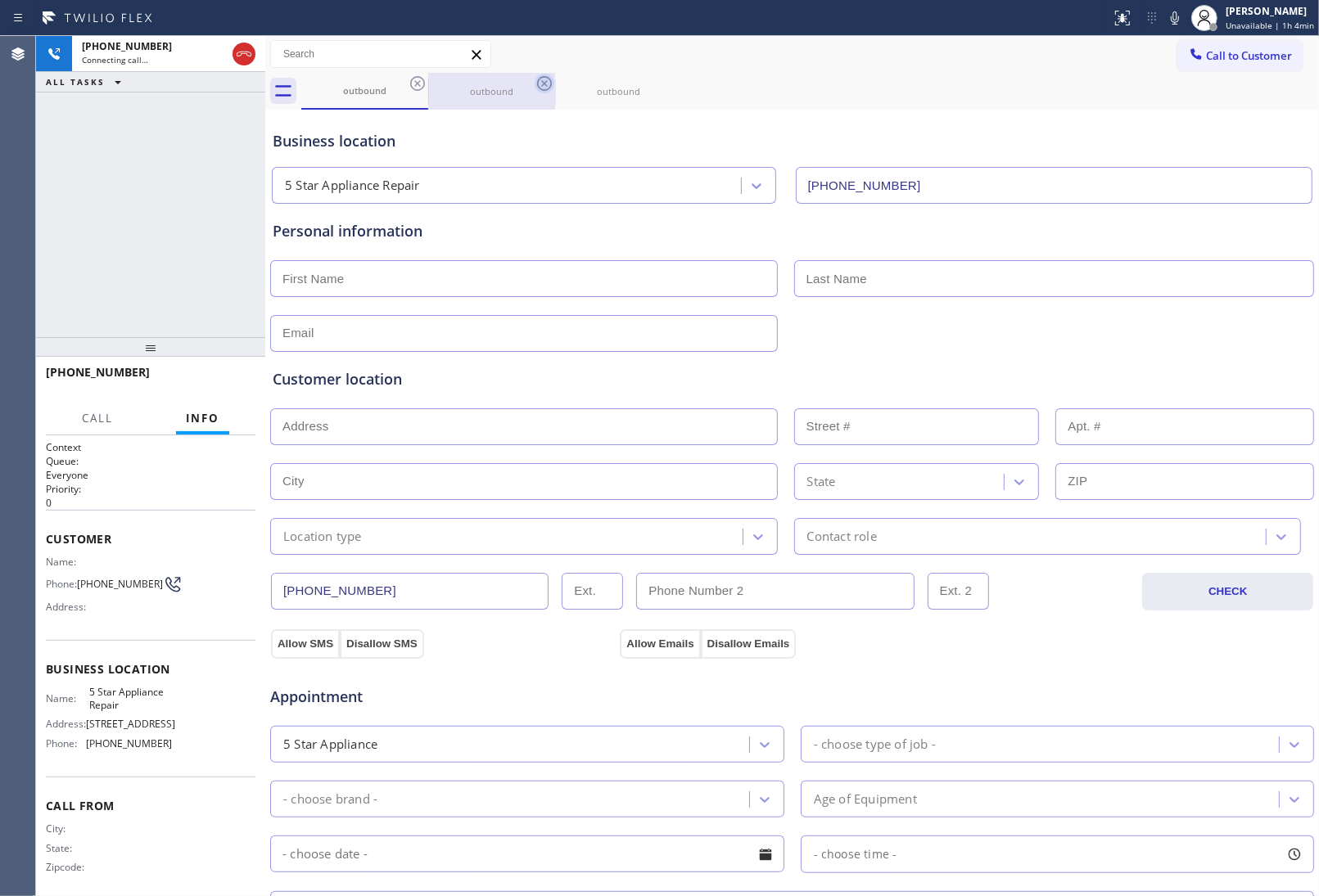
click at [413, 82] on icon at bounding box center [418, 84] width 20 height 20
click at [535, 82] on icon at bounding box center [545, 84] width 20 height 20
click at [0, 0] on icon at bounding box center [0, 0] width 0 height 0
click at [413, 82] on div "outbound outbound outbound" at bounding box center [810, 91] width 1018 height 37
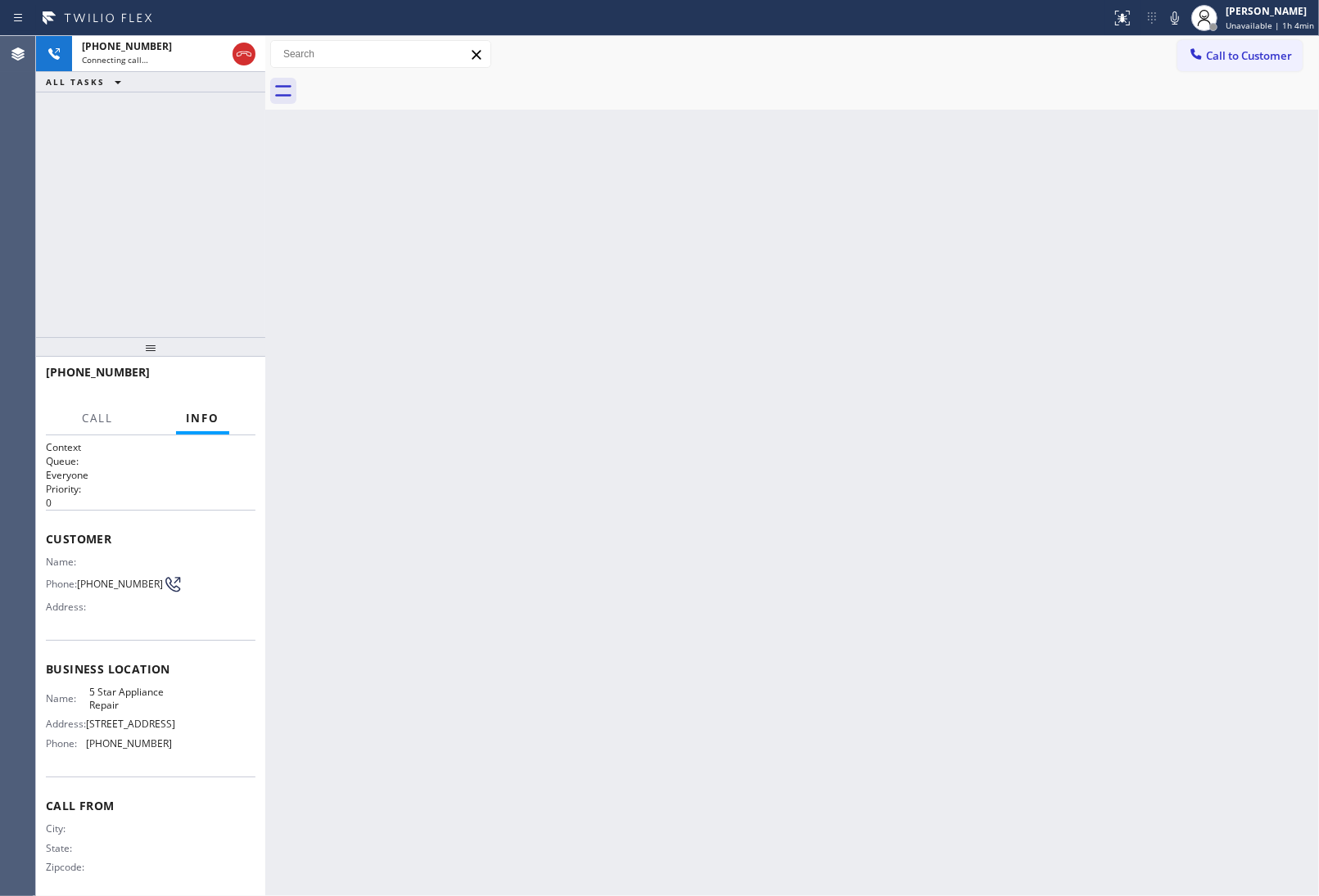
click at [1194, 477] on div "Back to Dashboard Change Sender ID Customers Technicians Select a contact Outbo…" at bounding box center [793, 465] width 1054 height 860
click at [247, 51] on icon at bounding box center [244, 54] width 20 height 20
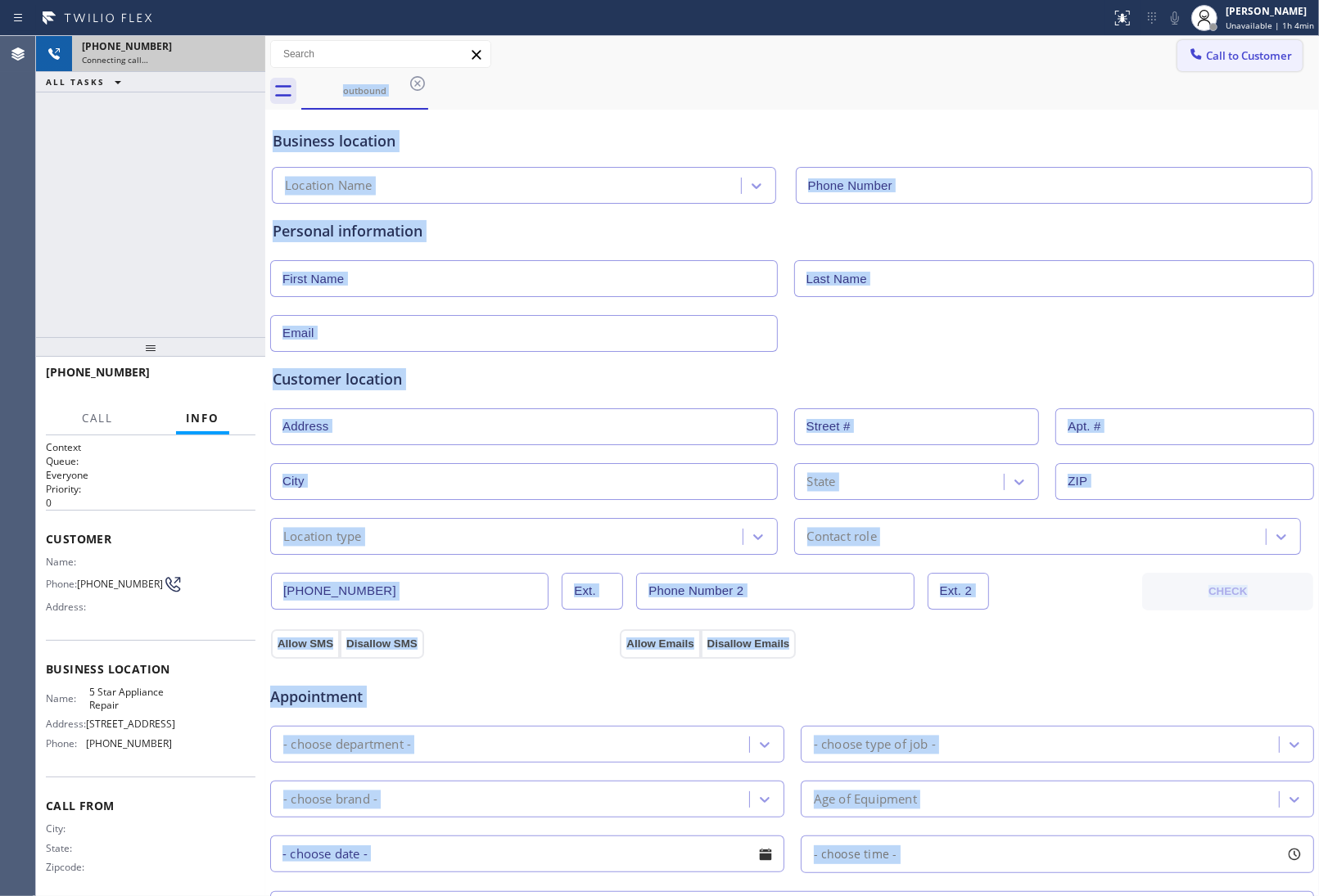
click at [1223, 64] on button "Call to Customer" at bounding box center [1239, 55] width 125 height 31
type input "(855) 731-4952"
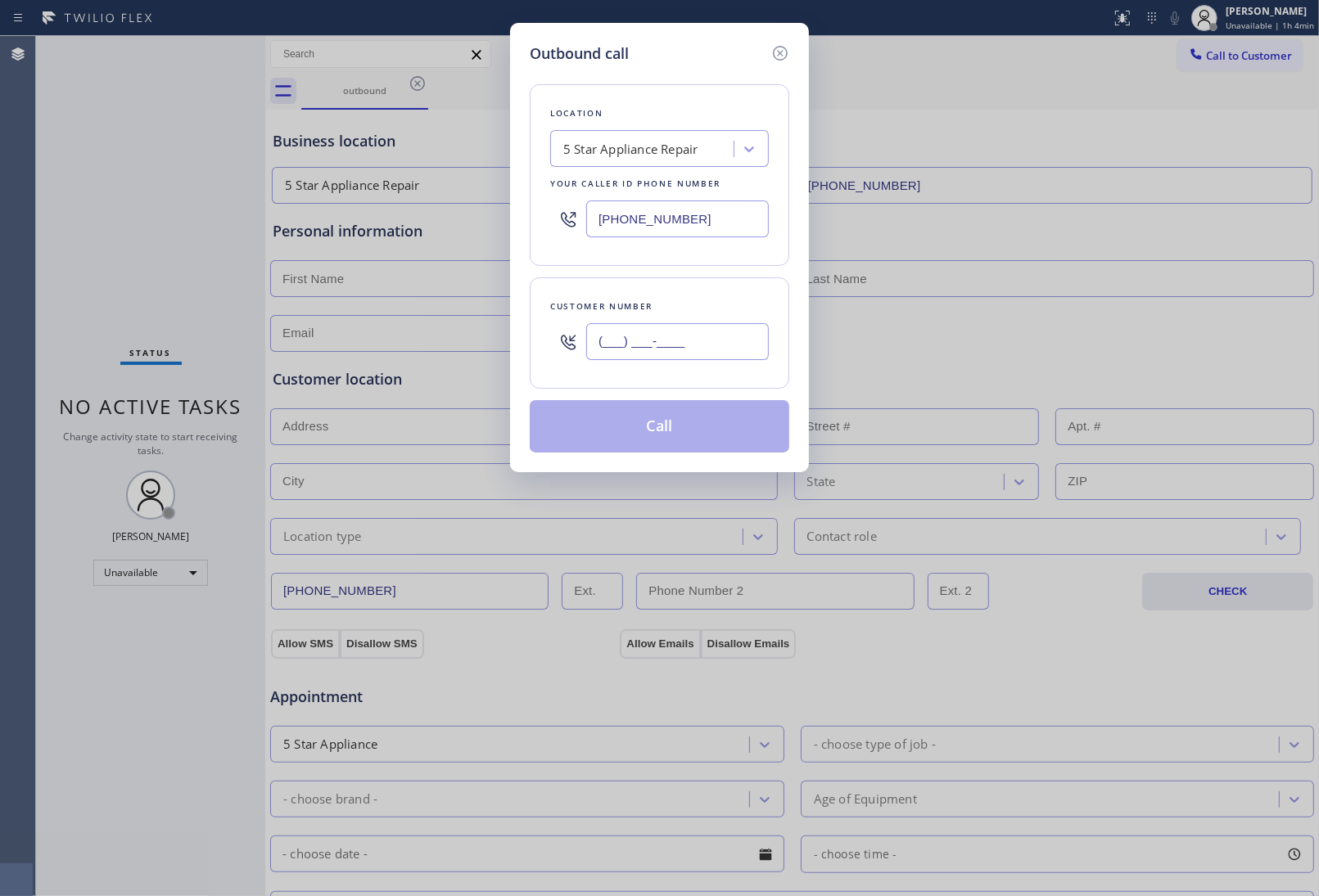
click at [638, 334] on input "(___) ___-____" at bounding box center [677, 342] width 183 height 37
paste input "415) 285-3273"
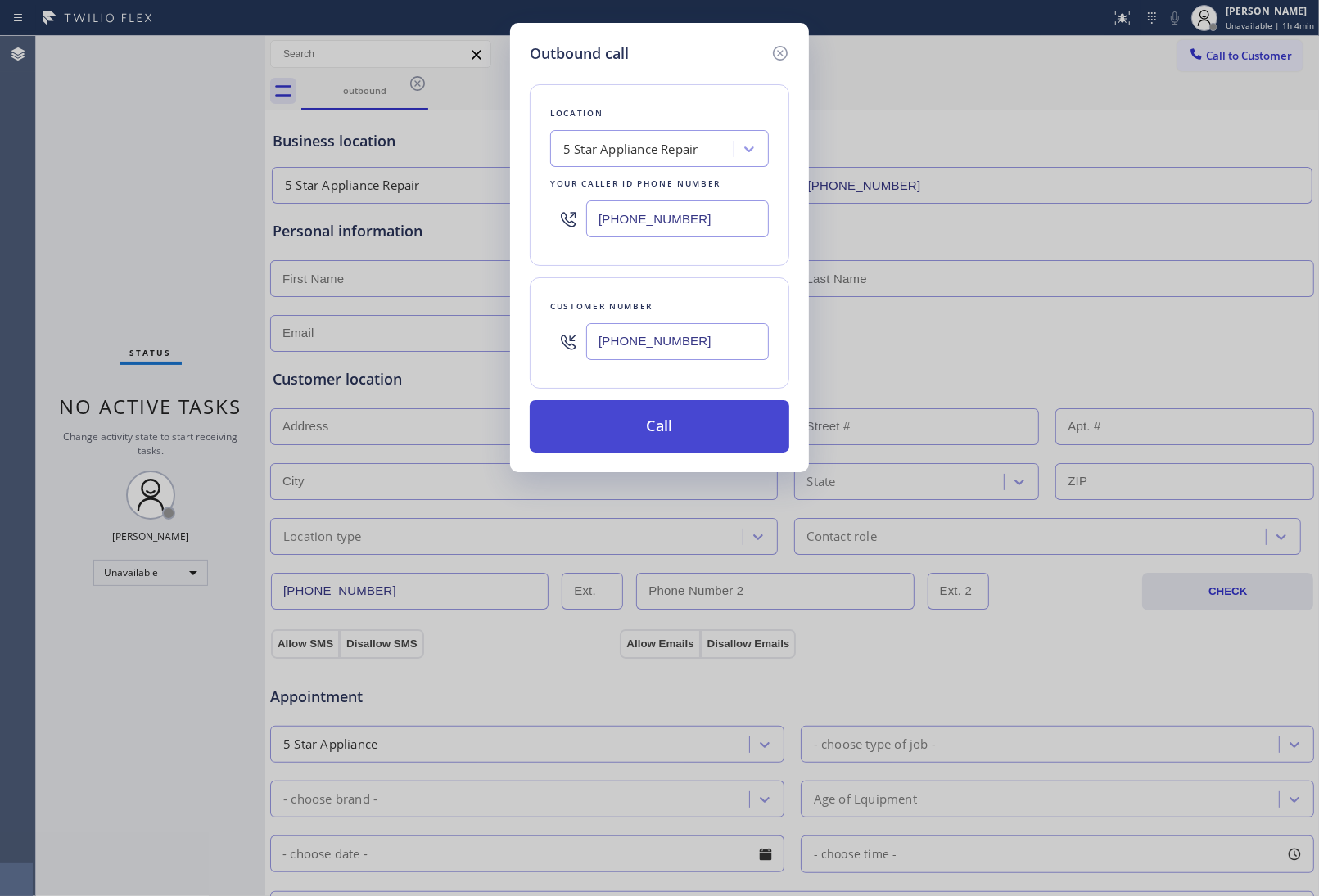
type input "[PHONE_NUMBER]"
click at [657, 431] on button "Call" at bounding box center [659, 426] width 260 height 52
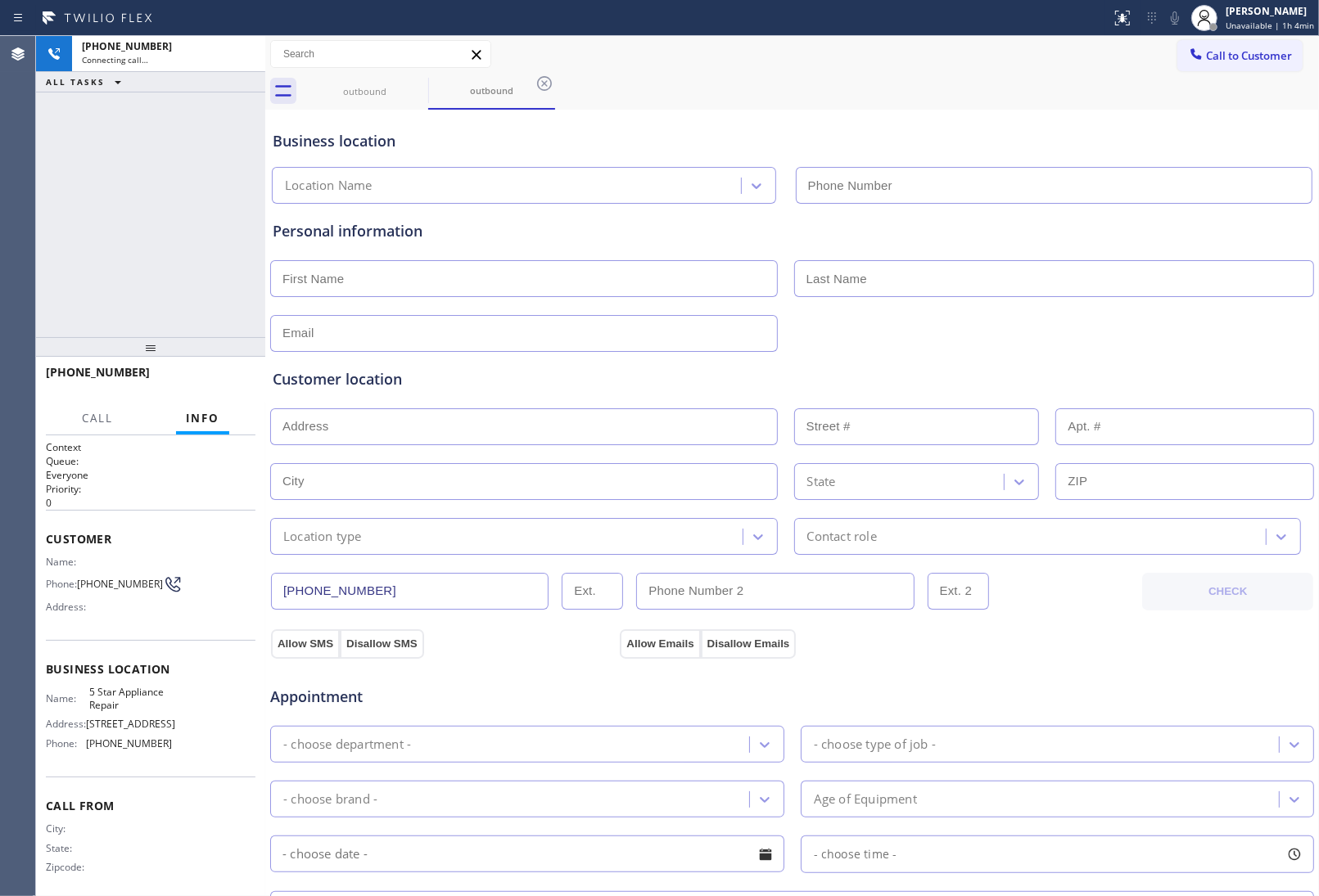
type input "(855) 731-4952"
click at [413, 83] on icon at bounding box center [418, 84] width 20 height 20
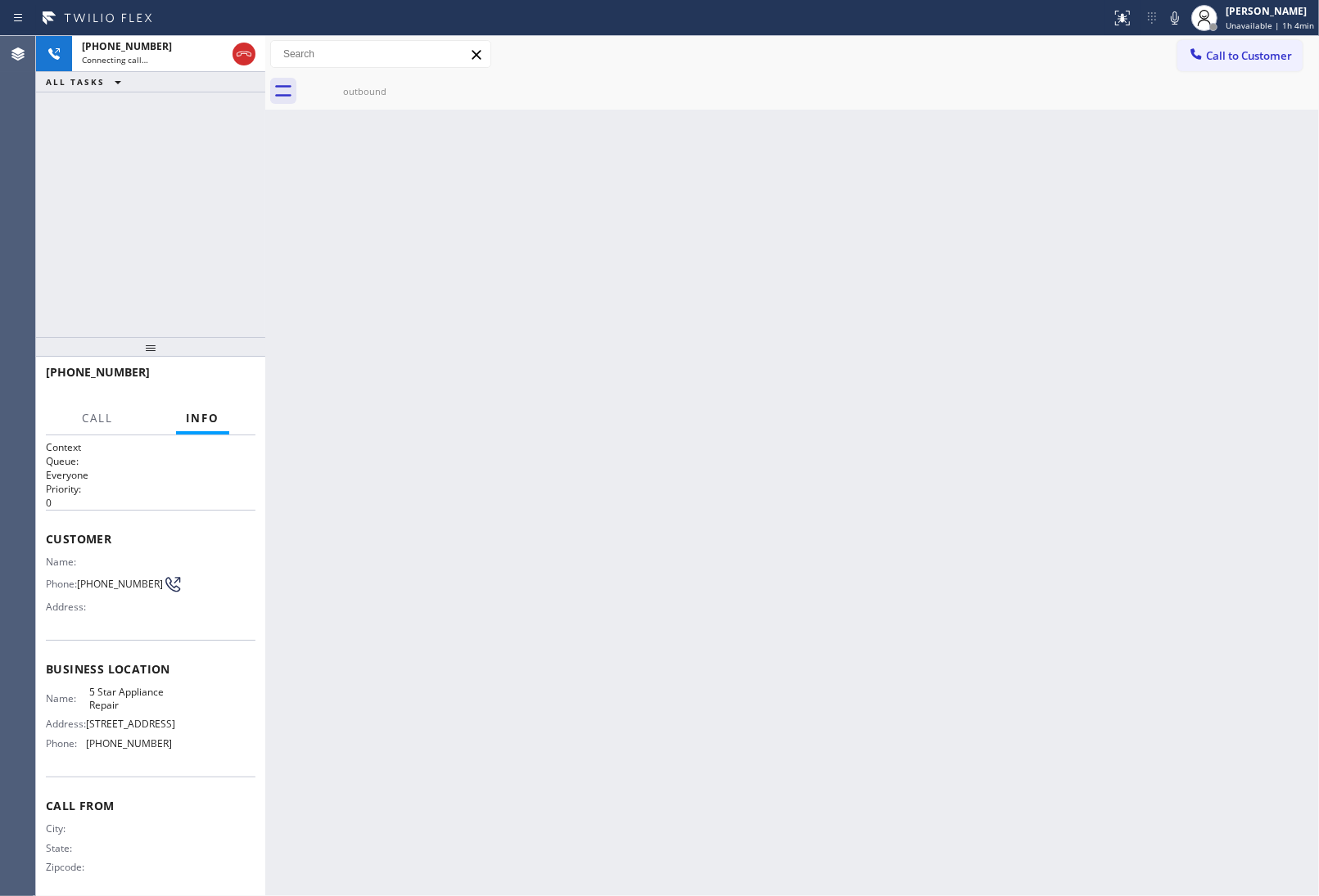
click at [0, 0] on icon at bounding box center [0, 0] width 0 height 0
click at [247, 57] on icon at bounding box center [244, 54] width 20 height 20
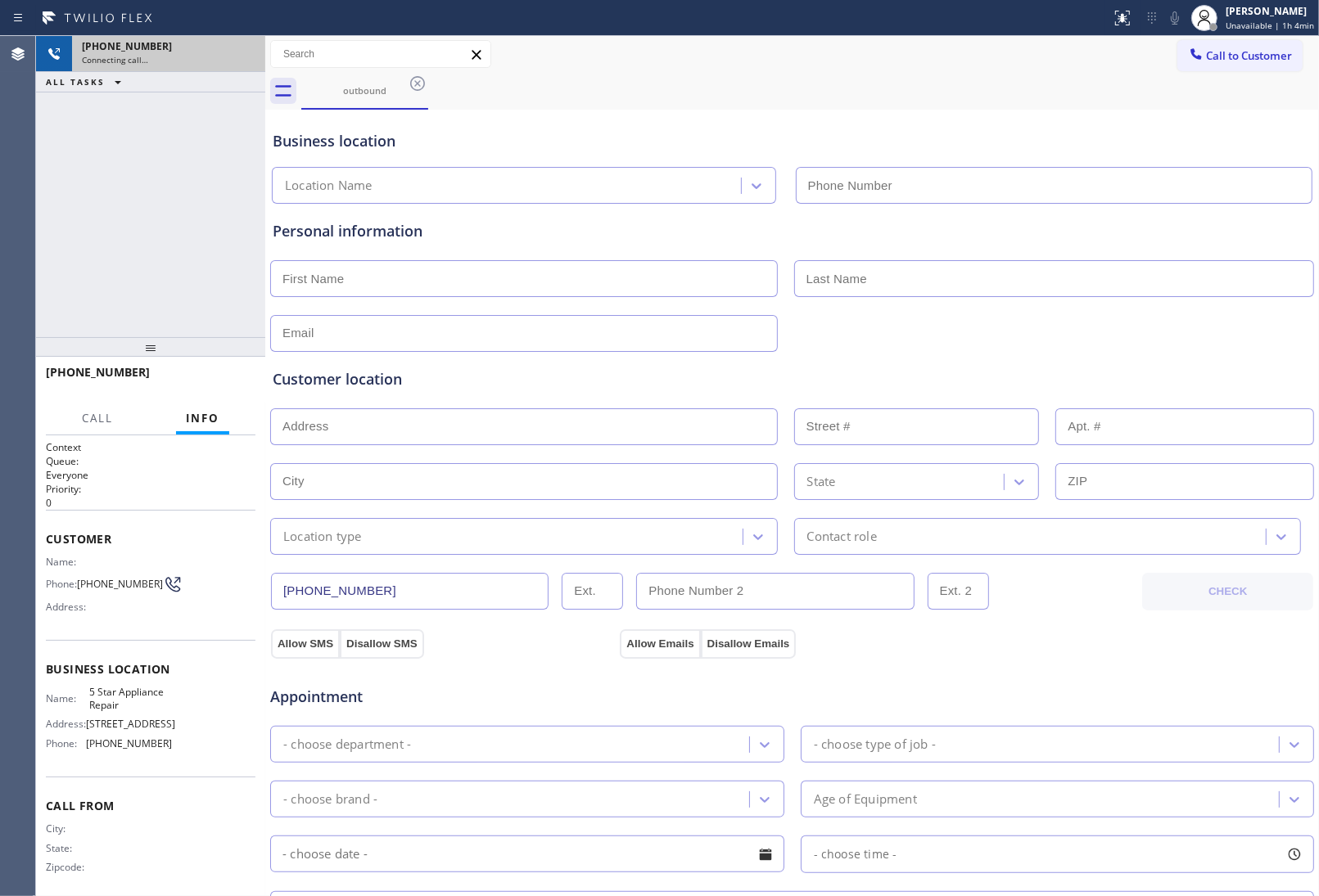
click at [1216, 61] on span "Call to Customer" at bounding box center [1249, 56] width 86 height 15
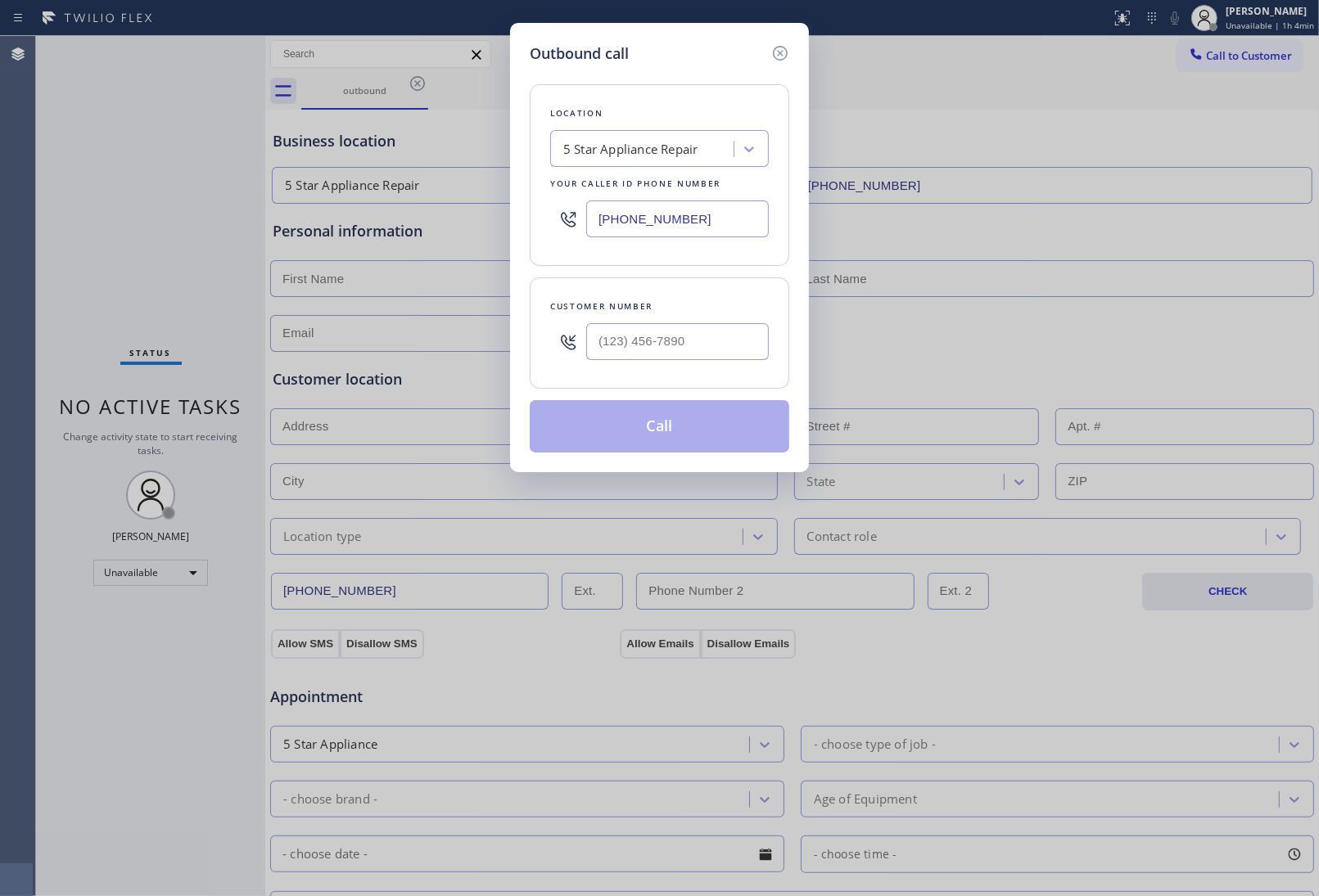
type input "(855) 731-4952"
drag, startPoint x: 725, startPoint y: 338, endPoint x: 744, endPoint y: 364, distance: 32.2
click at [722, 339] on input "(___) ___-____" at bounding box center [677, 342] width 183 height 37
paste input "415) 285-3273"
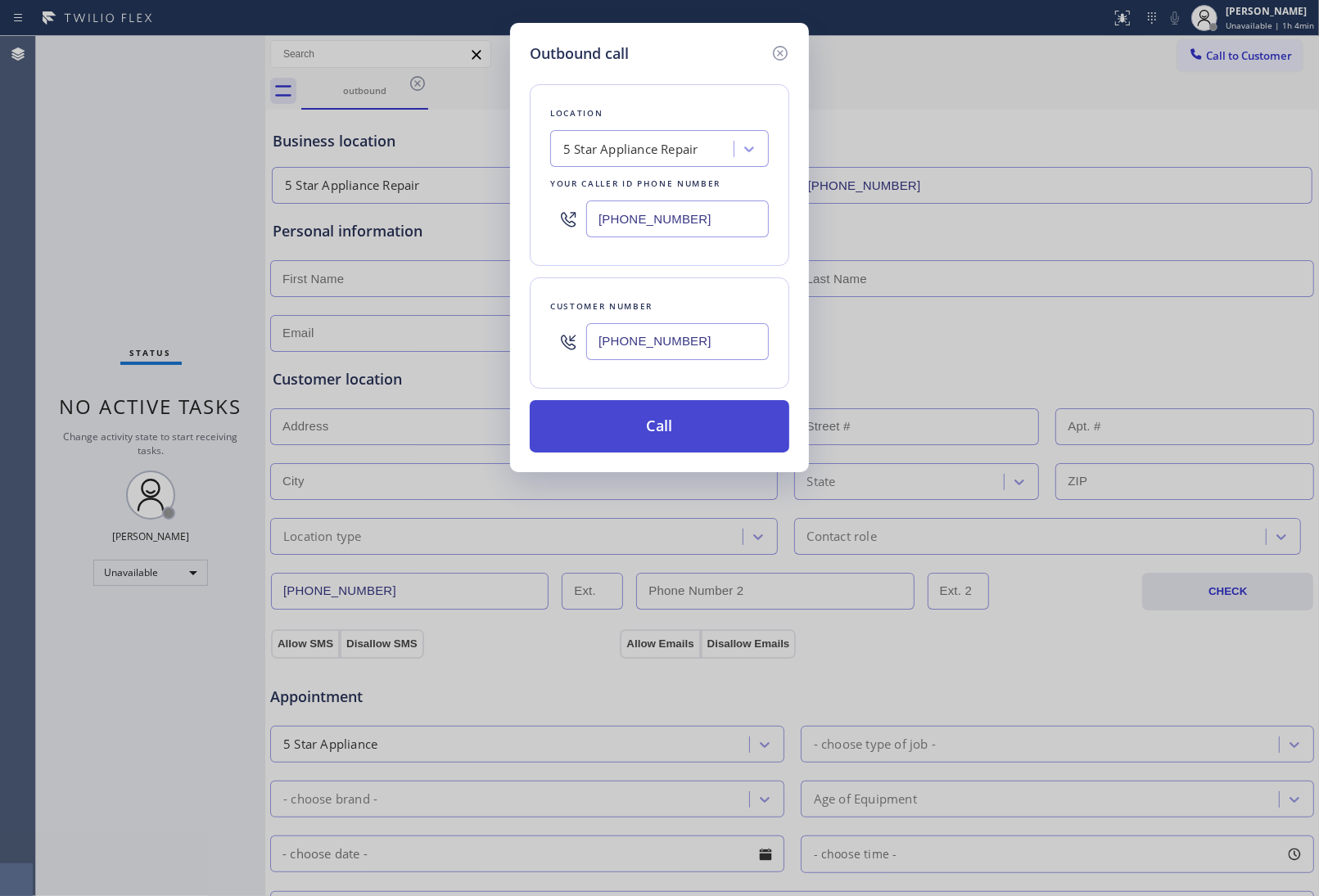
type input "[PHONE_NUMBER]"
click at [657, 427] on button "Call" at bounding box center [659, 426] width 260 height 52
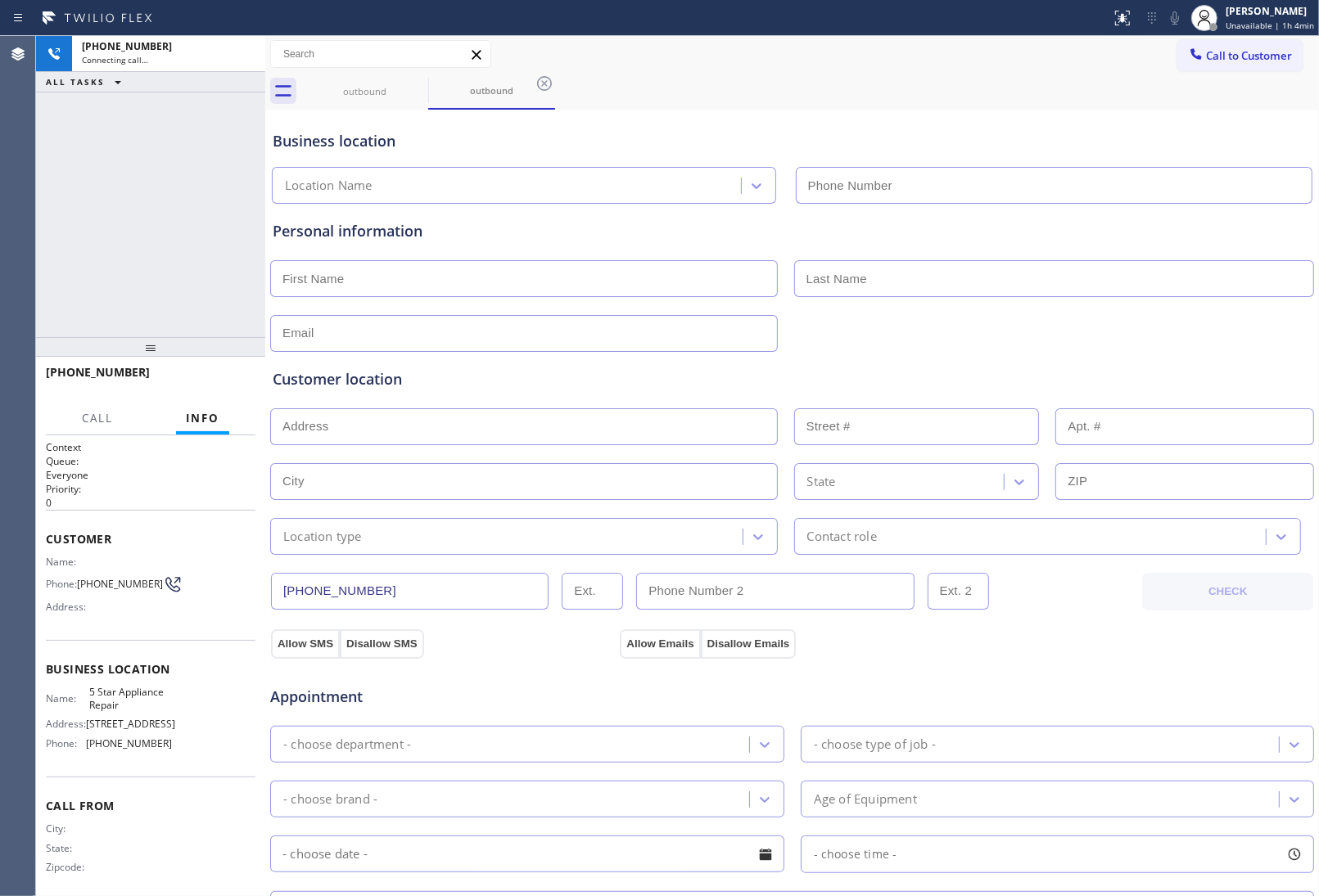
type input "(855) 731-4952"
click at [701, 107] on div "Business location 5 Star Appliance Repair (855) 731-4952" at bounding box center [793, 155] width 1046 height 96
click at [408, 80] on icon at bounding box center [418, 84] width 20 height 20
drag, startPoint x: 246, startPoint y: 54, endPoint x: 862, endPoint y: 149, distance: 623.3
click at [244, 54] on icon at bounding box center [244, 54] width 20 height 20
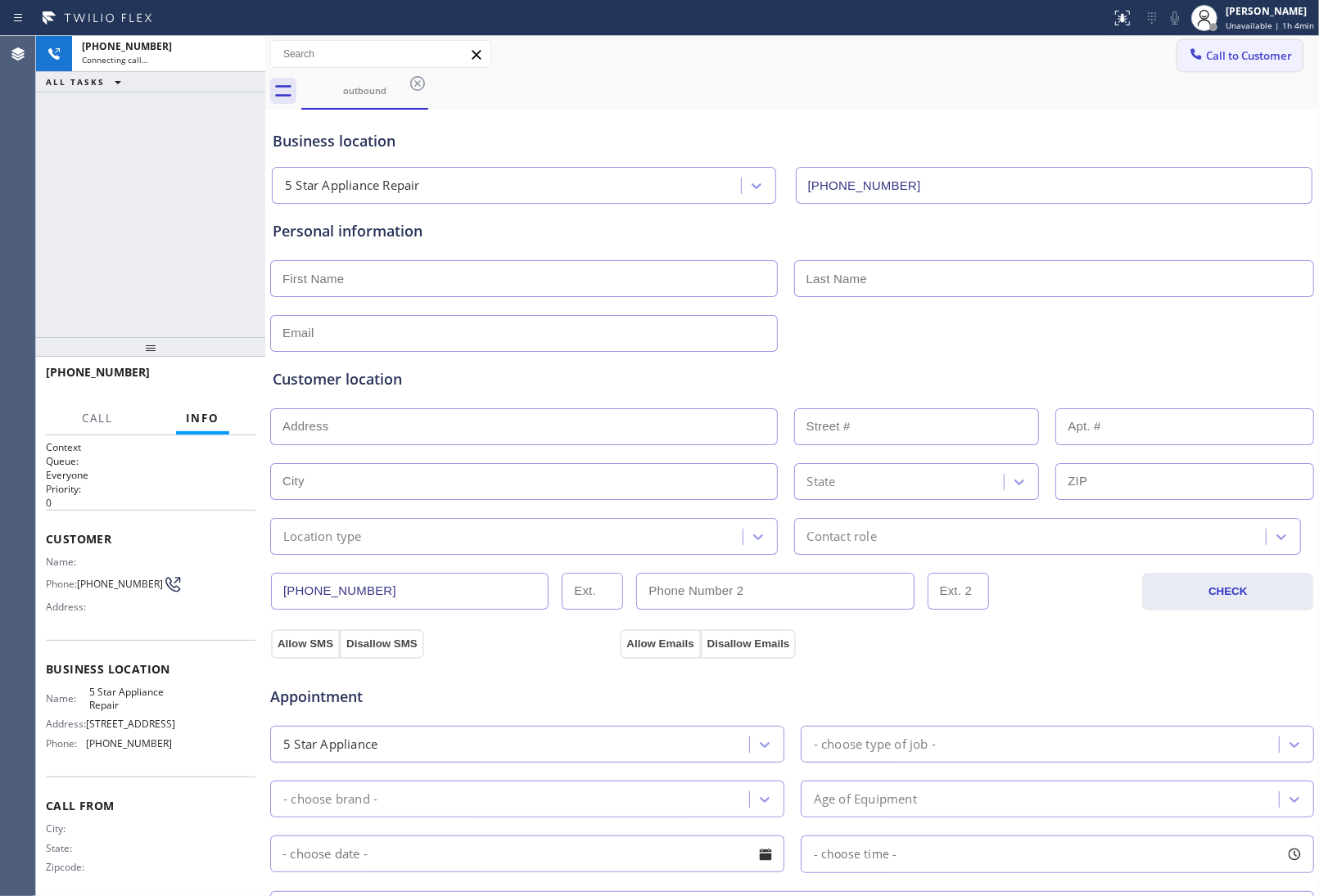
click at [1217, 53] on span "Call to Customer" at bounding box center [1249, 56] width 86 height 15
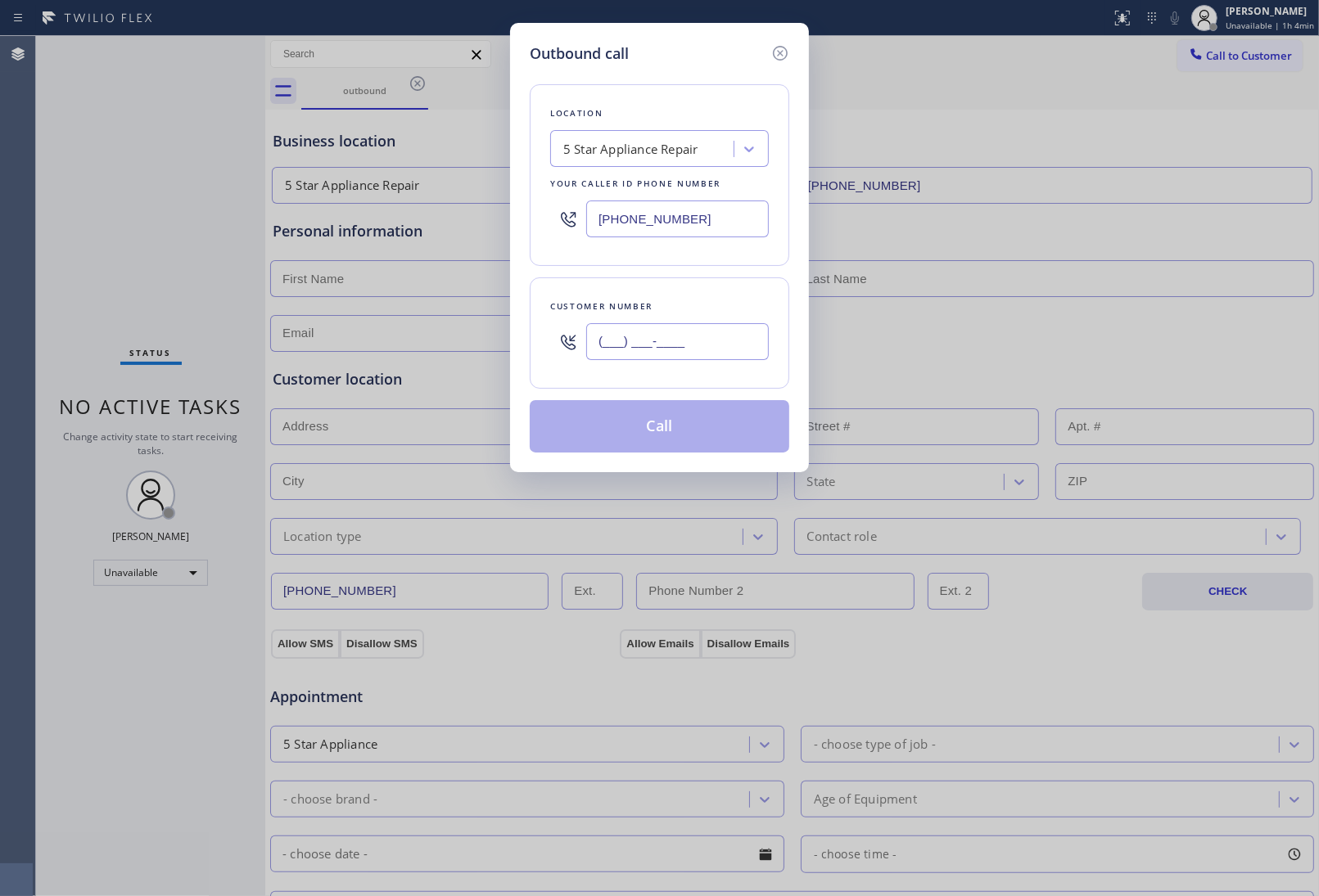
click at [657, 346] on input "(___) ___-____" at bounding box center [677, 342] width 183 height 37
paste input "415) 285-3273"
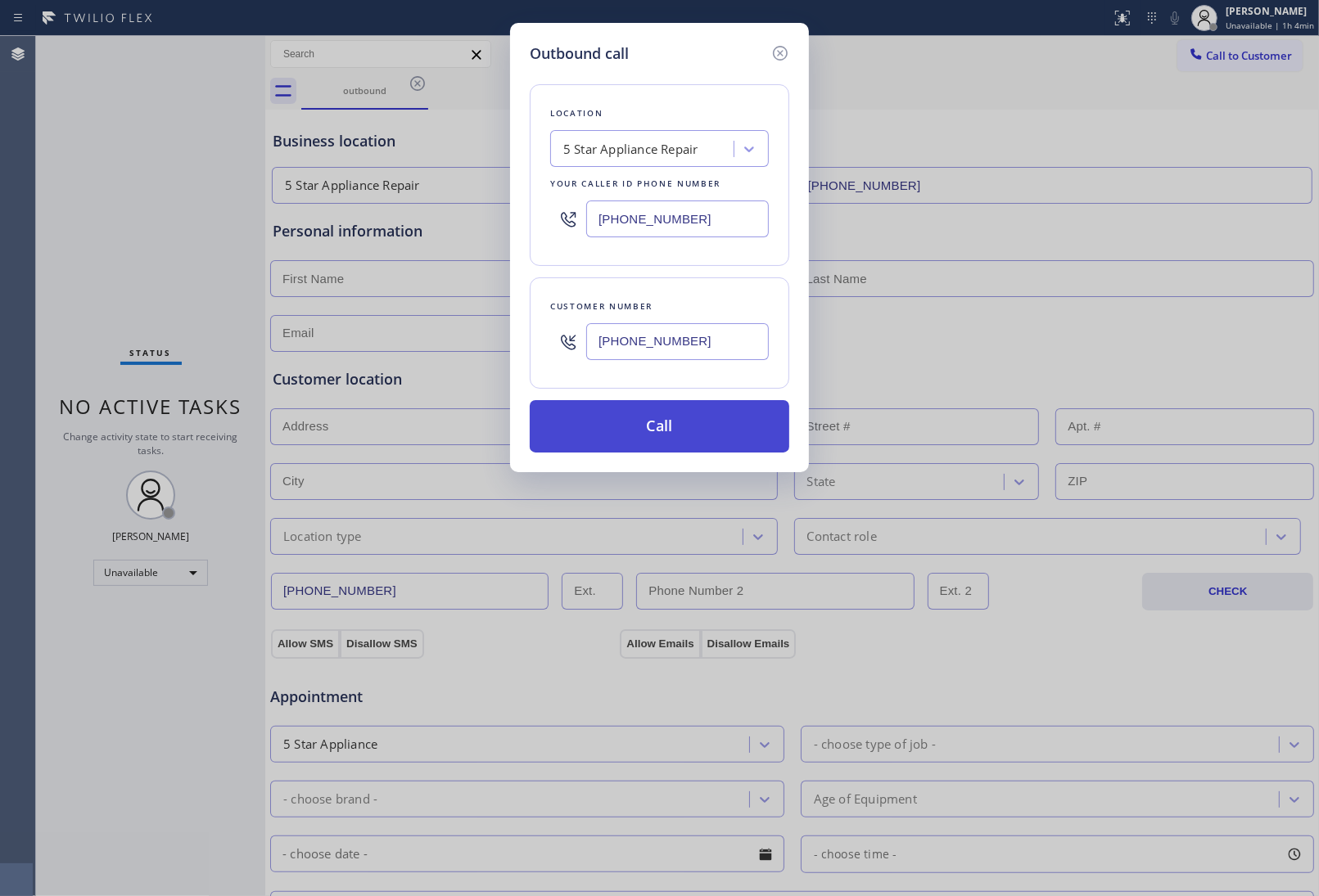
type input "[PHONE_NUMBER]"
click at [677, 431] on button "Call" at bounding box center [659, 426] width 260 height 52
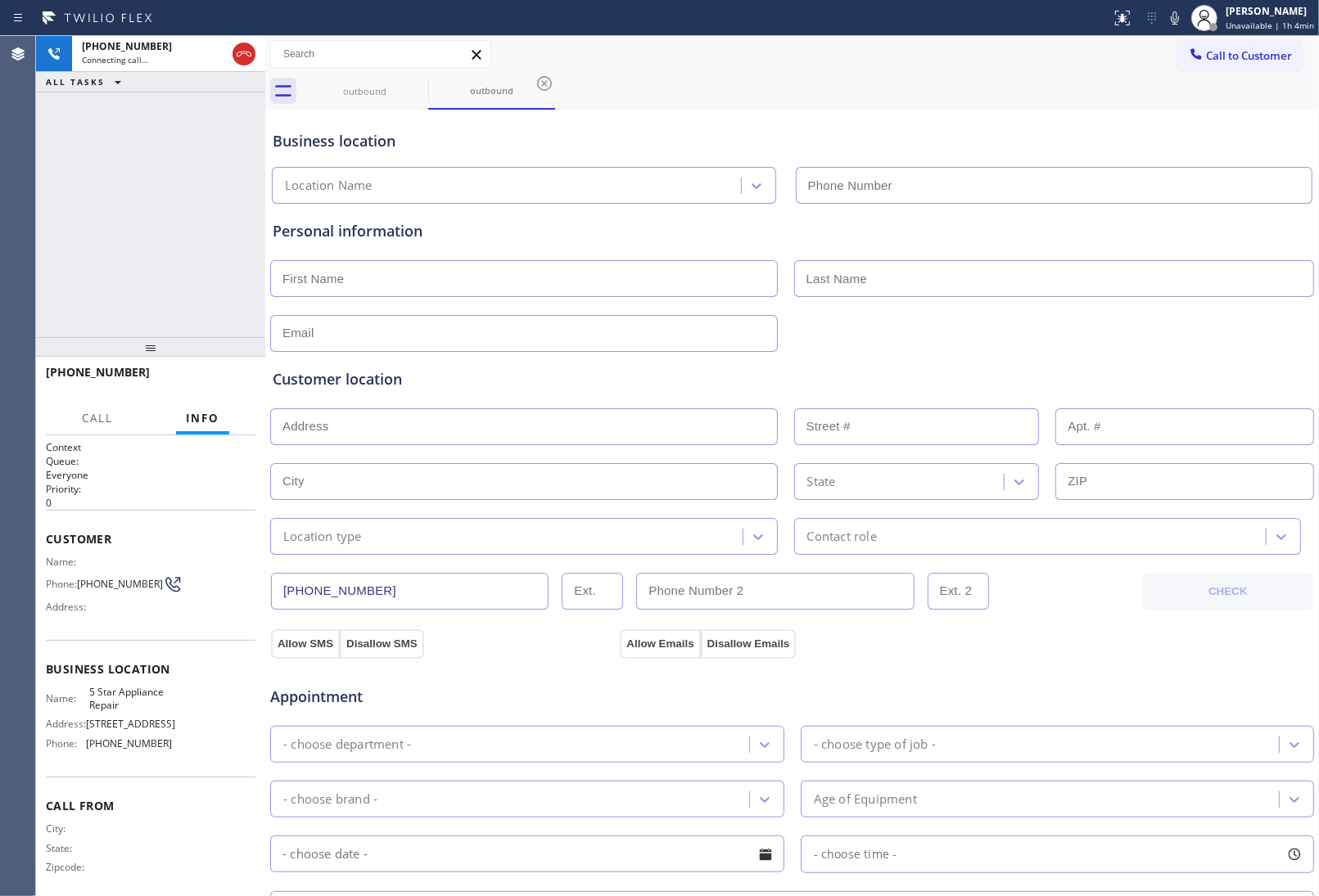
type input "(855) 731-4952"
click at [419, 84] on icon at bounding box center [418, 84] width 20 height 20
click at [345, 86] on div "outbound" at bounding box center [364, 91] width 124 height 12
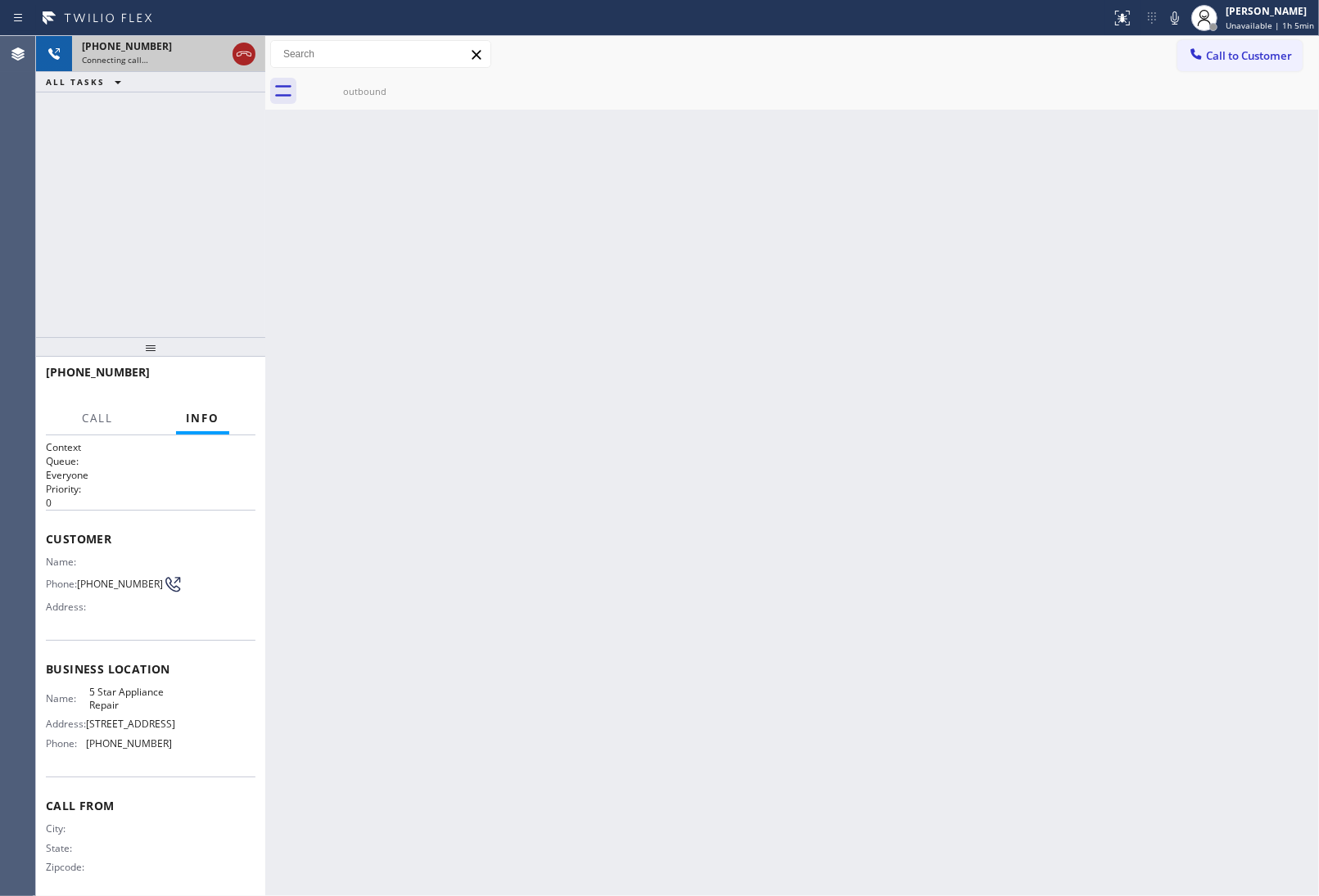
click at [242, 46] on icon at bounding box center [244, 54] width 20 height 20
click at [1230, 57] on span "Call to Customer" at bounding box center [1249, 56] width 86 height 15
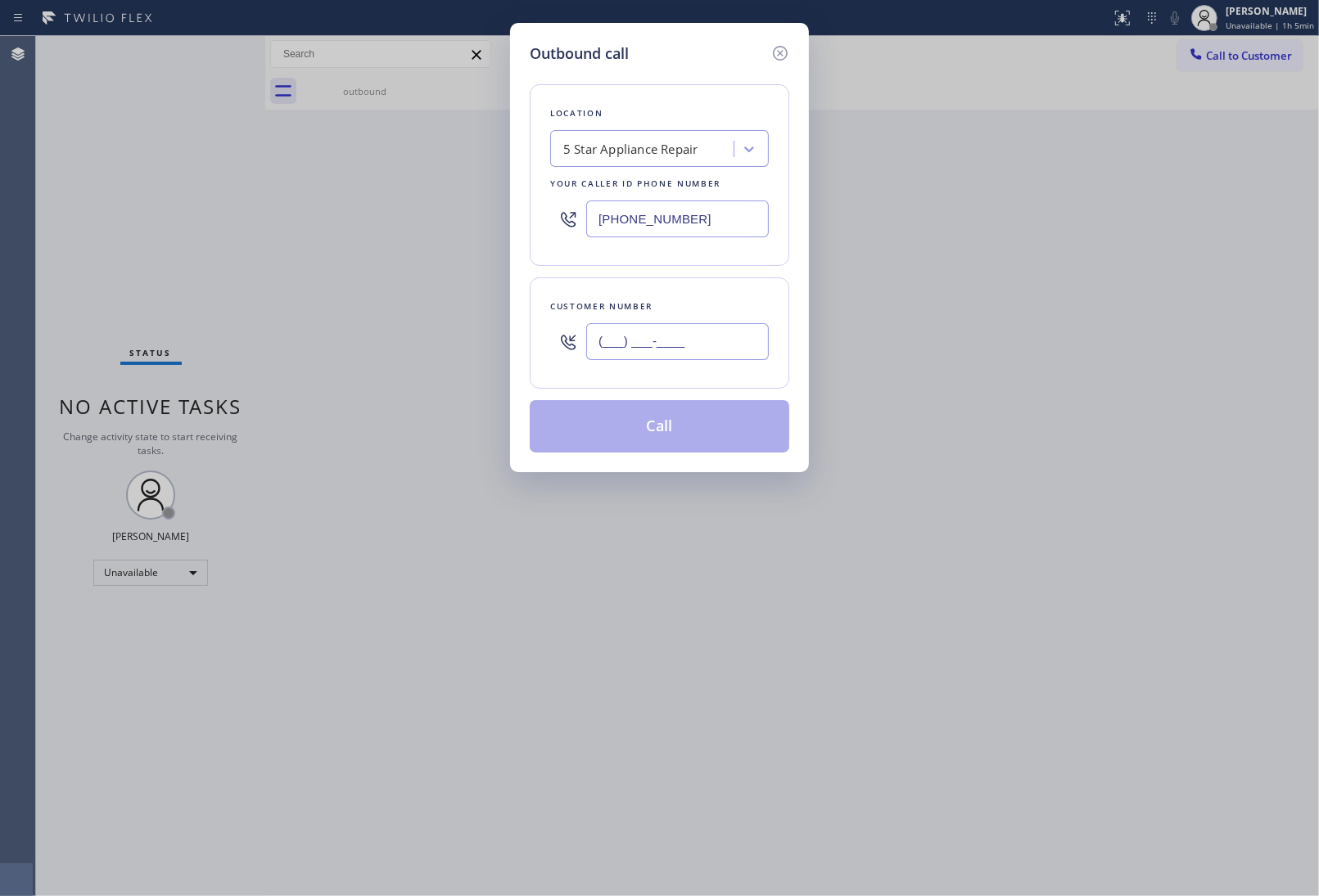
click at [704, 348] on input "(___) ___-____" at bounding box center [677, 342] width 183 height 37
paste input "415) 285-3273"
type input "[PHONE_NUMBER]"
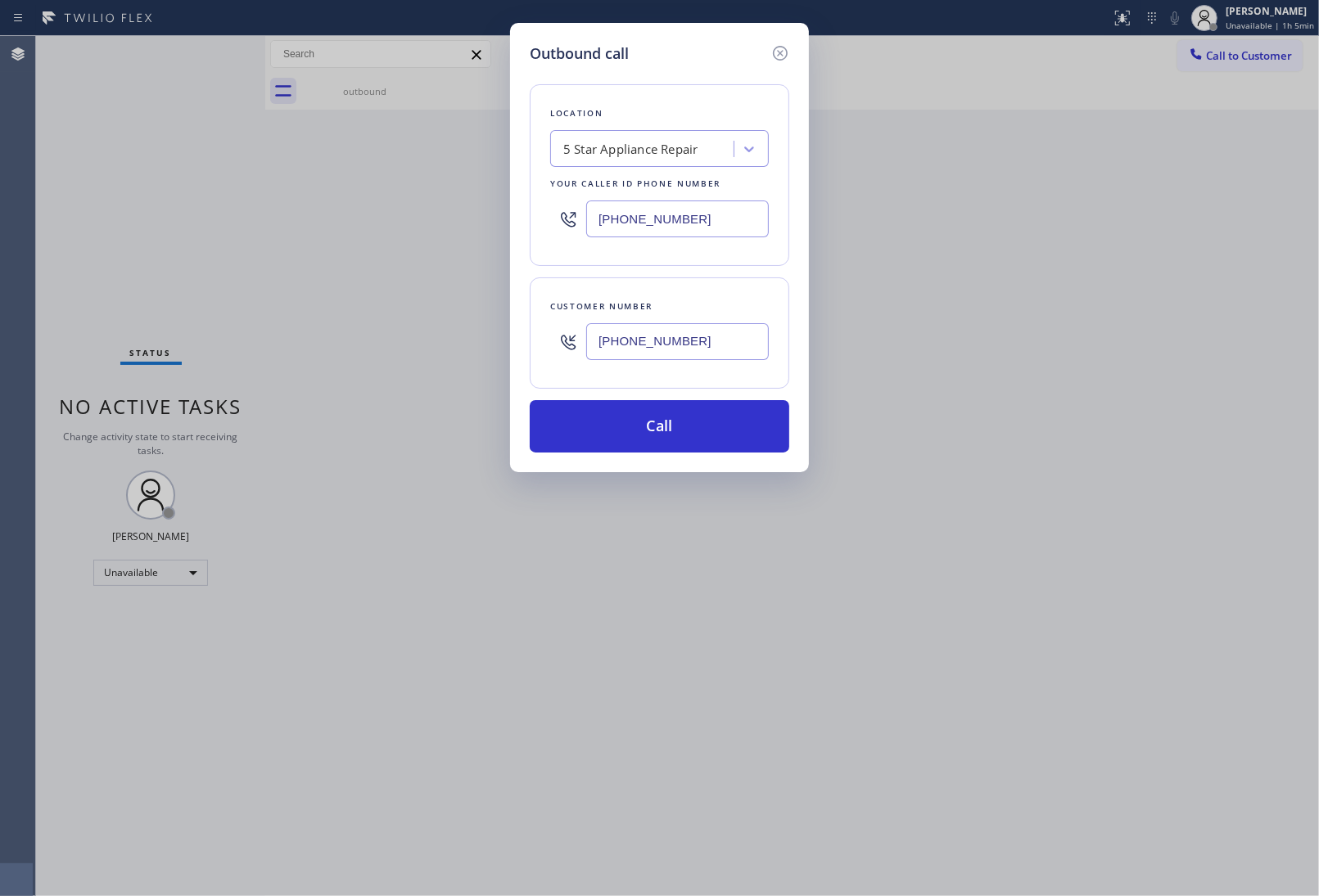
click at [1200, 328] on div "Outbound call Location 5 Star Appliance Repair Your caller id phone number (855…" at bounding box center [659, 448] width 1319 height 896
click at [672, 409] on button "Call" at bounding box center [659, 426] width 260 height 52
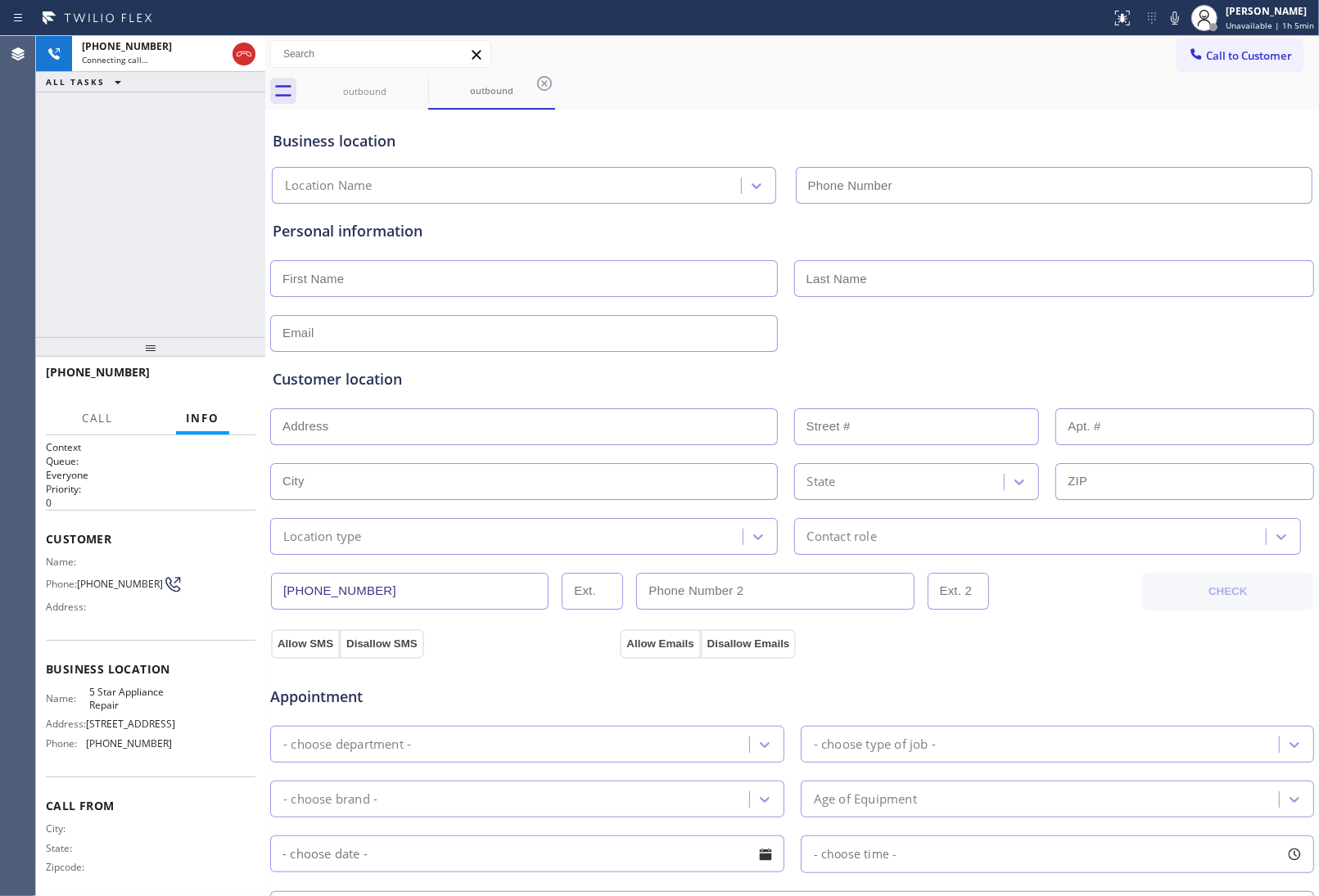
type input "(855) 731-4952"
click at [1119, 288] on input "text" at bounding box center [1054, 279] width 520 height 37
click at [155, 231] on div "+14152853273 Connecting call… ALL TASKS ALL TASKS ACTIVE TASKS TASKS IN WRAP UP" at bounding box center [150, 186] width 229 height 301
drag, startPoint x: 206, startPoint y: 207, endPoint x: 214, endPoint y: 191, distance: 17.9
click at [208, 202] on div "+14152853273 Connecting call… ALL TASKS ALL TASKS ACTIVE TASKS TASKS IN WRAP UP" at bounding box center [150, 186] width 229 height 301
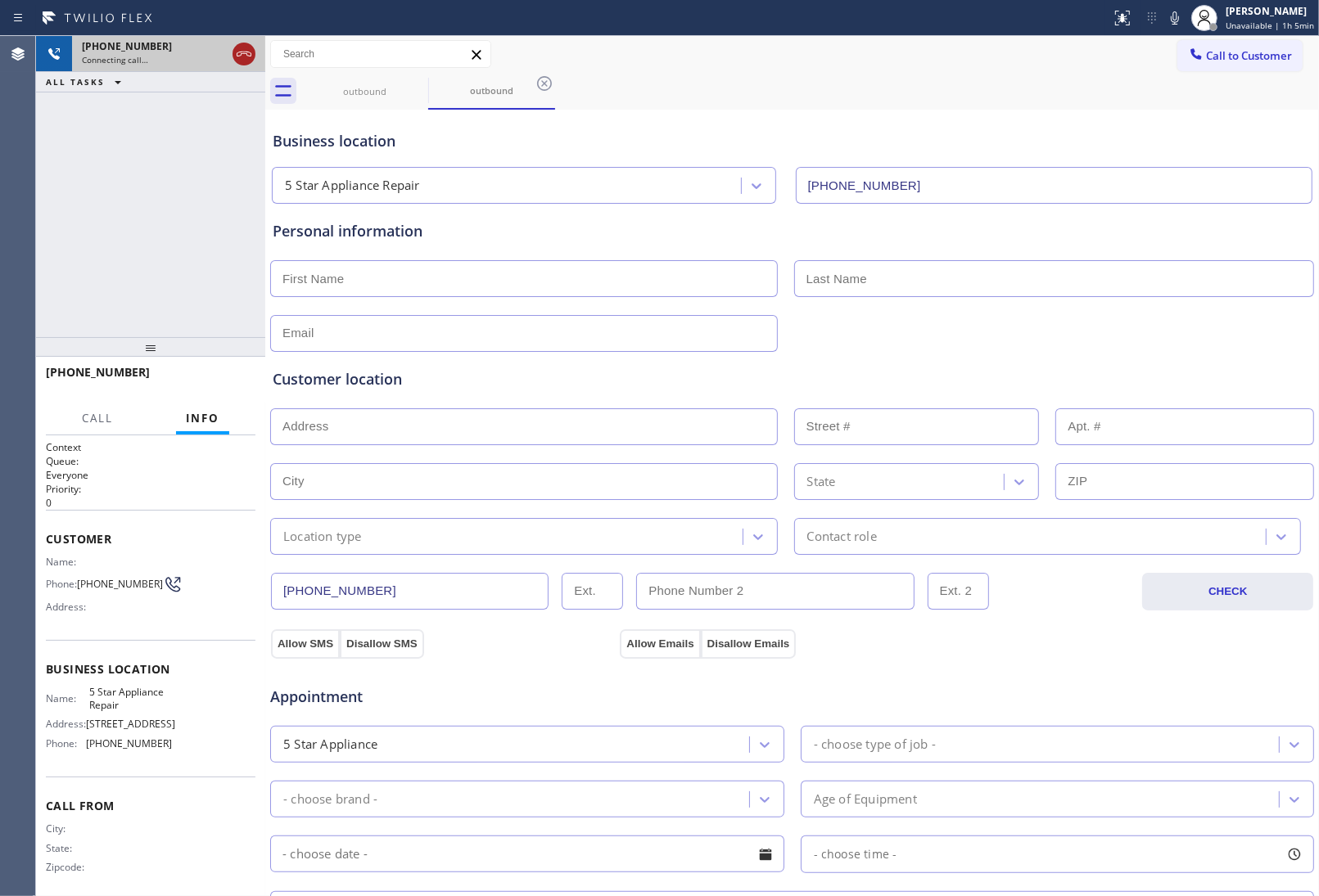
click at [250, 55] on icon at bounding box center [244, 54] width 20 height 20
click at [1231, 53] on span "Call to Customer" at bounding box center [1249, 56] width 86 height 15
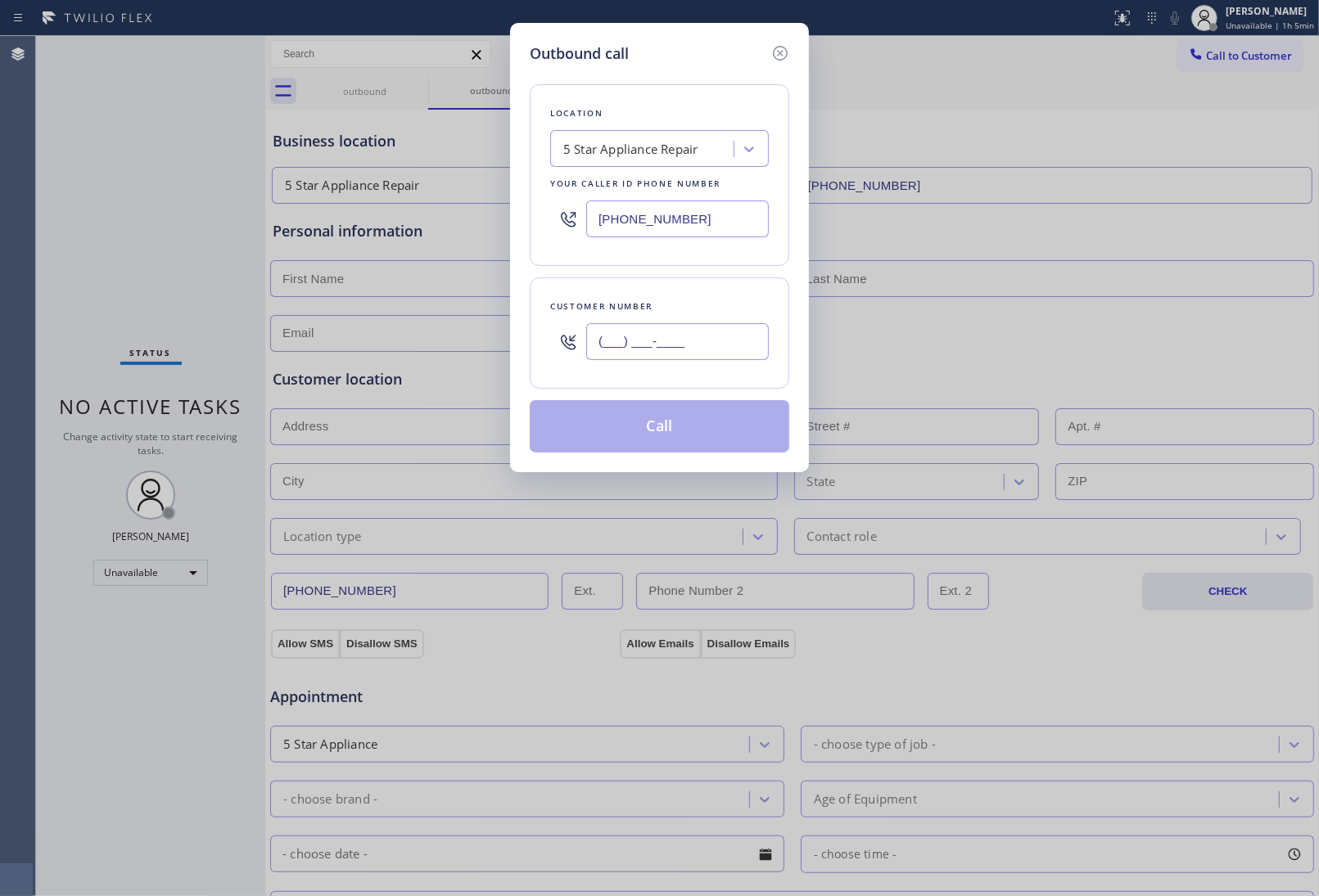
click at [719, 329] on input "(___) ___-____" at bounding box center [677, 342] width 183 height 37
paste input "363) 201-8087"
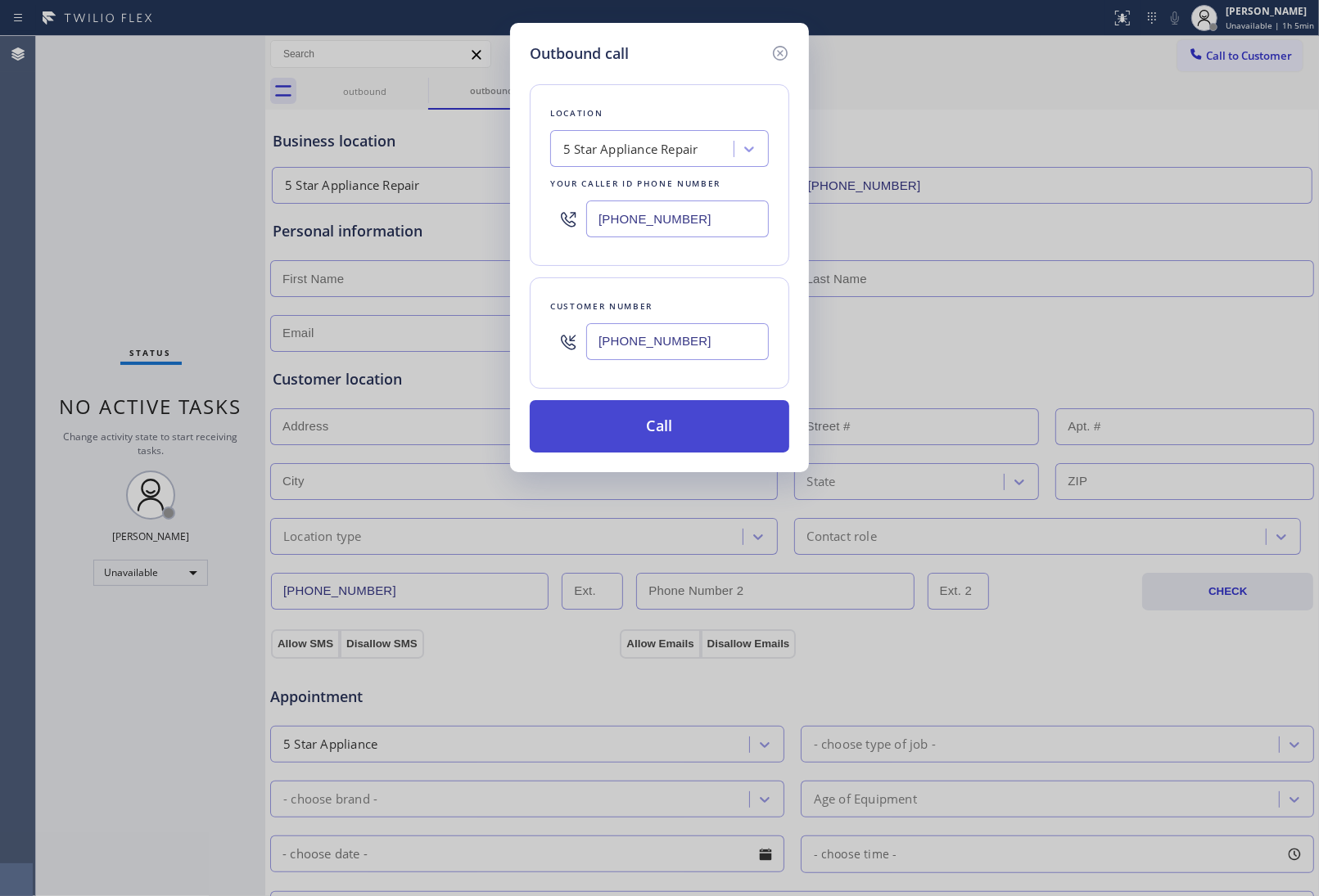
type input "(363) 201-8087"
click at [676, 436] on button "Call" at bounding box center [659, 426] width 260 height 52
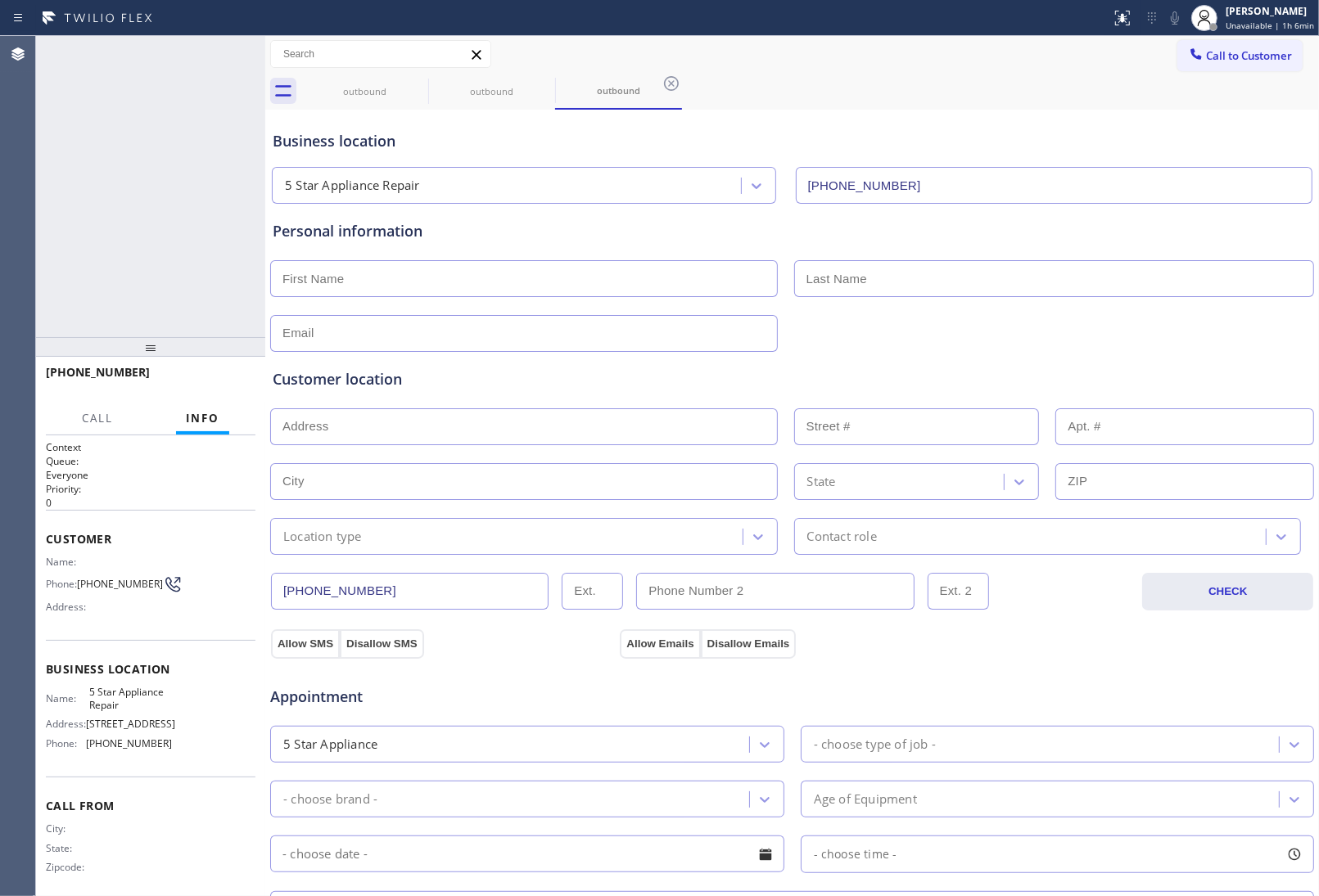
type input "(855) 731-4952"
click at [247, 50] on icon at bounding box center [244, 54] width 20 height 20
click at [1214, 57] on span "Call to Customer" at bounding box center [1249, 56] width 86 height 15
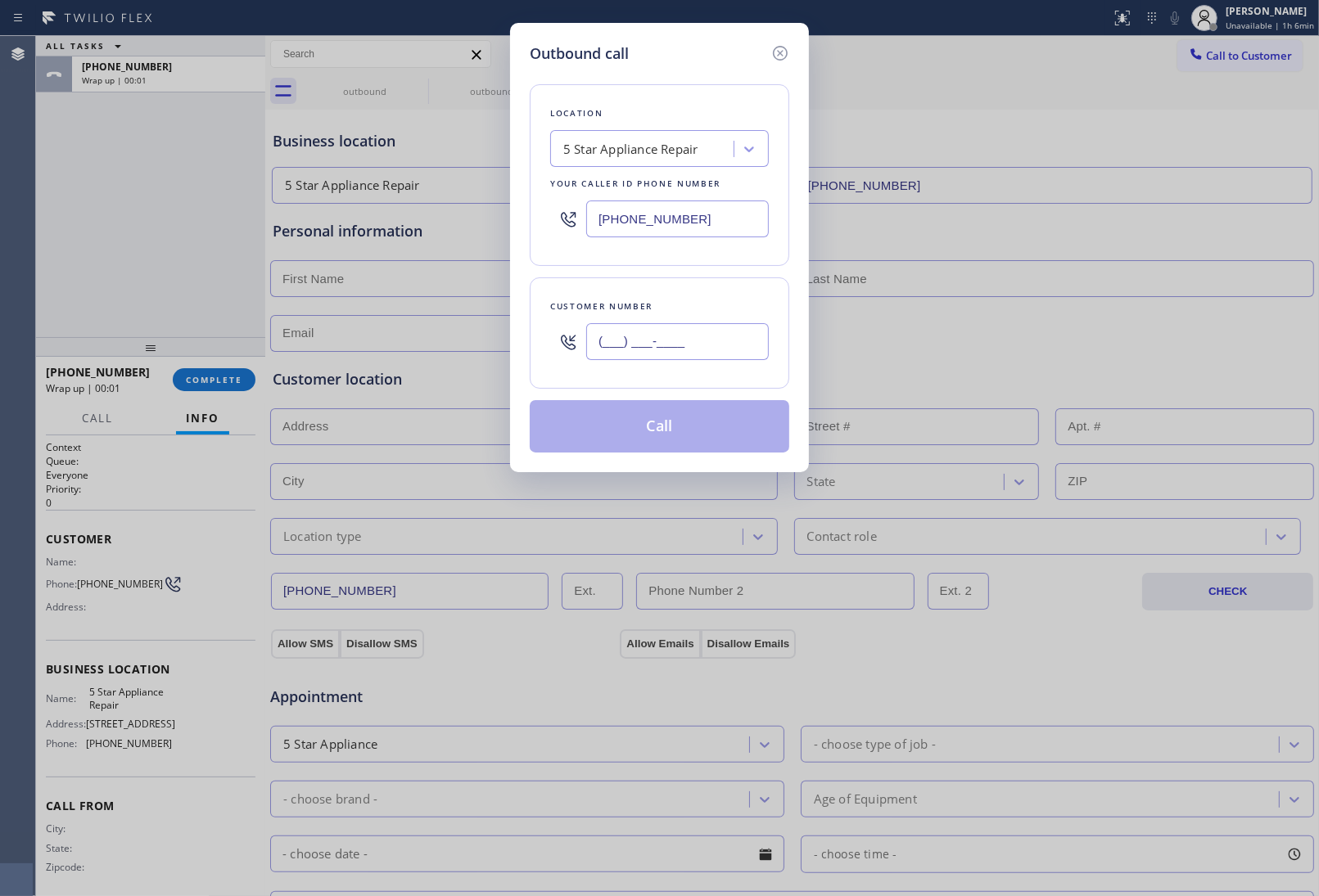
click at [717, 343] on input "(___) ___-____" at bounding box center [677, 342] width 183 height 37
paste input "363) 201-8087"
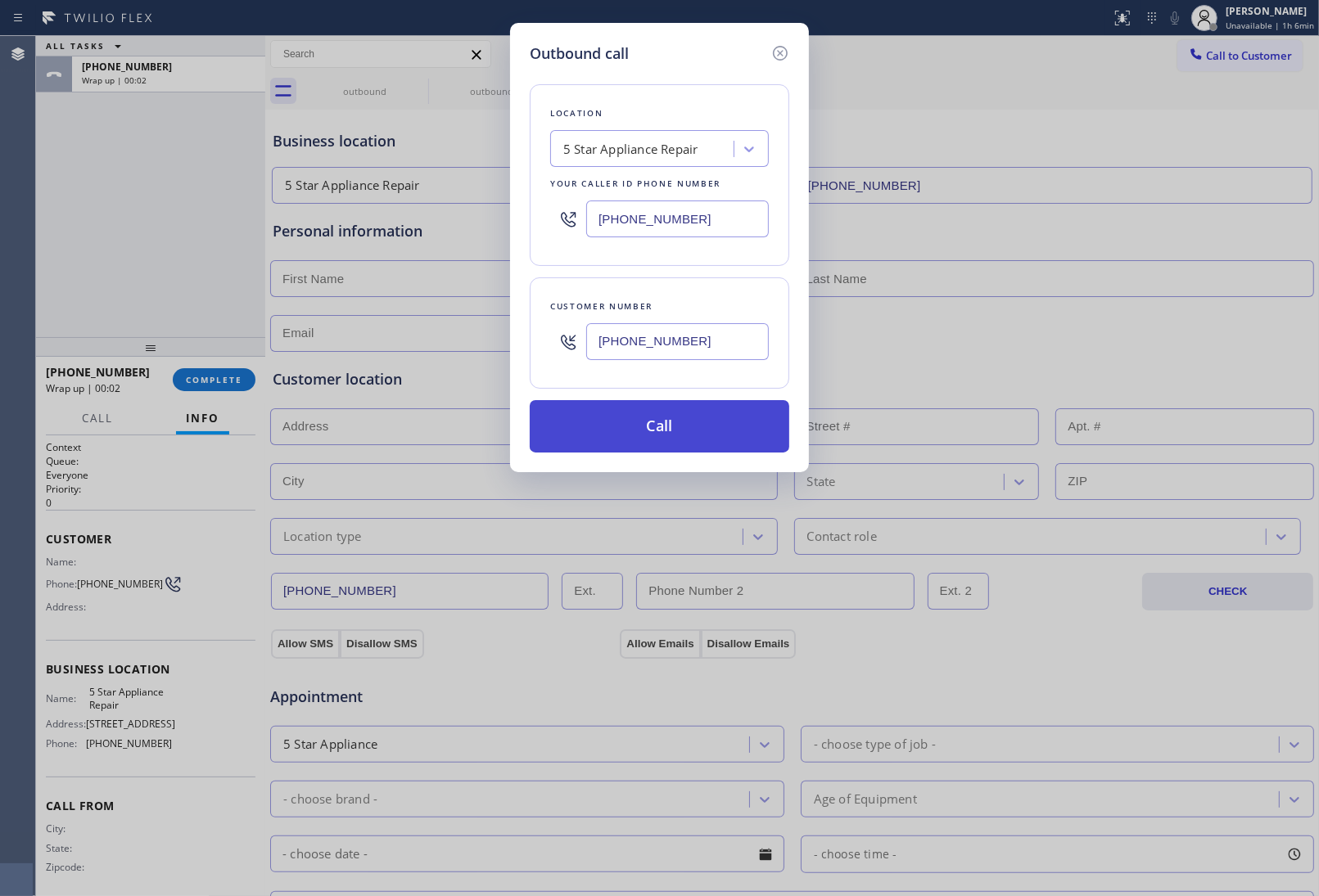
type input "(363) 201-8087"
click at [680, 430] on button "Call" at bounding box center [659, 426] width 260 height 52
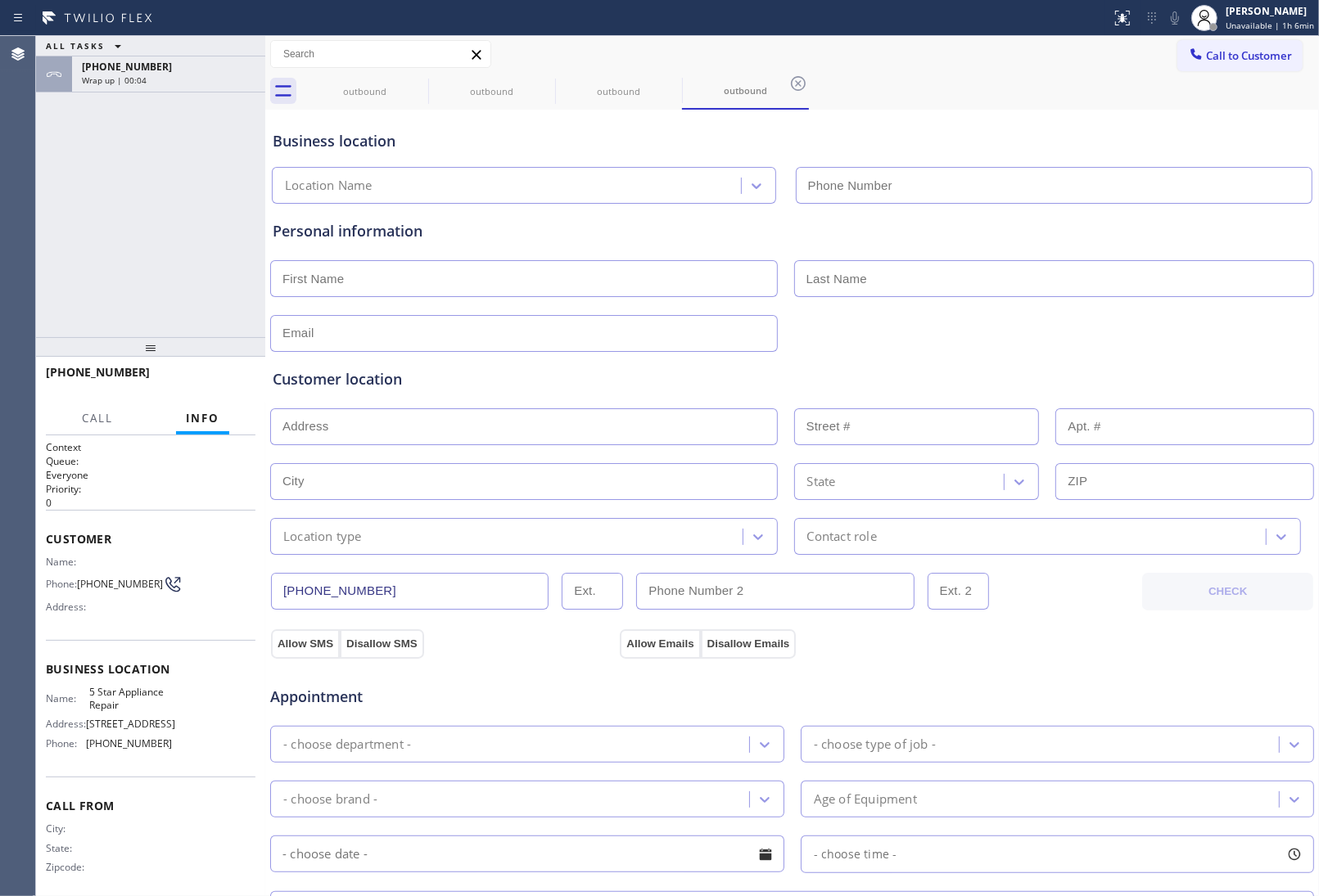
type input "(855) 731-4952"
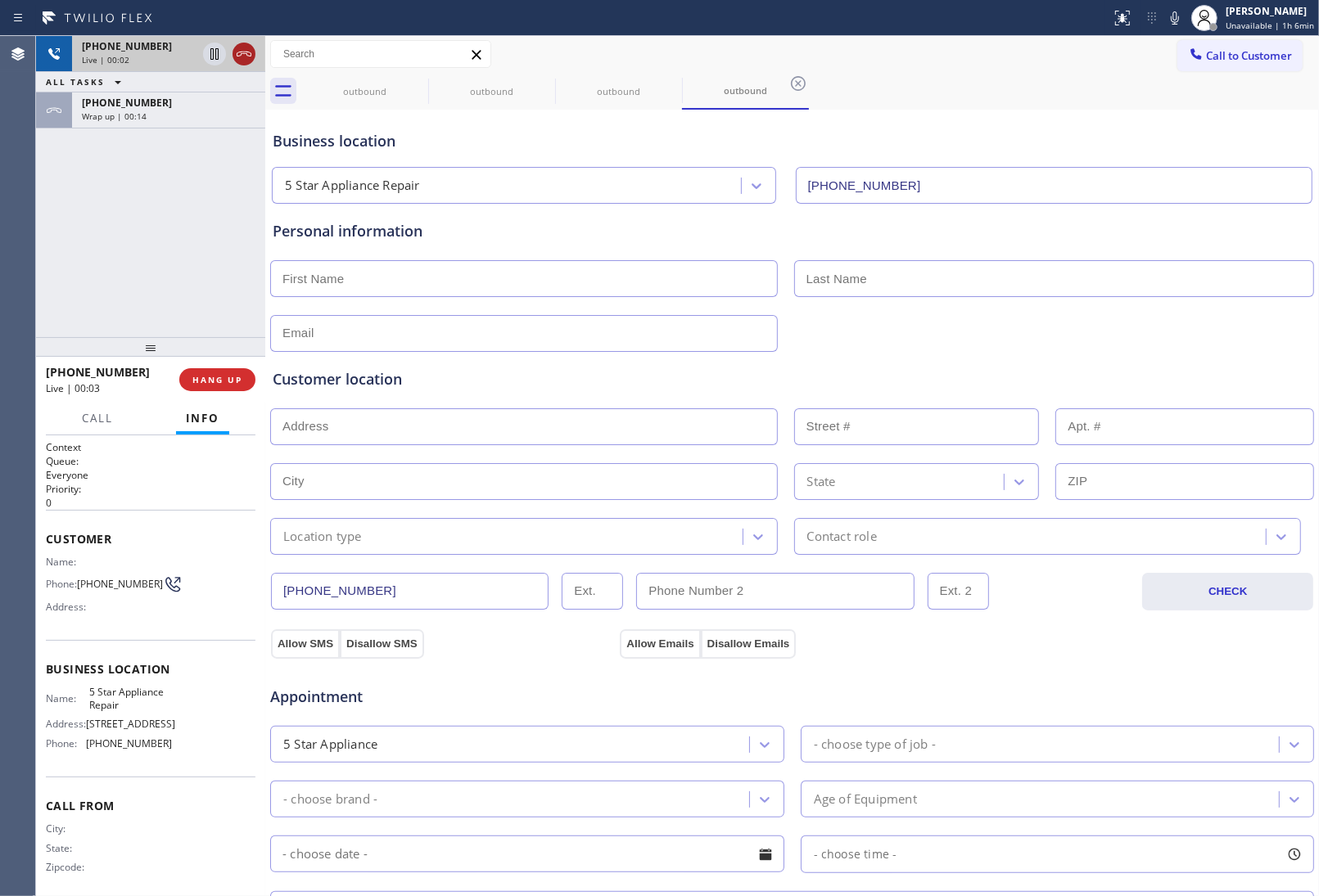
click at [247, 51] on icon at bounding box center [244, 54] width 20 height 20
click at [1206, 51] on span "Call to Customer" at bounding box center [1249, 56] width 86 height 15
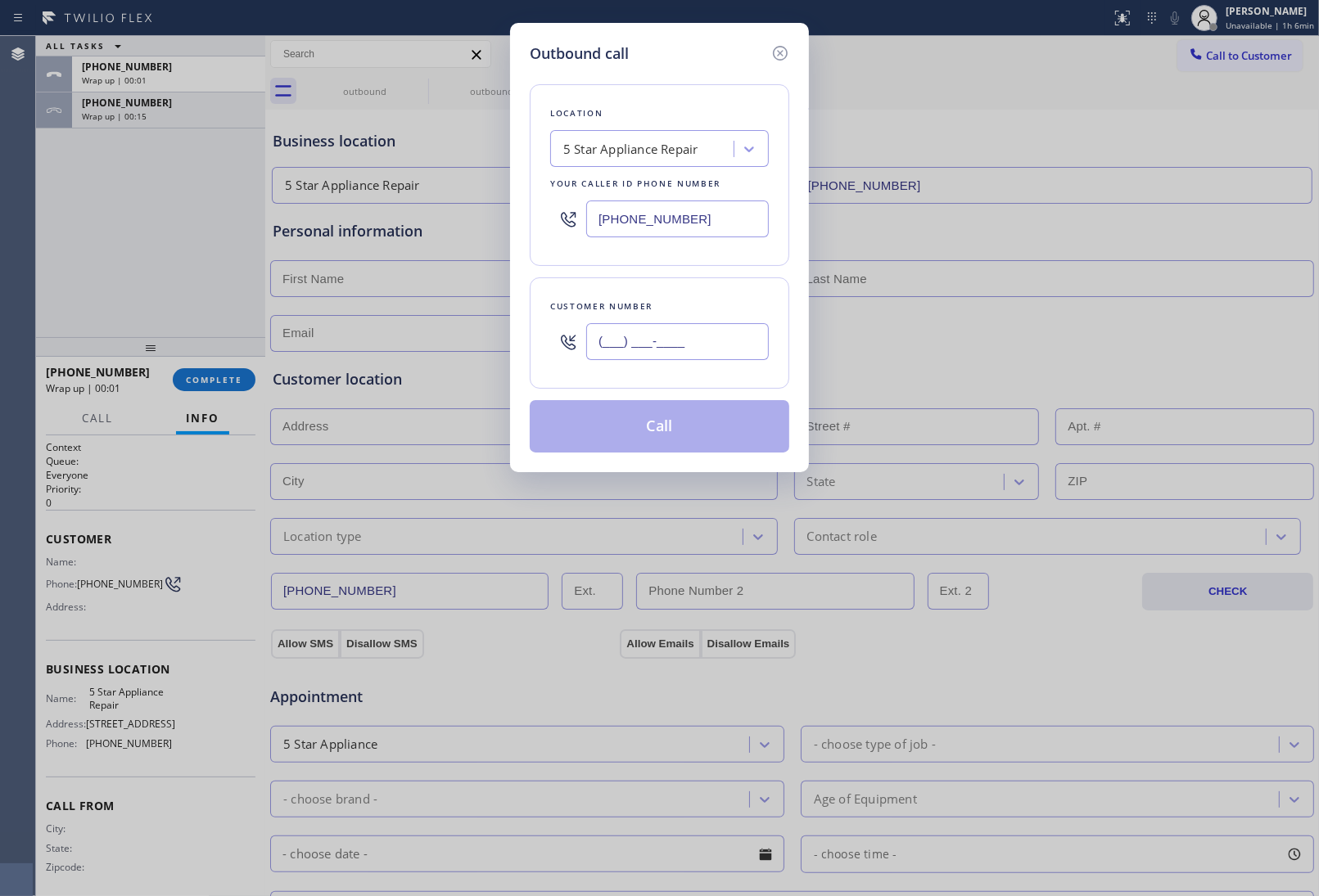
click at [739, 336] on input "(___) ___-____" at bounding box center [677, 342] width 183 height 37
paste input "363) 201-8087"
type input "(363) 201-8087"
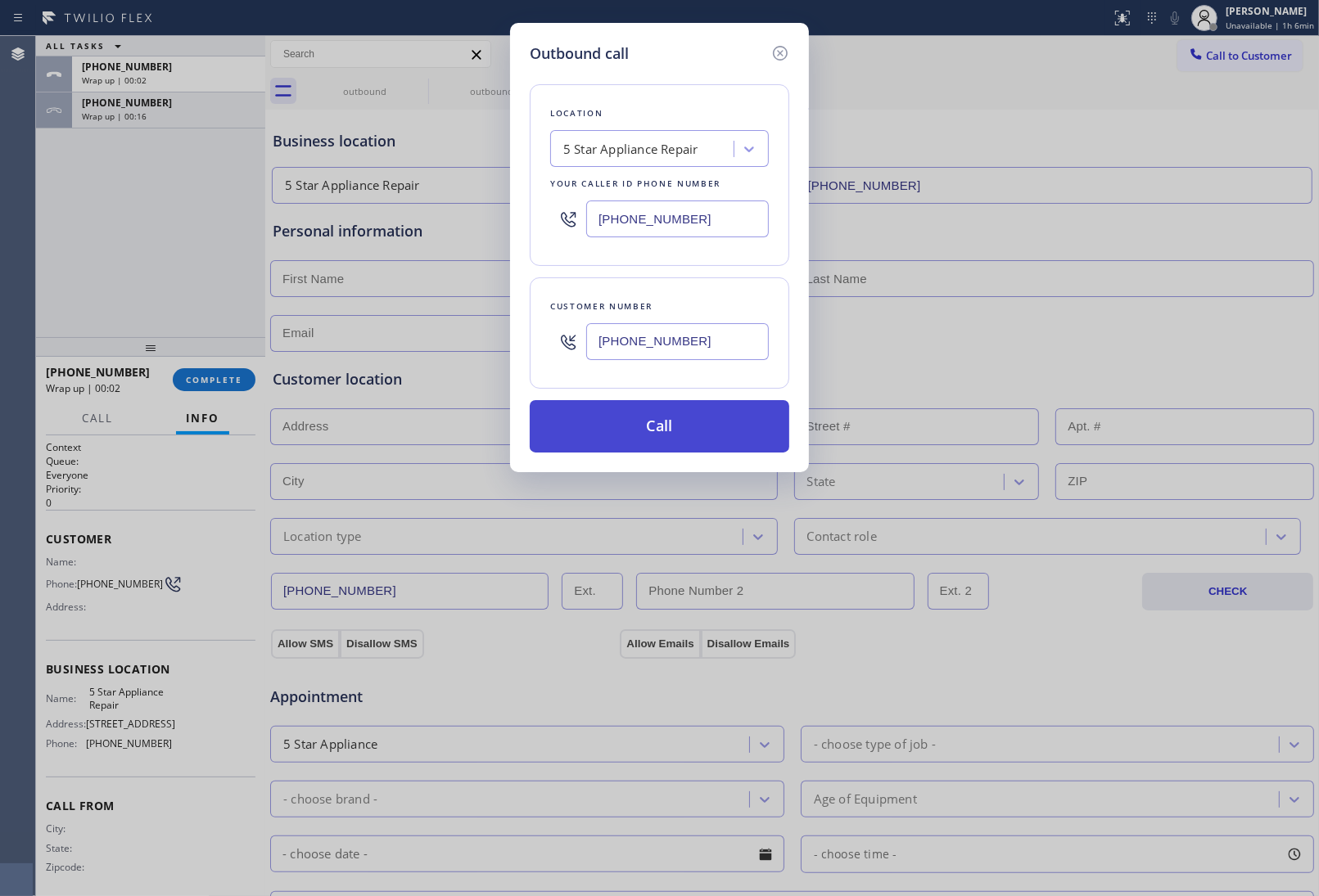
click at [725, 432] on button "Call" at bounding box center [659, 426] width 260 height 52
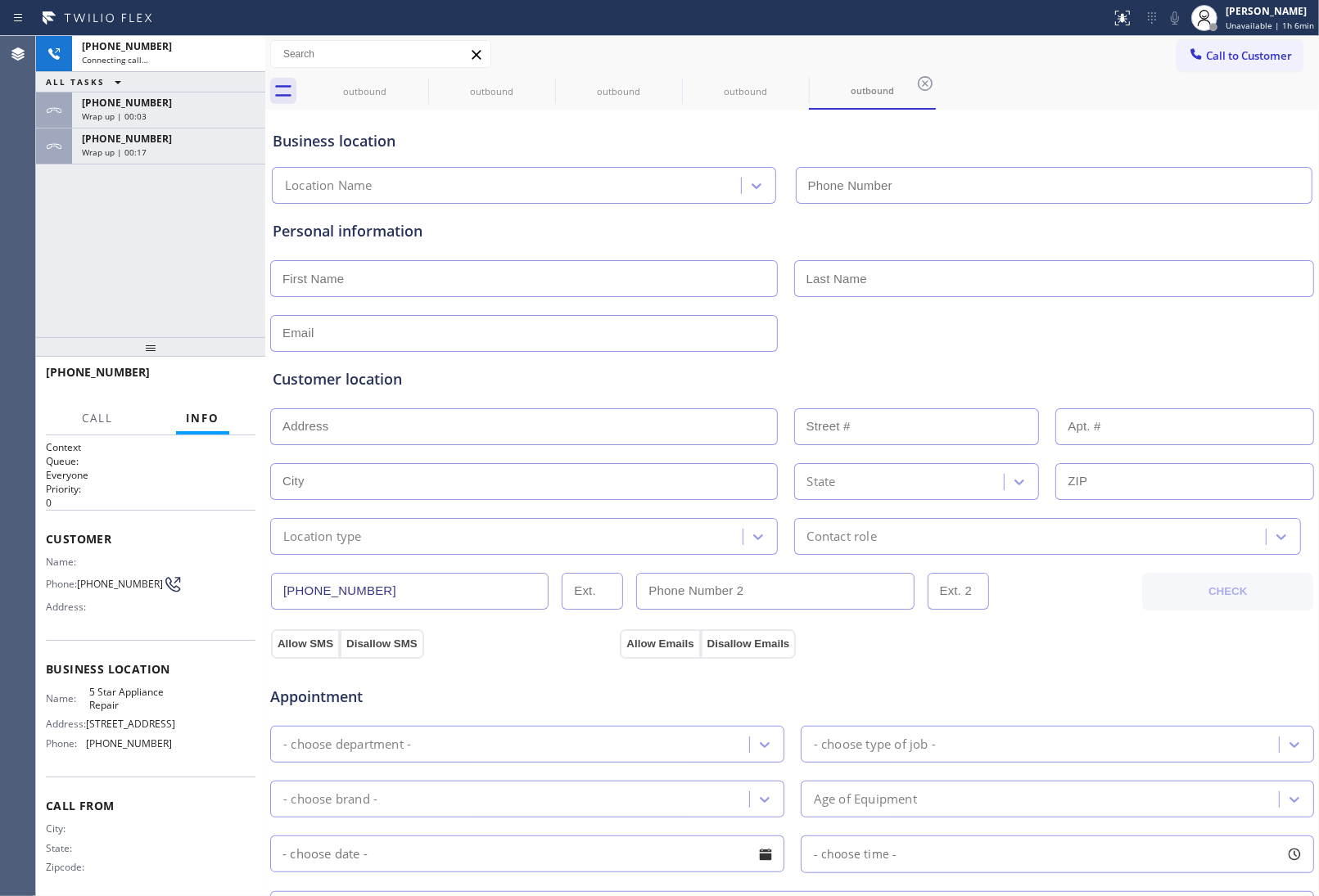
type input "(855) 731-4952"
drag, startPoint x: 1107, startPoint y: 320, endPoint x: 733, endPoint y: 319, distance: 374.0
click at [1100, 325] on div at bounding box center [793, 332] width 1048 height 40
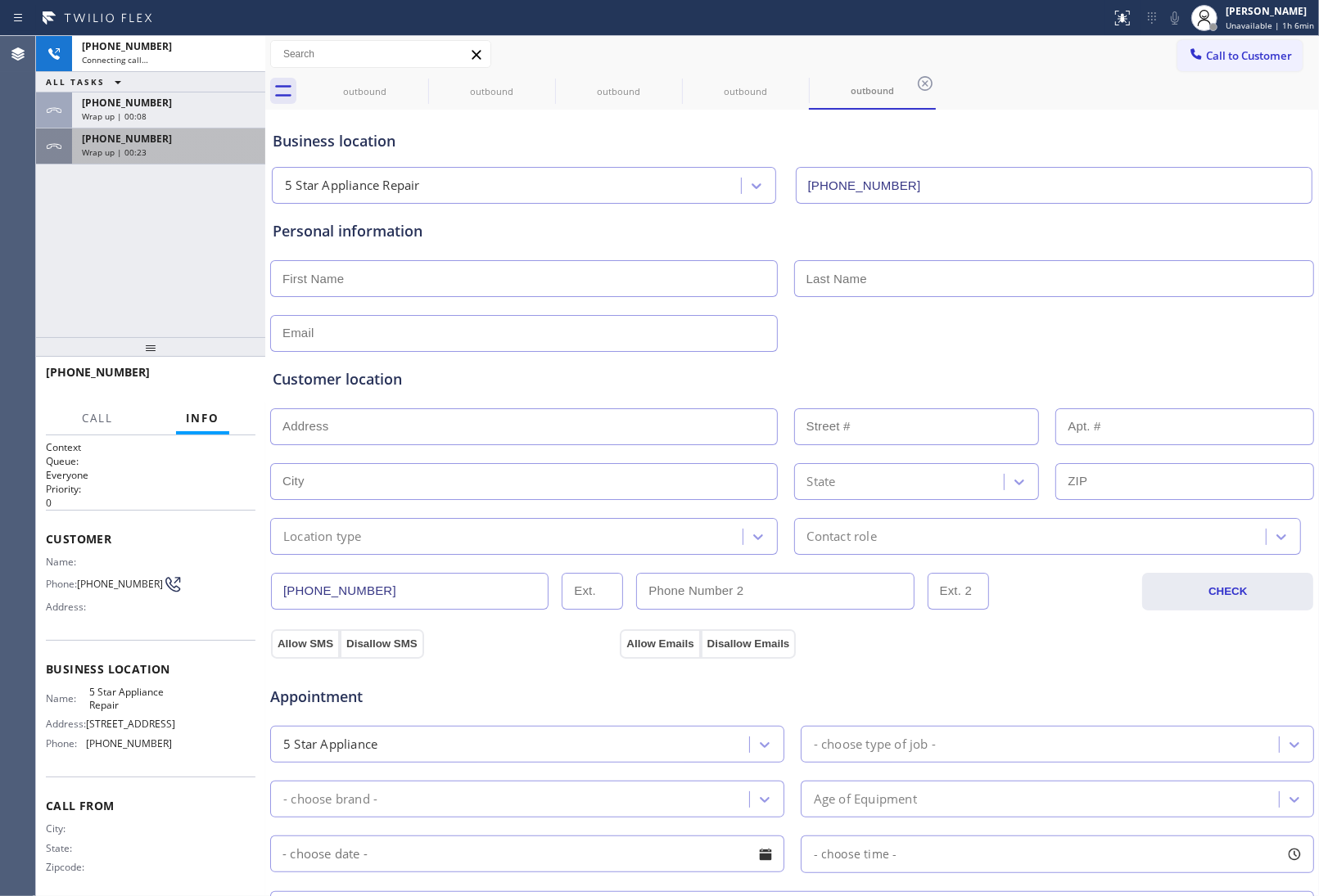
click at [164, 141] on div "+13632018087" at bounding box center [169, 139] width 173 height 14
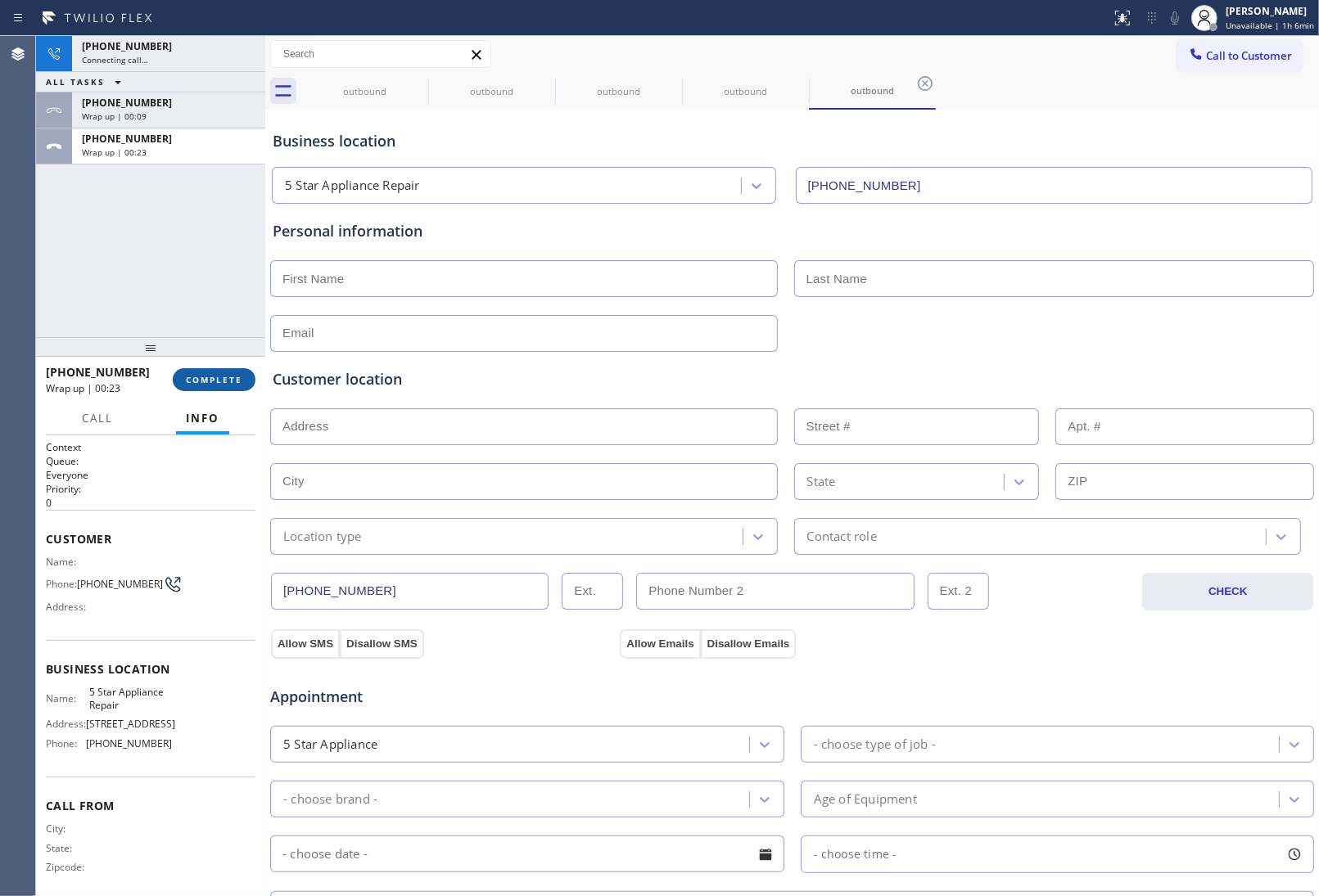
drag, startPoint x: 229, startPoint y: 387, endPoint x: 221, endPoint y: 375, distance: 14.4
click at [227, 387] on button "COMPLETE" at bounding box center [214, 380] width 83 height 23
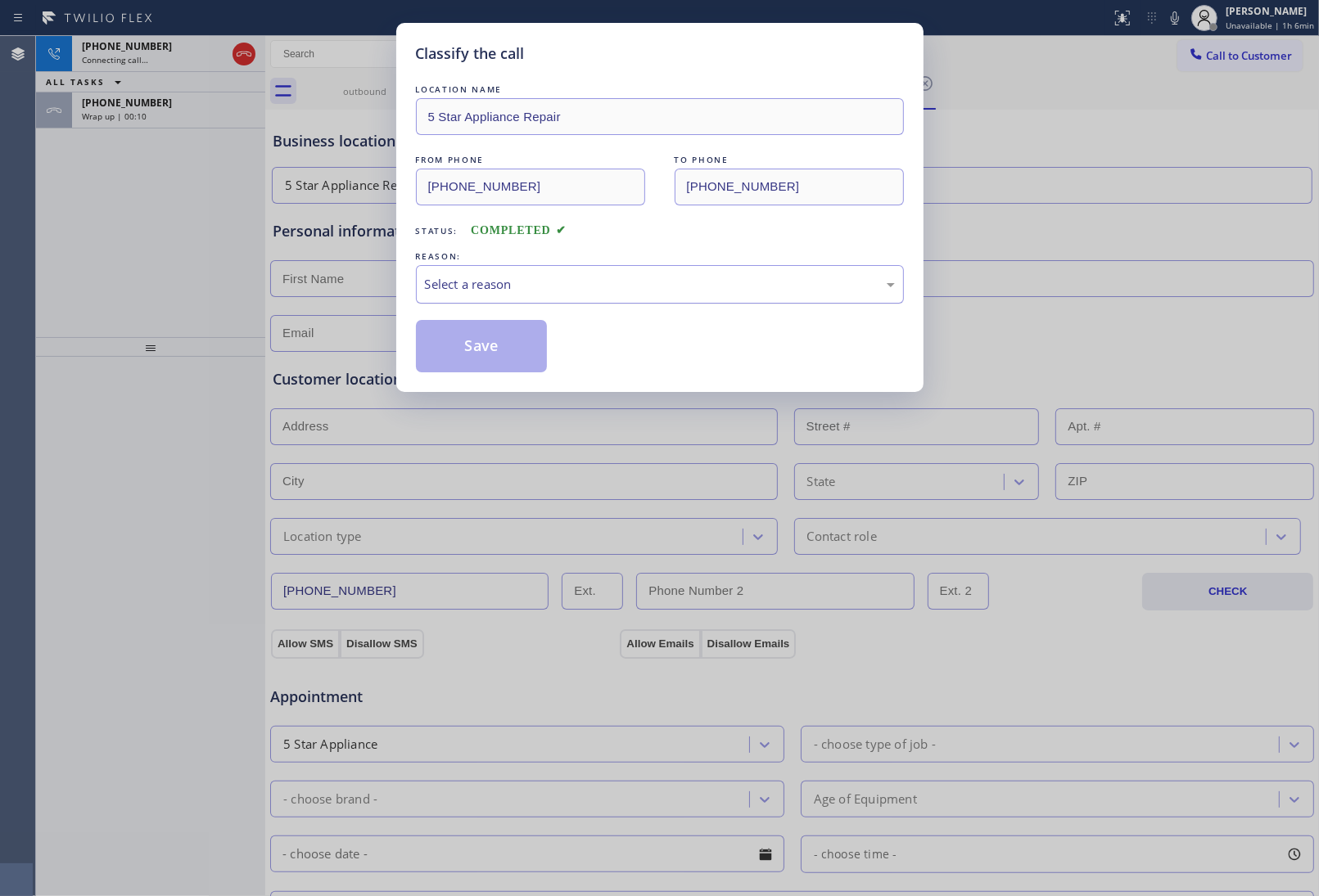
click at [540, 289] on div "Select a reason" at bounding box center [660, 284] width 470 height 19
click at [498, 341] on button "Save" at bounding box center [481, 346] width 132 height 52
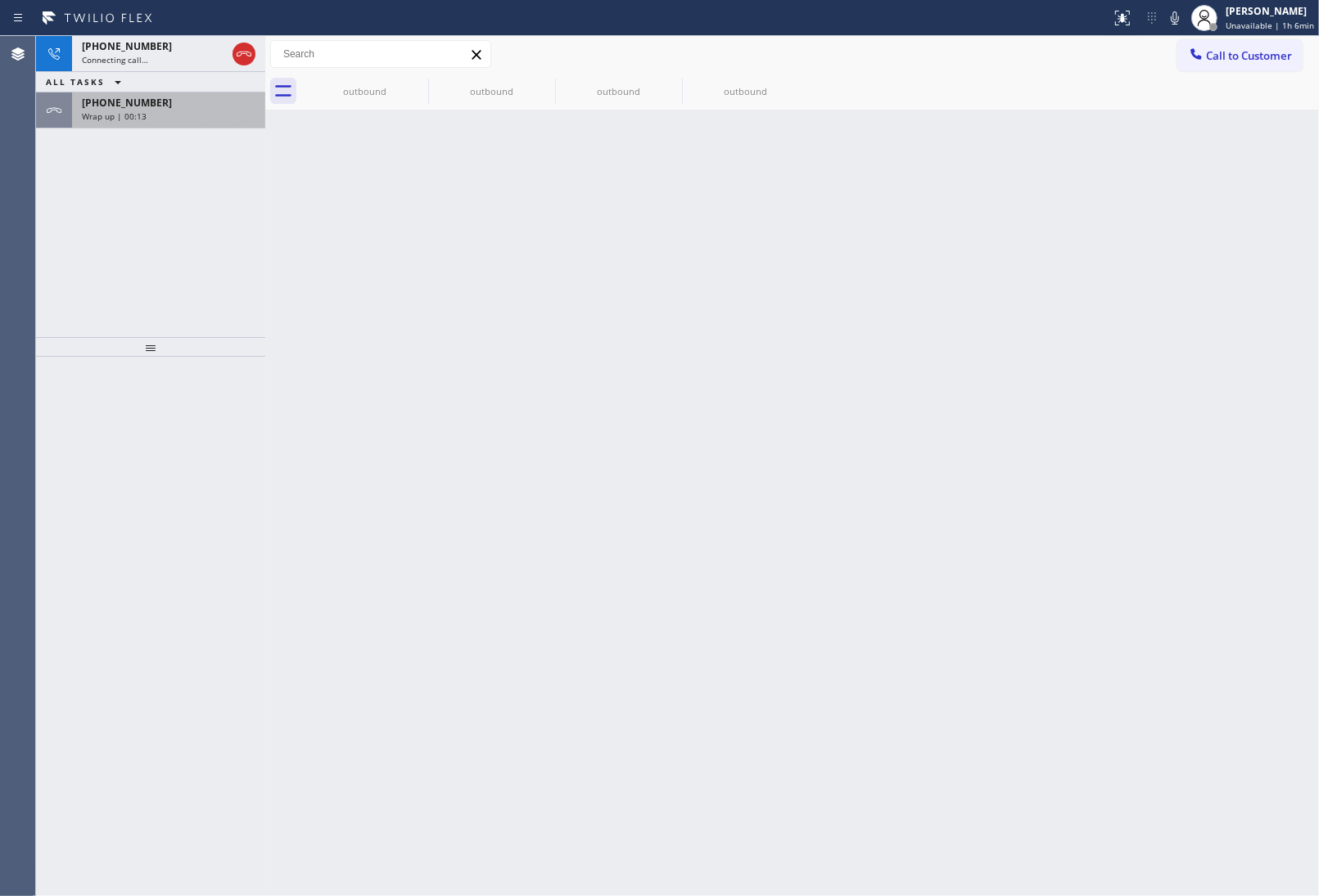
click at [170, 110] on div "Wrap up | 00:13" at bounding box center [169, 116] width 173 height 12
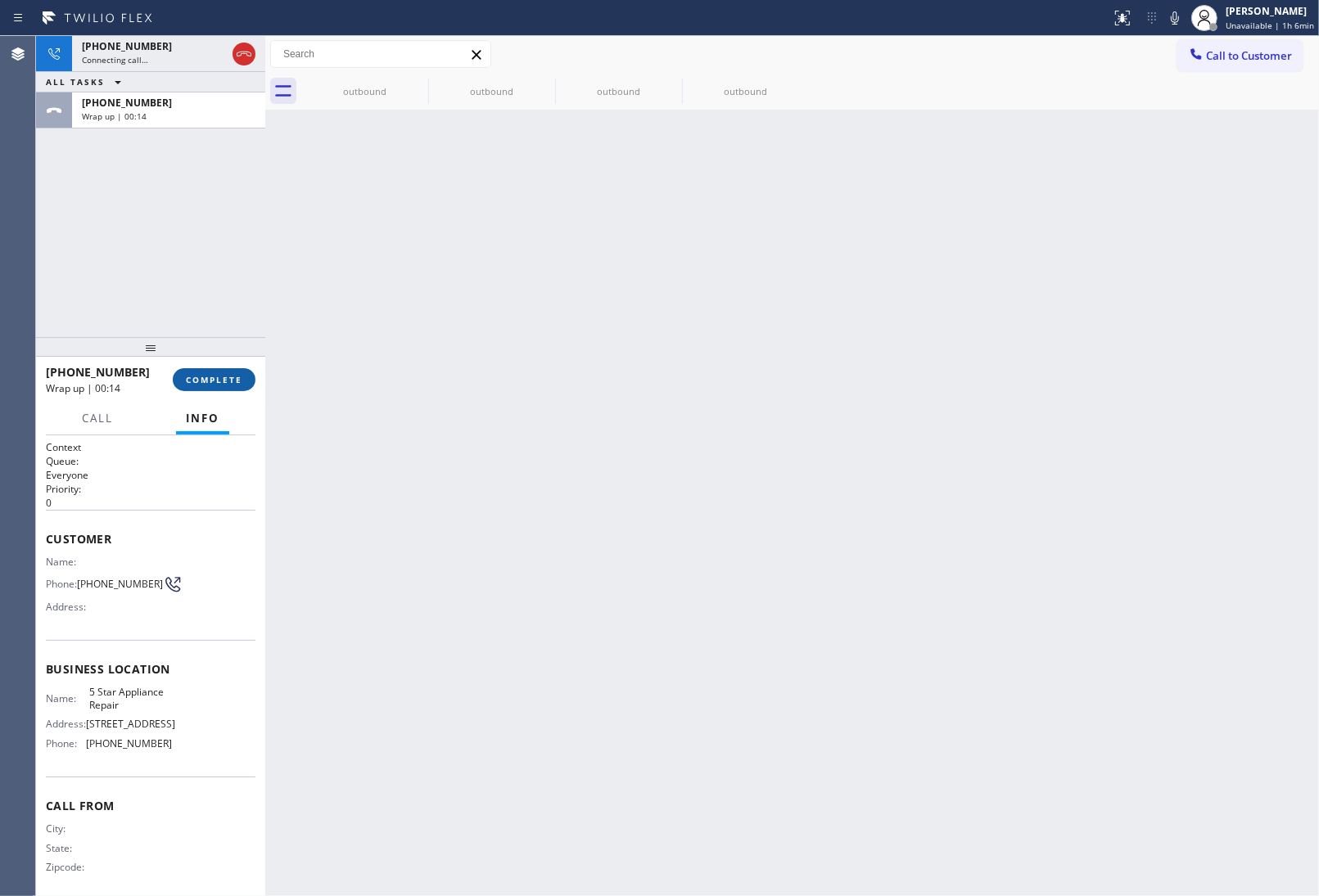
click at [225, 373] on button "COMPLETE" at bounding box center [214, 380] width 83 height 23
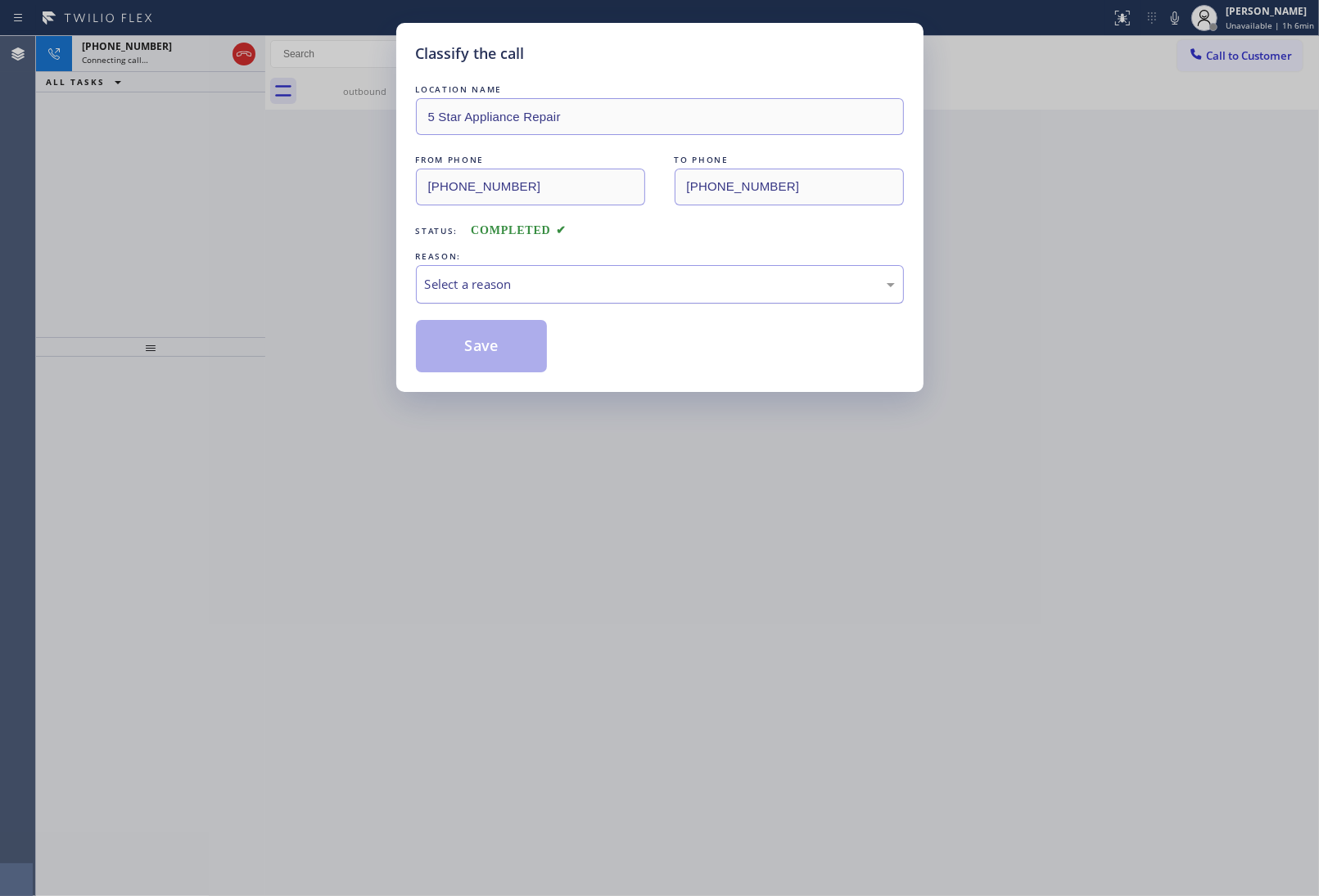
click at [501, 300] on div "Select a reason" at bounding box center [660, 285] width 488 height 38
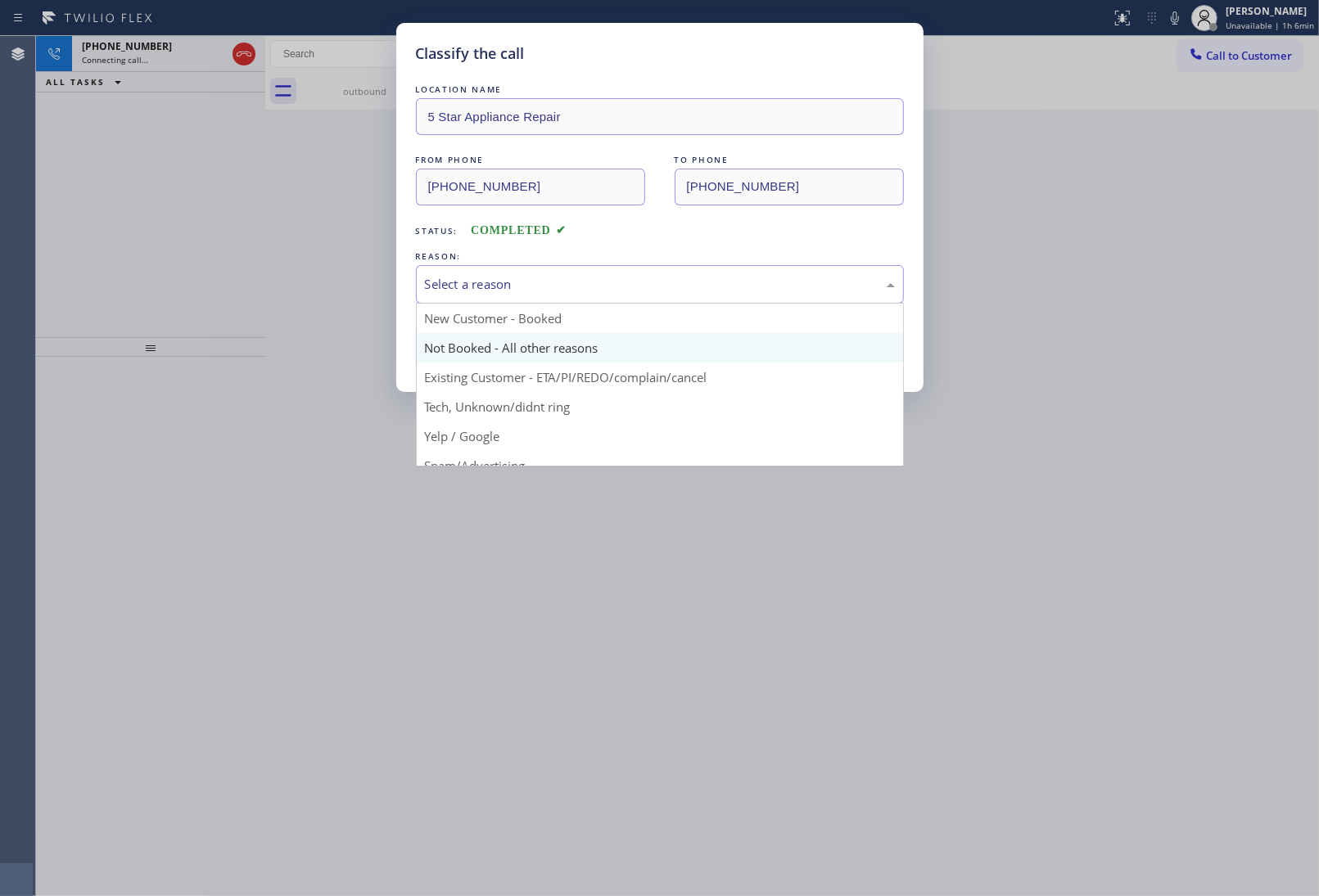
click at [472, 357] on button "Save" at bounding box center [481, 346] width 132 height 52
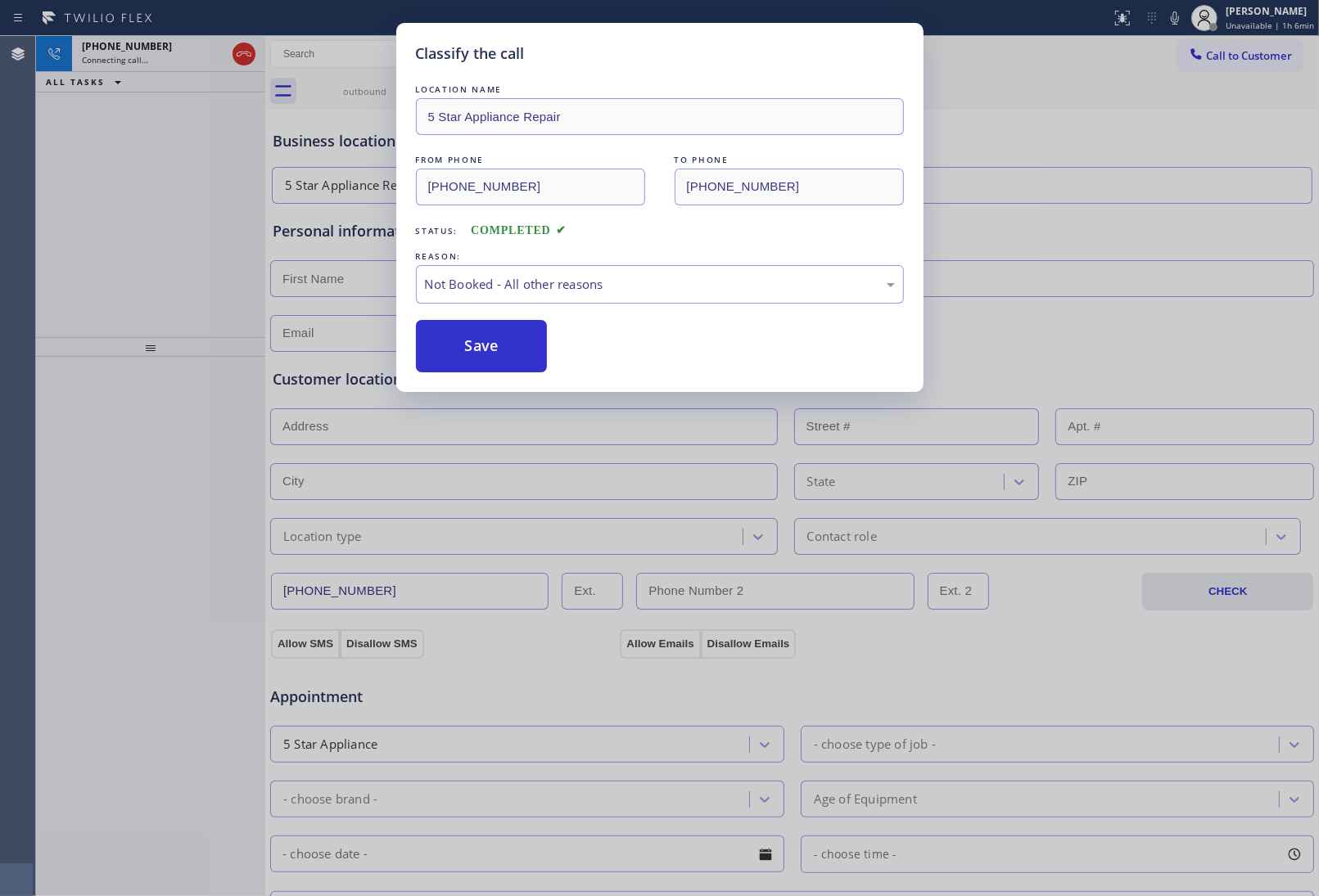
click at [348, 82] on div "Classify the call LOCATION NAME 5 Star Appliance Repair FROM PHONE (855) 731-49…" at bounding box center [659, 448] width 1319 height 896
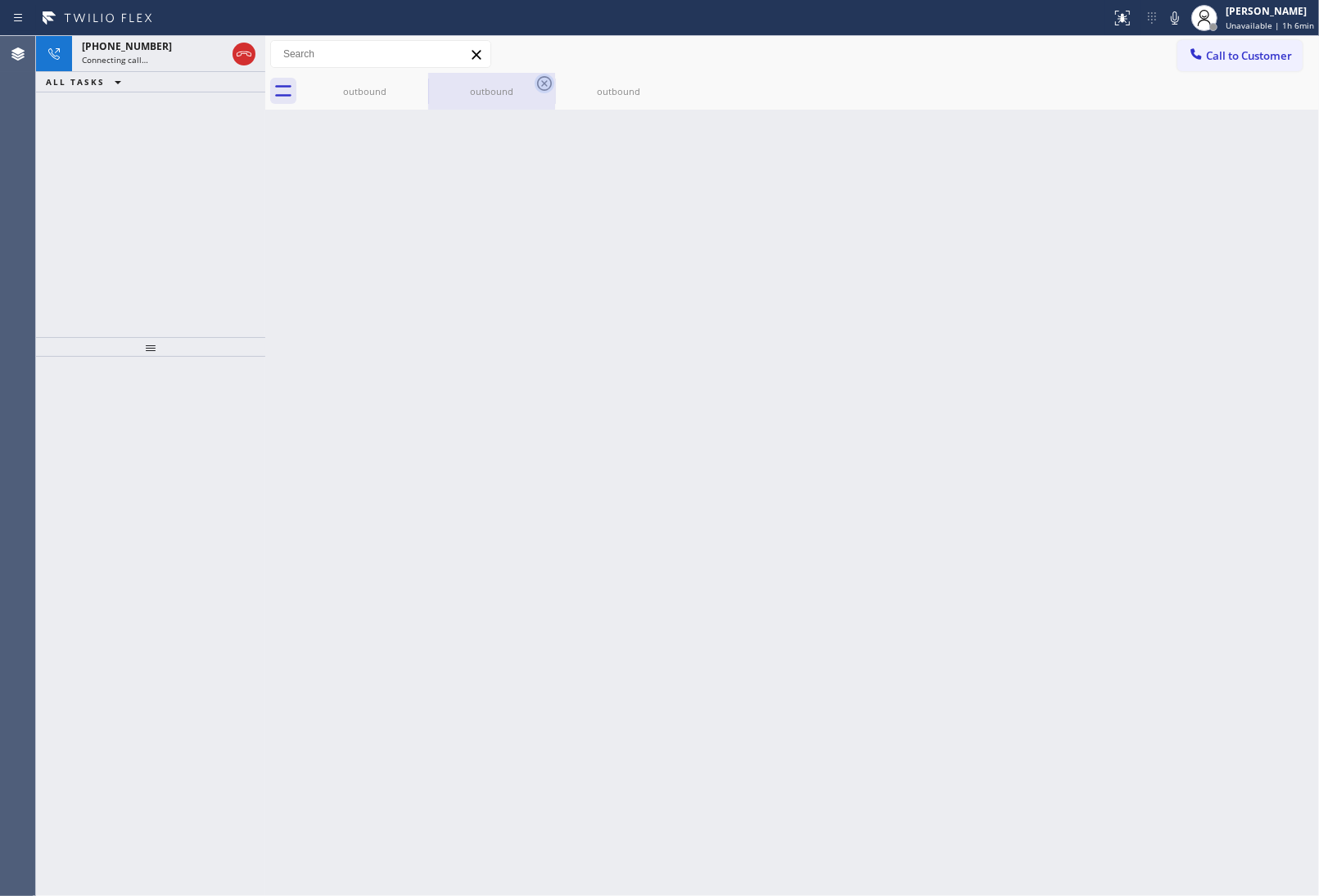
click at [0, 0] on icon at bounding box center [0, 0] width 0 height 0
click at [537, 80] on icon at bounding box center [545, 84] width 15 height 15
click at [0, 0] on icon at bounding box center [0, 0] width 0 height 0
click at [412, 80] on div "outbound outbound outbound" at bounding box center [810, 91] width 1018 height 37
click at [412, 80] on div at bounding box center [810, 91] width 1018 height 37
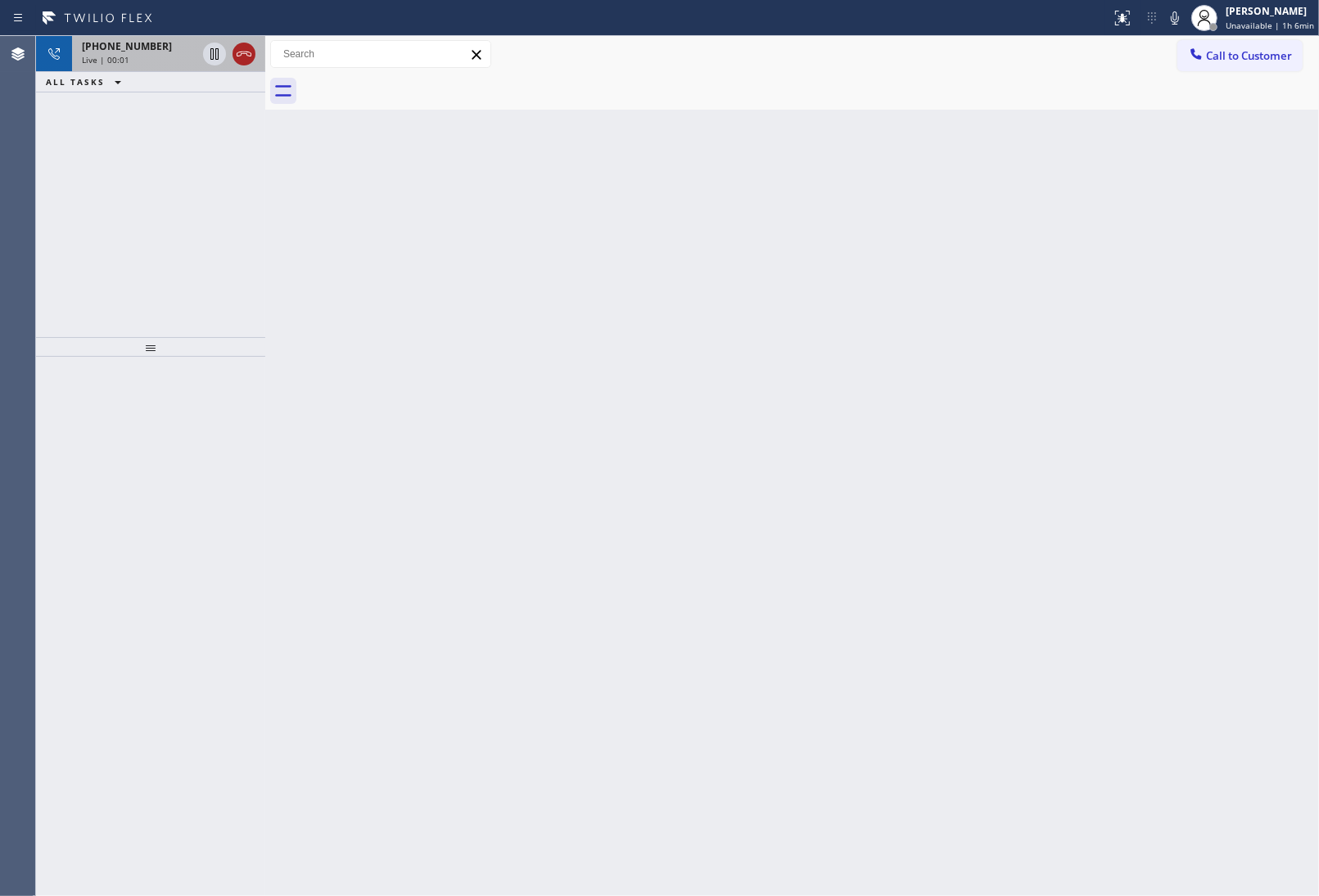
click at [251, 57] on icon at bounding box center [244, 54] width 20 height 20
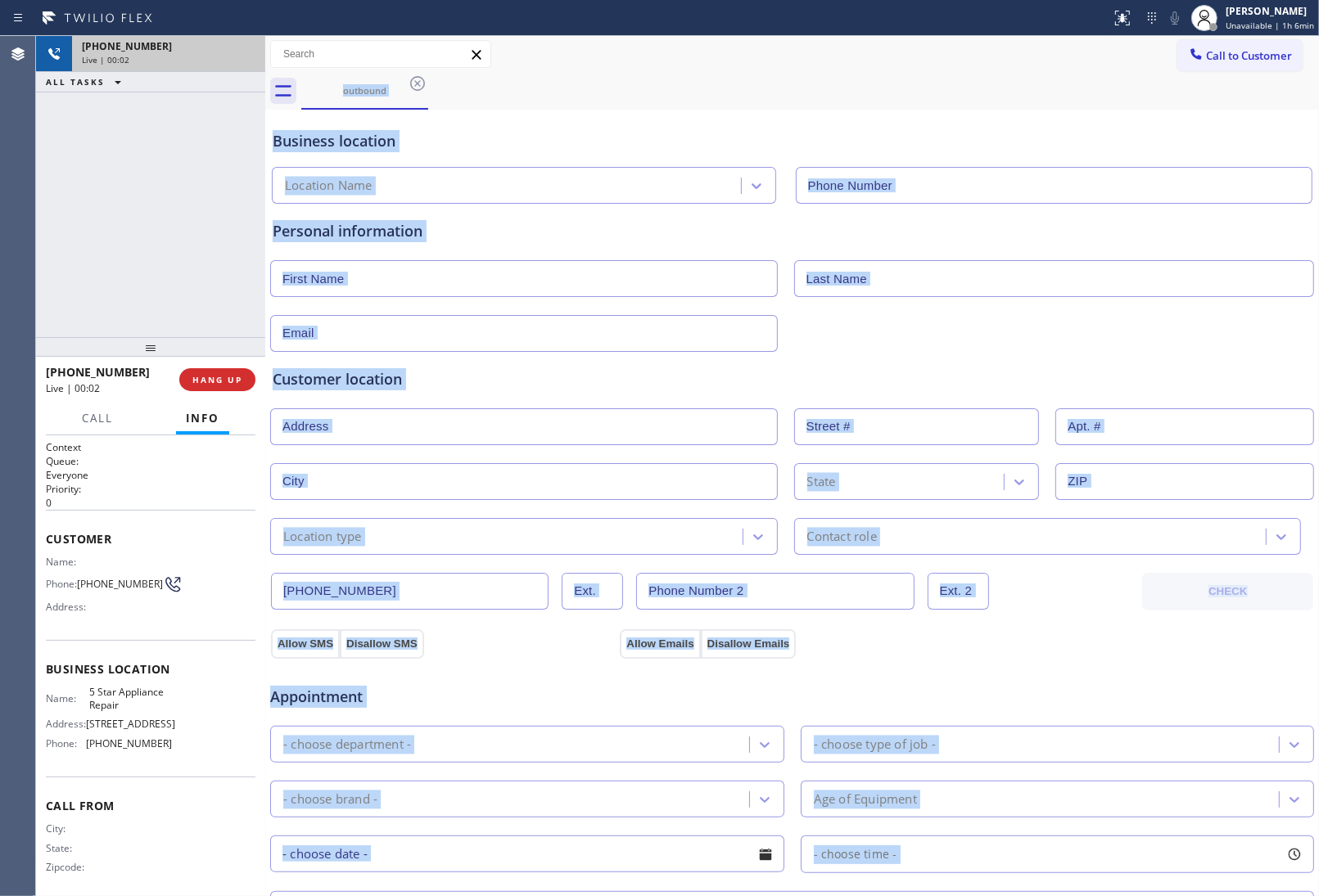
drag, startPoint x: 1210, startPoint y: 54, endPoint x: 941, endPoint y: 174, distance: 294.6
click at [1210, 55] on span "Call to Customer" at bounding box center [1249, 56] width 86 height 15
type input "(855) 731-4952"
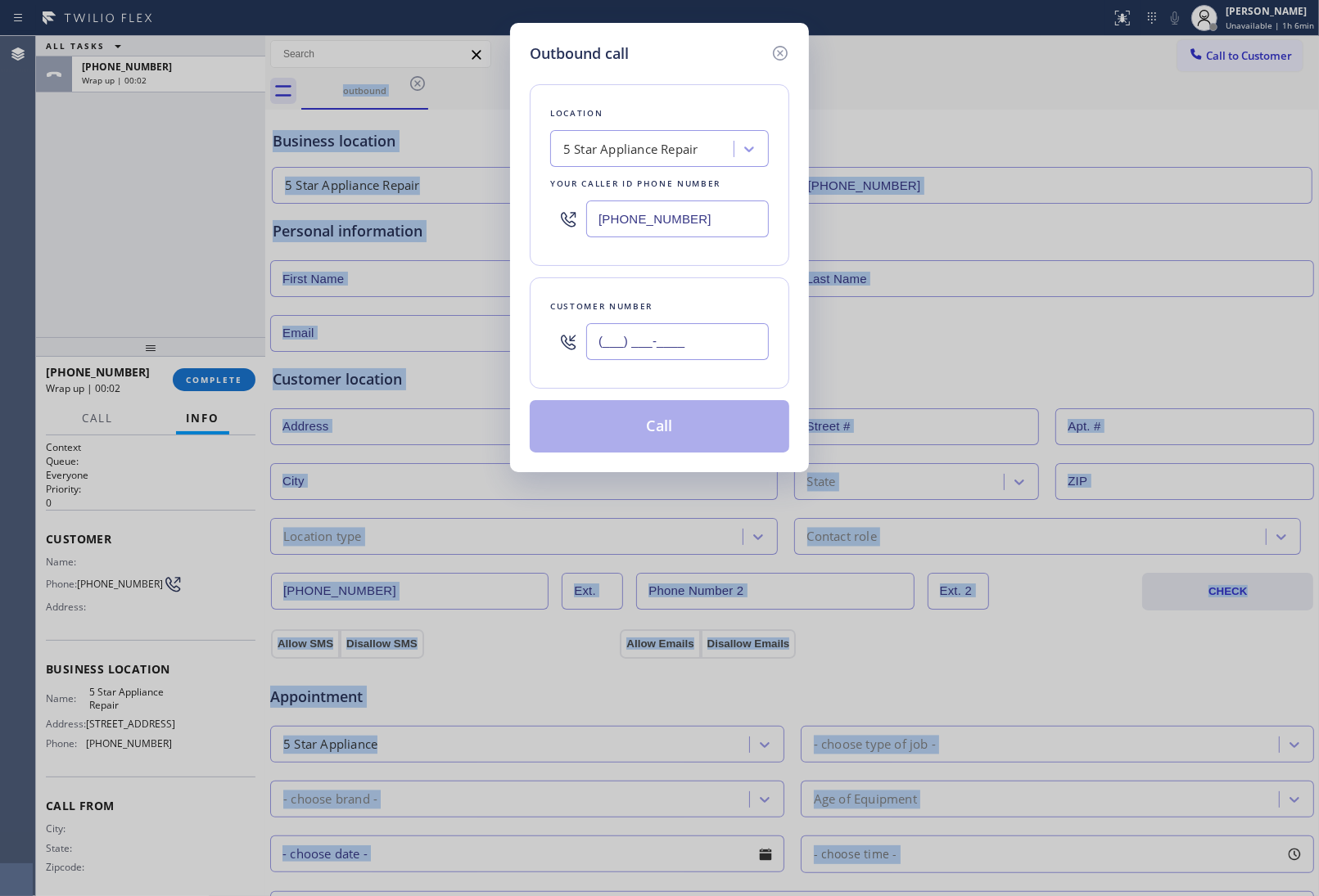
click at [673, 334] on input "(___) ___-____" at bounding box center [677, 342] width 183 height 37
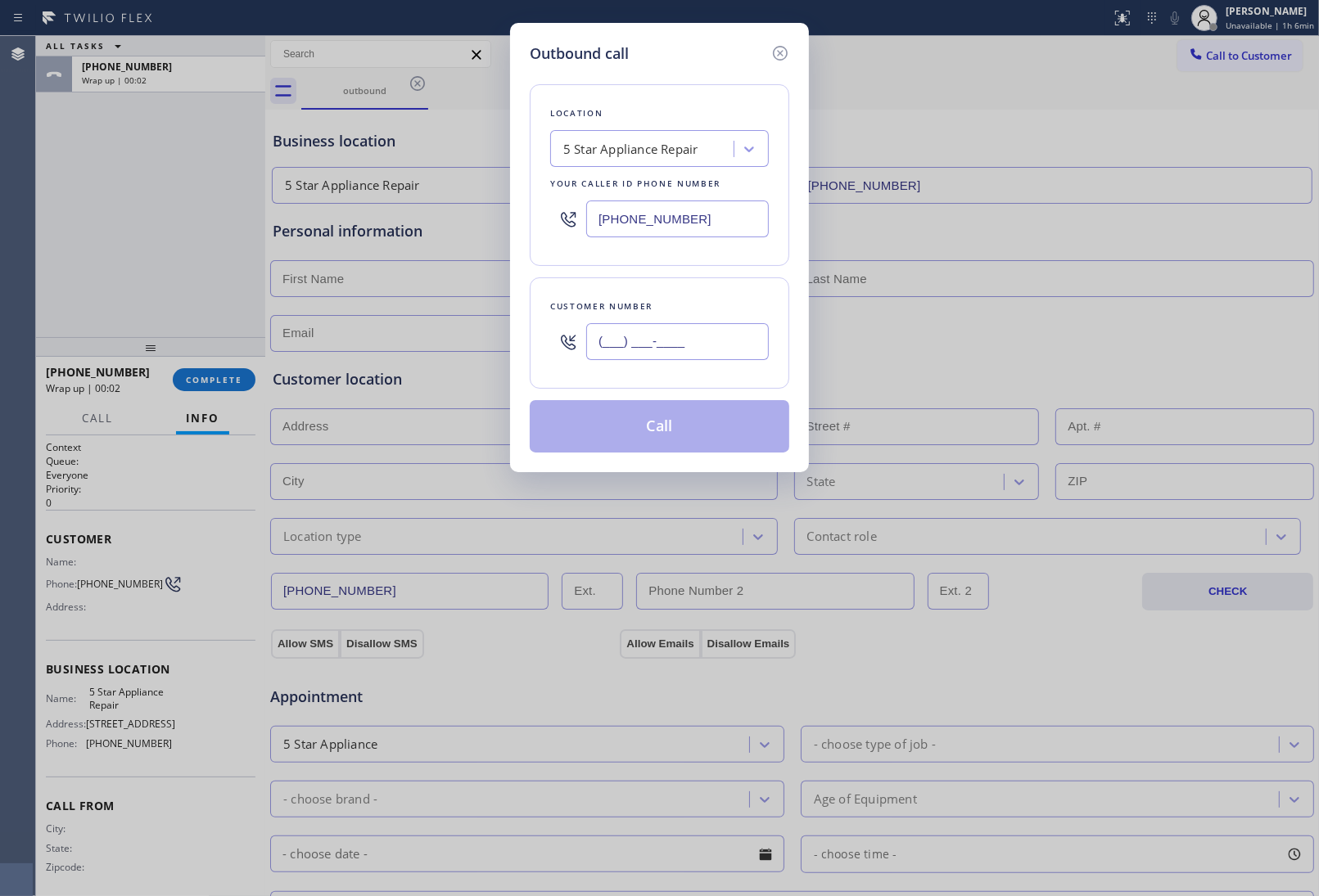
paste input "363) 201-8087"
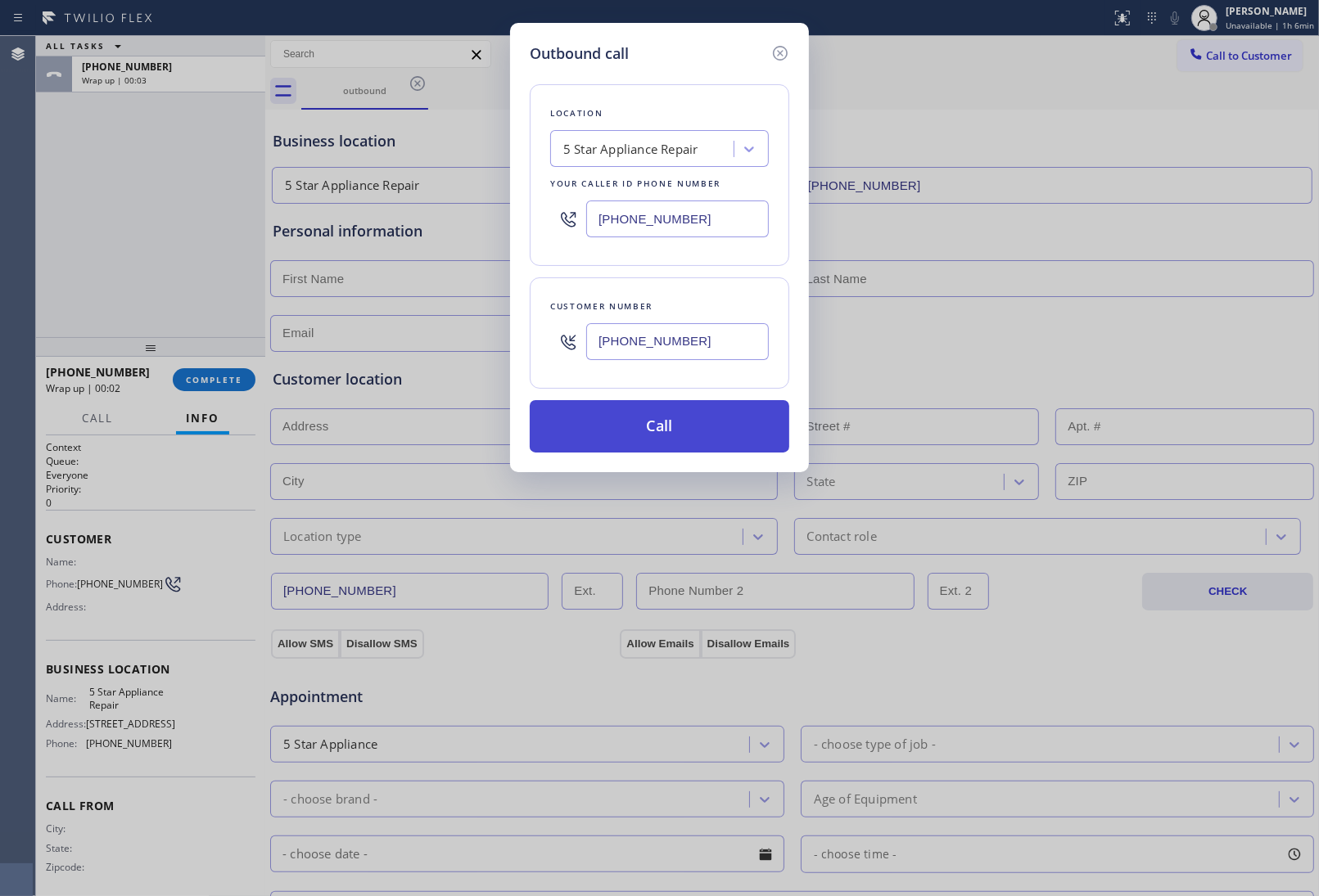
type input "(363) 201-8087"
click at [706, 438] on button "Call" at bounding box center [659, 426] width 260 height 52
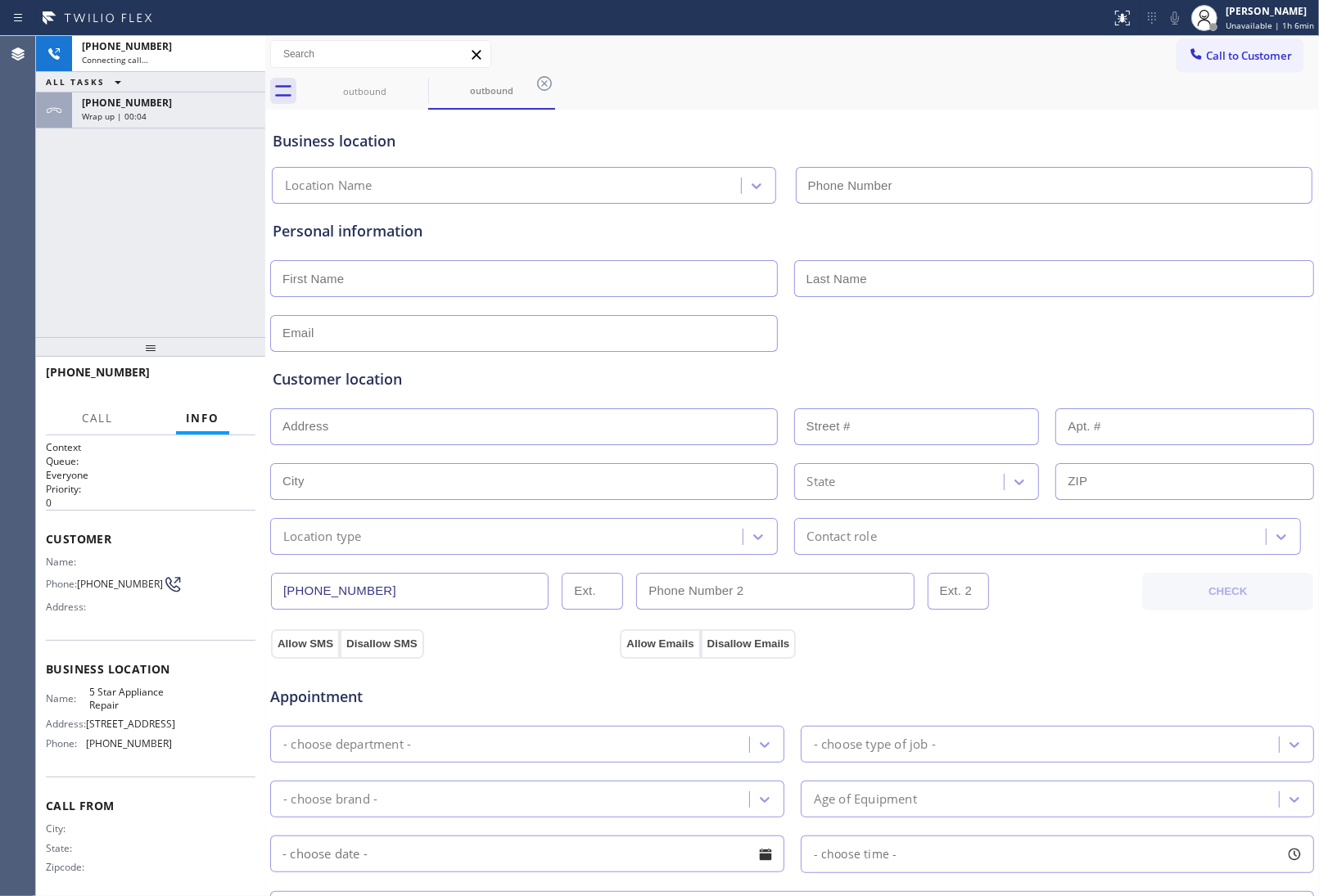
type input "(855) 731-4952"
click at [1119, 168] on input "(855) 731-4952" at bounding box center [1054, 185] width 517 height 37
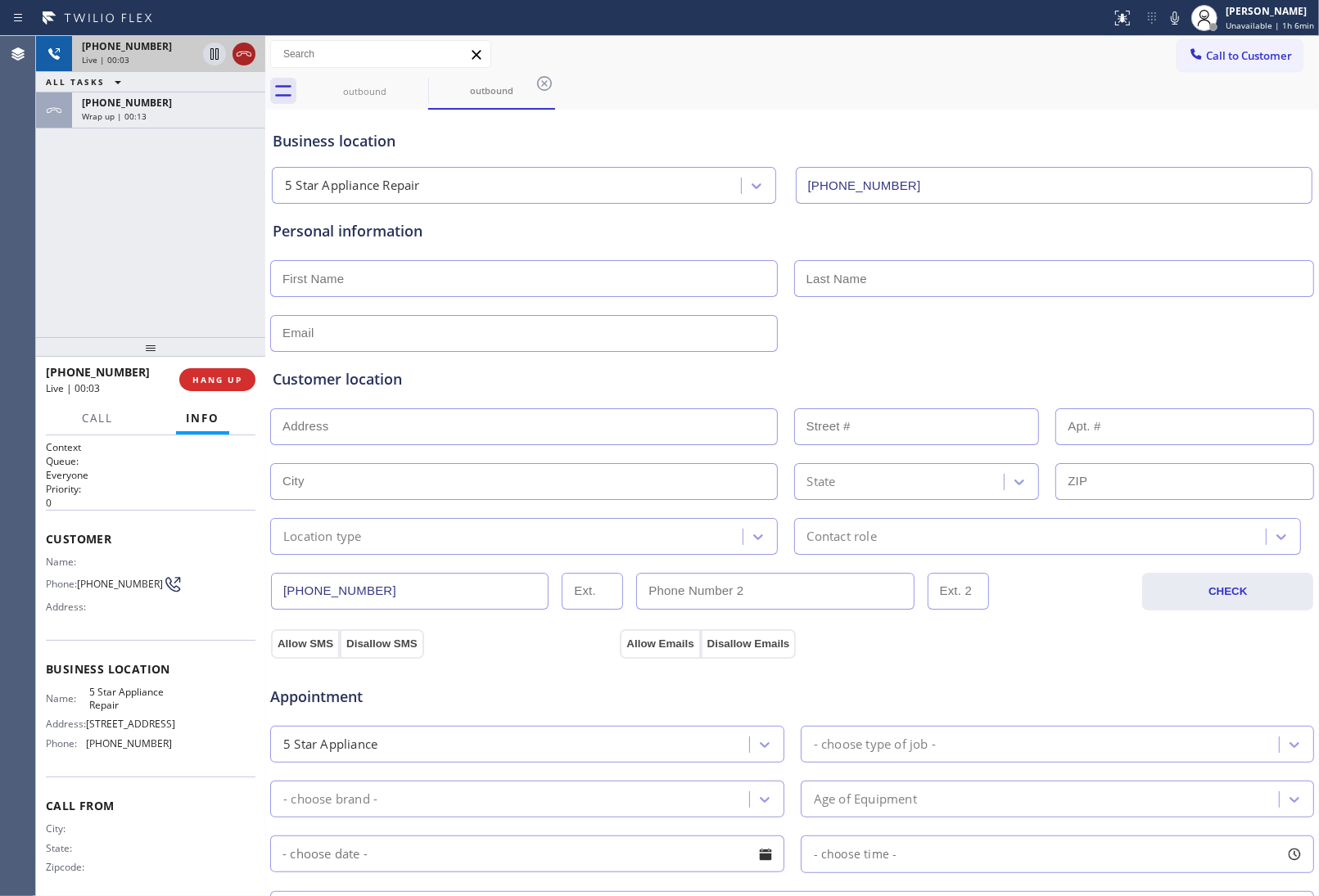
click at [242, 59] on icon at bounding box center [244, 54] width 20 height 20
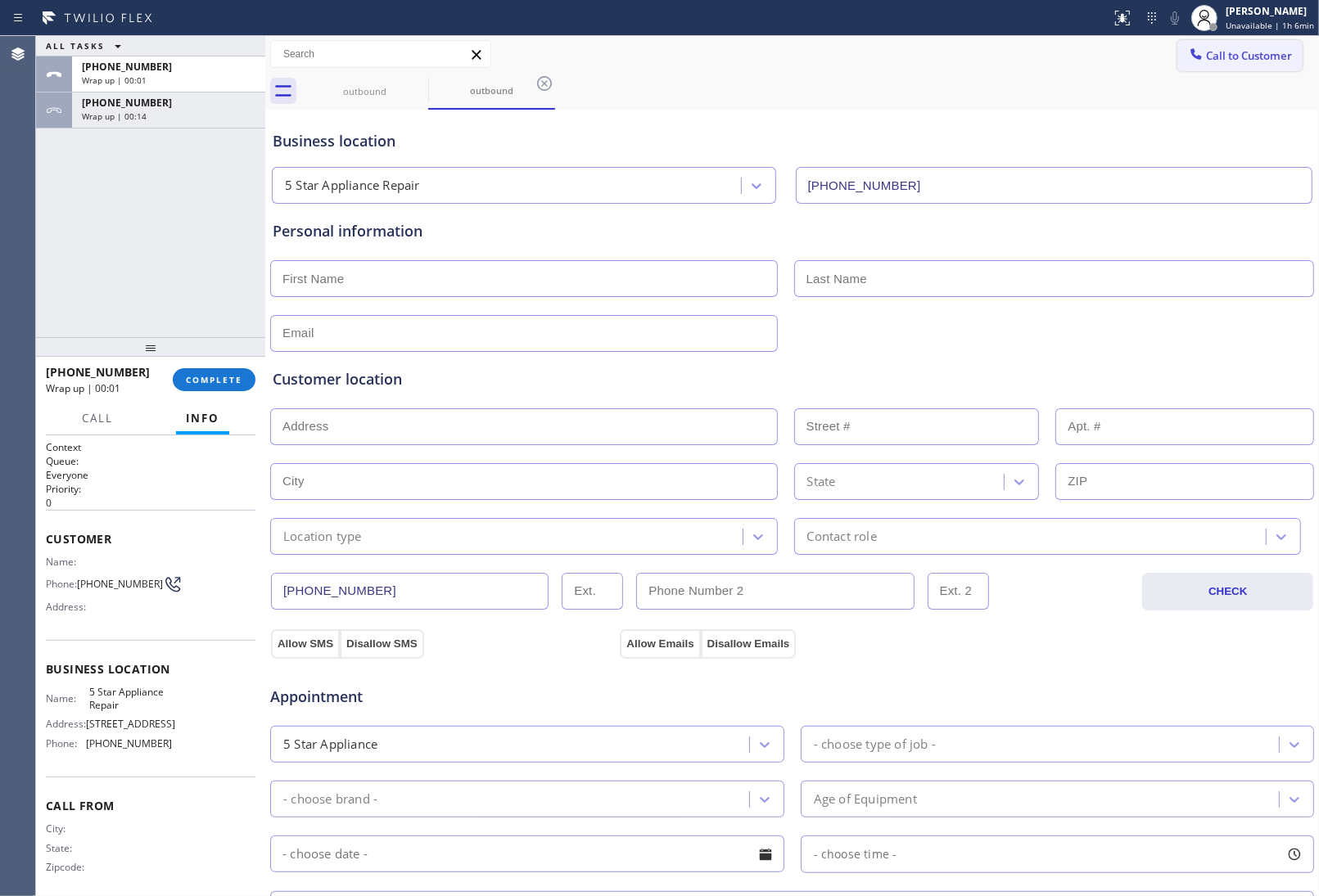
click at [1206, 51] on span "Call to Customer" at bounding box center [1249, 56] width 86 height 15
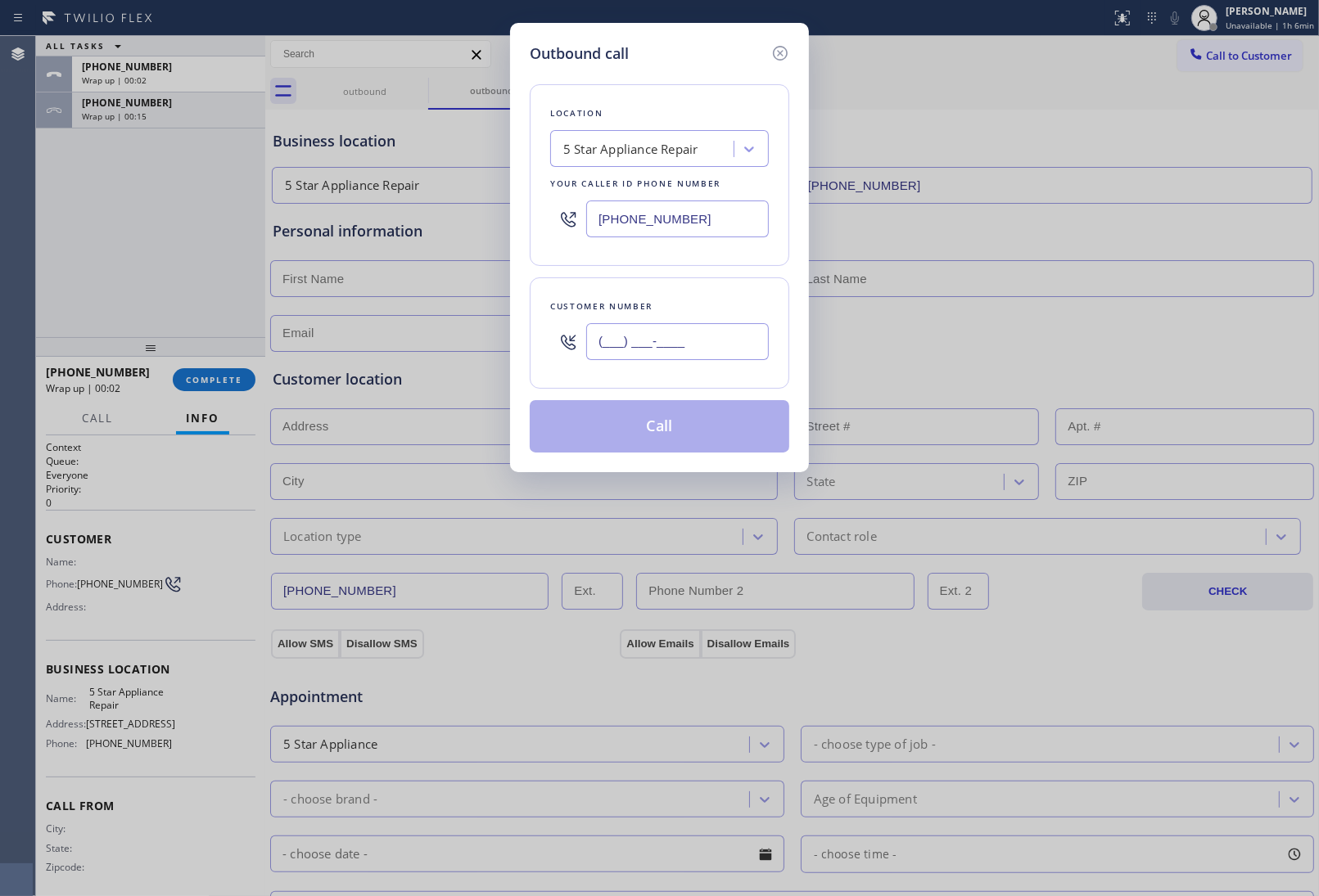
click at [698, 356] on input "(___) ___-____" at bounding box center [677, 342] width 183 height 37
paste input "363) 201-8087"
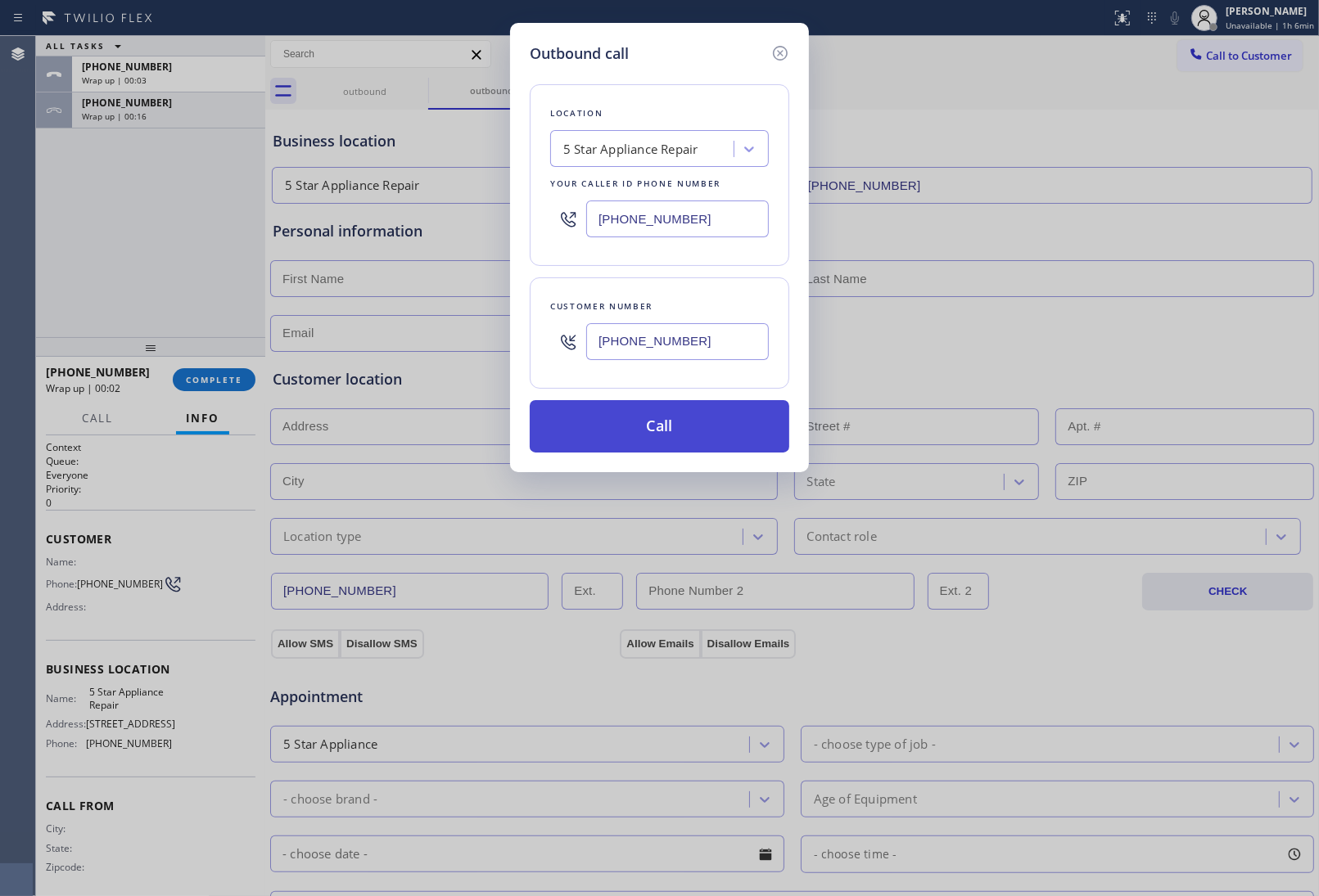
type input "(363) 201-8087"
click at [700, 423] on button "Call" at bounding box center [659, 426] width 260 height 52
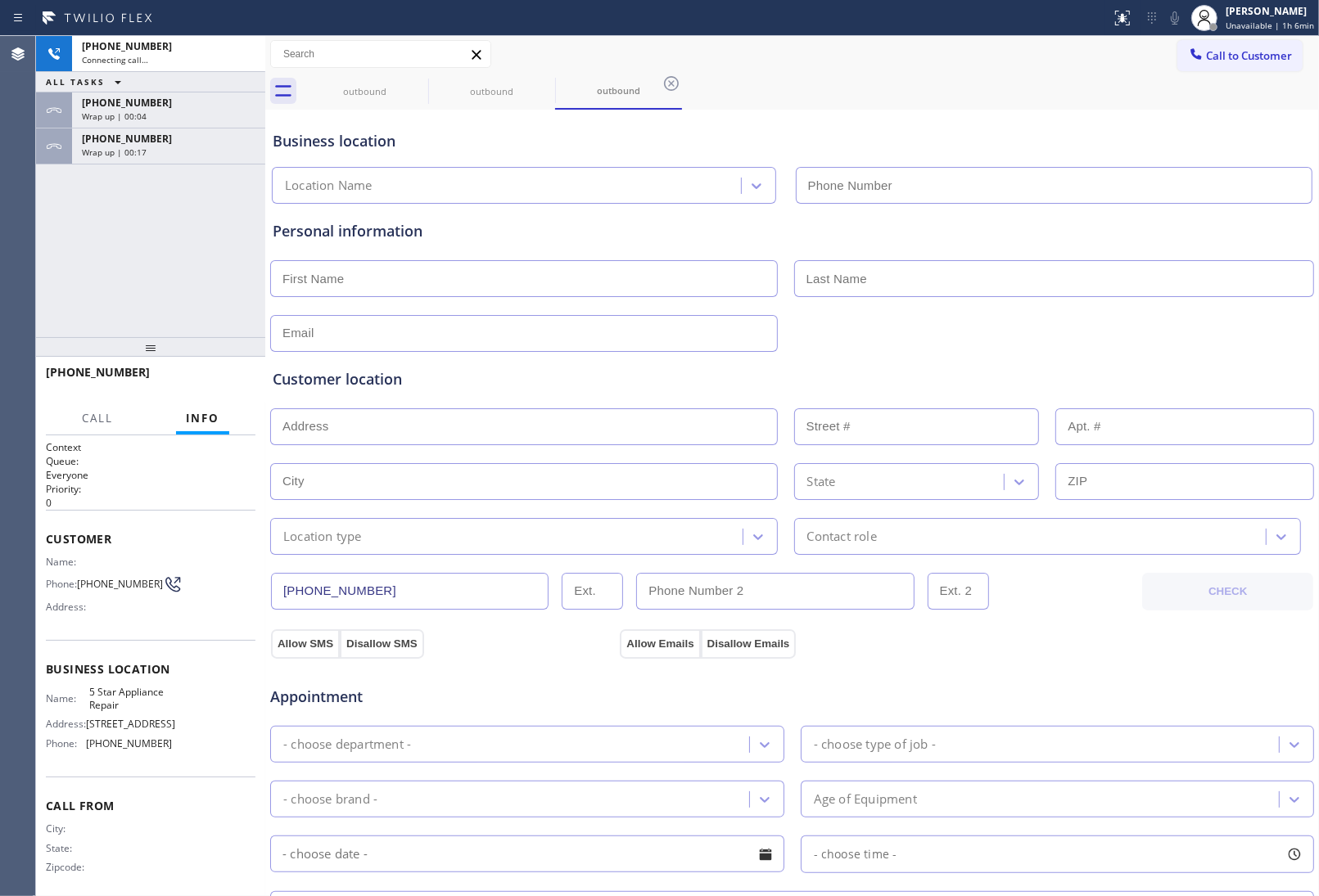
type input "(855) 731-4952"
click at [1183, 96] on div "outbound outbound outbound" at bounding box center [810, 91] width 1018 height 37
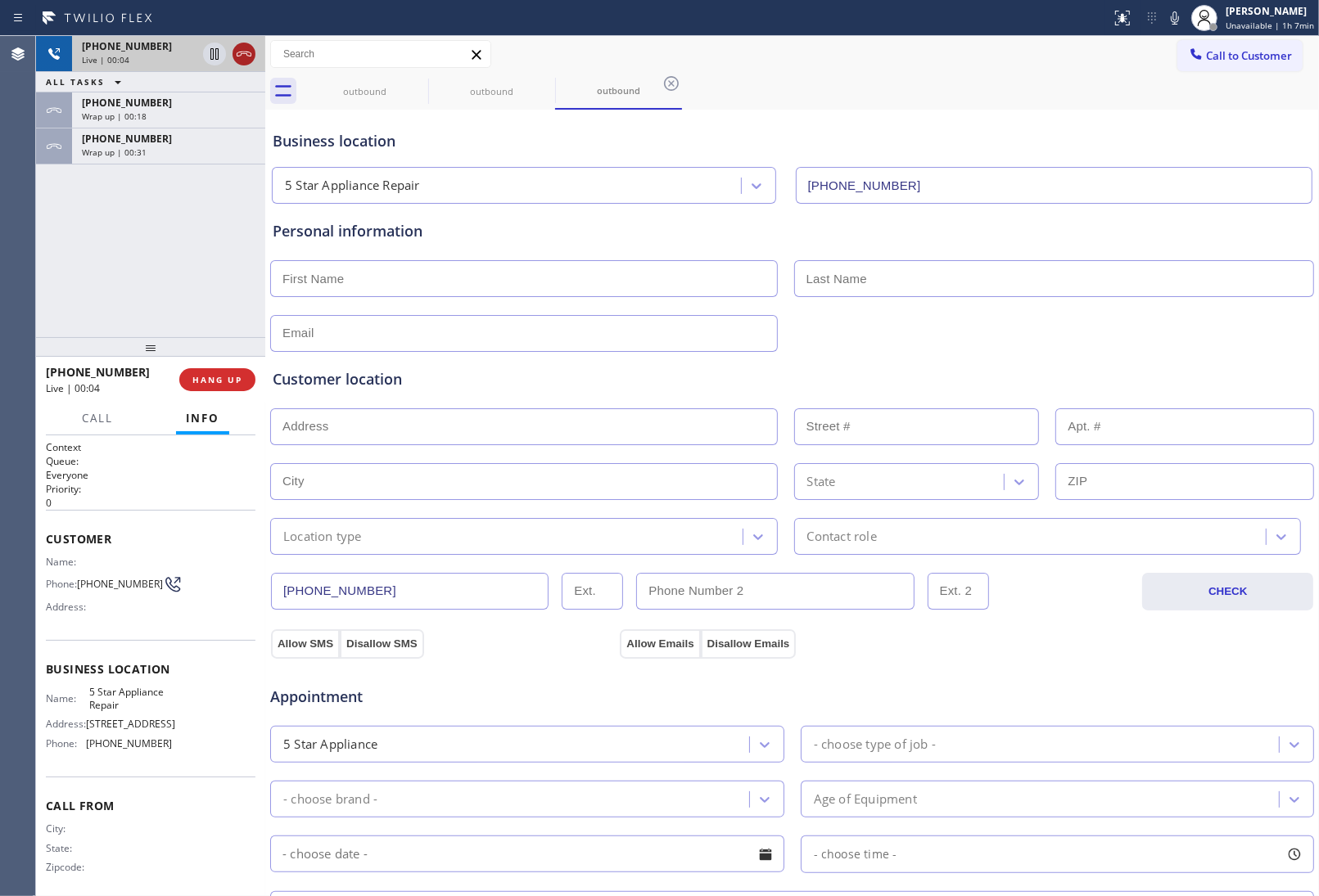
click at [239, 53] on icon at bounding box center [244, 54] width 20 height 20
click at [1234, 60] on span "Call to Customer" at bounding box center [1249, 56] width 86 height 15
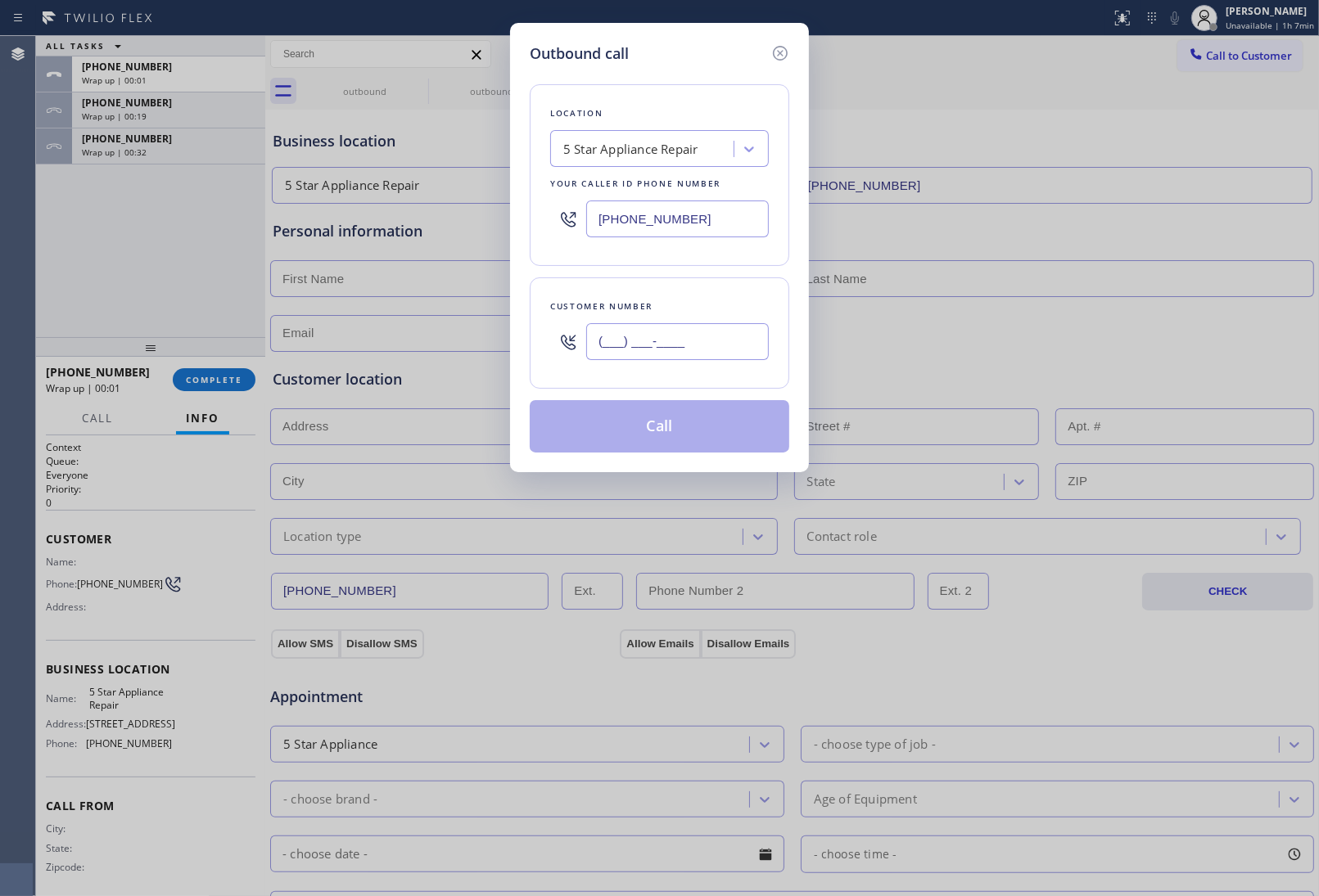
drag, startPoint x: 672, startPoint y: 340, endPoint x: 708, endPoint y: 386, distance: 58.4
click at [672, 340] on input "(___) ___-____" at bounding box center [677, 342] width 183 height 37
paste input "363) 201-8087"
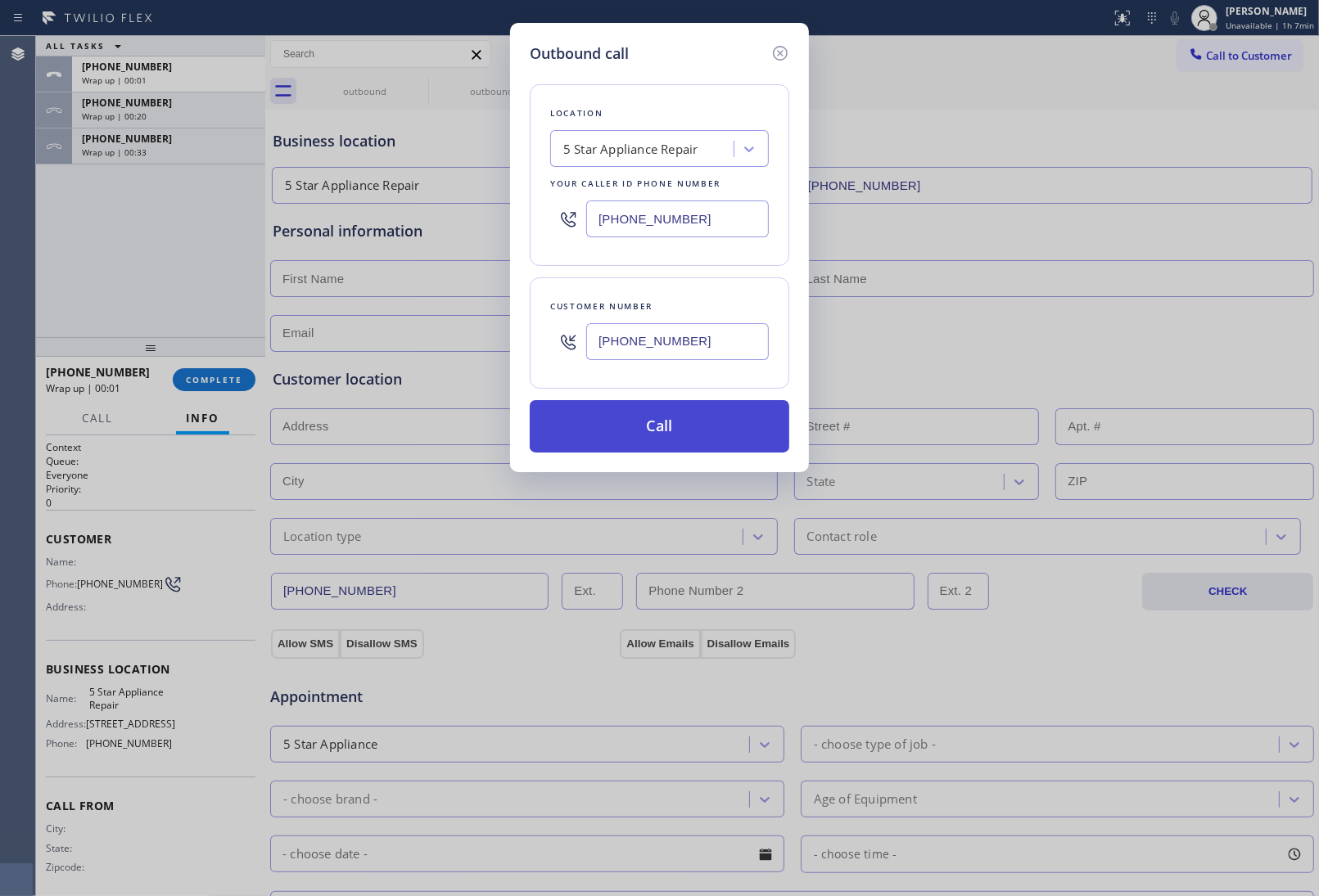
type input "(363) 201-8087"
click at [694, 420] on button "Call" at bounding box center [659, 426] width 260 height 52
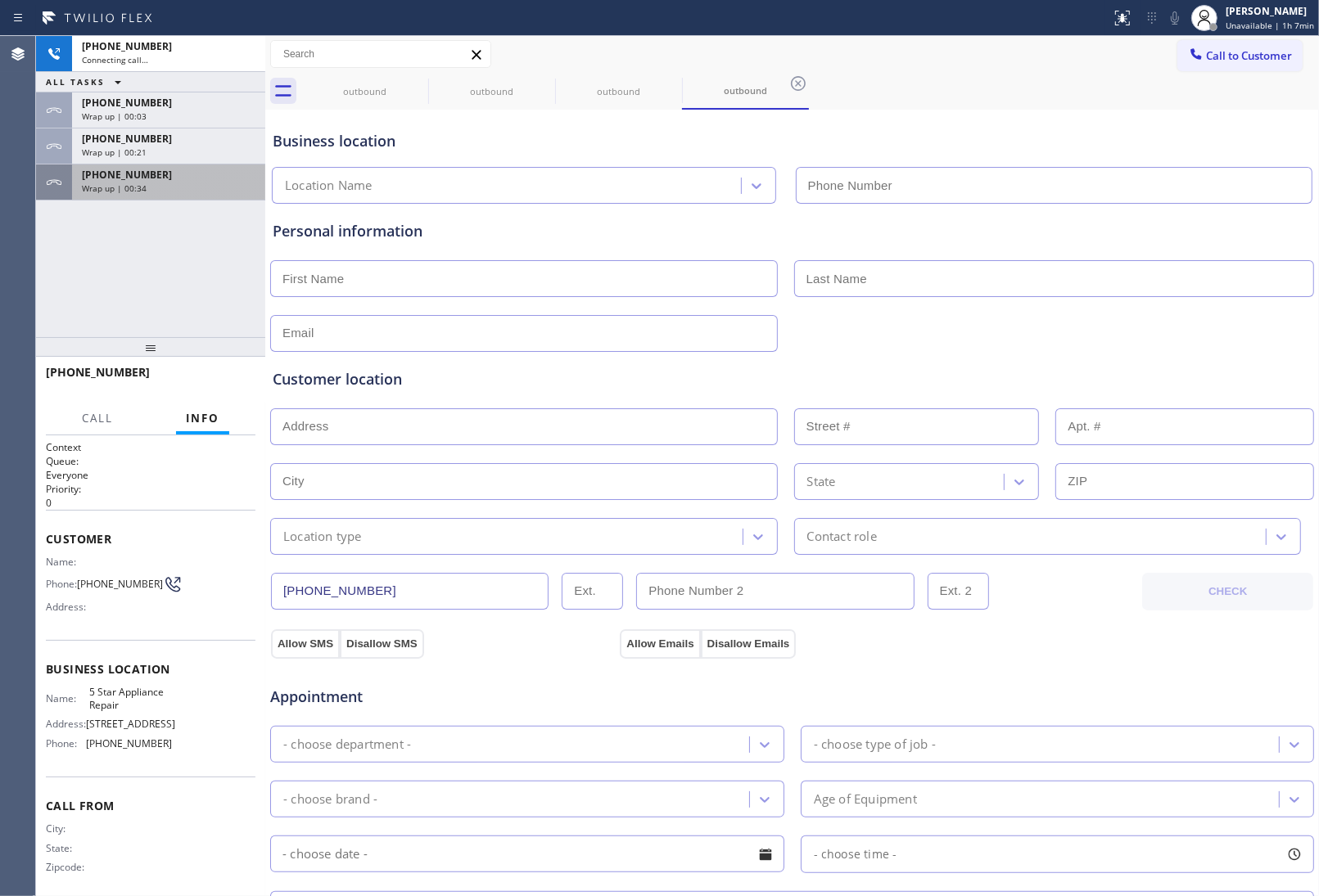
type input "(855) 731-4952"
click at [176, 152] on div "Wrap up | 00:21" at bounding box center [169, 153] width 173 height 12
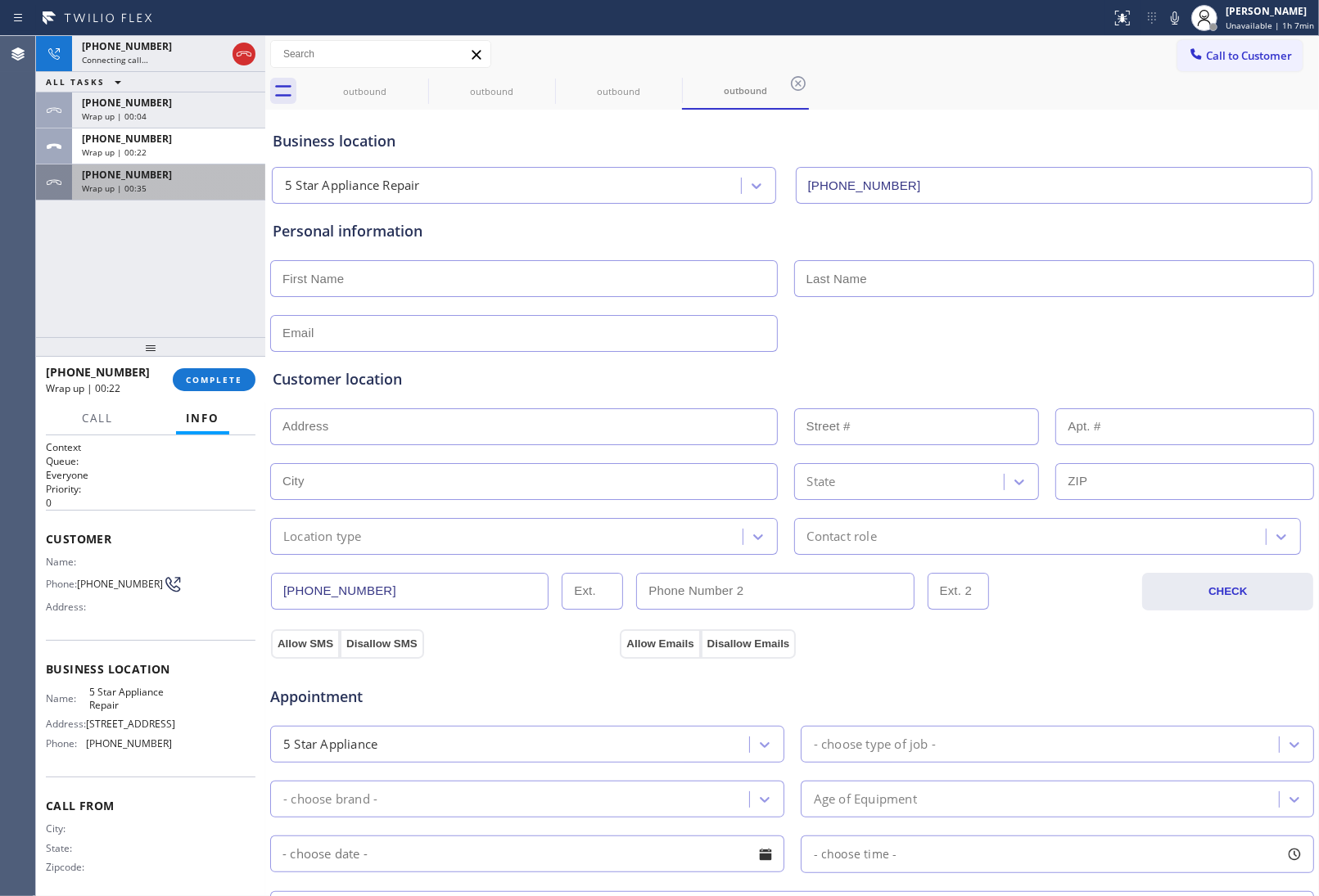
click at [172, 186] on div "Wrap up | 00:35" at bounding box center [169, 188] width 173 height 12
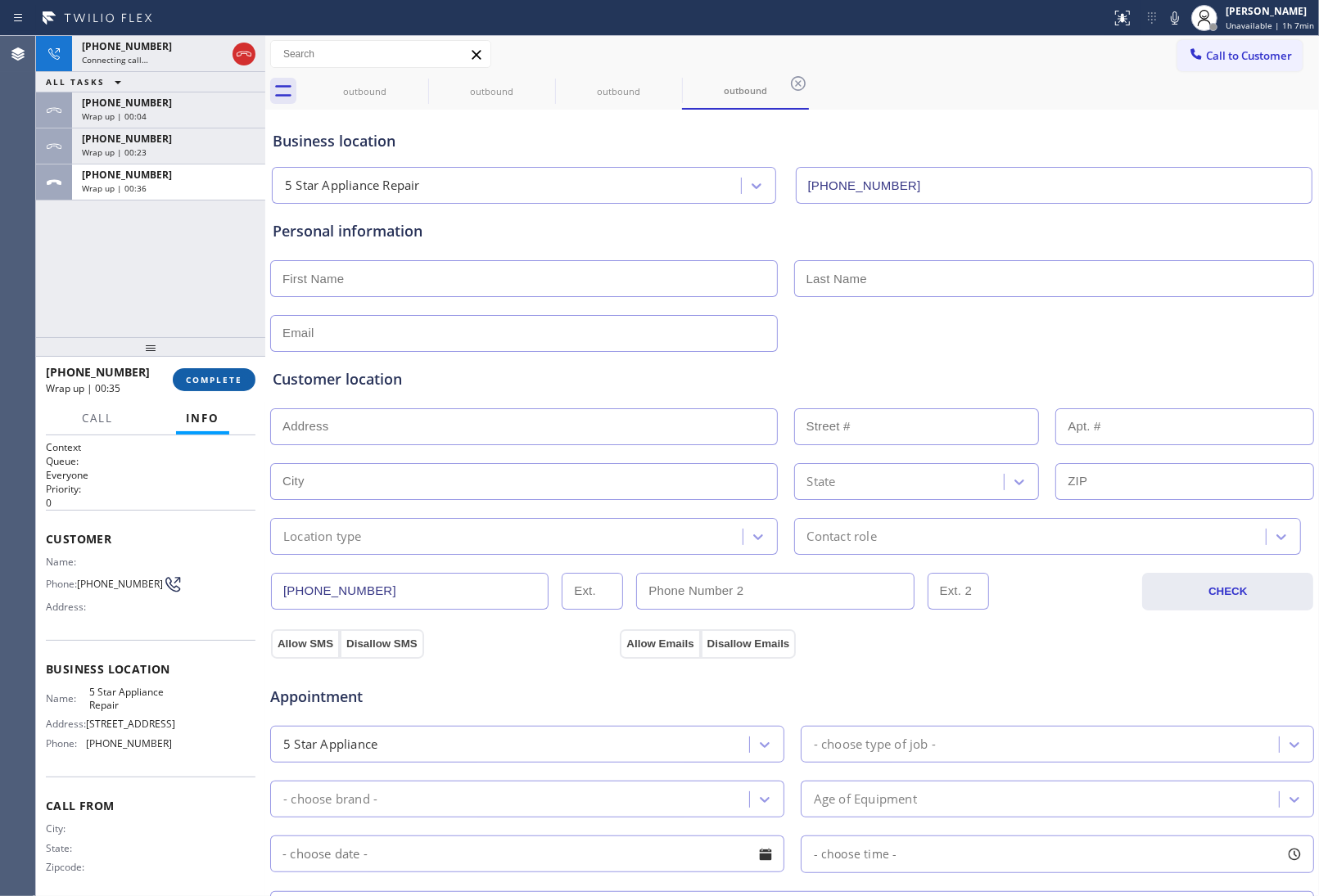
click at [208, 385] on span "COMPLETE" at bounding box center [214, 380] width 56 height 12
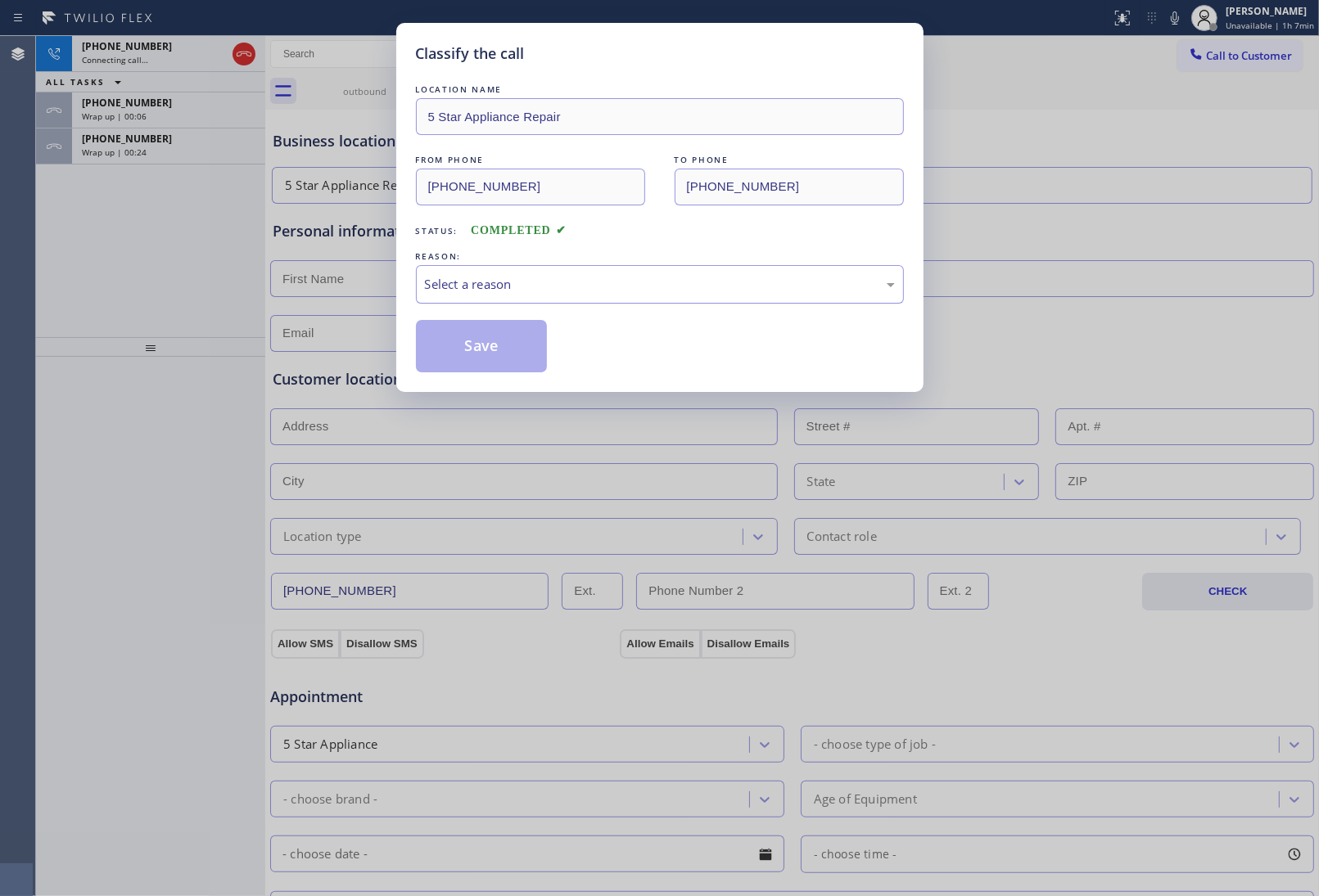
click at [467, 278] on div "Select a reason" at bounding box center [660, 284] width 470 height 19
click at [476, 346] on button "Save" at bounding box center [481, 346] width 132 height 52
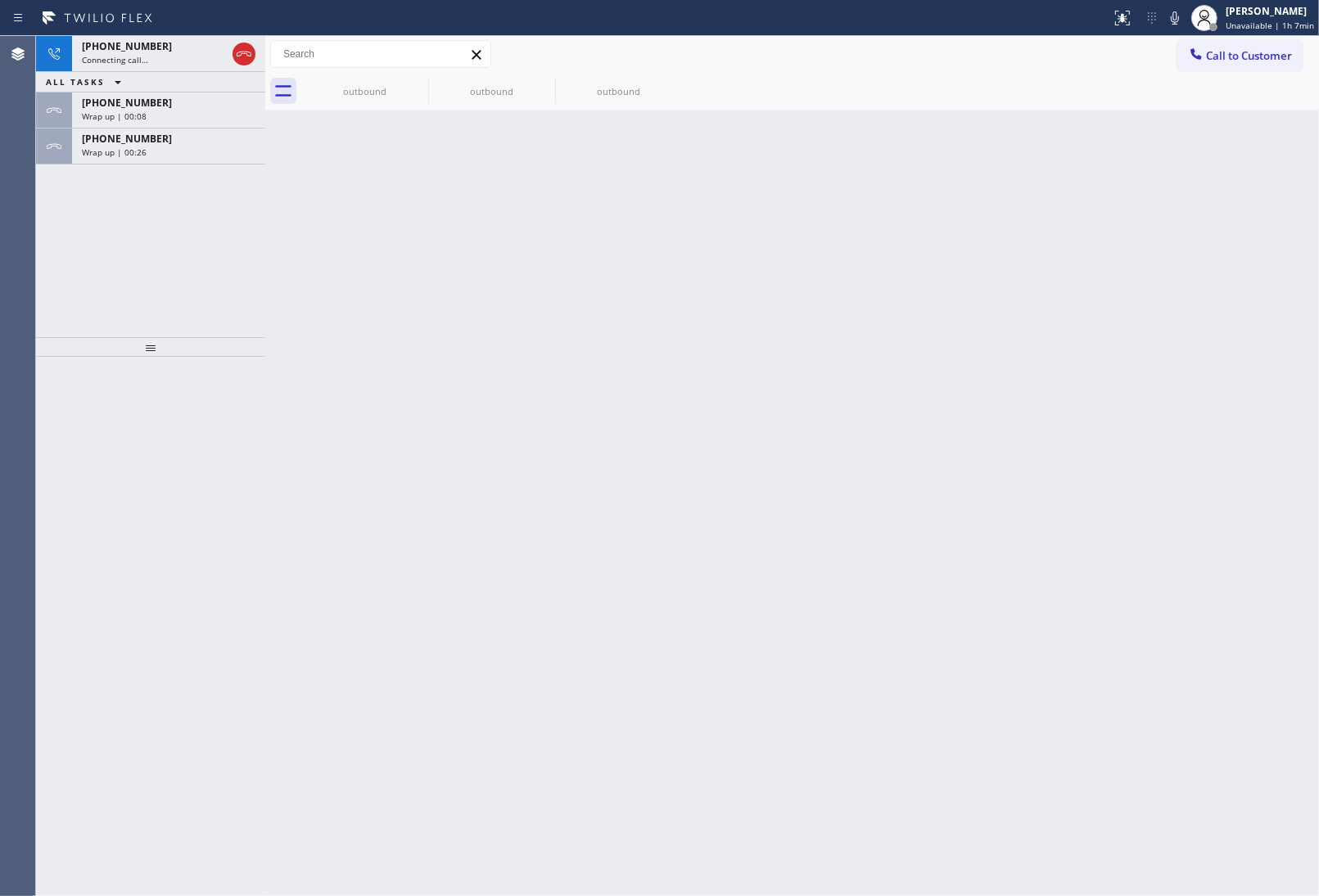
click at [136, 153] on span "Wrap up | 00:26" at bounding box center [115, 153] width 65 height 12
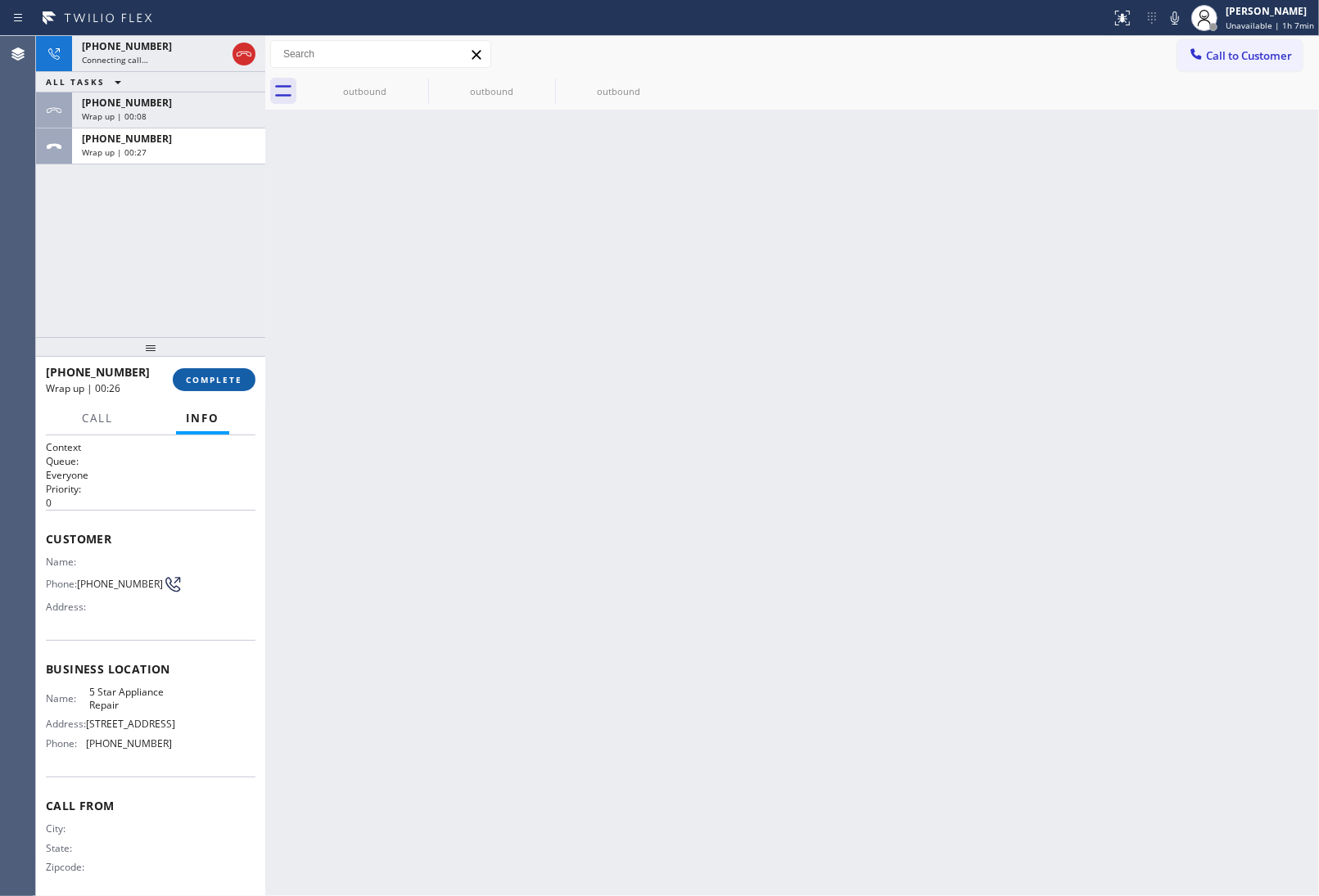
click at [211, 382] on span "COMPLETE" at bounding box center [214, 380] width 56 height 12
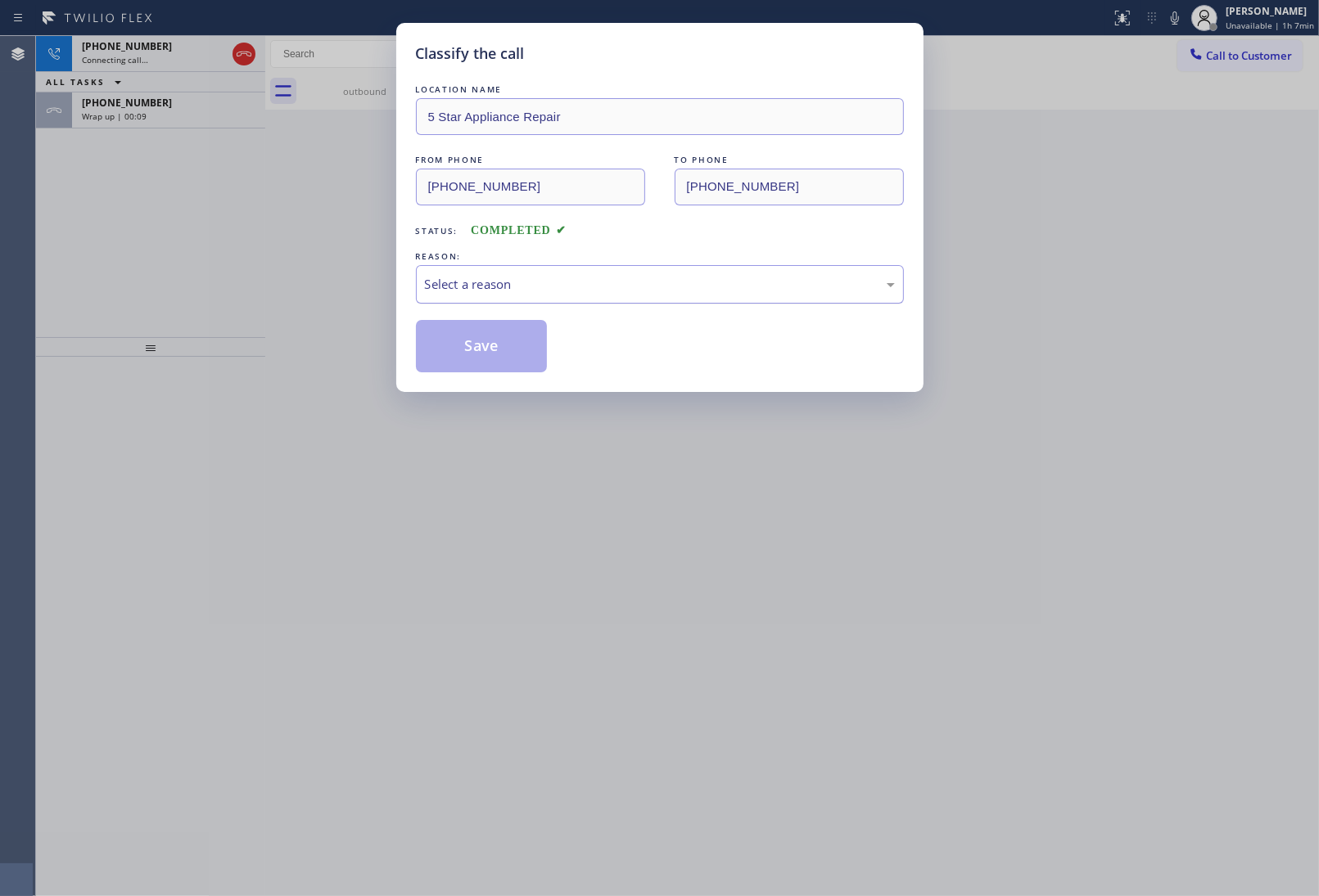
drag, startPoint x: 512, startPoint y: 293, endPoint x: 522, endPoint y: 295, distance: 10.2
click at [520, 294] on div "Select a reason" at bounding box center [660, 284] width 470 height 19
click at [489, 348] on button "Save" at bounding box center [481, 346] width 132 height 52
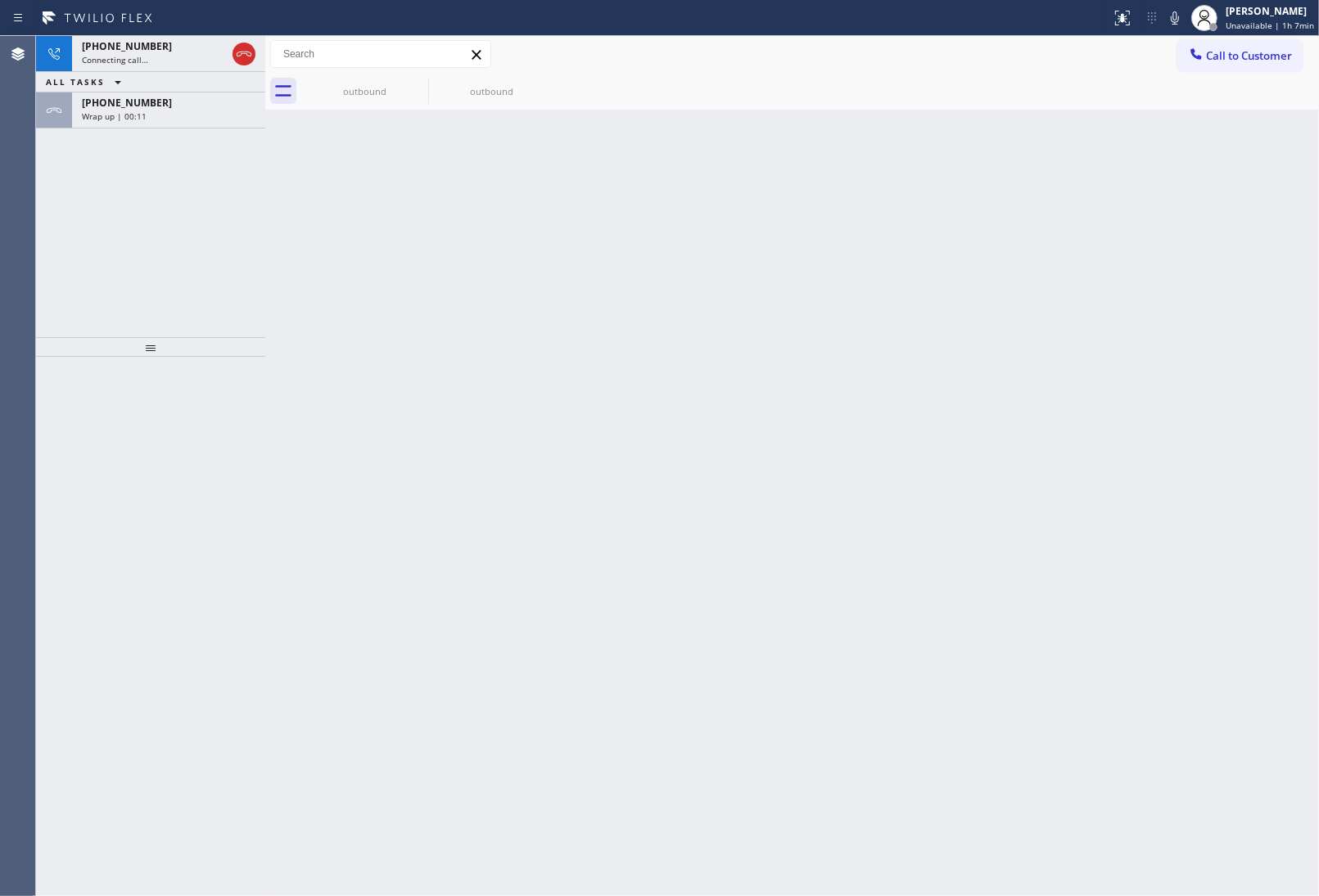
click at [132, 105] on span "+13632018087" at bounding box center [127, 102] width 90 height 14
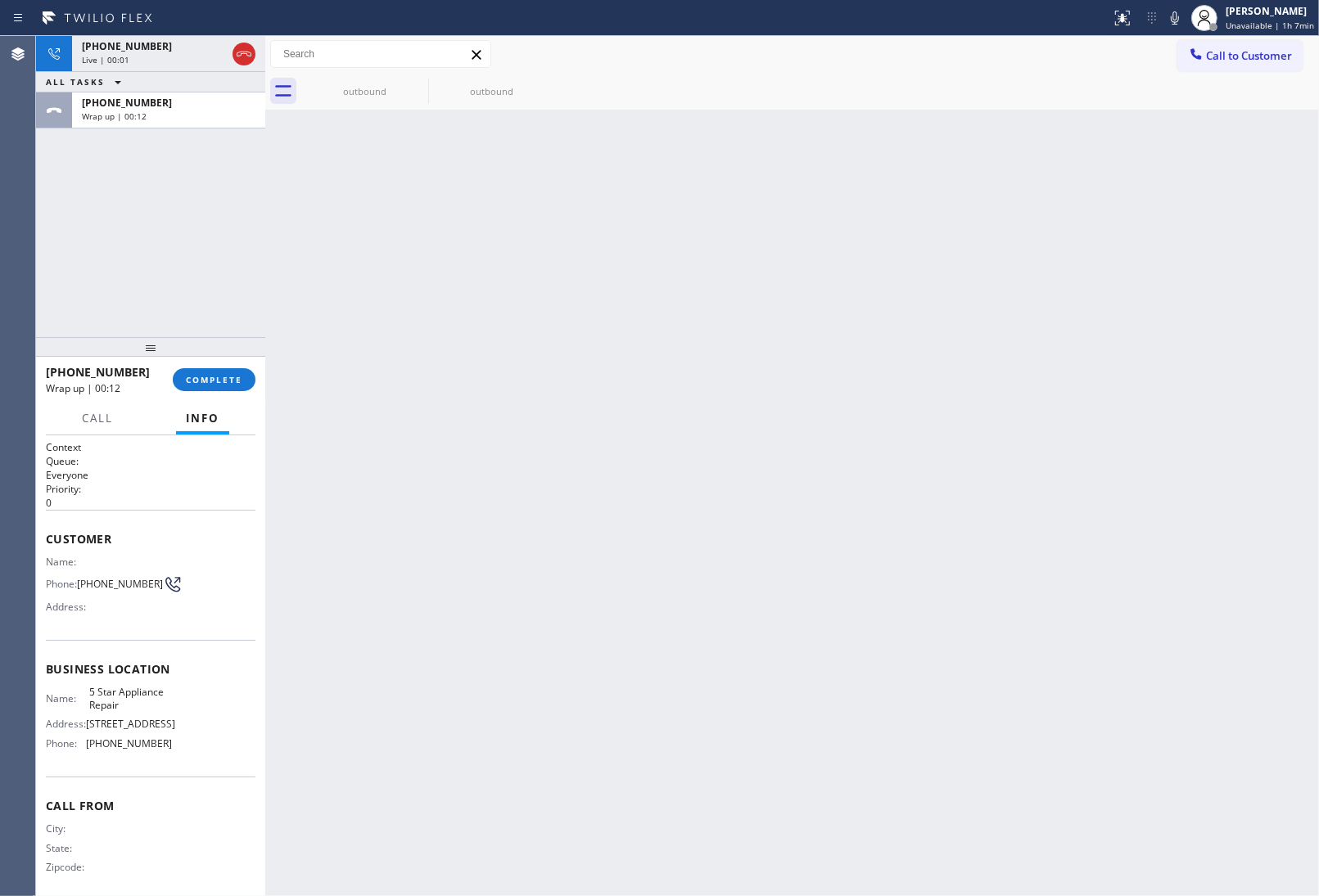
click at [132, 105] on span "+13632018087" at bounding box center [127, 102] width 90 height 14
click at [242, 45] on icon at bounding box center [244, 54] width 20 height 20
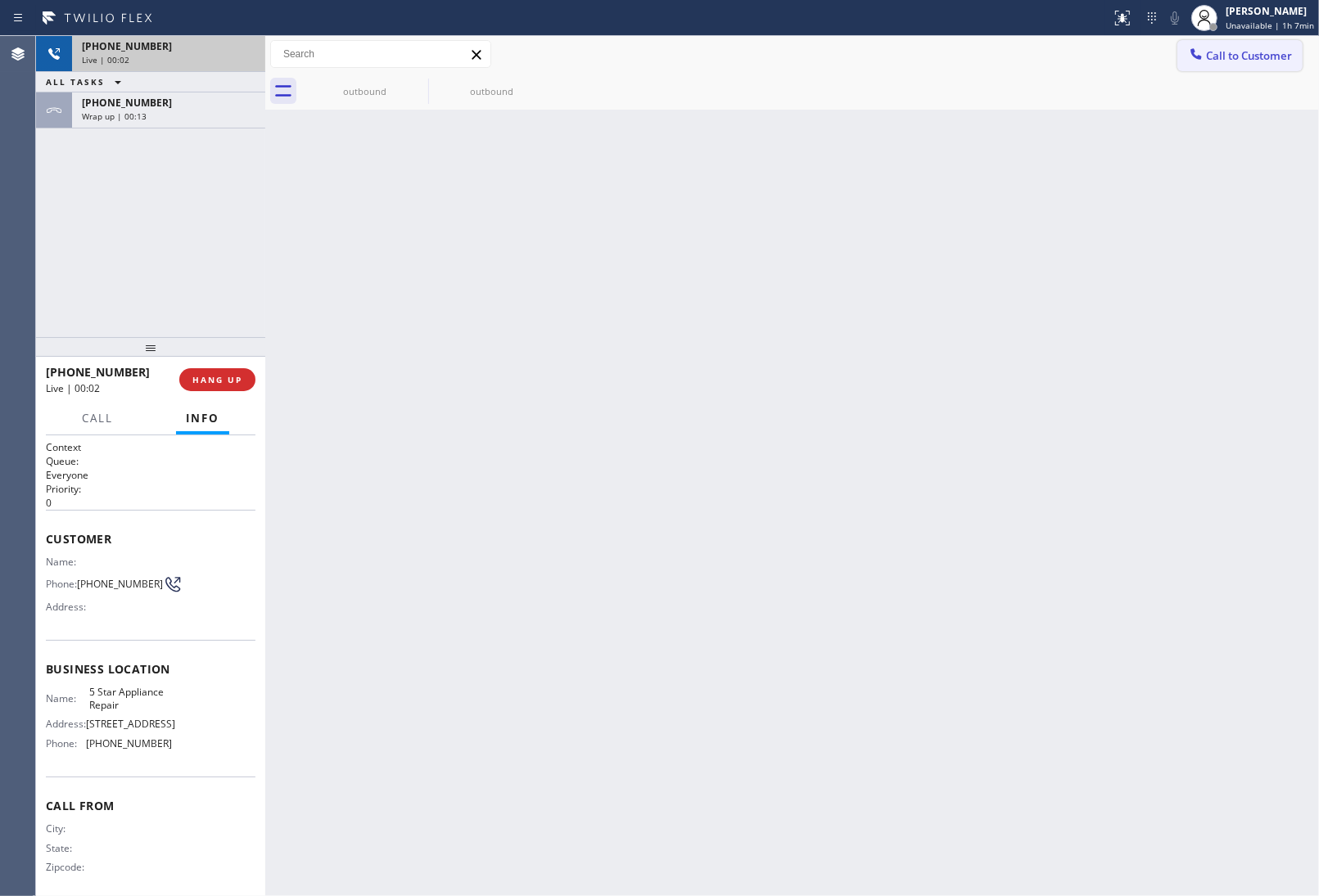
click at [1248, 51] on span "Call to Customer" at bounding box center [1249, 56] width 86 height 15
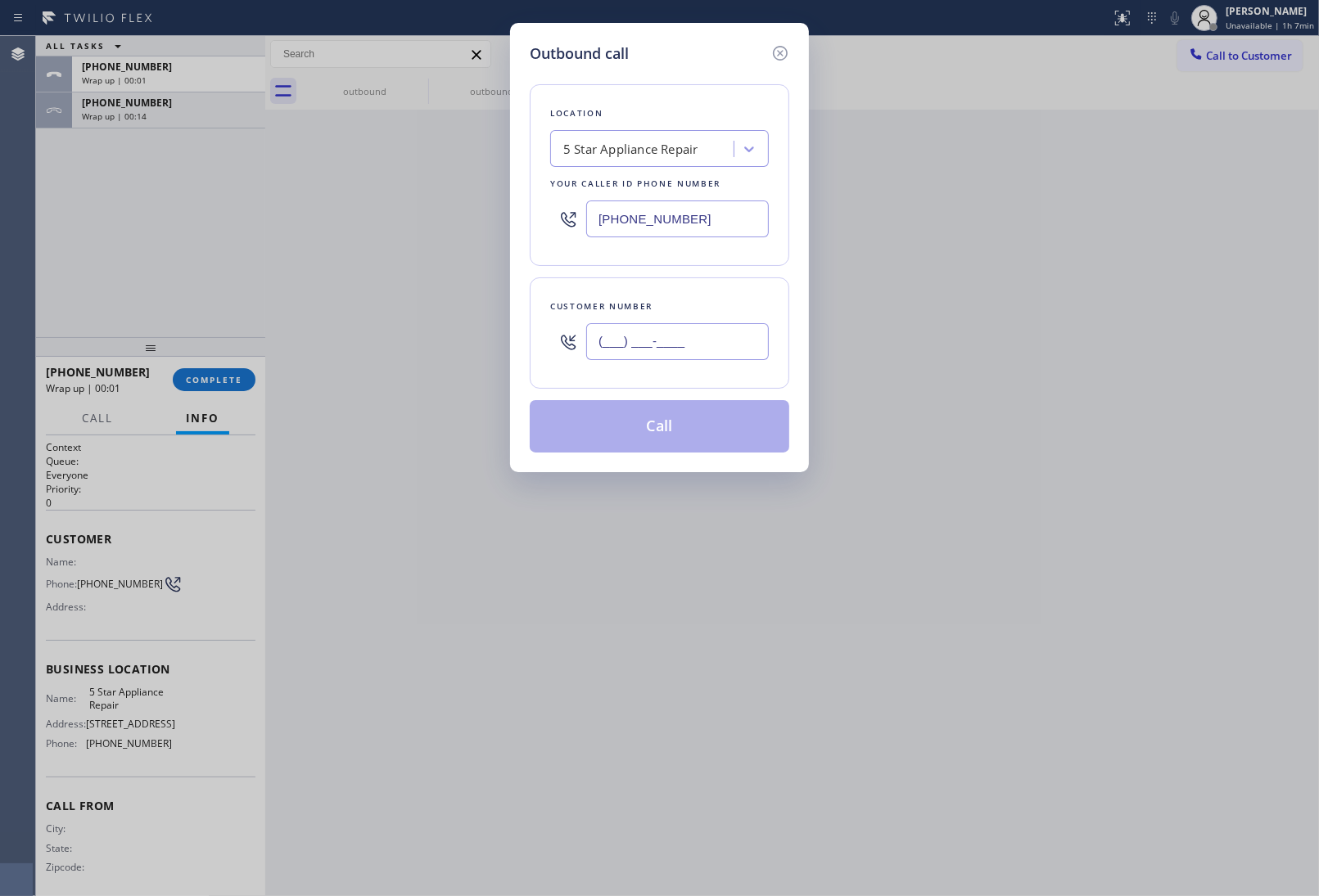
click at [733, 340] on input "(___) ___-____" at bounding box center [677, 342] width 183 height 37
paste input "363) 201-8087"
type input "(363) 201-8087"
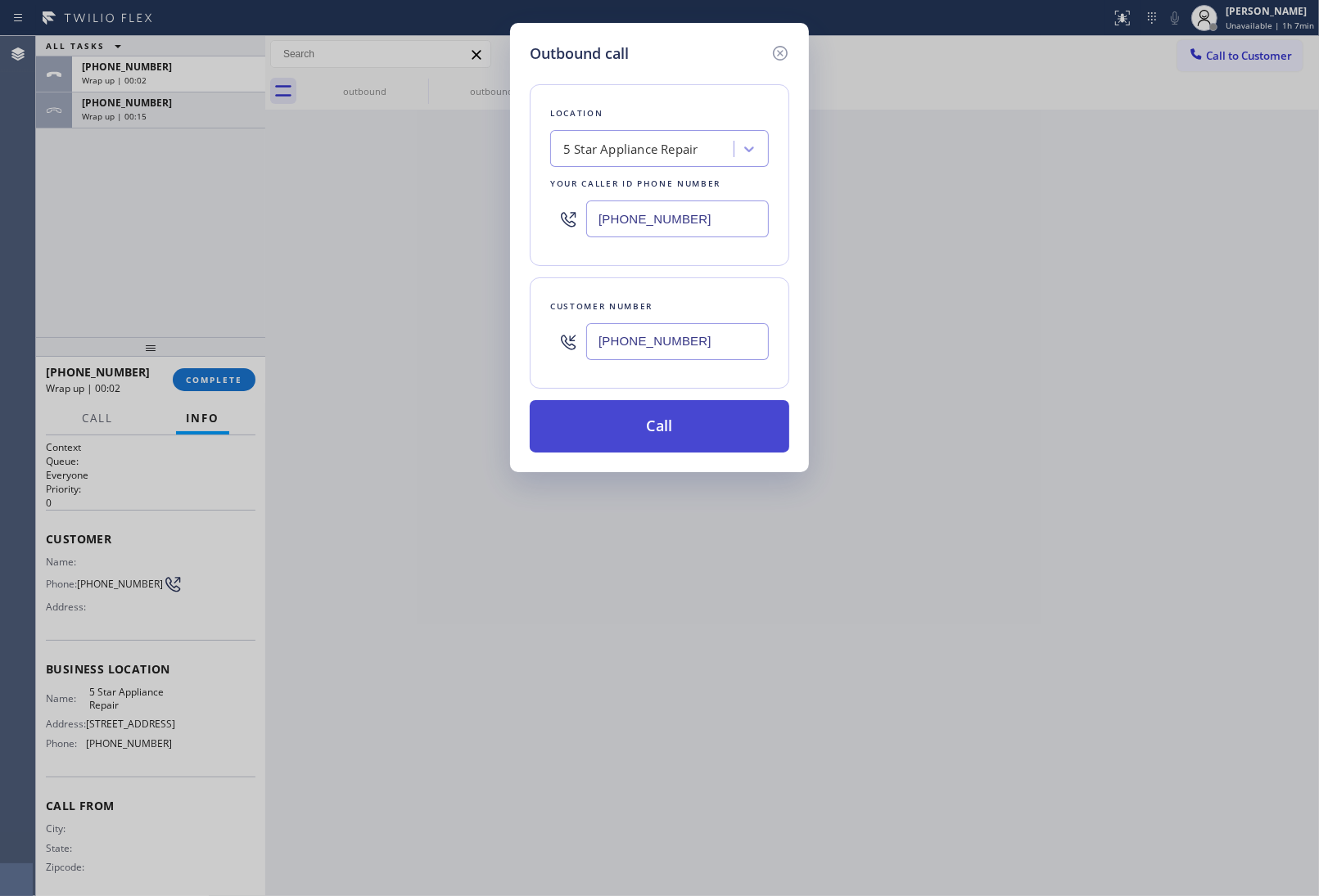
click at [711, 426] on button "Call" at bounding box center [659, 426] width 260 height 52
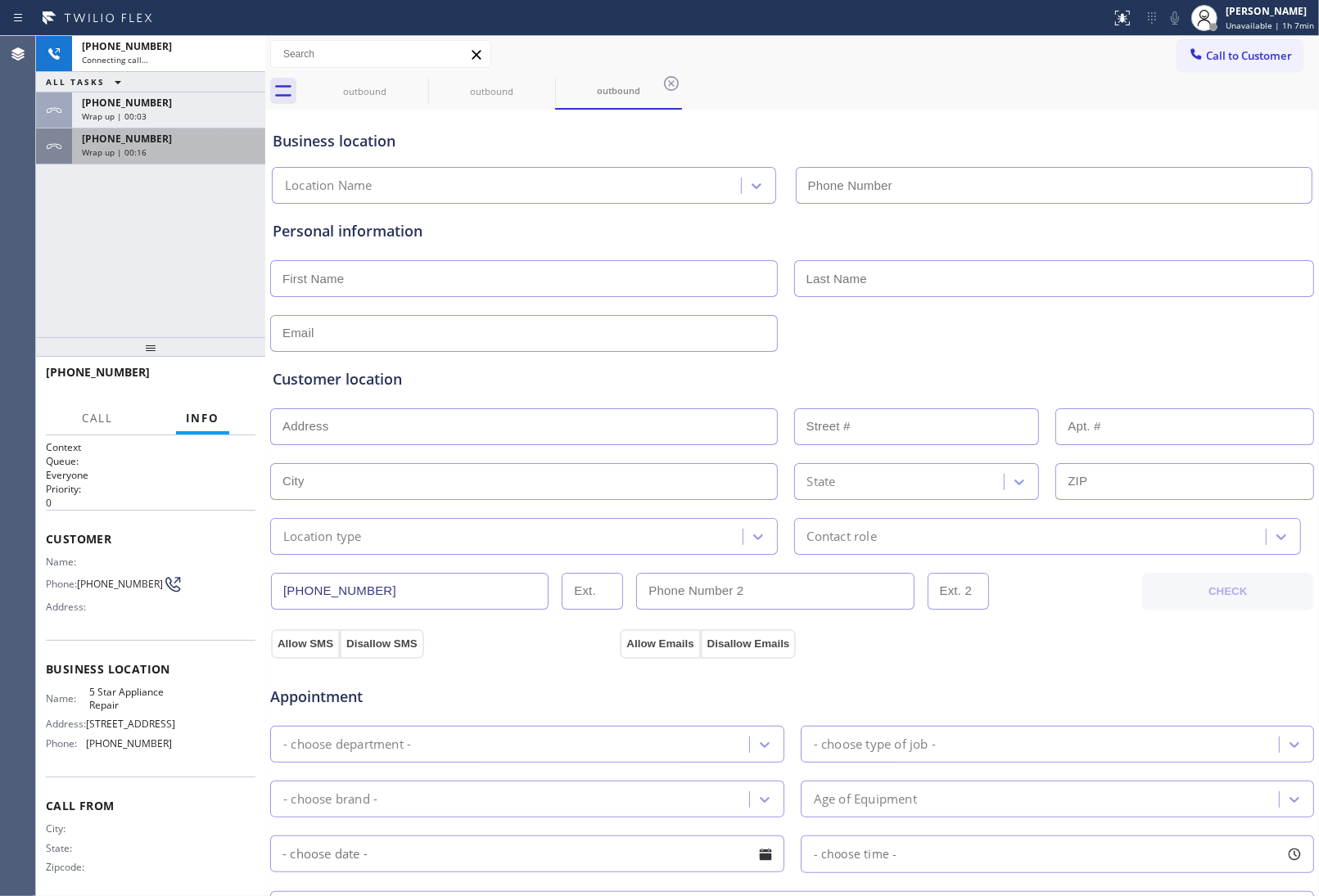
type input "(855) 731-4952"
click at [149, 139] on div "+13632018087" at bounding box center [169, 139] width 173 height 14
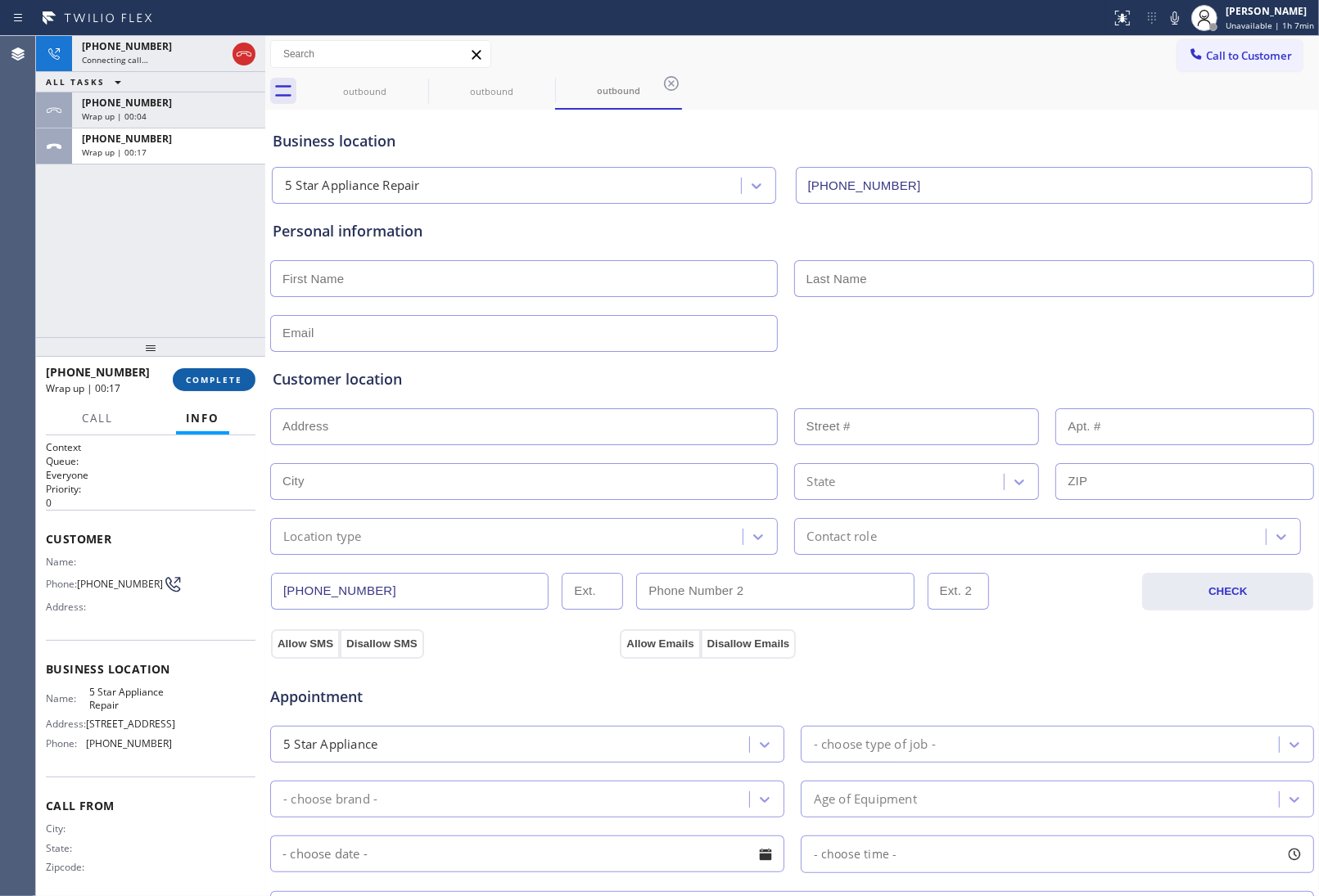
click at [218, 385] on span "COMPLETE" at bounding box center [214, 380] width 56 height 12
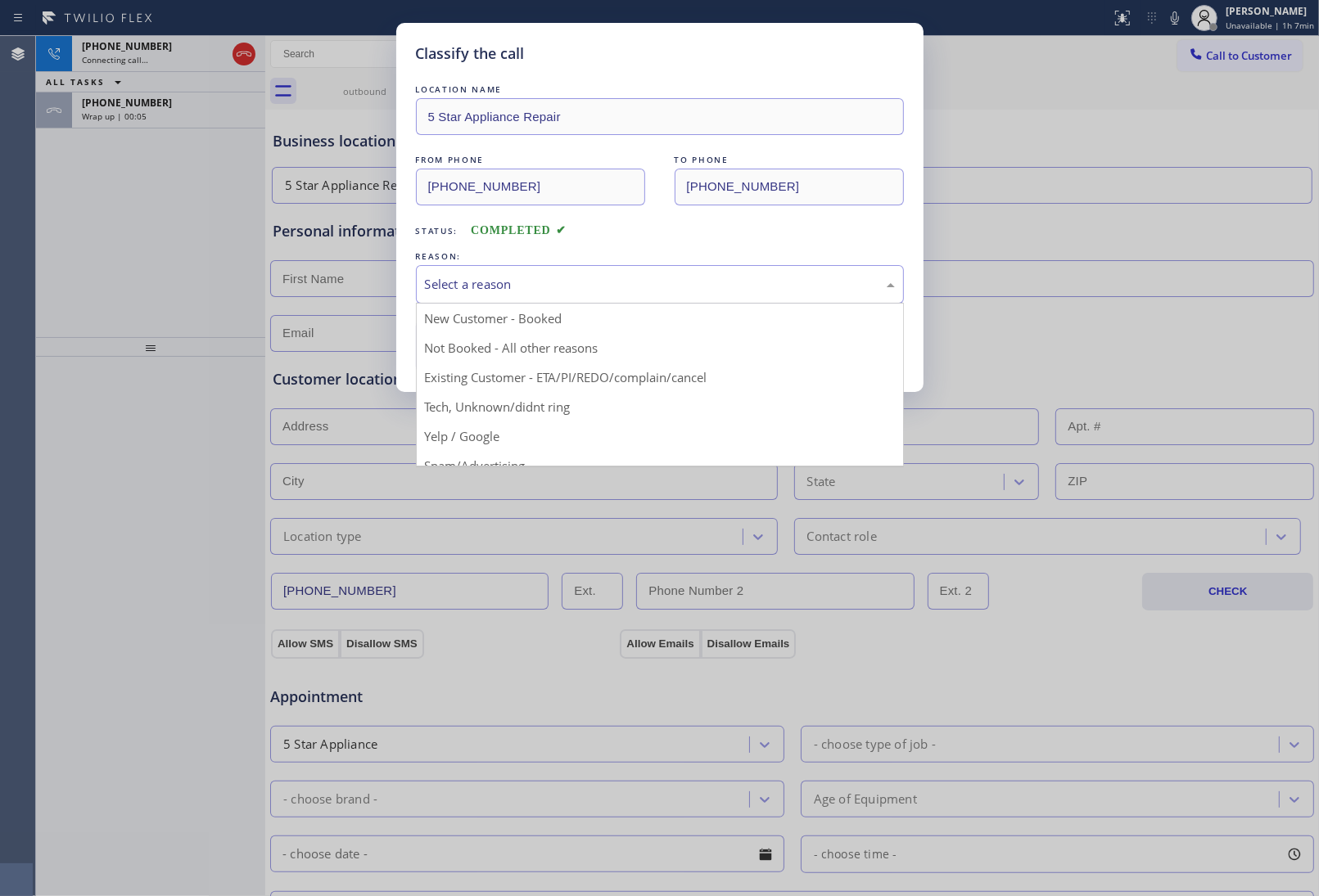
drag, startPoint x: 509, startPoint y: 267, endPoint x: 513, endPoint y: 301, distance: 34.2
click at [513, 274] on div "Select a reason" at bounding box center [660, 285] width 488 height 38
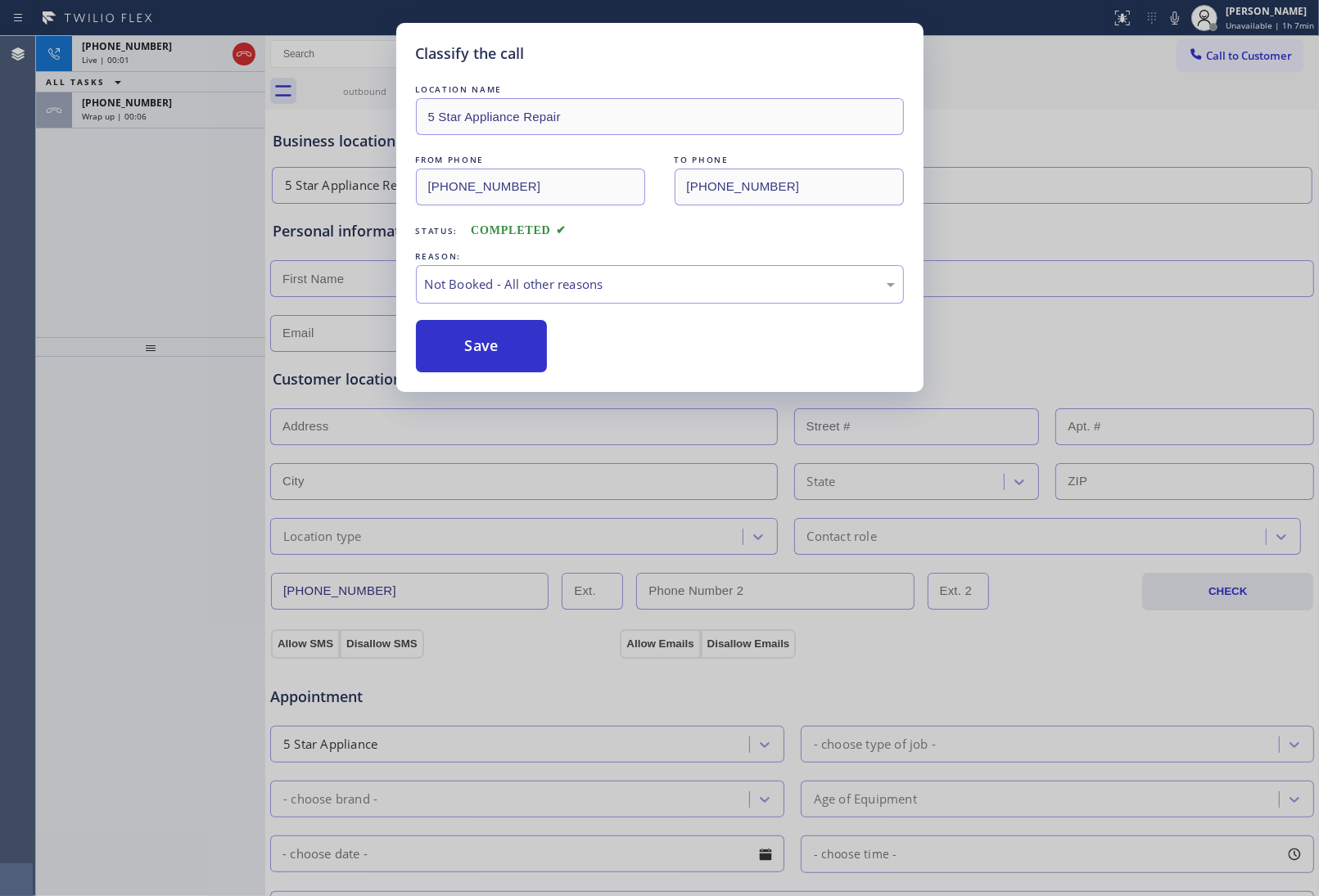
click at [502, 348] on button "Save" at bounding box center [481, 346] width 132 height 52
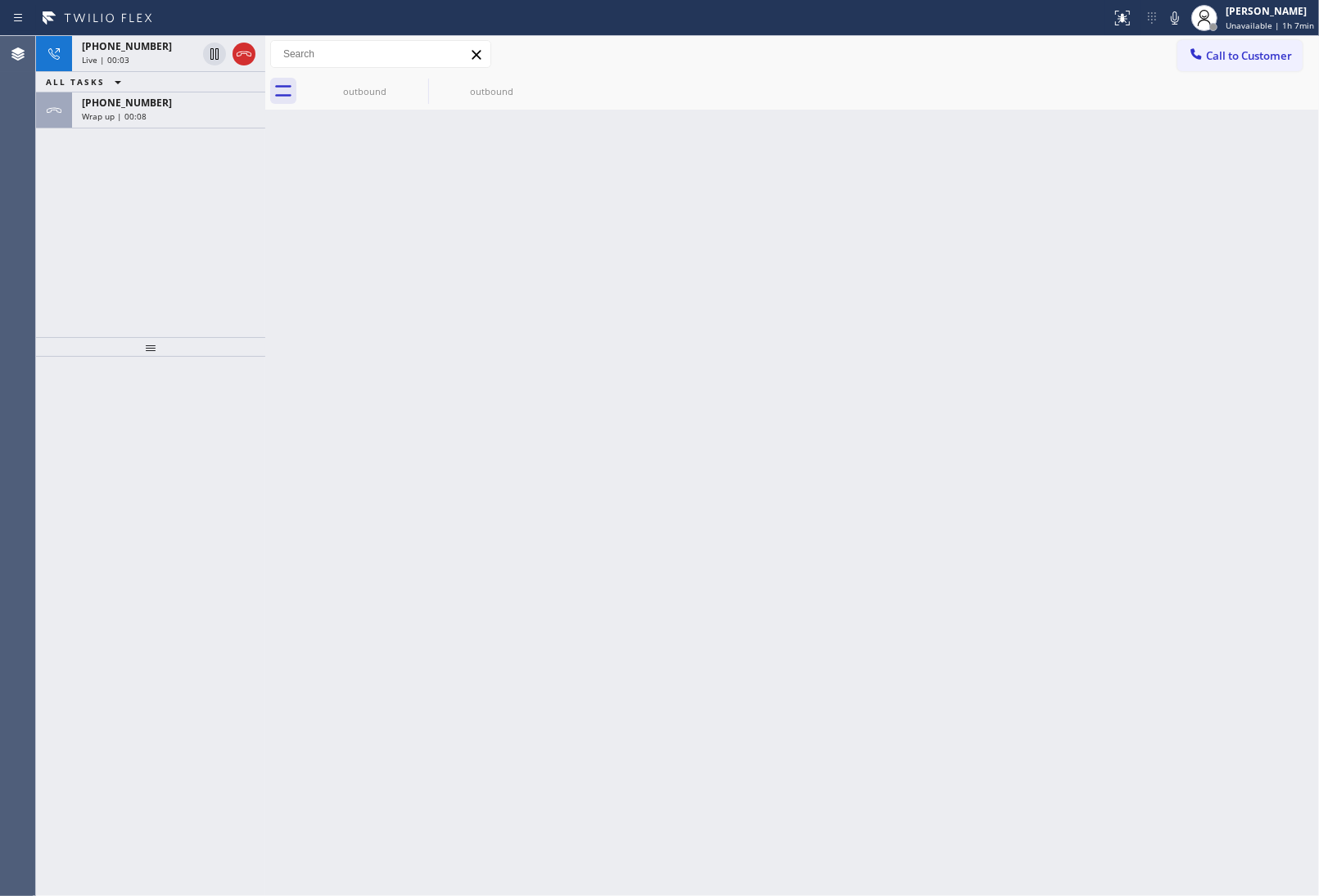
drag, startPoint x: 242, startPoint y: 47, endPoint x: 1032, endPoint y: 134, distance: 794.8
click at [242, 47] on icon at bounding box center [244, 54] width 20 height 20
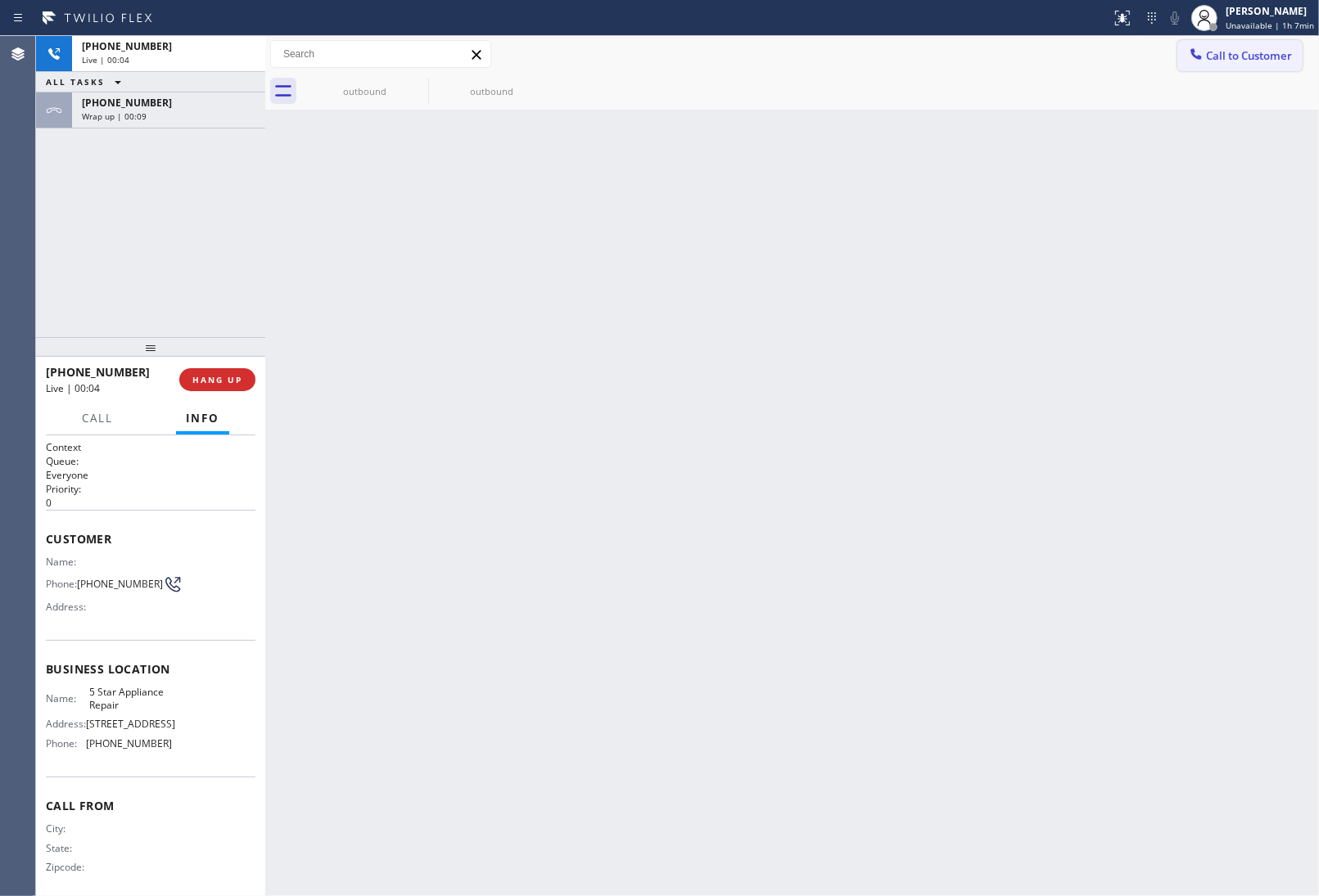
click at [1234, 53] on span "Call to Customer" at bounding box center [1249, 56] width 86 height 15
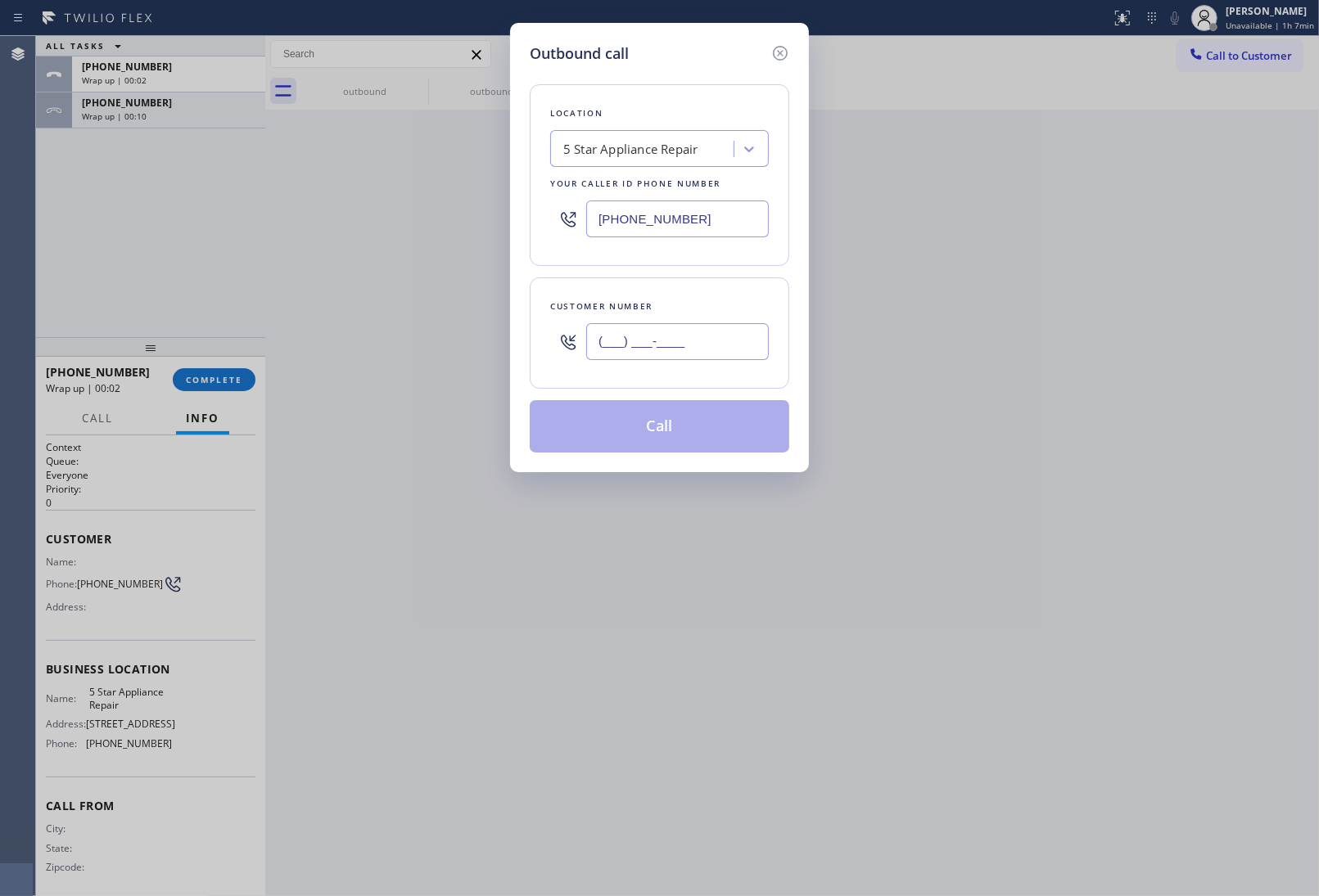
click at [747, 340] on input "(___) ___-____" at bounding box center [677, 342] width 183 height 37
paste input "363) 201-8087"
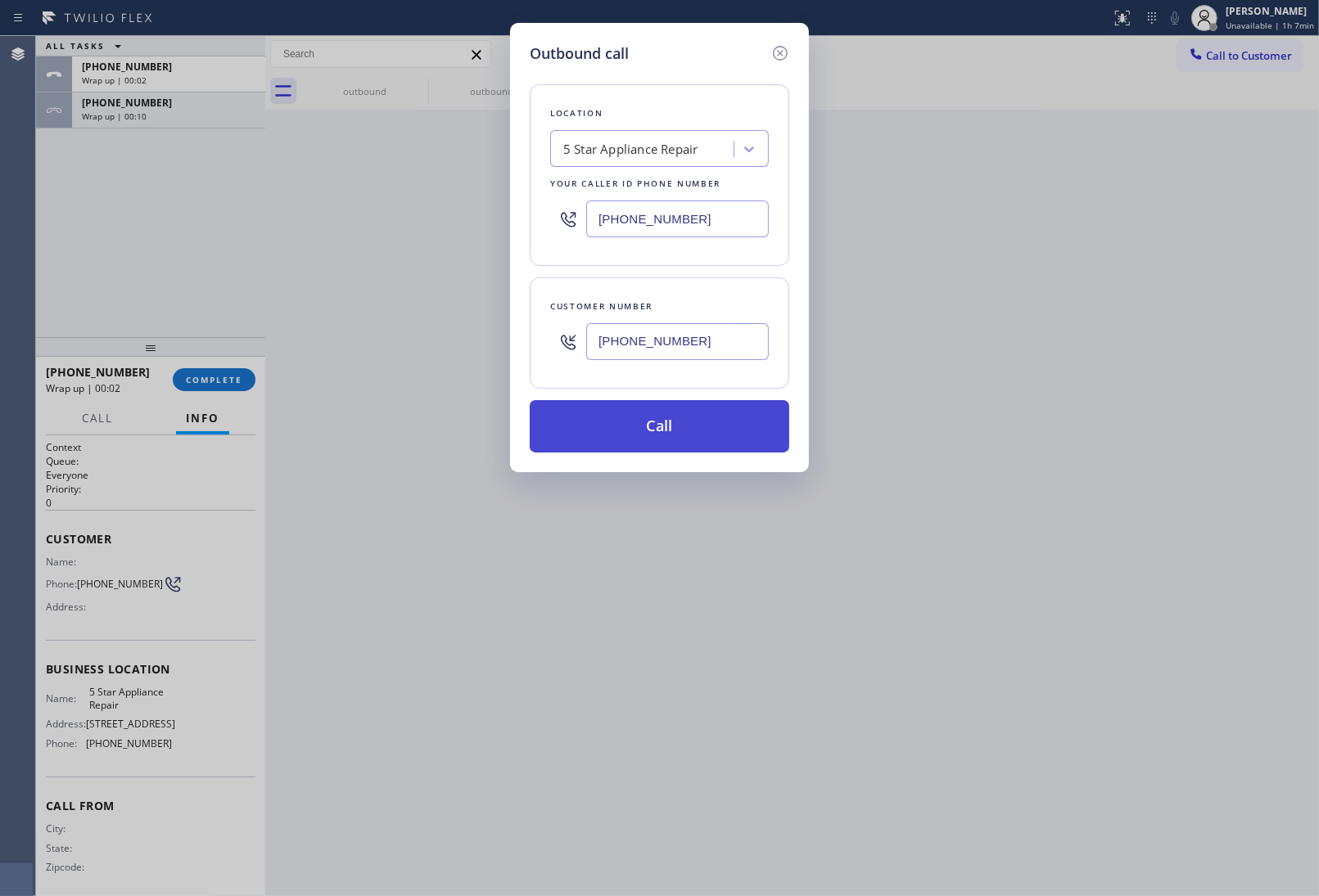
type input "(363) 201-8087"
click at [713, 431] on button "Call" at bounding box center [659, 426] width 260 height 52
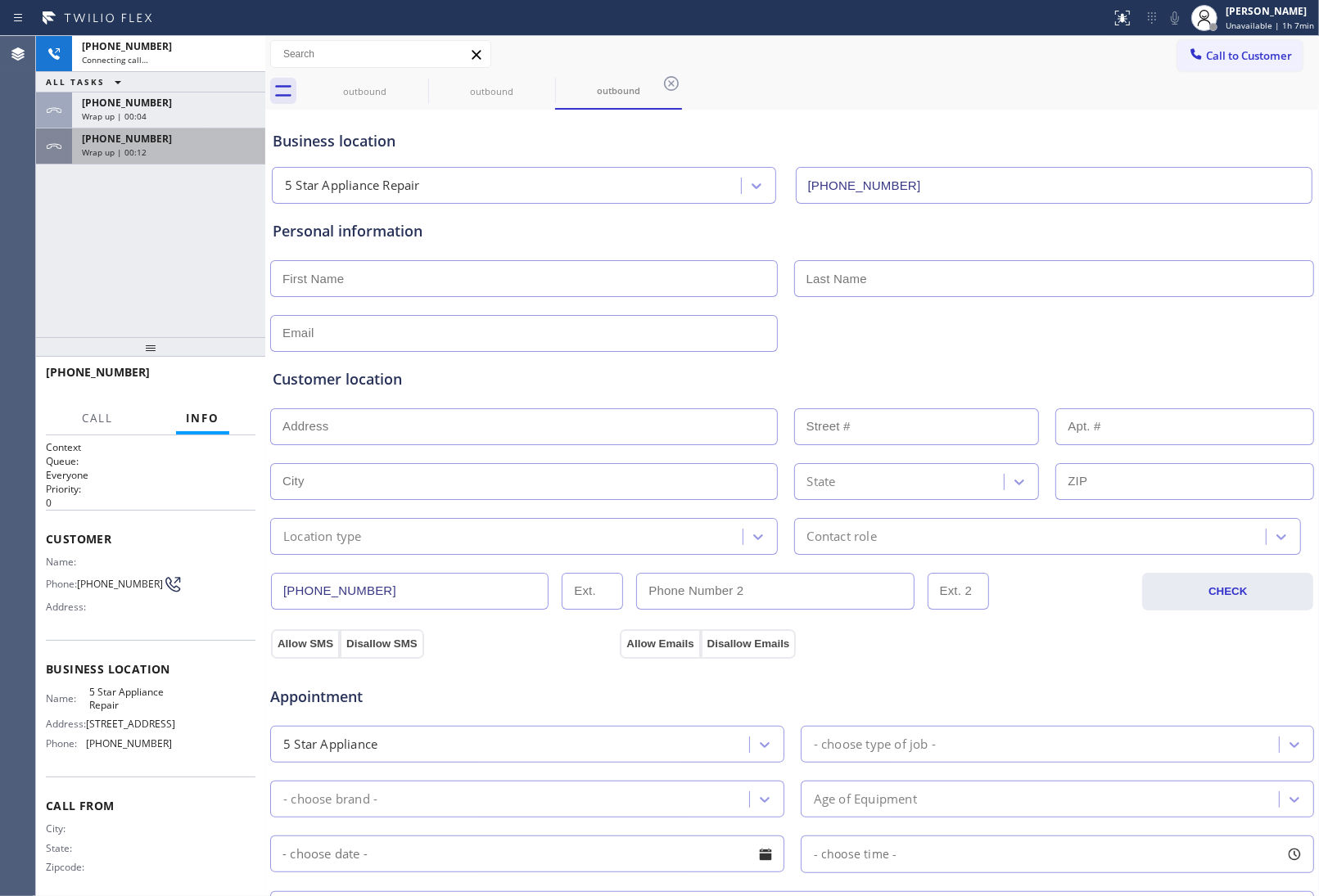
type input "(855) 731-4952"
click at [157, 133] on div "+13632018087" at bounding box center [169, 139] width 173 height 14
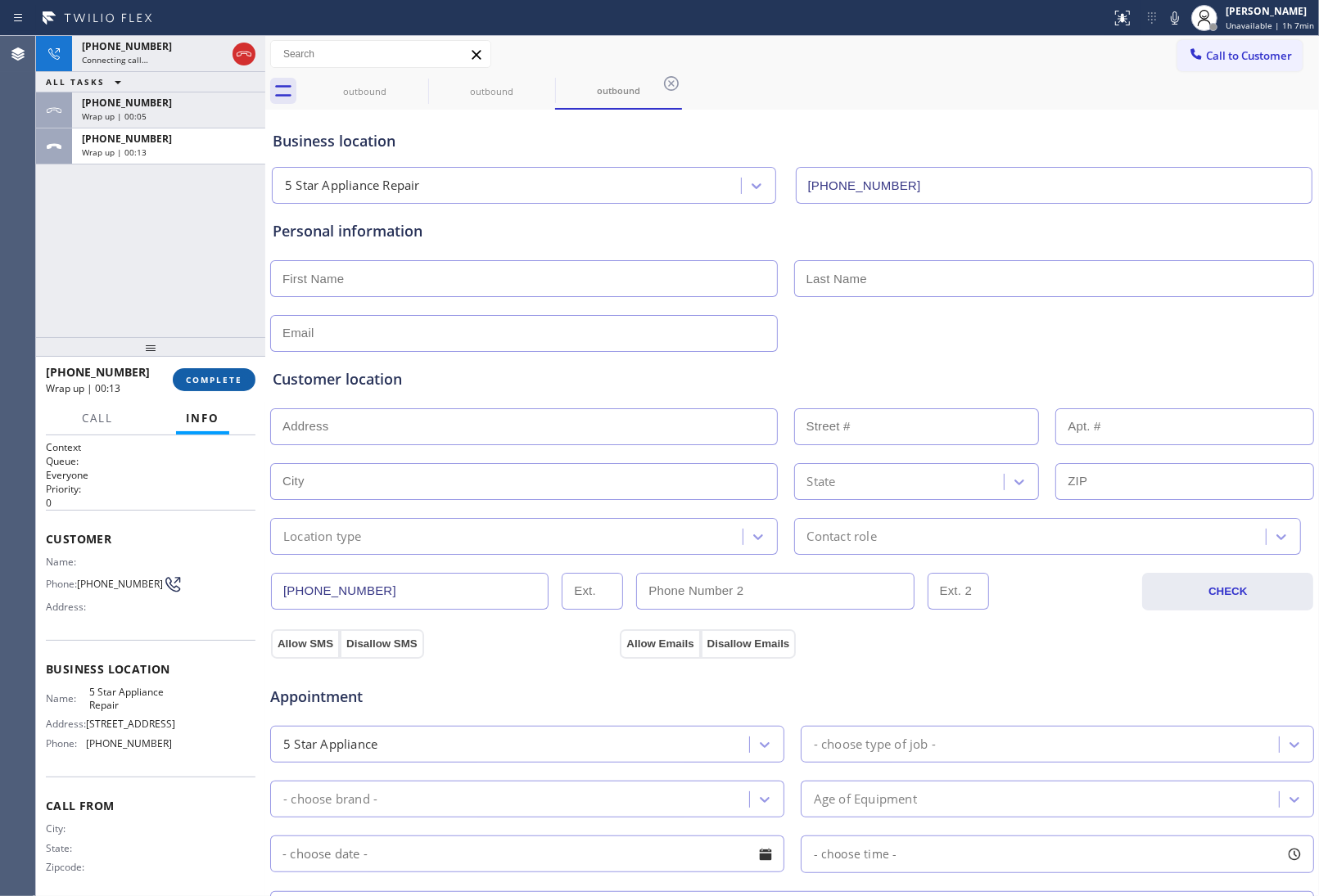
click at [225, 382] on span "COMPLETE" at bounding box center [214, 380] width 56 height 12
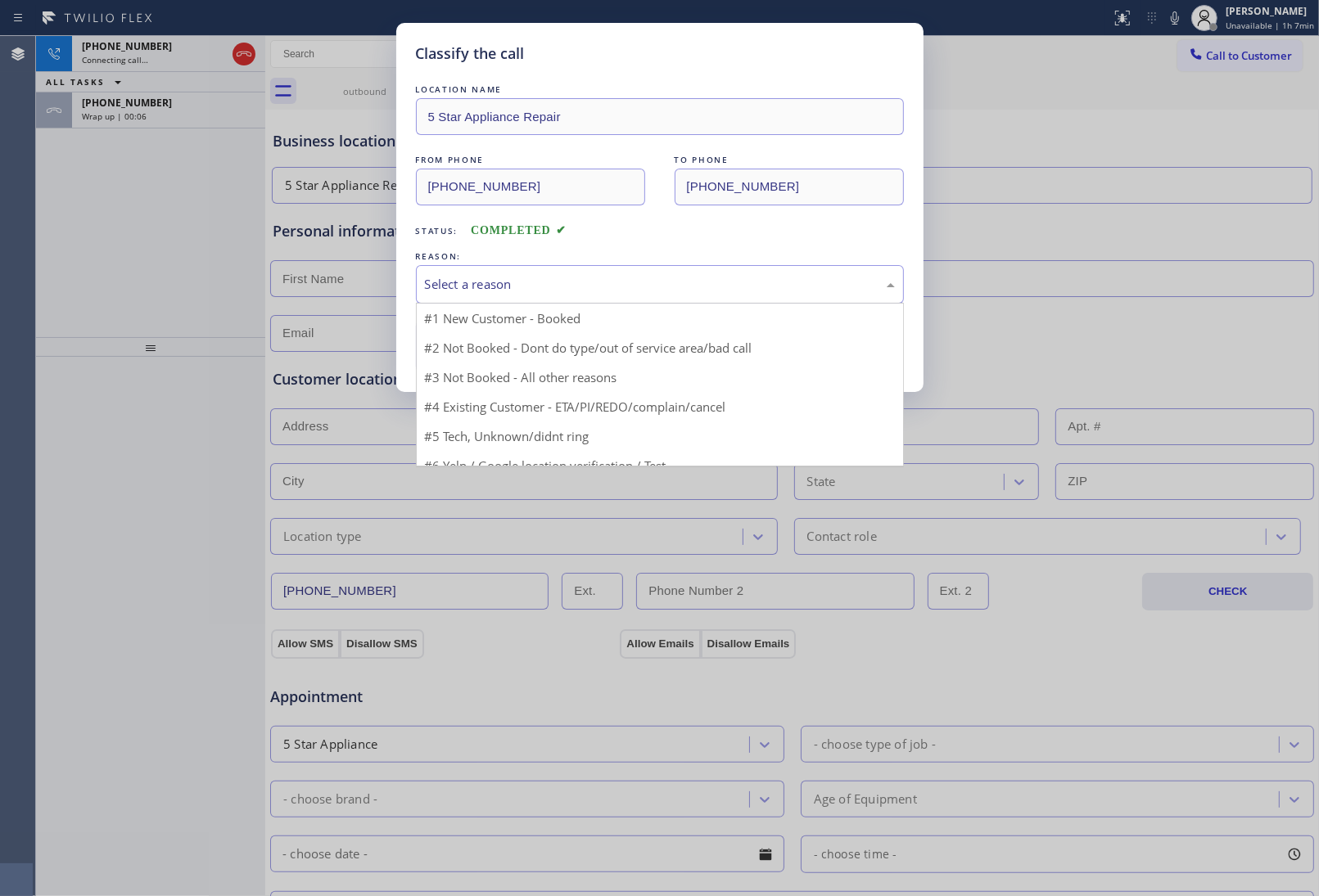
click at [513, 294] on div "Select a reason" at bounding box center [660, 284] width 470 height 19
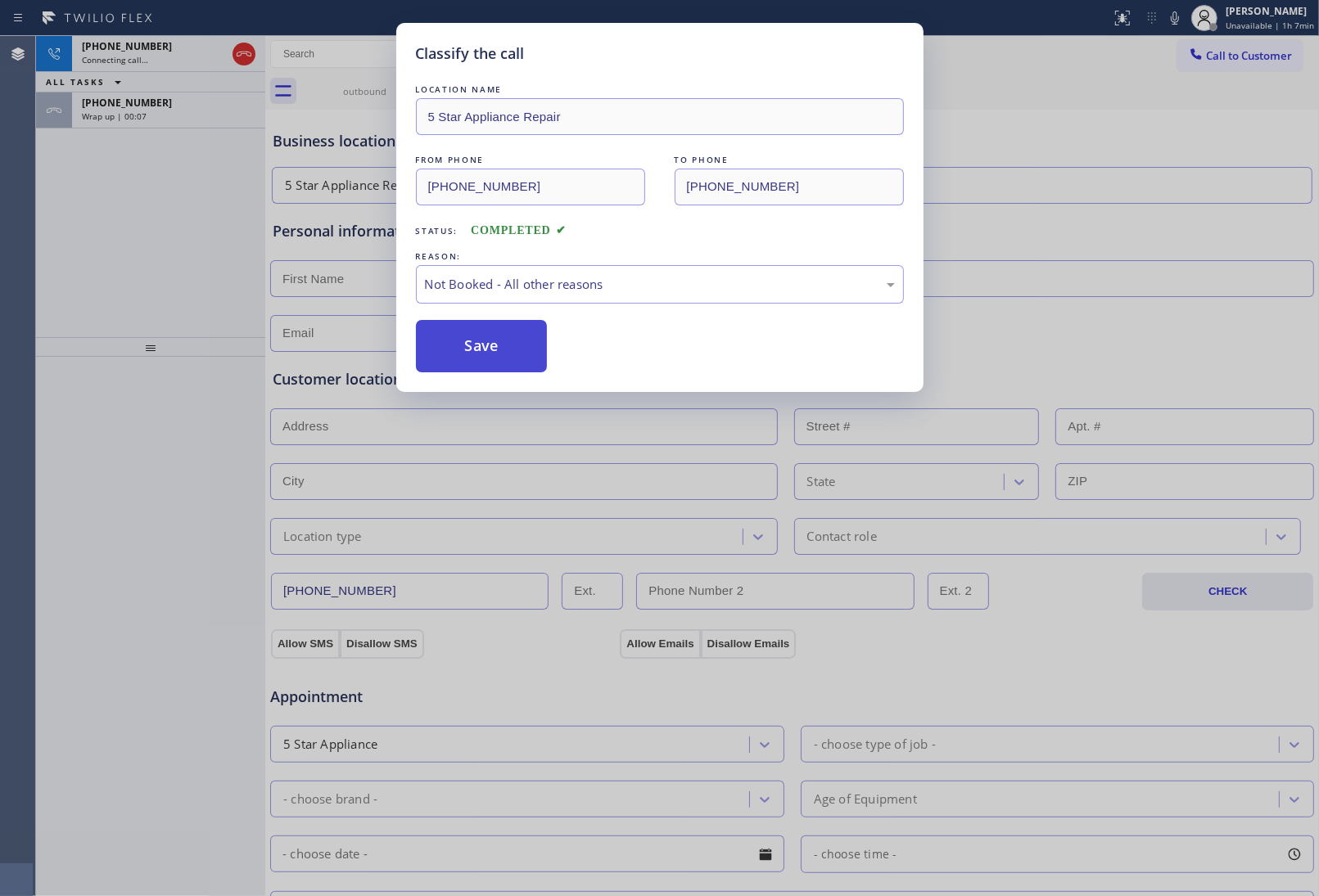
click at [491, 344] on button "Save" at bounding box center [481, 346] width 132 height 52
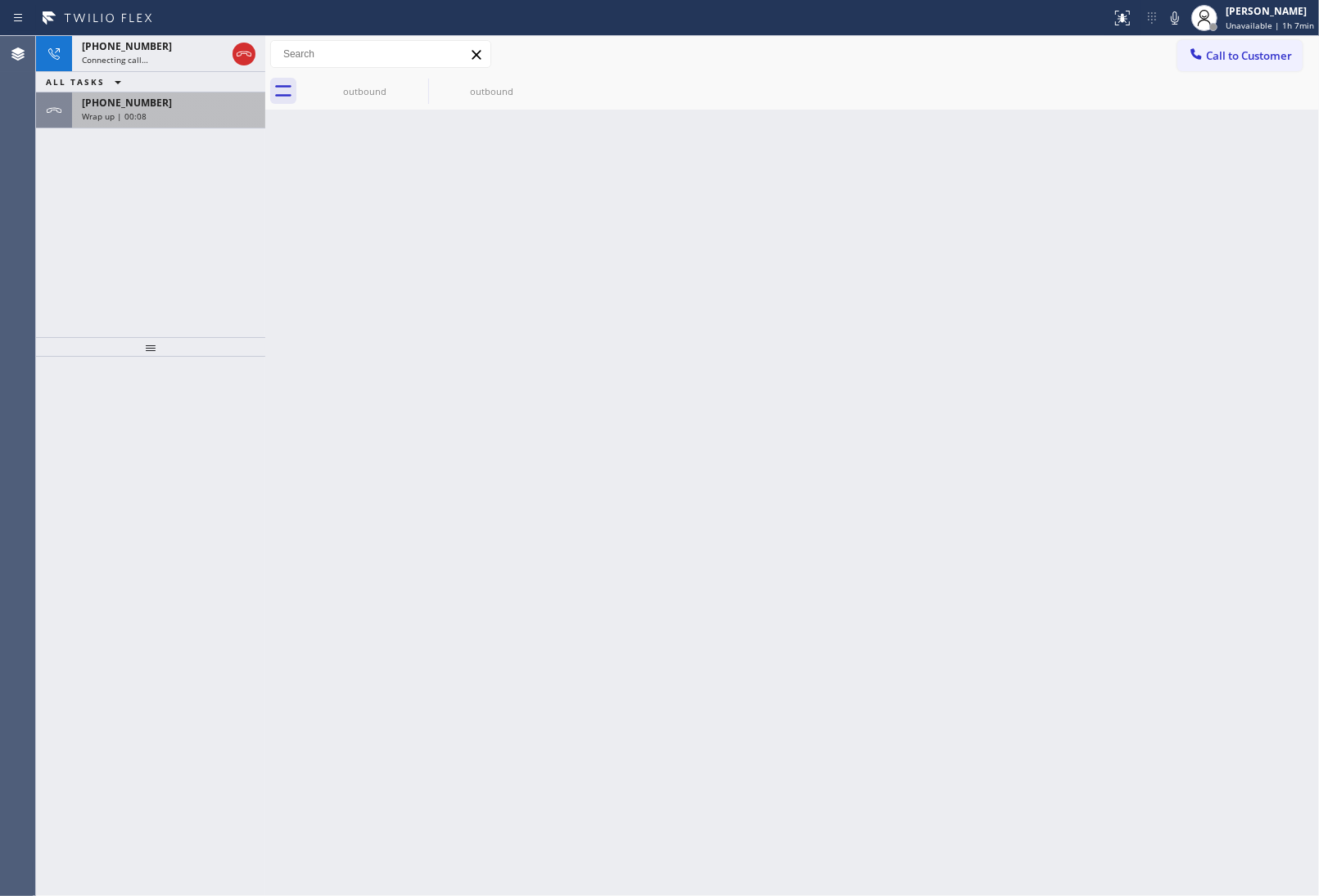
click at [153, 110] on div "Wrap up | 00:08" at bounding box center [169, 116] width 173 height 12
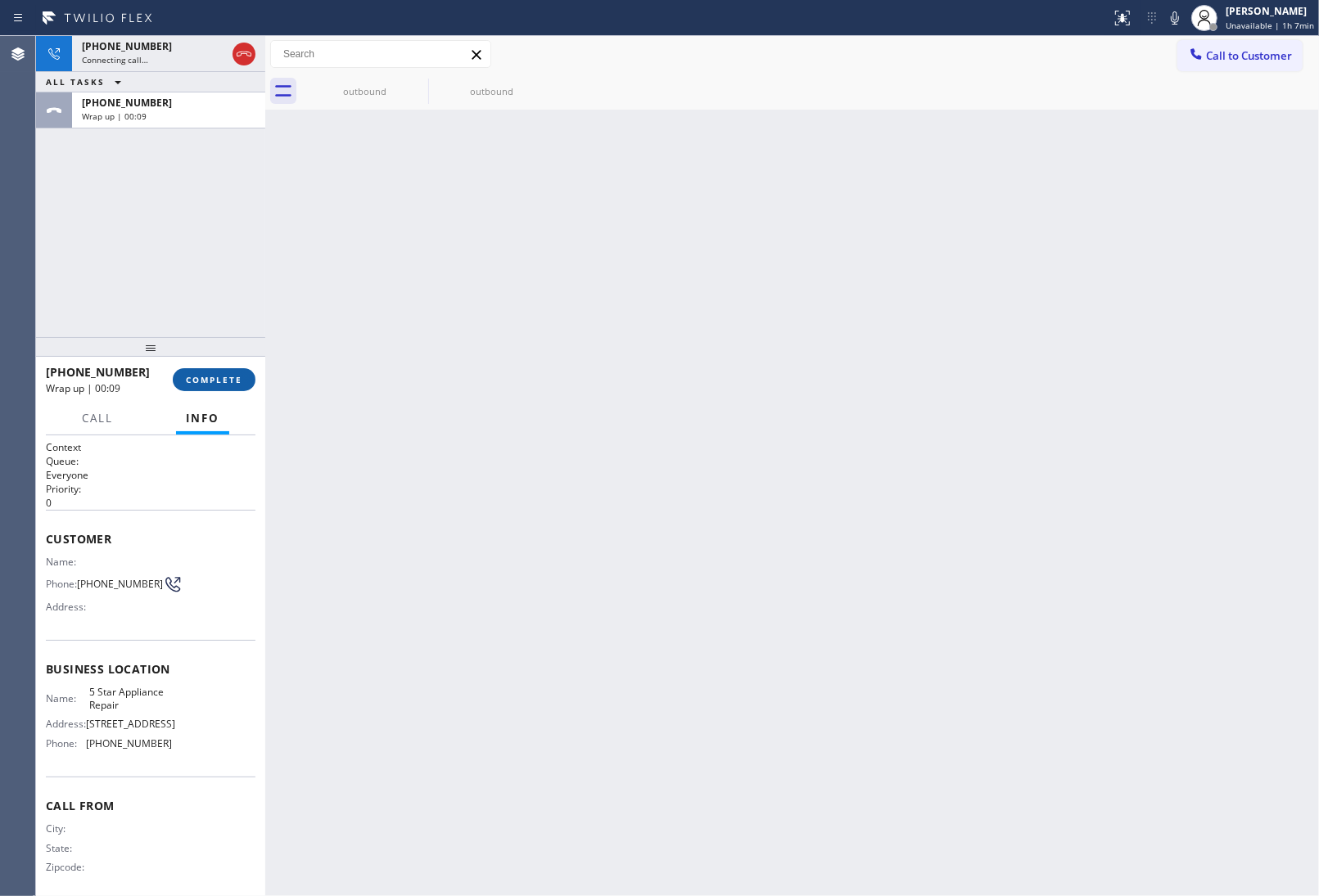
click at [232, 374] on span "COMPLETE" at bounding box center [214, 380] width 56 height 12
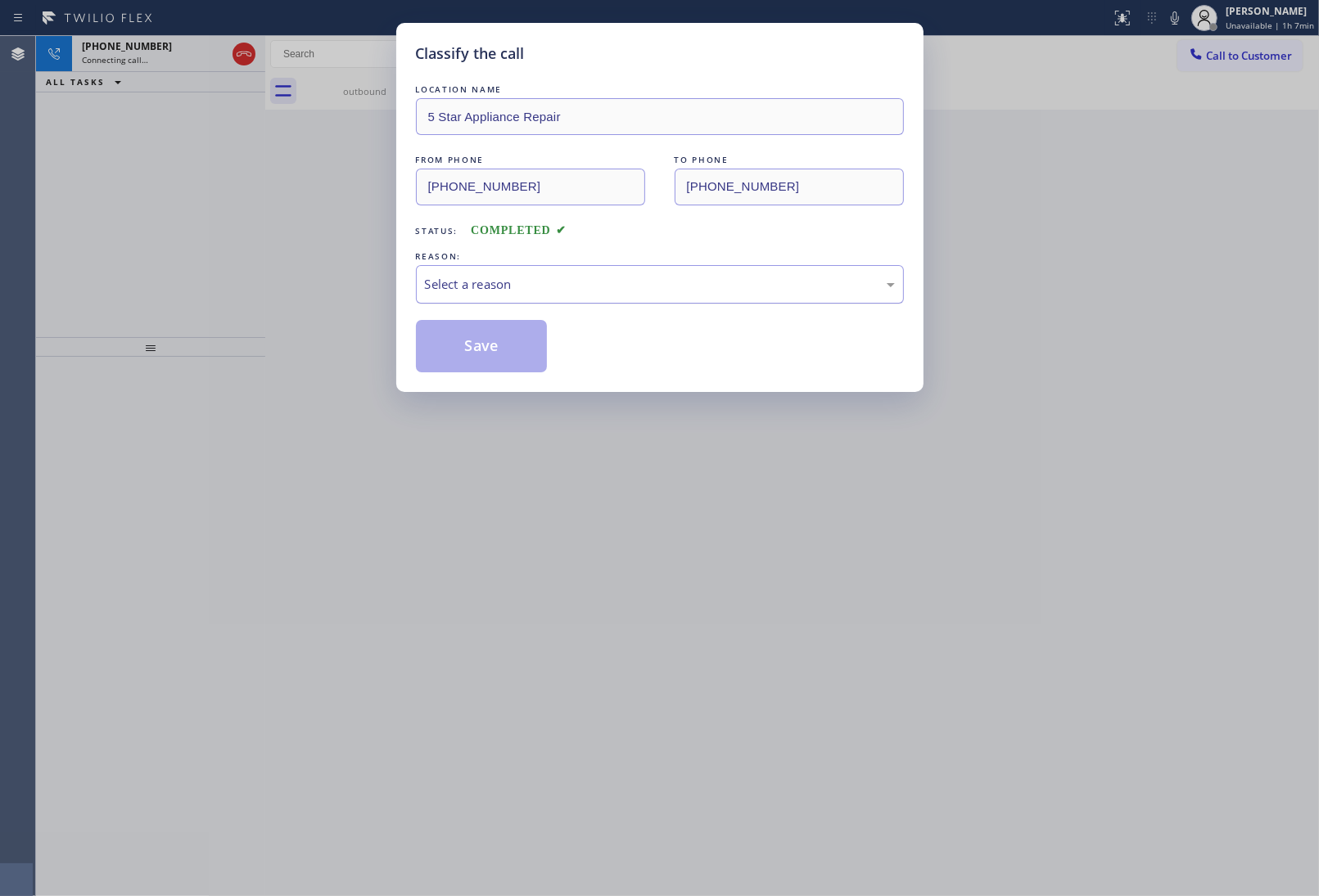
click at [472, 287] on div "Select a reason" at bounding box center [660, 284] width 470 height 19
click at [481, 360] on button "Save" at bounding box center [481, 346] width 132 height 52
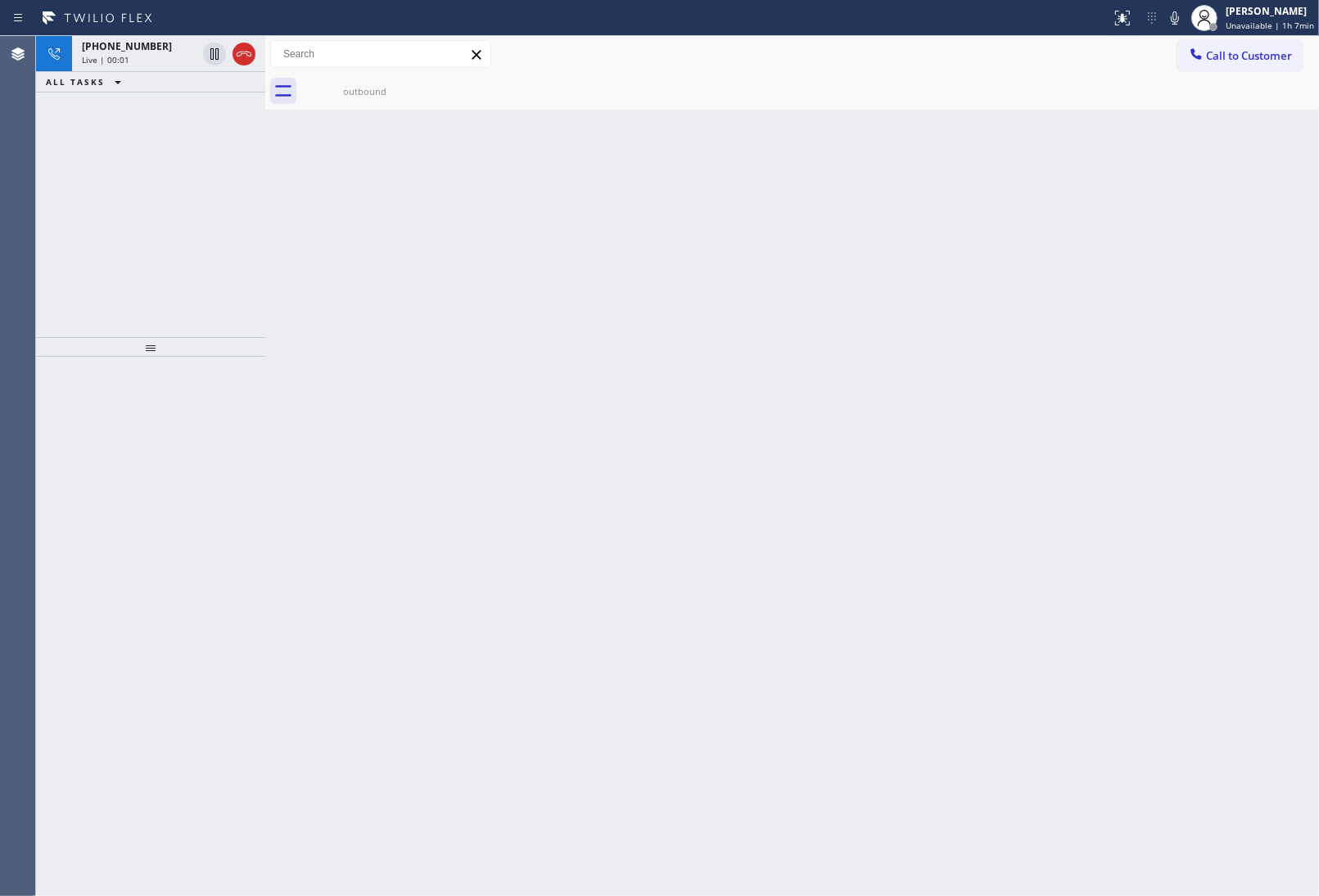
click at [1164, 477] on div "Back to Dashboard Change Sender ID Customers Technicians Select a contact Outbo…" at bounding box center [793, 465] width 1054 height 860
click at [242, 55] on icon at bounding box center [244, 54] width 20 height 20
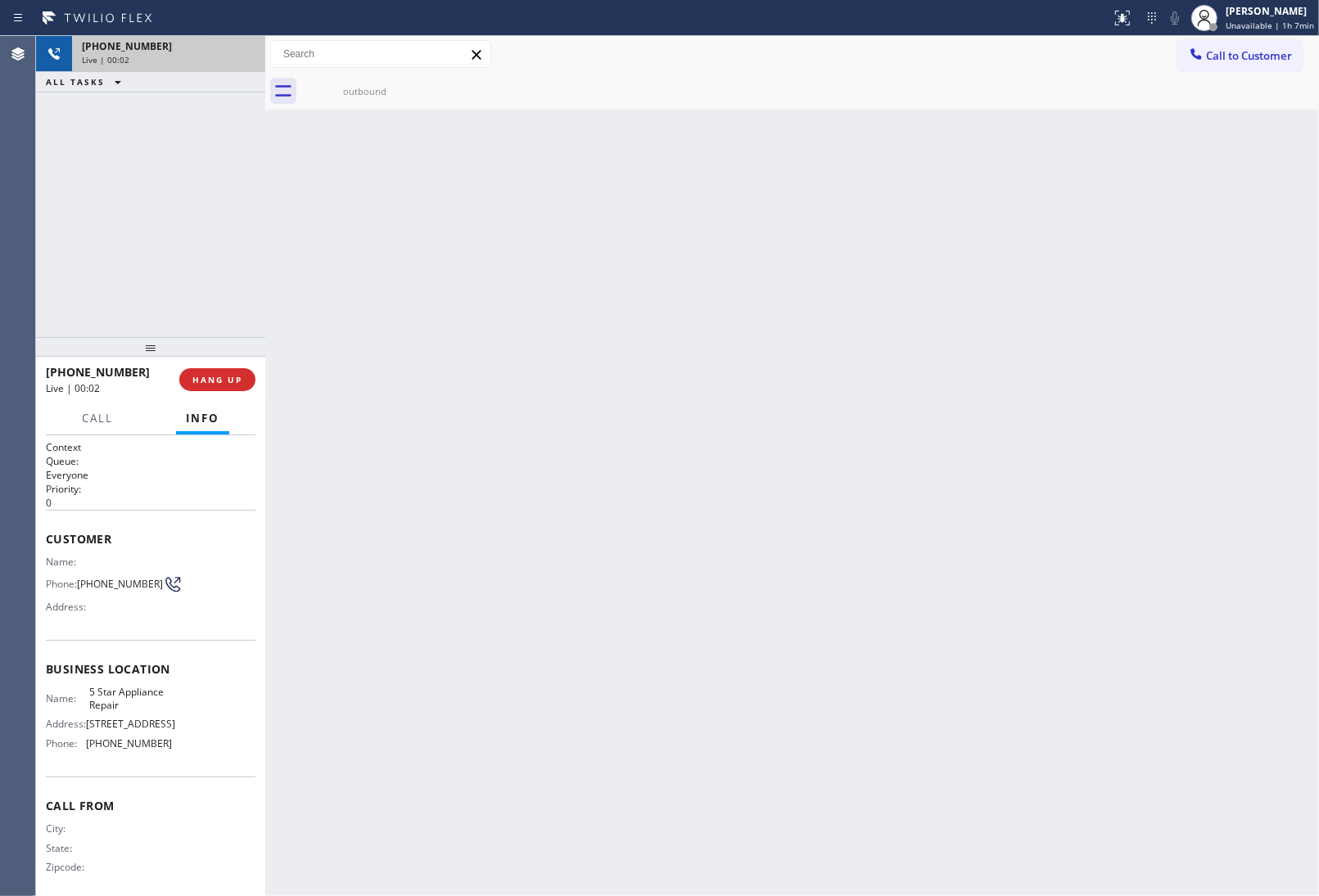
click at [1275, 58] on span "Call to Customer" at bounding box center [1249, 56] width 86 height 15
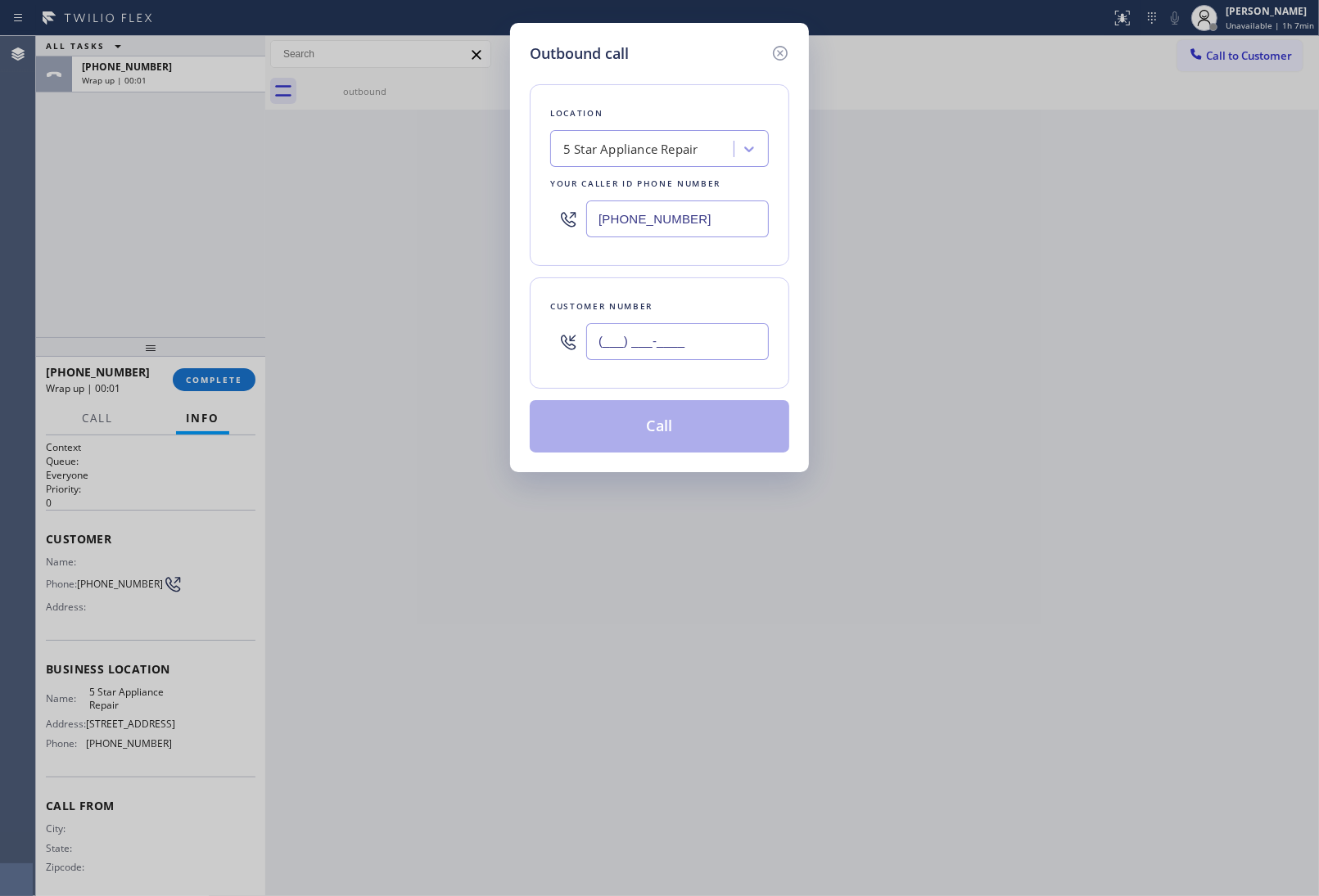
click at [746, 352] on input "(___) ___-____" at bounding box center [677, 342] width 183 height 37
paste input "363) 201-8087"
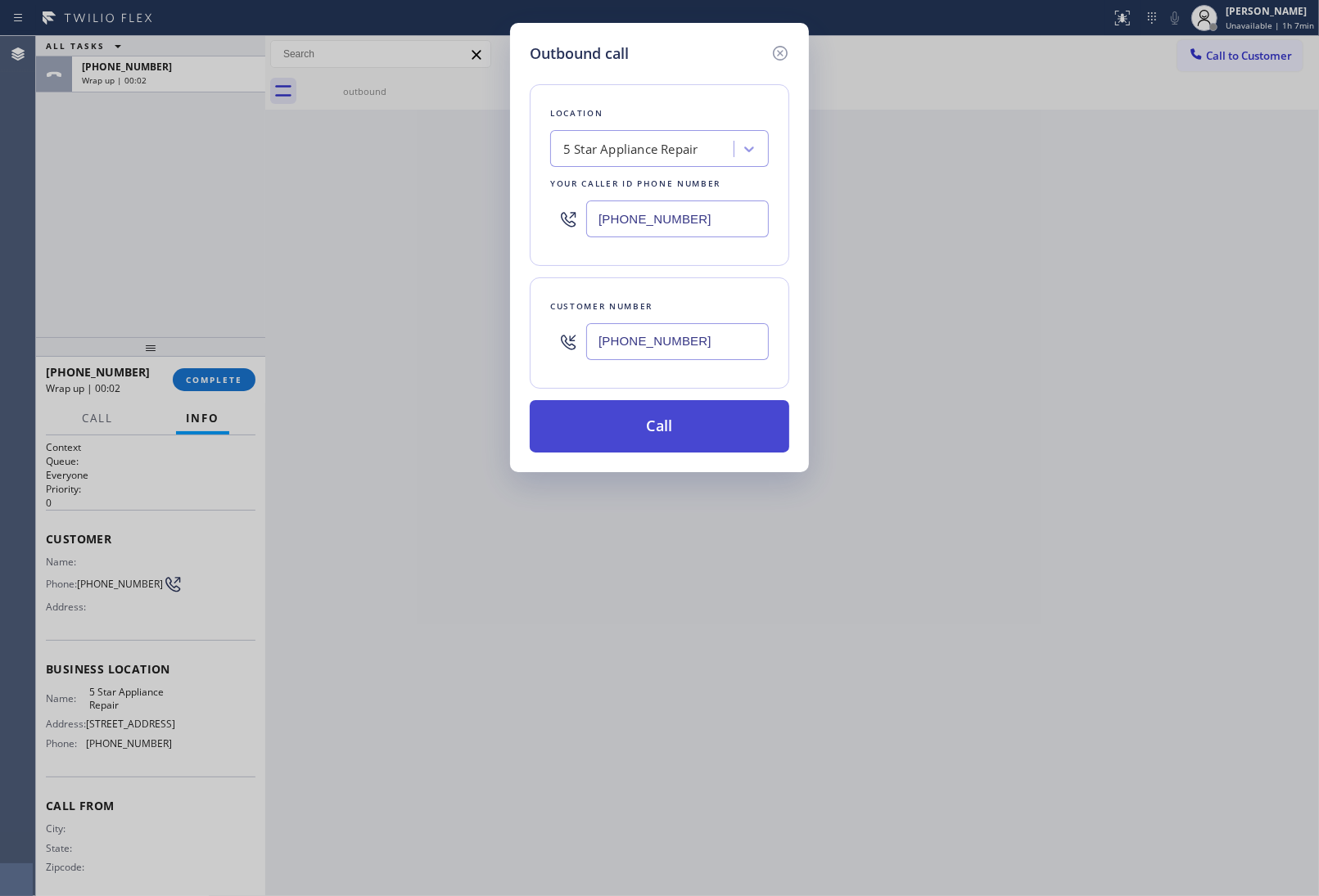
type input "(363) 201-8087"
click at [697, 428] on button "Call" at bounding box center [659, 426] width 260 height 52
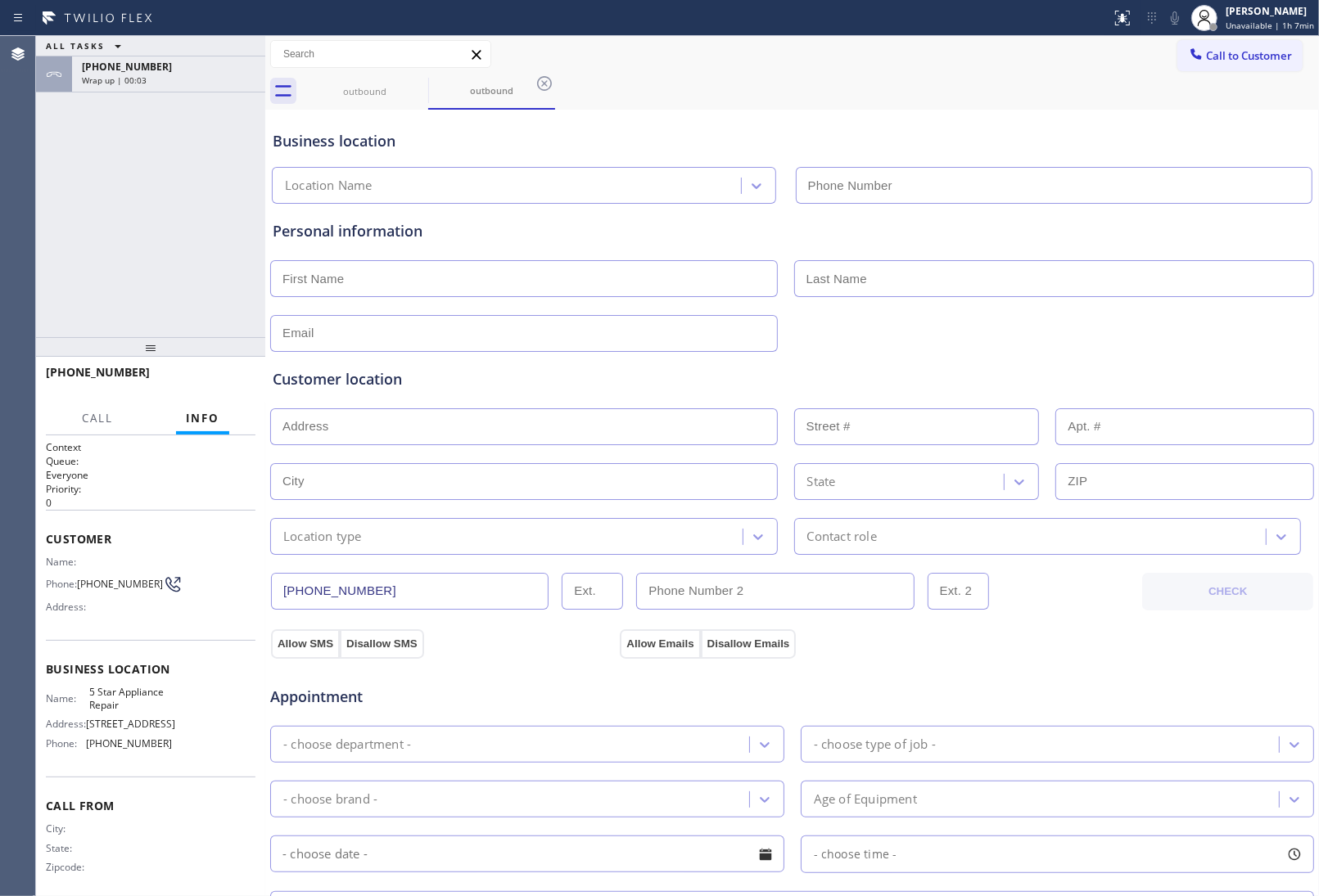
type input "(855) 731-4952"
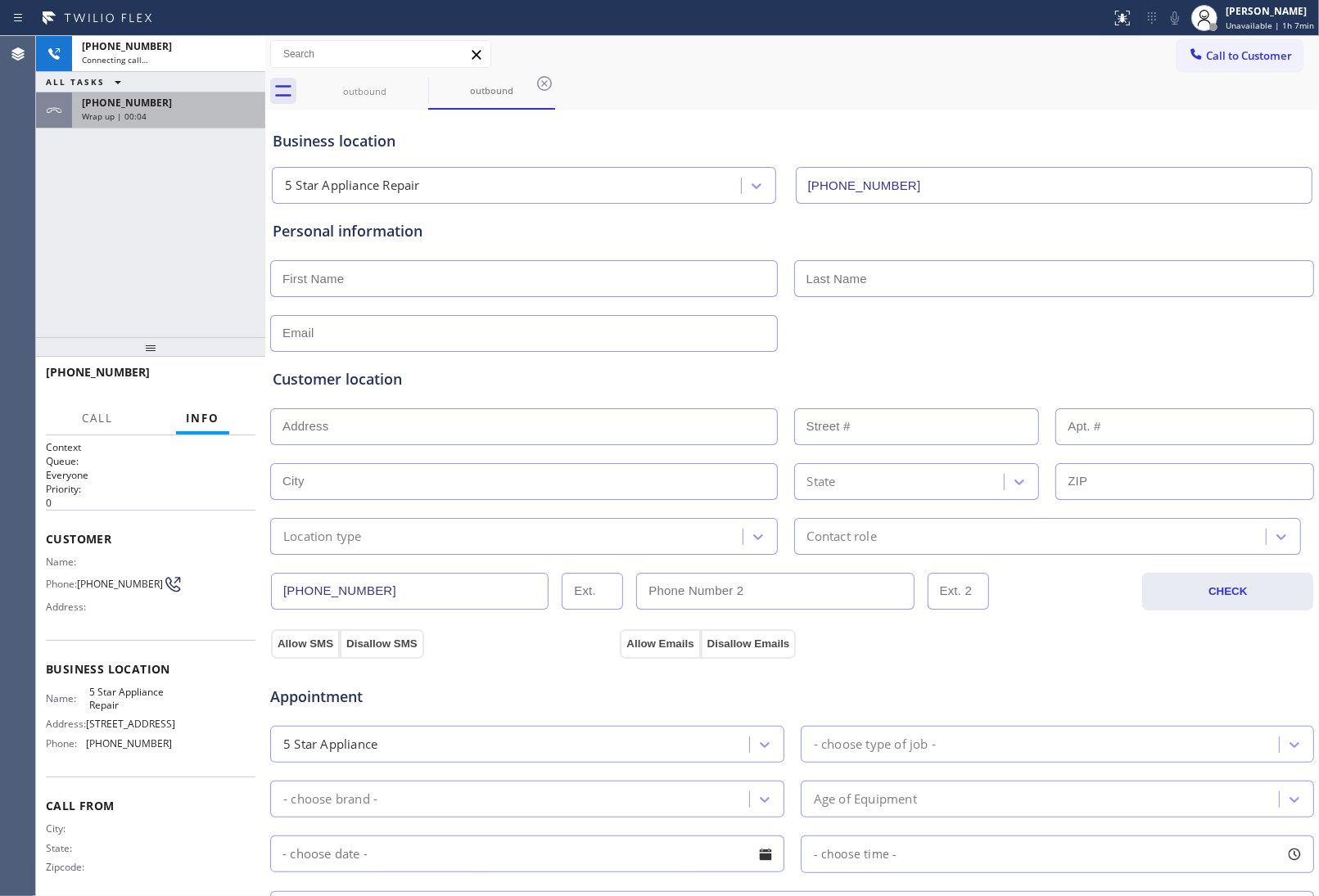
click at [132, 105] on span "+13632018087" at bounding box center [127, 102] width 90 height 14
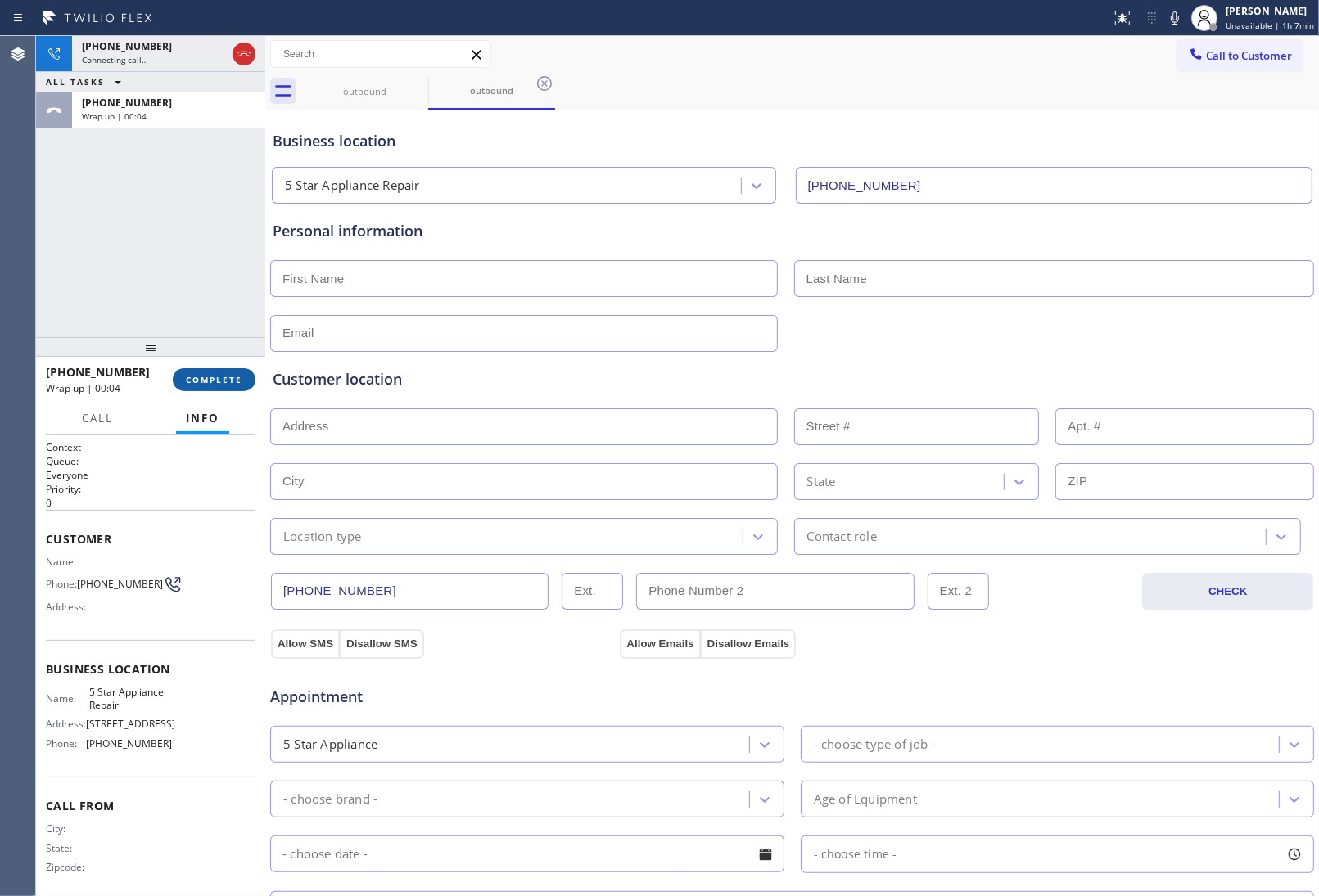
click at [227, 386] on button "COMPLETE" at bounding box center [214, 380] width 83 height 23
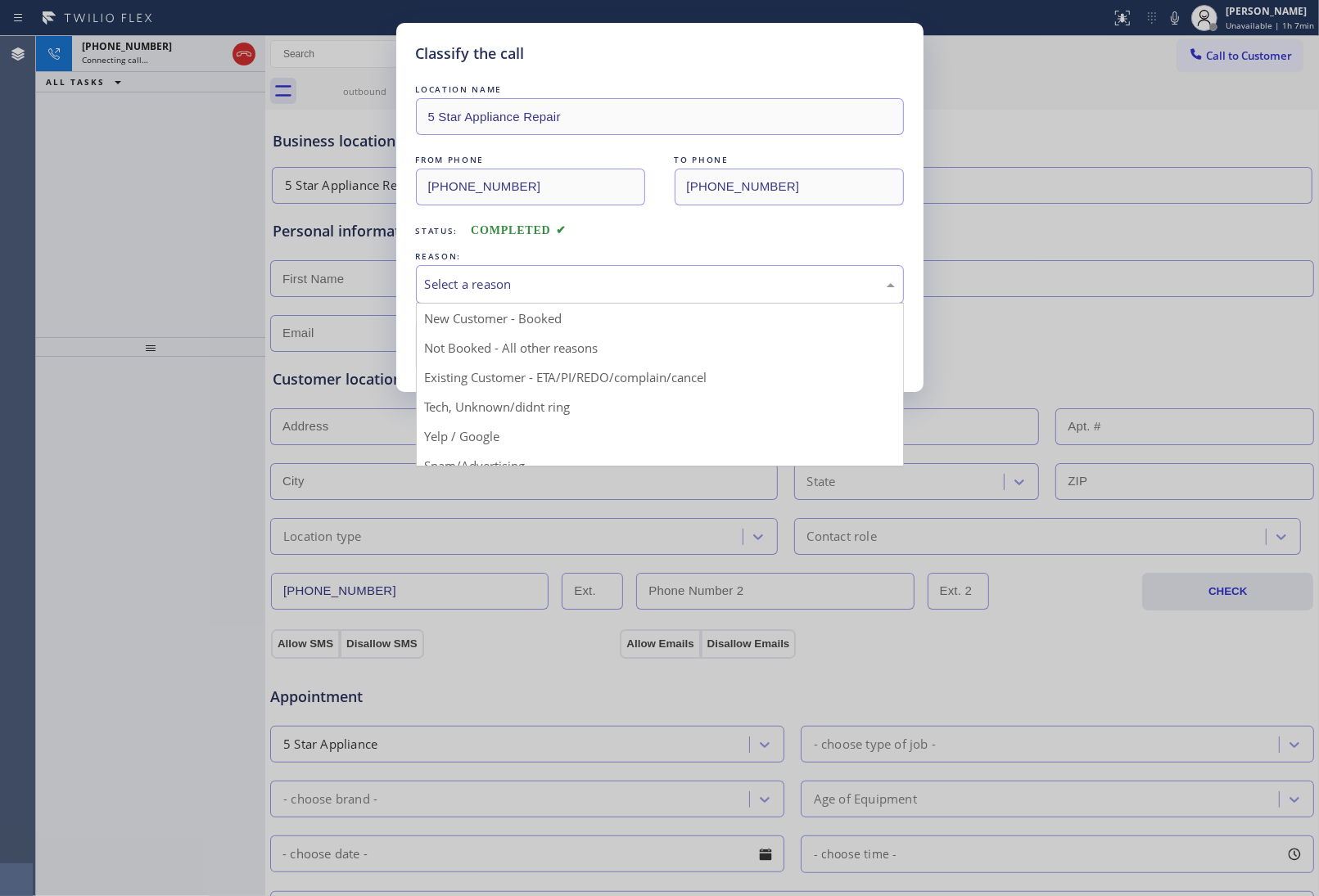
click at [522, 275] on div "Select a reason" at bounding box center [660, 284] width 470 height 19
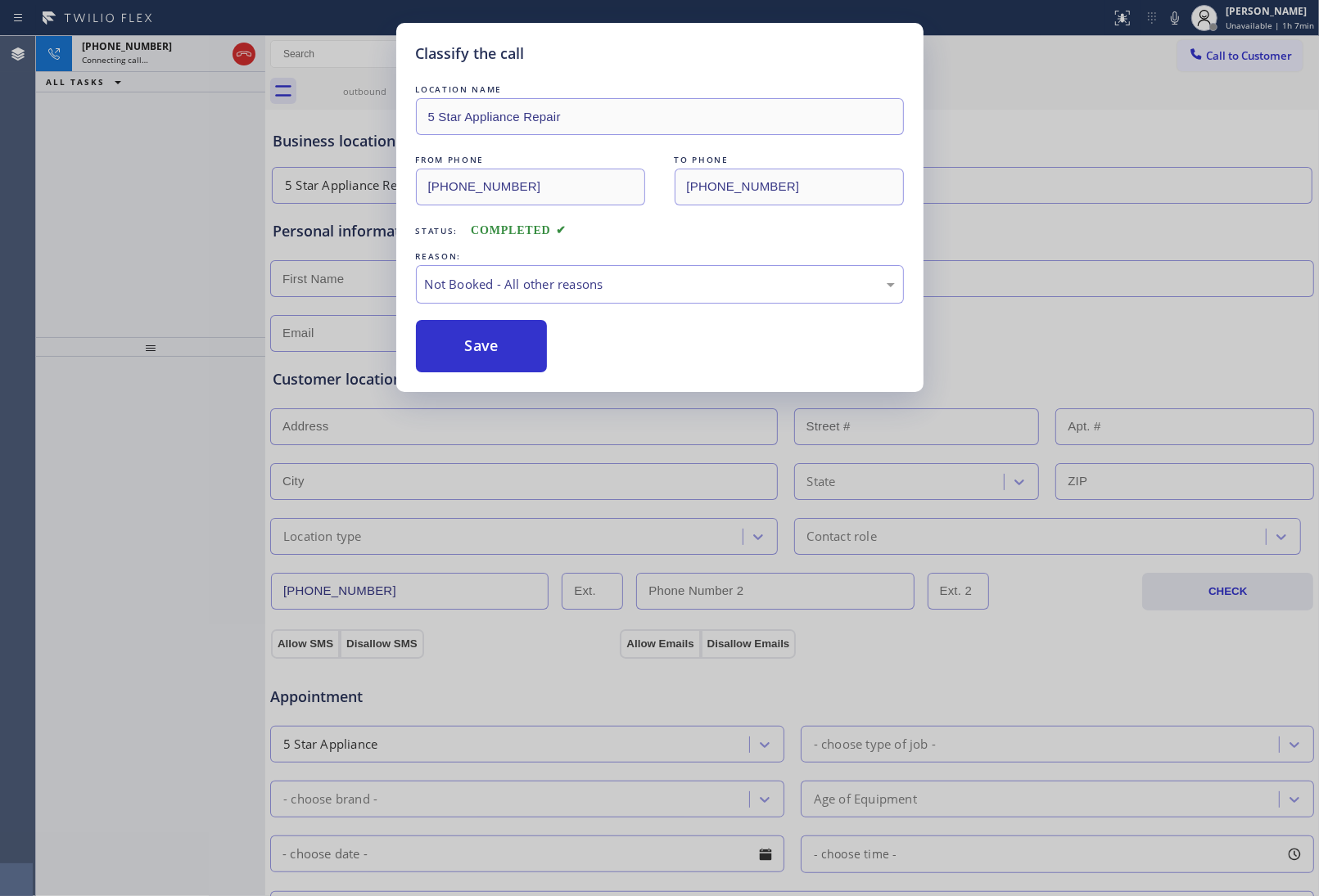
click at [493, 350] on button "Save" at bounding box center [481, 346] width 132 height 52
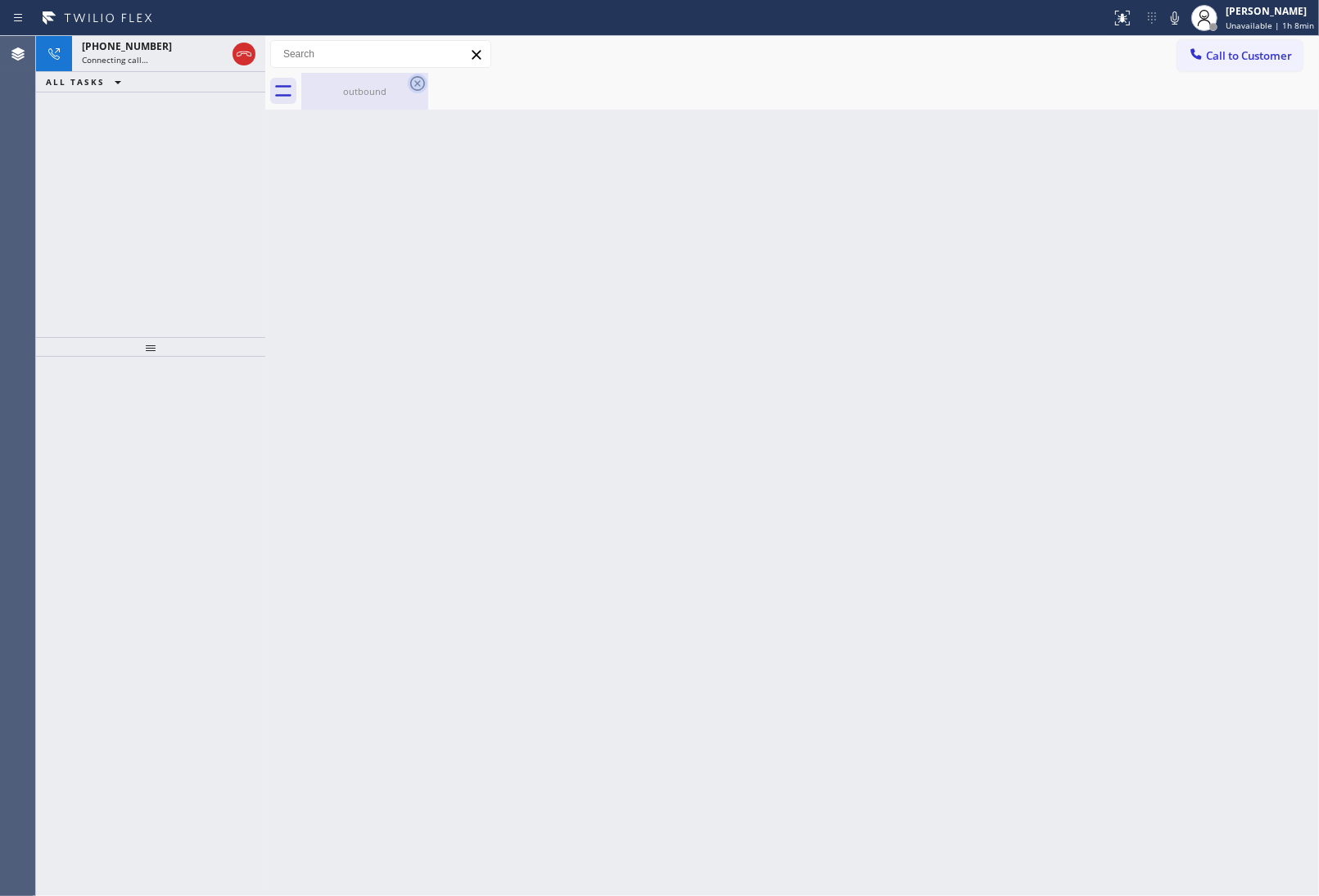
click at [405, 80] on div "outbound" at bounding box center [364, 91] width 124 height 37
click at [0, 0] on icon at bounding box center [0, 0] width 0 height 0
click at [418, 82] on div at bounding box center [810, 91] width 1018 height 37
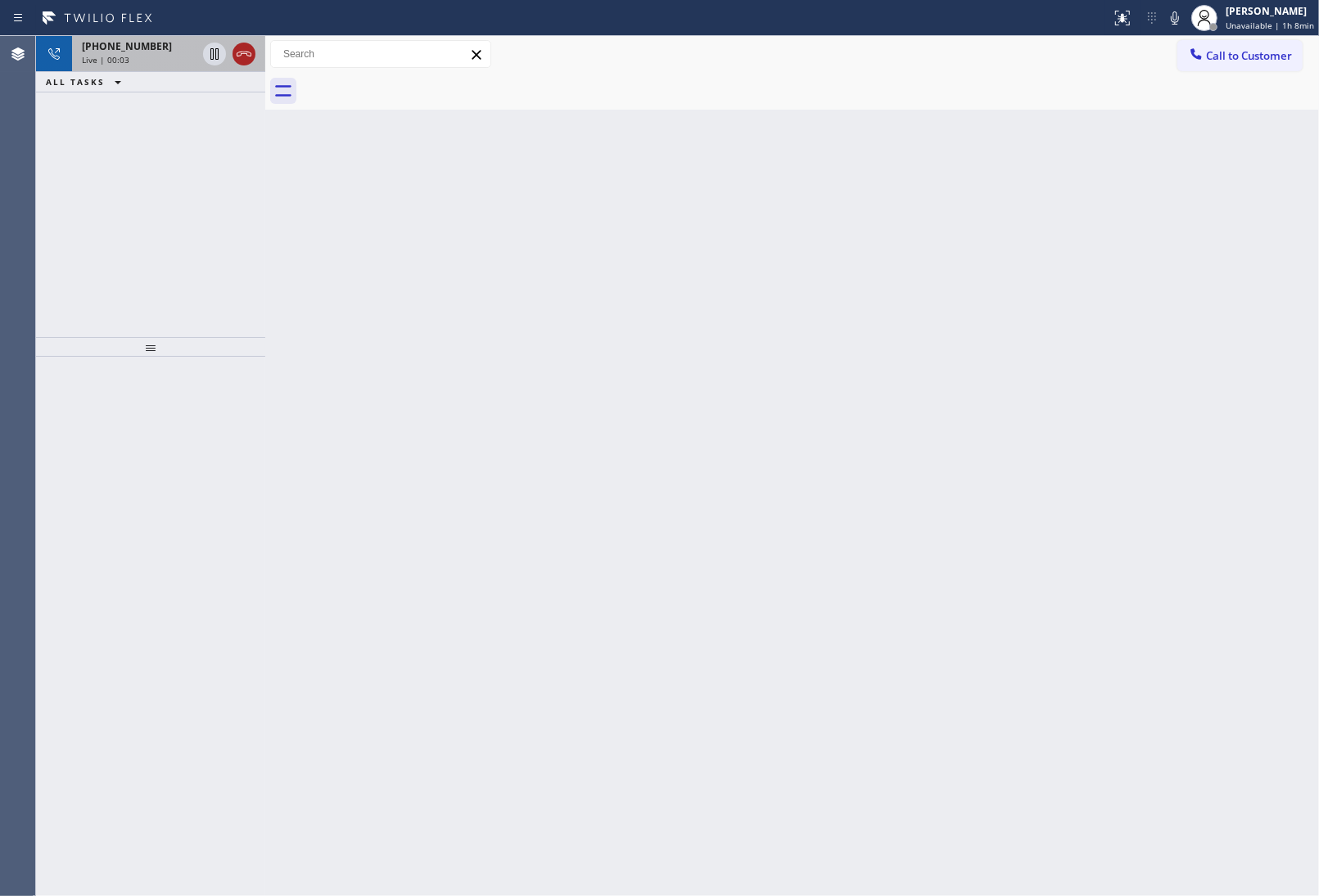
click at [247, 50] on icon at bounding box center [244, 54] width 20 height 20
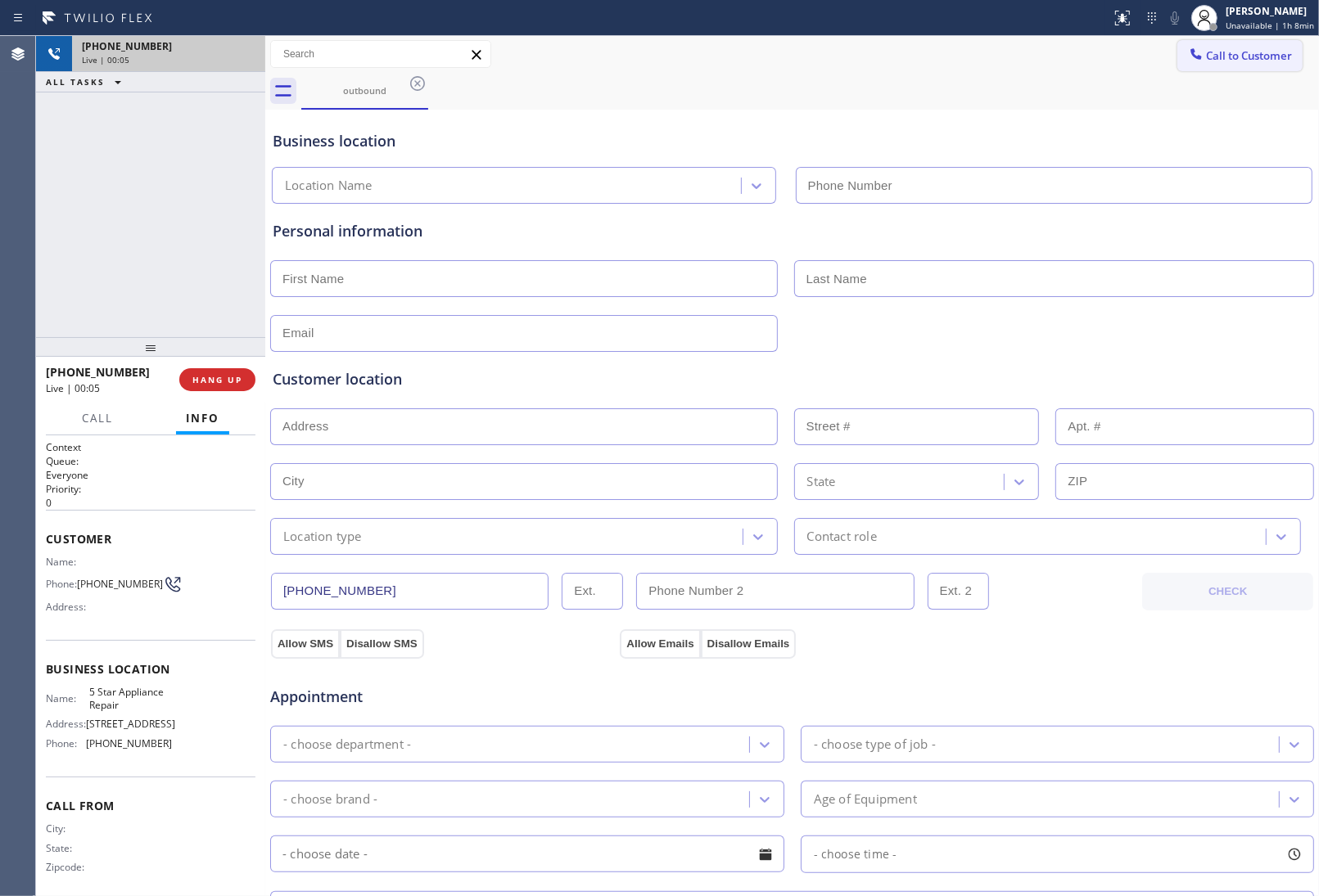
click at [1235, 67] on button "Call to Customer" at bounding box center [1239, 55] width 125 height 31
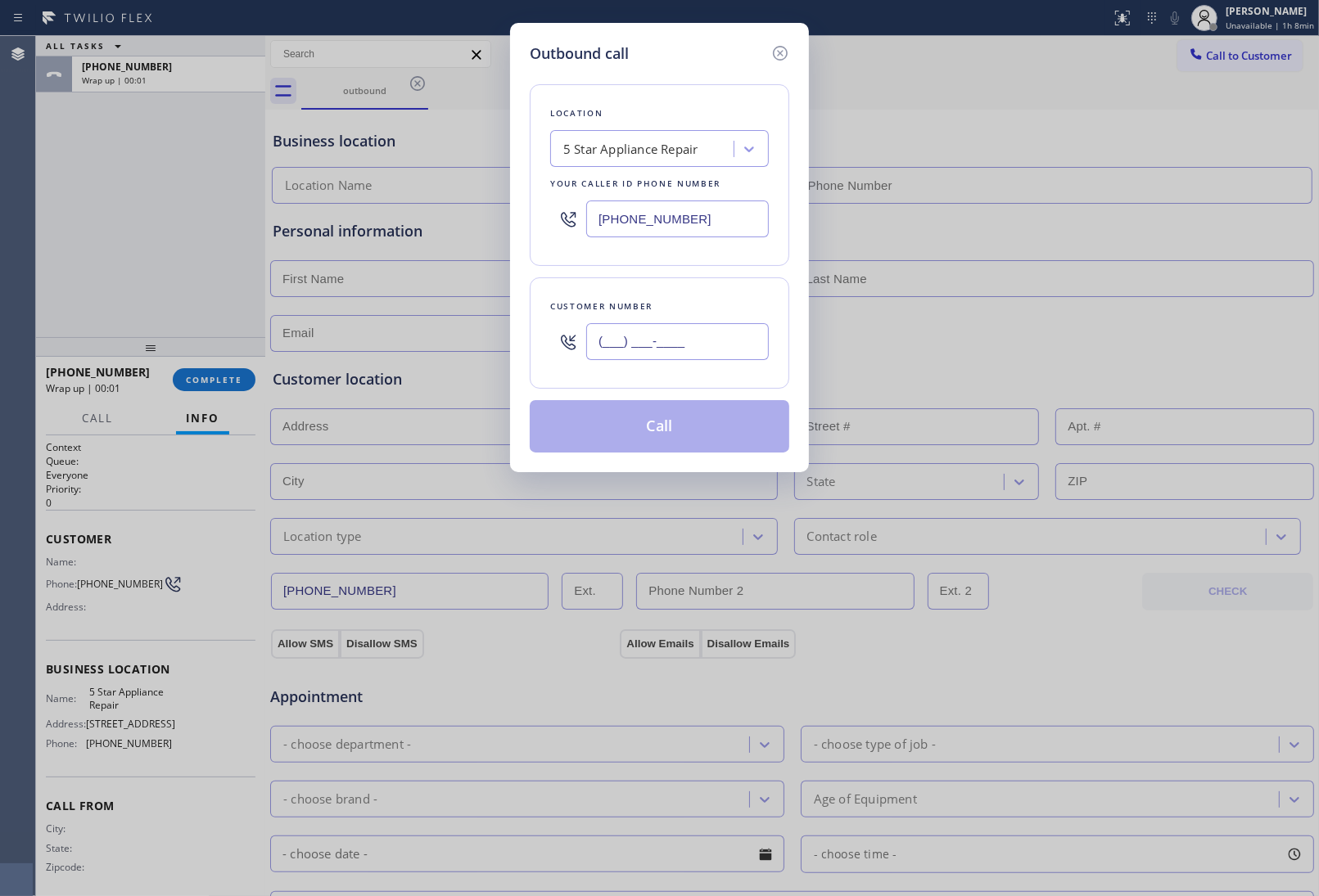
click at [636, 360] on input "(___) ___-____" at bounding box center [677, 342] width 183 height 37
paste input "363) 201-8087"
type input "(363) 201-8087"
type input "(855) 731-4952"
type input "(363) 201-8087"
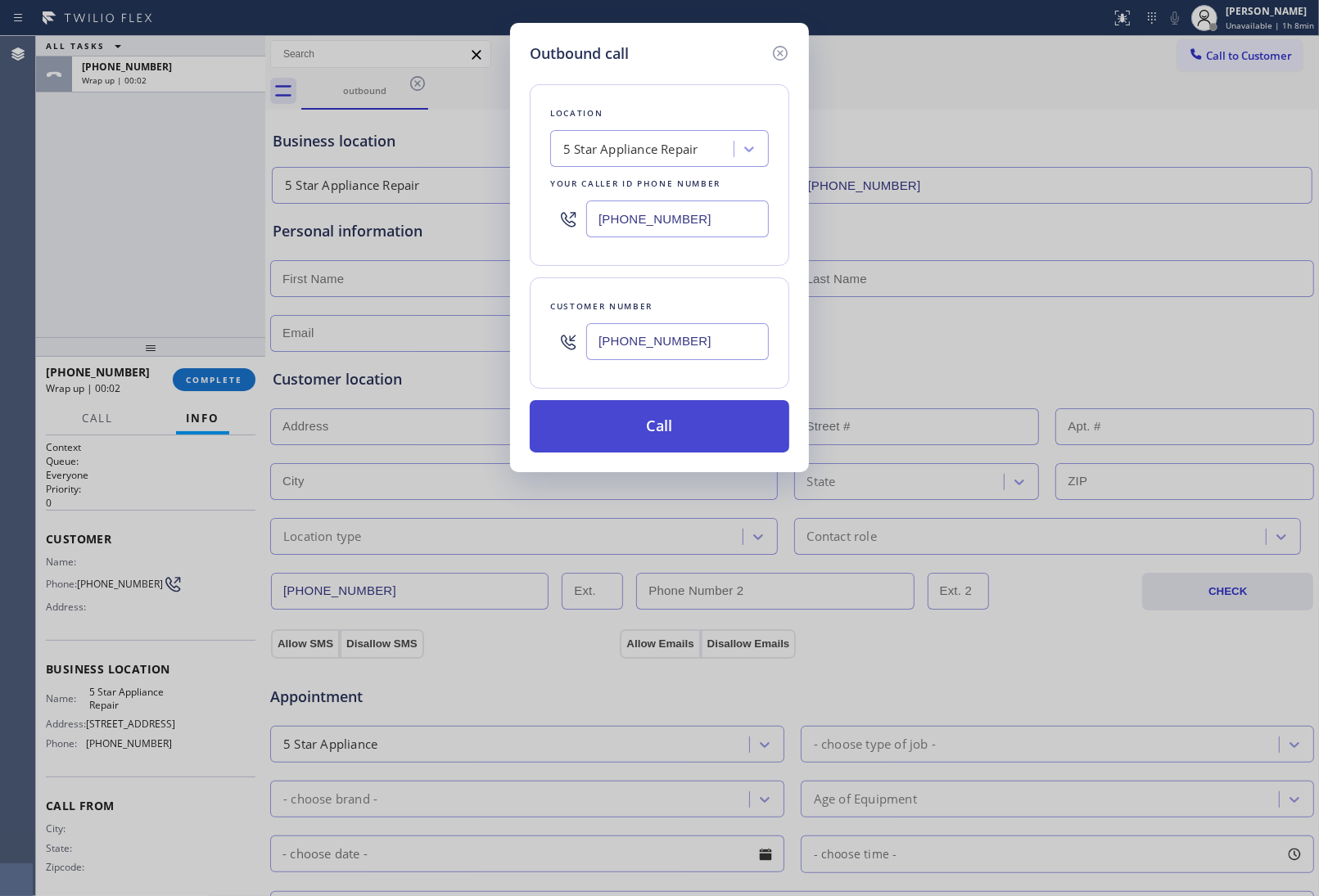
click at [693, 436] on button "Call" at bounding box center [659, 426] width 260 height 52
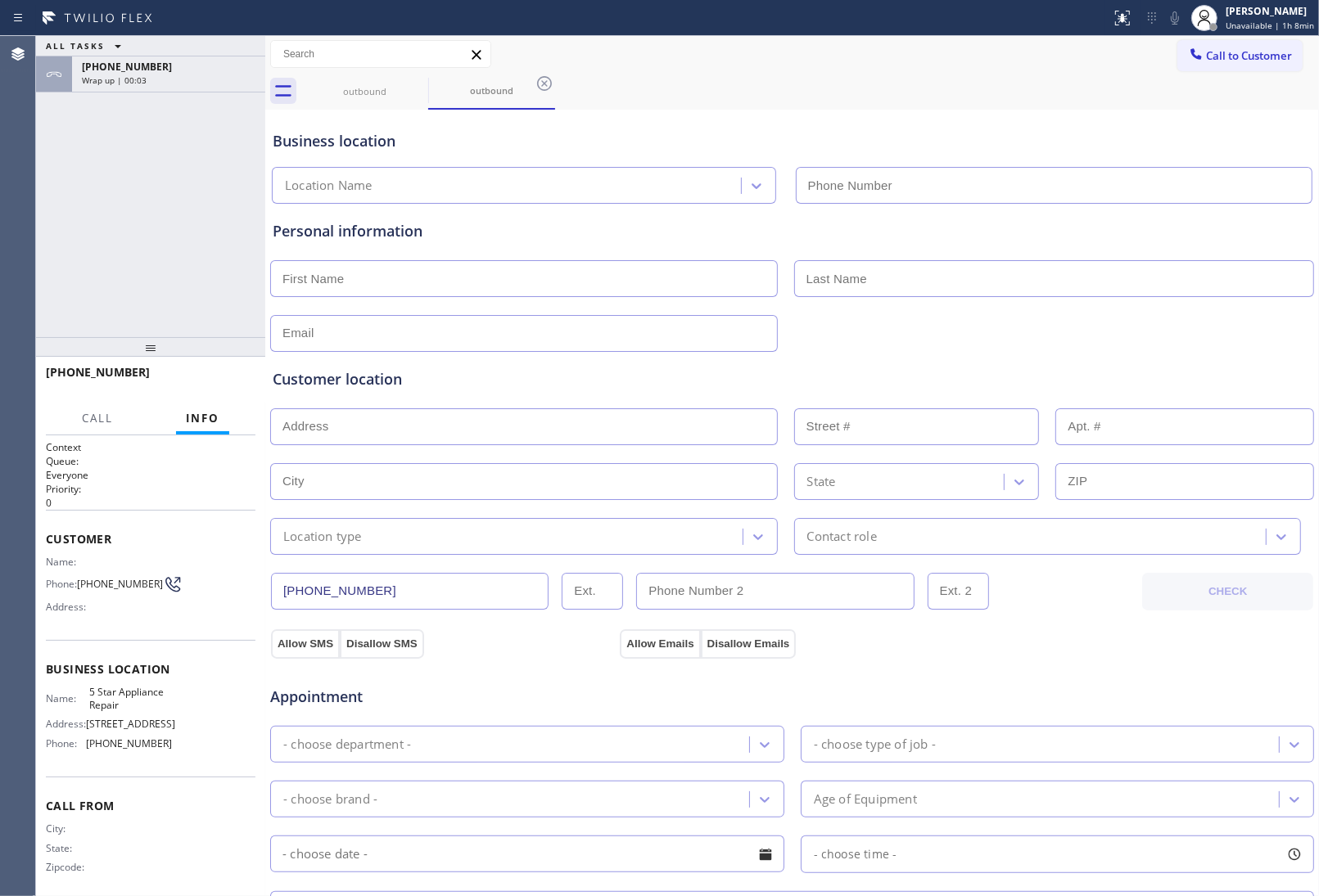
type input "(855) 731-4952"
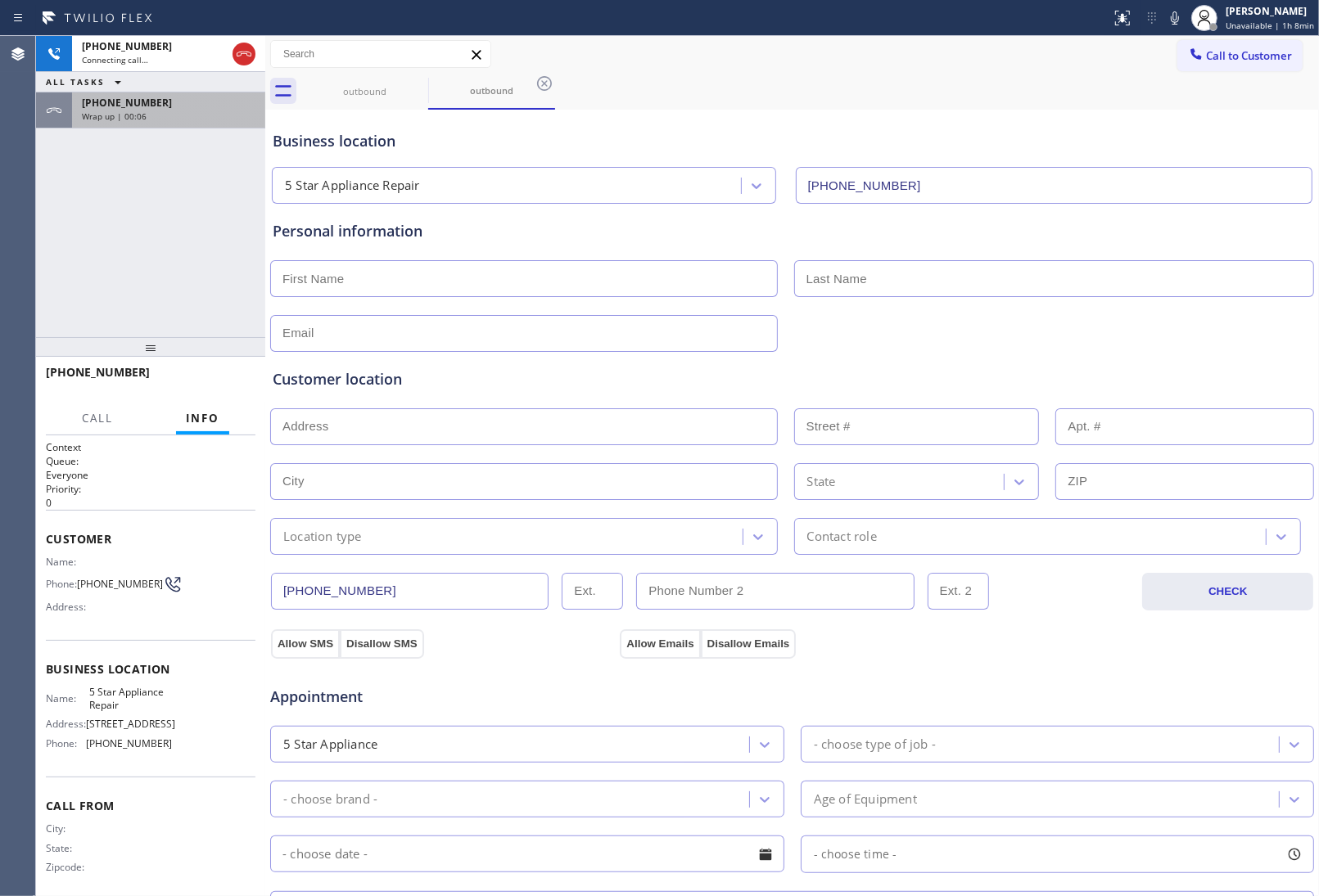
click at [125, 100] on span "+13632018087" at bounding box center [127, 102] width 90 height 14
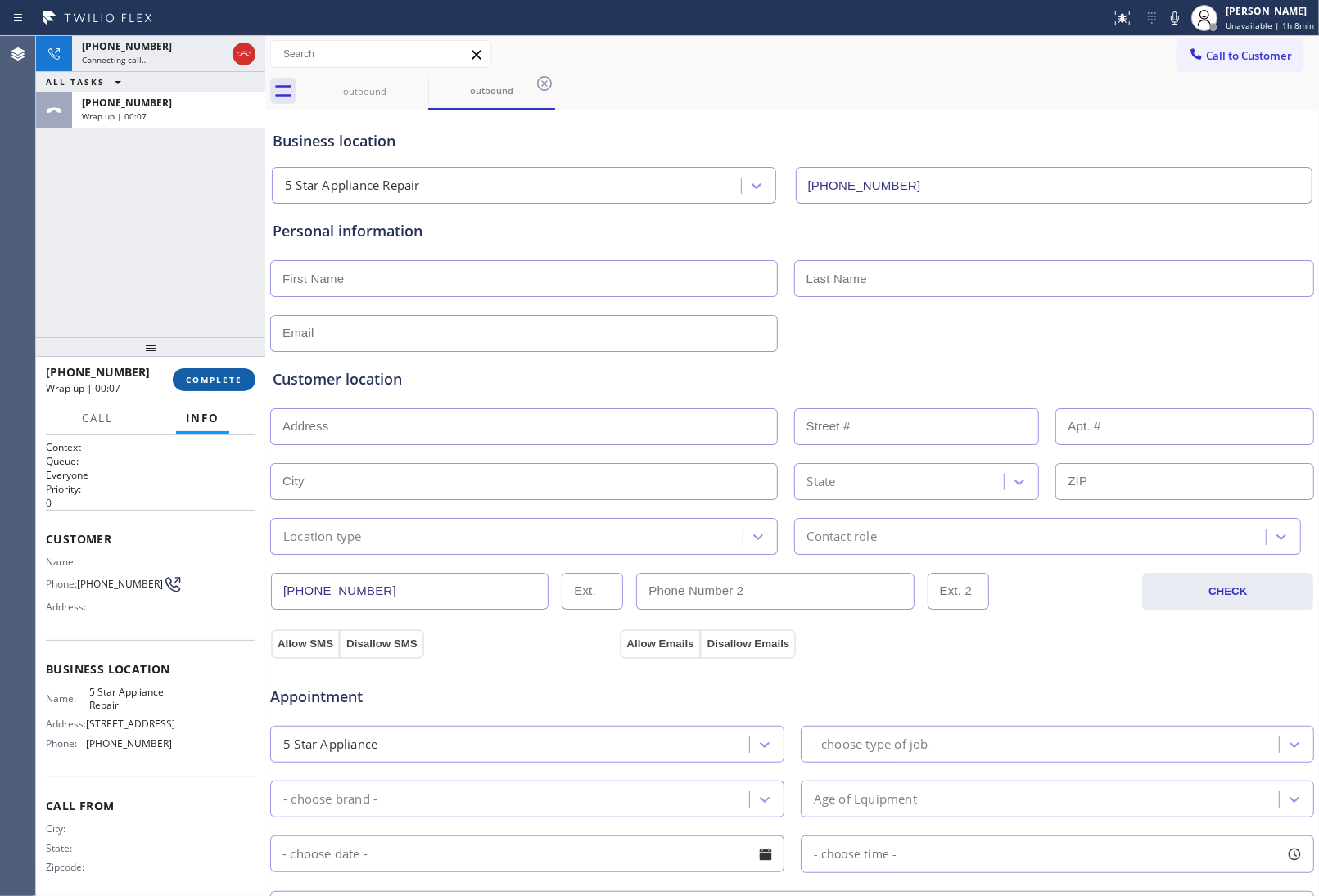
click at [242, 382] on span "COMPLETE" at bounding box center [214, 380] width 56 height 12
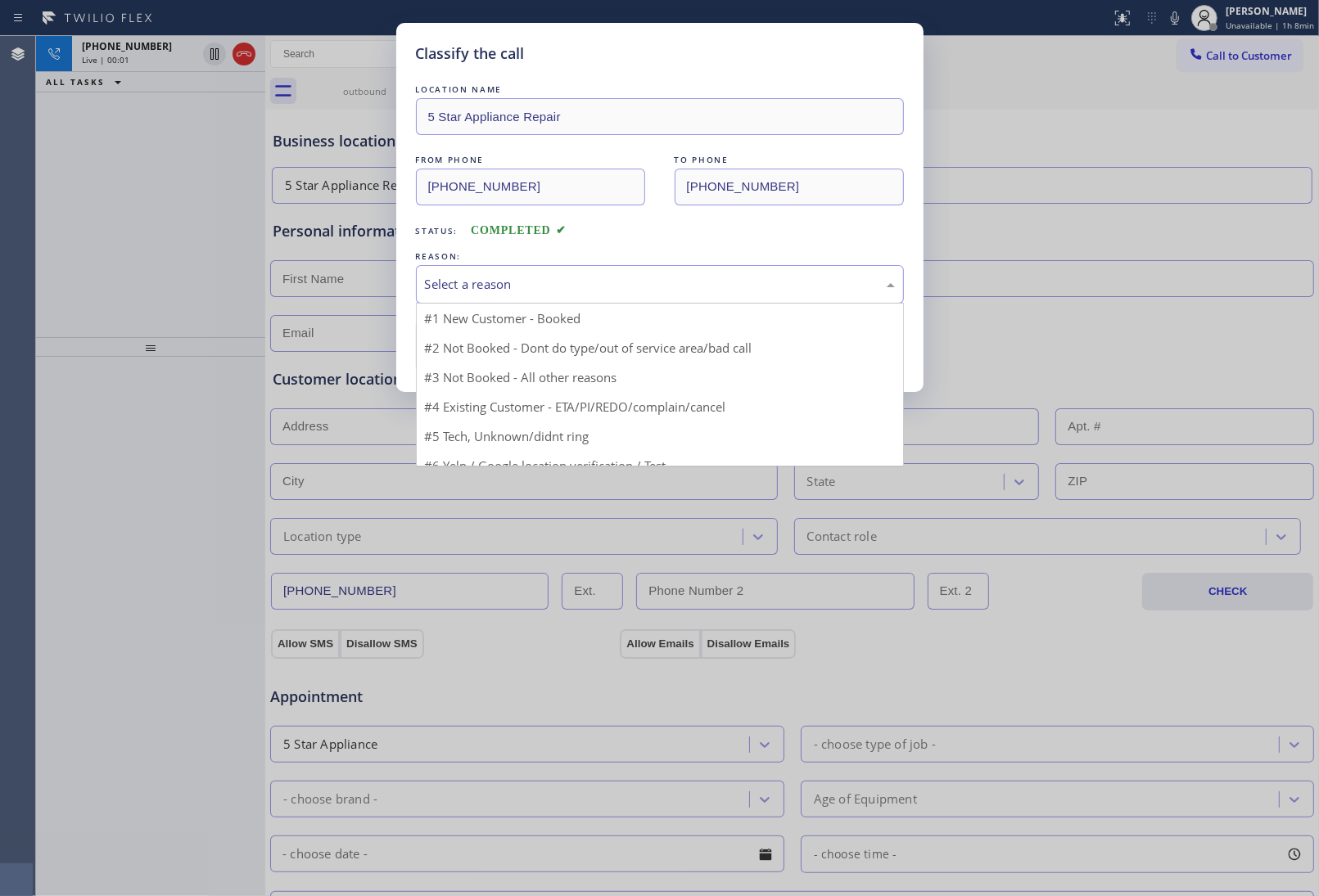
drag, startPoint x: 557, startPoint y: 279, endPoint x: 501, endPoint y: 340, distance: 82.8
click at [554, 282] on div "Select a reason" at bounding box center [660, 284] width 470 height 19
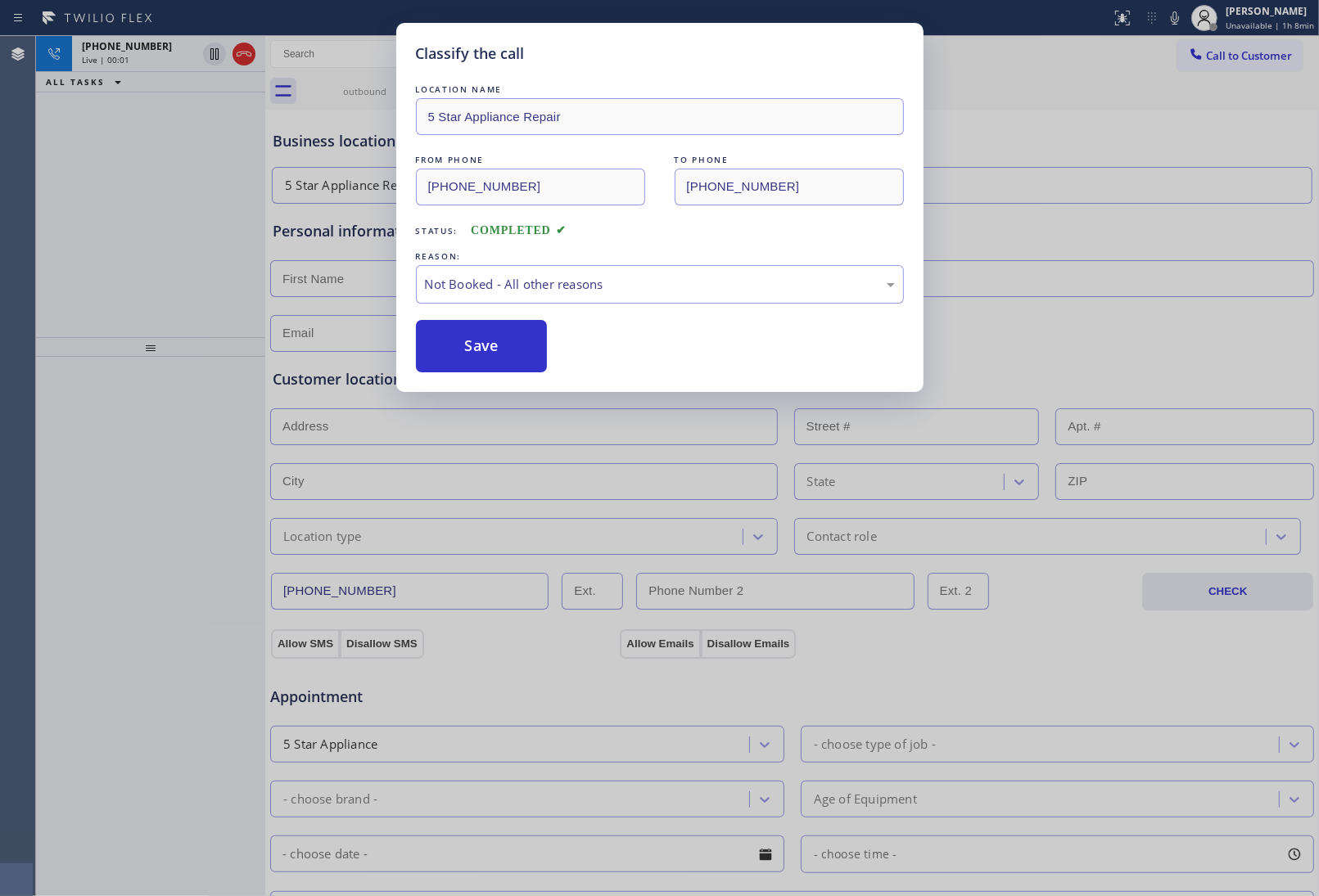
click at [490, 345] on button "Save" at bounding box center [481, 346] width 132 height 52
click at [242, 56] on icon at bounding box center [244, 54] width 20 height 20
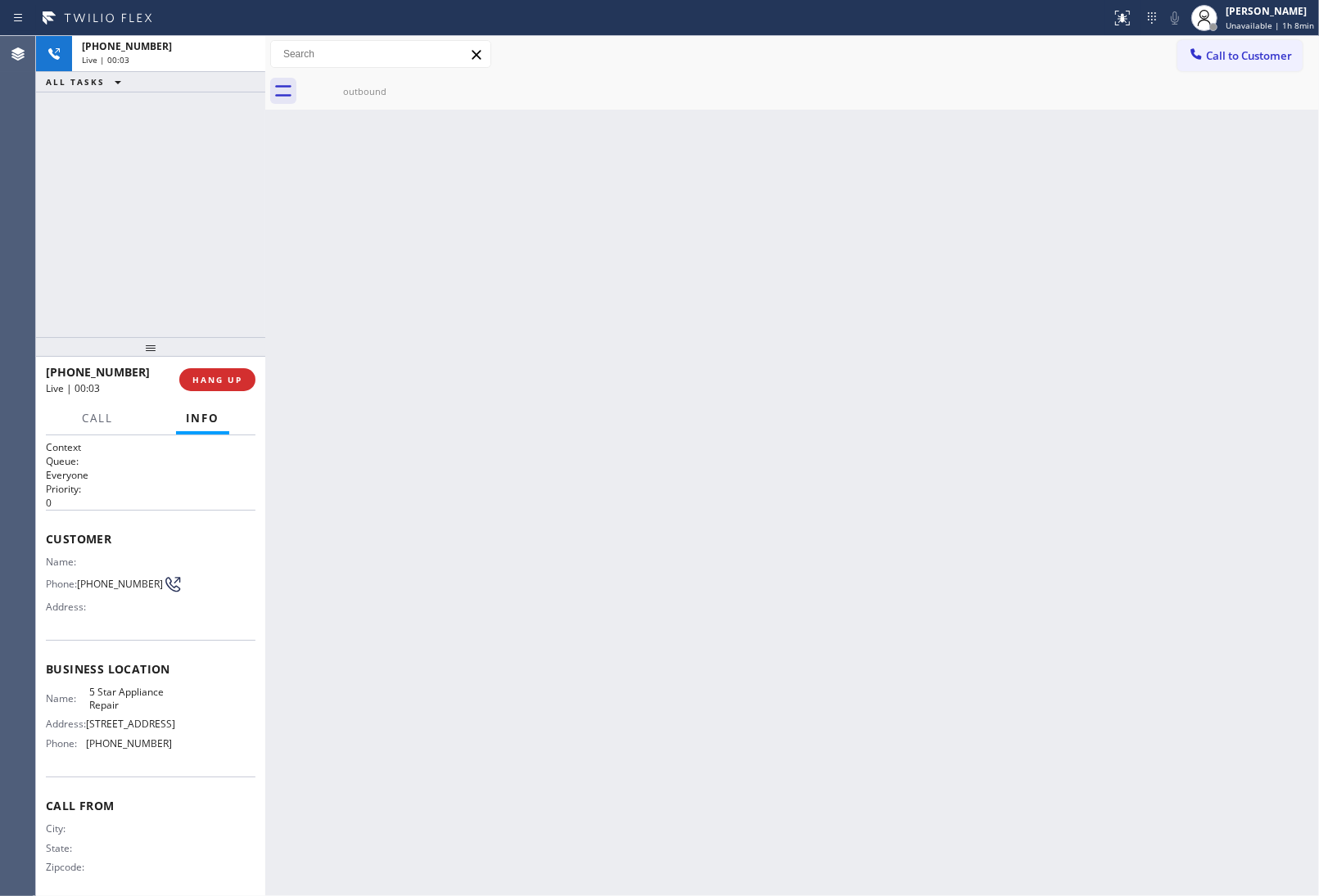
click at [242, 56] on div "Live | 00:03" at bounding box center [169, 60] width 173 height 12
drag, startPoint x: 1287, startPoint y: 66, endPoint x: 1082, endPoint y: 144, distance: 219.3
click at [1282, 66] on button "Call to Customer" at bounding box center [1239, 55] width 125 height 31
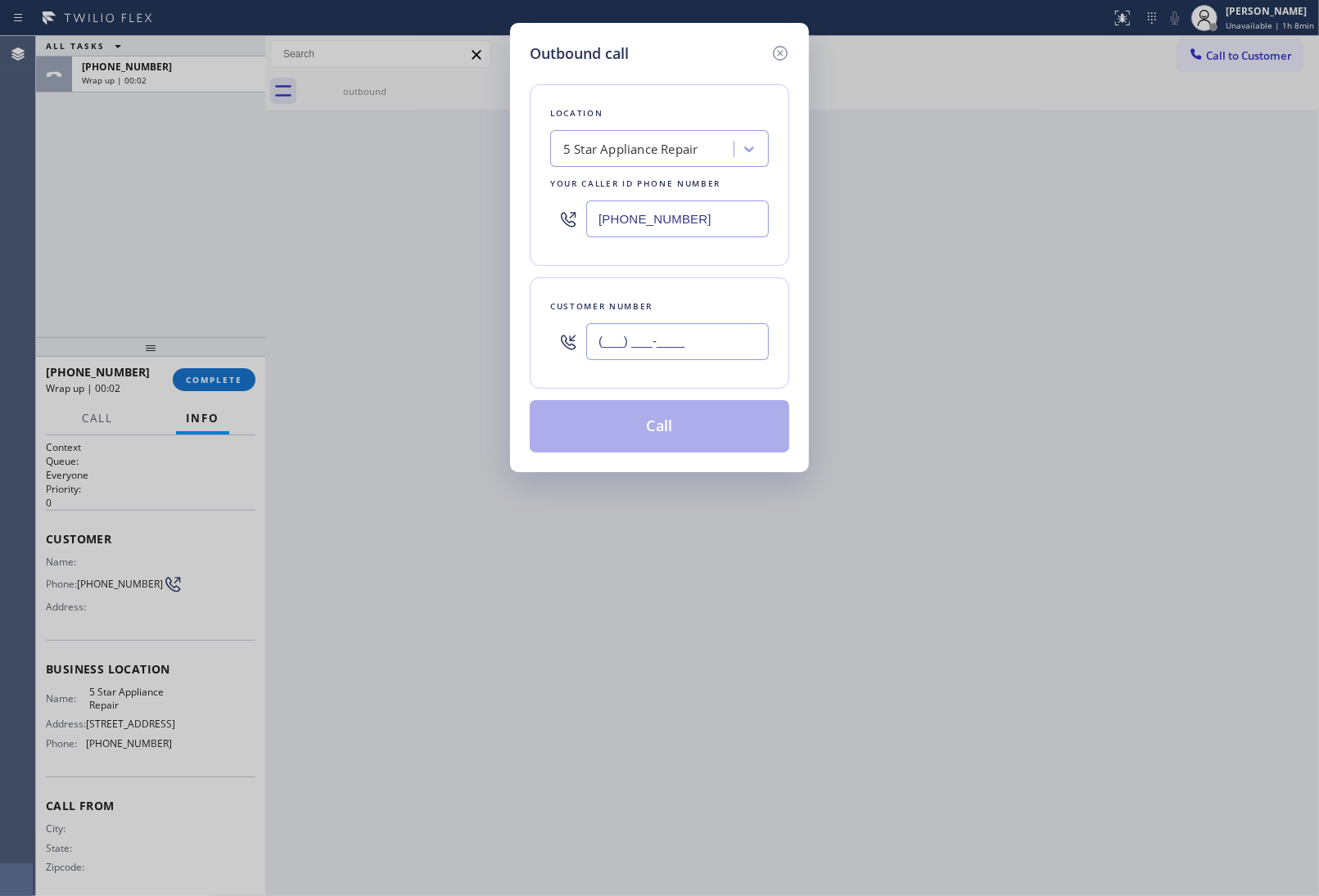
click at [734, 343] on input "(___) ___-____" at bounding box center [677, 342] width 183 height 37
paste input "363) 201-8087"
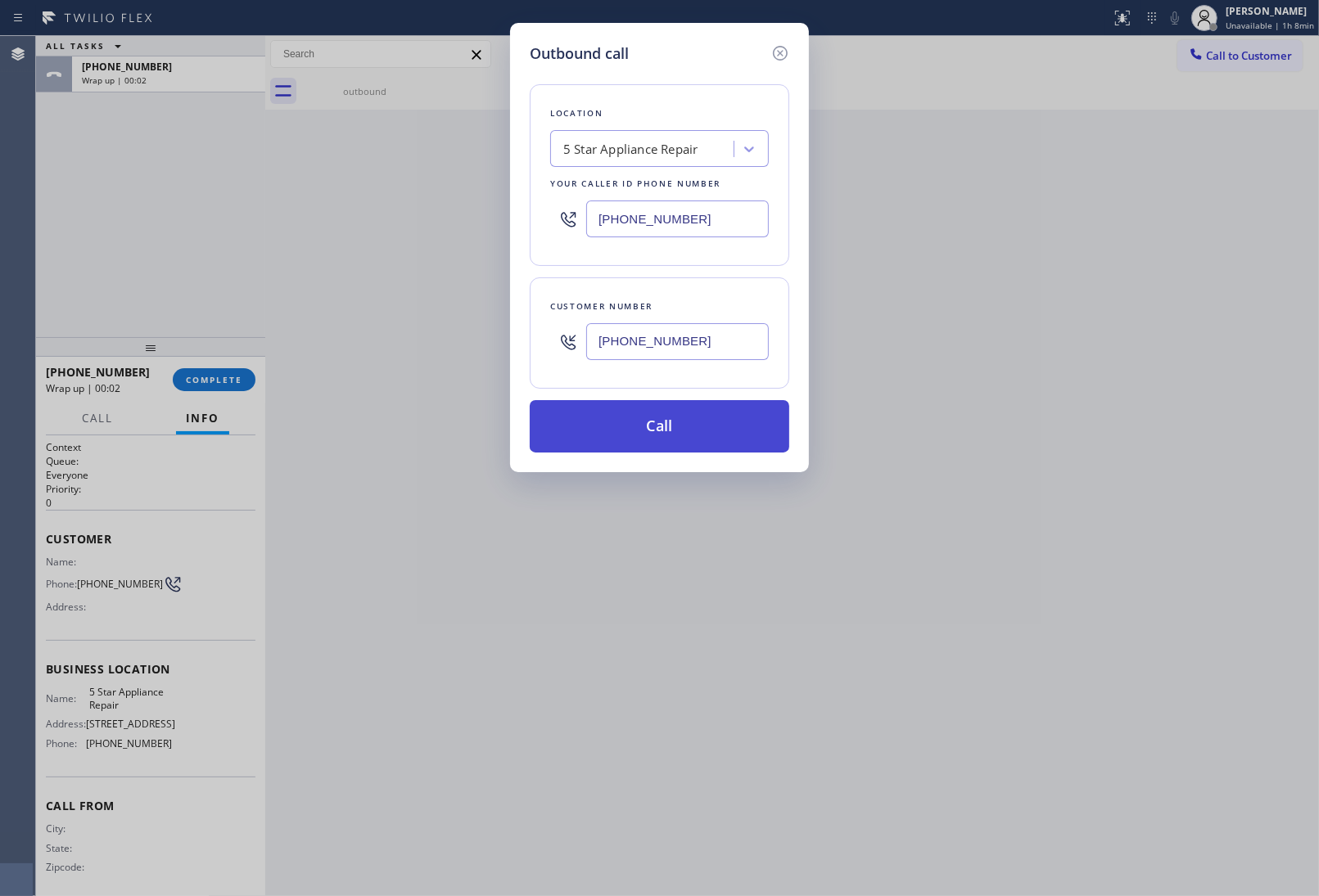
type input "(363) 201-8087"
click at [678, 440] on button "Call" at bounding box center [659, 426] width 260 height 52
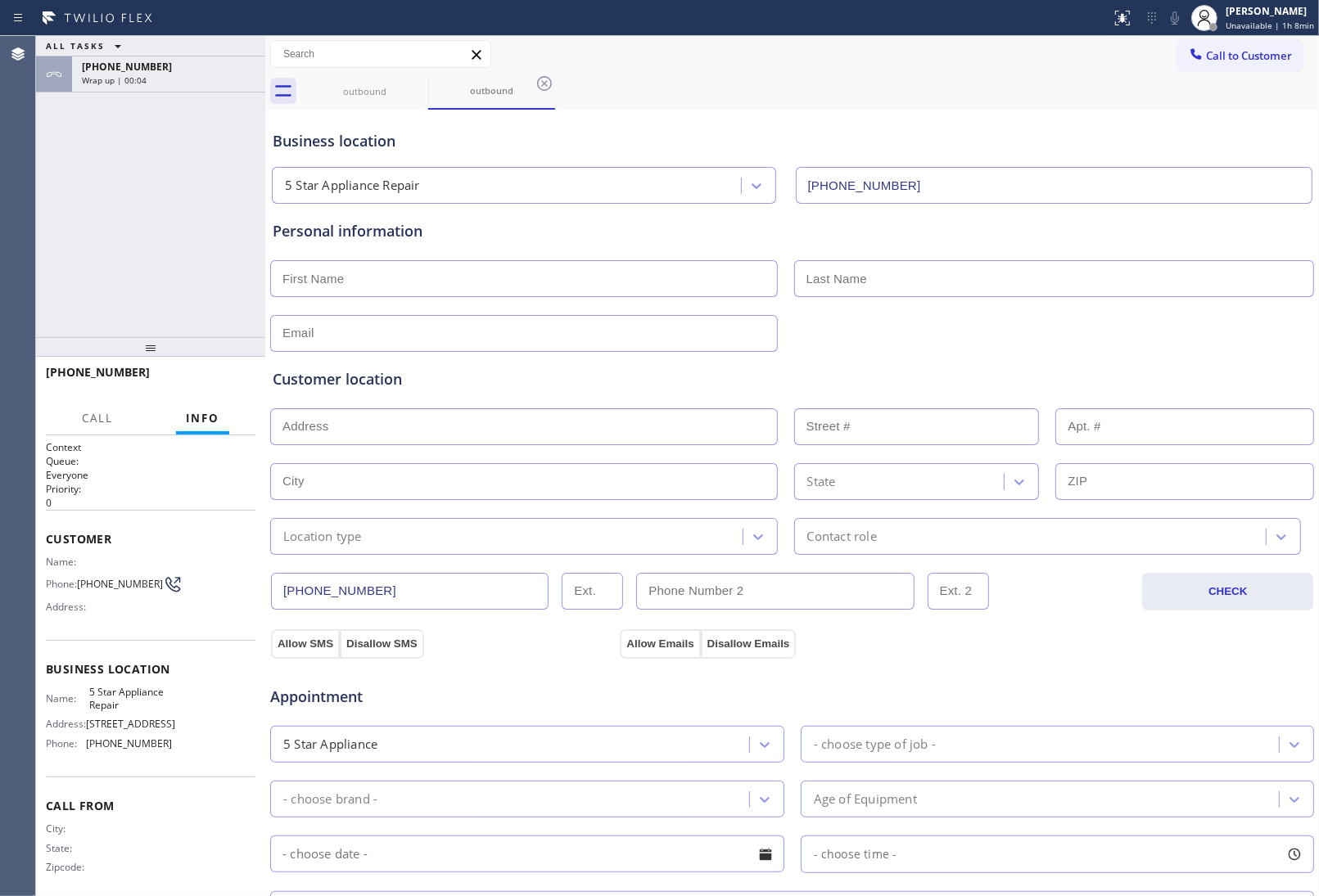
type input "(855) 731-4952"
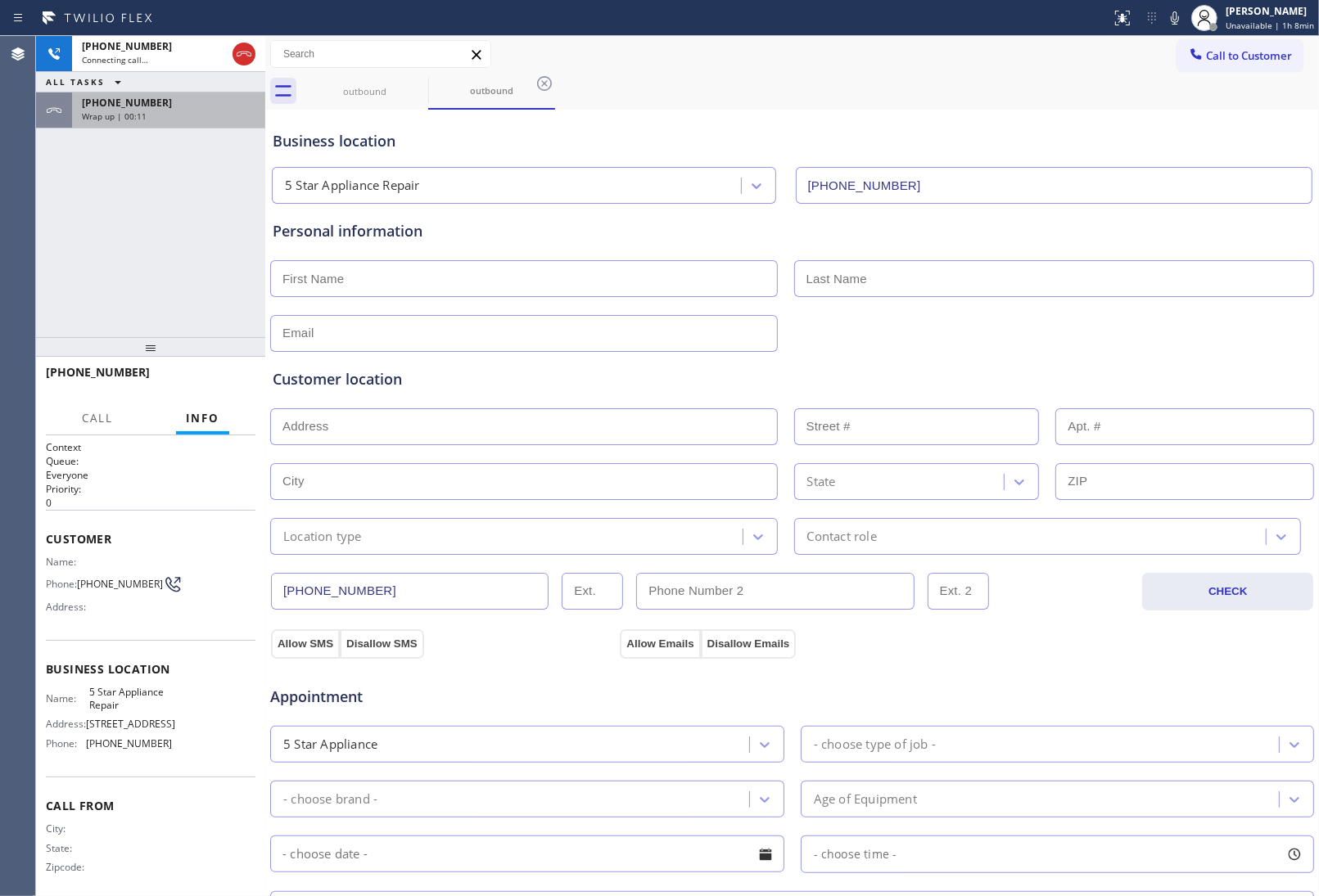
click at [131, 116] on span "Wrap up | 00:11" at bounding box center [115, 116] width 65 height 12
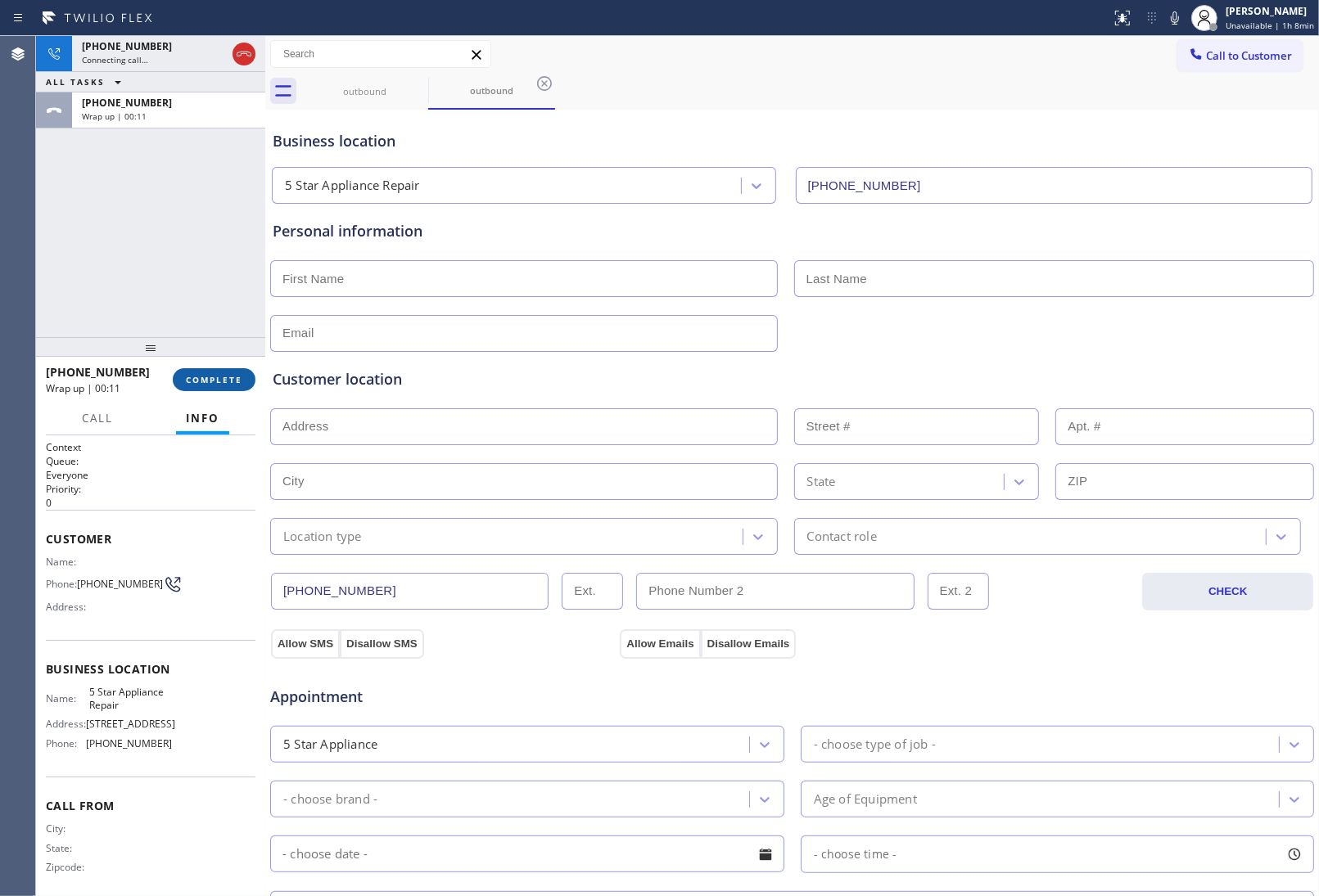
click at [227, 377] on span "COMPLETE" at bounding box center [214, 380] width 56 height 12
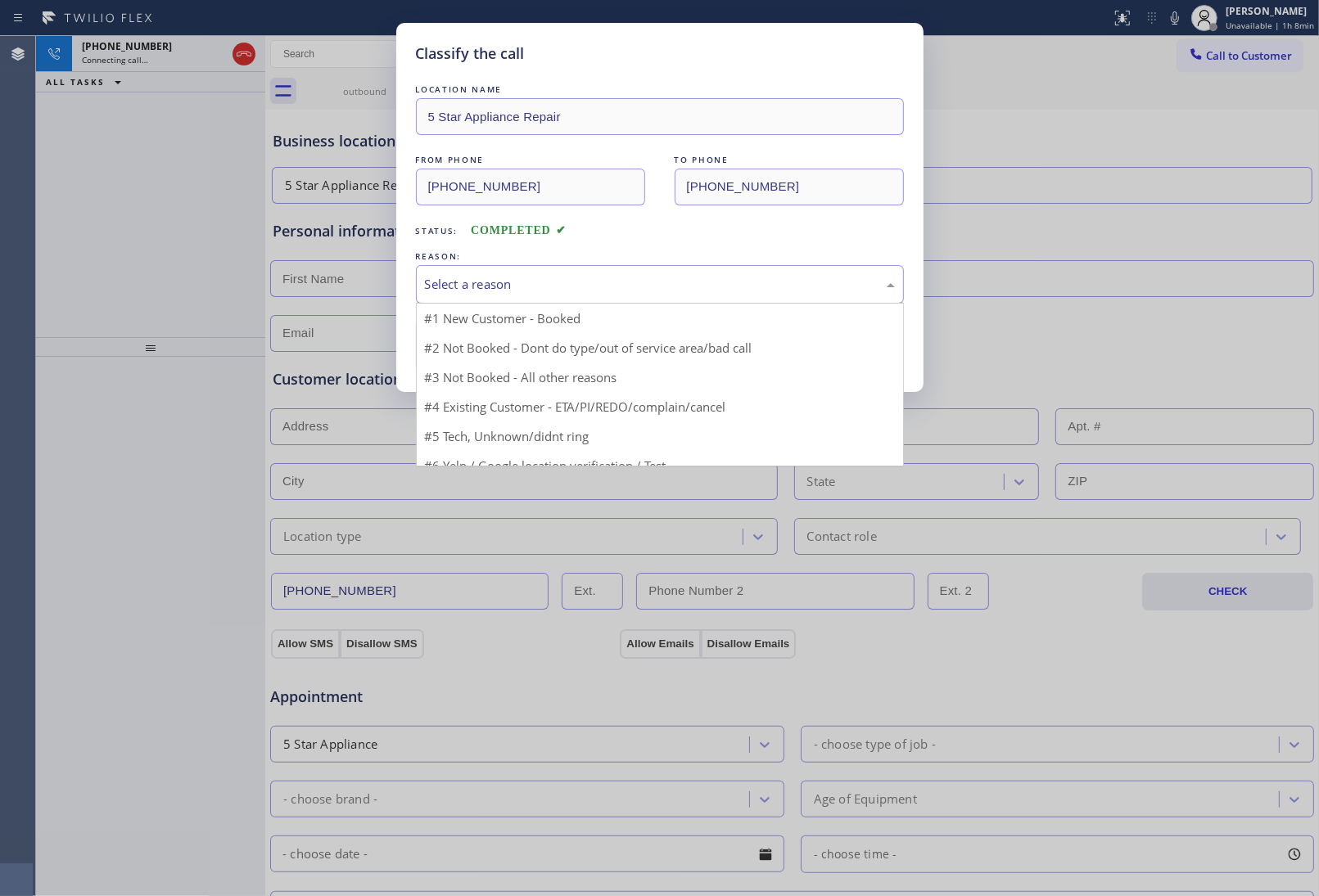
click at [546, 274] on div "Select a reason" at bounding box center [660, 285] width 488 height 38
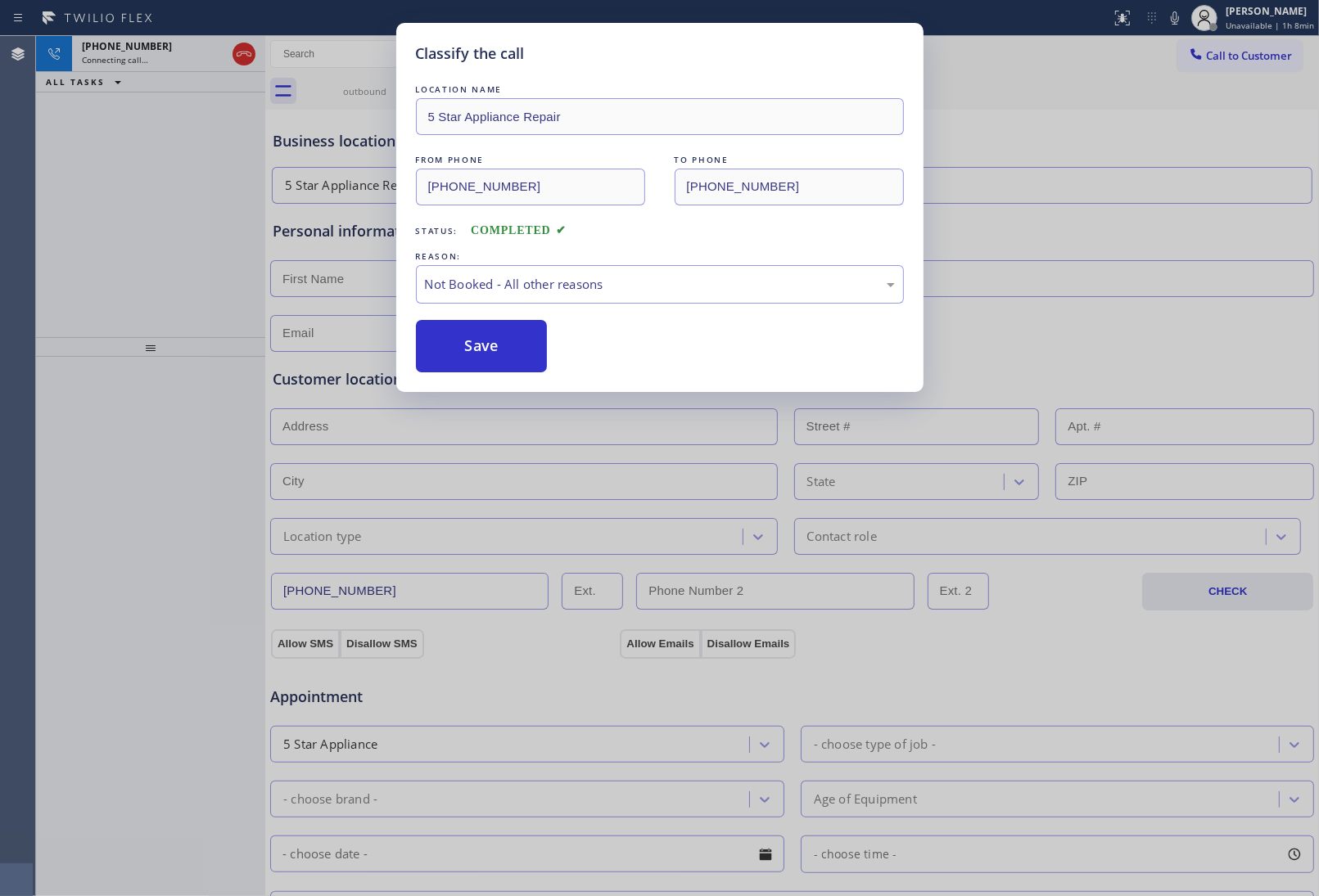
click at [505, 346] on button "Save" at bounding box center [481, 346] width 132 height 52
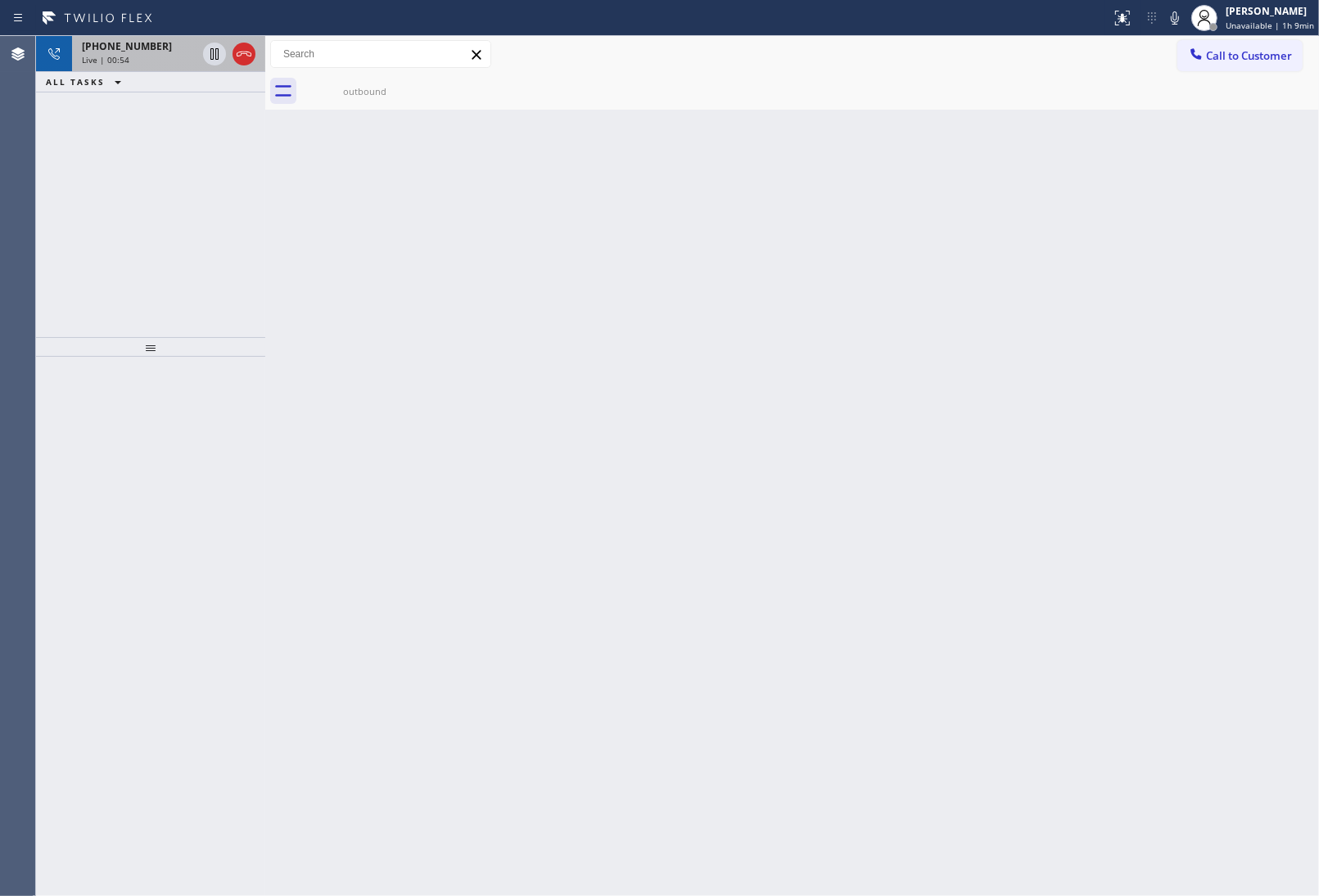
click at [120, 46] on span "+13632018087" at bounding box center [127, 46] width 90 height 14
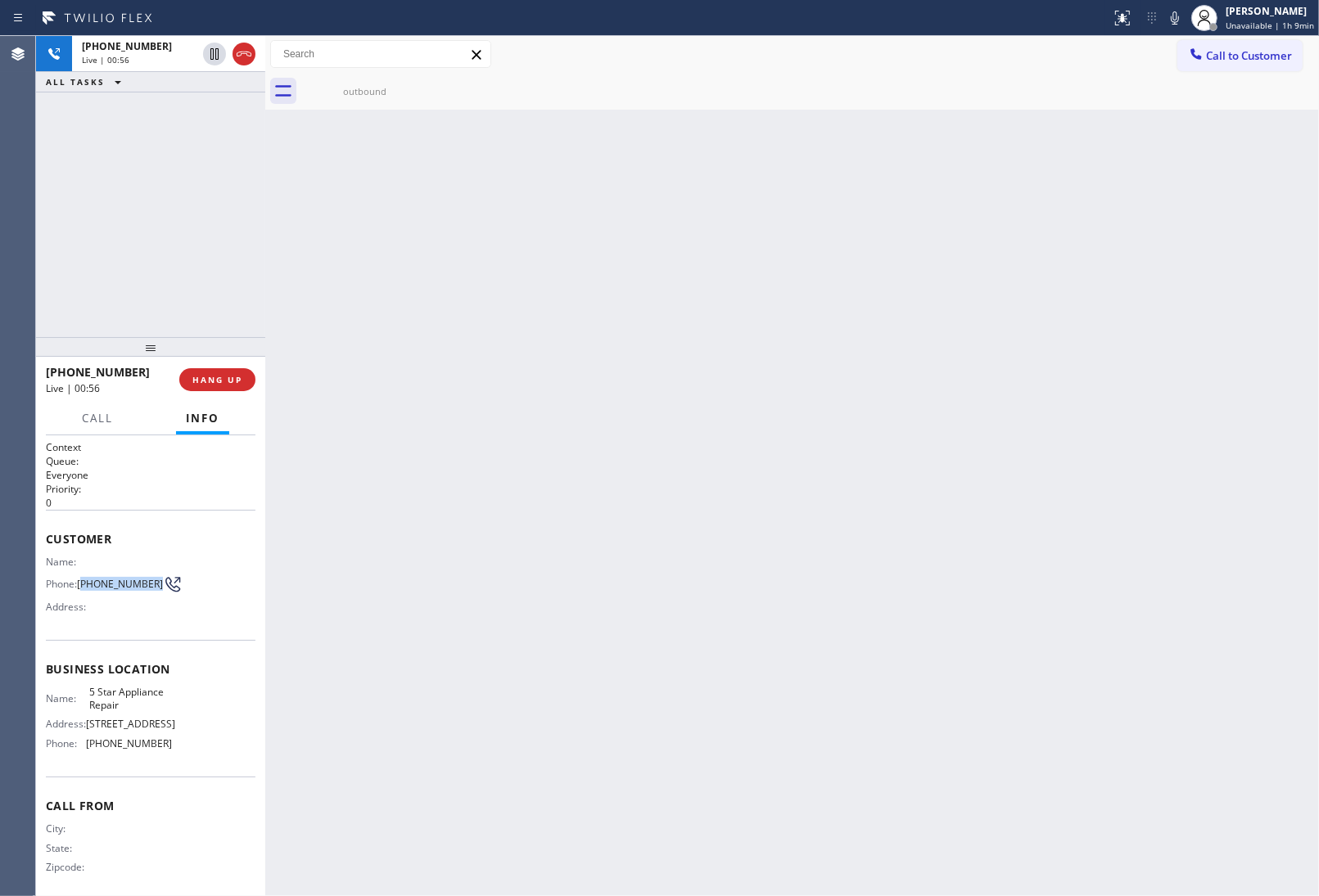
drag, startPoint x: 107, startPoint y: 587, endPoint x: 83, endPoint y: 572, distance: 28.3
click at [83, 577] on span "(363) 201-8087" at bounding box center [120, 583] width 86 height 12
copy span "363) 201-8087"
drag, startPoint x: 223, startPoint y: 383, endPoint x: 1032, endPoint y: 177, distance: 834.8
click at [230, 382] on span "HANG UP" at bounding box center [217, 380] width 50 height 12
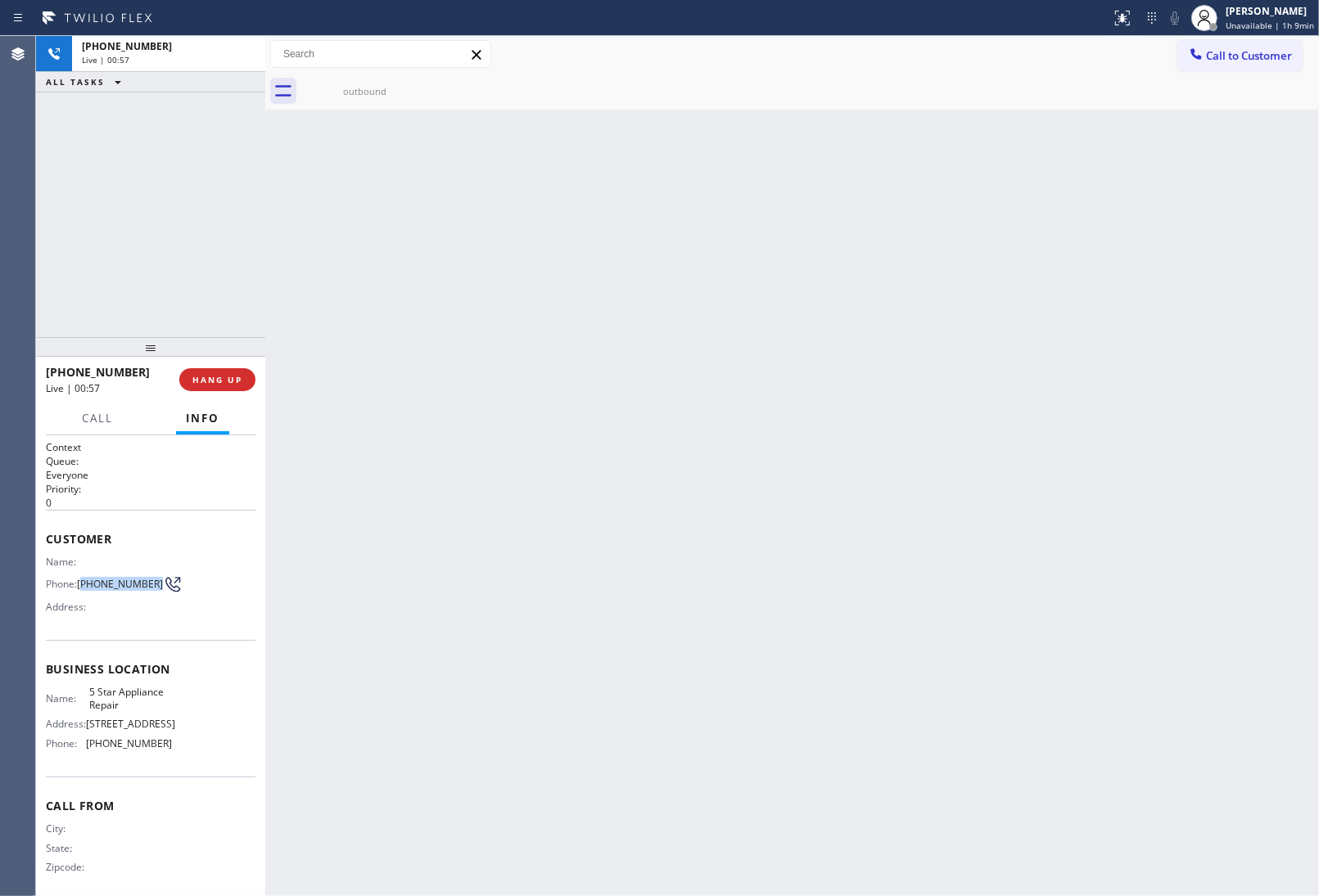
click at [1218, 71] on button "Call to Customer" at bounding box center [1239, 55] width 125 height 31
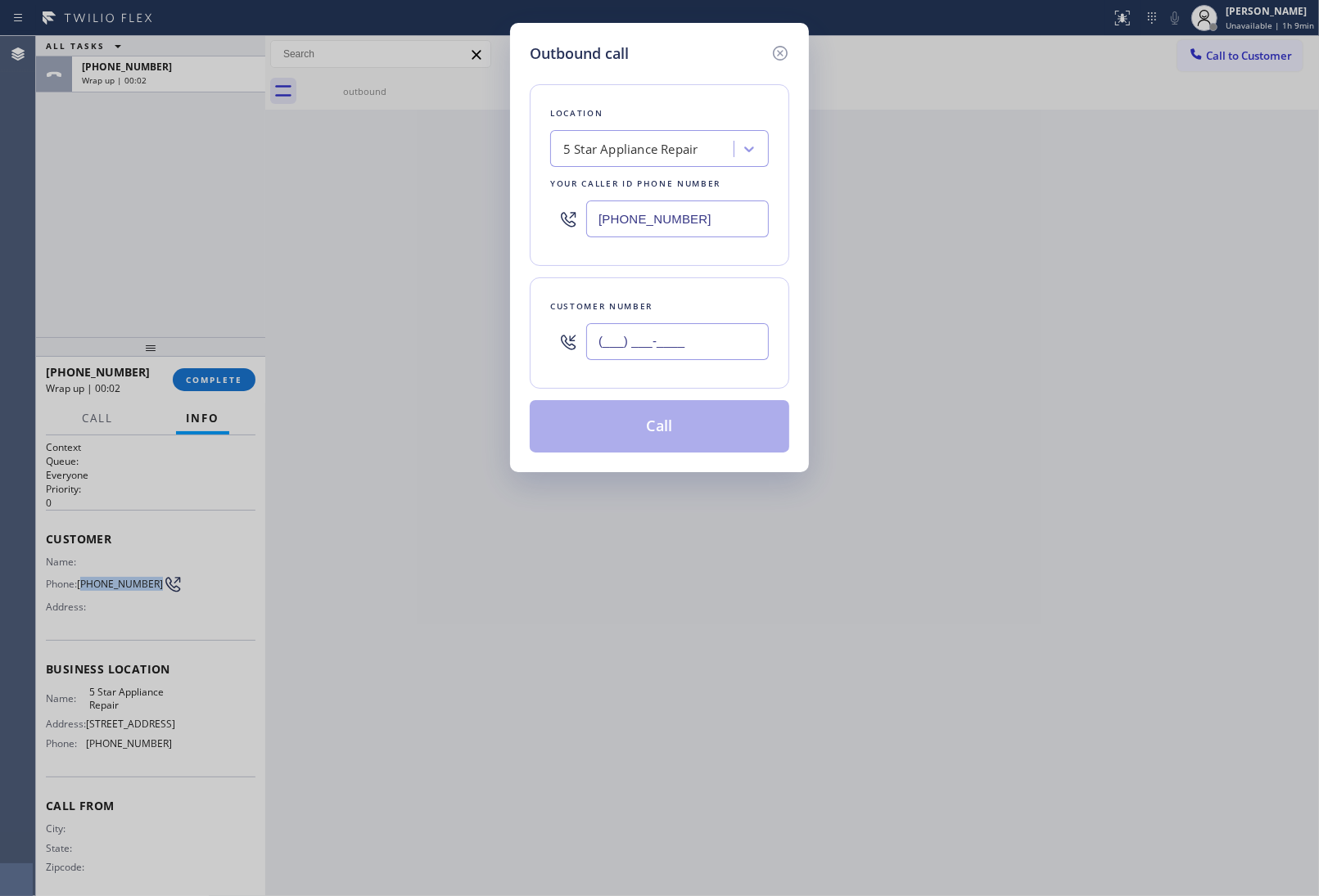
click at [661, 341] on input "(___) ___-____" at bounding box center [677, 342] width 183 height 37
paste input "363) 201-8087"
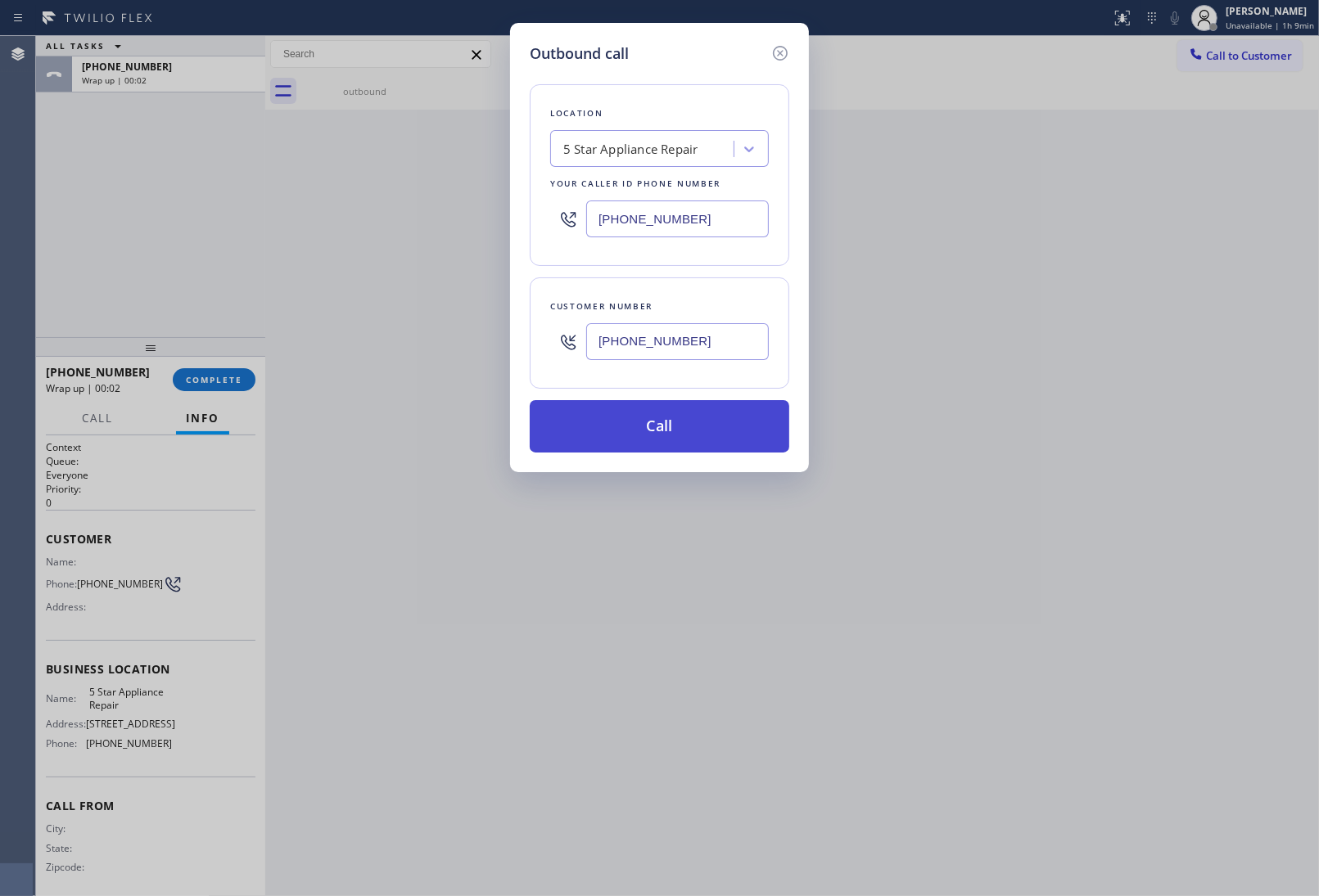
type input "(363) 201-8087"
click at [677, 431] on button "Call" at bounding box center [659, 426] width 260 height 52
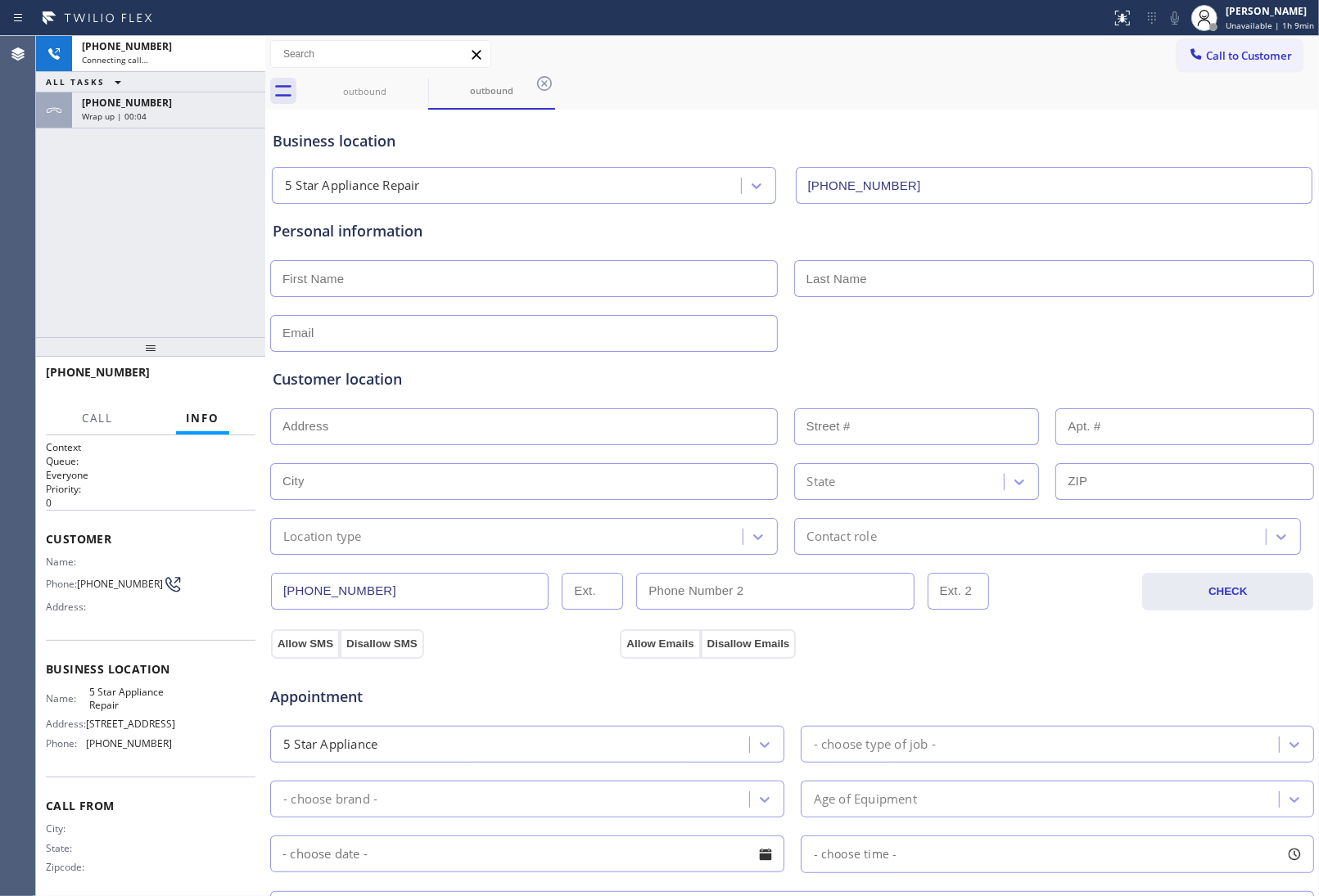
type input "(855) 731-4952"
drag, startPoint x: 1114, startPoint y: 116, endPoint x: 663, endPoint y: 75, distance: 452.9
click at [1110, 117] on div "Business location 5 Star Appliance Repair (855) 731-4952" at bounding box center [793, 158] width 1046 height 90
click at [248, 59] on icon at bounding box center [244, 54] width 20 height 20
click at [1268, 49] on span "Call to Customer" at bounding box center [1249, 56] width 86 height 15
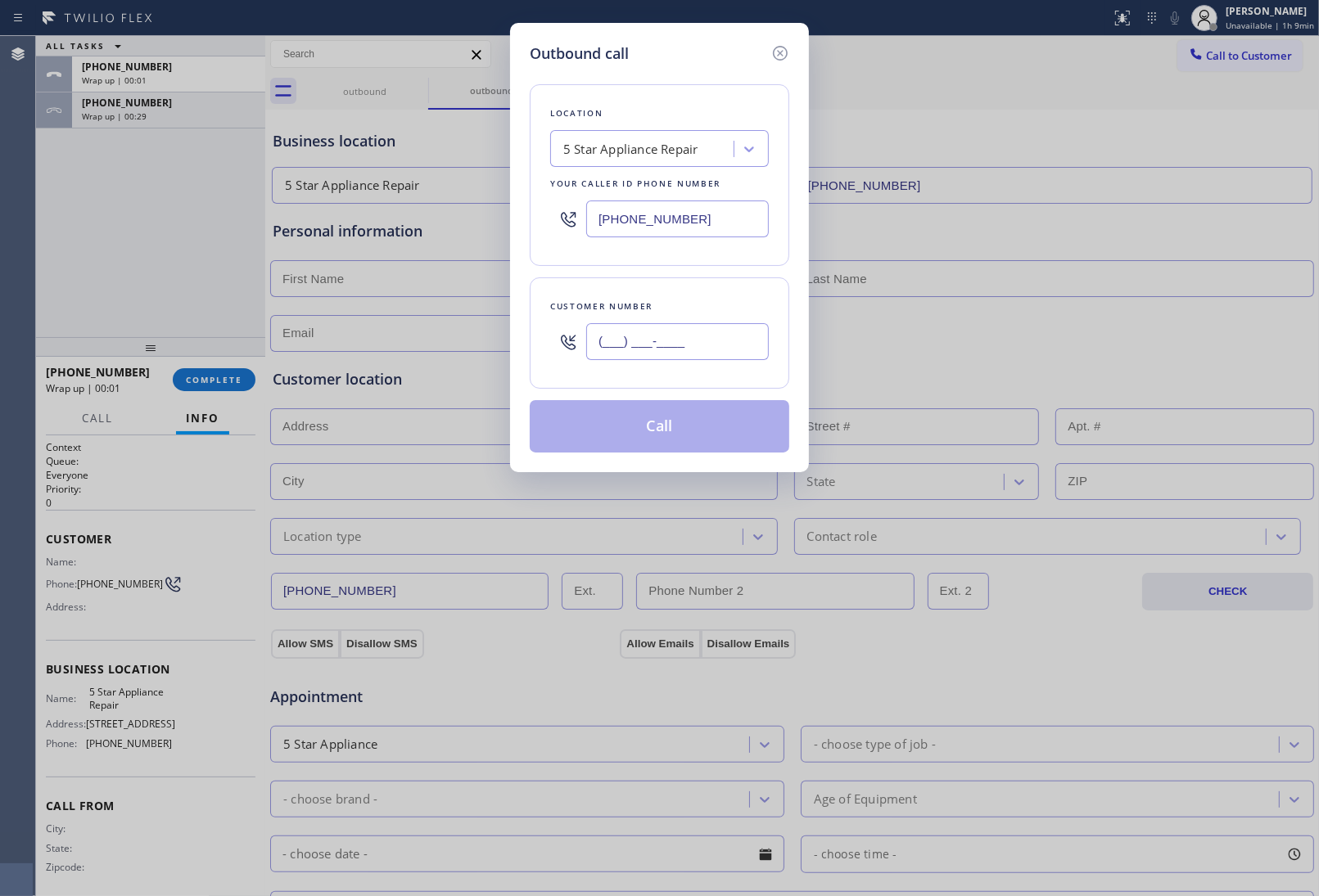
click at [715, 336] on input "(___) ___-____" at bounding box center [677, 342] width 183 height 37
paste input "363) 201-8087"
type input "(363) 201-8087"
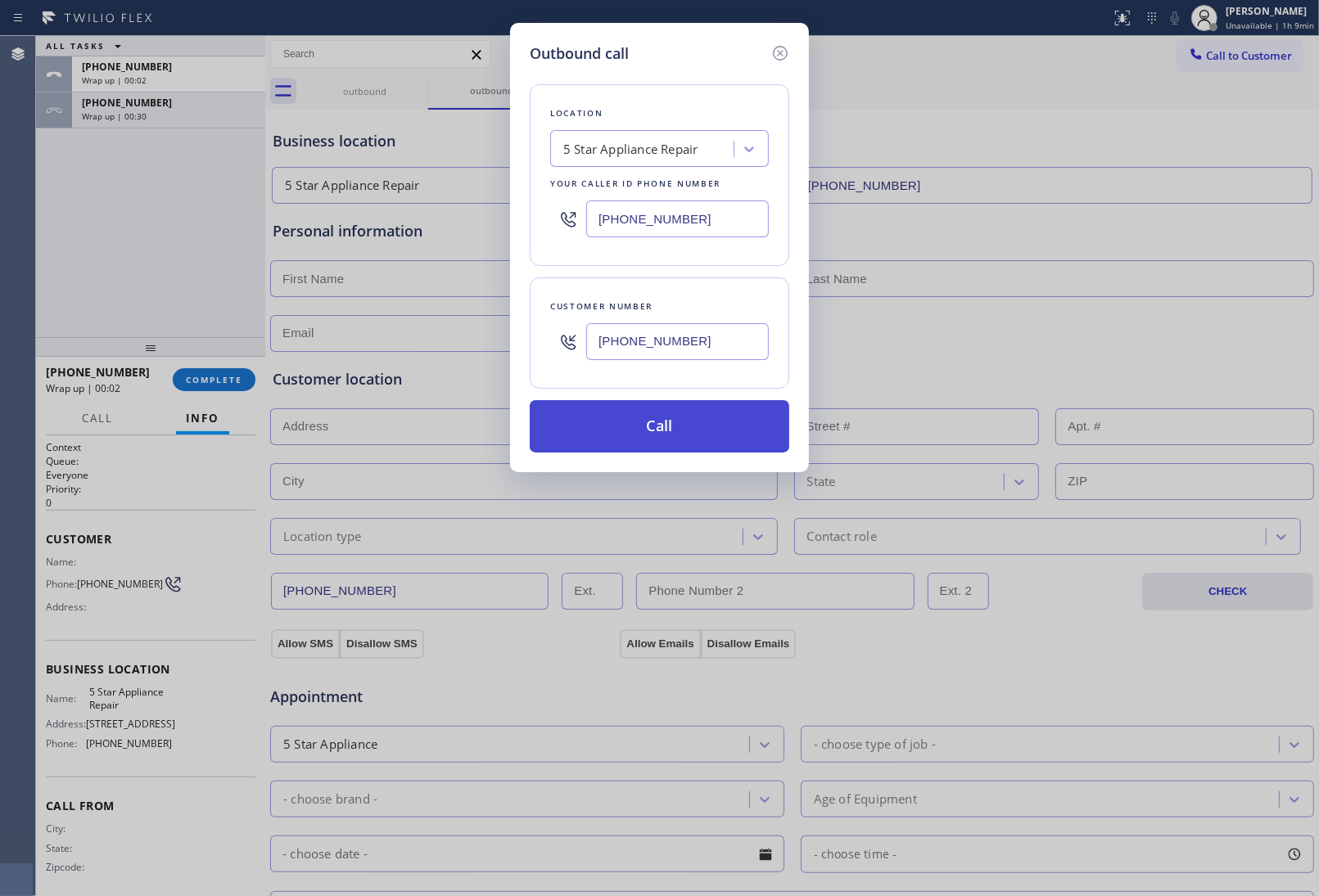
click at [722, 443] on button "Call" at bounding box center [659, 426] width 260 height 52
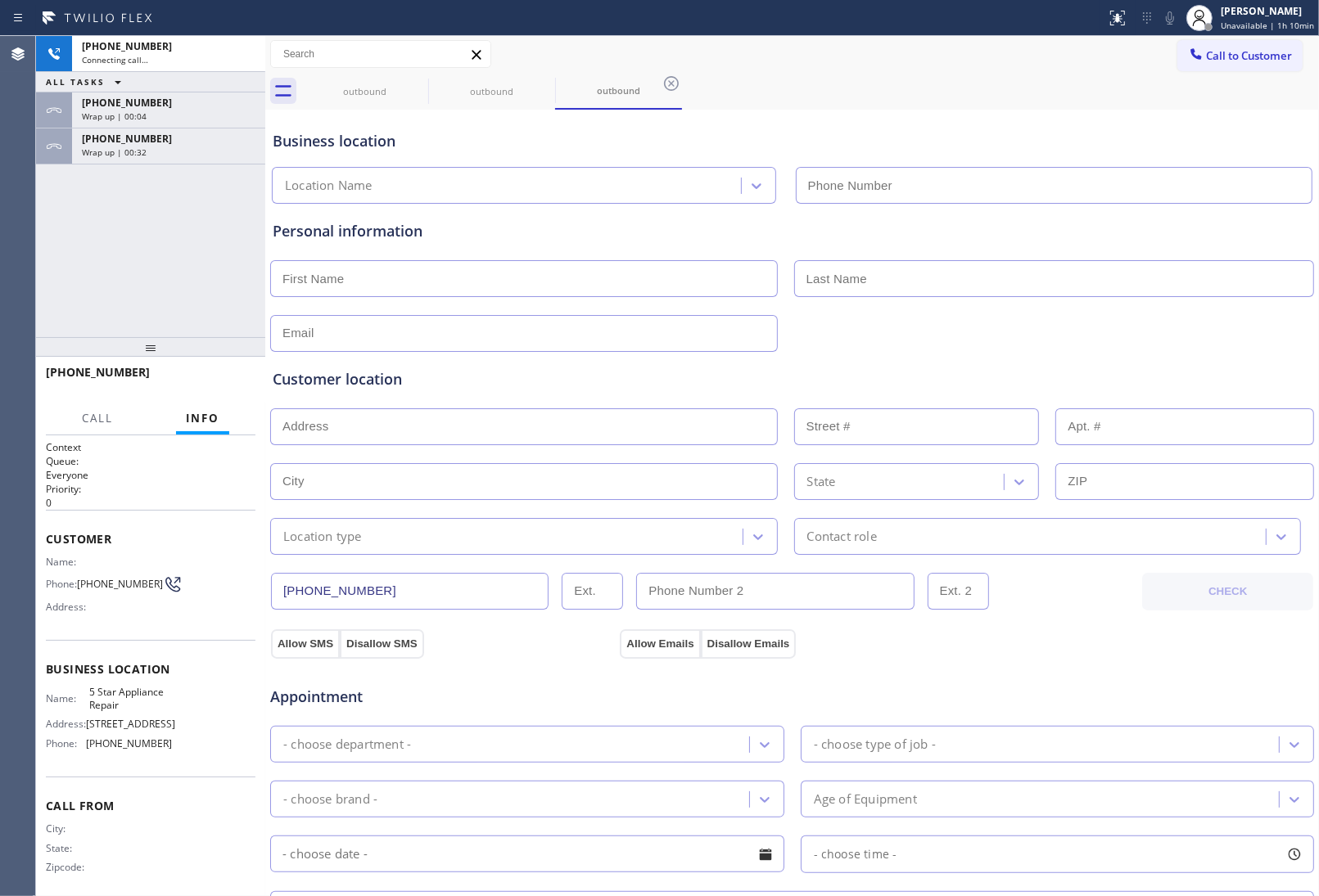
type input "(855) 731-4952"
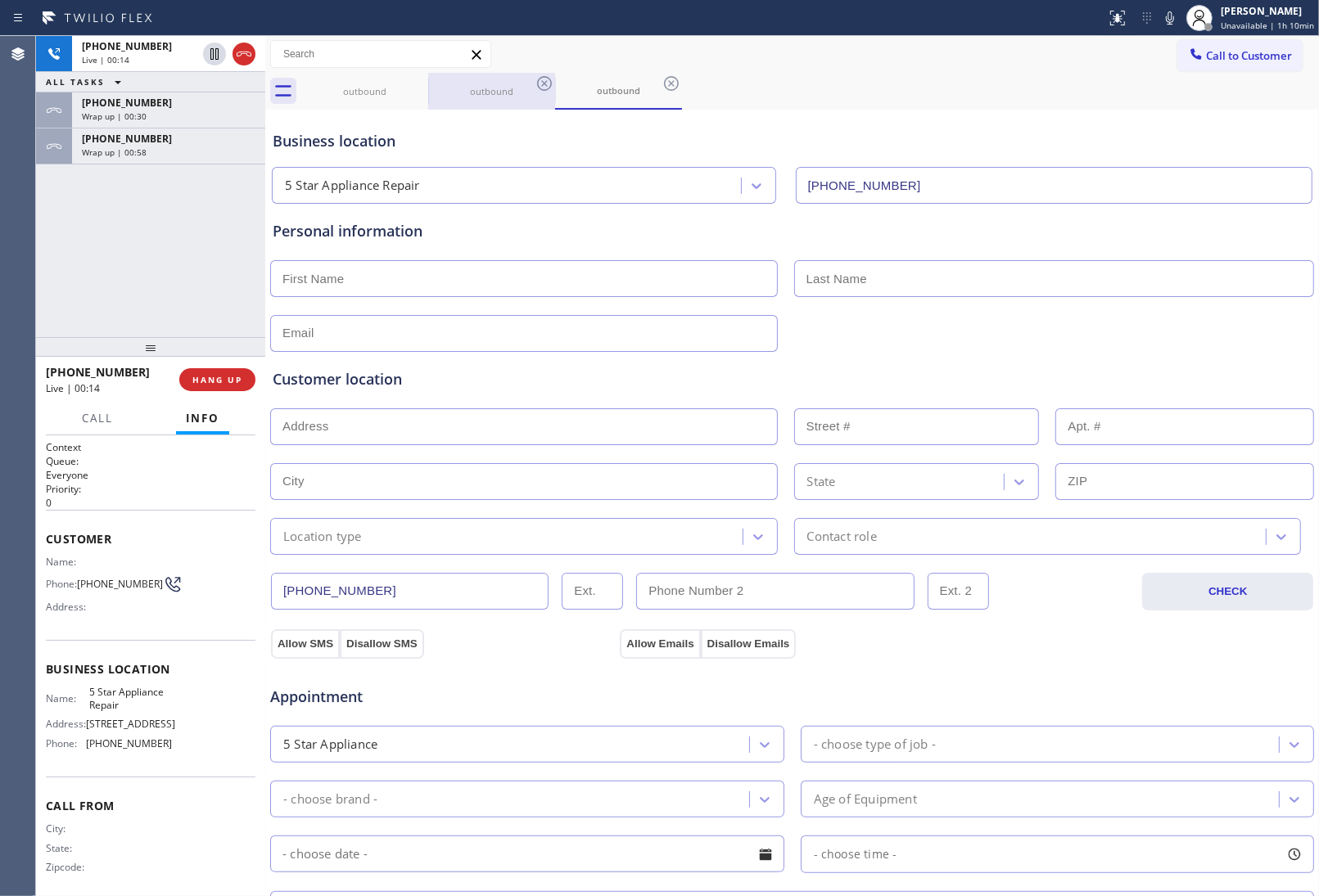
drag, startPoint x: 1141, startPoint y: 91, endPoint x: 506, endPoint y: 72, distance: 635.3
click at [1130, 94] on div "outbound outbound outbound" at bounding box center [810, 91] width 1018 height 37
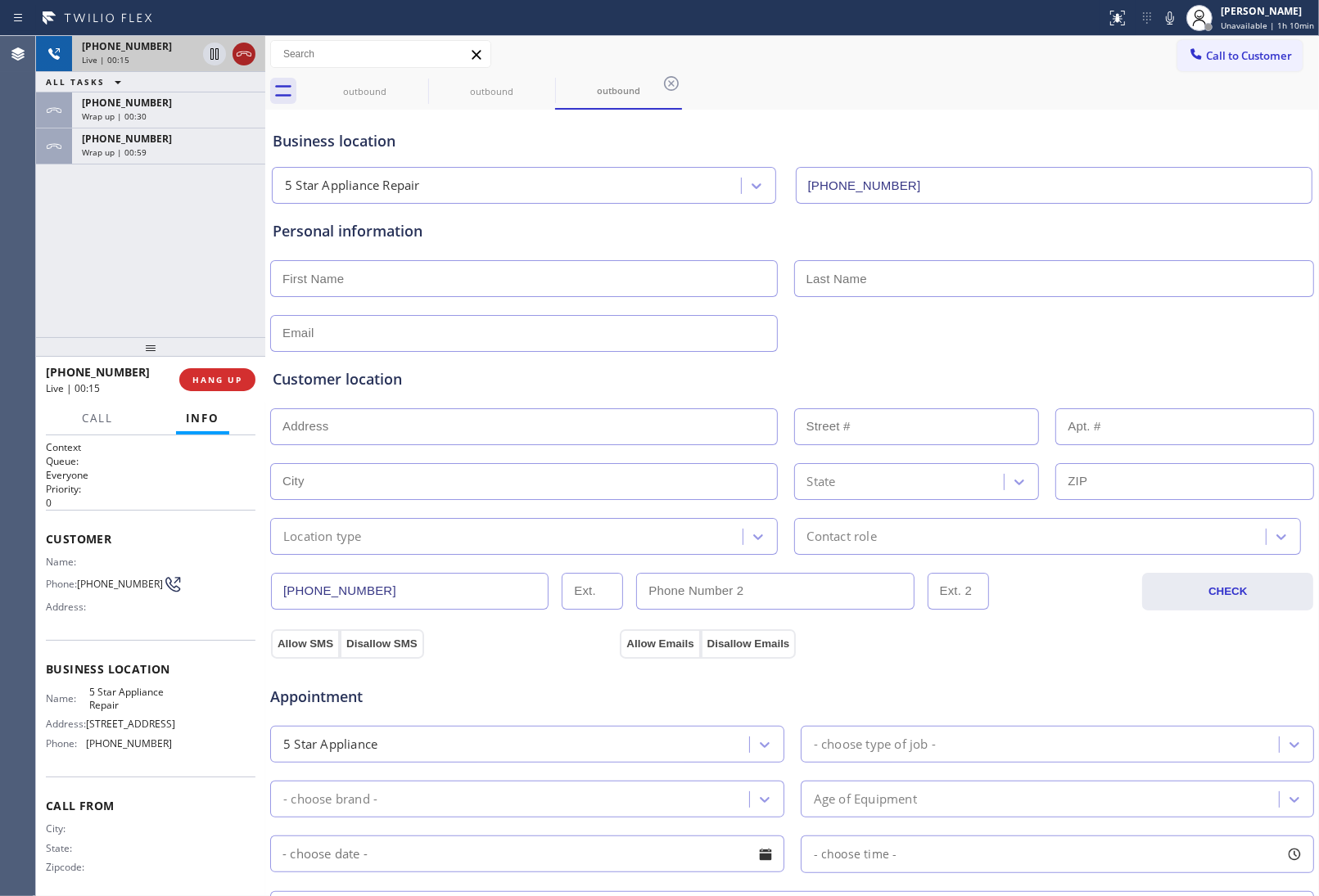
click at [244, 56] on icon at bounding box center [244, 54] width 20 height 20
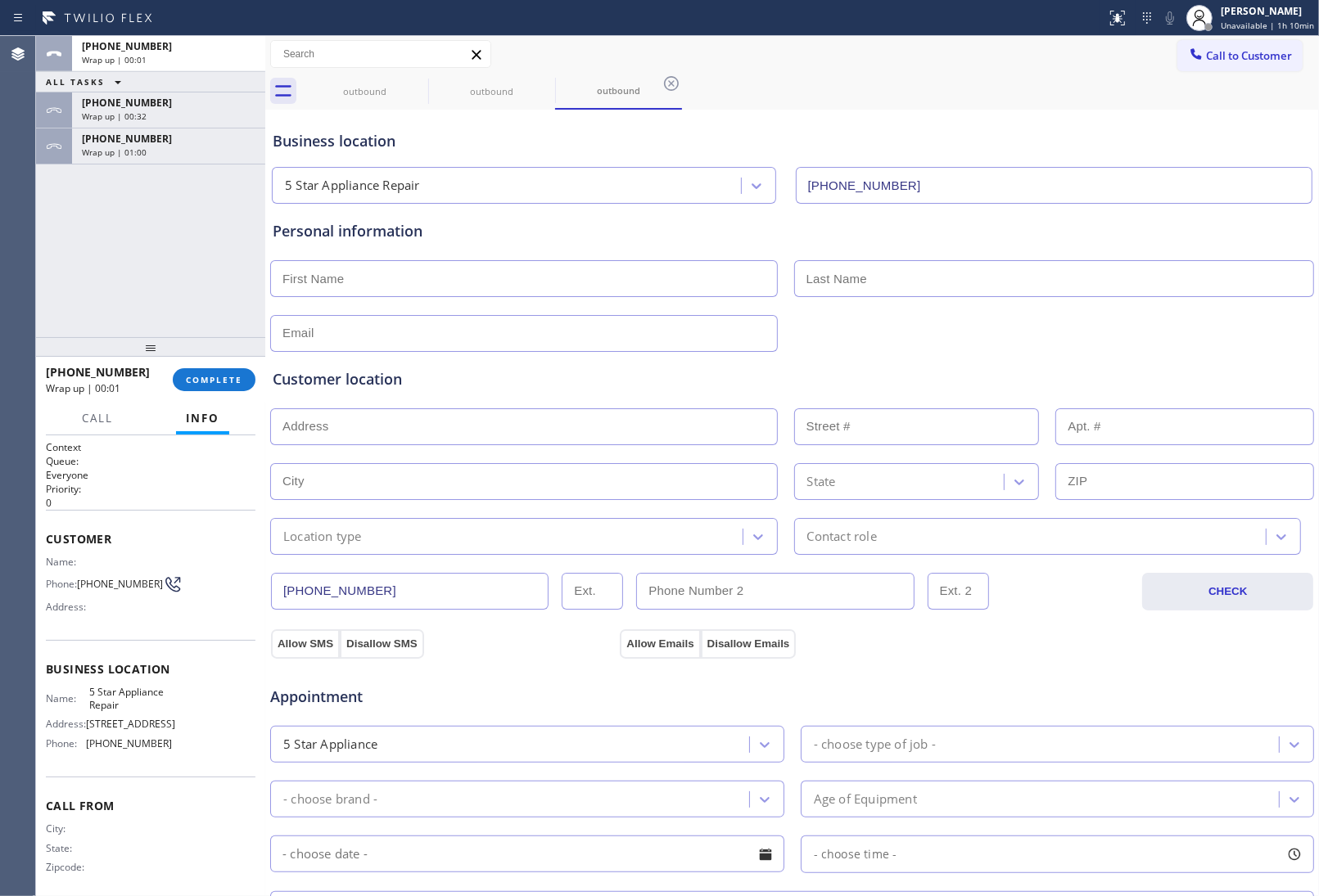
drag, startPoint x: 1208, startPoint y: 60, endPoint x: 1004, endPoint y: 186, distance: 239.8
click at [1204, 63] on button "Call to Customer" at bounding box center [1239, 55] width 125 height 31
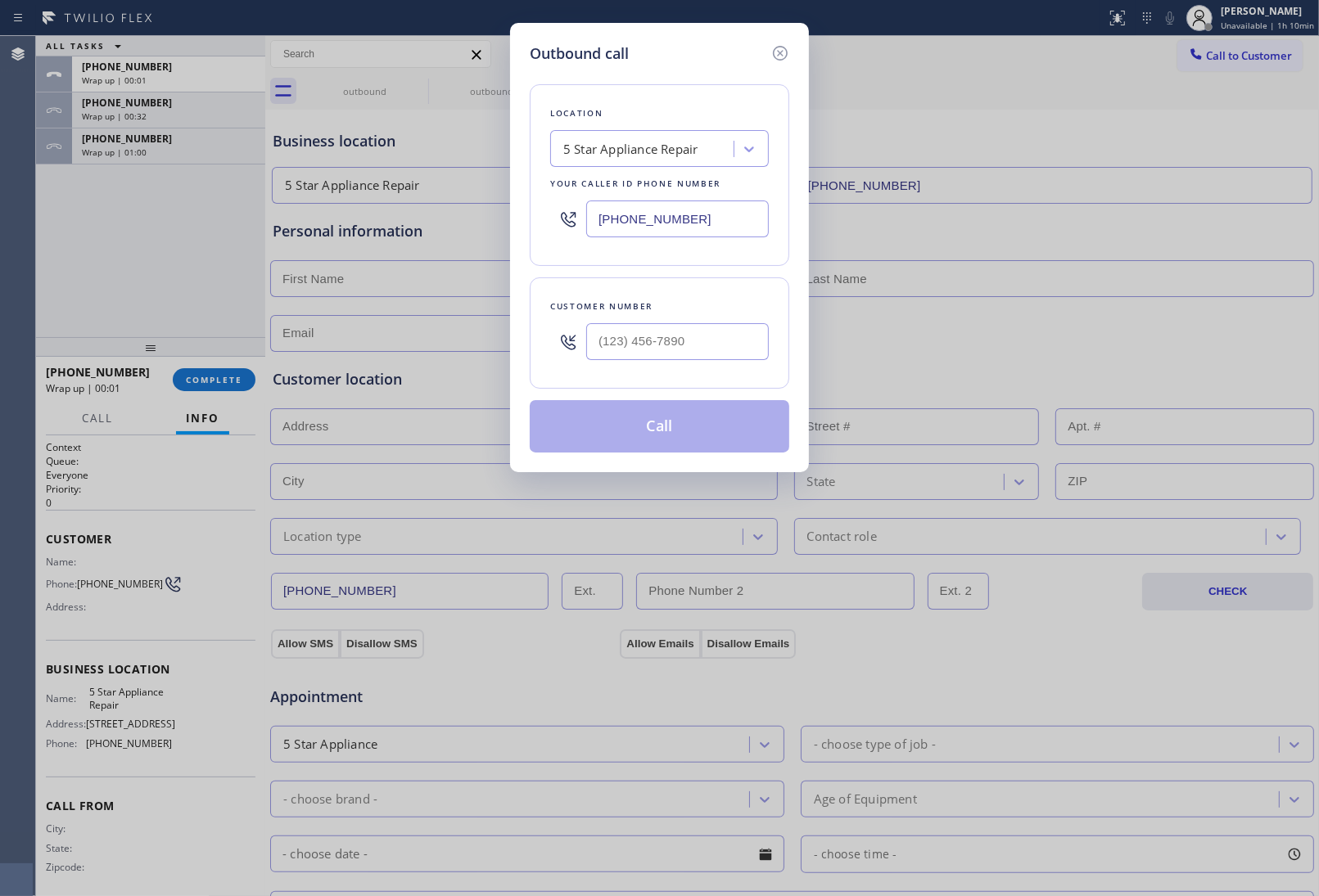
drag, startPoint x: 742, startPoint y: 311, endPoint x: 725, endPoint y: 328, distance: 24.0
click at [734, 317] on div "Customer number" at bounding box center [659, 333] width 260 height 111
click at [715, 337] on input "(___) ___-____" at bounding box center [677, 342] width 183 height 37
paste input "363) 201-8087"
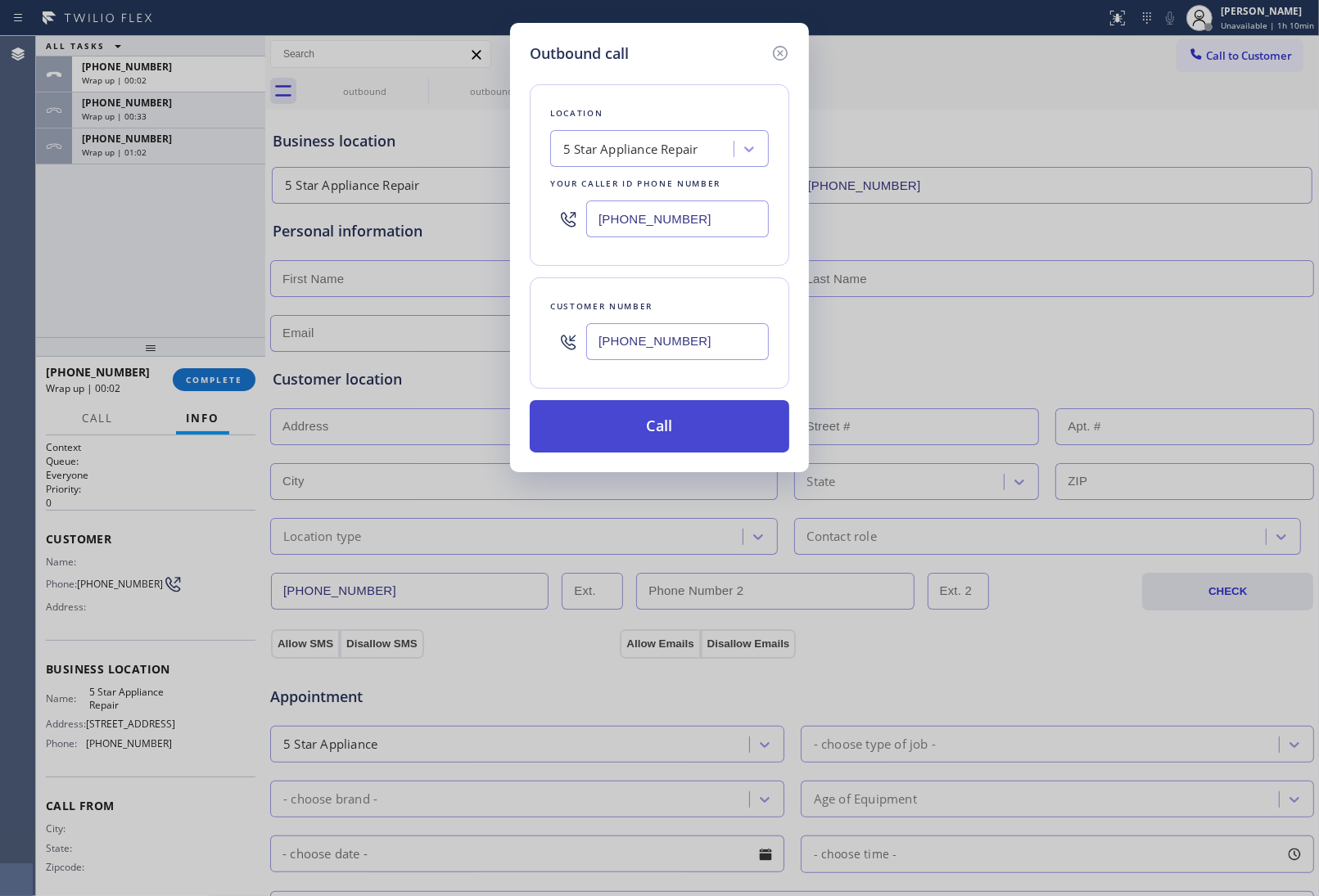
type input "(363) 201-8087"
click at [690, 426] on button "Call" at bounding box center [659, 426] width 260 height 52
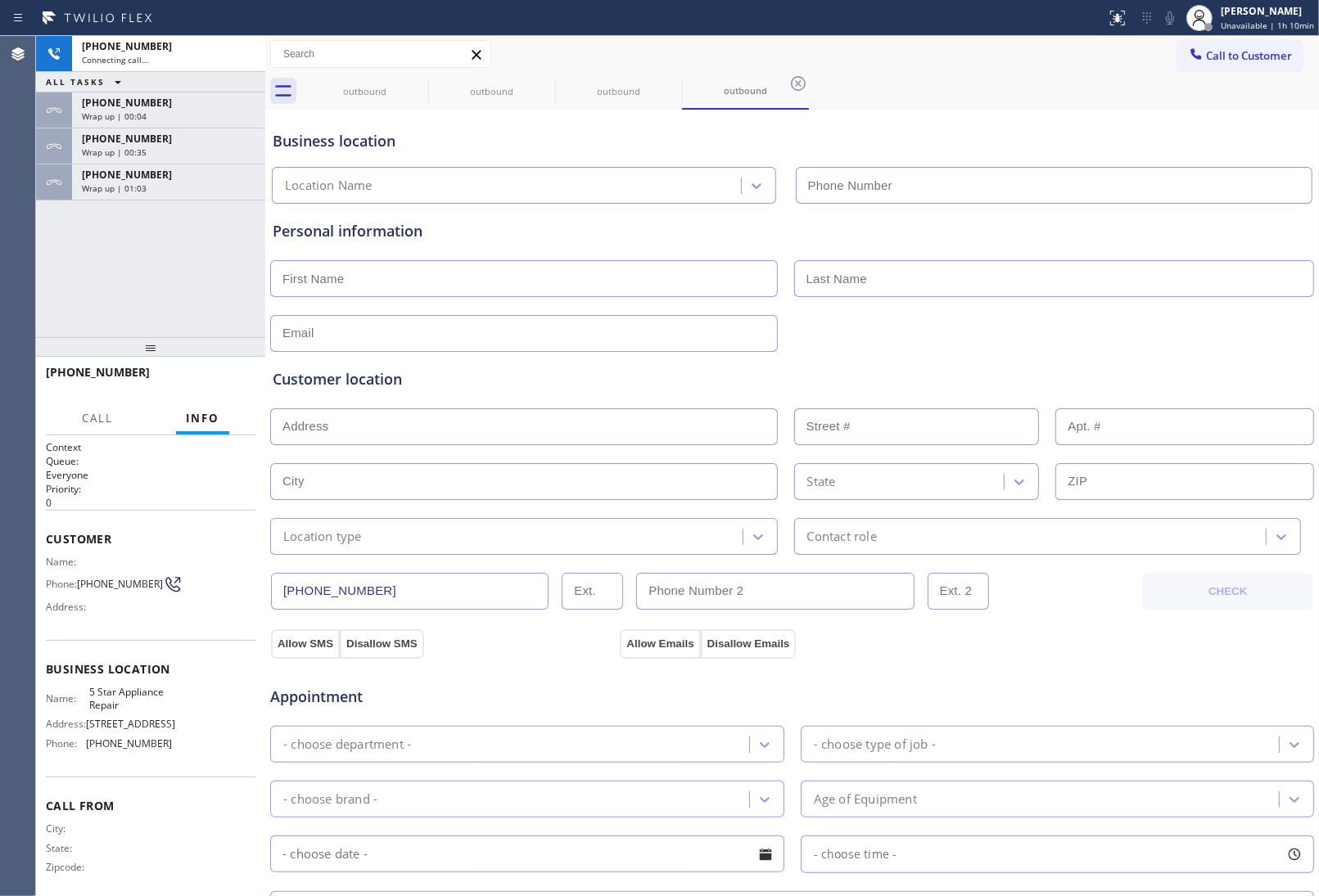
type input "(855) 731-4952"
click at [1171, 378] on div "Customer location" at bounding box center [792, 379] width 1039 height 22
click at [1126, 119] on div "Business location 5 Star Appliance Repair (855) 731-4952" at bounding box center [793, 158] width 1046 height 90
drag, startPoint x: 255, startPoint y: 51, endPoint x: 570, endPoint y: 71, distance: 315.6
click at [254, 51] on div at bounding box center [244, 54] width 23 height 20
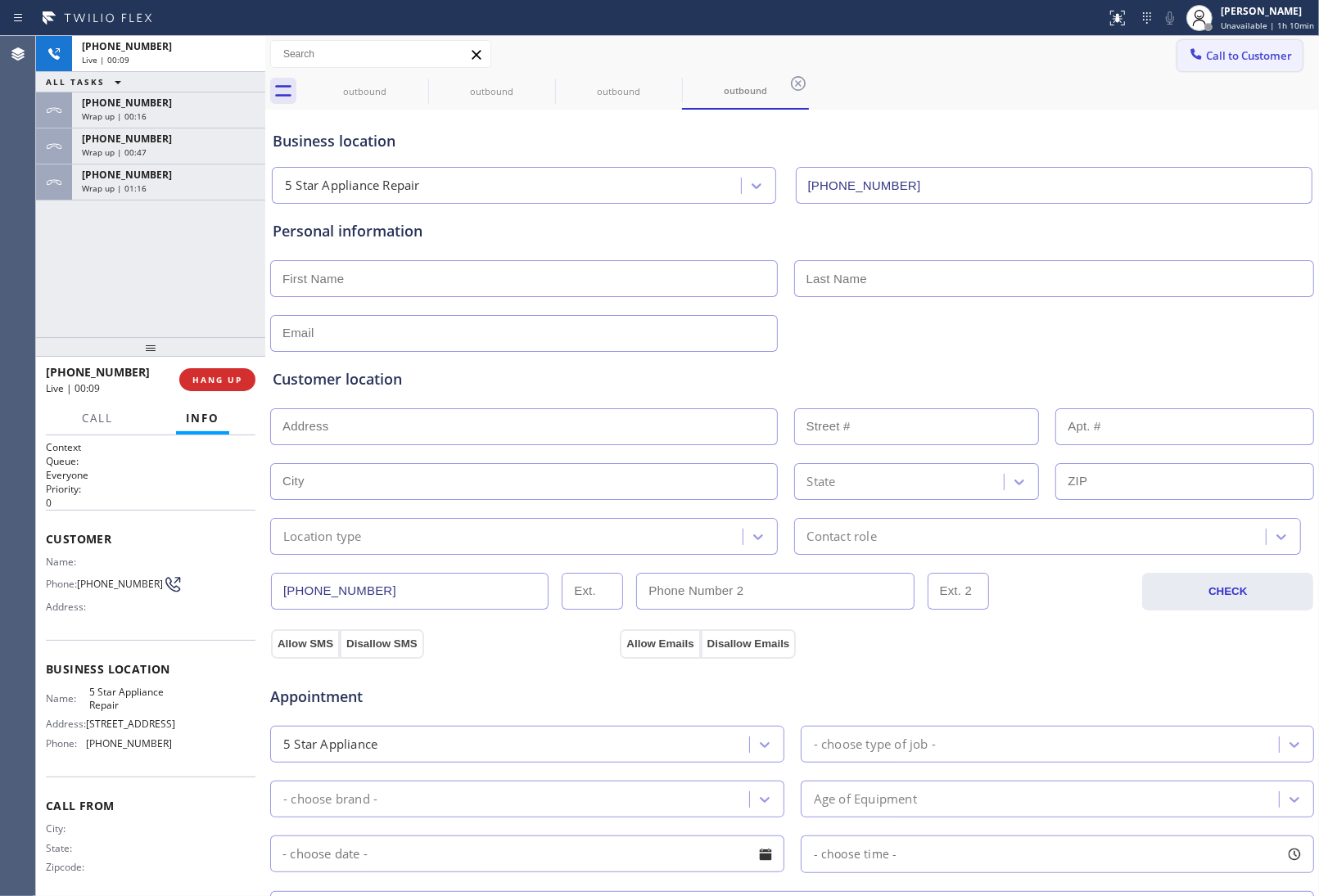
click at [1263, 41] on button "Call to Customer" at bounding box center [1239, 55] width 125 height 31
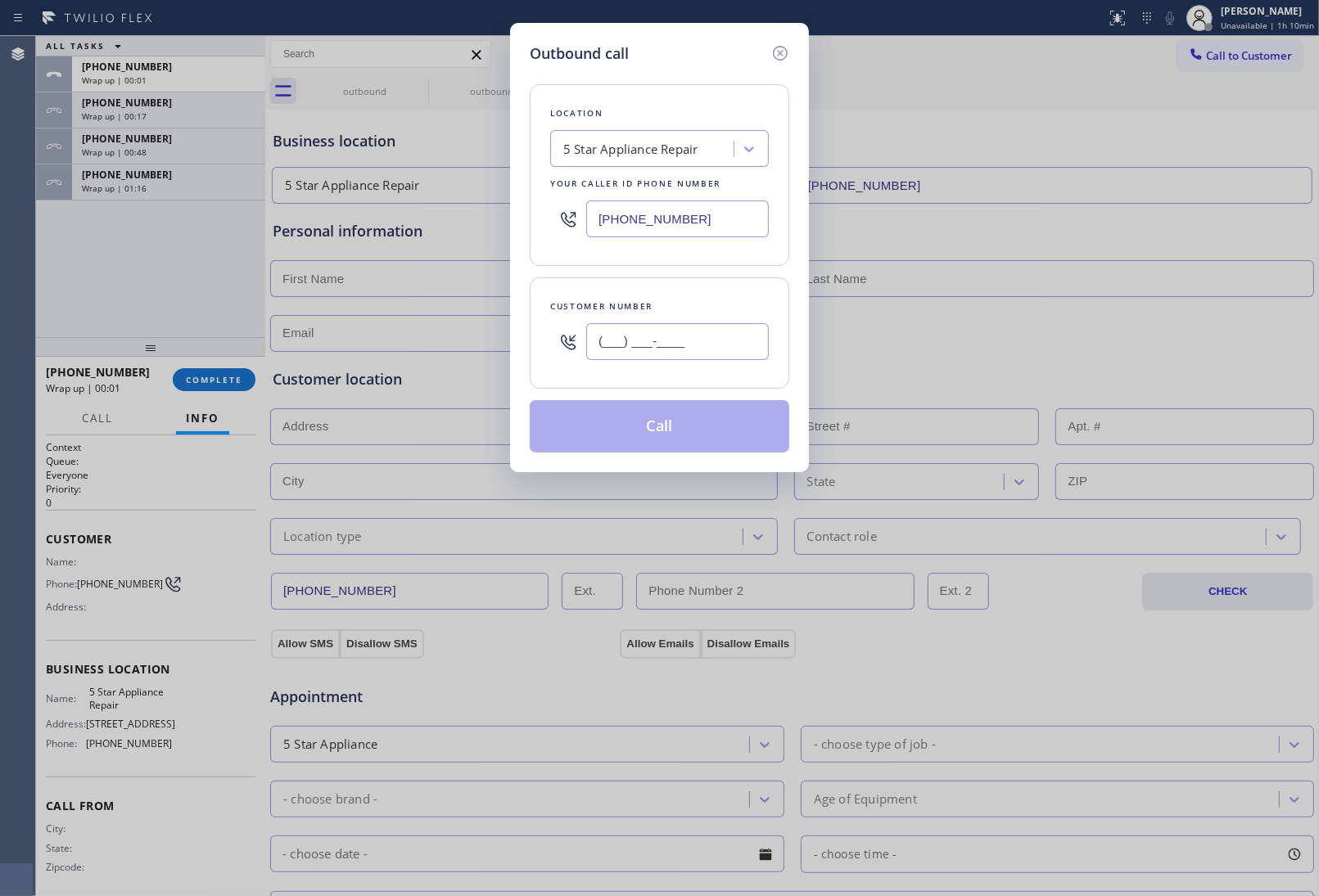
click at [691, 349] on input "(___) ___-____" at bounding box center [677, 342] width 183 height 37
paste input "363) 201-8087"
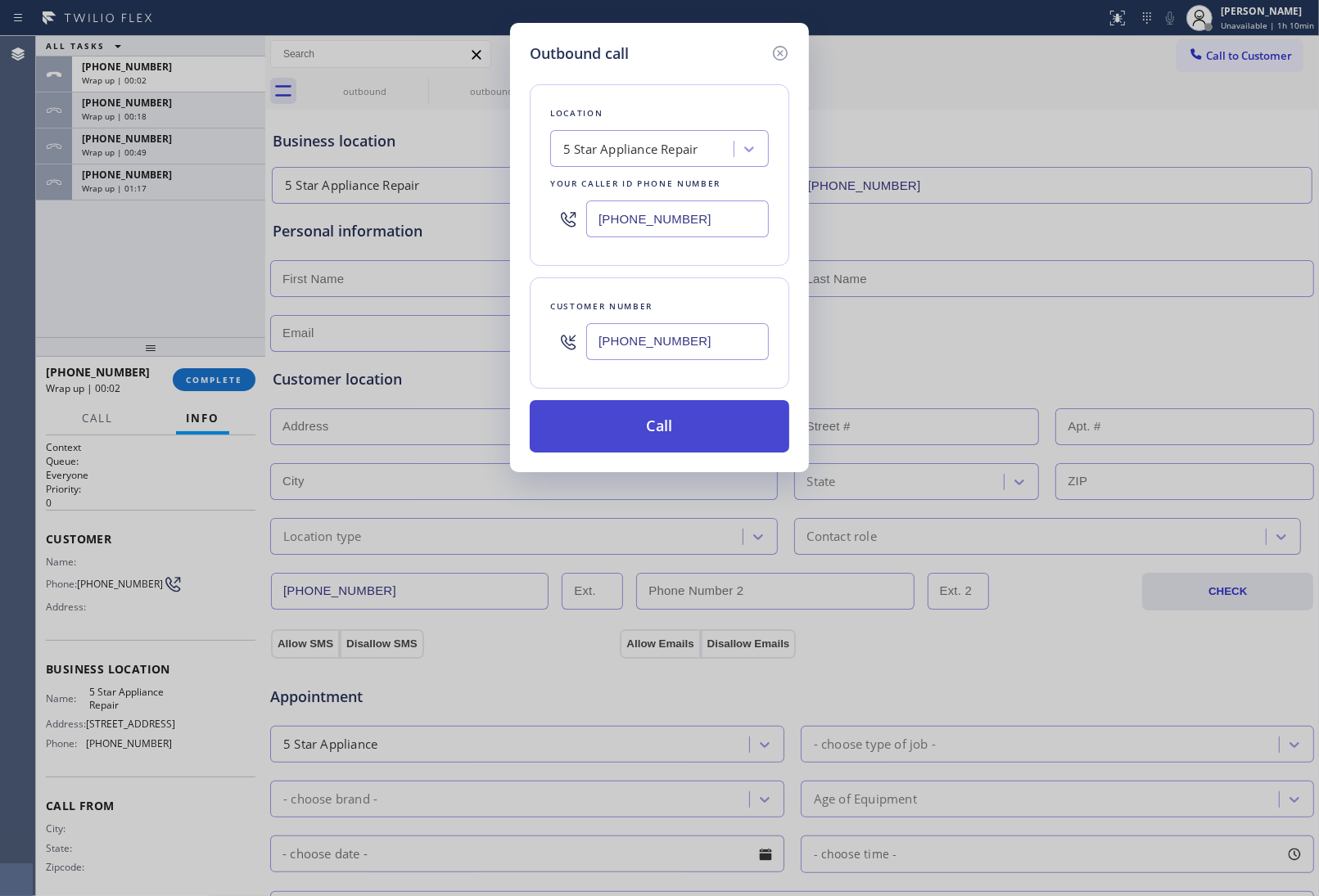
type input "(363) 201-8087"
drag, startPoint x: 672, startPoint y: 438, endPoint x: 747, endPoint y: 508, distance: 102.6
click at [677, 438] on button "Call" at bounding box center [659, 426] width 260 height 52
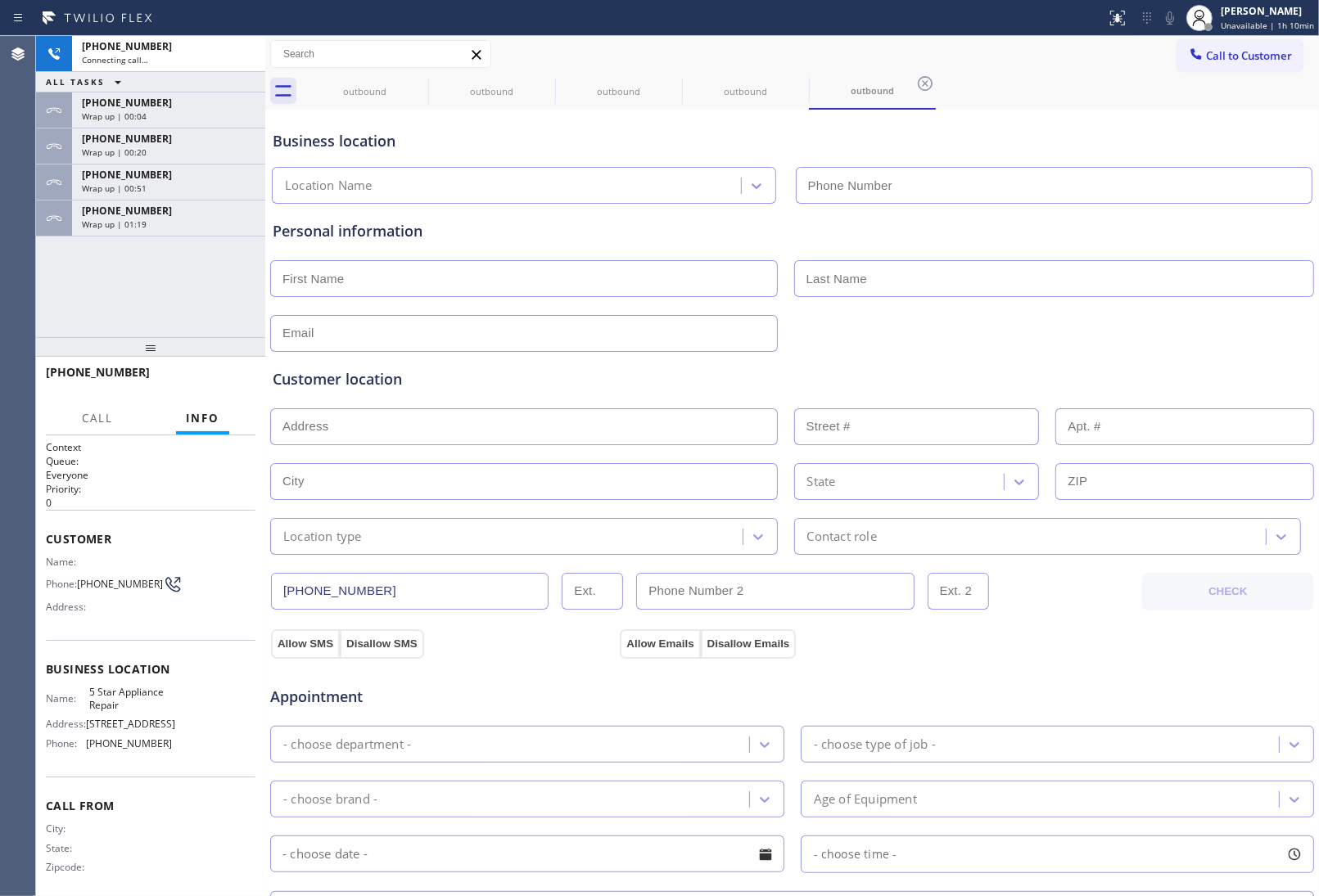
type input "(855) 731-4952"
click at [1136, 244] on div "Personal information" at bounding box center [792, 285] width 1039 height 132
drag, startPoint x: 232, startPoint y: 371, endPoint x: 553, endPoint y: 329, distance: 323.7
click at [242, 373] on button "HANG UP" at bounding box center [217, 380] width 76 height 23
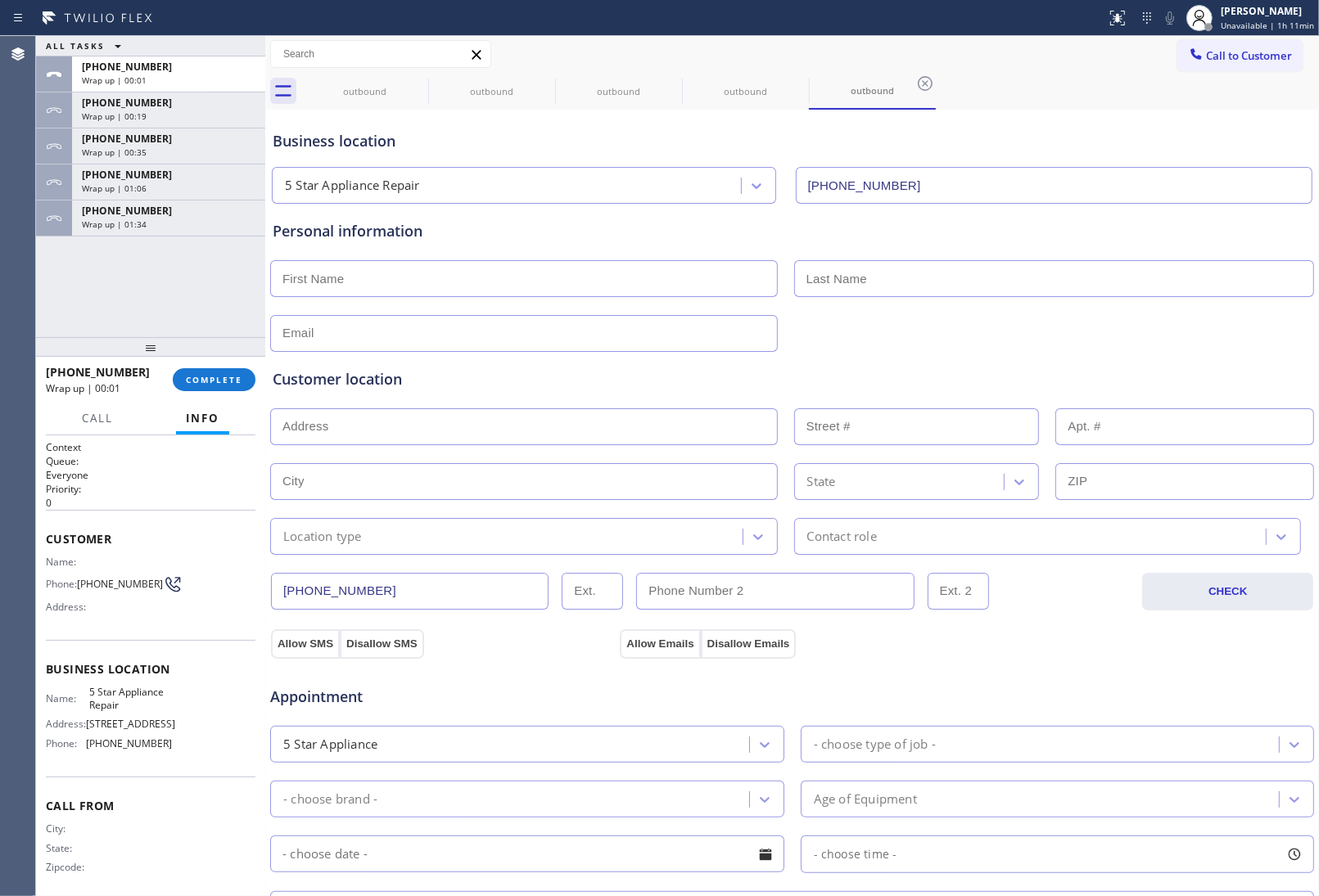
drag, startPoint x: 1229, startPoint y: 58, endPoint x: 607, endPoint y: 390, distance: 705.1
click at [1214, 68] on button "Call to Customer" at bounding box center [1239, 55] width 125 height 31
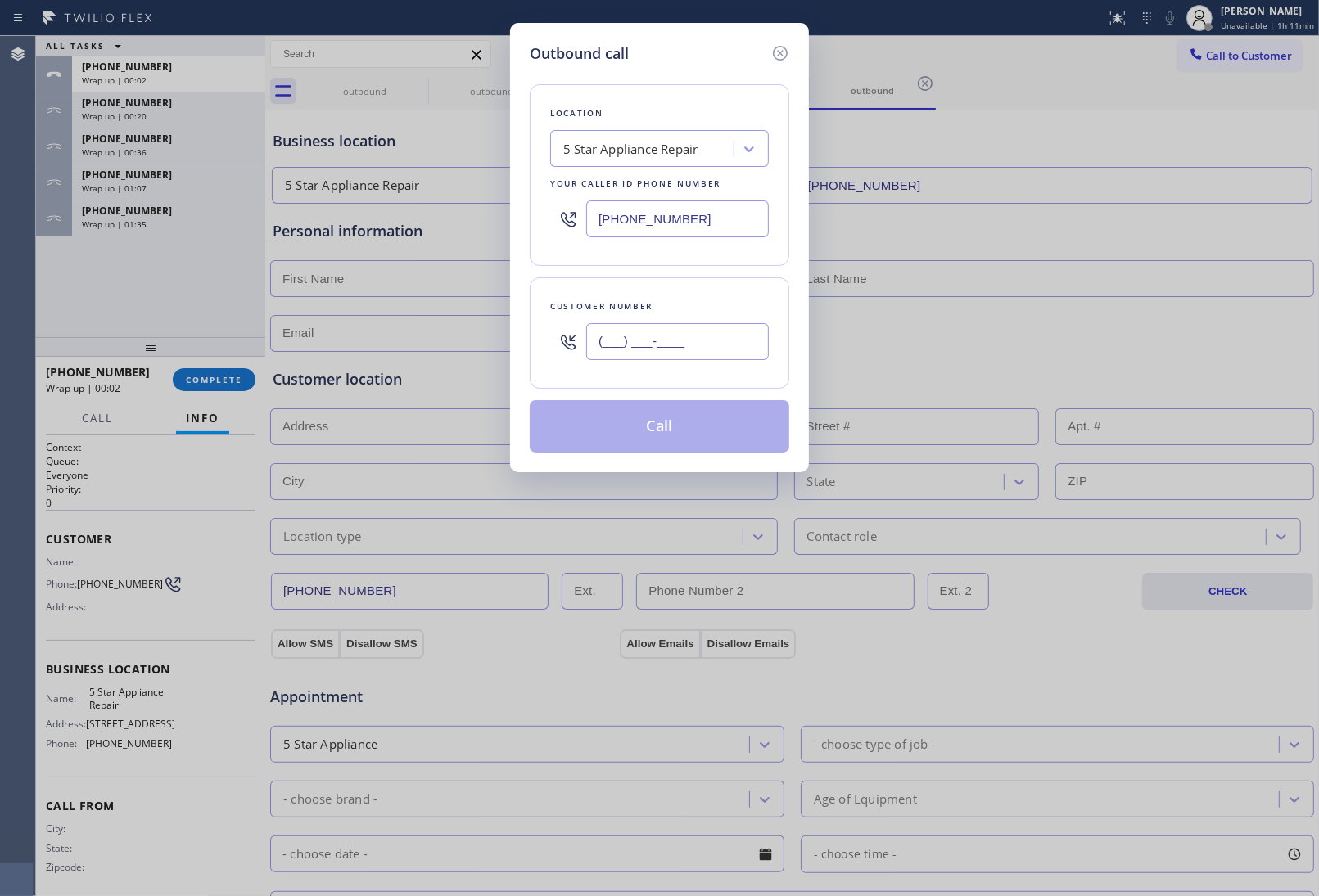
click at [652, 344] on input "(___) ___-____" at bounding box center [677, 342] width 183 height 37
paste input "363) 201-8087"
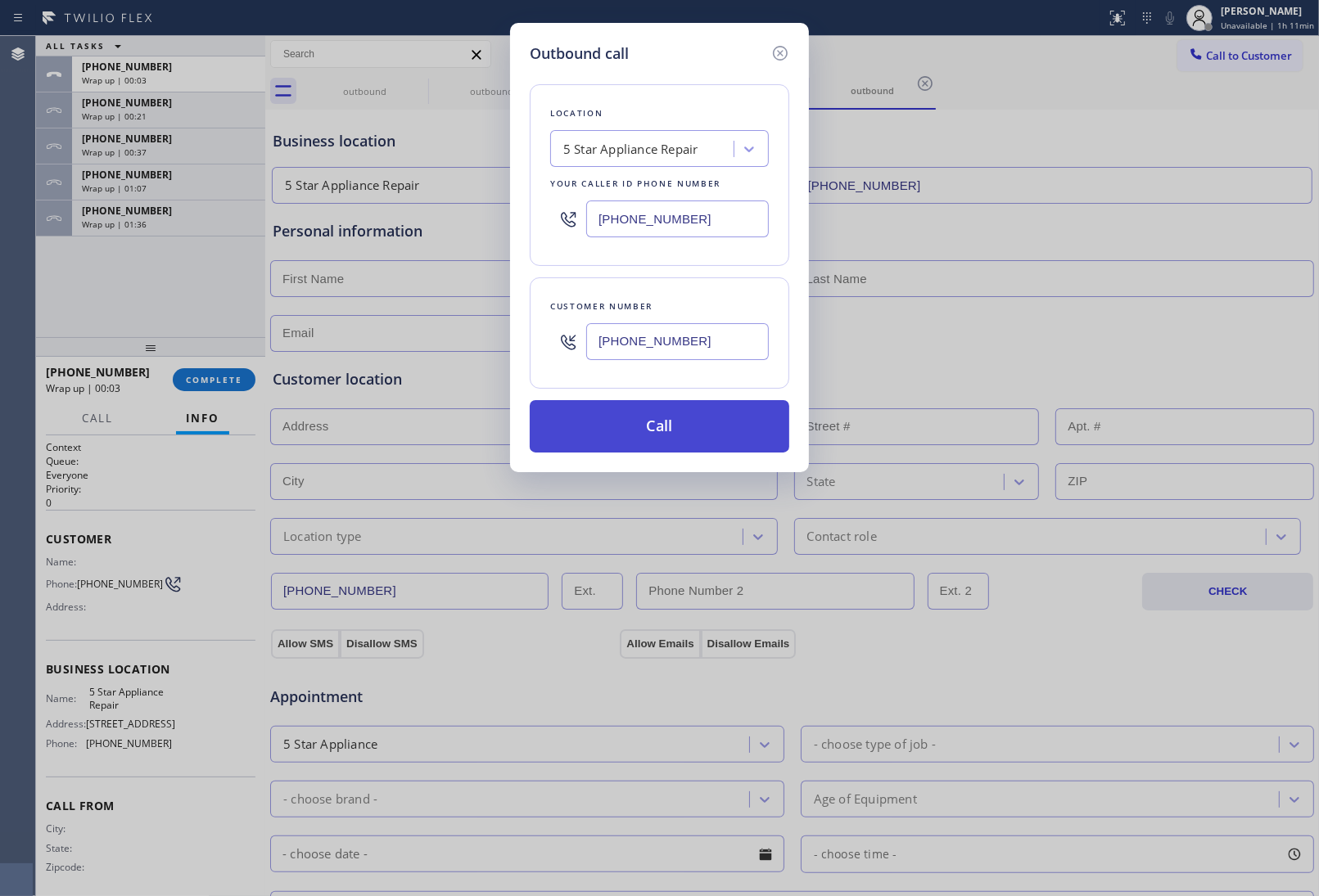
type input "(363) 201-8087"
drag, startPoint x: 677, startPoint y: 436, endPoint x: 690, endPoint y: 462, distance: 29.1
click at [677, 436] on button "Call" at bounding box center [659, 426] width 260 height 52
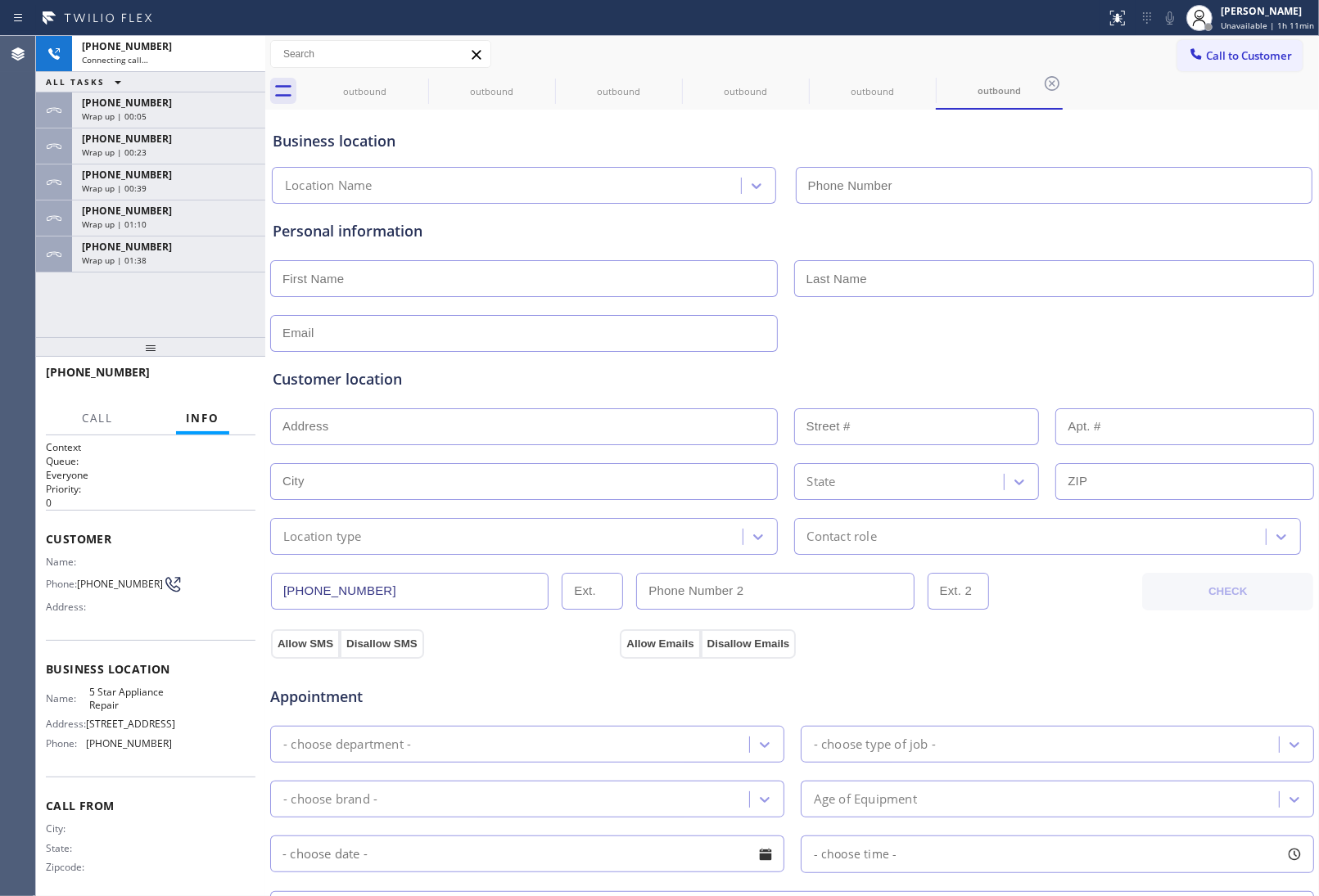
type input "(855) 731-4952"
click at [1123, 325] on div at bounding box center [793, 332] width 1048 height 40
click at [1106, 105] on div "outbound outbound outbound outbound outbound outbound" at bounding box center [810, 91] width 1018 height 37
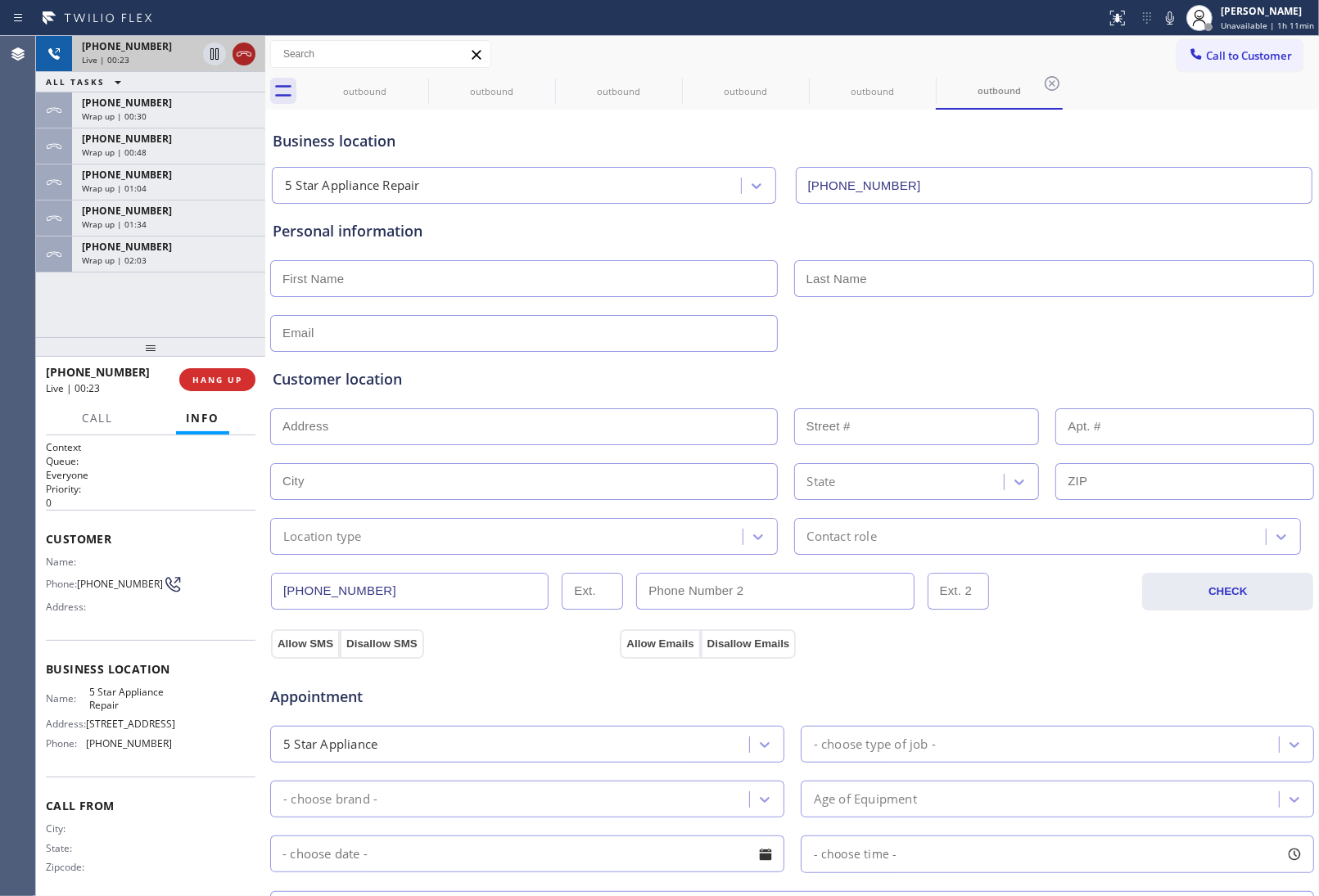
click at [242, 51] on icon at bounding box center [244, 54] width 20 height 20
click at [1227, 60] on span "Call to Customer" at bounding box center [1249, 56] width 86 height 15
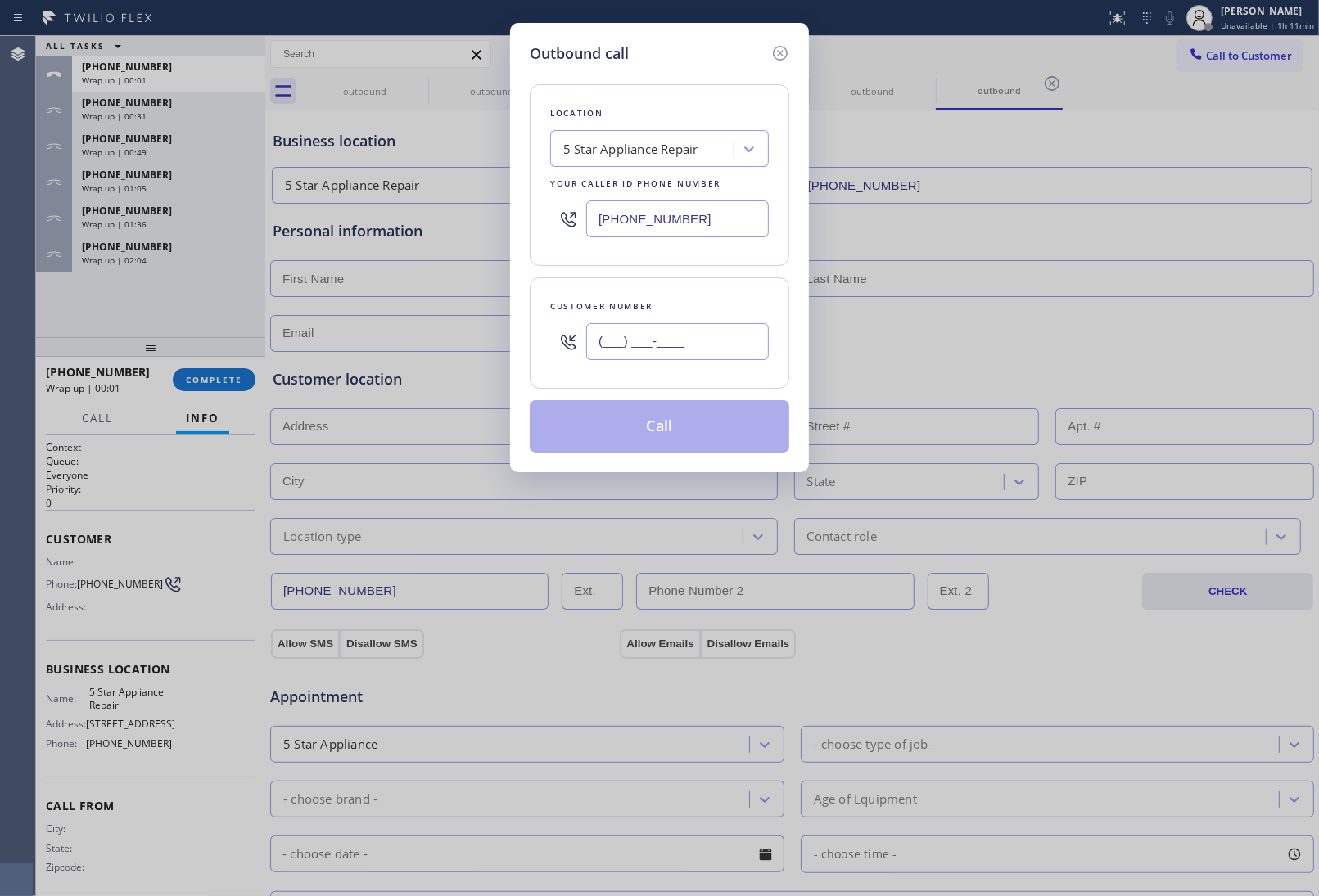
click at [660, 350] on input "(___) ___-____" at bounding box center [677, 342] width 183 height 37
paste input "363) 201-8087"
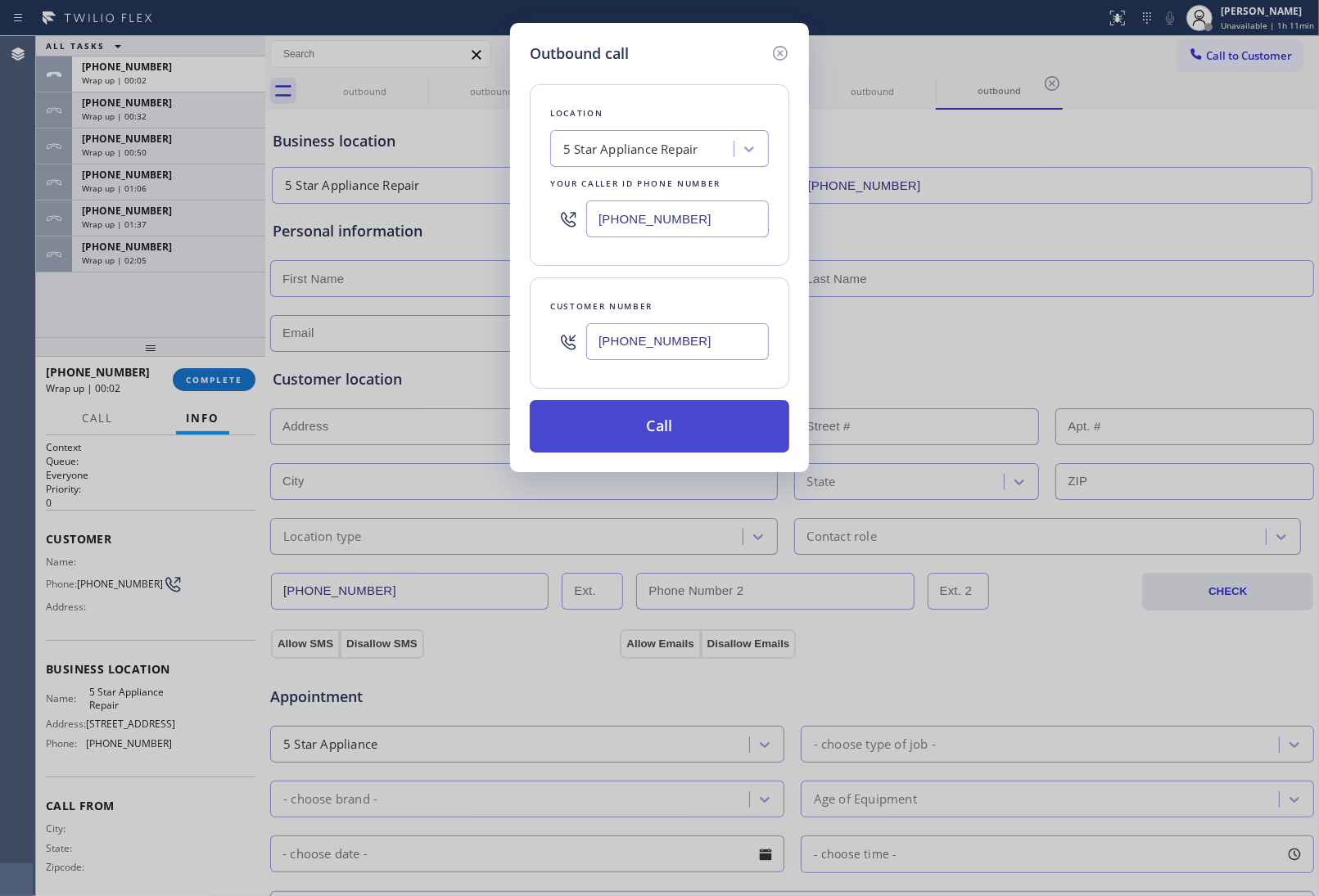
type input "(363) 201-8087"
click at [647, 435] on button "Call" at bounding box center [659, 426] width 260 height 52
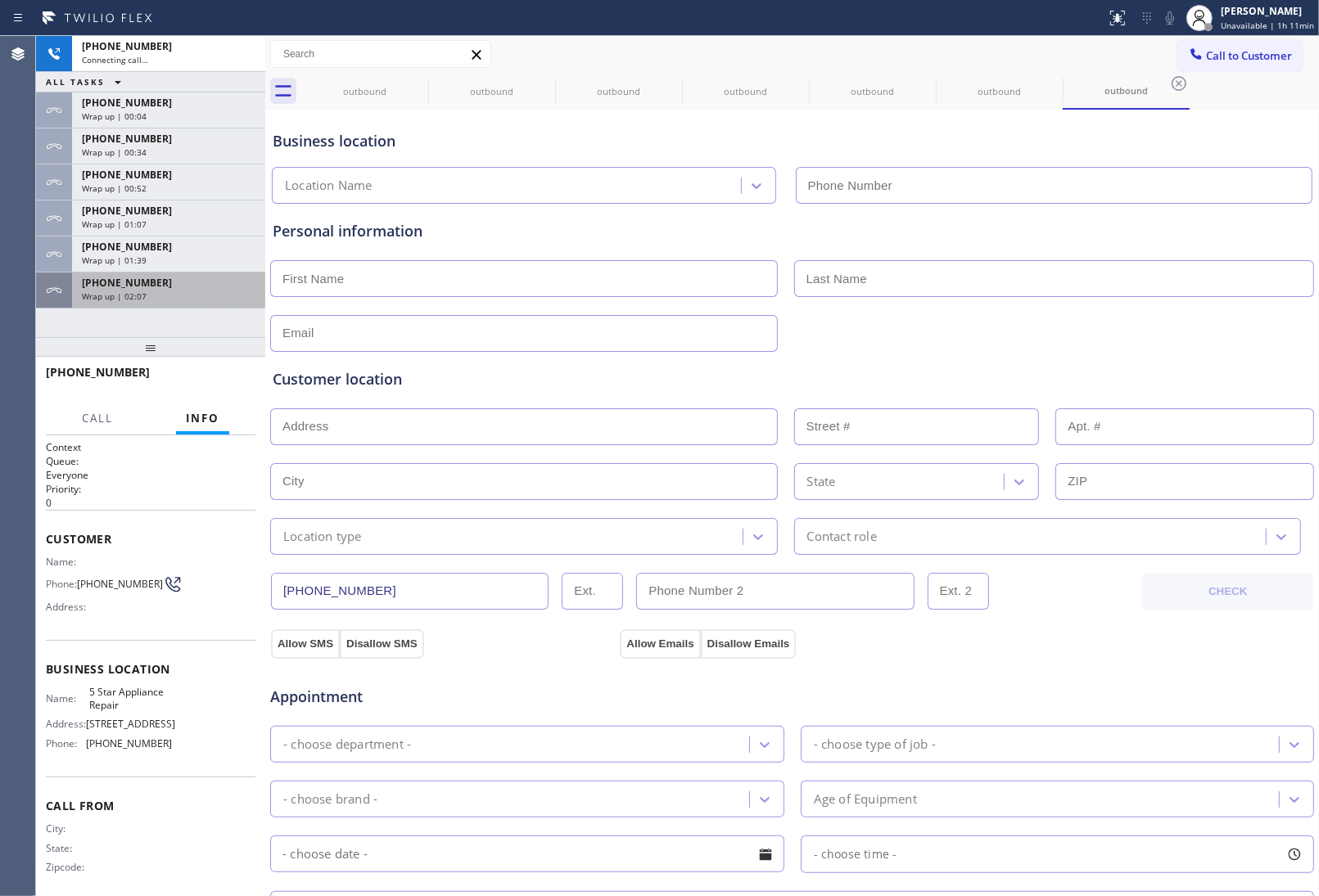
click at [138, 270] on div "+13632018087 Wrap up | 01:39" at bounding box center [165, 254] width 187 height 36
type input "(855) 731-4952"
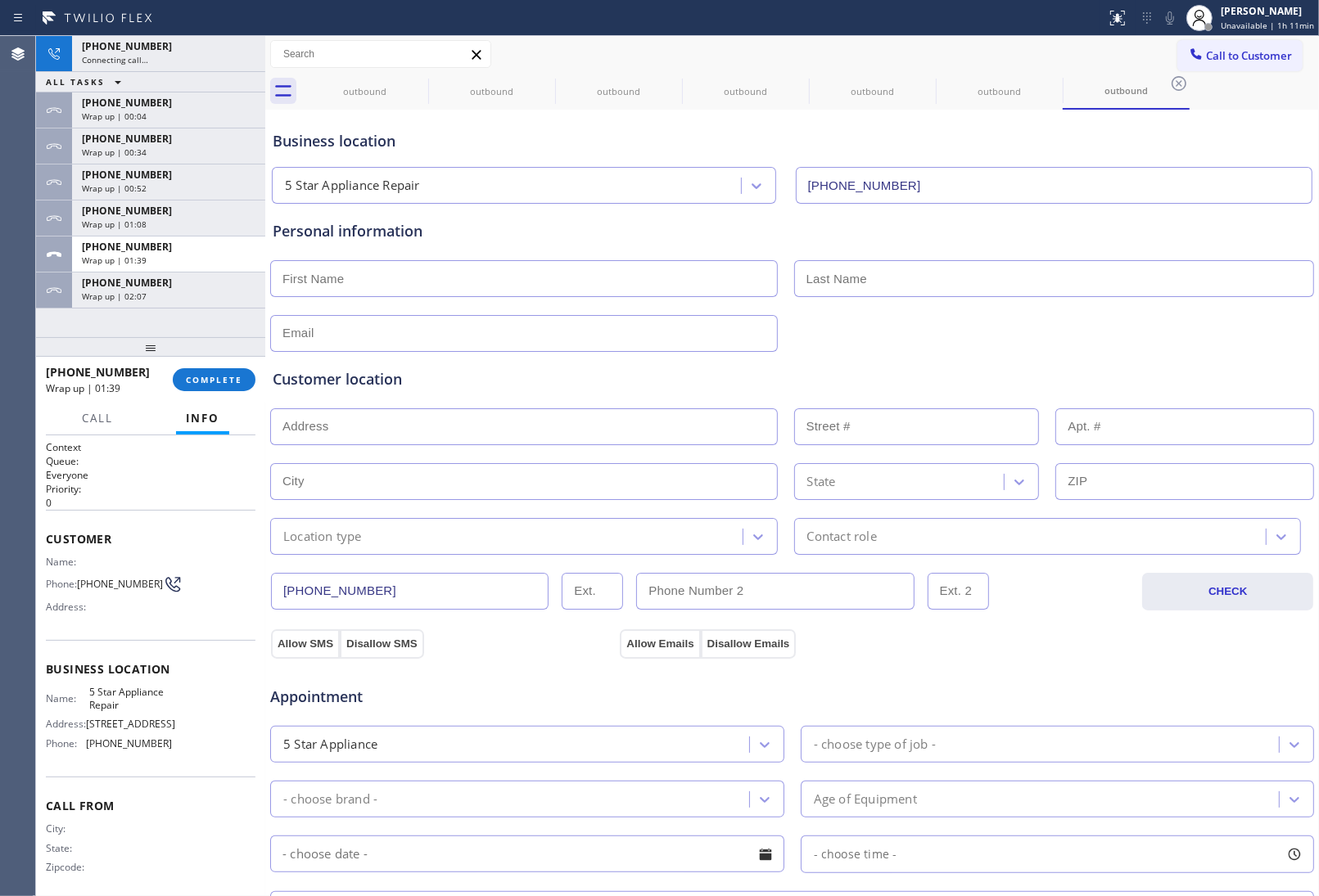
click at [137, 292] on span "Wrap up | 02:07" at bounding box center [115, 296] width 65 height 12
click at [207, 374] on span "COMPLETE" at bounding box center [214, 380] width 56 height 12
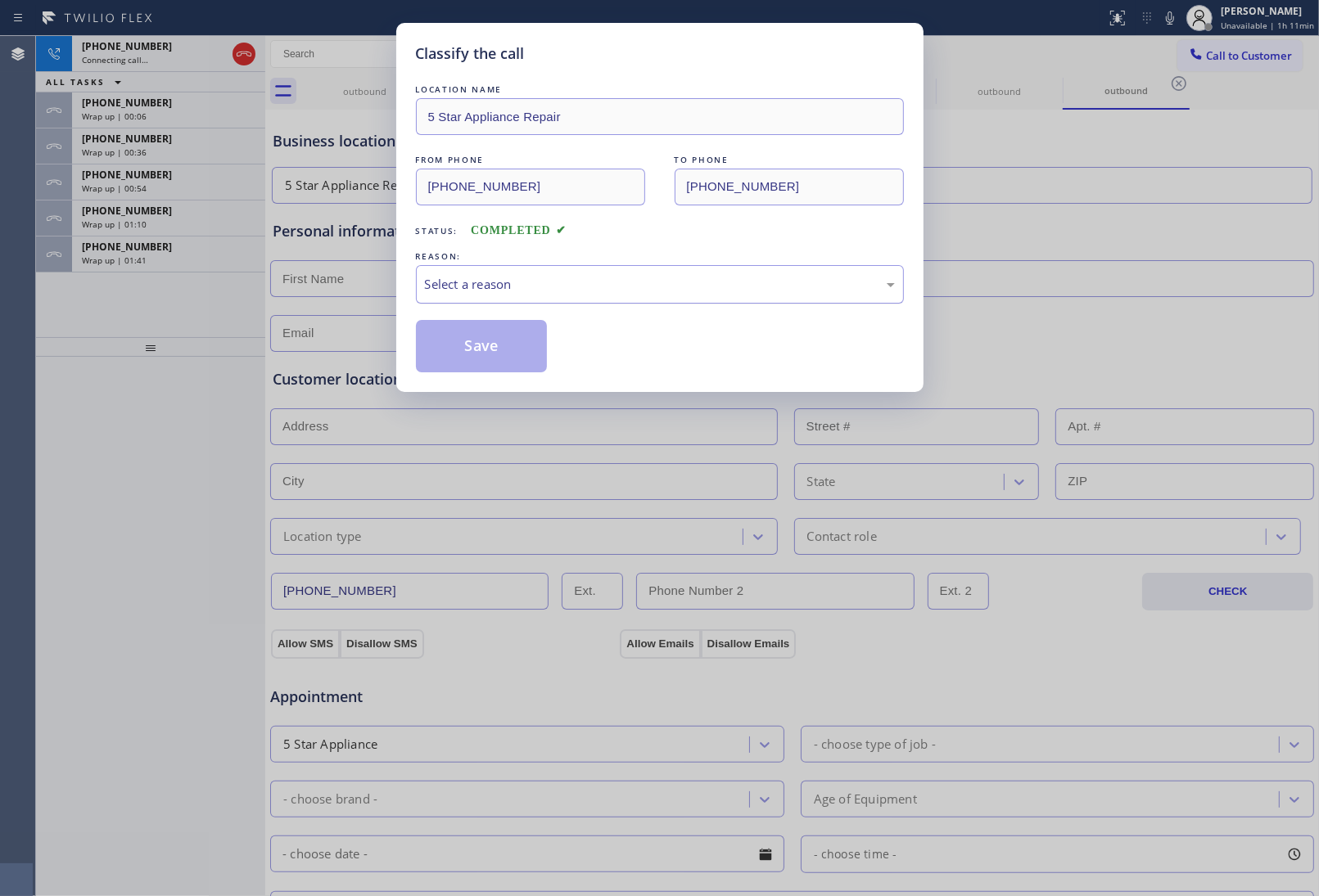
drag, startPoint x: 484, startPoint y: 278, endPoint x: 497, endPoint y: 303, distance: 28.2
click at [488, 279] on div "Select a reason" at bounding box center [660, 284] width 470 height 19
click at [476, 348] on button "Save" at bounding box center [481, 346] width 132 height 52
click at [153, 263] on div "Wrap up | 01:42" at bounding box center [169, 261] width 173 height 12
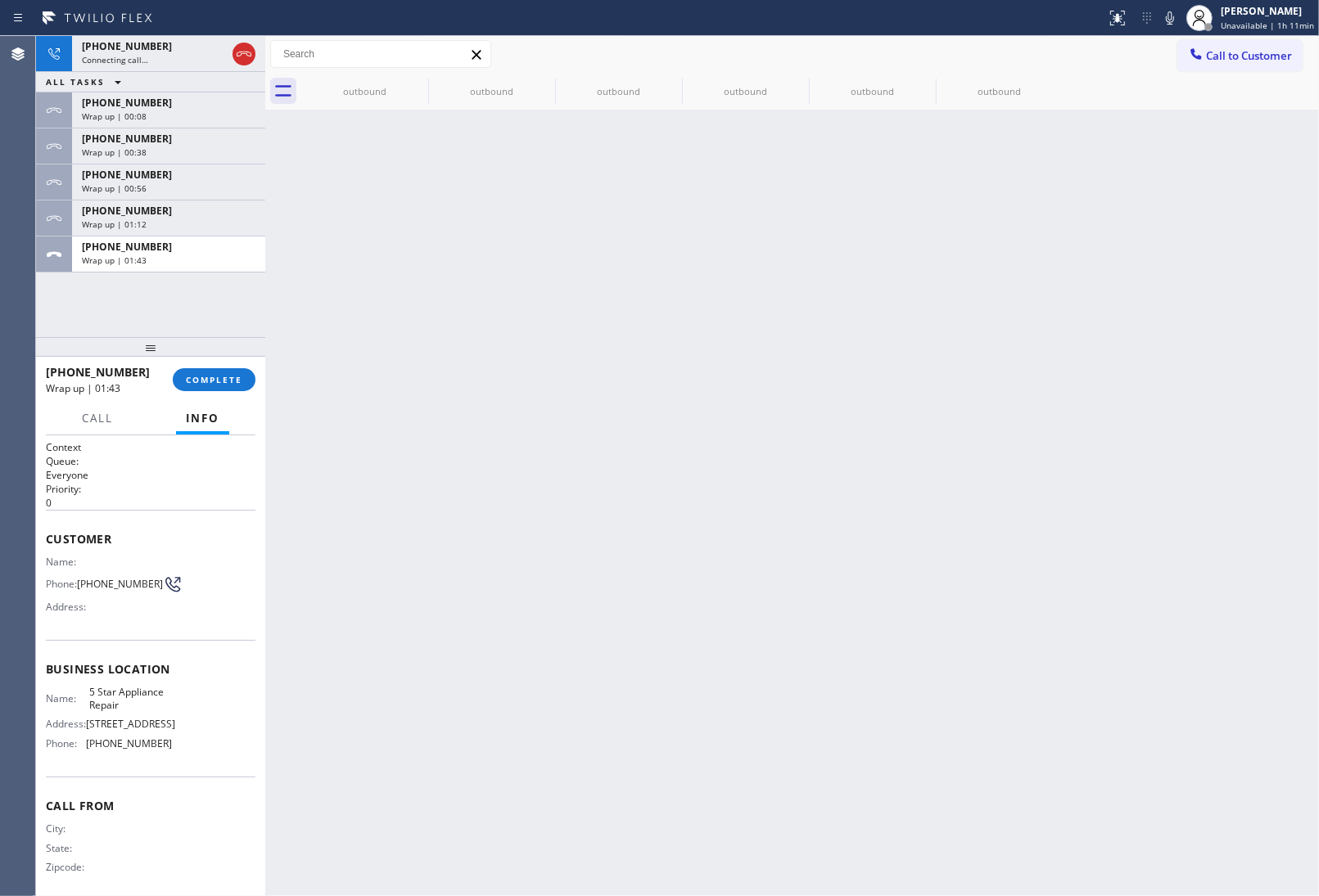
click at [153, 263] on div "Wrap up | 01:43" at bounding box center [169, 261] width 173 height 12
drag, startPoint x: 213, startPoint y: 366, endPoint x: 211, endPoint y: 385, distance: 19.1
click at [211, 368] on div "+13632018087 Wrap up | 01:43 COMPLETE" at bounding box center [150, 379] width 210 height 42
click at [211, 385] on span "COMPLETE" at bounding box center [214, 380] width 56 height 12
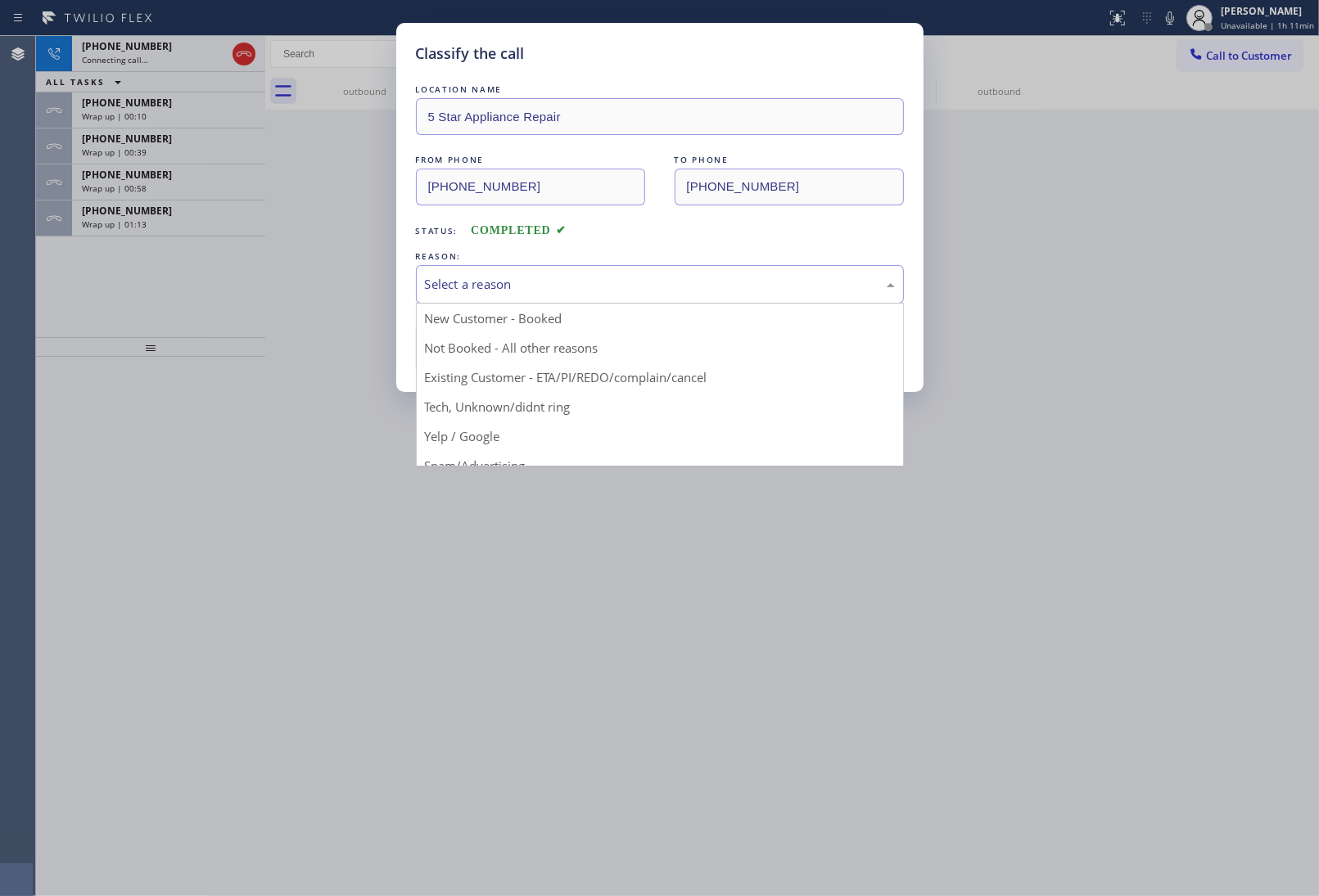
drag, startPoint x: 480, startPoint y: 286, endPoint x: 488, endPoint y: 285, distance: 8.1
click at [488, 285] on div "Select a reason" at bounding box center [660, 284] width 470 height 19
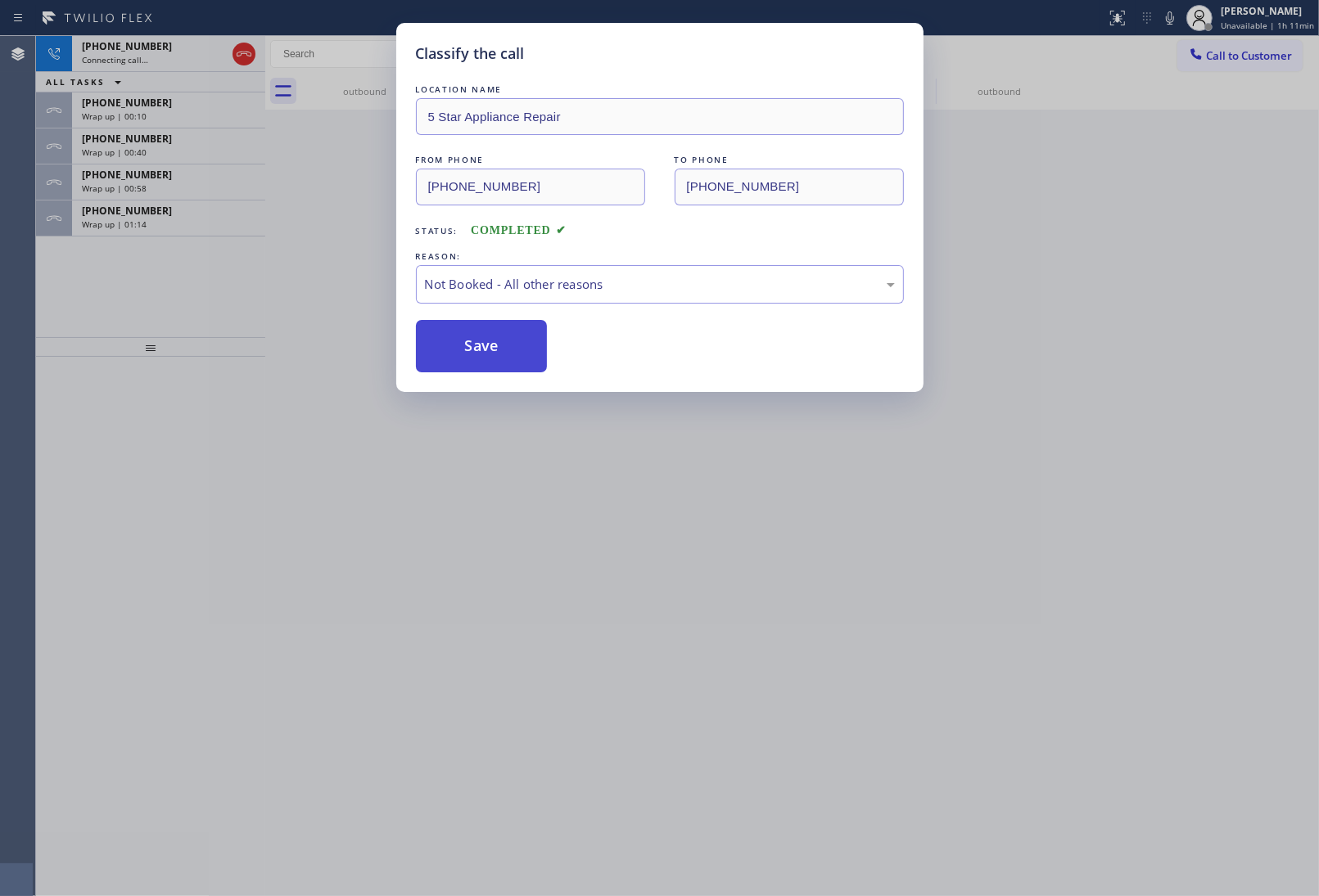
drag, startPoint x: 469, startPoint y: 348, endPoint x: 116, endPoint y: 244, distance: 368.0
click at [468, 348] on button "Save" at bounding box center [481, 346] width 132 height 52
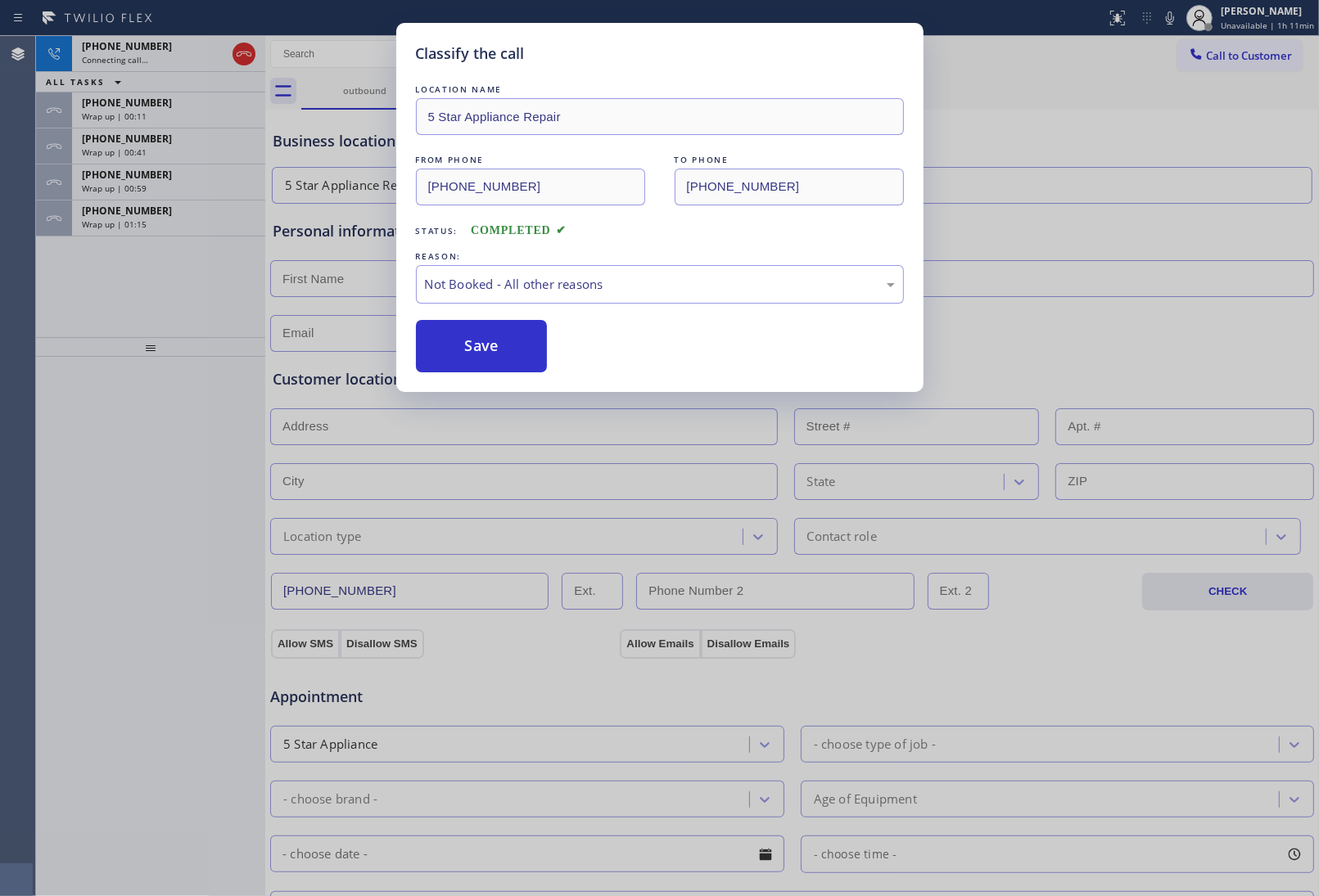
click at [141, 214] on div "Classify the call LOCATION NAME 5 Star Appliance Repair FROM PHONE (855) 731-49…" at bounding box center [659, 448] width 1319 height 896
click at [141, 214] on span "+13632018087" at bounding box center [127, 211] width 90 height 14
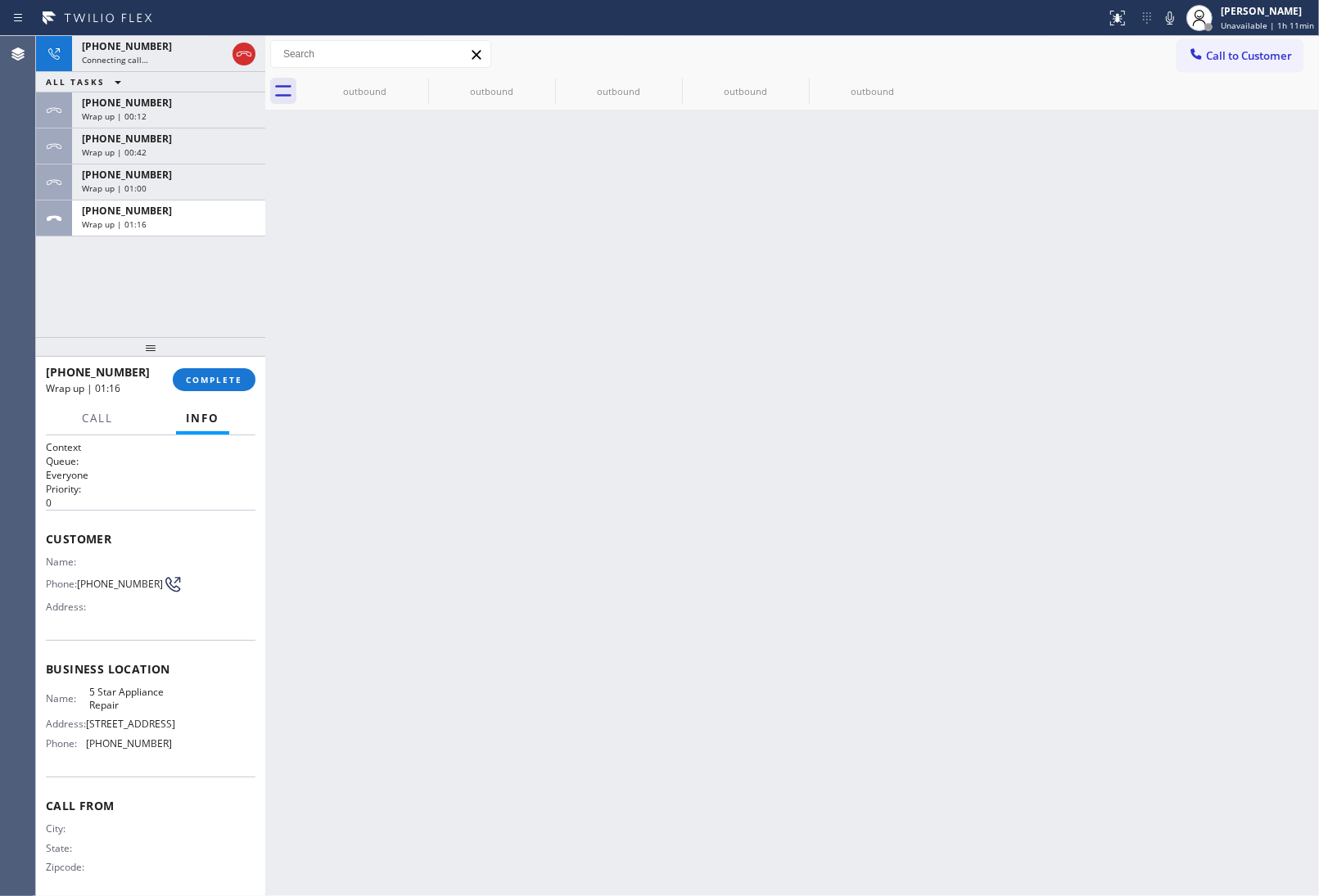
click at [141, 214] on span "+13632018087" at bounding box center [127, 211] width 90 height 14
drag, startPoint x: 141, startPoint y: 214, endPoint x: 221, endPoint y: 364, distance: 170.0
click at [155, 226] on div "+13632018087 Wrap up | 01:16" at bounding box center [165, 218] width 187 height 36
click at [217, 375] on span "COMPLETE" at bounding box center [214, 380] width 56 height 12
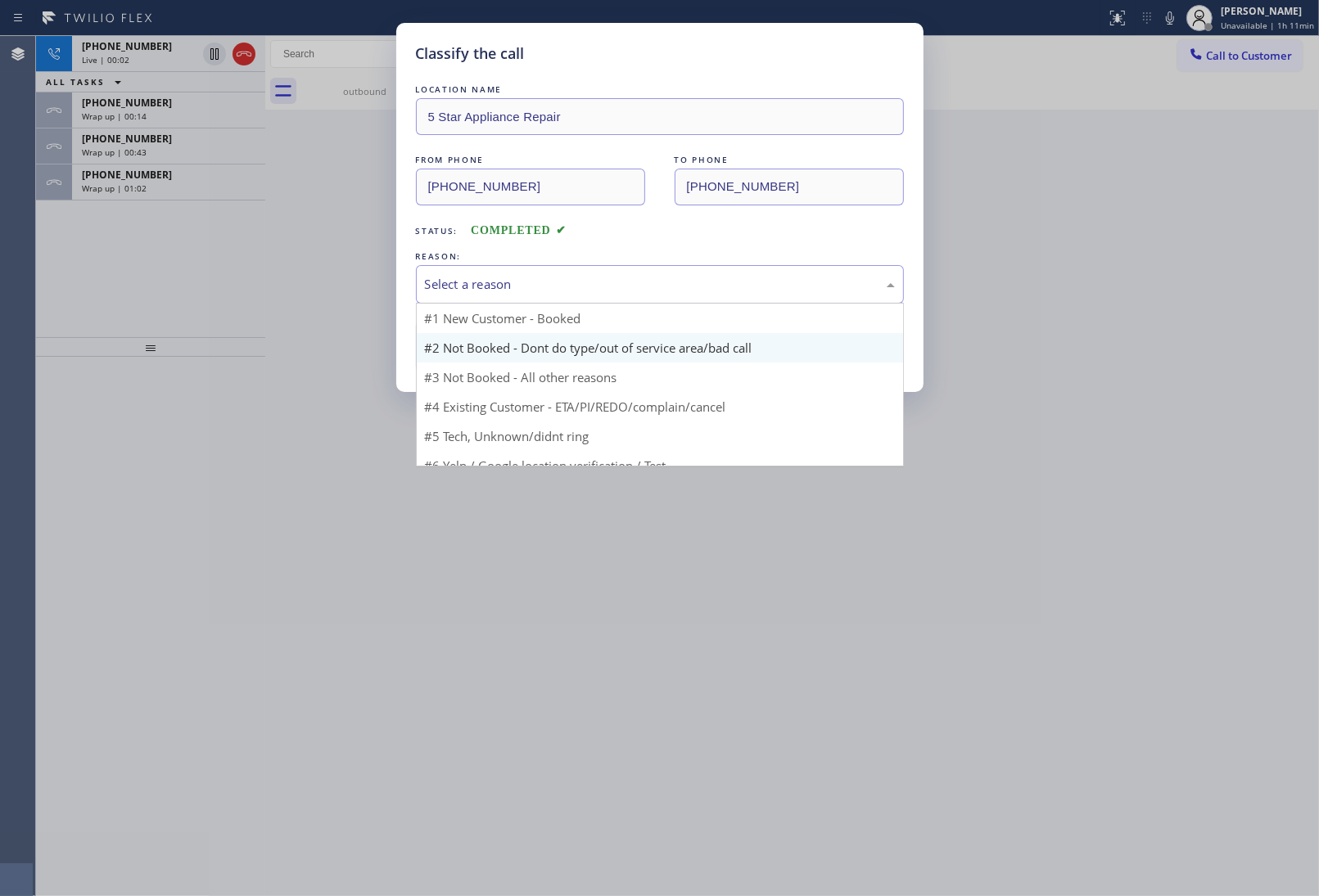
drag, startPoint x: 472, startPoint y: 291, endPoint x: 481, endPoint y: 344, distance: 53.8
click at [473, 291] on div "Select a reason" at bounding box center [660, 284] width 470 height 19
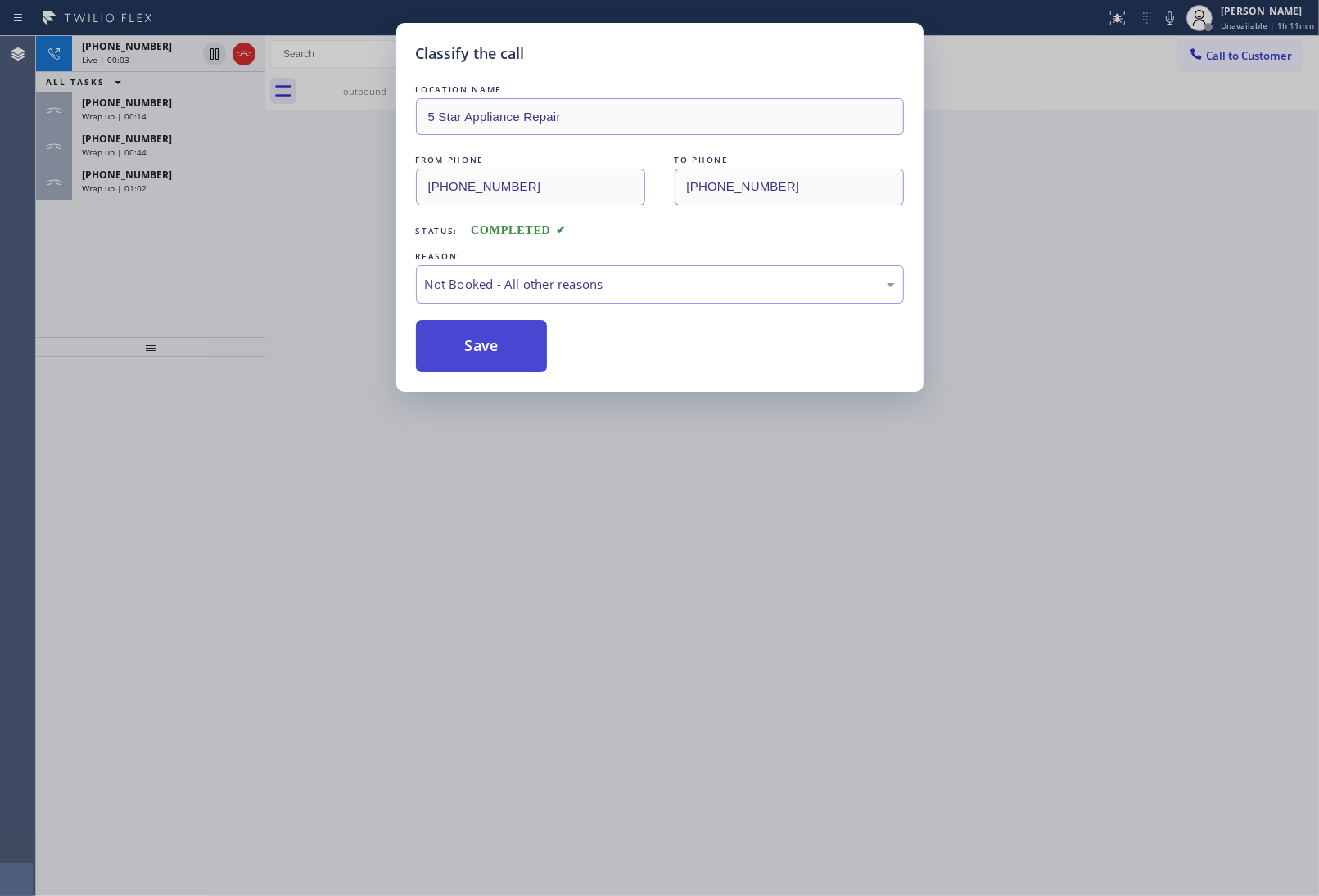
click at [477, 345] on button "Save" at bounding box center [481, 346] width 132 height 52
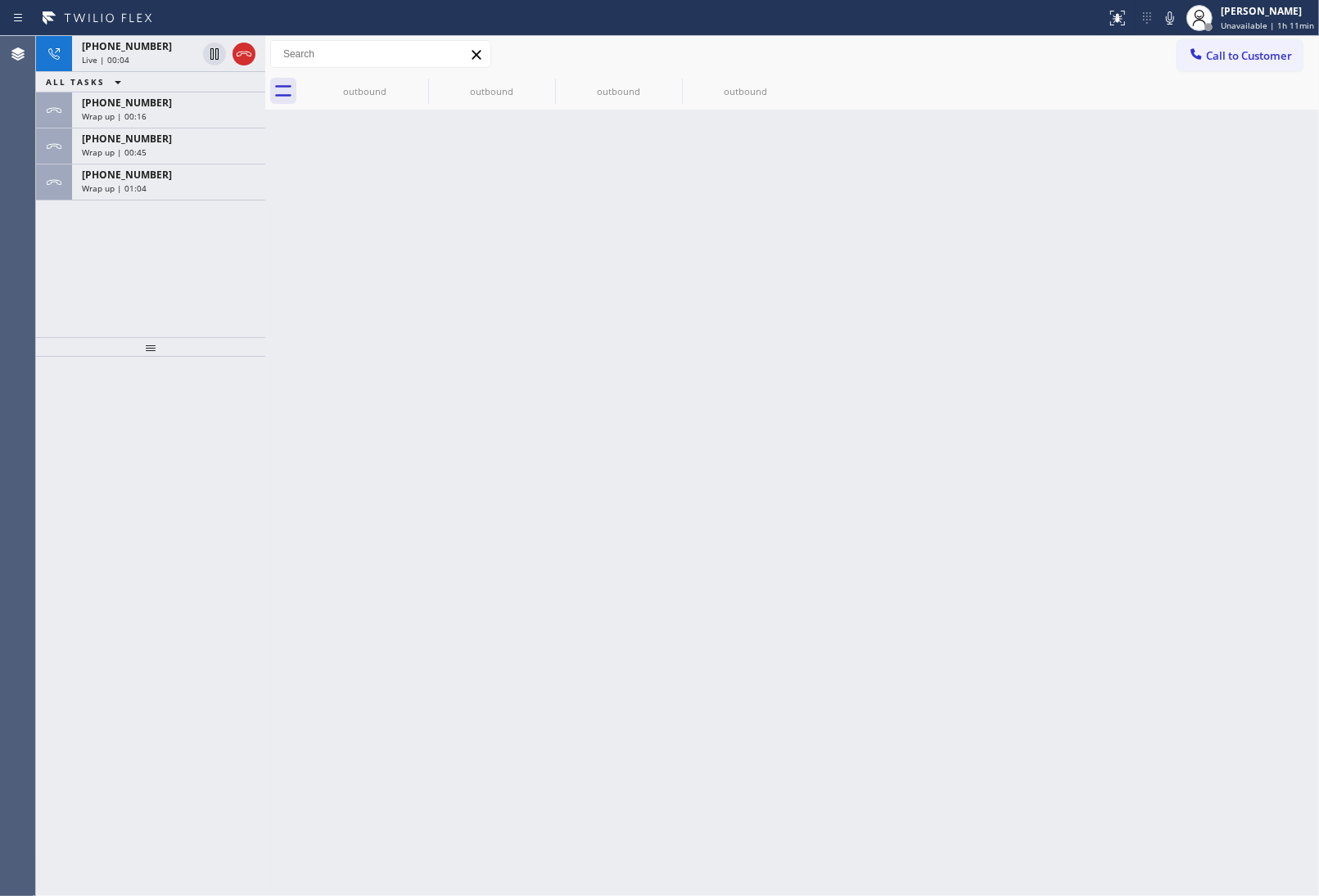
click at [248, 51] on icon at bounding box center [244, 54] width 20 height 20
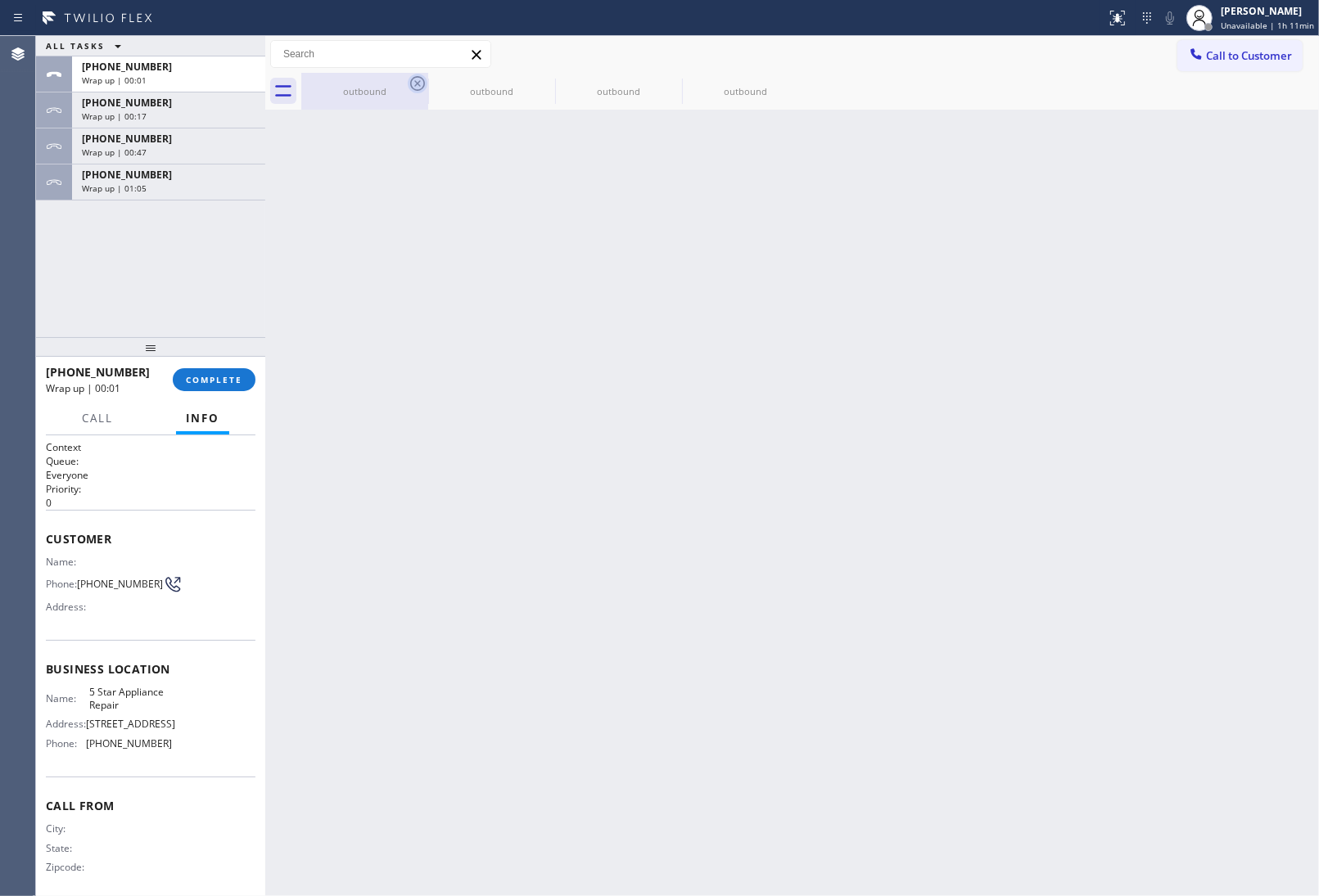
click at [415, 87] on icon at bounding box center [418, 84] width 20 height 20
click at [0, 0] on icon at bounding box center [0, 0] width 0 height 0
drag, startPoint x: 415, startPoint y: 87, endPoint x: 195, endPoint y: 198, distance: 246.4
click at [0, 0] on icon at bounding box center [0, 0] width 0 height 0
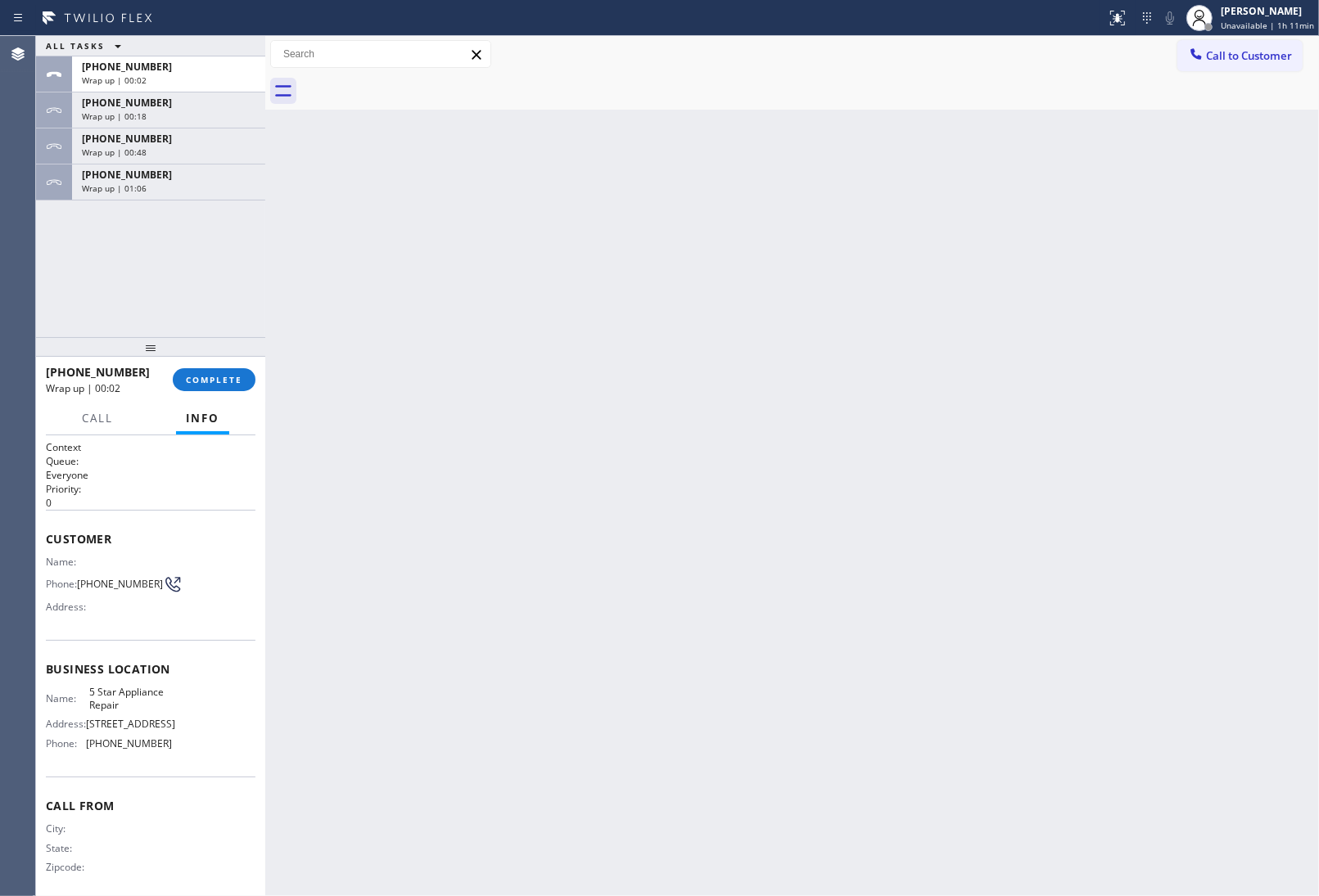
click at [164, 188] on div "Wrap up | 01:06" at bounding box center [169, 188] width 173 height 12
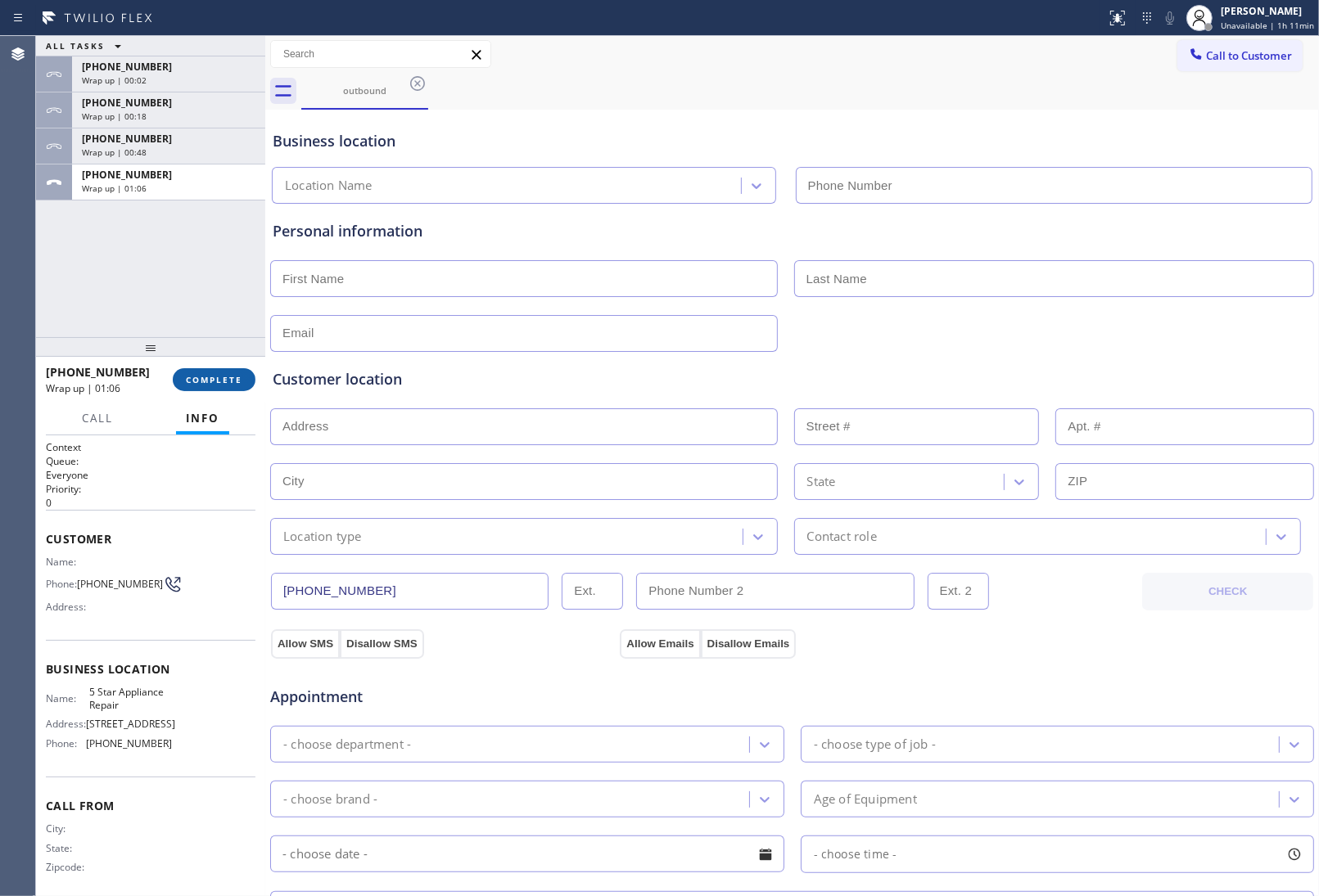
click at [215, 382] on span "COMPLETE" at bounding box center [214, 380] width 56 height 12
type input "(855) 731-4952"
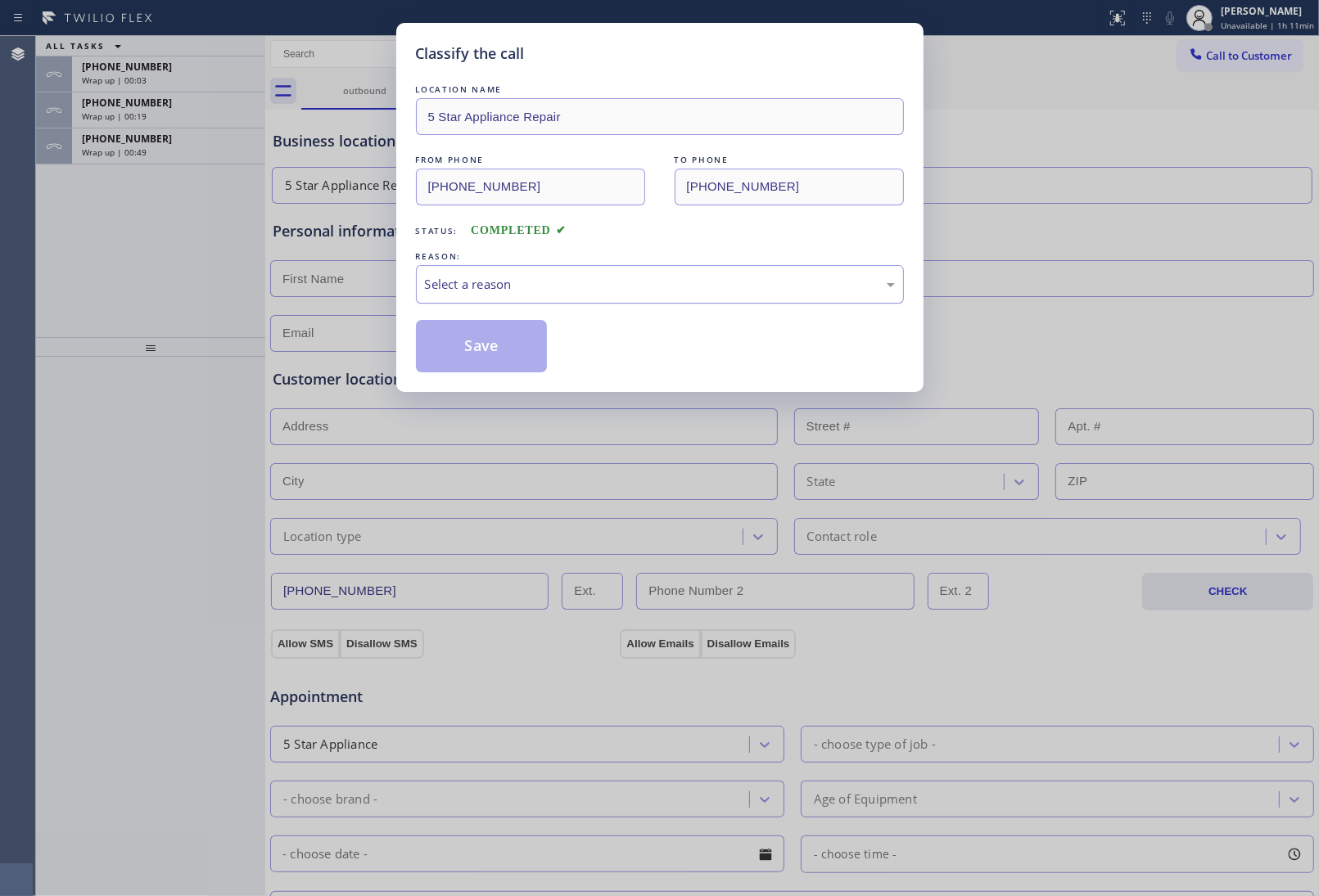
drag, startPoint x: 480, startPoint y: 274, endPoint x: 509, endPoint y: 299, distance: 38.3
click at [490, 274] on div "Select a reason" at bounding box center [660, 285] width 488 height 38
click at [465, 346] on button "Save" at bounding box center [481, 346] width 132 height 52
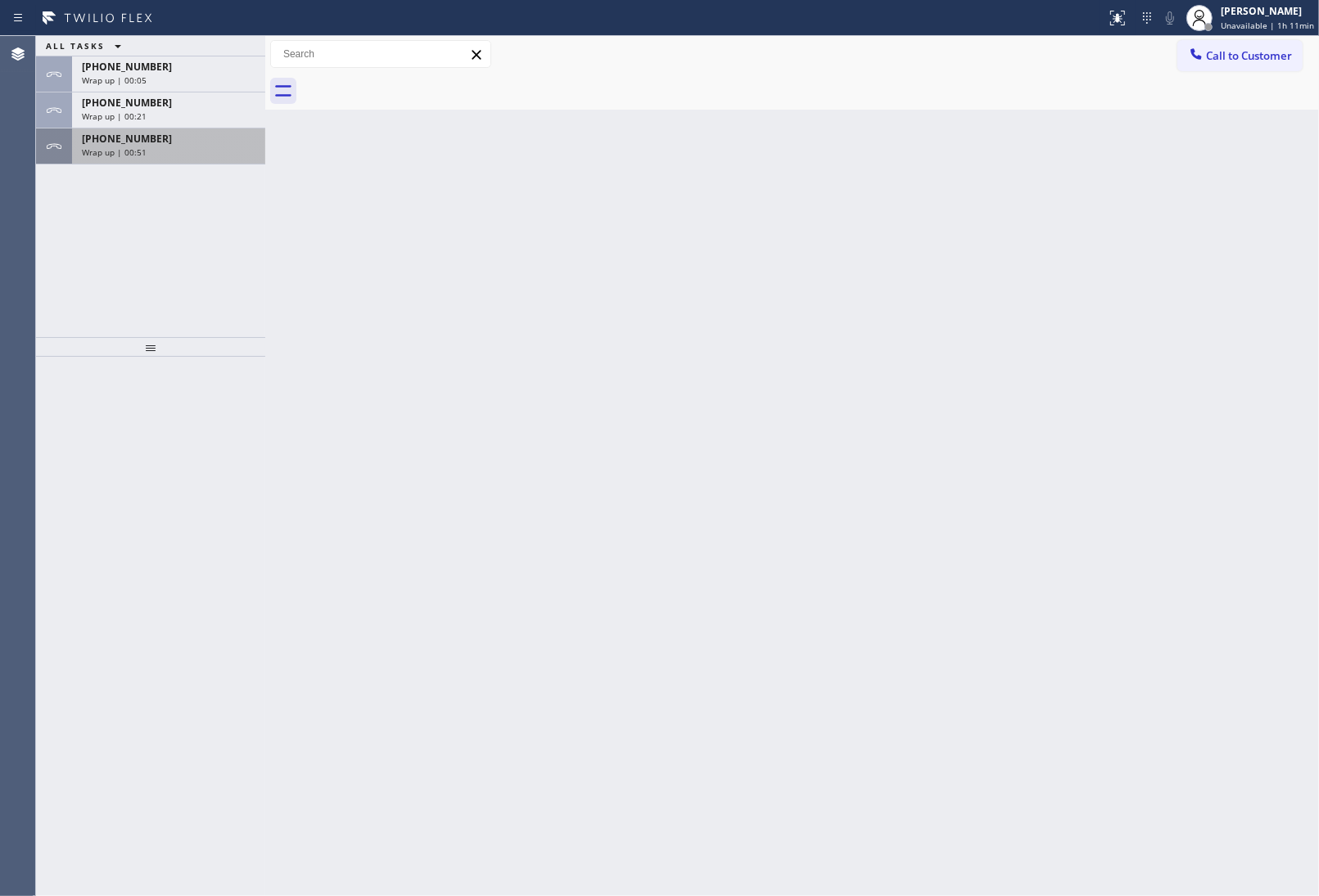
click at [157, 152] on div "Wrap up | 00:51" at bounding box center [169, 153] width 173 height 12
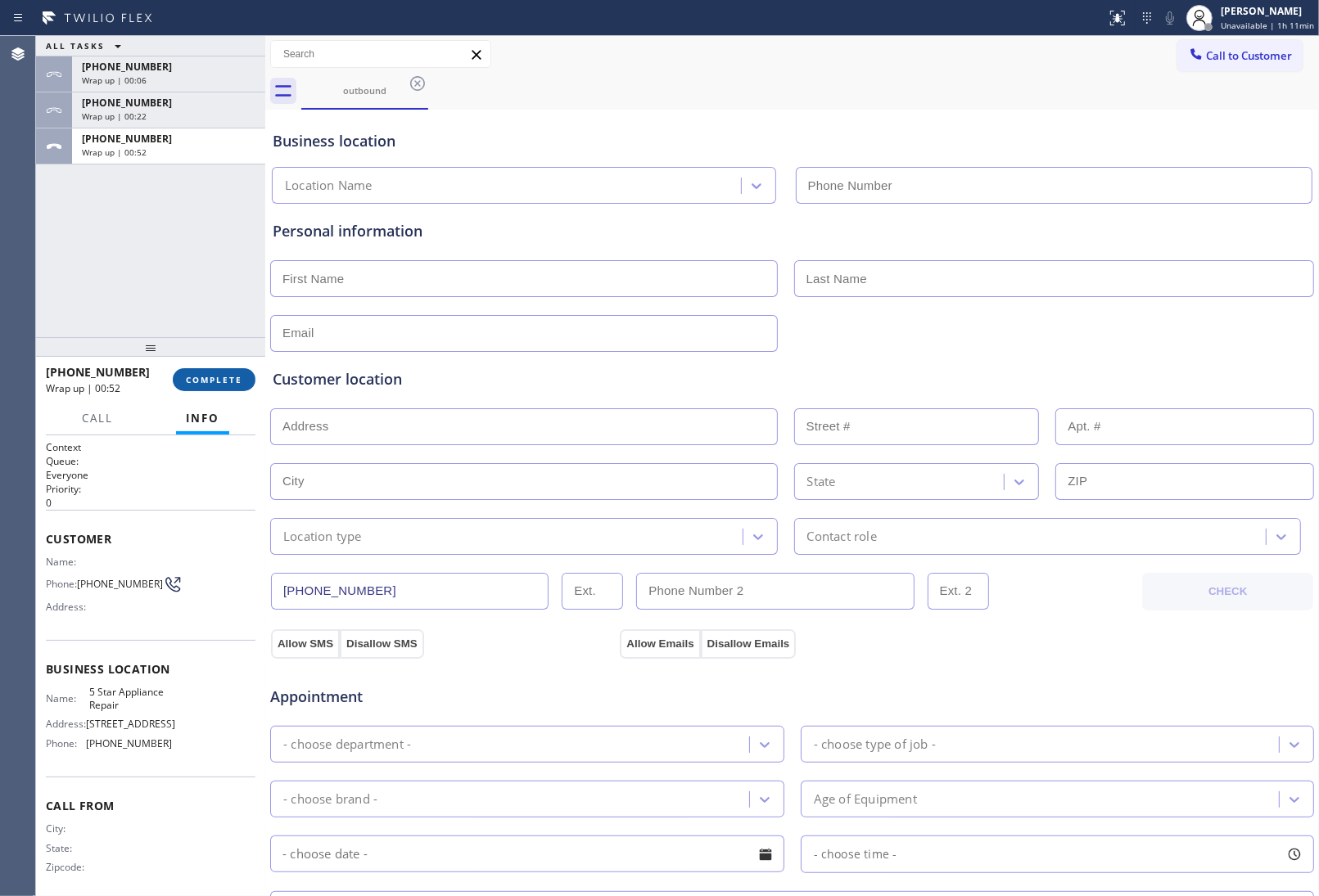
type input "(855) 731-4952"
click at [207, 383] on span "COMPLETE" at bounding box center [214, 380] width 56 height 12
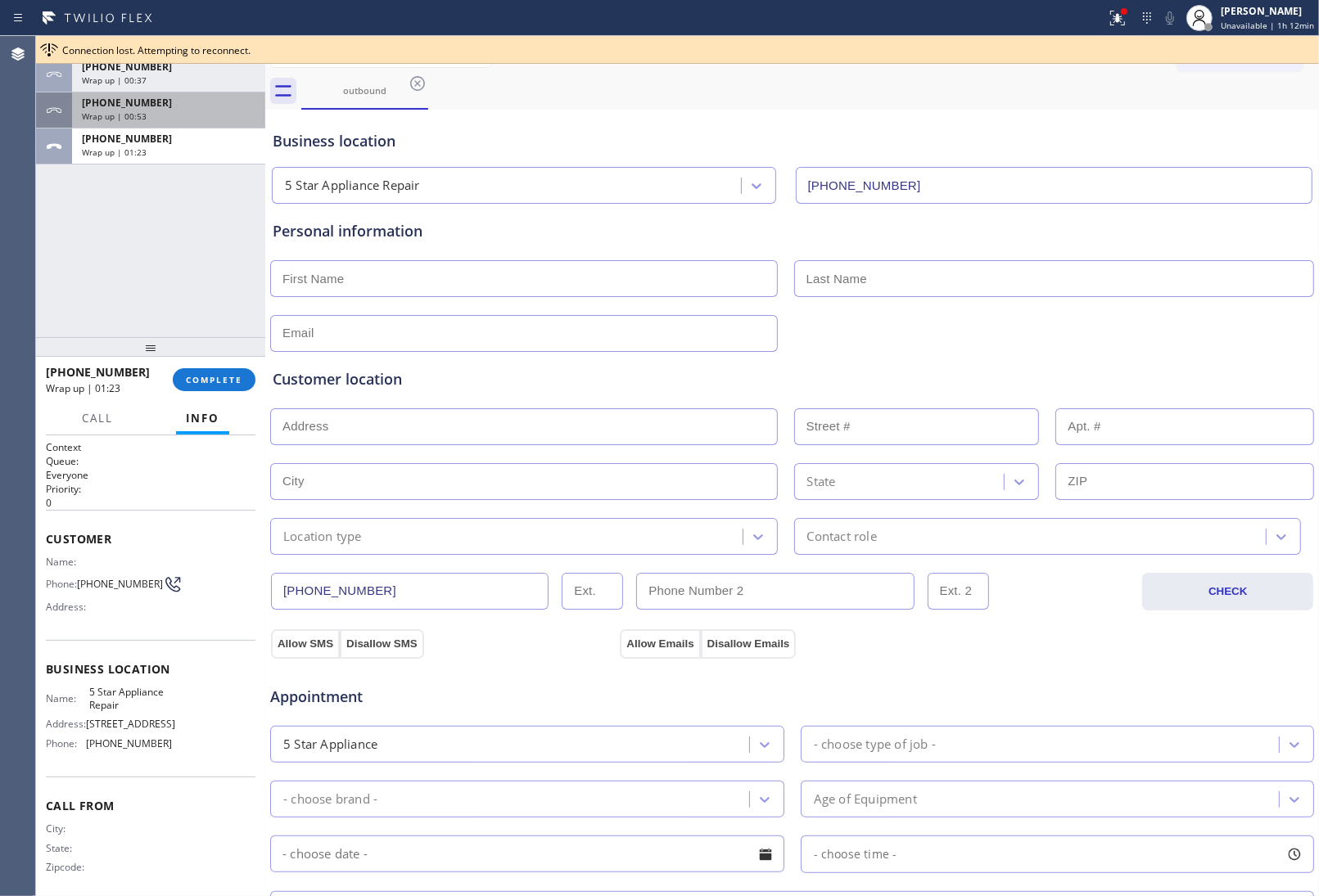
drag, startPoint x: 1136, startPoint y: 124, endPoint x: 146, endPoint y: 100, distance: 990.3
click at [1128, 124] on div "Business location 5 Star Appliance Repair (855) 731-4952" at bounding box center [793, 158] width 1046 height 90
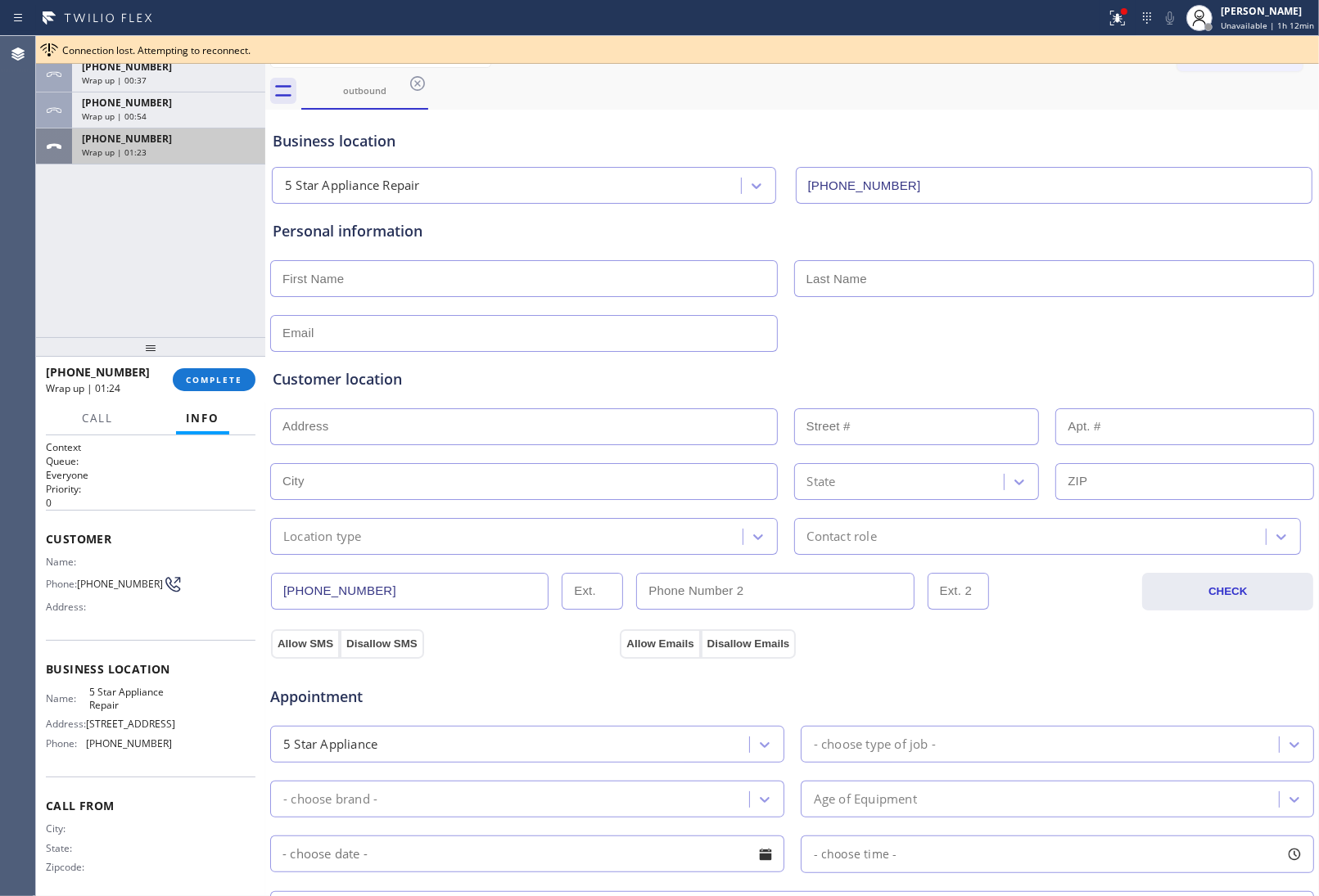
click at [173, 139] on div "+13632018087" at bounding box center [169, 139] width 173 height 14
click at [233, 381] on span "COMPLETE" at bounding box center [214, 380] width 56 height 12
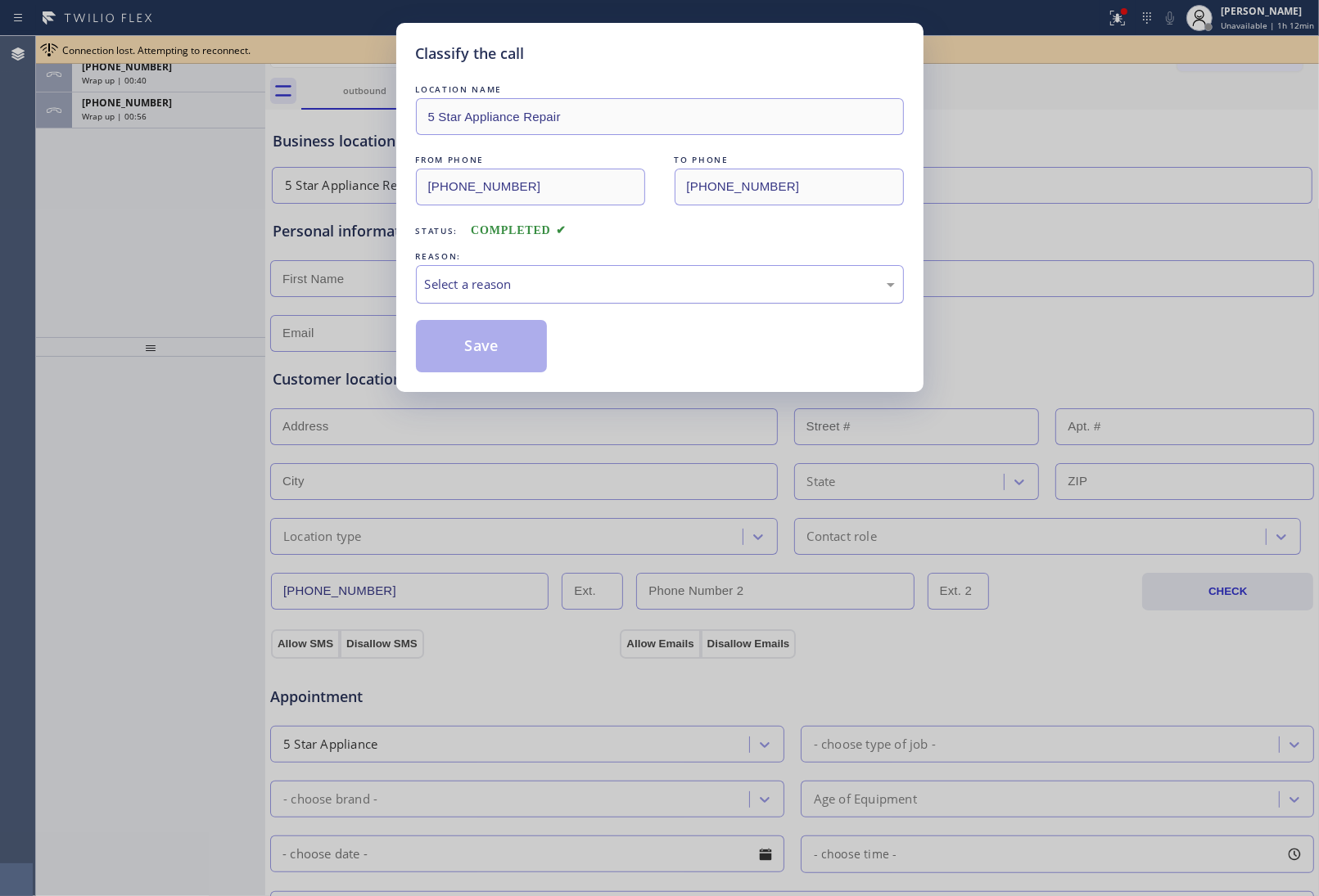
click at [547, 292] on div "Select a reason" at bounding box center [660, 284] width 470 height 19
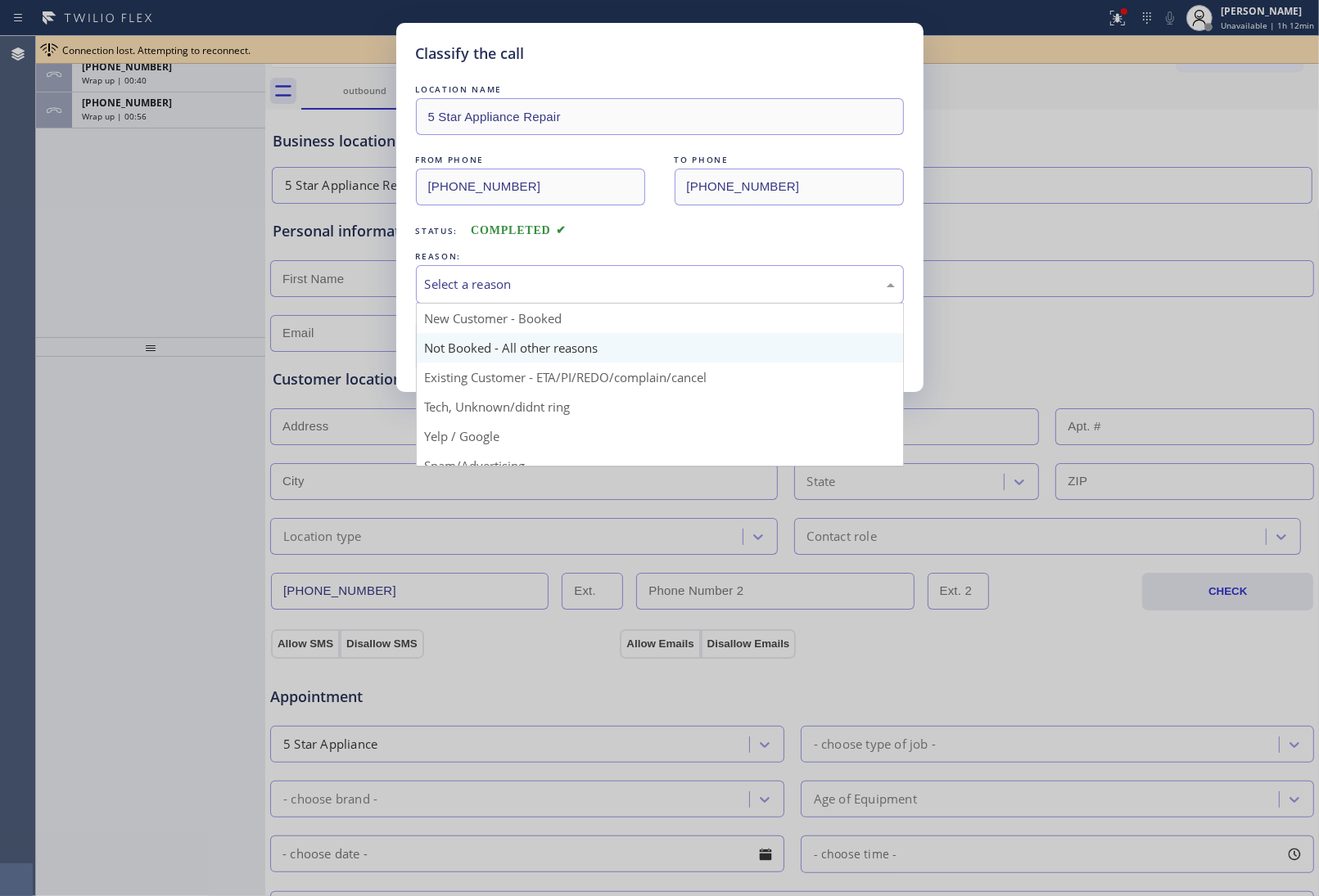
drag, startPoint x: 475, startPoint y: 352, endPoint x: 909, endPoint y: 862, distance: 669.7
click at [481, 356] on button "Save" at bounding box center [481, 346] width 132 height 52
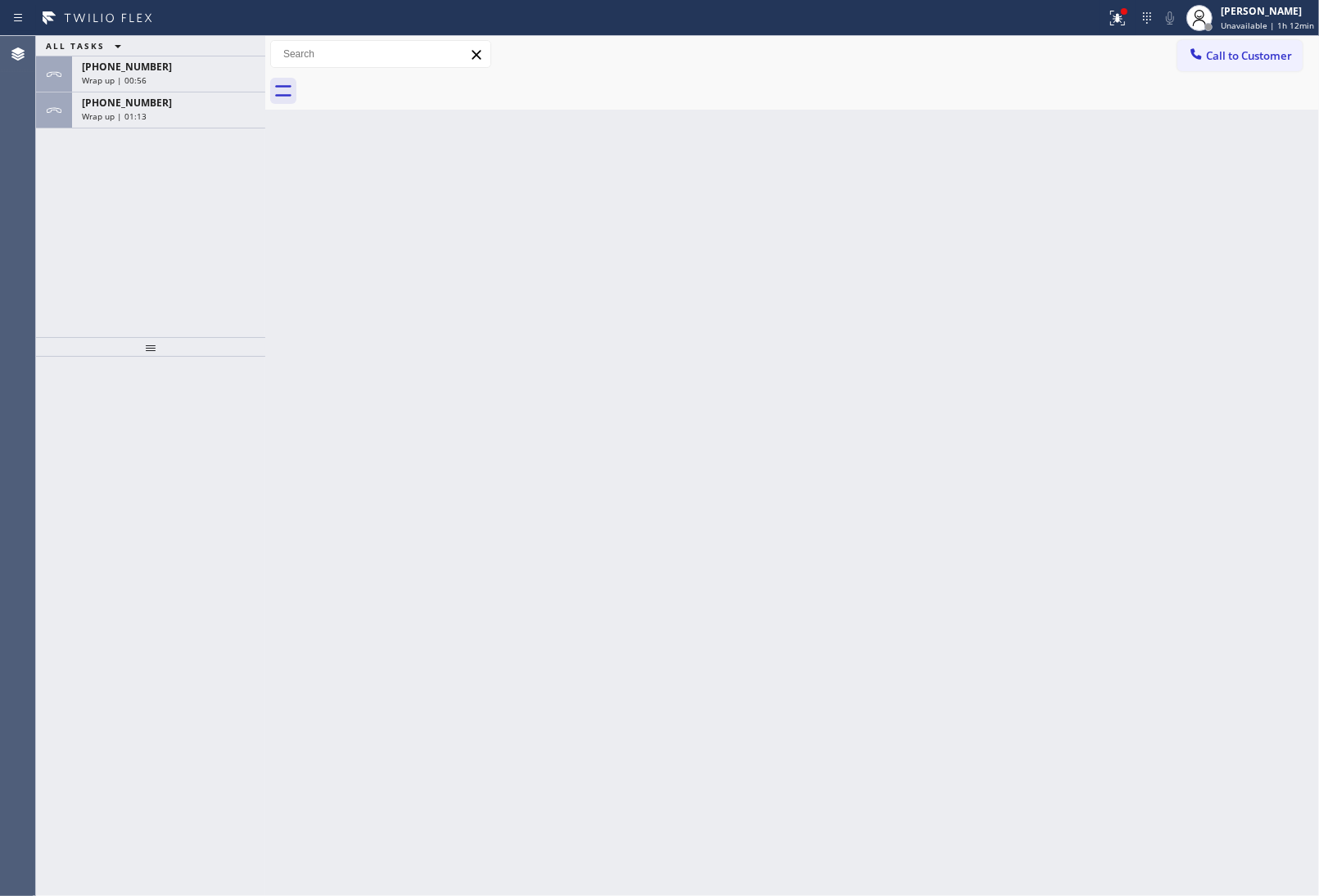
drag, startPoint x: 1164, startPoint y: 212, endPoint x: 1003, endPoint y: 207, distance: 161.1
click at [1156, 214] on div "Back to Dashboard Change Sender ID Customers Technicians Select a contact Outbo…" at bounding box center [793, 465] width 1054 height 860
click at [174, 103] on div "+13632018087" at bounding box center [169, 102] width 173 height 14
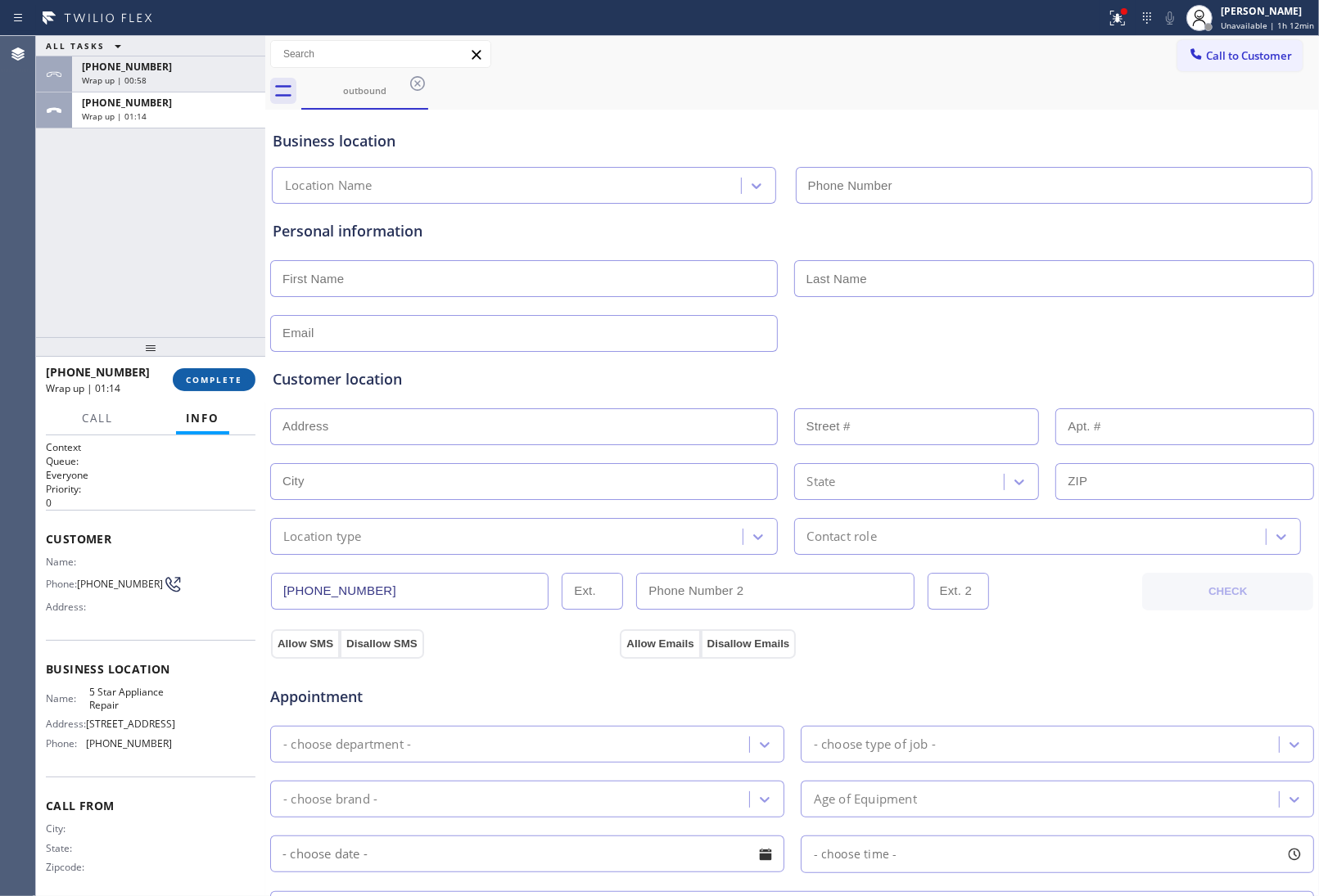
click at [222, 385] on span "COMPLETE" at bounding box center [214, 380] width 56 height 12
type input "(855) 731-4952"
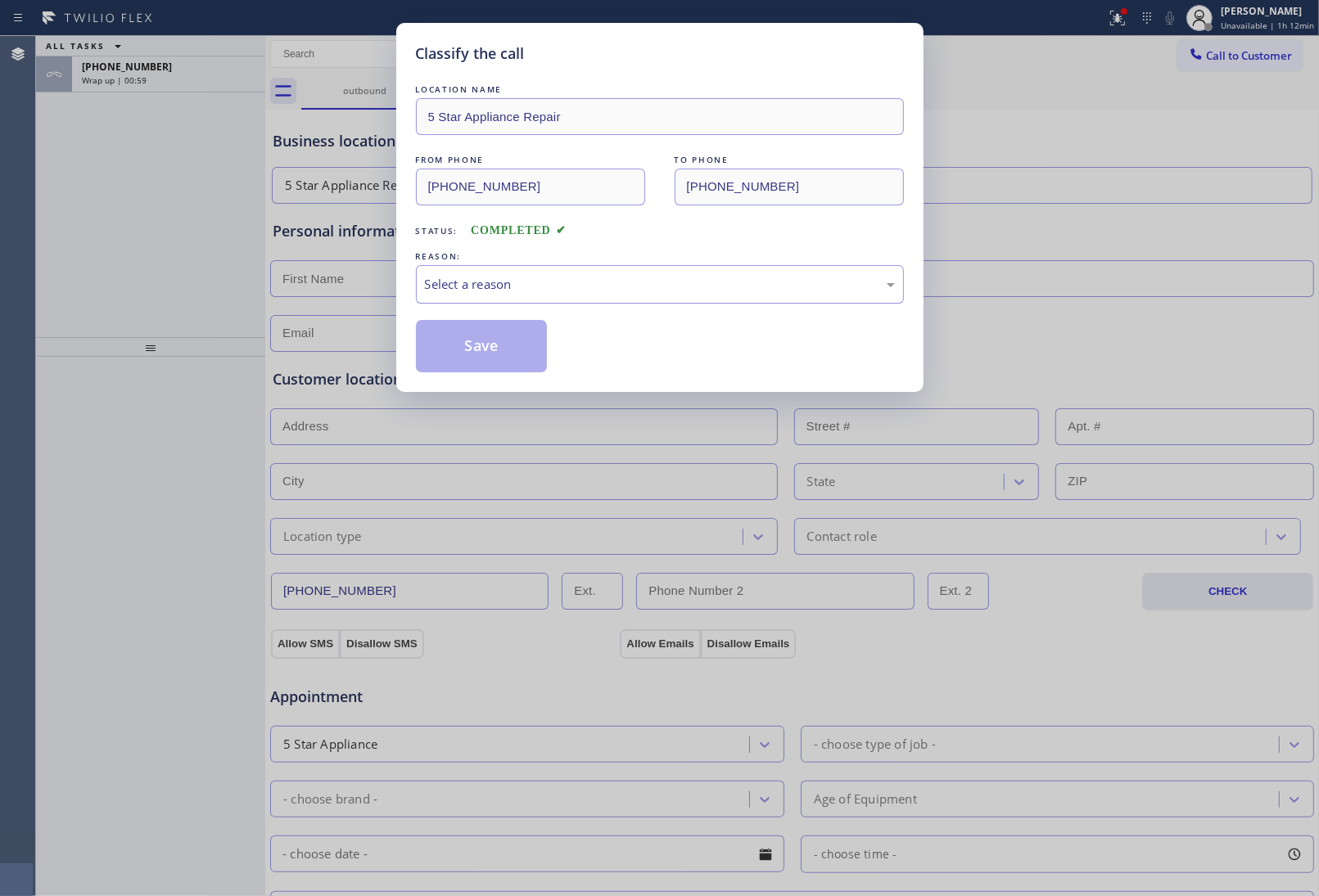
click at [513, 288] on div "Select a reason" at bounding box center [660, 284] width 470 height 19
click at [496, 348] on button "Save" at bounding box center [481, 346] width 132 height 52
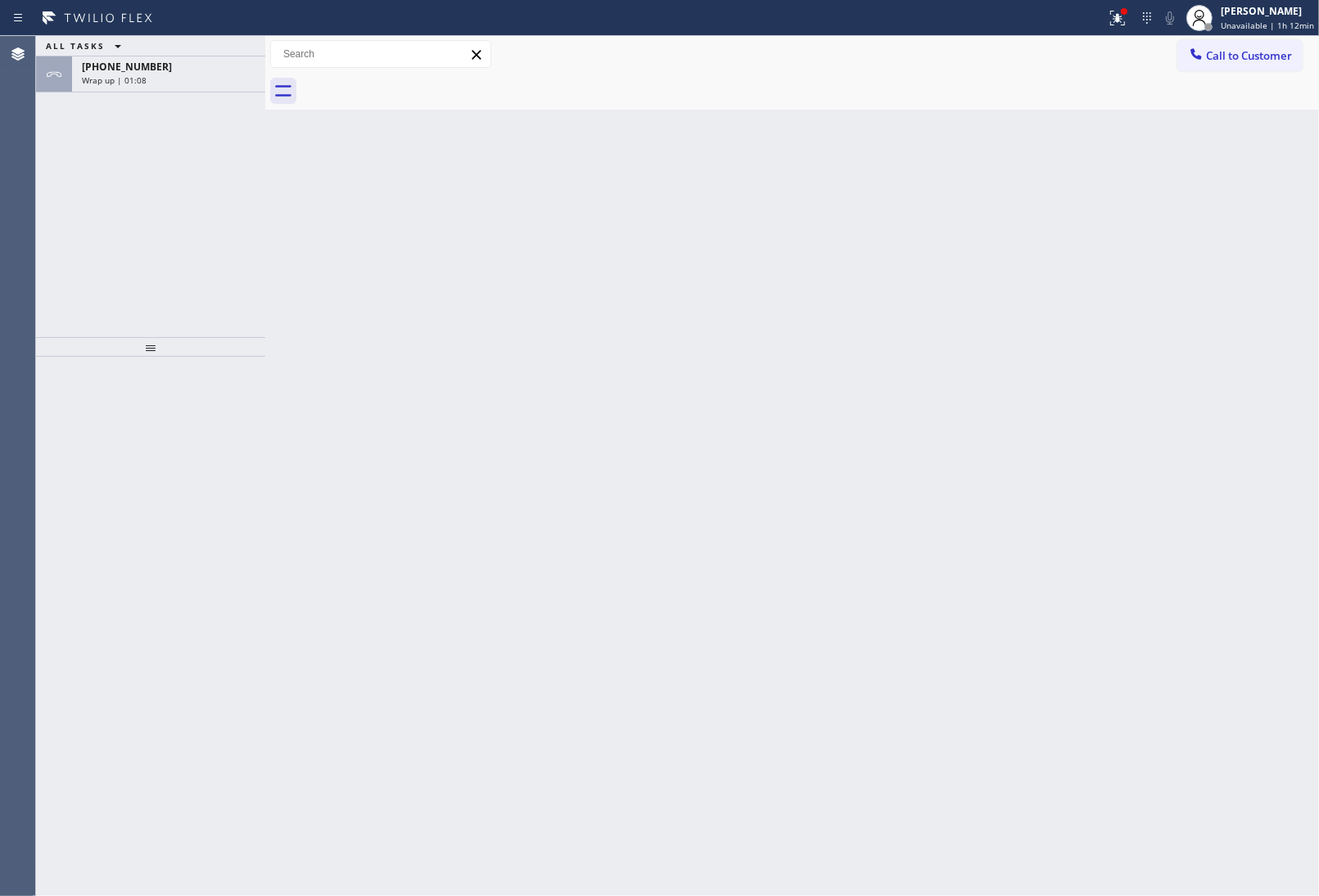
drag, startPoint x: 1187, startPoint y: 266, endPoint x: 1018, endPoint y: 256, distance: 169.3
click at [1184, 266] on div "Back to Dashboard Change Sender ID Customers Technicians Select a contact Outbo…" at bounding box center [793, 465] width 1054 height 860
click at [149, 66] on div "+13632018087" at bounding box center [169, 66] width 173 height 14
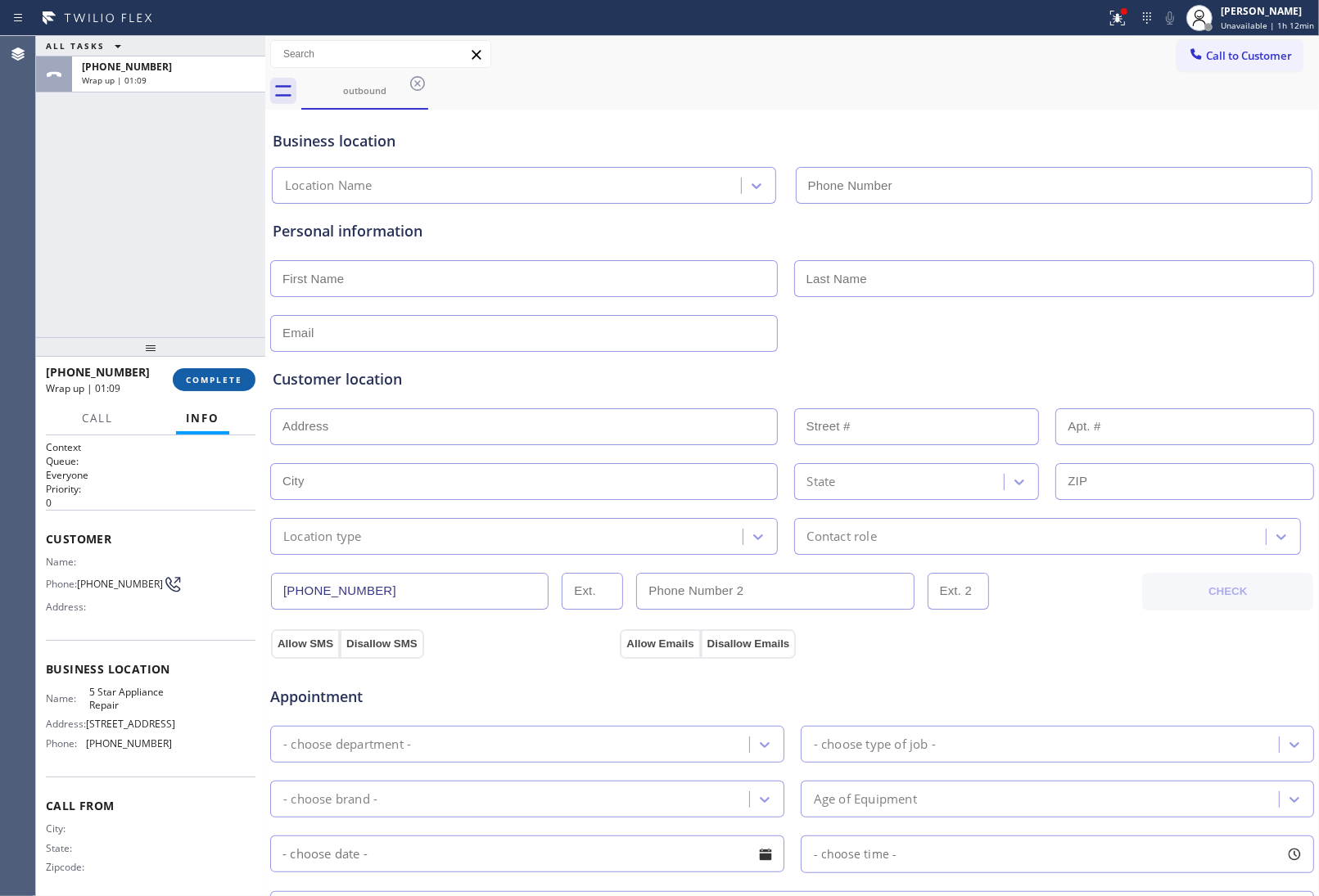
click at [218, 382] on span "COMPLETE" at bounding box center [214, 380] width 56 height 12
type input "(855) 731-4952"
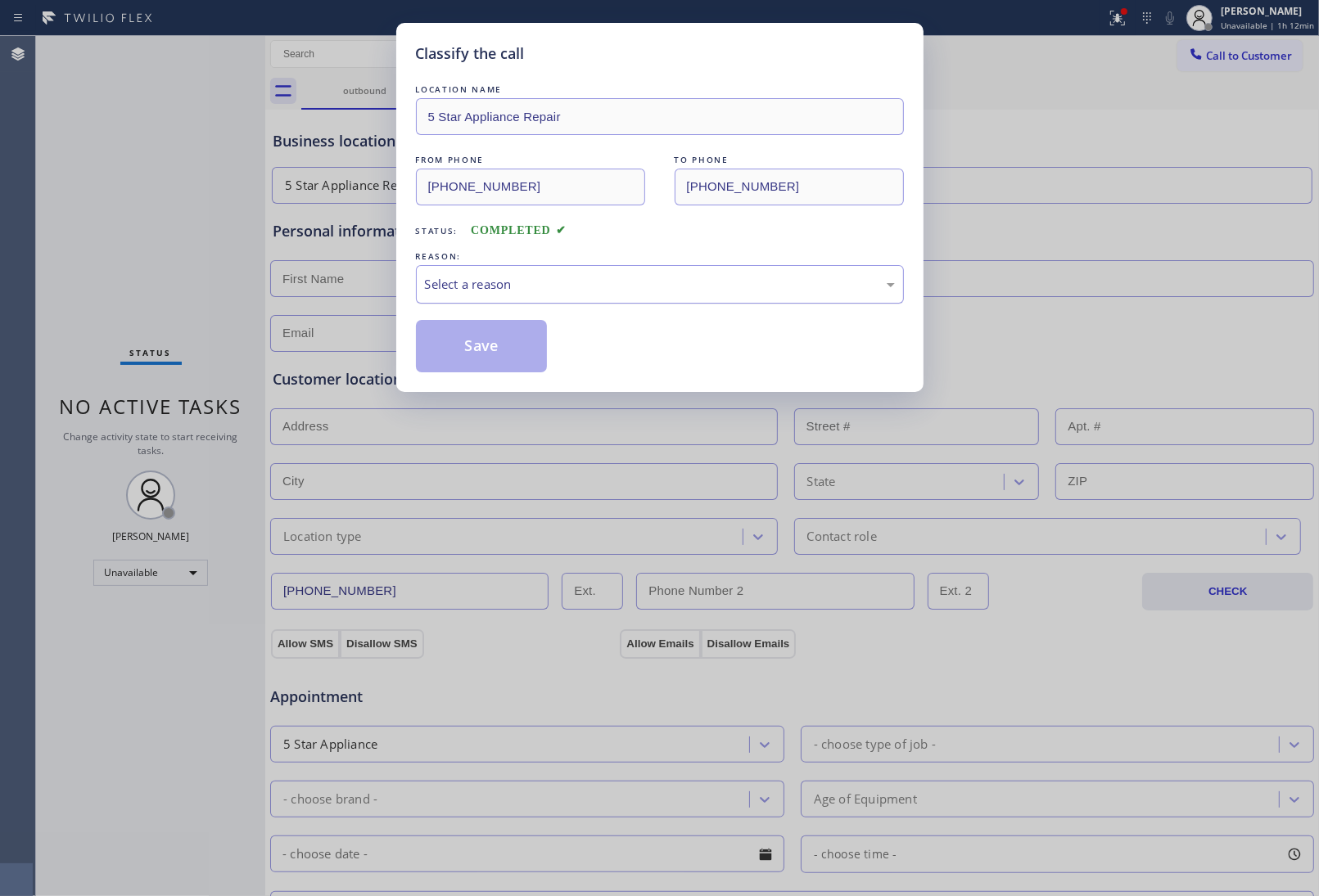
click at [493, 284] on div "Select a reason" at bounding box center [660, 284] width 470 height 19
click at [481, 348] on button "Save" at bounding box center [481, 346] width 132 height 52
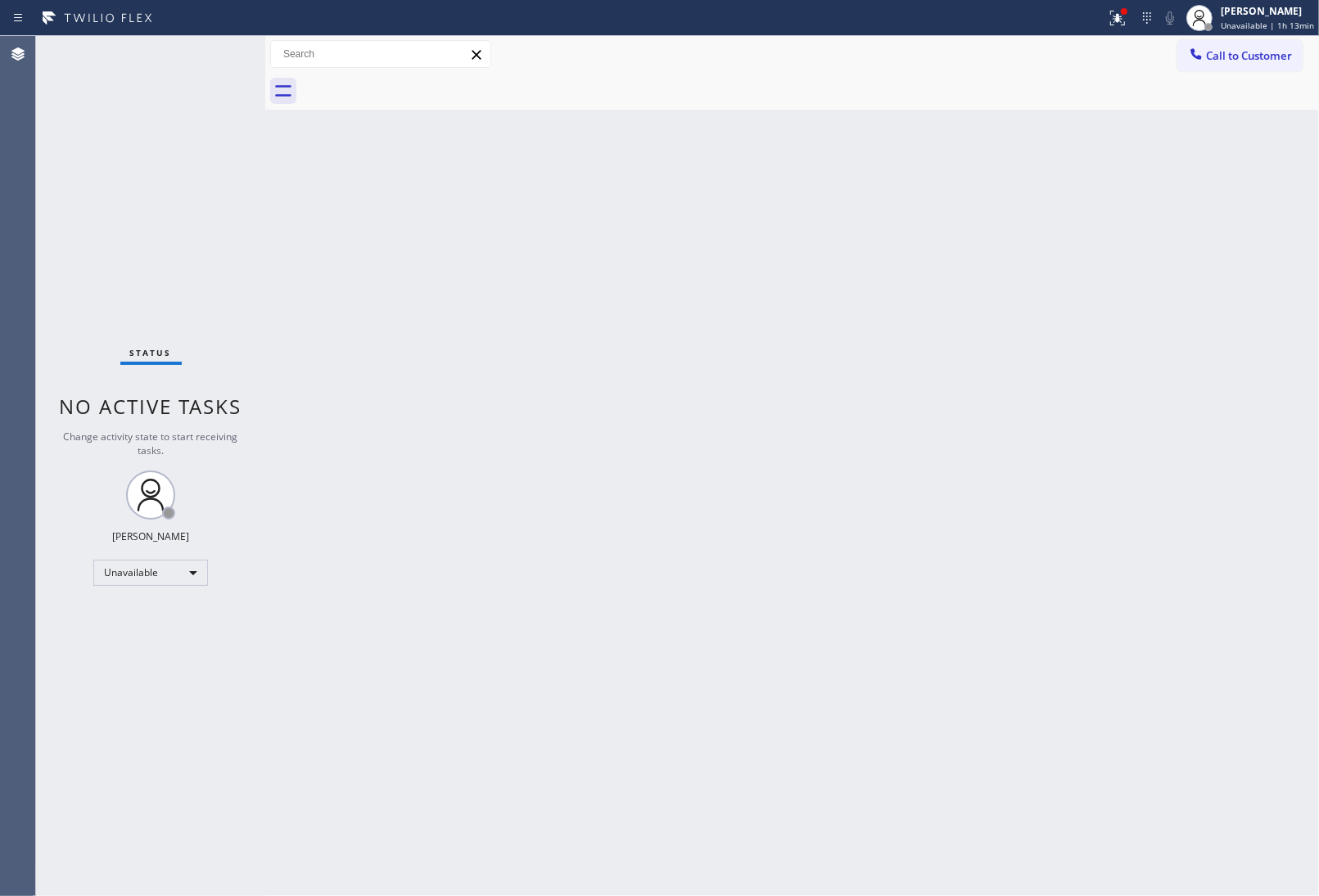
click at [1148, 450] on div "Back to Dashboard Change Sender ID Customers Technicians Select a contact Outbo…" at bounding box center [793, 465] width 1054 height 860
drag, startPoint x: 1185, startPoint y: 289, endPoint x: 669, endPoint y: 417, distance: 531.6
click at [1176, 295] on div "Back to Dashboard Change Sender ID Customers Technicians Select a contact Outbo…" at bounding box center [793, 465] width 1054 height 860
drag, startPoint x: 738, startPoint y: 296, endPoint x: 832, endPoint y: 243, distance: 107.9
click at [769, 279] on div "Back to Dashboard Change Sender ID Customers Technicians Select a contact Outbo…" at bounding box center [793, 465] width 1054 height 860
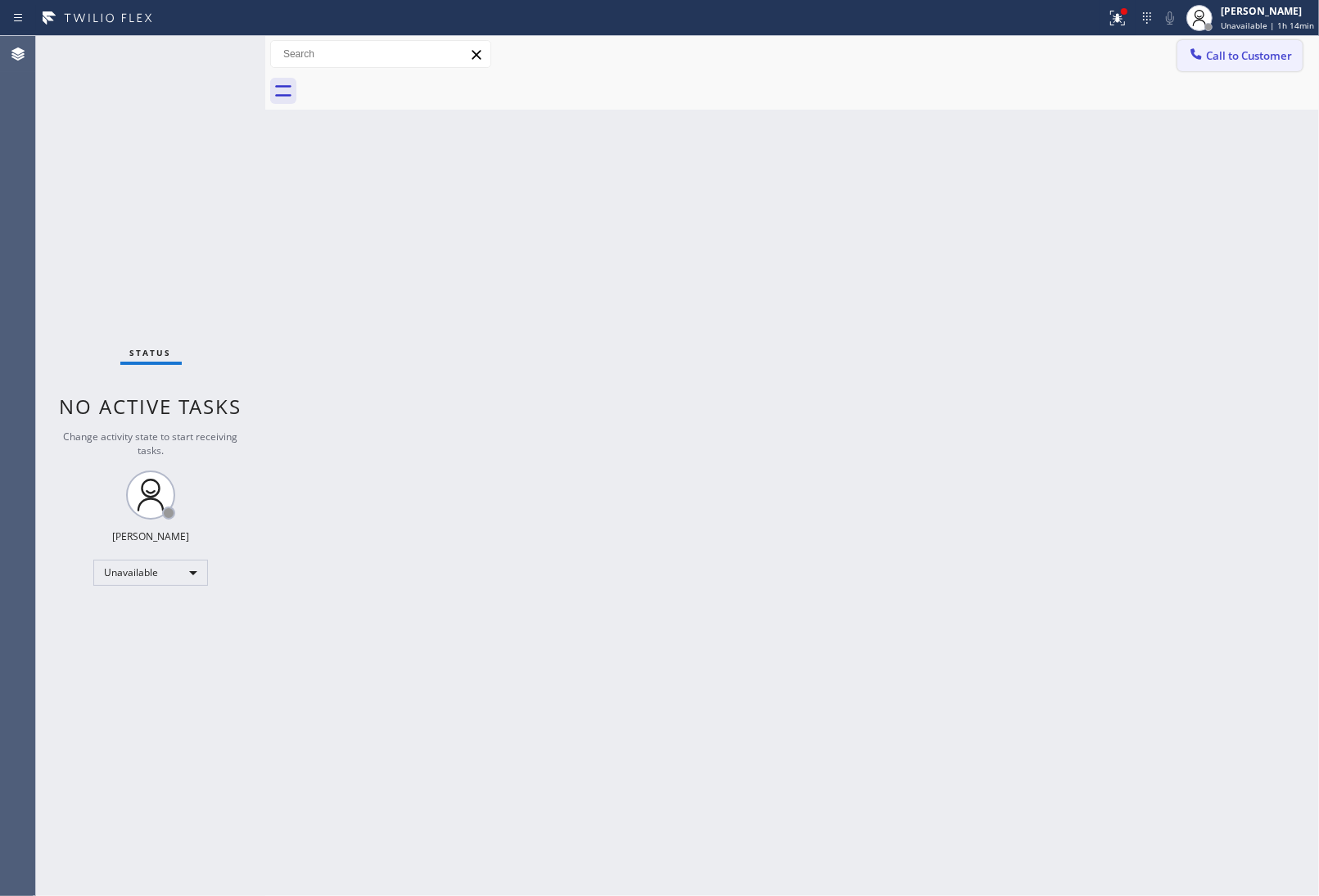
click at [1198, 54] on icon at bounding box center [1196, 54] width 17 height 17
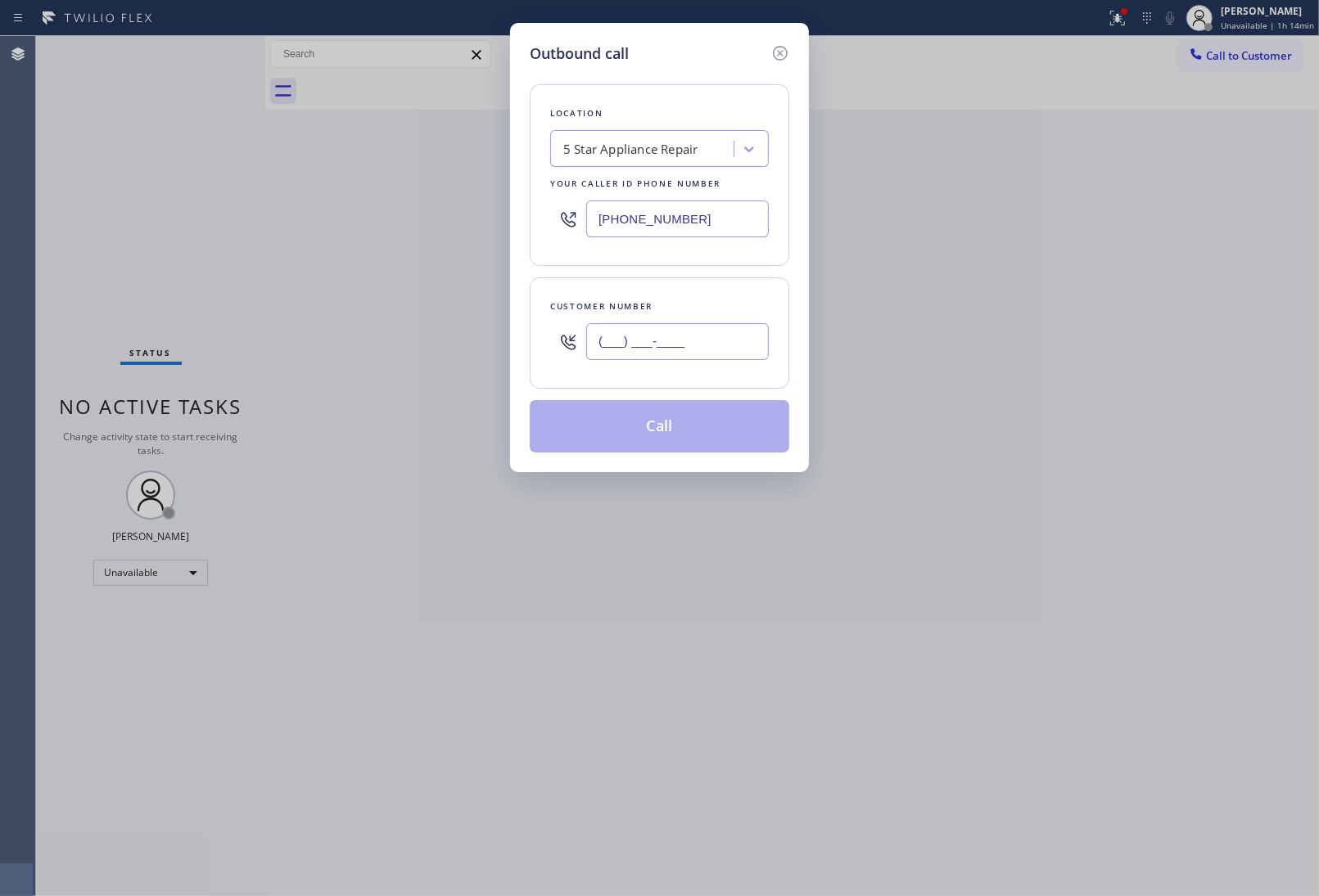
click at [635, 349] on input "(___) ___-____" at bounding box center [677, 342] width 183 height 37
paste input "363) 201-8087"
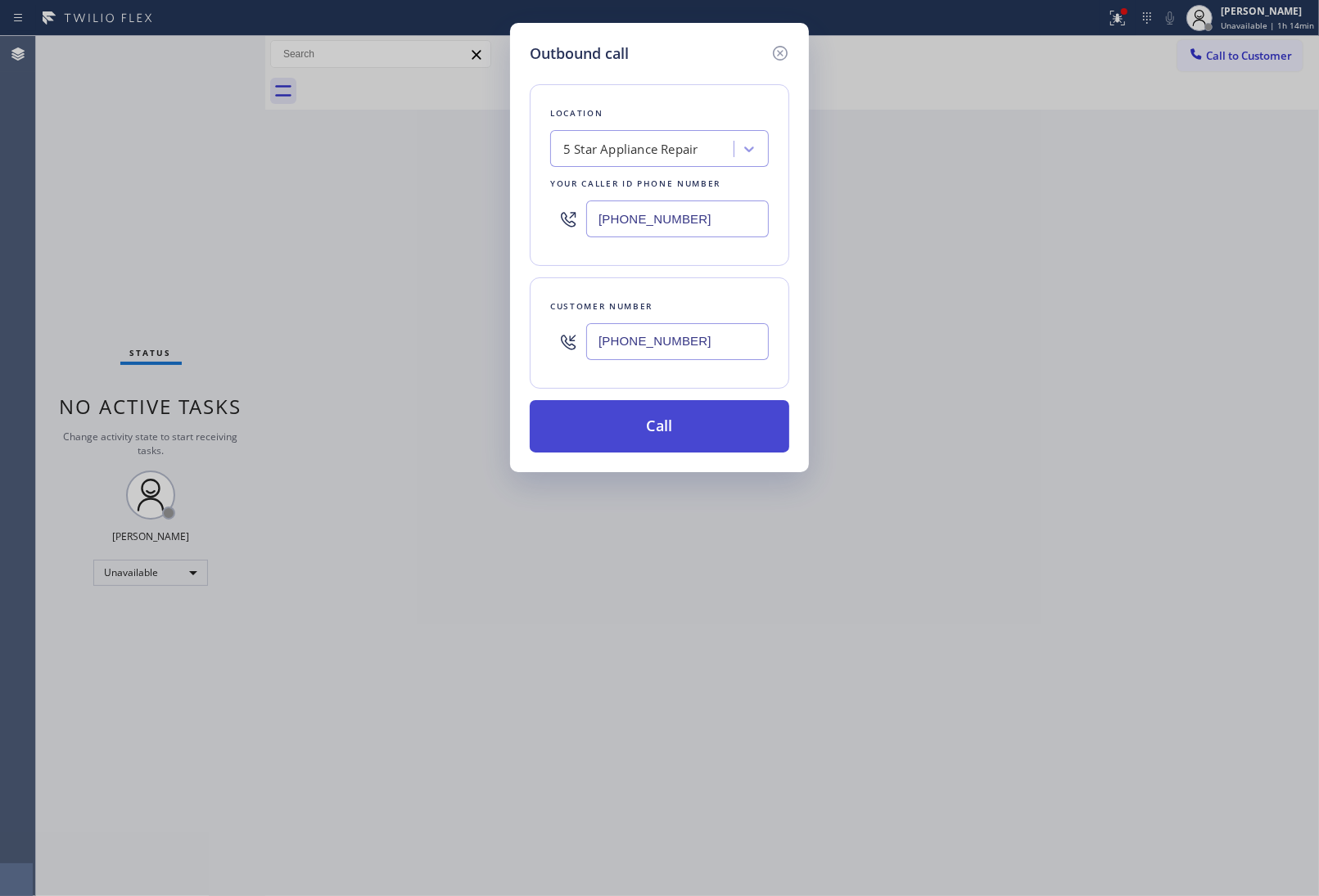
type input "(363) 201-8087"
click at [672, 436] on button "Call" at bounding box center [659, 426] width 260 height 52
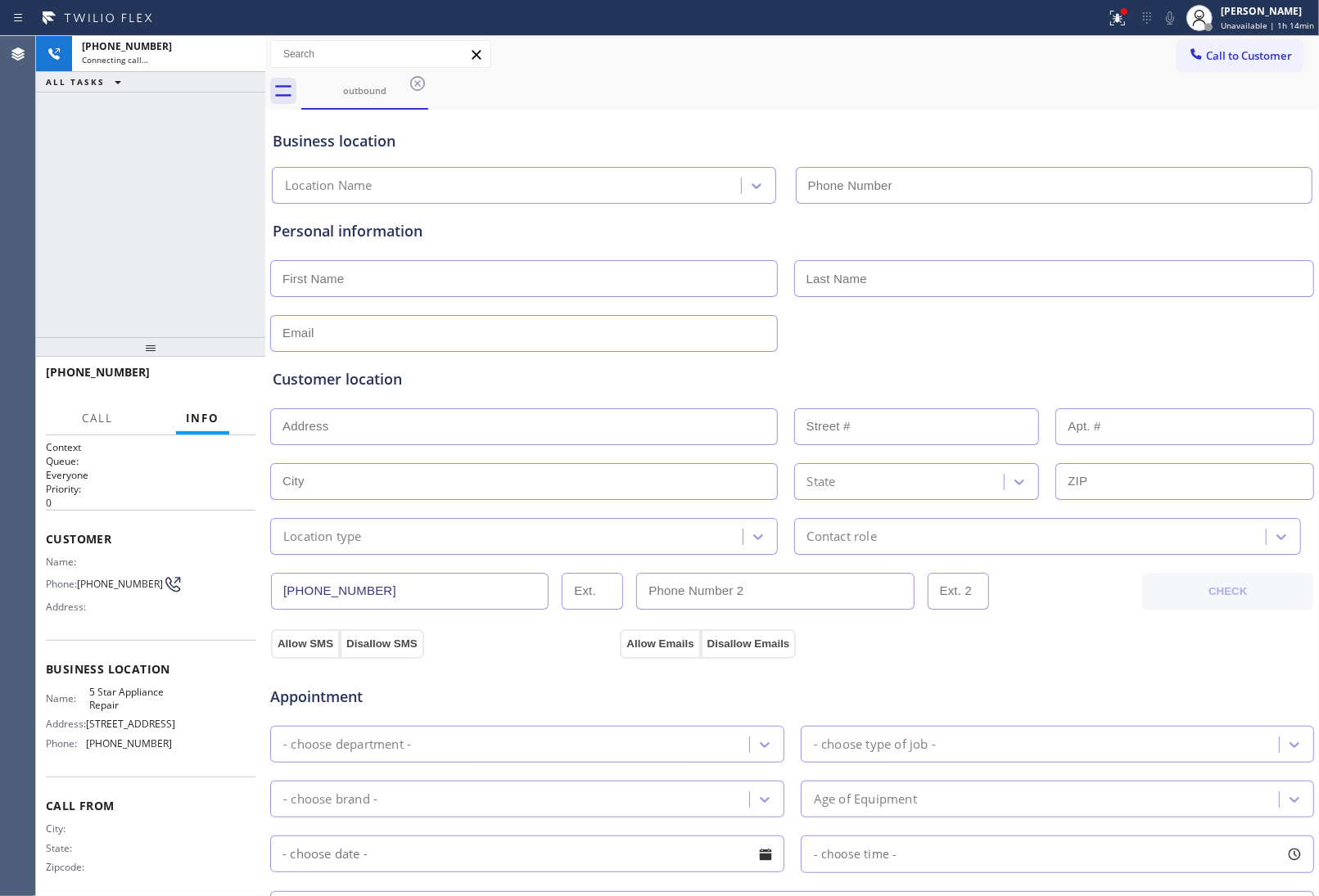
type input "(855) 731-4952"
drag, startPoint x: 1238, startPoint y: 89, endPoint x: 606, endPoint y: 165, distance: 636.6
click at [1226, 95] on div "outbound" at bounding box center [810, 91] width 1018 height 37
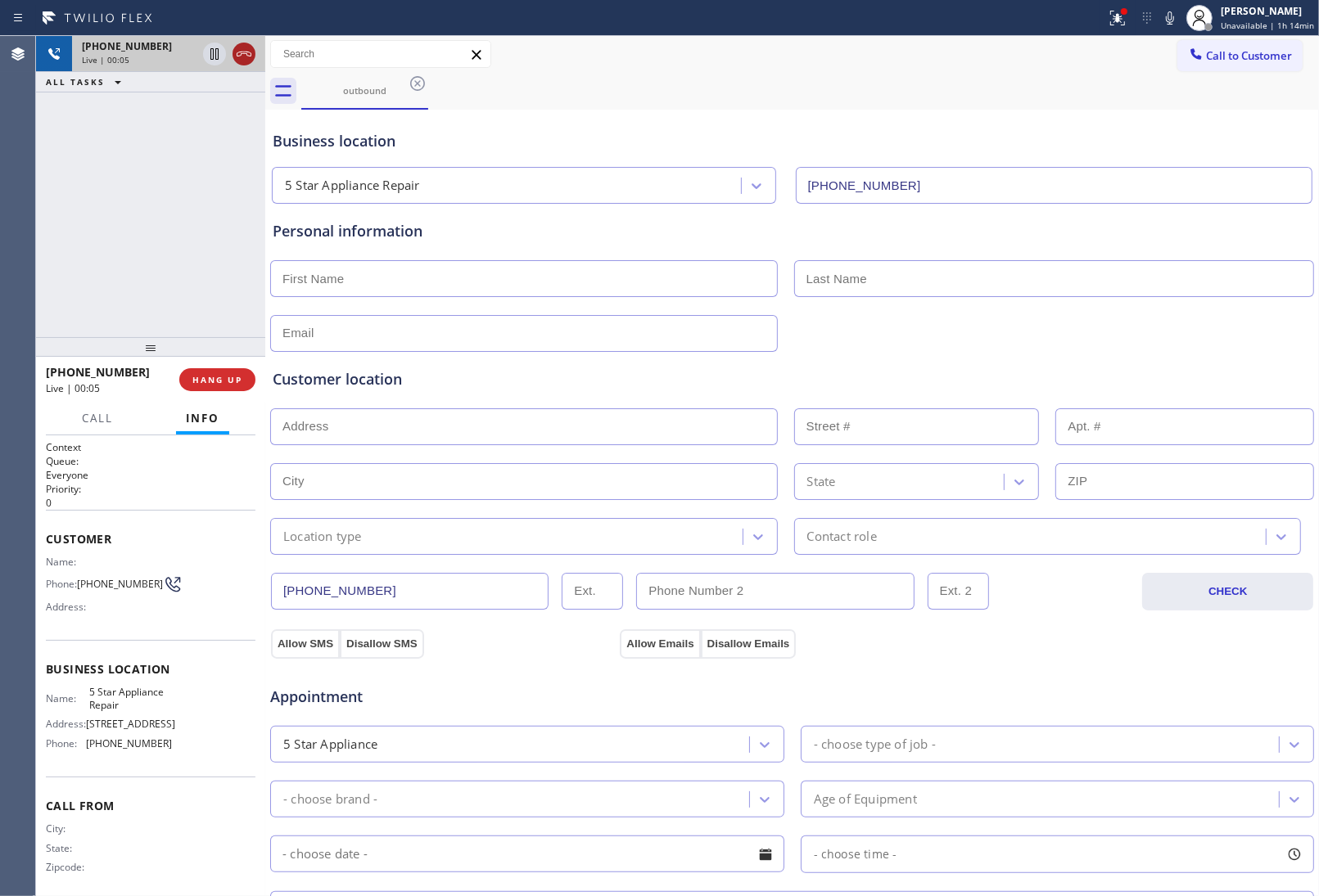
click at [244, 55] on icon at bounding box center [244, 54] width 20 height 20
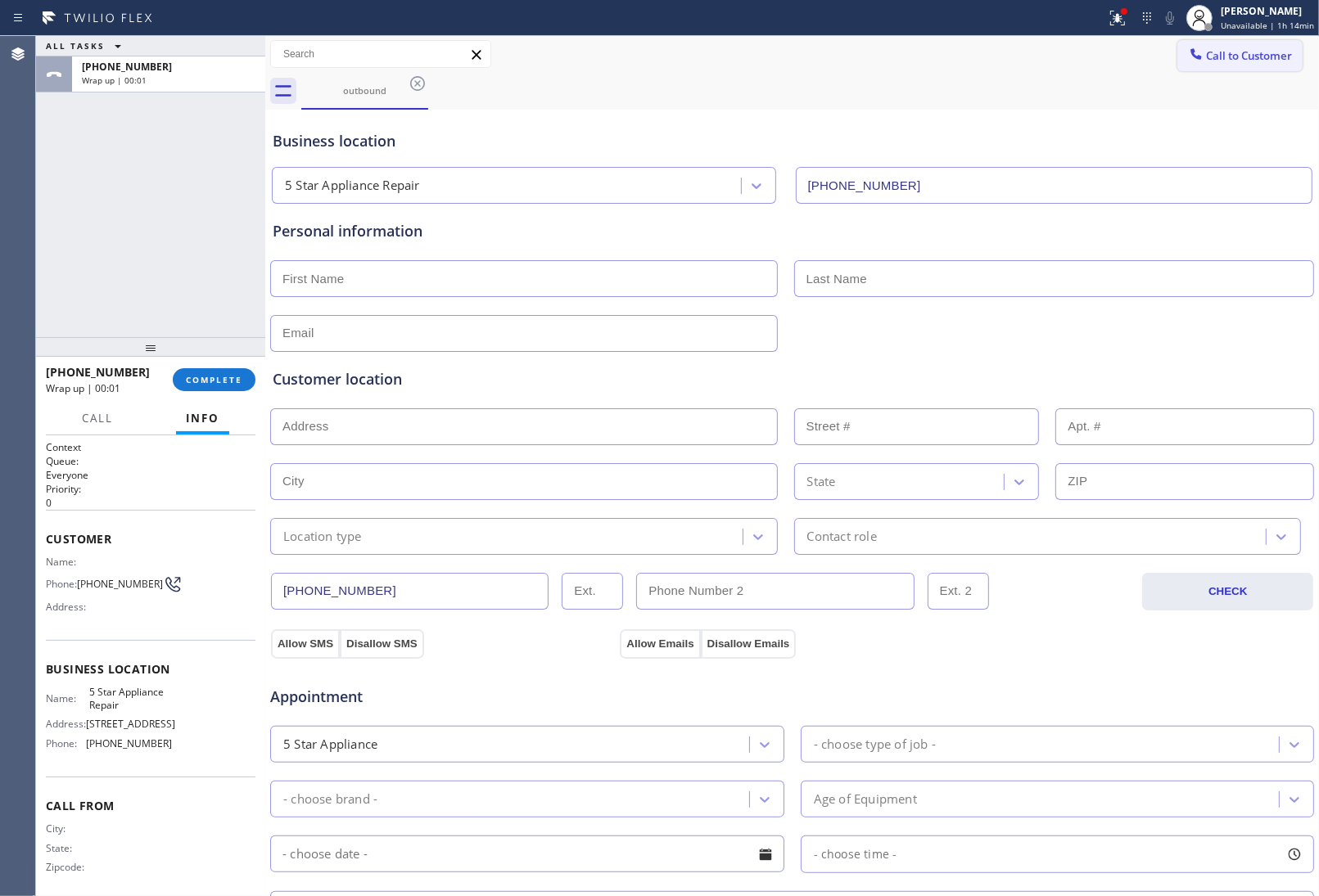
click at [1212, 43] on button "Call to Customer" at bounding box center [1239, 55] width 125 height 31
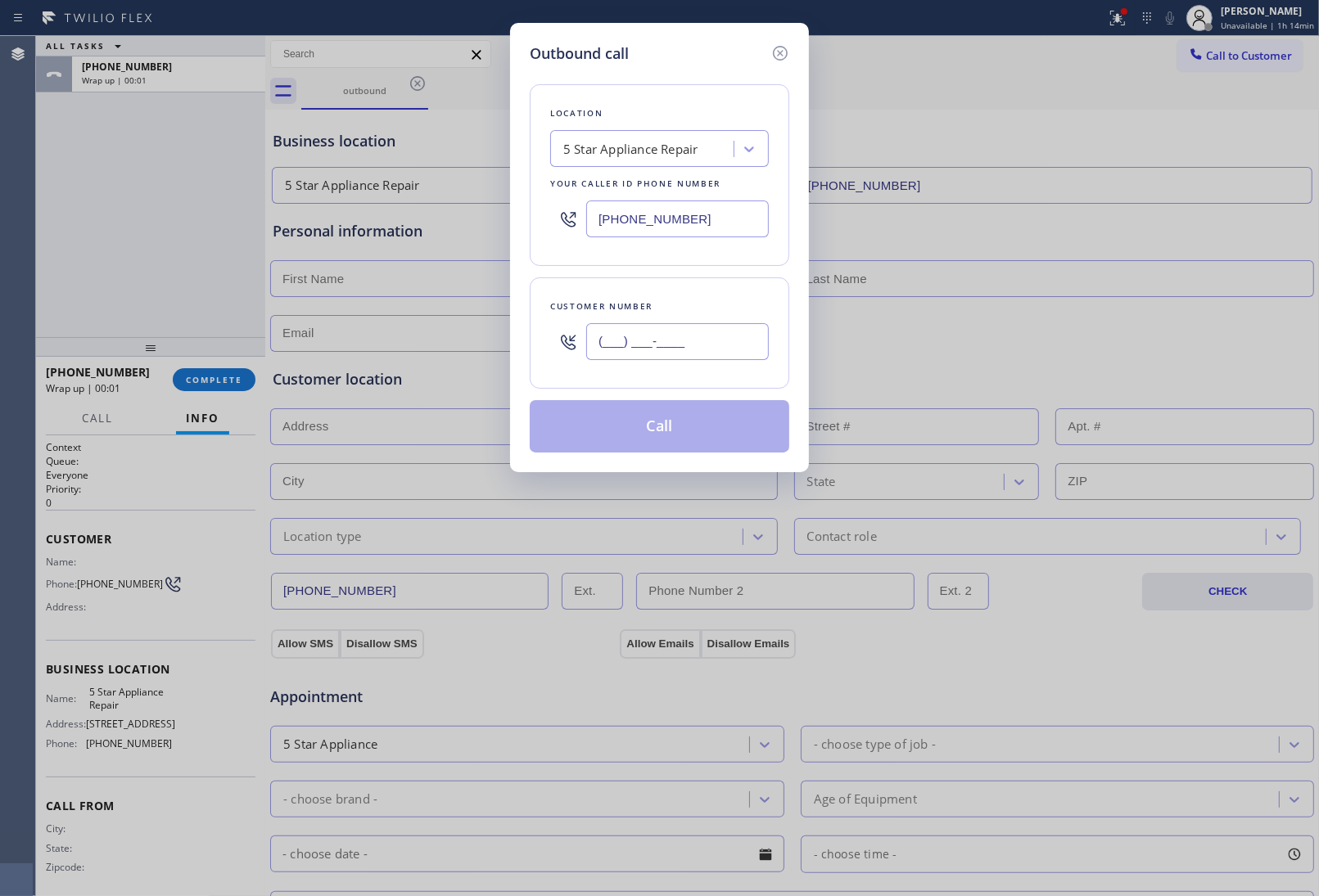
drag, startPoint x: 706, startPoint y: 342, endPoint x: 704, endPoint y: 353, distance: 11.2
click at [705, 342] on input "(___) ___-____" at bounding box center [677, 342] width 183 height 37
paste input "363) 201-8087"
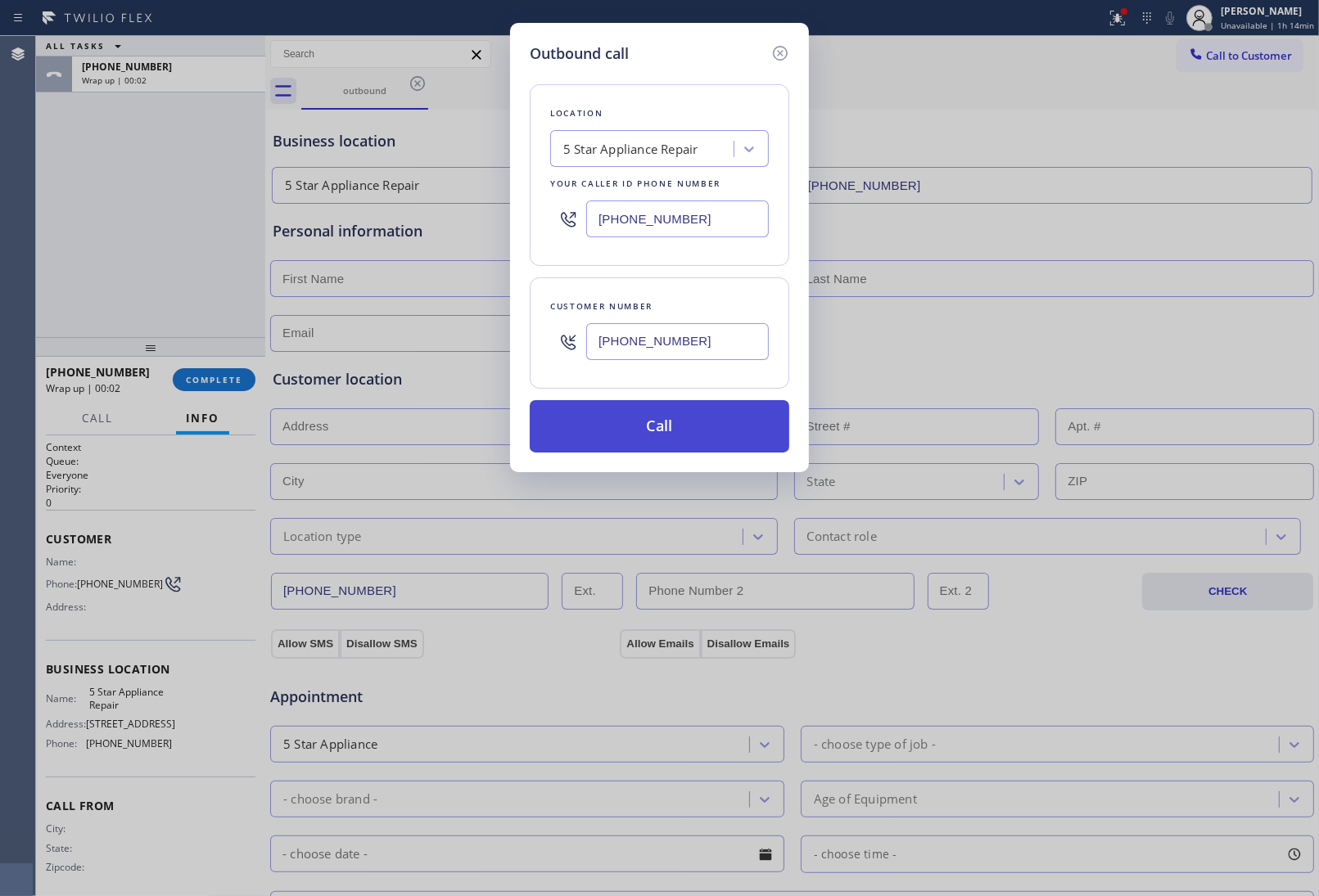
type input "(363) 201-8087"
click at [682, 434] on button "Call" at bounding box center [659, 426] width 260 height 52
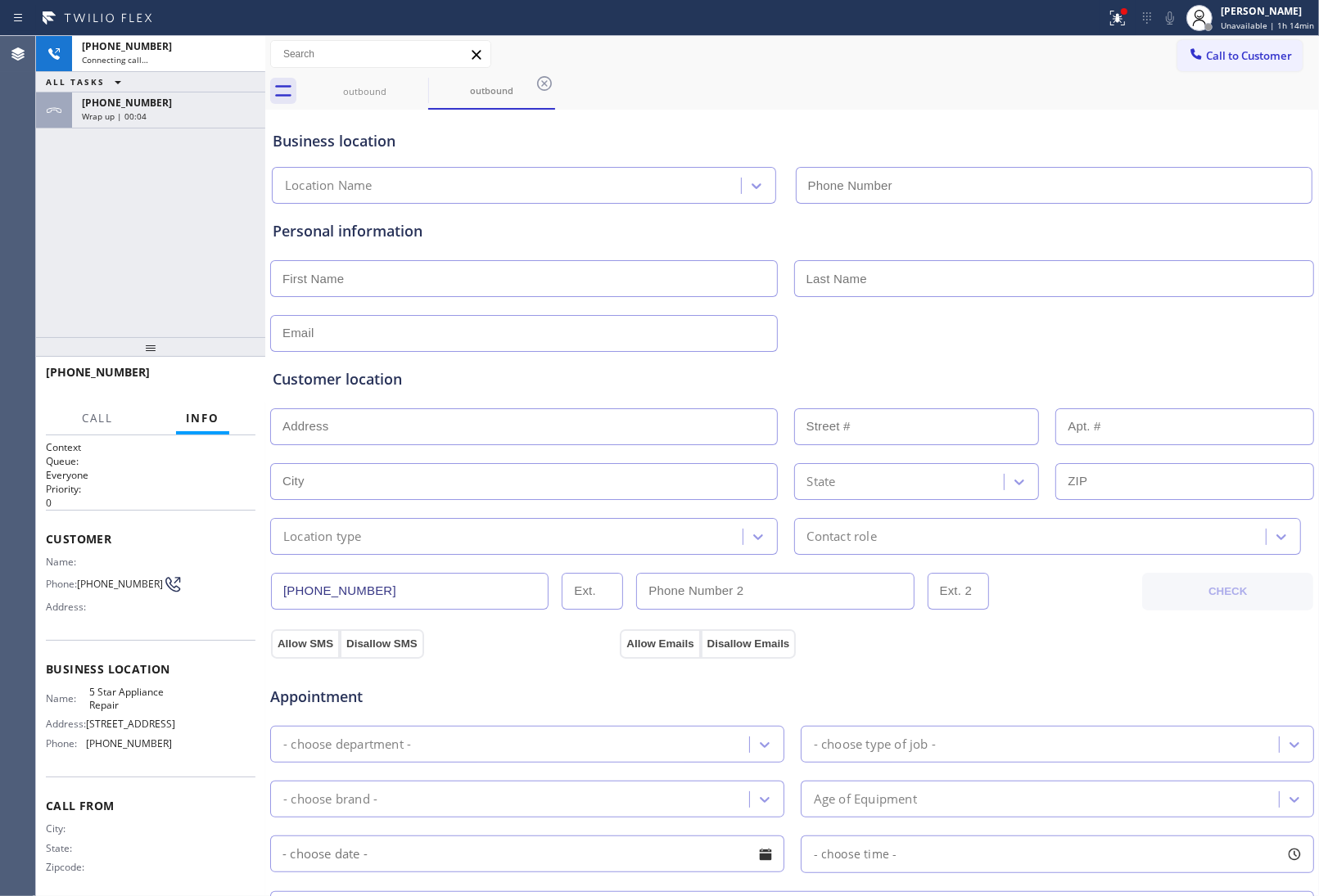
type input "(855) 731-4952"
drag, startPoint x: 1157, startPoint y: 83, endPoint x: 1143, endPoint y: 87, distance: 14.6
click at [1143, 87] on div "outbound outbound" at bounding box center [810, 91] width 1018 height 37
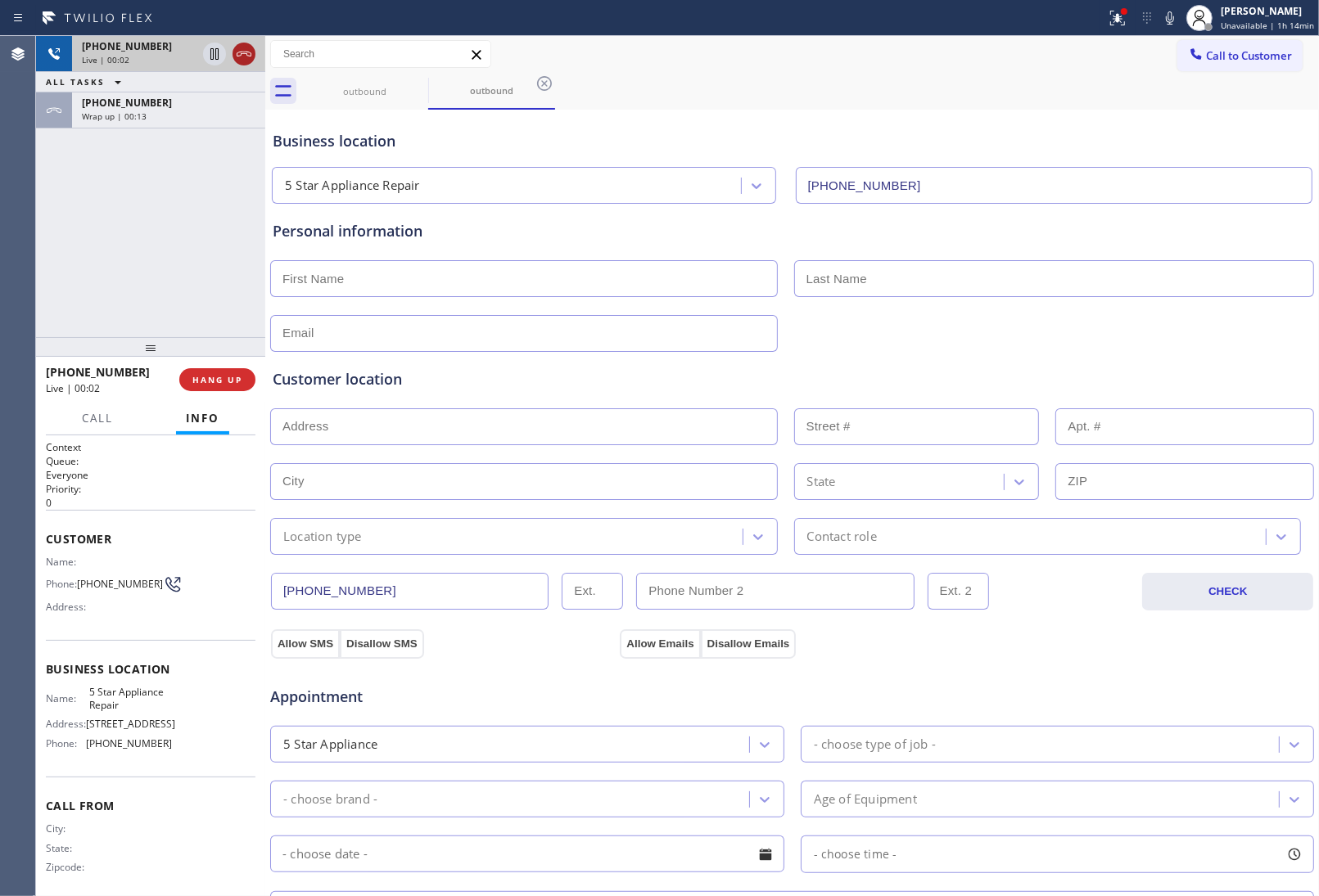
click at [239, 54] on icon at bounding box center [244, 54] width 20 height 20
click at [1253, 42] on button "Call to Customer" at bounding box center [1239, 55] width 125 height 31
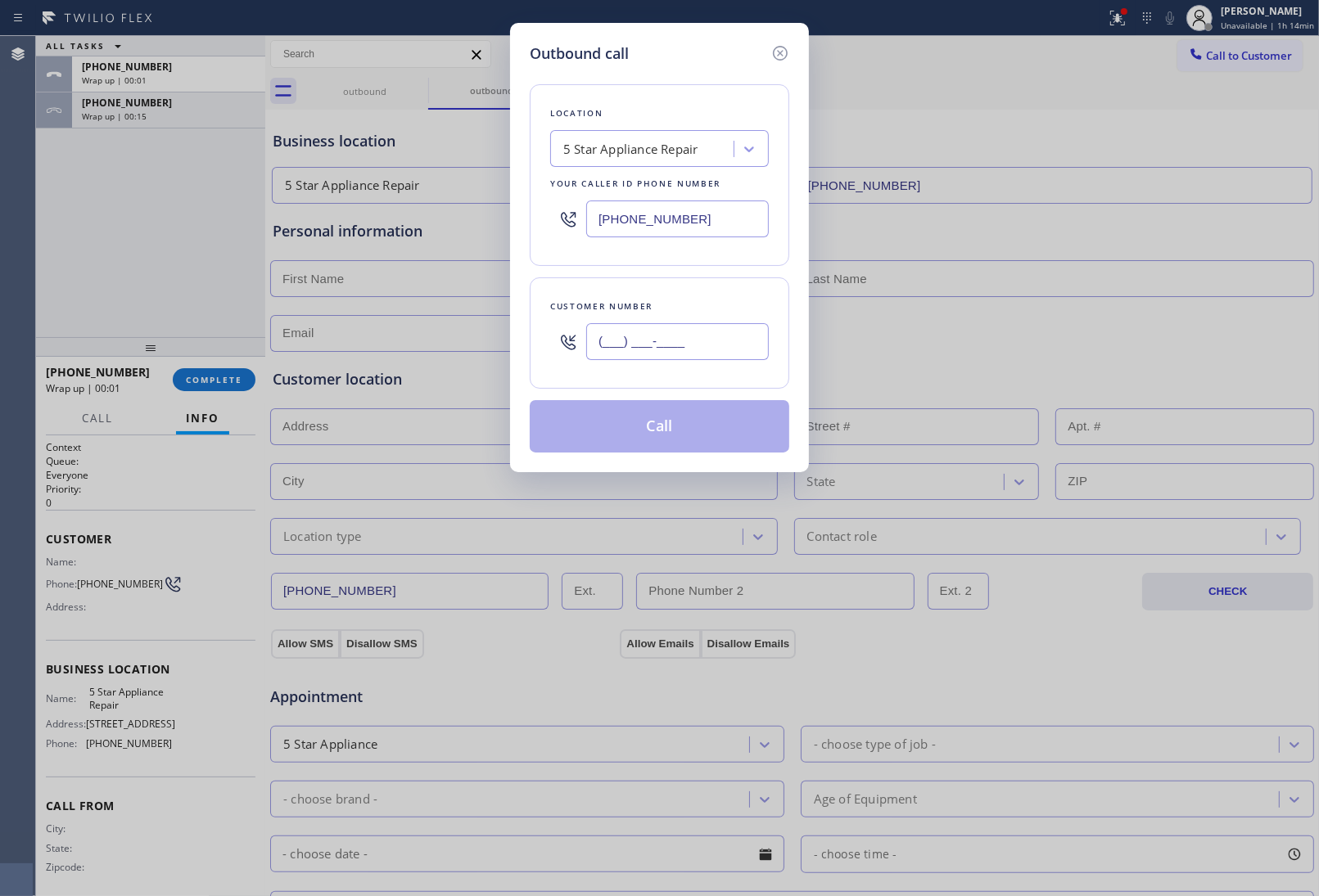
click at [674, 344] on input "(___) ___-____" at bounding box center [677, 342] width 183 height 37
paste input "363) 201-8087"
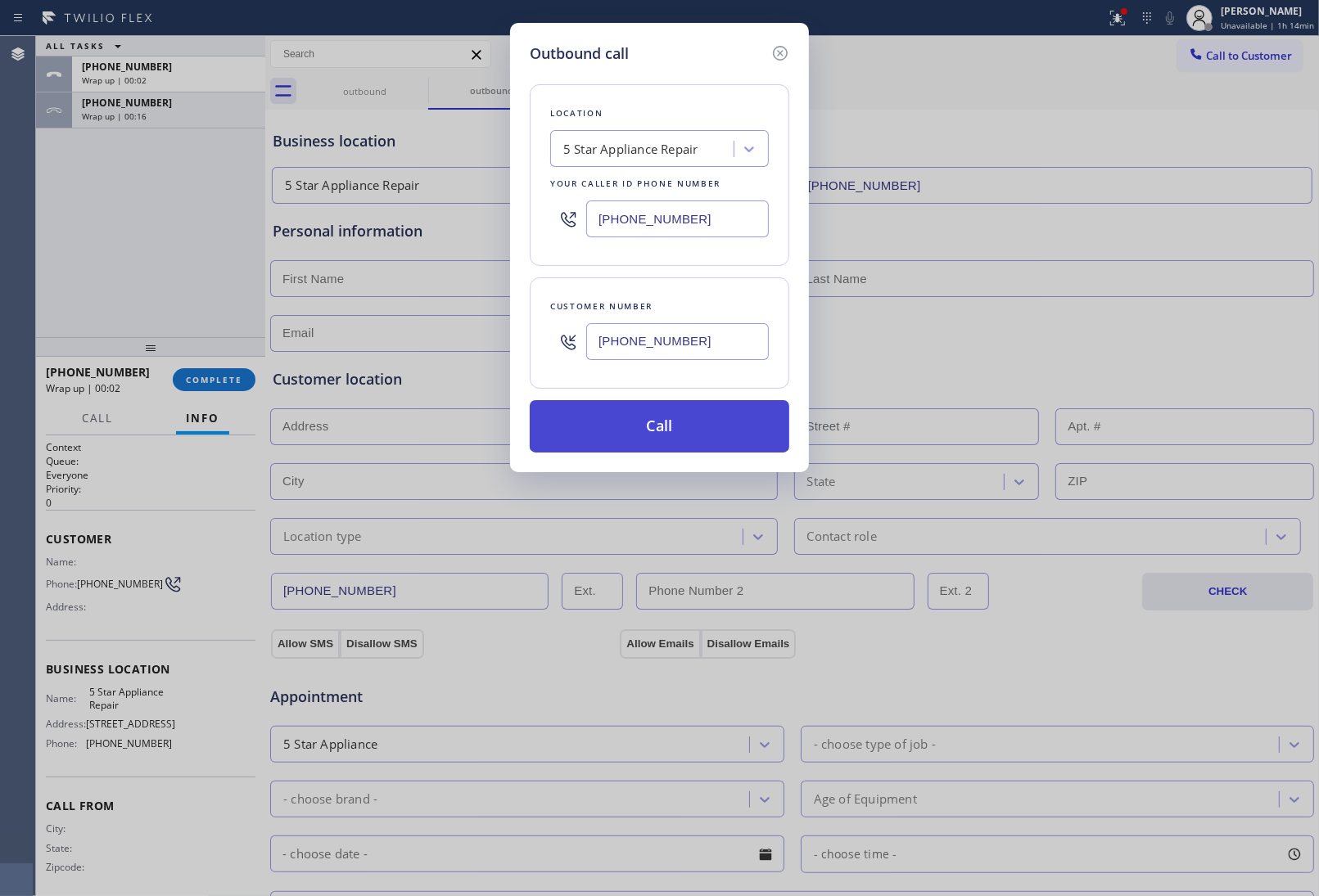
type input "(363) 201-8087"
click at [673, 431] on button "Call" at bounding box center [659, 426] width 260 height 52
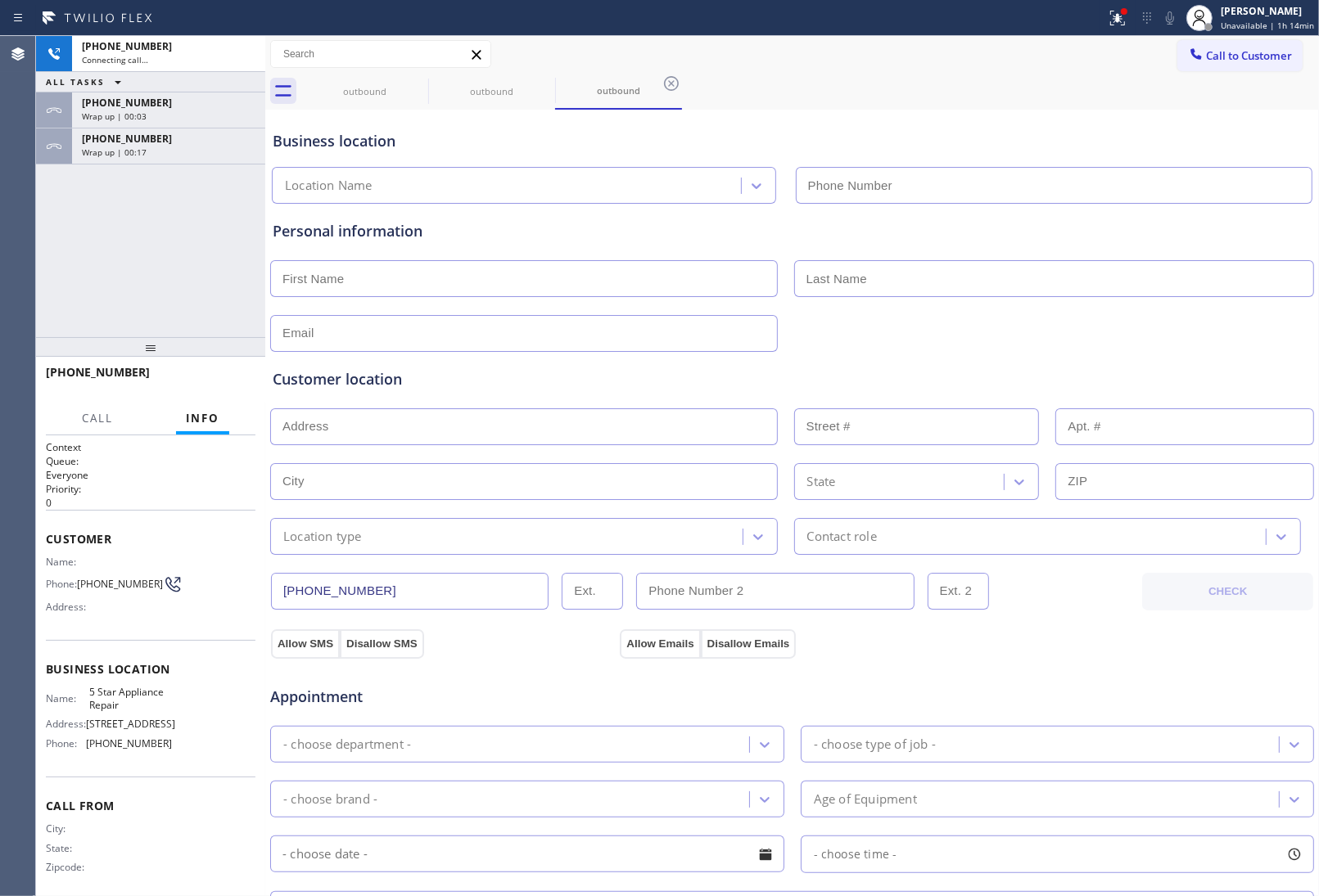
type input "(855) 731-4952"
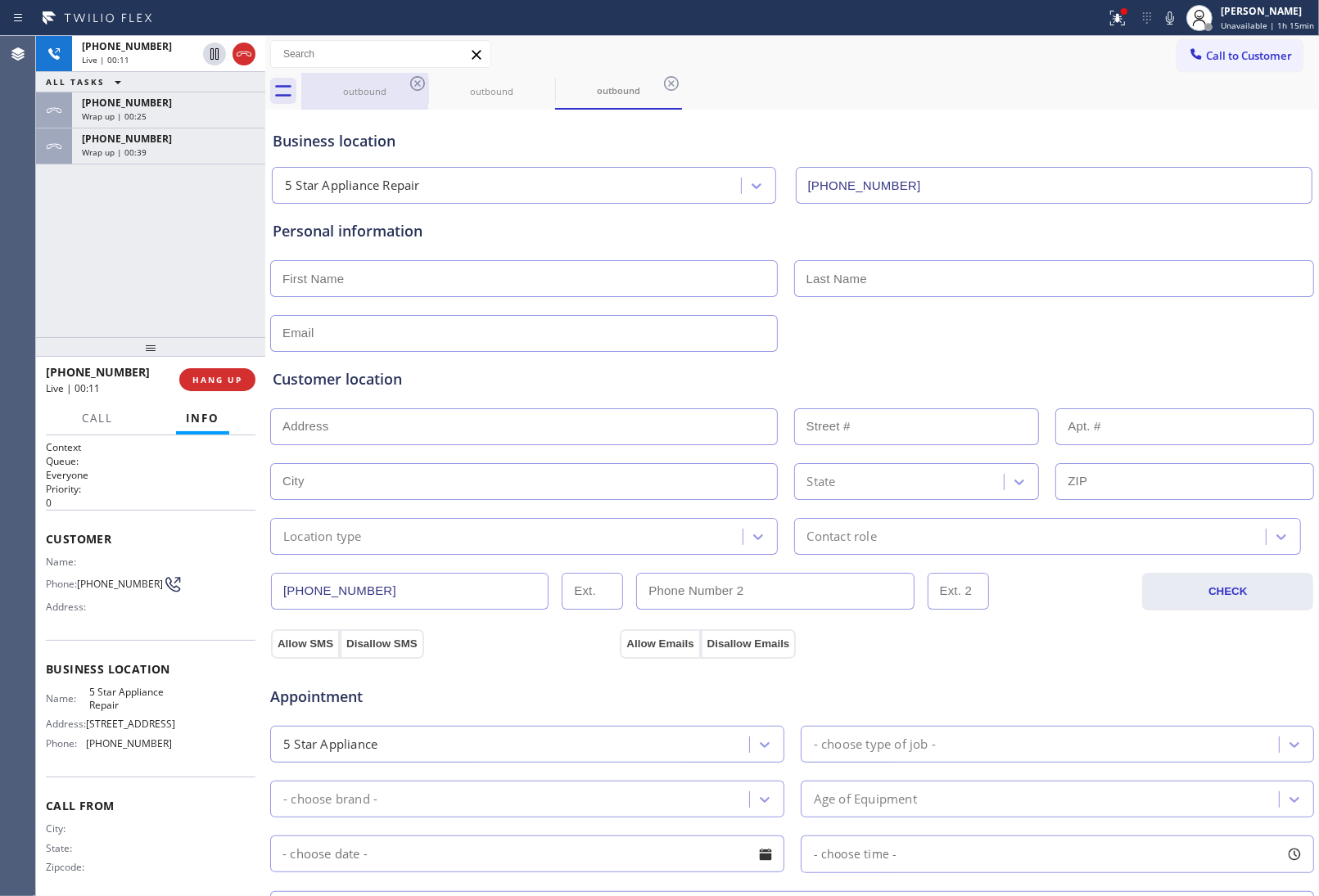
drag, startPoint x: 1168, startPoint y: 95, endPoint x: 349, endPoint y: 100, distance: 819.0
click at [1147, 95] on div "outbound outbound outbound" at bounding box center [810, 91] width 1018 height 37
drag, startPoint x: 256, startPoint y: 50, endPoint x: 296, endPoint y: 53, distance: 40.1
click at [255, 50] on div at bounding box center [229, 53] width 59 height 36
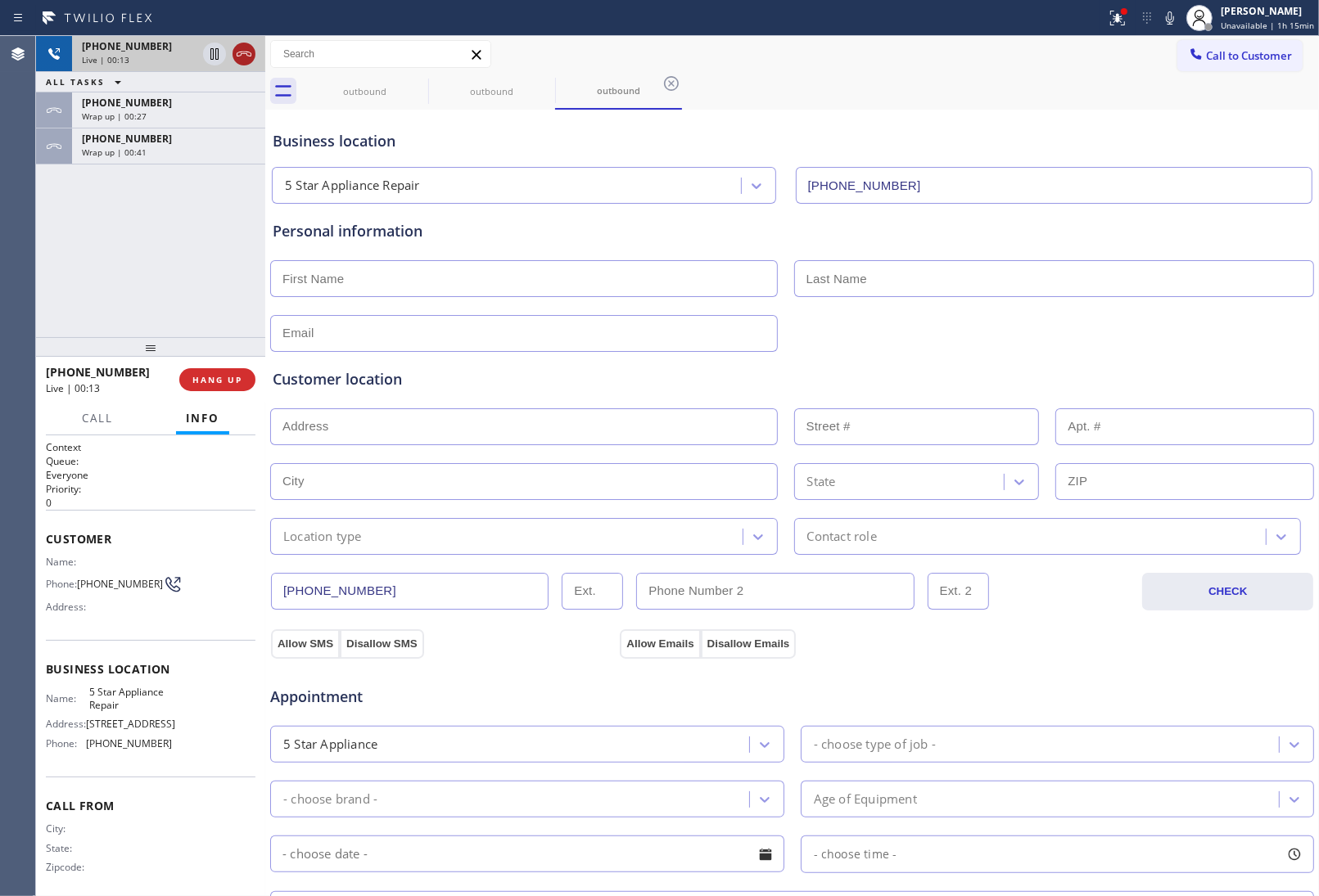
click at [242, 51] on icon at bounding box center [244, 54] width 20 height 20
click at [1206, 54] on span "Call to Customer" at bounding box center [1249, 56] width 86 height 15
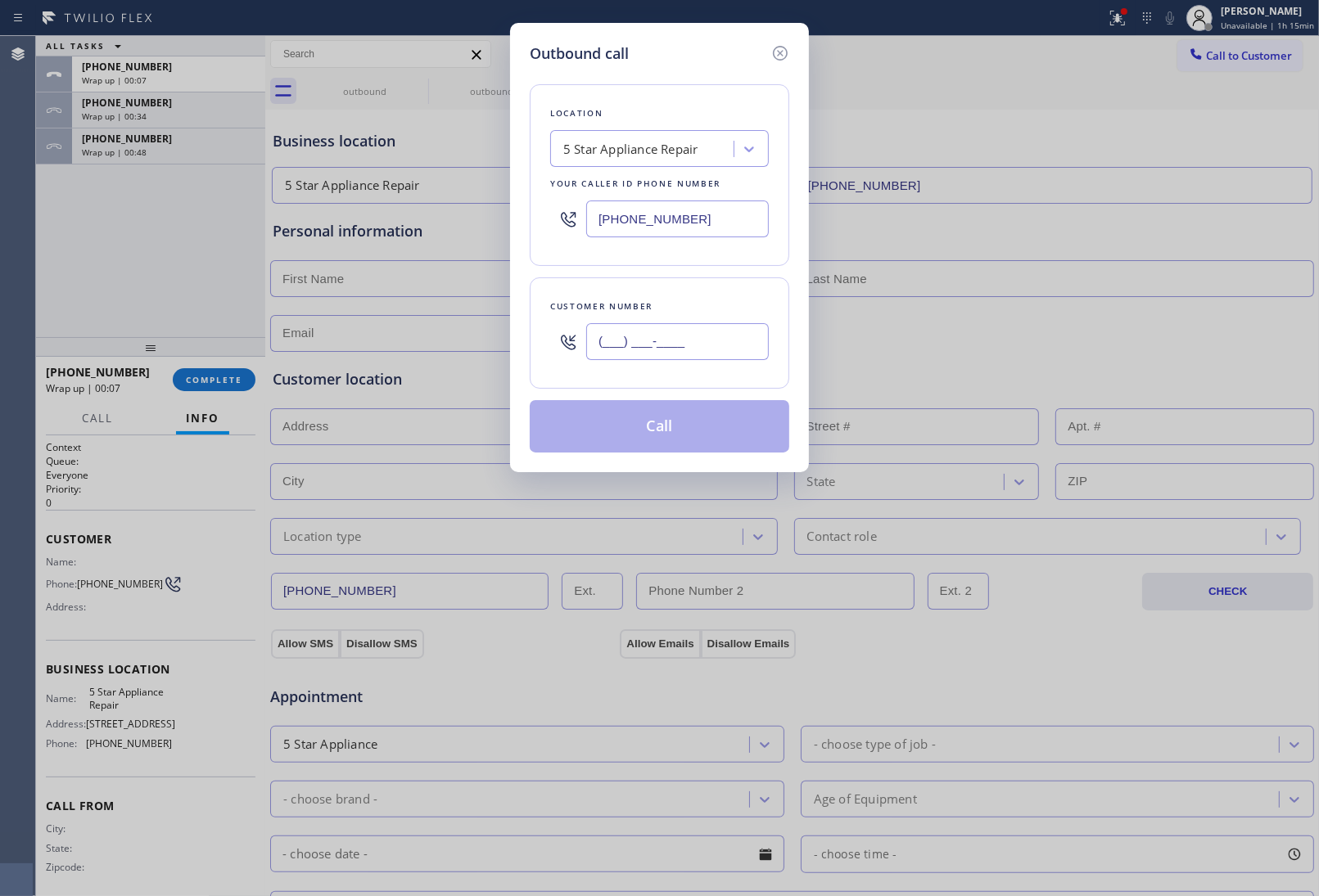
drag, startPoint x: 647, startPoint y: 349, endPoint x: 700, endPoint y: 427, distance: 94.3
click at [651, 354] on input "(___) ___-____" at bounding box center [677, 342] width 183 height 37
paste input "363) 201-8087"
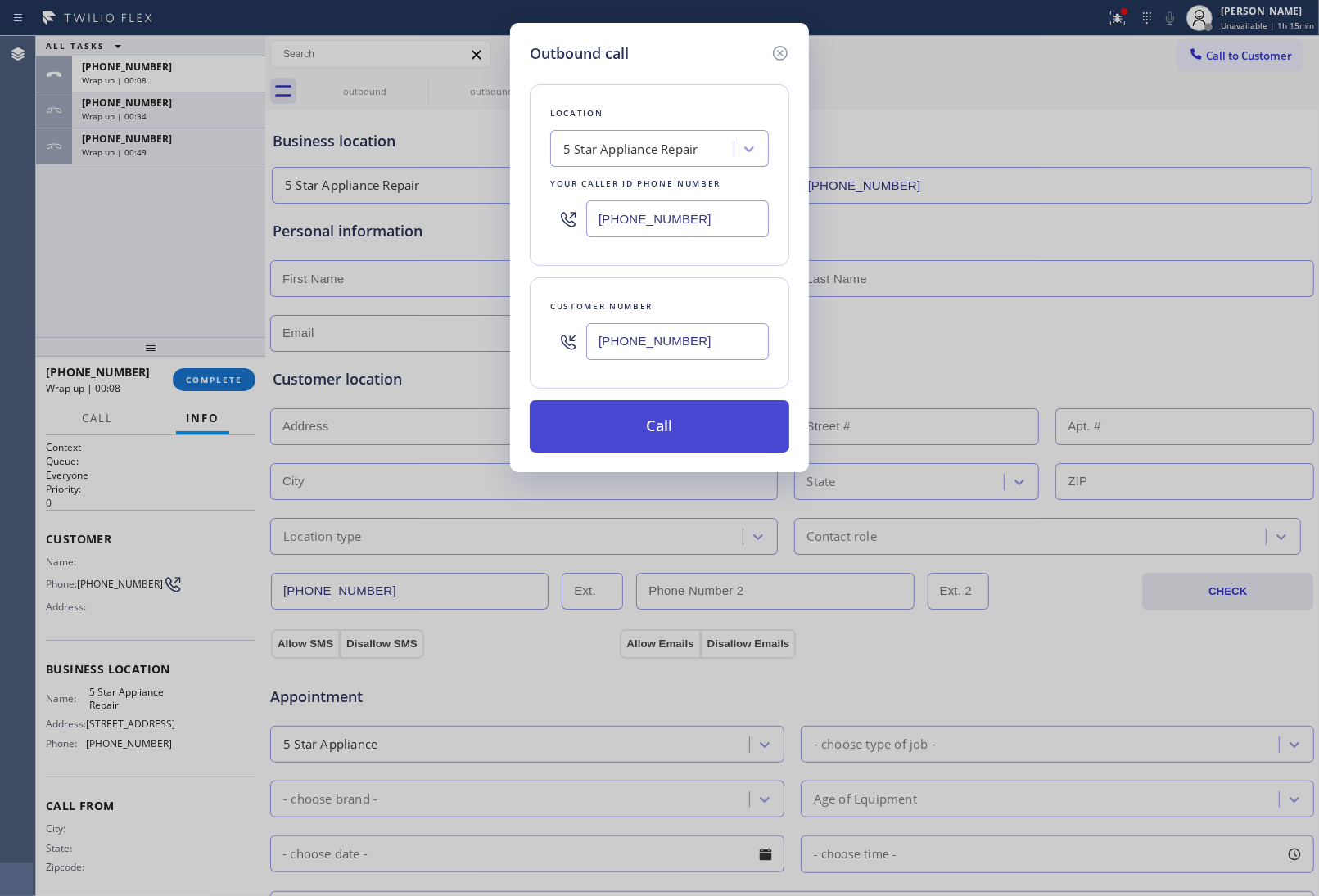
type input "(363) 201-8087"
drag, startPoint x: 674, startPoint y: 431, endPoint x: 819, endPoint y: 517, distance: 168.6
click at [692, 439] on button "Call" at bounding box center [659, 426] width 260 height 52
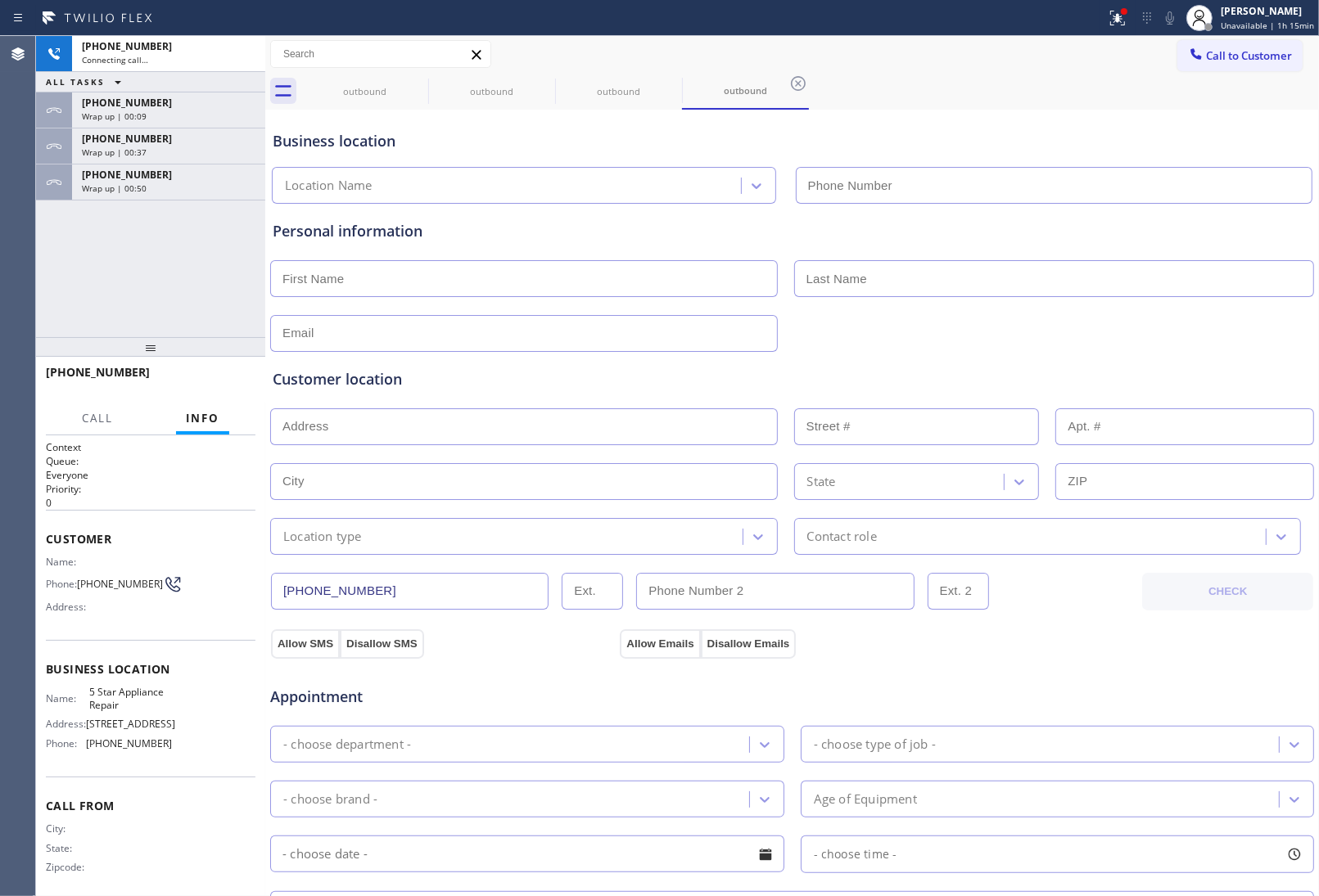
type input "(855) 731-4952"
click at [1147, 127] on div "Business location 5 Star Appliance Repair (855) 731-4952" at bounding box center [793, 158] width 1046 height 90
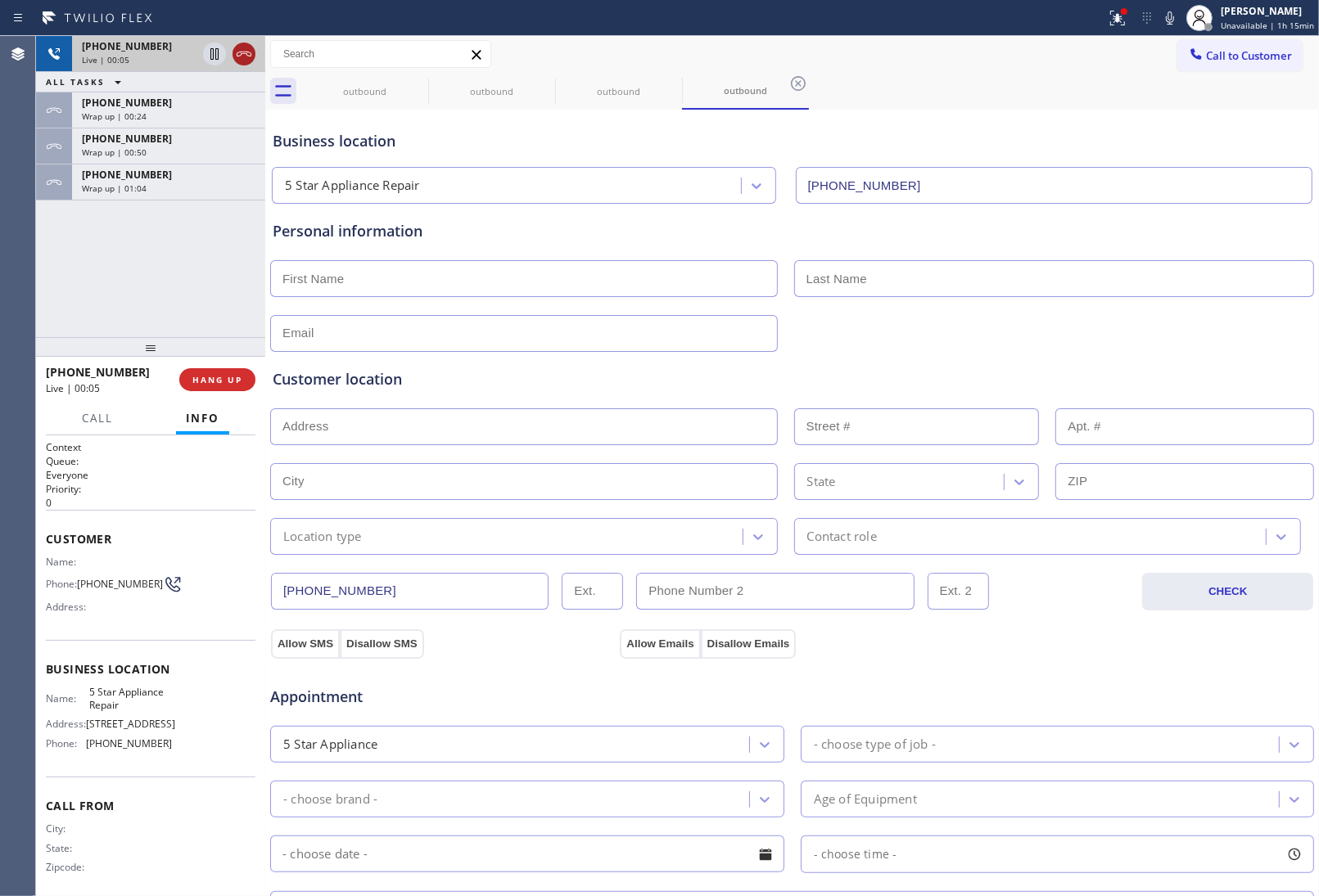
click at [234, 47] on icon at bounding box center [244, 54] width 20 height 20
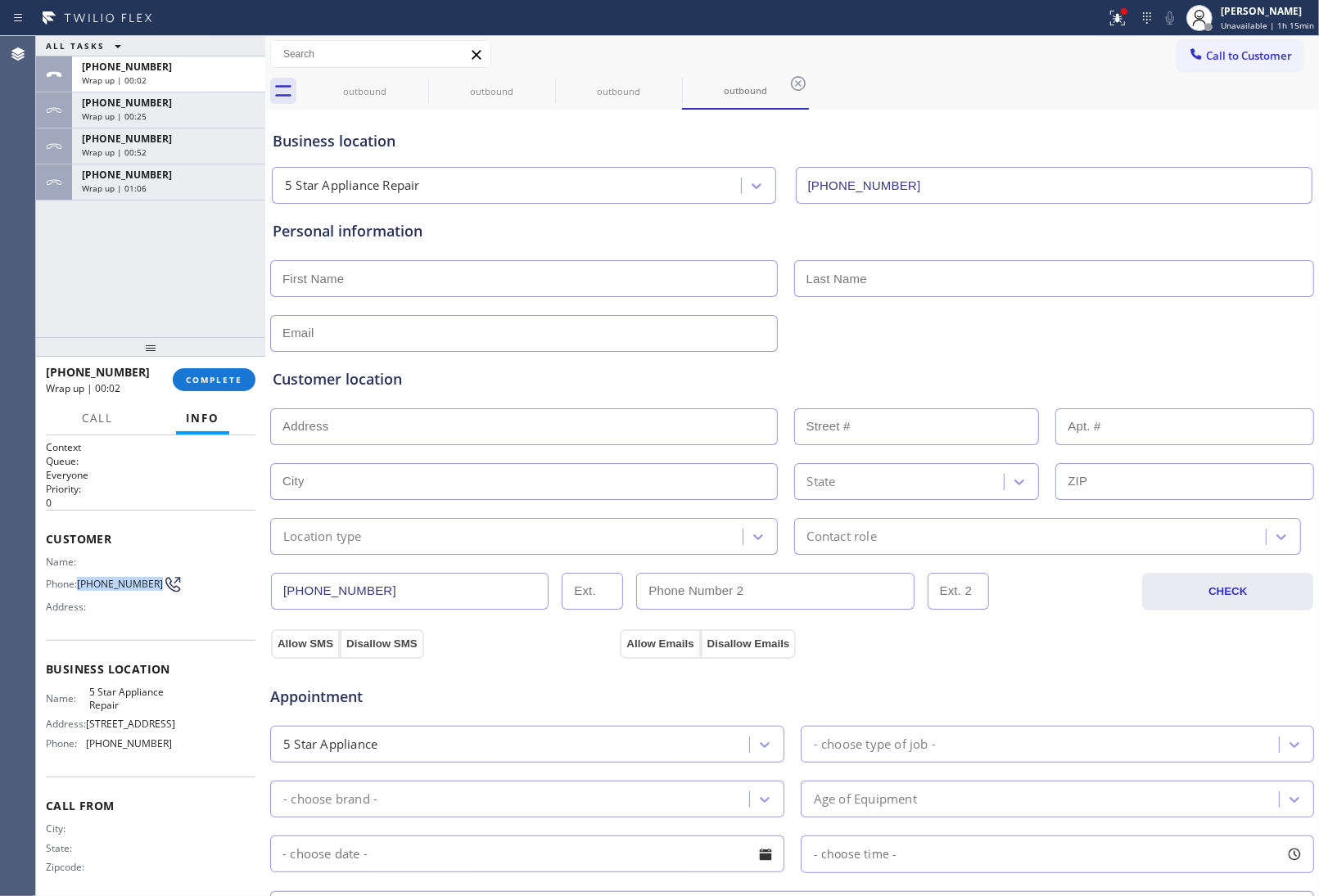
drag, startPoint x: 100, startPoint y: 589, endPoint x: 81, endPoint y: 572, distance: 25.5
click at [81, 577] on span "(363) 201-8087" at bounding box center [120, 583] width 86 height 12
drag, startPoint x: 1229, startPoint y: 60, endPoint x: 1087, endPoint y: 165, distance: 176.6
click at [1229, 60] on span "Call to Customer" at bounding box center [1249, 56] width 86 height 15
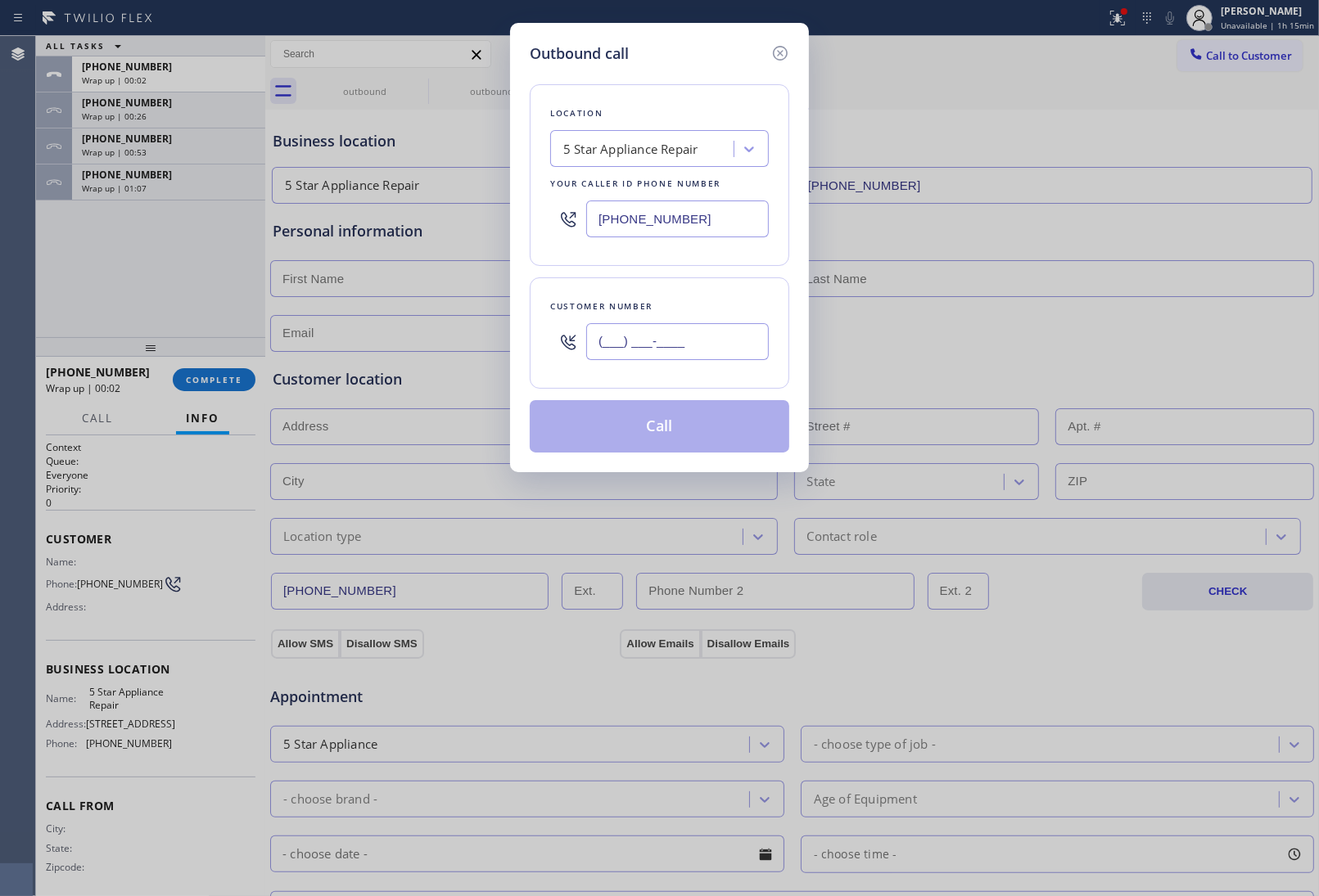
click at [694, 334] on input "(___) ___-____" at bounding box center [677, 342] width 183 height 37
paste input "363) 201-8087"
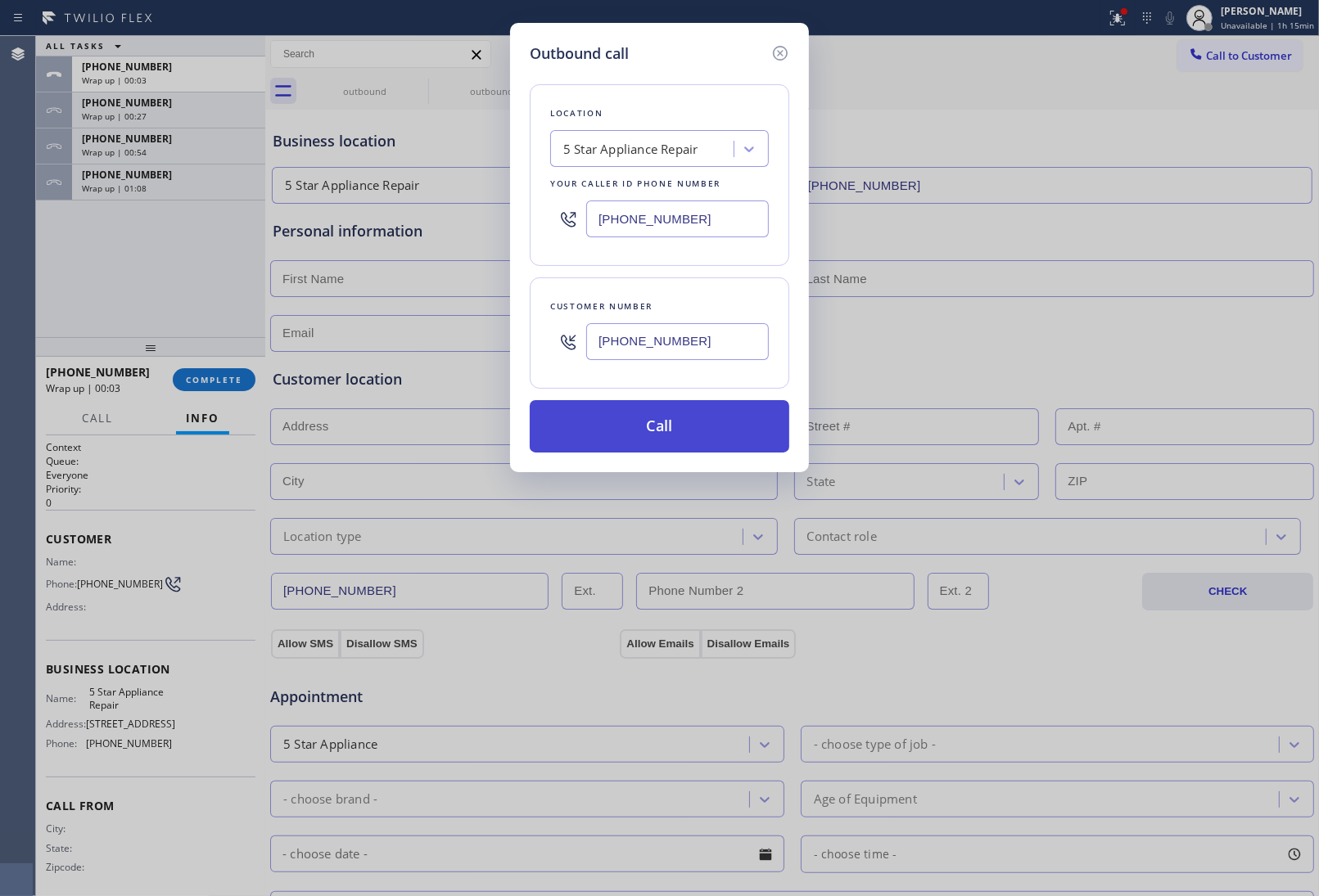
type input "(363) 201-8087"
click at [677, 436] on button "Call" at bounding box center [659, 426] width 260 height 52
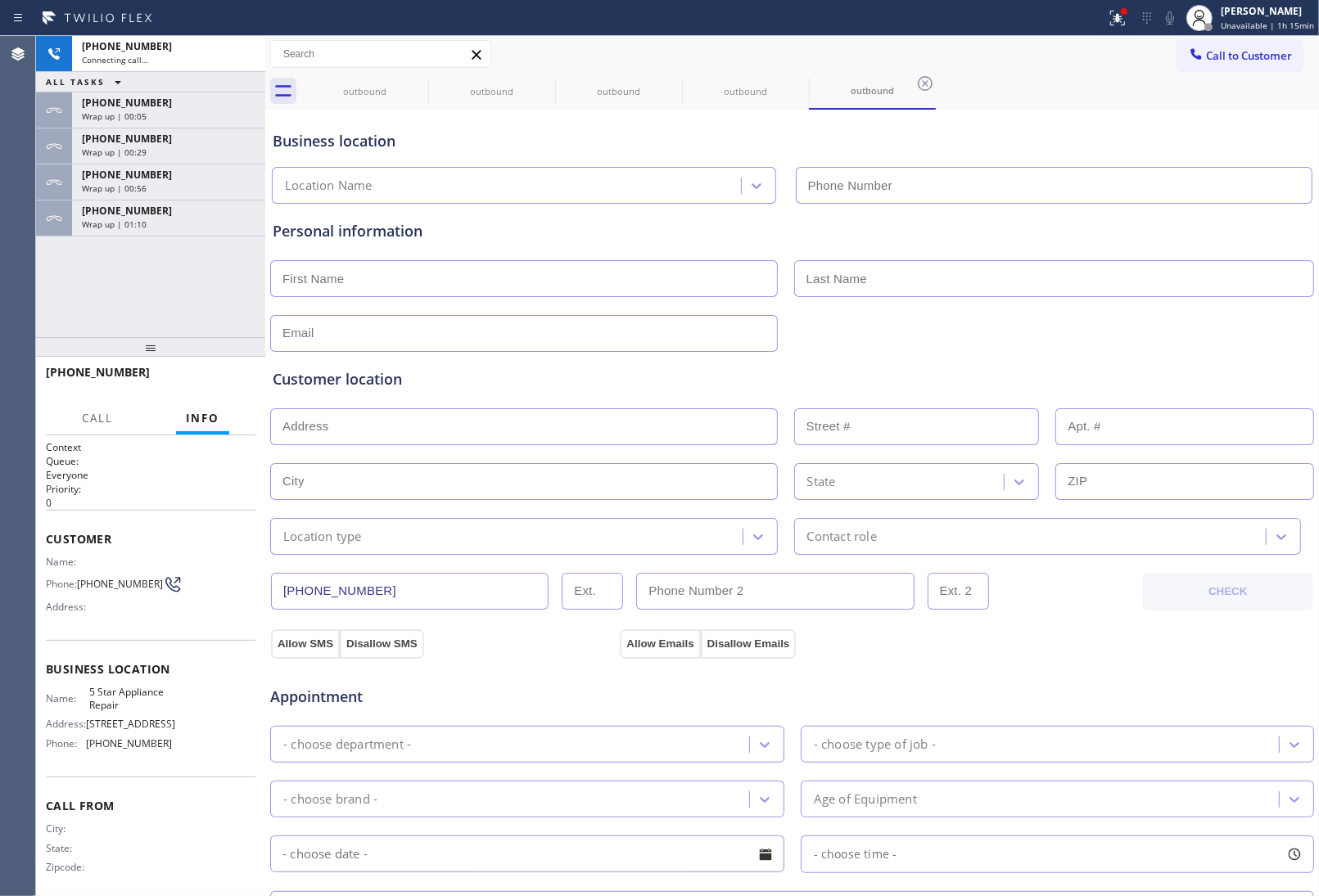
type input "(855) 731-4952"
click at [1114, 142] on div "Business location" at bounding box center [792, 141] width 1039 height 22
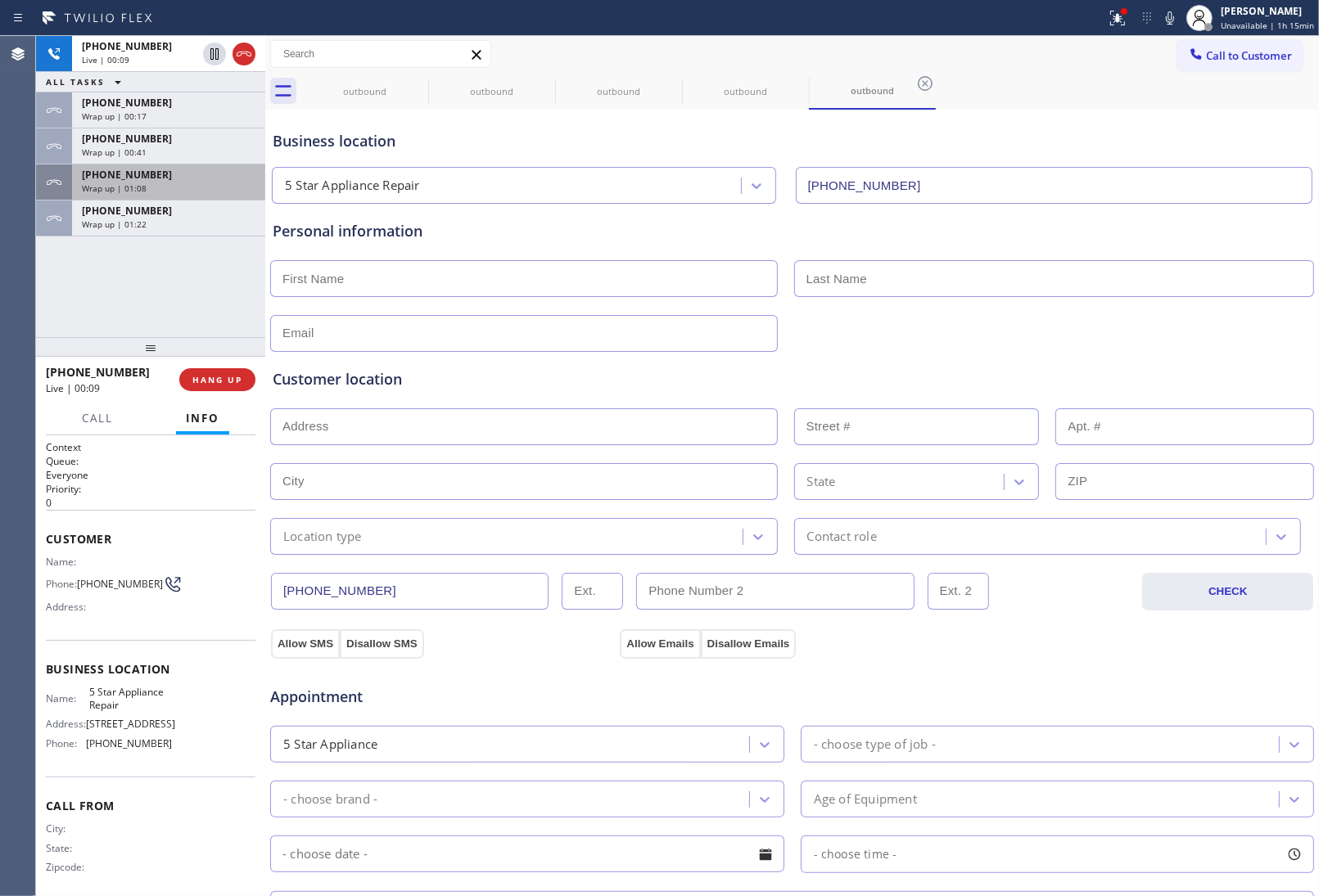
drag, startPoint x: 242, startPoint y: 55, endPoint x: 229, endPoint y: 182, distance: 127.7
click at [243, 55] on icon at bounding box center [244, 54] width 20 height 20
click at [203, 374] on span "HANG UP" at bounding box center [217, 380] width 50 height 12
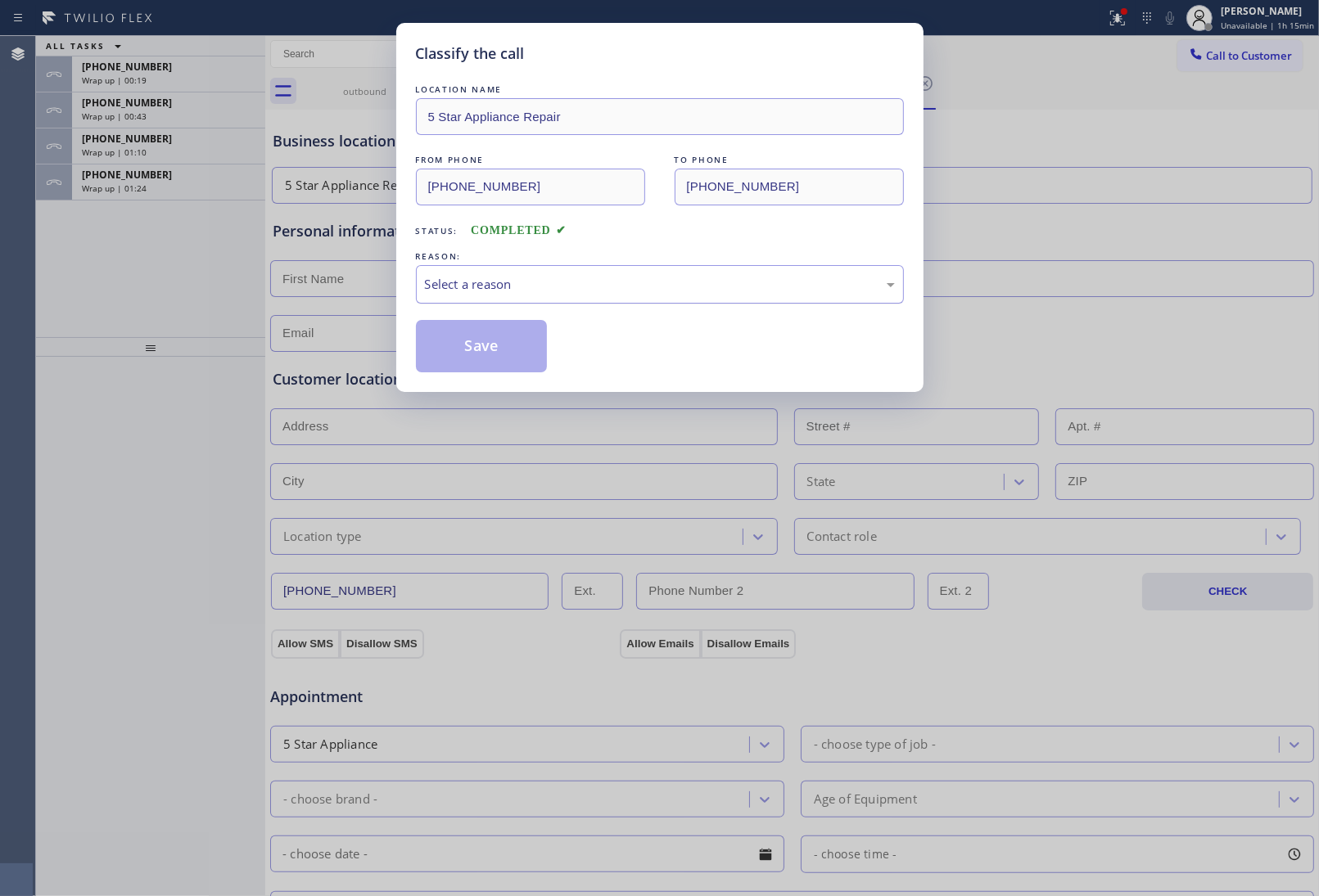
click at [596, 299] on div "Select a reason" at bounding box center [660, 285] width 488 height 38
click at [502, 350] on button "Save" at bounding box center [481, 346] width 132 height 52
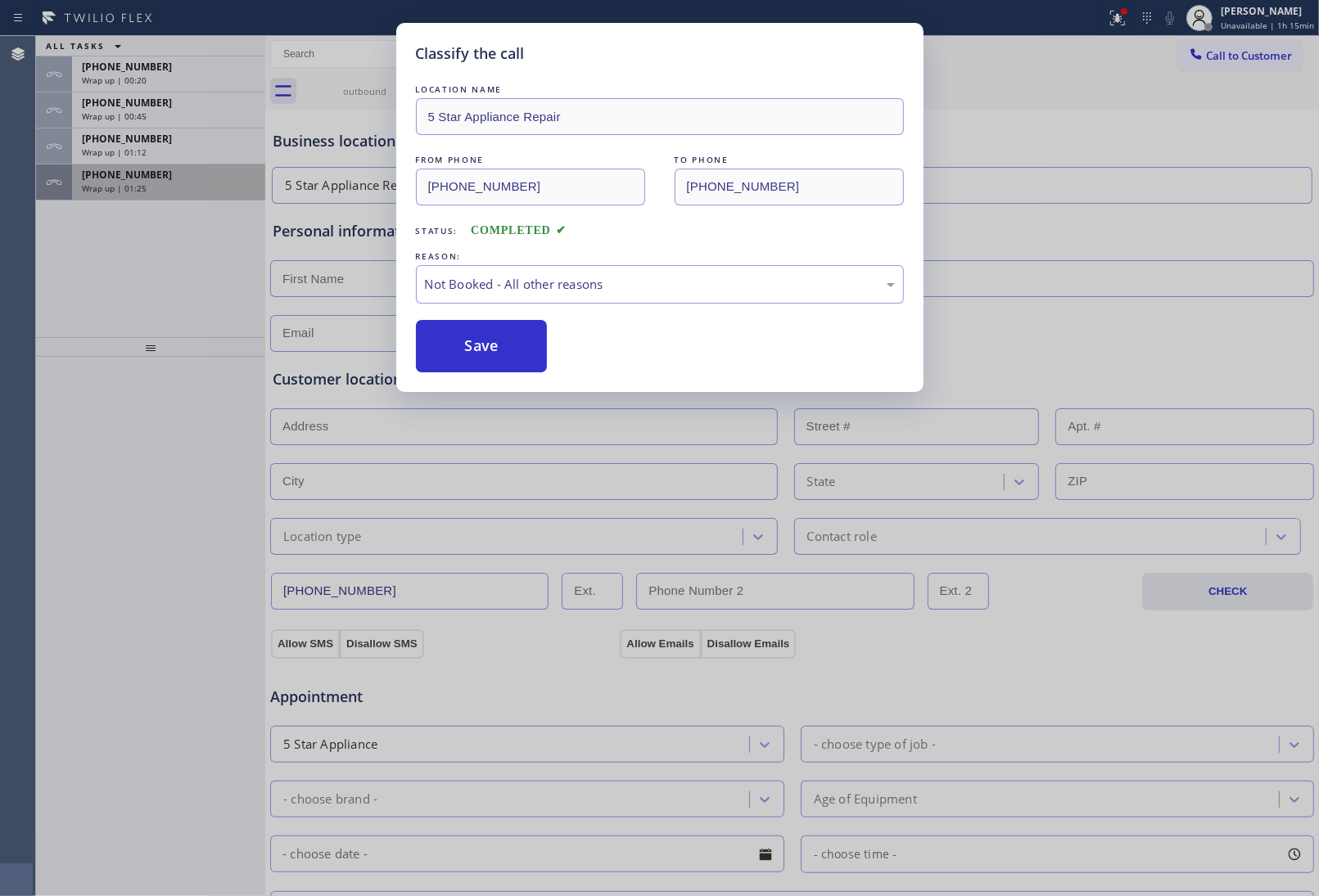
click at [120, 189] on span "Wrap up | 01:25" at bounding box center [115, 188] width 65 height 12
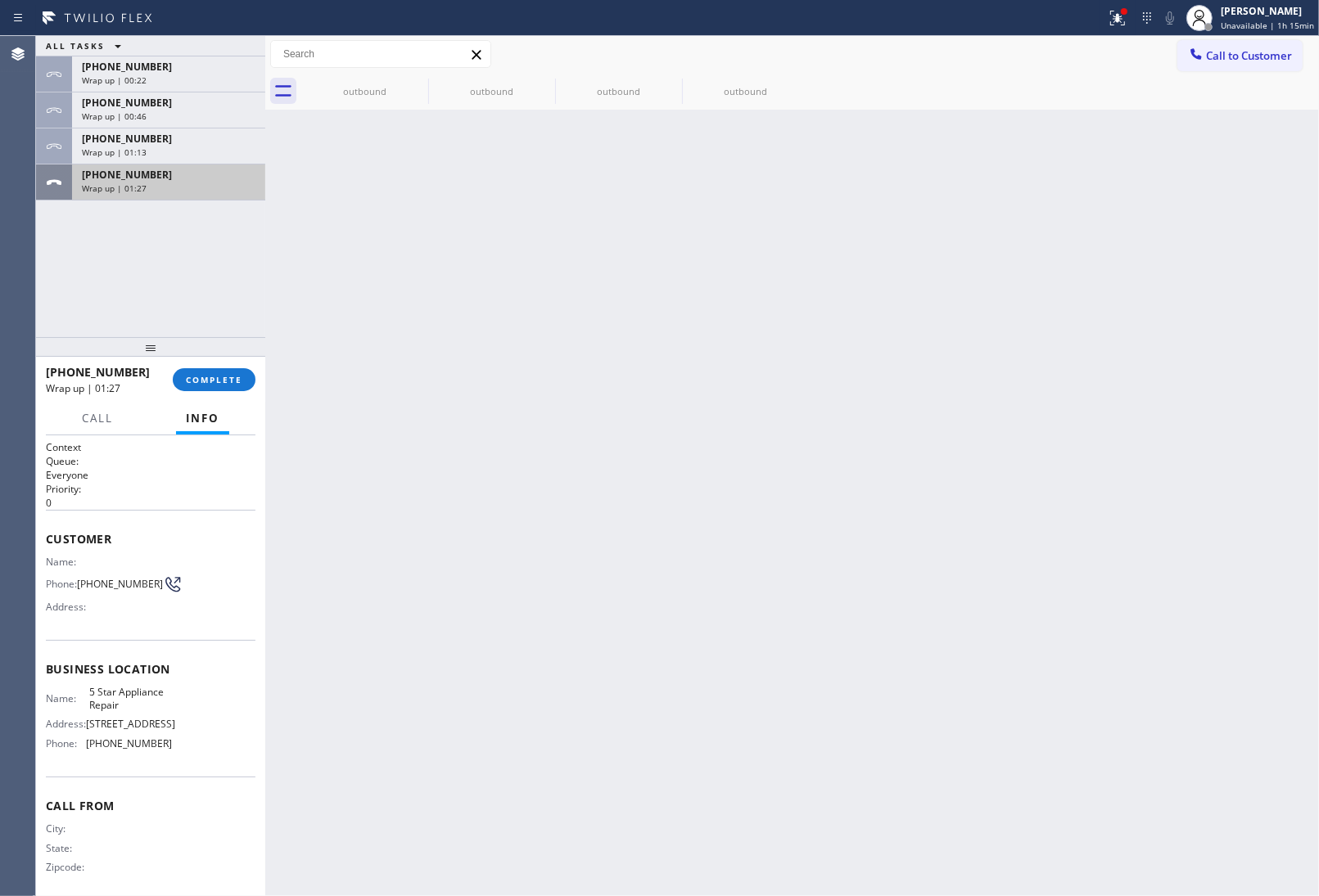
click at [120, 189] on span "Wrap up | 01:27" at bounding box center [115, 188] width 65 height 12
click at [234, 386] on button "COMPLETE" at bounding box center [214, 380] width 83 height 23
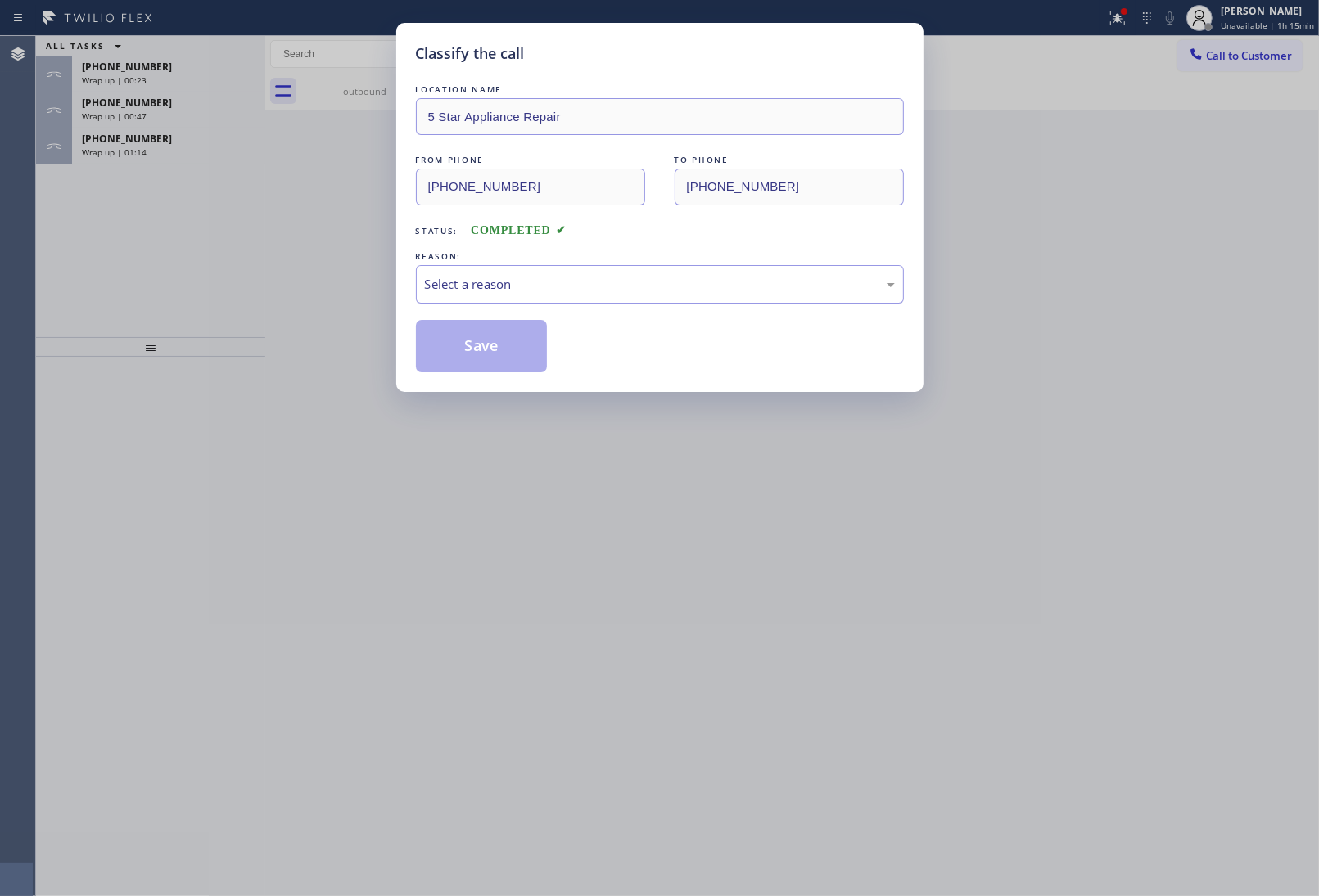
drag, startPoint x: 521, startPoint y: 286, endPoint x: 521, endPoint y: 299, distance: 13.0
click at [521, 289] on div "Select a reason" at bounding box center [660, 284] width 470 height 19
click at [498, 348] on button "Save" at bounding box center [481, 346] width 132 height 52
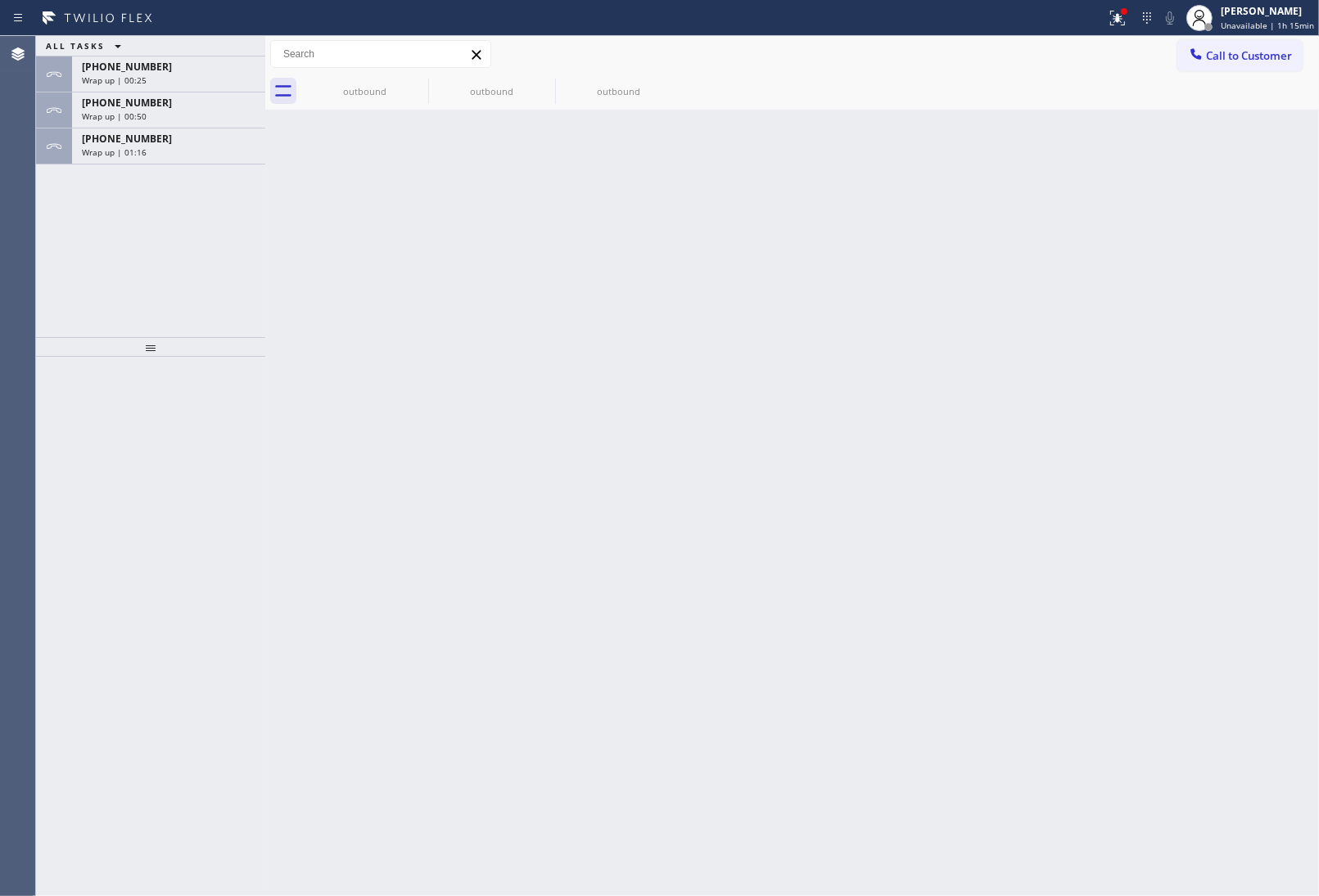
drag, startPoint x: 1185, startPoint y: 515, endPoint x: 444, endPoint y: 340, distance: 761.4
click at [1181, 515] on div "Back to Dashboard Change Sender ID Customers Technicians Select a contact Outbo…" at bounding box center [793, 465] width 1054 height 860
click at [148, 139] on span "+13632018087" at bounding box center [127, 139] width 90 height 14
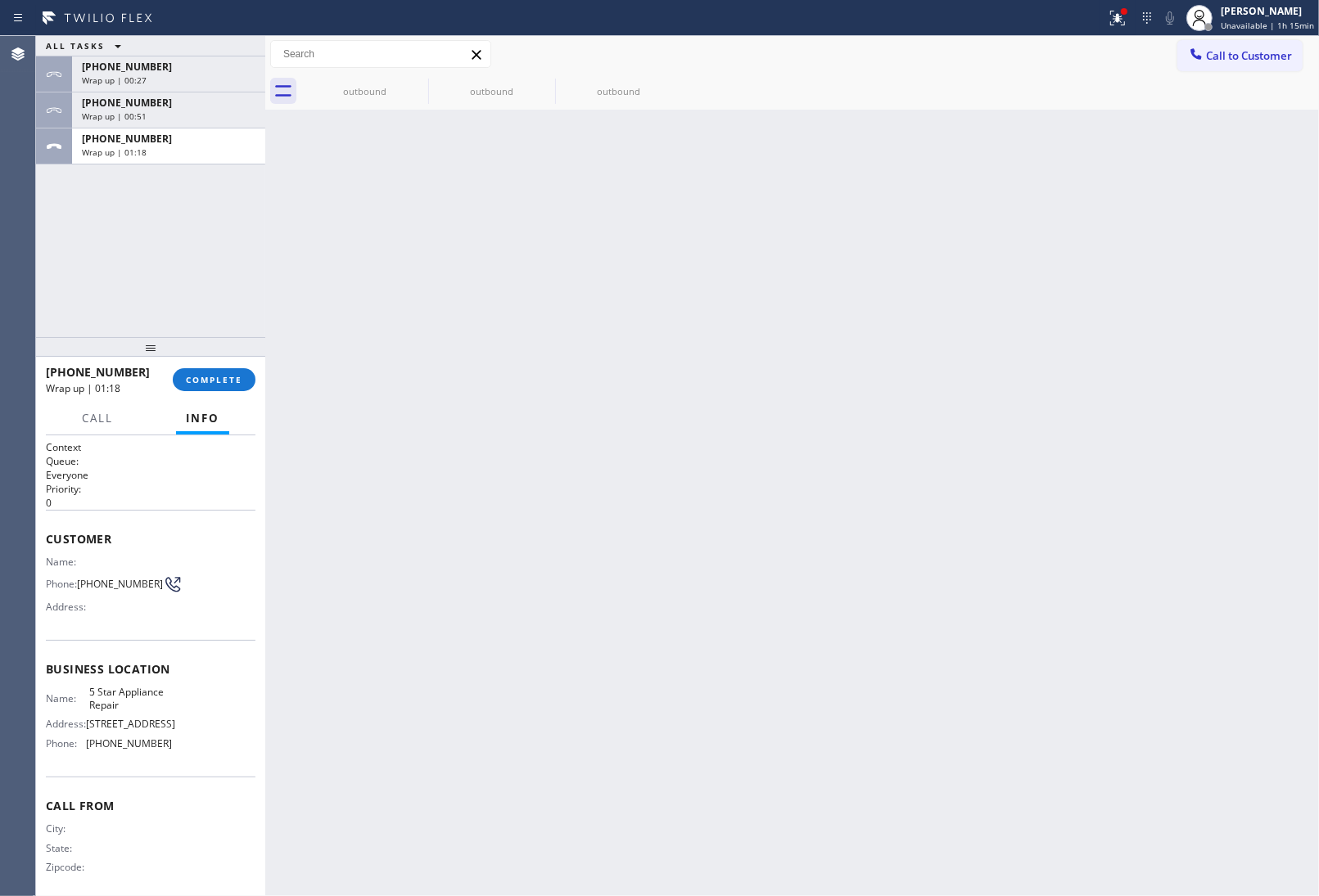
click at [218, 362] on div "+13632018087 Wrap up | 01:18 COMPLETE" at bounding box center [150, 379] width 210 height 42
click at [222, 379] on span "COMPLETE" at bounding box center [214, 380] width 56 height 12
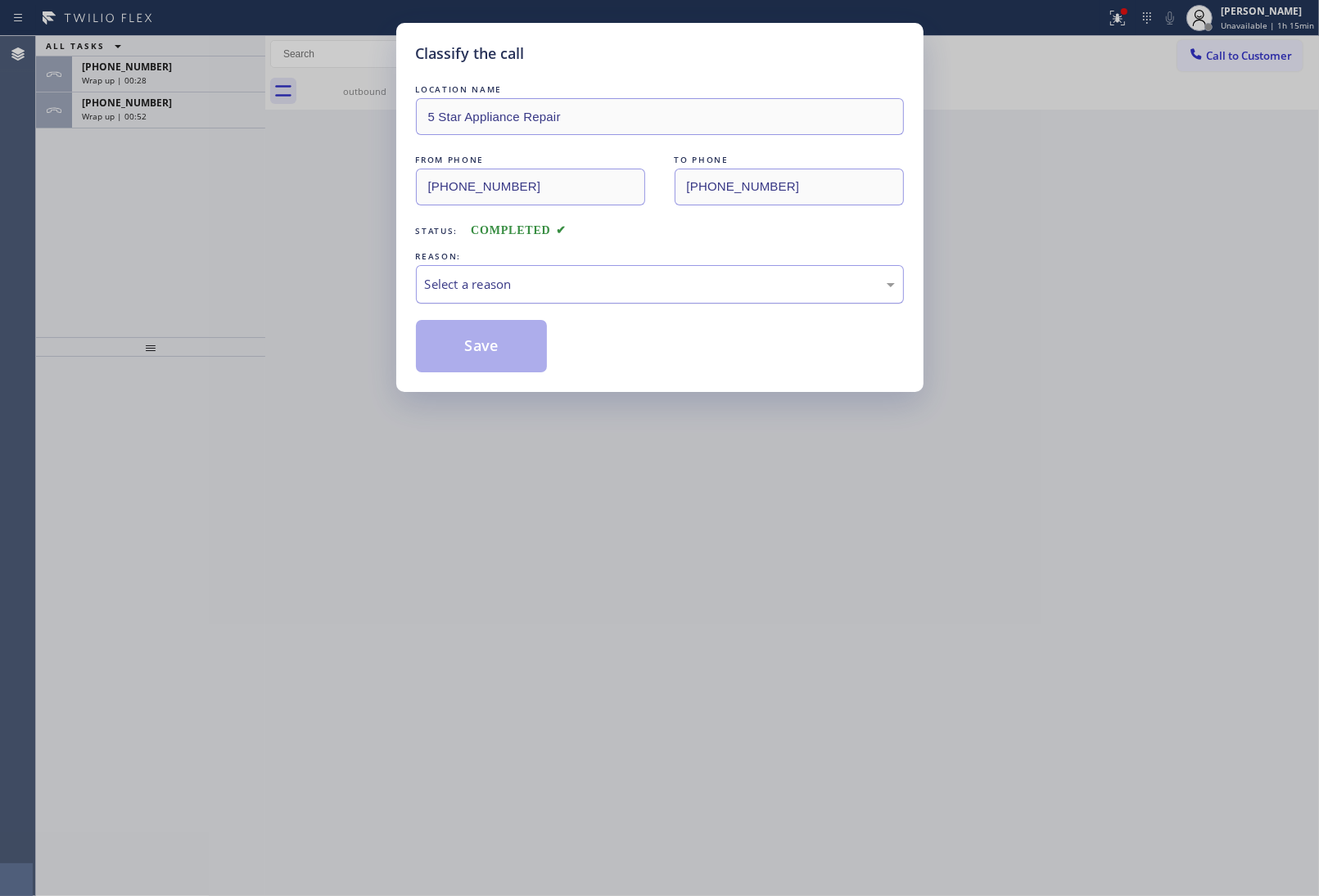
drag, startPoint x: 517, startPoint y: 262, endPoint x: 522, endPoint y: 274, distance: 13.0
click at [518, 264] on div "REASON:" at bounding box center [660, 256] width 488 height 17
click at [525, 285] on div "Select a reason" at bounding box center [660, 284] width 470 height 19
click at [471, 362] on button "Save" at bounding box center [481, 346] width 132 height 52
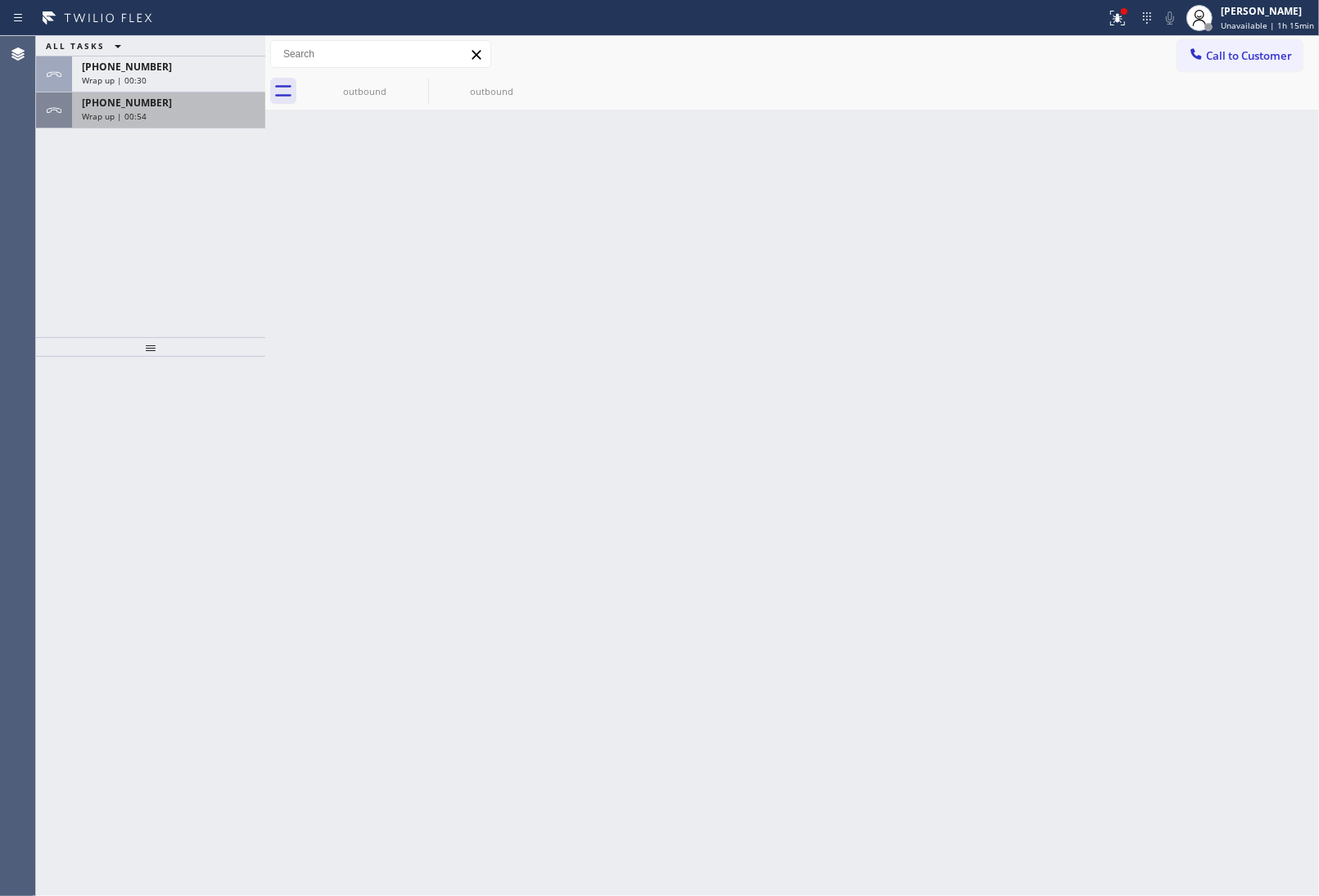
click at [113, 113] on span "Wrap up | 00:54" at bounding box center [115, 116] width 65 height 12
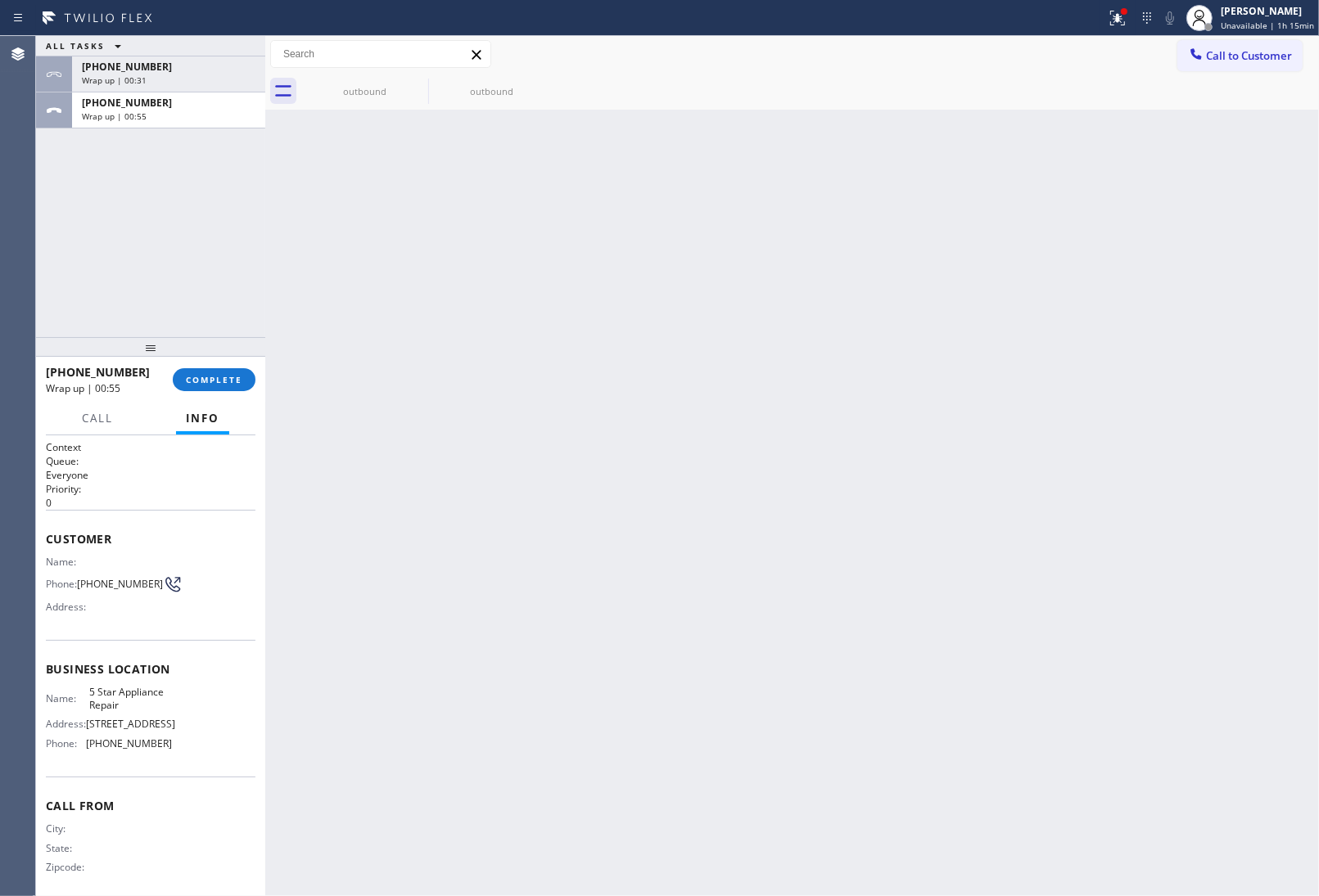
drag, startPoint x: 113, startPoint y: 113, endPoint x: 331, endPoint y: 417, distance: 374.1
click at [116, 116] on span "Wrap up | 00:55" at bounding box center [115, 116] width 65 height 12
click at [209, 387] on button "COMPLETE" at bounding box center [214, 380] width 83 height 23
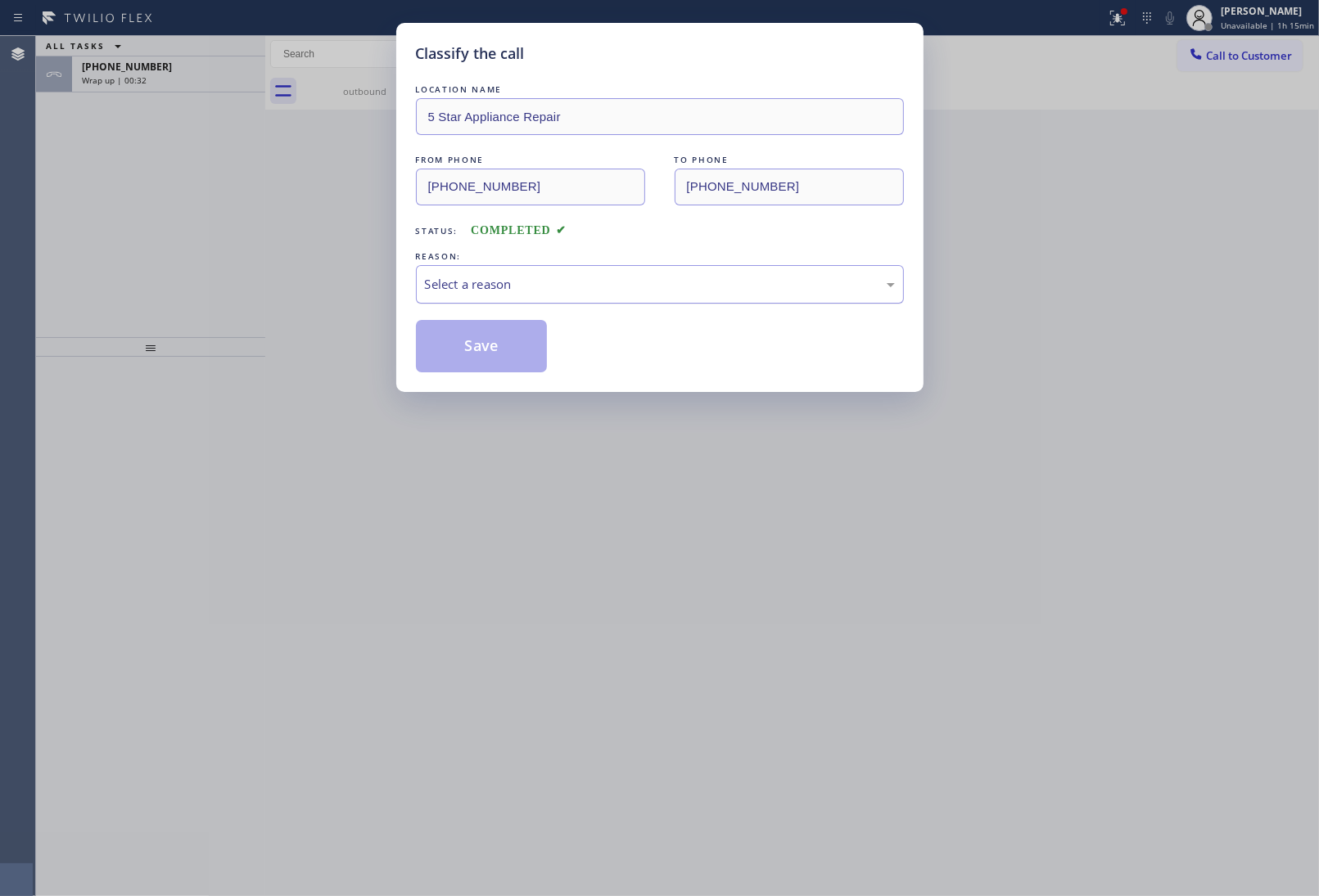
click at [530, 286] on div "Select a reason" at bounding box center [660, 284] width 470 height 19
click at [491, 340] on button "Save" at bounding box center [481, 346] width 132 height 52
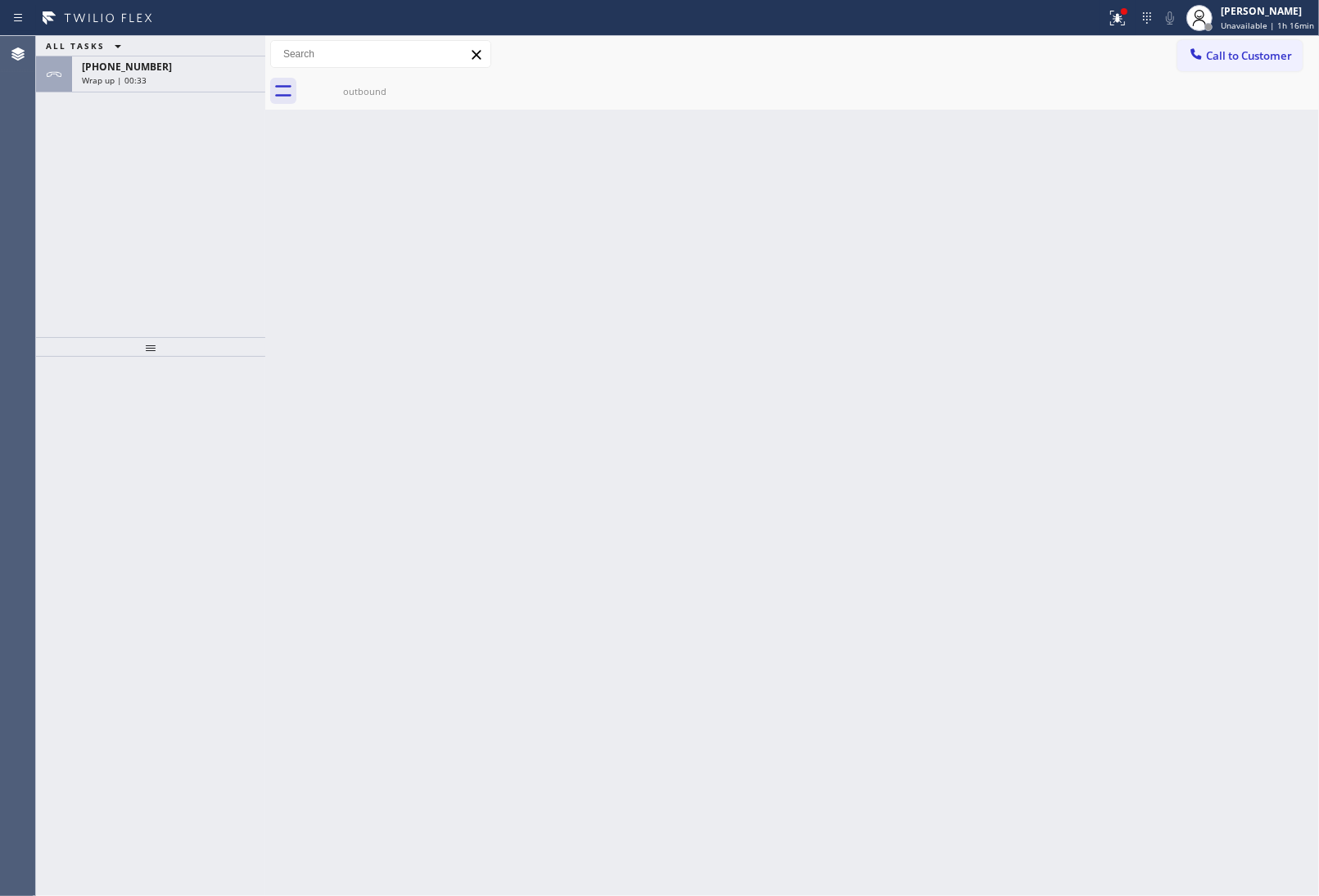
click at [119, 75] on span "Wrap up | 00:33" at bounding box center [115, 80] width 65 height 12
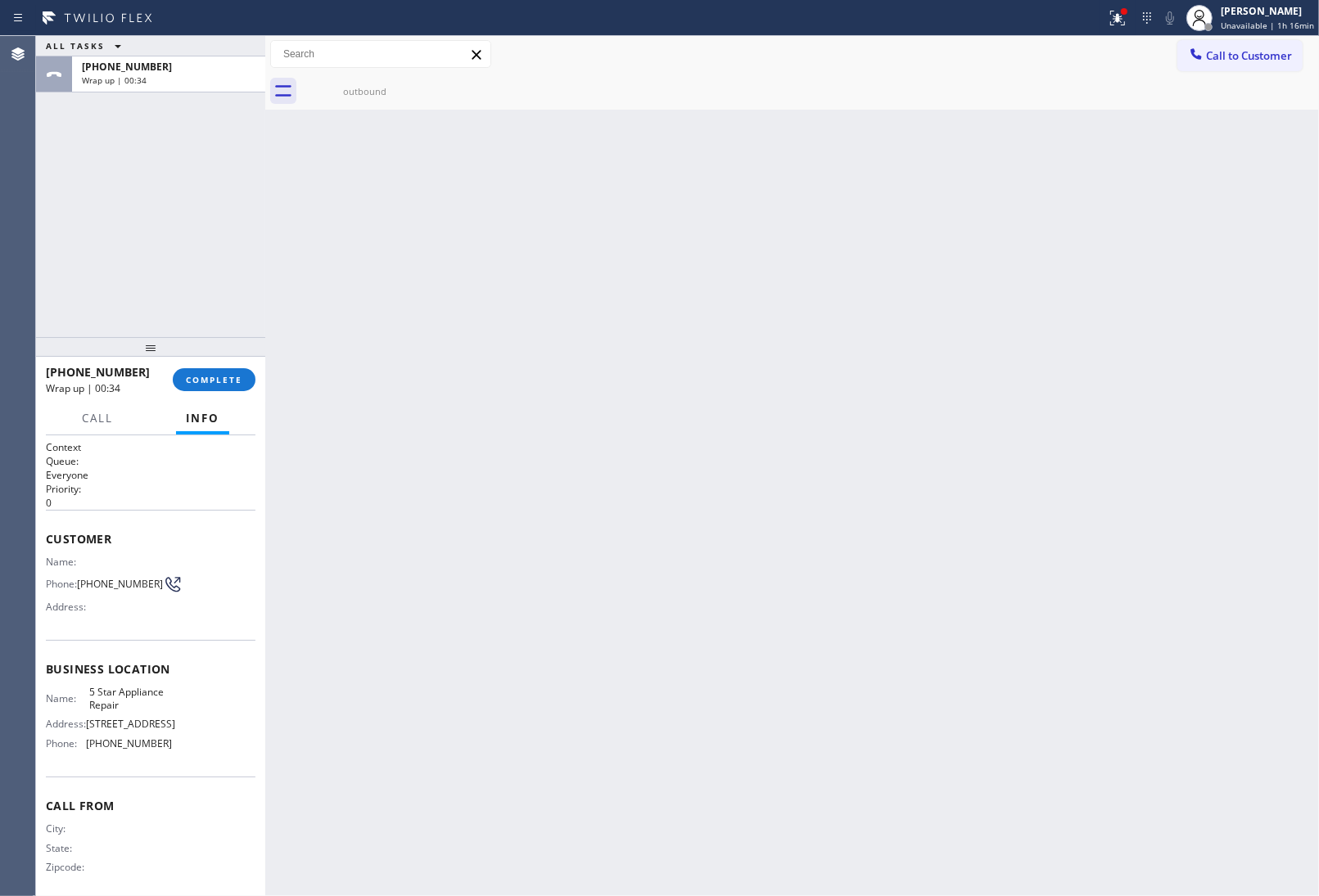
drag, startPoint x: 119, startPoint y: 74, endPoint x: 247, endPoint y: 370, distance: 322.5
click at [125, 80] on span "Wrap up | 00:34" at bounding box center [115, 80] width 65 height 12
click at [214, 379] on span "COMPLETE" at bounding box center [214, 380] width 56 height 12
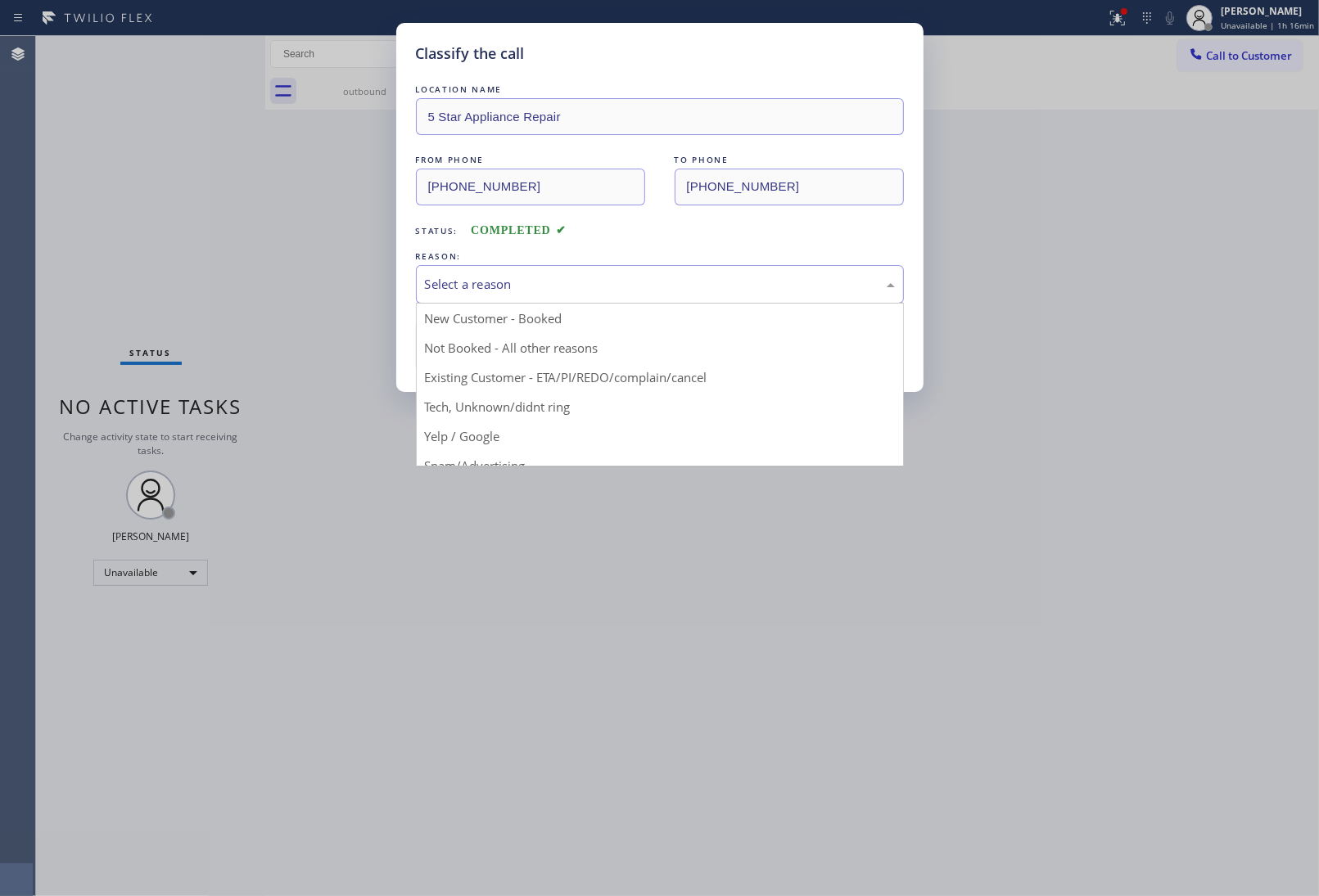
click at [469, 289] on div "Select a reason" at bounding box center [660, 284] width 470 height 19
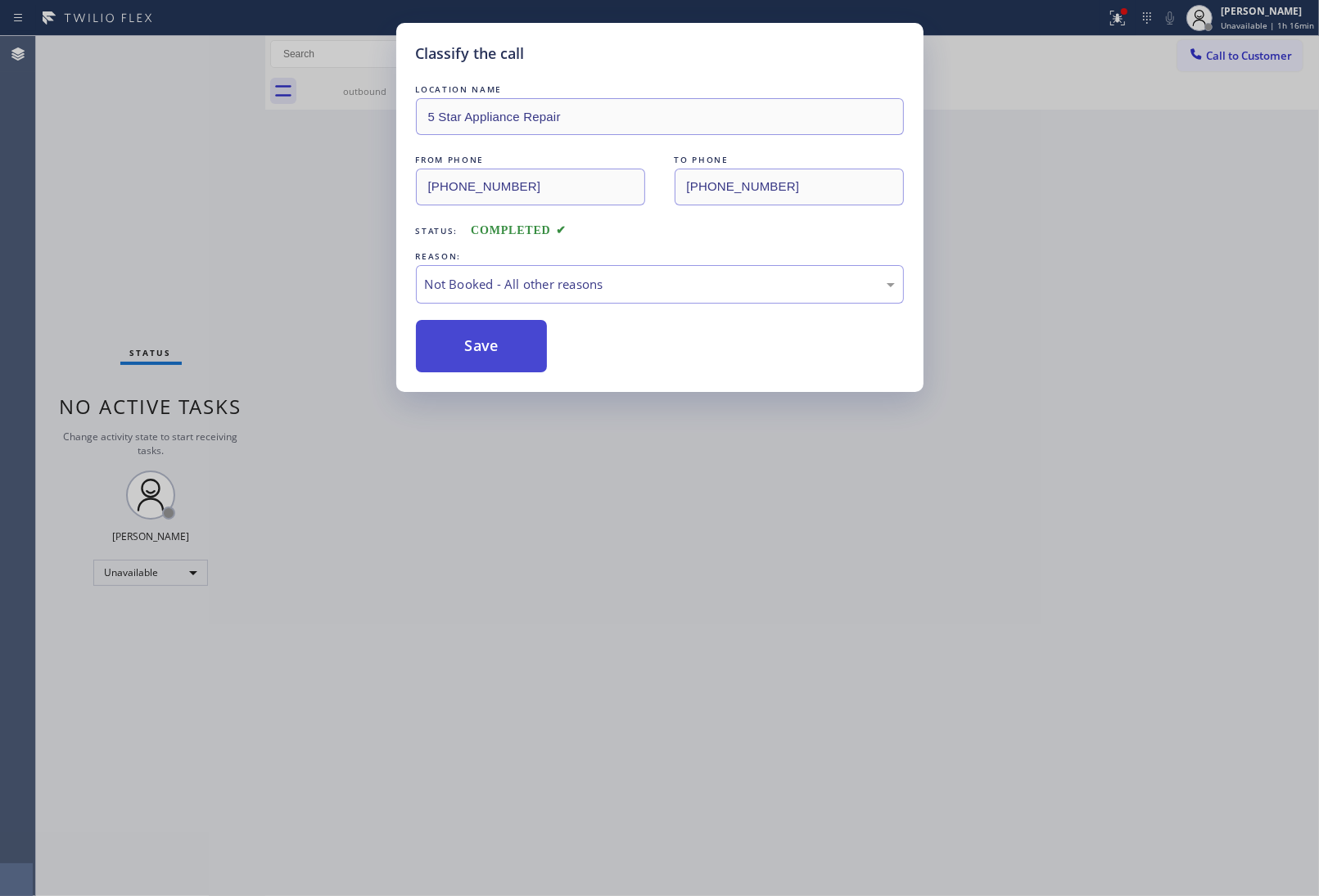
click at [475, 339] on button "Save" at bounding box center [481, 346] width 132 height 52
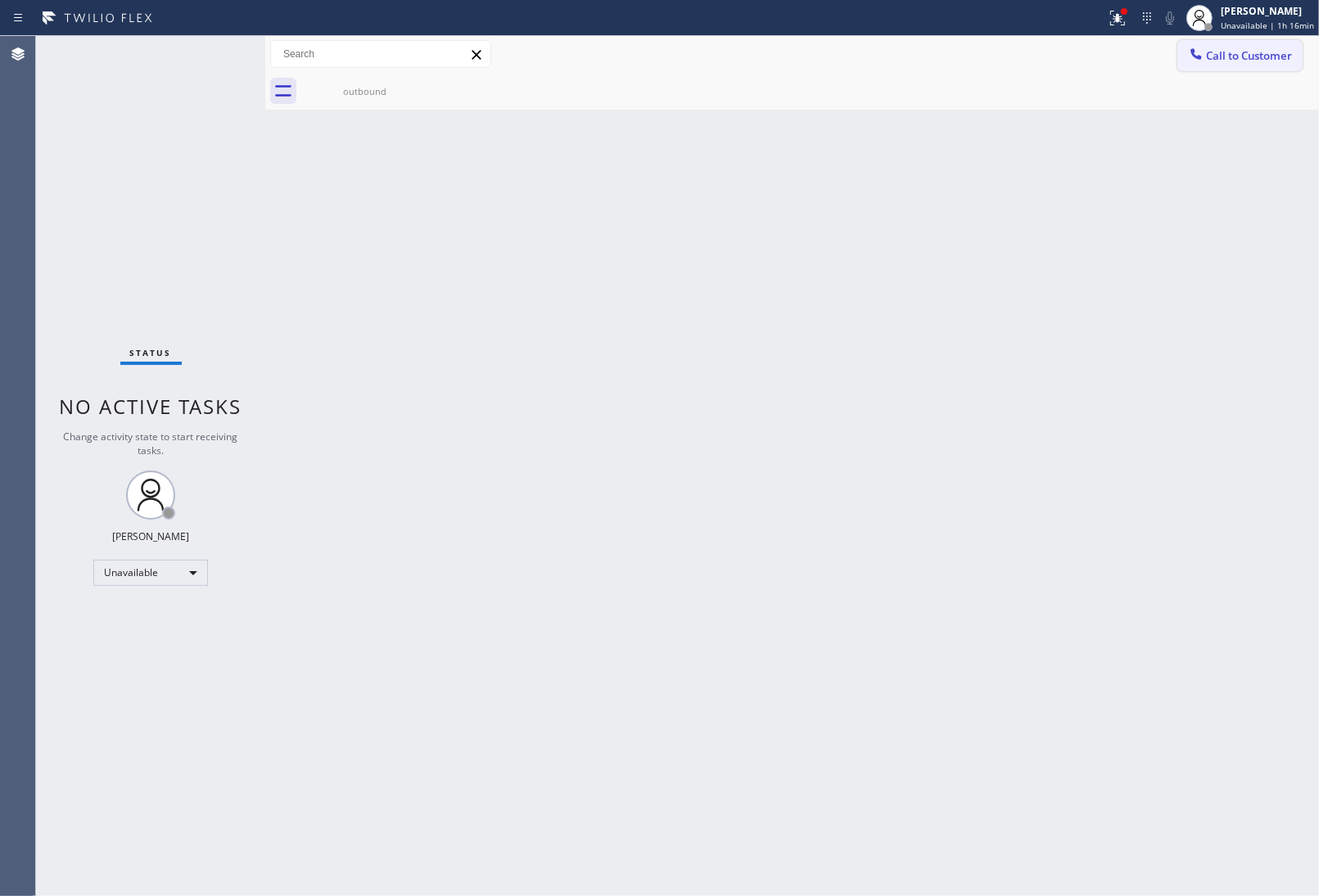
click at [1262, 53] on span "Call to Customer" at bounding box center [1249, 56] width 86 height 15
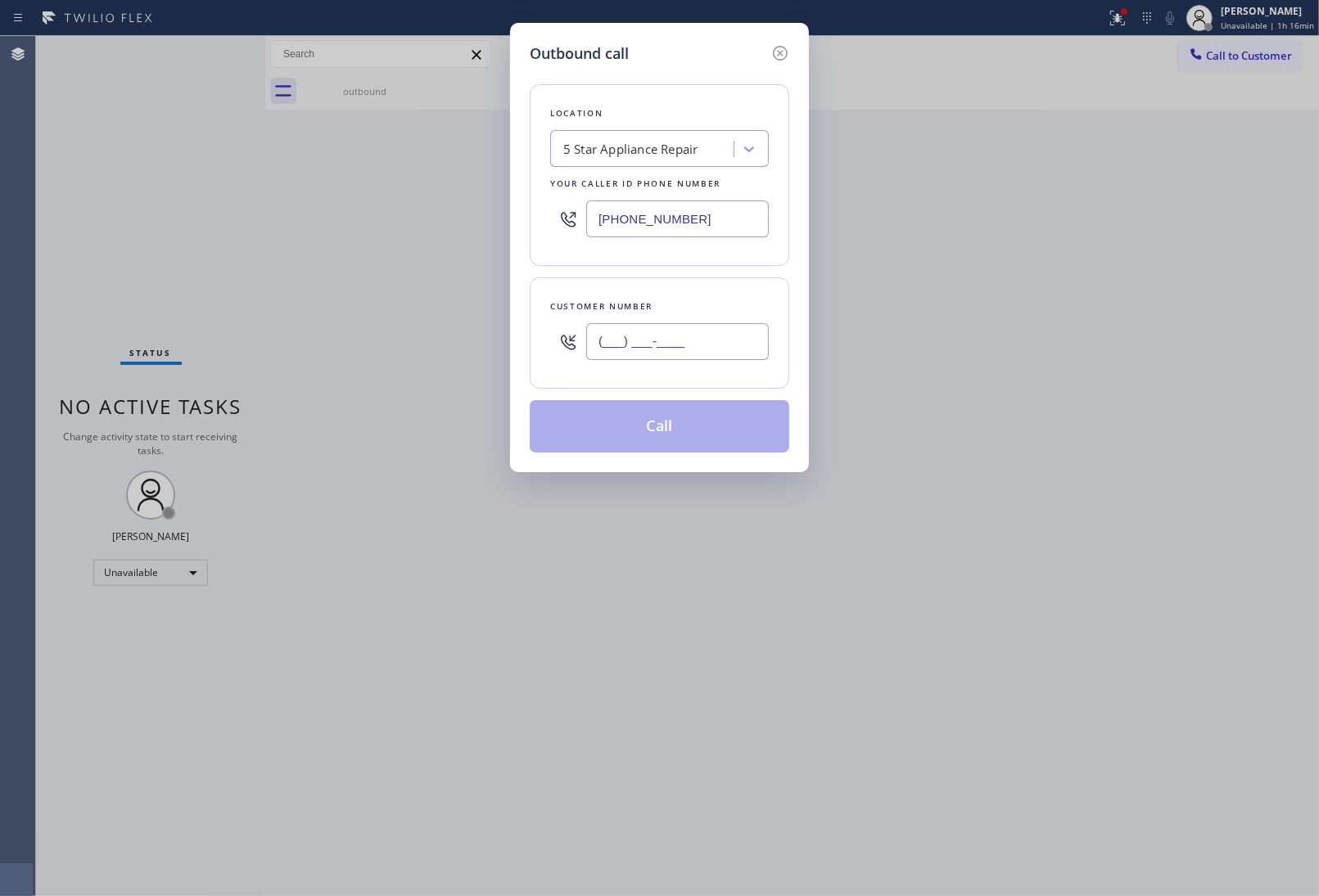
click at [631, 350] on input "(___) ___-____" at bounding box center [677, 342] width 183 height 37
paste input "363) 201-8087"
type input "(363) 201-8087"
click at [701, 423] on button "Call" at bounding box center [659, 426] width 260 height 52
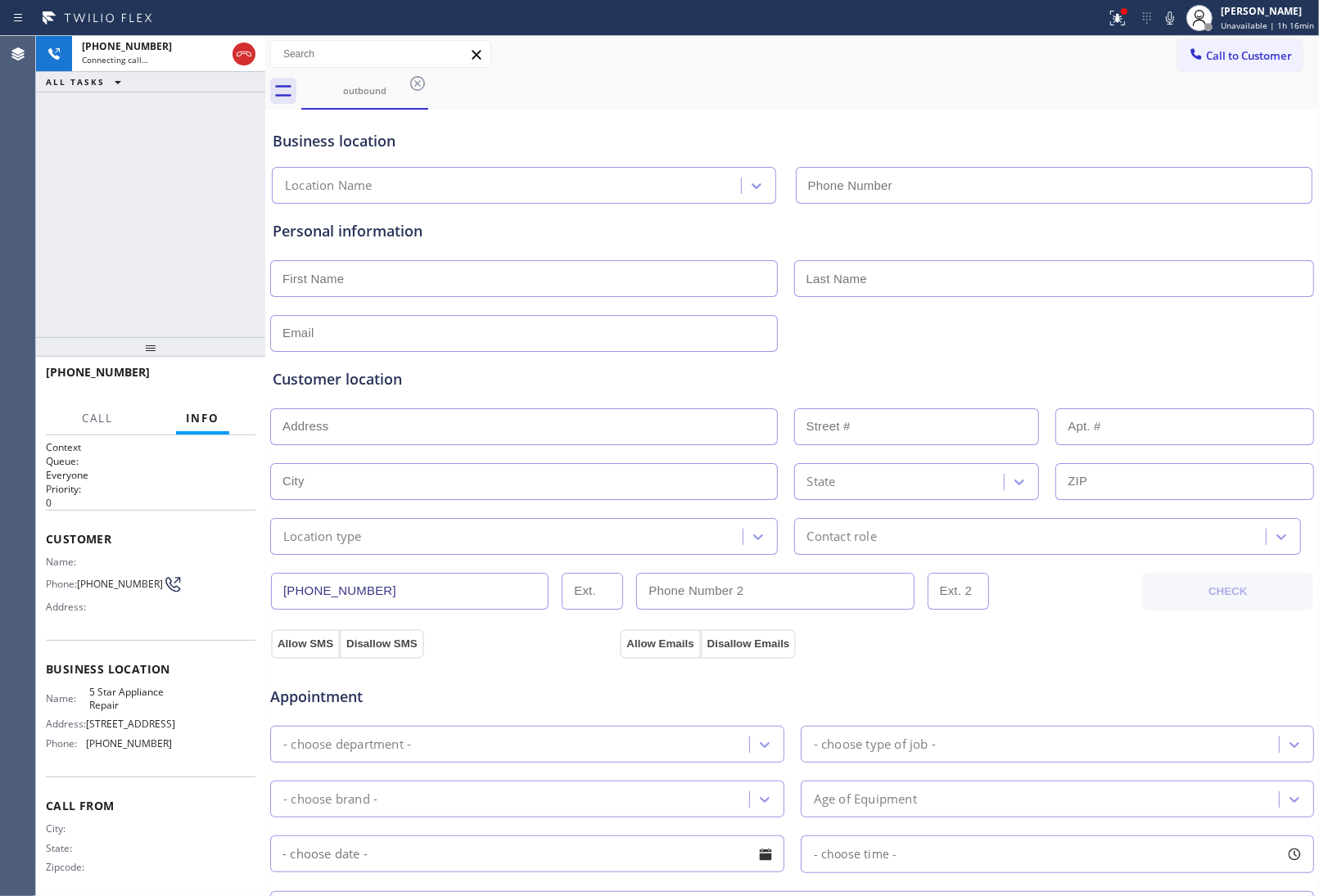
type input "(855) 731-4952"
click at [1150, 642] on div "Allow SMS Disallow SMS Allow Emails Disallow Emails" at bounding box center [793, 641] width 1048 height 32
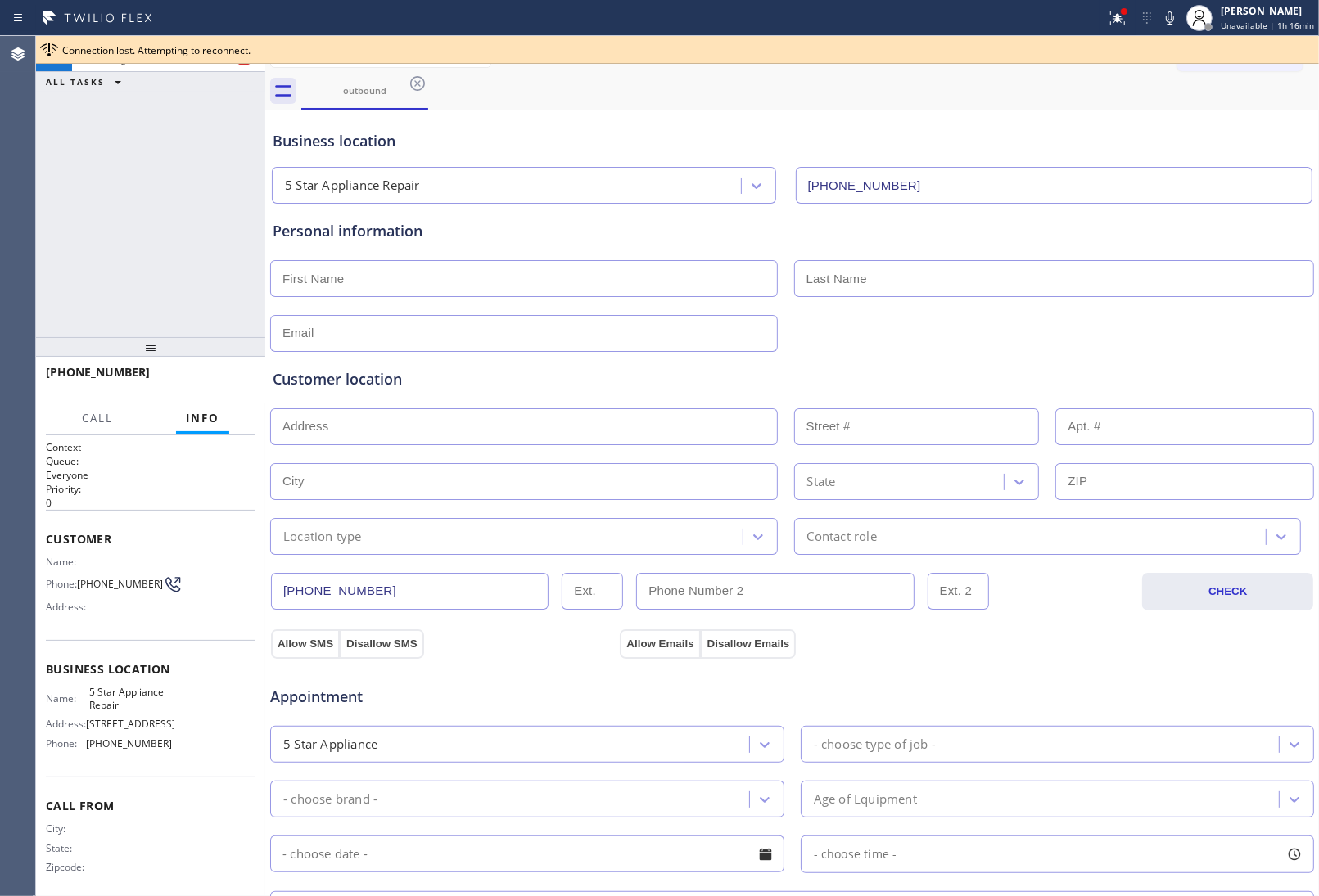
click at [183, 186] on div "+13632018087 Connecting call… ALL TASKS ALL TASKS ACTIVE TASKS TASKS IN WRAP UP" at bounding box center [150, 186] width 229 height 301
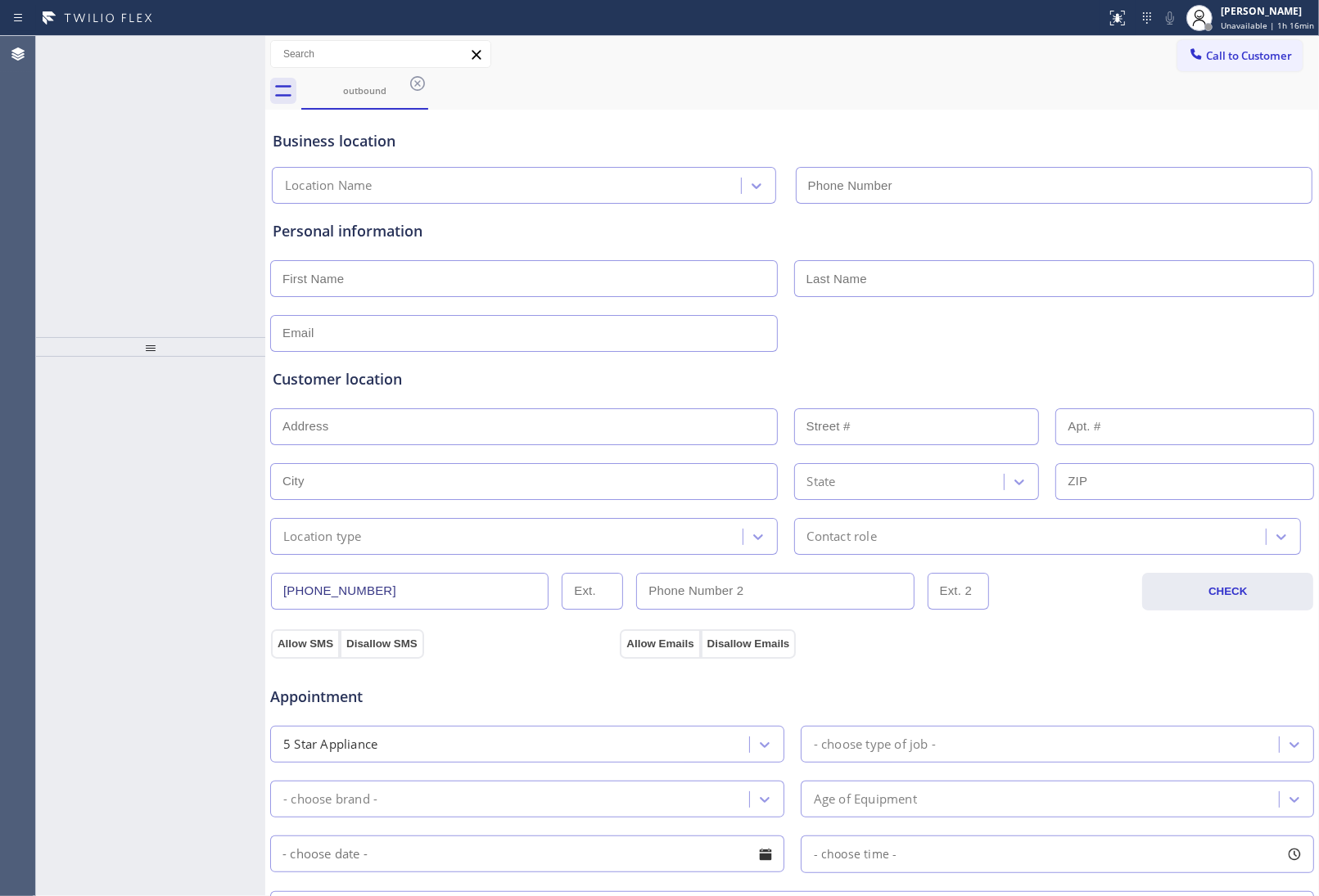
type input "[PHONE_NUMBER]"
click at [1104, 839] on div "- choose time -" at bounding box center [1058, 854] width 514 height 37
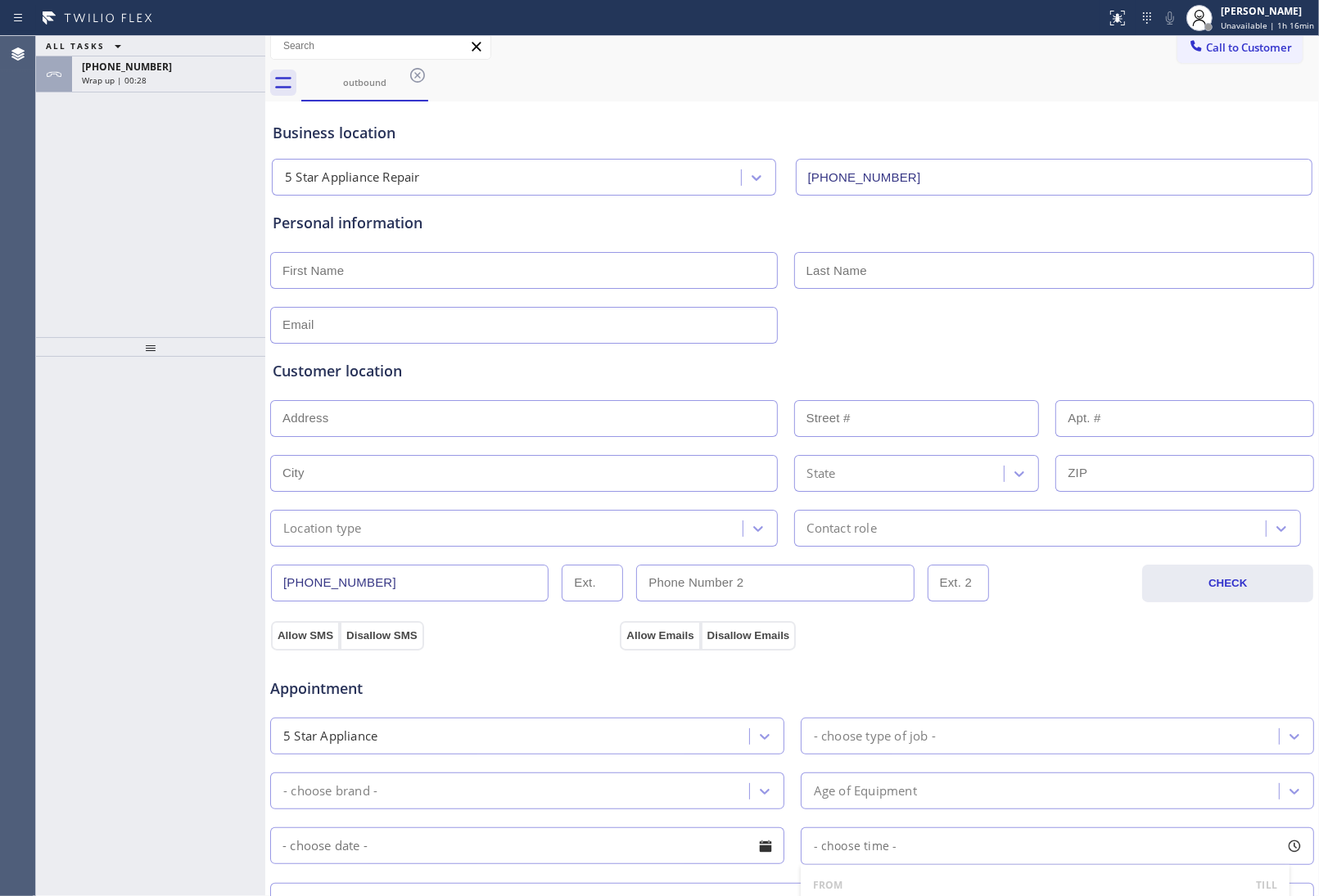
drag, startPoint x: 1127, startPoint y: 660, endPoint x: 719, endPoint y: 598, distance: 412.7
click at [1121, 660] on div "Appointment" at bounding box center [793, 679] width 1048 height 41
click at [226, 80] on div "Wrap up | 00:29" at bounding box center [169, 80] width 173 height 12
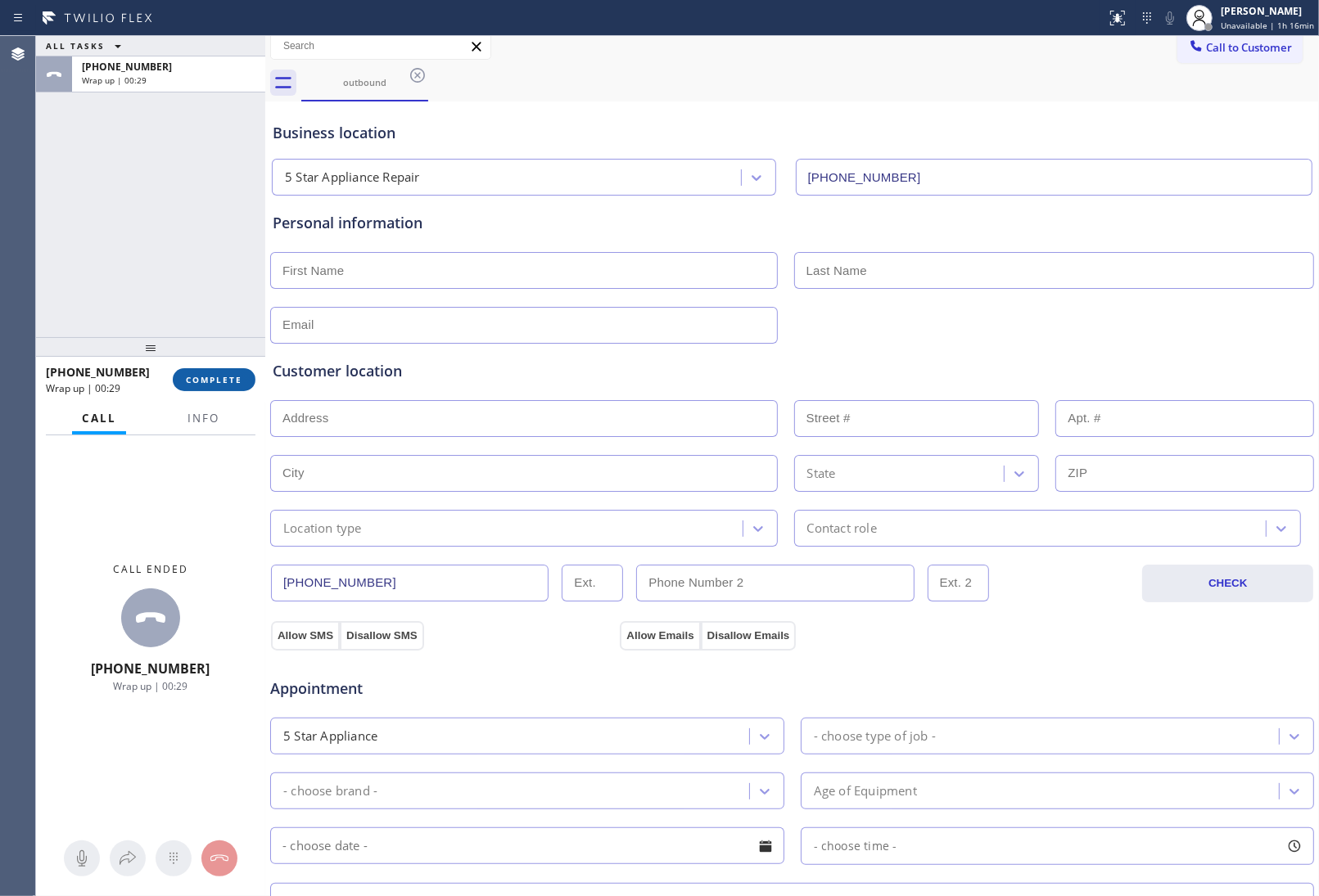
click at [217, 385] on span "COMPLETE" at bounding box center [214, 380] width 56 height 12
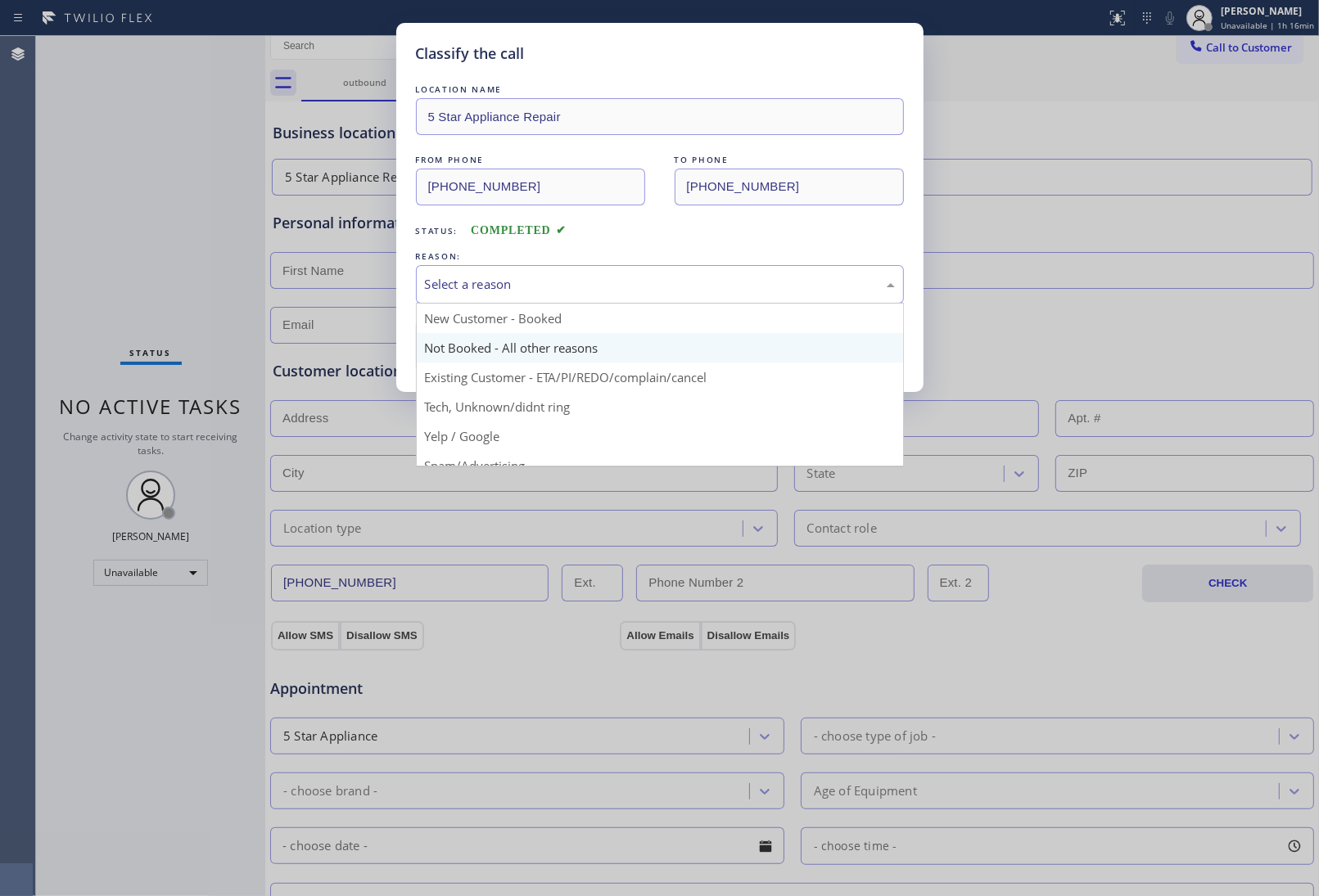
drag, startPoint x: 520, startPoint y: 283, endPoint x: 501, endPoint y: 348, distance: 67.7
click at [520, 290] on div "Select a reason" at bounding box center [660, 284] width 470 height 19
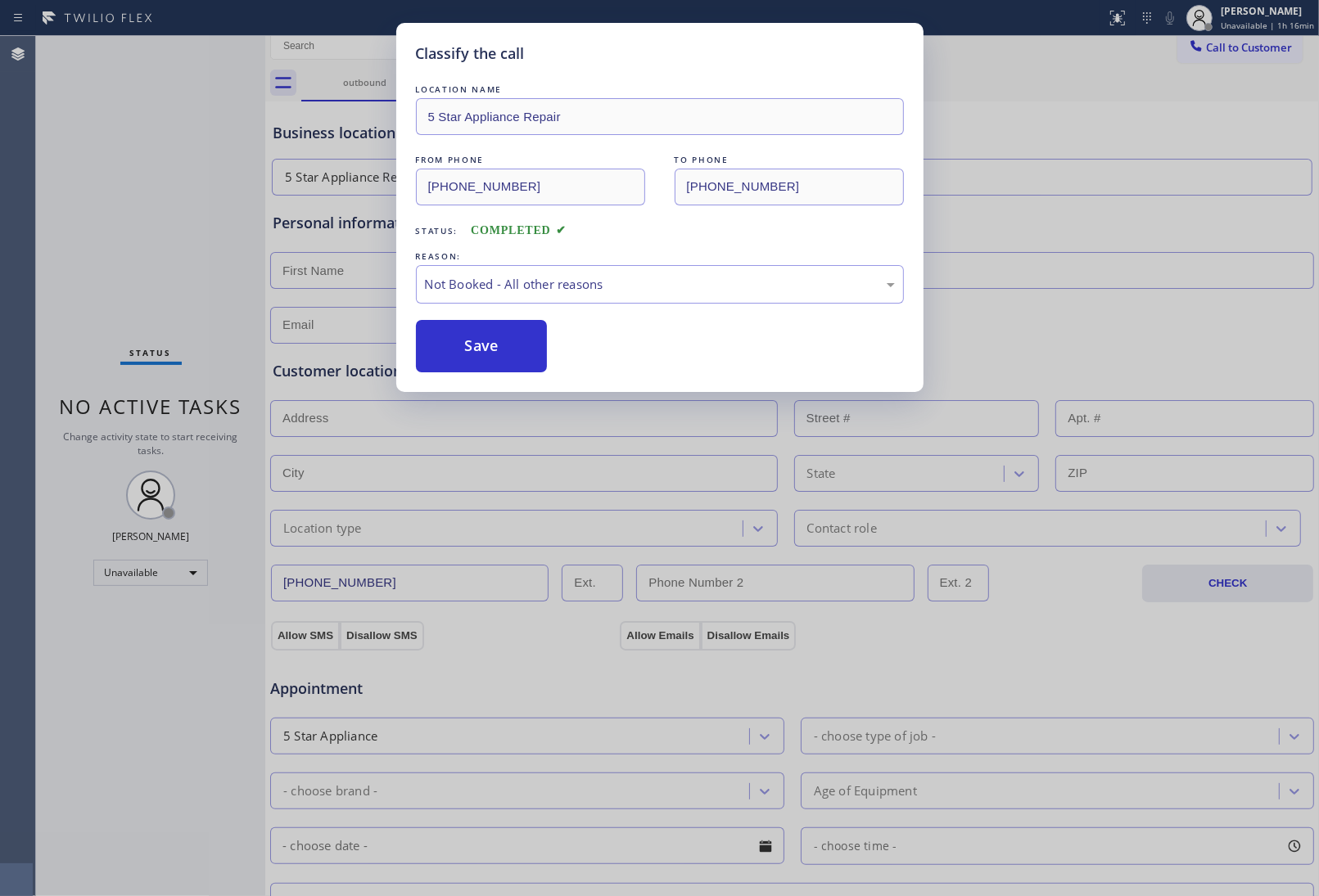
click at [487, 357] on button "Save" at bounding box center [481, 346] width 132 height 52
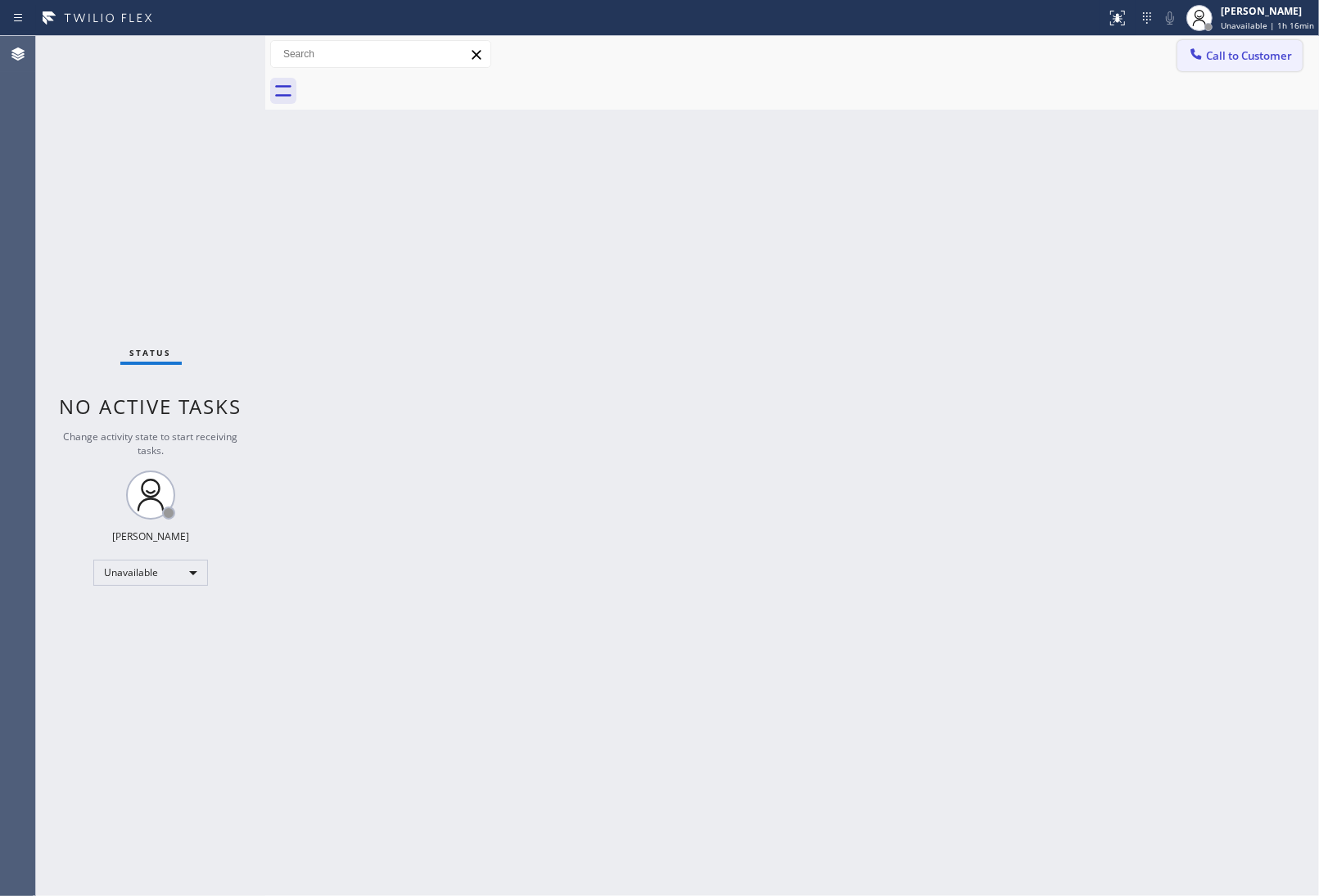
click at [1266, 59] on span "Call to Customer" at bounding box center [1249, 56] width 86 height 15
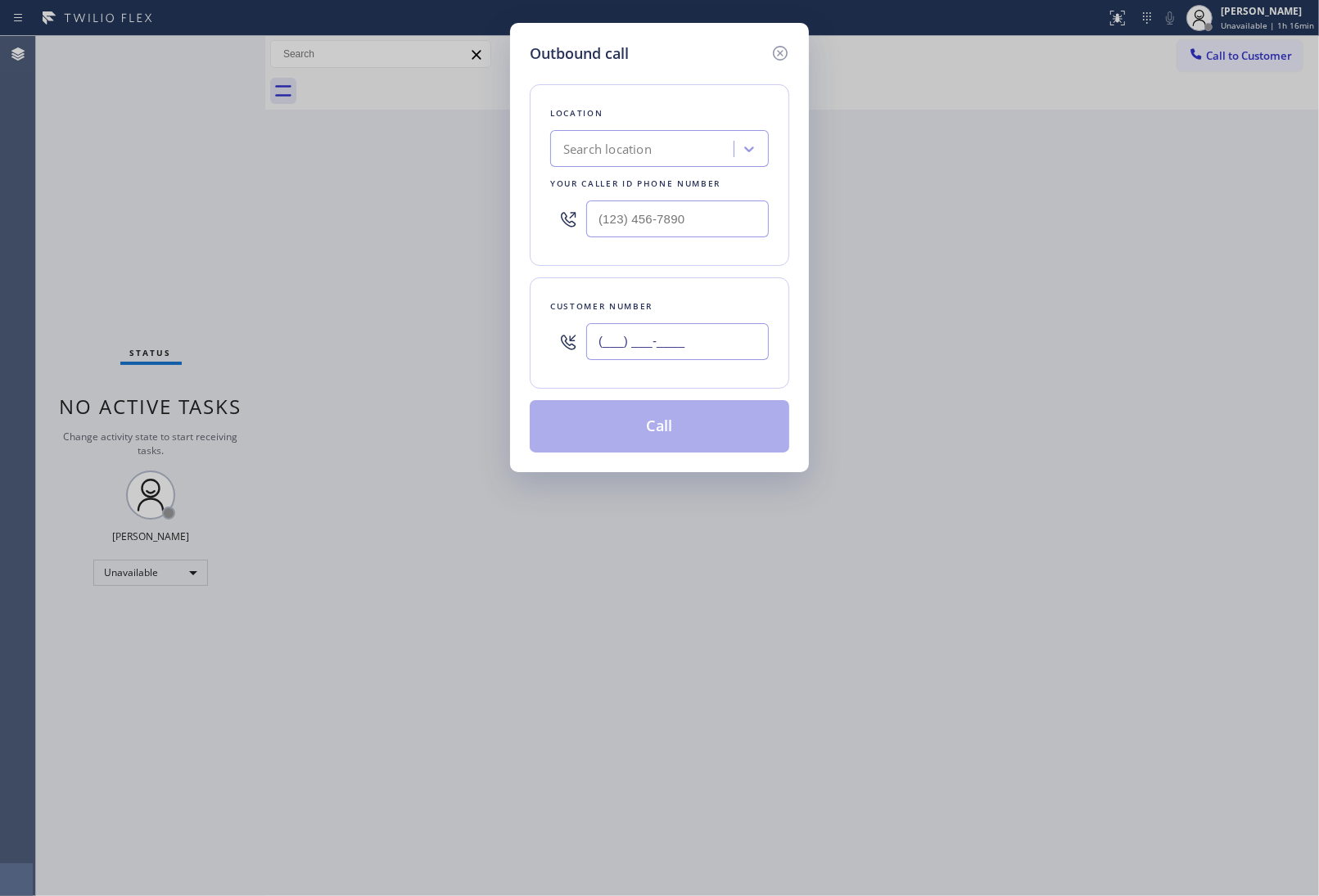
click at [662, 332] on input "(___) ___-____" at bounding box center [677, 342] width 183 height 37
paste input "917) 239-4205"
type input "(917) 239-4205"
click at [611, 158] on div "Search location" at bounding box center [608, 149] width 89 height 19
type input "5 Star Applia"
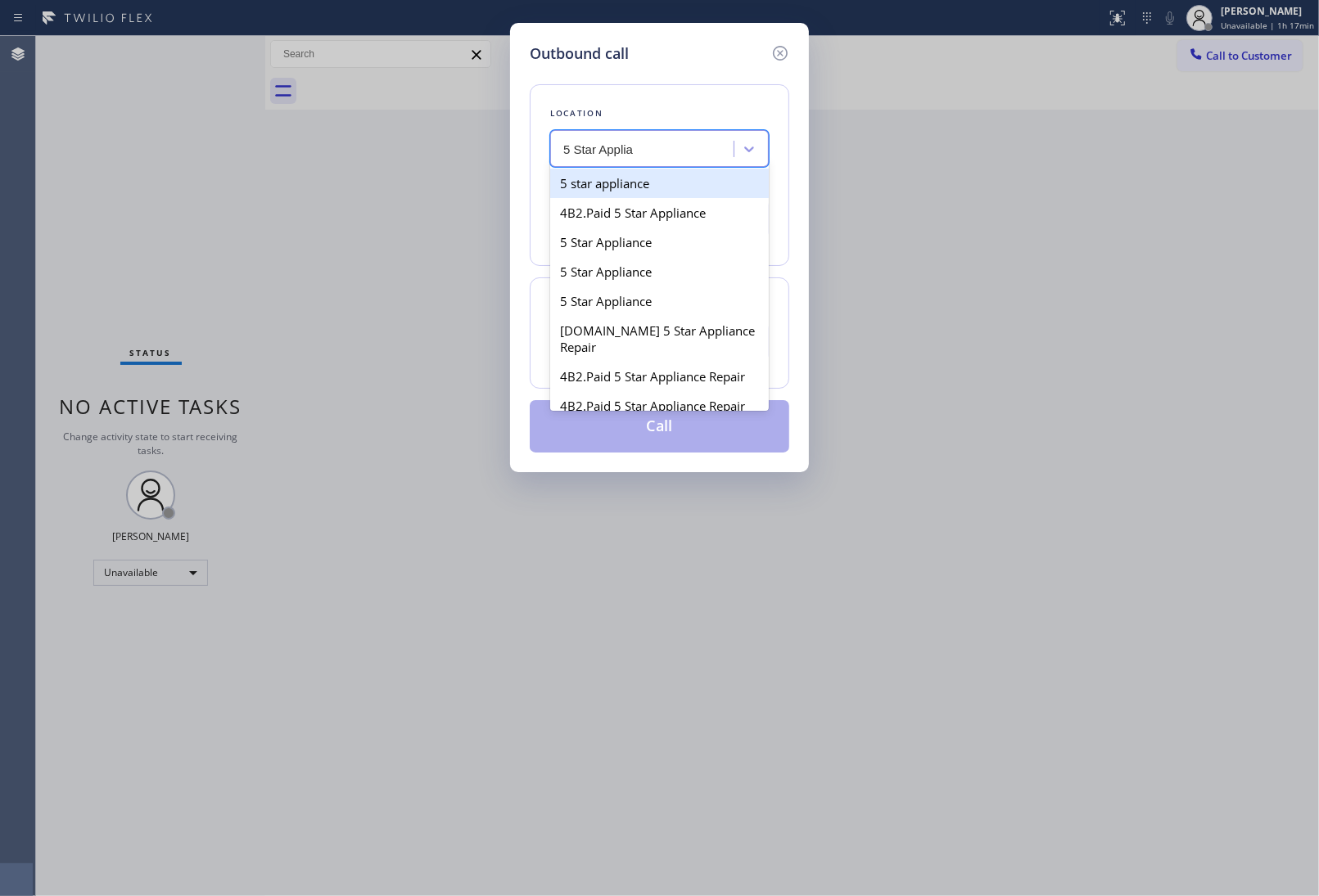
type input "[PHONE_NUMBER]"
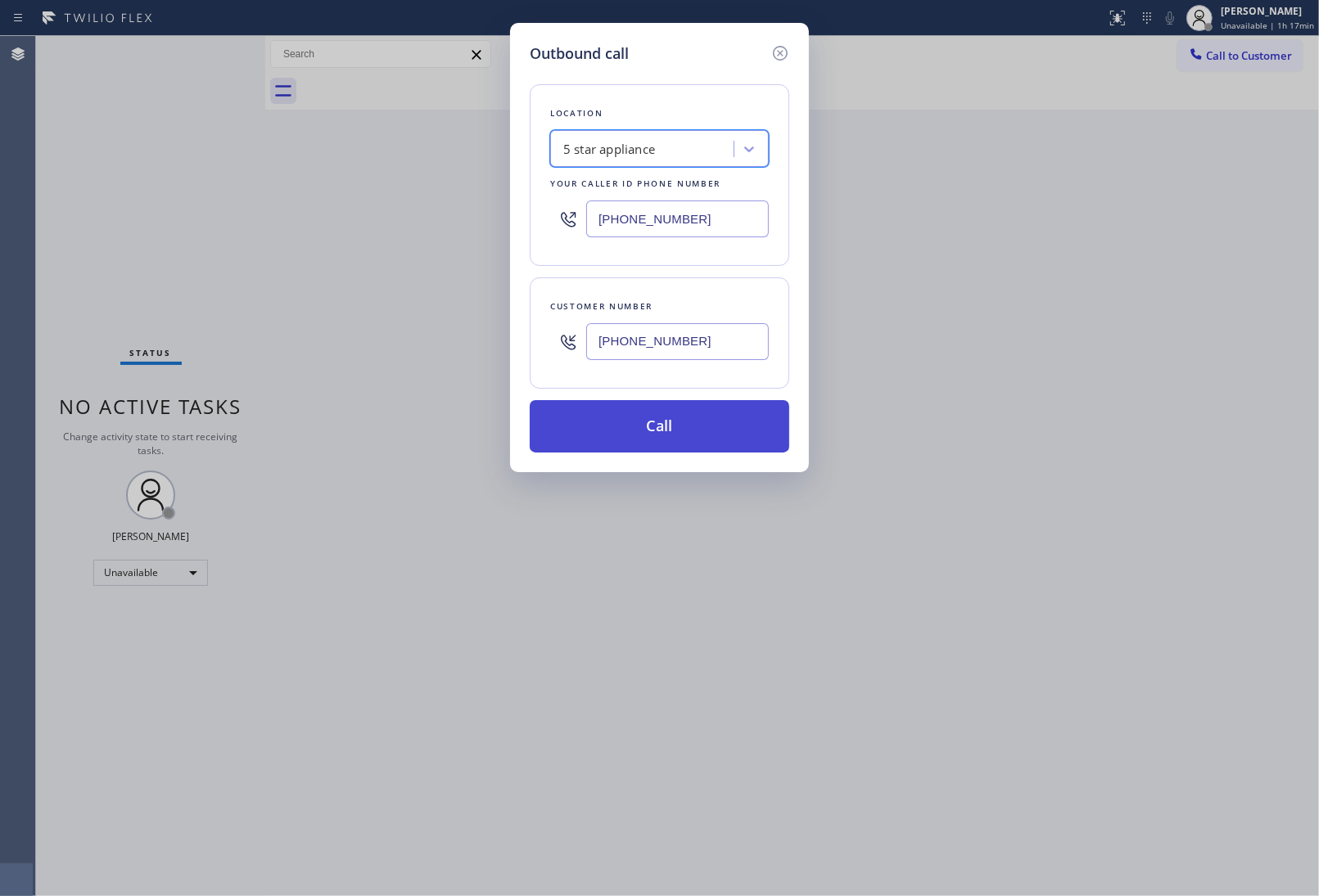
click at [680, 445] on button "Call" at bounding box center [659, 426] width 260 height 52
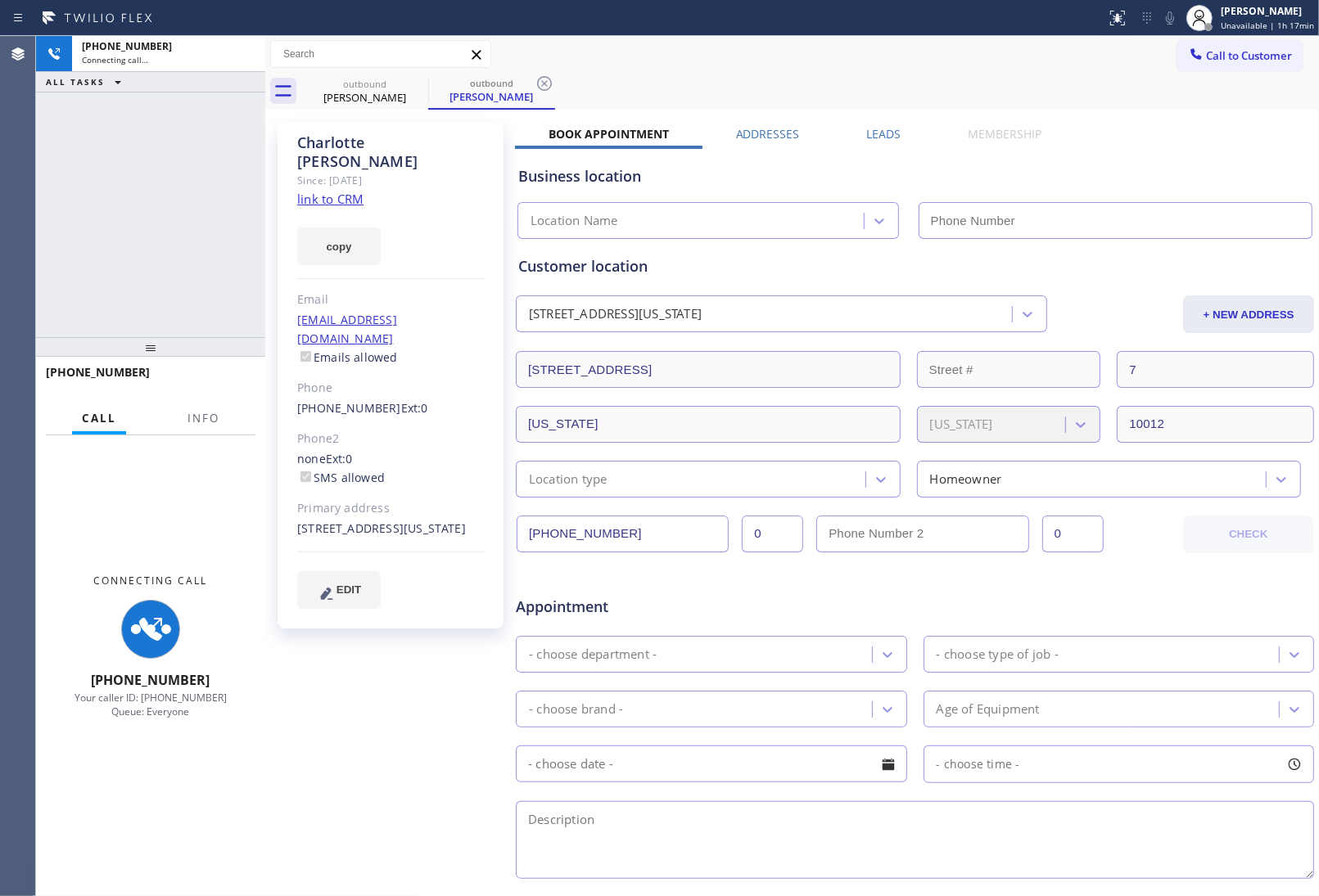
type input "[PHONE_NUMBER]"
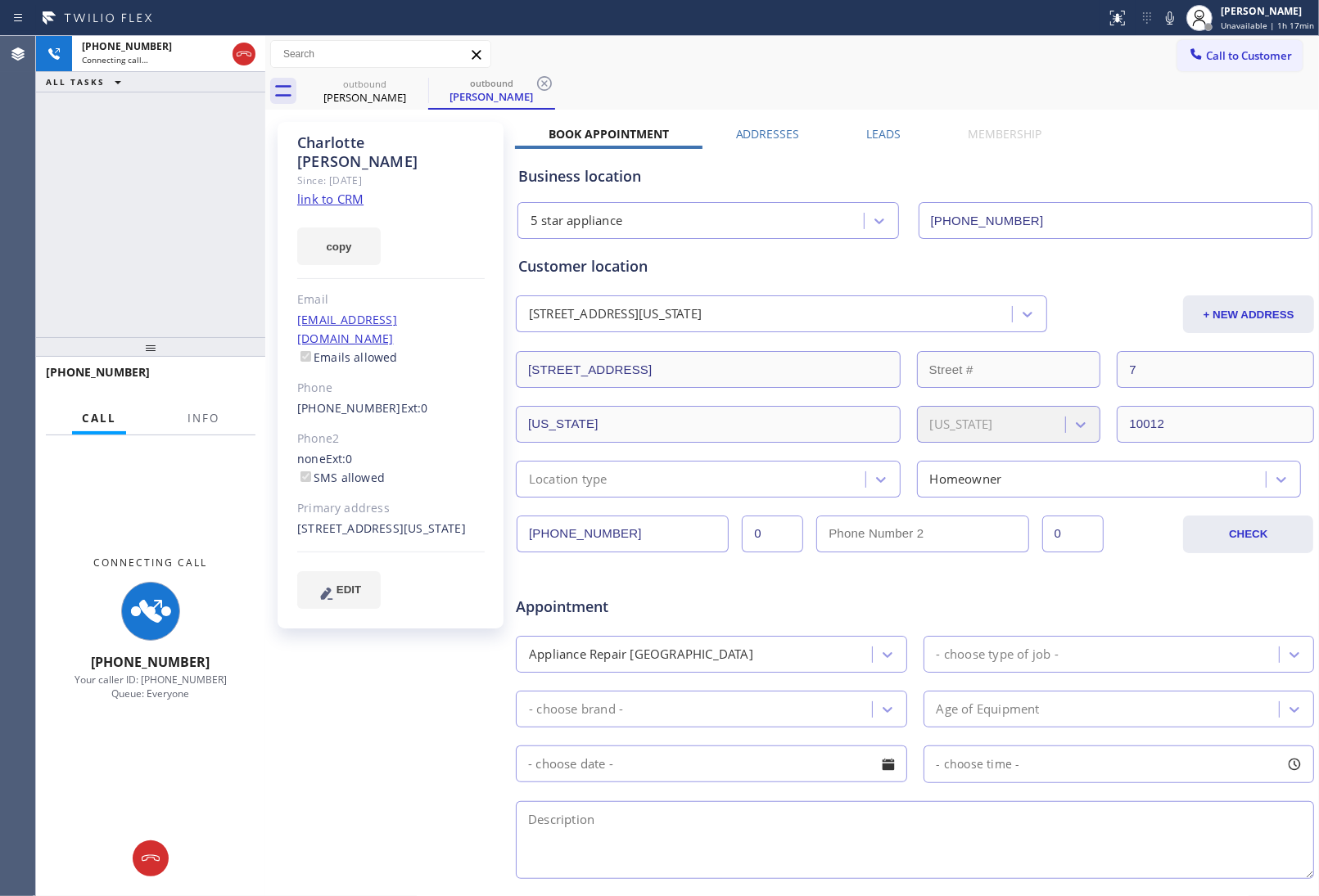
click at [1102, 265] on div "Customer location" at bounding box center [915, 266] width 794 height 22
click at [1128, 582] on div "Appointment" at bounding box center [915, 597] width 802 height 41
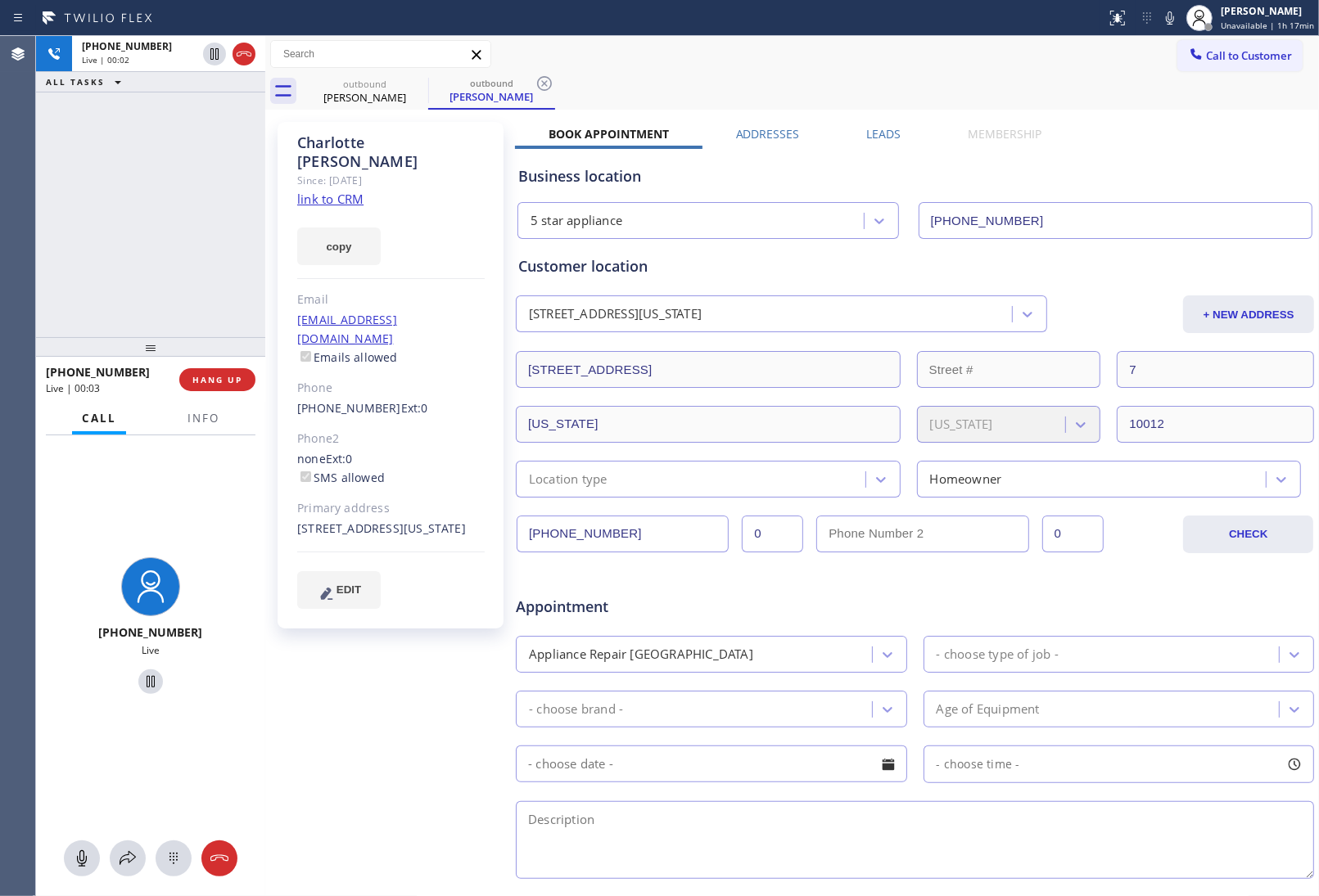
click at [1136, 292] on div "7 141 Prince Street New York, 10012 NY + NEW ADDRESS" at bounding box center [915, 312] width 802 height 41
click at [348, 191] on link "link to CRM" at bounding box center [330, 199] width 66 height 17
click at [238, 50] on icon at bounding box center [244, 54] width 20 height 20
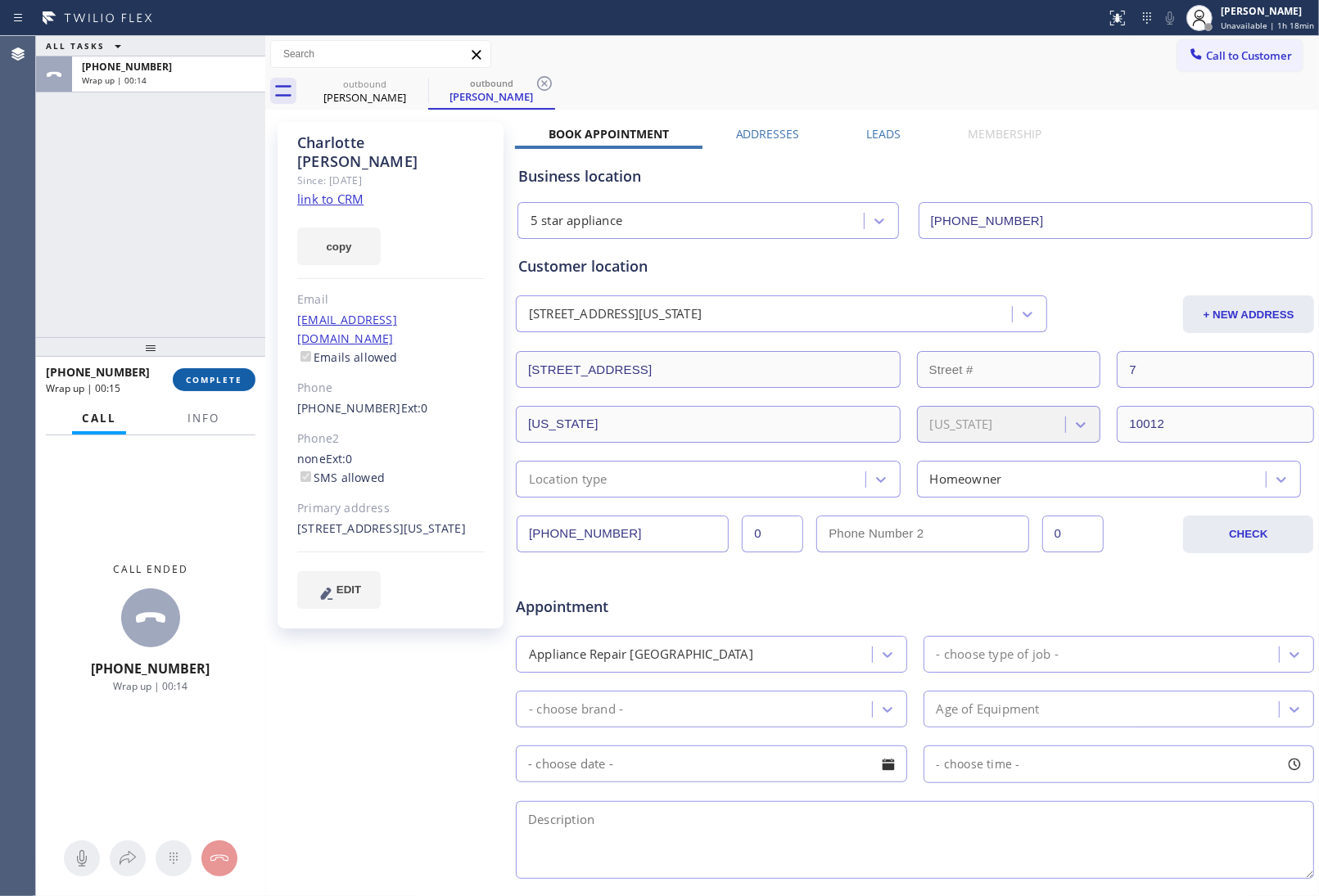
click at [225, 382] on span "COMPLETE" at bounding box center [214, 380] width 56 height 12
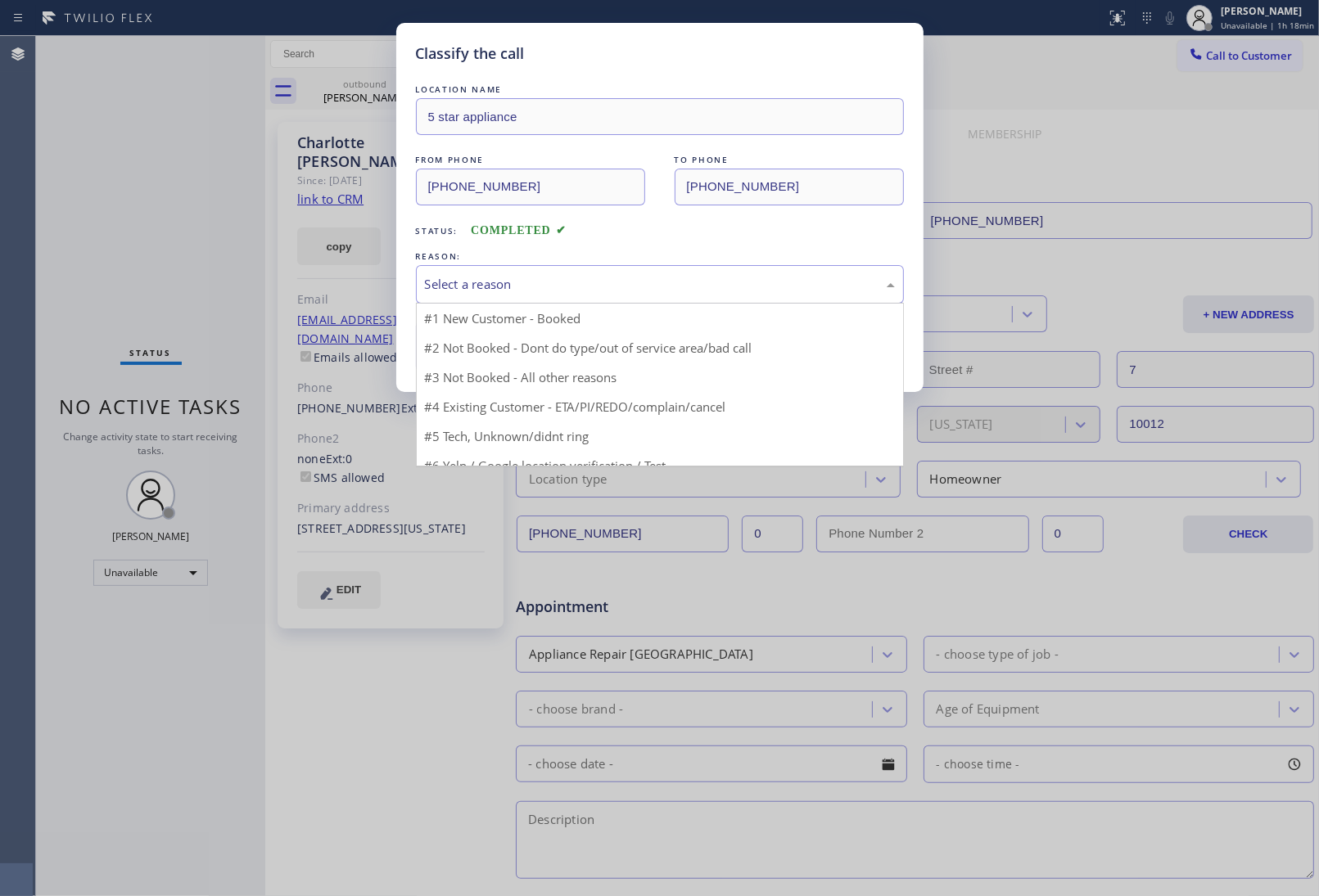
click at [513, 282] on div "Select a reason" at bounding box center [660, 284] width 470 height 19
click at [492, 352] on button "Save" at bounding box center [481, 346] width 132 height 52
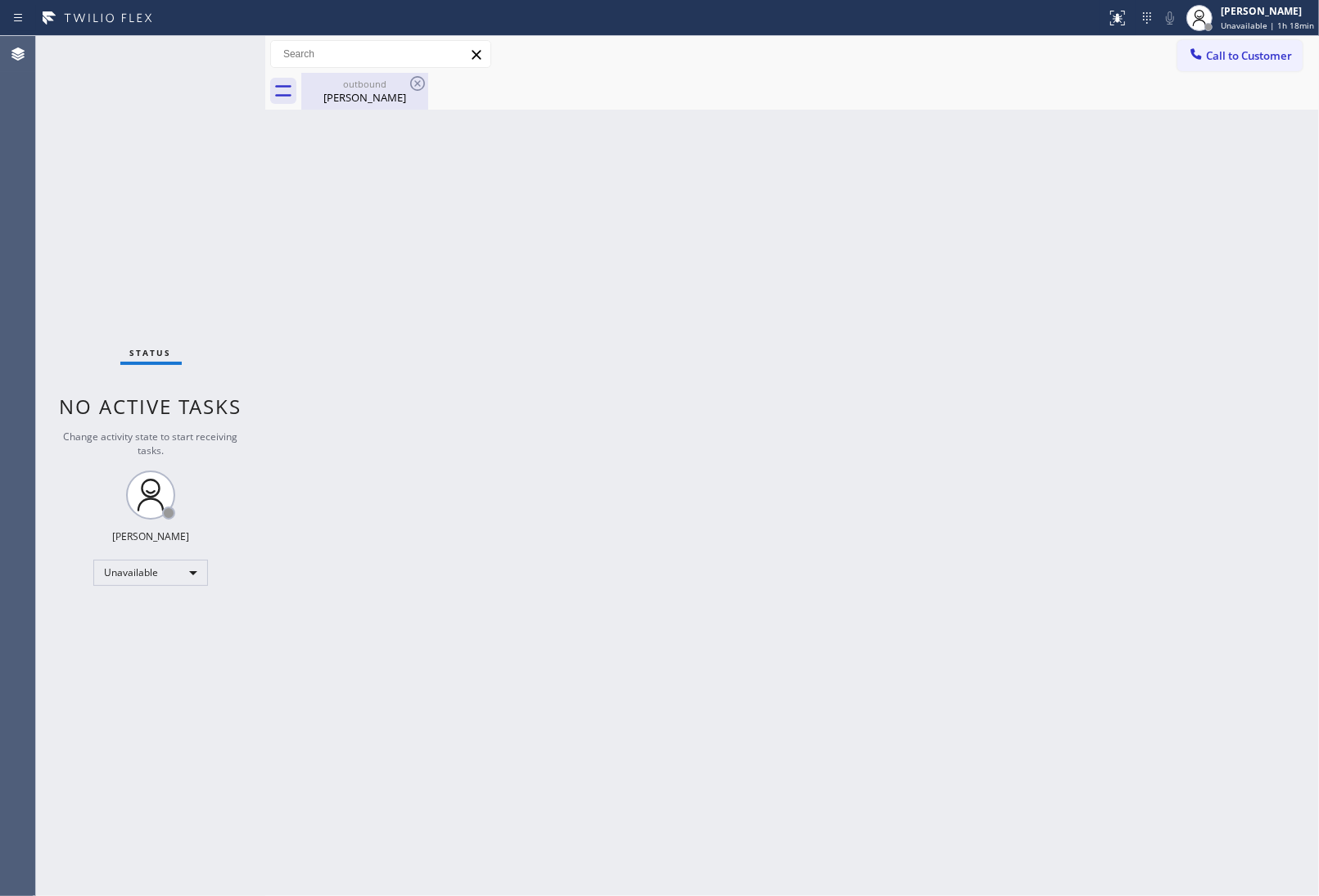
click at [405, 78] on div "outbound" at bounding box center [364, 84] width 124 height 12
click at [0, 0] on icon at bounding box center [0, 0] width 0 height 0
click at [418, 87] on div at bounding box center [810, 91] width 1018 height 37
click at [1291, 46] on button "Call to Customer" at bounding box center [1239, 55] width 125 height 31
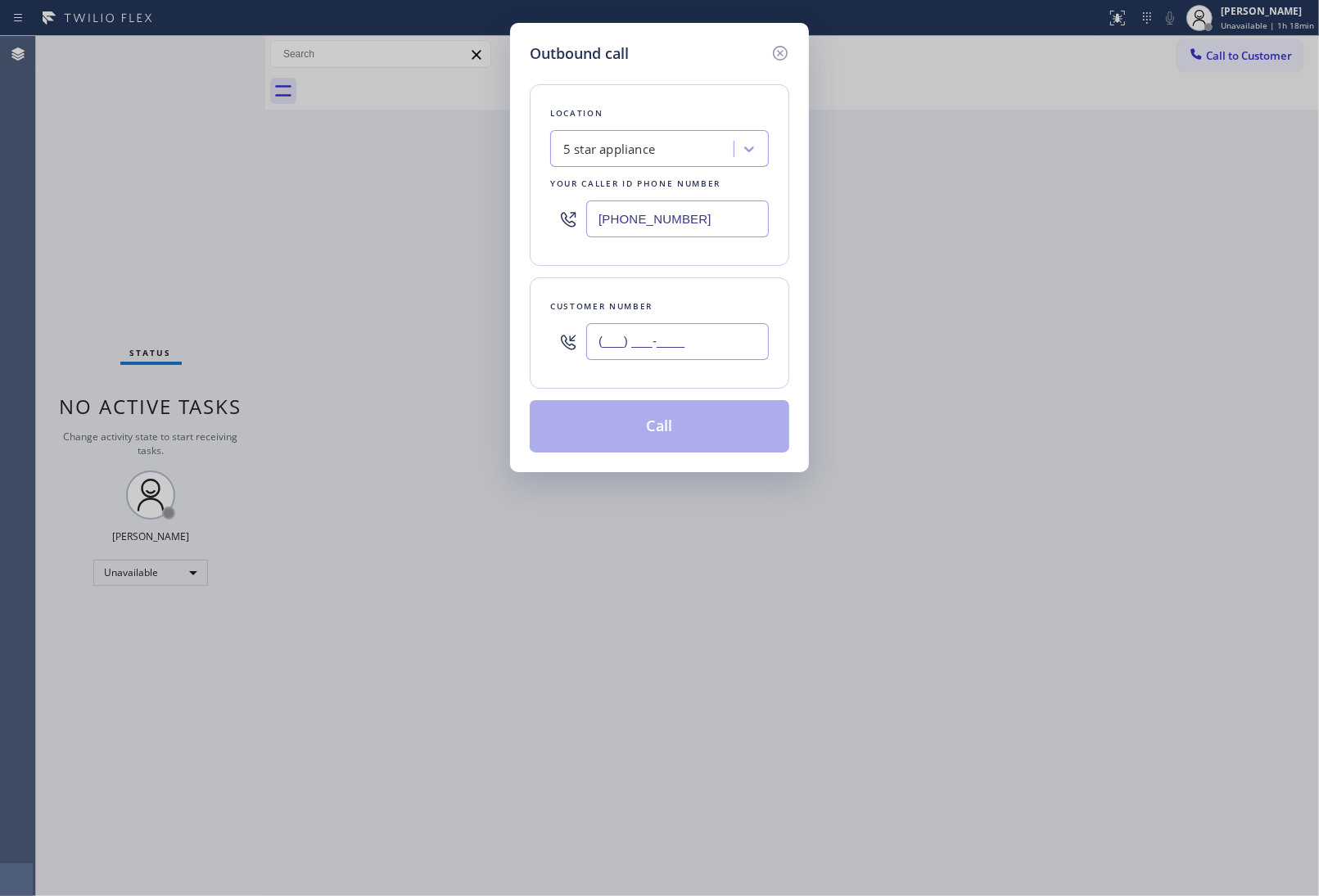
click at [693, 332] on input "(___) ___-____" at bounding box center [677, 342] width 183 height 37
paste input "619) 733-2665"
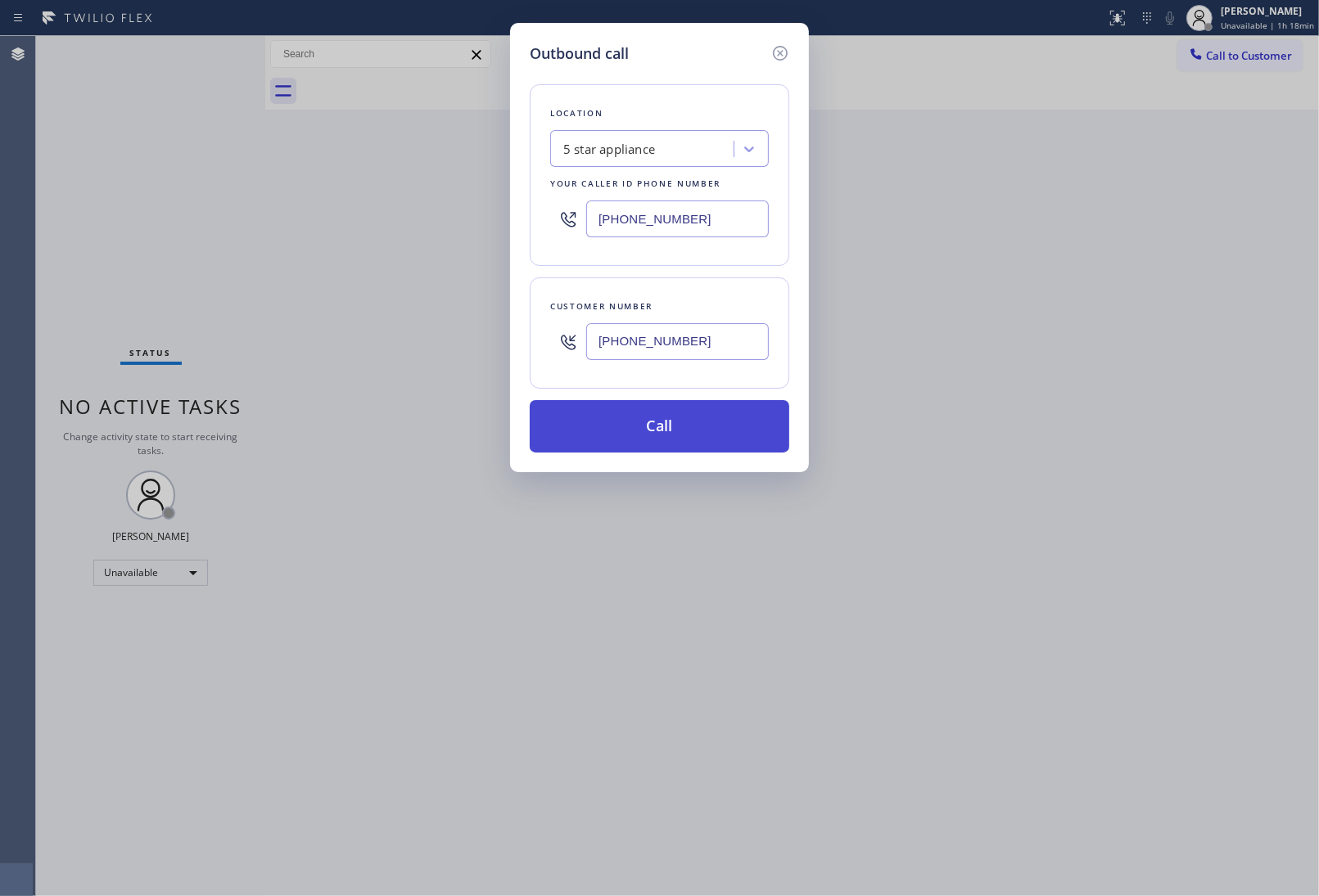
type input "(619) 733-2665"
click at [719, 426] on button "Call" at bounding box center [659, 426] width 260 height 52
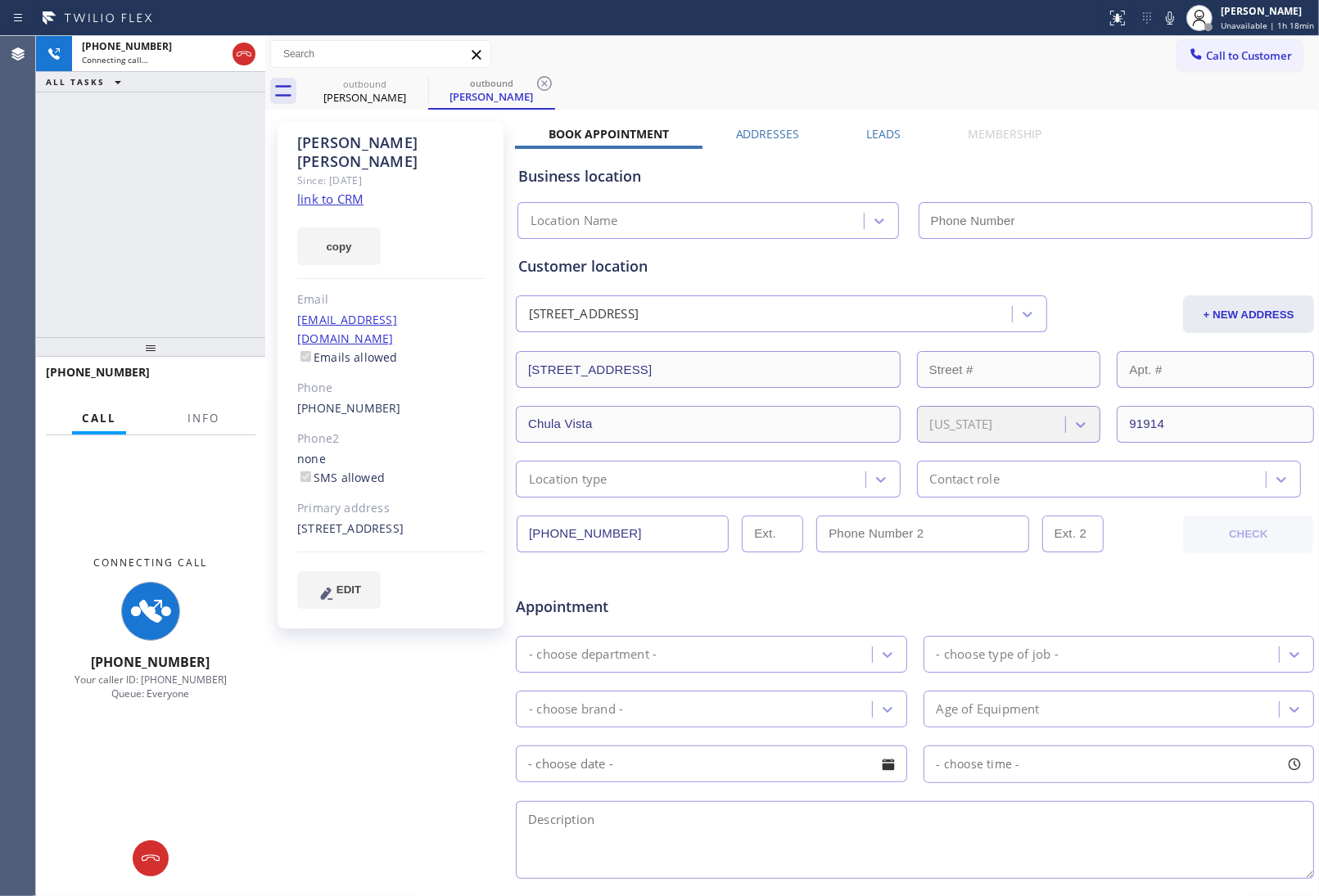
type input "[PHONE_NUMBER]"
click at [413, 80] on icon at bounding box center [418, 84] width 20 height 20
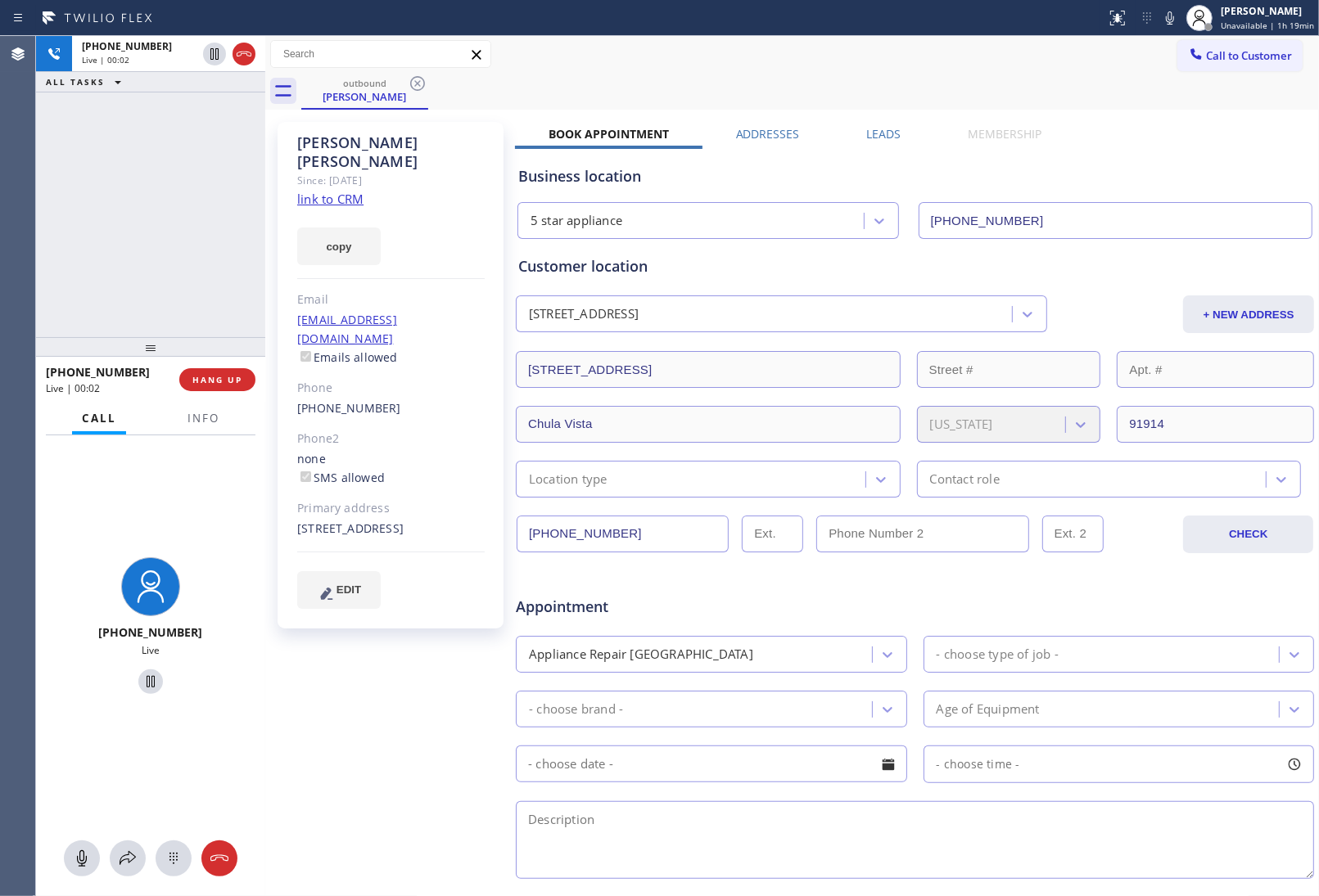
click at [1141, 144] on div "Business location 5 star appliance [PHONE_NUMBER]" at bounding box center [915, 191] width 800 height 96
click at [341, 191] on link "link to CRM" at bounding box center [330, 199] width 66 height 17
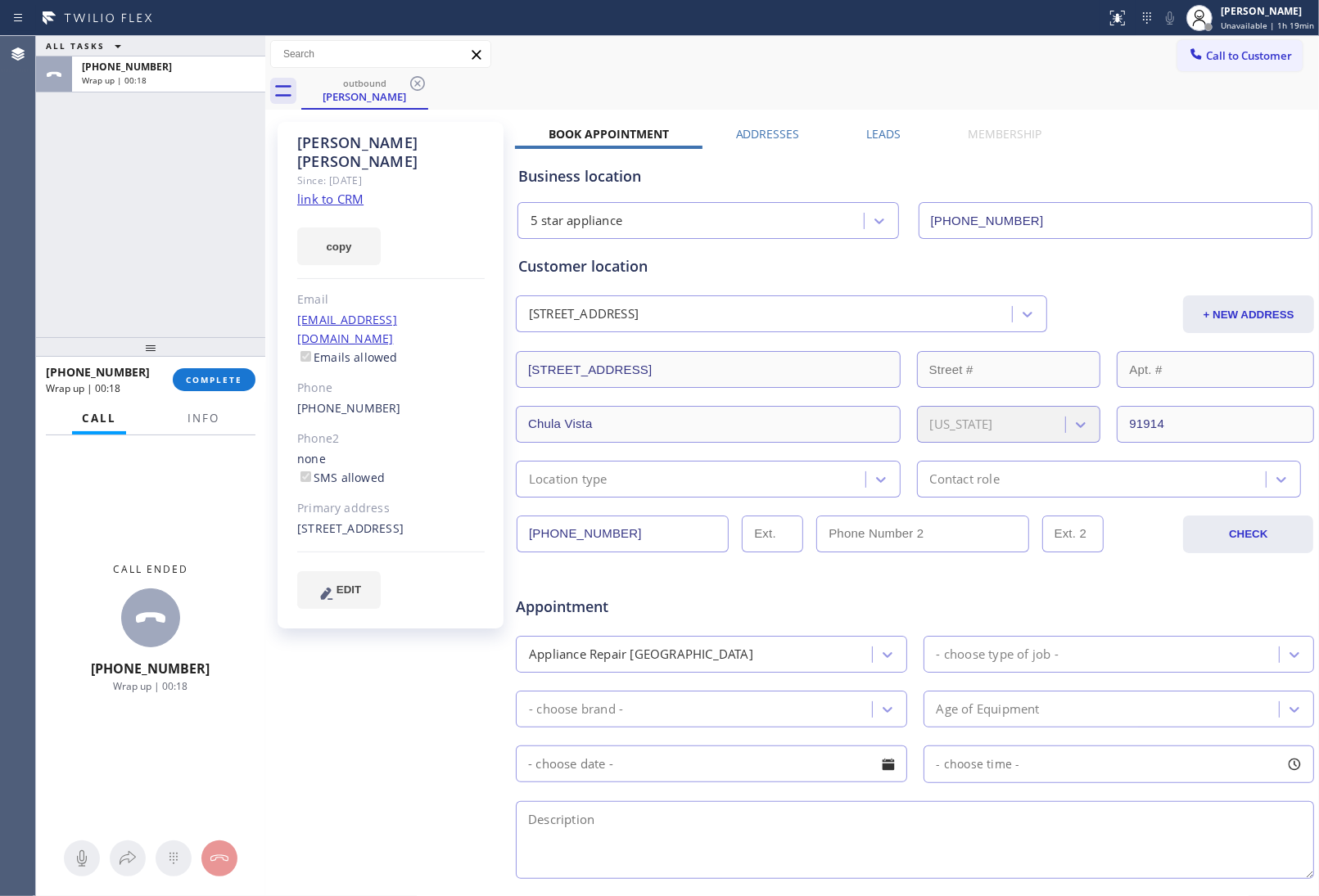
click at [1206, 54] on span "Call to Customer" at bounding box center [1249, 56] width 86 height 15
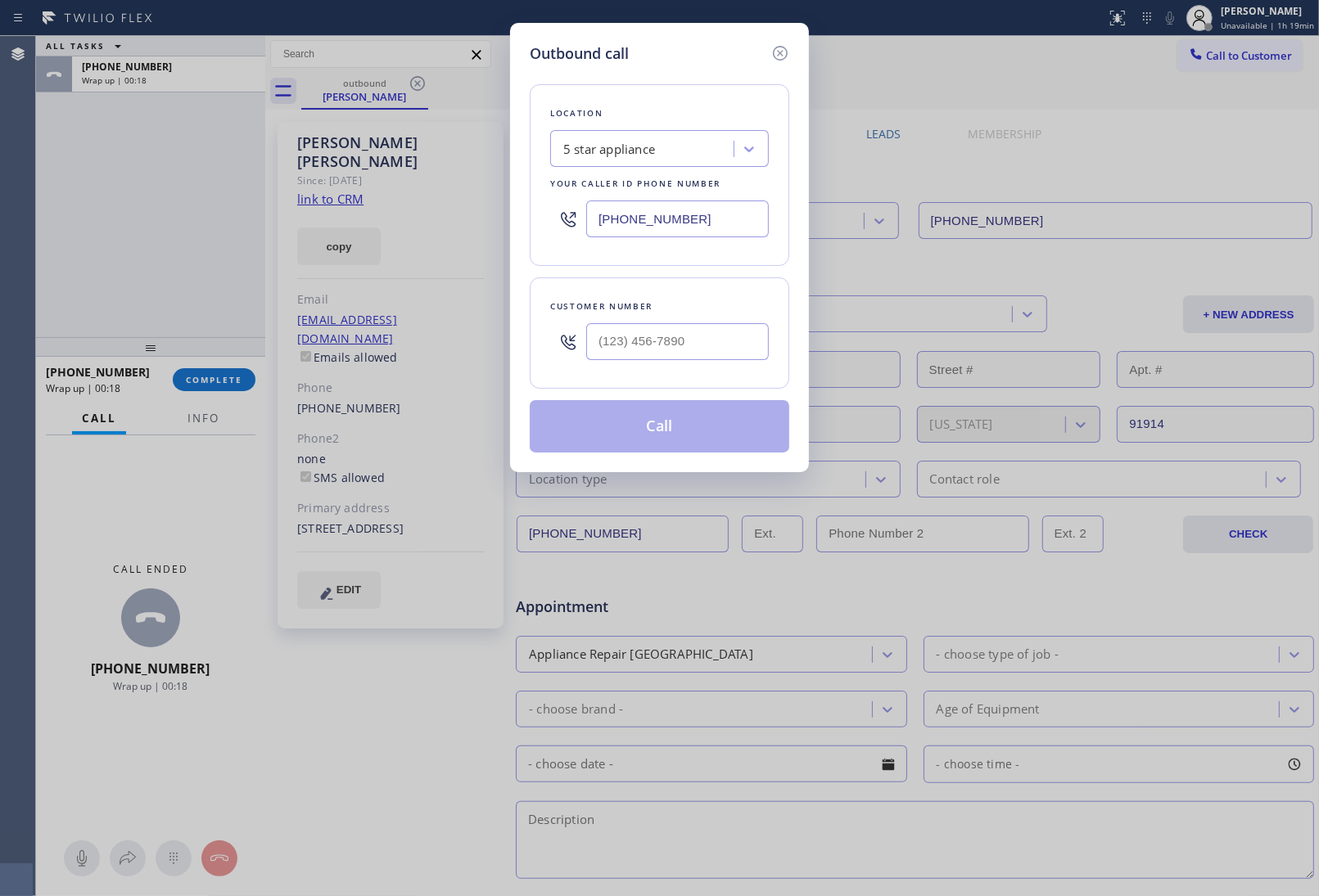
click at [660, 227] on input "[PHONE_NUMBER]" at bounding box center [677, 219] width 183 height 37
paste input "510) 781-9636"
type input "(510) 781-9636"
type input "(___) ___-____"
click at [648, 340] on input "(___) ___-____" at bounding box center [677, 342] width 183 height 37
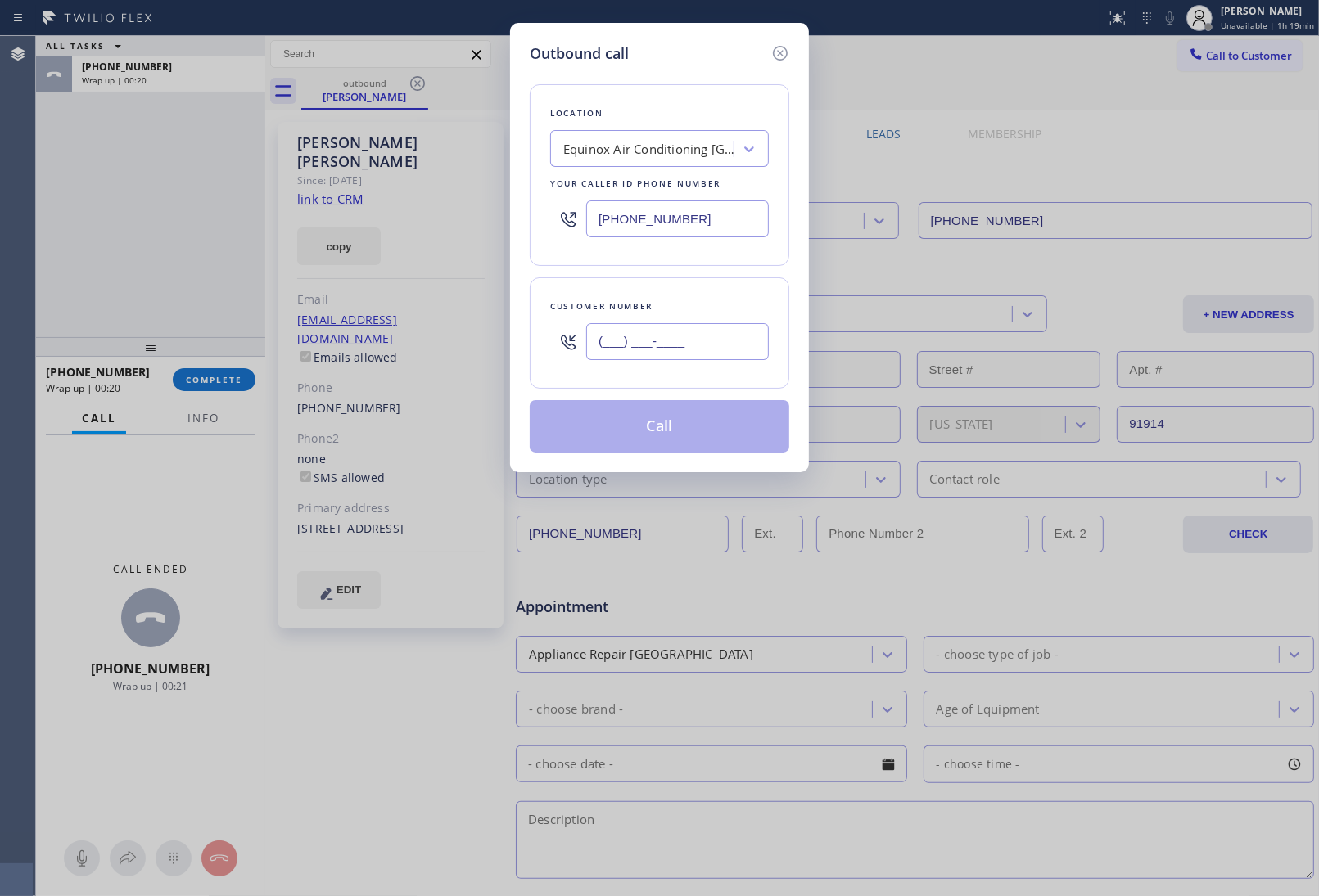
paste input "510) 229-3393"
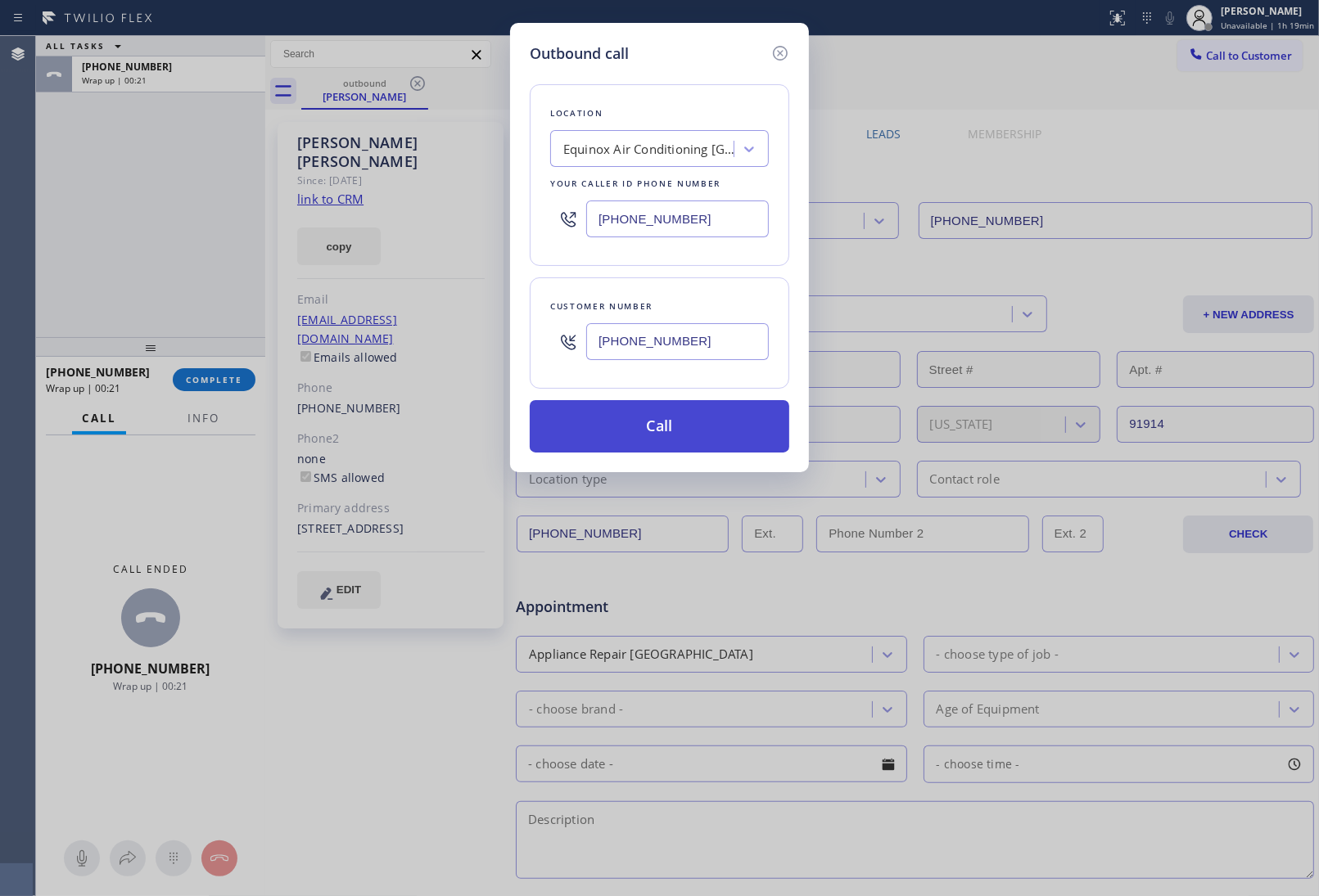
type input "(510) 229-3393"
click at [655, 421] on button "Call" at bounding box center [659, 426] width 260 height 52
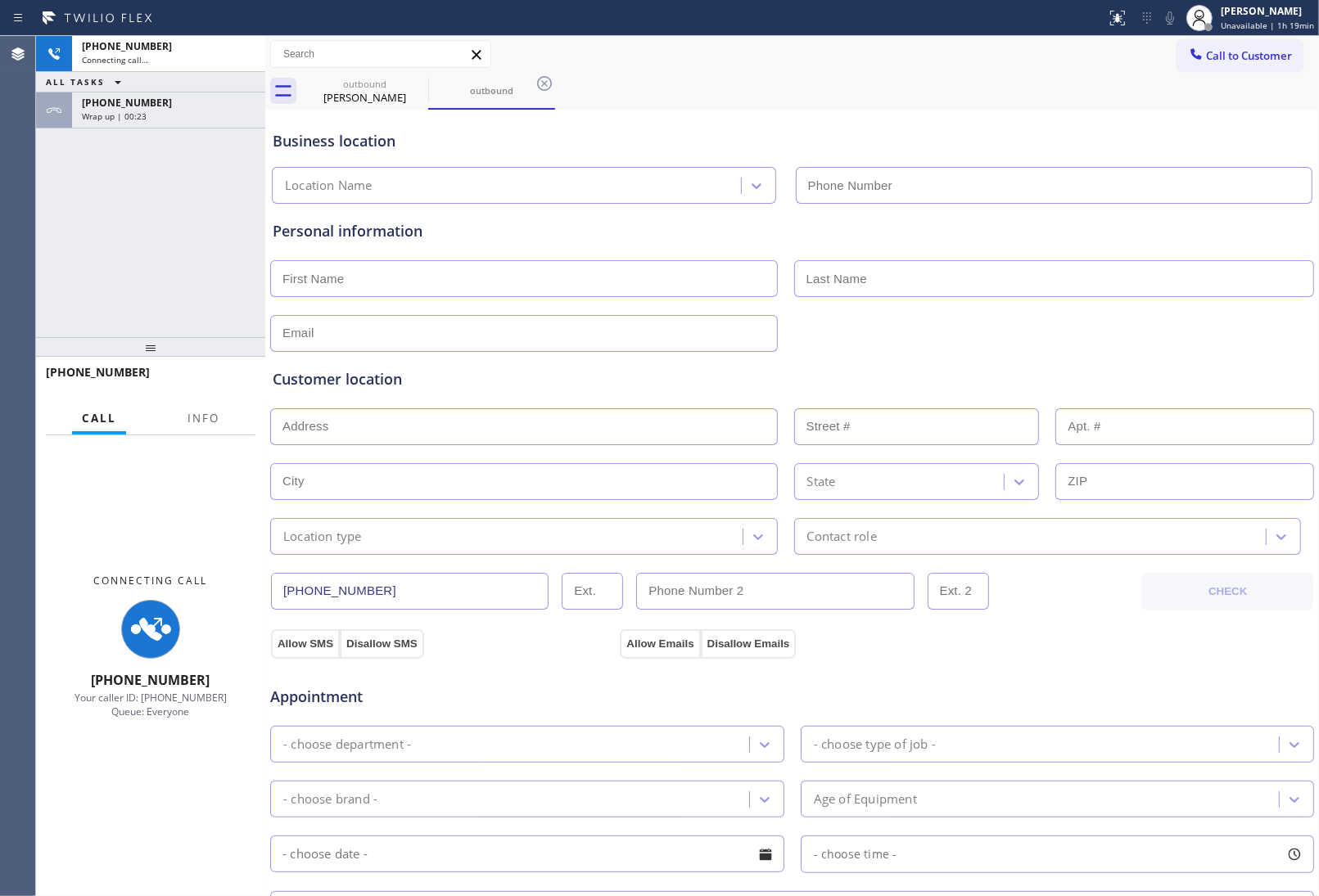
type input "(510) 781-9636"
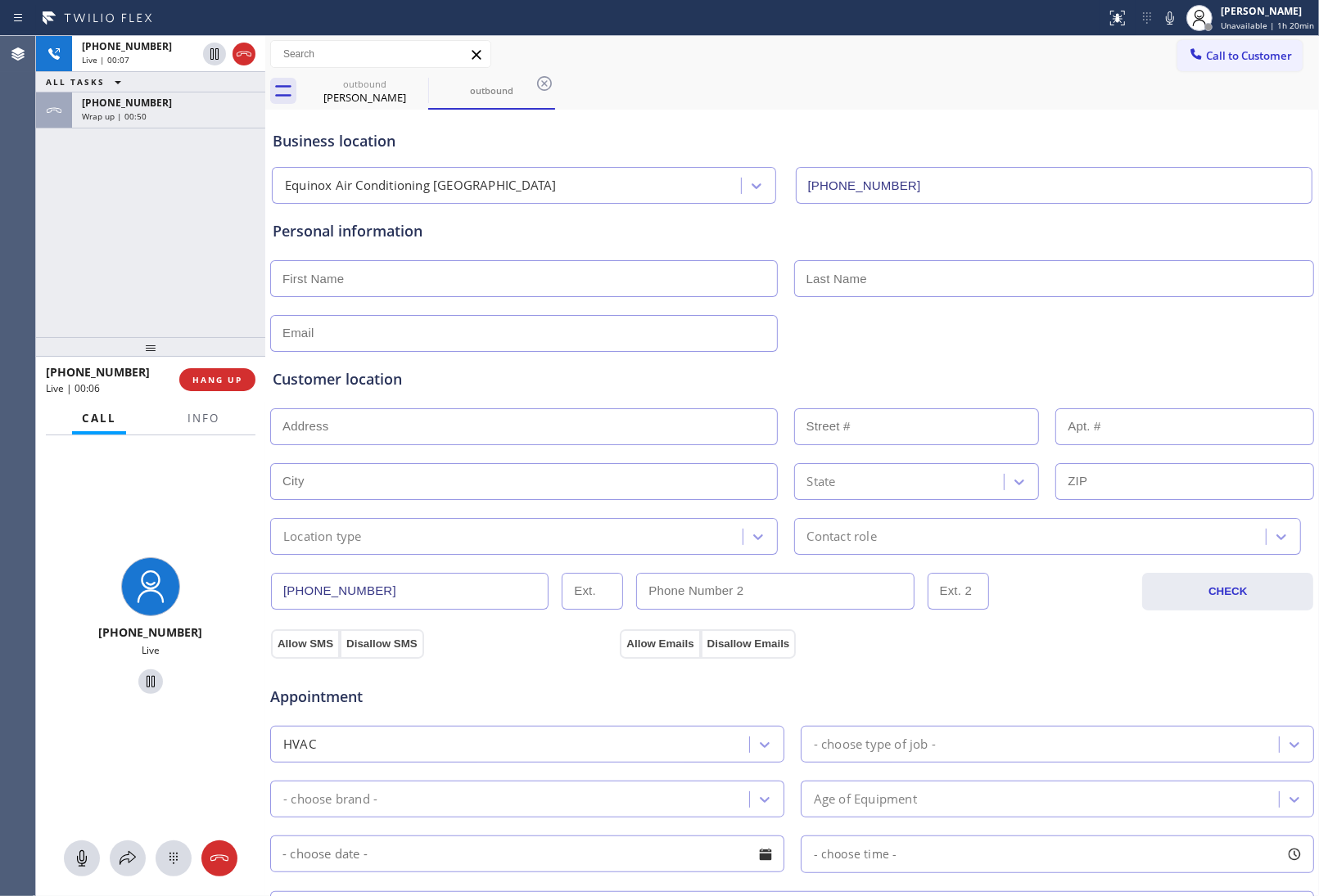
click at [1131, 140] on div "Business location" at bounding box center [792, 141] width 1039 height 22
click at [239, 54] on icon at bounding box center [244, 54] width 20 height 20
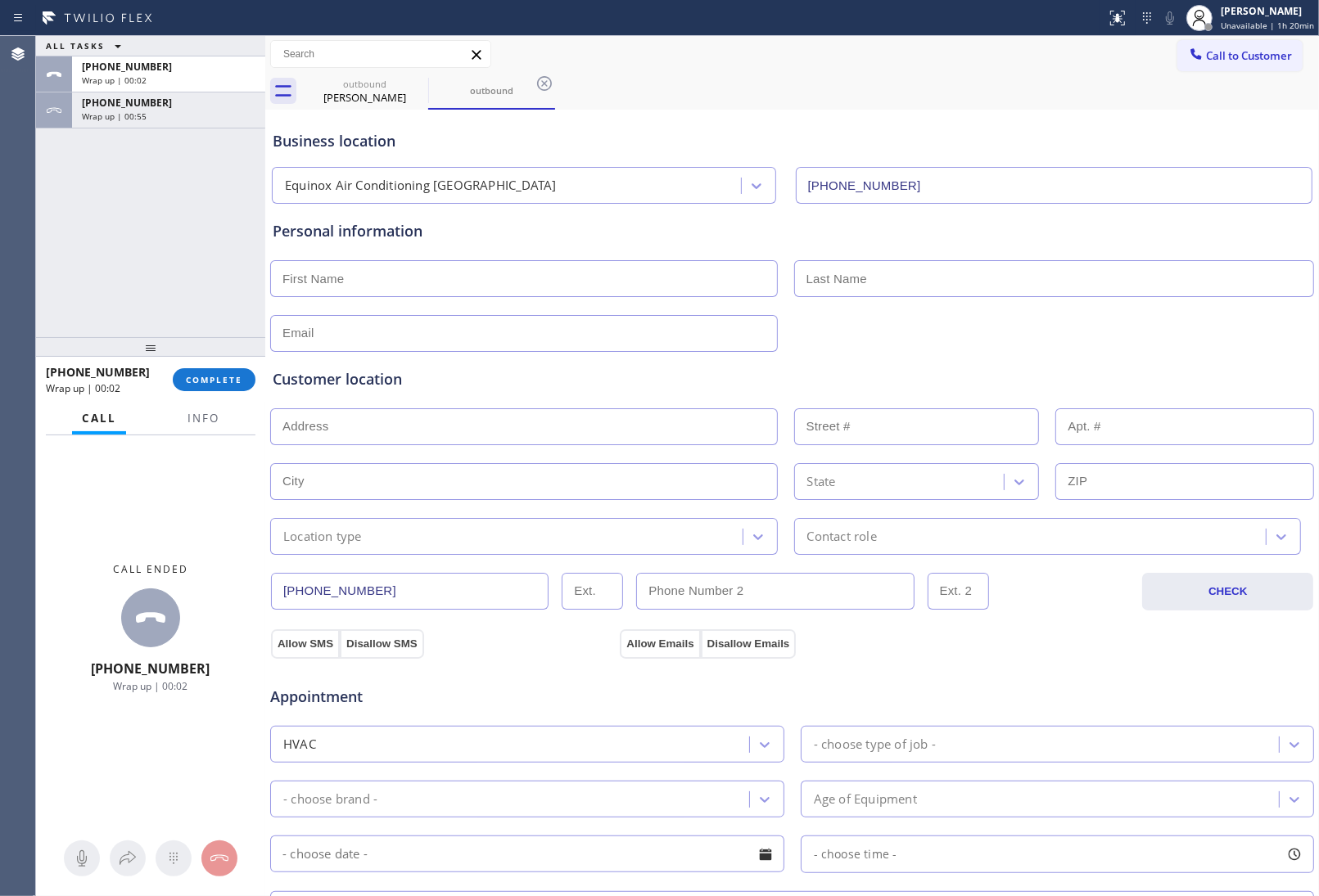
click at [592, 125] on div "Business location Equinox Air Conditioning Alameda (510) 781-9636" at bounding box center [793, 158] width 1046 height 90
click at [1140, 123] on div "Business location Equinox Air Conditioning Alameda (510) 781-9636" at bounding box center [793, 158] width 1046 height 90
click at [1220, 59] on span "Call to Customer" at bounding box center [1249, 56] width 86 height 15
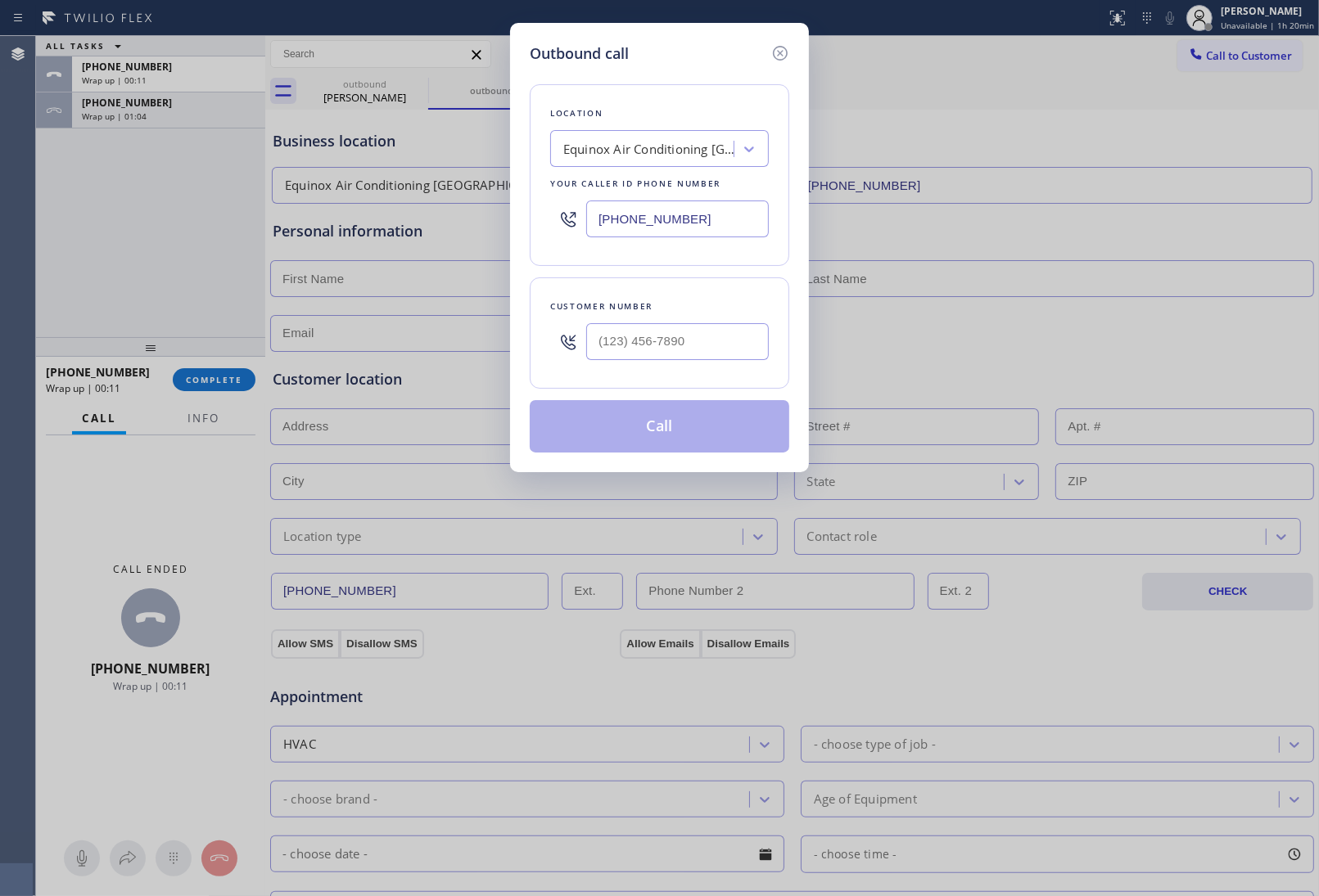
click at [698, 219] on input "(510) 781-9636" at bounding box center [677, 219] width 183 height 37
paste input "949) 523-3665"
type input "(949) 523-3665"
type input "(___) ___-____"
click at [715, 348] on input "(___) ___-____" at bounding box center [677, 342] width 183 height 37
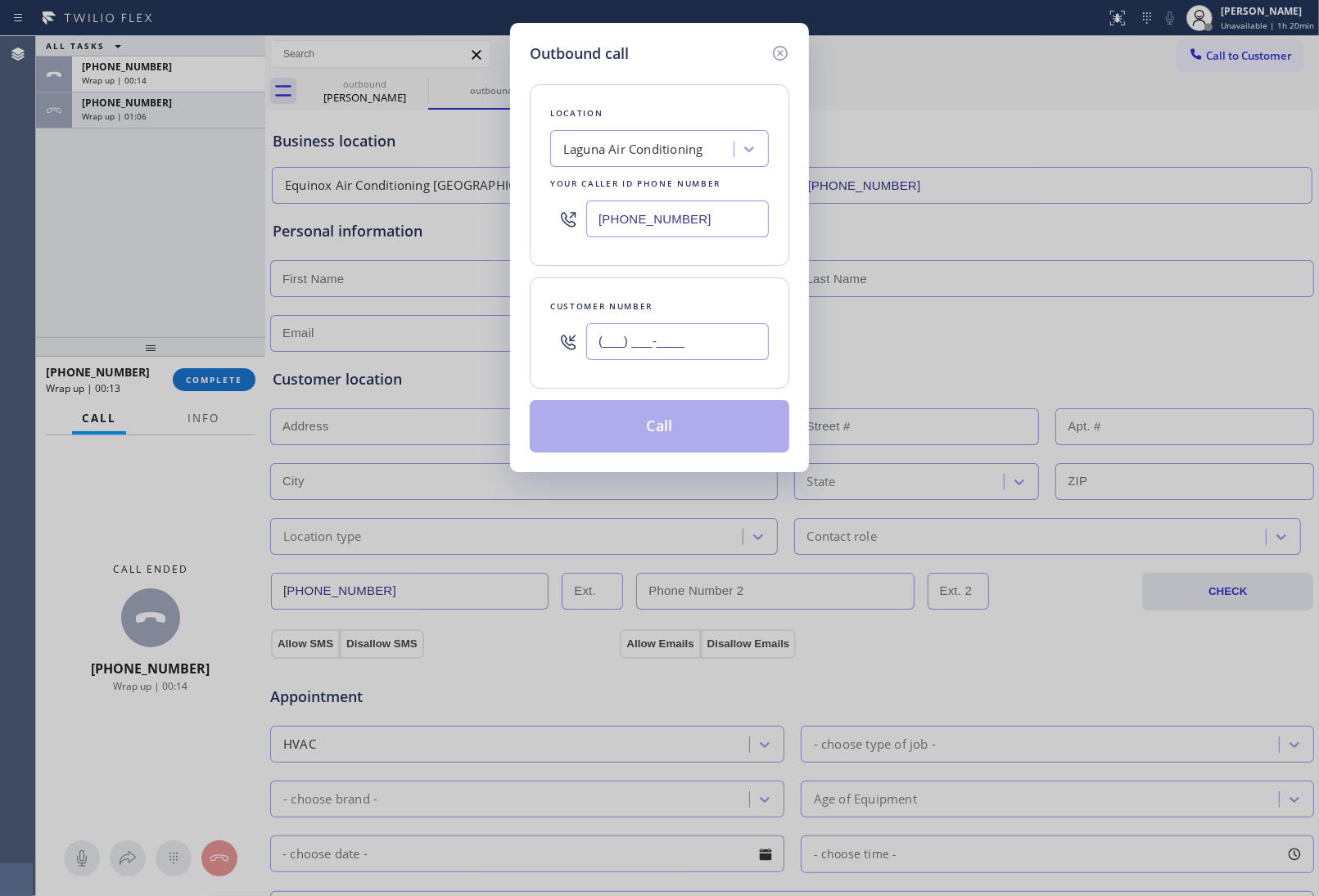
paste input "949) 474-2377"
type input "(949) 474-2377"
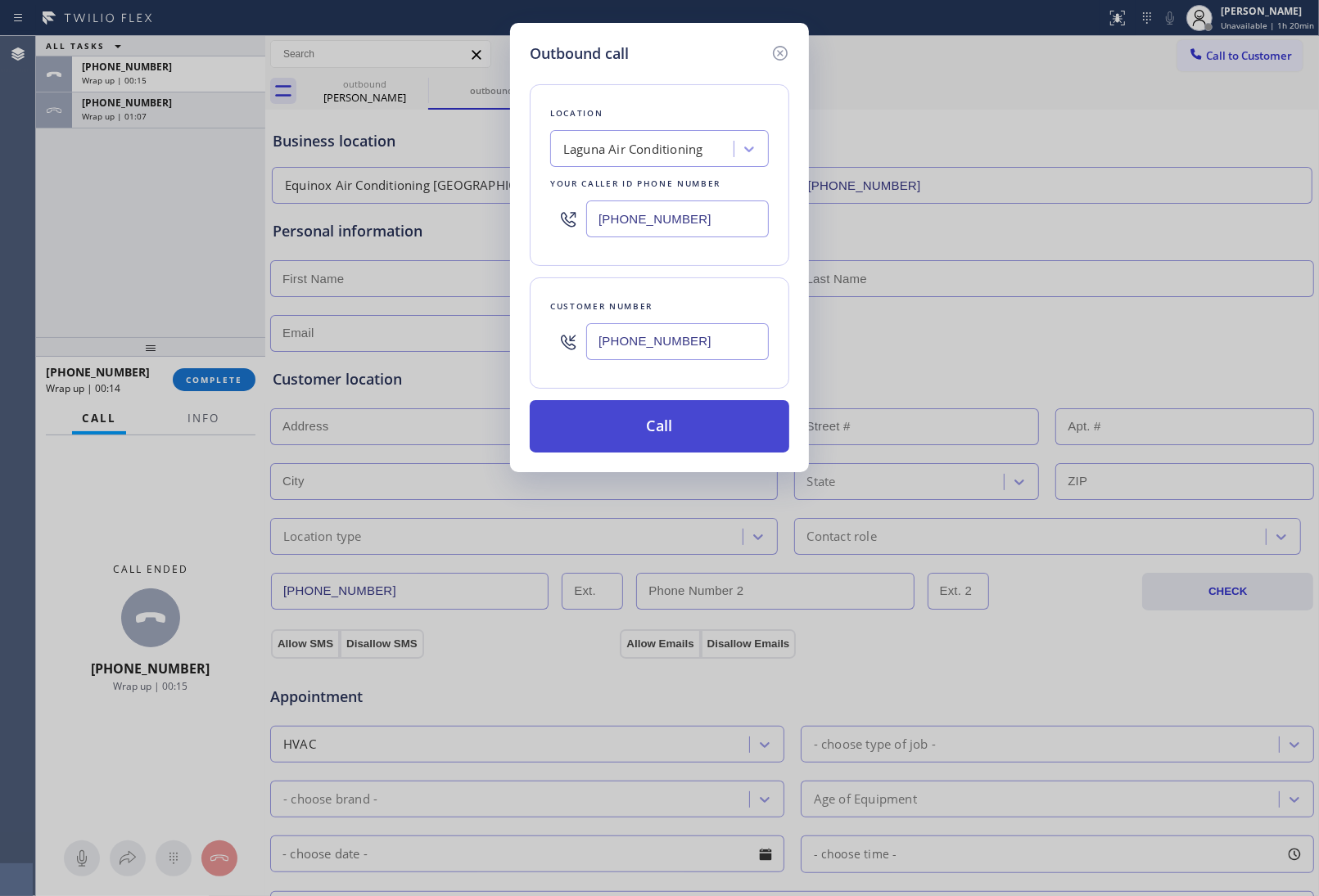
click at [667, 430] on button "Call" at bounding box center [659, 426] width 260 height 52
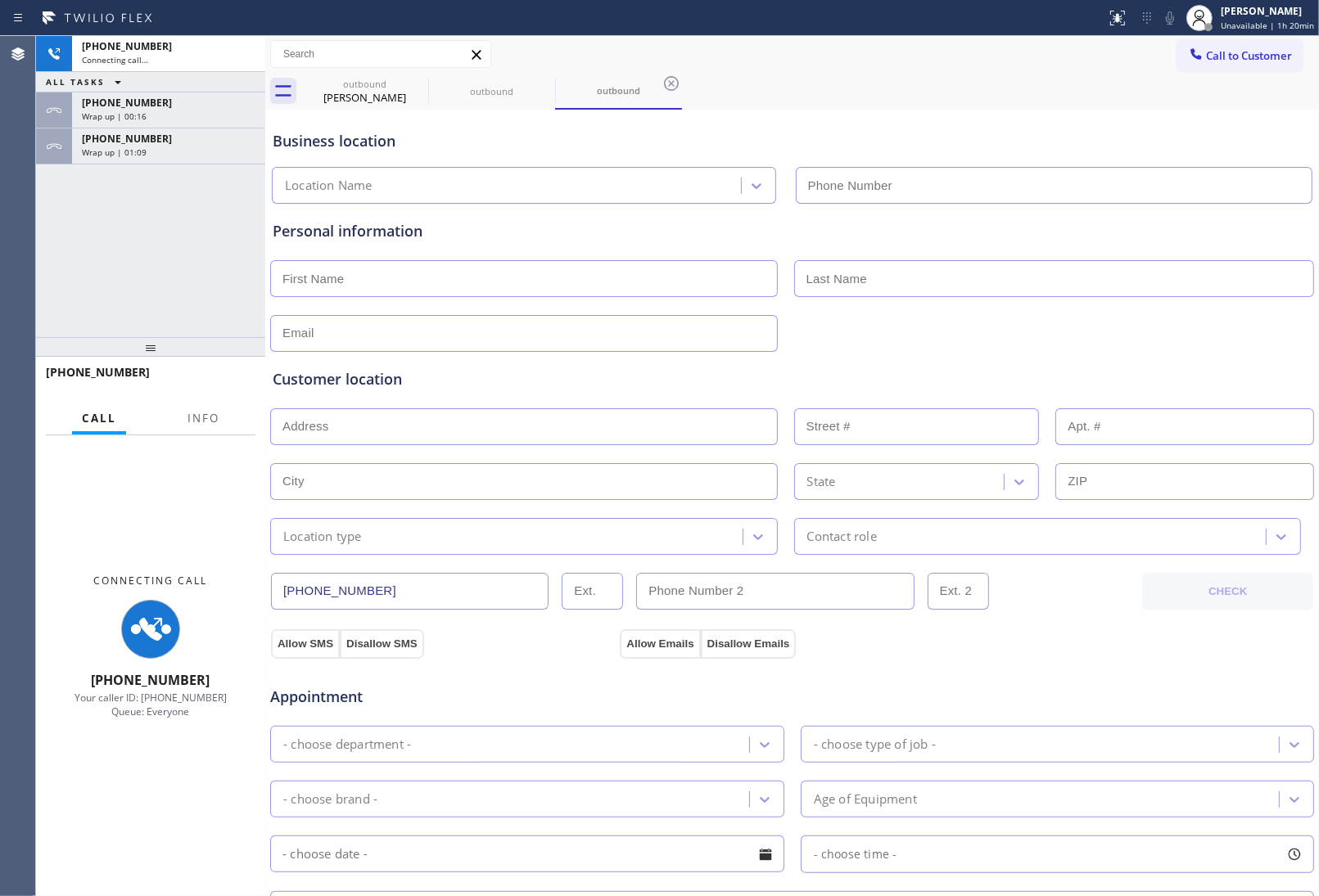
type input "(949) 523-3665"
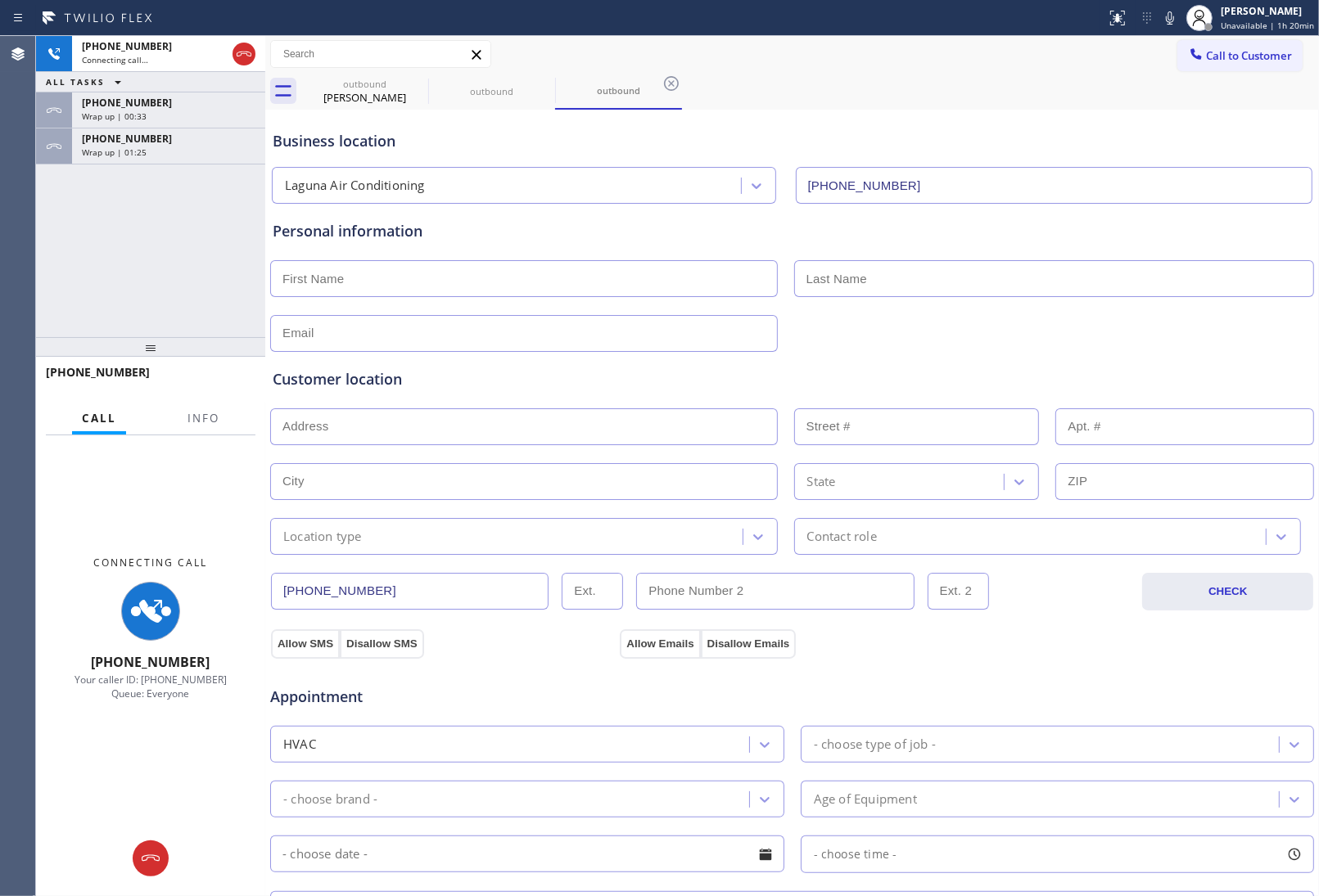
click at [1189, 222] on div "Personal information" at bounding box center [792, 231] width 1039 height 22
click at [244, 57] on icon at bounding box center [244, 54] width 20 height 20
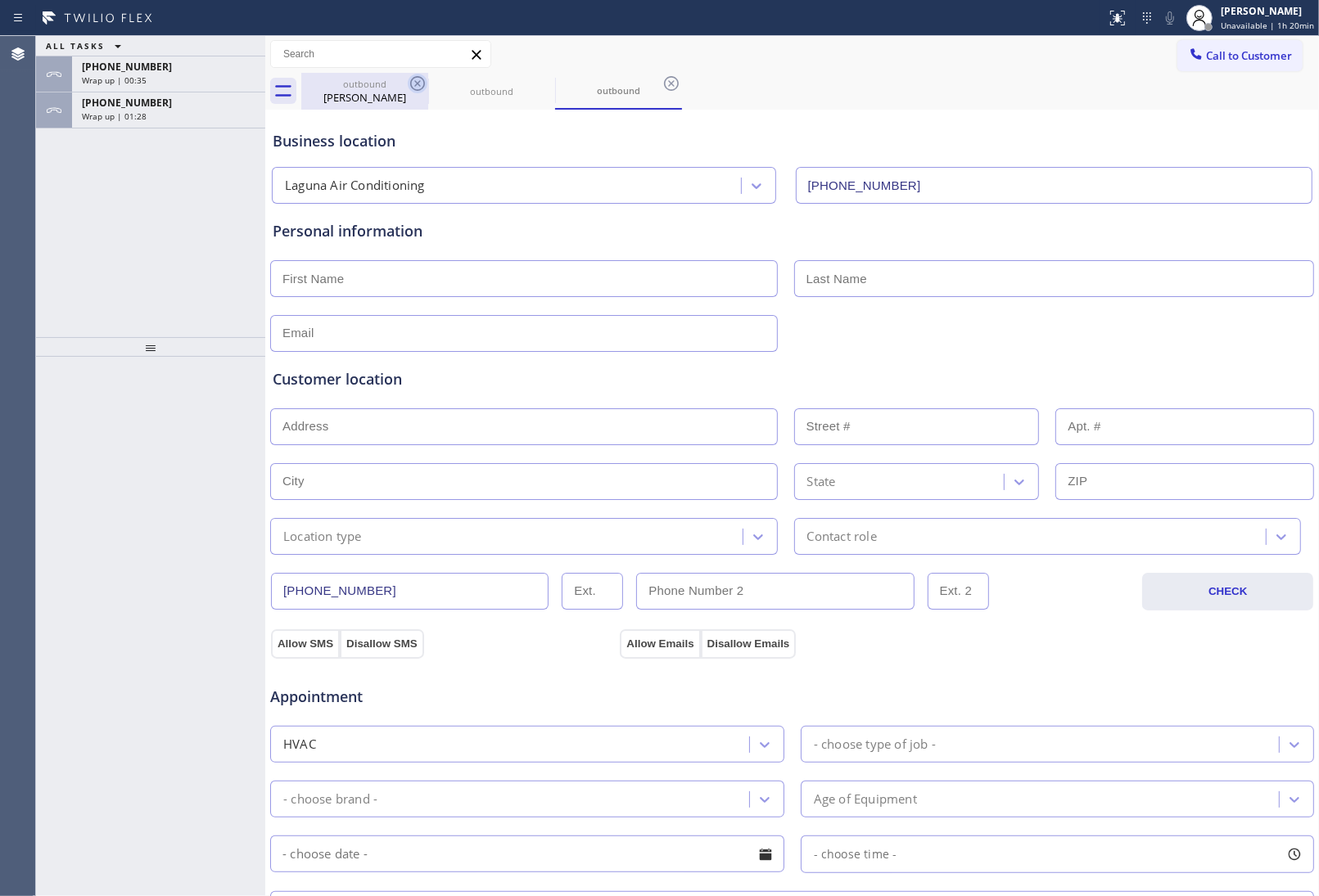
click at [418, 82] on icon at bounding box center [418, 84] width 15 height 15
click at [0, 0] on icon at bounding box center [0, 0] width 0 height 0
click at [418, 82] on icon at bounding box center [418, 84] width 15 height 15
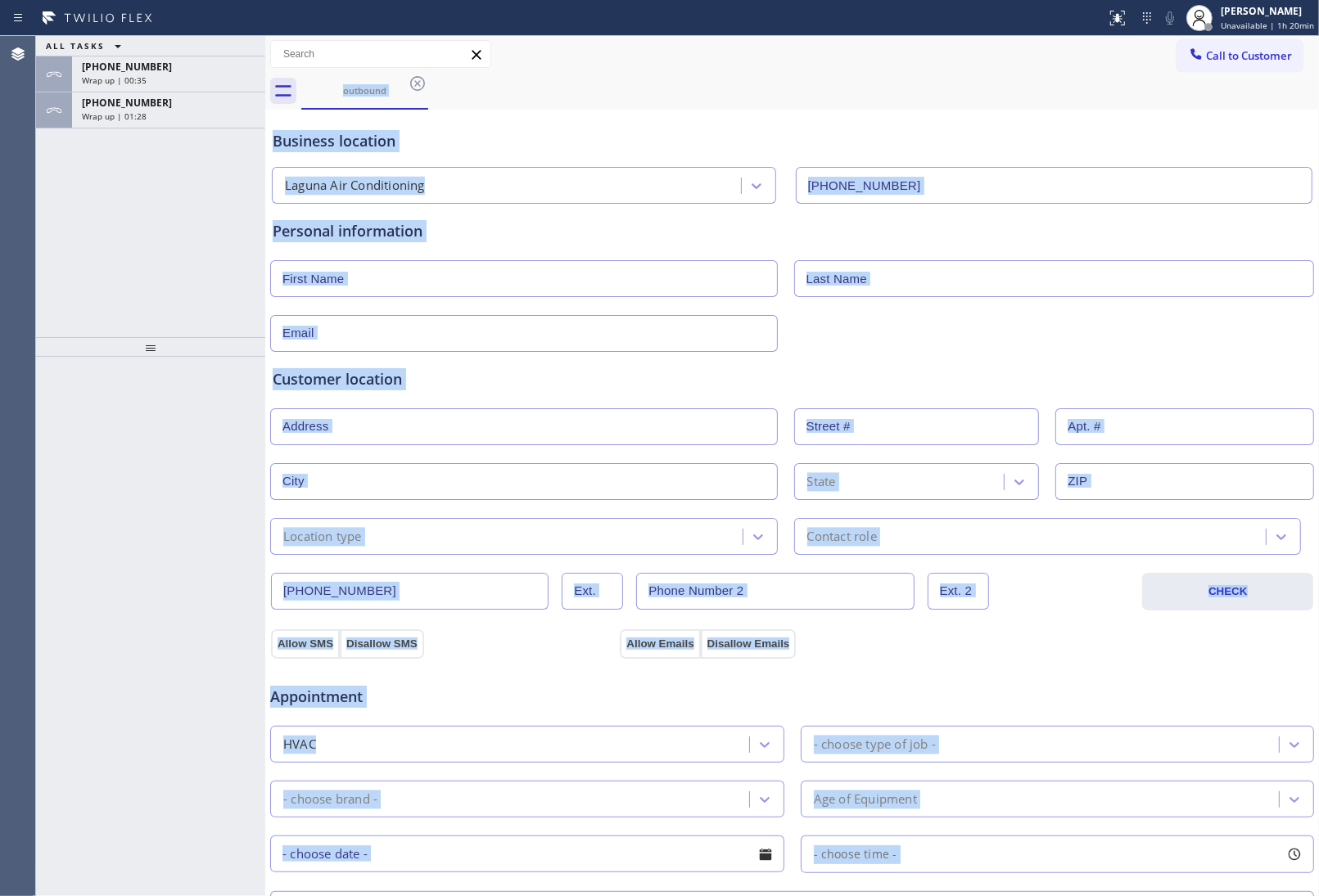
click at [418, 82] on div "outbound" at bounding box center [810, 91] width 1018 height 37
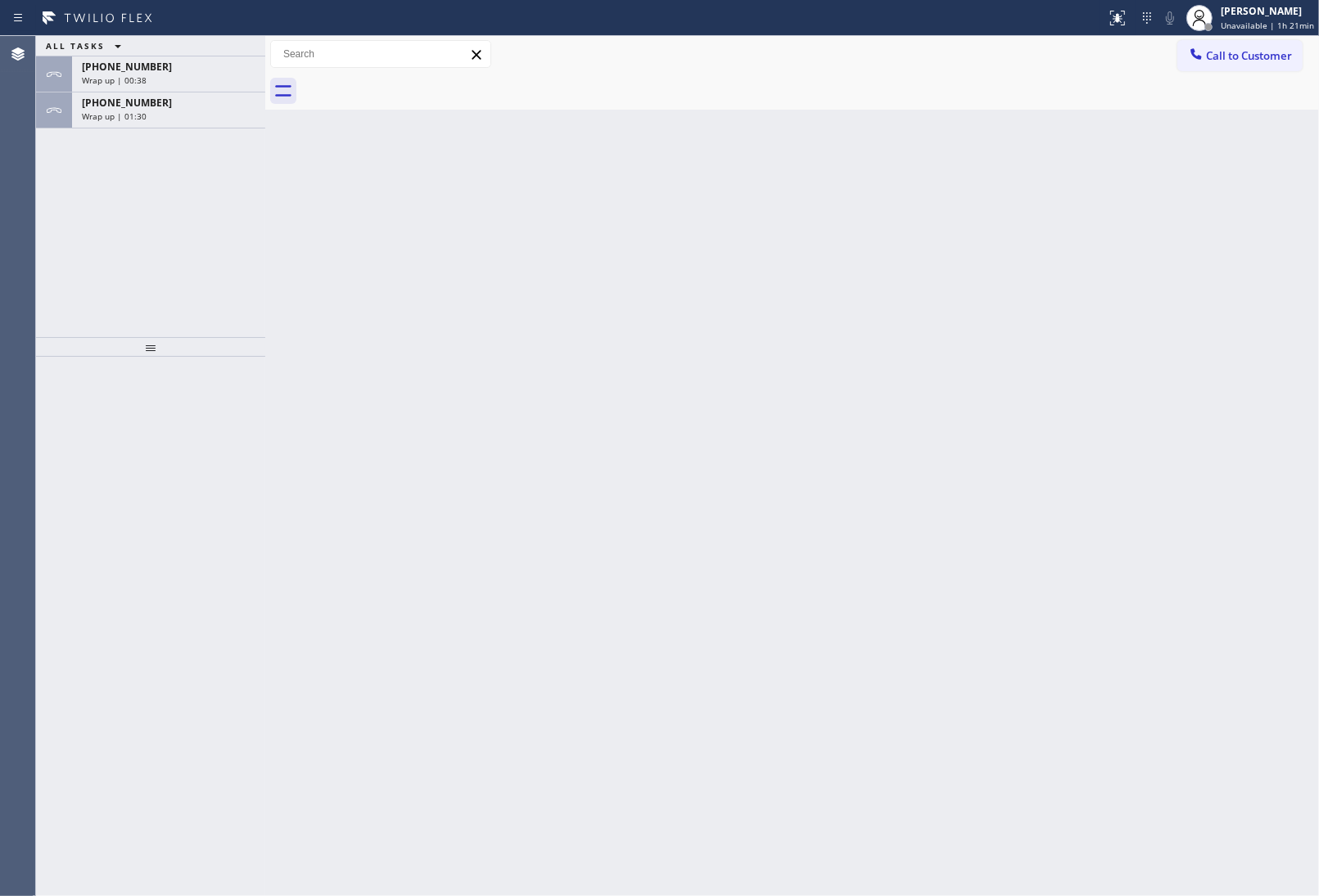
click at [1262, 46] on button "Call to Customer" at bounding box center [1239, 55] width 125 height 31
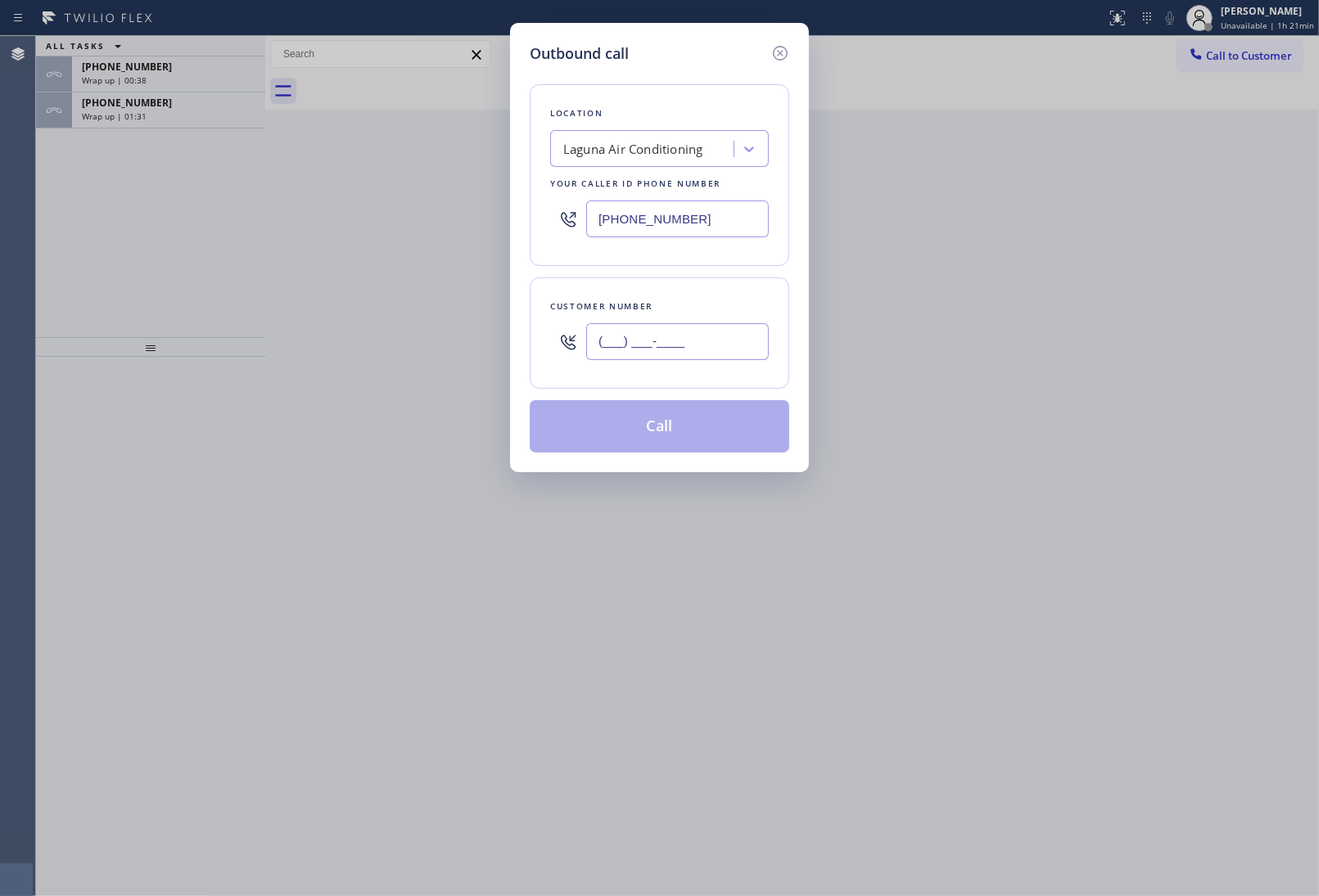
click at [662, 343] on input "(___) ___-____" at bounding box center [677, 342] width 183 height 37
paste input "949) 474-2377"
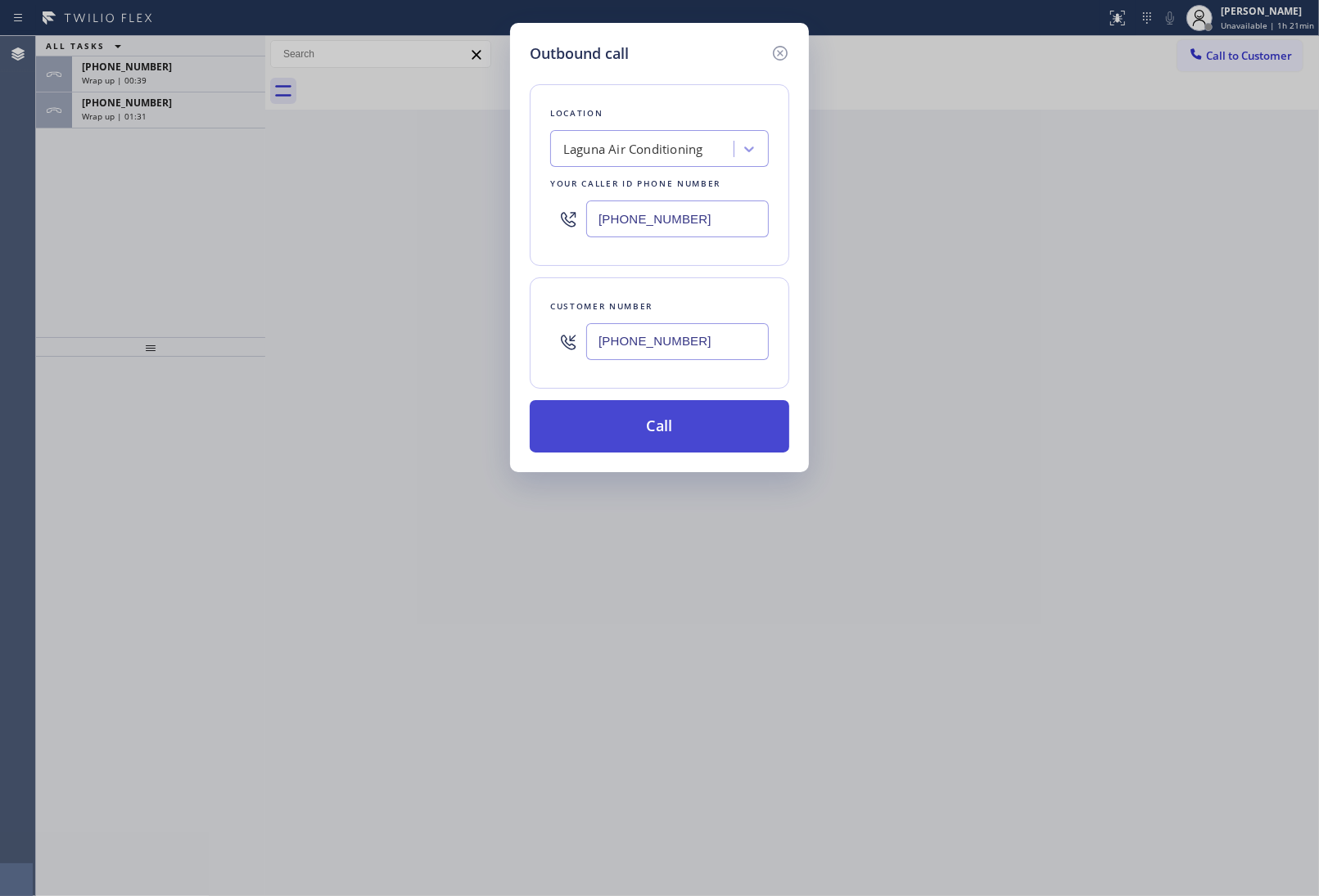
type input "(949) 474-2377"
click at [652, 434] on button "Call" at bounding box center [659, 426] width 260 height 52
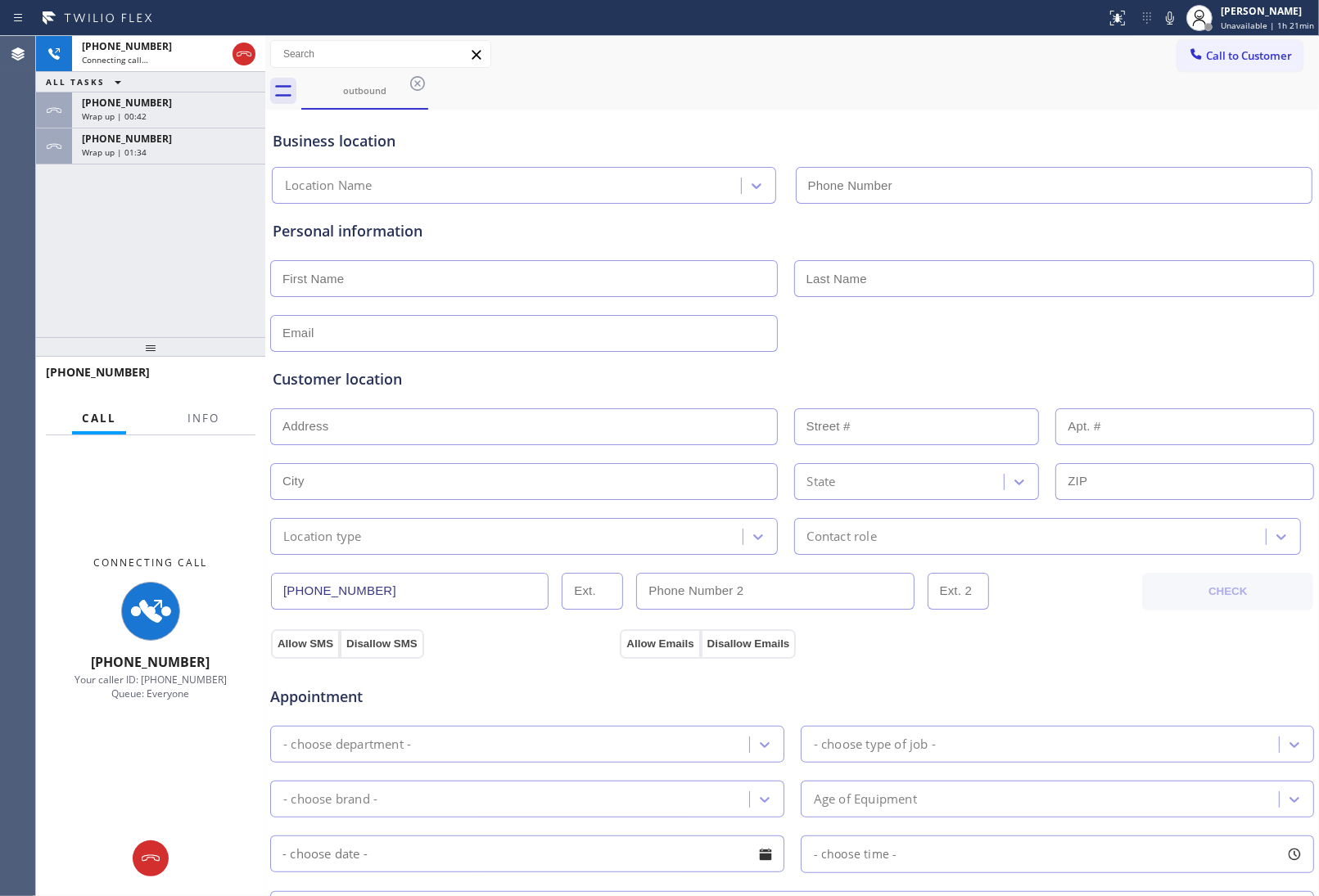
type input "(949) 523-3665"
click at [1177, 282] on input "text" at bounding box center [1054, 279] width 520 height 37
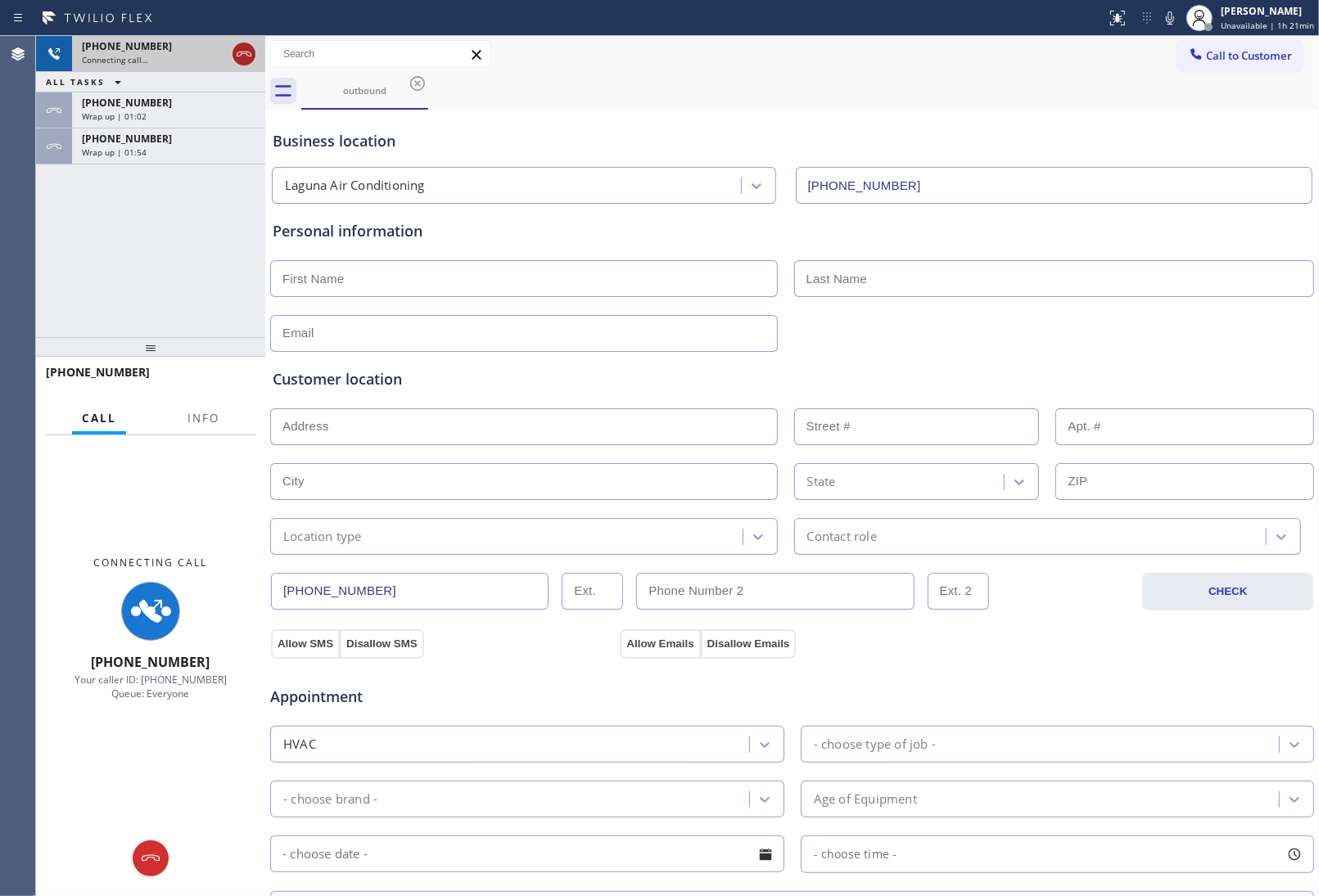
click at [246, 51] on icon at bounding box center [244, 54] width 20 height 20
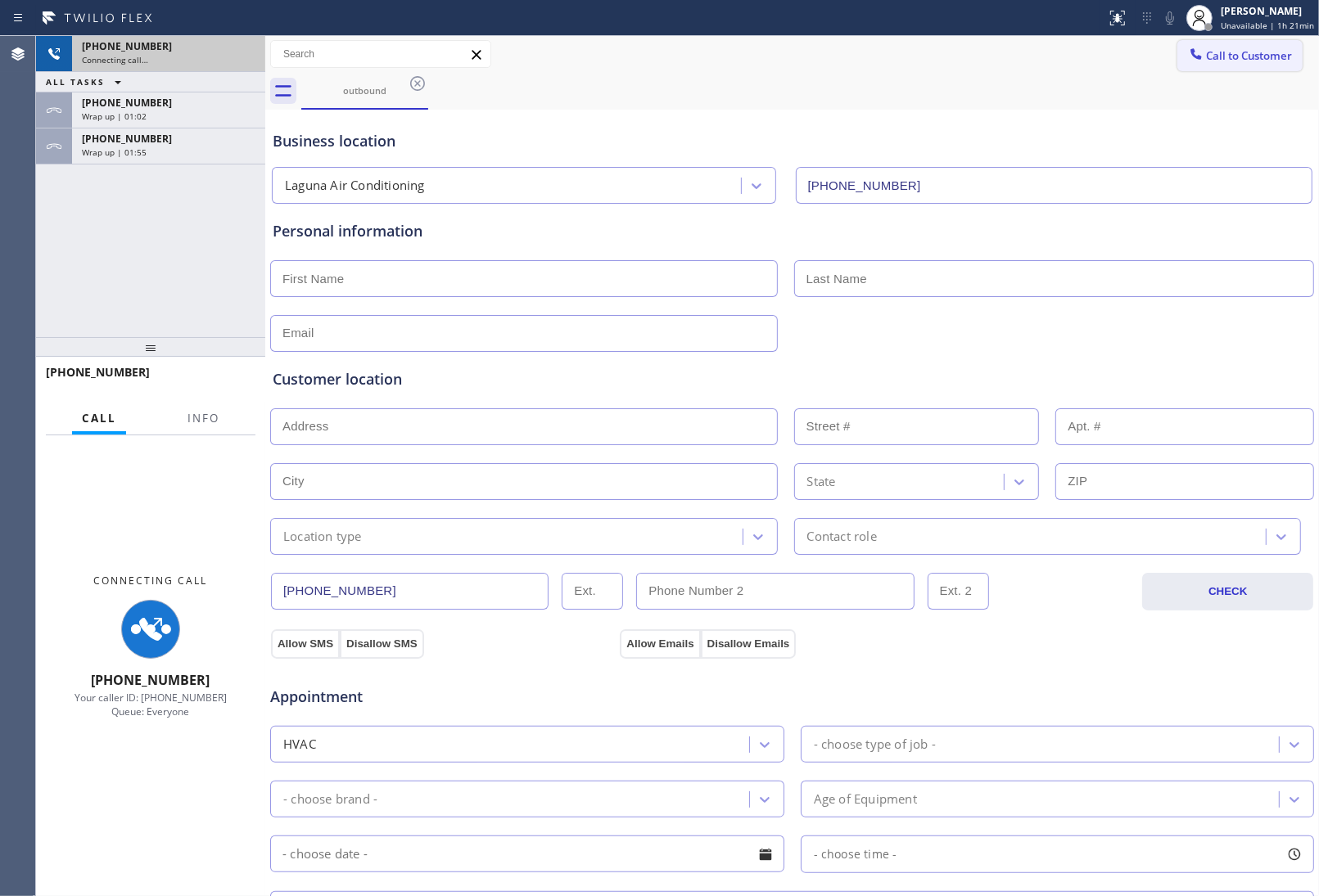
click at [1244, 46] on button "Call to Customer" at bounding box center [1239, 55] width 125 height 31
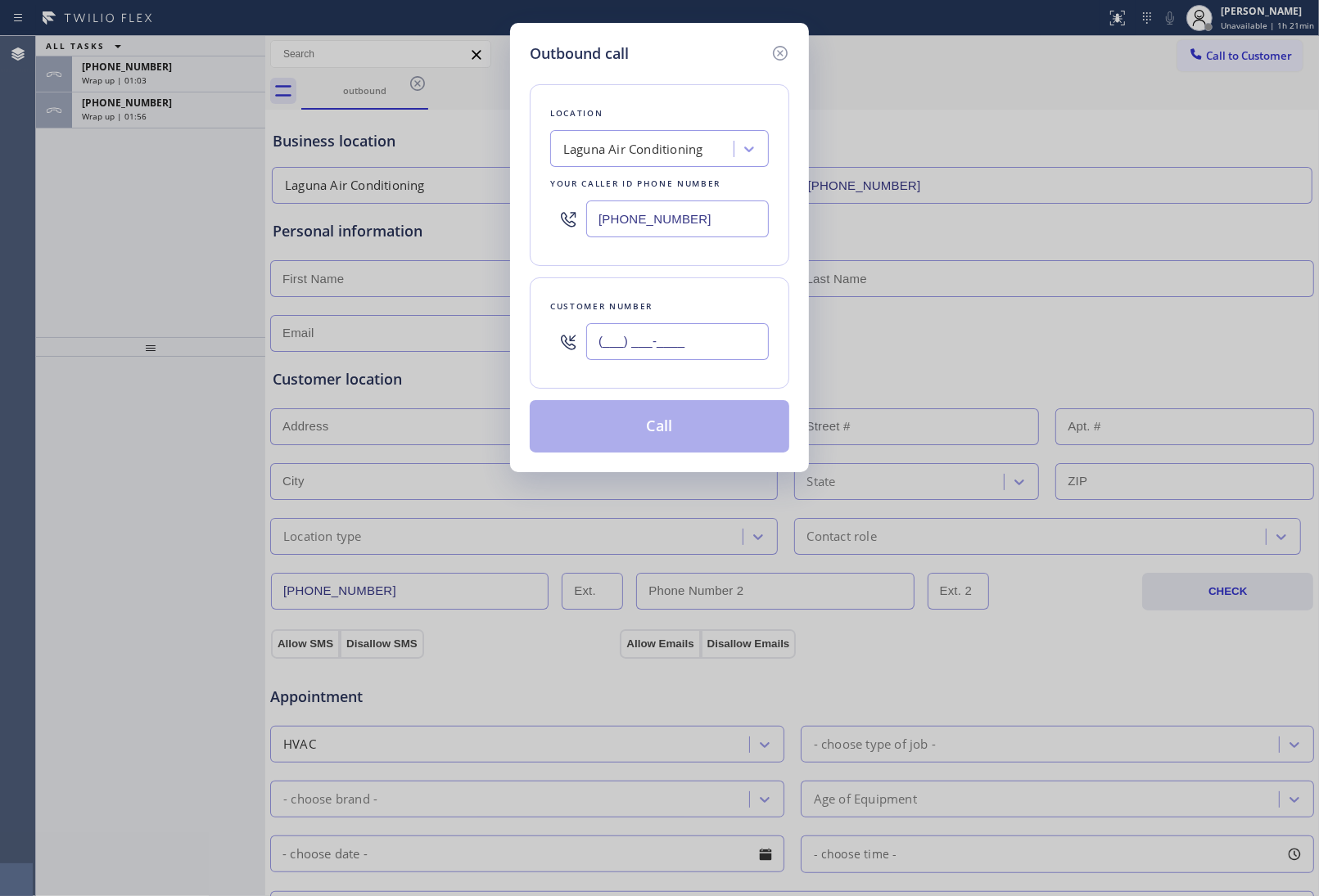
click at [723, 337] on input "(___) ___-____" at bounding box center [677, 342] width 183 height 37
paste input "949) 474-2377"
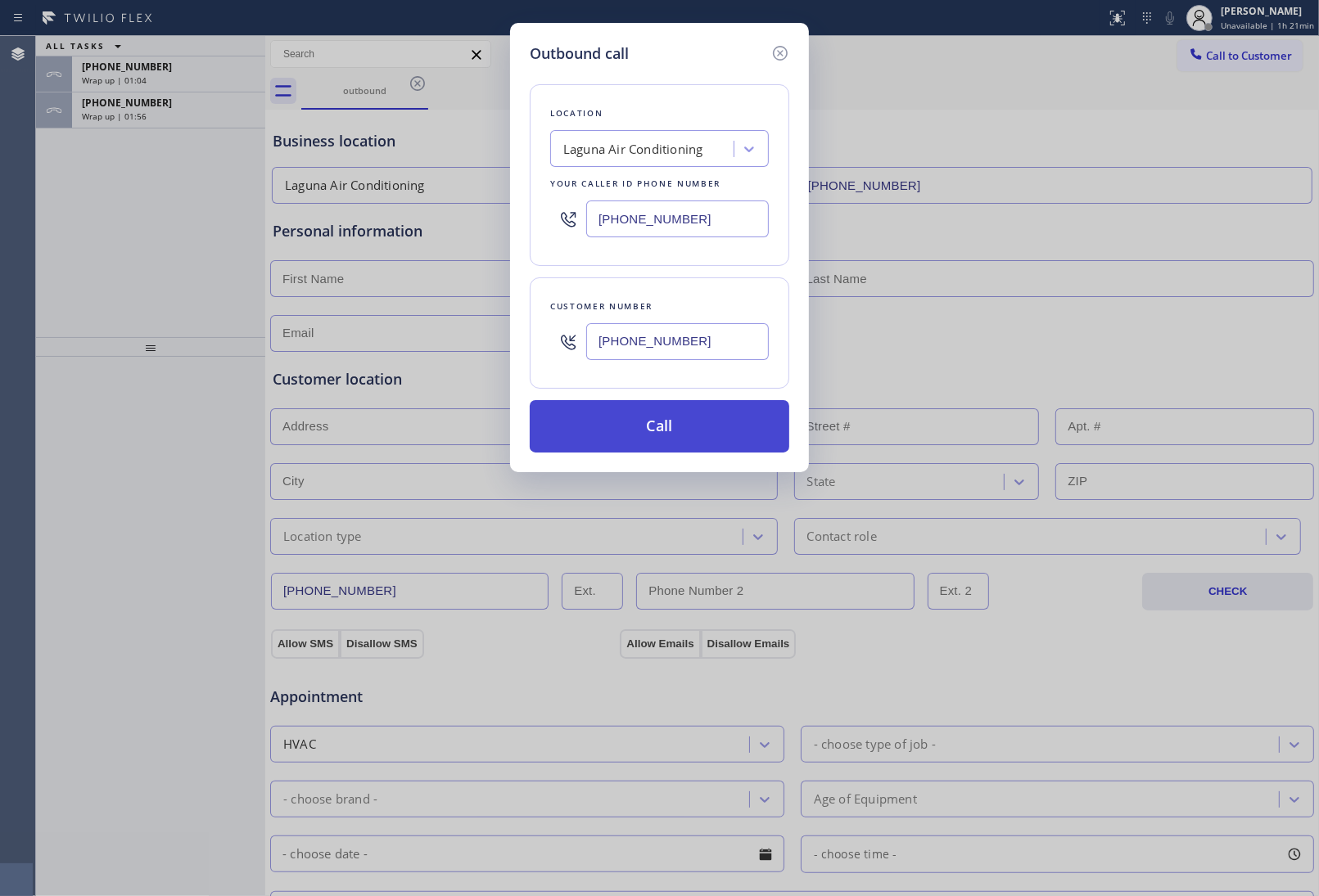
type input "(949) 474-2377"
click at [717, 436] on button "Call" at bounding box center [659, 426] width 260 height 52
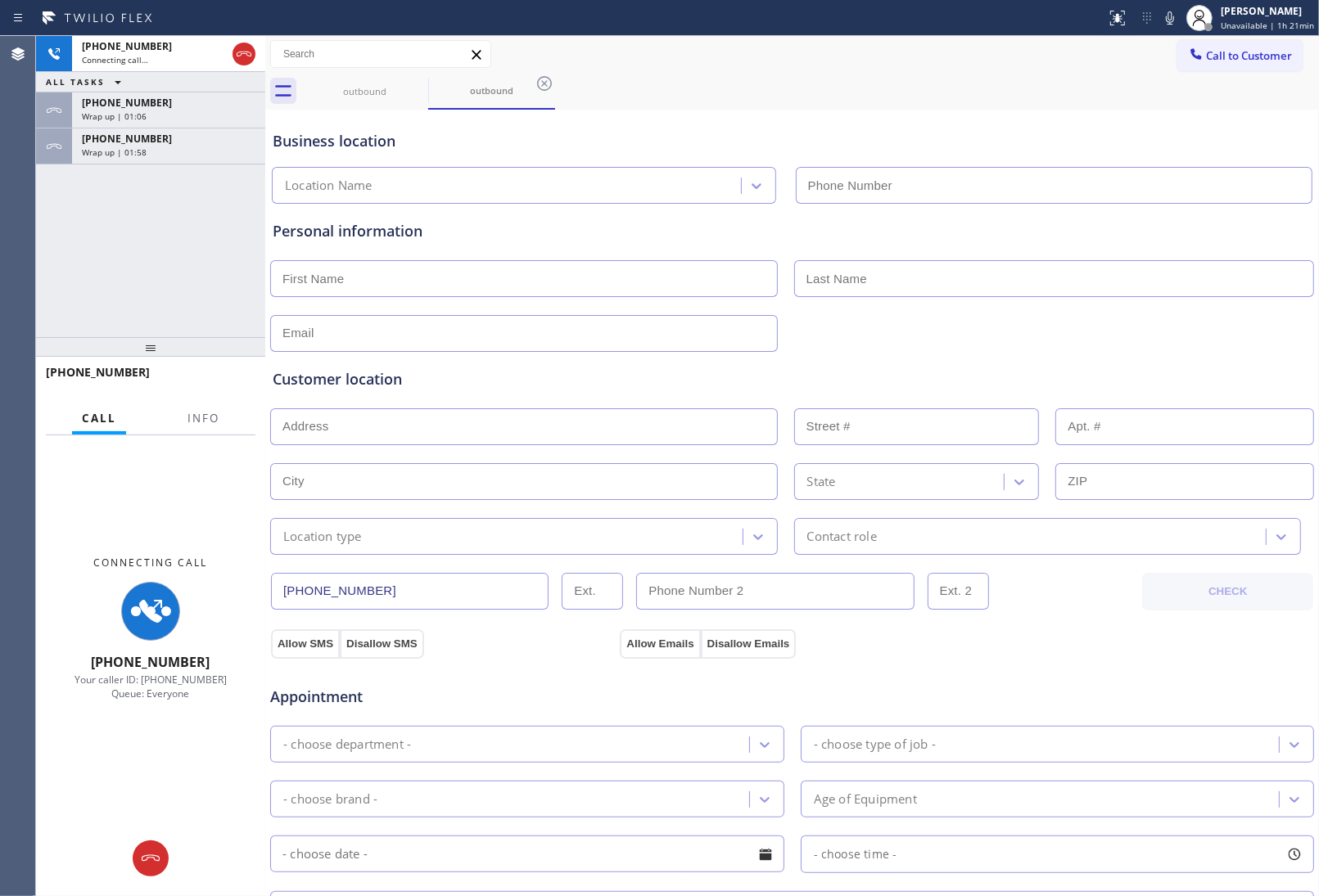
type input "(949) 523-3665"
drag, startPoint x: 1155, startPoint y: 138, endPoint x: 340, endPoint y: 105, distance: 815.7
click at [1147, 141] on div "Business location" at bounding box center [792, 141] width 1039 height 22
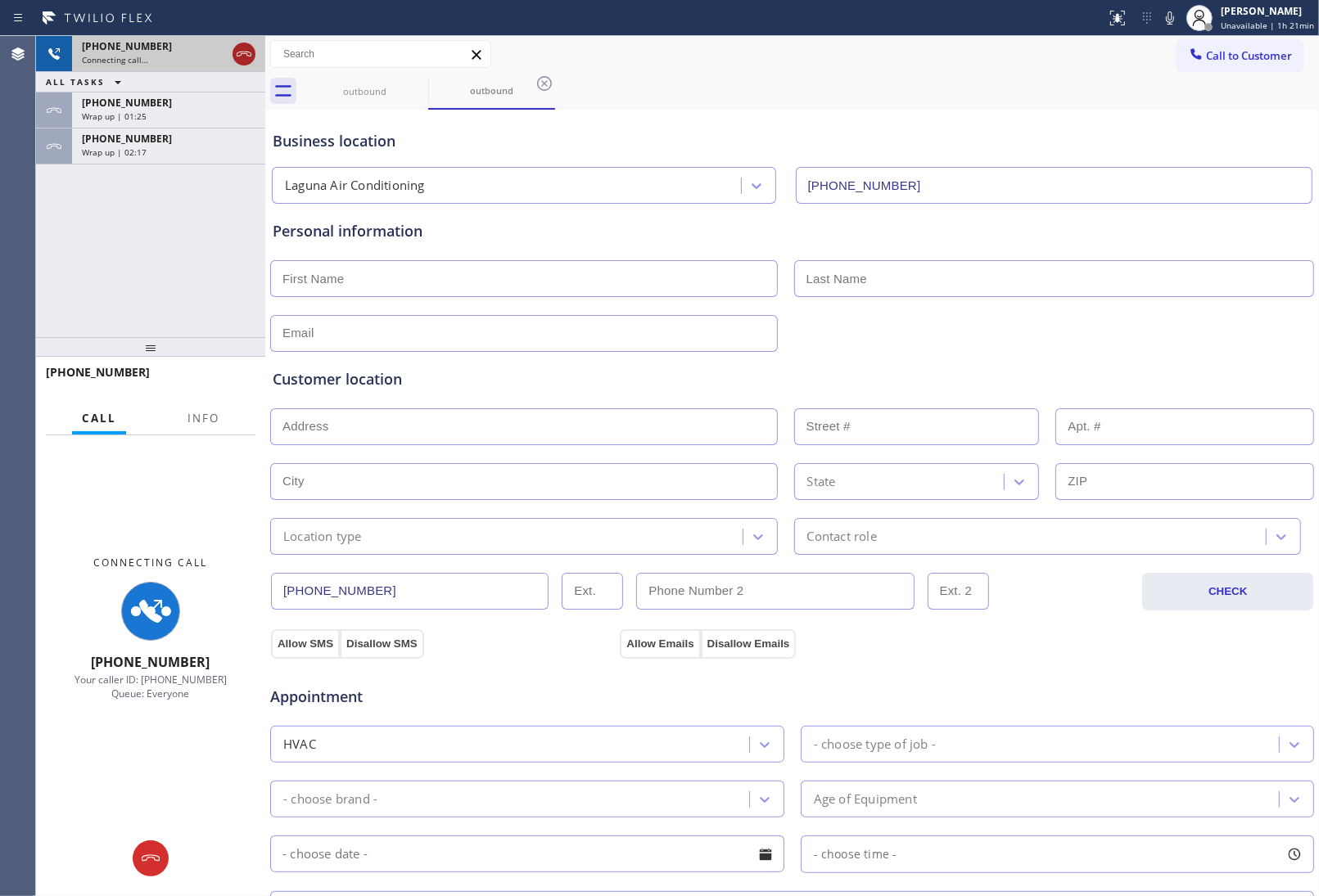
click at [234, 55] on icon at bounding box center [244, 54] width 20 height 20
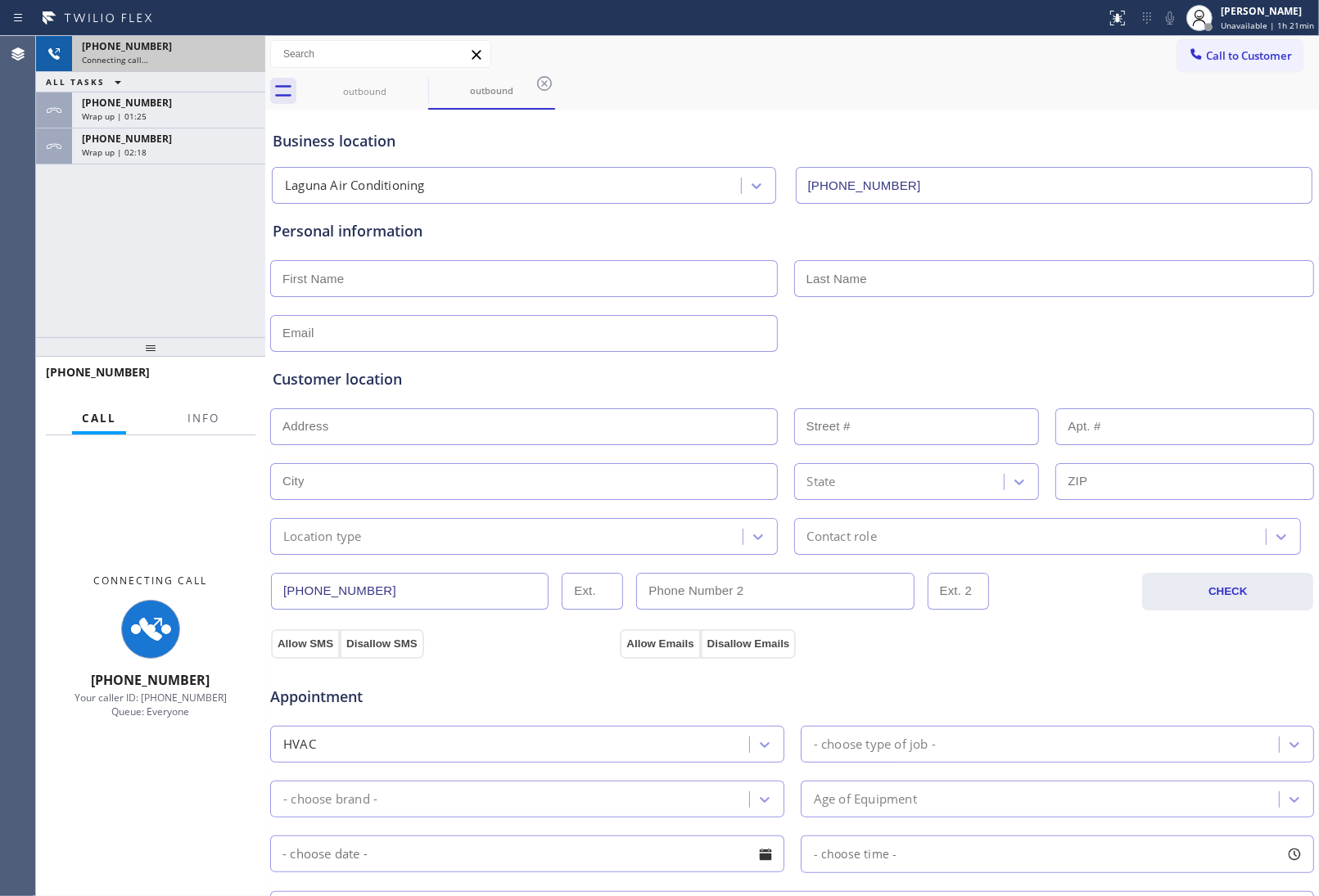
click at [1216, 59] on span "Call to Customer" at bounding box center [1249, 56] width 86 height 15
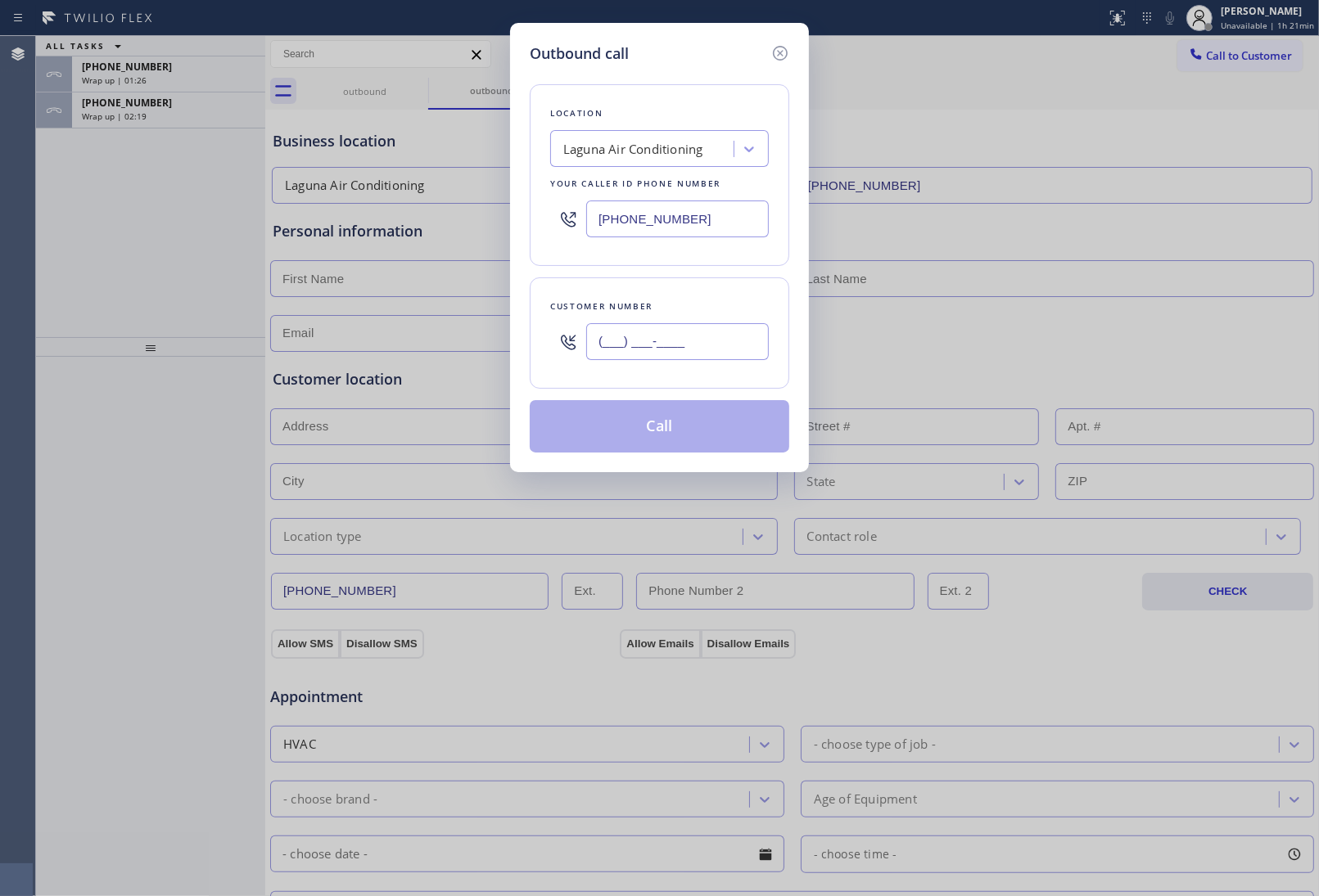
click at [677, 358] on input "(___) ___-____" at bounding box center [677, 342] width 183 height 37
paste input "949) 474-2377"
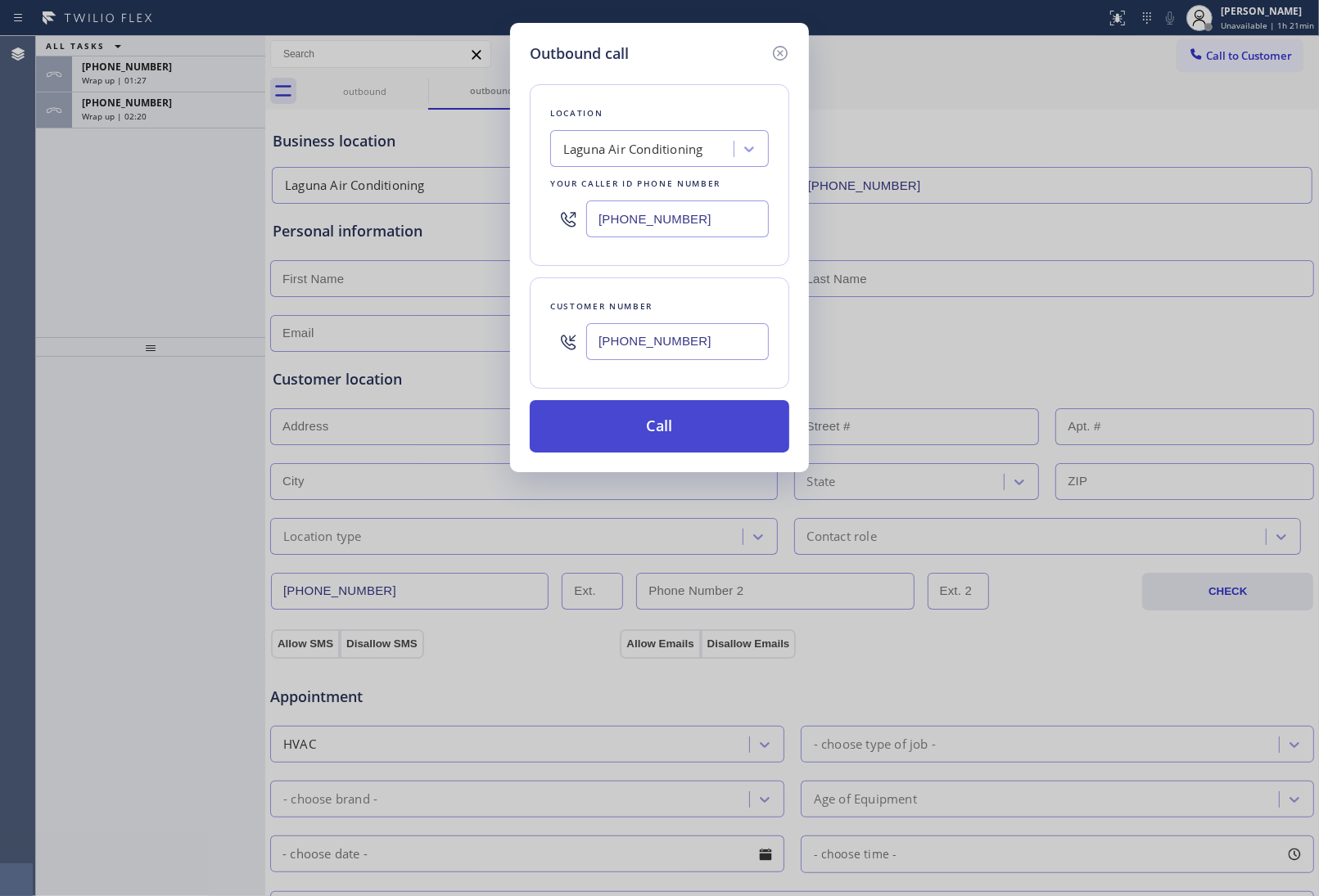
type input "(949) 474-2377"
click at [669, 436] on button "Call" at bounding box center [659, 426] width 260 height 52
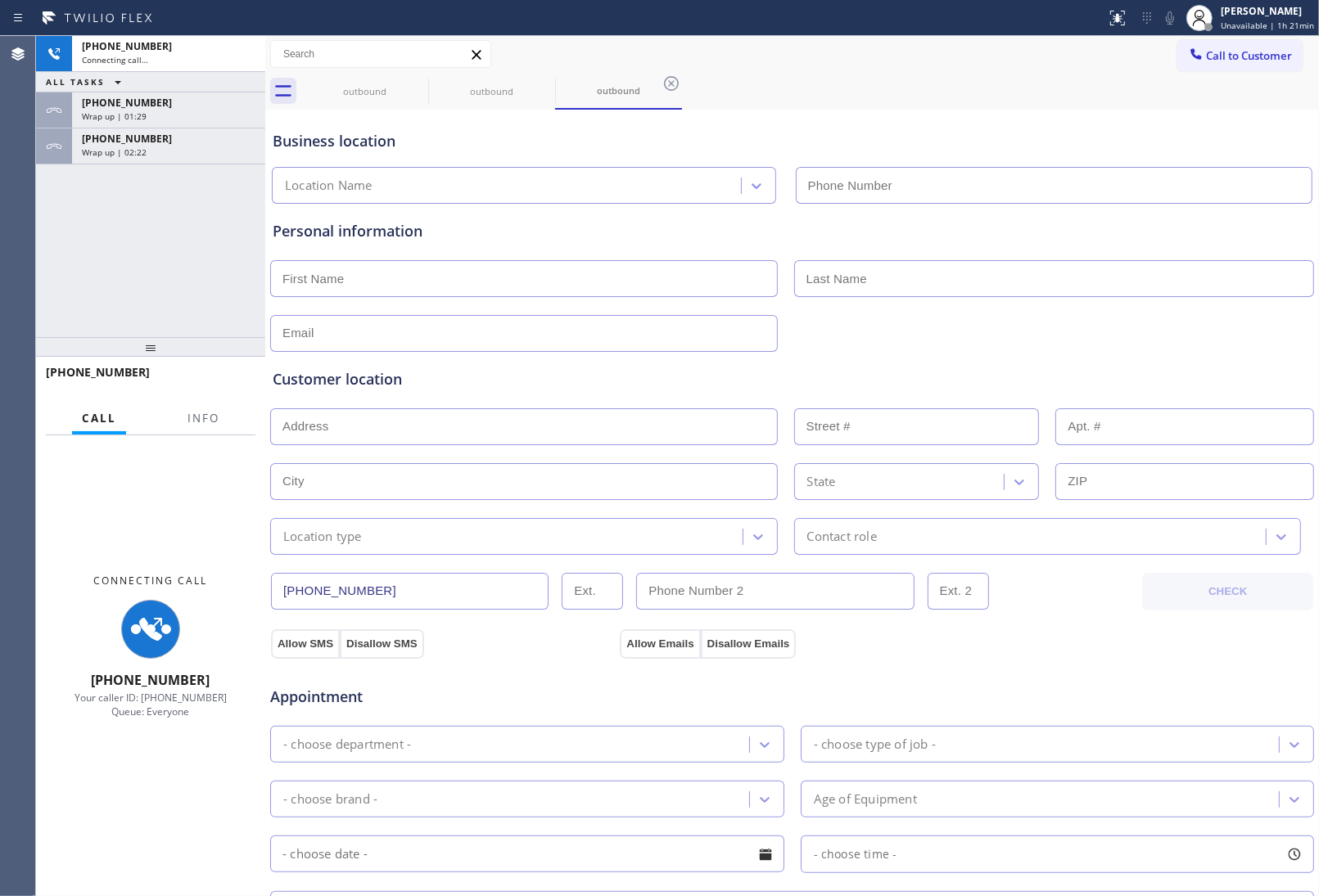
type input "(949) 523-3665"
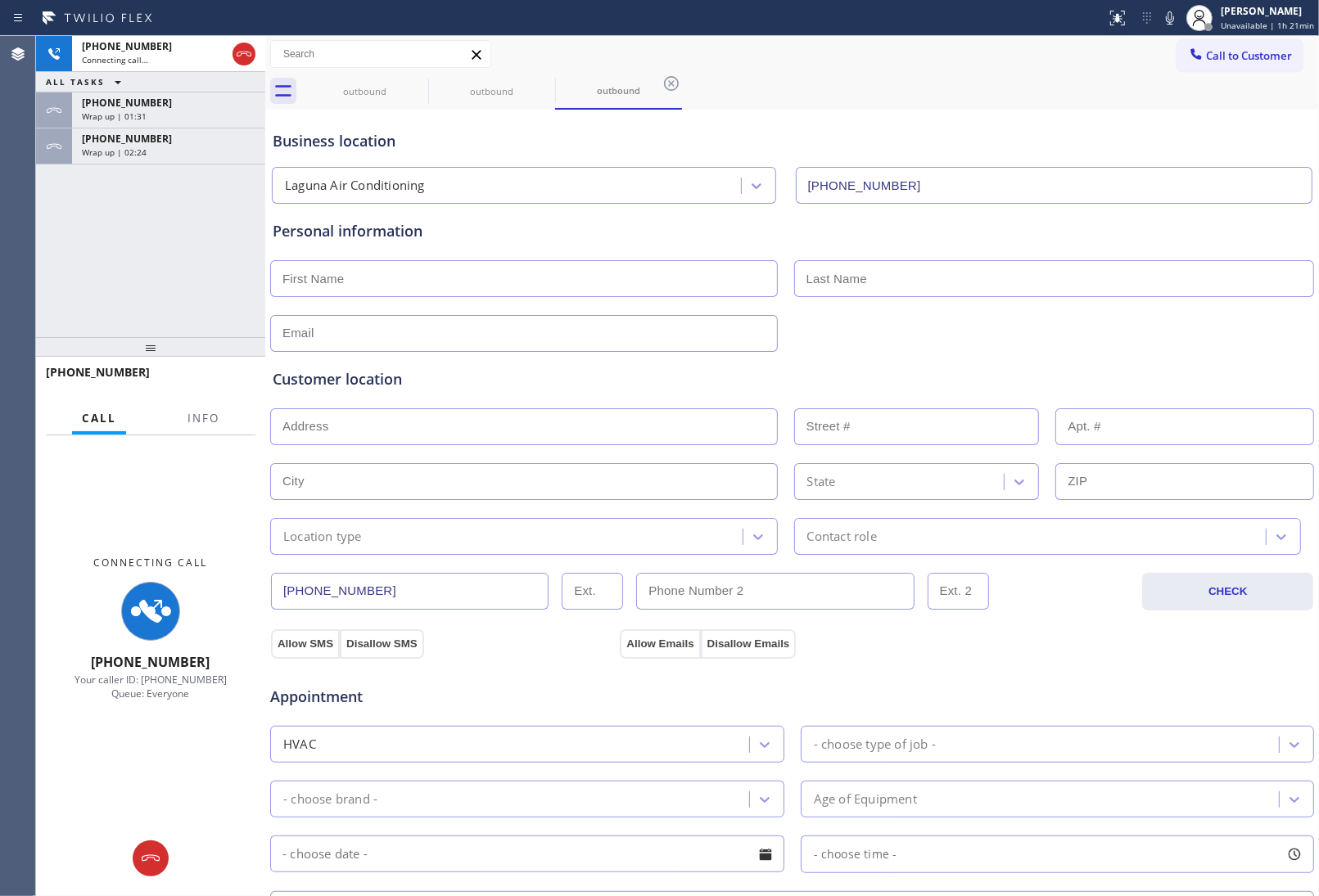
click at [1132, 333] on div at bounding box center [793, 332] width 1048 height 40
drag, startPoint x: 248, startPoint y: 51, endPoint x: 293, endPoint y: 74, distance: 50.5
click at [248, 51] on icon at bounding box center [244, 54] width 15 height 5
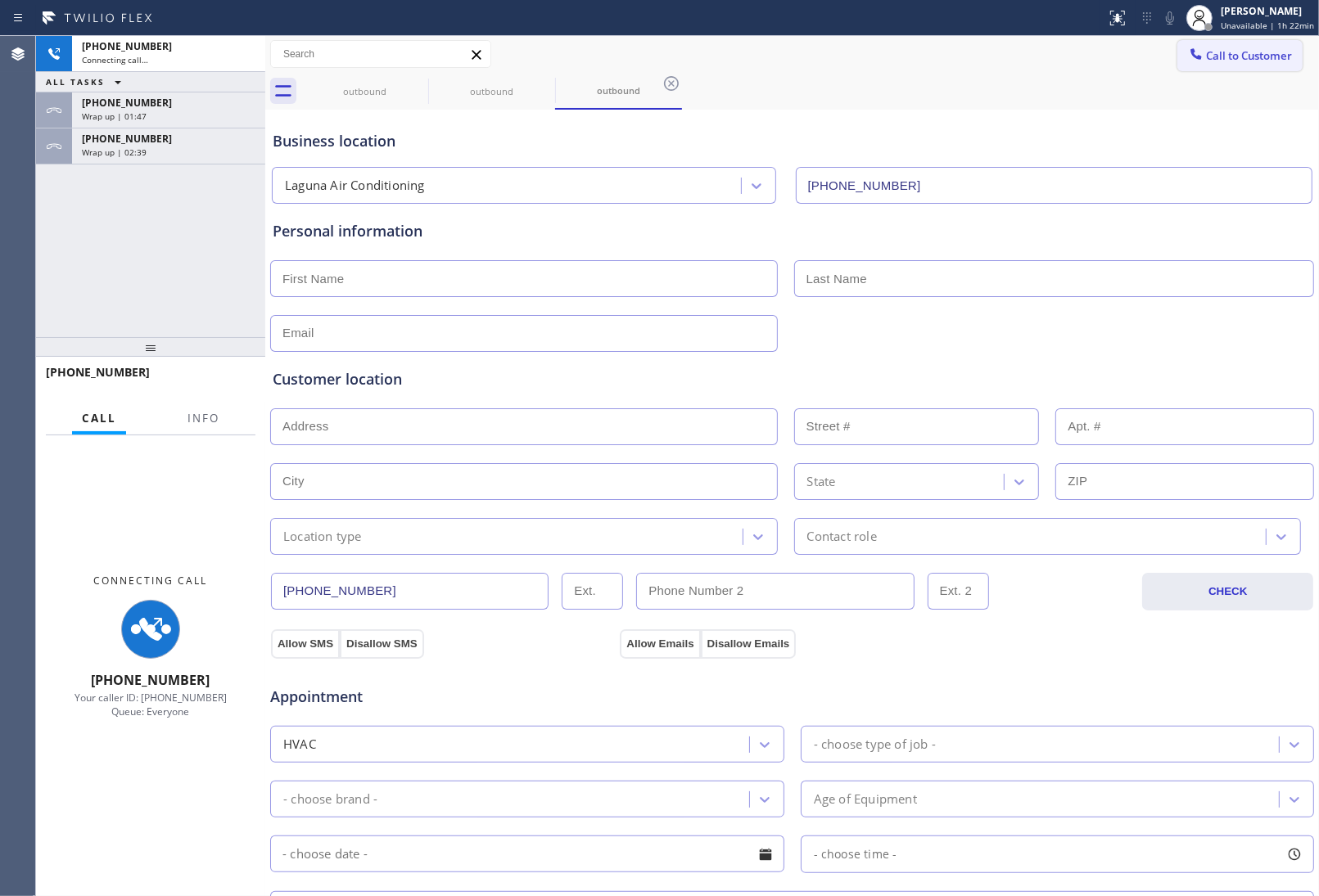
drag, startPoint x: 1238, startPoint y: 61, endPoint x: 984, endPoint y: 233, distance: 306.8
click at [1236, 64] on button "Call to Customer" at bounding box center [1239, 55] width 125 height 31
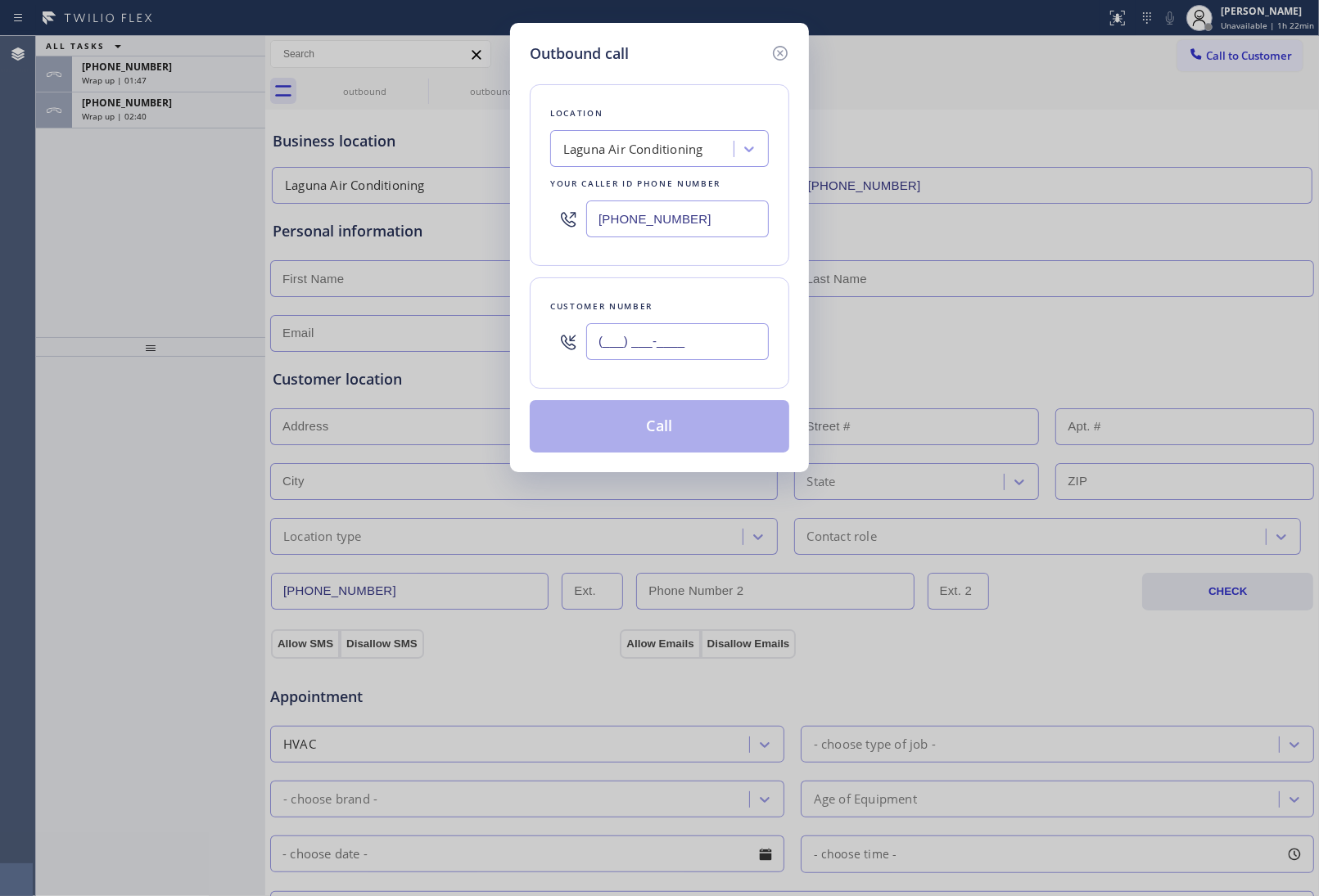
click at [676, 352] on input "(___) ___-____" at bounding box center [677, 342] width 183 height 37
paste input "949) 474-2377"
type input "(949) 474-2377"
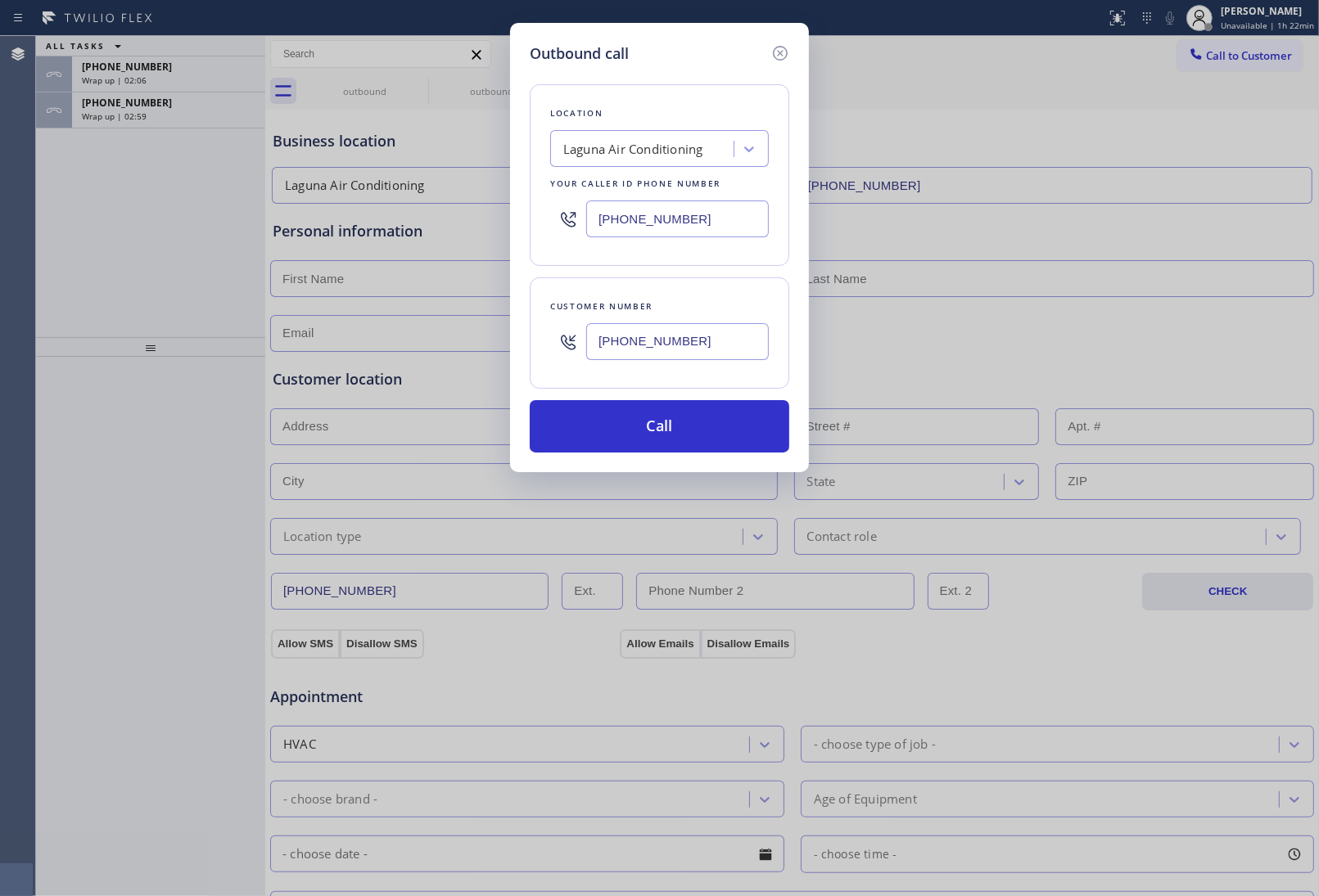
click at [656, 356] on input "(949) 474-2377" at bounding box center [677, 342] width 183 height 37
click at [669, 335] on input "(949) 474-2377" at bounding box center [677, 342] width 183 height 37
click at [702, 431] on button "Call" at bounding box center [659, 426] width 260 height 52
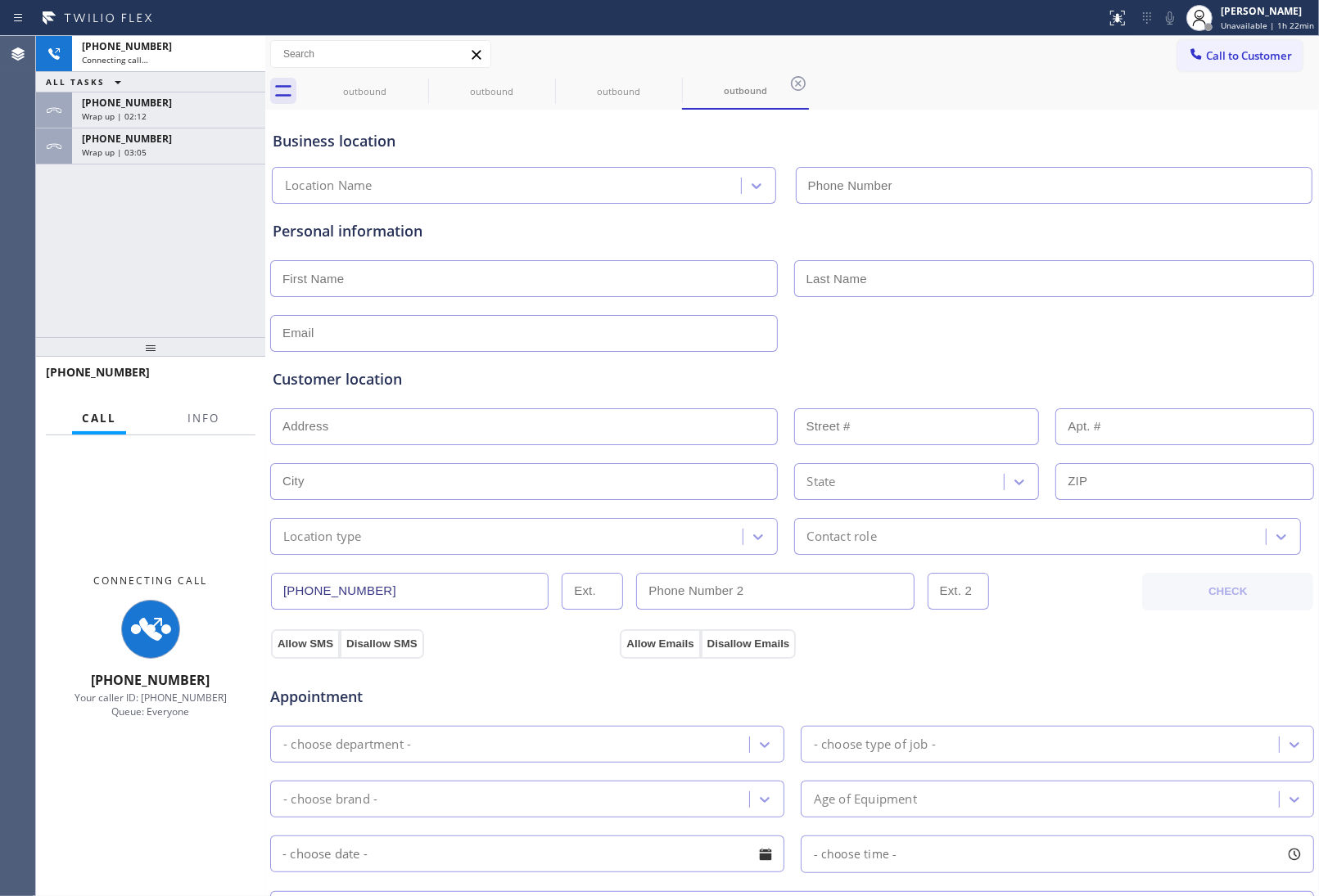
scroll to position [375, 0]
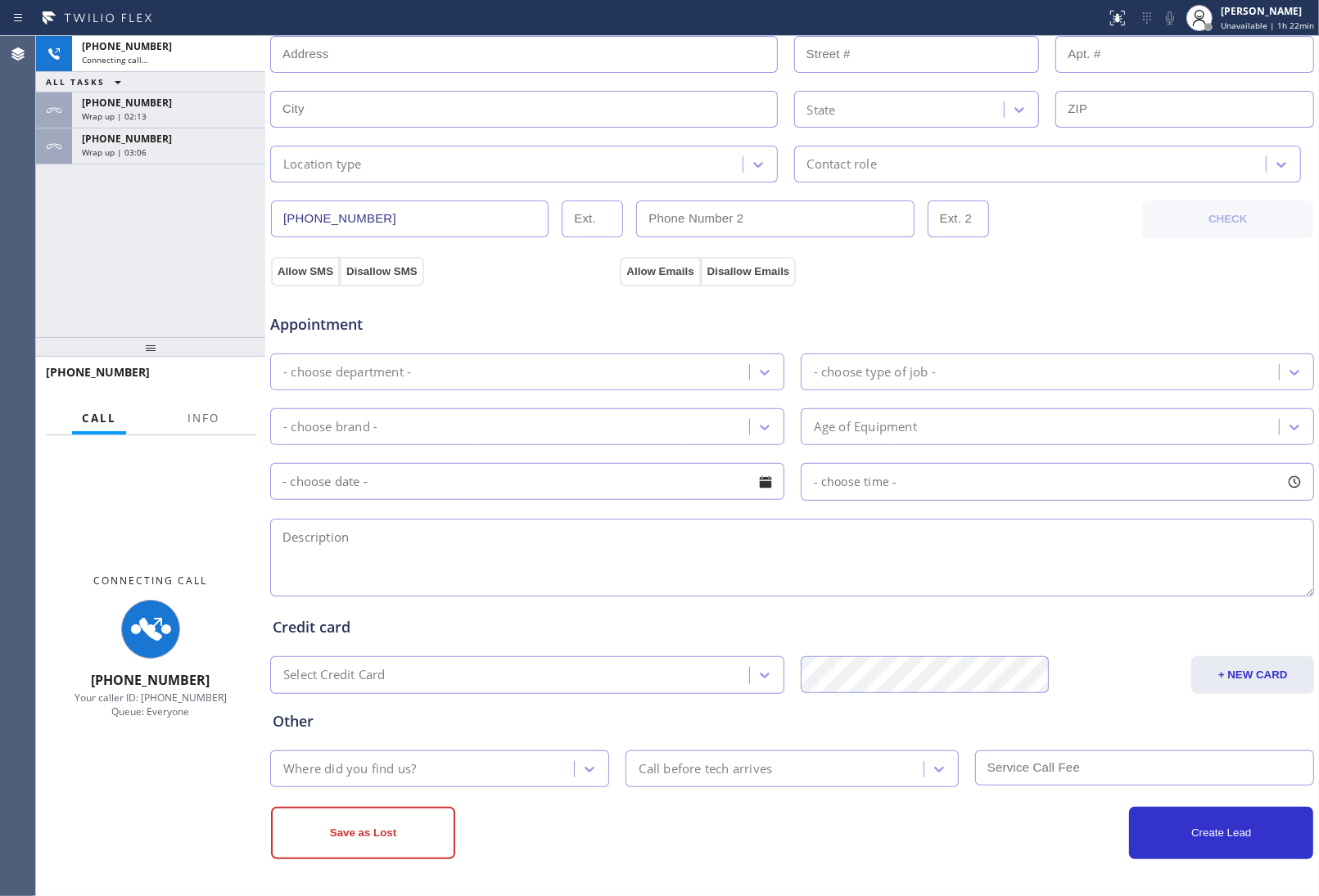
type input "(949) 523-3665"
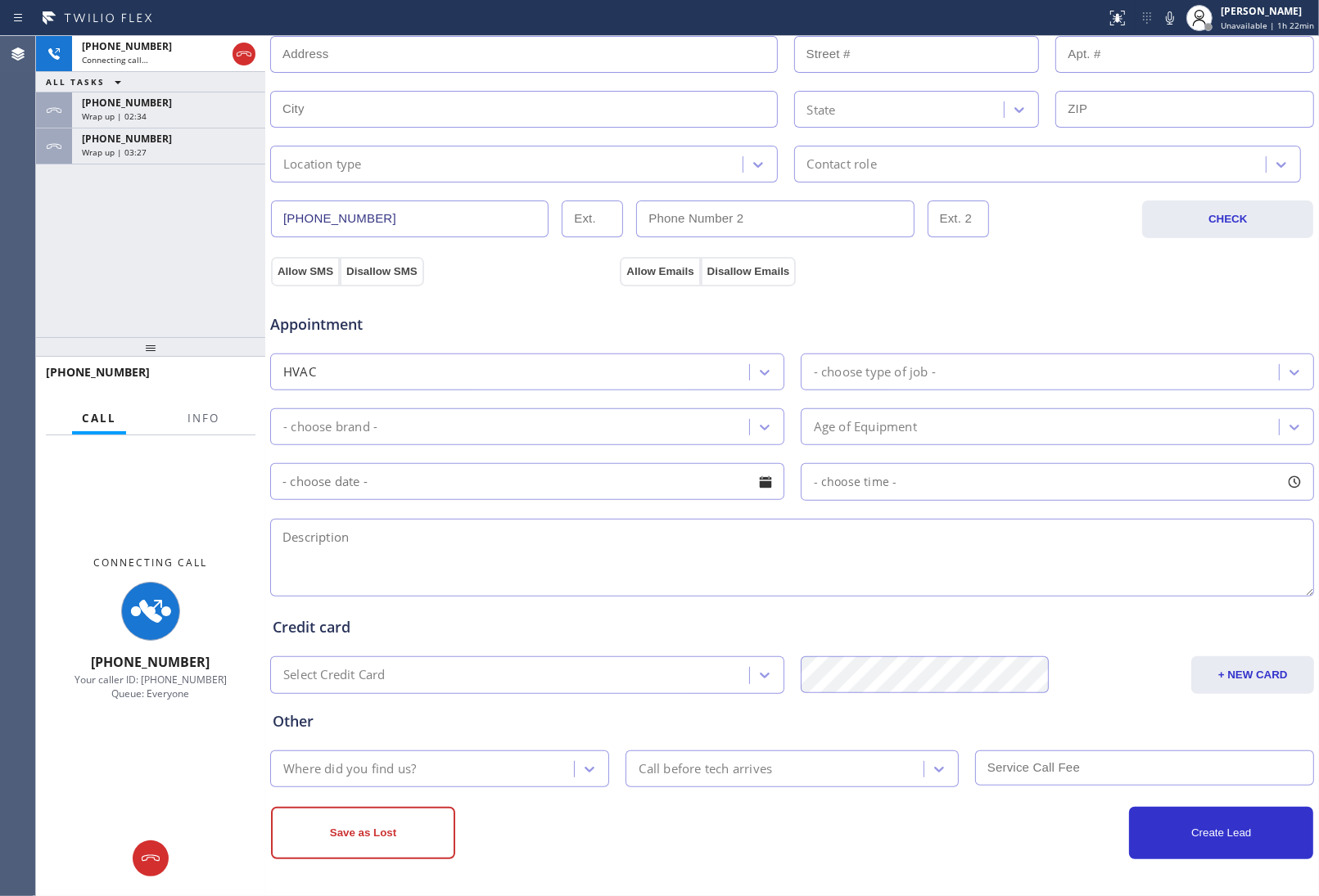
drag, startPoint x: 237, startPoint y: 49, endPoint x: 926, endPoint y: 80, distance: 689.7
click at [246, 51] on icon at bounding box center [244, 54] width 20 height 20
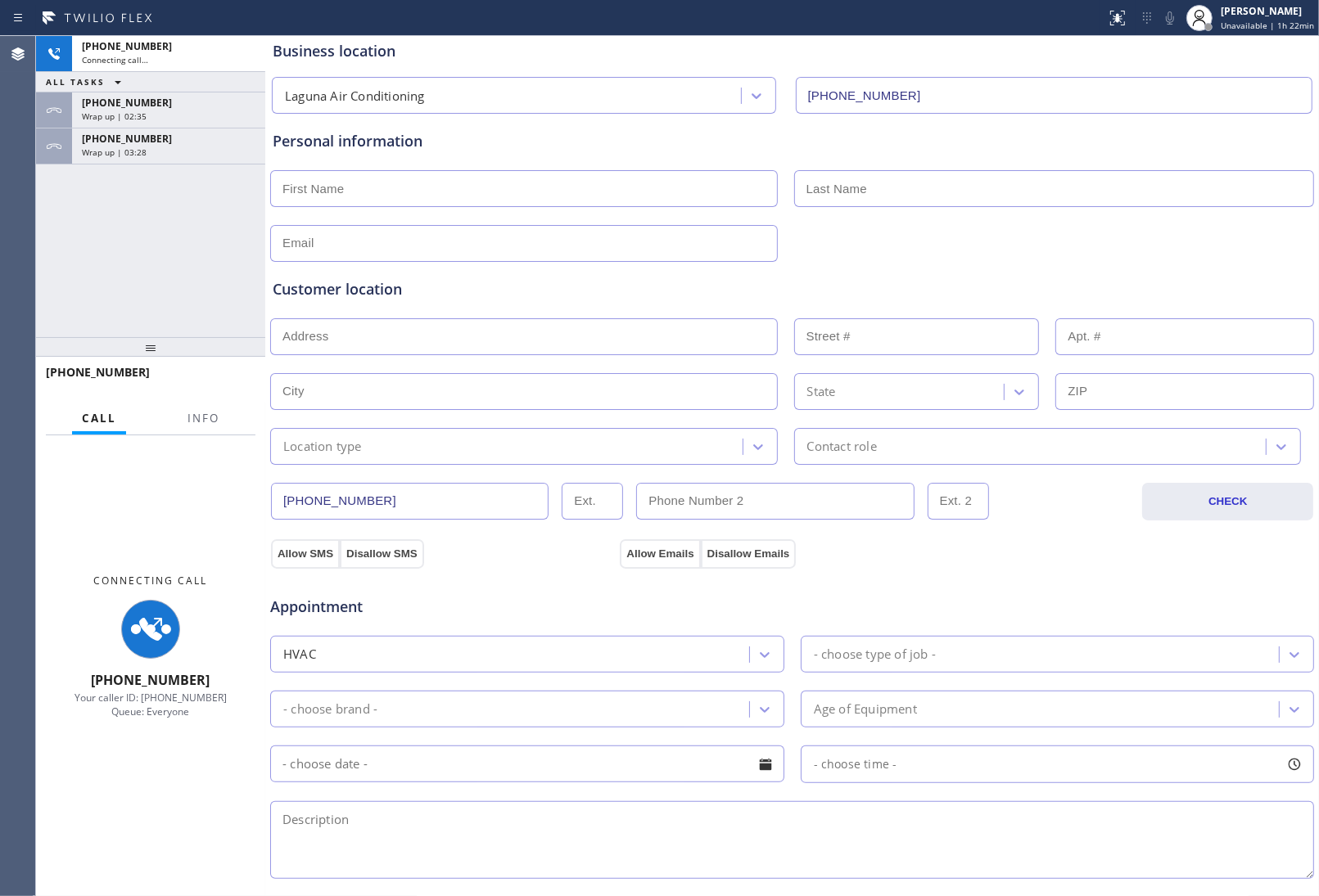
scroll to position [0, 0]
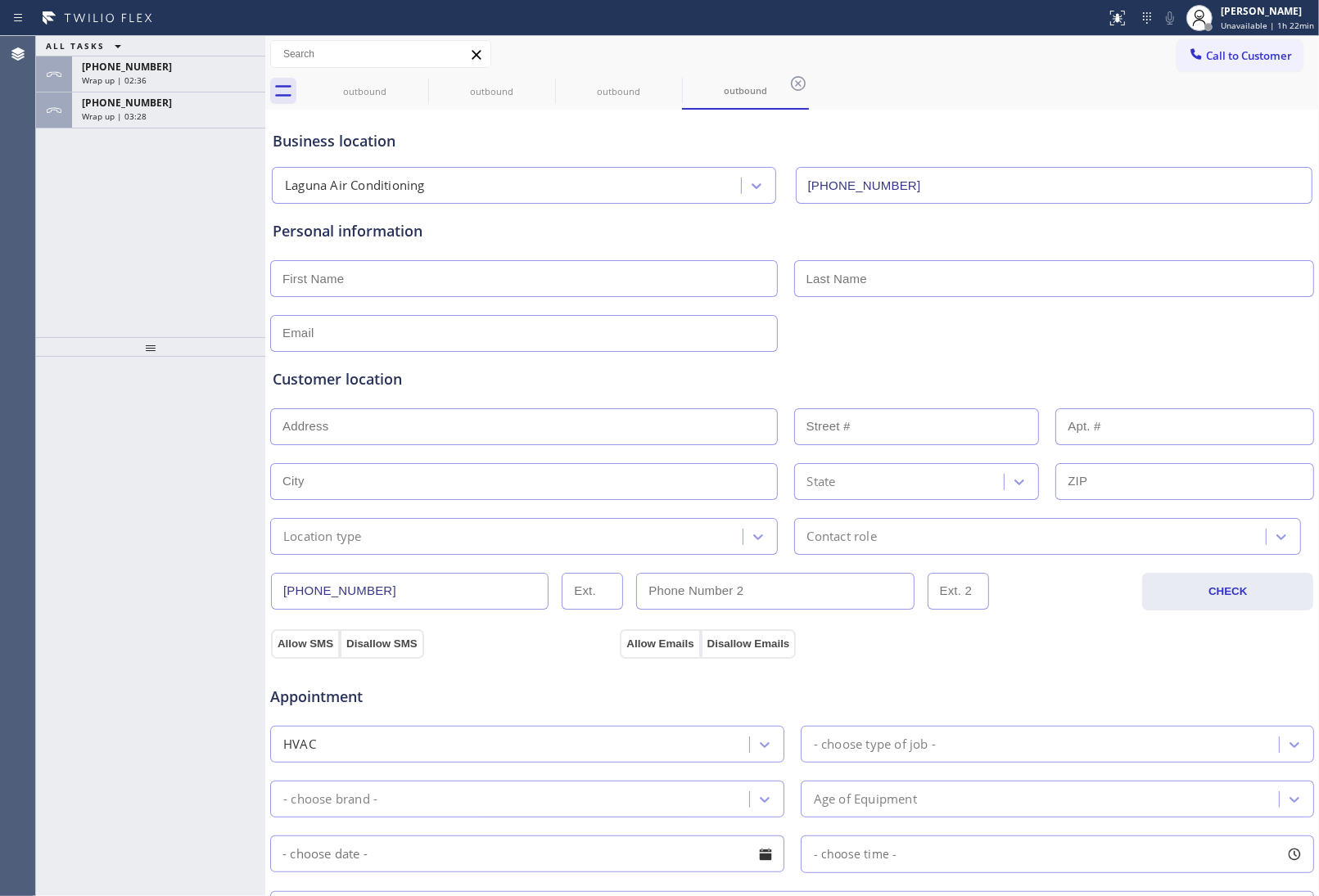
drag, startPoint x: 1242, startPoint y: 51, endPoint x: 1225, endPoint y: 64, distance: 21.4
click at [1238, 51] on span "Call to Customer" at bounding box center [1249, 56] width 86 height 15
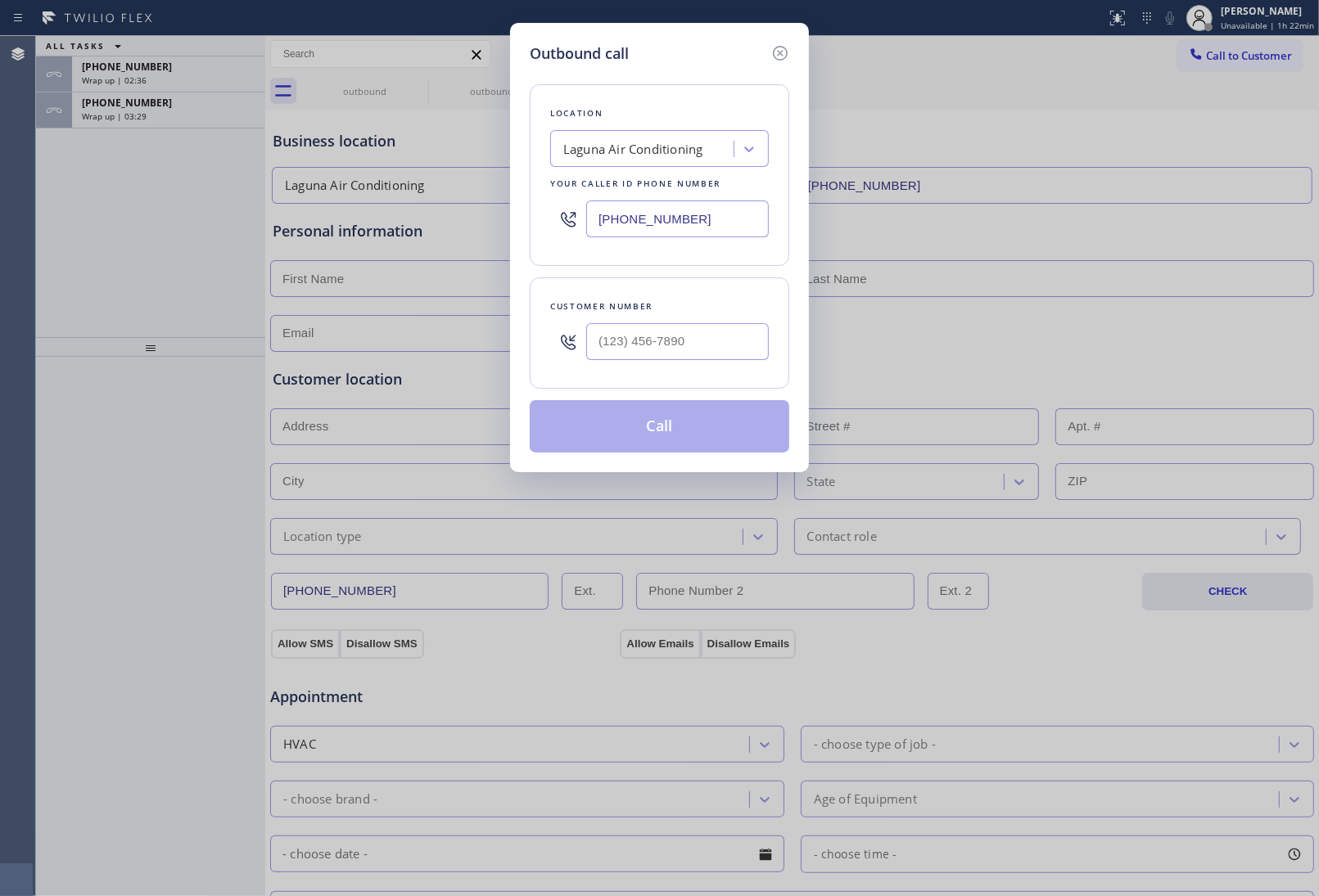
click at [721, 321] on div at bounding box center [677, 342] width 183 height 53
click at [710, 358] on input "(___) ___-____" at bounding box center [677, 342] width 183 height 37
paste input "949) 474-2377"
type input "(949) 474-2377"
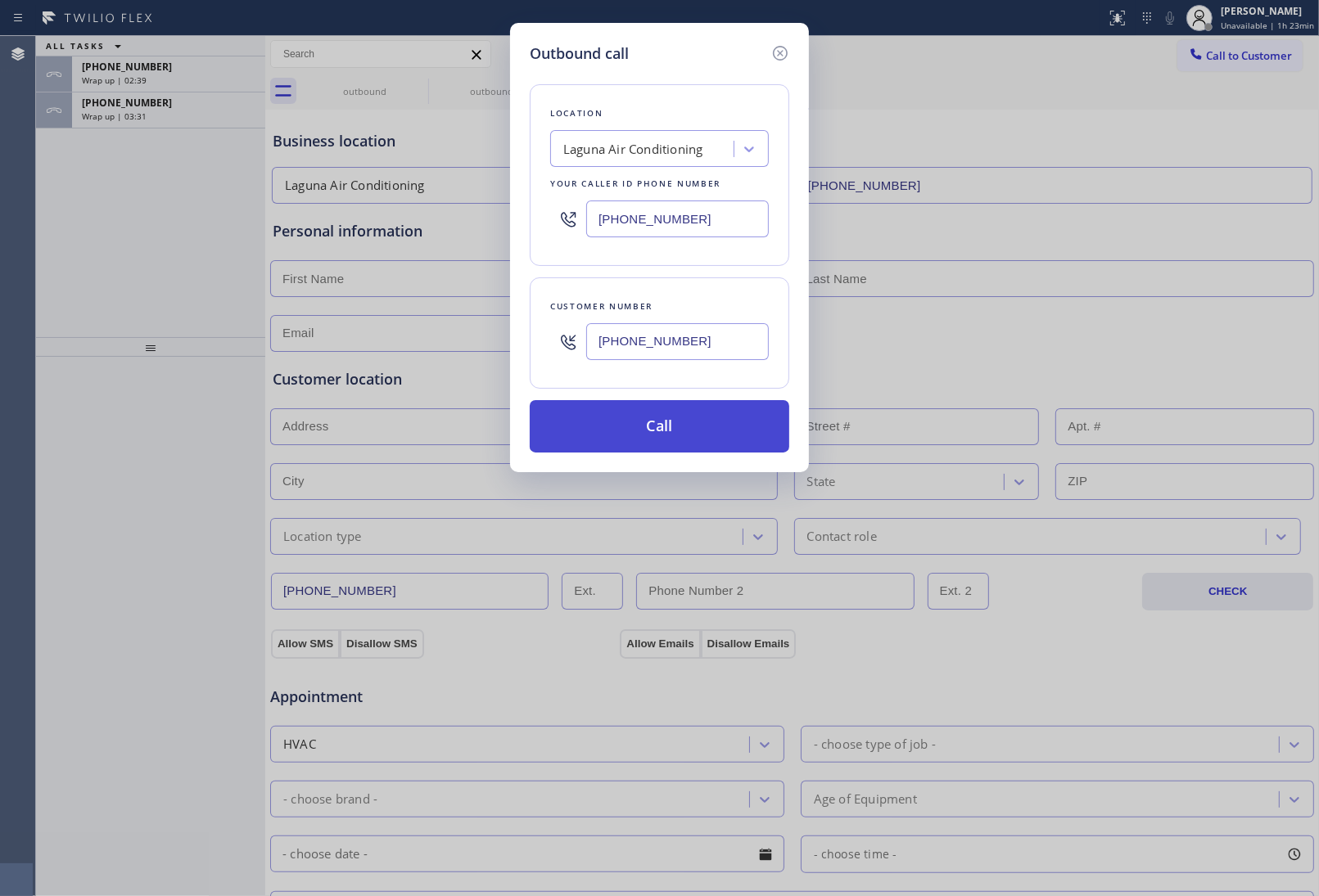
click at [692, 430] on button "Call" at bounding box center [659, 426] width 260 height 52
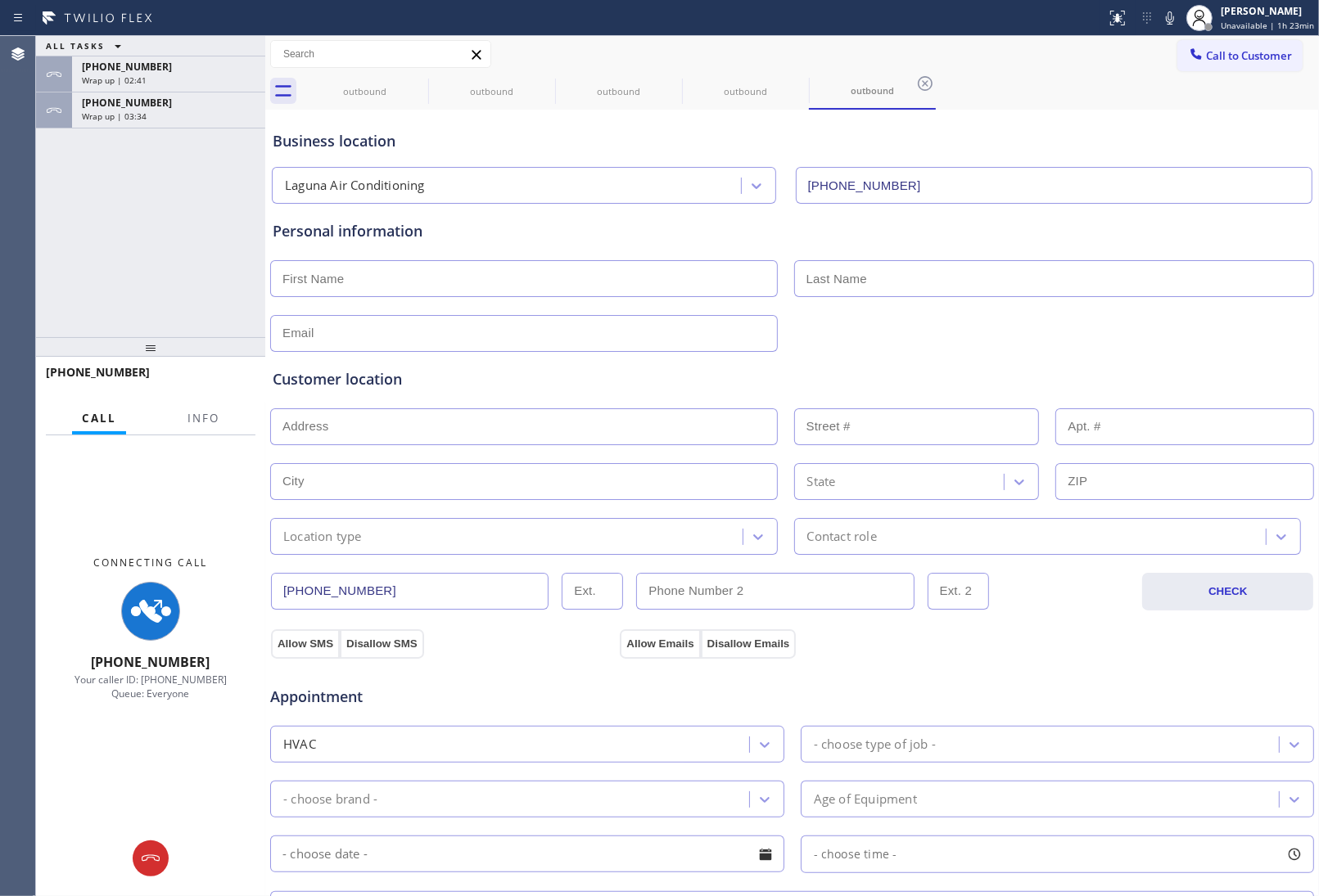
type input "(949) 523-3665"
click at [239, 46] on icon at bounding box center [244, 54] width 20 height 20
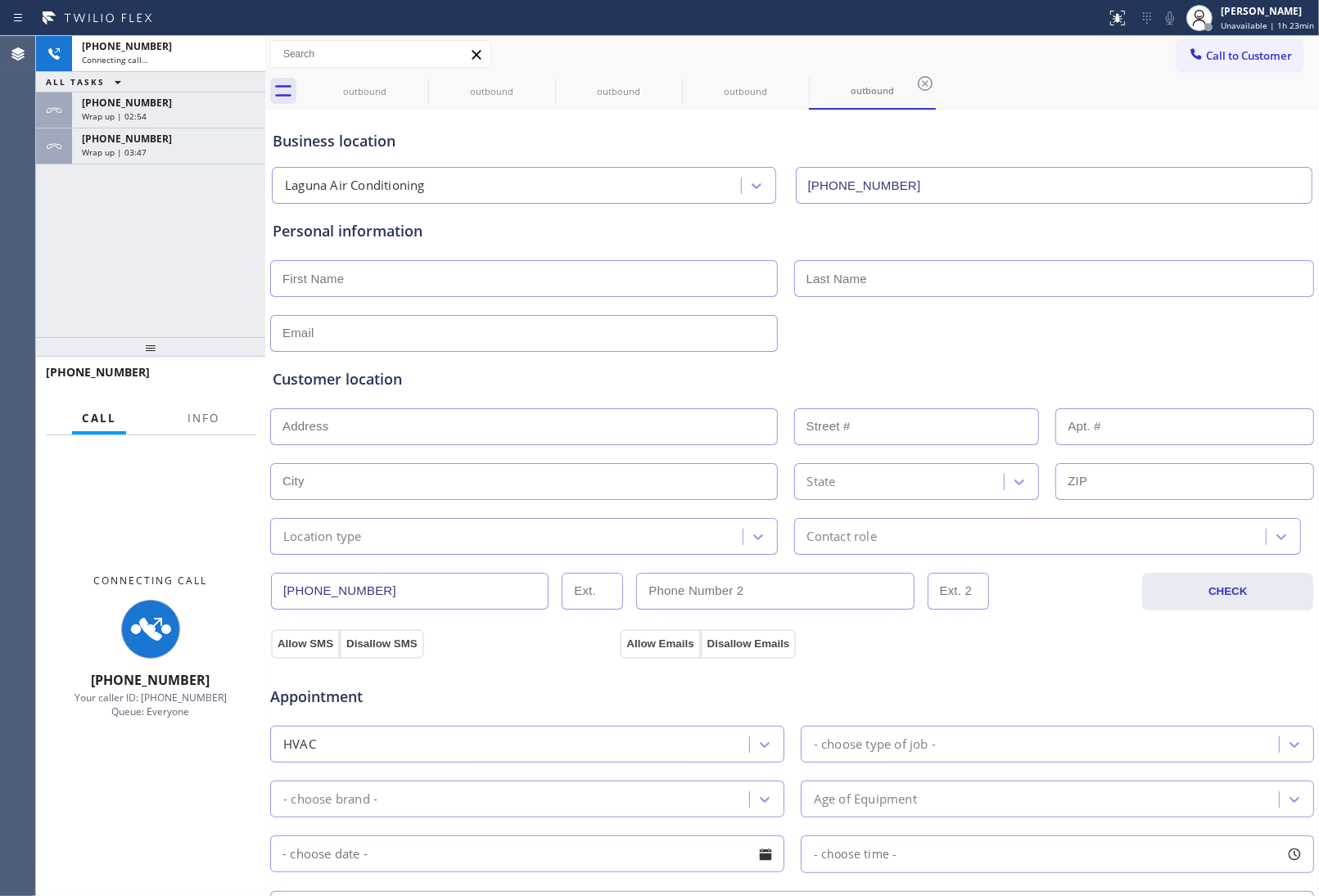
drag, startPoint x: 1251, startPoint y: 51, endPoint x: 833, endPoint y: 231, distance: 455.1
click at [1236, 59] on span "Call to Customer" at bounding box center [1249, 56] width 86 height 15
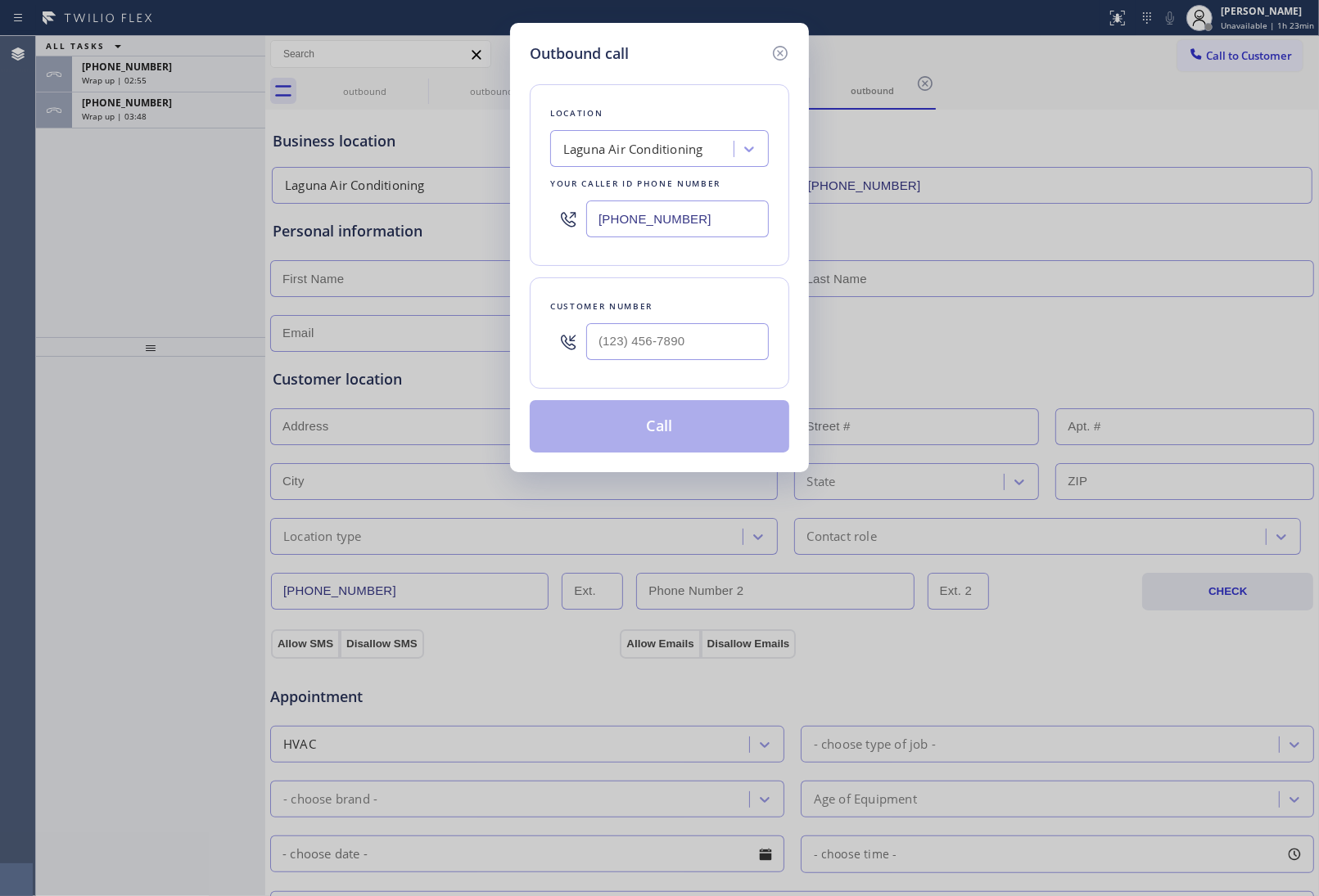
drag, startPoint x: 711, startPoint y: 296, endPoint x: 691, endPoint y: 340, distance: 48.3
click at [701, 320] on div "Customer number" at bounding box center [659, 333] width 260 height 111
click at [691, 340] on input "(___) ___-____" at bounding box center [677, 342] width 183 height 37
paste input "949) 474-2377"
type input "(949) 474-2377"
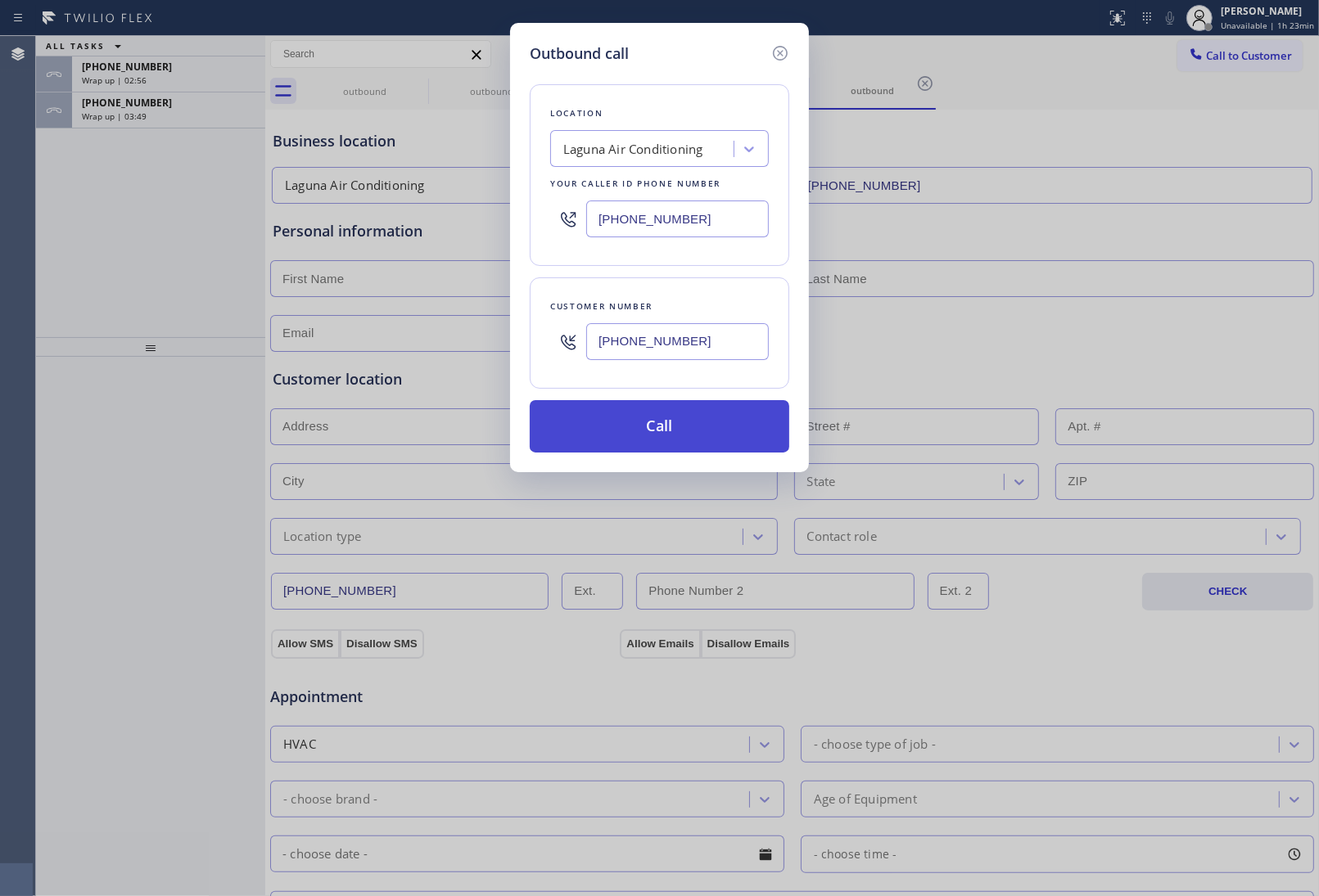
click at [689, 428] on button "Call" at bounding box center [659, 426] width 260 height 52
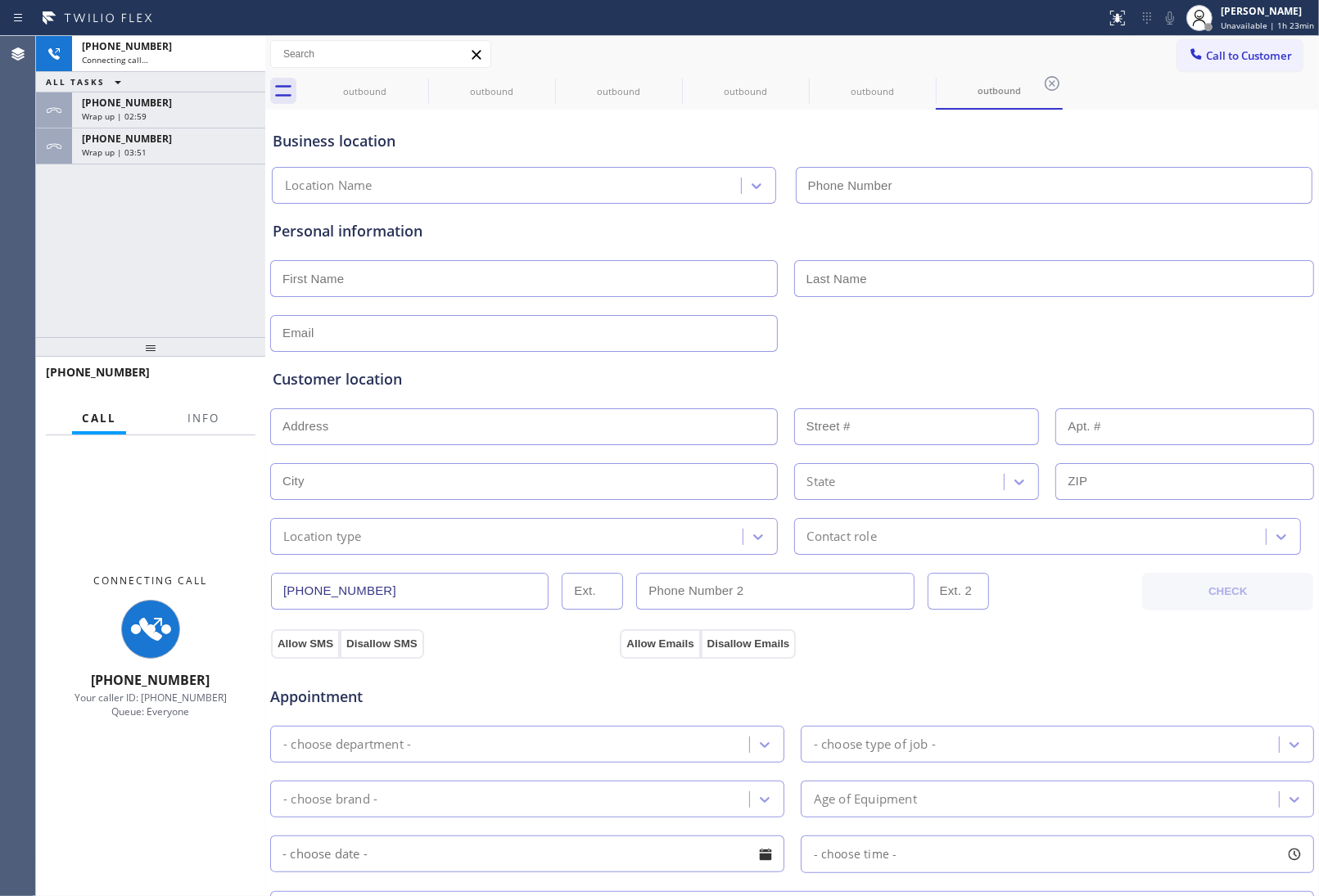
type input "(949) 523-3665"
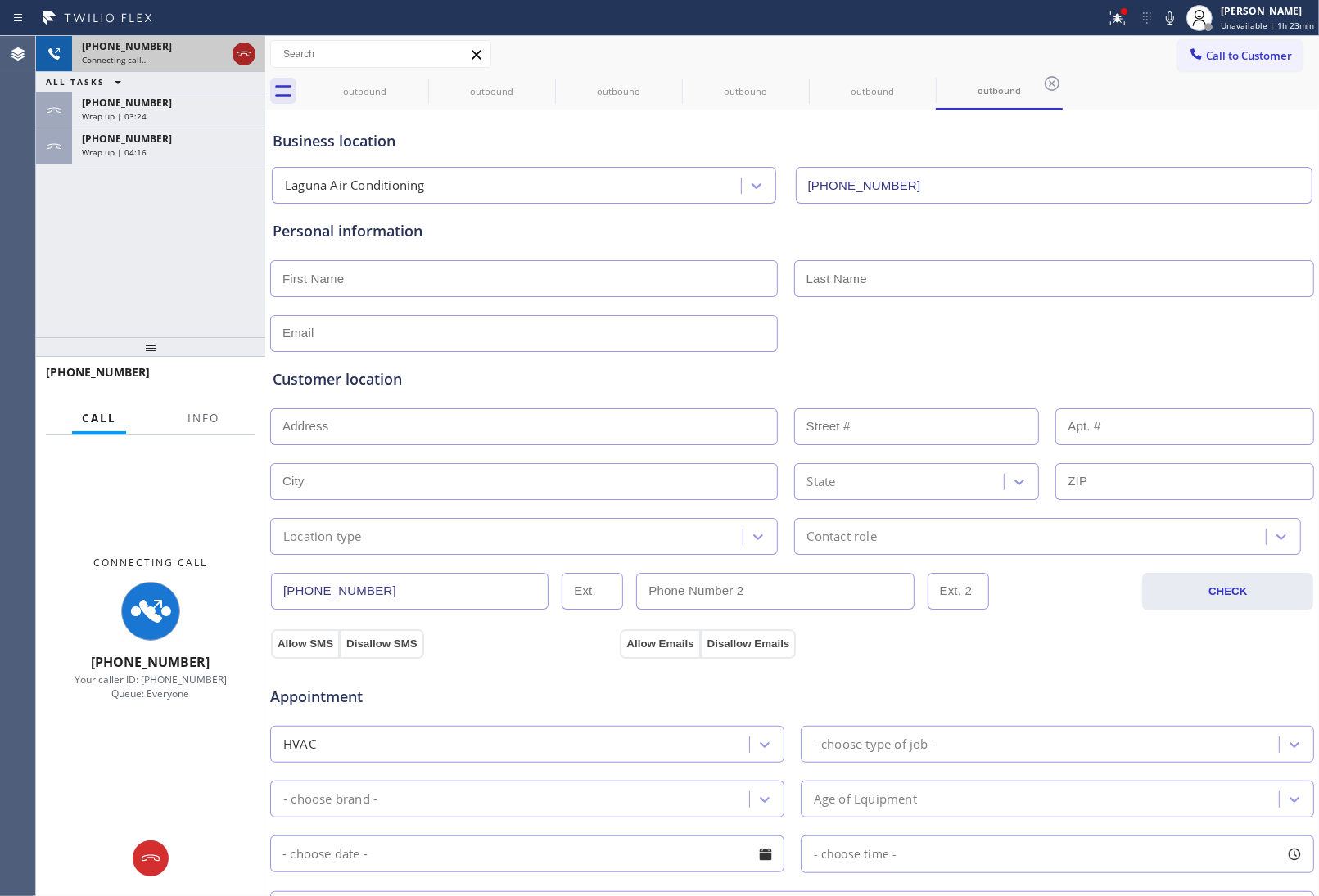
click at [240, 56] on icon at bounding box center [244, 54] width 20 height 20
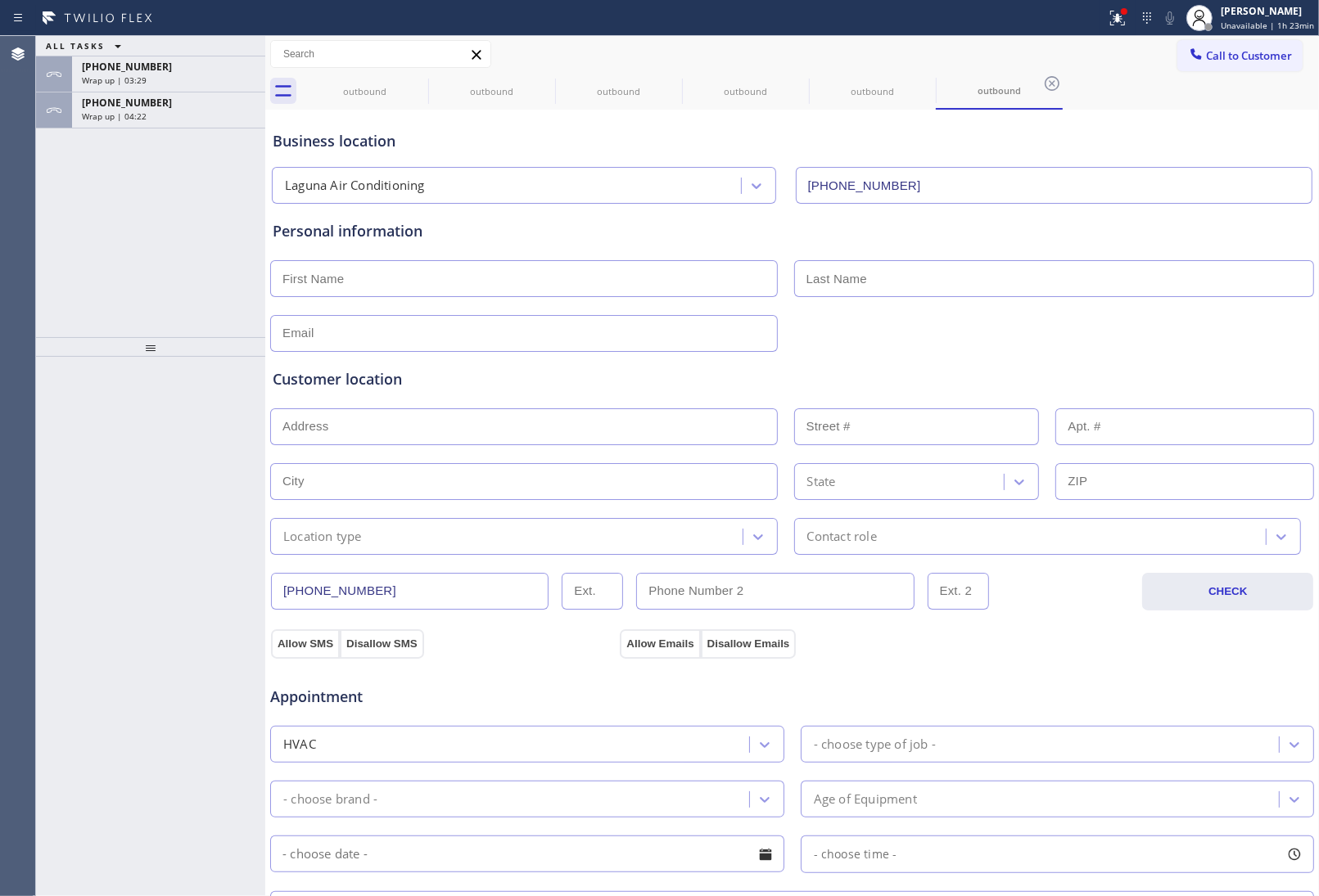
drag, startPoint x: 211, startPoint y: 201, endPoint x: 818, endPoint y: 108, distance: 614.1
click at [211, 201] on div "ALL TASKS ALL TASKS ACTIVE TASKS TASKS IN WRAP UP +15102293393 Wrap up | 03:29 …" at bounding box center [150, 186] width 229 height 301
drag, startPoint x: 1287, startPoint y: 43, endPoint x: 1136, endPoint y: 108, distance: 164.4
click at [1286, 45] on button "Call to Customer" at bounding box center [1239, 55] width 125 height 31
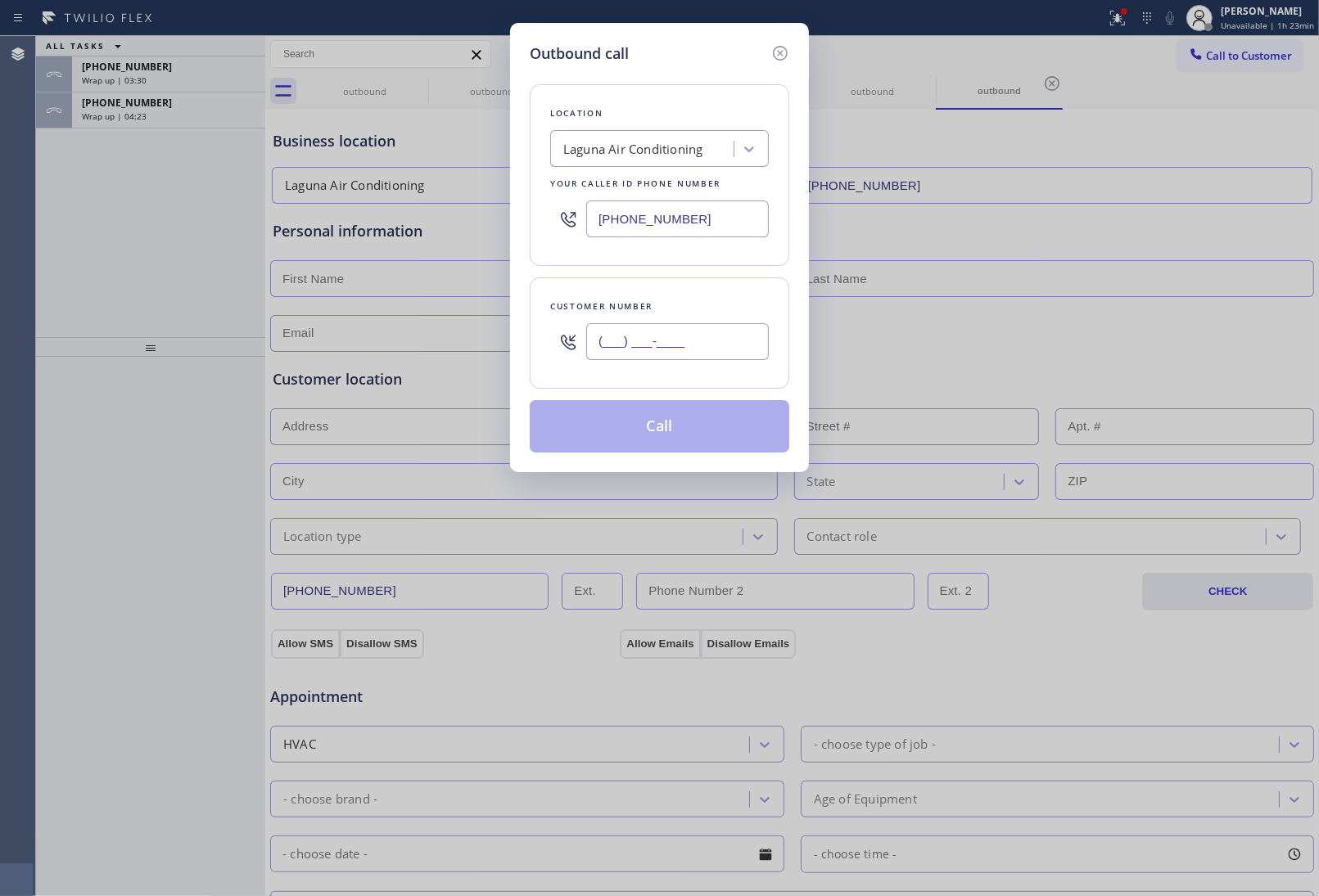
click at [642, 340] on input "(___) ___-____" at bounding box center [677, 342] width 183 height 37
paste input "949) 474-2377"
type input "(949) 474-2377"
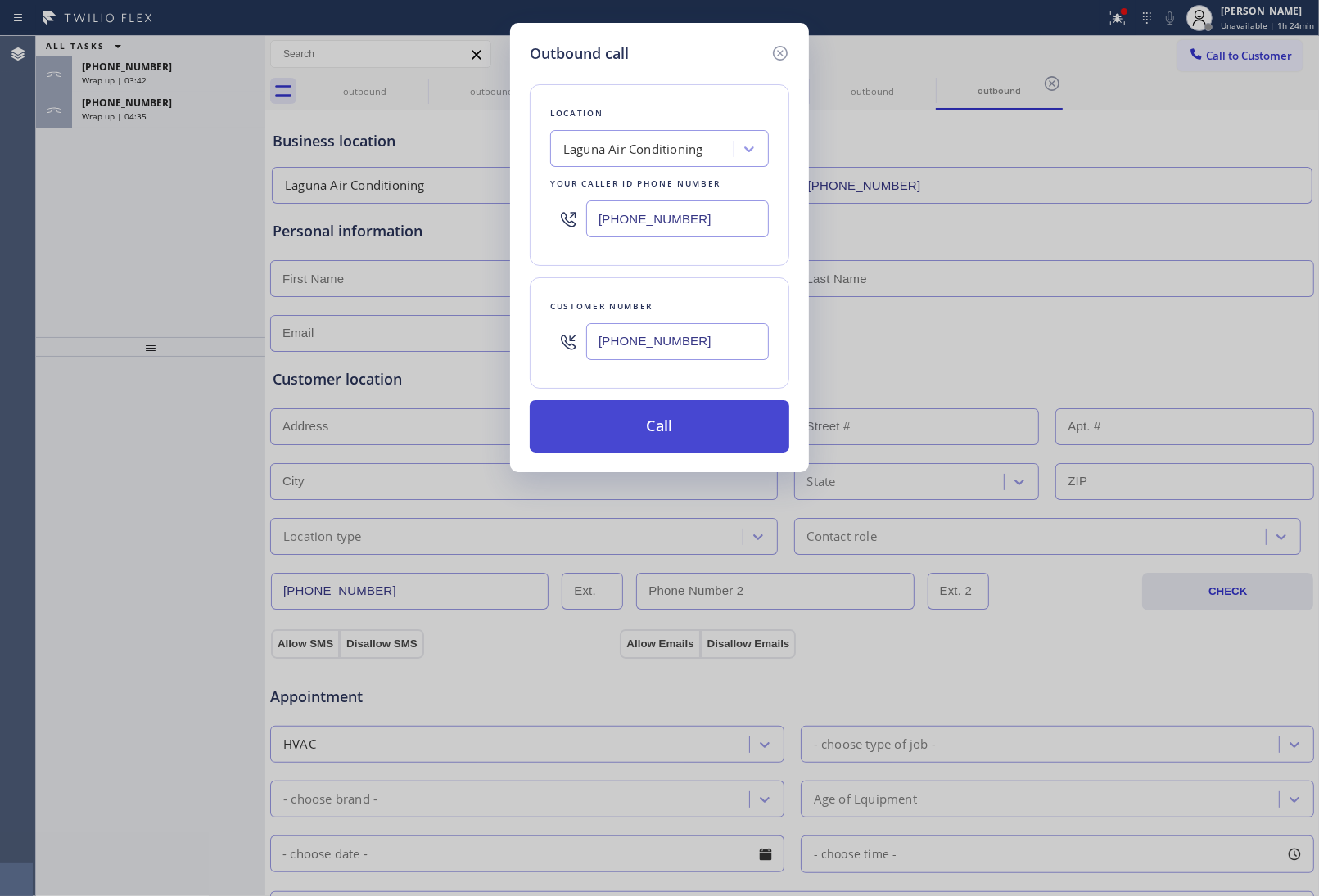
drag, startPoint x: 599, startPoint y: 413, endPoint x: 634, endPoint y: 427, distance: 37.7
click at [615, 420] on button "Call" at bounding box center [659, 426] width 260 height 52
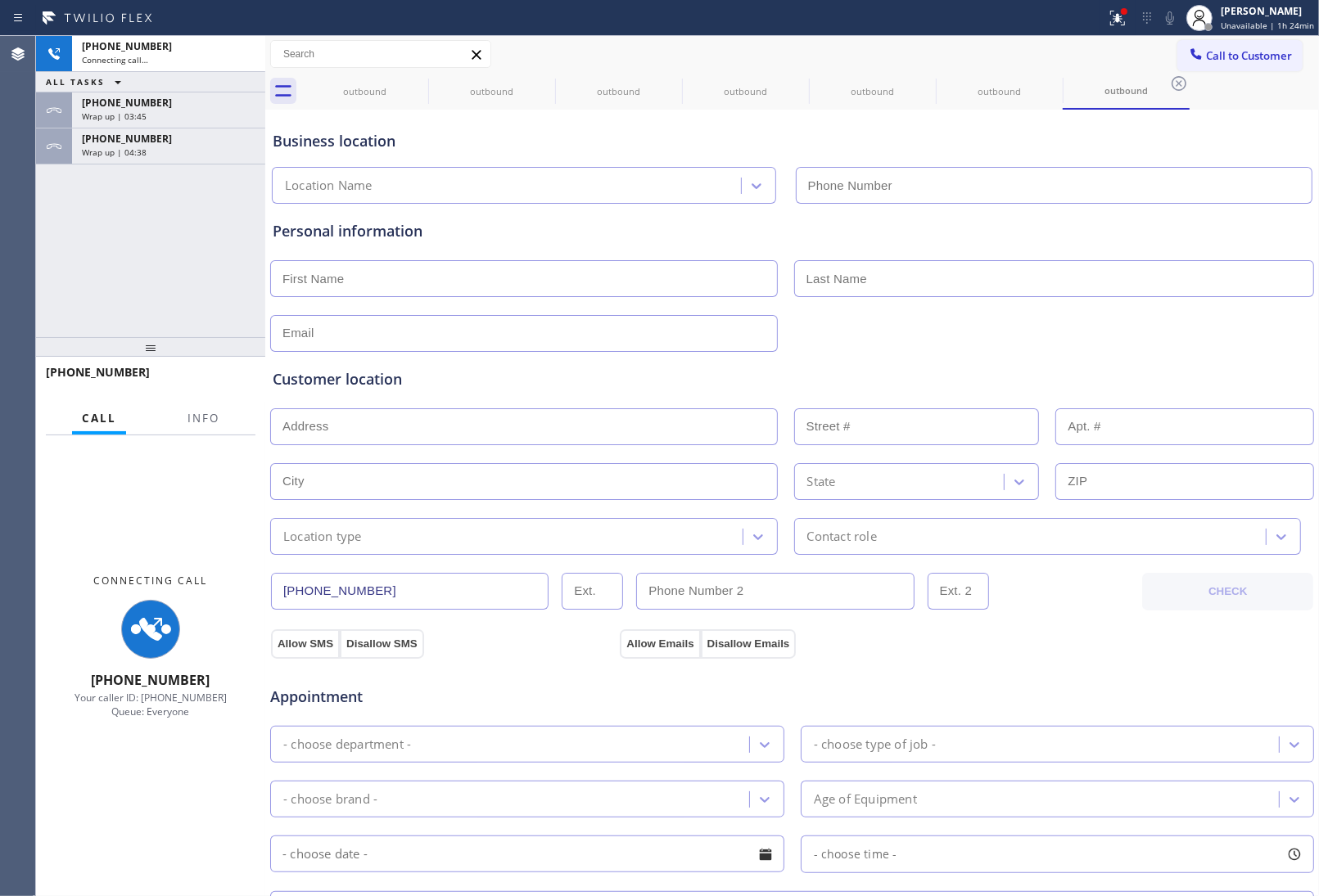
type input "(949) 523-3665"
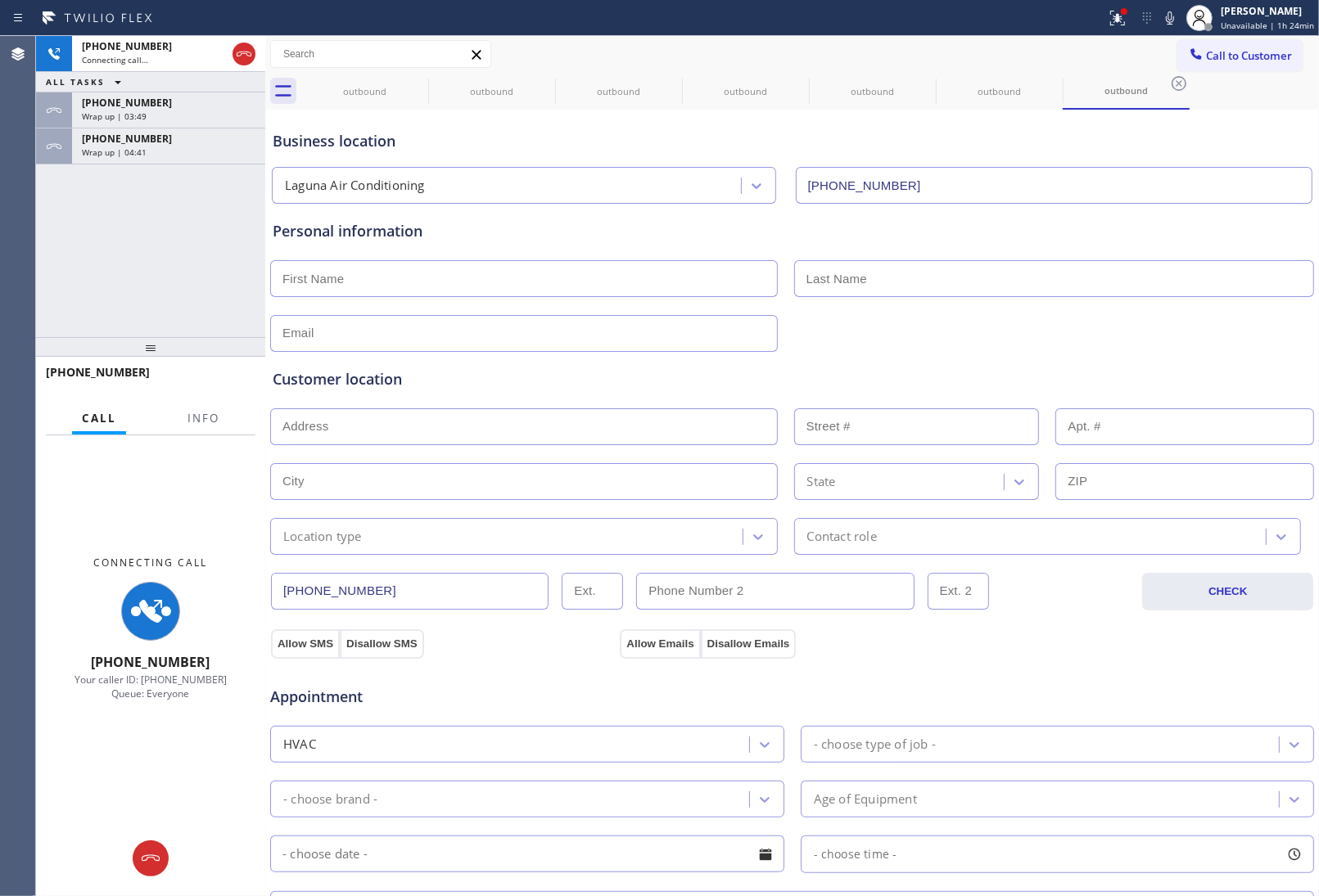
click at [1149, 369] on div "Customer location" at bounding box center [792, 379] width 1039 height 22
click at [247, 51] on icon at bounding box center [244, 54] width 20 height 20
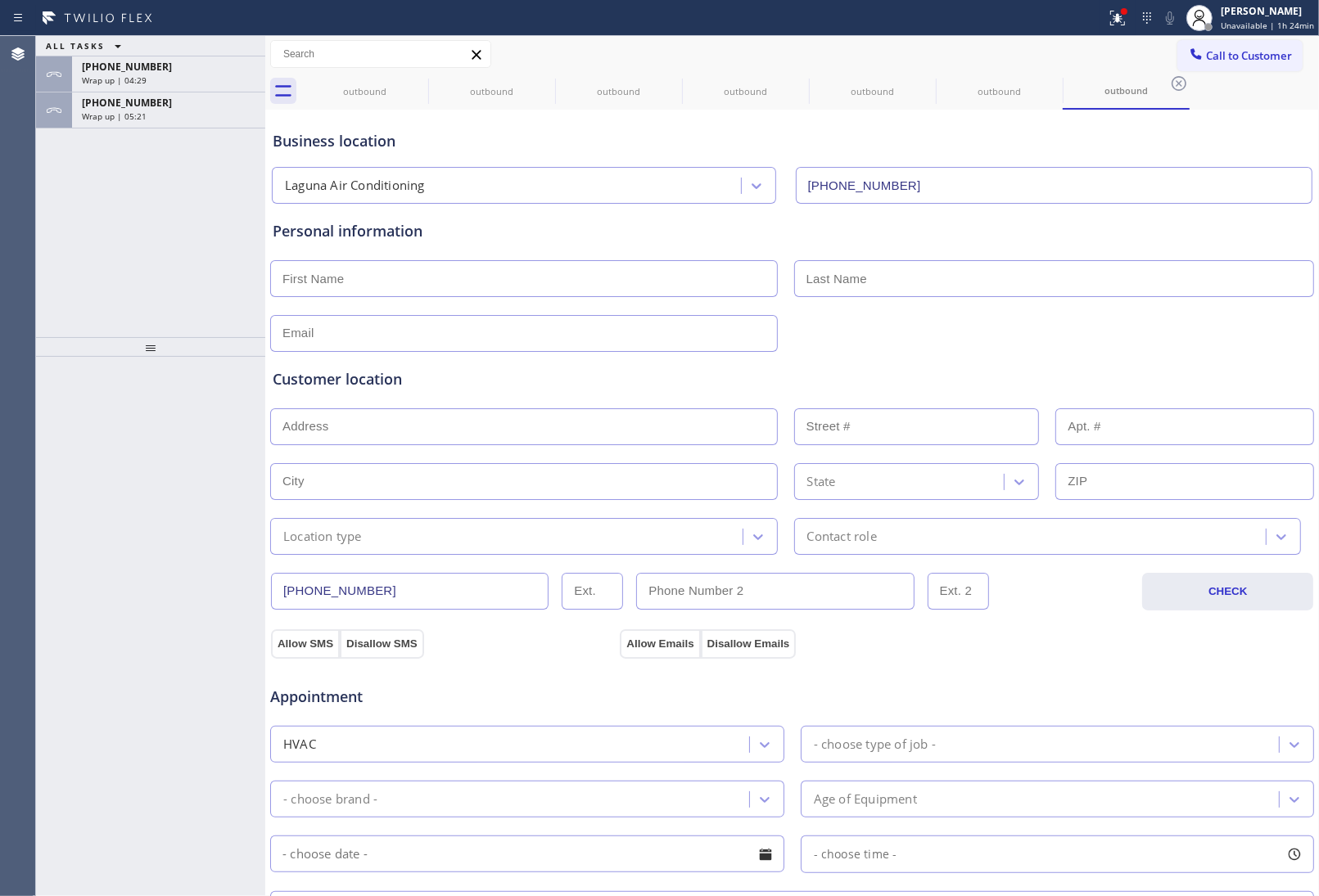
click at [1214, 254] on div "Personal information" at bounding box center [792, 285] width 1039 height 132
click at [1227, 59] on span "Call to Customer" at bounding box center [1249, 56] width 86 height 15
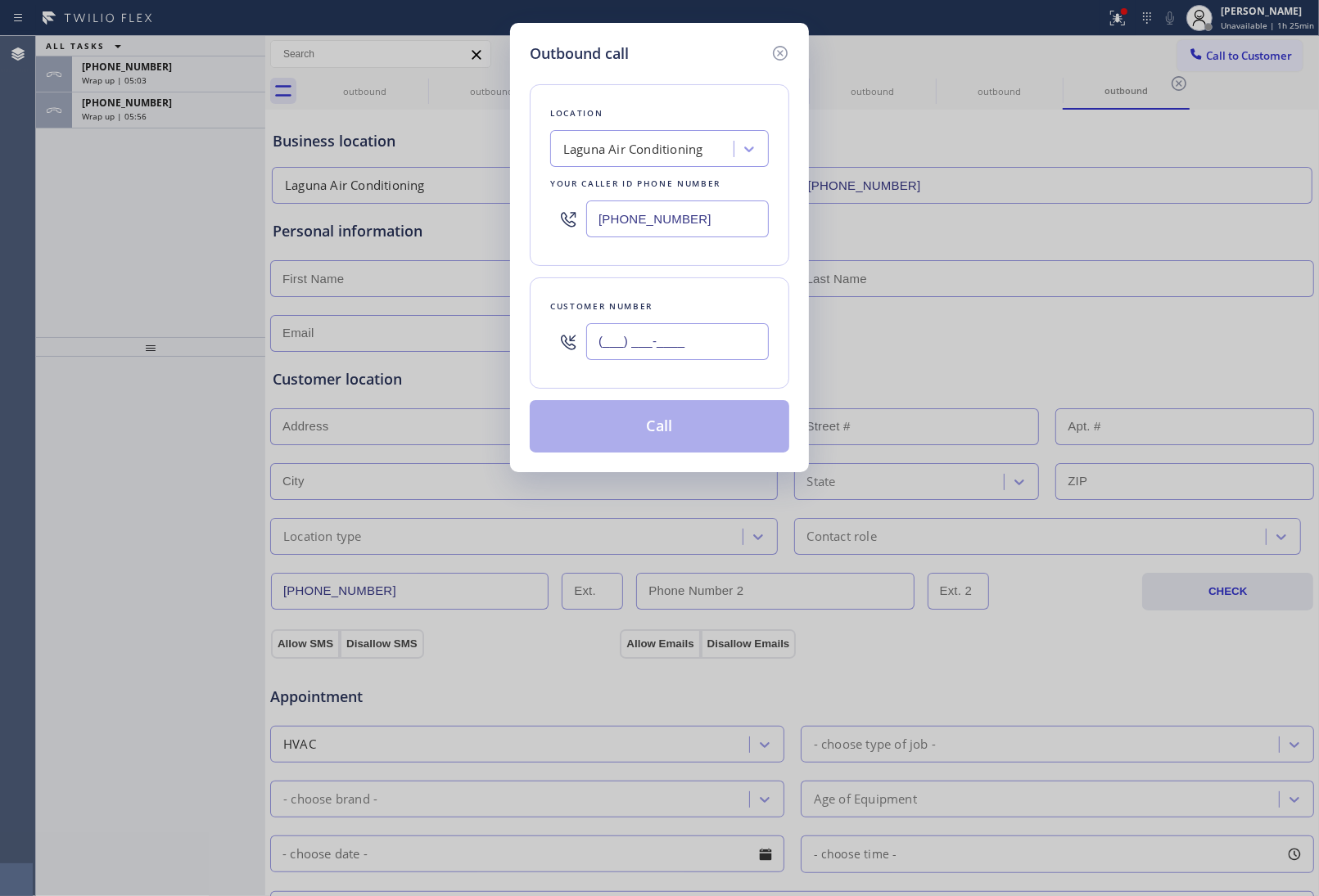
click at [623, 348] on input "(___) ___-____" at bounding box center [677, 342] width 183 height 37
paste input "949) 474-2377"
type input "(949) 474-2377"
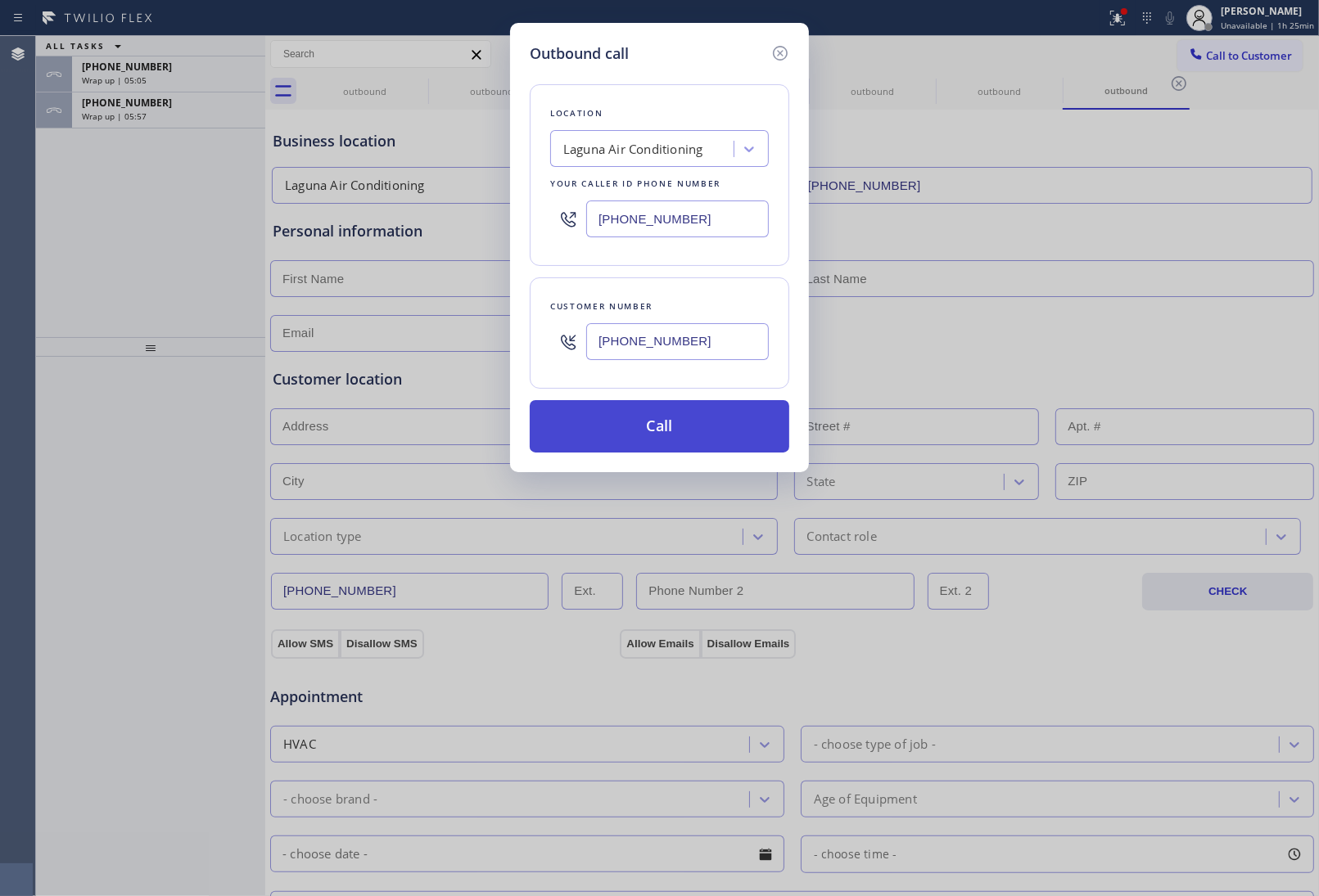
click at [680, 435] on button "Call" at bounding box center [659, 426] width 260 height 52
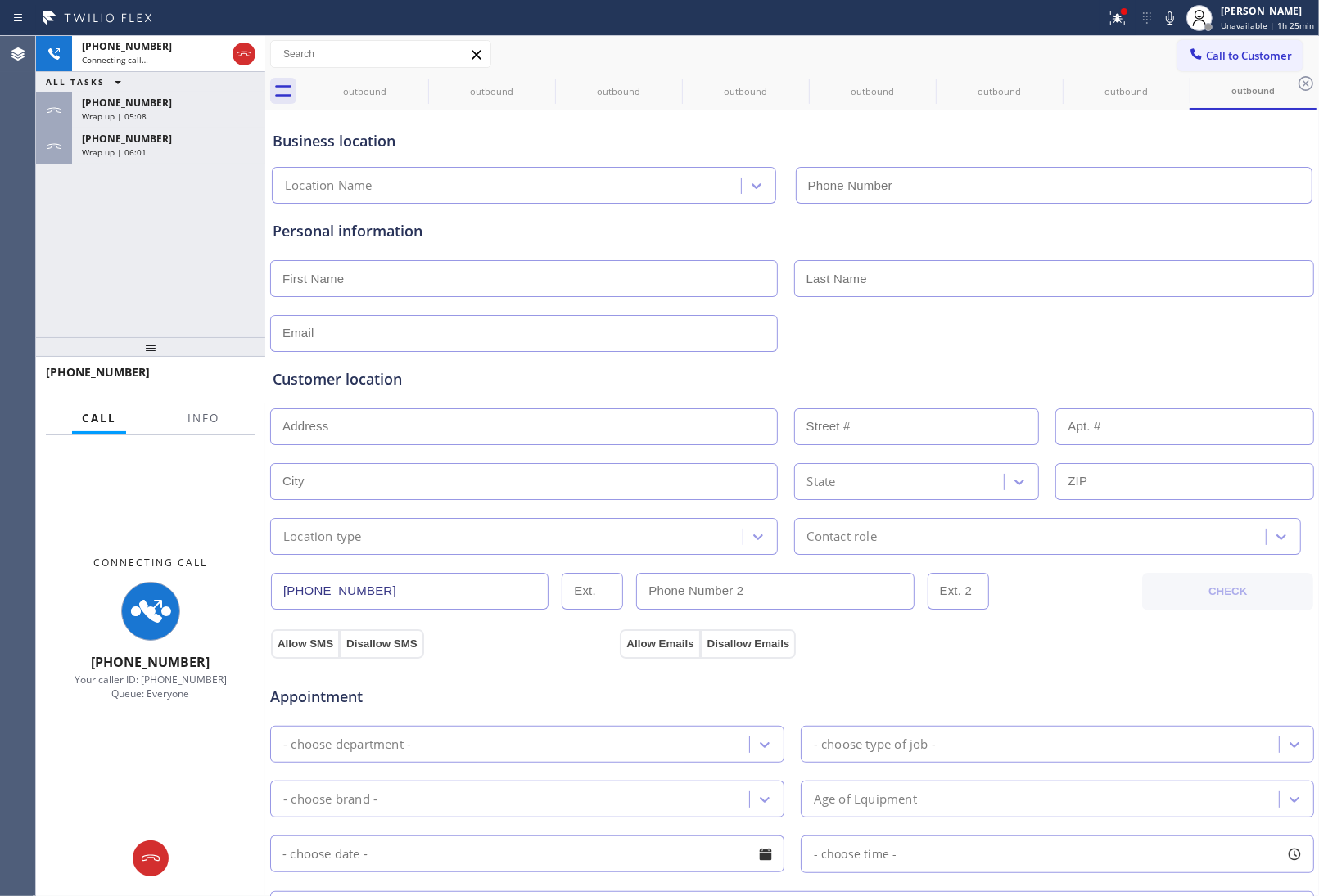
drag, startPoint x: 1104, startPoint y: 138, endPoint x: 1030, endPoint y: 0, distance: 156.6
click at [1103, 134] on div "Business location" at bounding box center [792, 141] width 1039 height 22
type input "(949) 523-3665"
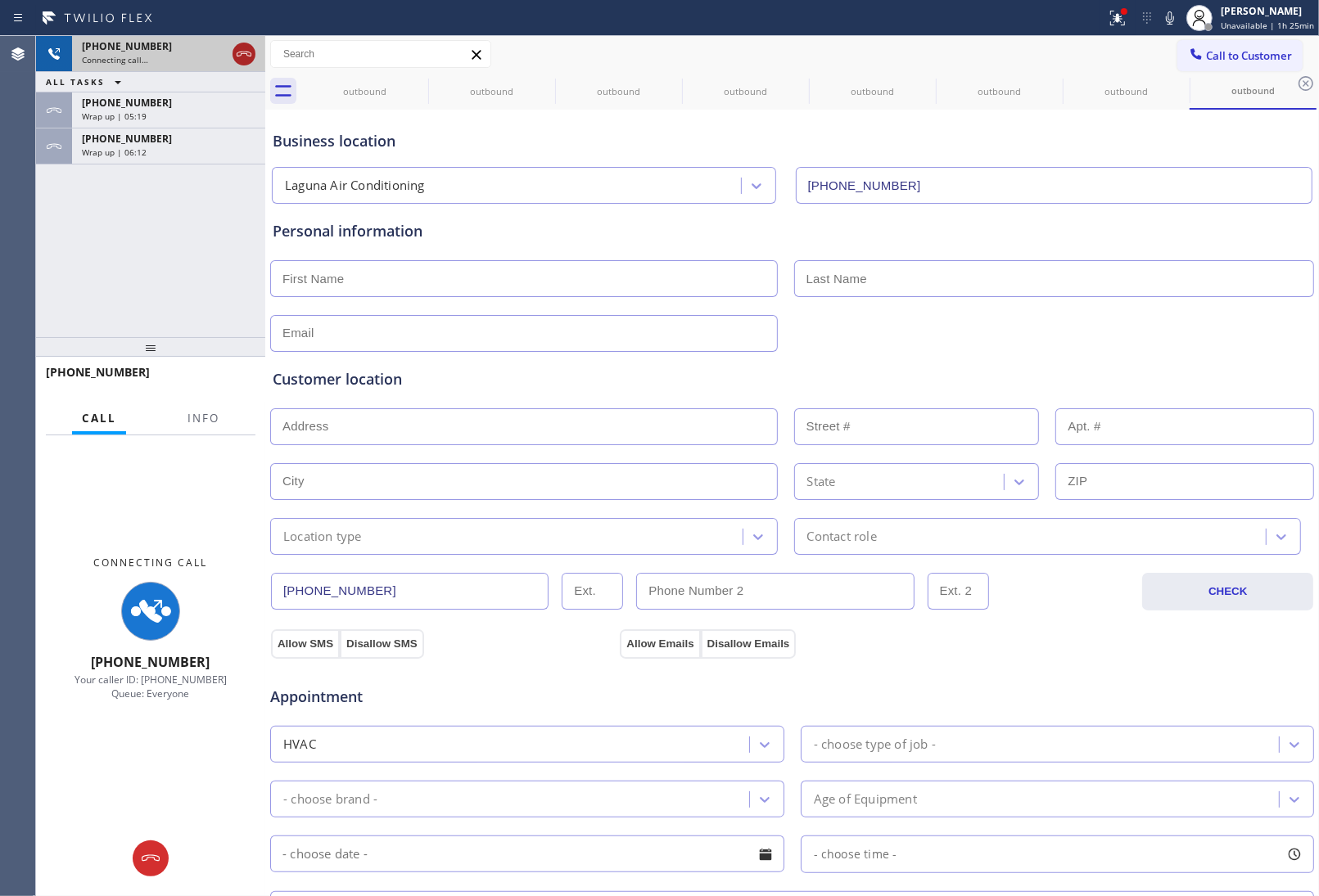
click at [242, 51] on icon at bounding box center [244, 54] width 20 height 20
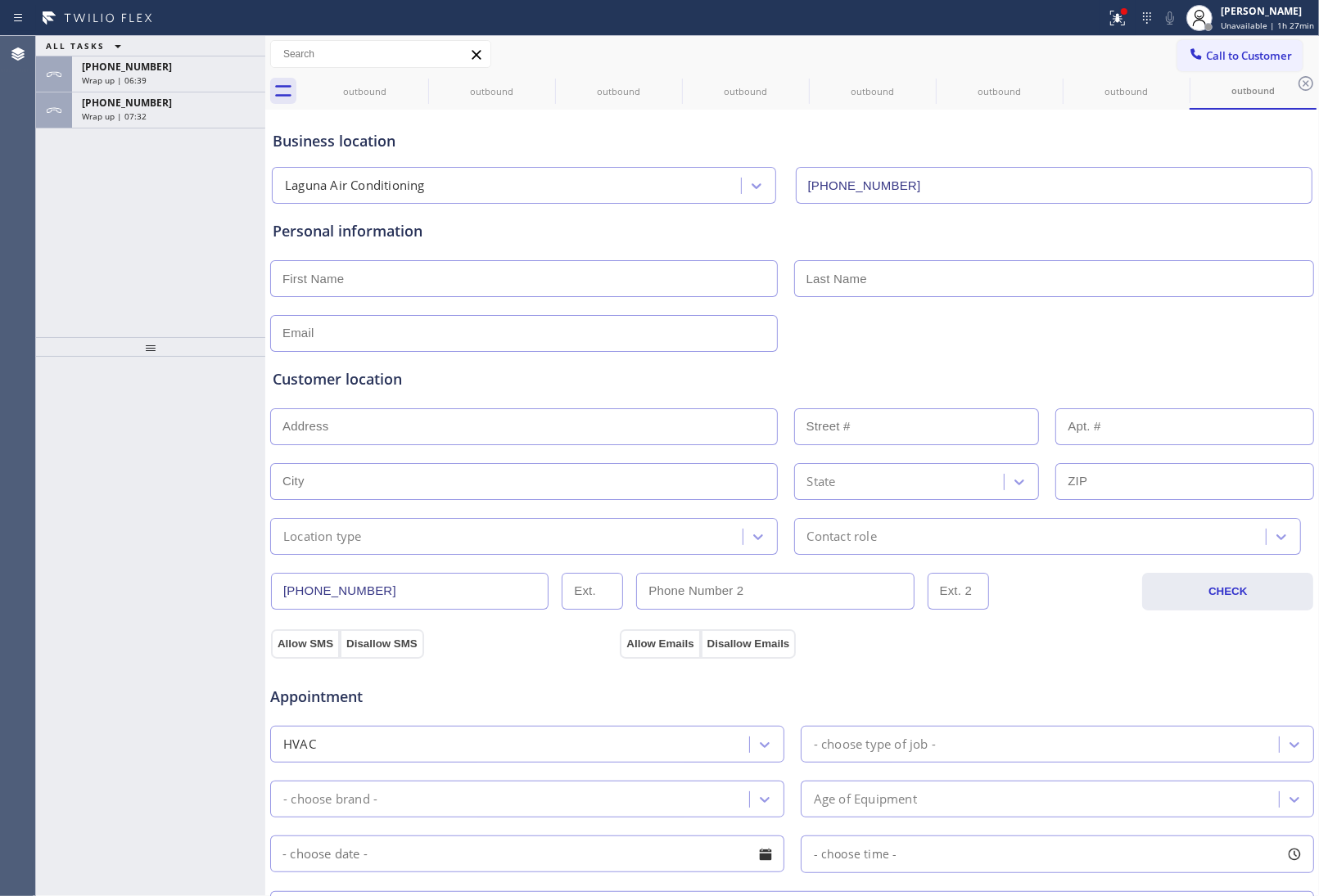
drag, startPoint x: 199, startPoint y: 244, endPoint x: 1219, endPoint y: 106, distance: 1029.3
click at [217, 241] on div "ALL TASKS ALL TASKS ACTIVE TASKS TASKS IN WRAP UP +15102293393 Wrap up | 06:39 …" at bounding box center [150, 186] width 229 height 301
click at [1213, 62] on span "Call to Customer" at bounding box center [1249, 56] width 86 height 15
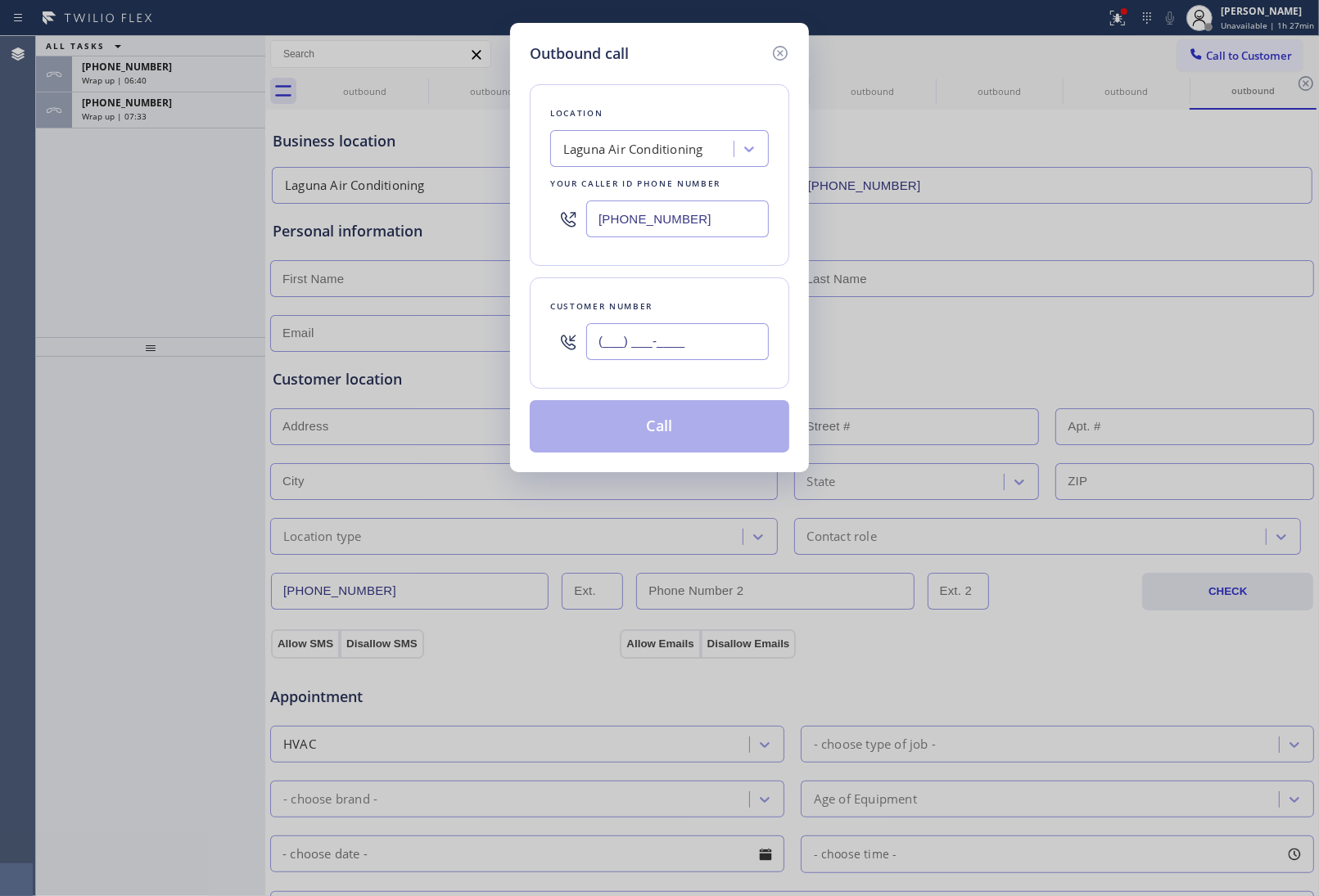
click at [649, 348] on input "(___) ___-____" at bounding box center [677, 342] width 183 height 37
paste input "949) 474-2377"
type input "(949) 474-2377"
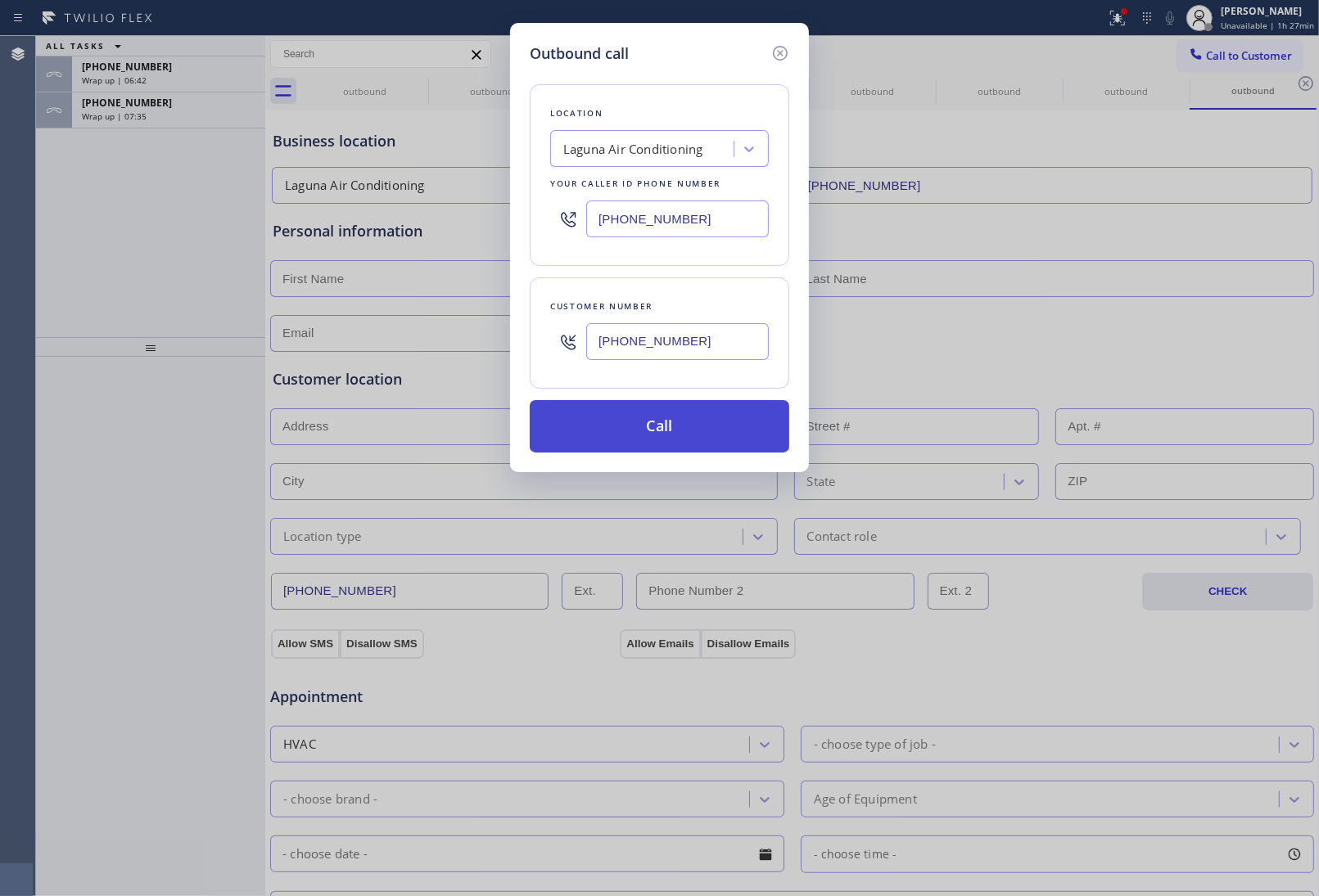
click at [672, 426] on button "Call" at bounding box center [659, 426] width 260 height 52
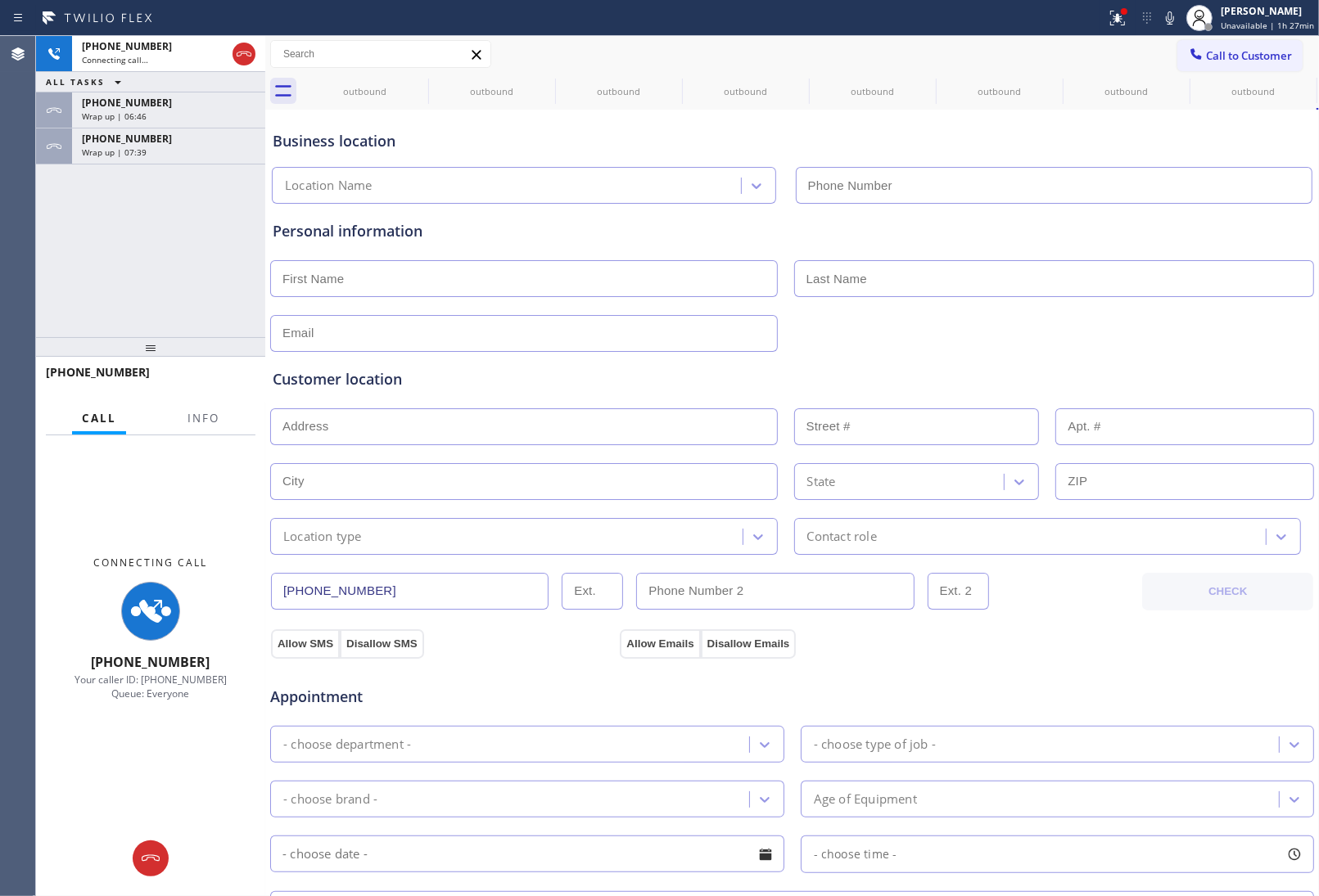
type input "(949) 523-3665"
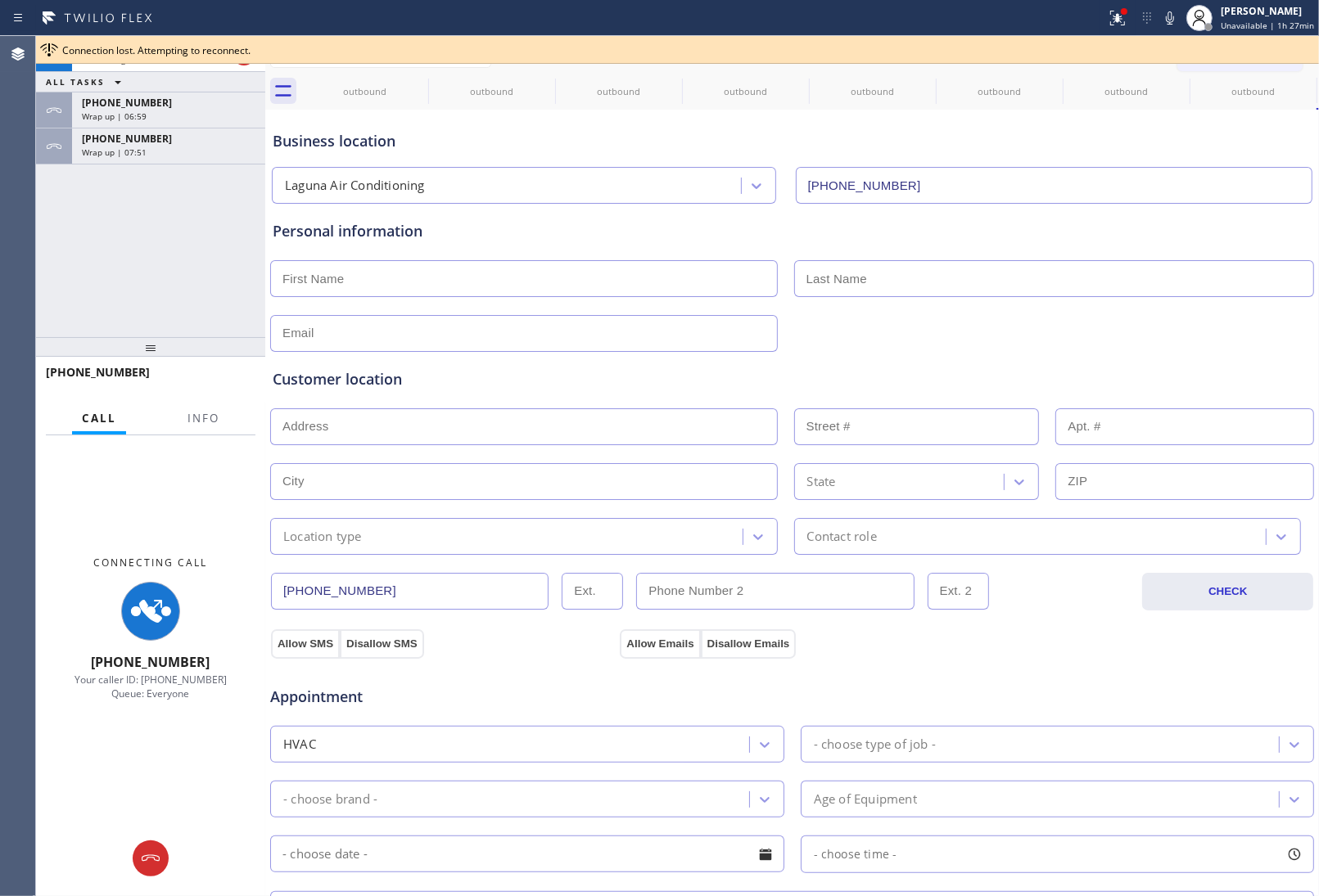
drag, startPoint x: 1123, startPoint y: 322, endPoint x: 1095, endPoint y: 354, distance: 42.5
click at [1120, 329] on div at bounding box center [793, 332] width 1048 height 40
click at [155, 152] on div "Wrap up | 07:52" at bounding box center [169, 153] width 173 height 12
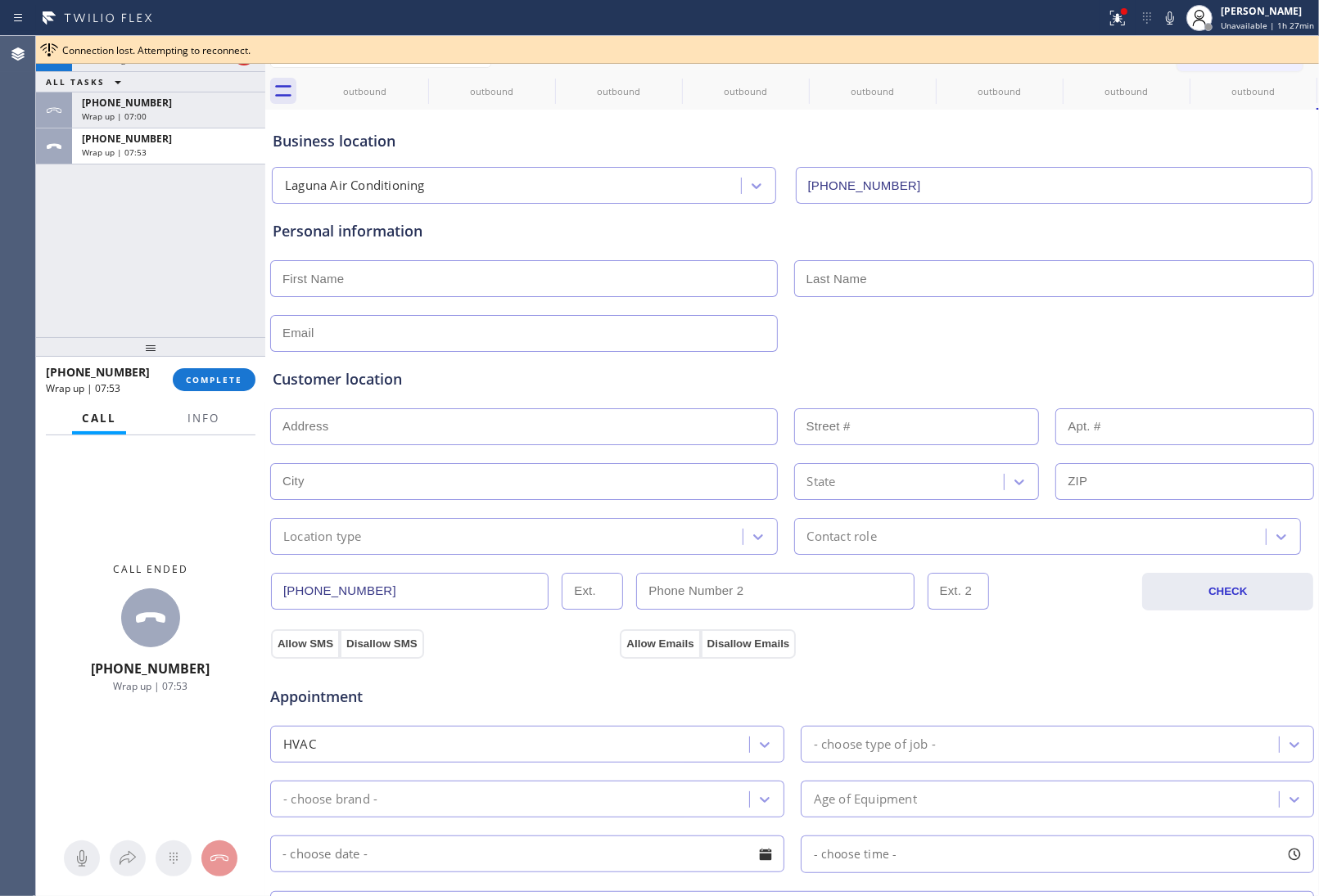
click at [222, 392] on div "+16197332665 Wrap up | 07:53 COMPLETE" at bounding box center [150, 379] width 210 height 42
click at [226, 385] on span "COMPLETE" at bounding box center [214, 380] width 56 height 12
click at [161, 68] on div "+19494742377 Connecting call…" at bounding box center [150, 53] width 157 height 36
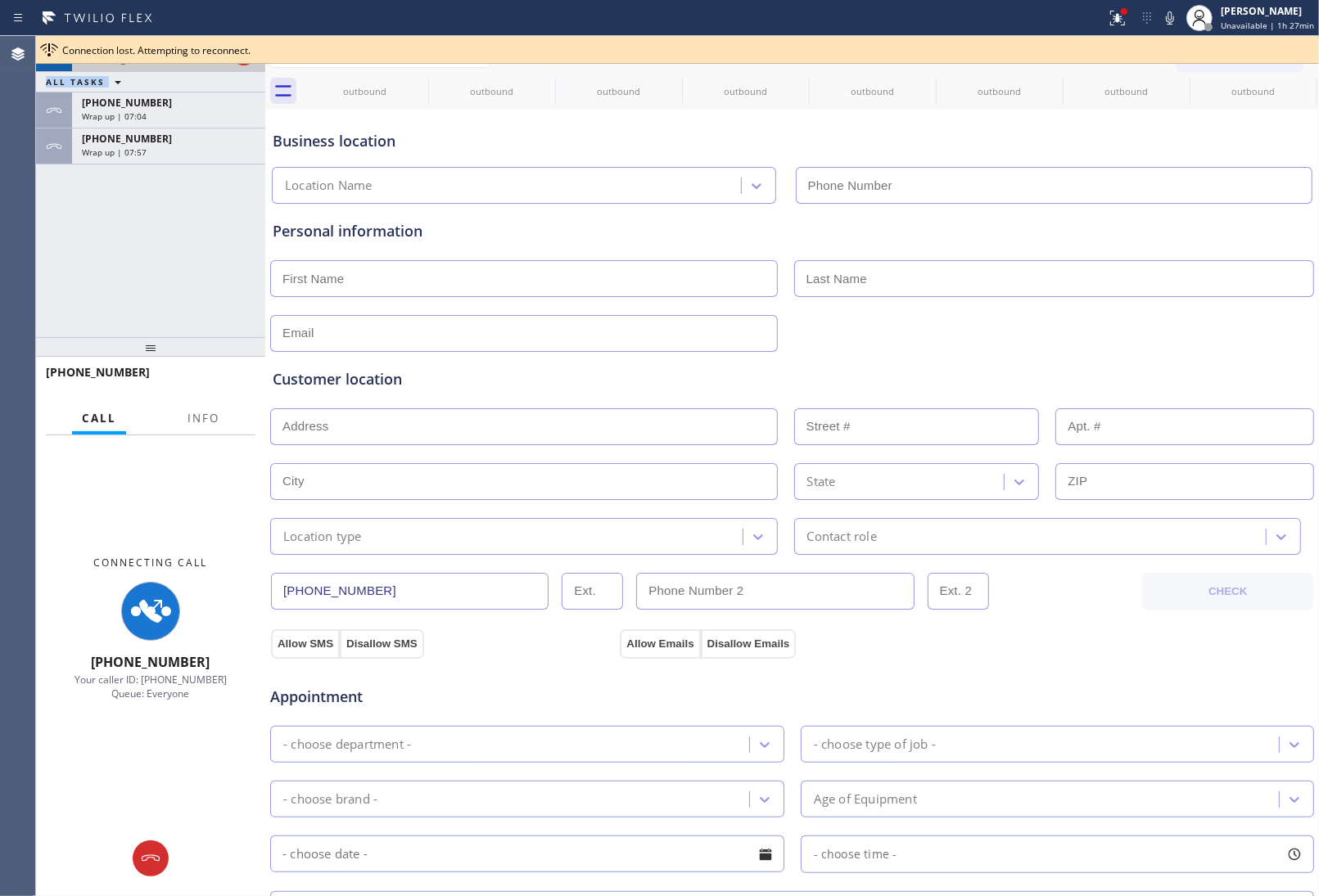
click at [244, 70] on div "+19494742377 Connecting call… ALL TASKS ALL TASKS ACTIVE TASKS TASKS IN WRAP UP…" at bounding box center [150, 100] width 229 height 129
click at [244, 70] on div at bounding box center [244, 53] width 30 height 36
click at [244, 68] on div at bounding box center [244, 53] width 30 height 36
click at [244, 66] on div at bounding box center [244, 53] width 30 height 36
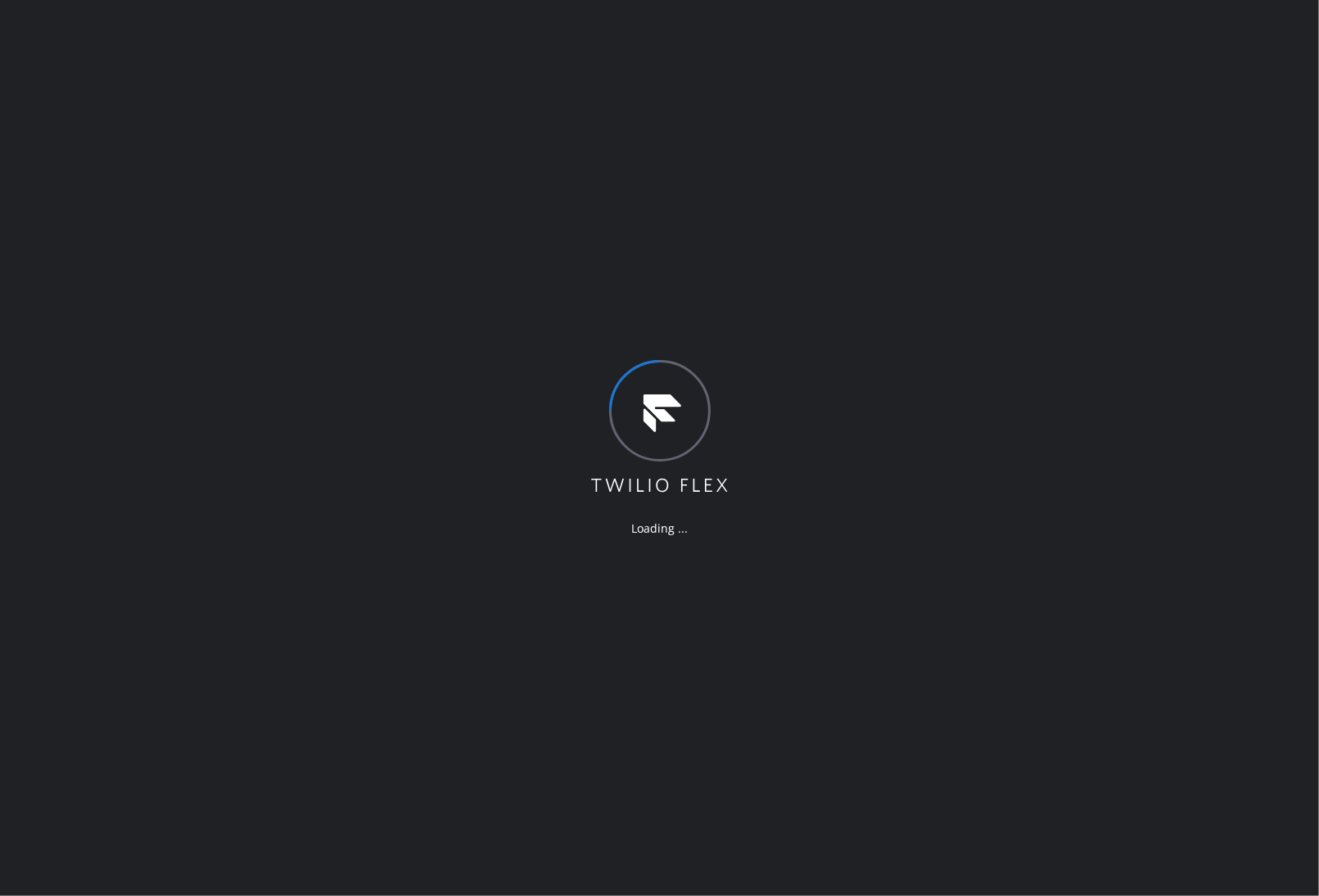
click at [1227, 570] on div "Loading ..." at bounding box center [659, 448] width 1319 height 896
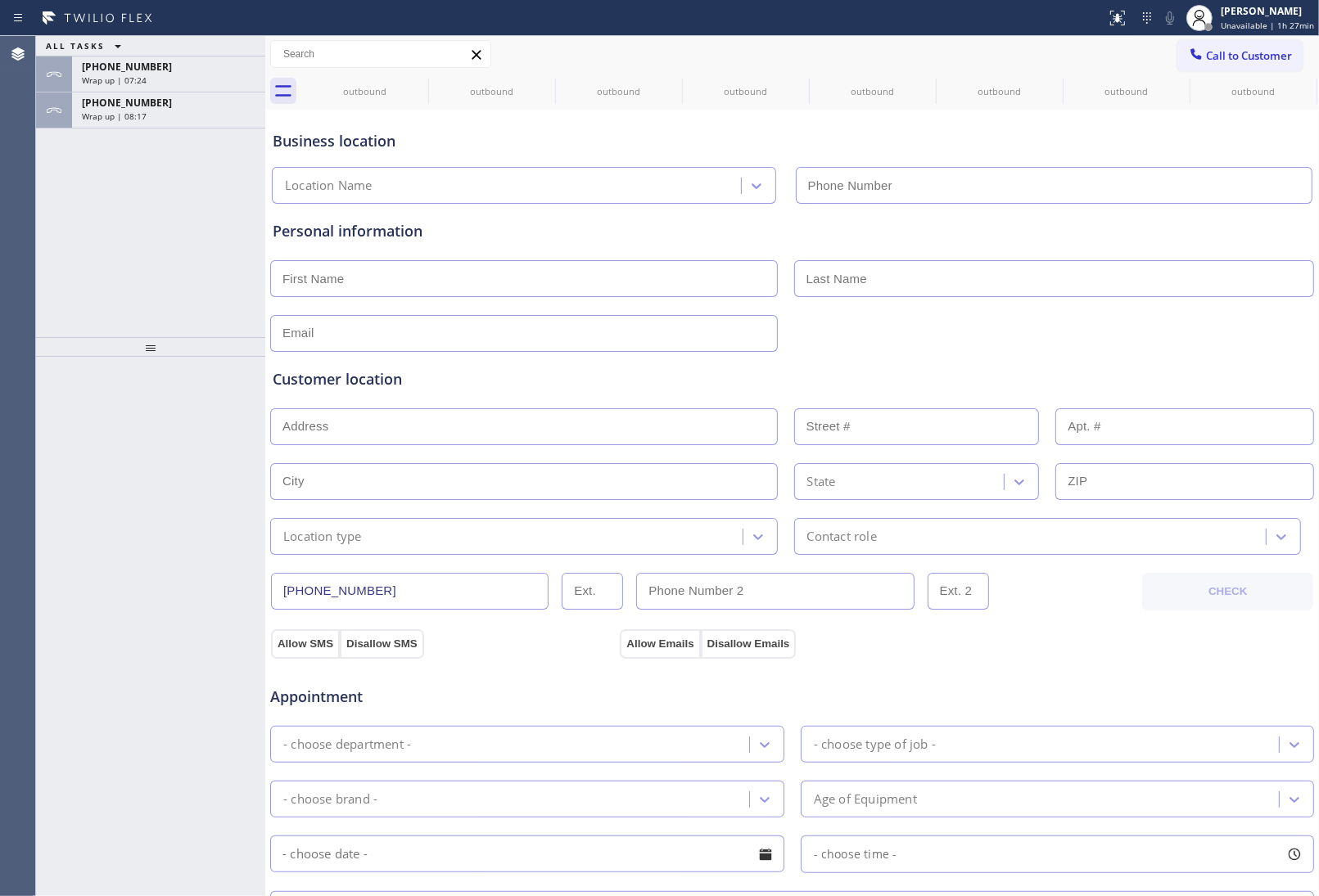
type input "[PHONE_NUMBER]"
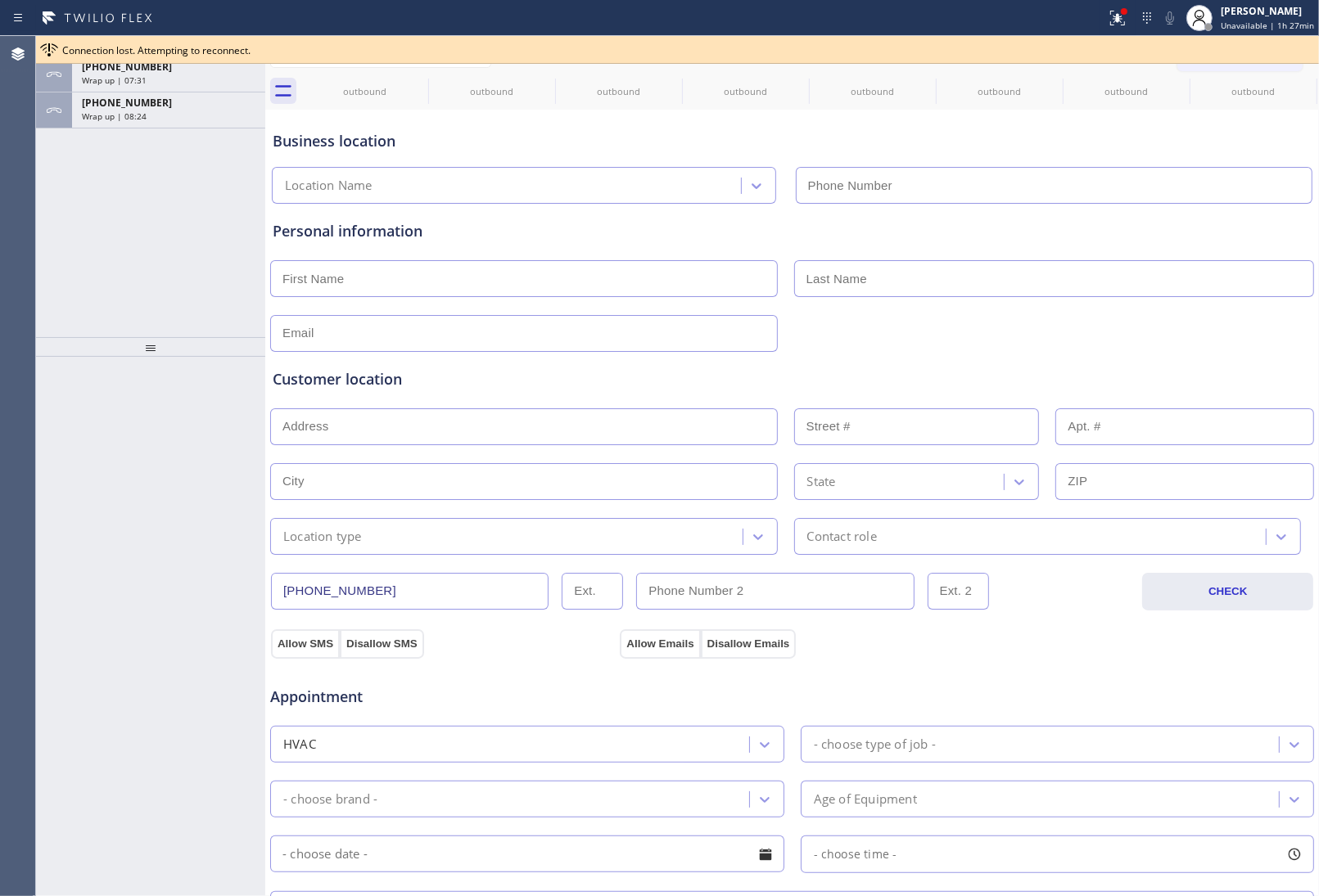
drag, startPoint x: 1139, startPoint y: 145, endPoint x: 1075, endPoint y: 22, distance: 138.7
click at [1127, 131] on div "Business location" at bounding box center [792, 141] width 1039 height 22
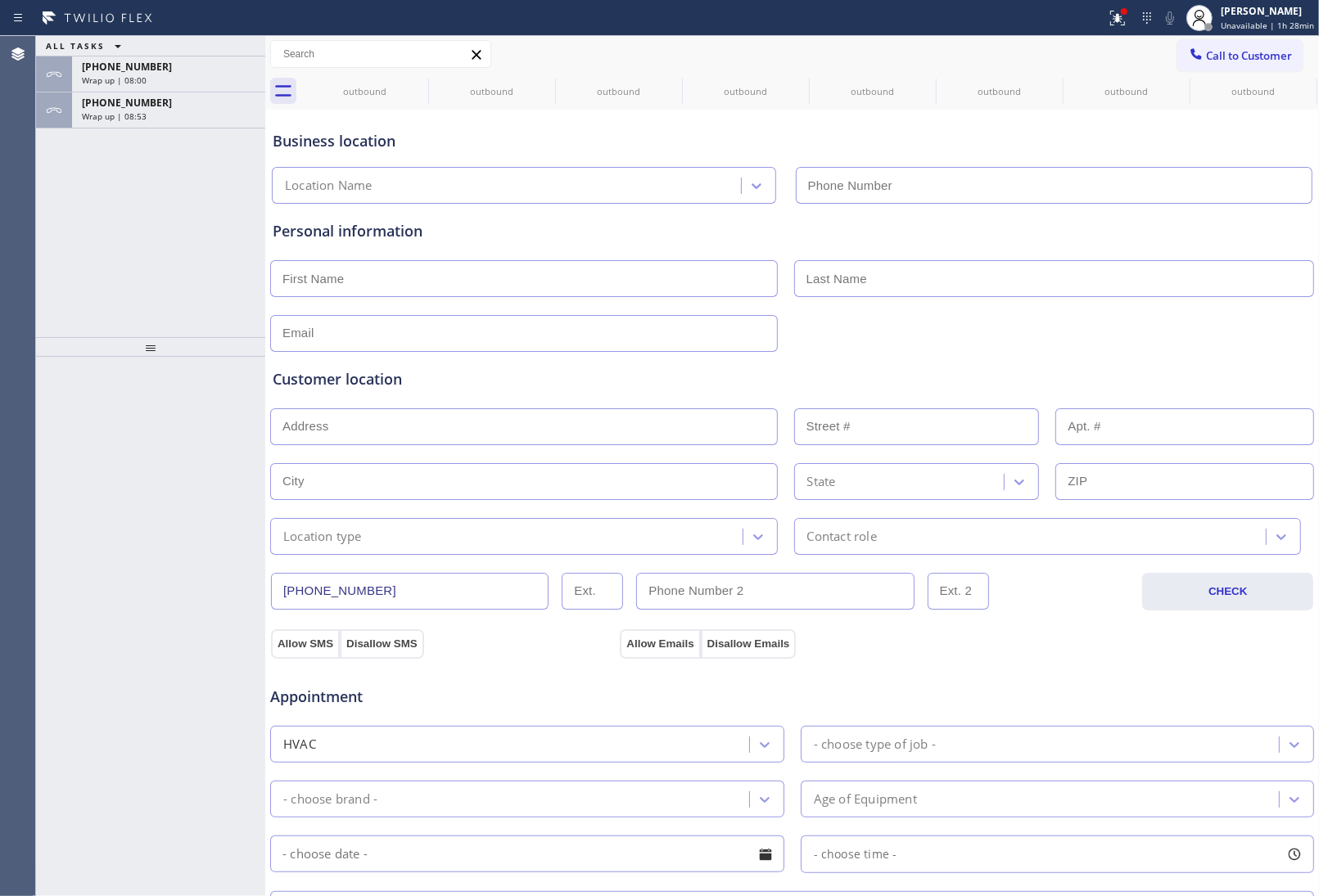
drag, startPoint x: 198, startPoint y: 128, endPoint x: 198, endPoint y: 142, distance: 14.0
click at [198, 127] on div "+16197332665 Wrap up | 08:53" at bounding box center [150, 110] width 229 height 36
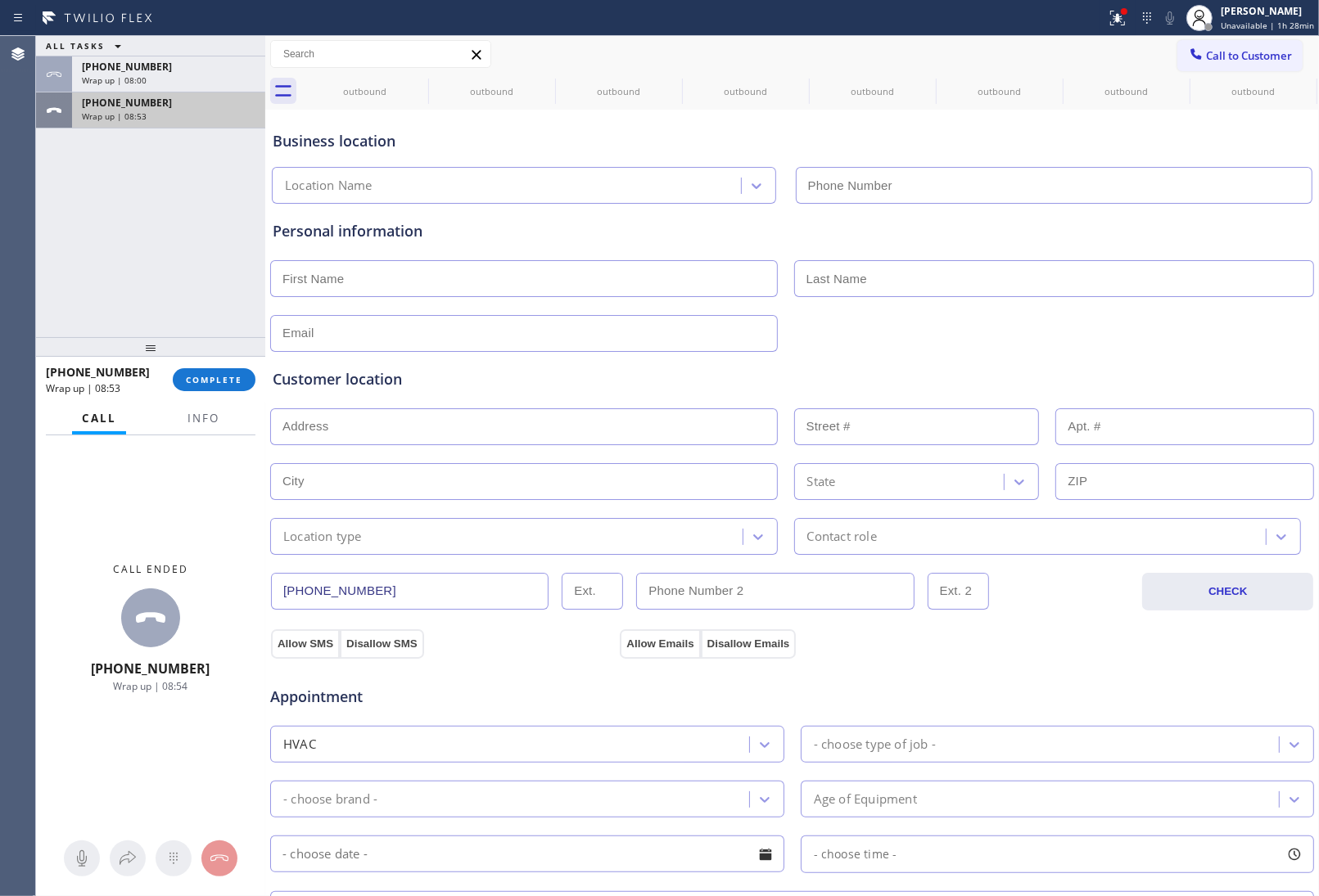
click at [203, 117] on div "Wrap up | 08:53" at bounding box center [169, 116] width 173 height 12
drag, startPoint x: 213, startPoint y: 398, endPoint x: 207, endPoint y: 377, distance: 21.8
click at [211, 397] on div "+16197332665 Wrap up | 08:53 COMPLETE" at bounding box center [150, 379] width 210 height 42
click at [207, 377] on span "COMPLETE" at bounding box center [214, 380] width 56 height 12
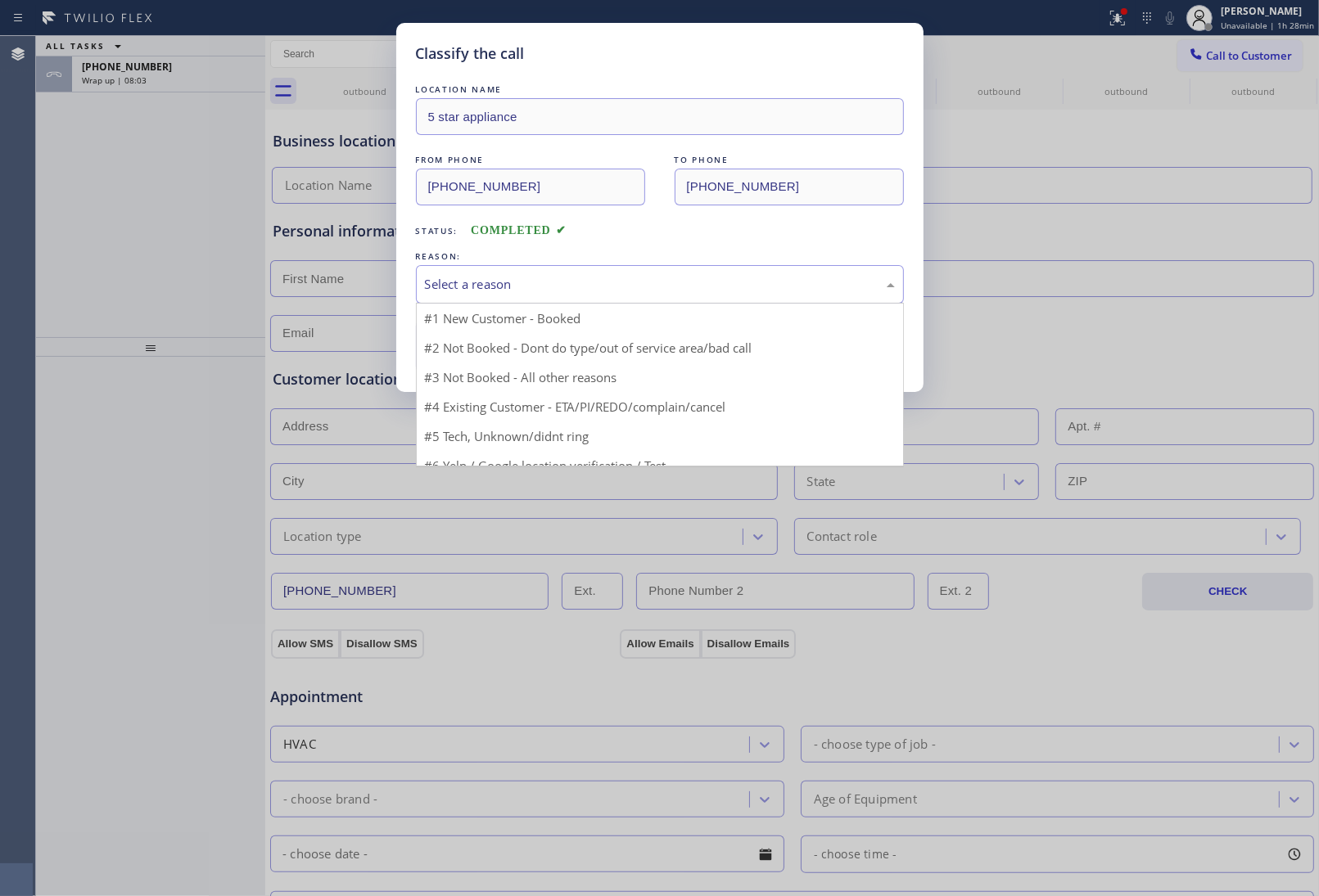
click at [505, 275] on div "Select a reason" at bounding box center [660, 284] width 470 height 19
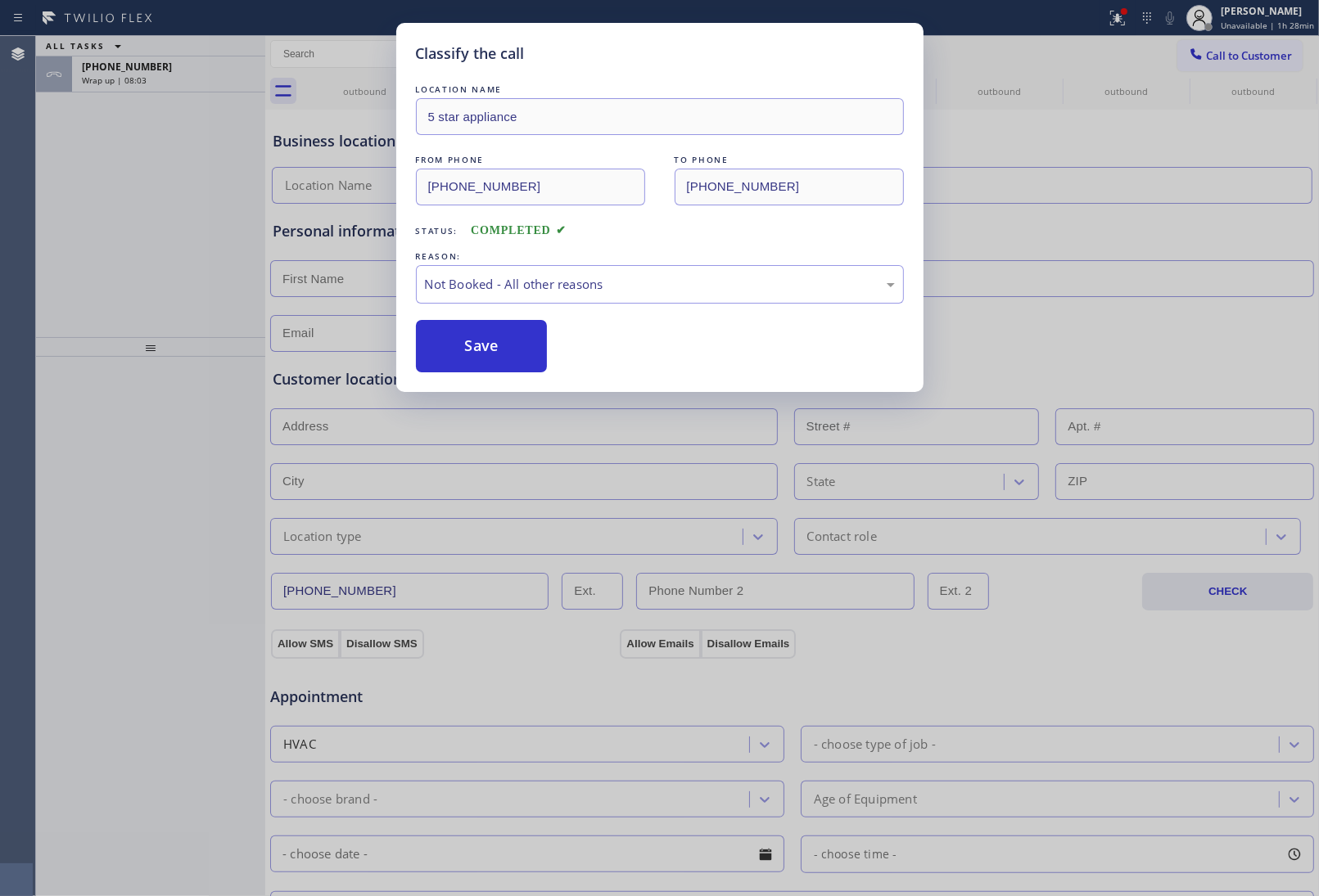
click at [475, 337] on button "Save" at bounding box center [481, 346] width 132 height 52
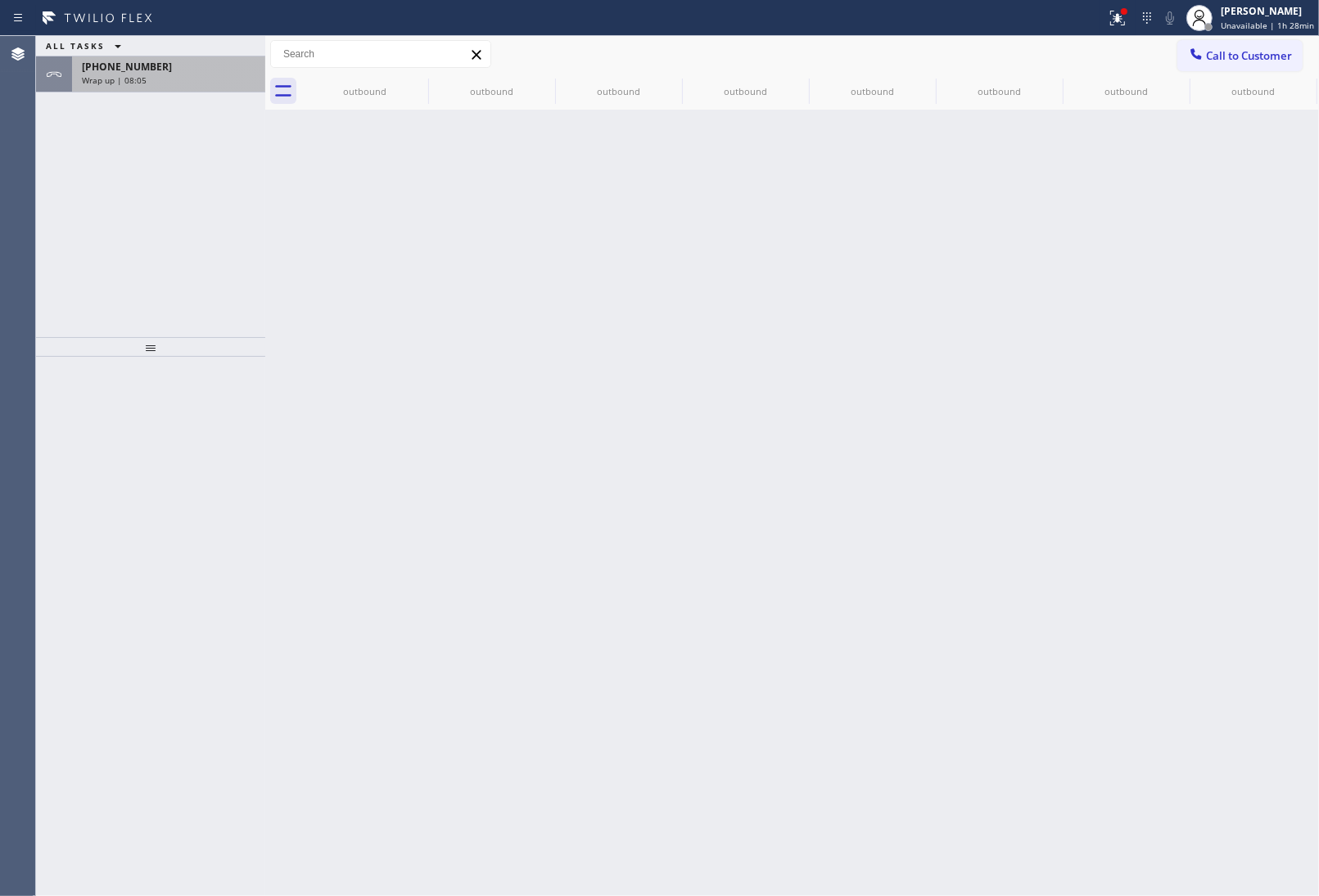
click at [119, 72] on span "+15102293393" at bounding box center [127, 66] width 90 height 14
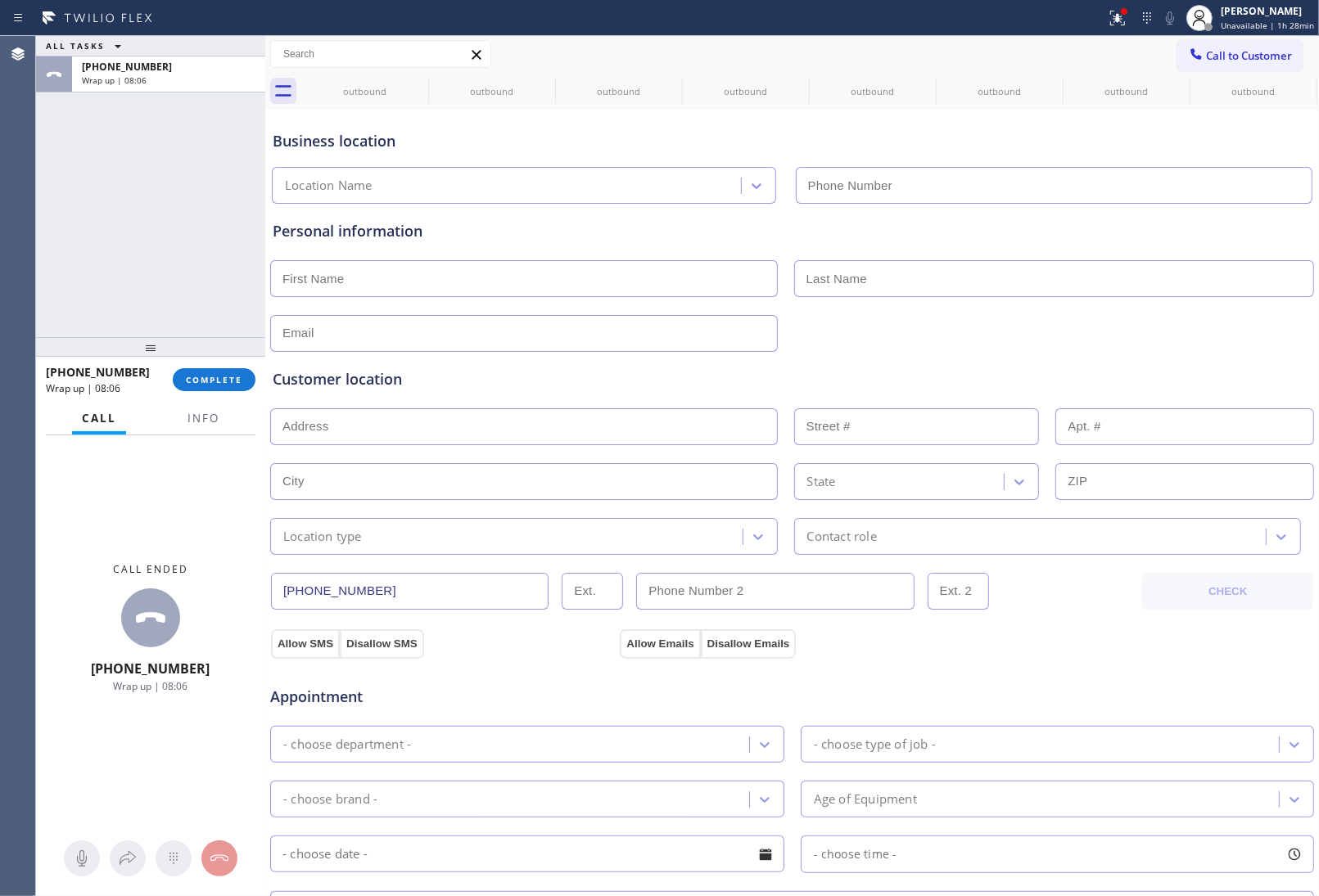
type input "(510) 781-9636"
click at [222, 394] on div "+15102293393 Wrap up | 08:07 COMPLETE" at bounding box center [150, 379] width 210 height 42
click at [222, 377] on span "COMPLETE" at bounding box center [214, 380] width 56 height 12
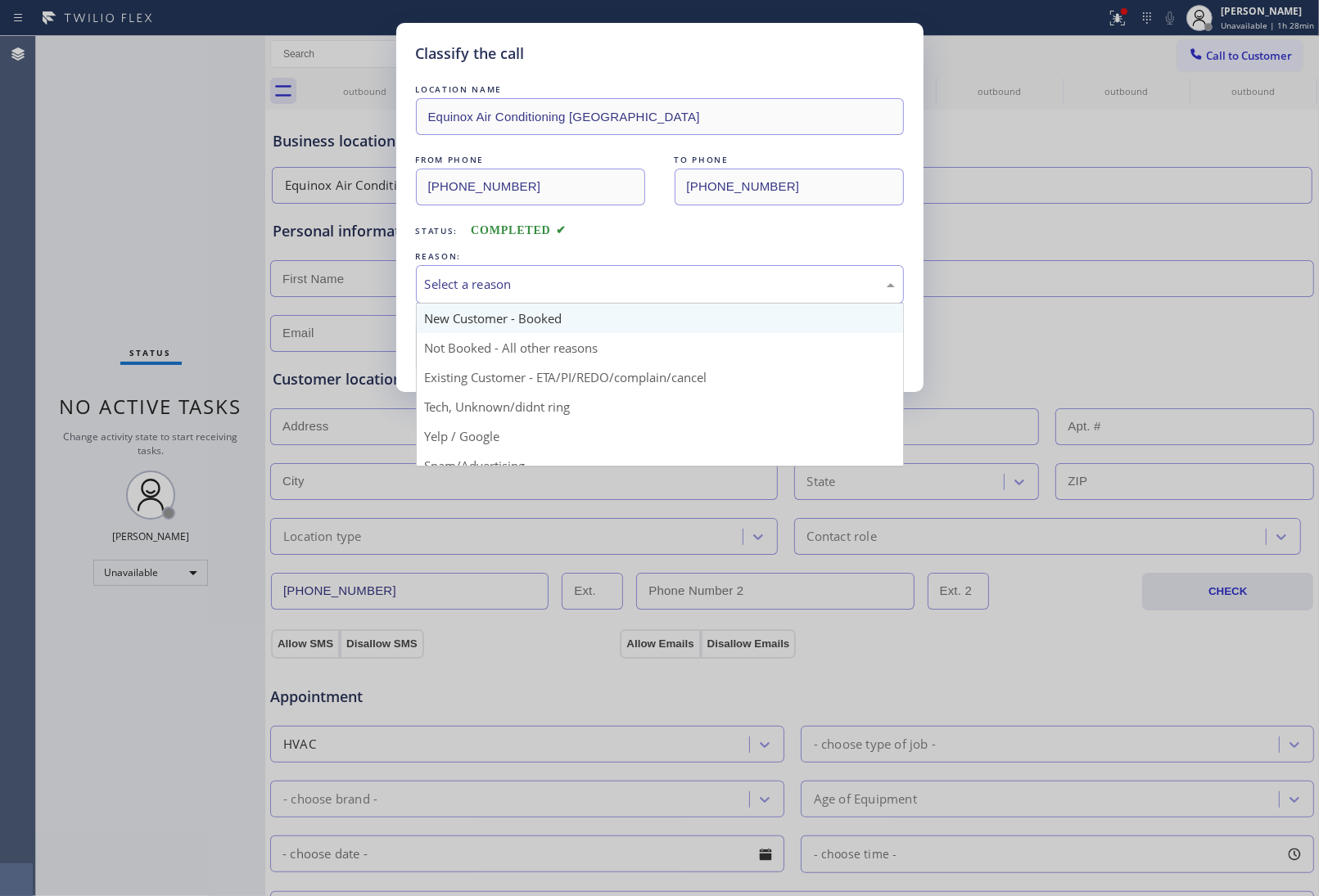
drag, startPoint x: 484, startPoint y: 275, endPoint x: 471, endPoint y: 321, distance: 47.8
click at [484, 283] on div "Select a reason" at bounding box center [660, 284] width 470 height 19
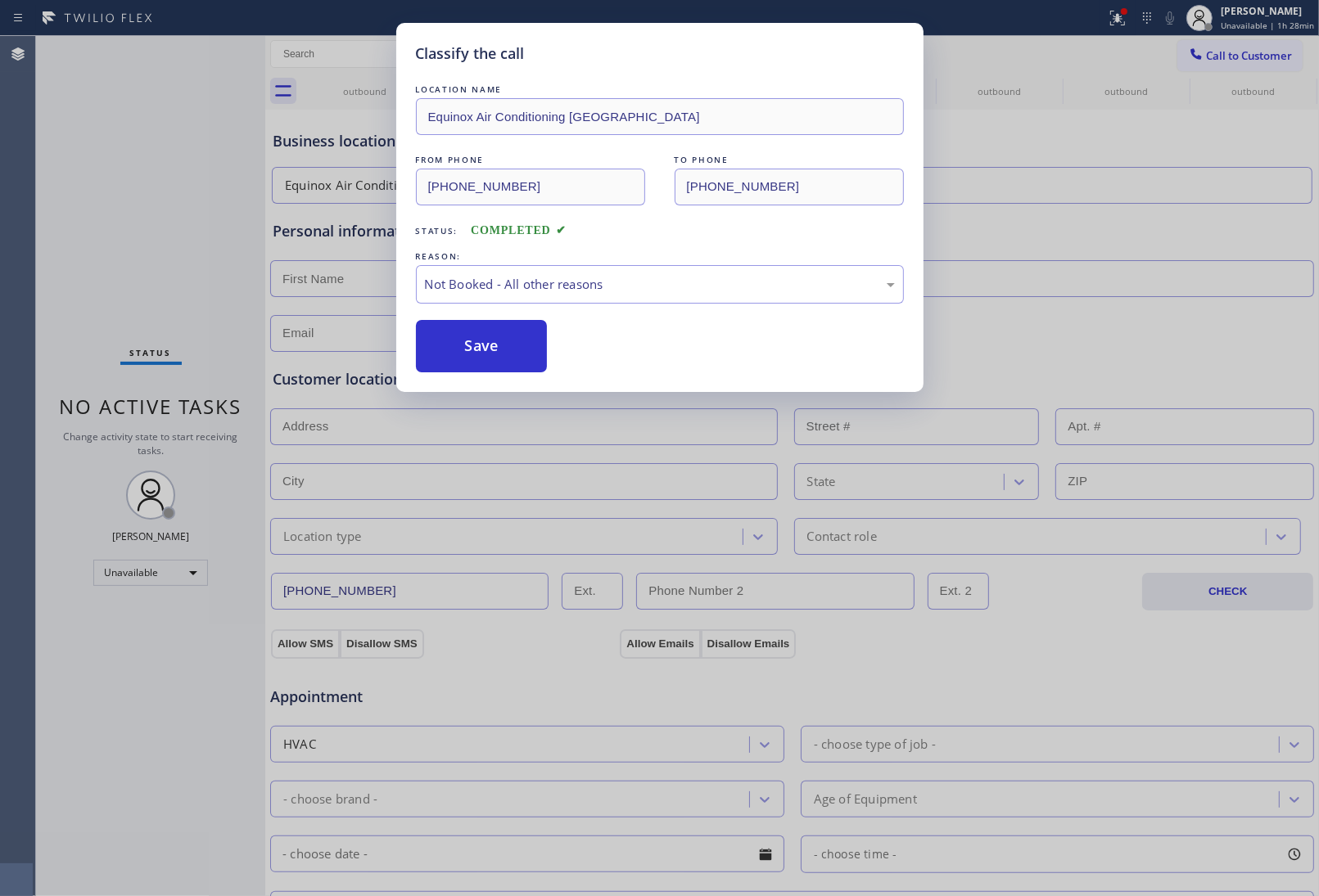
click at [463, 343] on button "Save" at bounding box center [481, 346] width 132 height 52
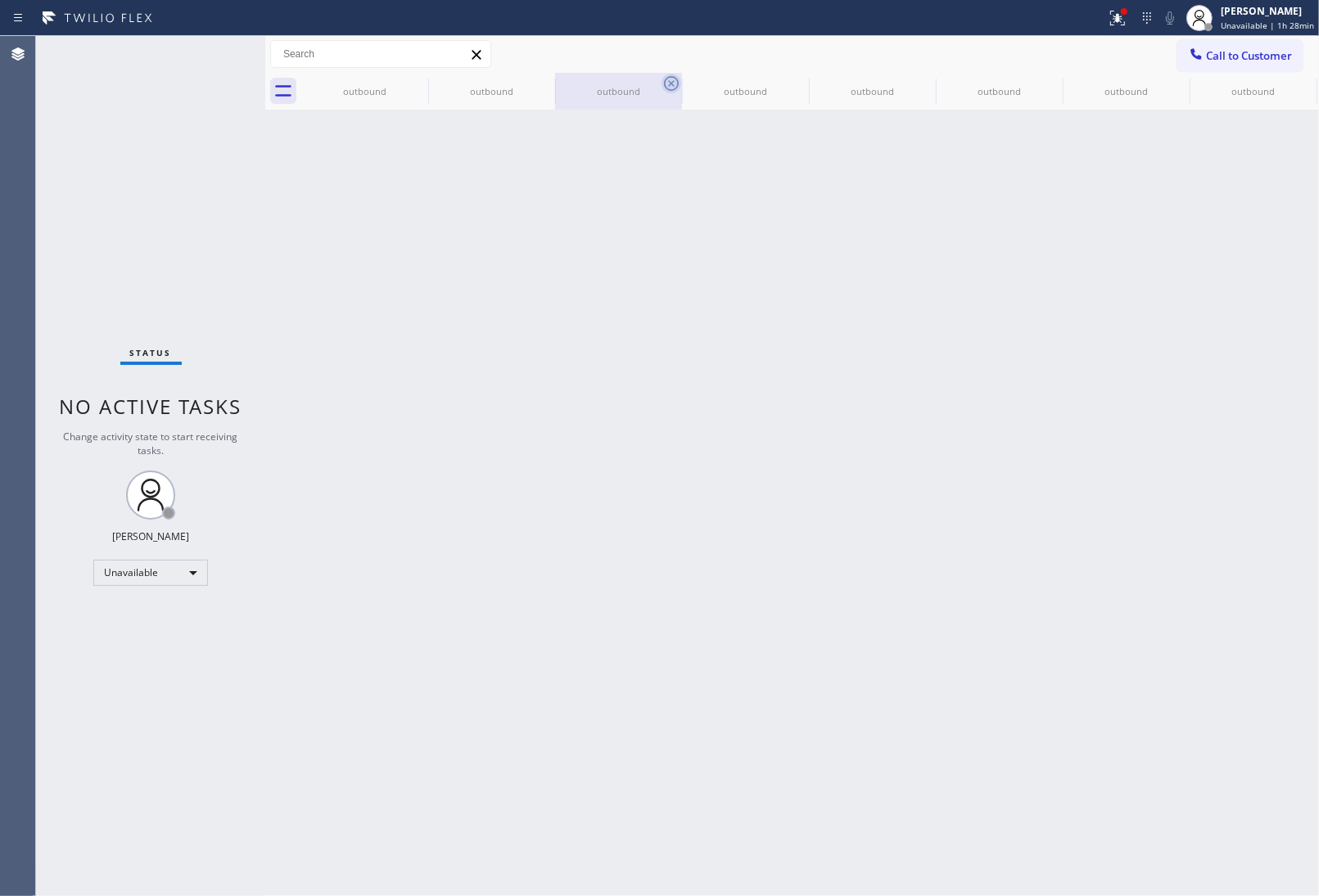
click at [0, 0] on icon at bounding box center [0, 0] width 0 height 0
click at [664, 84] on icon at bounding box center [672, 84] width 15 height 15
click at [0, 0] on icon at bounding box center [0, 0] width 0 height 0
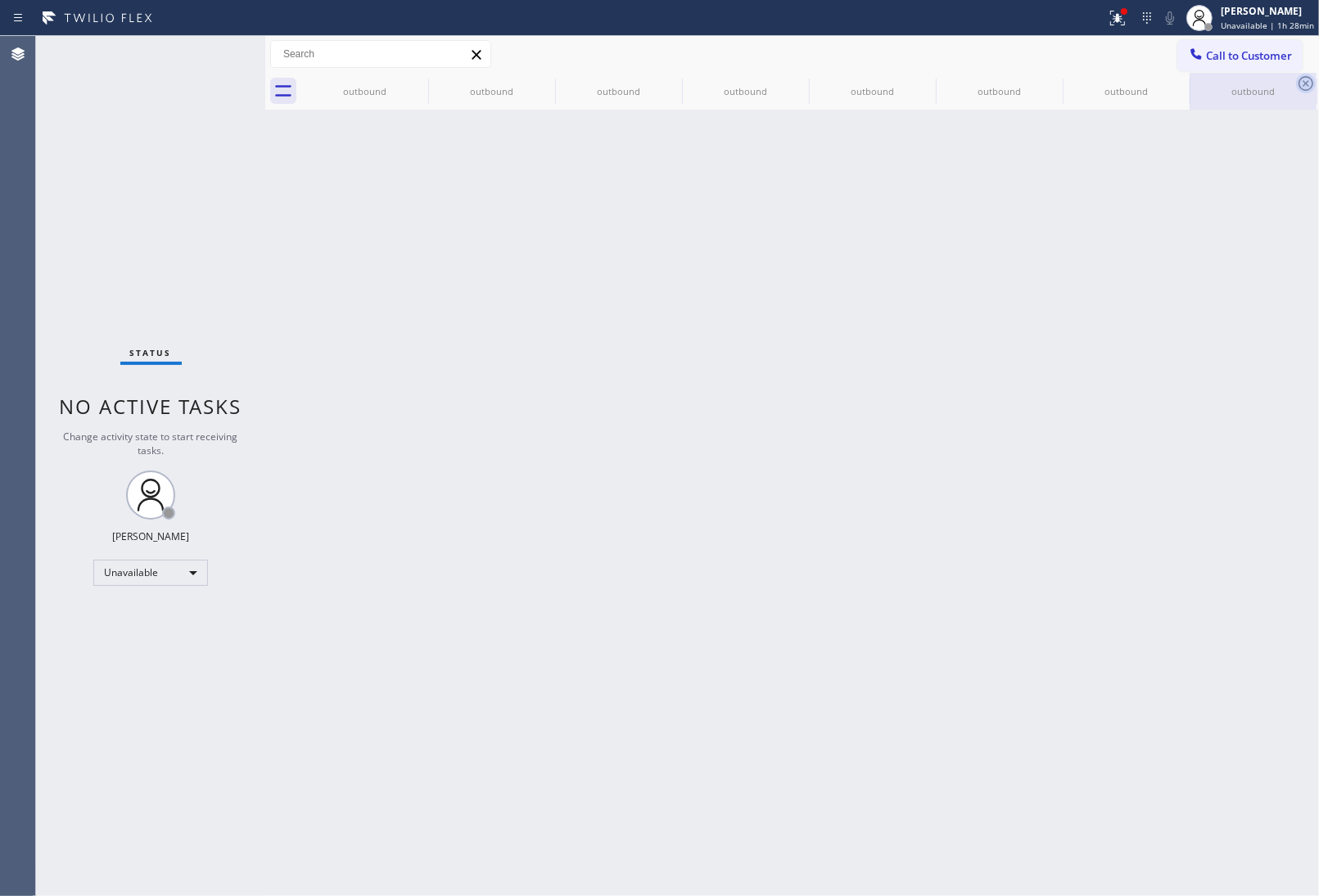
click at [0, 0] on icon at bounding box center [0, 0] width 0 height 0
click at [1296, 84] on icon at bounding box center [1306, 84] width 20 height 20
click at [0, 0] on icon at bounding box center [0, 0] width 0 height 0
click at [412, 84] on div "outbound outbound outbound outbound outbound outbound outbound outbound outbound" at bounding box center [810, 91] width 1018 height 37
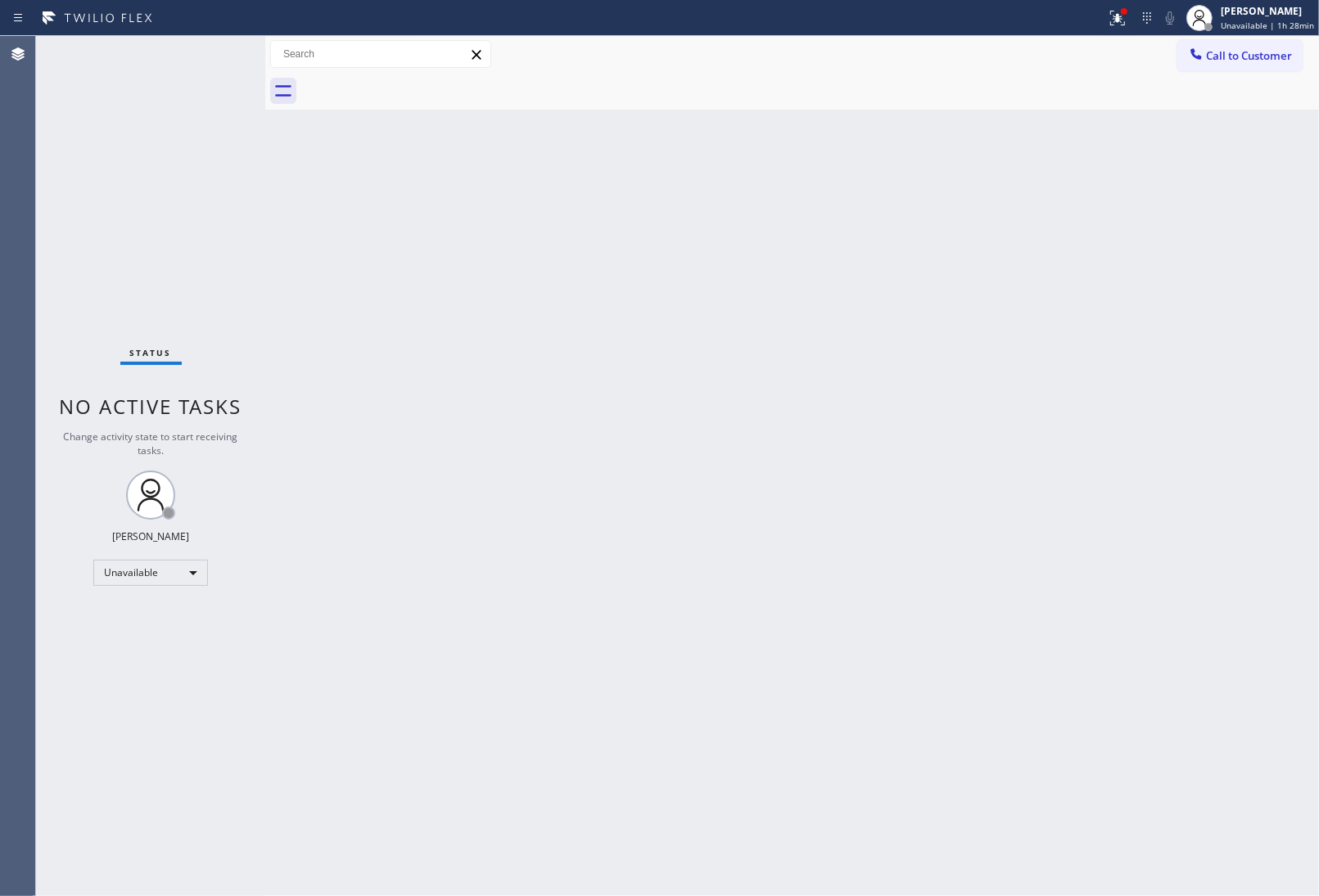
click at [412, 84] on div at bounding box center [810, 91] width 1018 height 37
drag, startPoint x: 412, startPoint y: 84, endPoint x: 1009, endPoint y: 133, distance: 599.0
click at [412, 85] on div at bounding box center [810, 91] width 1018 height 37
drag, startPoint x: 1286, startPoint y: 54, endPoint x: 1130, endPoint y: 125, distance: 171.4
click at [1284, 54] on span "Call to Customer" at bounding box center [1249, 56] width 86 height 15
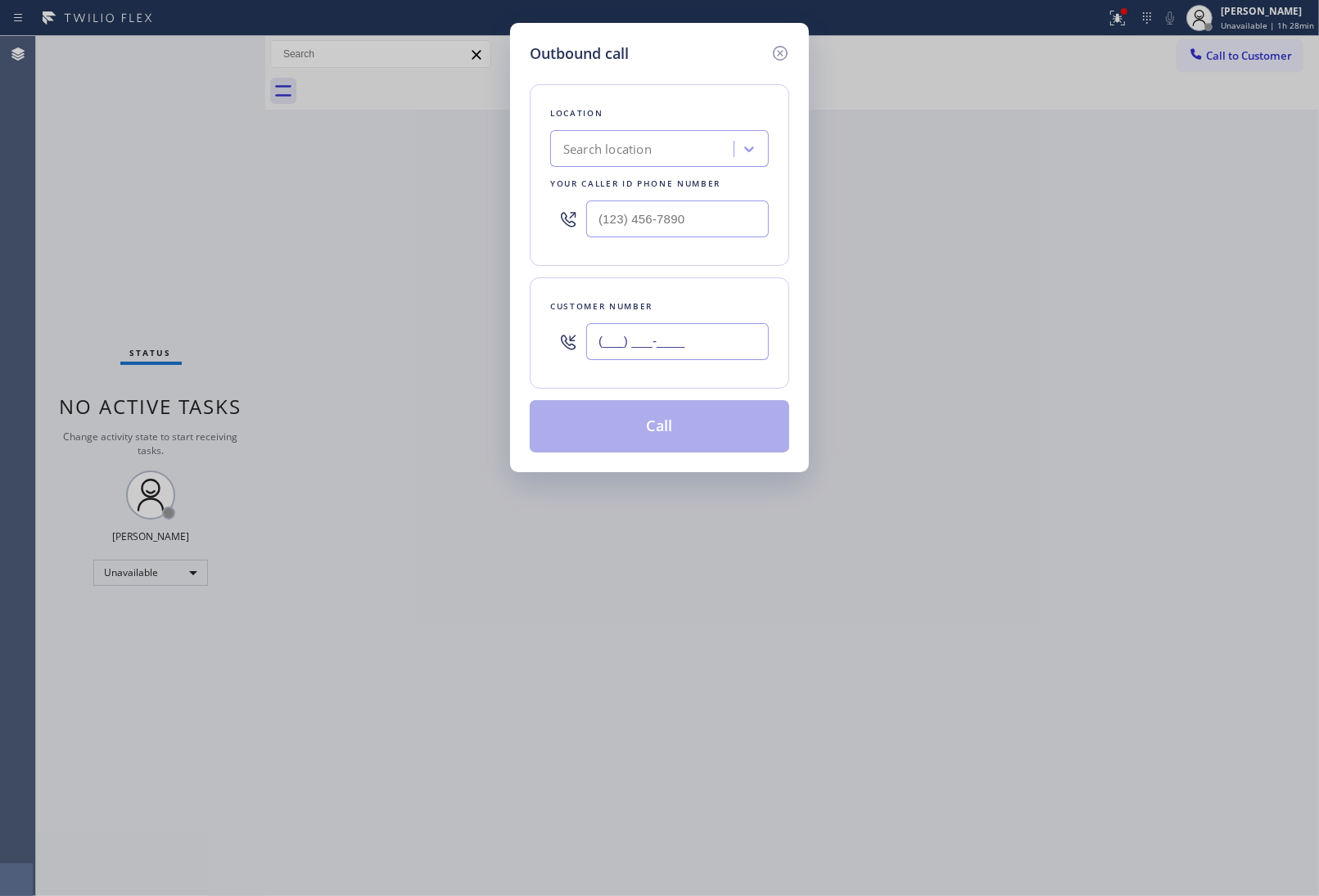
click at [710, 346] on input "(___) ___-____" at bounding box center [677, 342] width 183 height 37
paste input "949) 474-2377"
type input "(949) 474-2377"
click at [624, 140] on div "Search location" at bounding box center [608, 149] width 89 height 19
type input "5 Star Appliance"
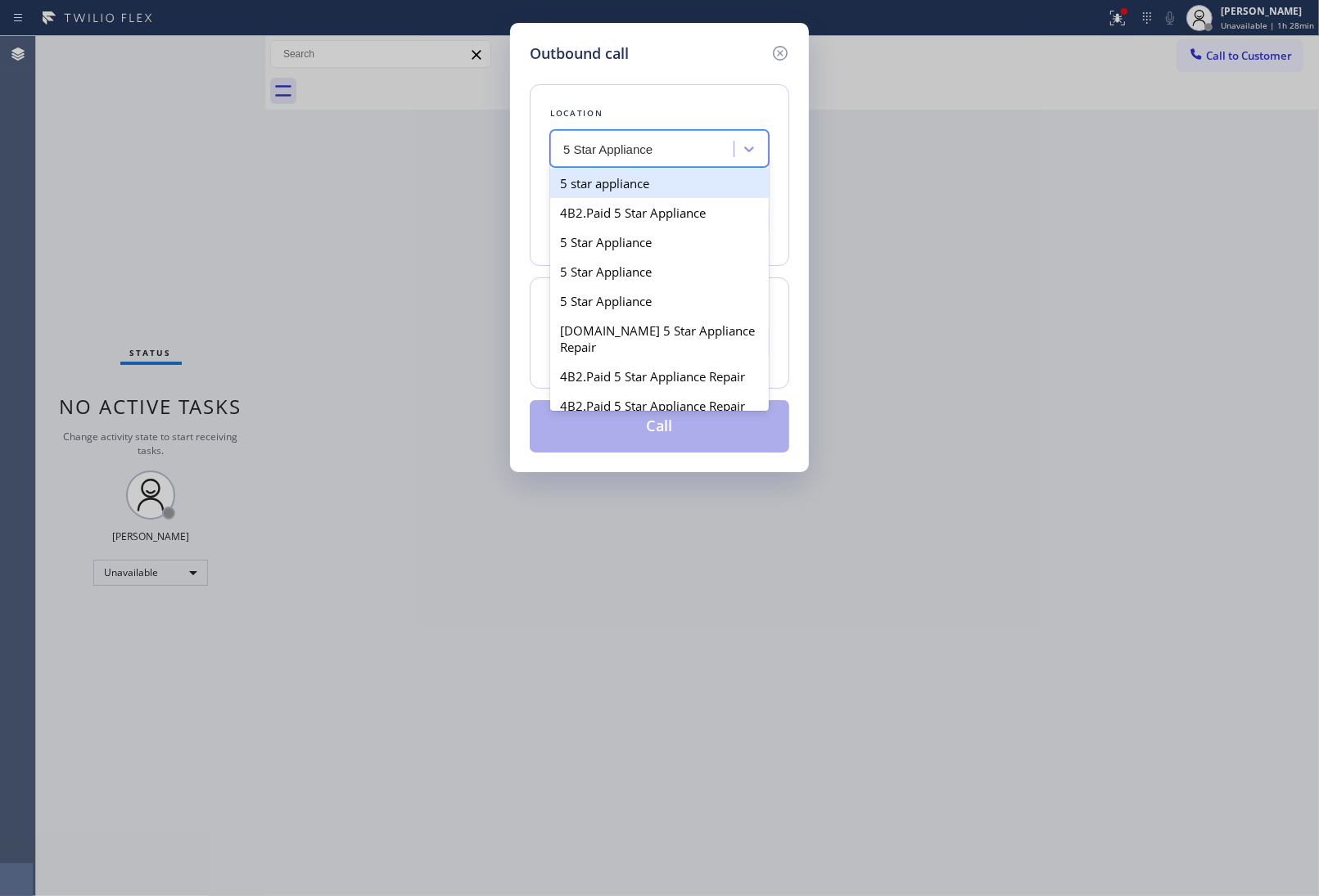
type input "[PHONE_NUMBER]"
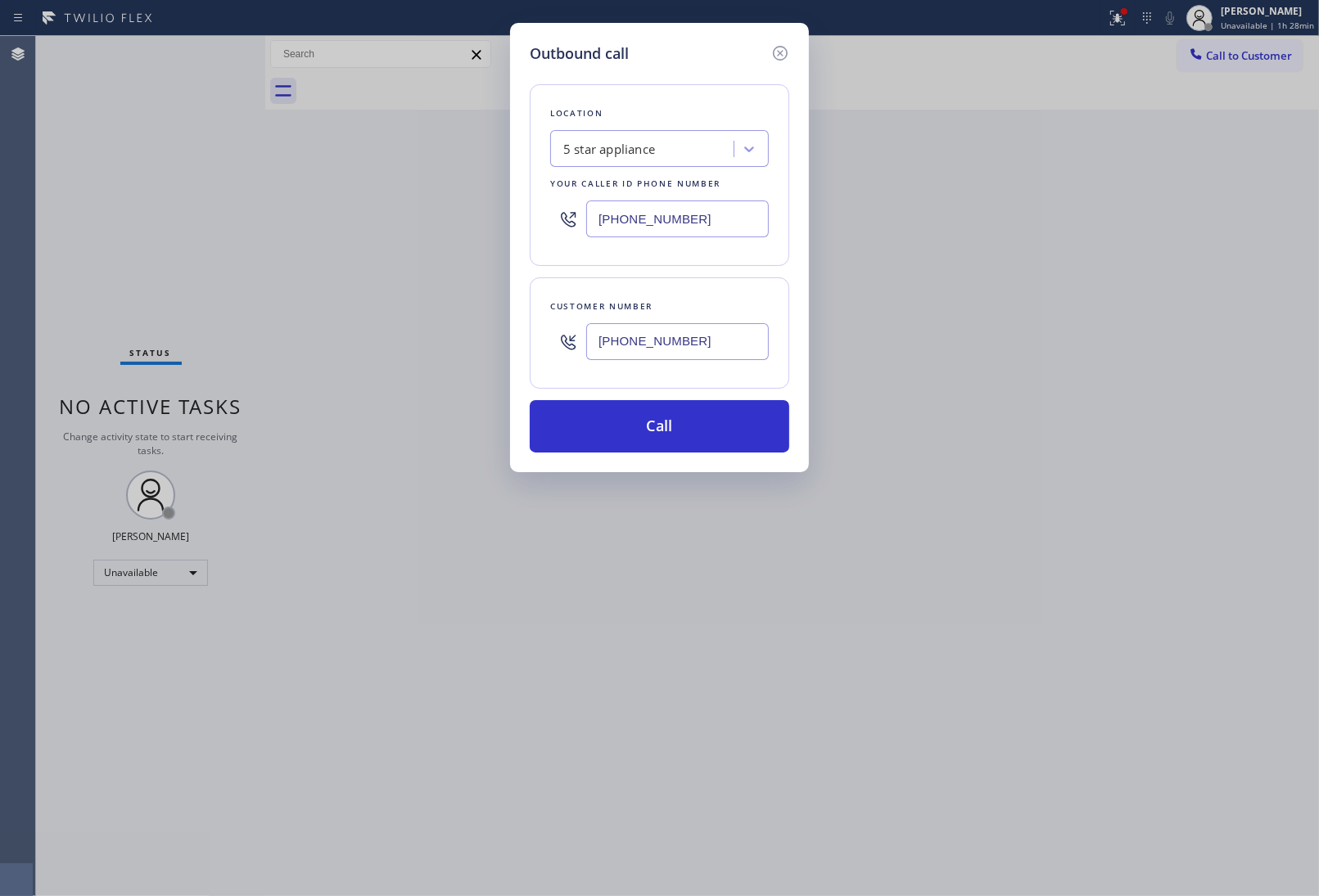
drag, startPoint x: 647, startPoint y: 447, endPoint x: 823, endPoint y: 131, distance: 361.7
click at [649, 443] on button "Call" at bounding box center [659, 426] width 260 height 52
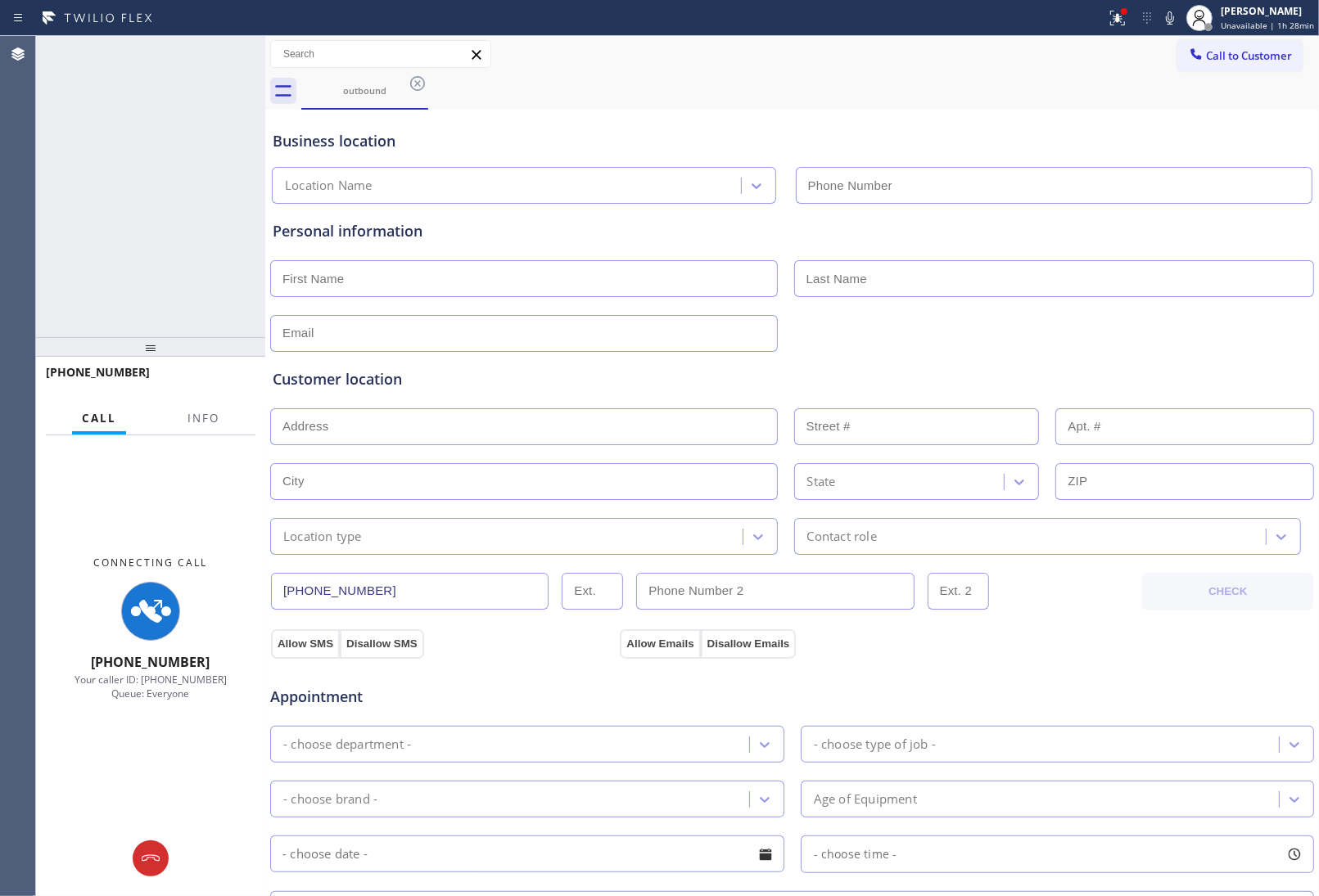
type input "[PHONE_NUMBER]"
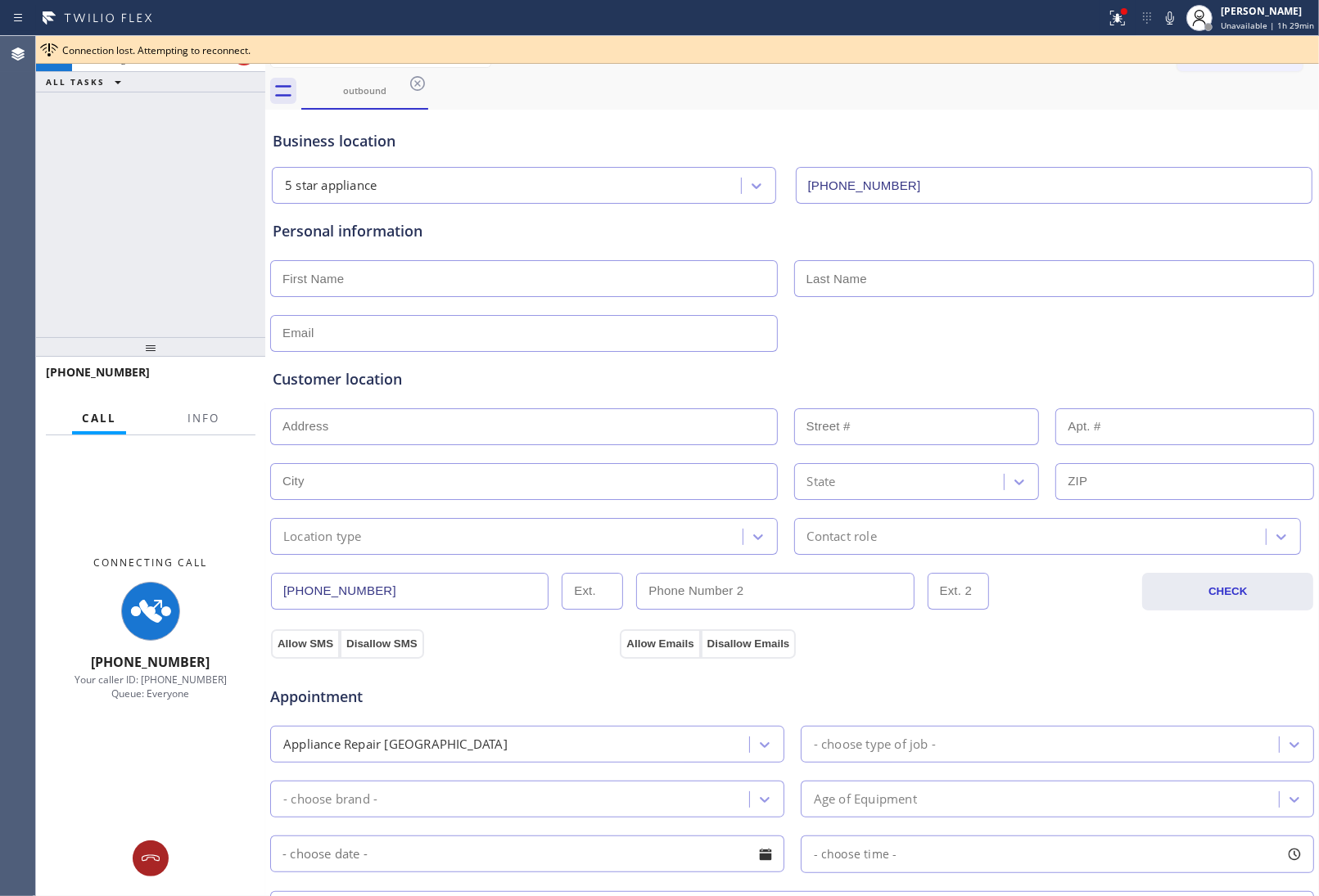
click at [149, 855] on icon at bounding box center [151, 859] width 20 height 20
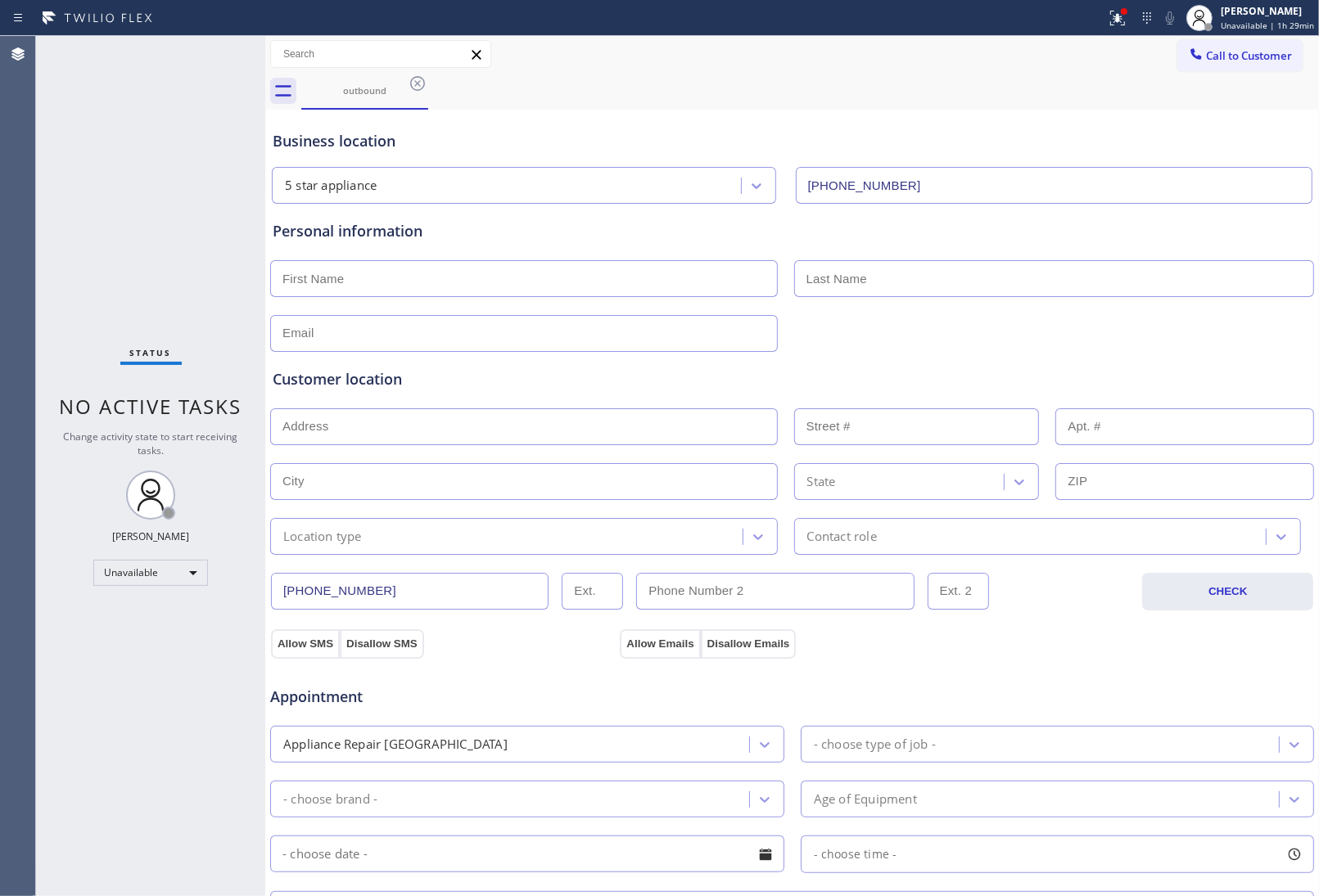
drag, startPoint x: 1274, startPoint y: 46, endPoint x: 1060, endPoint y: 159, distance: 242.0
click at [1271, 46] on button "Call to Customer" at bounding box center [1239, 55] width 125 height 31
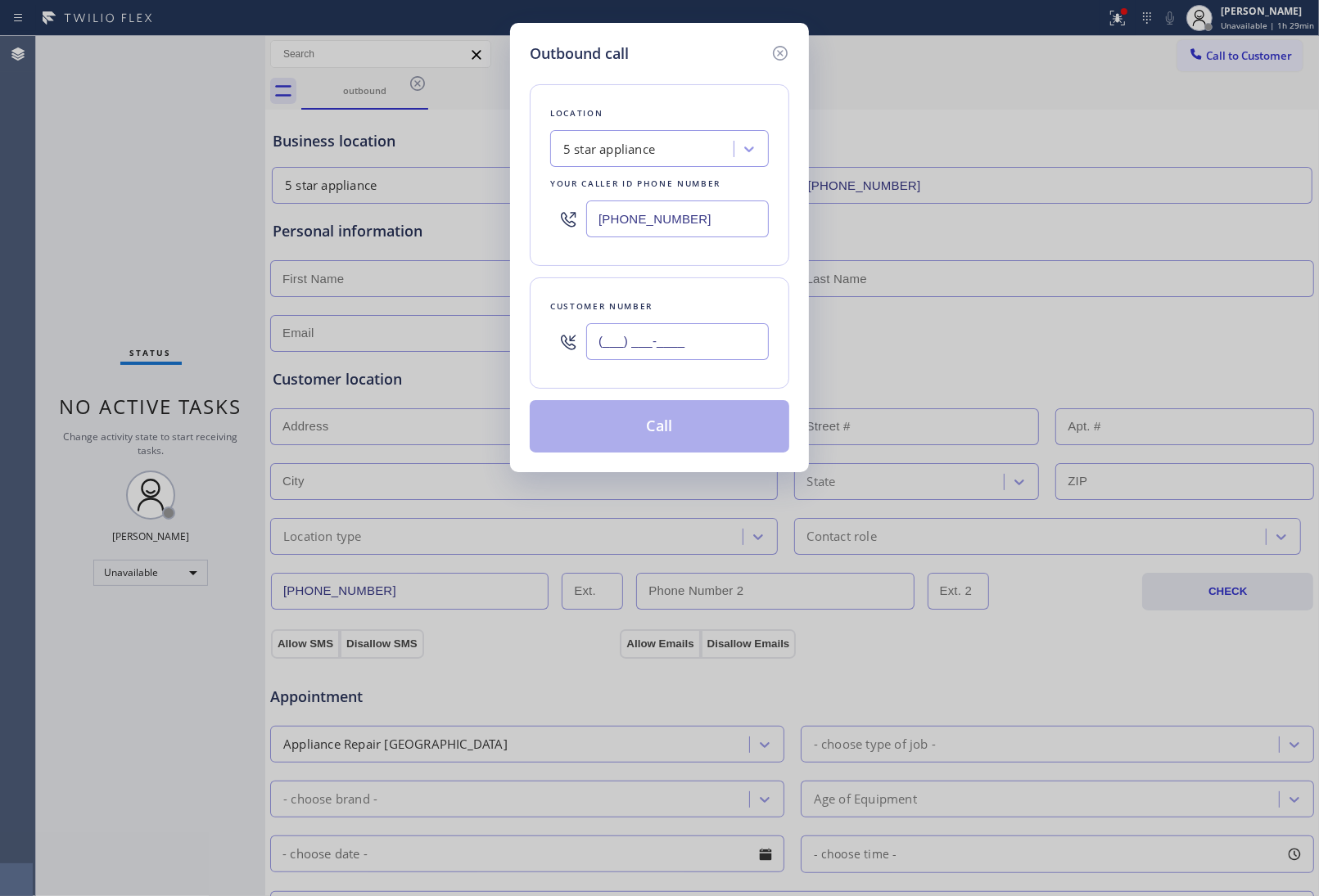
click at [715, 349] on input "(___) ___-____" at bounding box center [677, 342] width 183 height 37
paste input "949) 474-2377"
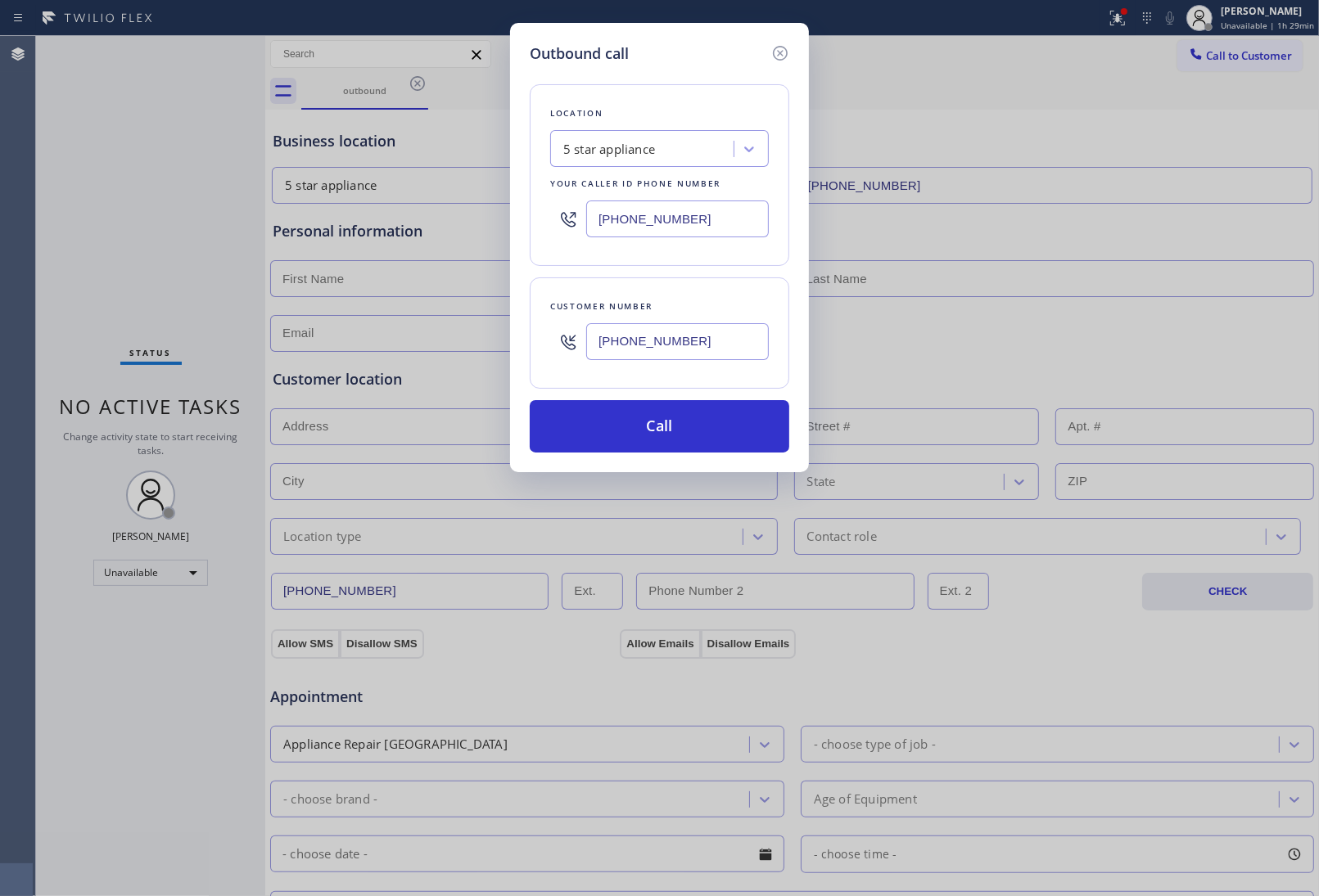
drag, startPoint x: 628, startPoint y: 339, endPoint x: 649, endPoint y: 346, distance: 22.1
click at [628, 339] on input "(949) 474-2377" at bounding box center [677, 342] width 183 height 37
paste input "text"
type input "(949) 474-2377"
click at [686, 430] on button "Call" at bounding box center [659, 426] width 260 height 52
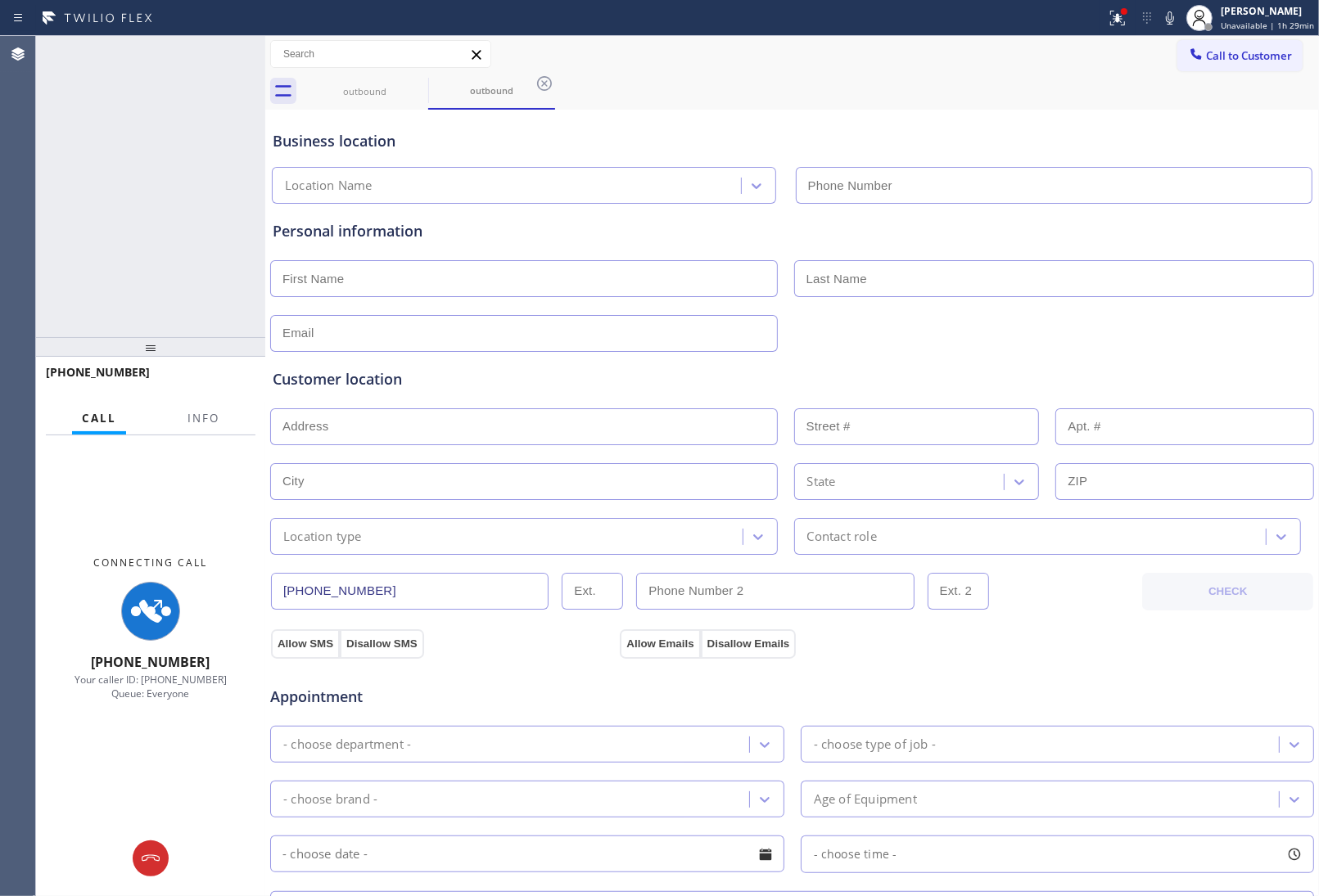
type input "[PHONE_NUMBER]"
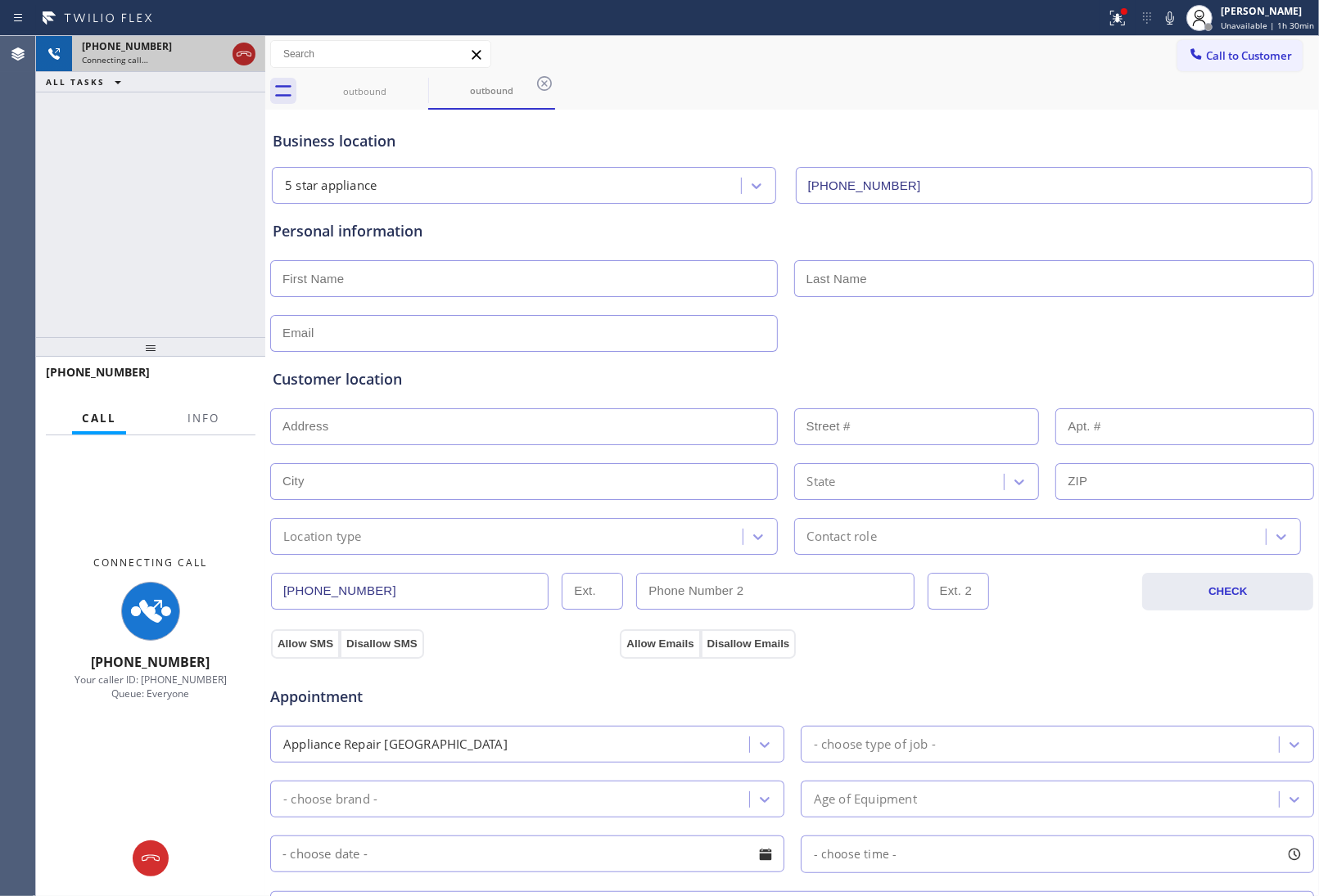
click at [247, 49] on icon at bounding box center [244, 54] width 20 height 20
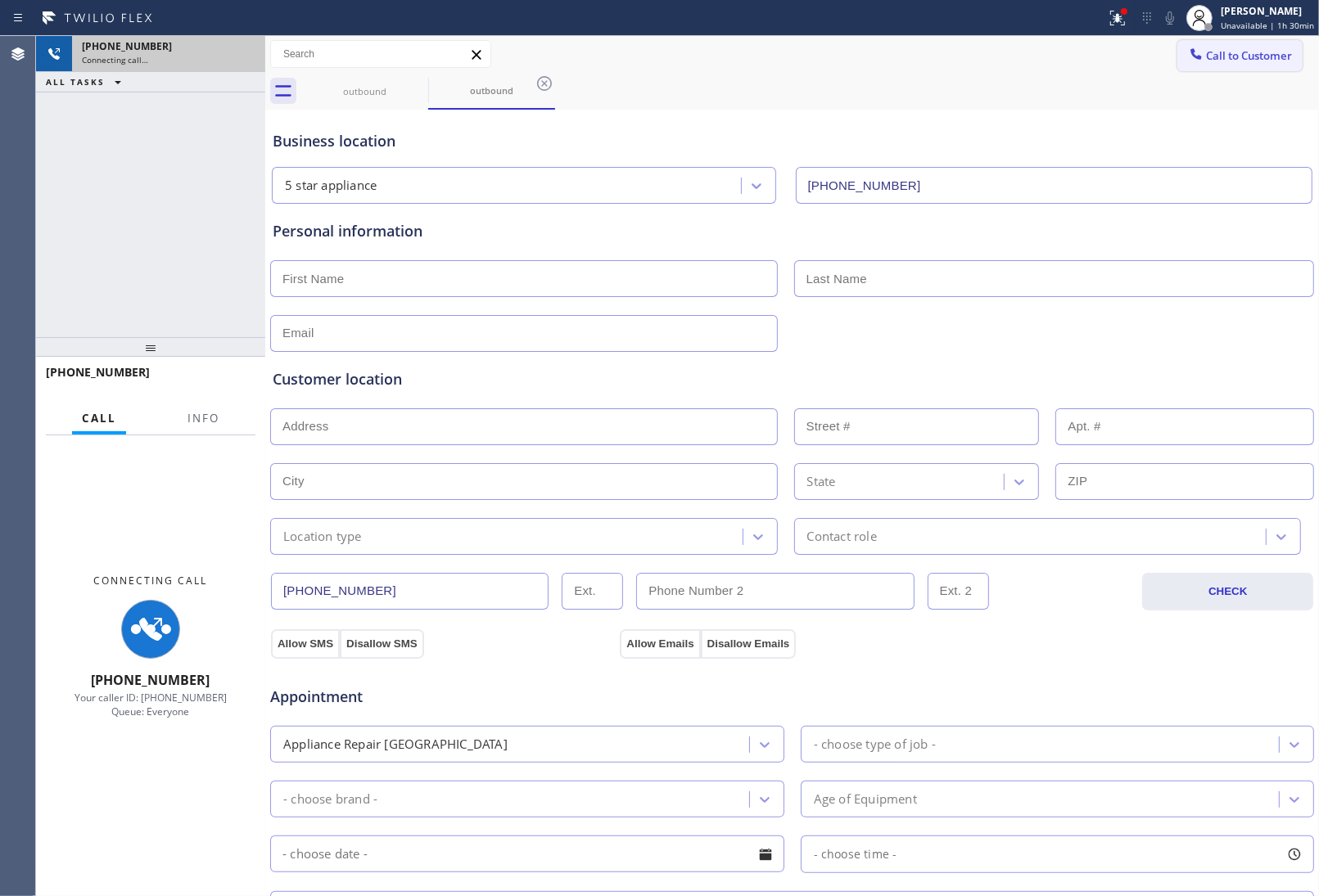
drag, startPoint x: 1231, startPoint y: 51, endPoint x: 860, endPoint y: 256, distance: 423.9
click at [1229, 53] on span "Call to Customer" at bounding box center [1249, 56] width 86 height 15
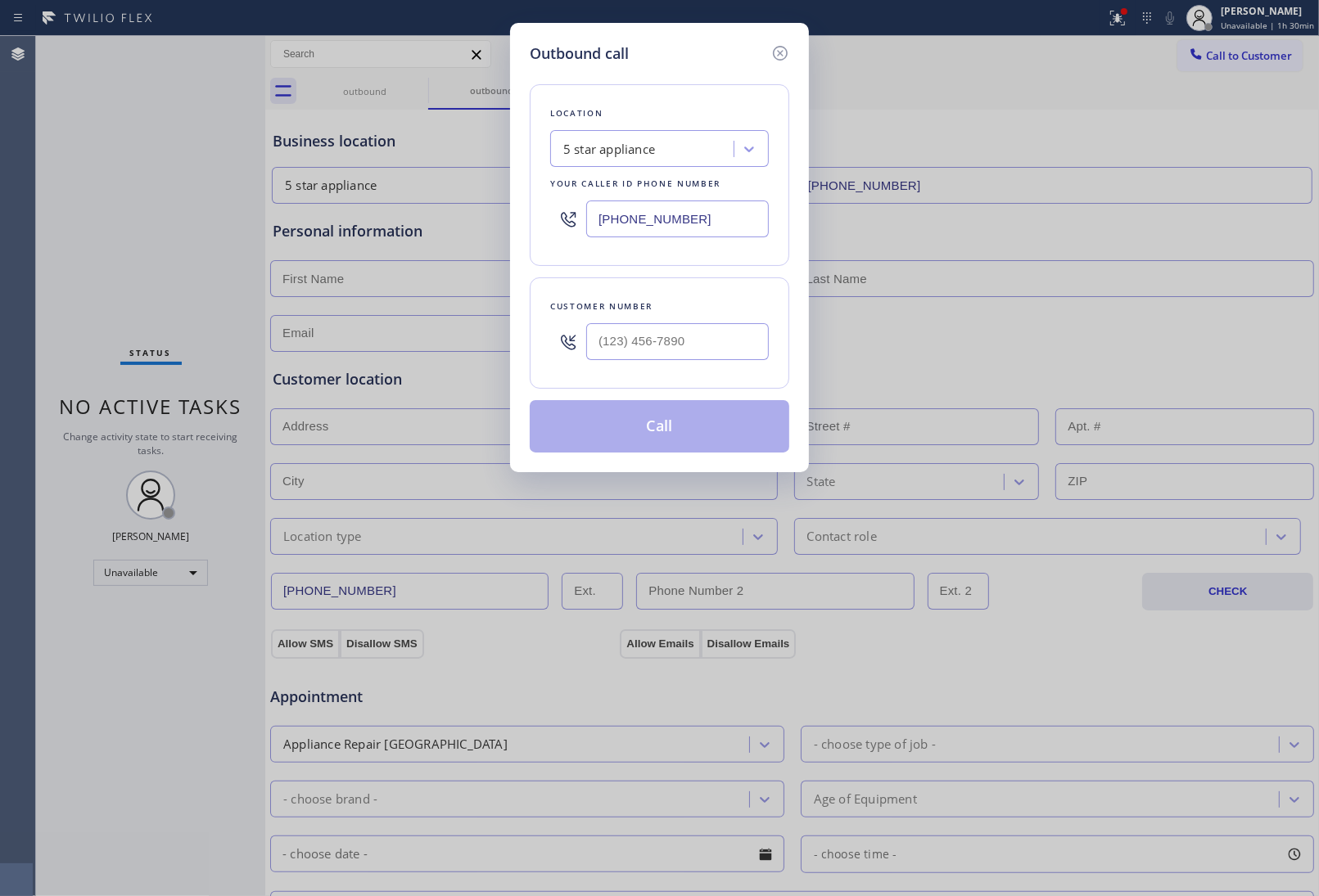
drag, startPoint x: 657, startPoint y: 346, endPoint x: 704, endPoint y: 387, distance: 62.4
click at [657, 345] on input "text" at bounding box center [677, 342] width 183 height 37
paste input "949) 474-2377"
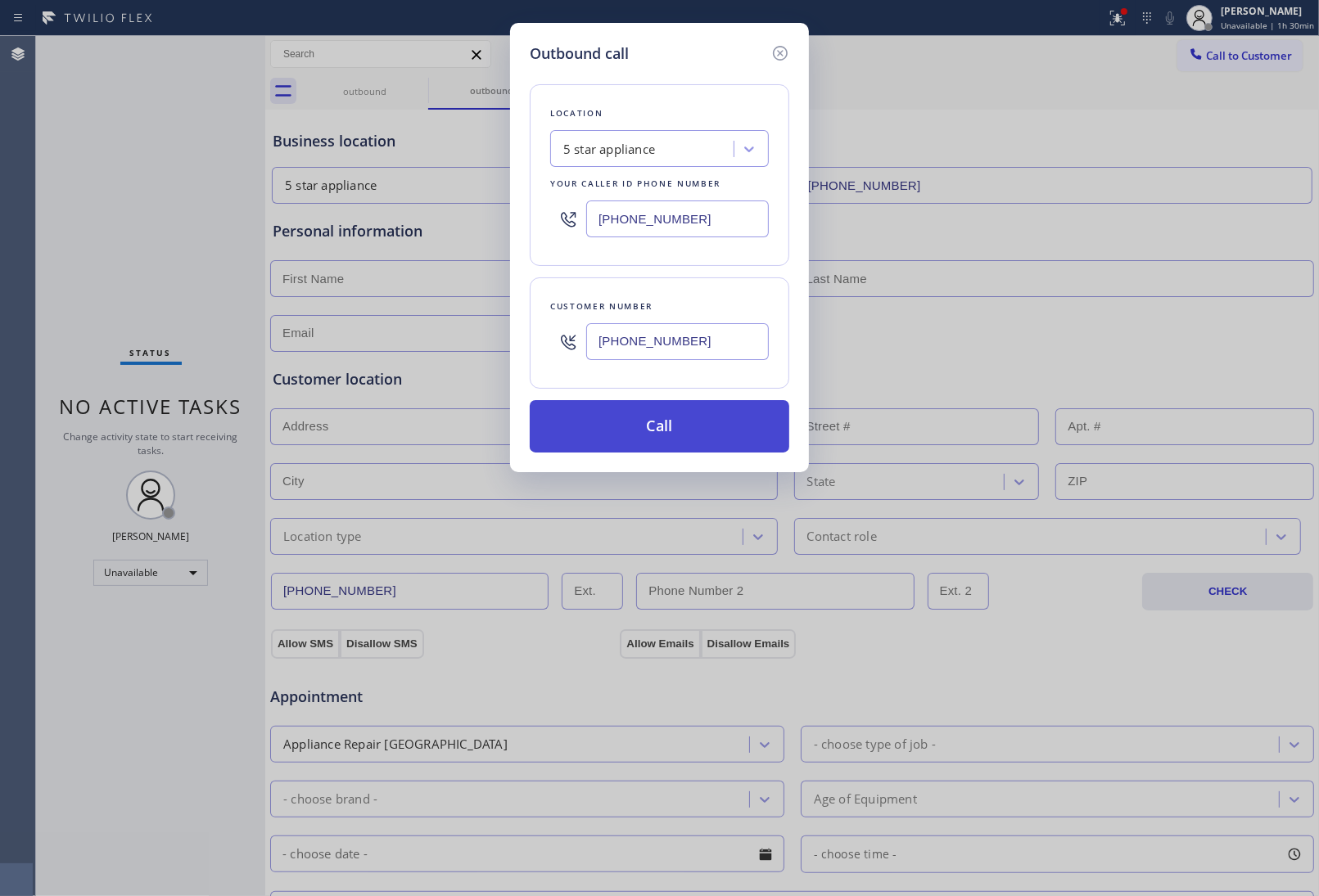
type input "(949) 474-2377"
click at [676, 435] on button "Call" at bounding box center [659, 426] width 260 height 52
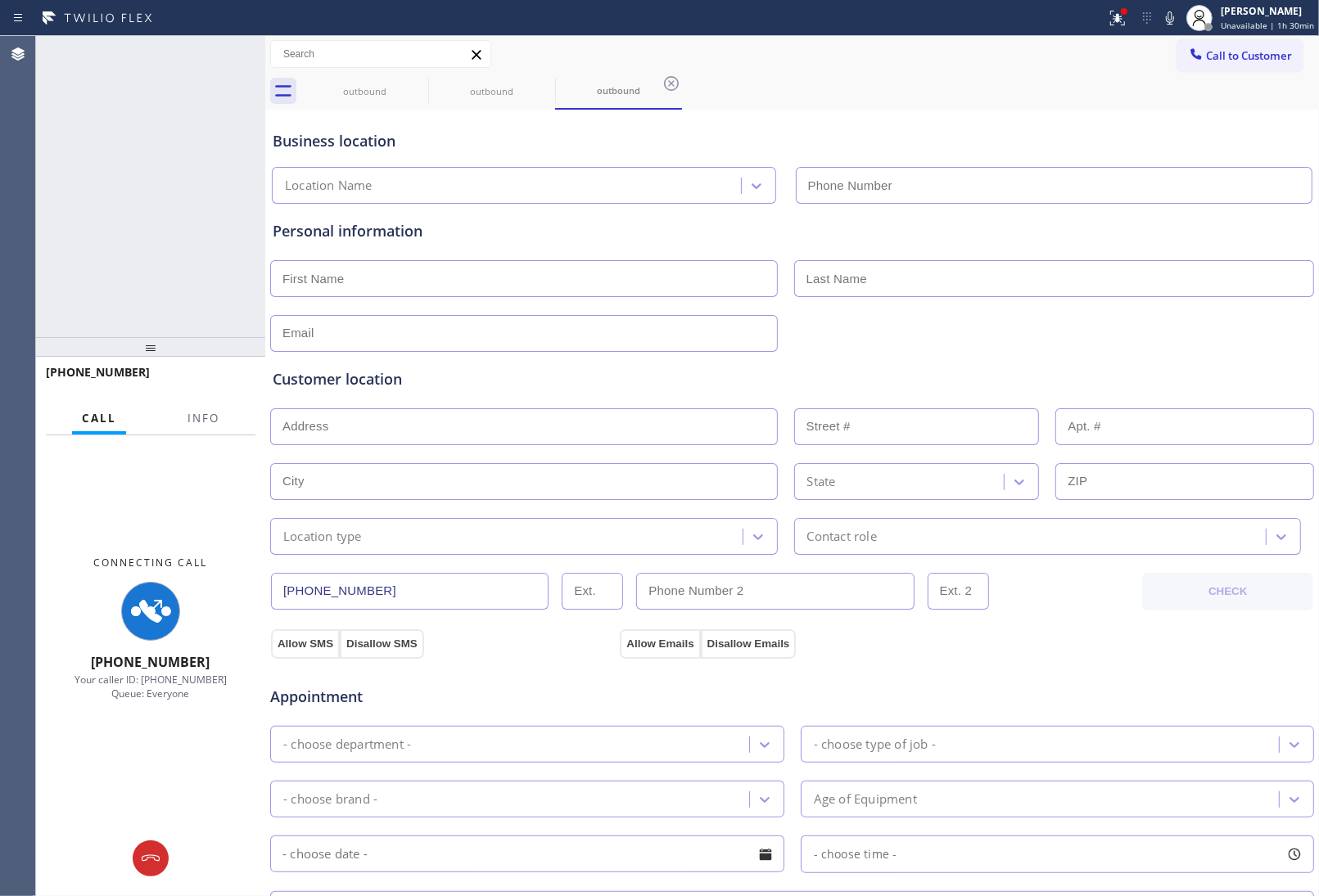
type input "[PHONE_NUMBER]"
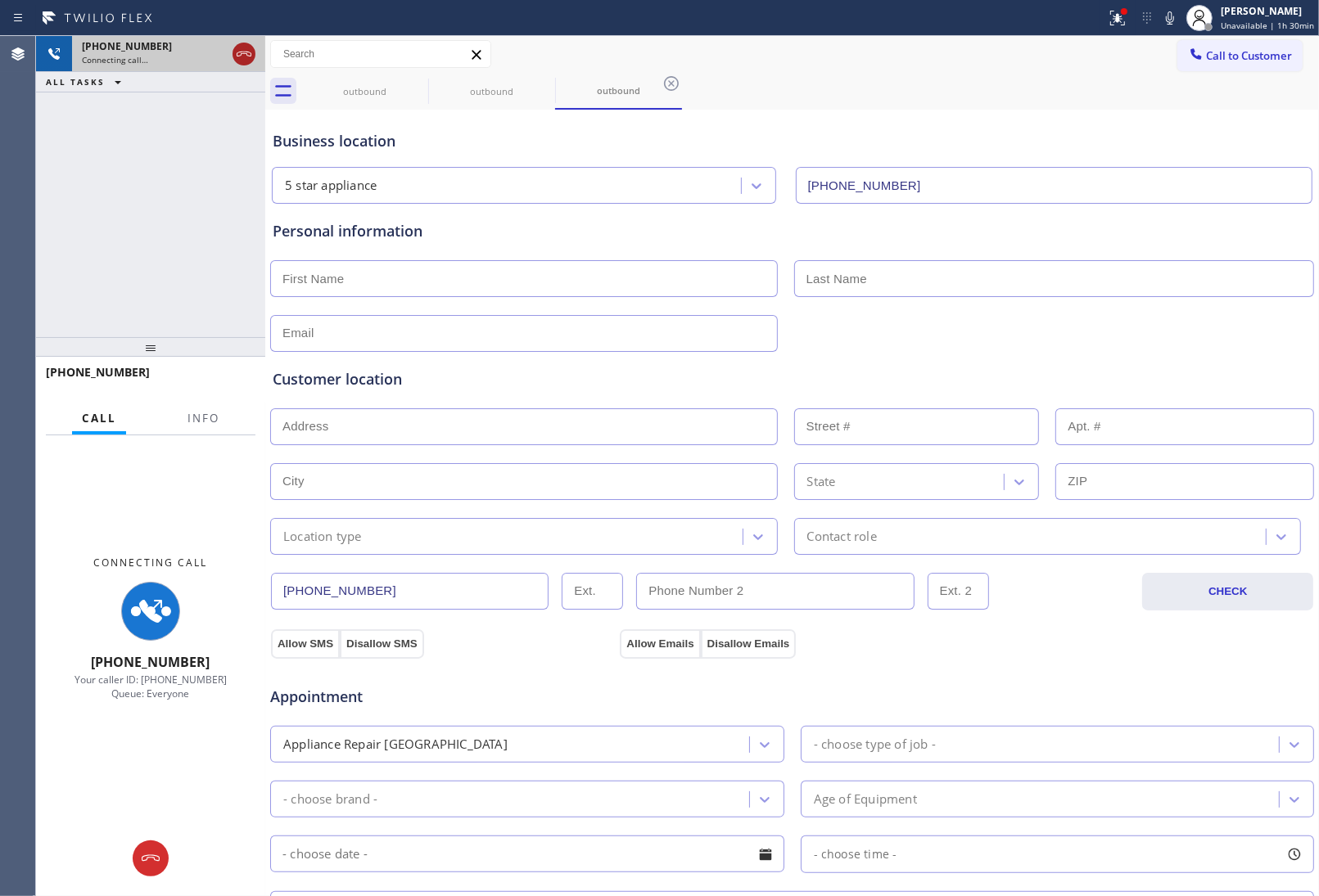
drag, startPoint x: 250, startPoint y: 41, endPoint x: 247, endPoint y: 54, distance: 13.3
click at [247, 51] on div at bounding box center [244, 53] width 30 height 36
click at [247, 50] on icon at bounding box center [244, 54] width 20 height 20
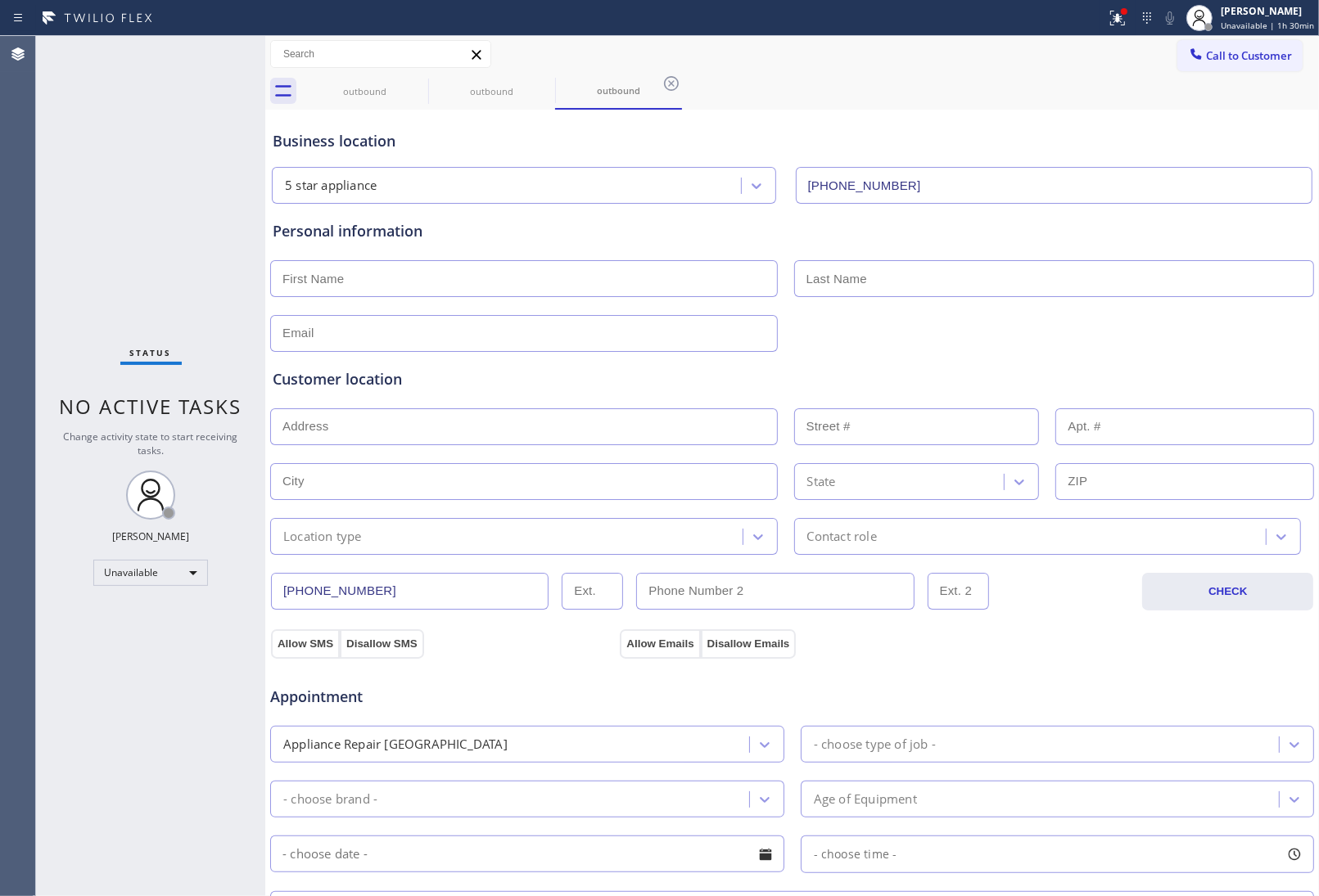
drag, startPoint x: 201, startPoint y: 128, endPoint x: 1061, endPoint y: 110, distance: 860.2
click at [338, 123] on div "Status No active tasks Change activity state to start receiving tasks. JOHN FEL…" at bounding box center [677, 465] width 1283 height 860
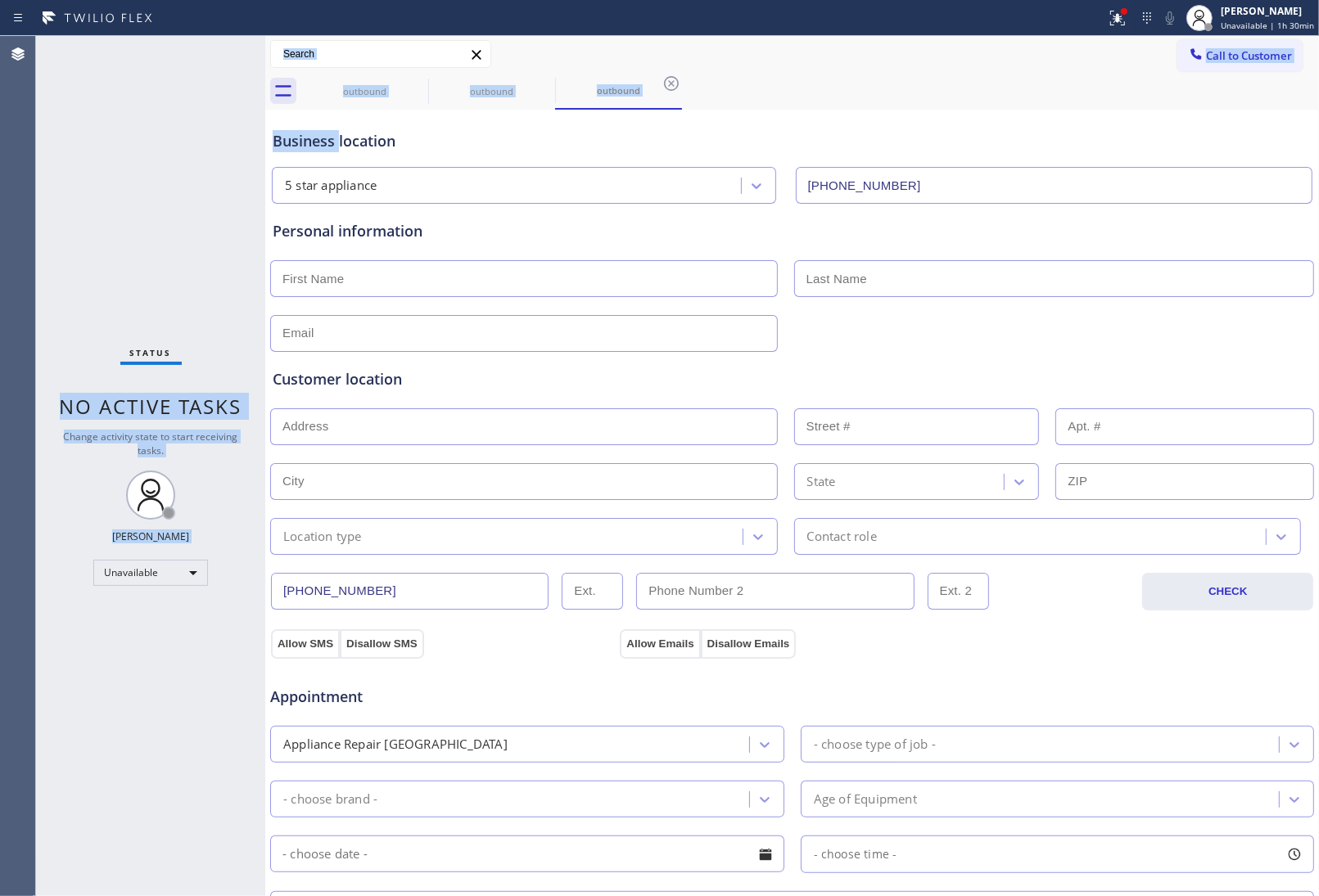
click at [1253, 49] on span "Call to Customer" at bounding box center [1249, 56] width 86 height 15
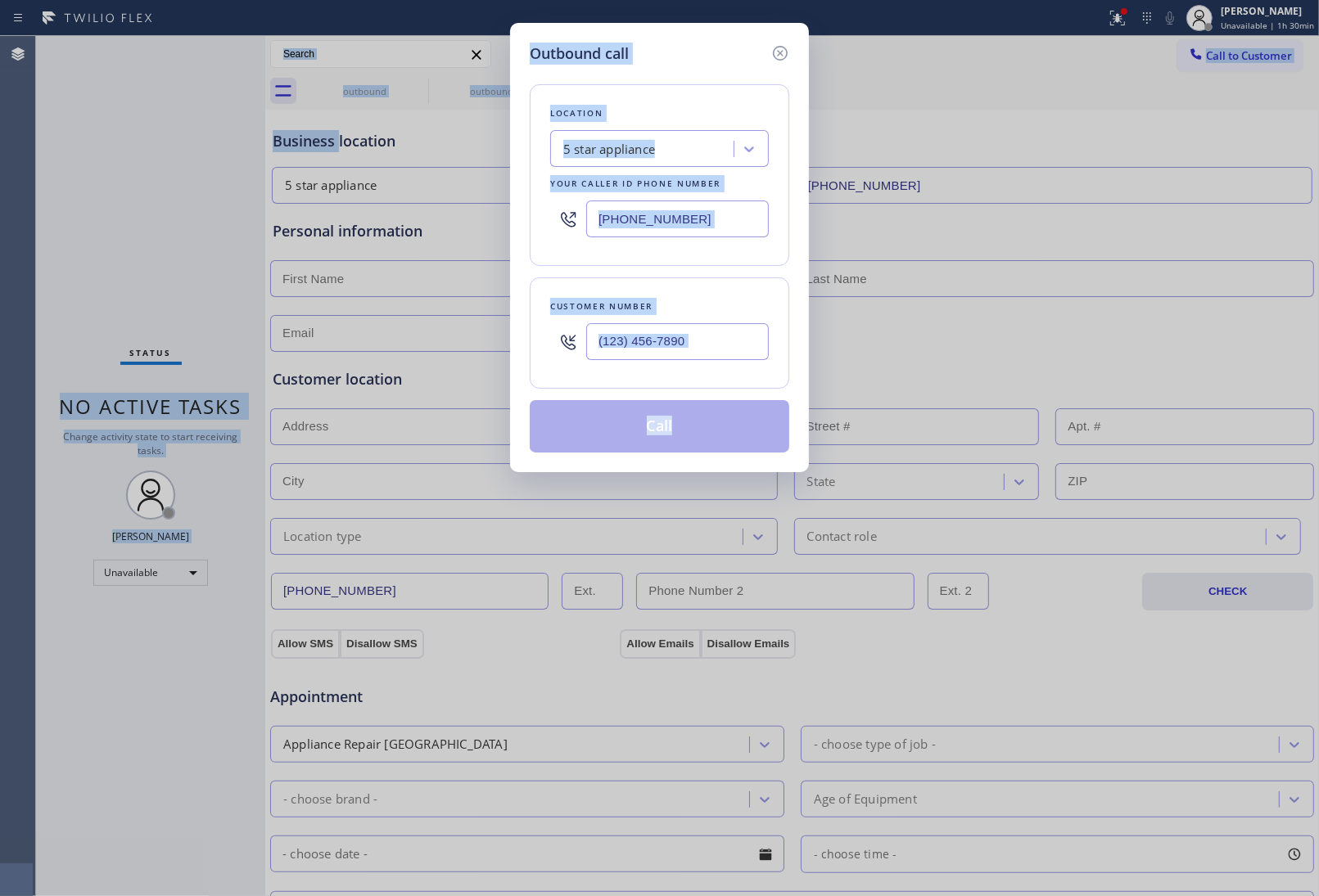
click at [644, 365] on div at bounding box center [677, 342] width 183 height 53
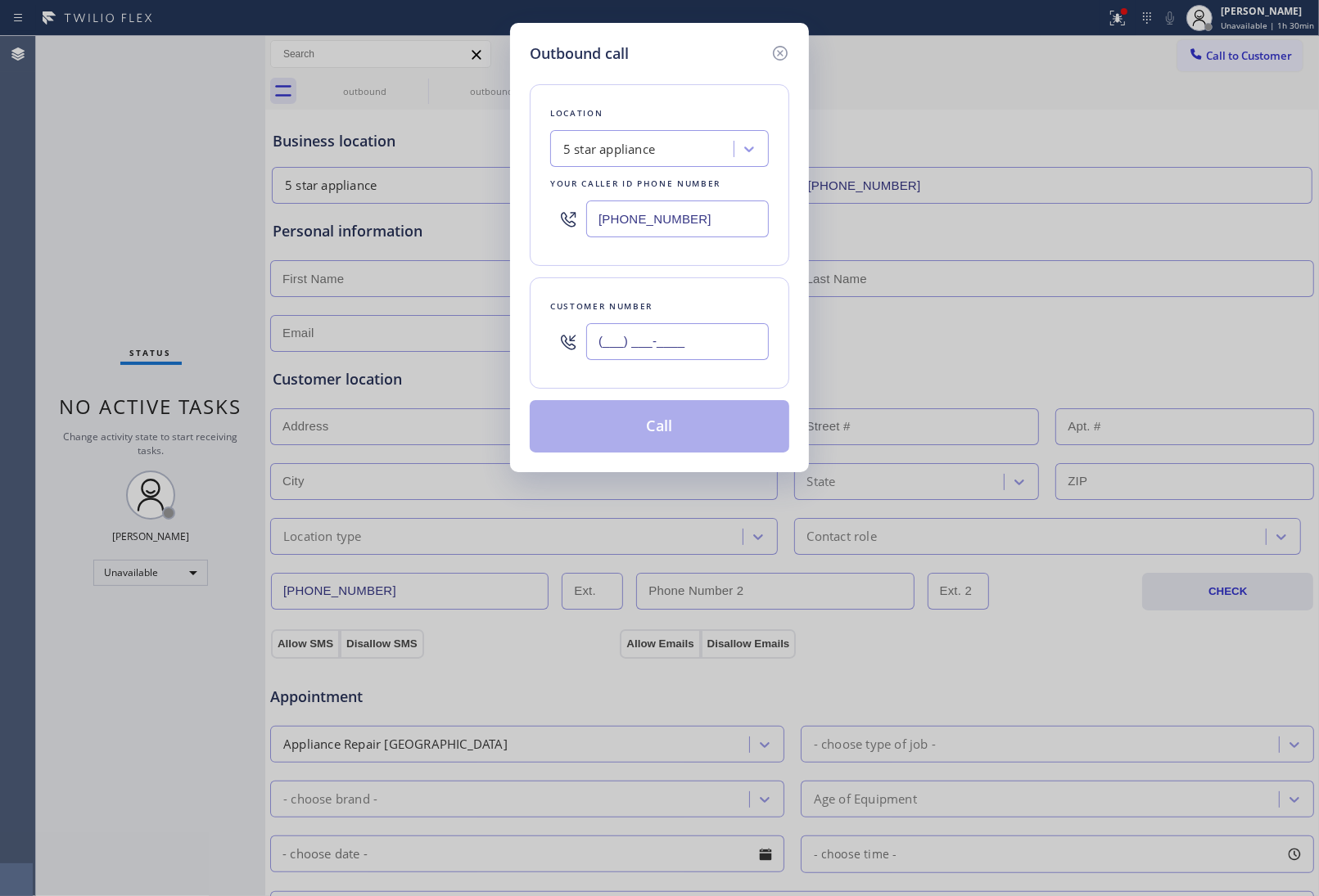
click at [661, 341] on input "(___) ___-____" at bounding box center [677, 342] width 183 height 37
paste input "949) 474-2377"
type input "(949) 474-2377"
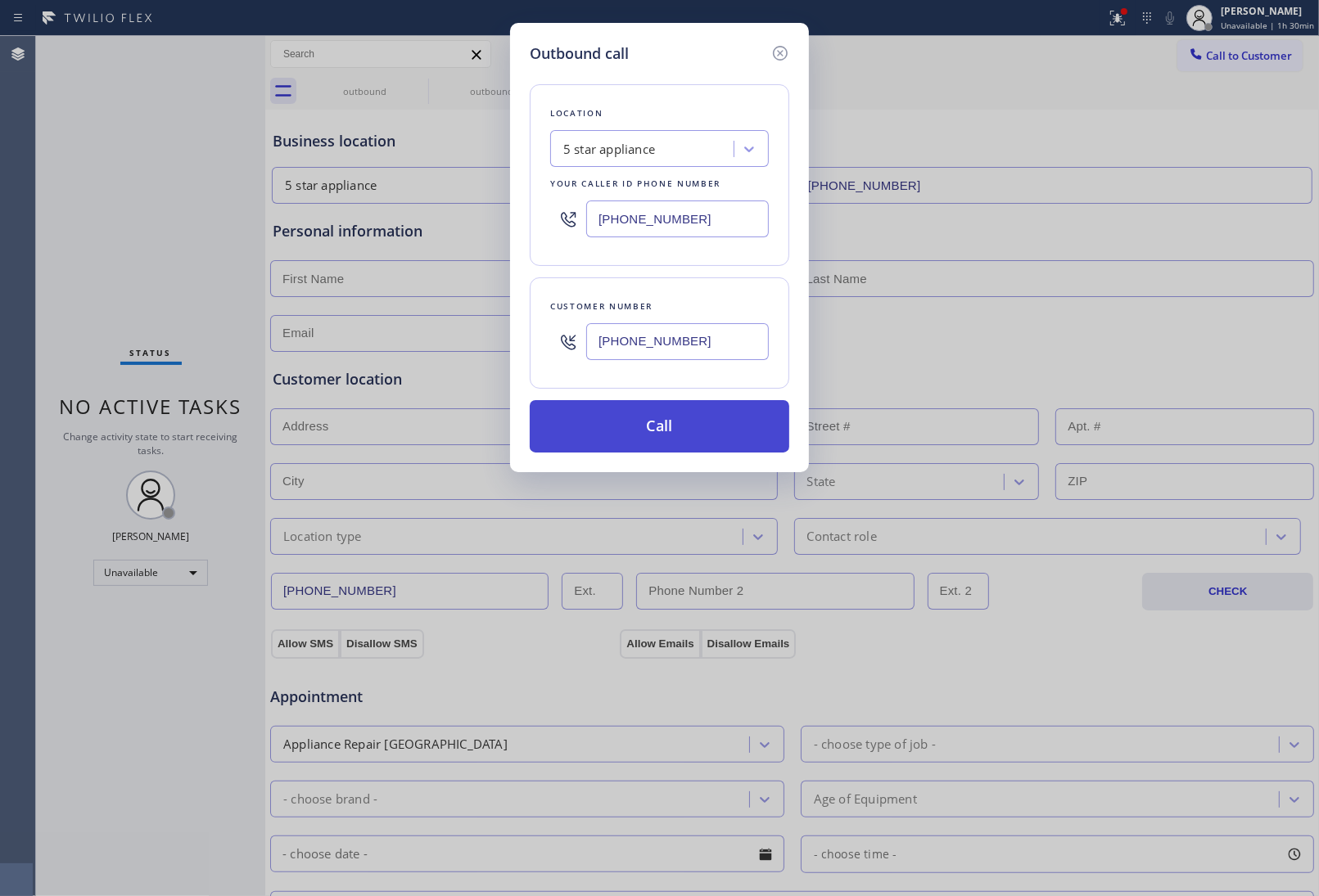
click at [686, 422] on button "Call" at bounding box center [659, 426] width 260 height 52
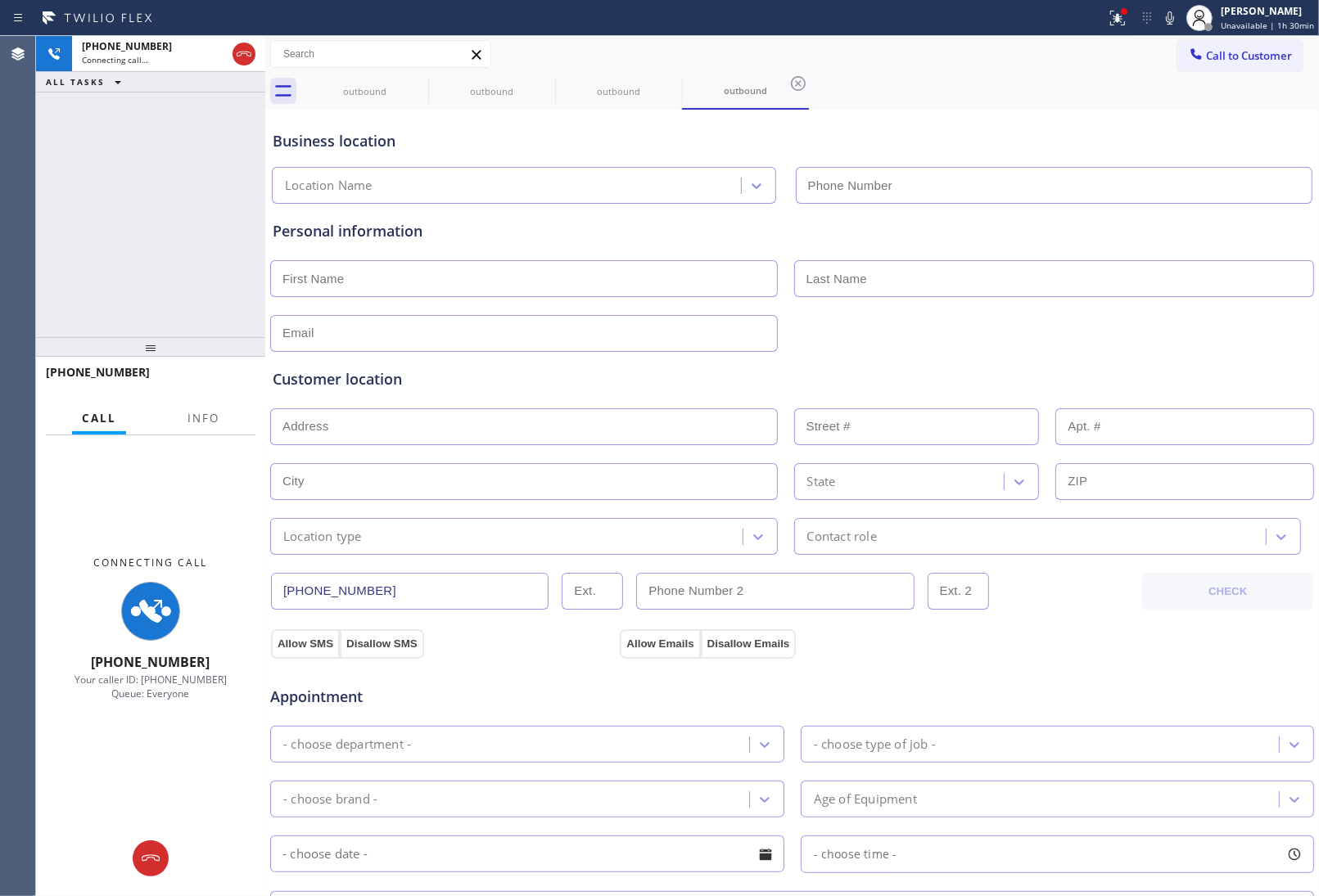
type input "[PHONE_NUMBER]"
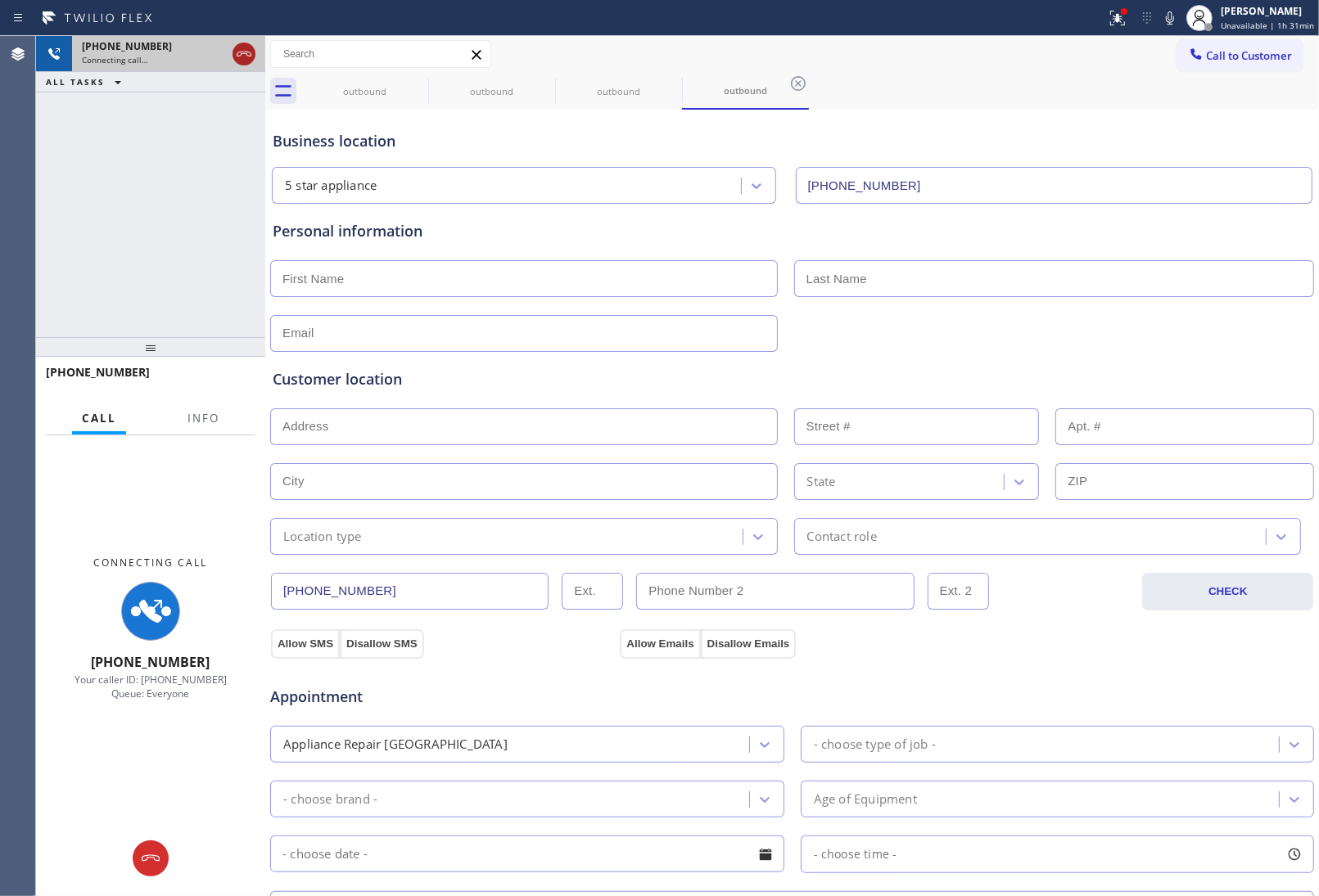
click at [255, 51] on div at bounding box center [244, 54] width 23 height 20
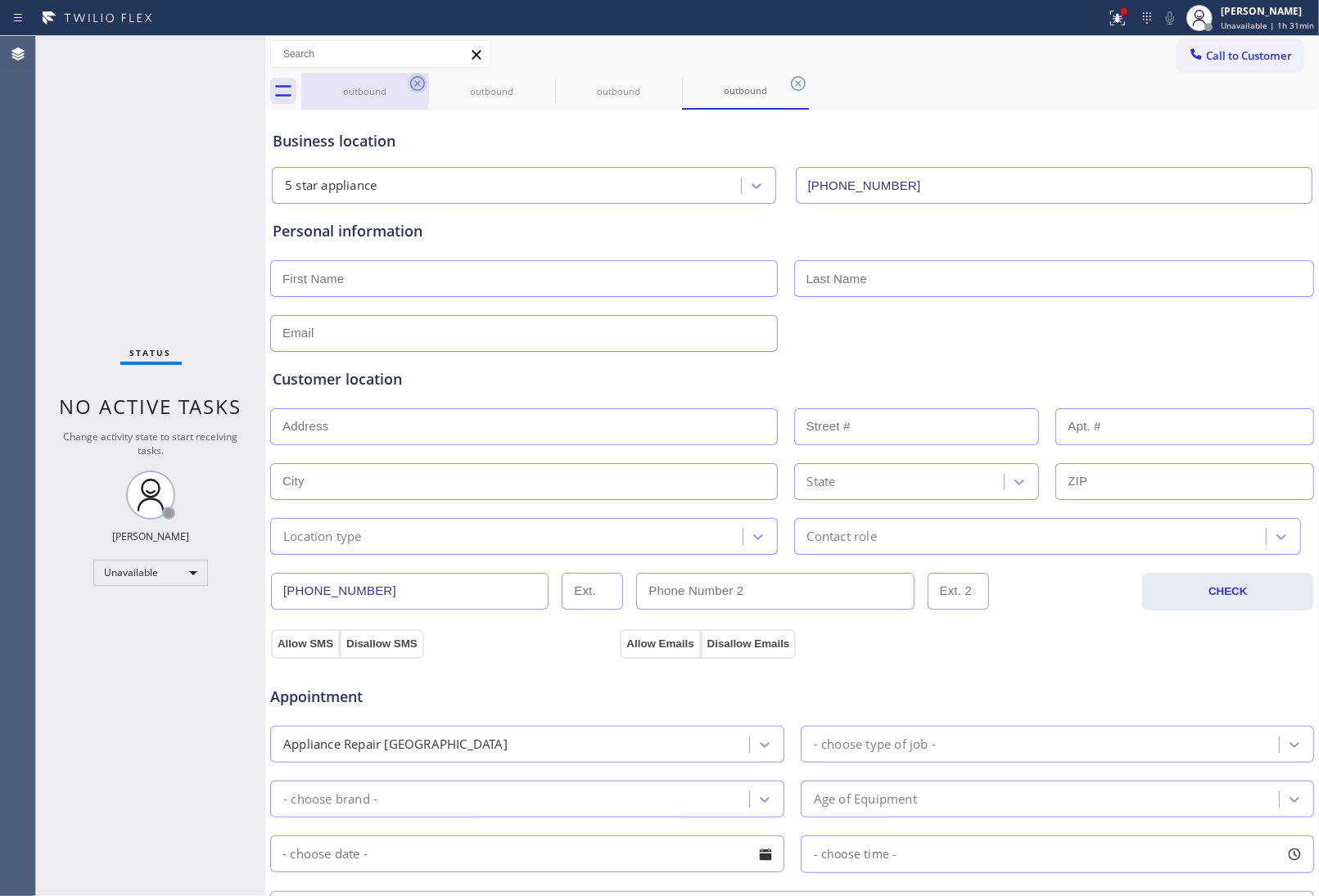
click at [420, 83] on icon at bounding box center [418, 84] width 20 height 20
click at [537, 86] on icon at bounding box center [545, 84] width 15 height 15
click at [0, 0] on icon at bounding box center [0, 0] width 0 height 0
click at [791, 86] on icon at bounding box center [799, 84] width 15 height 15
click at [419, 86] on div "outbound outbound outbound outbound" at bounding box center [810, 91] width 1018 height 37
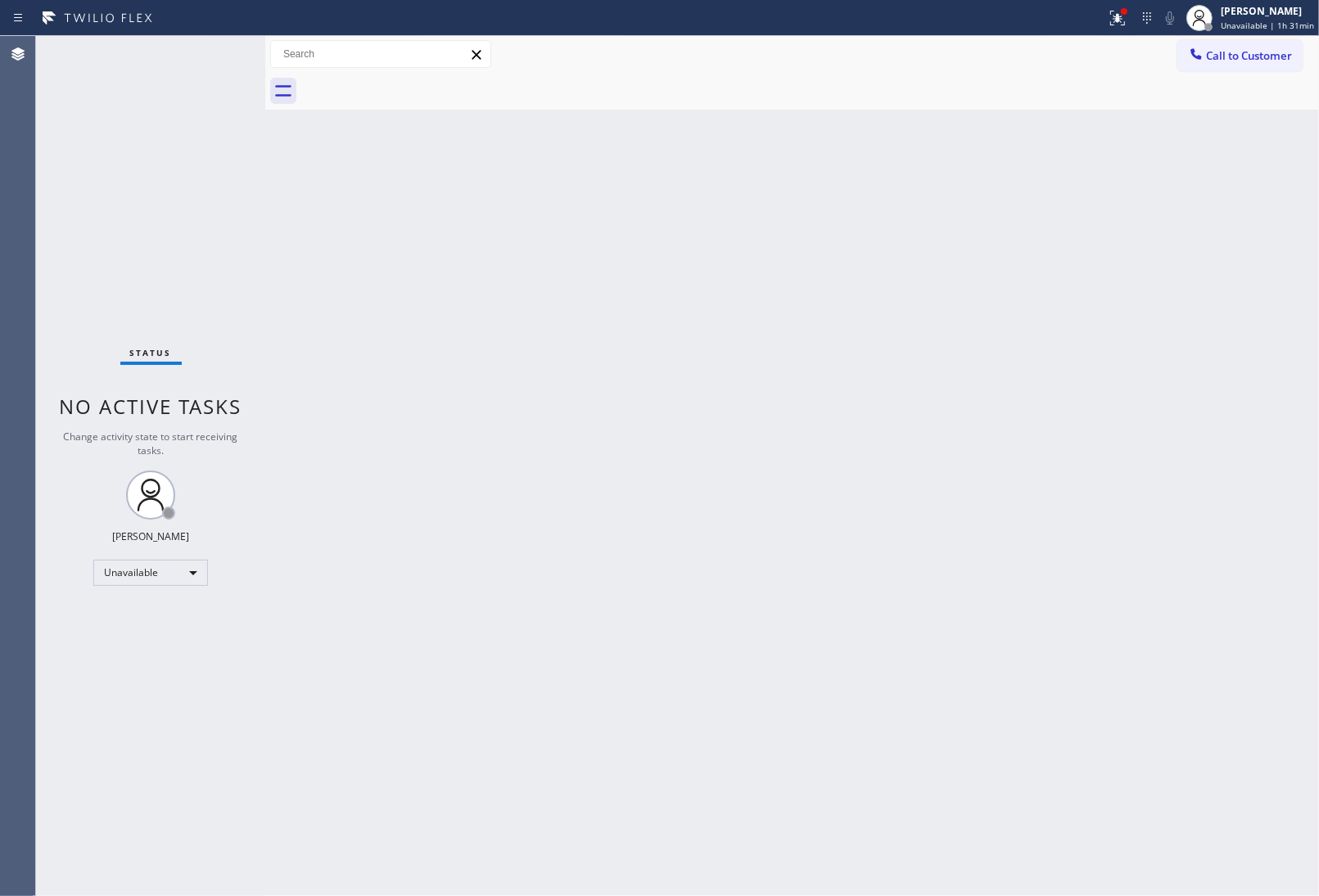
click at [419, 86] on div at bounding box center [810, 91] width 1018 height 37
click at [1229, 51] on span "Call to Customer" at bounding box center [1249, 56] width 86 height 15
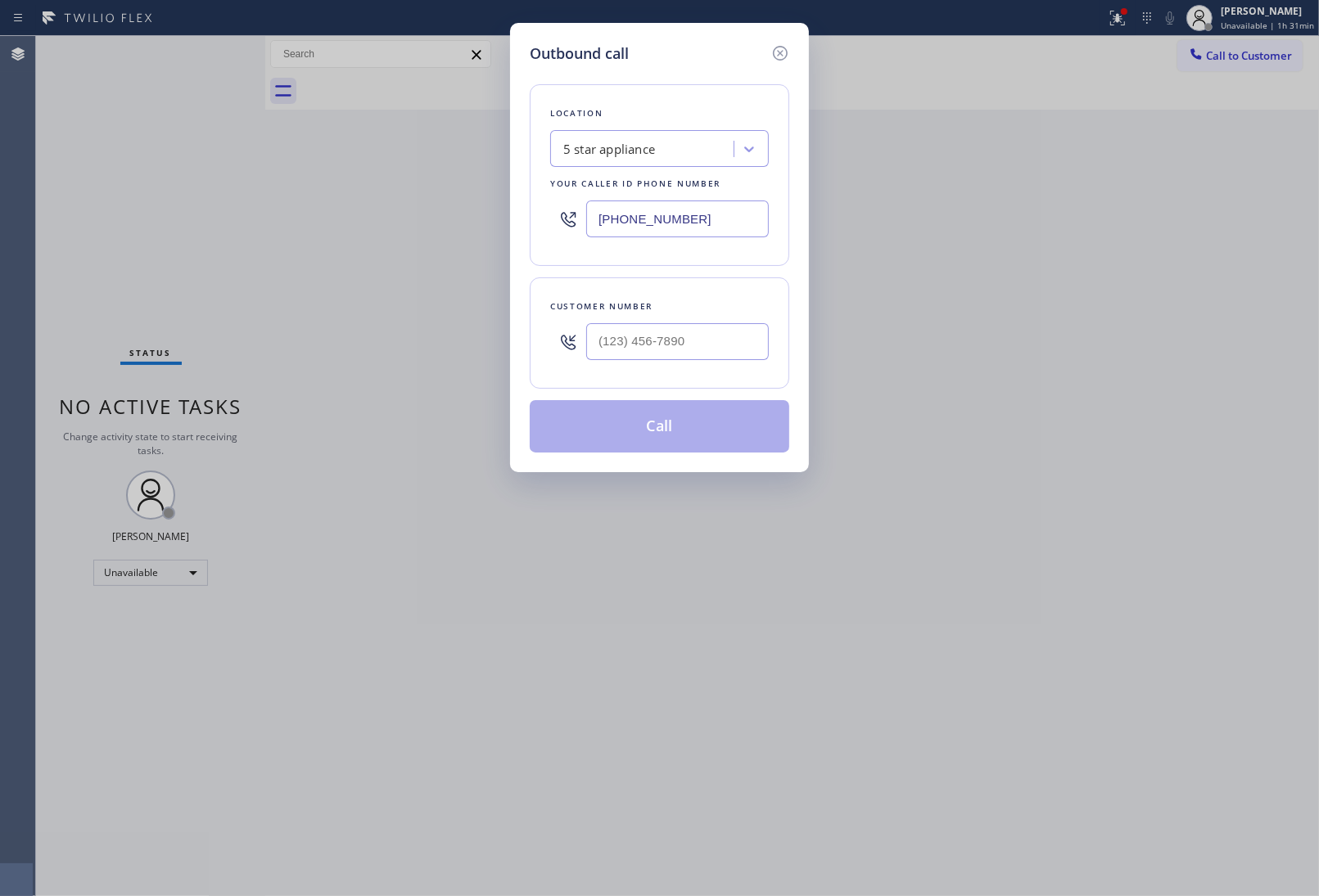
click at [685, 362] on div at bounding box center [677, 342] width 183 height 53
click at [685, 343] on input "(___) ___-____" at bounding box center [677, 342] width 183 height 37
paste input "949) 474-2377"
type input "(949) 474-2377"
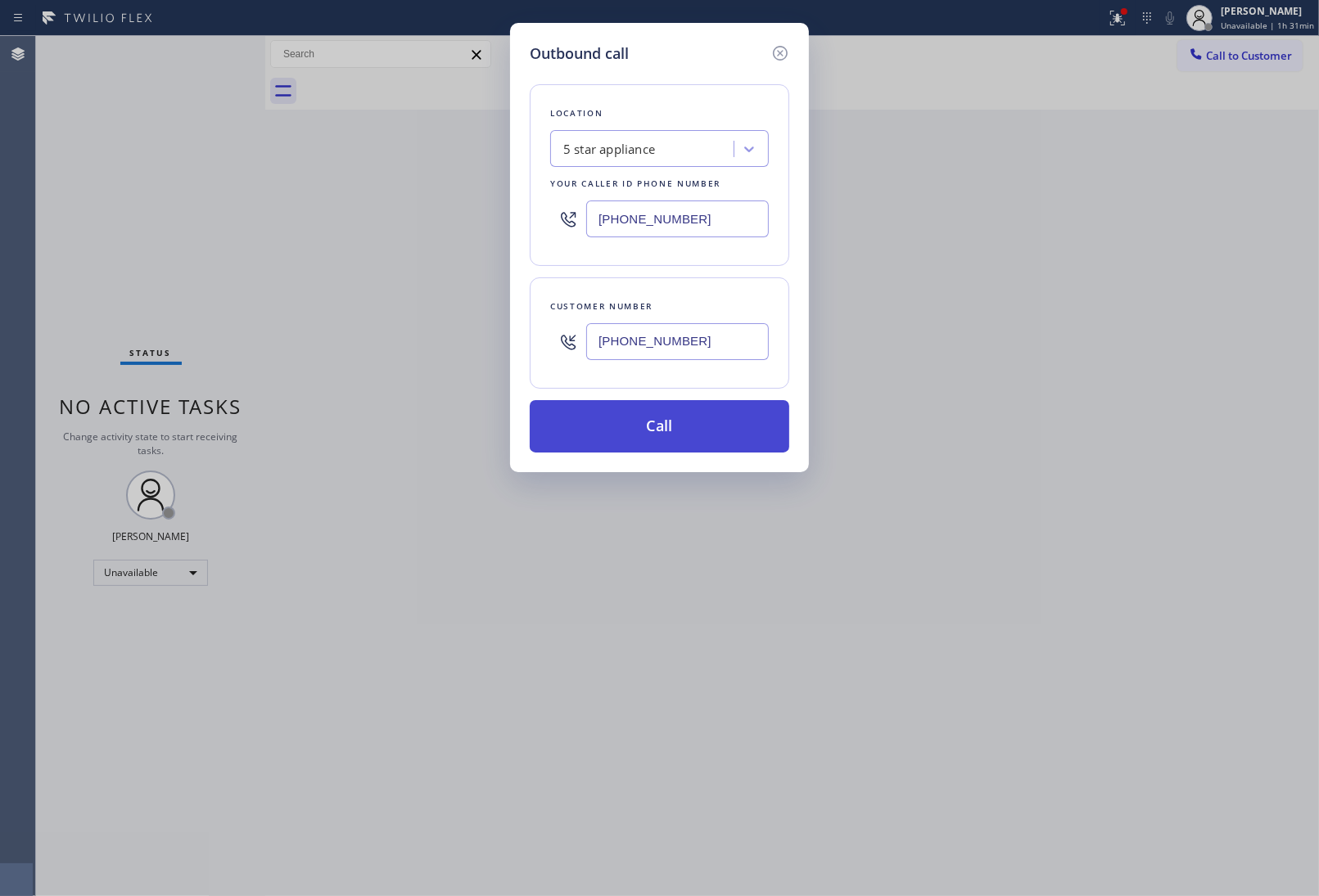
click at [693, 438] on button "Call" at bounding box center [659, 426] width 260 height 52
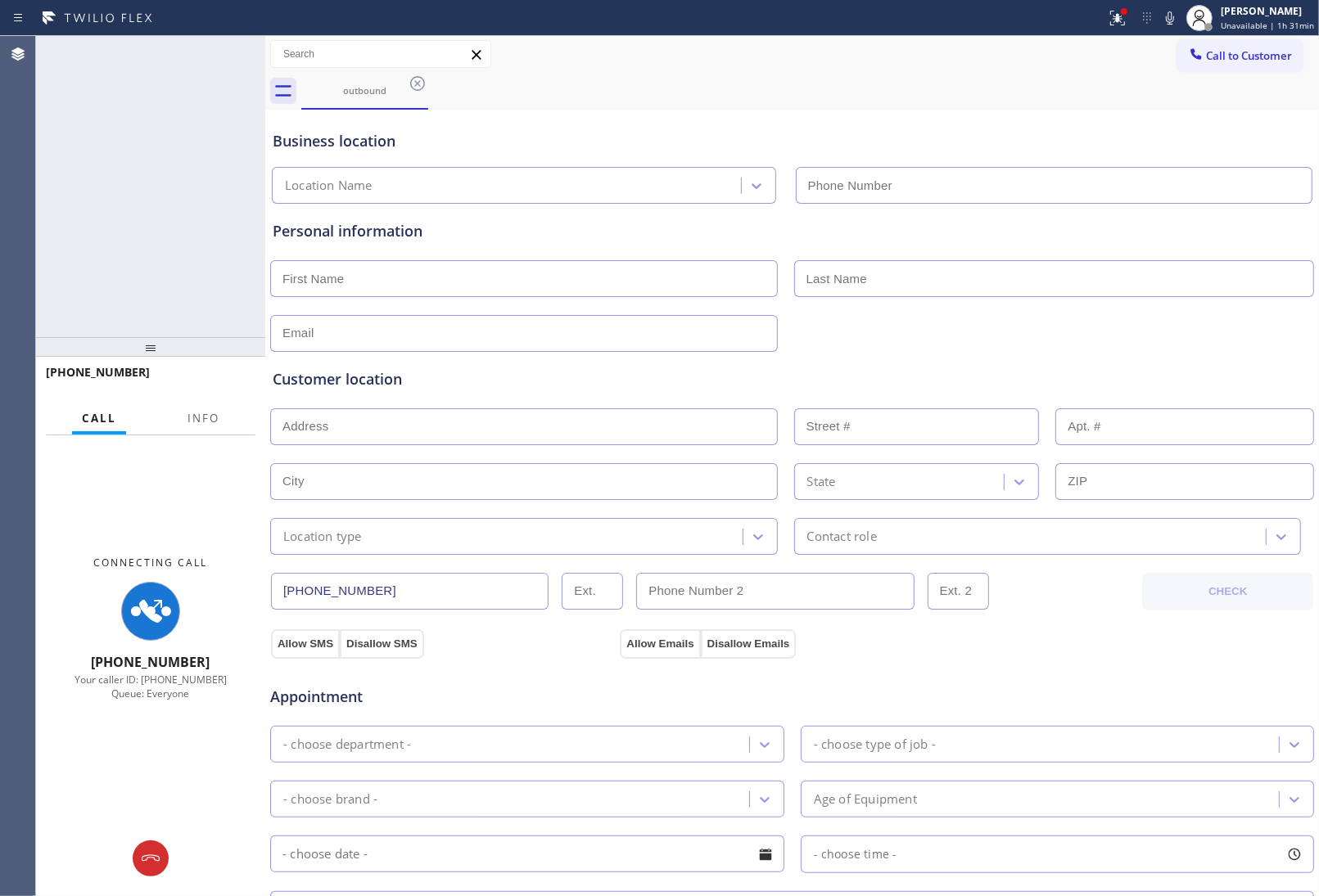
type input "[PHONE_NUMBER]"
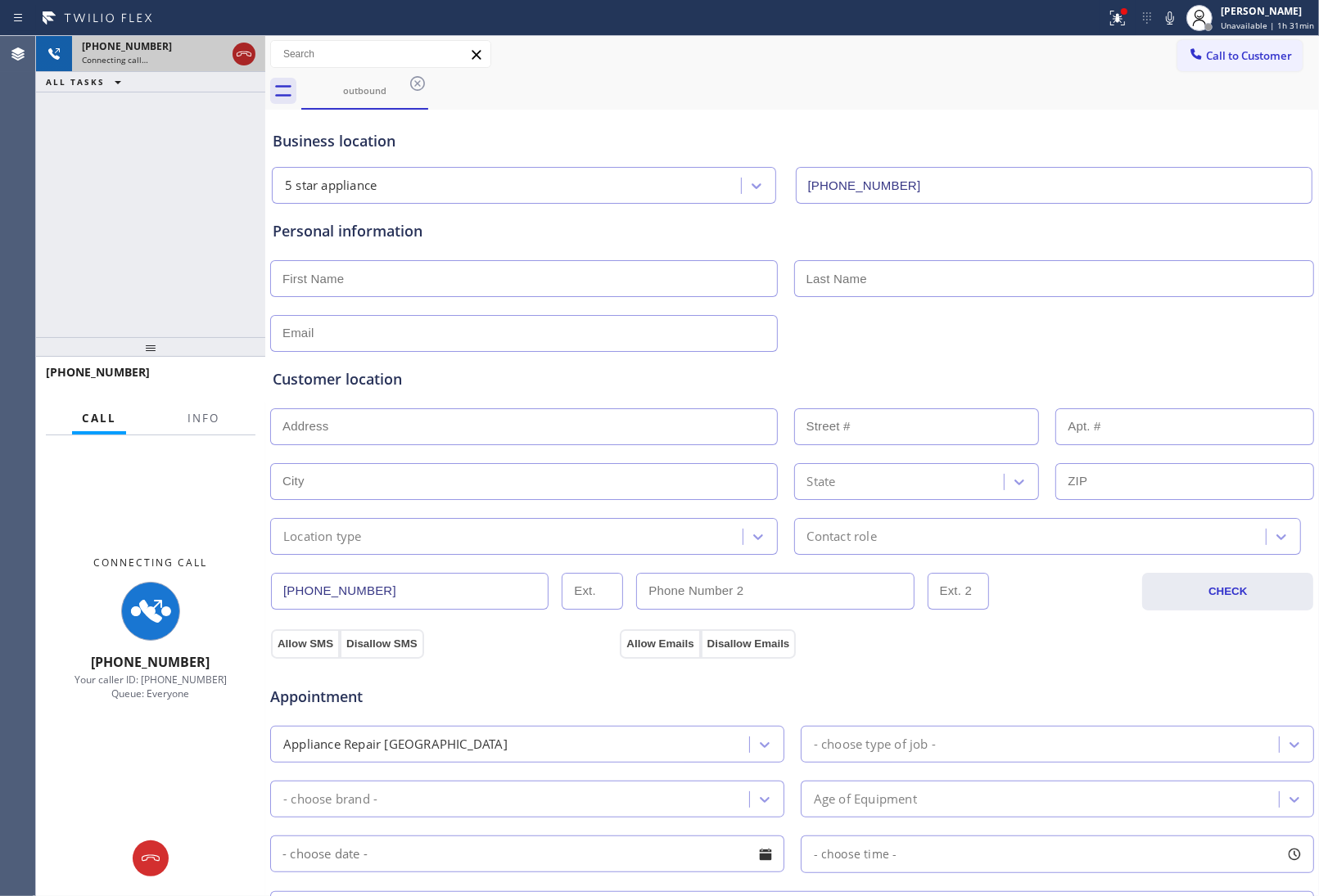
click at [247, 61] on icon at bounding box center [244, 54] width 20 height 20
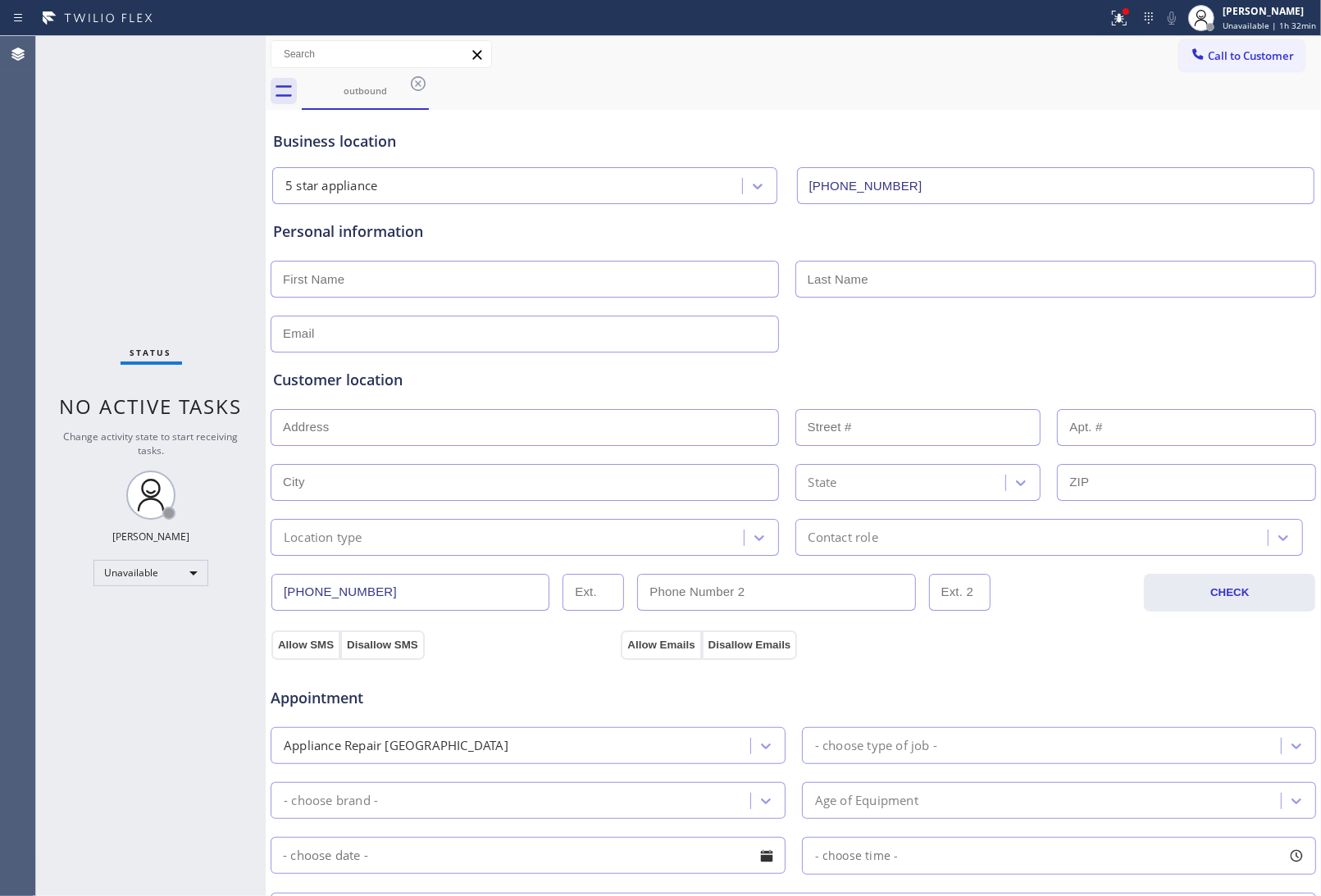
click at [251, 170] on div "Status No active tasks Change activity state to start receiving tasks. JOHN FEL…" at bounding box center [150, 465] width 229 height 860
click at [1260, 54] on span "Call to Customer" at bounding box center [1251, 56] width 86 height 15
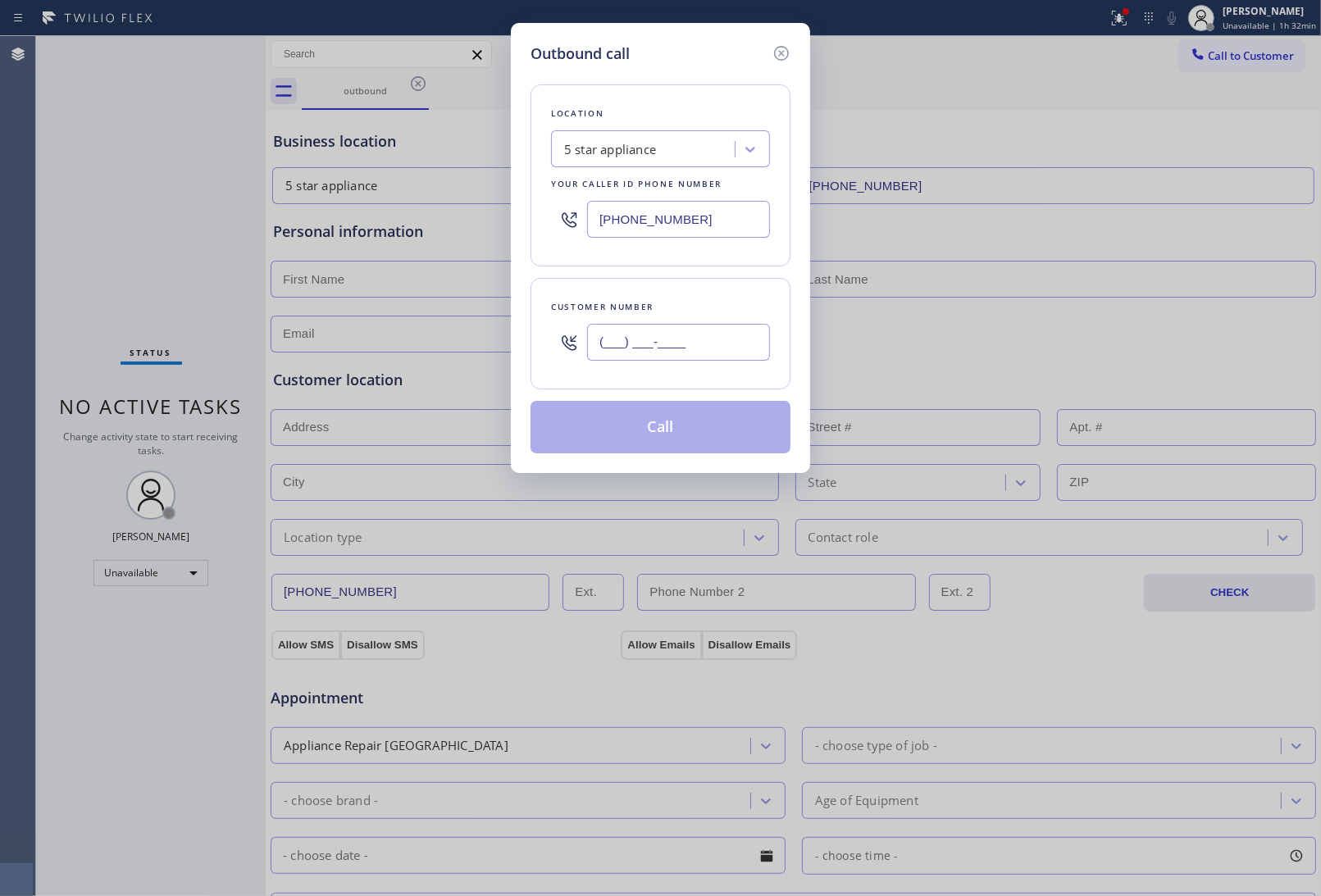
click at [723, 333] on input "(___) ___-____" at bounding box center [678, 342] width 183 height 37
paste input "949) 474-2377"
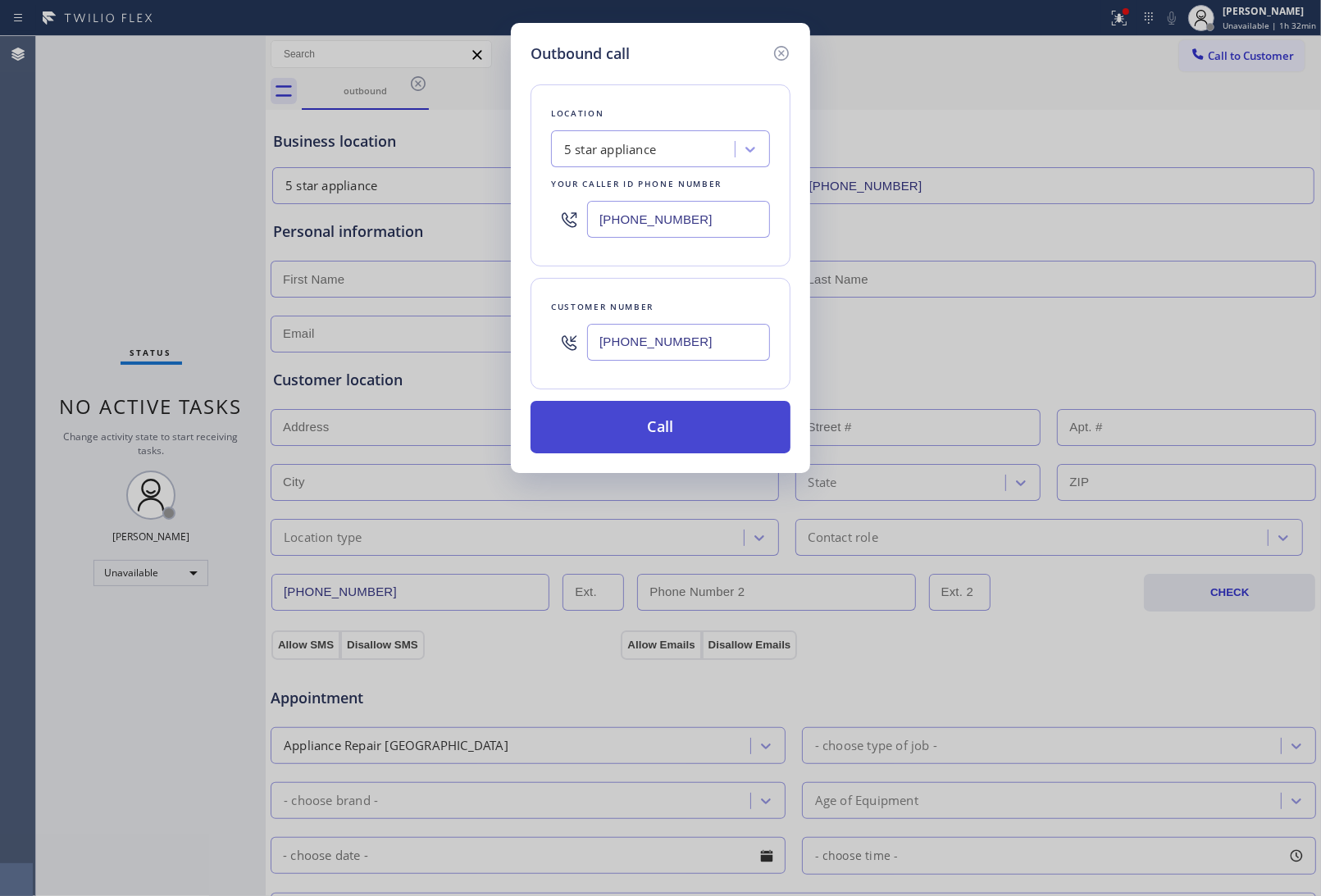
type input "(949) 474-2377"
click at [675, 437] on button "Call" at bounding box center [660, 426] width 260 height 52
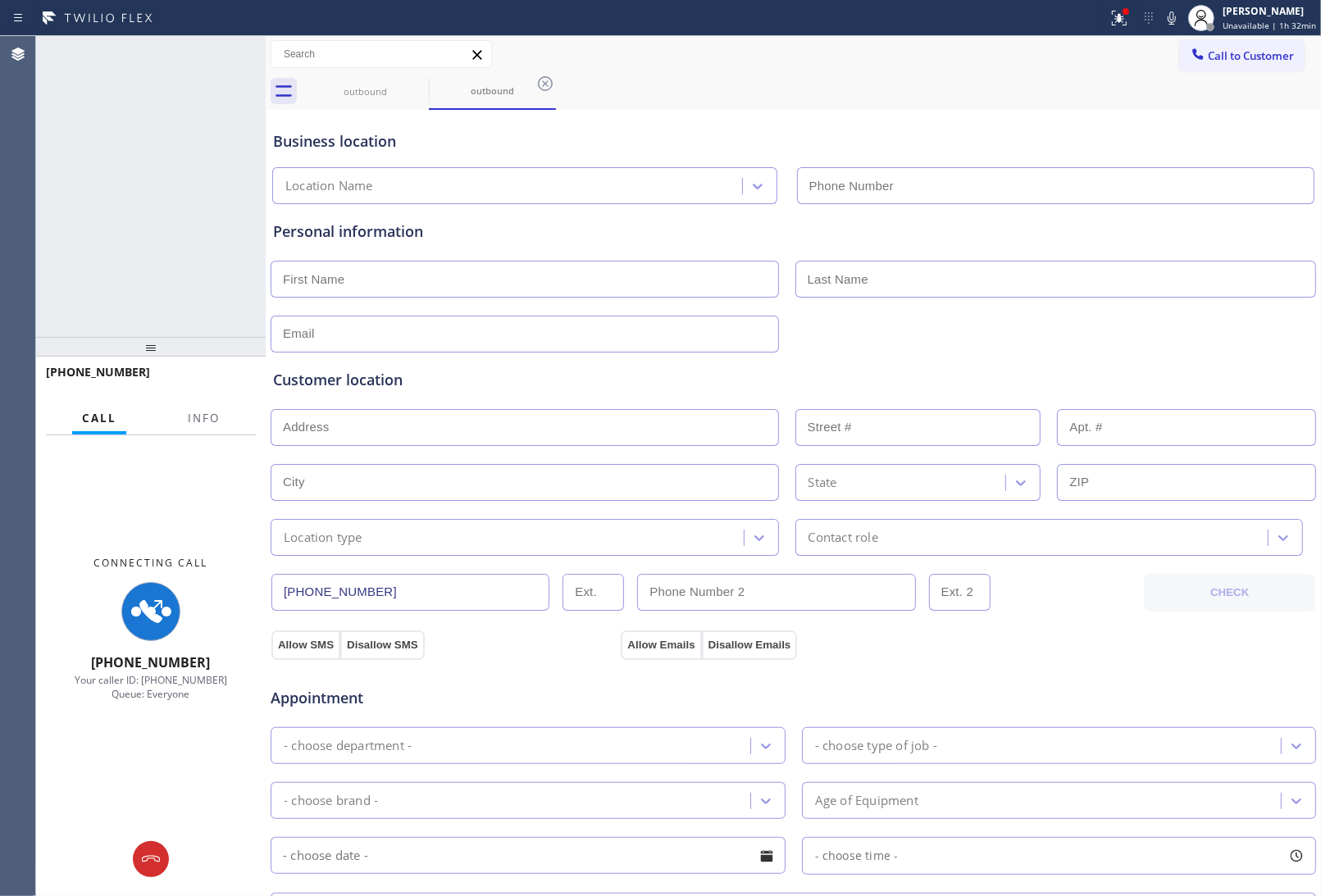
type input "[PHONE_NUMBER]"
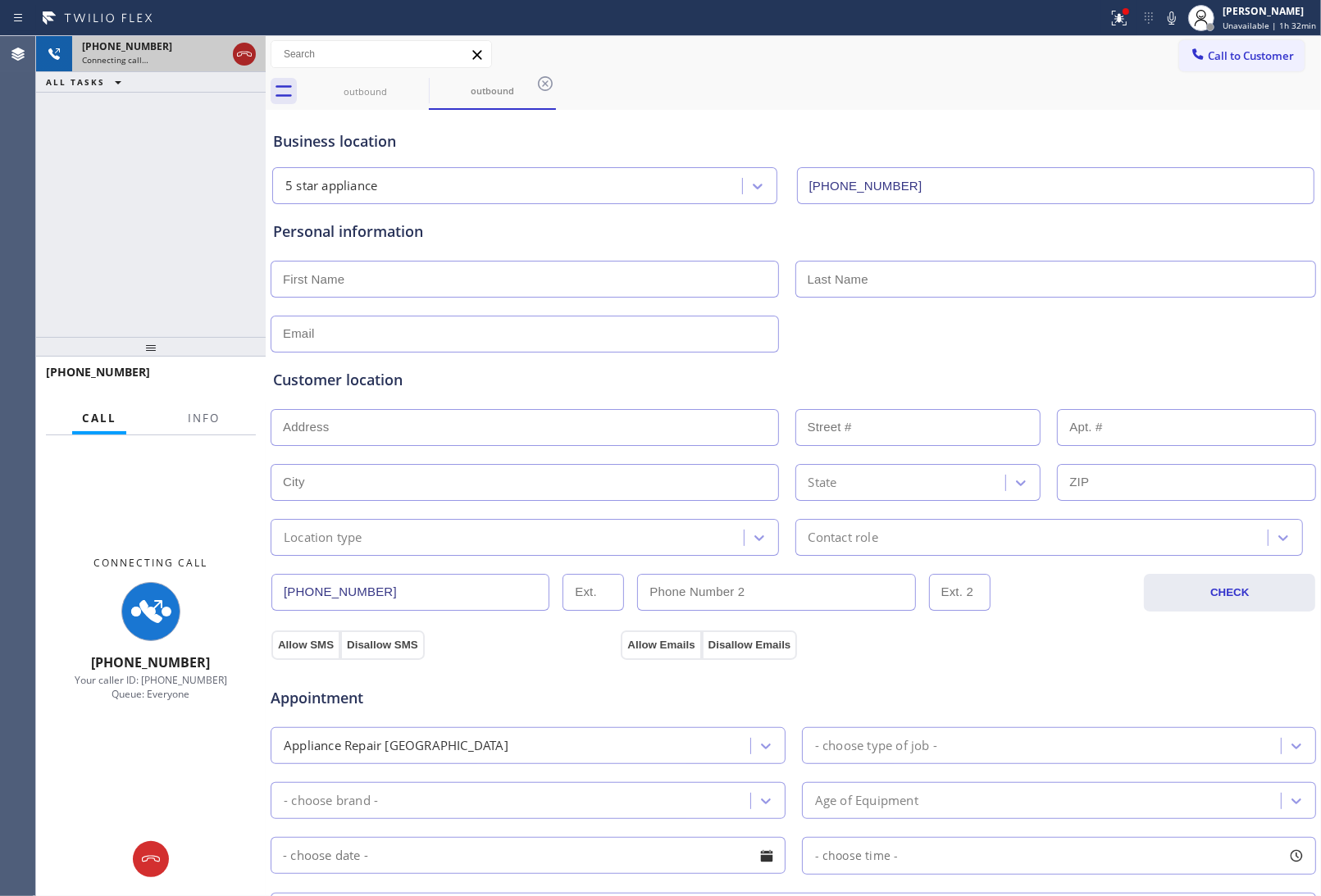
click at [238, 56] on icon at bounding box center [244, 54] width 15 height 5
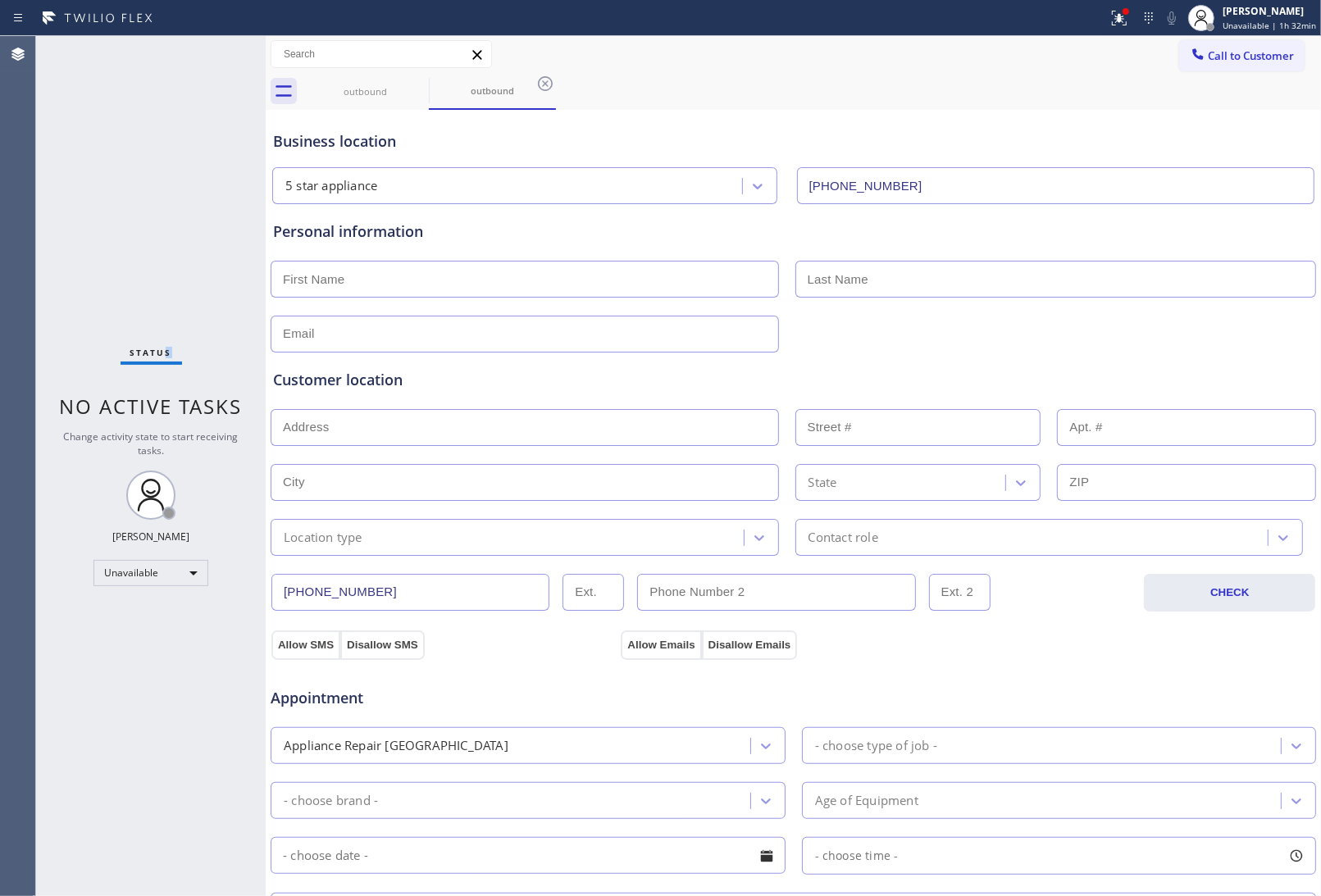
click at [273, 191] on div "Status No active tasks Change activity state to start receiving tasks. JOHN FEL…" at bounding box center [678, 465] width 1285 height 860
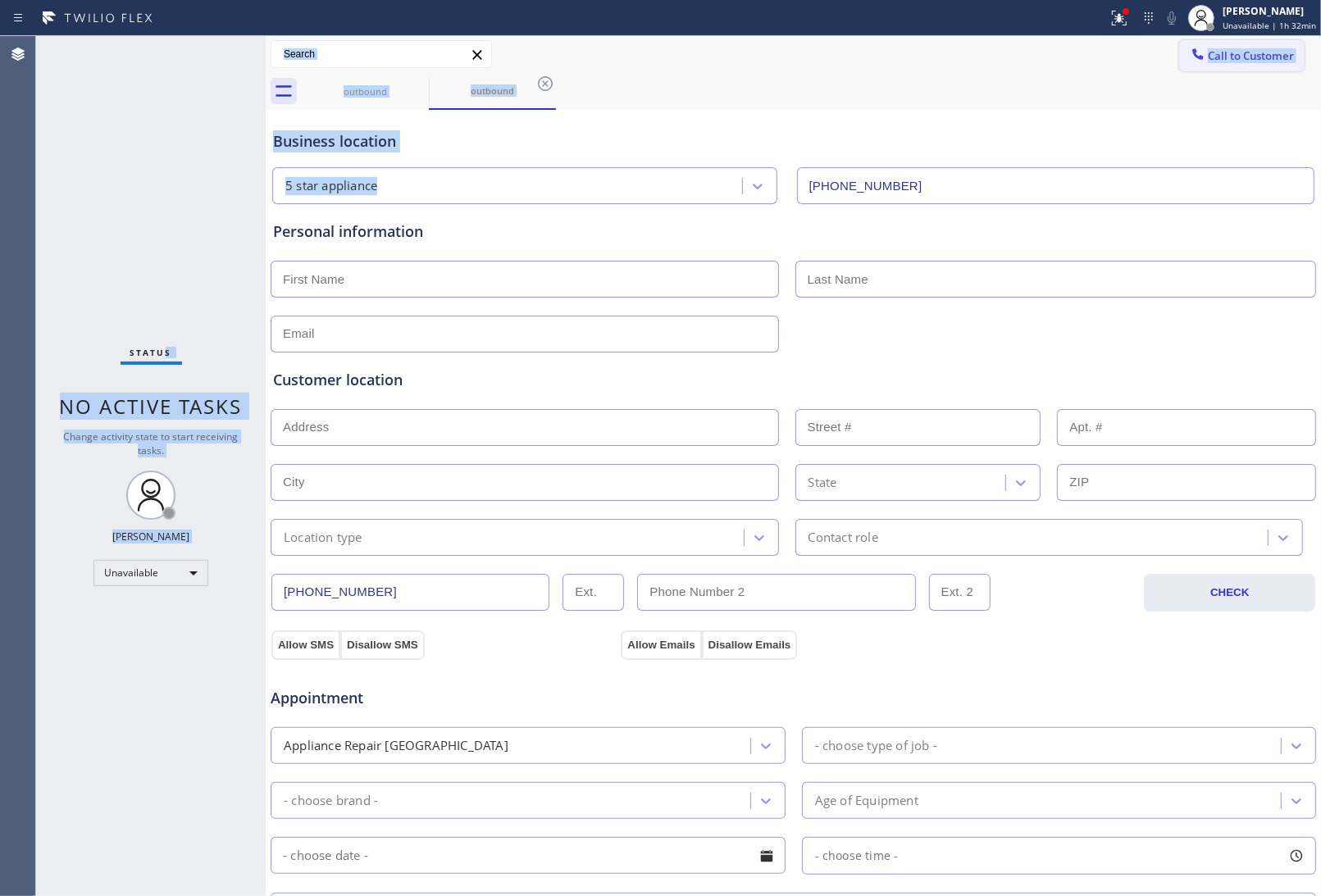
click at [1255, 52] on span "Call to Customer" at bounding box center [1251, 56] width 86 height 15
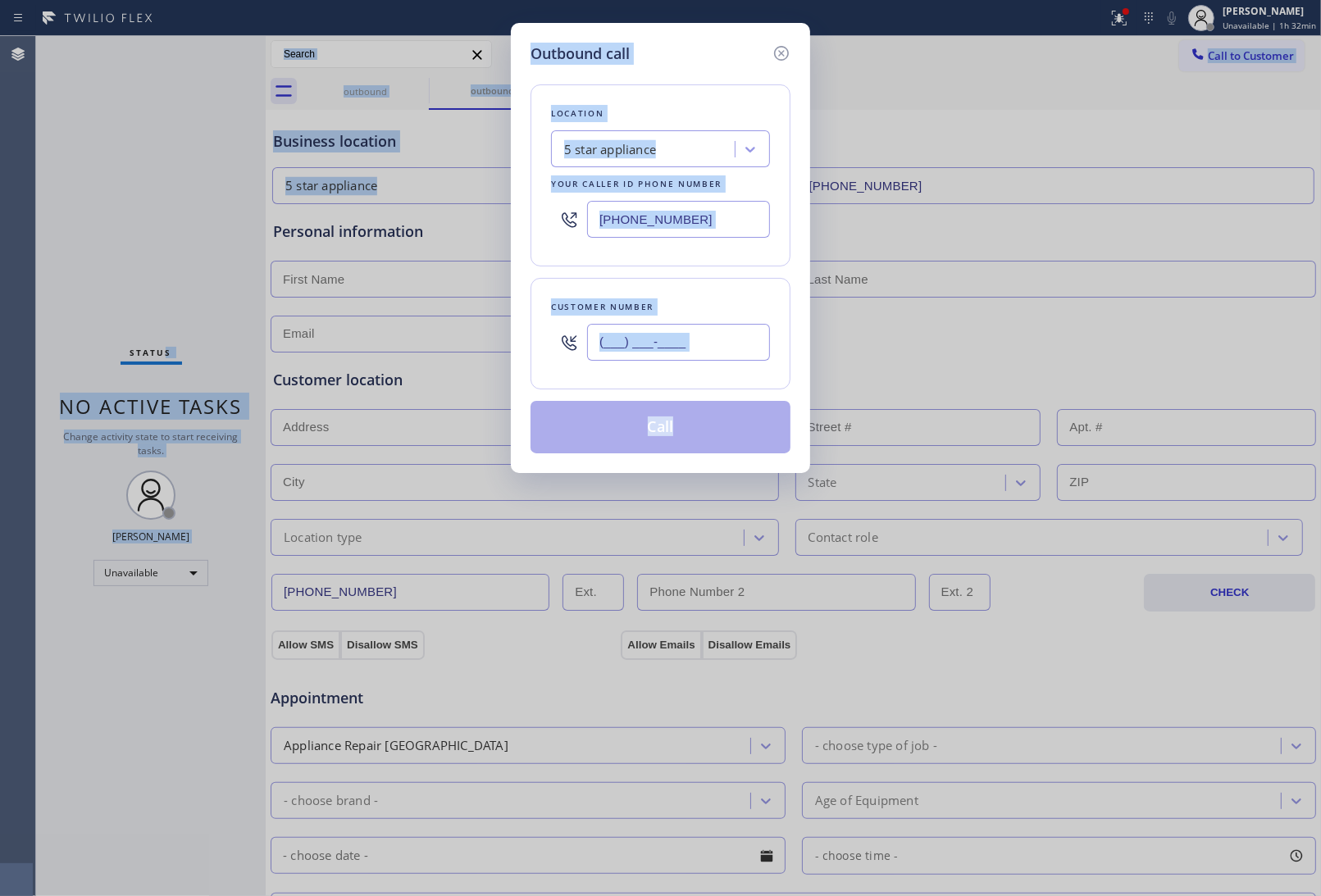
click at [674, 349] on input "(___) ___-____" at bounding box center [678, 342] width 183 height 37
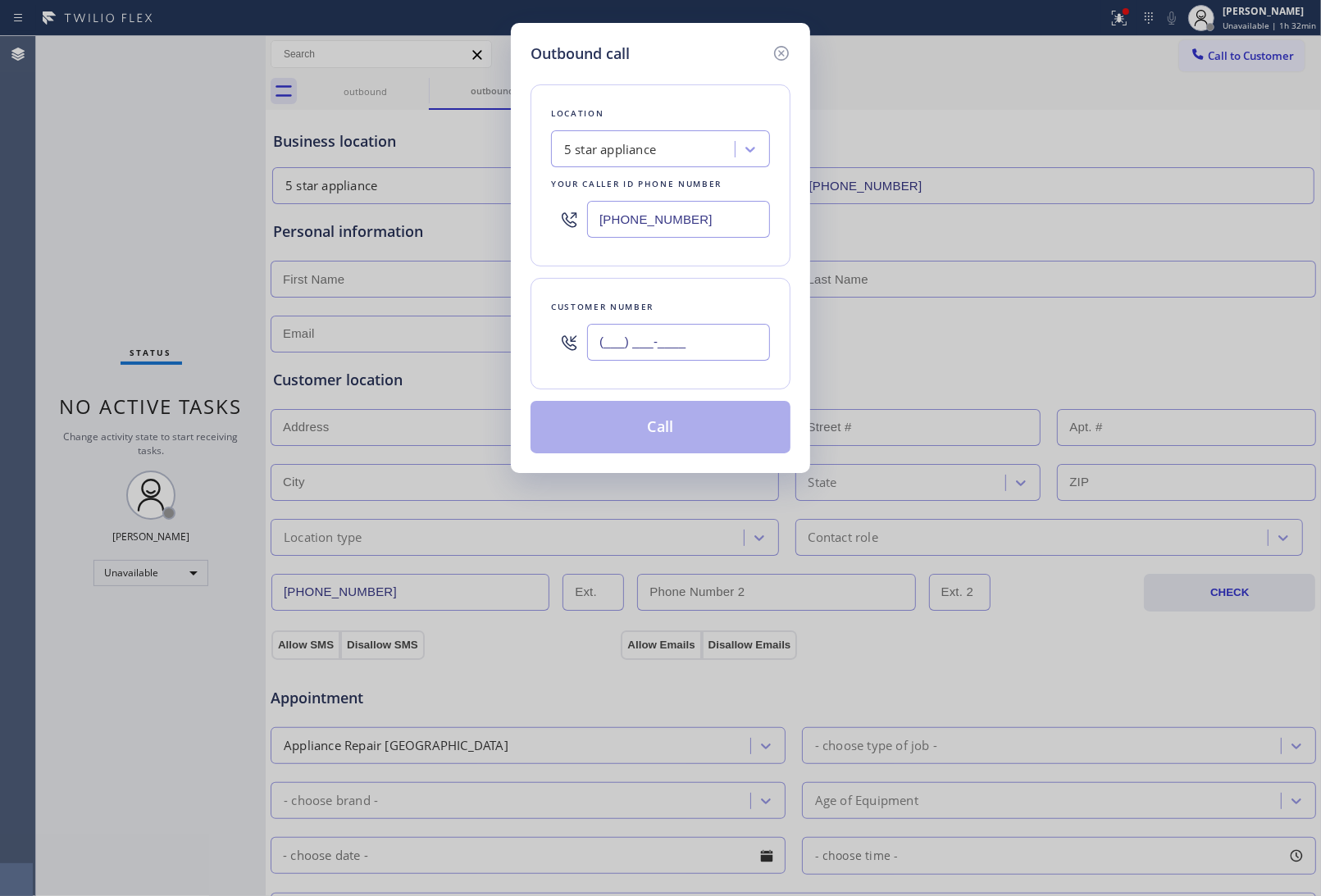
paste input "949) 474-2377"
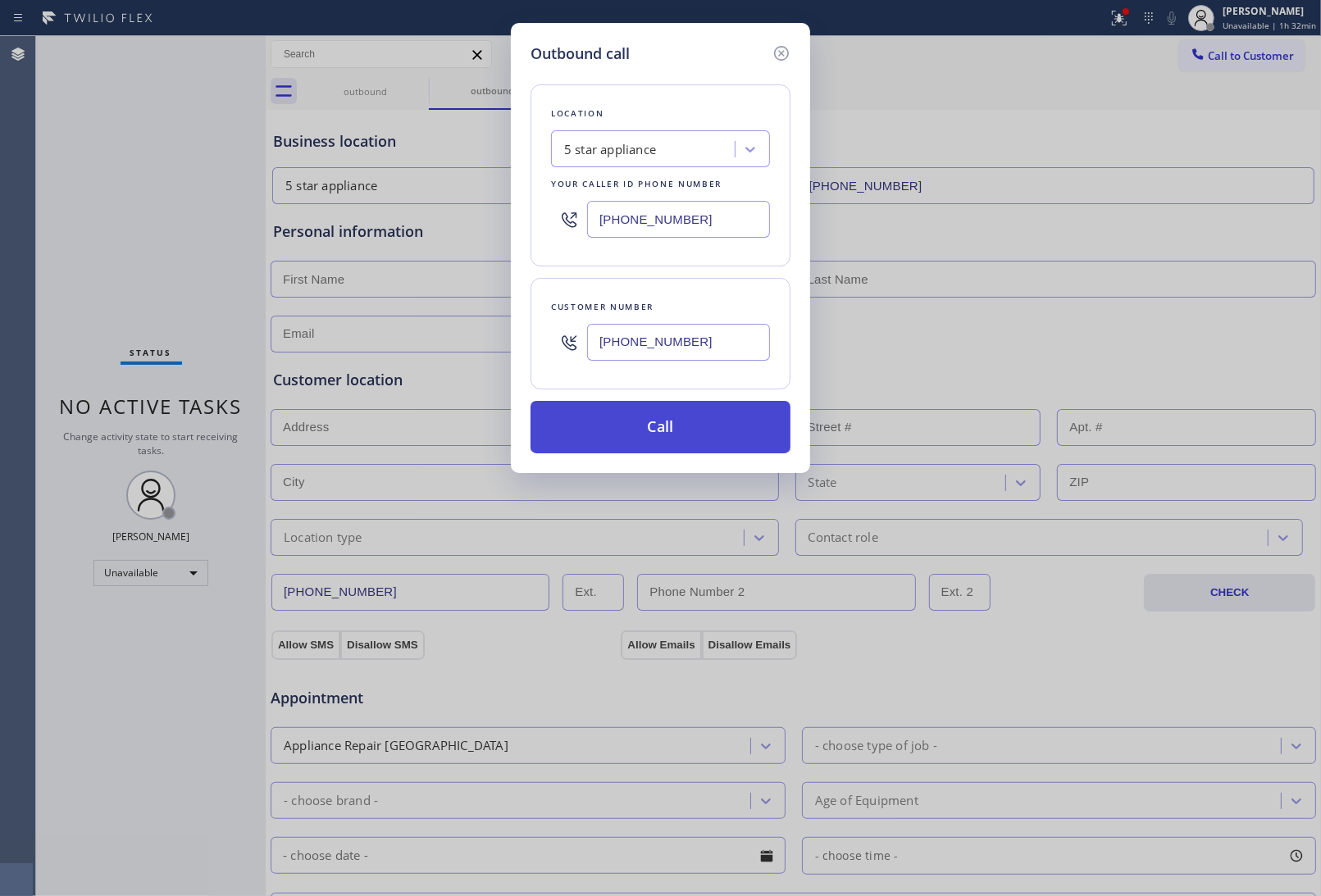
type input "(949) 474-2377"
click at [677, 431] on button "Call" at bounding box center [660, 426] width 260 height 52
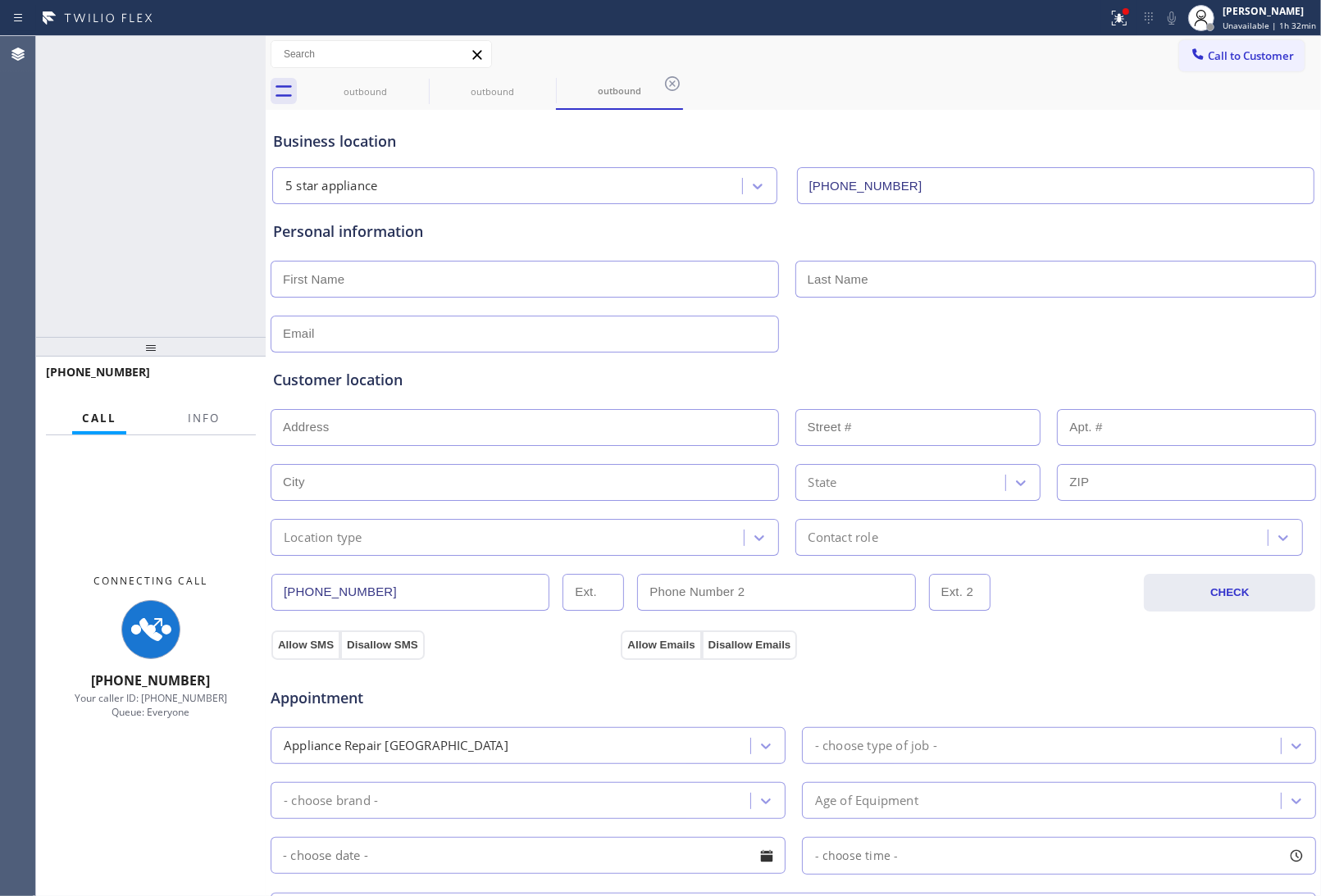
type input "[PHONE_NUMBER]"
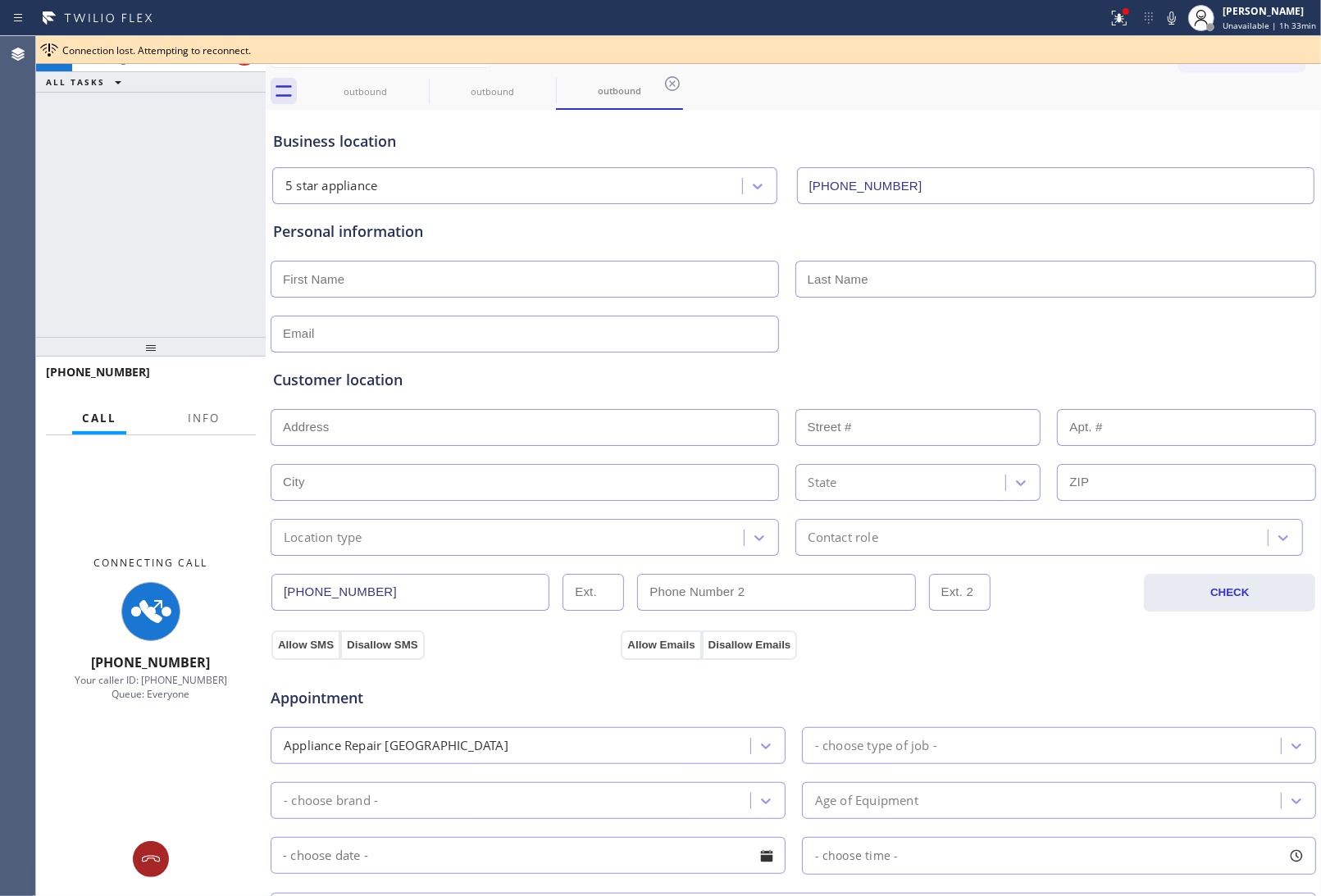
click at [148, 863] on icon at bounding box center [151, 859] width 20 height 20
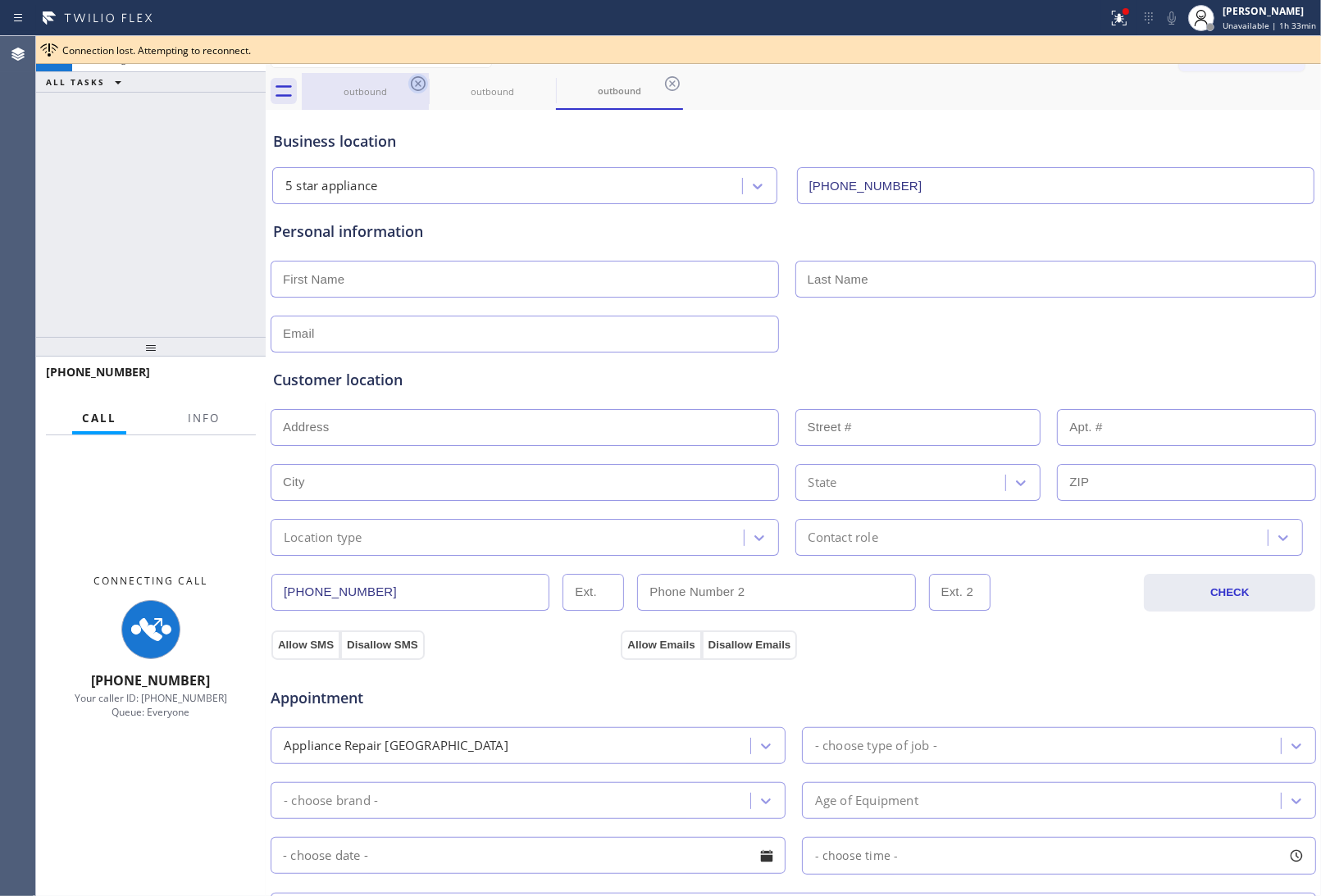
click at [420, 83] on icon at bounding box center [418, 84] width 20 height 20
click at [0, 0] on icon at bounding box center [0, 0] width 0 height 0
click at [663, 83] on icon at bounding box center [673, 84] width 20 height 20
click at [420, 83] on div "outbound outbound outbound" at bounding box center [811, 91] width 1019 height 37
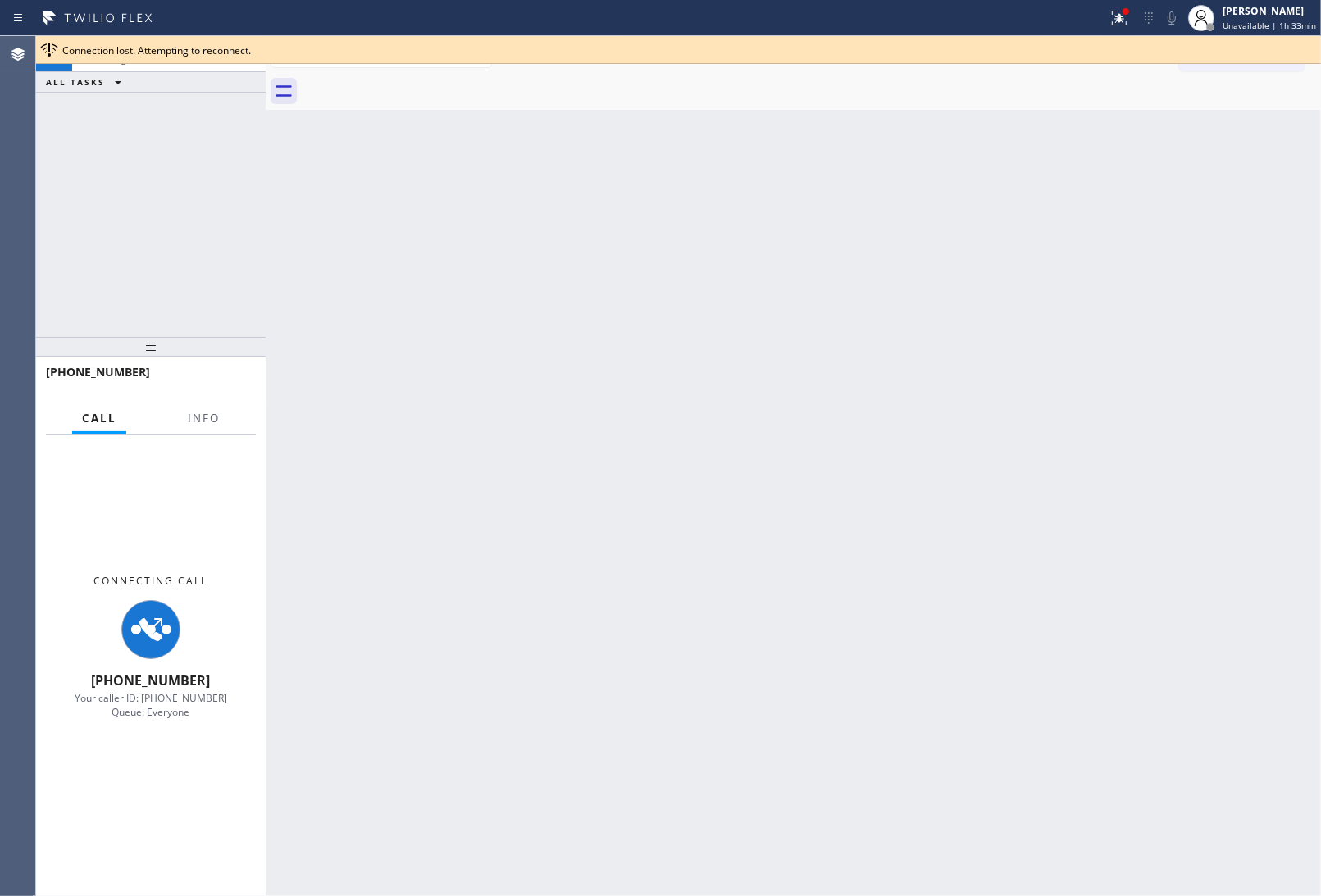
click at [420, 83] on div at bounding box center [811, 91] width 1019 height 37
